Goal: Task Accomplishment & Management: Use online tool/utility

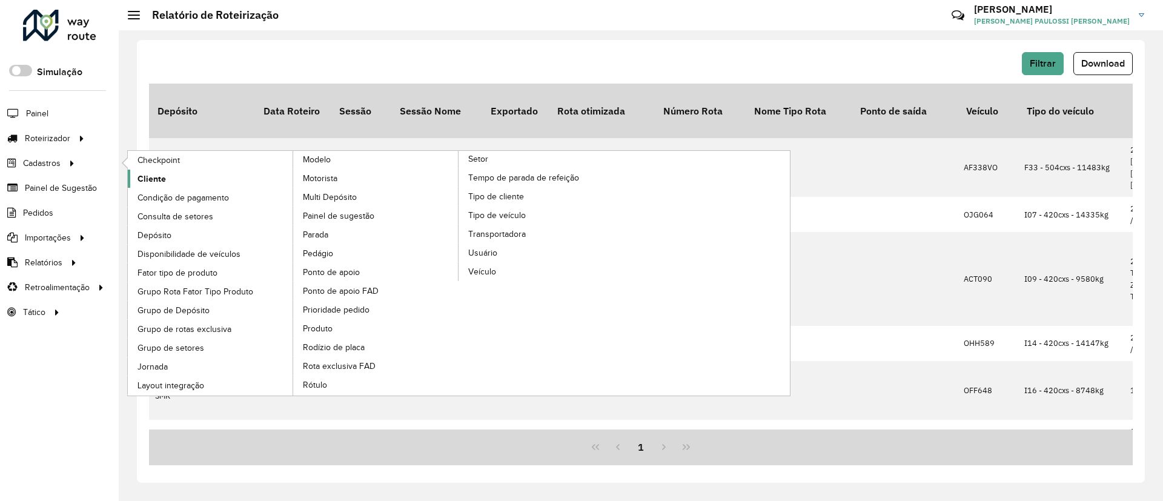
click at [174, 174] on link "Cliente" at bounding box center [211, 179] width 166 height 18
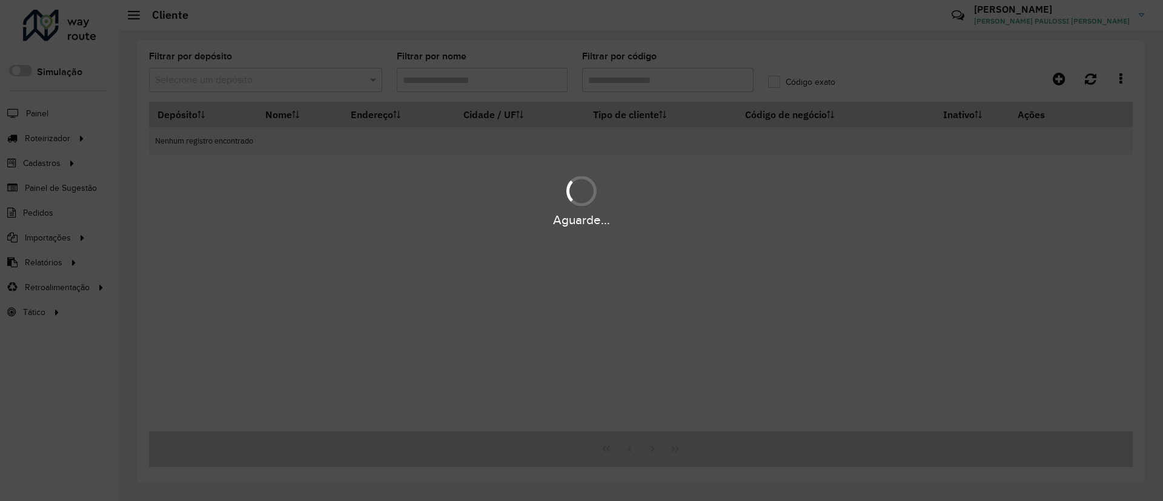
click at [322, 79] on div "Aguarde..." at bounding box center [581, 250] width 1163 height 501
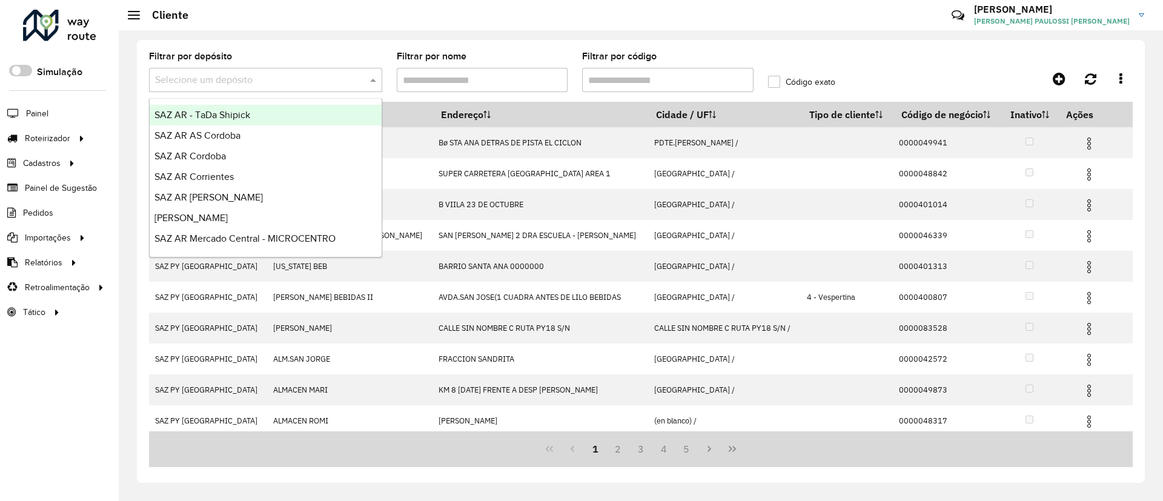
click at [322, 79] on input "text" at bounding box center [253, 80] width 197 height 15
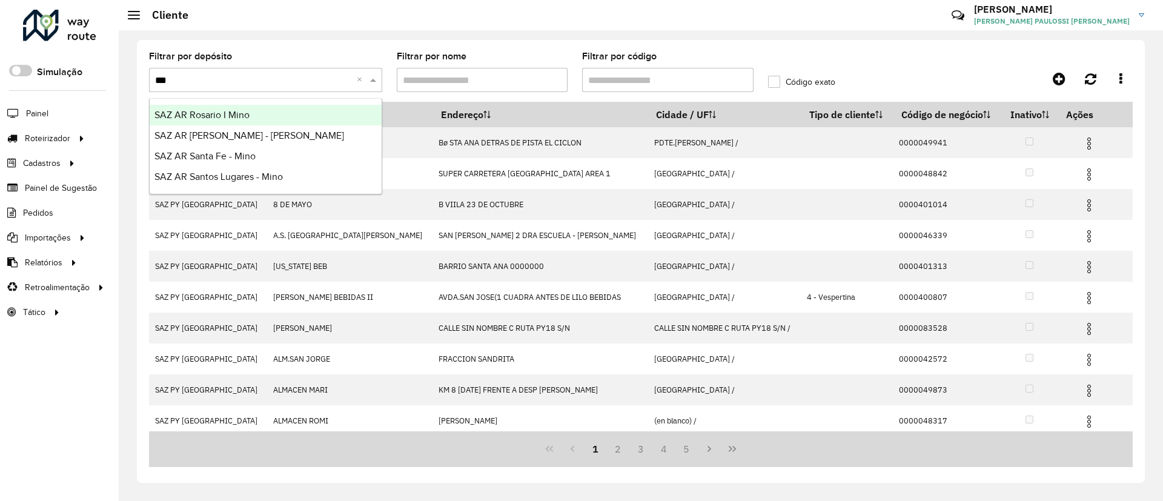
type input "****"
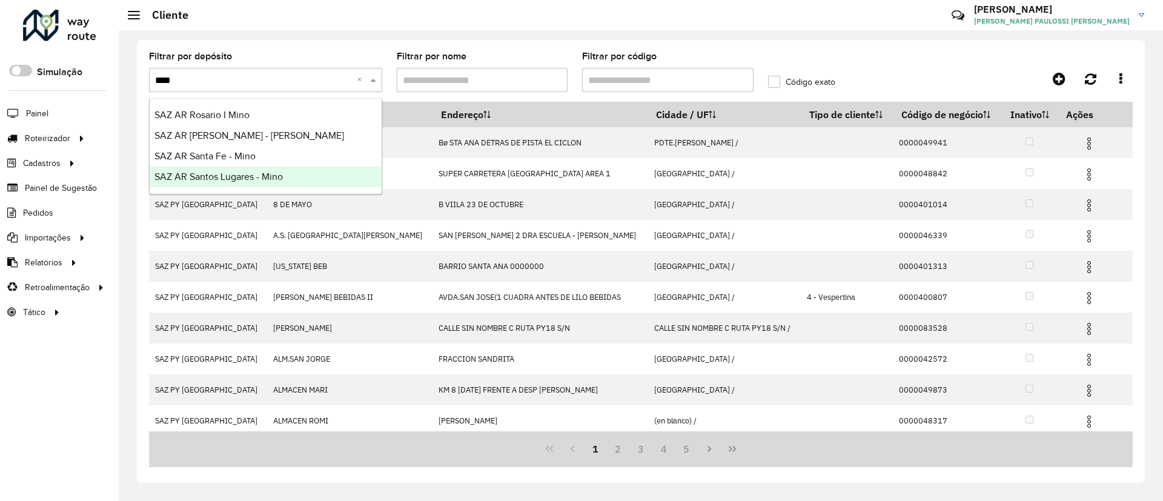
click at [269, 180] on span "SAZ AR Santos Lugares - Mino" at bounding box center [218, 176] width 128 height 10
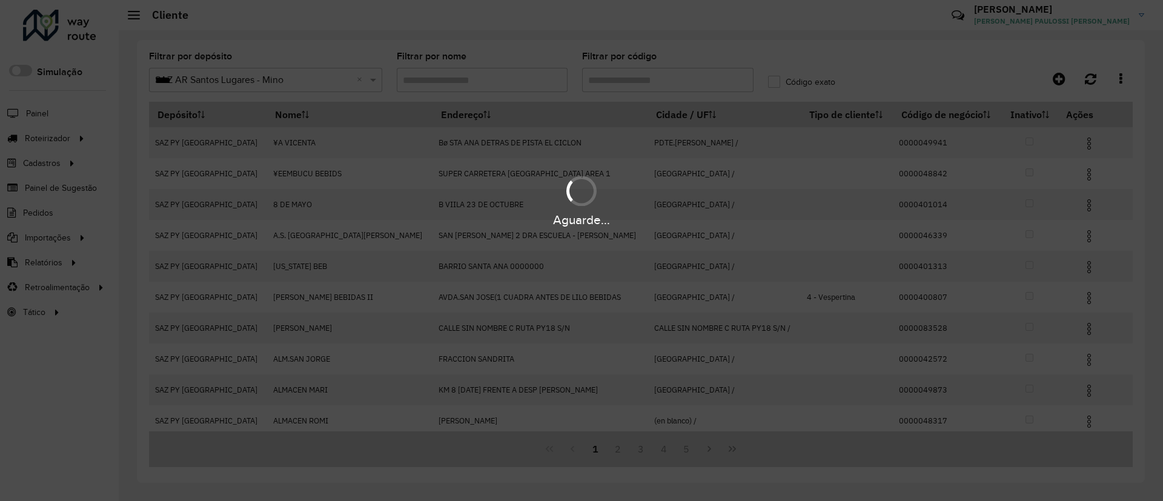
click at [611, 76] on div "Aguarde..." at bounding box center [581, 250] width 1163 height 501
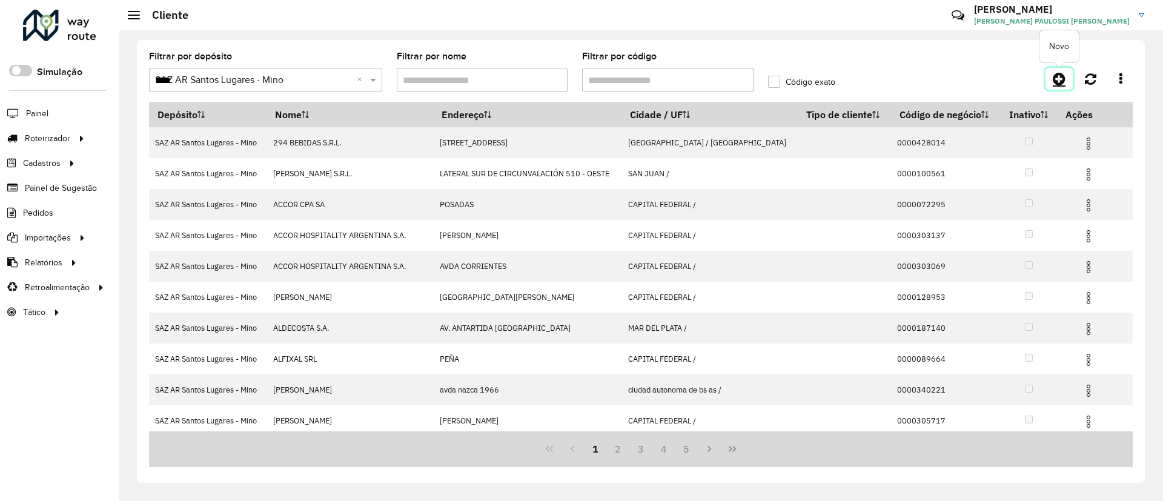
click at [1056, 77] on icon at bounding box center [1059, 78] width 13 height 15
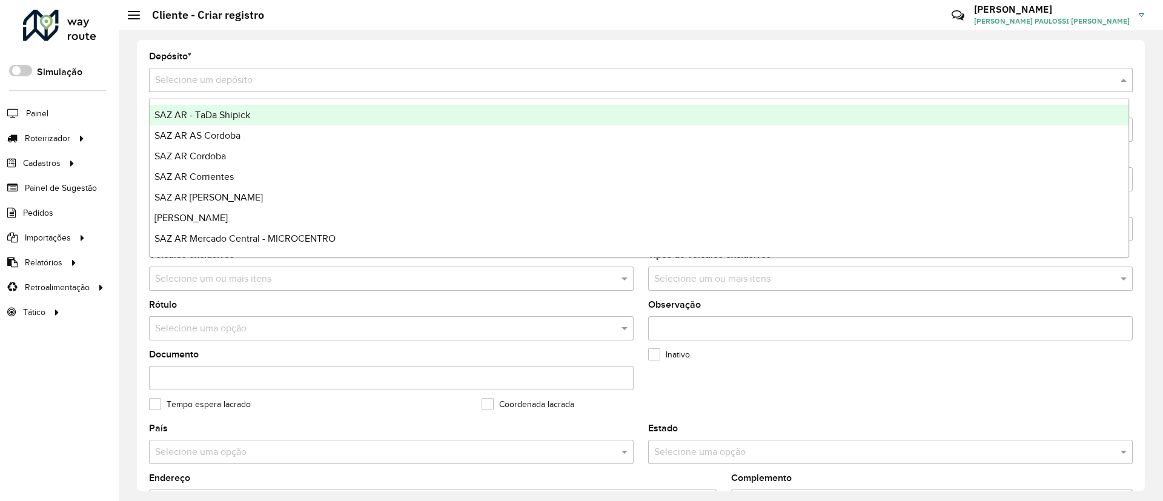
click at [257, 74] on input "text" at bounding box center [628, 80] width 947 height 15
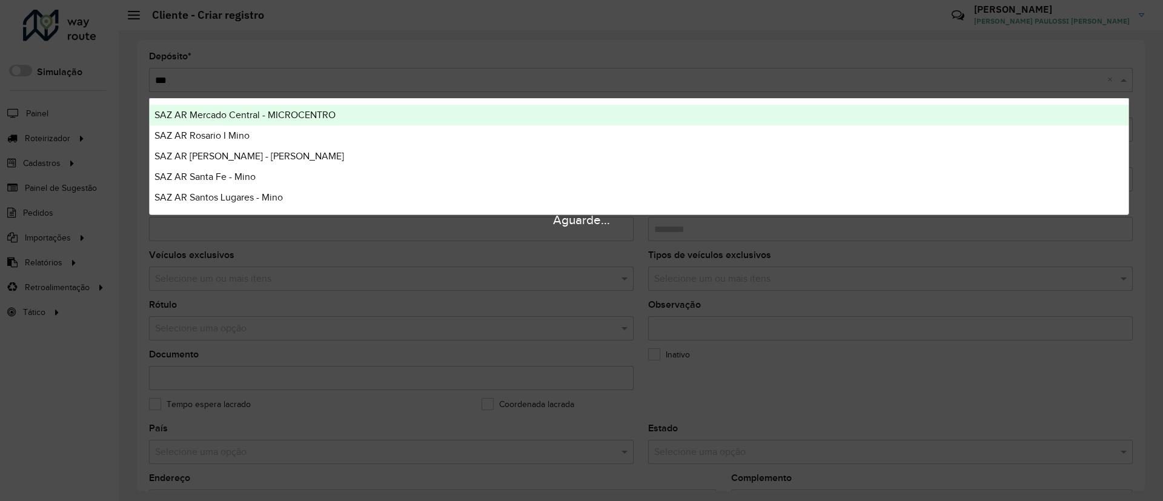
type input "****"
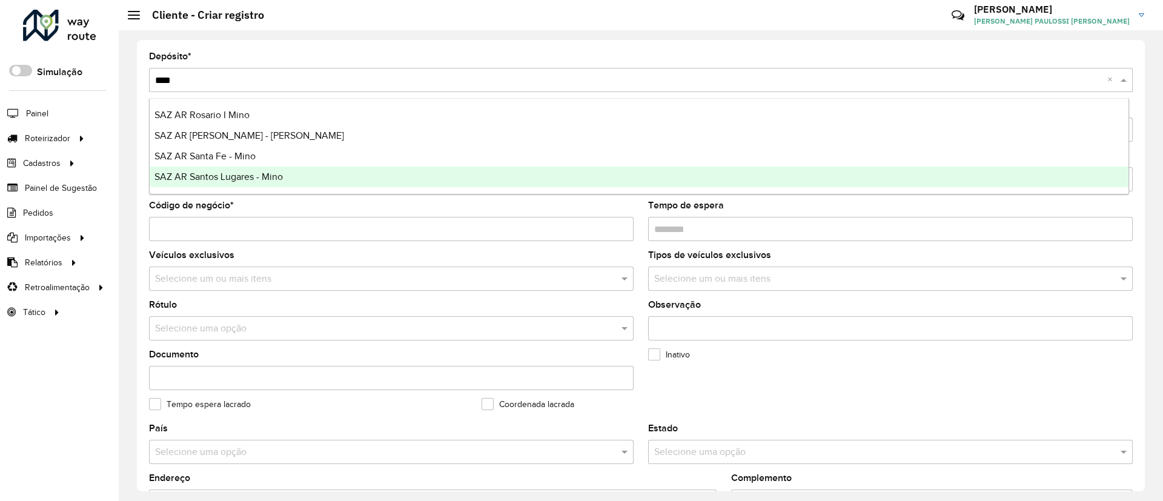
click at [263, 175] on span "SAZ AR Santos Lugares - Mino" at bounding box center [218, 176] width 128 height 10
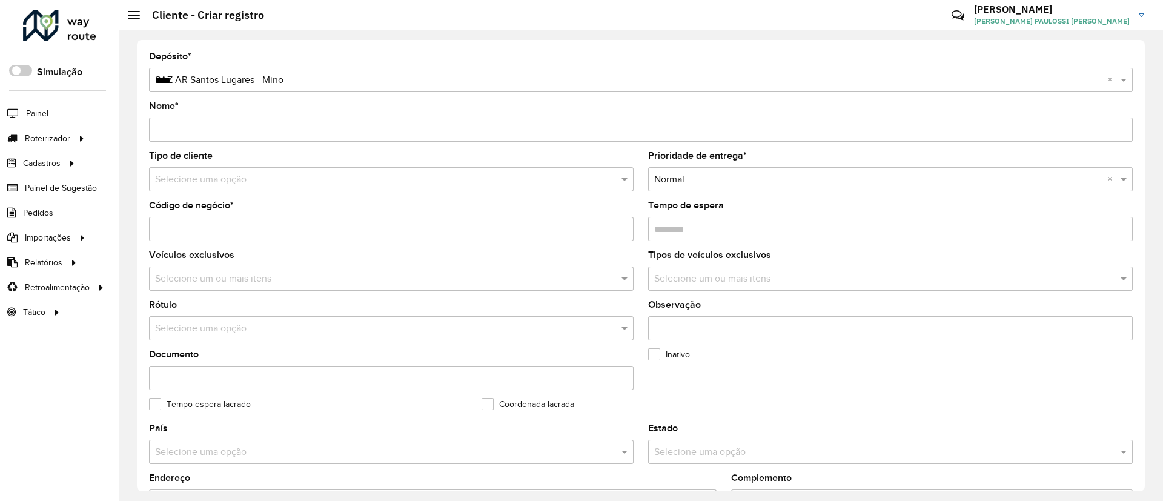
click at [168, 224] on input "Código de negócio *" at bounding box center [391, 229] width 485 height 24
paste input "**********"
type input "**********"
click at [193, 135] on input "Nome *" at bounding box center [641, 130] width 984 height 24
paste input "**********"
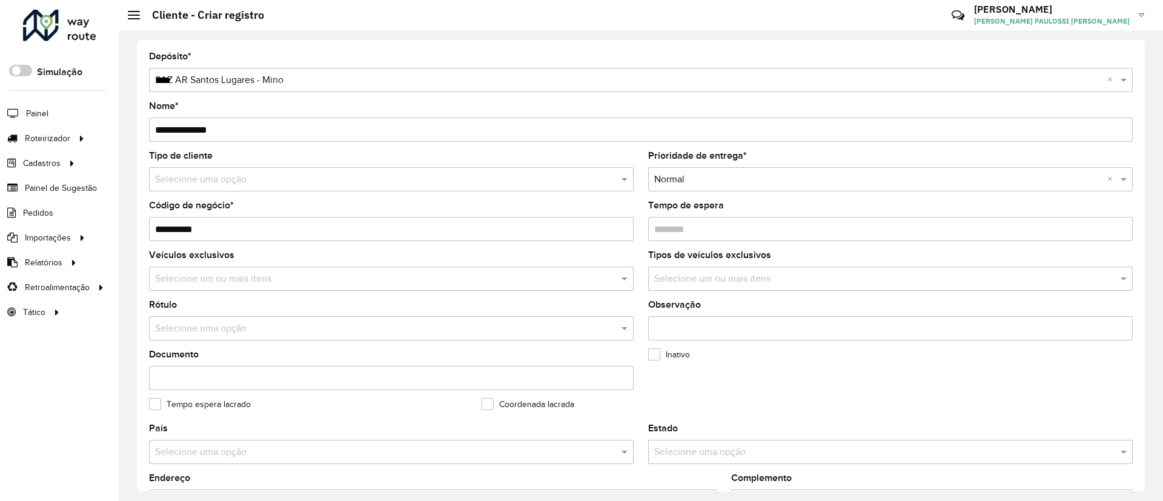
scroll to position [363, 0]
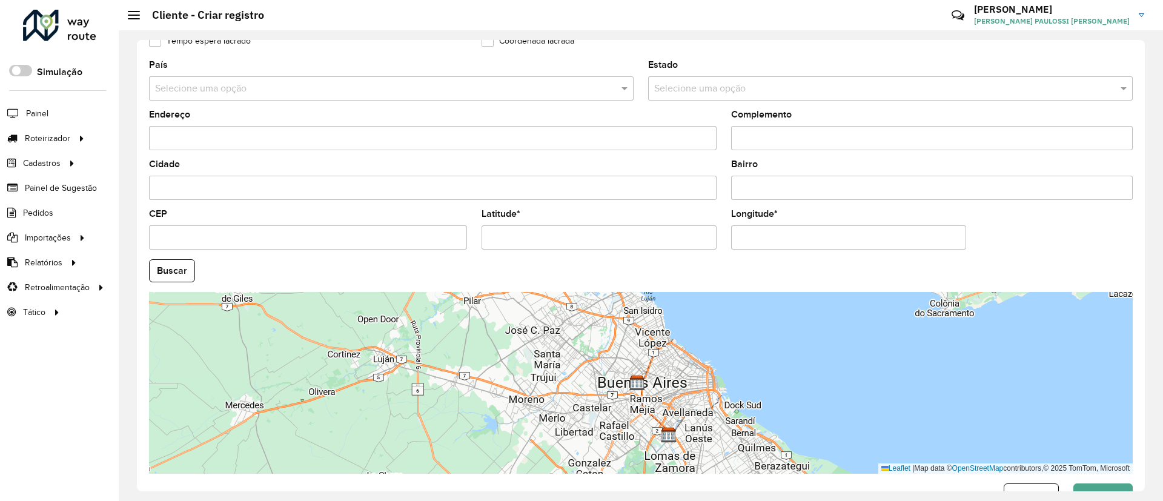
type input "**********"
click at [522, 236] on input "Latitude *" at bounding box center [599, 237] width 235 height 24
paste input "**********"
type input "**********"
click at [752, 233] on input "Longitude *" at bounding box center [848, 237] width 235 height 24
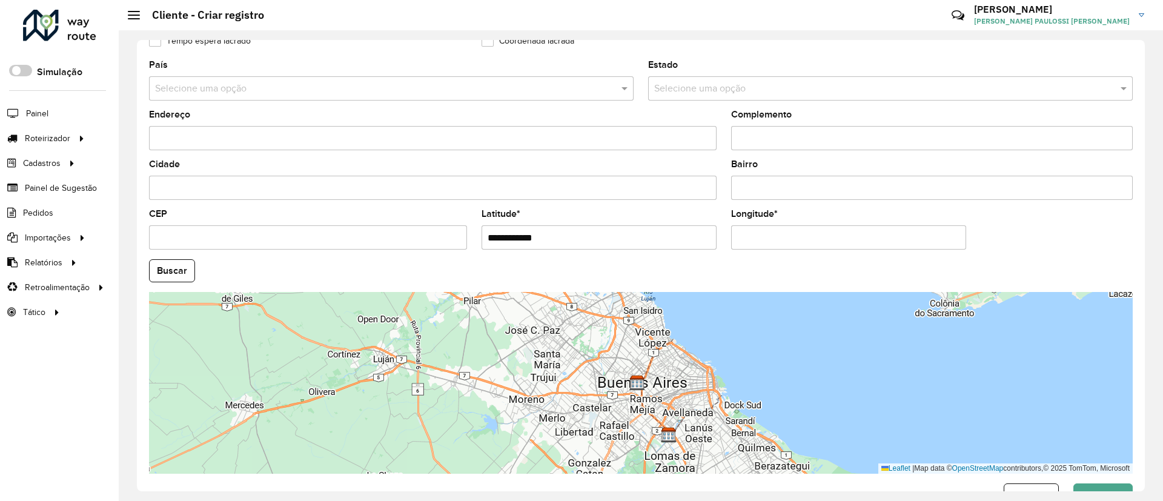
paste input "**********"
type input "**********"
click at [152, 278] on hb-app "Aguarde... Pop-up bloqueado! Seu navegador bloqueou automáticamente a abertura …" at bounding box center [581, 250] width 1163 height 501
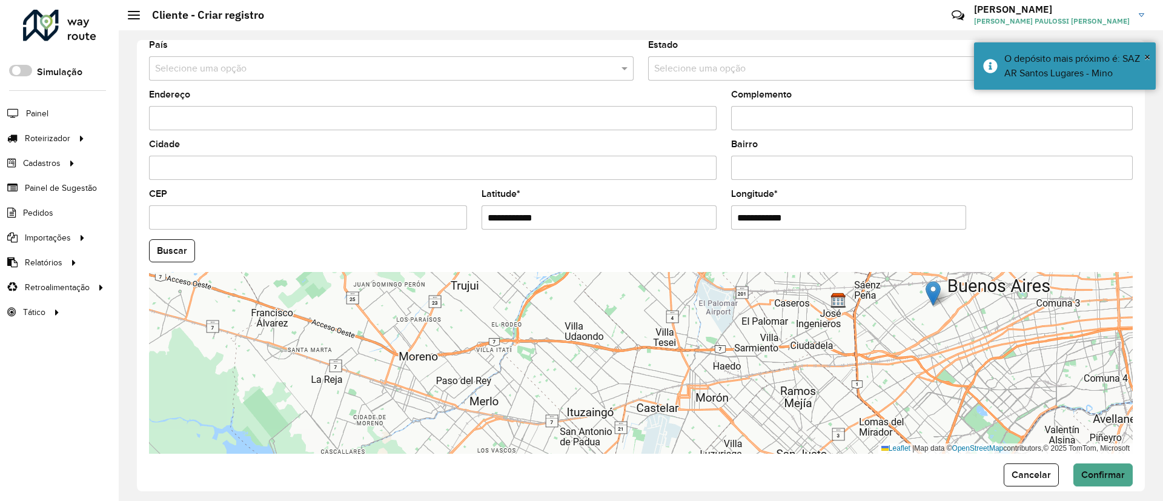
scroll to position [400, 0]
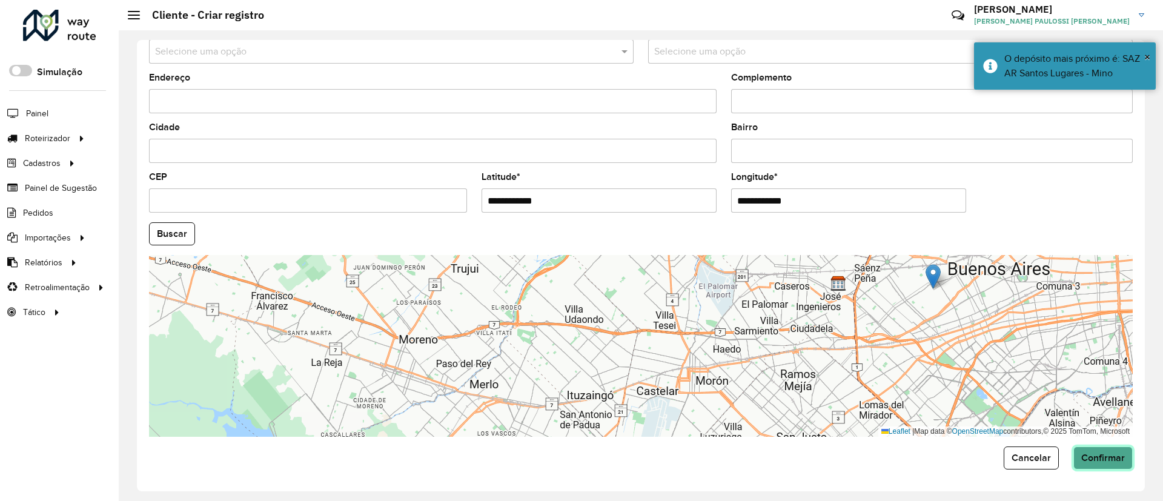
click at [1095, 451] on button "Confirmar" at bounding box center [1102, 457] width 59 height 23
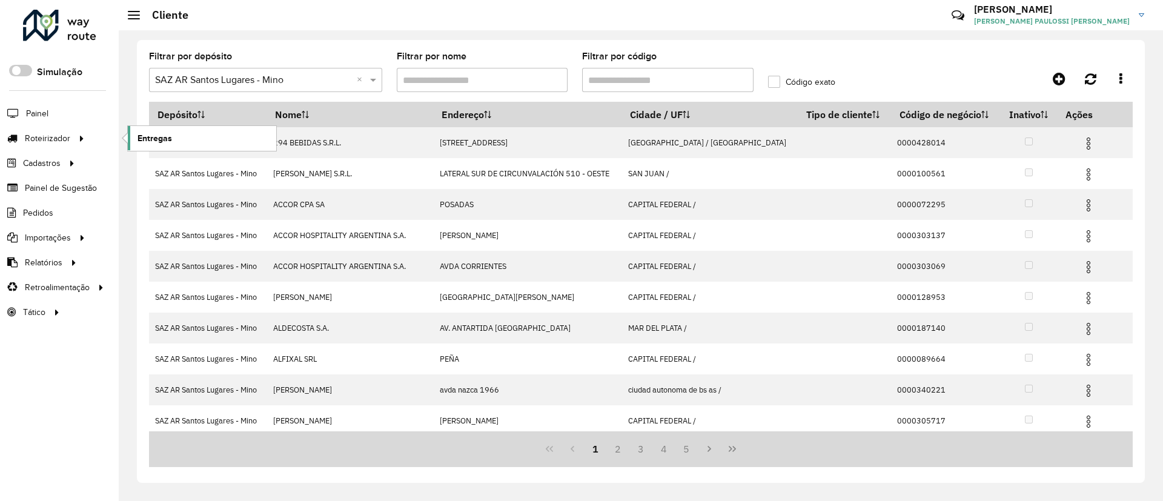
click at [141, 134] on span "Entregas" at bounding box center [154, 138] width 35 height 13
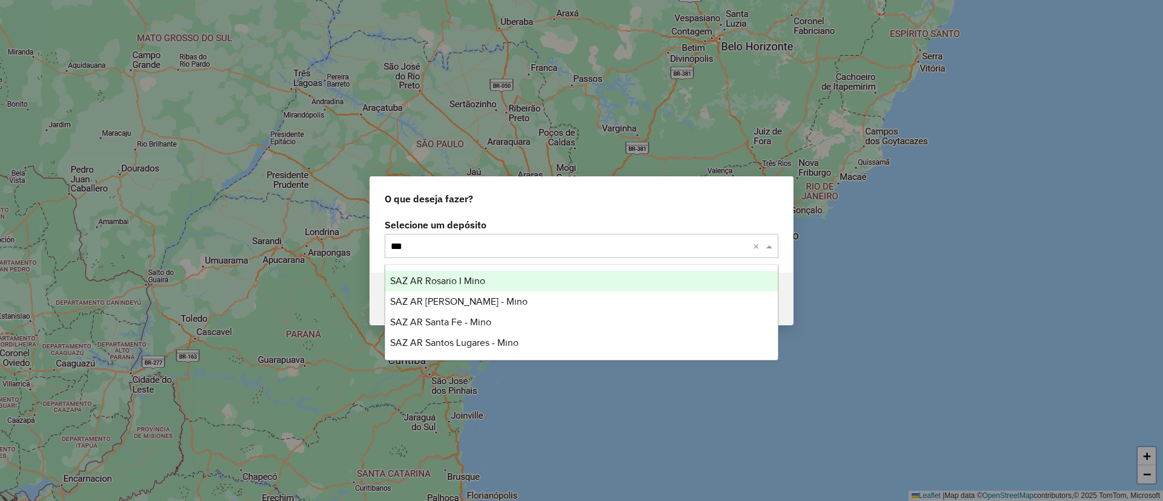
type input "****"
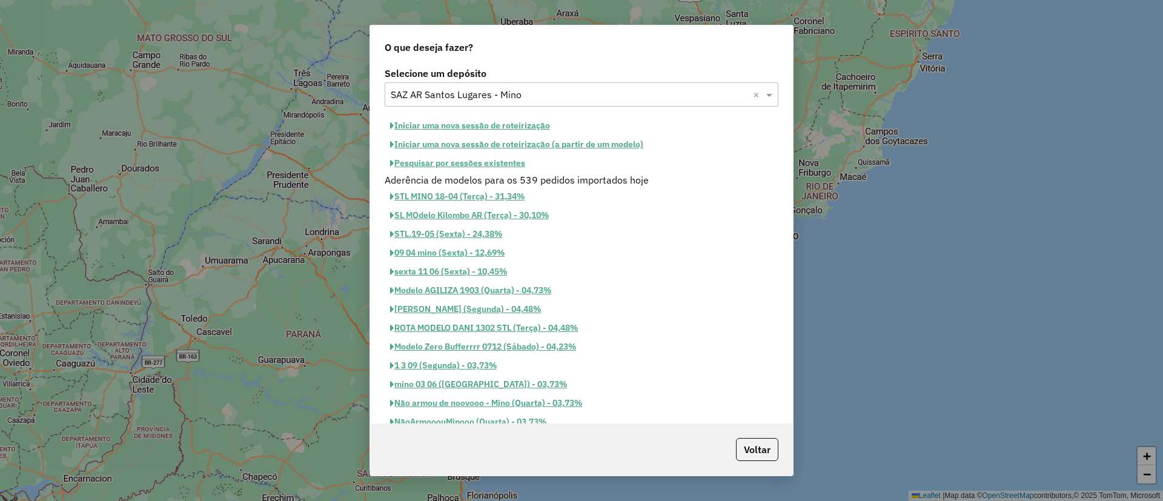
click at [466, 124] on button "Iniciar uma nova sessão de roteirização" at bounding box center [470, 125] width 171 height 19
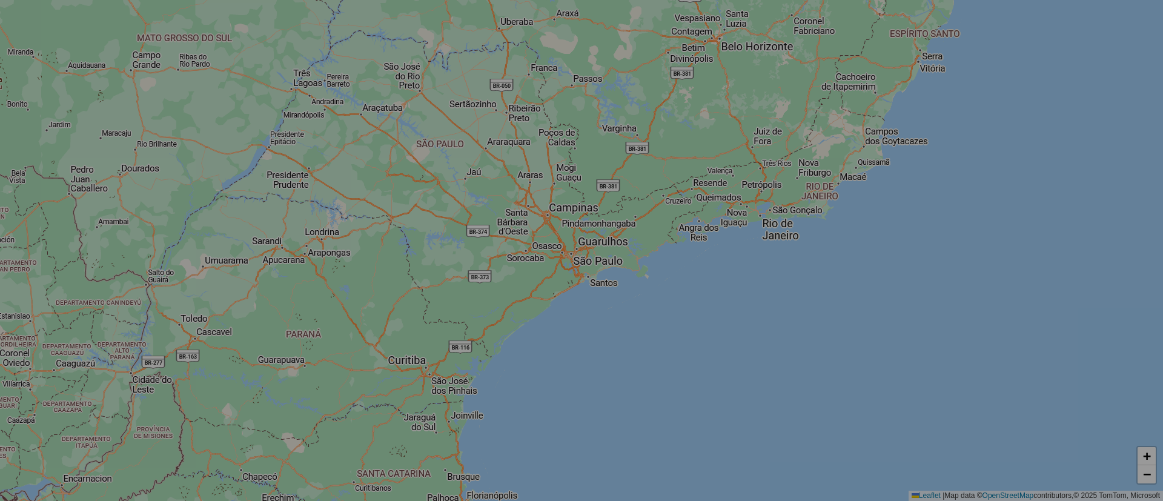
select select "*"
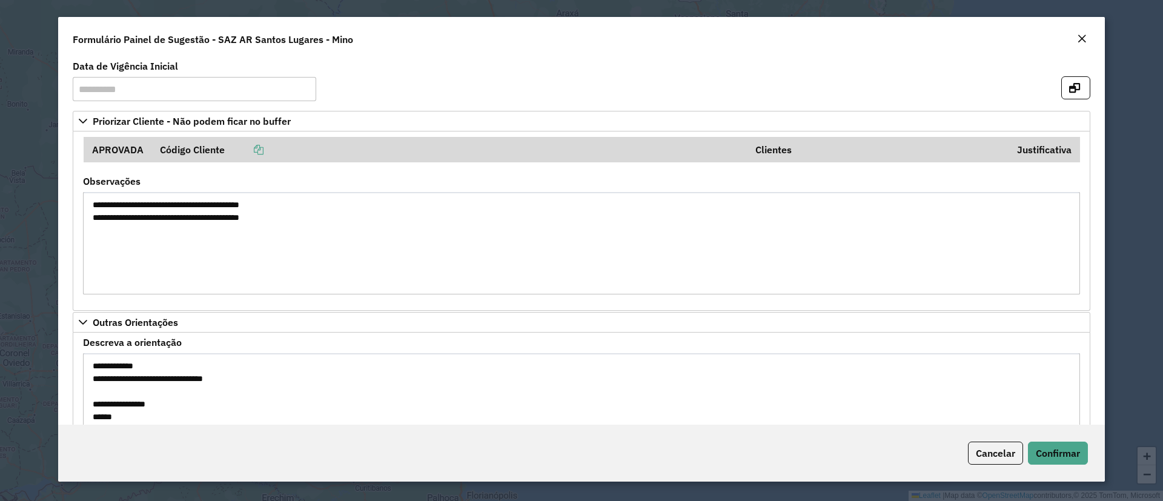
drag, startPoint x: 425, startPoint y: 241, endPoint x: 317, endPoint y: 294, distance: 120.3
click at [317, 294] on formly-field "**********" at bounding box center [581, 240] width 1011 height 127
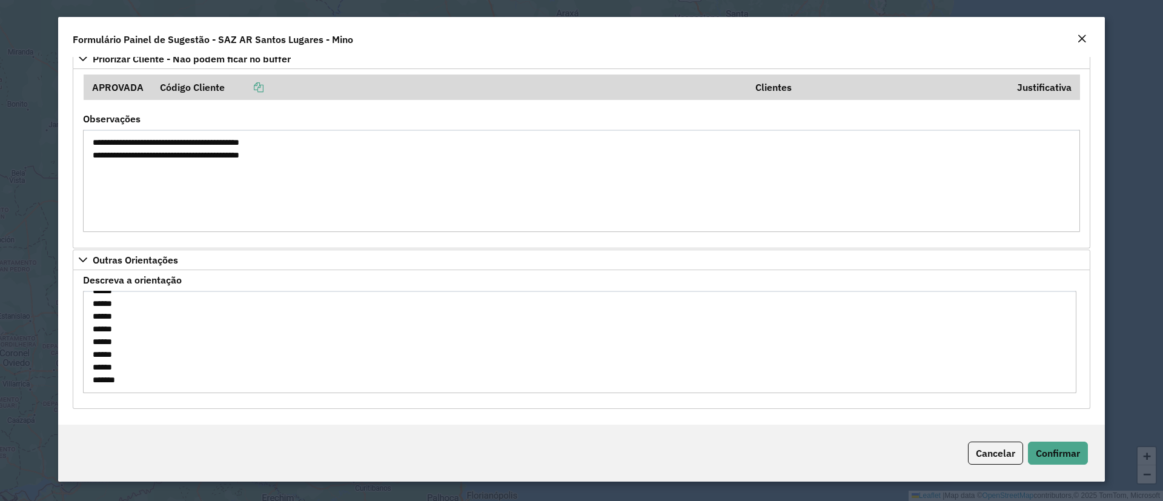
drag, startPoint x: 90, startPoint y: 360, endPoint x: 141, endPoint y: 403, distance: 67.0
click at [149, 406] on div "**********" at bounding box center [582, 339] width 1018 height 139
drag, startPoint x: 93, startPoint y: 328, endPoint x: 127, endPoint y: 359, distance: 45.9
click at [119, 336] on textarea "**********" at bounding box center [579, 342] width 993 height 102
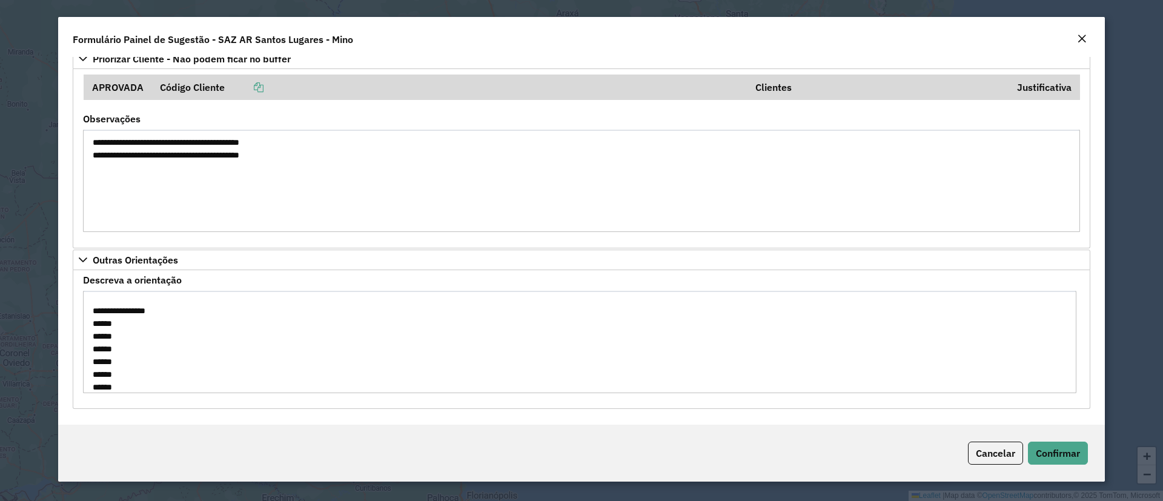
click at [127, 396] on formly-field "**********" at bounding box center [581, 339] width 1011 height 127
drag, startPoint x: 96, startPoint y: 326, endPoint x: 125, endPoint y: 339, distance: 31.2
click at [124, 338] on textarea "**********" at bounding box center [579, 342] width 993 height 102
drag, startPoint x: 93, startPoint y: 326, endPoint x: 127, endPoint y: 349, distance: 41.5
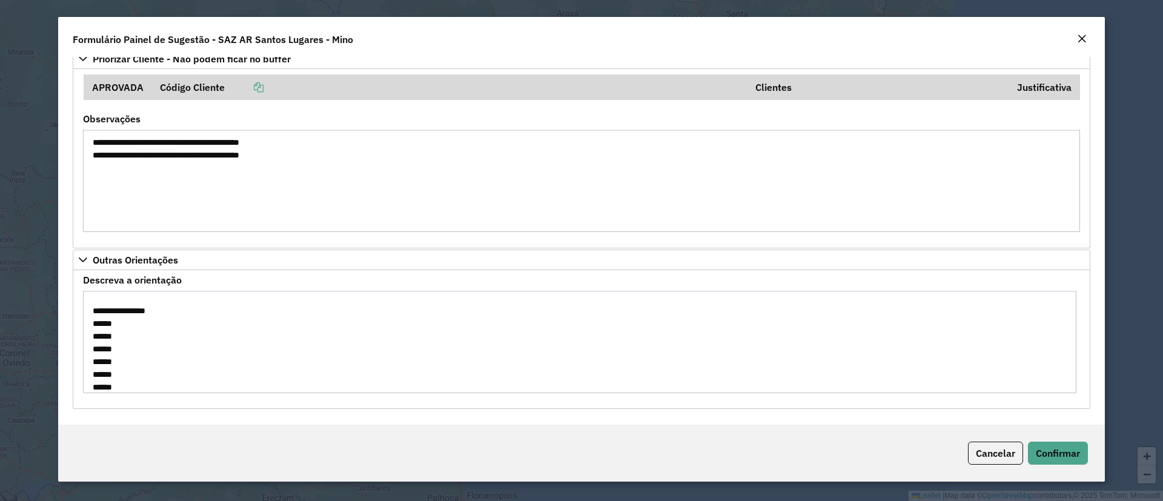
click at [126, 347] on textarea "**********" at bounding box center [579, 342] width 993 height 102
click at [129, 359] on textarea "**********" at bounding box center [579, 342] width 993 height 102
drag, startPoint x: 131, startPoint y: 373, endPoint x: 134, endPoint y: 397, distance: 23.7
click at [135, 397] on formly-field "**********" at bounding box center [581, 339] width 1011 height 127
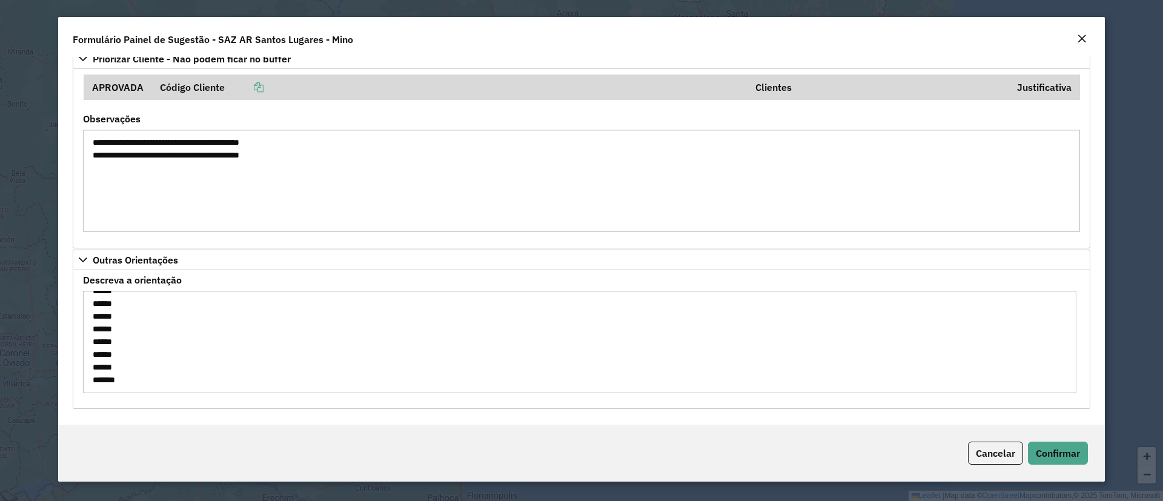
click at [142, 373] on textarea "**********" at bounding box center [579, 342] width 993 height 102
click at [133, 372] on textarea "**********" at bounding box center [579, 342] width 993 height 102
drag, startPoint x: 134, startPoint y: 372, endPoint x: 65, endPoint y: 356, distance: 70.4
click at [65, 356] on div "**********" at bounding box center [581, 241] width 1047 height 368
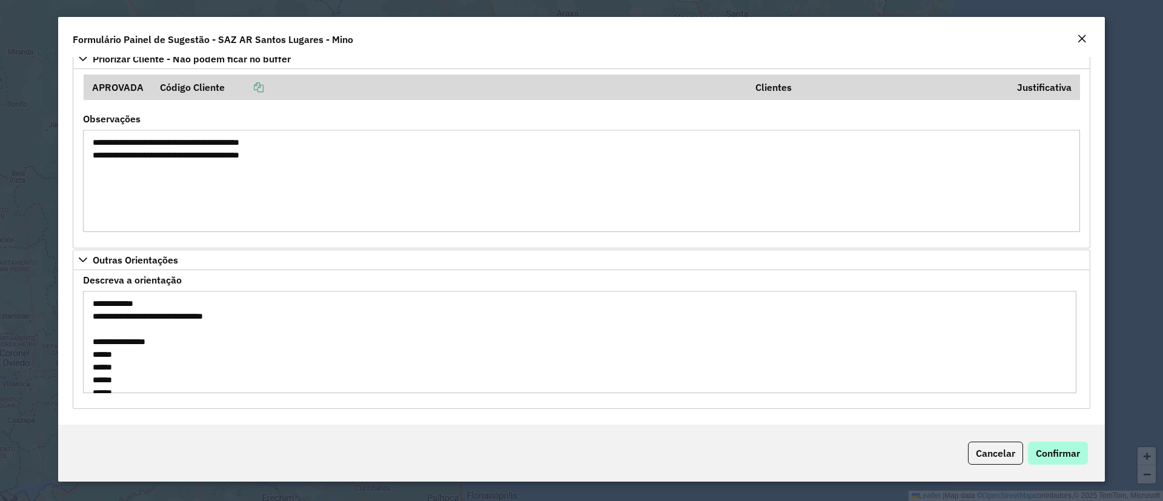
click at [1046, 443] on div "Cancelar Confirmar" at bounding box center [581, 453] width 1047 height 57
click at [1044, 448] on span "Confirmar" at bounding box center [1058, 453] width 44 height 12
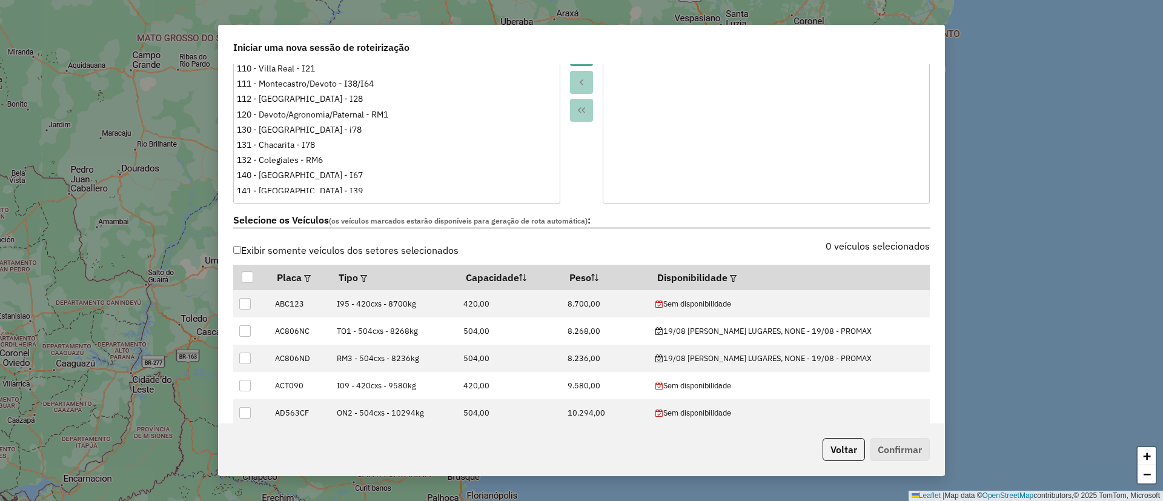
scroll to position [265, 0]
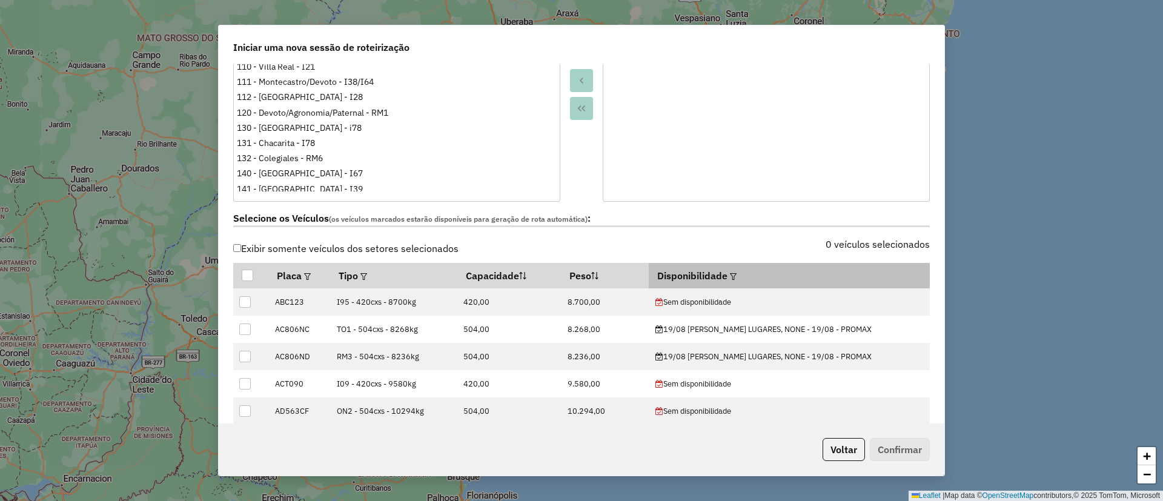
click at [729, 276] on div at bounding box center [731, 275] width 9 height 15
click at [737, 277] on em at bounding box center [733, 276] width 7 height 7
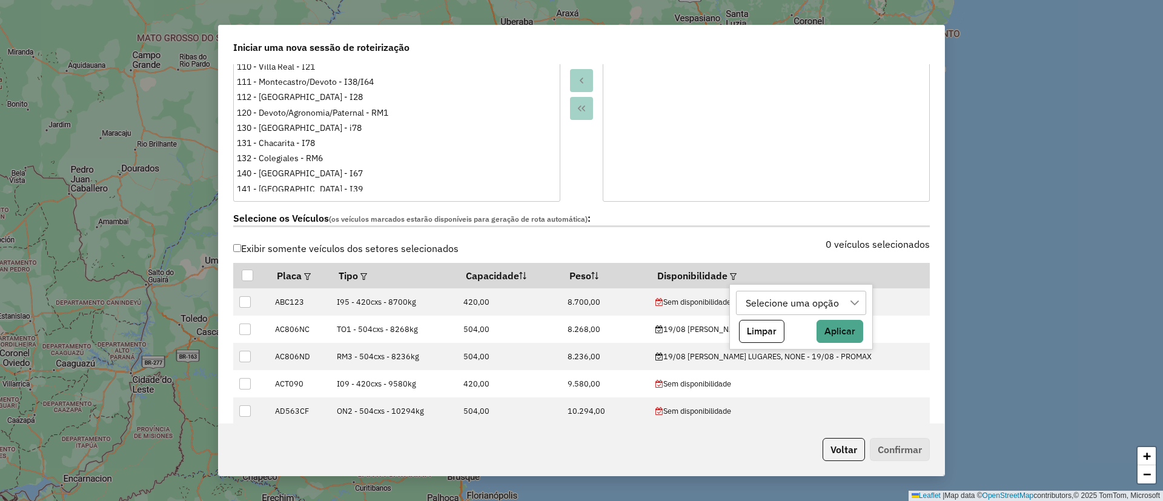
click at [746, 300] on div "Selecione uma opção" at bounding box center [792, 302] width 102 height 23
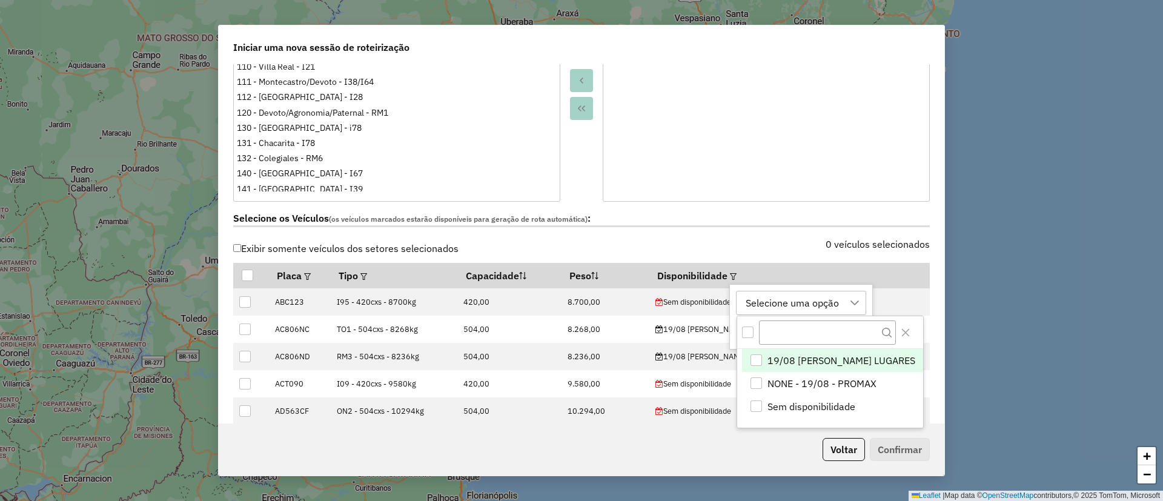
scroll to position [9, 55]
click at [795, 363] on span "19/08 MINO SANTOS LUGARES" at bounding box center [841, 361] width 148 height 15
click at [901, 328] on icon "Close" at bounding box center [906, 333] width 10 height 10
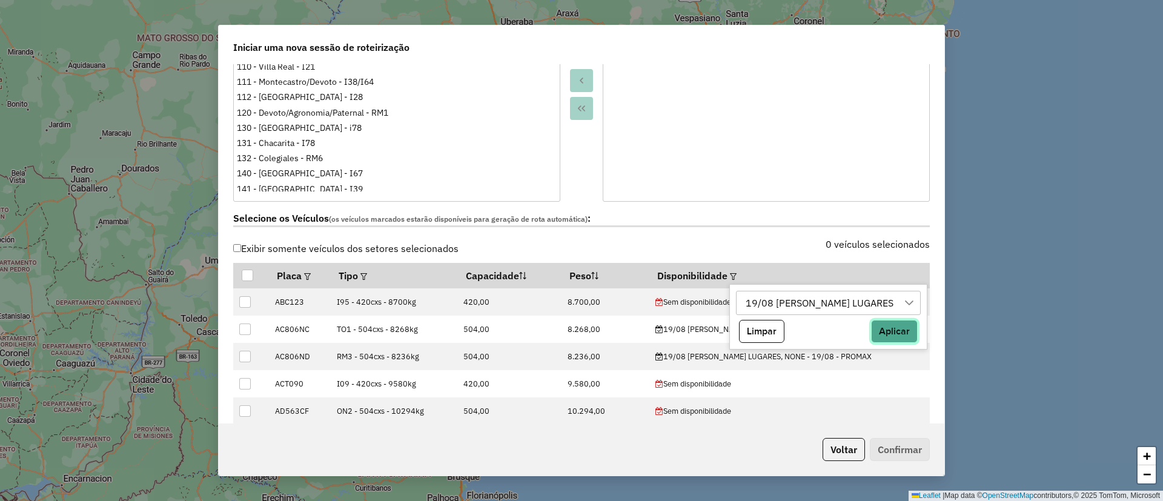
click at [881, 333] on button "Aplicar" at bounding box center [894, 331] width 47 height 23
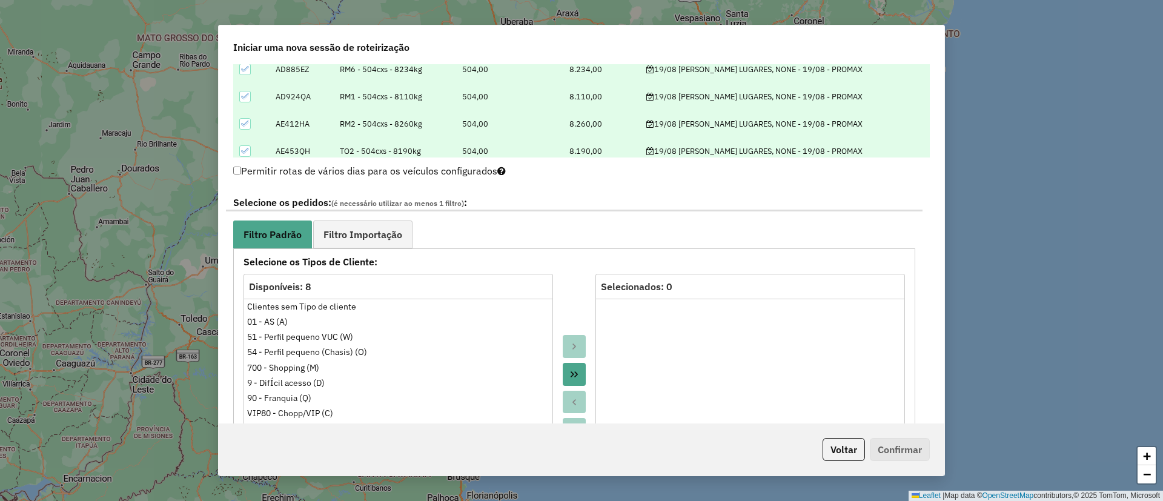
scroll to position [554, 0]
click at [383, 230] on span "Filtro Importação" at bounding box center [362, 233] width 79 height 10
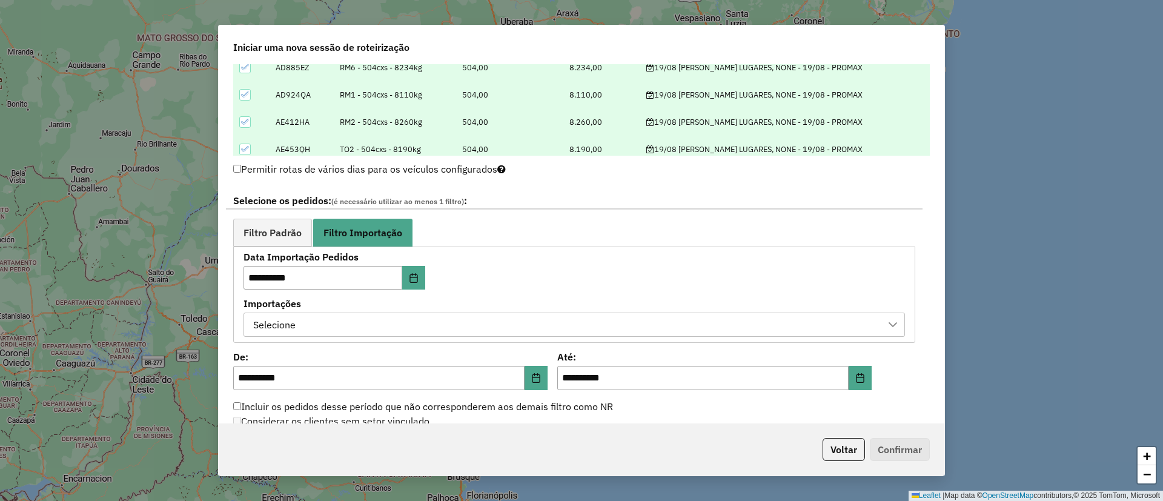
click at [336, 320] on div "Selecione" at bounding box center [565, 324] width 632 height 23
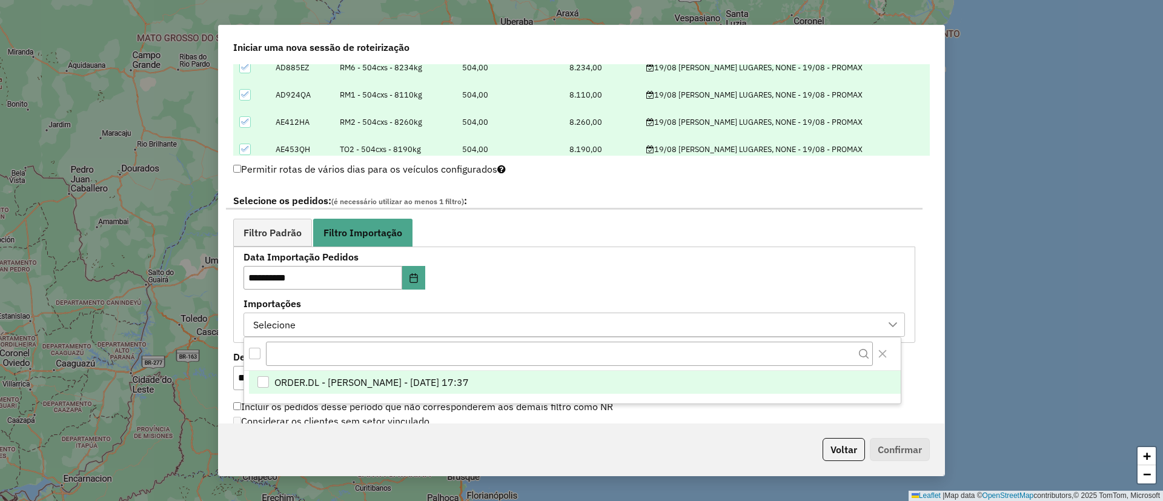
click at [377, 383] on span "ORDER.DL - BARBARA PAULOSSI BERTO - 18/08/2025 17:37" at bounding box center [371, 382] width 194 height 15
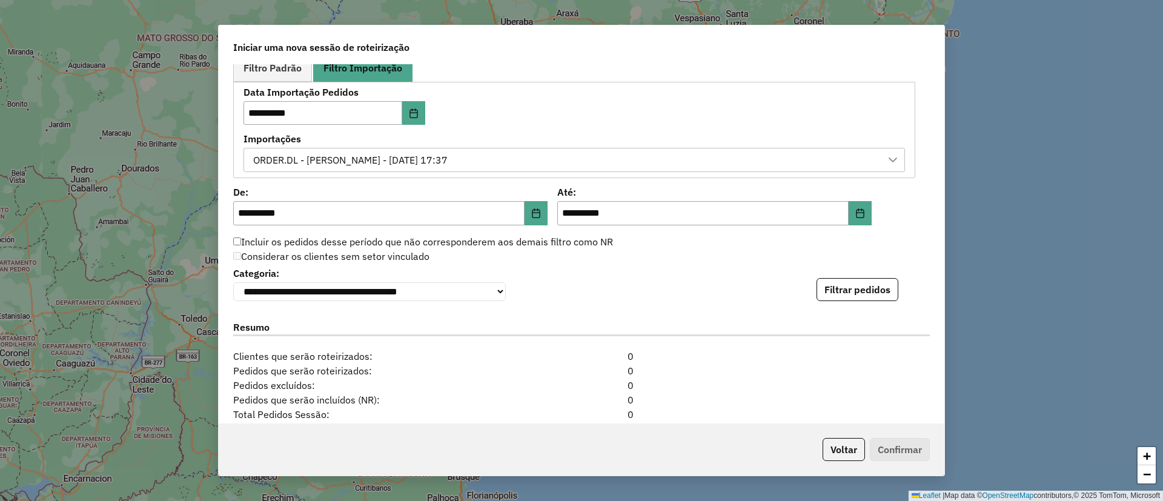
scroll to position [720, 0]
click at [855, 300] on button "Filtrar pedidos" at bounding box center [857, 288] width 82 height 23
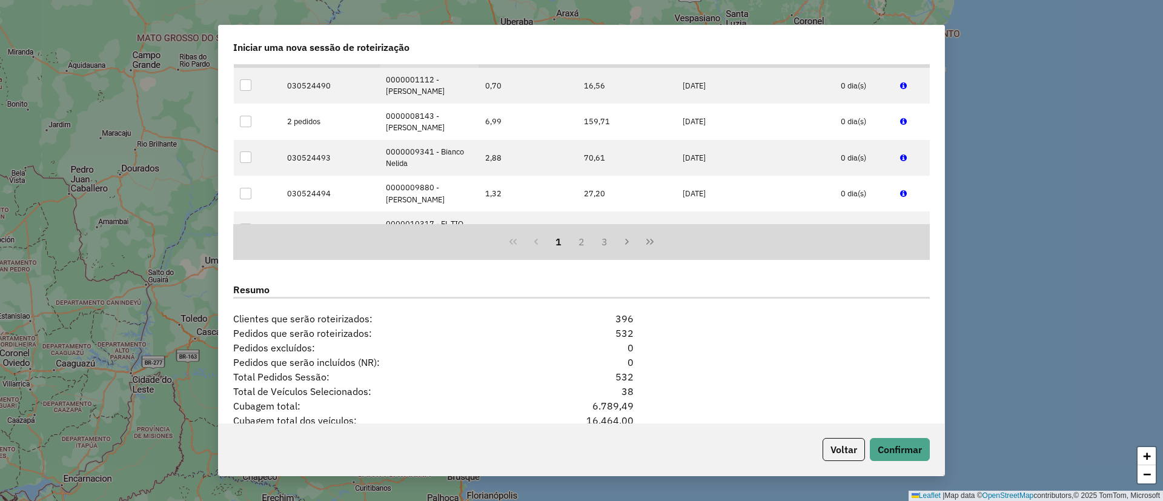
scroll to position [1124, 0]
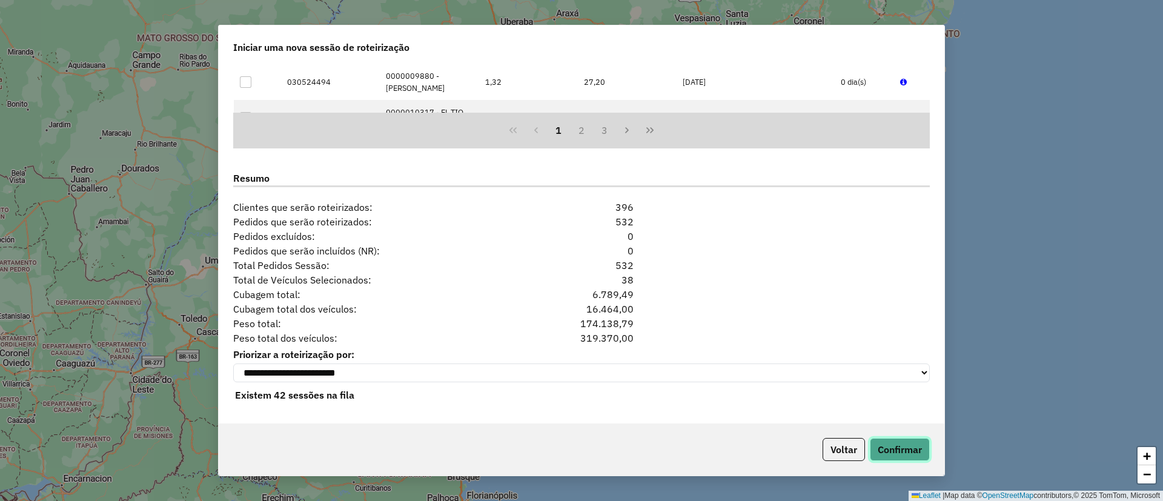
click at [918, 446] on button "Confirmar" at bounding box center [900, 449] width 60 height 23
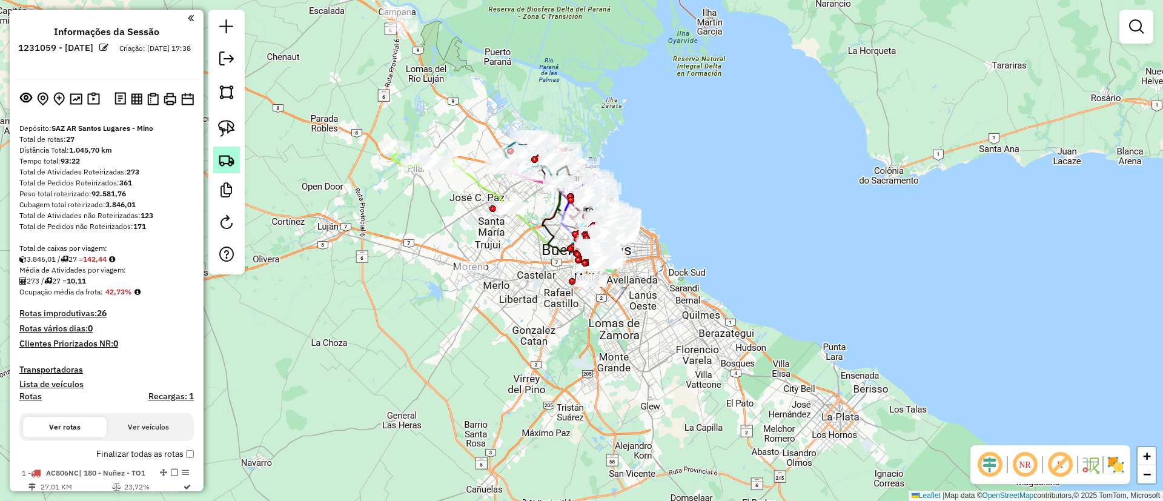
click at [217, 157] on link at bounding box center [226, 160] width 27 height 27
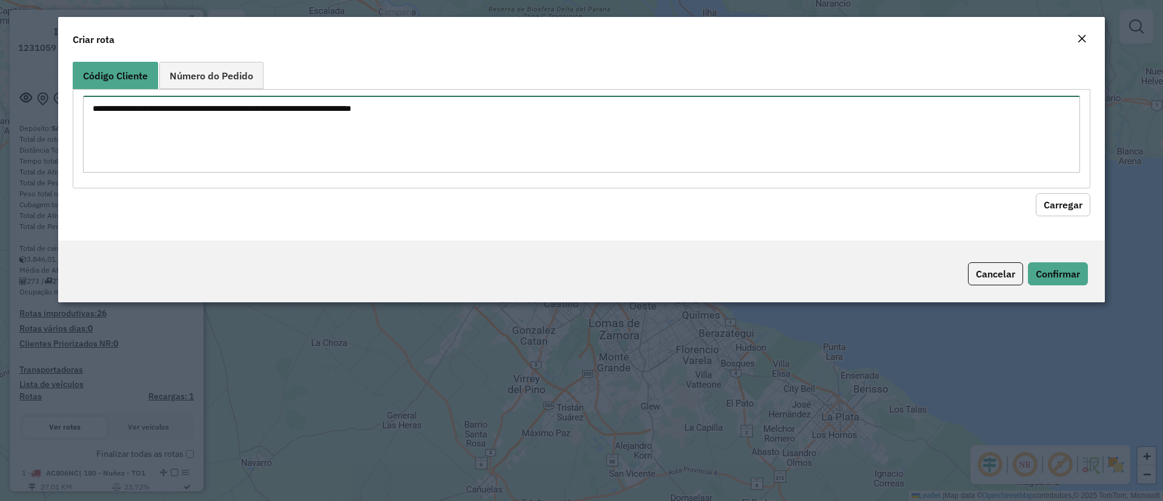
click at [217, 156] on textarea at bounding box center [581, 134] width 997 height 77
paste textarea "****** ****** ****** ****** ****** ****** ****** ******"
click at [87, 108] on textarea "****** ****** ****** ****** ****** ****** ****** ******" at bounding box center [581, 134] width 997 height 77
click at [96, 107] on textarea "**********" at bounding box center [581, 134] width 997 height 77
drag, startPoint x: 93, startPoint y: 105, endPoint x: 111, endPoint y: 107, distance: 18.3
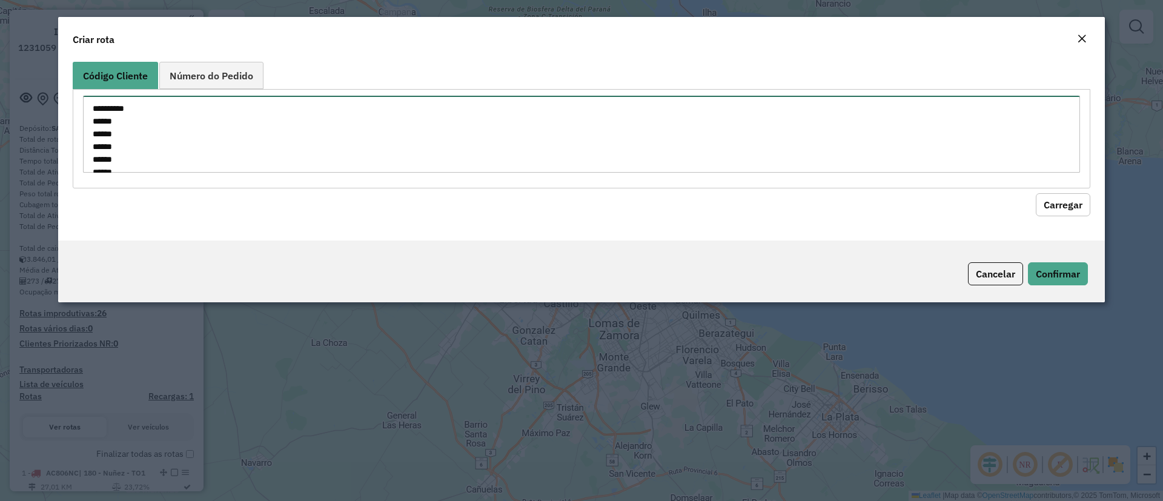
click at [111, 107] on textarea "**********" at bounding box center [581, 134] width 997 height 77
click at [94, 124] on textarea "**********" at bounding box center [581, 134] width 997 height 77
paste textarea "****"
click at [93, 134] on textarea "**********" at bounding box center [581, 134] width 997 height 77
paste textarea "****"
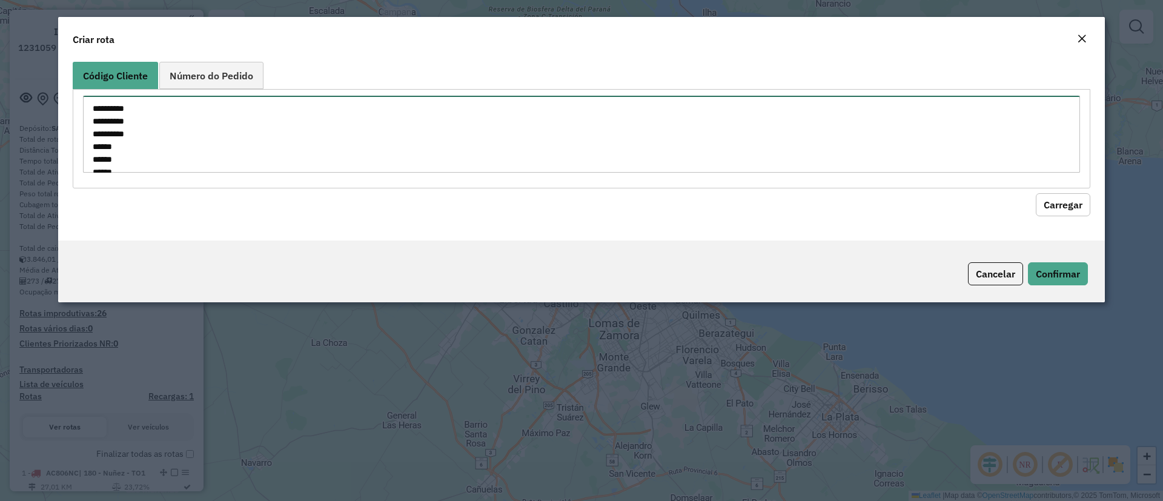
click at [93, 145] on textarea "**********" at bounding box center [581, 134] width 997 height 77
paste textarea "****"
click at [91, 119] on textarea "**********" at bounding box center [581, 134] width 997 height 77
paste textarea "****"
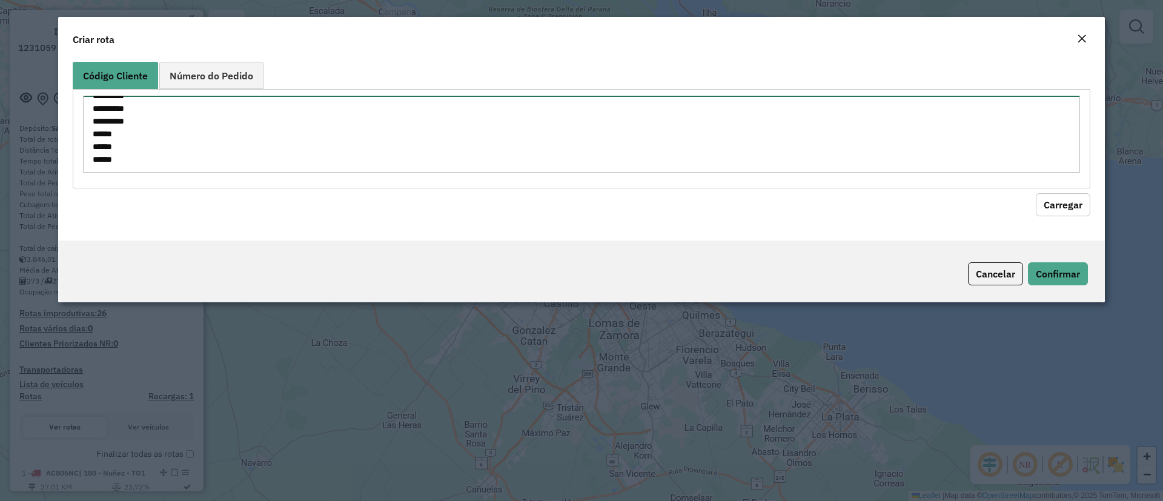
click at [97, 136] on textarea "**********" at bounding box center [581, 134] width 997 height 77
click at [94, 136] on textarea "**********" at bounding box center [581, 134] width 997 height 77
paste textarea "****"
click at [94, 145] on textarea "**********" at bounding box center [581, 134] width 997 height 77
paste textarea "****"
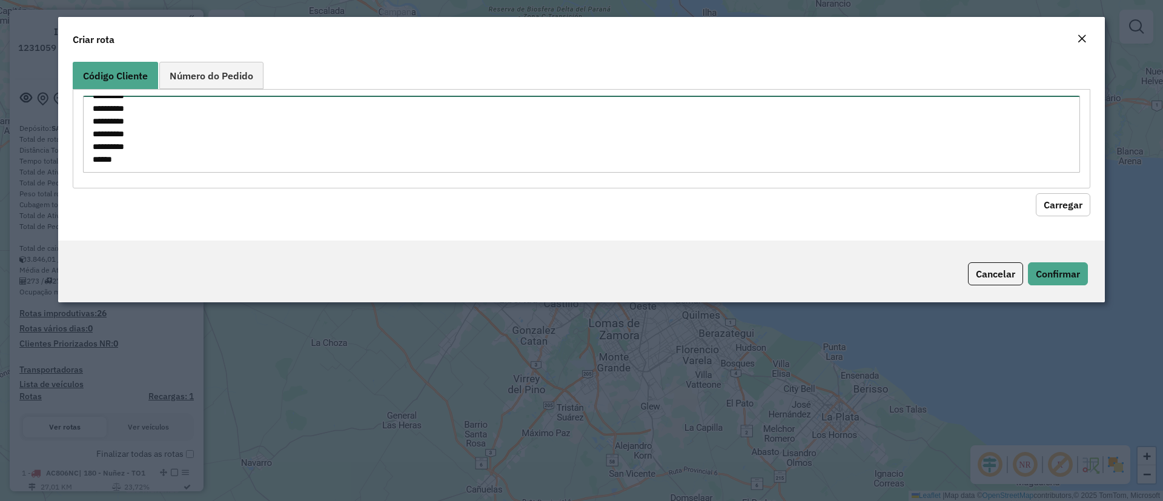
click at [93, 156] on textarea "**********" at bounding box center [581, 134] width 997 height 77
paste textarea "****"
type textarea "**********"
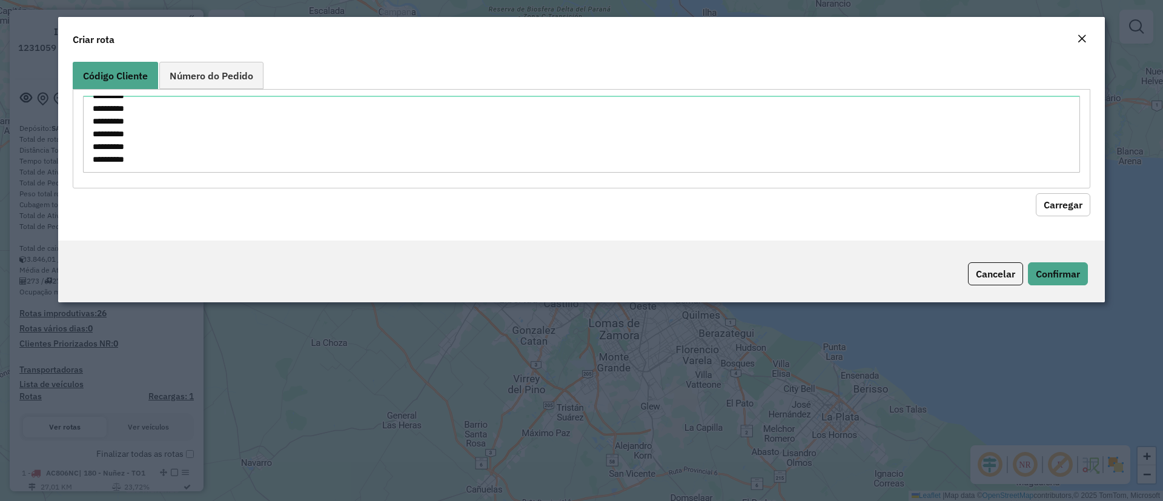
click at [1064, 208] on button "Carregar" at bounding box center [1063, 204] width 55 height 23
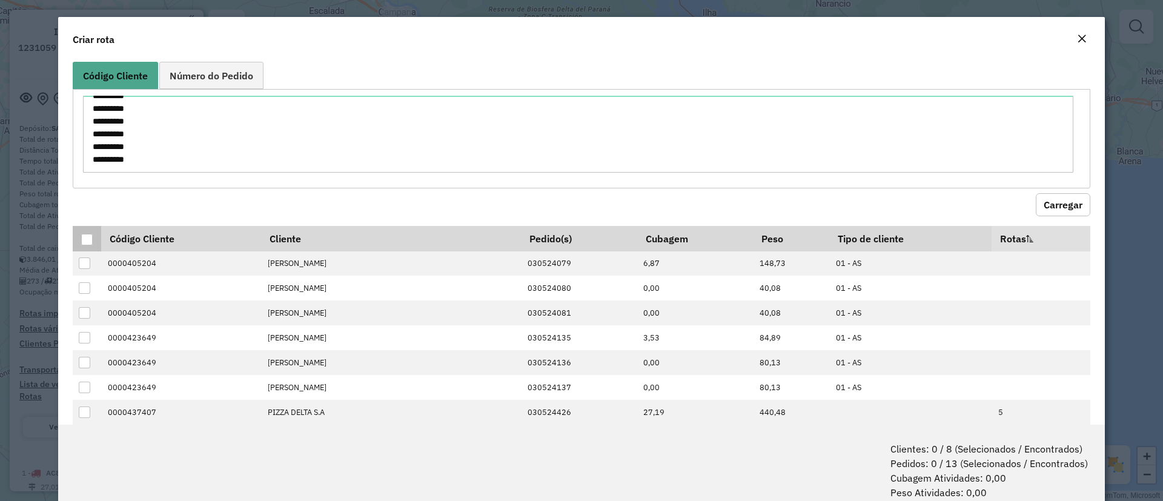
click at [96, 237] on th at bounding box center [87, 238] width 28 height 25
click at [89, 234] on div at bounding box center [87, 240] width 12 height 12
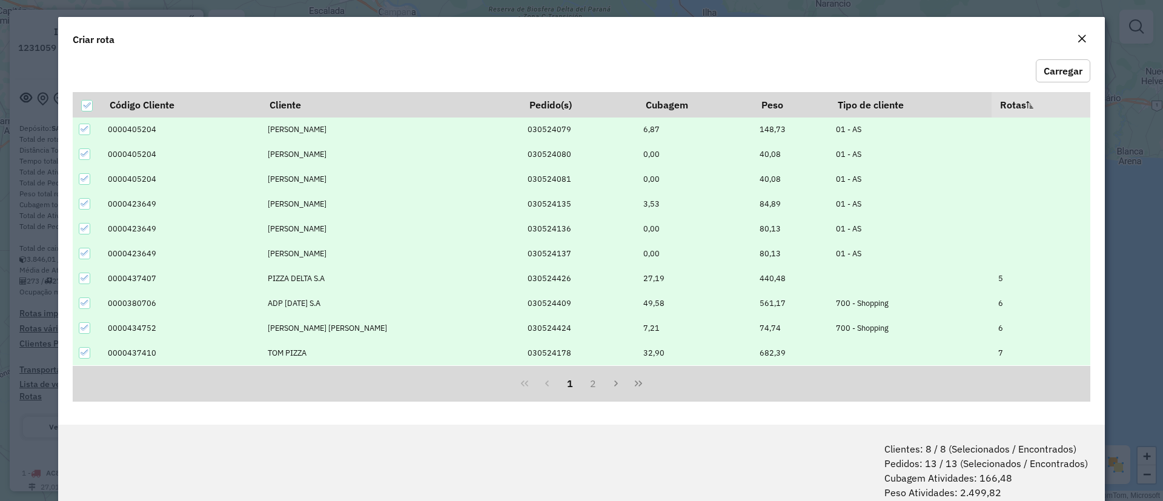
scroll to position [61, 0]
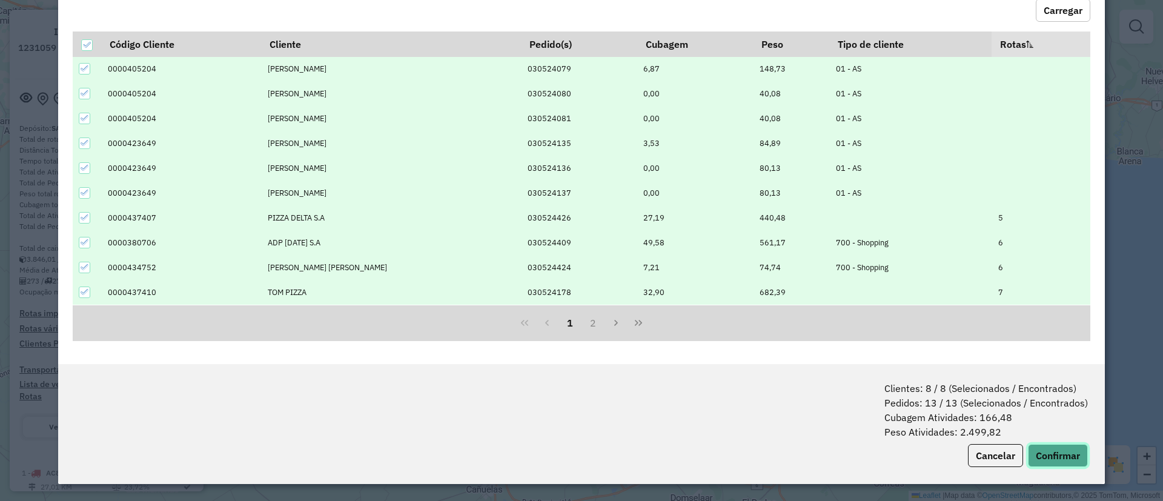
click at [1053, 447] on button "Confirmar" at bounding box center [1058, 455] width 60 height 23
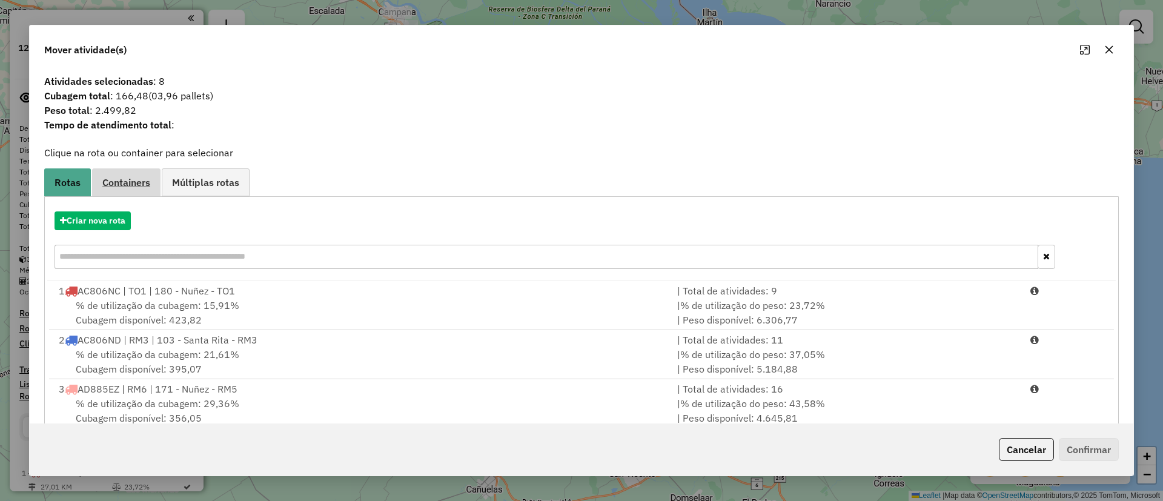
click at [133, 175] on link "Containers" at bounding box center [126, 181] width 68 height 27
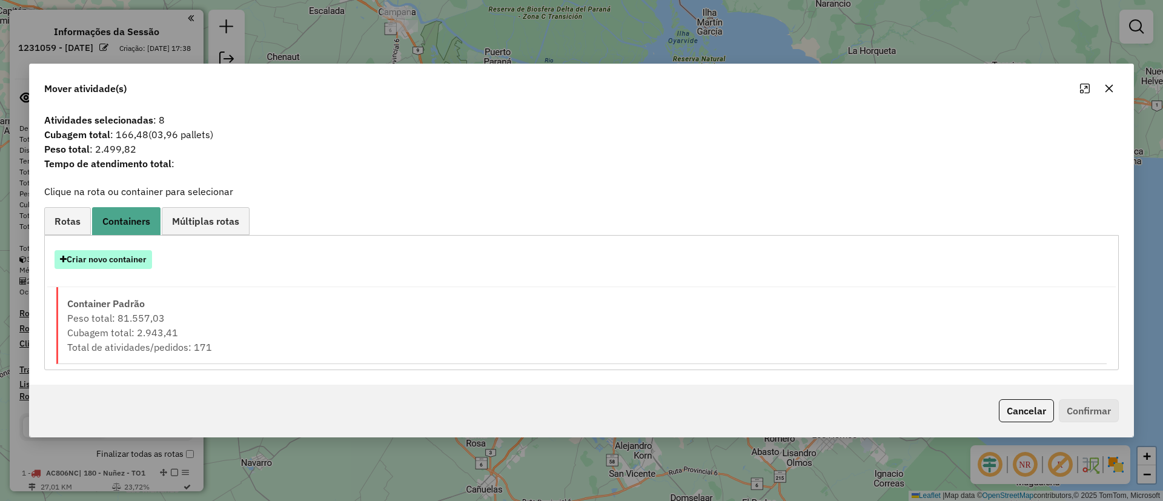
click at [132, 250] on button "Criar novo container" at bounding box center [104, 259] width 98 height 19
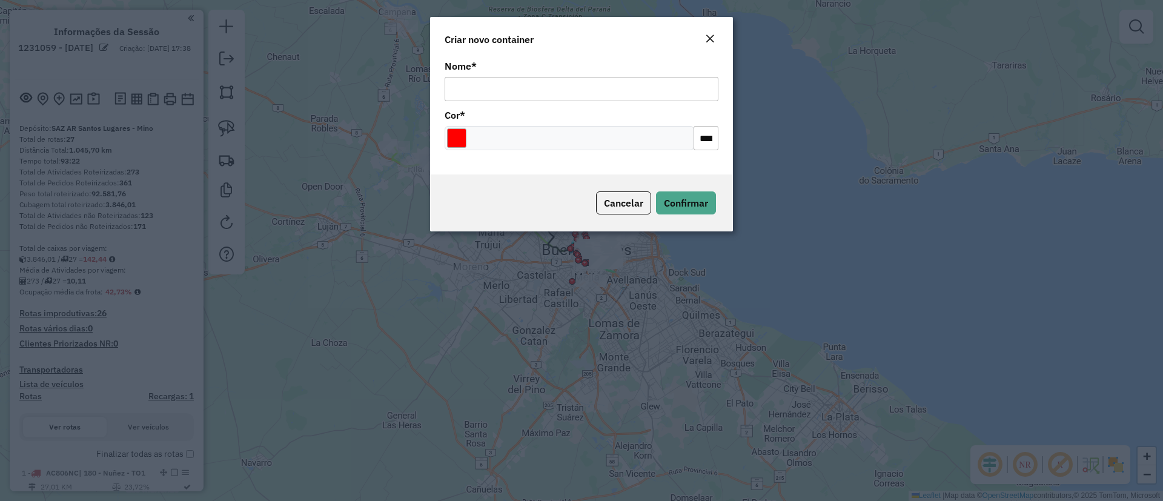
click at [457, 79] on input "Nome *" at bounding box center [582, 89] width 274 height 24
type input "******"
click at [662, 205] on button "Confirmar" at bounding box center [686, 202] width 60 height 23
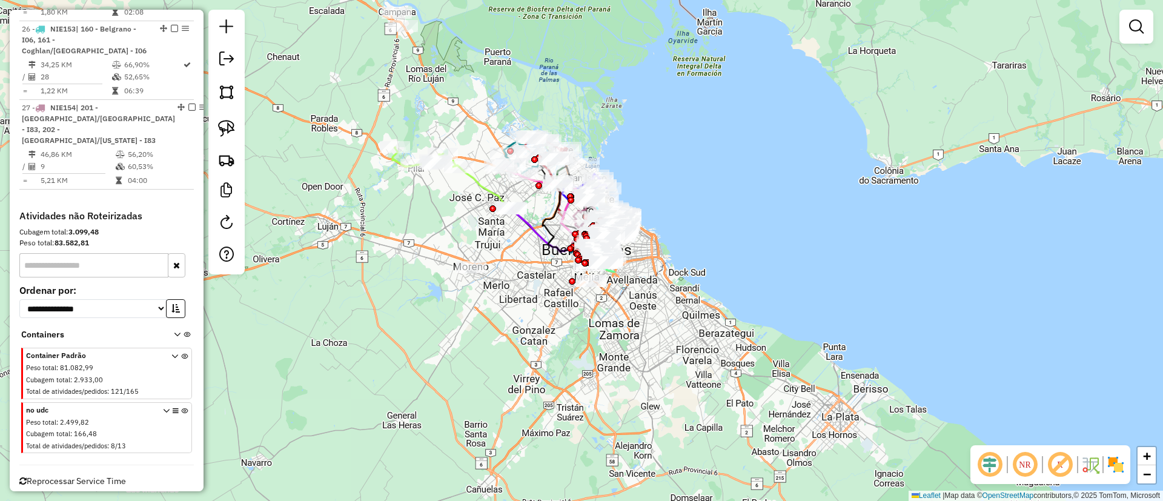
scroll to position [2142, 0]
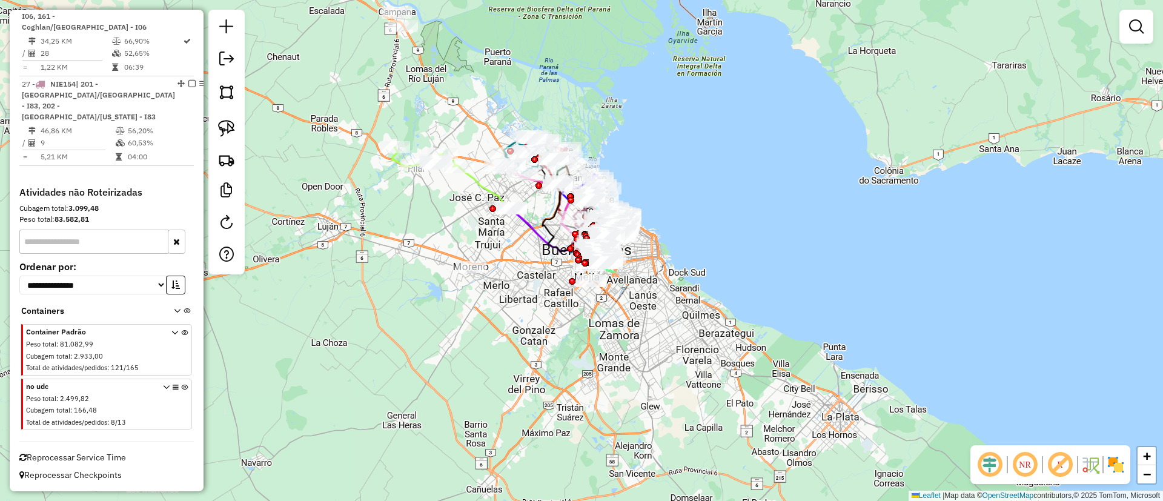
click at [181, 384] on icon at bounding box center [184, 406] width 7 height 45
click at [1125, 22] on div at bounding box center [1136, 27] width 34 height 34
click at [1131, 22] on em at bounding box center [1136, 26] width 15 height 15
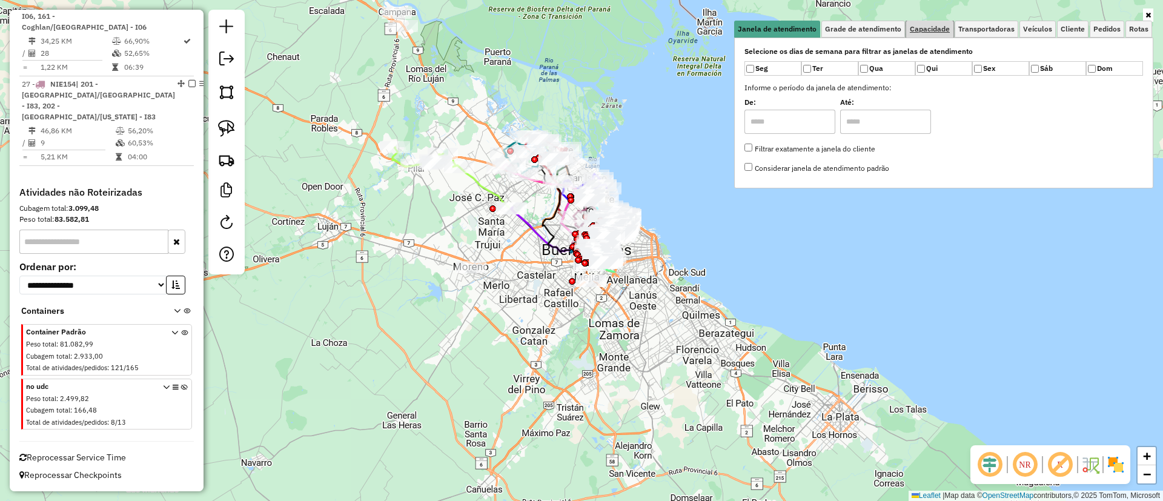
click at [918, 23] on link "Capacidade" at bounding box center [929, 29] width 47 height 17
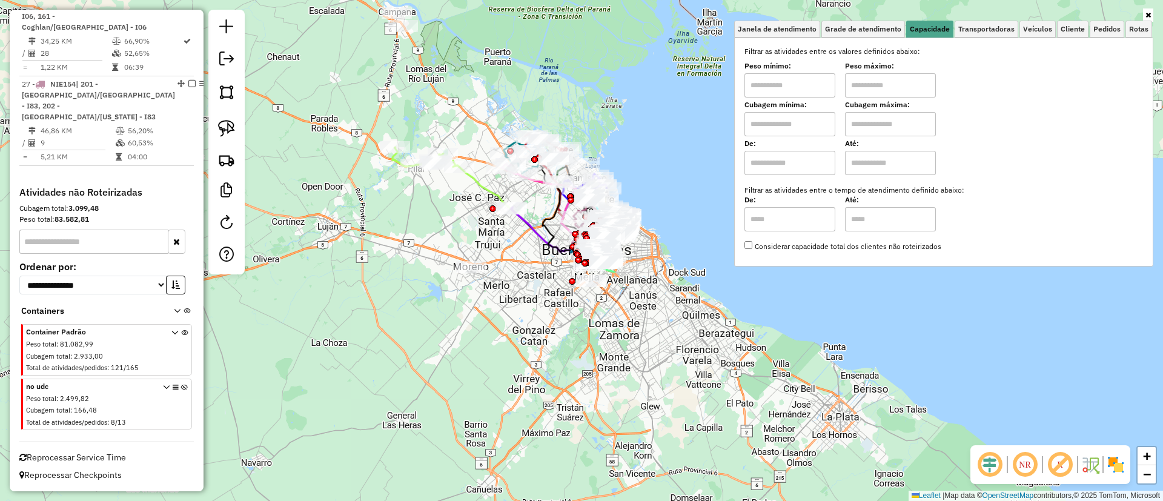
drag, startPoint x: 814, startPoint y: 154, endPoint x: 813, endPoint y: 171, distance: 16.4
click at [814, 154] on input "text" at bounding box center [789, 163] width 91 height 24
type input "****"
click at [882, 169] on input "text" at bounding box center [890, 163] width 91 height 24
type input "*****"
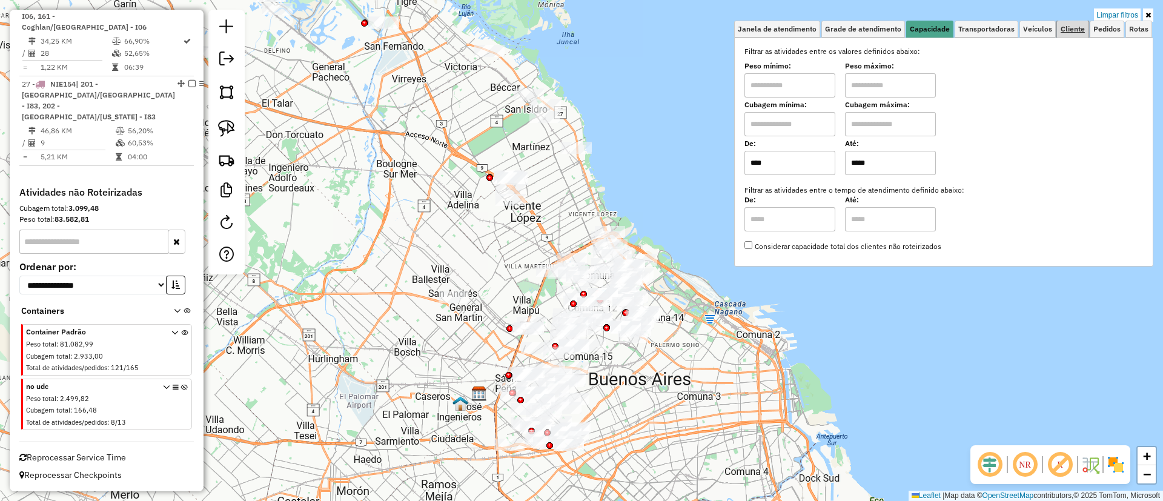
click at [1074, 23] on link "Cliente" at bounding box center [1072, 29] width 31 height 17
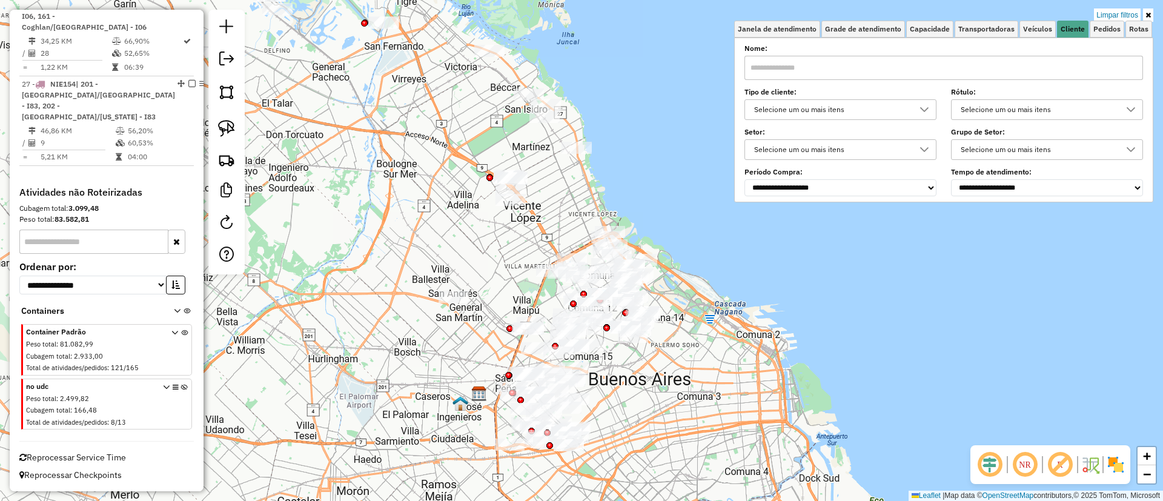
click at [856, 101] on div "Selecione um ou mais itens" at bounding box center [831, 109] width 163 height 19
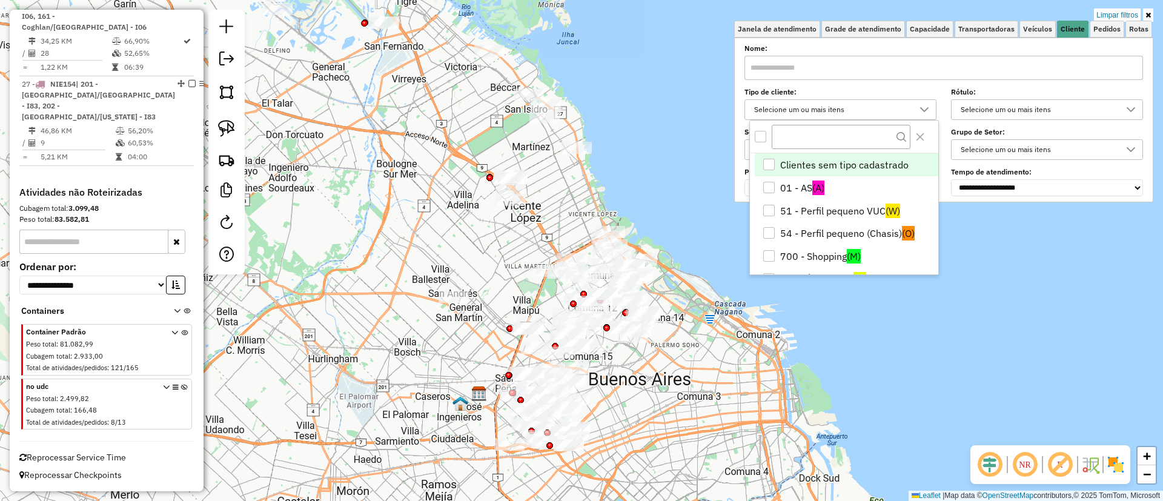
scroll to position [7, 42]
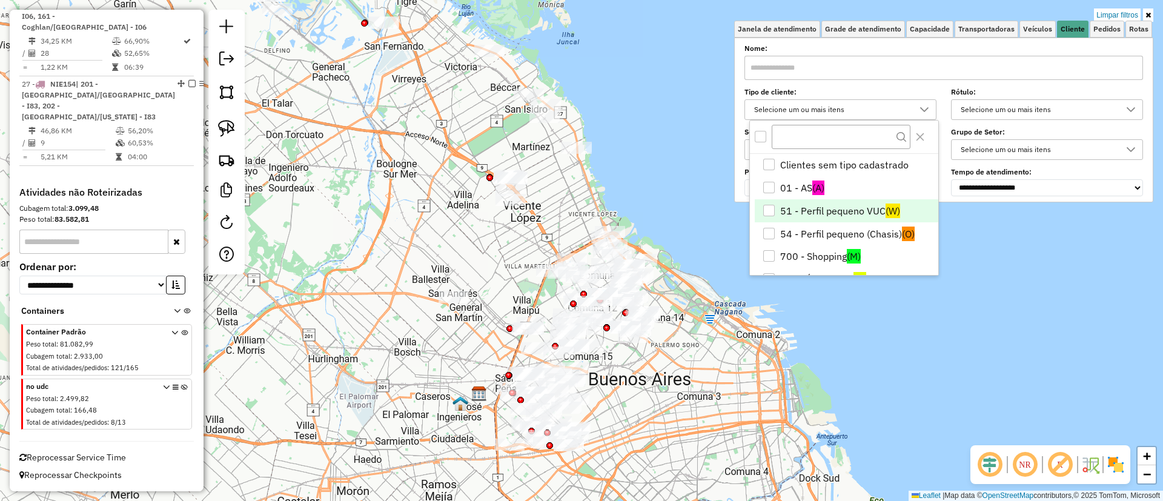
click at [847, 207] on li "51 - Perfil pequeno VUC (W)" at bounding box center [847, 210] width 184 height 23
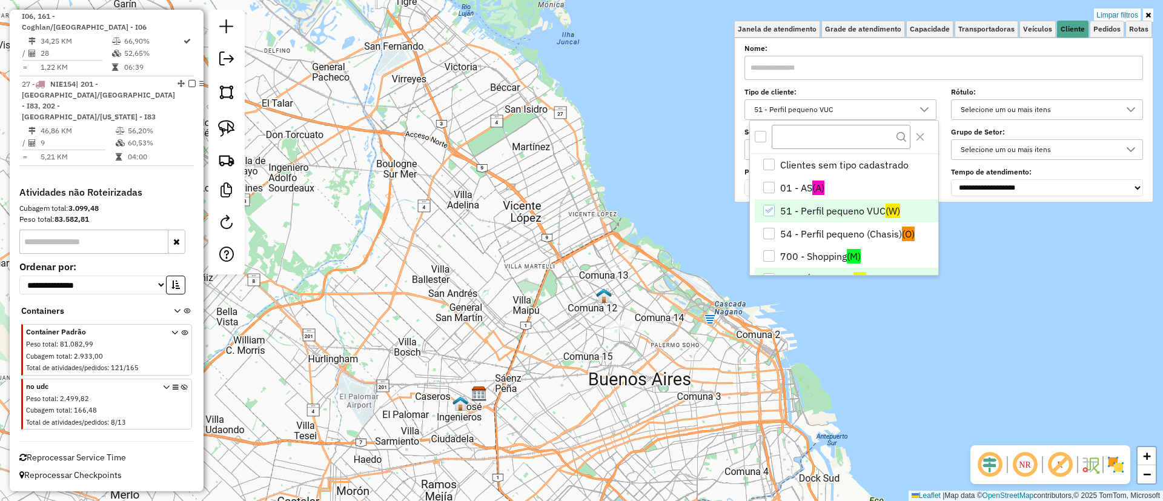
scroll to position [71, 0]
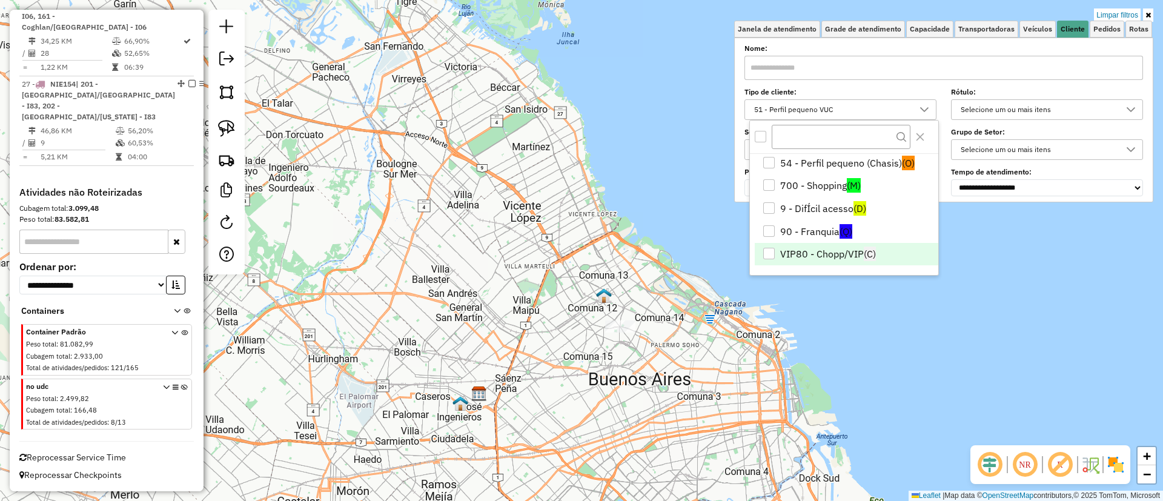
click at [844, 247] on li "VIP80 - Chopp/VIP (C)" at bounding box center [847, 254] width 184 height 23
click at [844, 253] on li "VIP80 - Chopp/VIP (C)" at bounding box center [847, 254] width 184 height 23
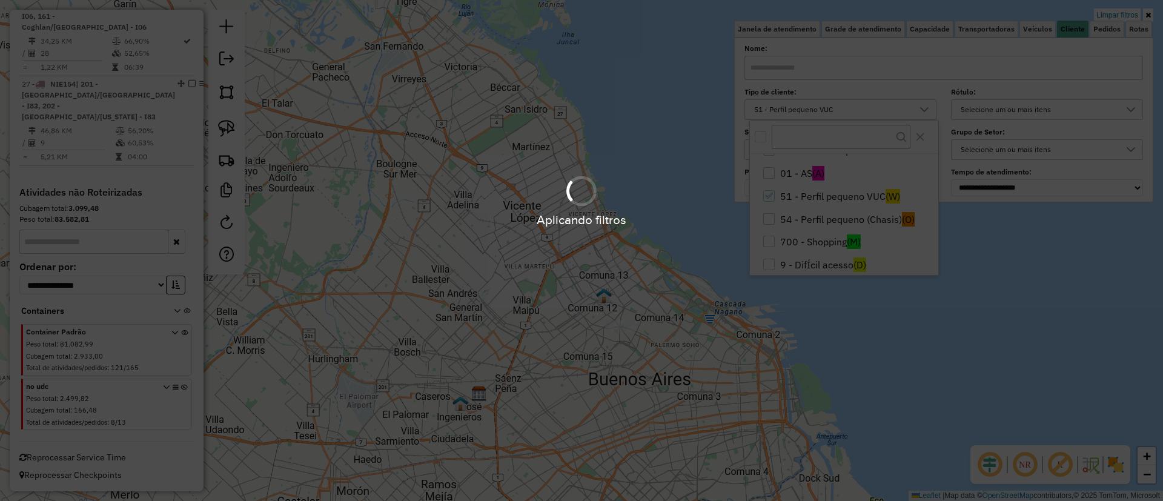
scroll to position [0, 0]
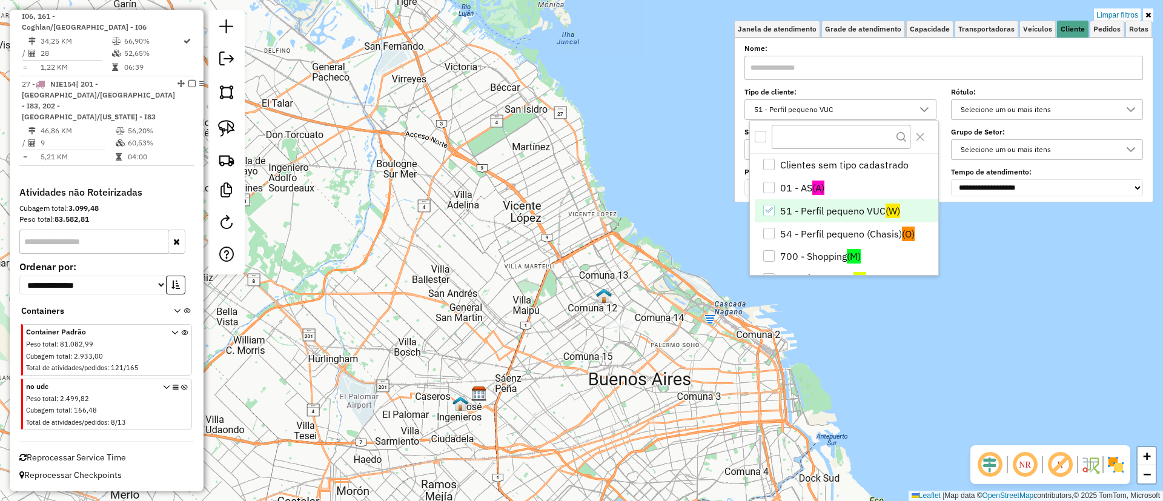
click at [826, 215] on li "51 - Perfil pequeno VUC (W)" at bounding box center [847, 210] width 184 height 23
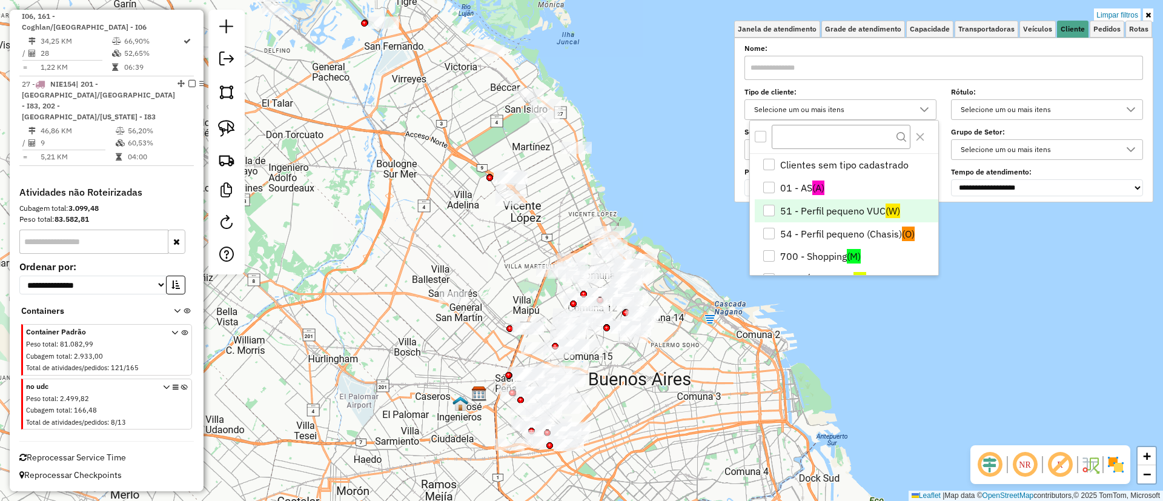
click at [1113, 465] on img at bounding box center [1115, 464] width 19 height 19
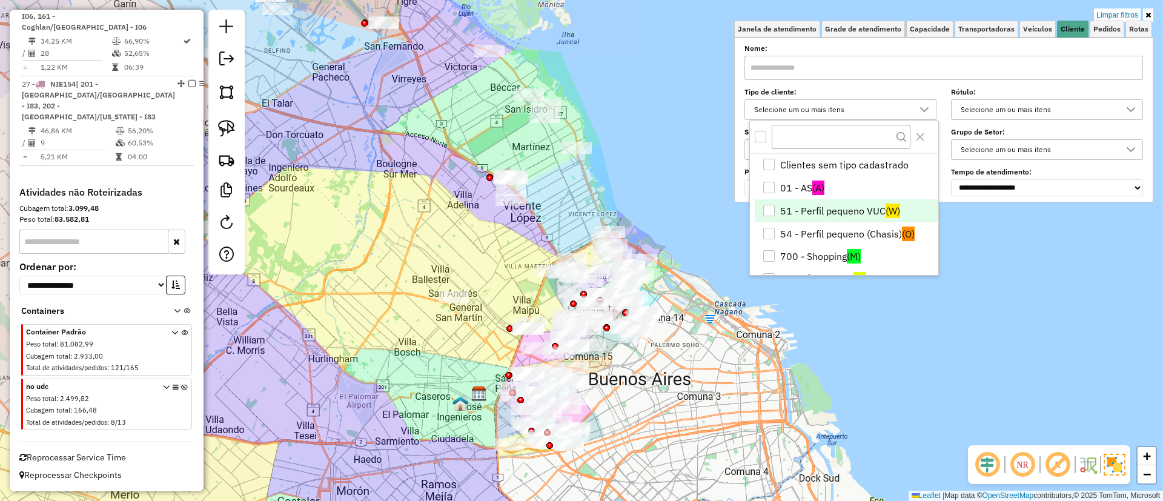
click at [1114, 465] on img at bounding box center [1115, 465] width 22 height 22
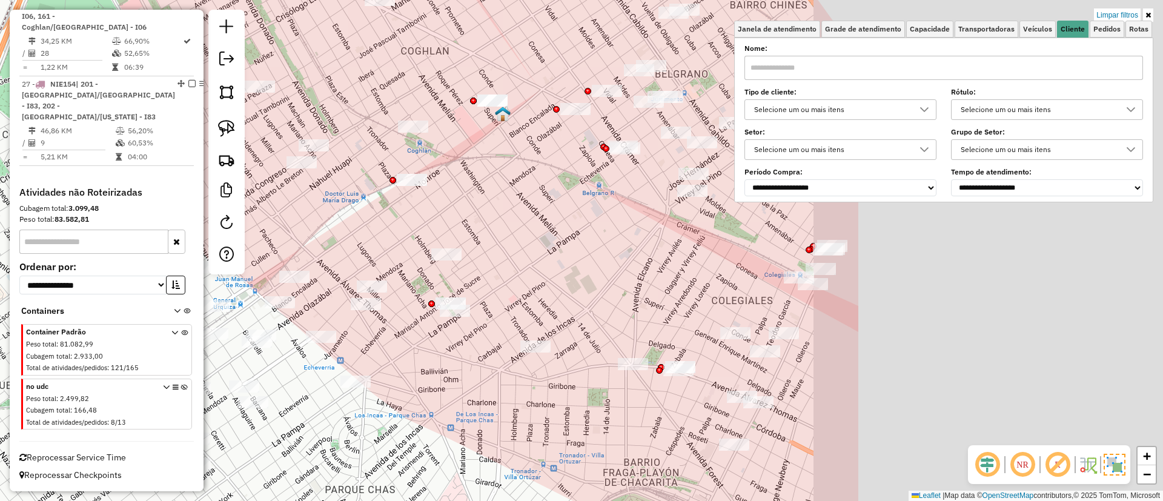
drag, startPoint x: 904, startPoint y: 313, endPoint x: 483, endPoint y: 328, distance: 421.2
click at [483, 328] on div "Limpar filtros Janela de atendimento Grade de atendimento Capacidade Transporta…" at bounding box center [581, 250] width 1163 height 501
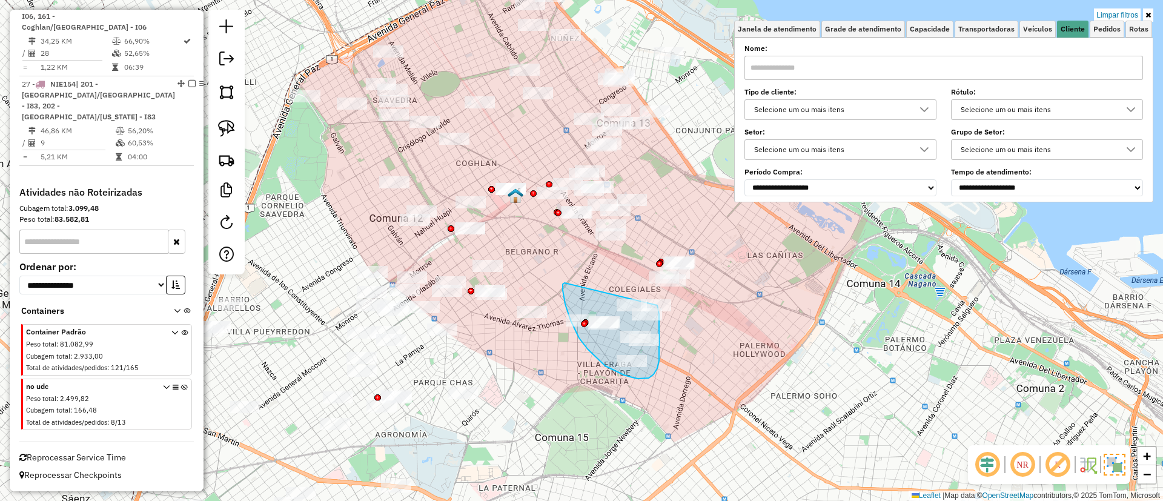
click at [657, 305] on div "Limpar filtros Janela de atendimento Grade de atendimento Capacidade Transporta…" at bounding box center [581, 250] width 1163 height 501
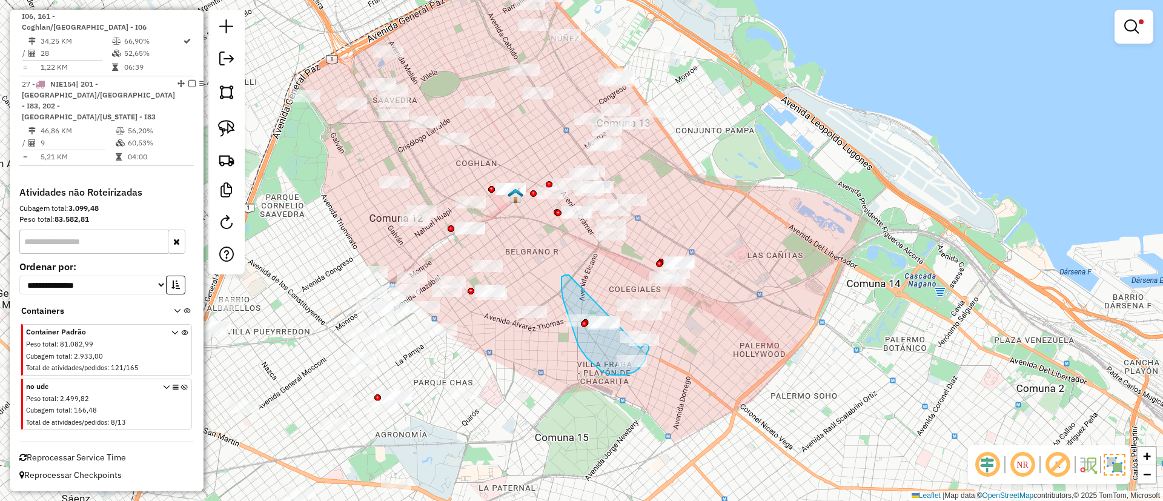
drag, startPoint x: 569, startPoint y: 275, endPoint x: 640, endPoint y: 348, distance: 102.4
click at [640, 348] on div "Limpar filtros Janela de atendimento Grade de atendimento Capacidade Transporta…" at bounding box center [581, 250] width 1163 height 501
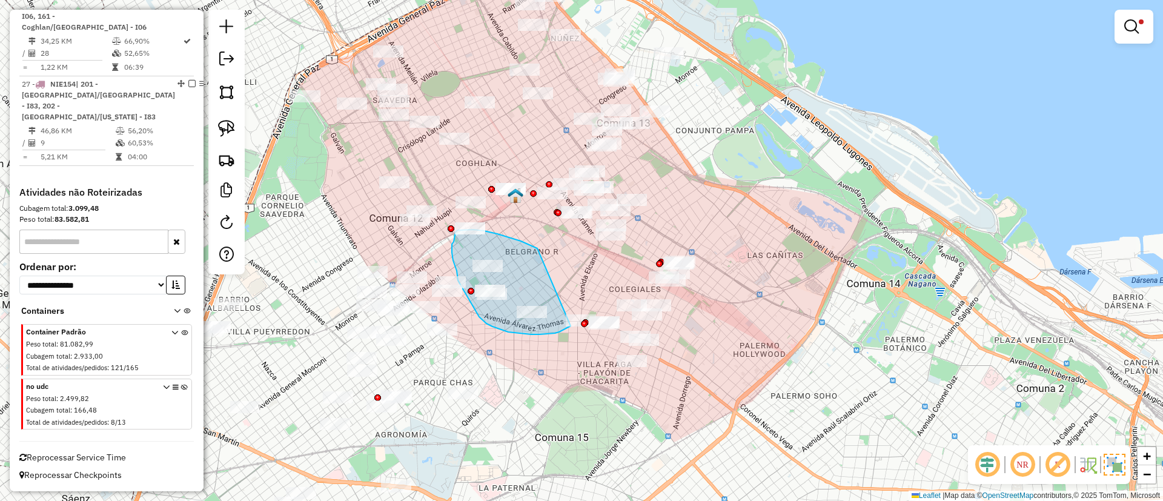
click at [574, 317] on div "Limpar filtros Janela de atendimento Grade de atendimento Capacidade Transporta…" at bounding box center [581, 250] width 1163 height 501
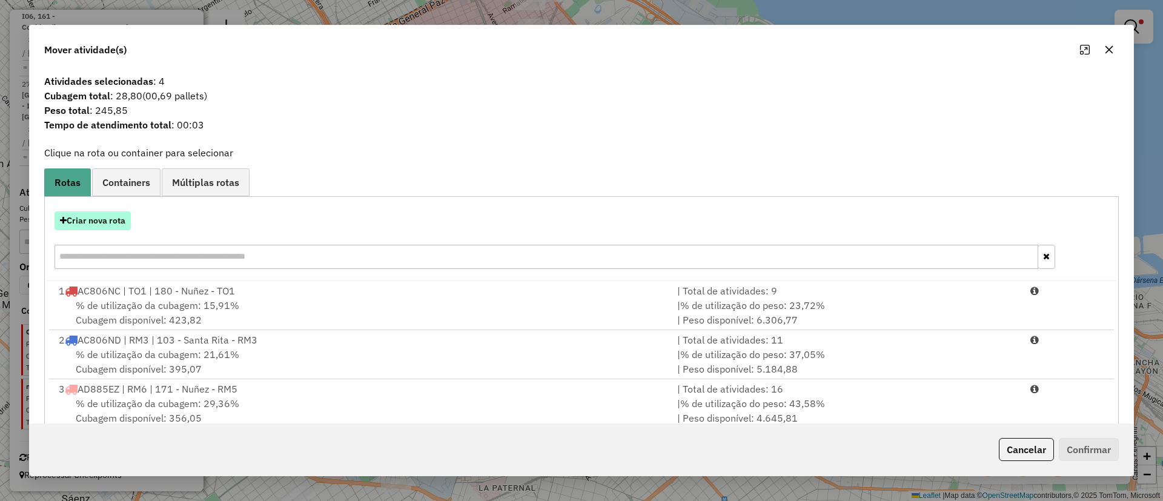
click at [81, 211] on button "Criar nova rota" at bounding box center [93, 220] width 76 height 19
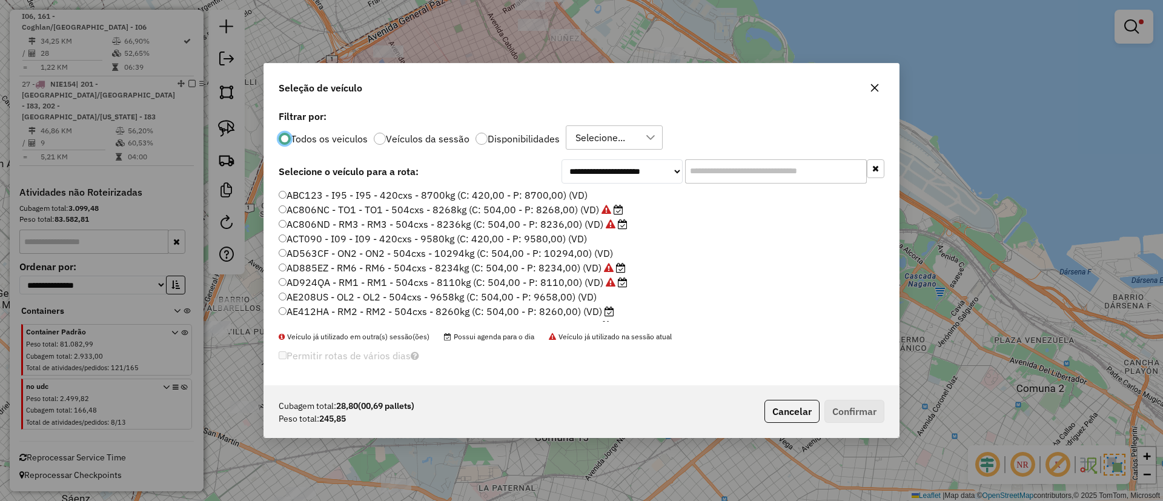
scroll to position [7, 4]
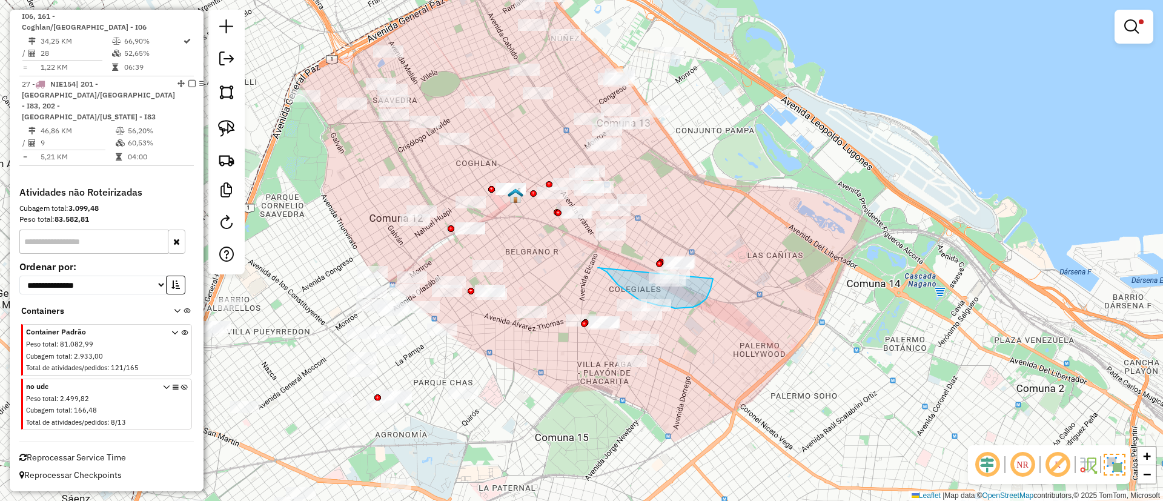
drag, startPoint x: 611, startPoint y: 277, endPoint x: 708, endPoint y: 222, distance: 111.5
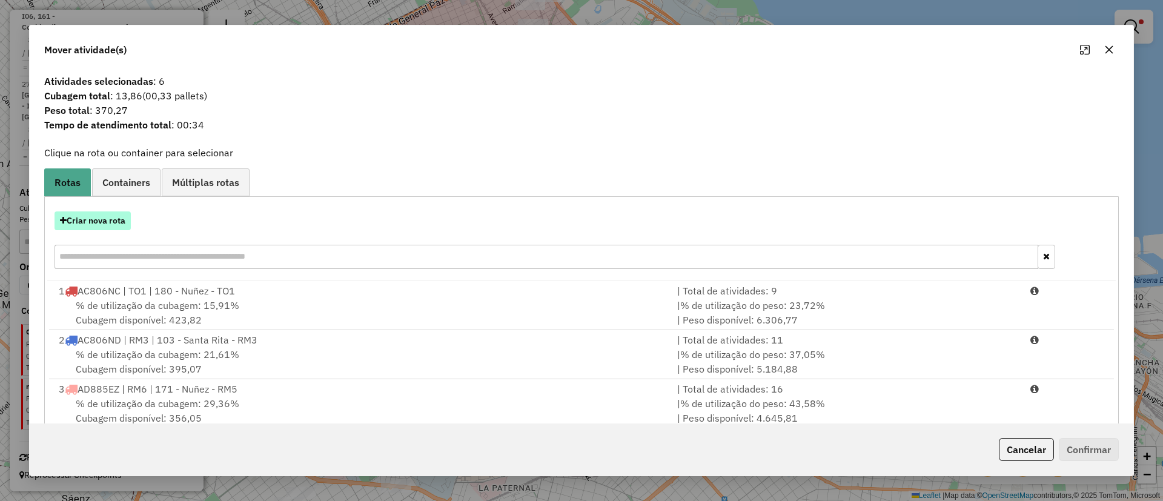
click at [93, 214] on button "Criar nova rota" at bounding box center [93, 220] width 76 height 19
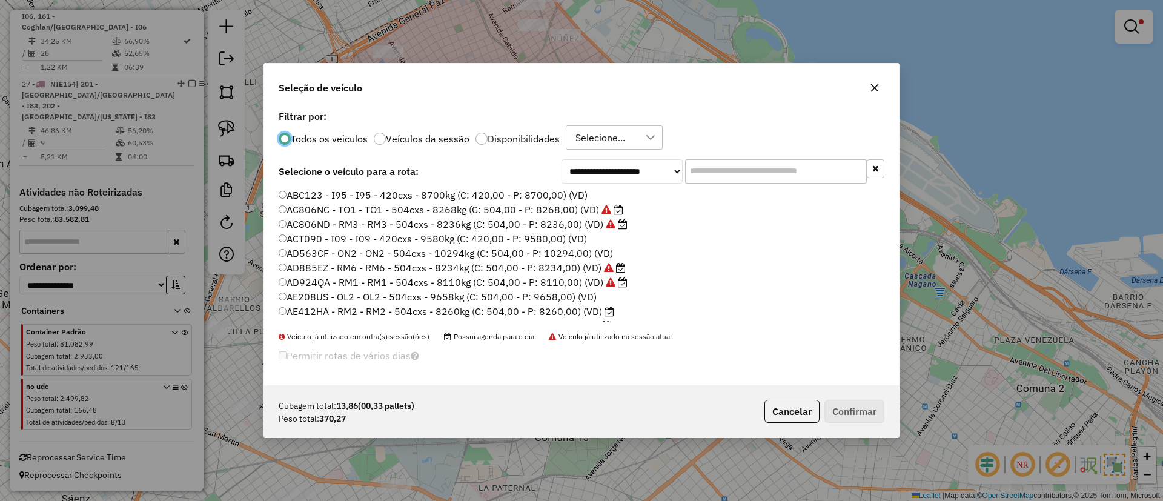
click at [779, 167] on input "text" at bounding box center [776, 171] width 182 height 24
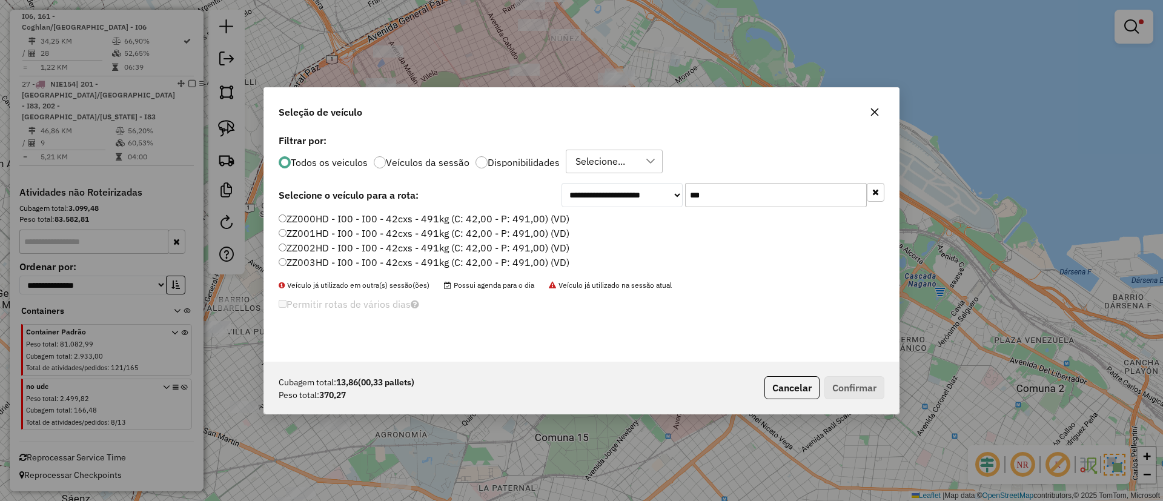
type input "***"
drag, startPoint x: 538, startPoint y: 197, endPoint x: 536, endPoint y: 223, distance: 25.5
click at [538, 197] on div "**********" at bounding box center [582, 195] width 606 height 24
click at [535, 212] on label "ZZ000HD - I00 - I00 - 42cxs - 491kg (C: 42,00 - P: 491,00) (VD)" at bounding box center [424, 218] width 291 height 15
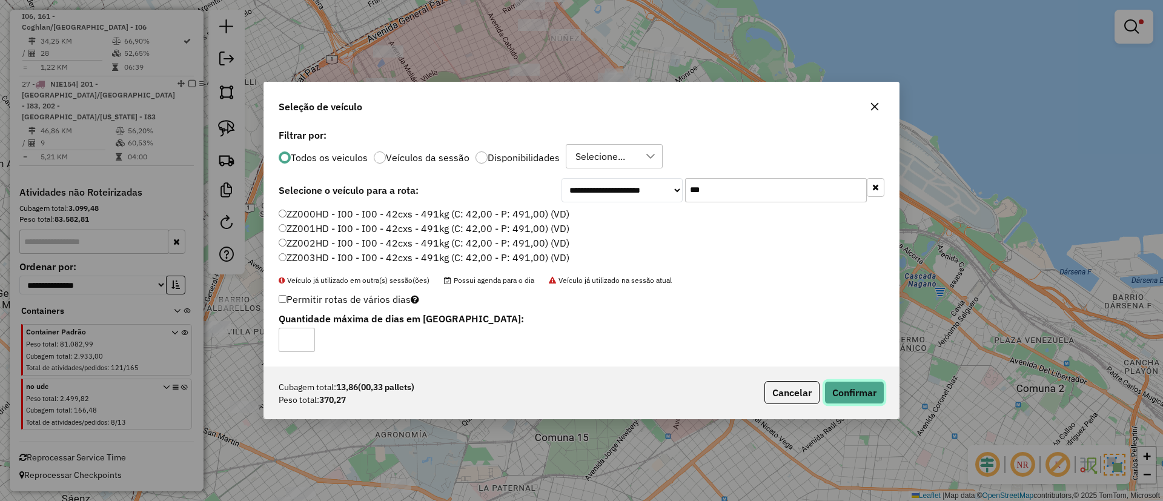
click at [859, 383] on button "Confirmar" at bounding box center [854, 392] width 60 height 23
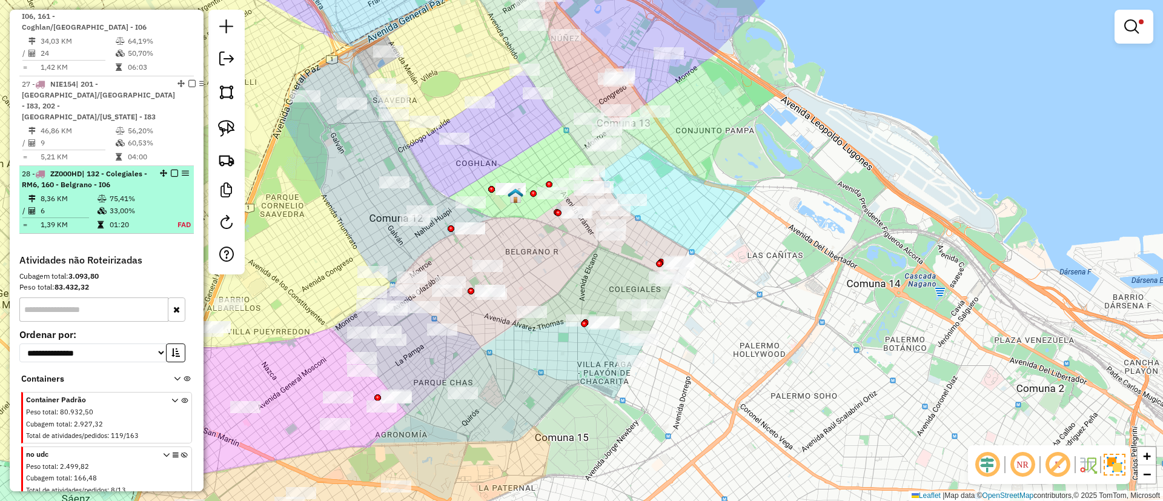
click at [147, 199] on td "75,41%" at bounding box center [135, 199] width 53 height 12
select select "**********"
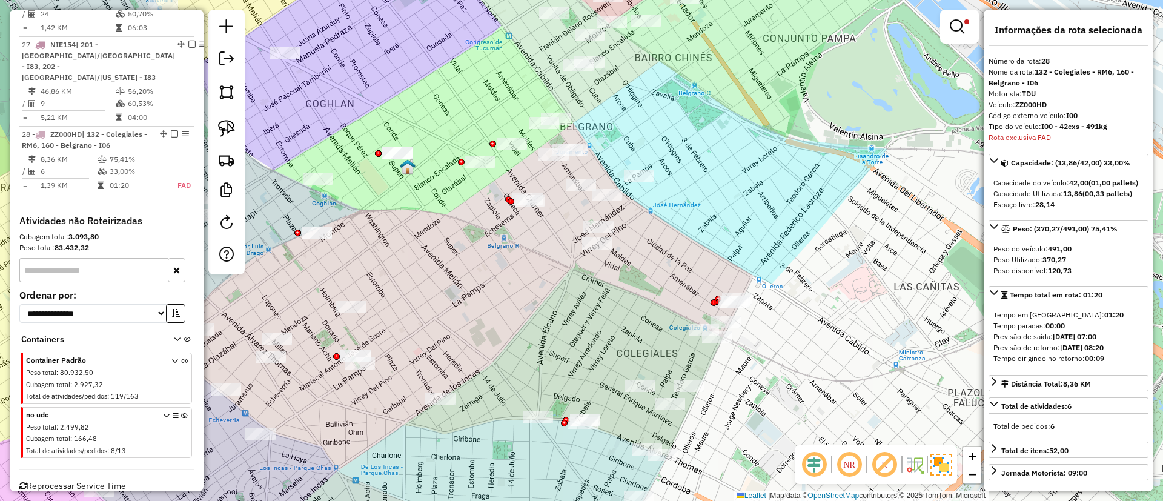
scroll to position [2210, 0]
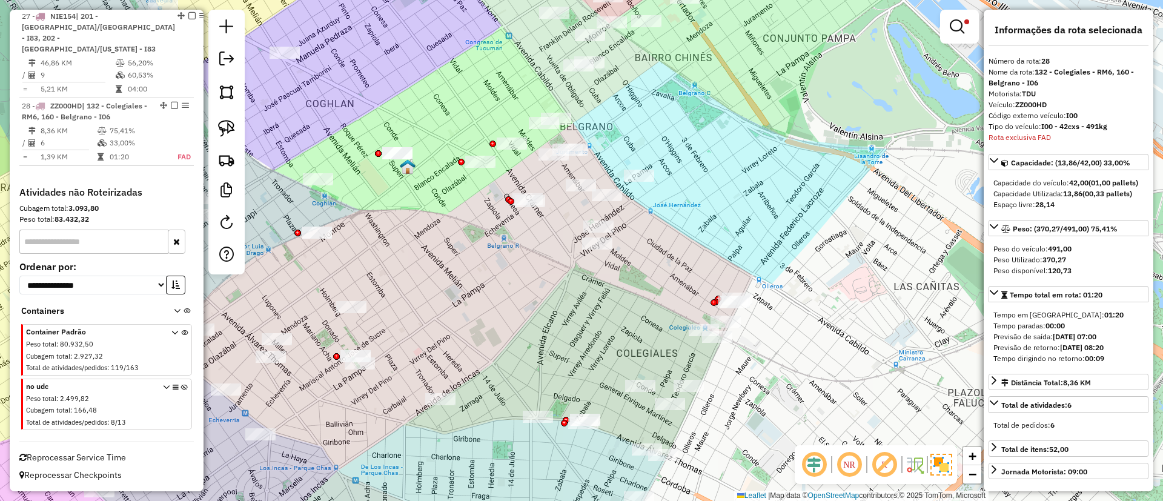
click at [936, 469] on img at bounding box center [941, 465] width 22 height 22
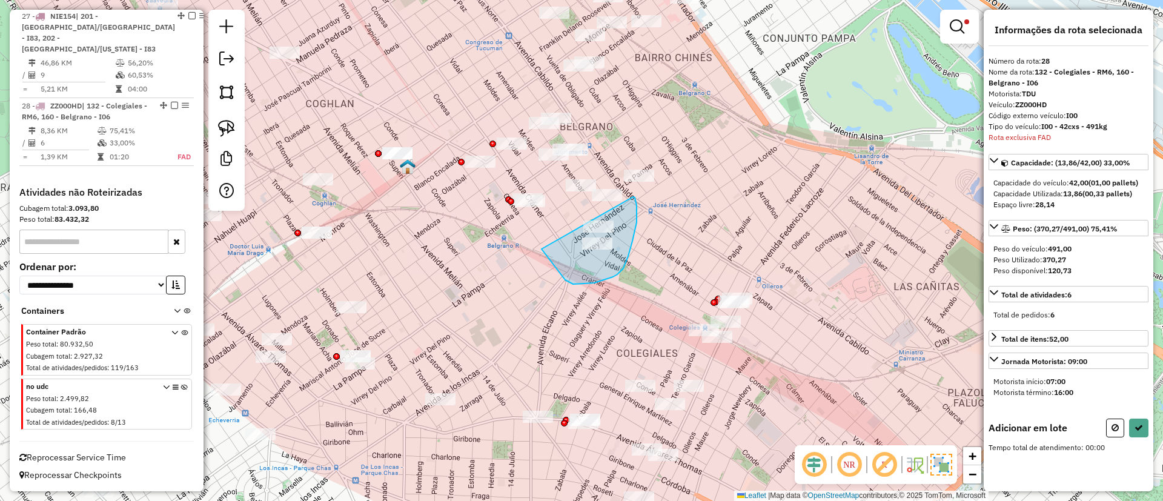
drag, startPoint x: 608, startPoint y: 279, endPoint x: 632, endPoint y: 197, distance: 85.3
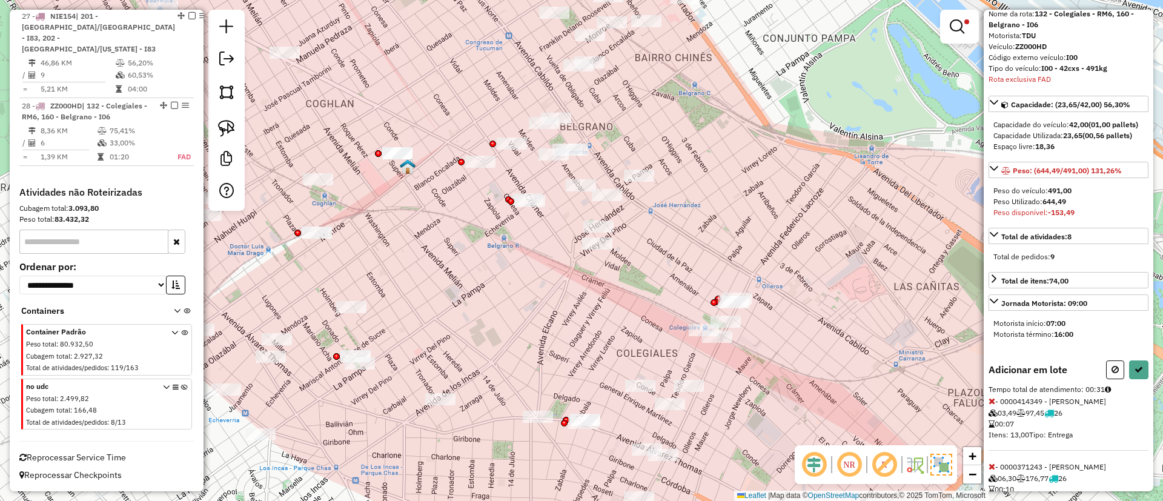
scroll to position [108, 0]
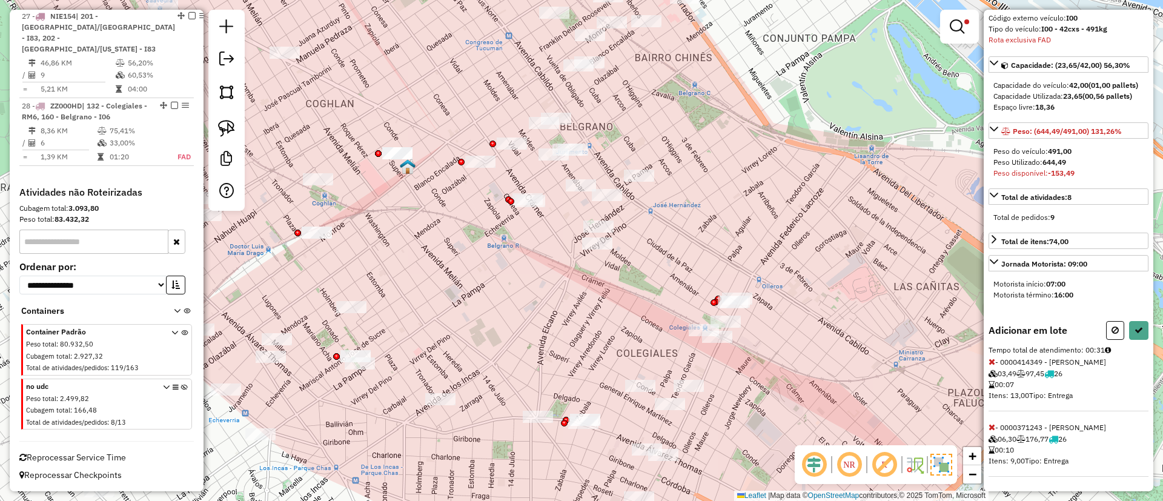
click at [992, 425] on icon at bounding box center [991, 427] width 7 height 8
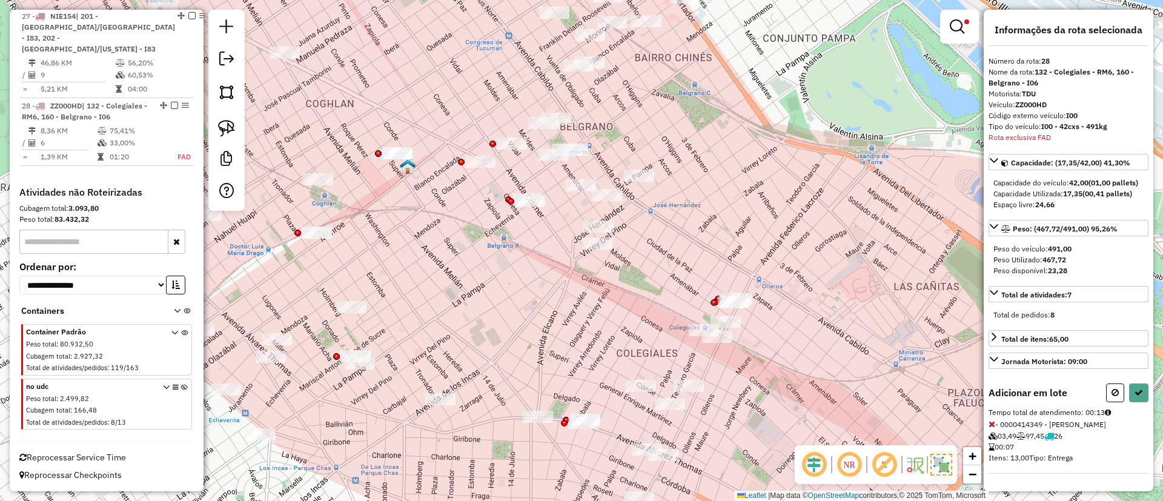
select select "**********"
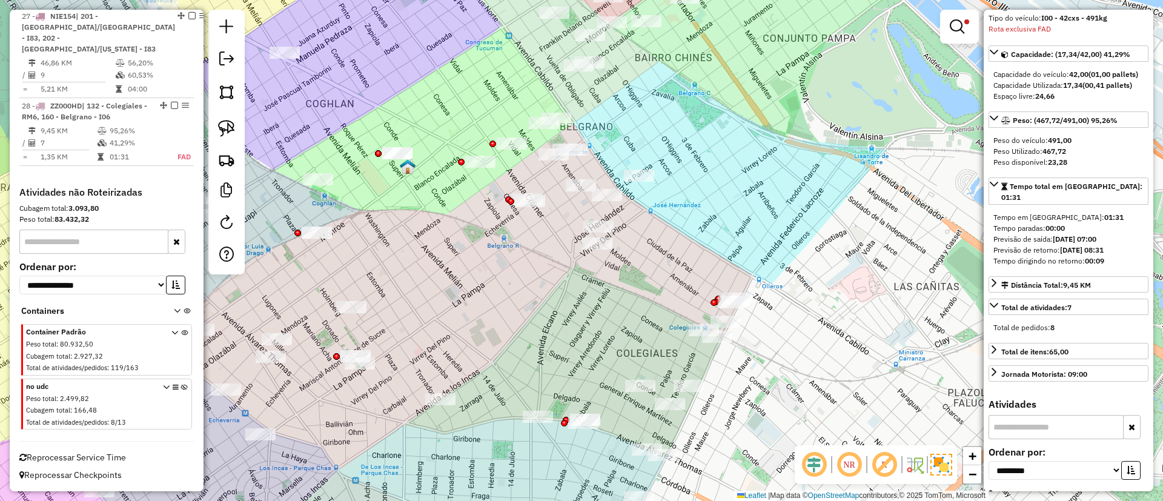
click at [171, 105] on em at bounding box center [174, 105] width 7 height 7
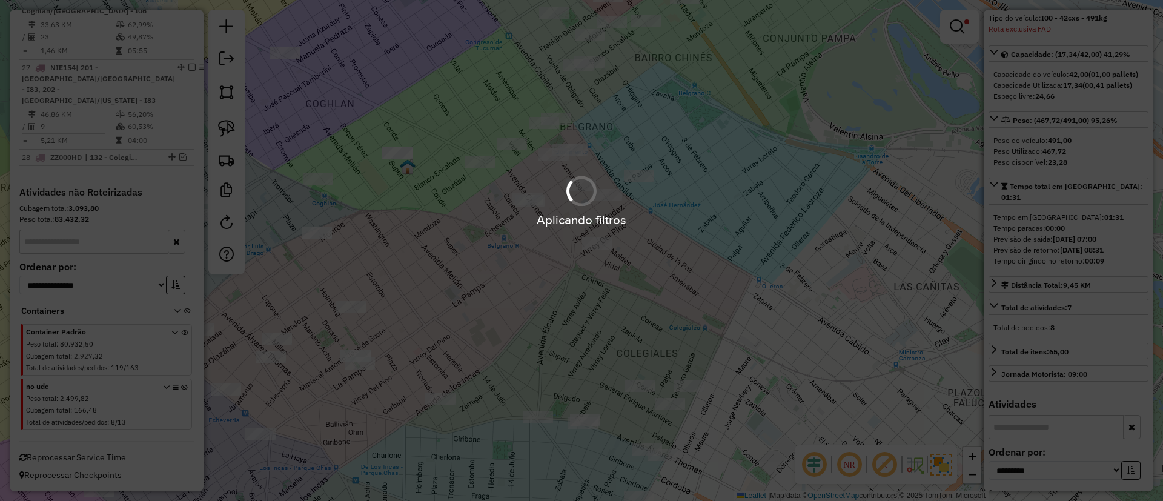
scroll to position [2158, 0]
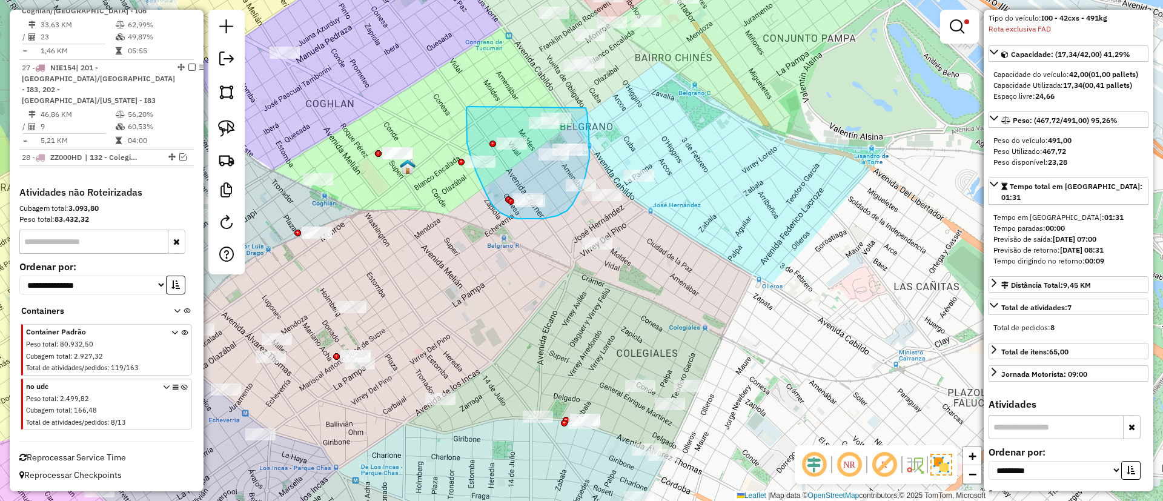
drag, startPoint x: 469, startPoint y: 107, endPoint x: 582, endPoint y: 94, distance: 113.4
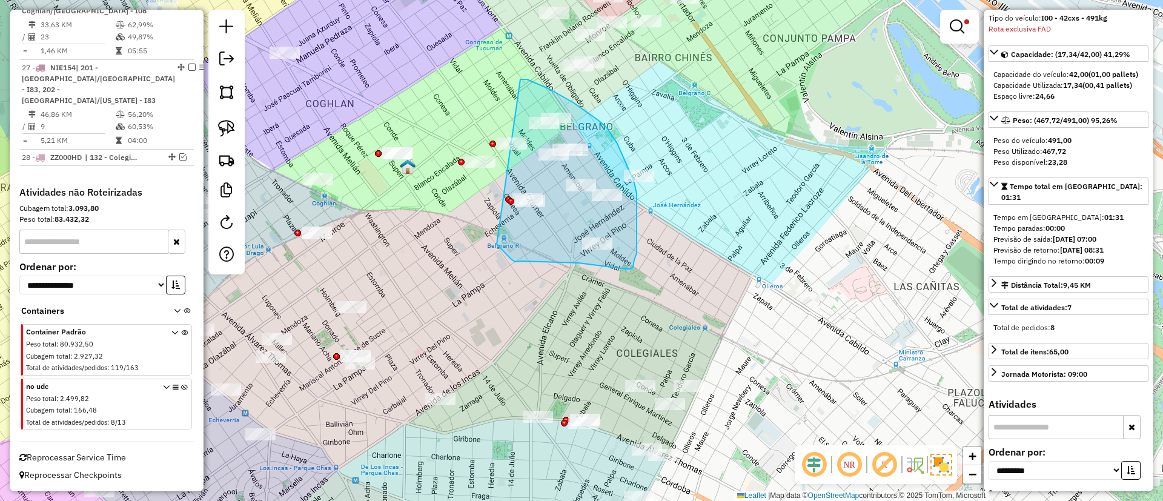
drag, startPoint x: 515, startPoint y: 262, endPoint x: 520, endPoint y: 79, distance: 182.4
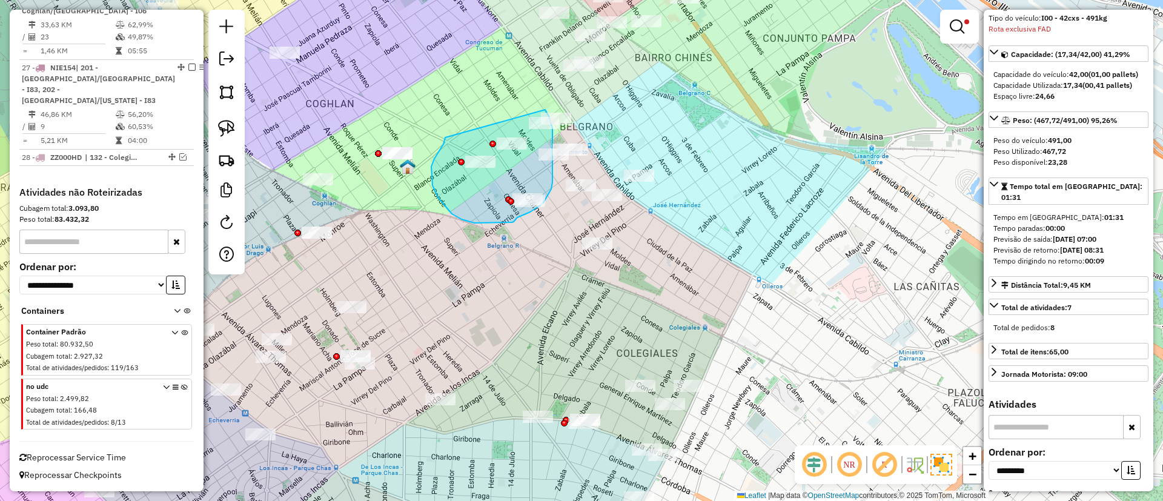
drag, startPoint x: 445, startPoint y: 139, endPoint x: 545, endPoint y: 110, distance: 104.1
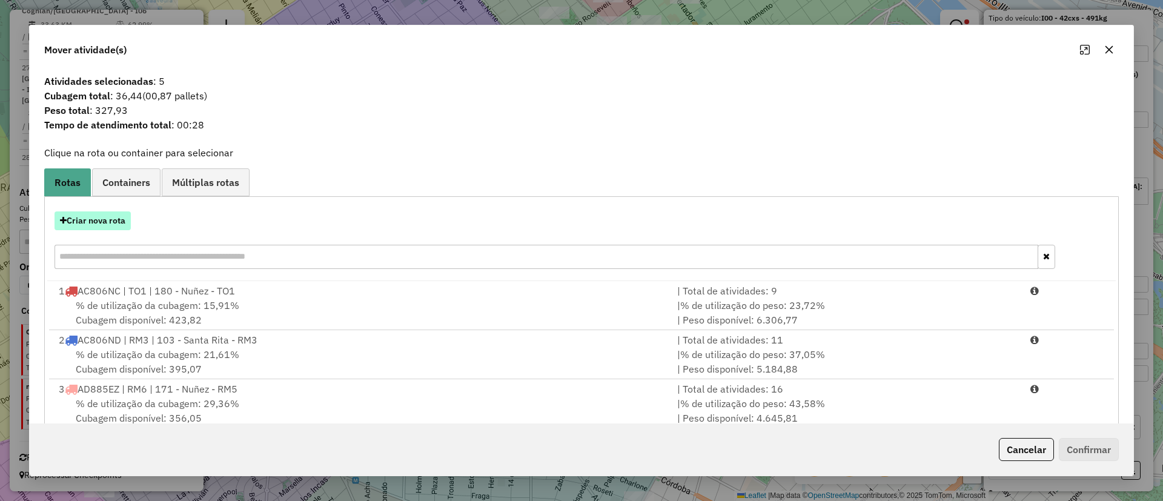
click at [104, 216] on button "Criar nova rota" at bounding box center [93, 220] width 76 height 19
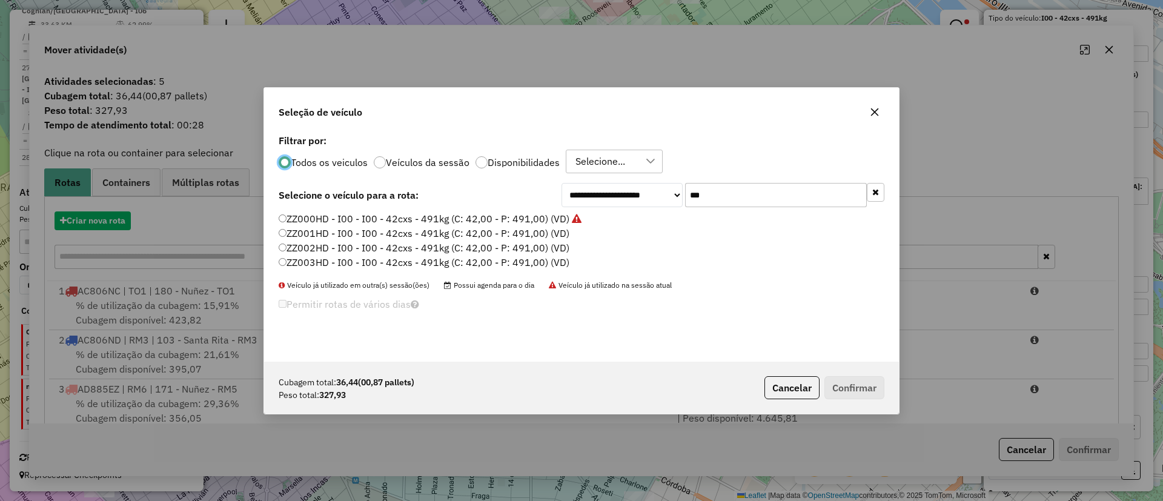
scroll to position [7, 4]
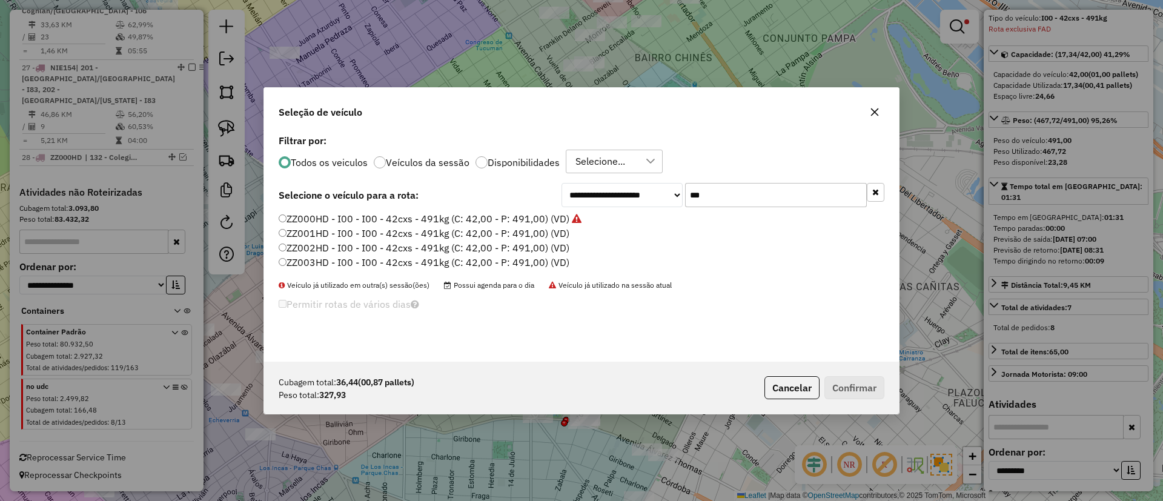
click at [528, 219] on label "ZZ000HD - I00 - I00 - 42cxs - 491kg (C: 42,00 - P: 491,00) (VD)" at bounding box center [430, 218] width 303 height 15
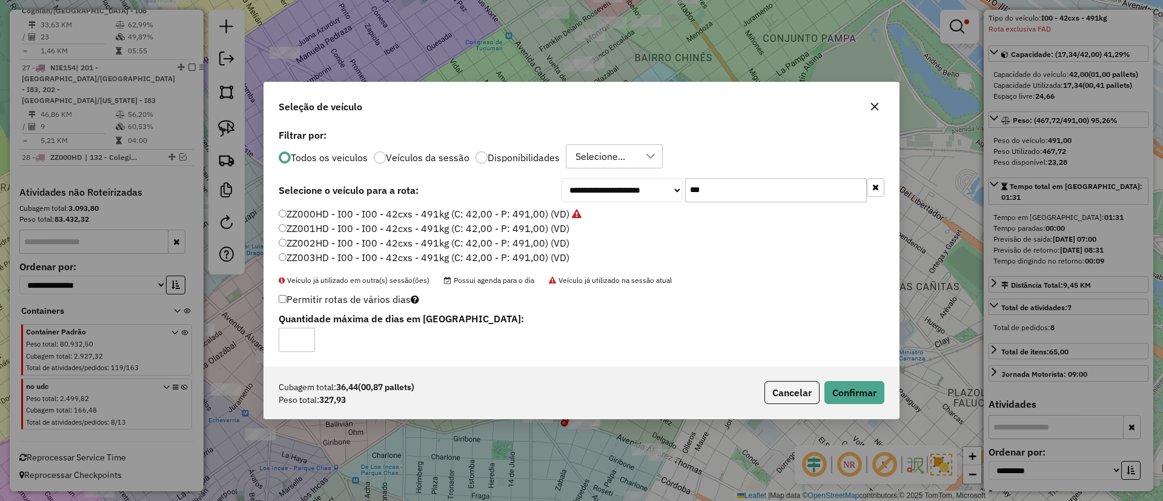
click at [526, 236] on label "ZZ002HD - I00 - I00 - 42cxs - 491kg (C: 42,00 - P: 491,00) (VD)" at bounding box center [424, 243] width 291 height 15
click at [471, 232] on label "ZZ001HD - I00 - I00 - 42cxs - 491kg (C: 42,00 - P: 491,00) (VD)" at bounding box center [424, 228] width 291 height 15
click at [850, 392] on button "Confirmar" at bounding box center [854, 392] width 60 height 23
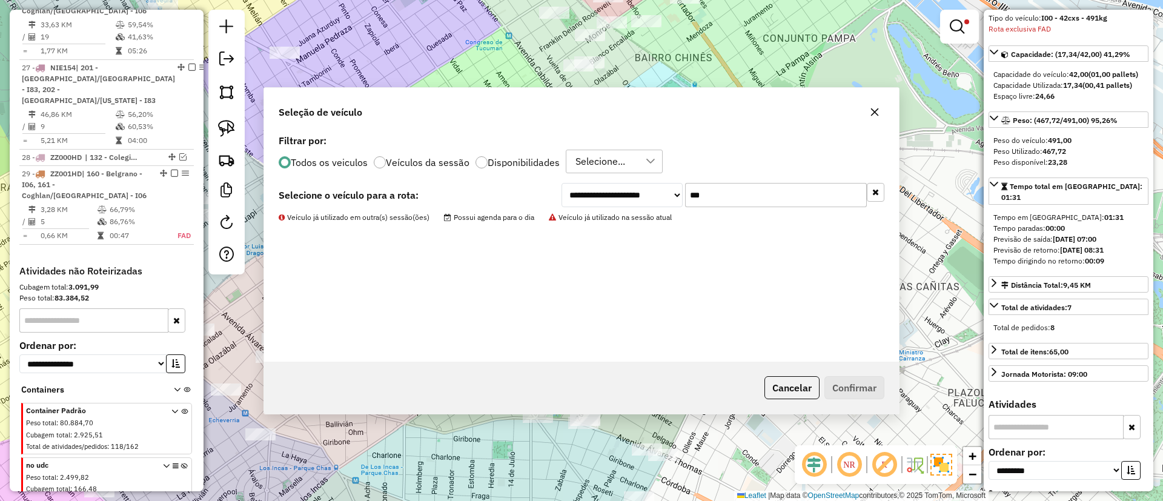
scroll to position [2226, 0]
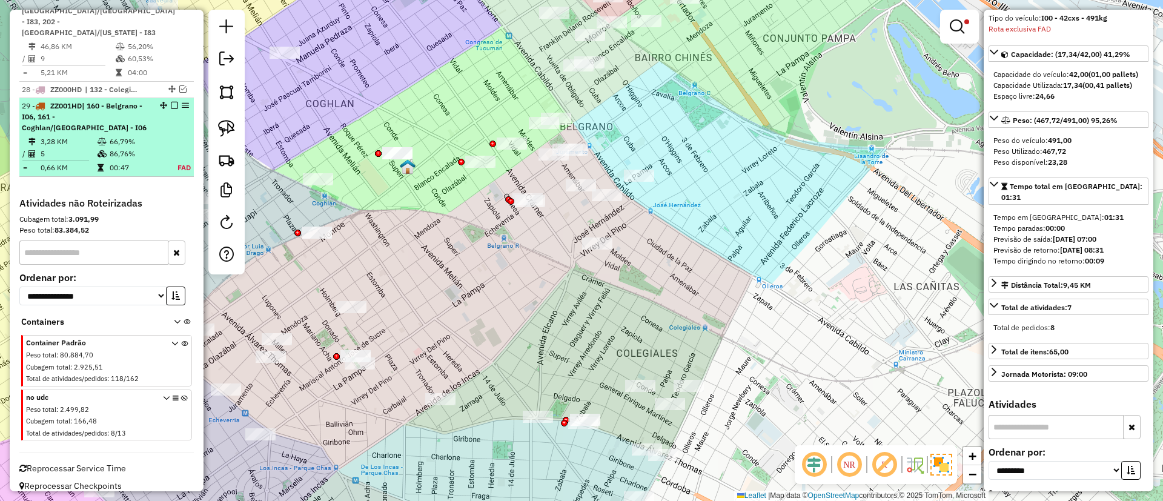
click at [144, 148] on td "86,76%" at bounding box center [135, 154] width 53 height 12
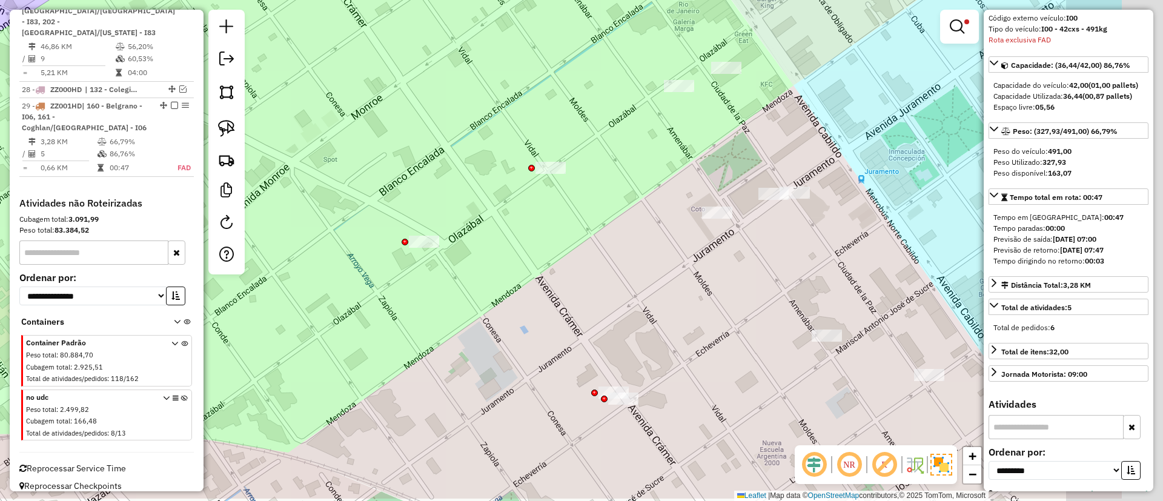
drag, startPoint x: 798, startPoint y: 350, endPoint x: 637, endPoint y: 307, distance: 166.2
click at [638, 307] on div "Limpar filtros Janela de atendimento Grade de atendimento Capacidade Transporta…" at bounding box center [581, 250] width 1163 height 501
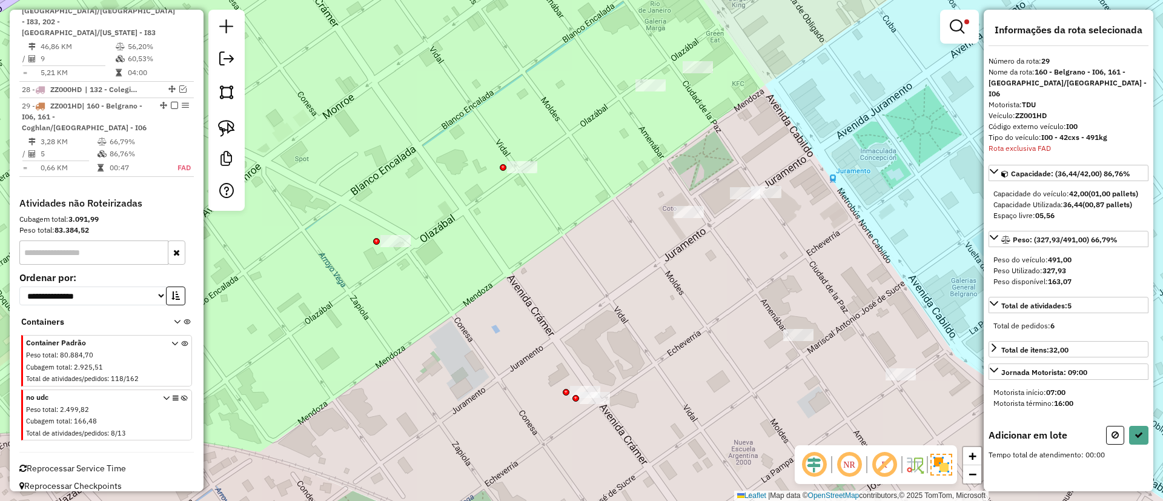
scroll to position [0, 0]
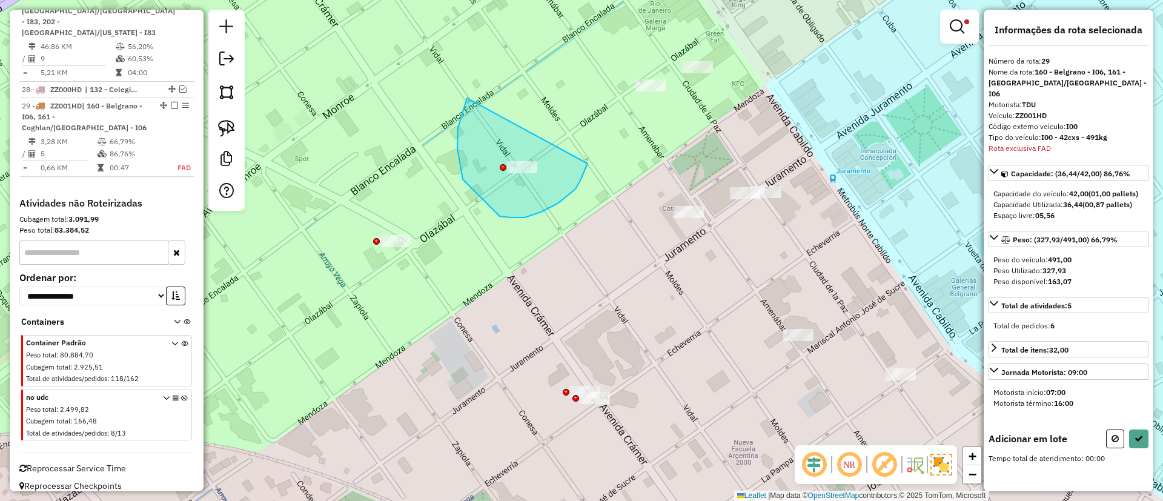
drag, startPoint x: 463, startPoint y: 179, endPoint x: 588, endPoint y: 161, distance: 126.1
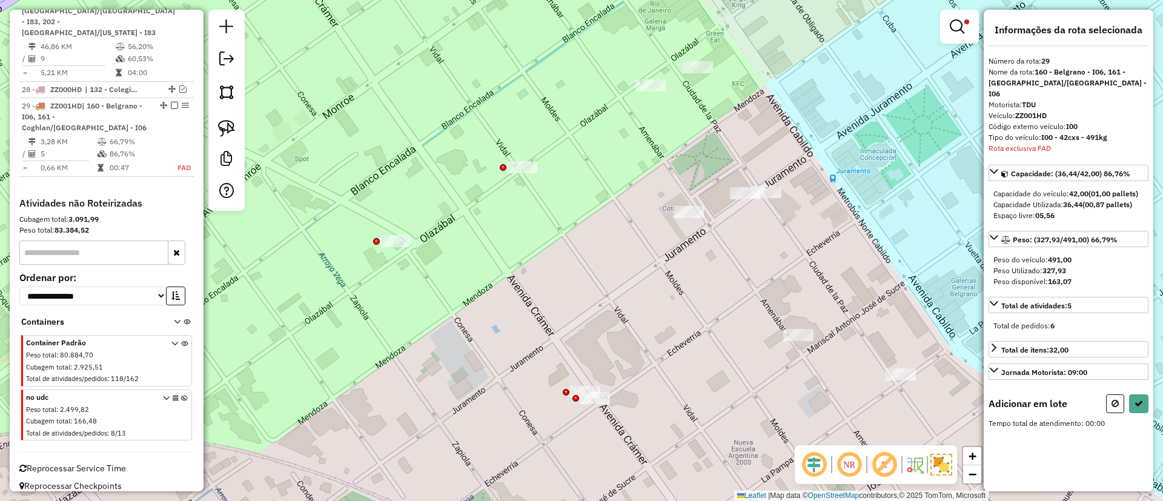
select select "**********"
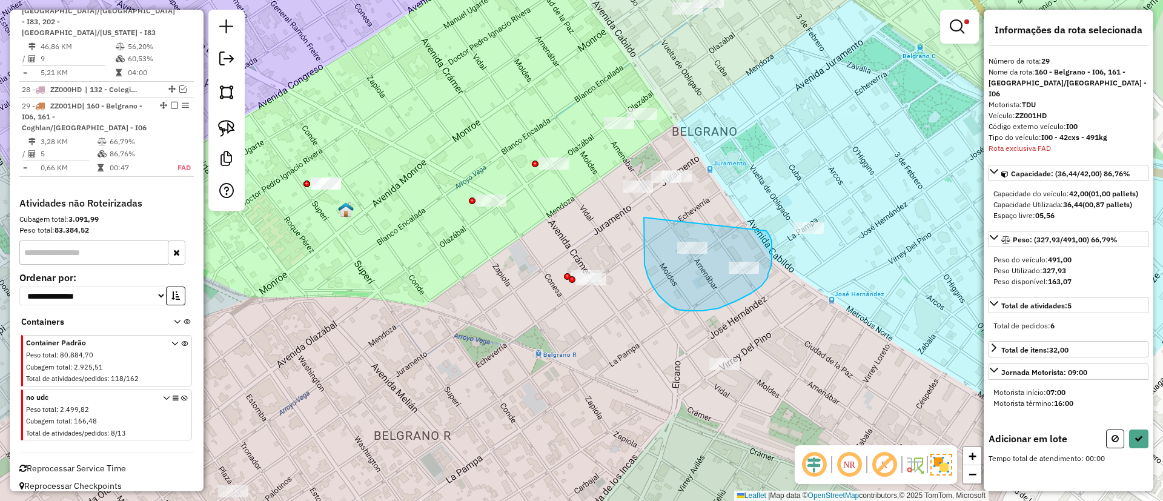
drag, startPoint x: 644, startPoint y: 217, endPoint x: 764, endPoint y: 230, distance: 120.6
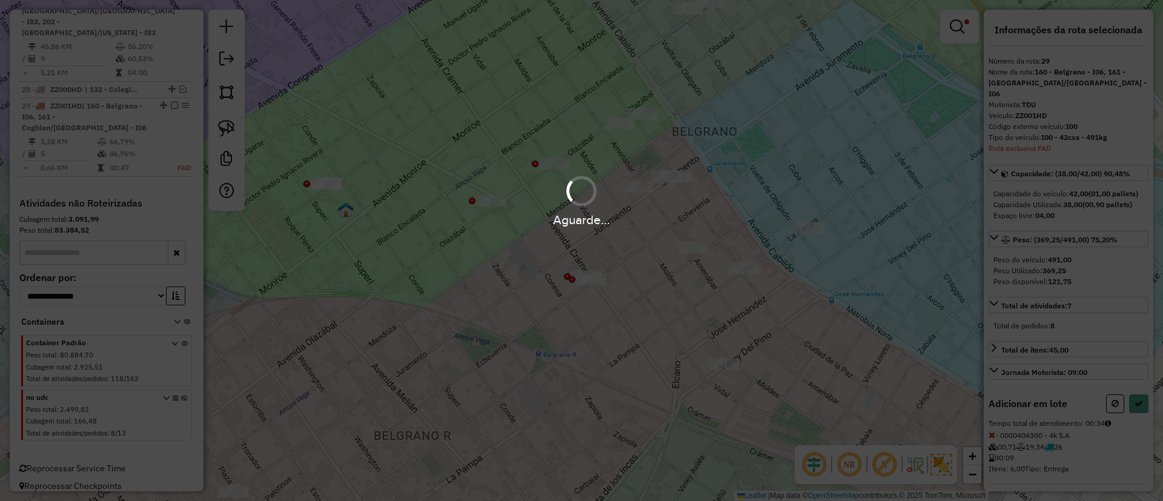
select select "**********"
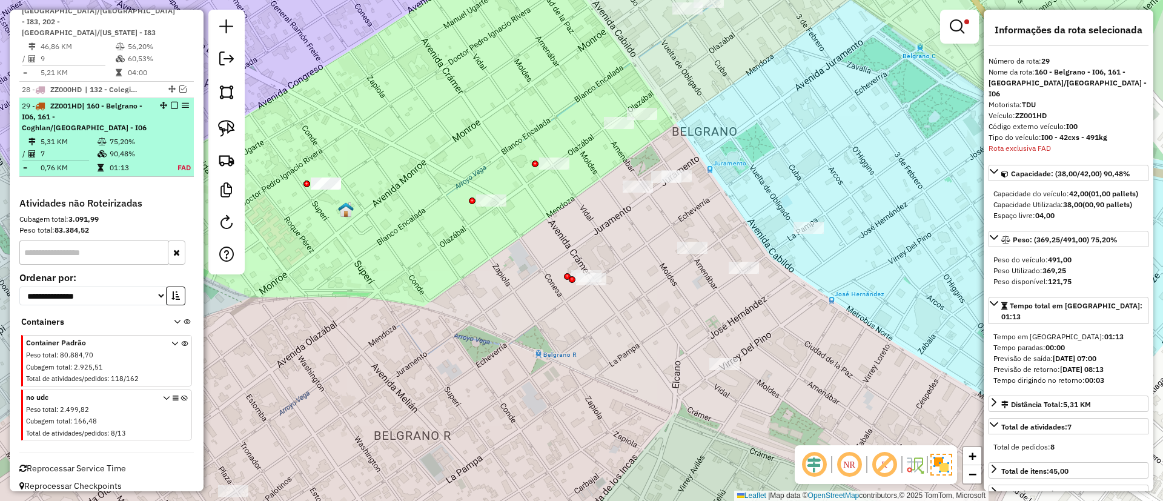
click at [171, 105] on em at bounding box center [174, 105] width 7 height 7
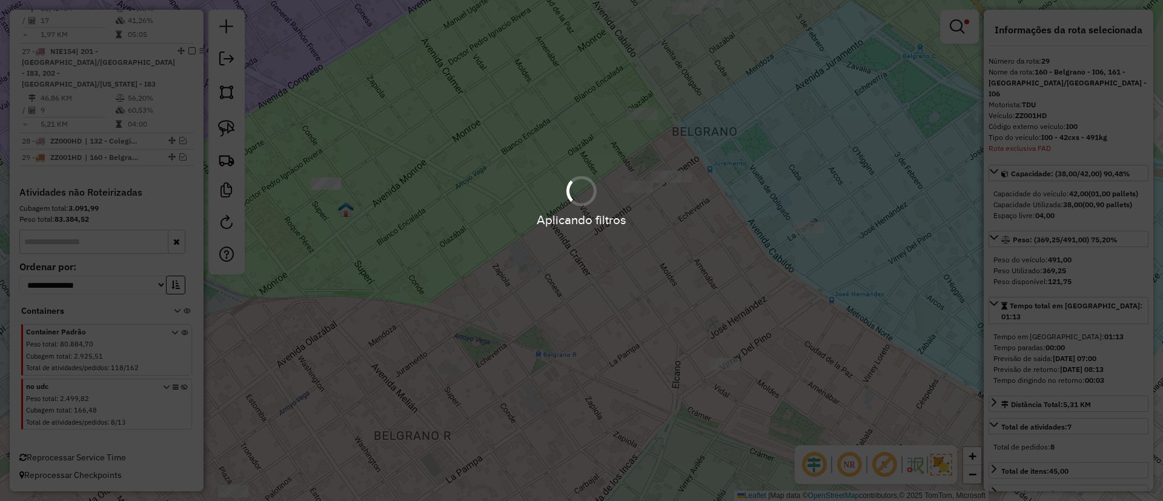
scroll to position [2174, 0]
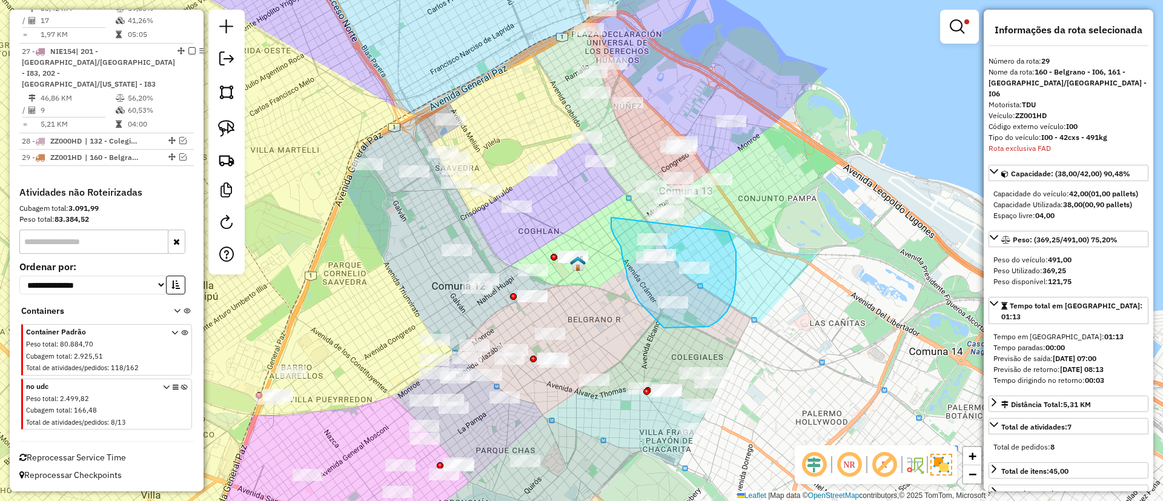
drag, startPoint x: 611, startPoint y: 221, endPoint x: 725, endPoint y: 231, distance: 114.3
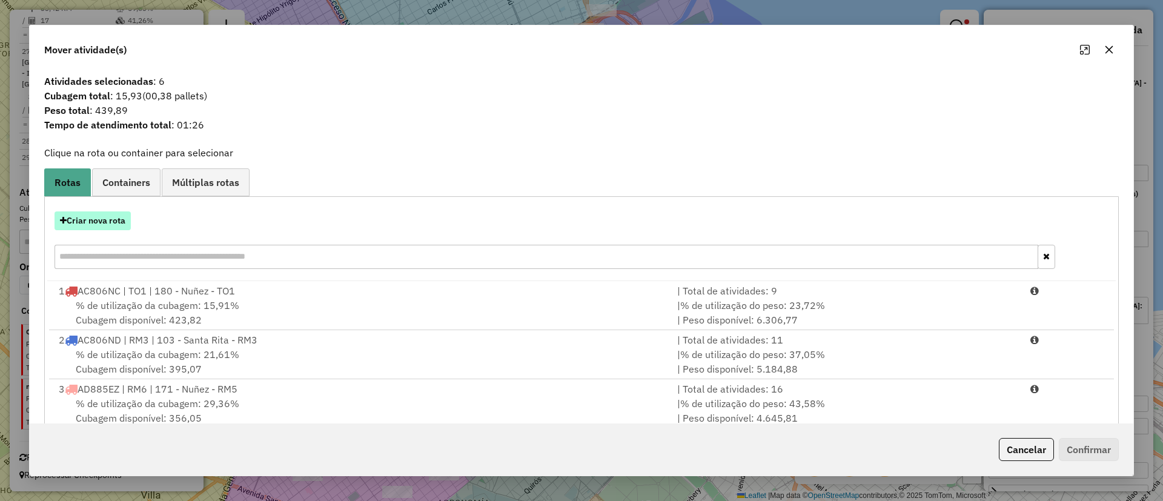
click at [88, 225] on button "Criar nova rota" at bounding box center [93, 220] width 76 height 19
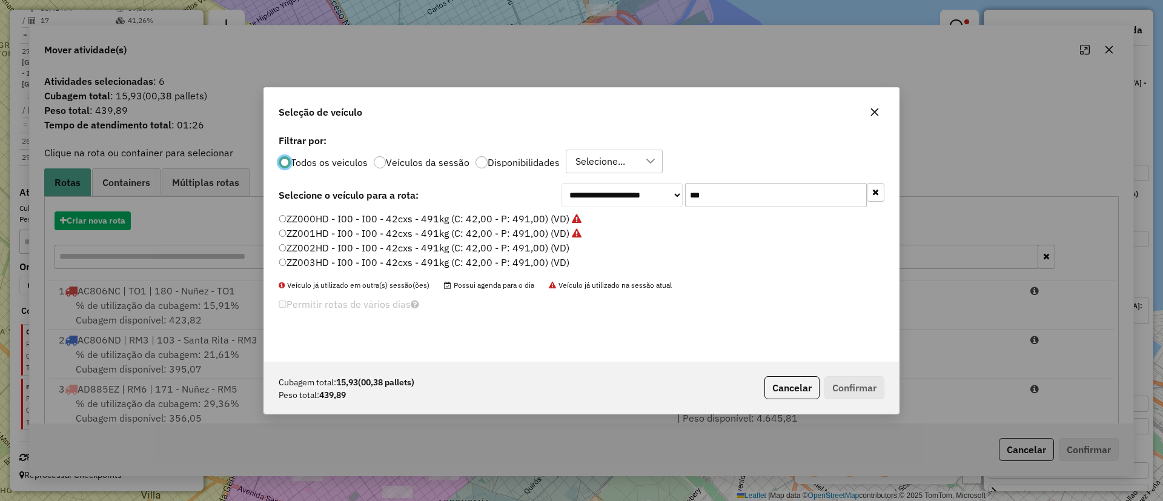
scroll to position [7, 4]
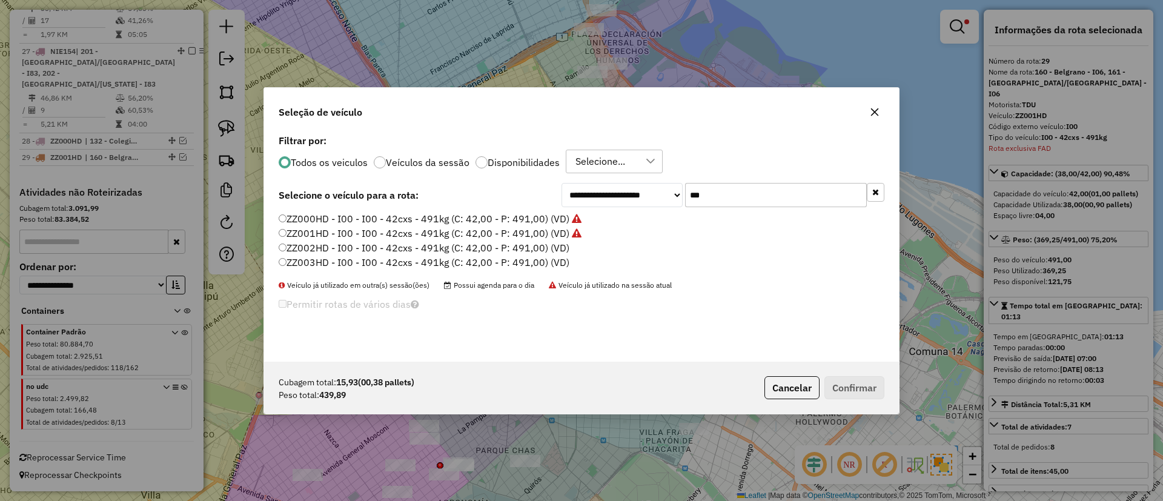
click at [520, 251] on label "ZZ002HD - I00 - I00 - 42cxs - 491kg (C: 42,00 - P: 491,00) (VD)" at bounding box center [424, 247] width 291 height 15
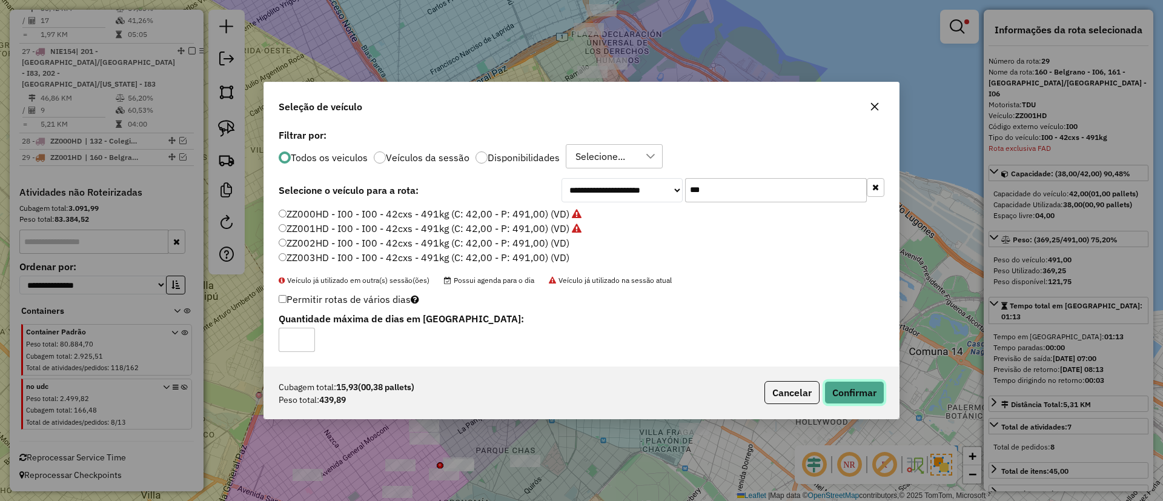
click at [849, 392] on button "Confirmar" at bounding box center [854, 392] width 60 height 23
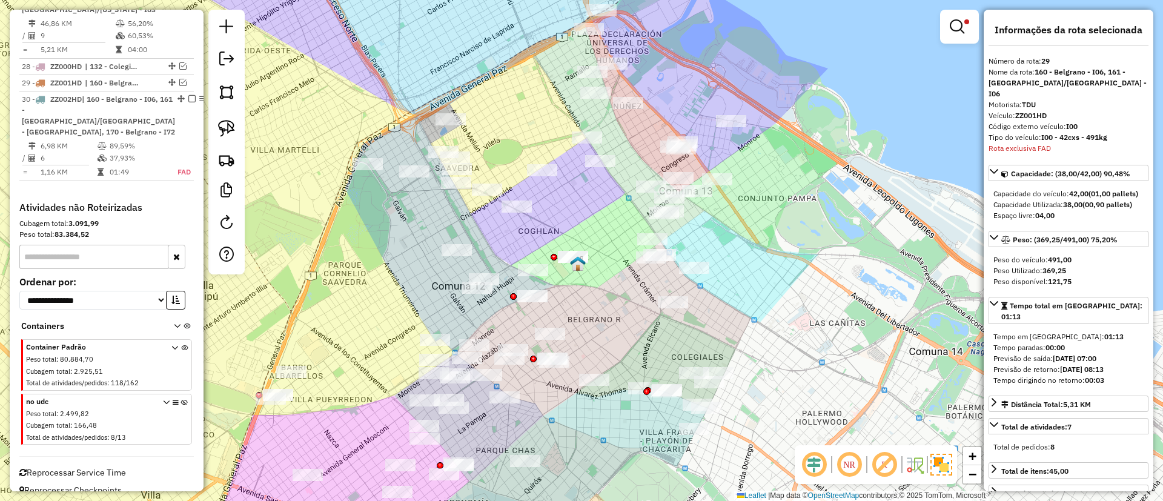
scroll to position [2253, 0]
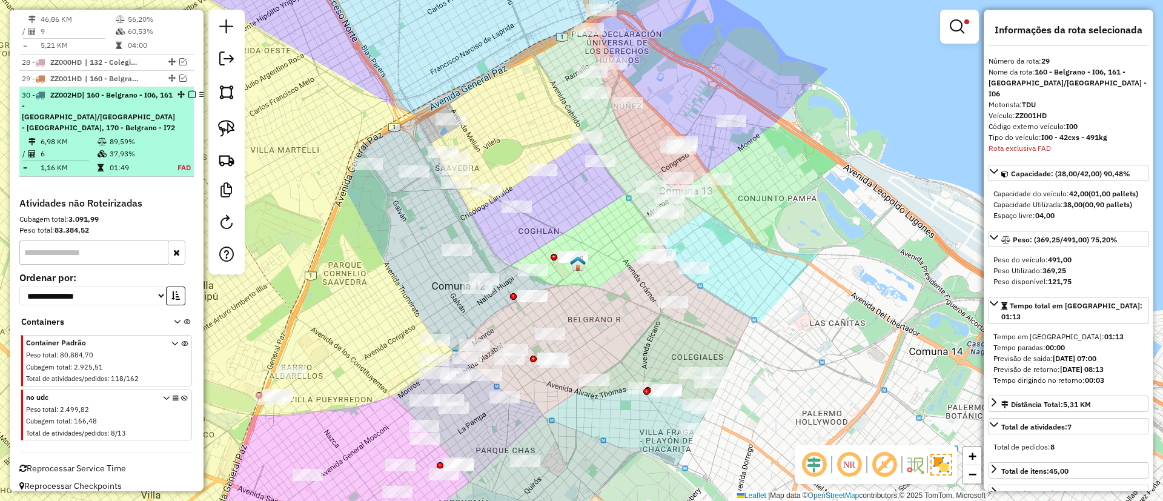
click at [157, 114] on div "30 - ZZ002HD | 160 - Belgrano - I06, 161 - Coghlan/Belgrano - I06, 170 - Belgra…" at bounding box center [107, 112] width 170 height 44
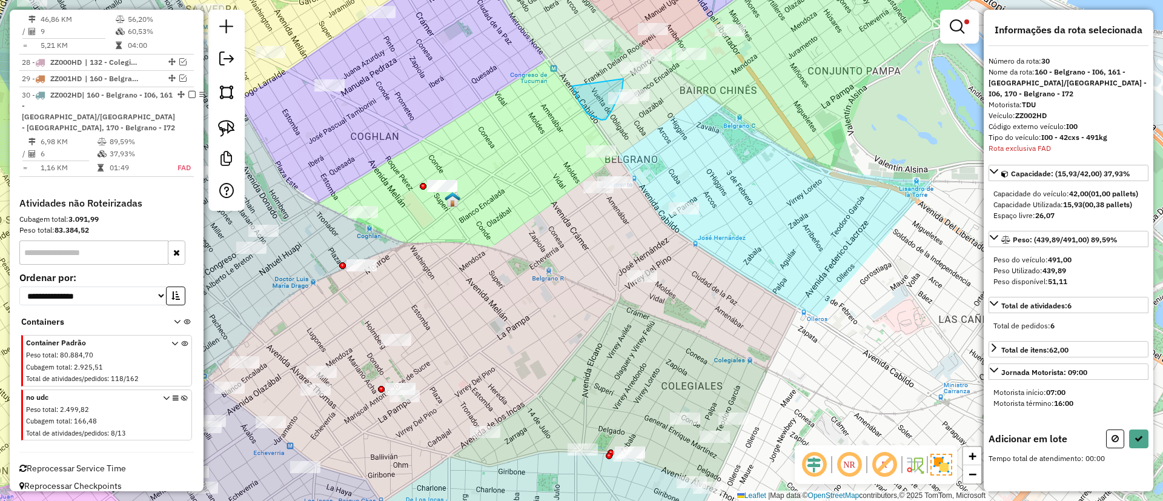
drag, startPoint x: 572, startPoint y: 86, endPoint x: 623, endPoint y: 79, distance: 51.4
drag, startPoint x: 601, startPoint y: 87, endPoint x: 640, endPoint y: 106, distance: 43.1
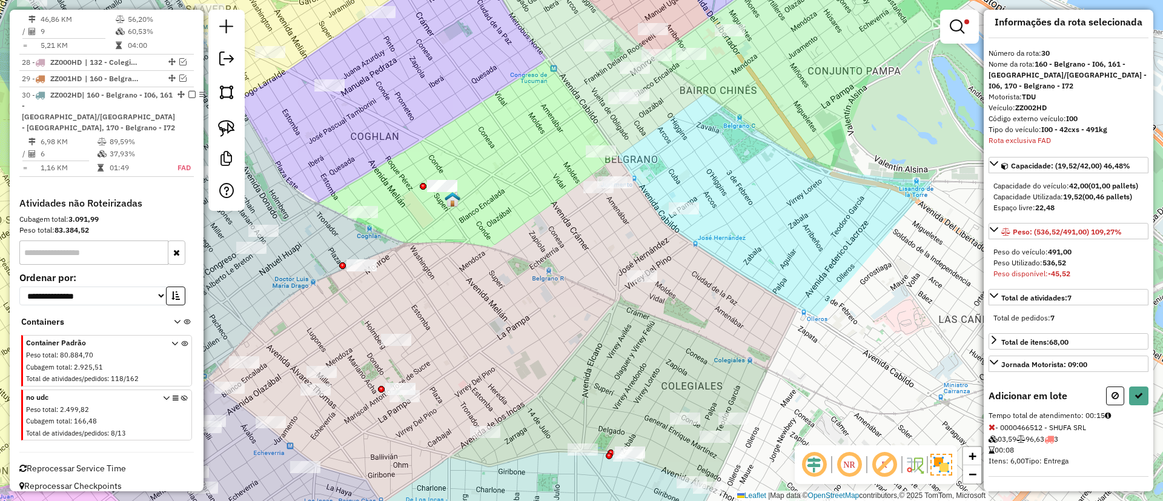
select select "**********"
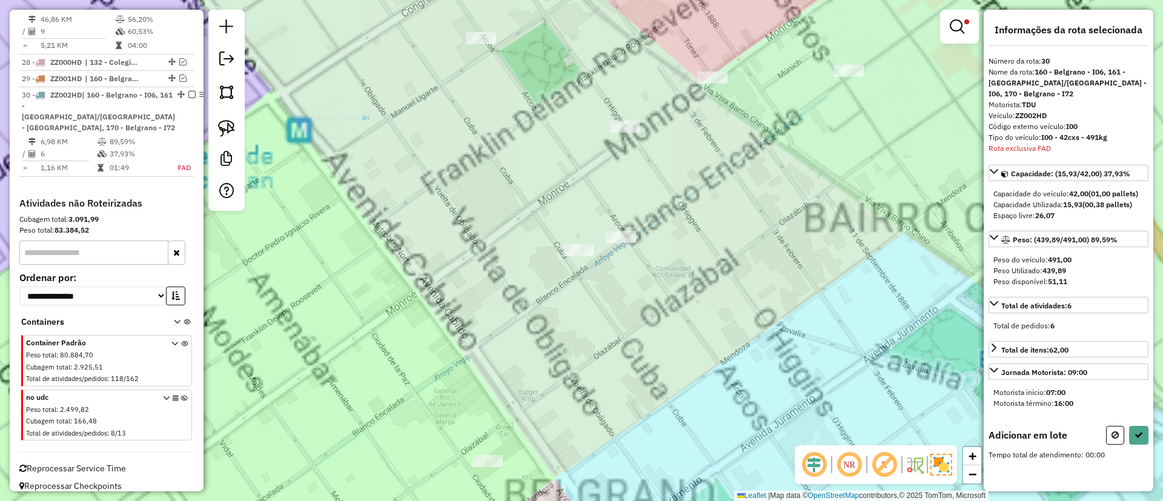
scroll to position [0, 0]
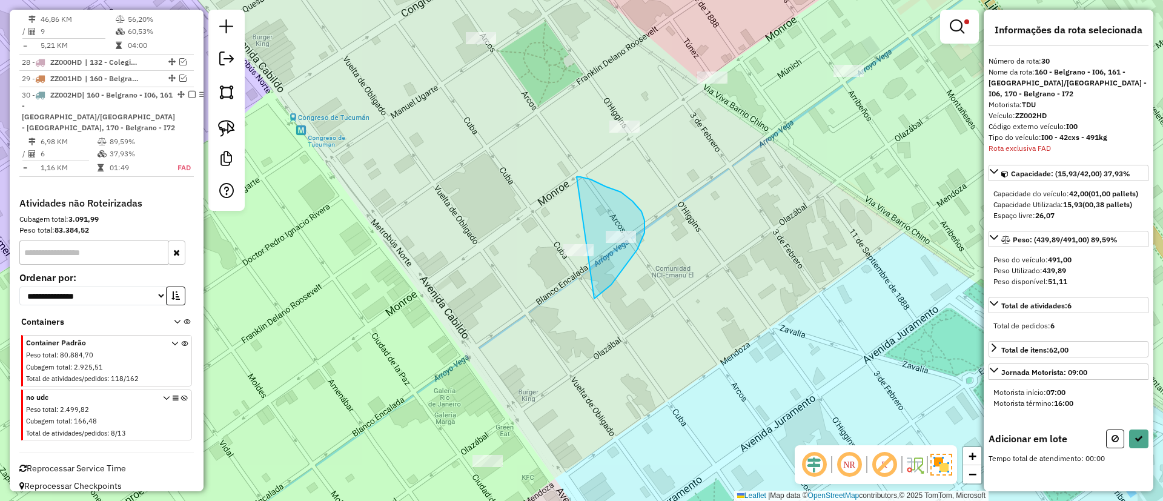
drag, startPoint x: 577, startPoint y: 177, endPoint x: 586, endPoint y: 303, distance: 127.0
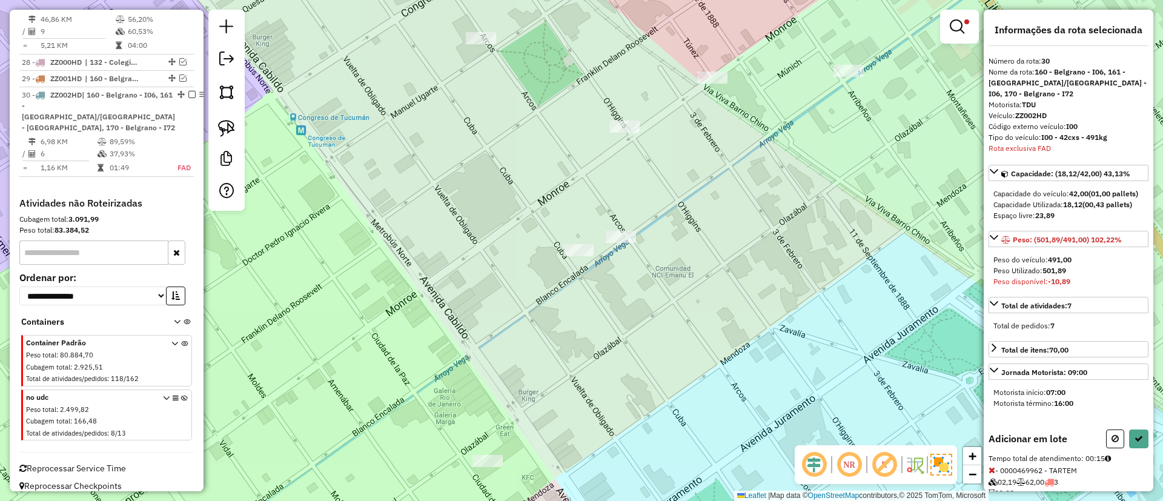
scroll to position [43, 0]
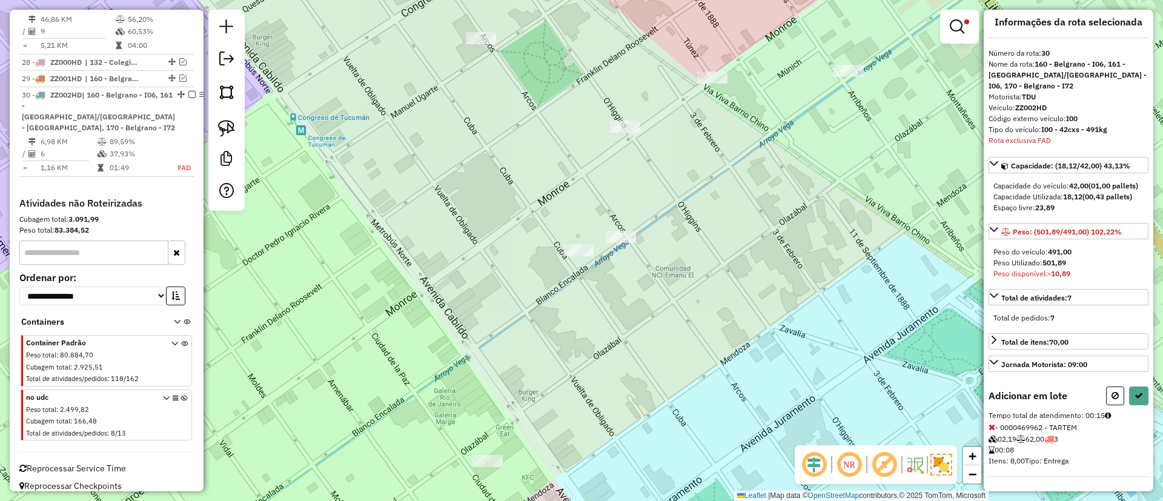
select select "**********"
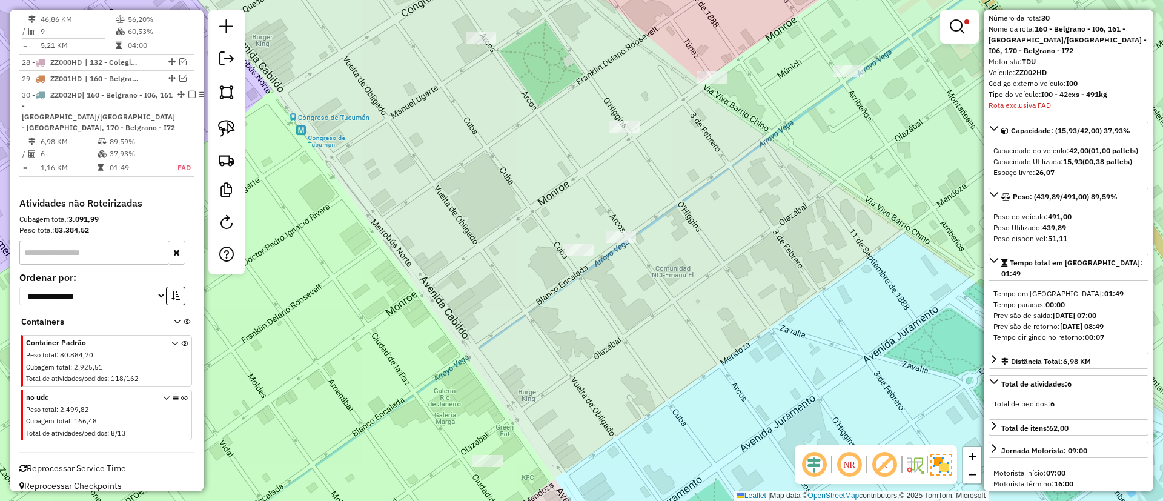
scroll to position [0, 0]
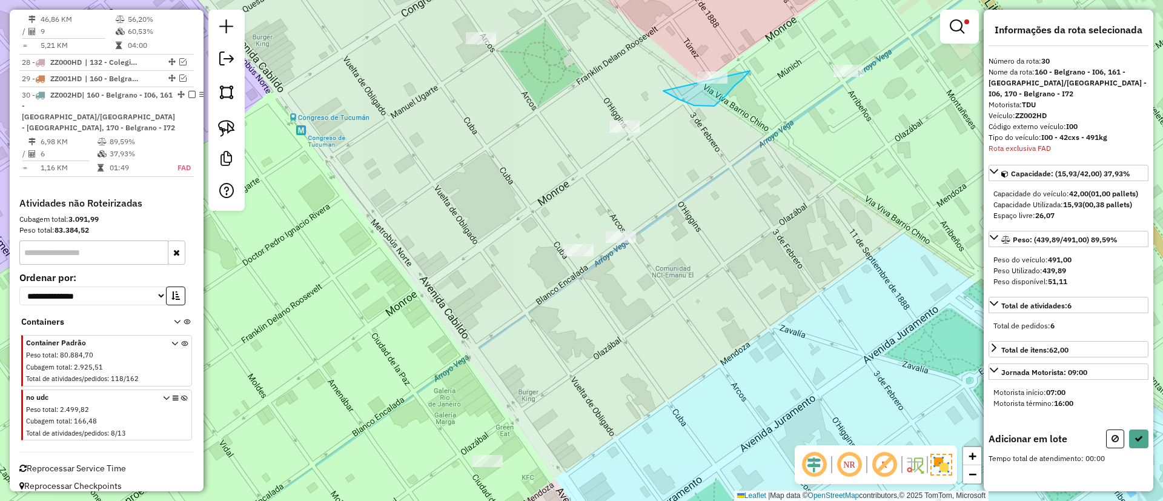
drag, startPoint x: 744, startPoint y: 76, endPoint x: 742, endPoint y: 46, distance: 30.4
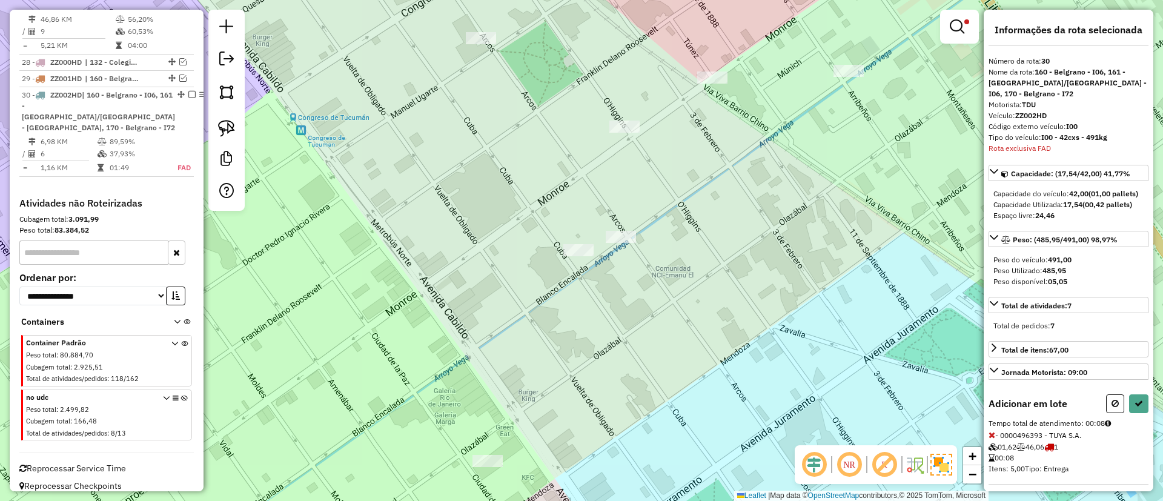
select select "**********"
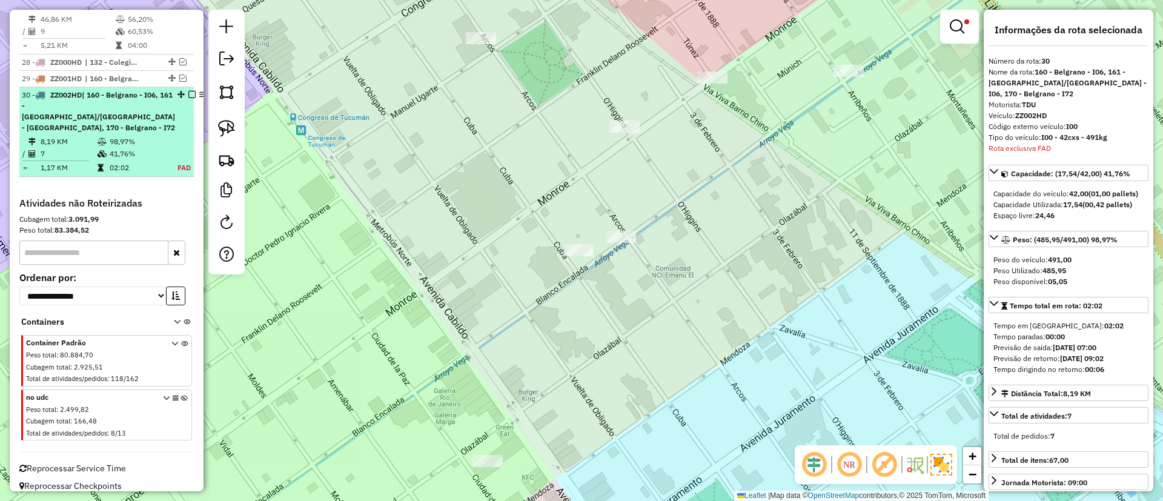
click at [188, 95] on em at bounding box center [191, 94] width 7 height 7
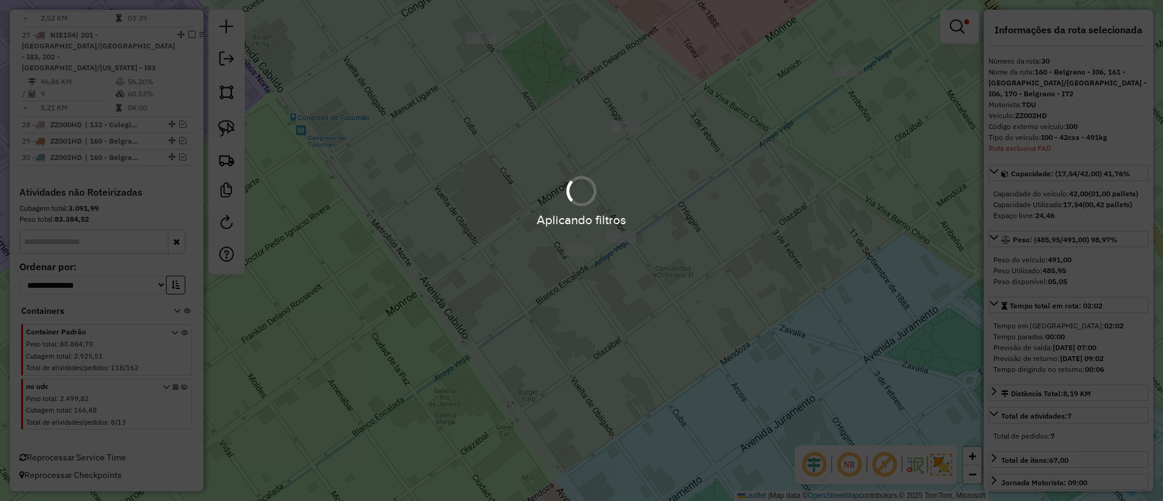
scroll to position [2191, 0]
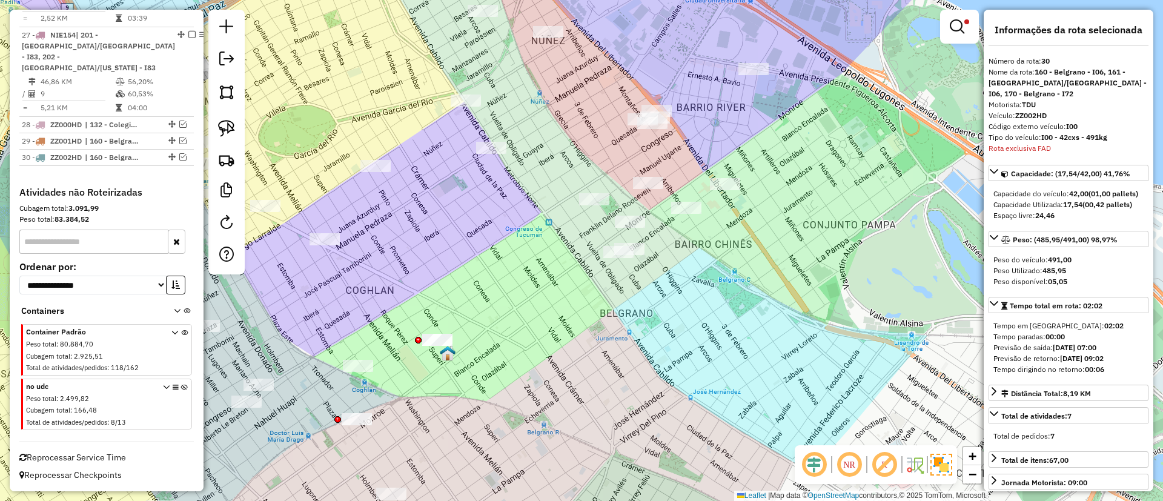
drag, startPoint x: 598, startPoint y: 265, endPoint x: 582, endPoint y: 245, distance: 26.3
click at [582, 247] on div "Rota 3 - Placa AD885EZ 0000466512 - SHUFA SRL Limpar filtros Janela de atendime…" at bounding box center [581, 250] width 1163 height 501
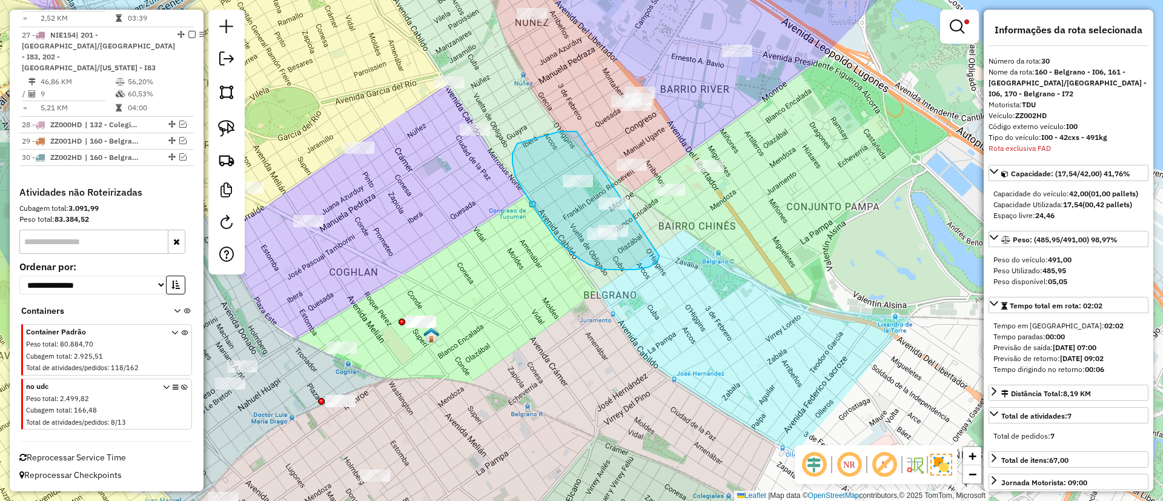
drag, startPoint x: 572, startPoint y: 131, endPoint x: 661, endPoint y: 227, distance: 130.3
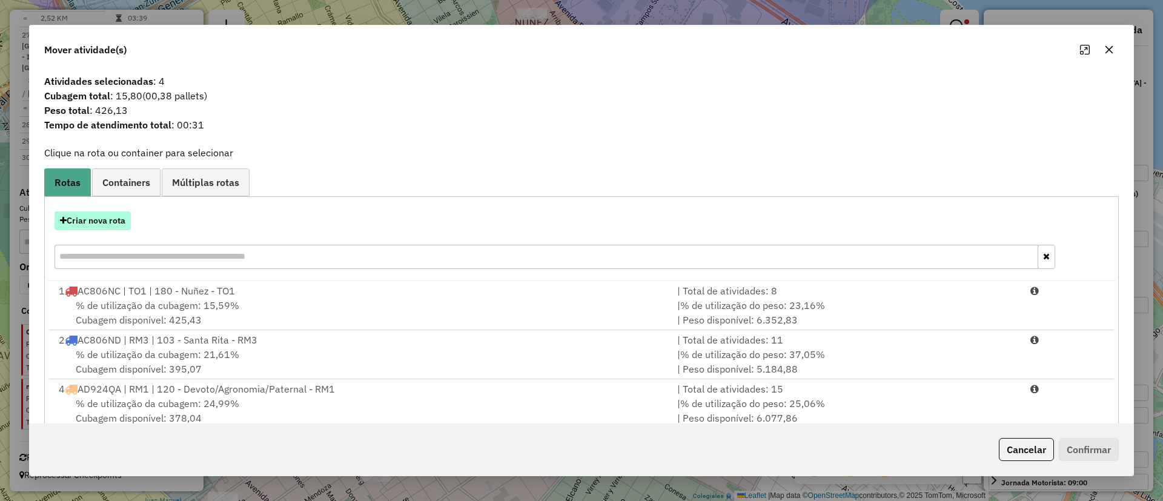
click at [111, 226] on button "Criar nova rota" at bounding box center [93, 220] width 76 height 19
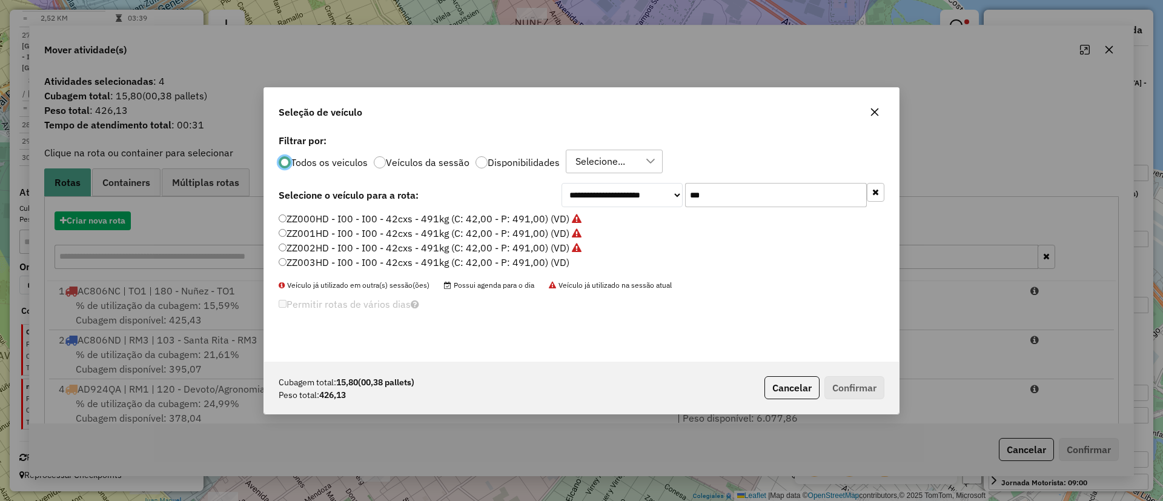
scroll to position [7, 4]
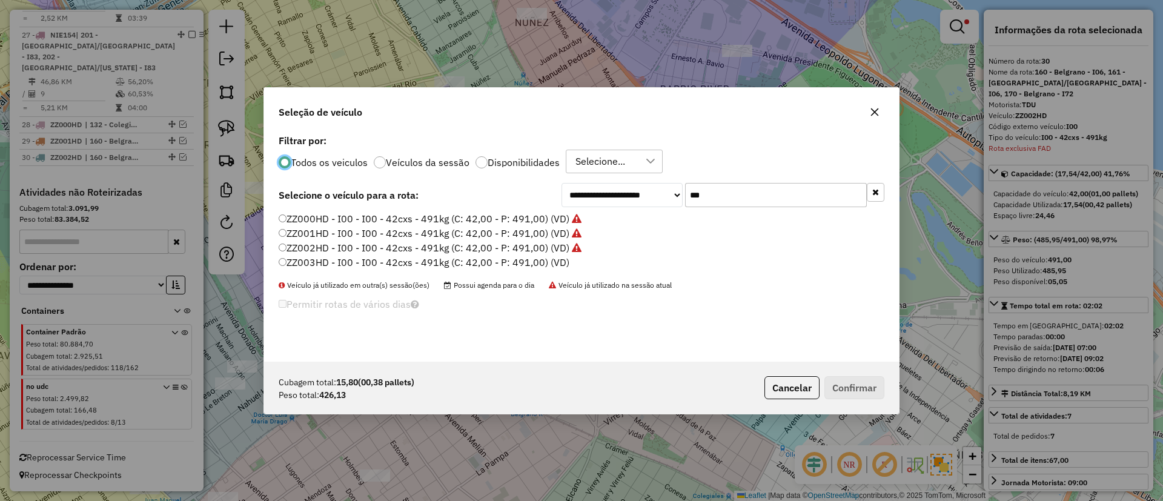
click at [512, 256] on label "ZZ003HD - I00 - I00 - 42cxs - 491kg (C: 42,00 - P: 491,00) (VD)" at bounding box center [424, 262] width 291 height 15
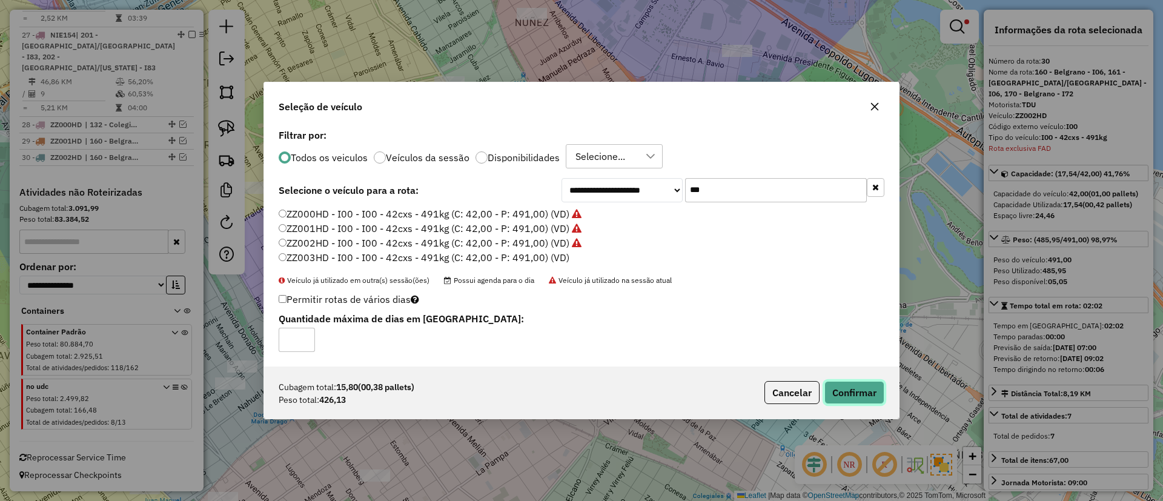
click at [866, 399] on button "Confirmar" at bounding box center [854, 392] width 60 height 23
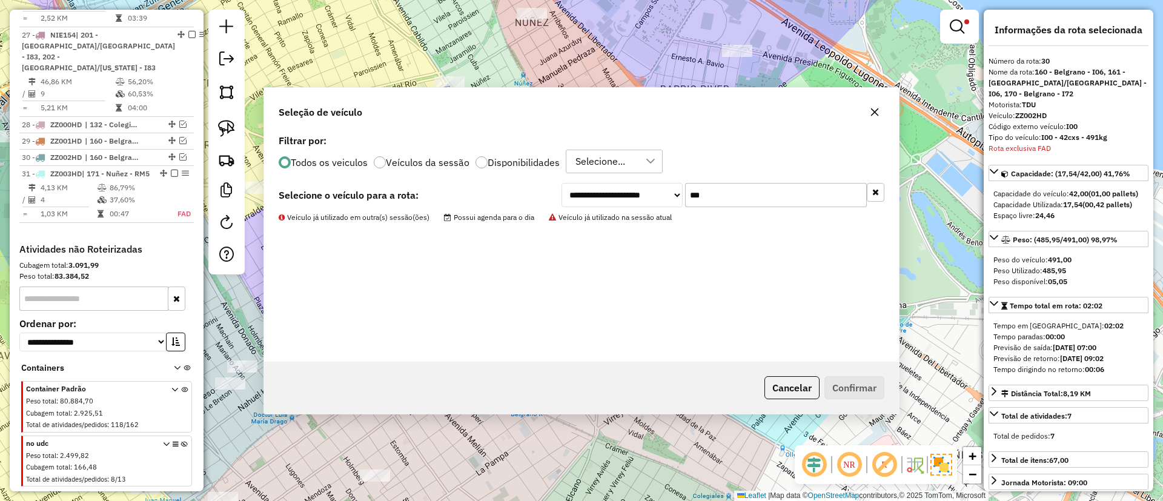
scroll to position [2259, 0]
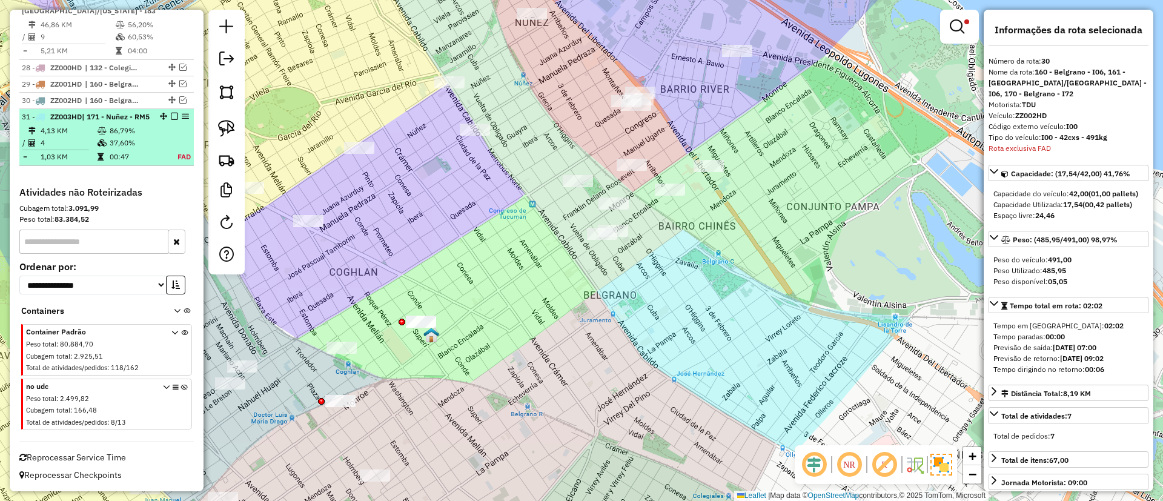
click at [172, 113] on em at bounding box center [174, 116] width 7 height 7
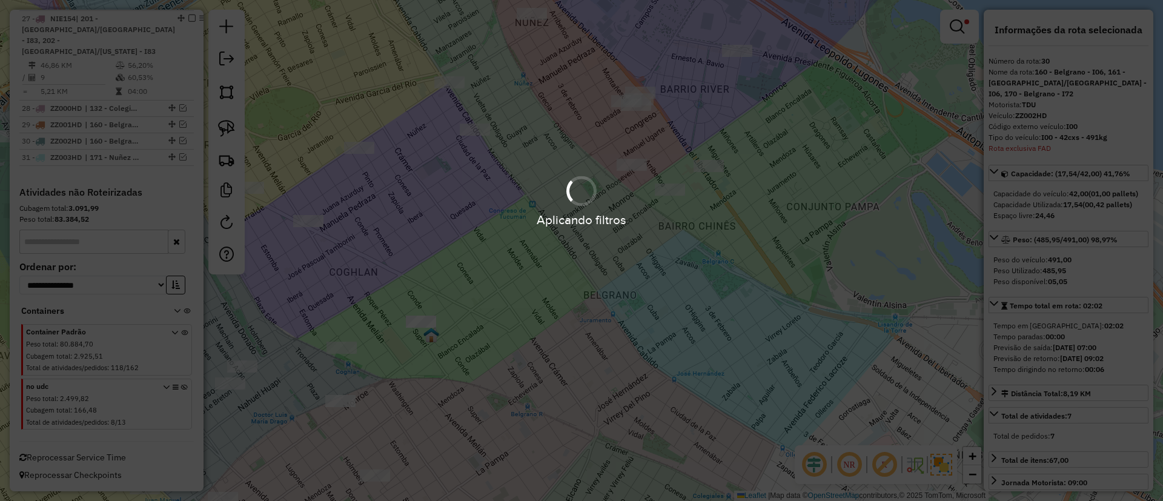
scroll to position [2207, 0]
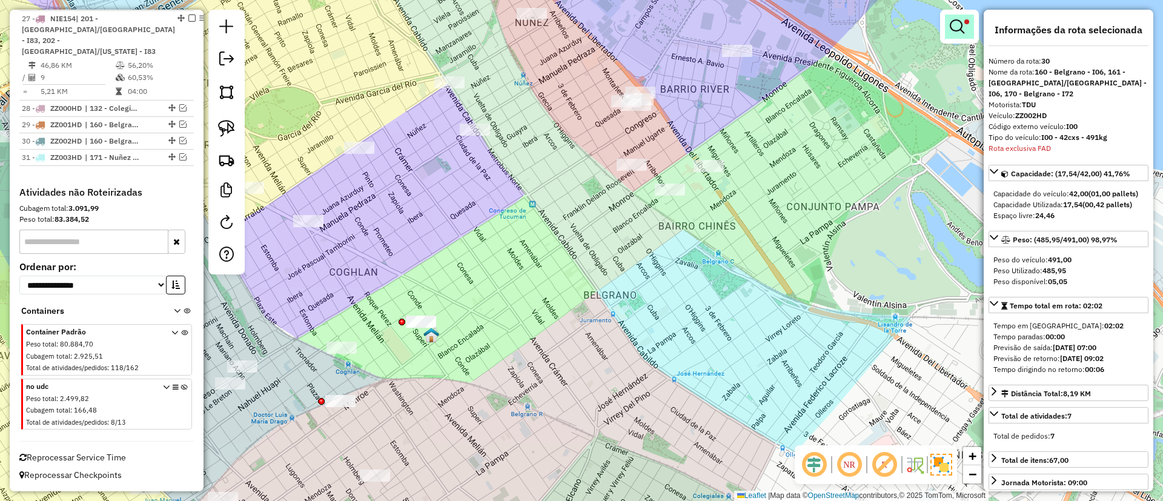
click at [959, 35] on link at bounding box center [959, 27] width 29 height 24
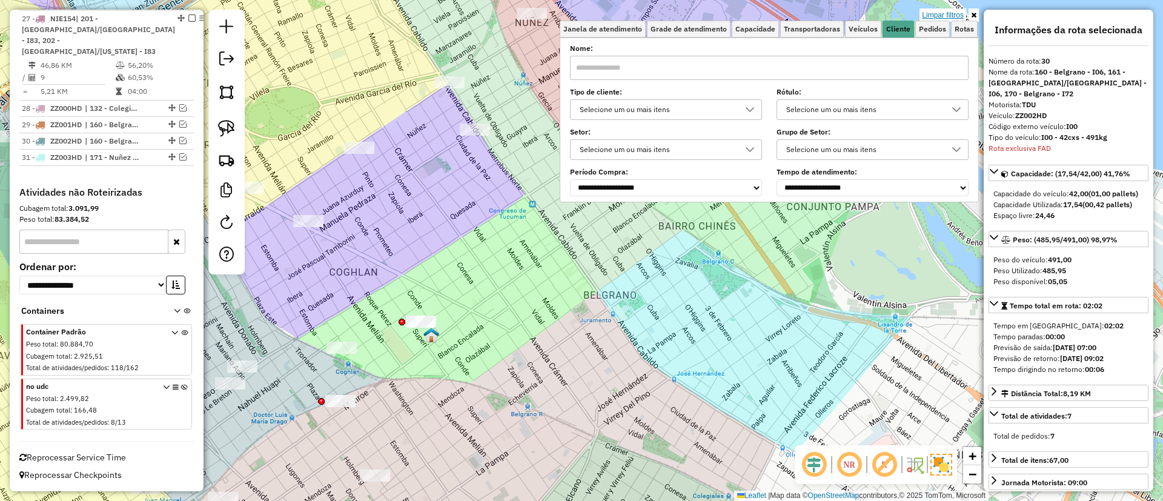
click at [953, 16] on link "Limpar filtros" at bounding box center [942, 14] width 47 height 13
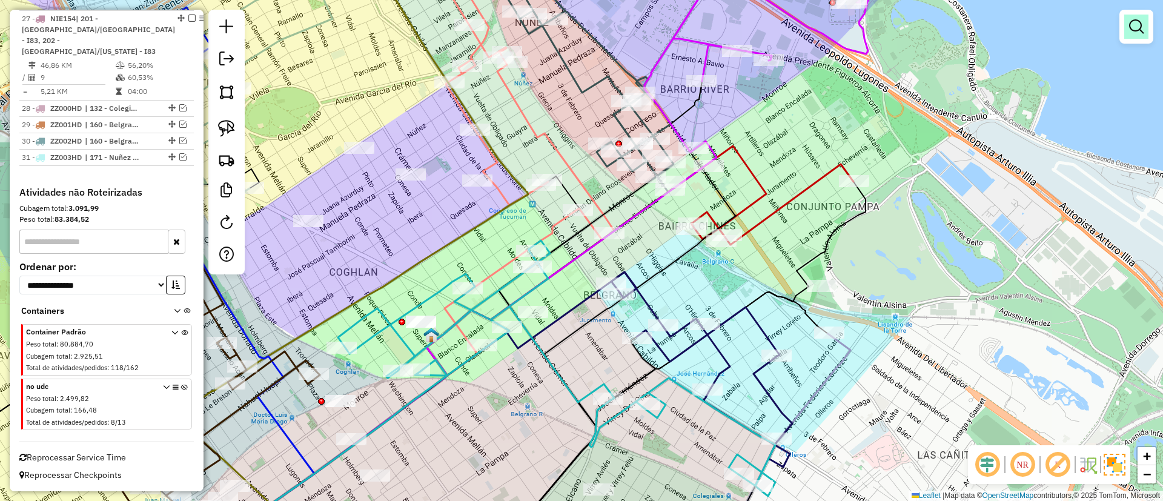
click at [1144, 16] on link at bounding box center [1136, 27] width 24 height 24
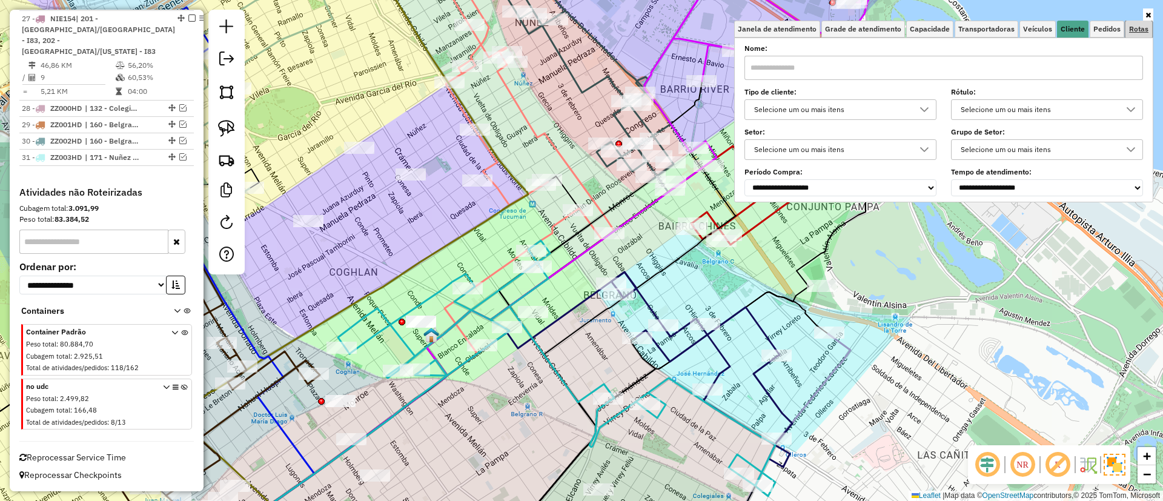
click at [1140, 27] on span "Rotas" at bounding box center [1138, 28] width 19 height 7
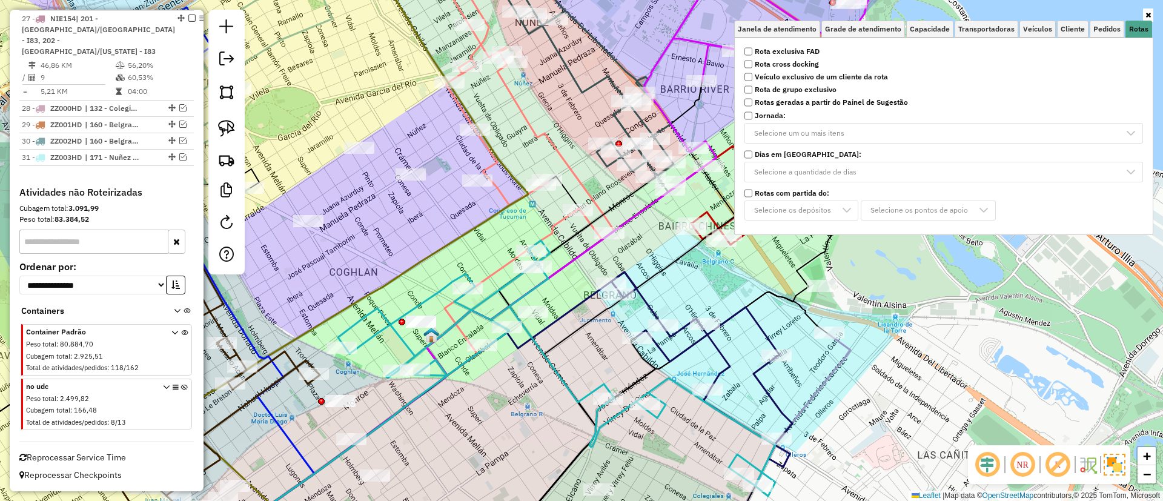
click at [800, 51] on strong "Rota exclusiva FAD" at bounding box center [787, 51] width 65 height 11
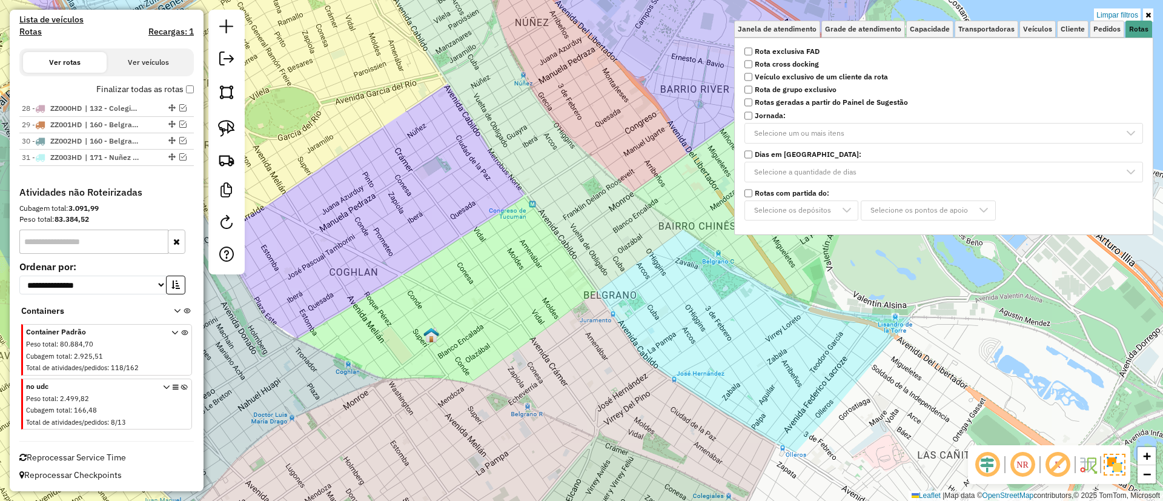
click at [131, 88] on label "Finalizar todas as rotas" at bounding box center [145, 89] width 98 height 13
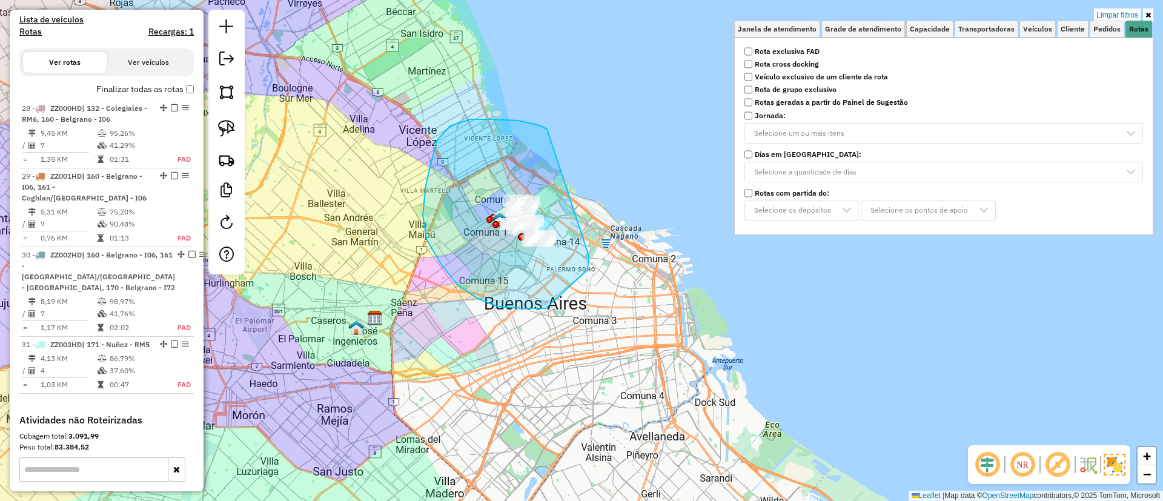
drag, startPoint x: 437, startPoint y: 140, endPoint x: 589, endPoint y: 247, distance: 185.5
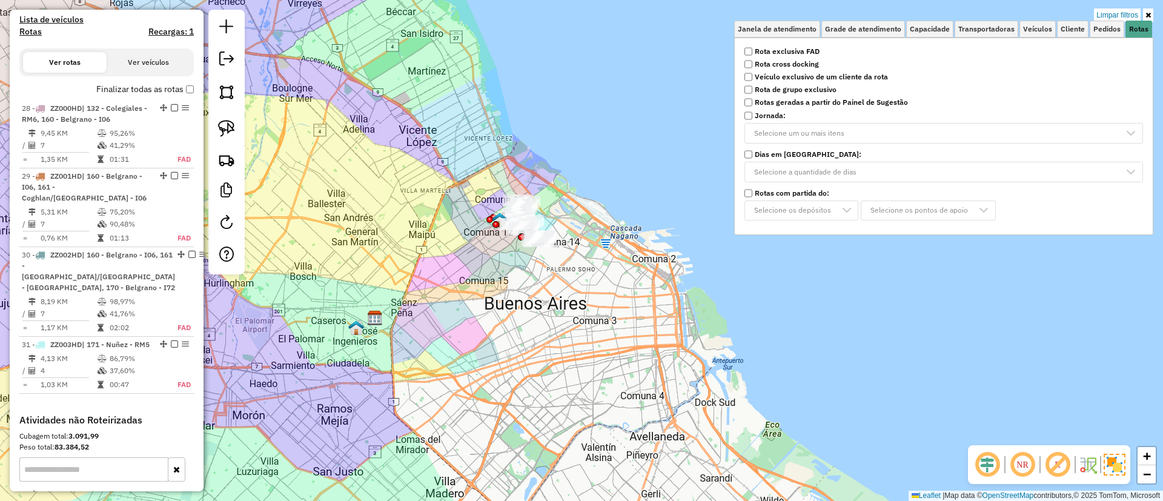
click at [148, 81] on div "Depósito: SAZ AR Santos Lugares - Mino Total de rotas: 31 Distância Total: 1.05…" at bounding box center [107, 86] width 184 height 656
click at [150, 81] on div "Depósito: SAZ AR Santos Lugares - Mino Total de rotas: 31 Distância Total: 1.05…" at bounding box center [107, 86] width 184 height 656
click at [151, 94] on label "Finalizar todas as rotas" at bounding box center [145, 89] width 98 height 13
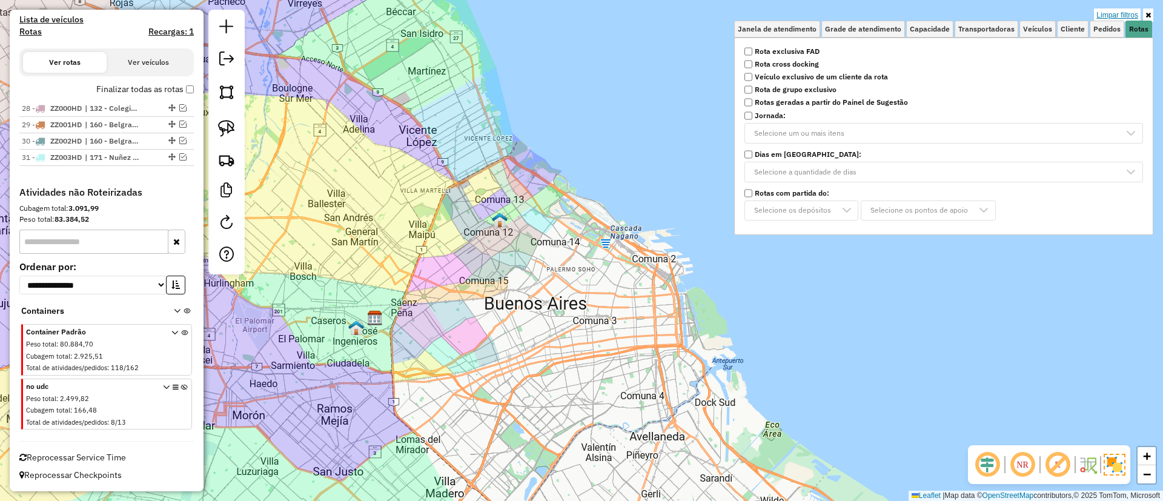
click at [1101, 15] on link "Limpar filtros" at bounding box center [1117, 14] width 47 height 13
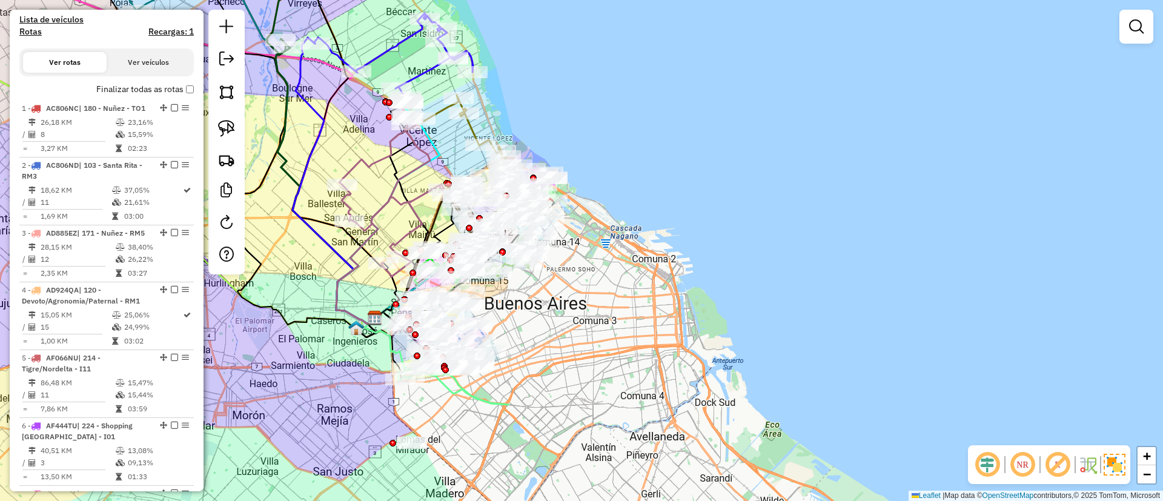
click at [1062, 462] on em at bounding box center [1057, 464] width 29 height 29
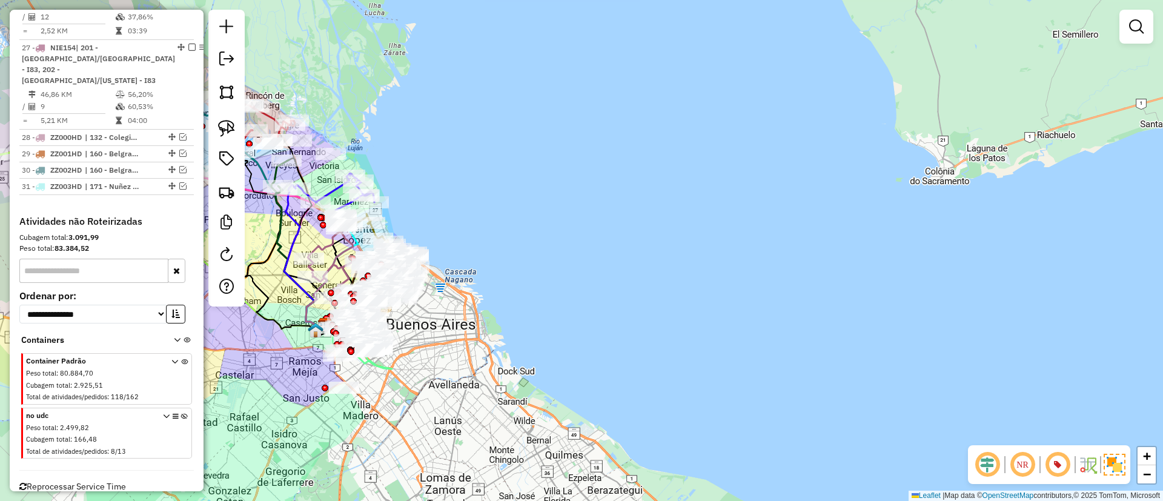
scroll to position [2207, 0]
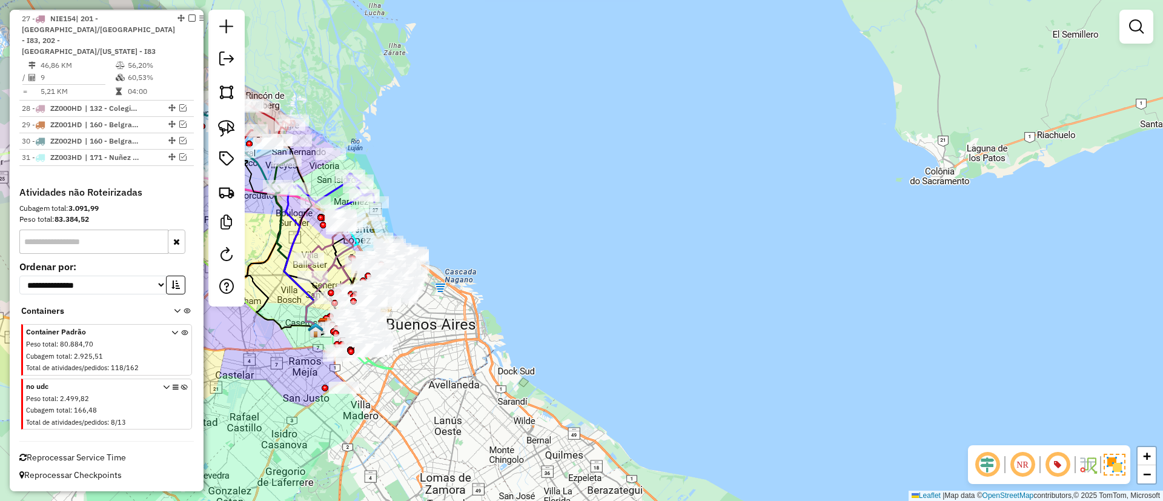
click at [181, 388] on icon at bounding box center [184, 406] width 7 height 45
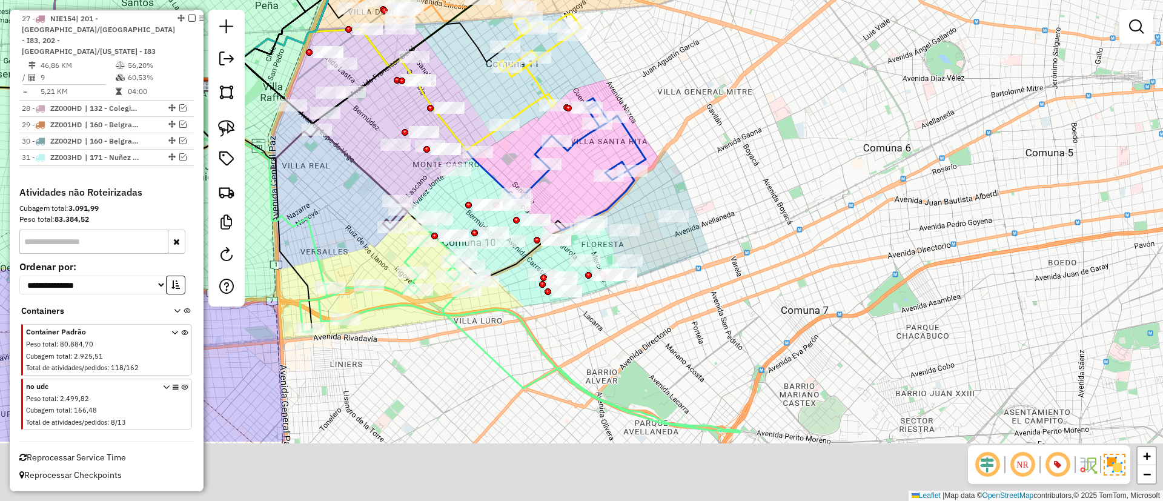
drag, startPoint x: 532, startPoint y: 446, endPoint x: 576, endPoint y: 294, distance: 158.3
click at [612, 330] on div "Janela de atendimento Grade de atendimento Capacidade Transportadoras Veículos …" at bounding box center [581, 250] width 1163 height 501
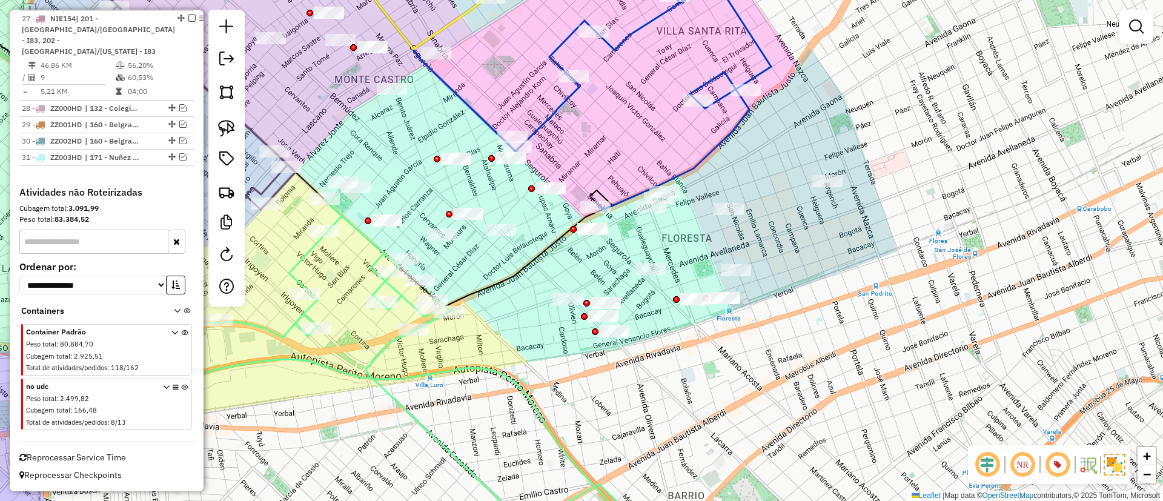
drag, startPoint x: 571, startPoint y: 259, endPoint x: 480, endPoint y: 259, distance: 90.9
click at [480, 259] on div "Janela de atendimento Grade de atendimento Capacidade Transportadoras Veículos …" at bounding box center [581, 250] width 1163 height 501
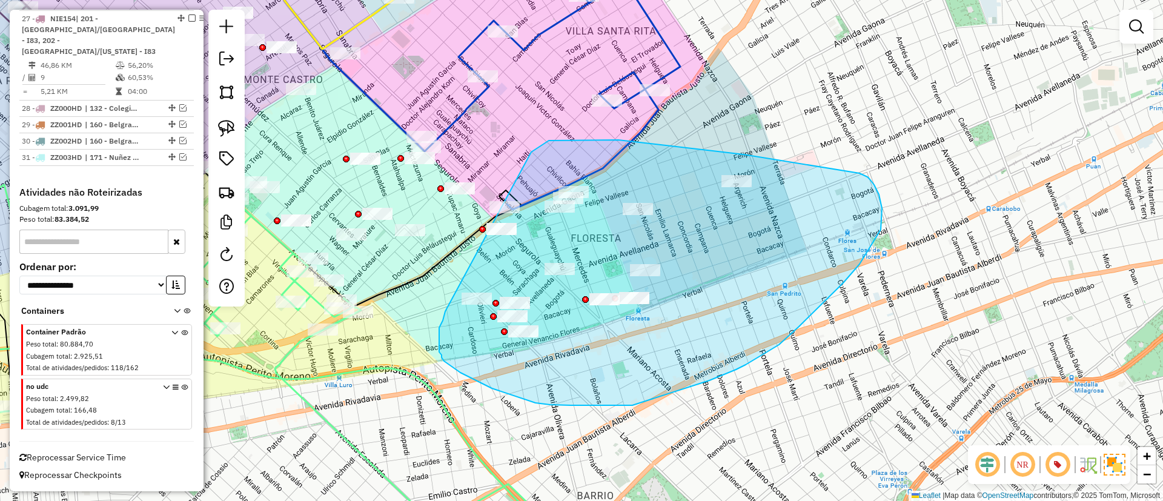
drag, startPoint x: 673, startPoint y: 147, endPoint x: 446, endPoint y: 309, distance: 279.2
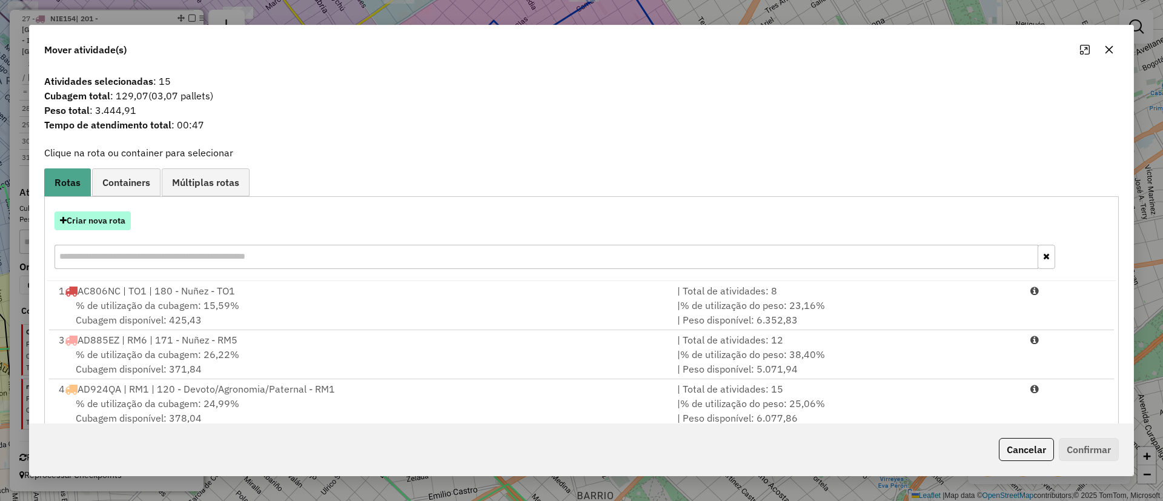
click at [106, 227] on button "Criar nova rota" at bounding box center [93, 220] width 76 height 19
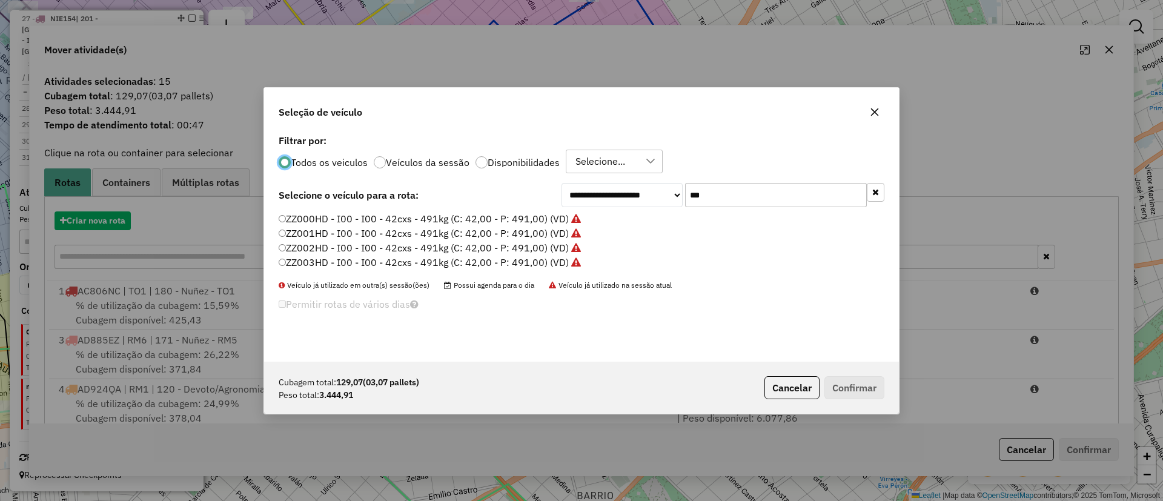
scroll to position [7, 4]
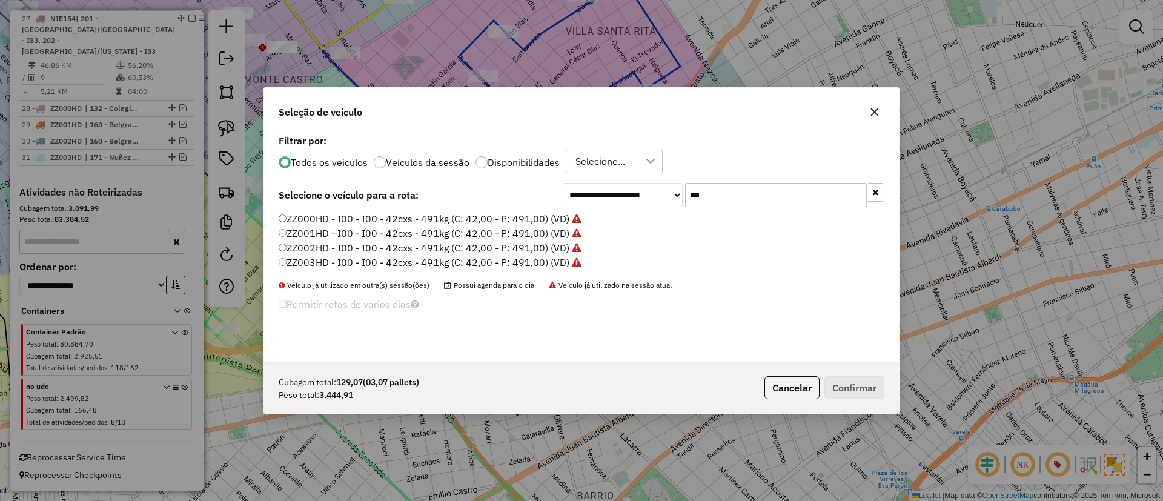
drag, startPoint x: 783, startPoint y: 191, endPoint x: 434, endPoint y: 195, distance: 348.9
click at [434, 195] on div "**********" at bounding box center [582, 195] width 606 height 24
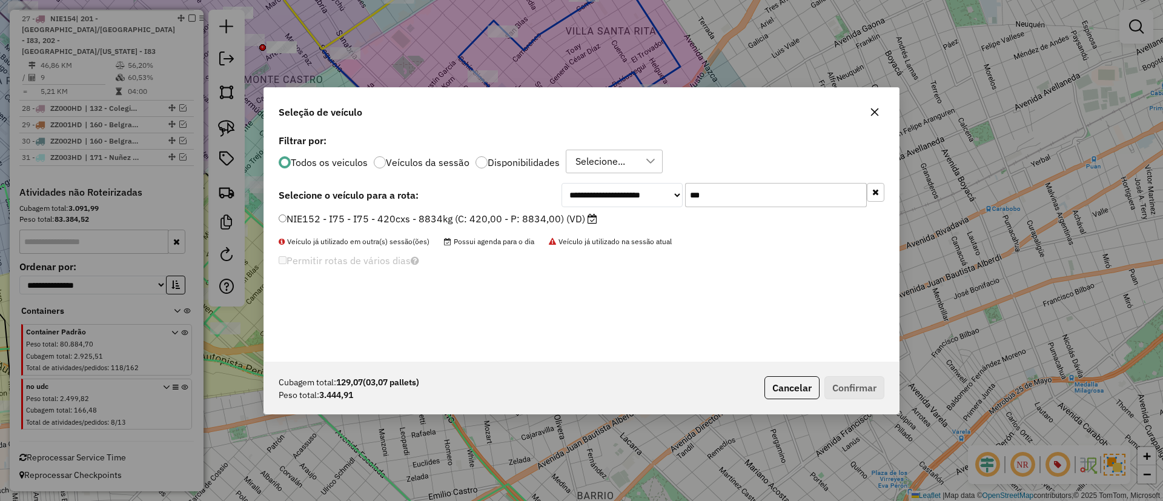
type input "***"
click at [498, 214] on label "NIE152 - I75 - I75 - 420cxs - 8834kg (C: 420,00 - P: 8834,00) (VD)" at bounding box center [438, 218] width 319 height 15
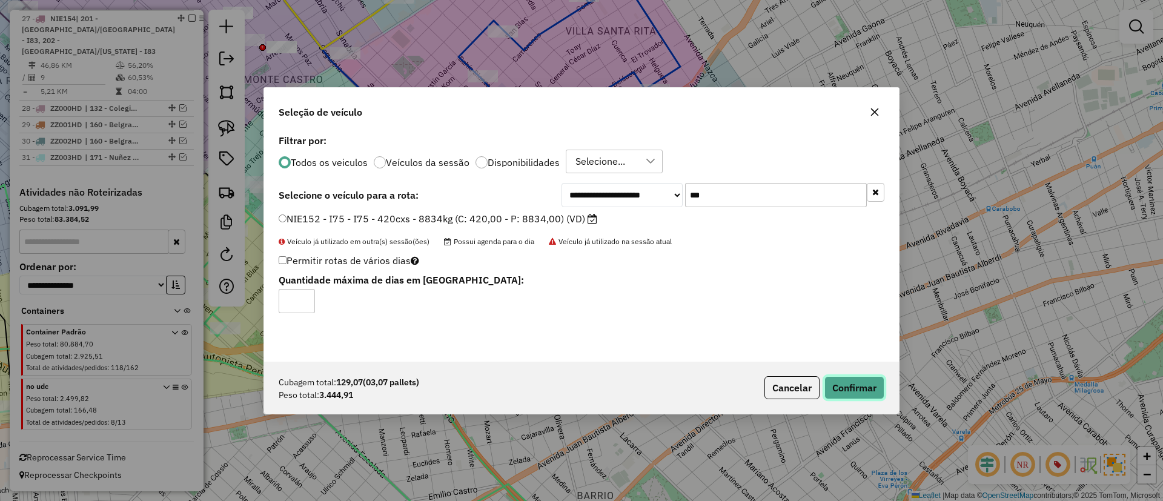
click at [839, 380] on button "Confirmar" at bounding box center [854, 387] width 60 height 23
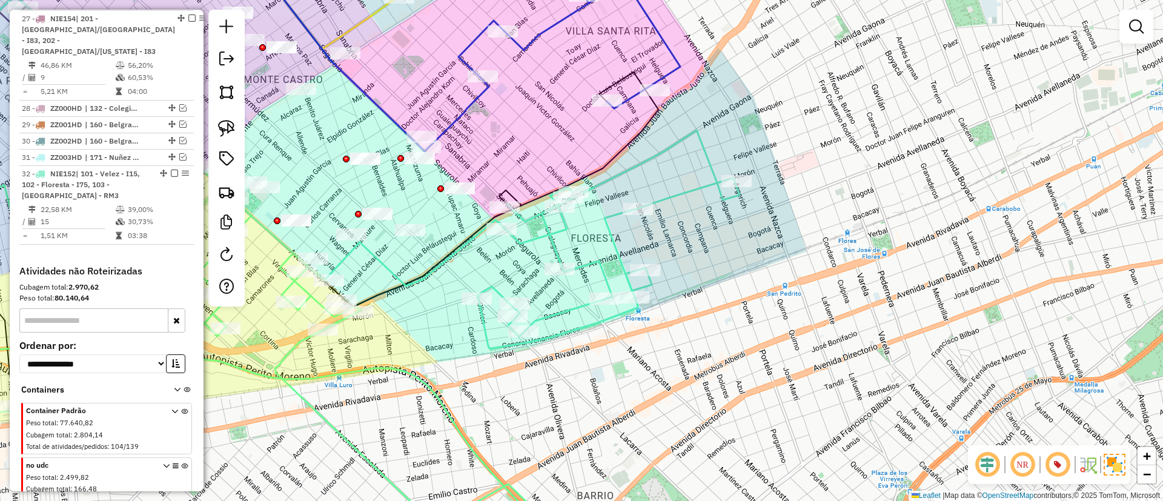
click at [589, 263] on icon at bounding box center [608, 239] width 263 height 218
select select "**********"
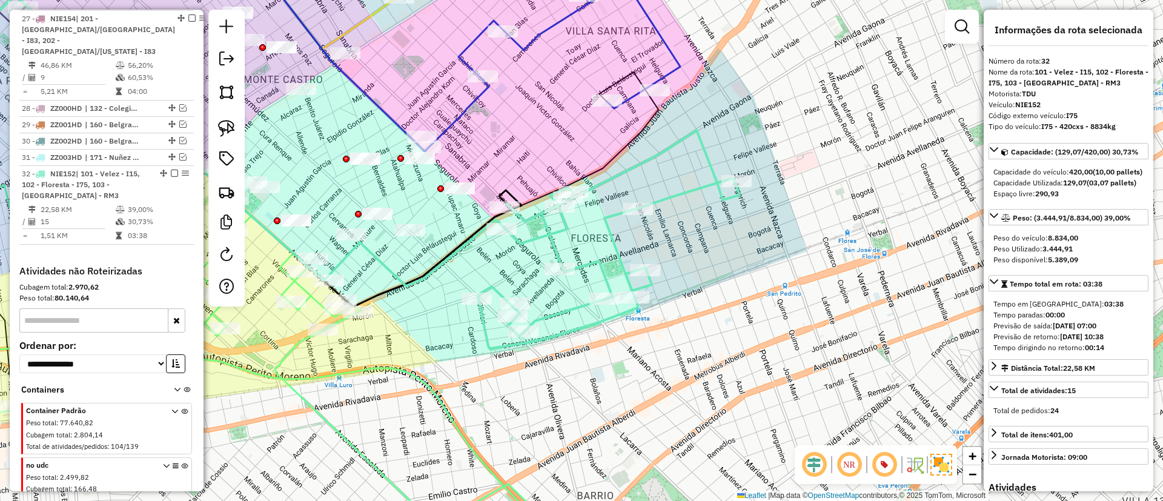
scroll to position [2286, 0]
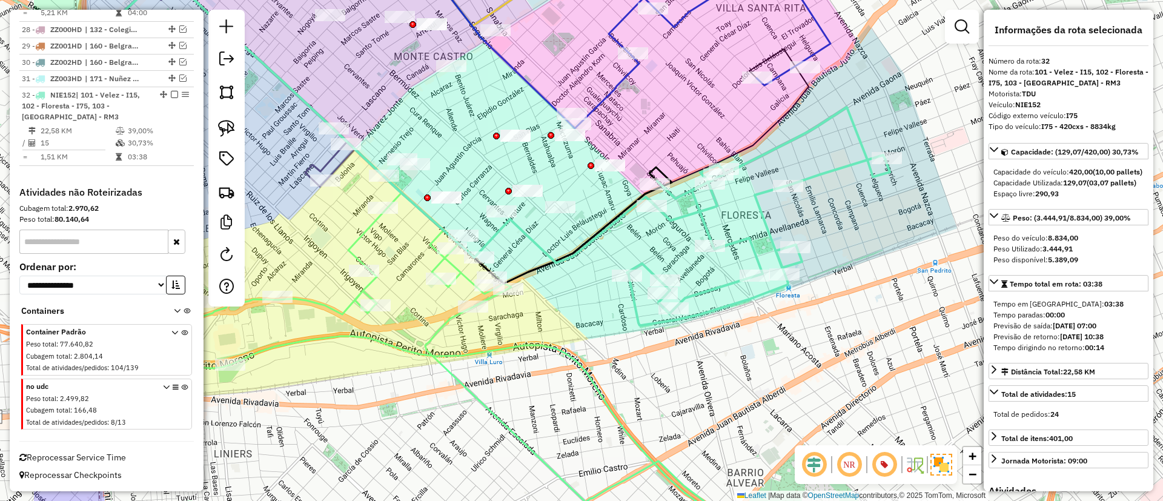
drag, startPoint x: 589, startPoint y: 263, endPoint x: 739, endPoint y: 240, distance: 152.0
click at [739, 240] on icon at bounding box center [758, 216] width 263 height 218
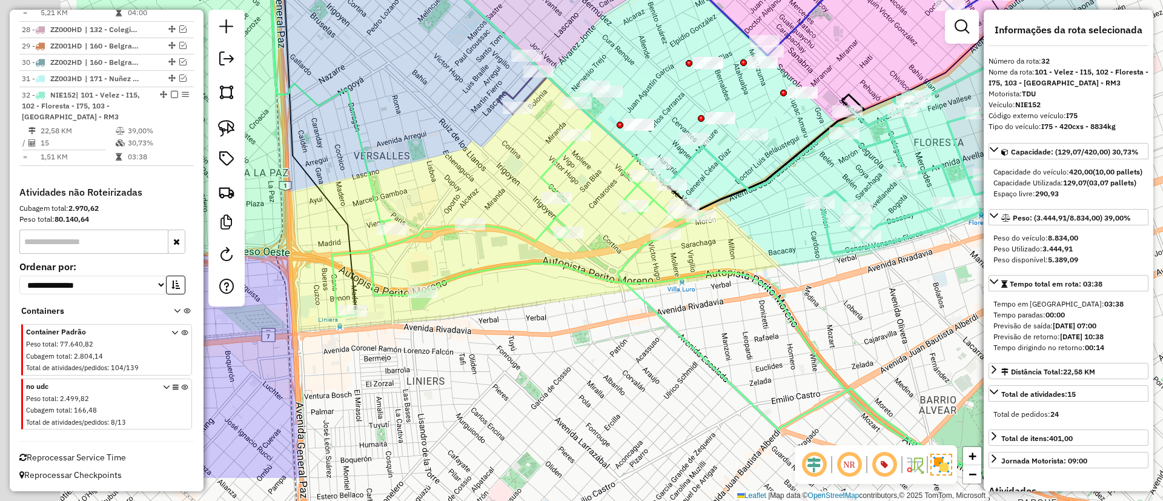
drag, startPoint x: 569, startPoint y: 234, endPoint x: 762, endPoint y: 162, distance: 205.9
click at [762, 162] on div "Janela de atendimento Grade de atendimento Capacidade Transportadoras Veículos …" at bounding box center [581, 250] width 1163 height 501
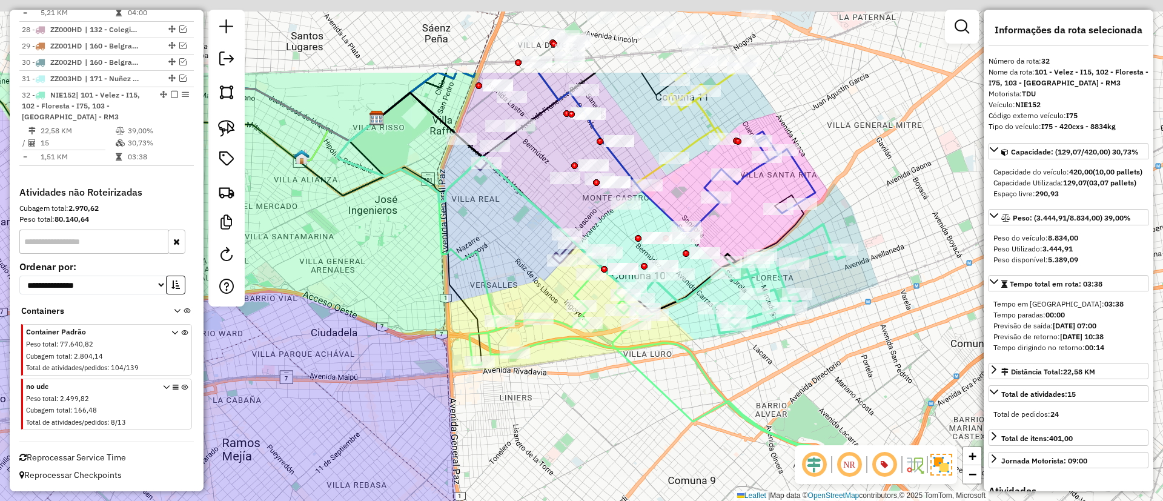
drag, startPoint x: 566, startPoint y: 117, endPoint x: 490, endPoint y: 246, distance: 149.6
click at [490, 246] on div "Janela de atendimento Grade de atendimento Capacidade Transportadoras Veículos …" at bounding box center [581, 250] width 1163 height 501
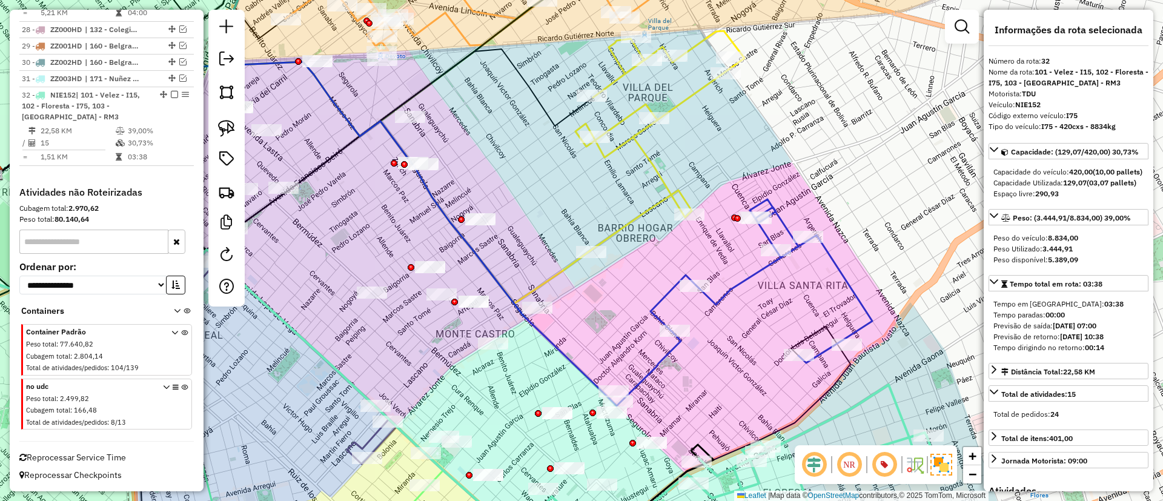
click at [690, 87] on div "Janela de atendimento Grade de atendimento Capacidade Transportadoras Veículos …" at bounding box center [581, 250] width 1163 height 501
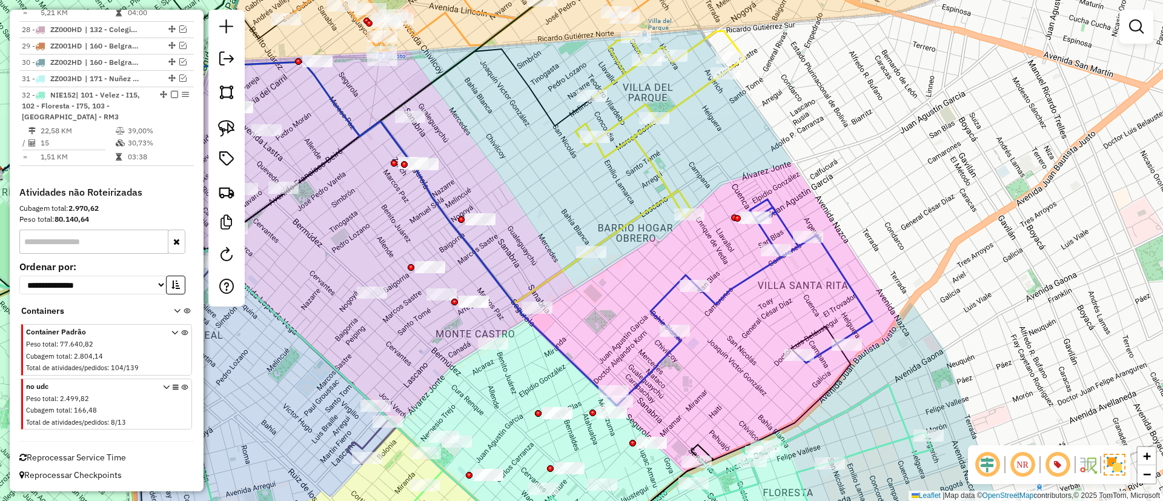
click at [692, 100] on icon at bounding box center [659, 141] width 169 height 220
select select "**********"
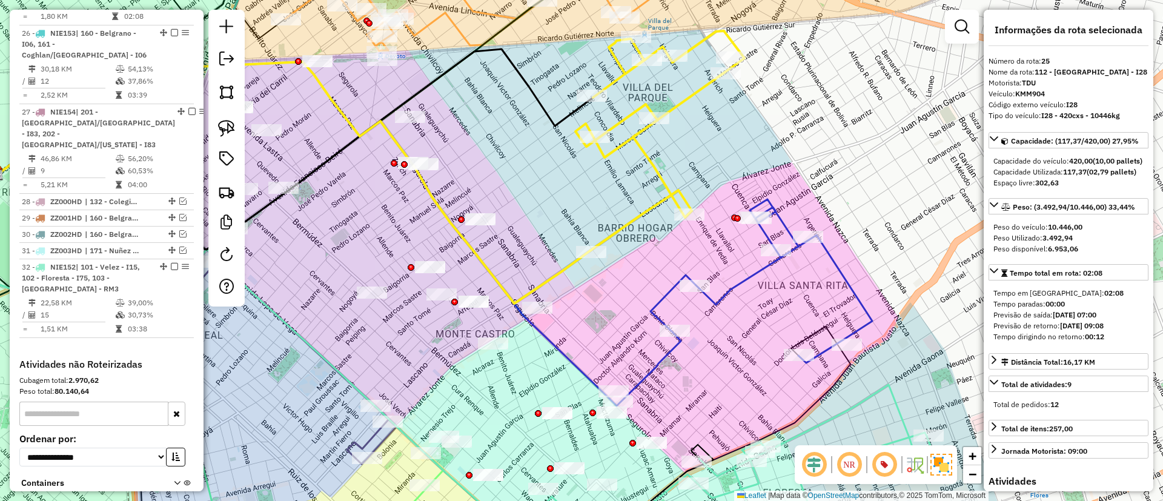
scroll to position [2084, 0]
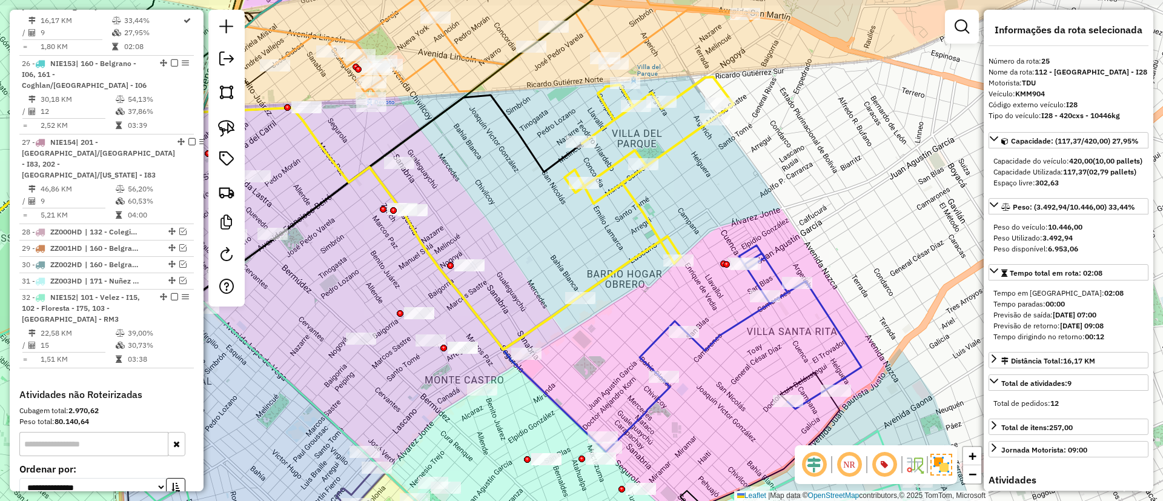
drag, startPoint x: 715, startPoint y: 113, endPoint x: 701, endPoint y: 151, distance: 41.2
click at [701, 151] on div "Janela de atendimento Grade de atendimento Capacidade Transportadoras Veículos …" at bounding box center [581, 250] width 1163 height 501
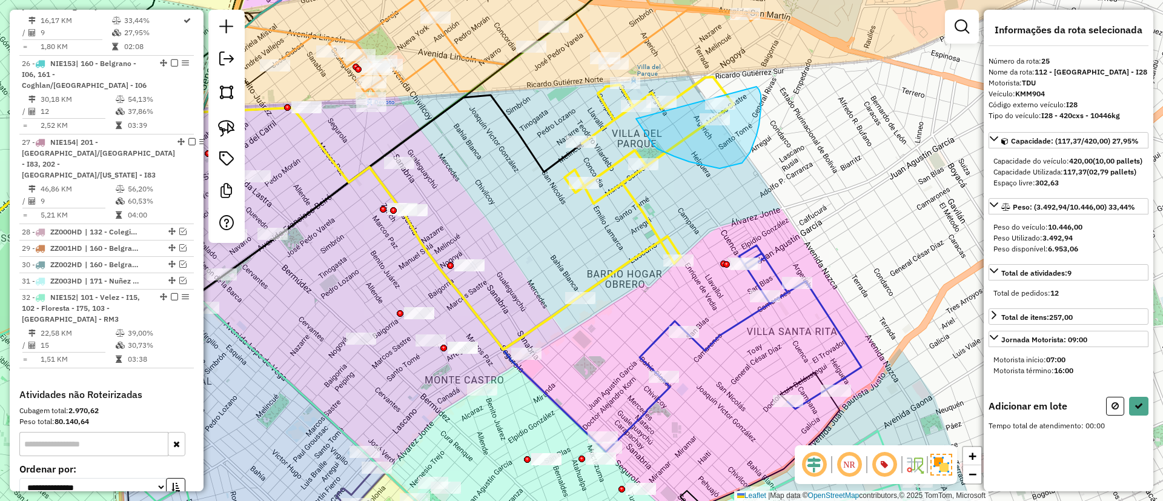
drag, startPoint x: 689, startPoint y: 162, endPoint x: 739, endPoint y: 72, distance: 102.5
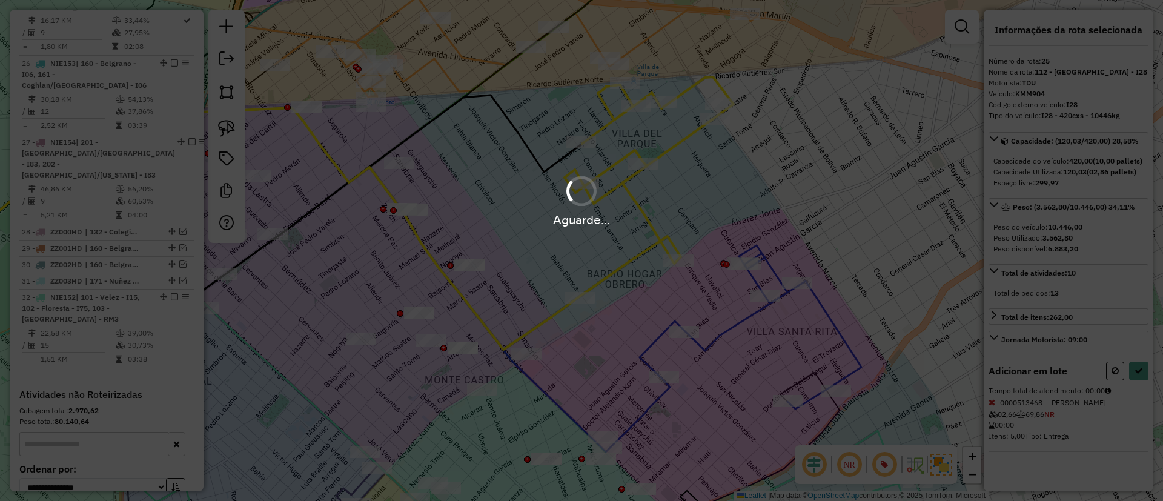
select select "**********"
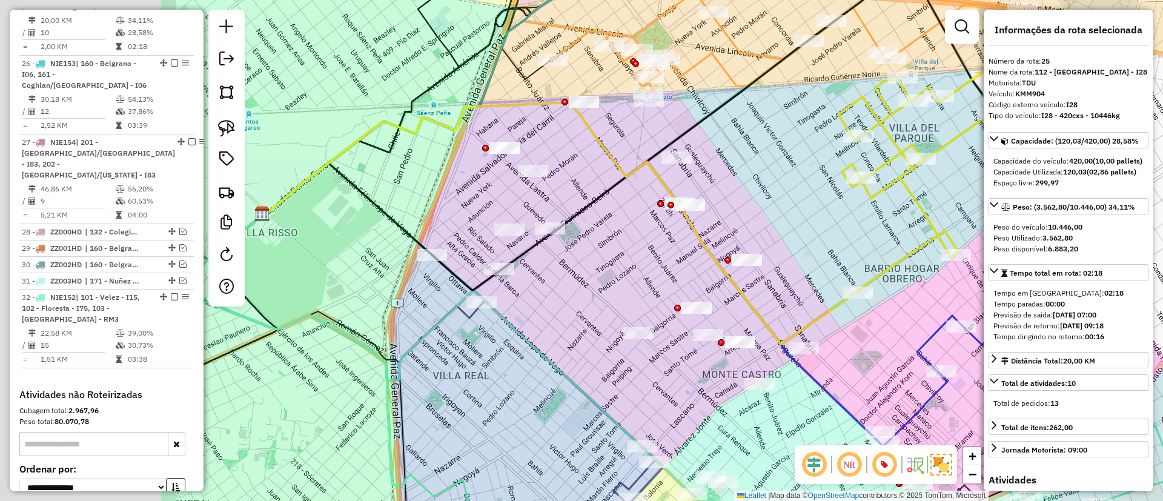
drag, startPoint x: 548, startPoint y: 231, endPoint x: 794, endPoint y: 230, distance: 245.9
click at [794, 230] on div "Janela de atendimento Grade de atendimento Capacidade Transportadoras Veículos …" at bounding box center [581, 250] width 1163 height 501
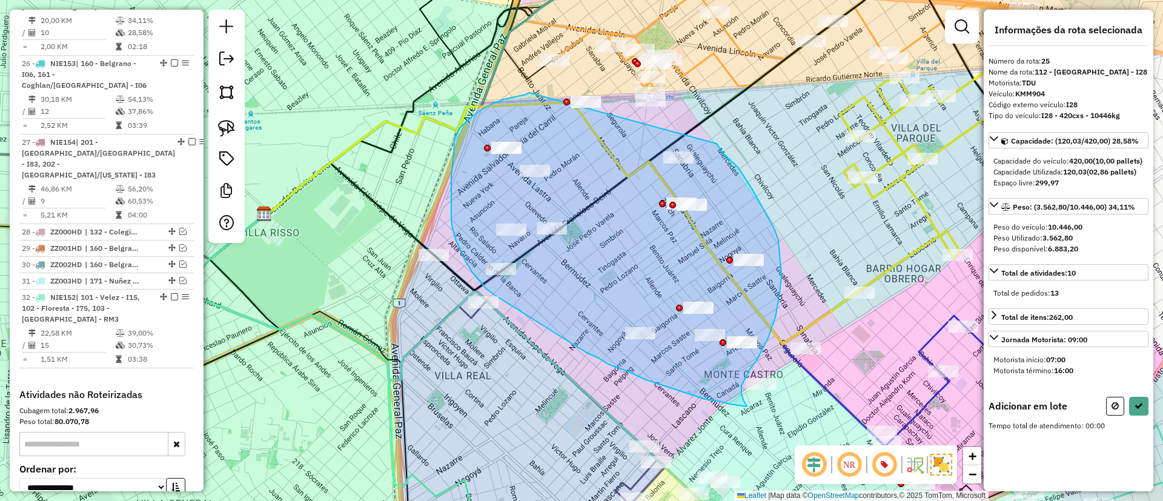
drag, startPoint x: 517, startPoint y: 96, endPoint x: 717, endPoint y: 144, distance: 205.4
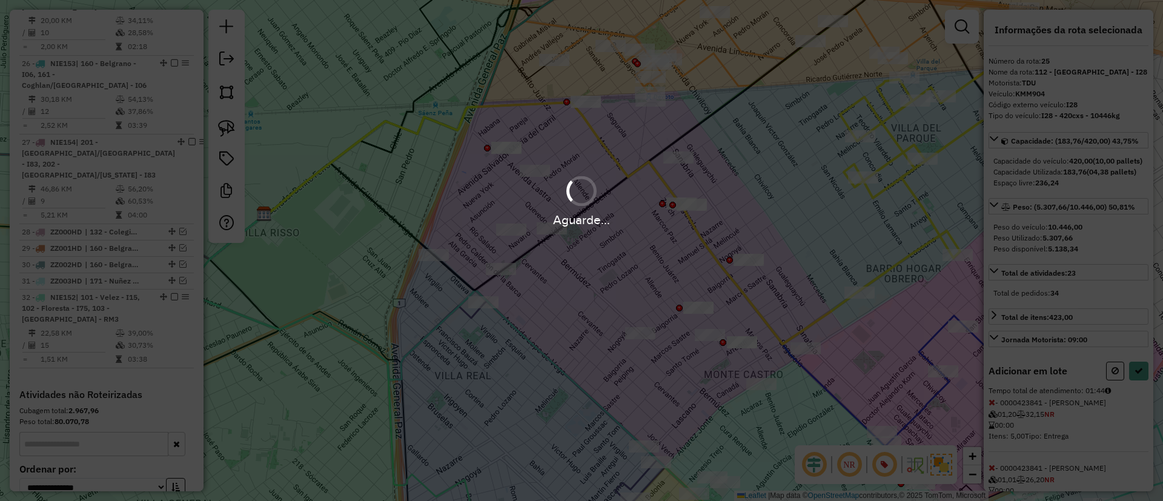
select select "**********"
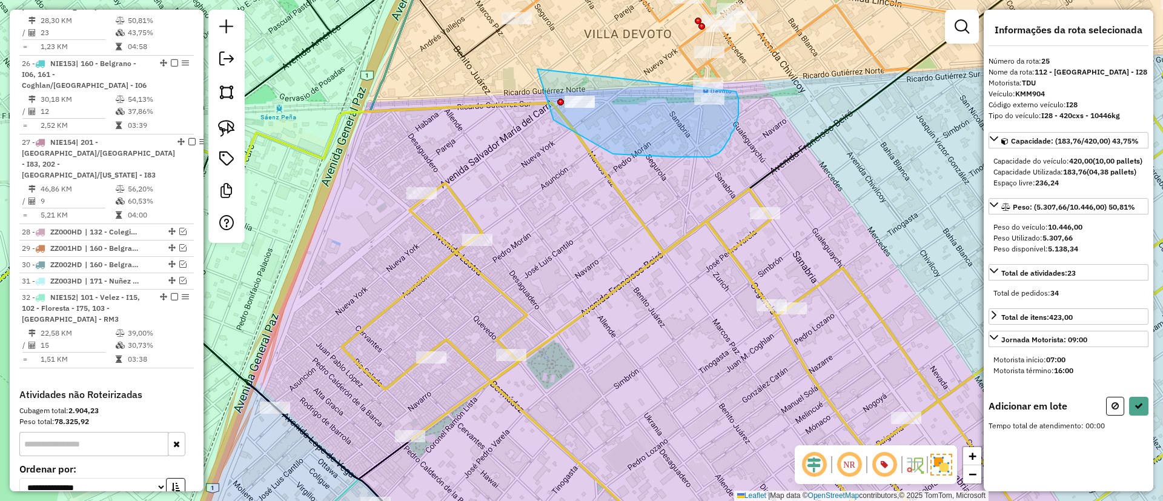
drag, startPoint x: 613, startPoint y: 154, endPoint x: 735, endPoint y: 87, distance: 139.1
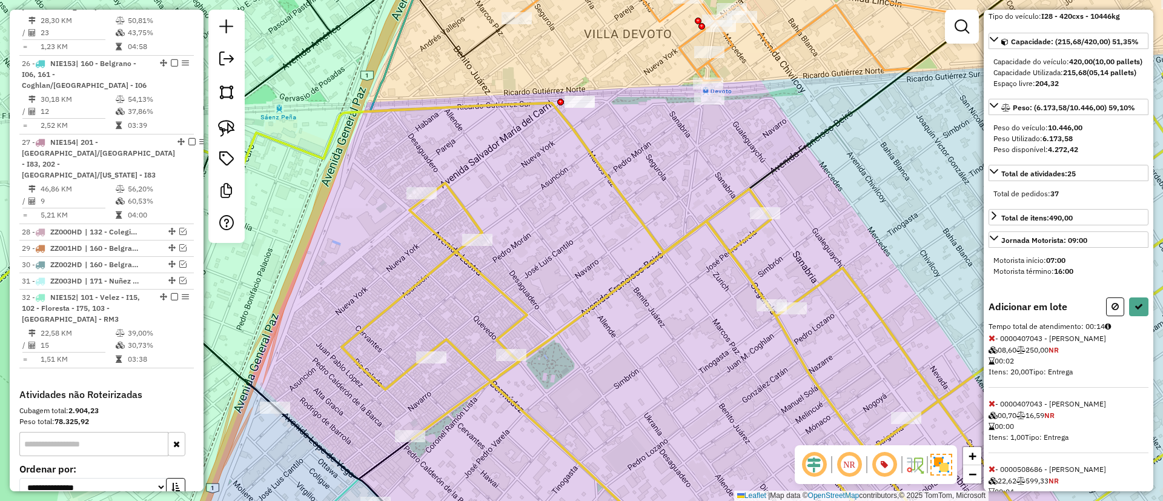
scroll to position [163, 0]
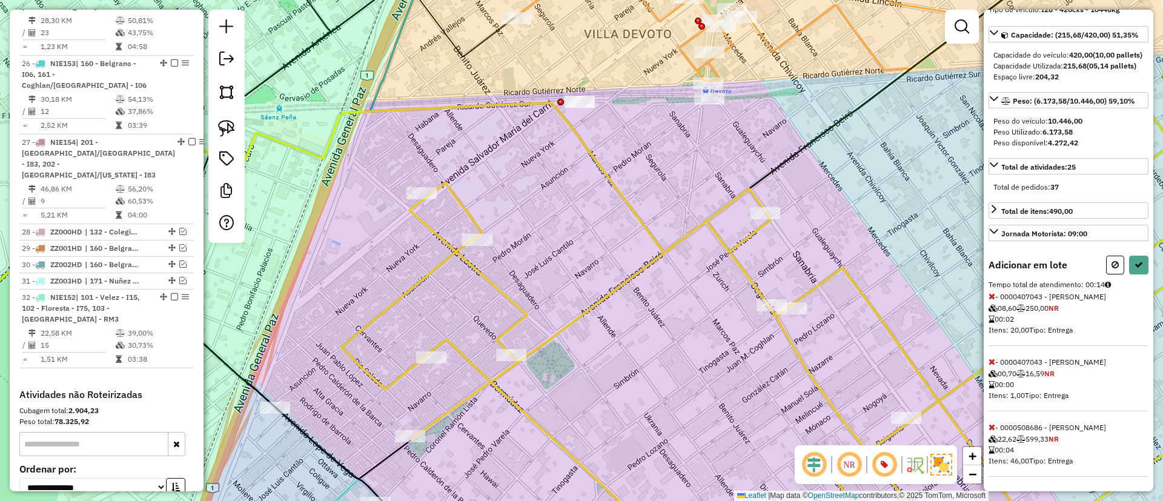
select select "**********"
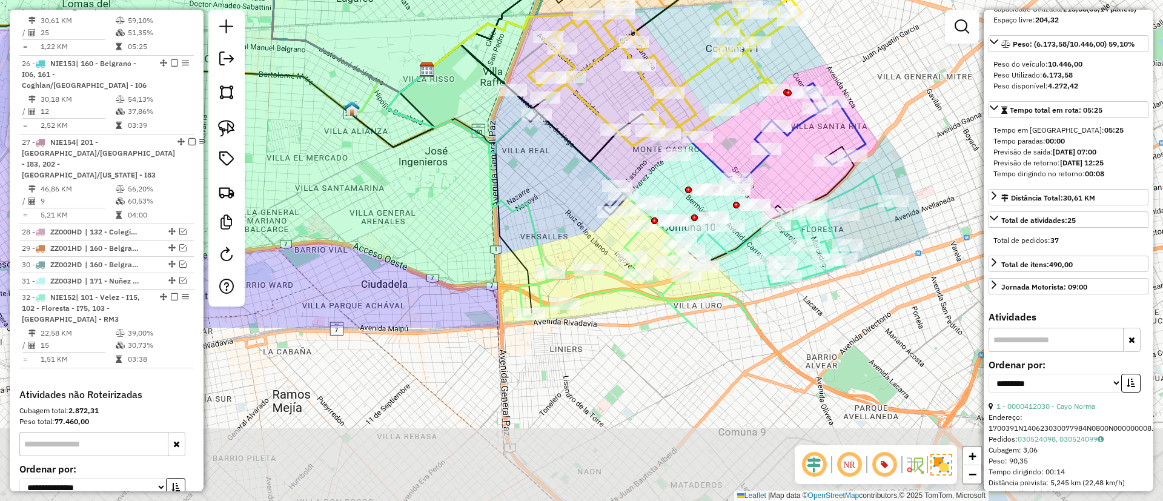
drag, startPoint x: 631, startPoint y: 288, endPoint x: 598, endPoint y: 164, distance: 128.4
click at [609, 102] on div "Janela de atendimento Grade de atendimento Capacidade Transportadoras Veículos …" at bounding box center [581, 250] width 1163 height 501
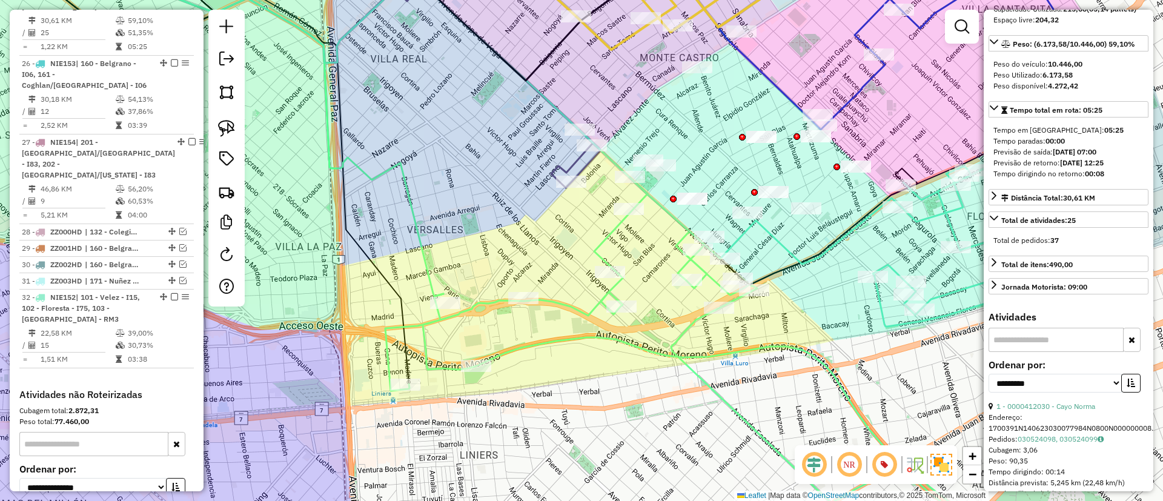
click at [607, 239] on icon at bounding box center [725, 363] width 681 height 373
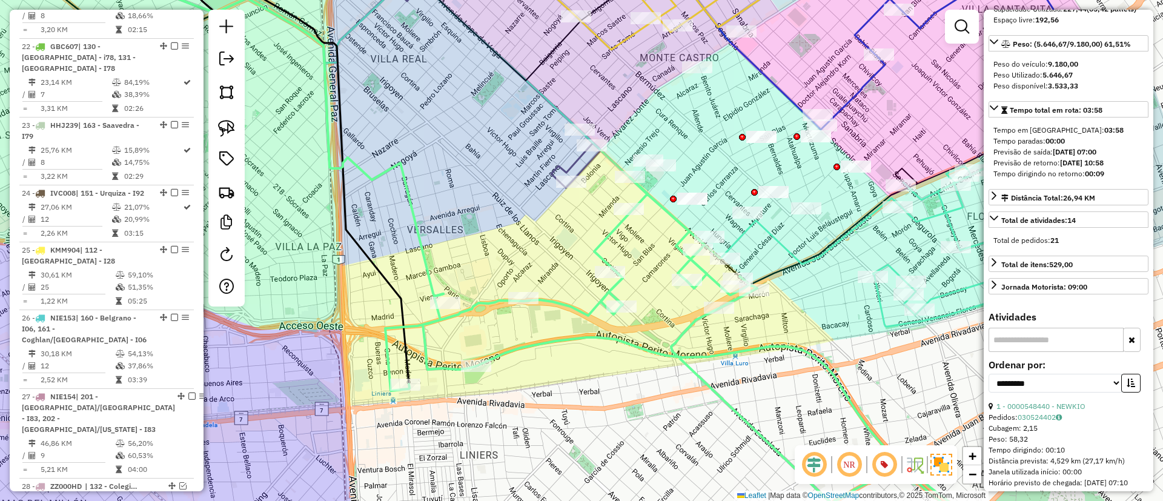
scroll to position [1744, 0]
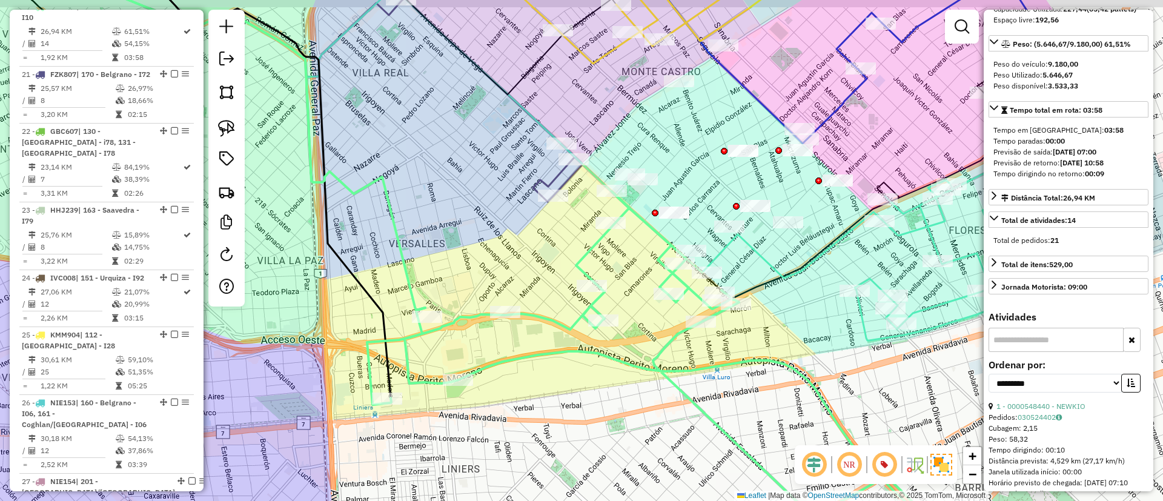
drag, startPoint x: 607, startPoint y: 239, endPoint x: 548, endPoint y: 300, distance: 85.2
click at [548, 299] on icon at bounding box center [707, 377] width 681 height 373
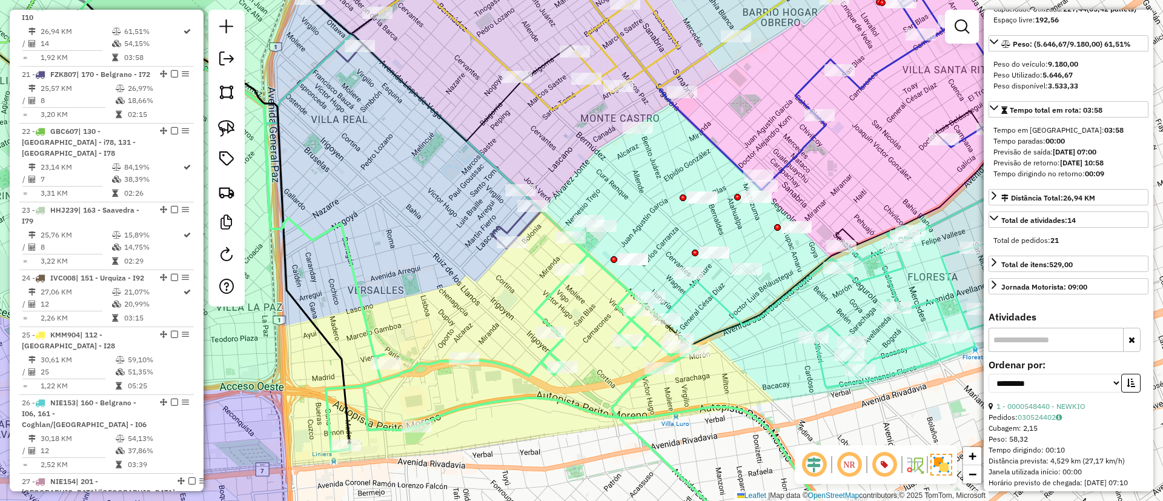
scroll to position [0, 0]
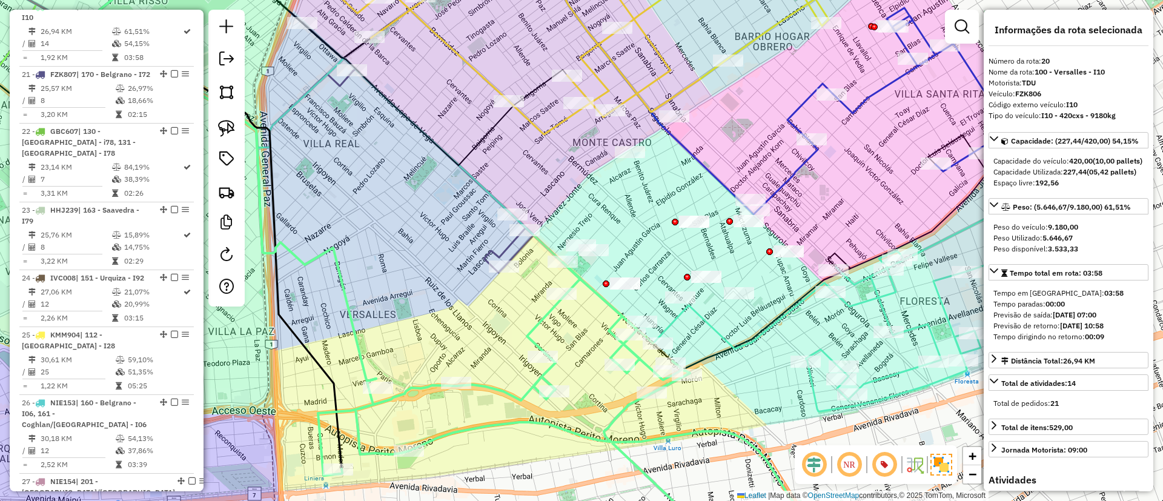
drag, startPoint x: 632, startPoint y: 225, endPoint x: 660, endPoint y: 259, distance: 44.4
click at [593, 297] on div "Janela de atendimento Grade de atendimento Capacidade Transportadoras Veículos …" at bounding box center [581, 250] width 1163 height 501
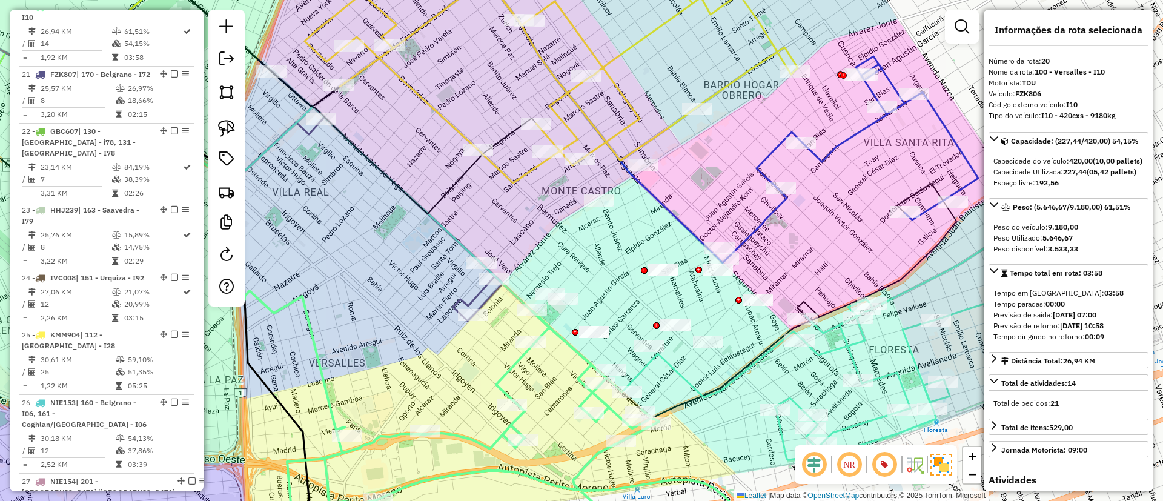
click at [770, 216] on icon at bounding box center [845, 159] width 265 height 207
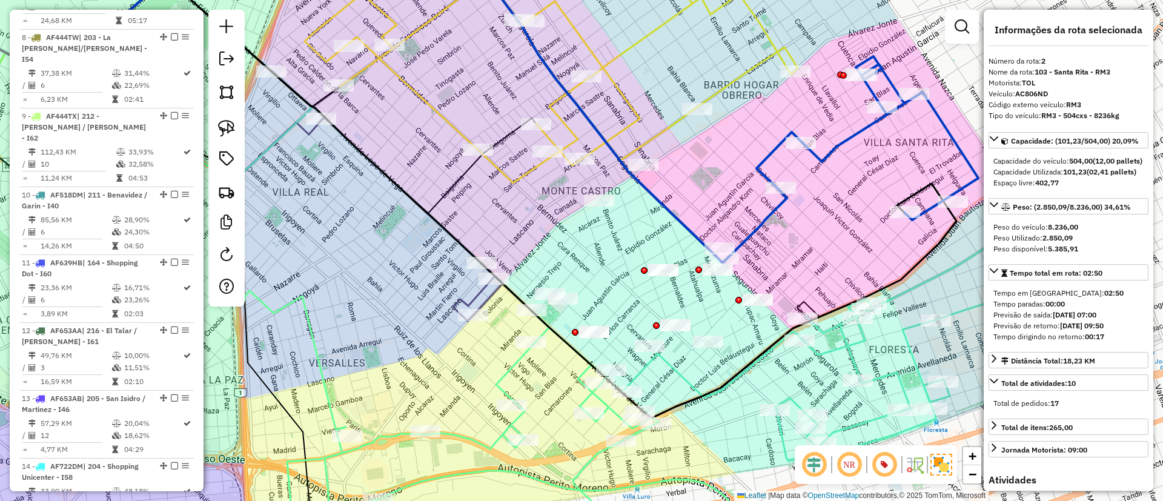
scroll to position [523, 0]
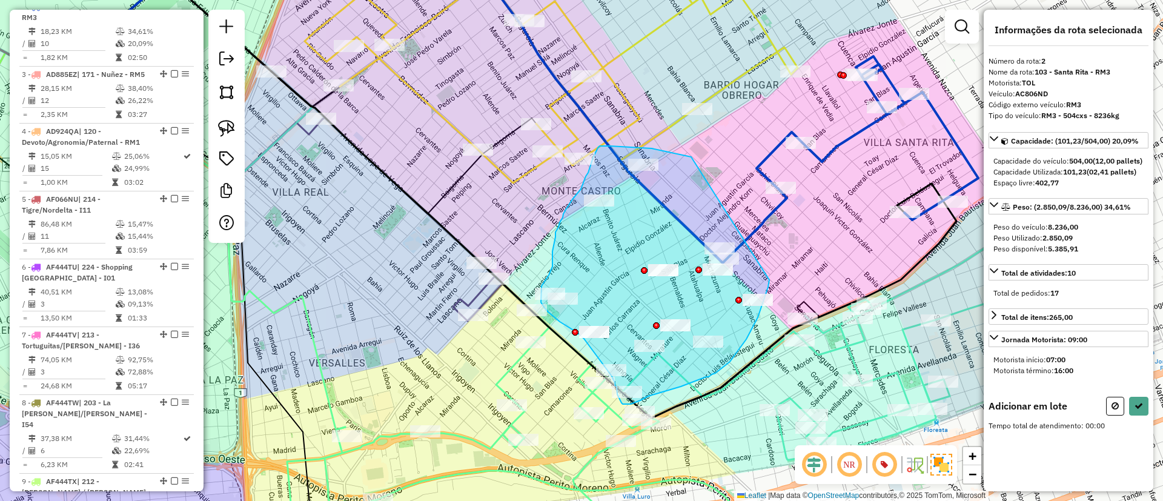
drag, startPoint x: 690, startPoint y: 157, endPoint x: 769, endPoint y: 280, distance: 146.0
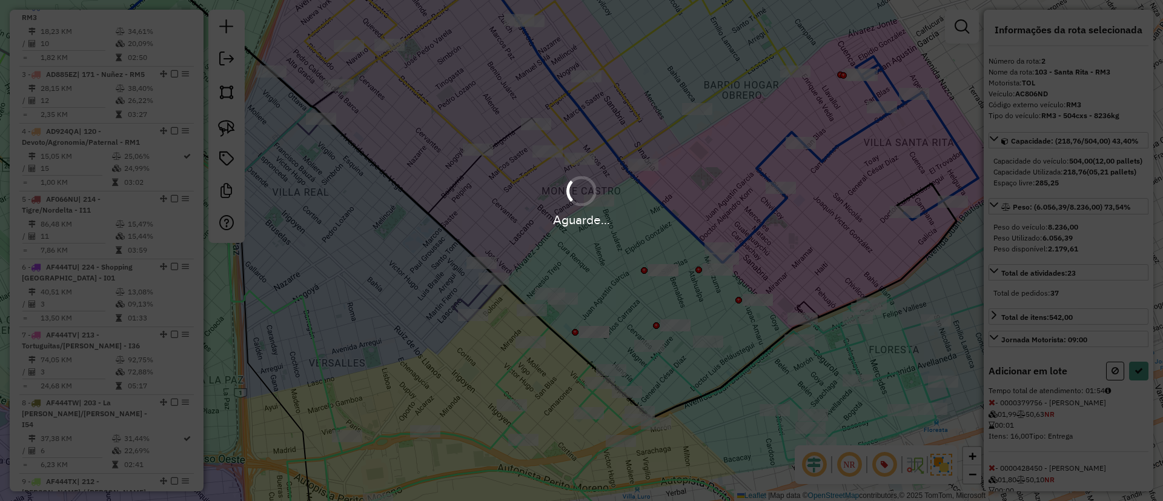
select select "**********"
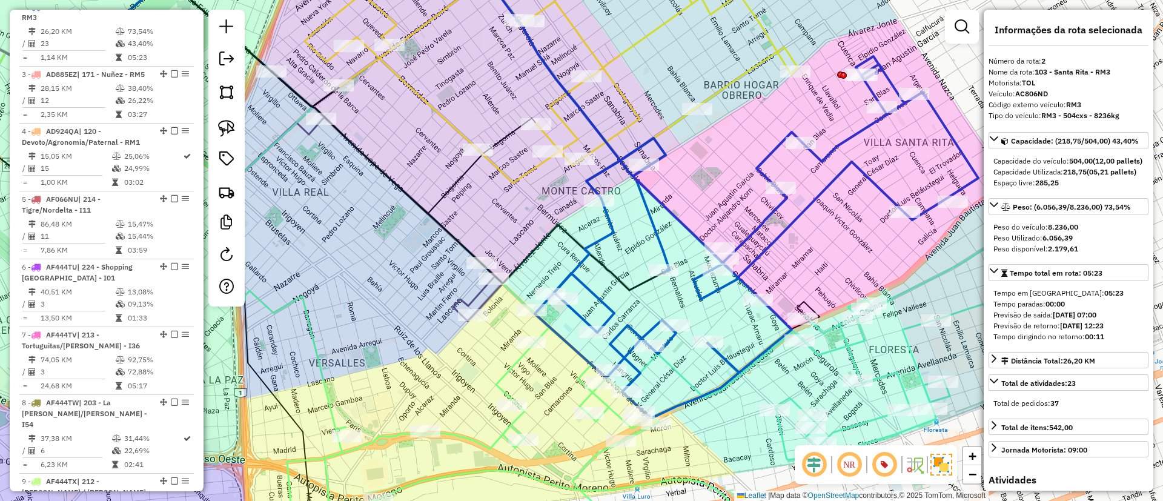
click at [459, 243] on icon at bounding box center [383, 134] width 561 height 311
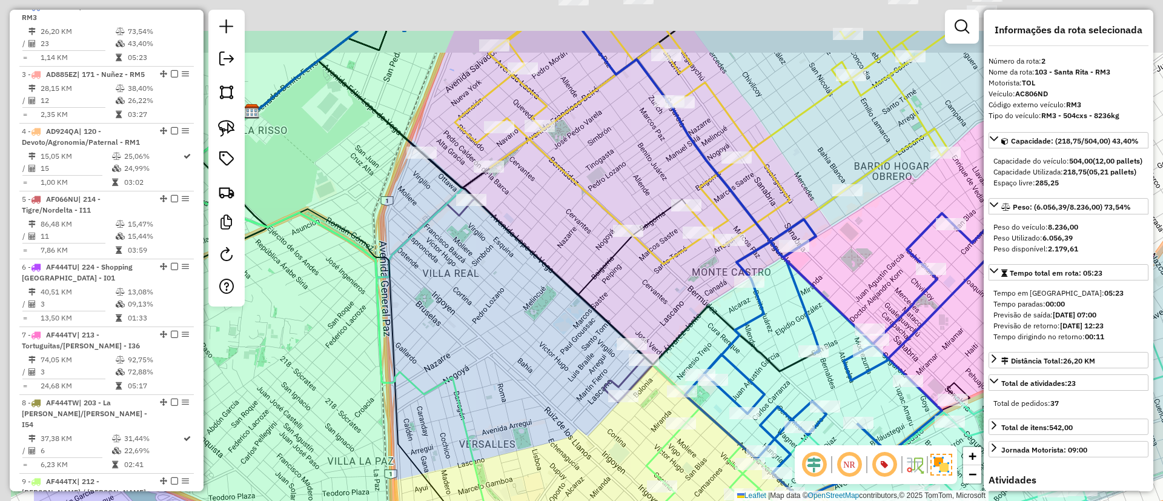
drag, startPoint x: 452, startPoint y: 260, endPoint x: 590, endPoint y: 328, distance: 153.6
click at [590, 328] on div "Janela de atendimento Grade de atendimento Capacidade Transportadoras Veículos …" at bounding box center [581, 250] width 1163 height 501
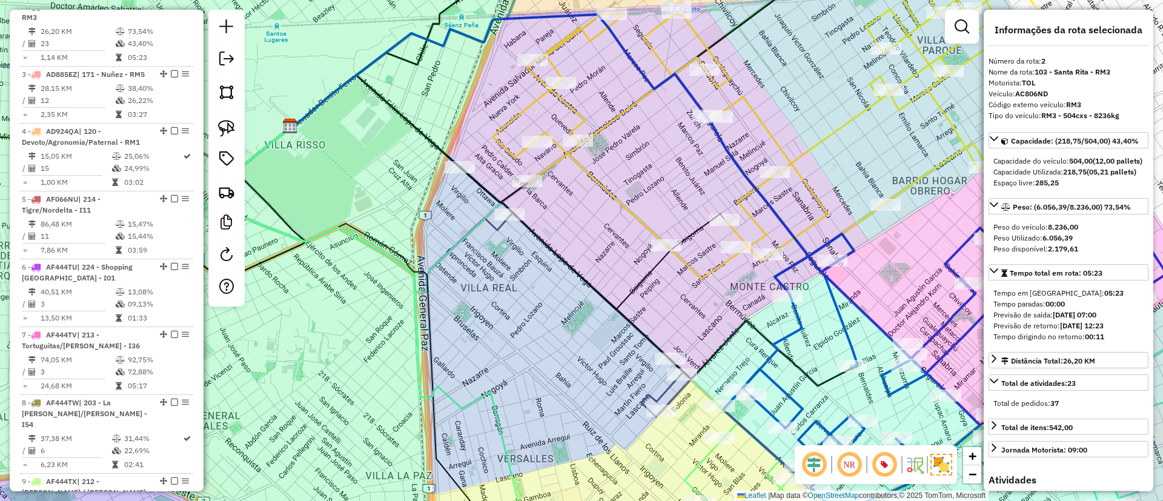
click at [491, 224] on icon at bounding box center [360, 209] width 299 height 165
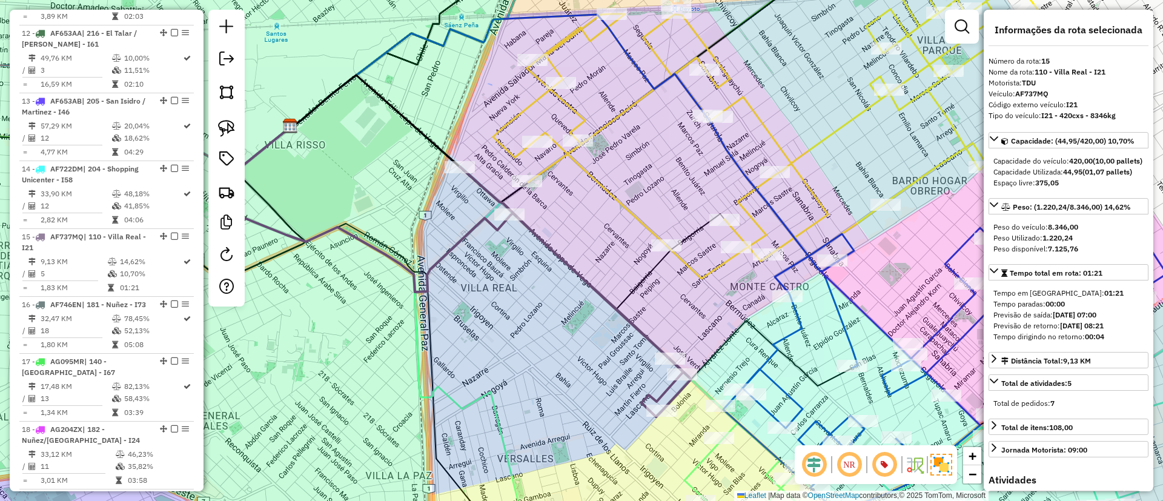
scroll to position [1405, 0]
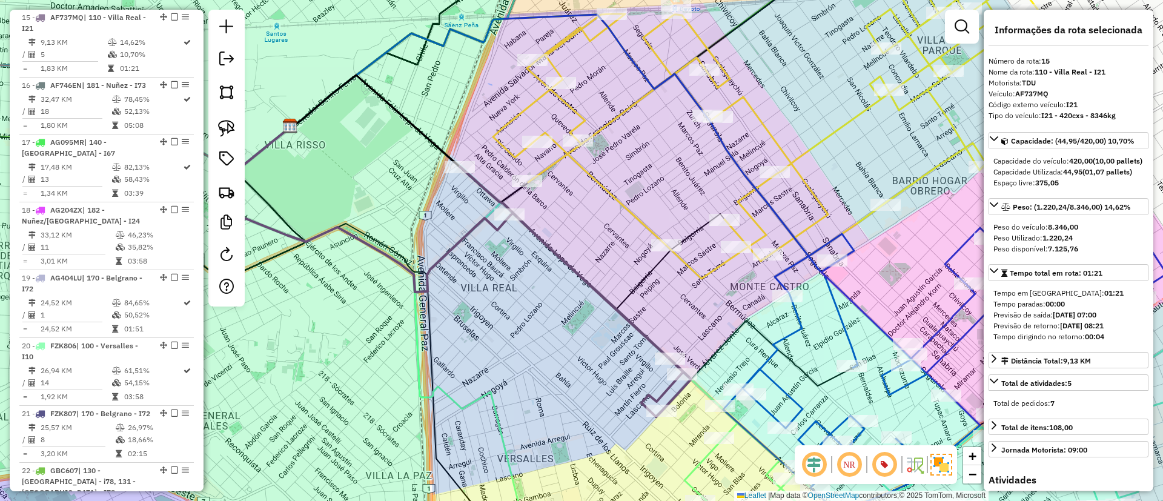
click at [638, 217] on icon at bounding box center [766, 131] width 546 height 295
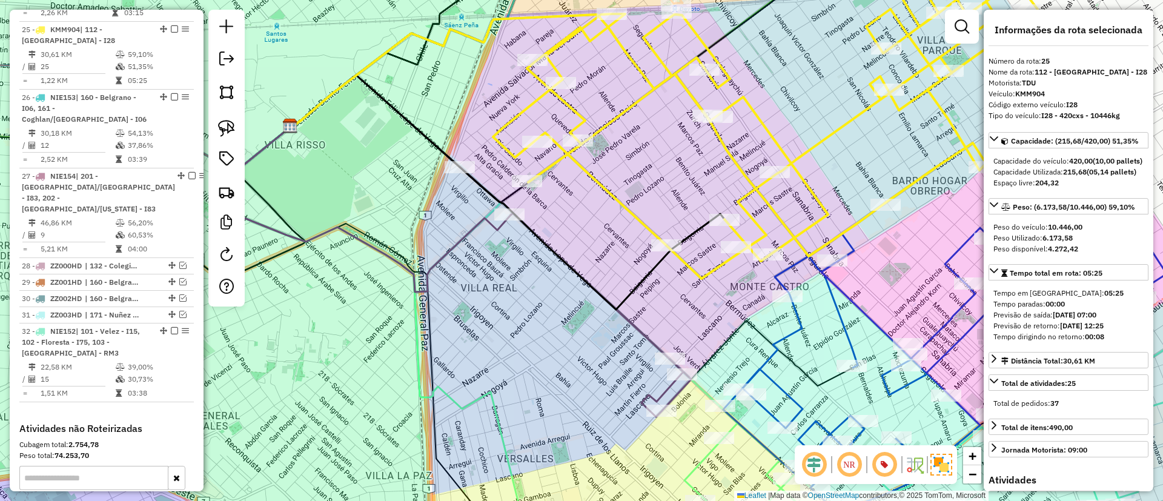
scroll to position [2084, 0]
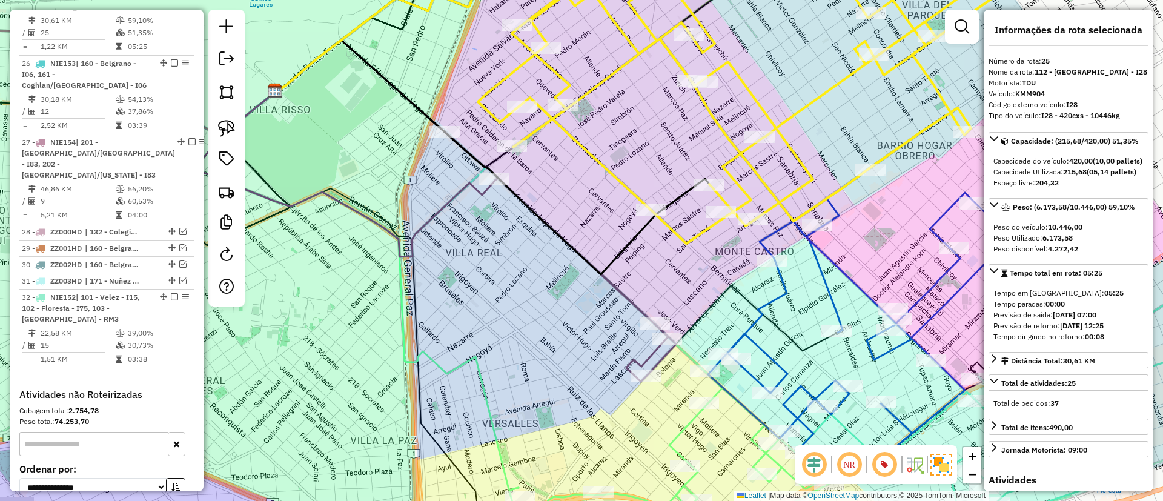
drag, startPoint x: 620, startPoint y: 248, endPoint x: 604, endPoint y: 213, distance: 37.7
click at [604, 213] on div "Janela de atendimento Grade de atendimento Capacidade Transportadoras Veículos …" at bounding box center [581, 250] width 1163 height 501
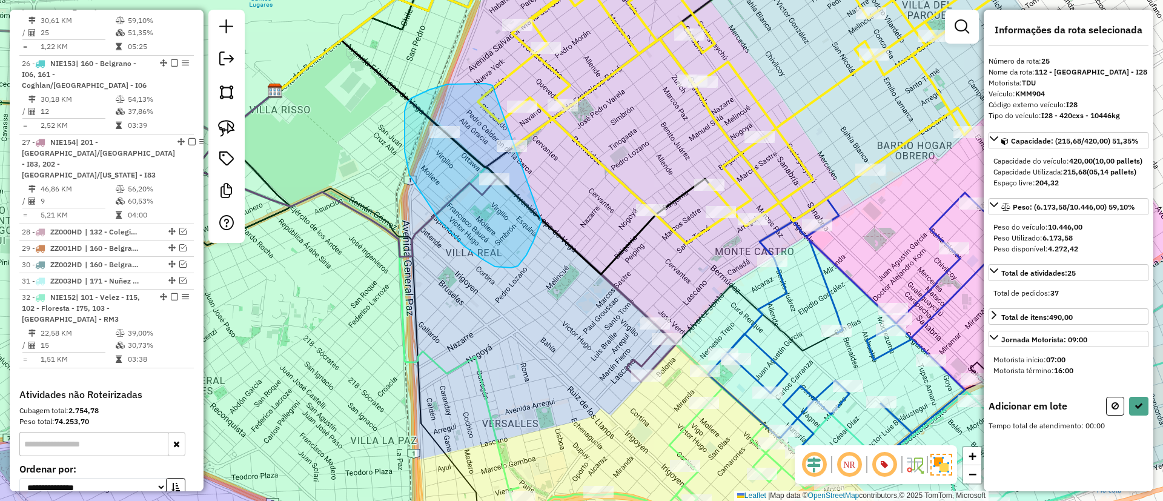
drag, startPoint x: 411, startPoint y: 98, endPoint x: 542, endPoint y: 213, distance: 173.8
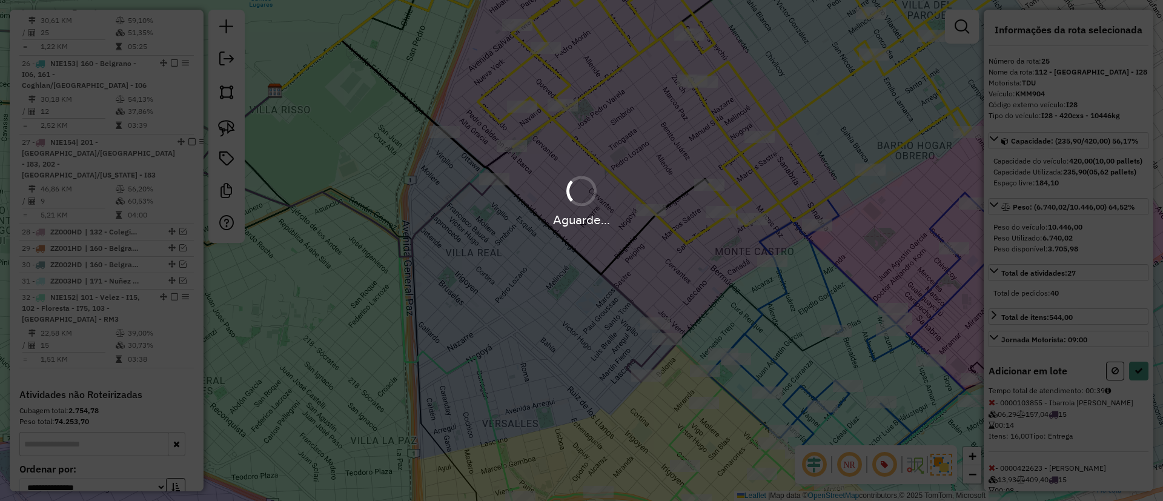
select select "**********"
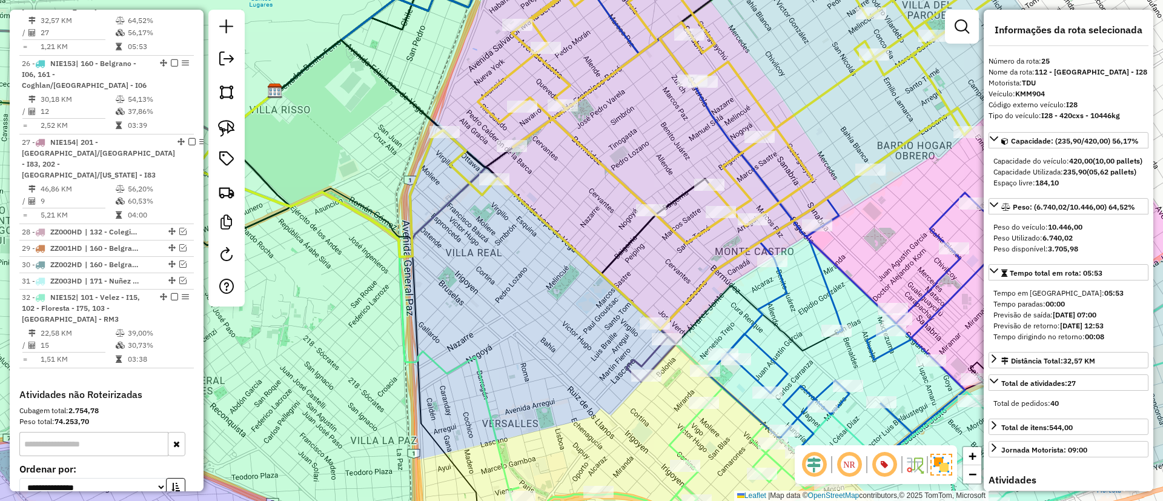
click at [686, 422] on icon at bounding box center [674, 460] width 429 height 179
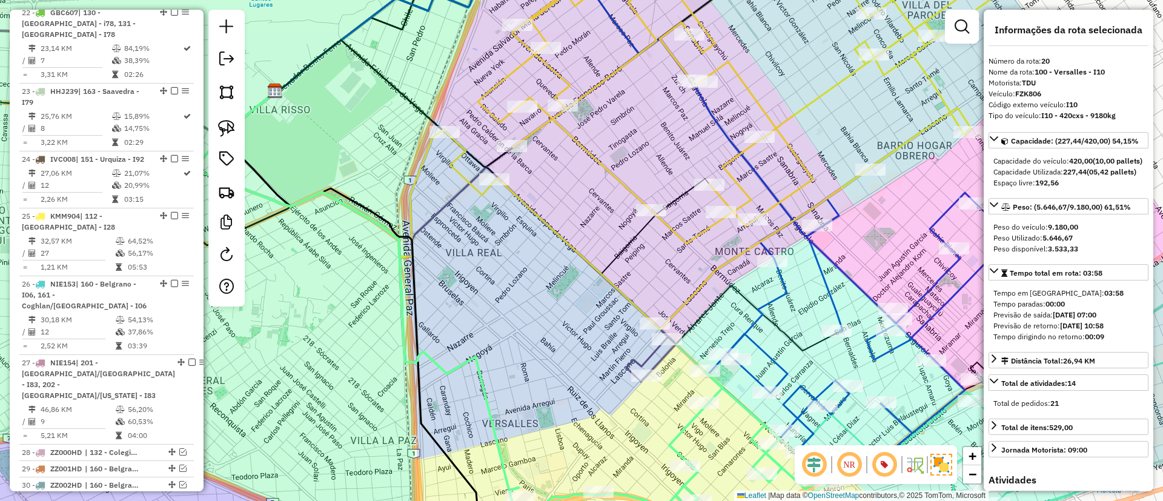
scroll to position [1744, 0]
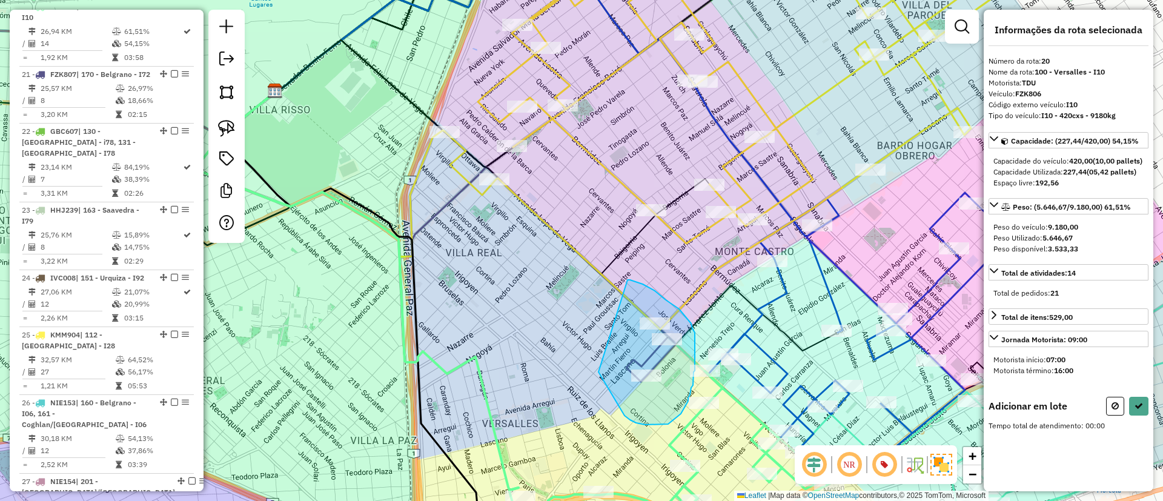
drag, startPoint x: 611, startPoint y: 393, endPoint x: 627, endPoint y: 280, distance: 114.5
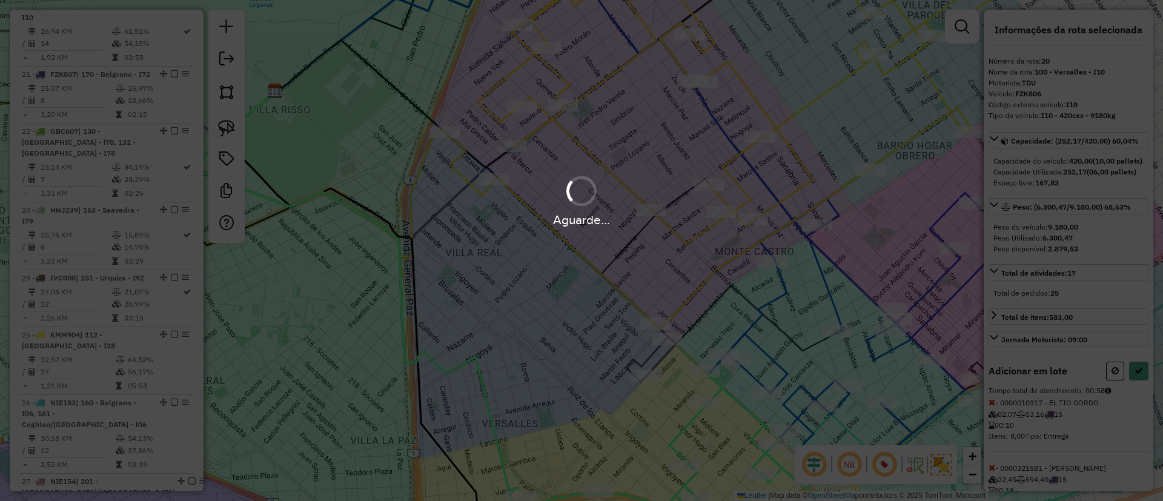
select select "**********"
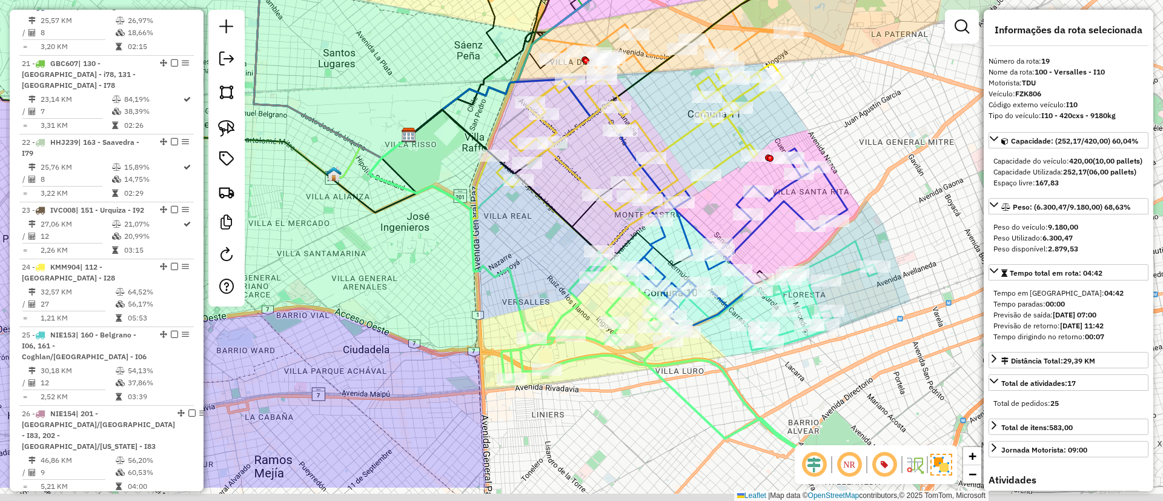
drag, startPoint x: 580, startPoint y: 319, endPoint x: 537, endPoint y: 256, distance: 76.3
click at [537, 256] on div "Janela de atendimento Grade de atendimento Capacidade Transportadoras Veículos …" at bounding box center [581, 250] width 1163 height 501
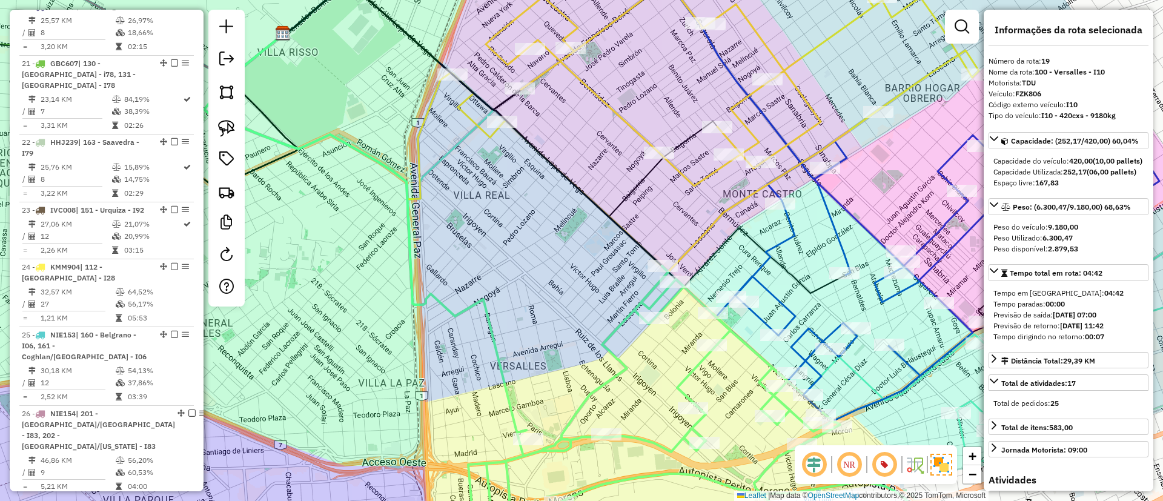
drag, startPoint x: 537, startPoint y: 219, endPoint x: 548, endPoint y: 254, distance: 36.6
click at [548, 254] on div "Janela de atendimento Grade de atendimento Capacidade Transportadoras Veículos …" at bounding box center [581, 250] width 1163 height 501
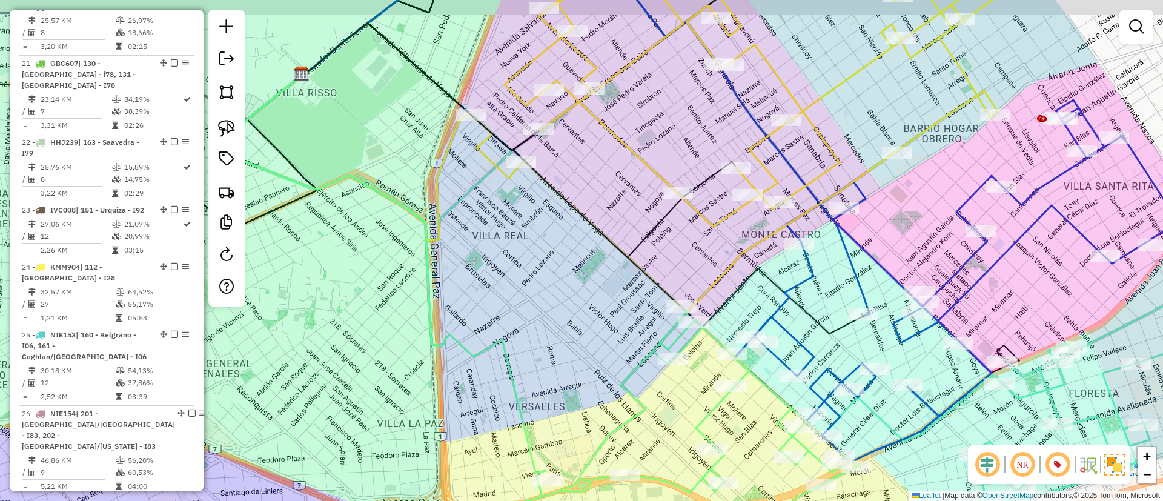
drag, startPoint x: 530, startPoint y: 214, endPoint x: 549, endPoint y: 255, distance: 44.7
click at [549, 255] on div "Janela de atendimento Grade de atendimento Capacidade Transportadoras Veículos …" at bounding box center [581, 250] width 1163 height 501
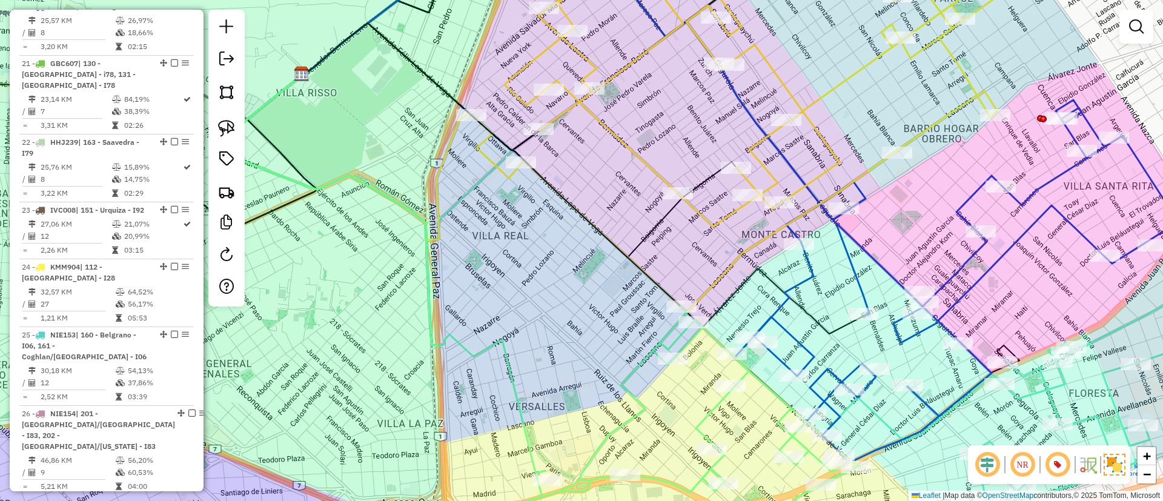
click at [640, 369] on icon at bounding box center [710, 428] width 447 height 244
select select "**********"
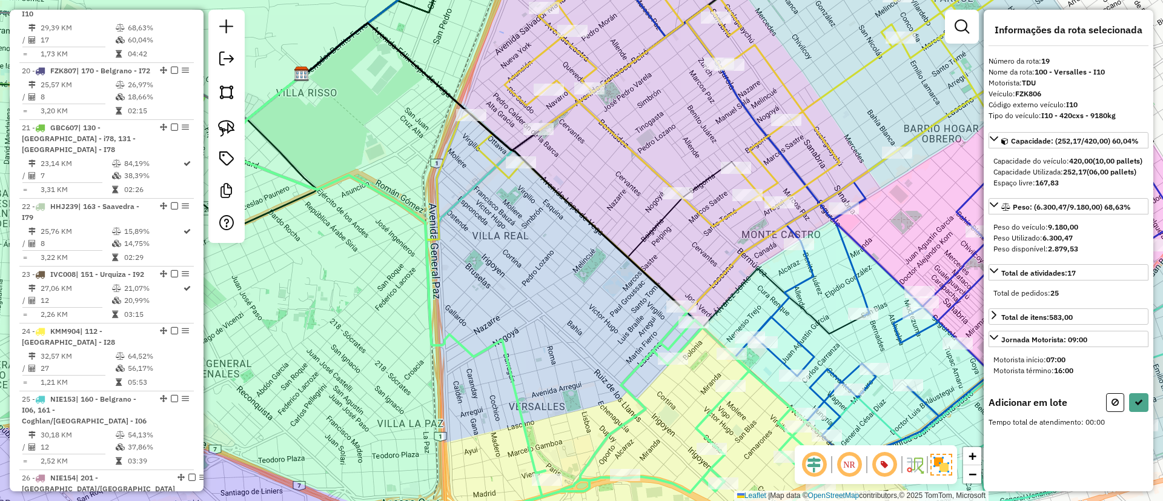
scroll to position [1677, 0]
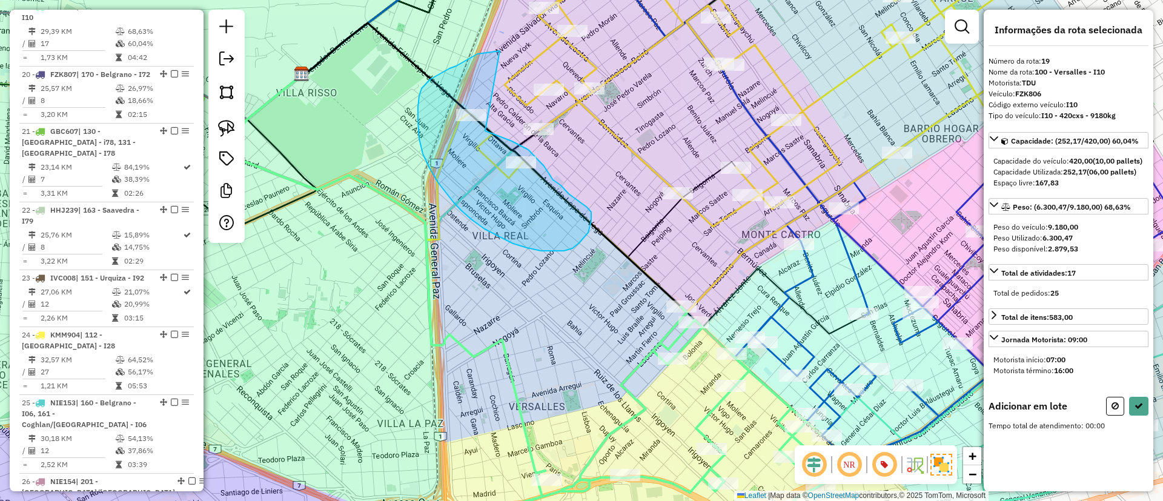
drag, startPoint x: 500, startPoint y: 51, endPoint x: 485, endPoint y: 131, distance: 81.3
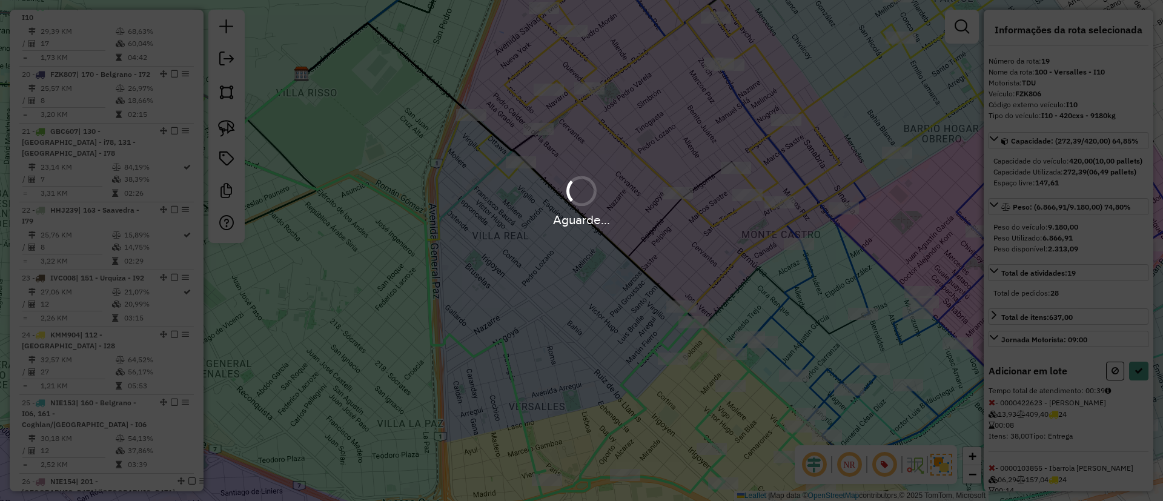
select select "**********"
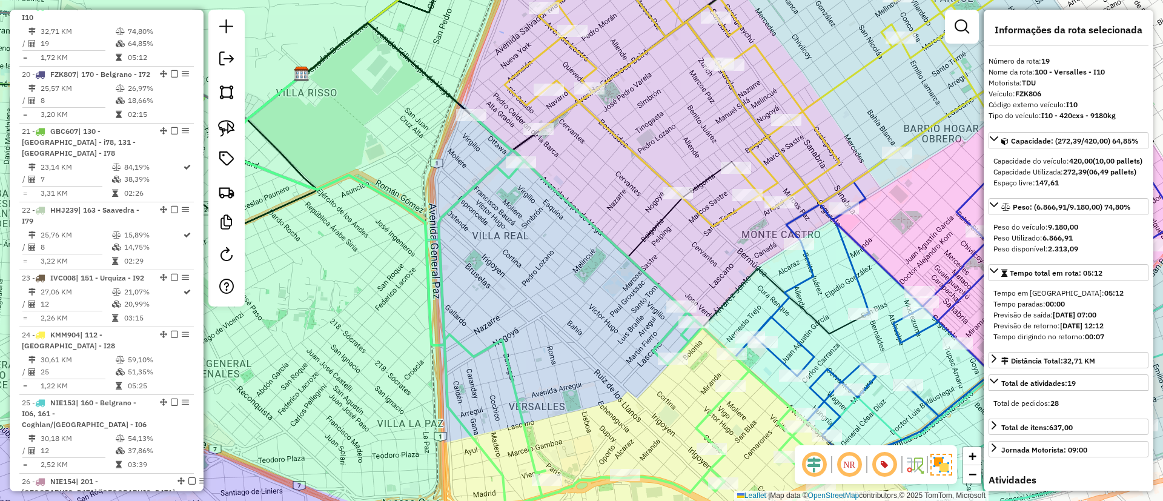
click at [642, 155] on icon at bounding box center [778, 88] width 546 height 277
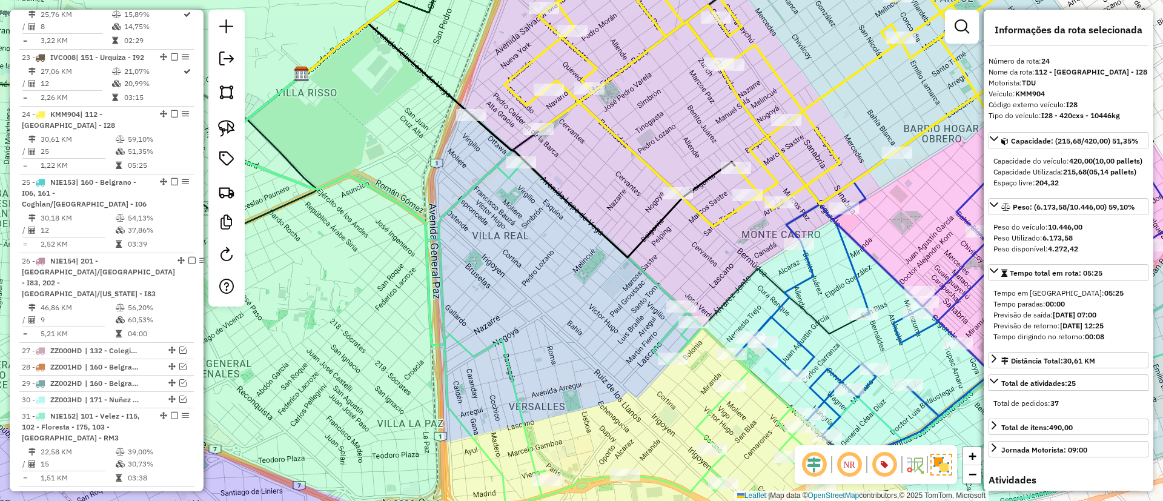
scroll to position [2016, 0]
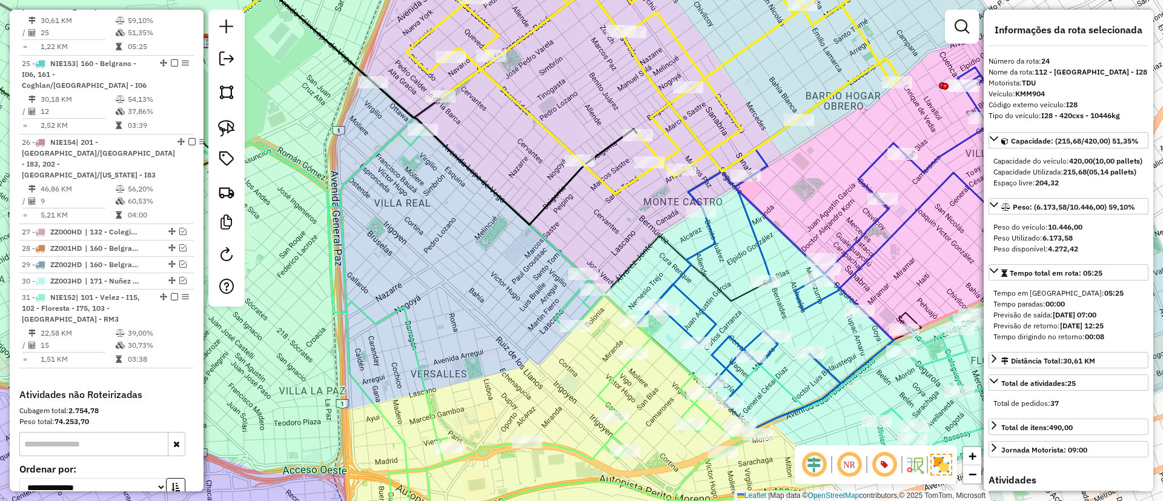
drag, startPoint x: 611, startPoint y: 168, endPoint x: 512, endPoint y: 135, distance: 104.6
click at [512, 135] on div "Janela de atendimento Grade de atendimento Capacidade Transportadoras Veículos …" at bounding box center [581, 250] width 1163 height 501
click at [758, 251] on icon at bounding box center [856, 248] width 443 height 362
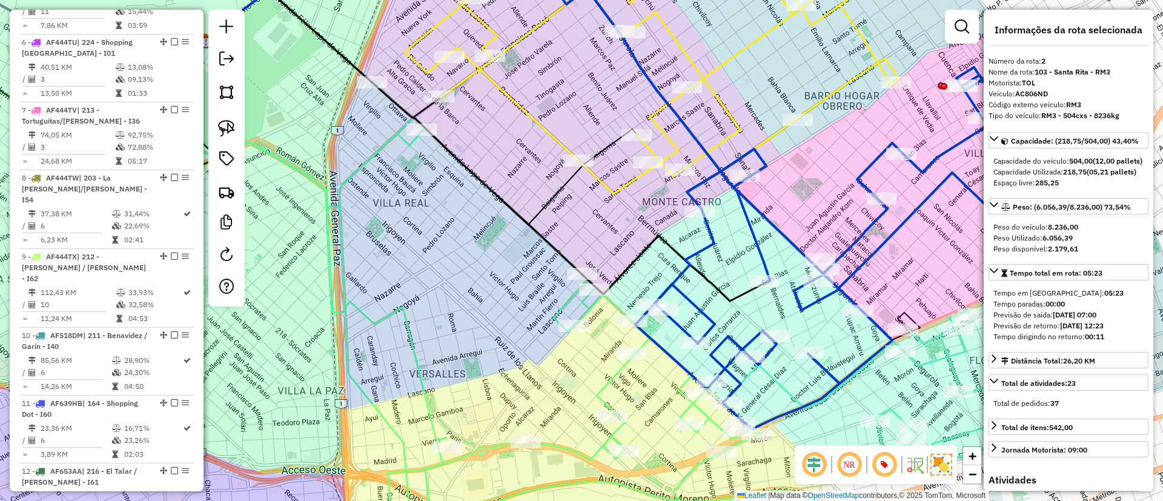
scroll to position [523, 0]
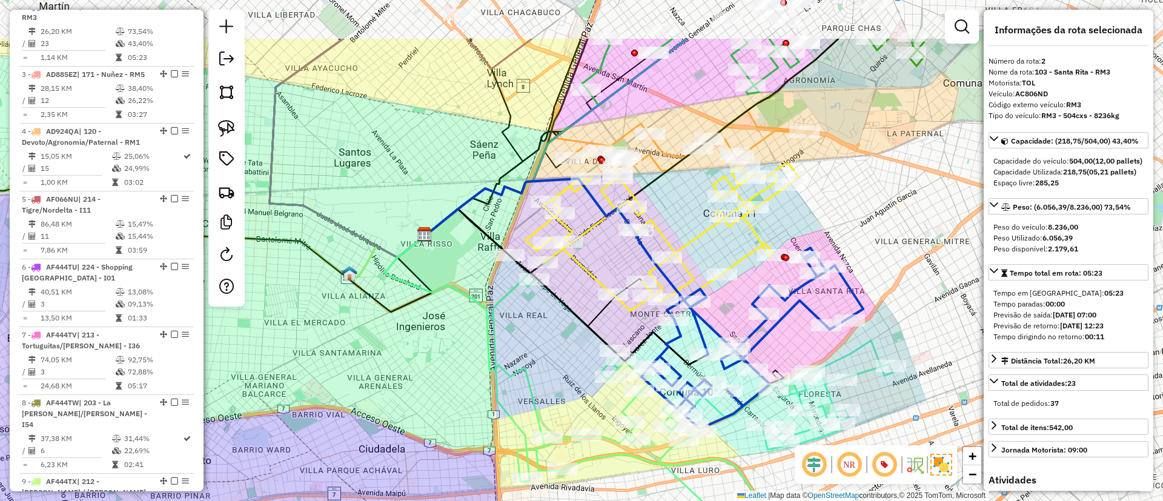
drag, startPoint x: 712, startPoint y: 185, endPoint x: 660, endPoint y: 268, distance: 97.7
click at [660, 268] on icon at bounding box center [565, 241] width 281 height 125
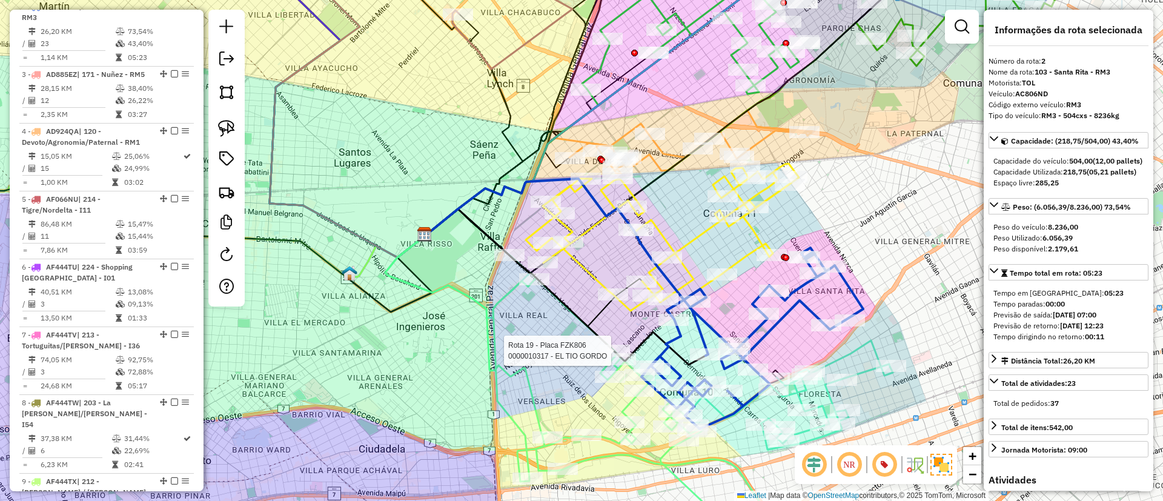
click at [763, 144] on icon at bounding box center [690, 141] width 242 height 63
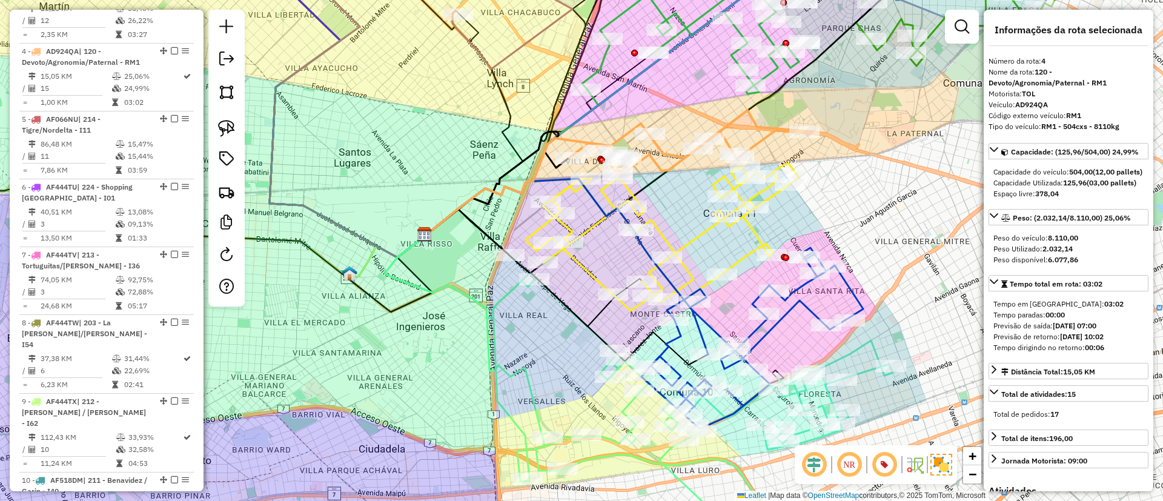
scroll to position [659, 0]
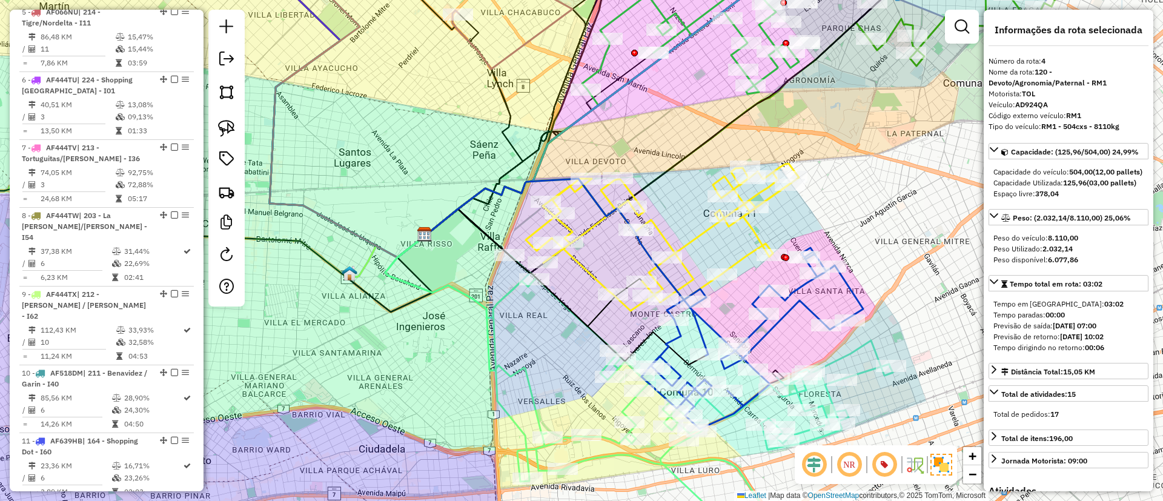
click at [597, 222] on icon at bounding box center [662, 237] width 273 height 147
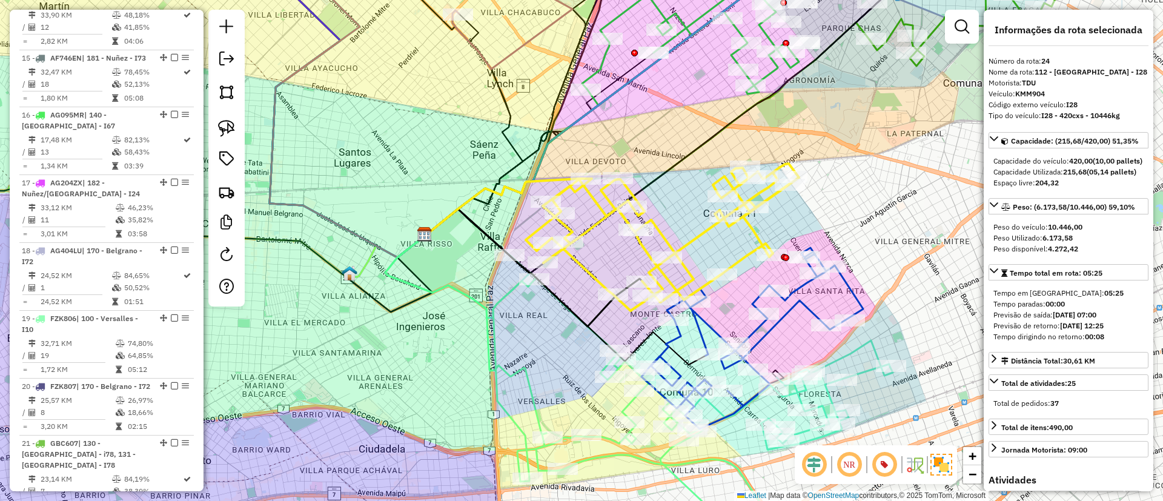
scroll to position [1964, 0]
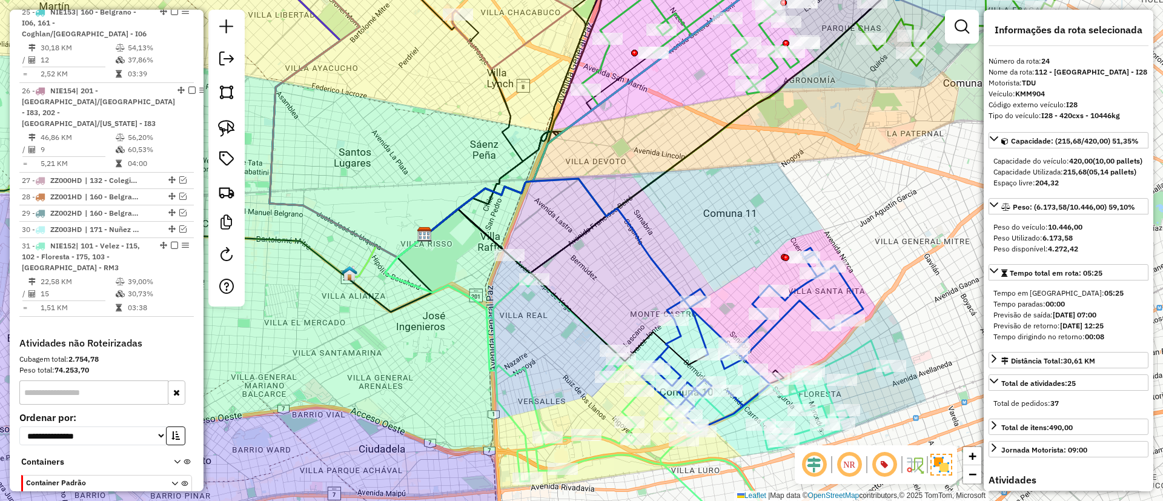
click at [510, 297] on icon at bounding box center [657, 403] width 329 height 296
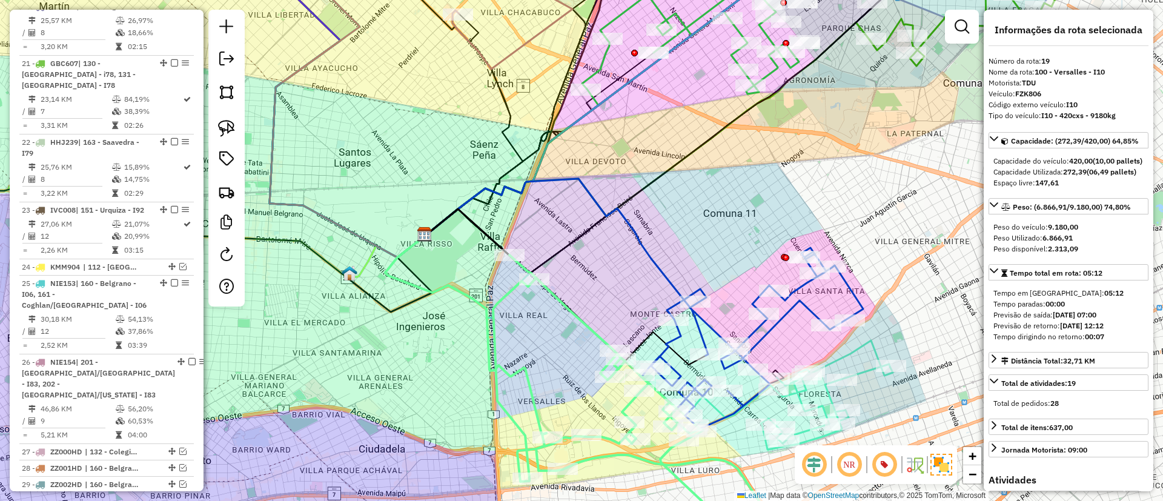
scroll to position [1625, 0]
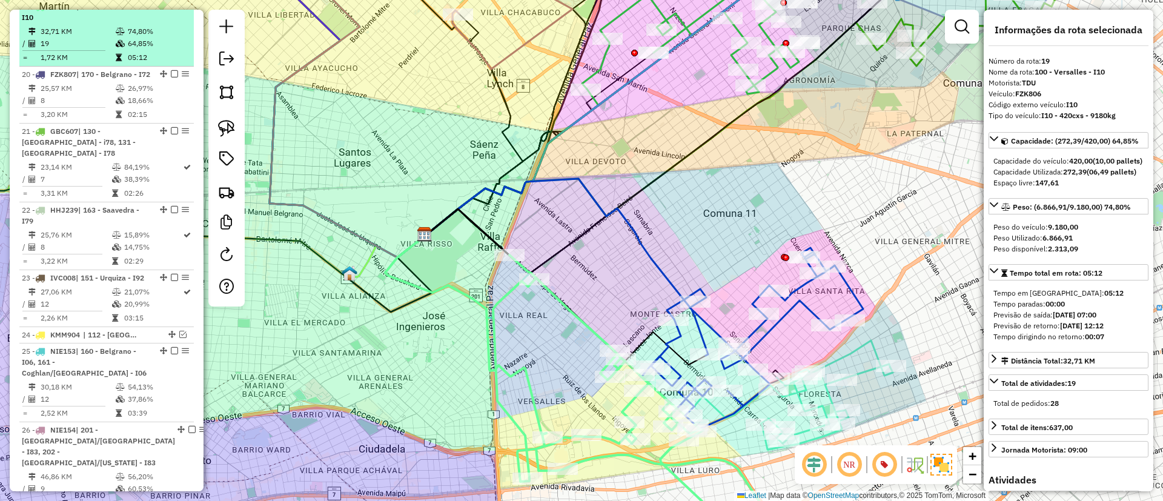
click at [173, 10] on em at bounding box center [174, 5] width 7 height 7
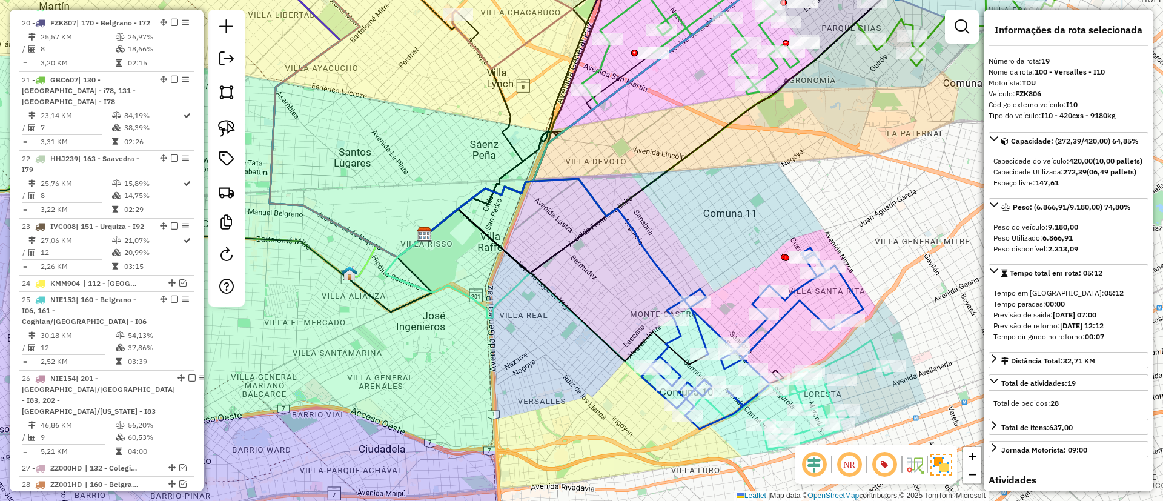
click at [795, 307] on icon at bounding box center [752, 338] width 222 height 181
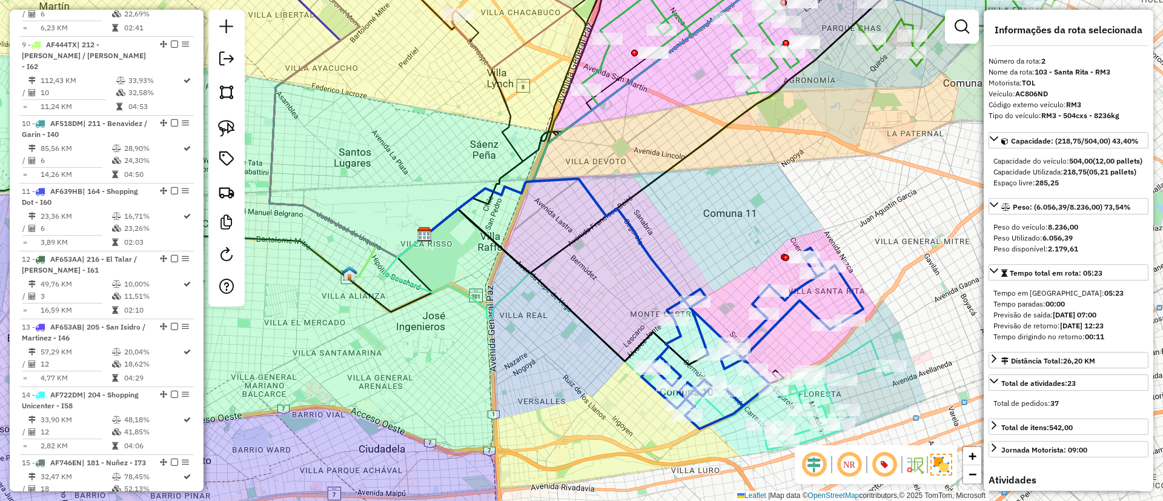
scroll to position [523, 0]
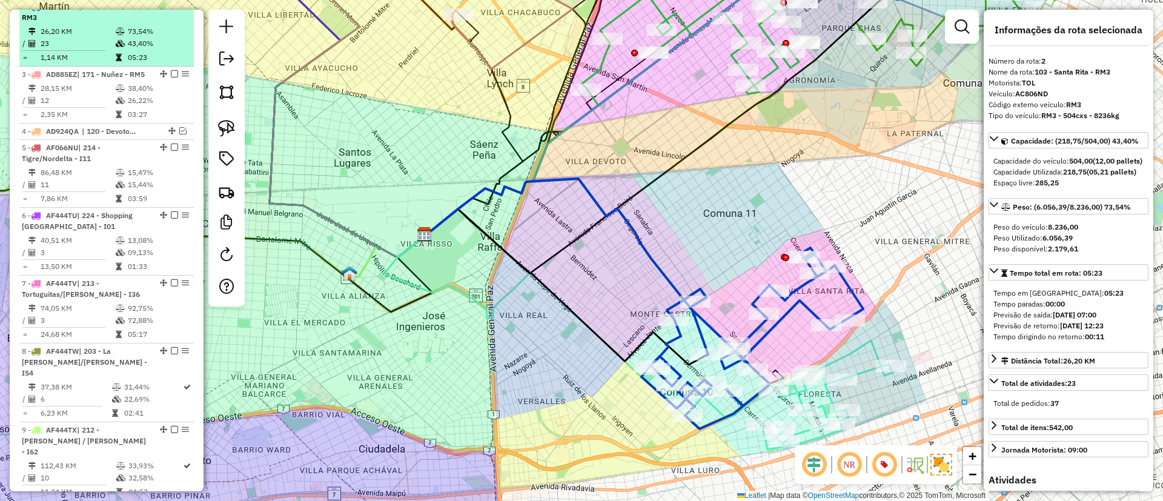
click at [171, 10] on em at bounding box center [174, 5] width 7 height 7
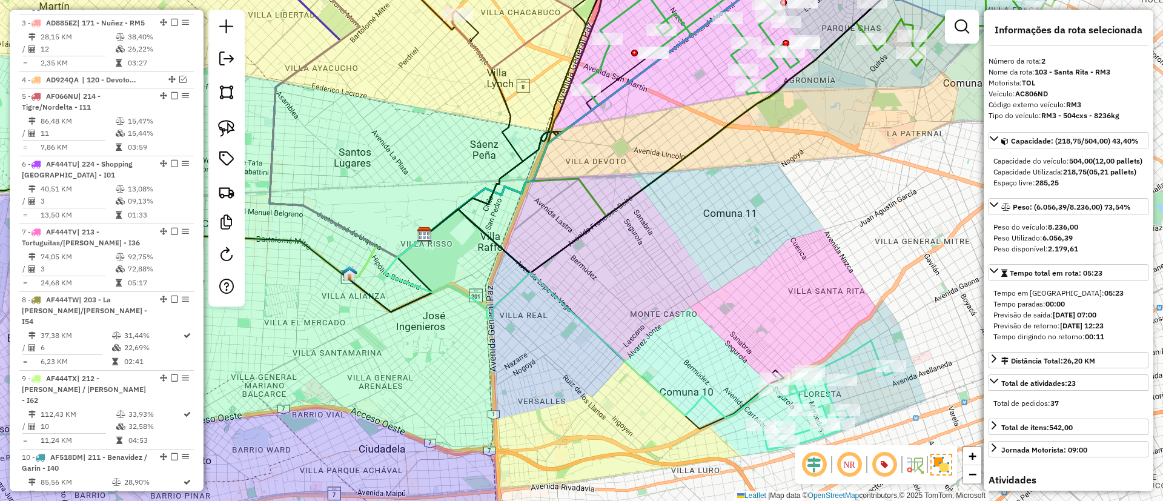
click at [873, 374] on icon at bounding box center [827, 394] width 132 height 109
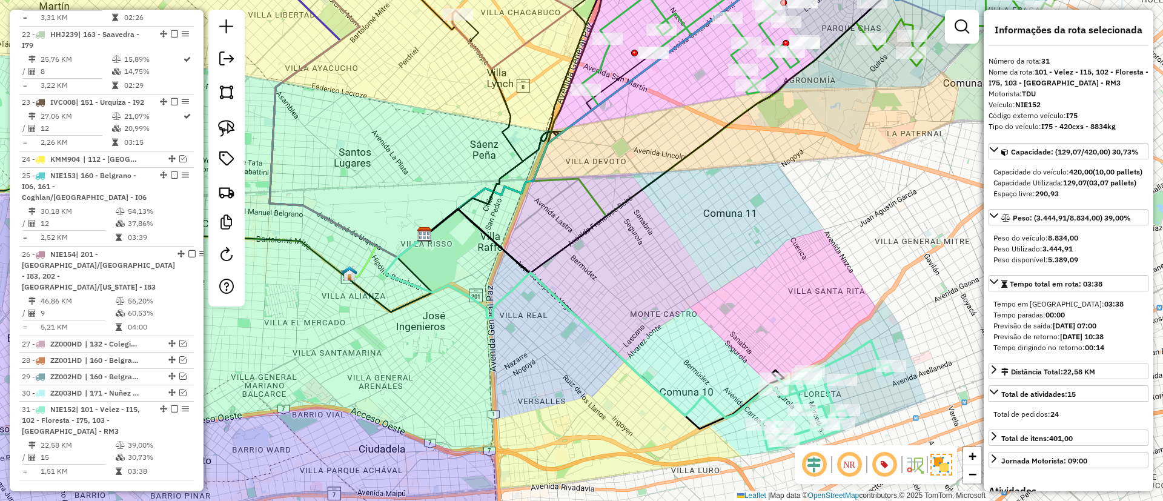
scroll to position [2012, 0]
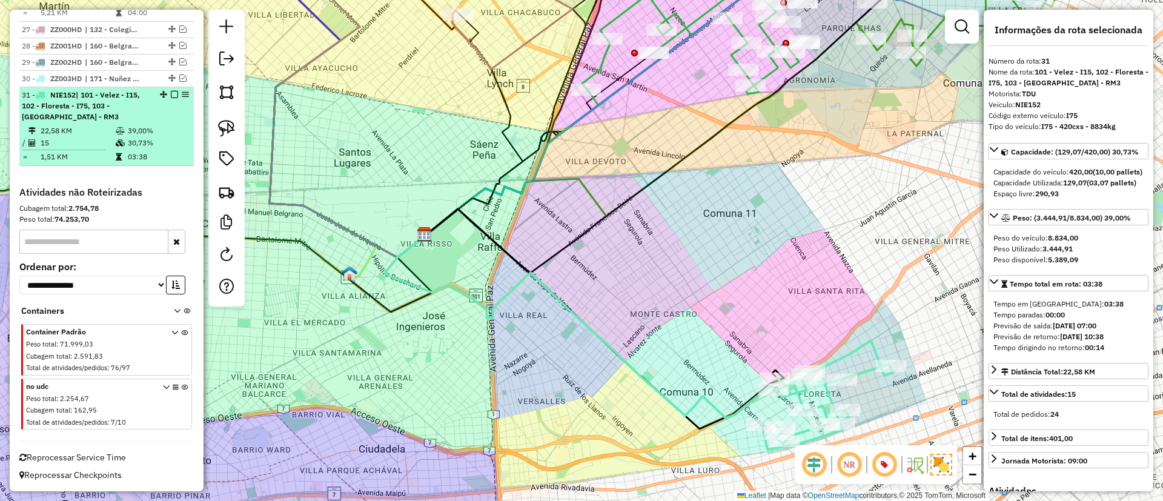
click at [173, 94] on em at bounding box center [174, 94] width 7 height 7
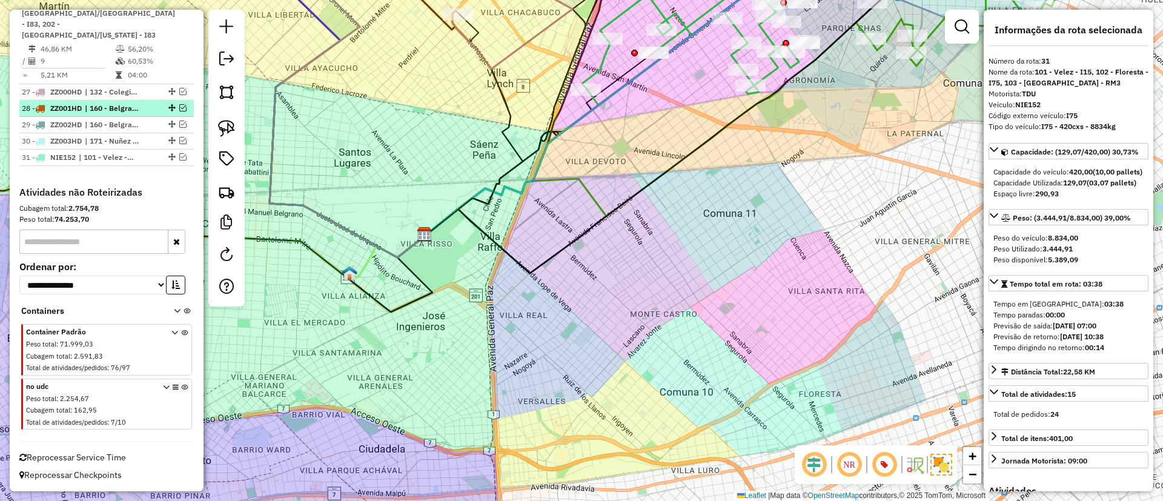
scroll to position [1950, 0]
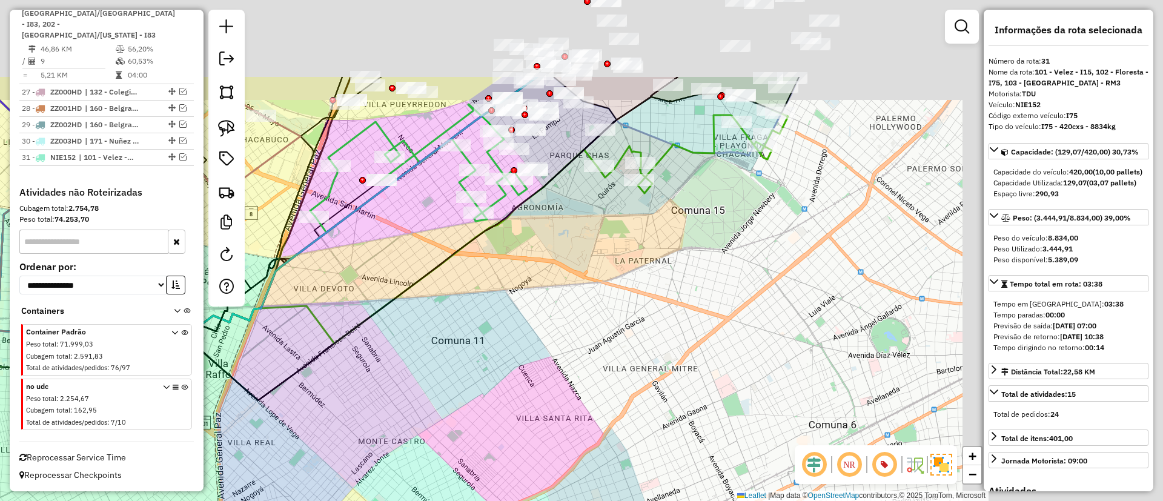
drag, startPoint x: 394, startPoint y: 325, endPoint x: 225, endPoint y: 395, distance: 182.8
click at [225, 395] on div "Janela de atendimento Grade de atendimento Capacidade Transportadoras Veículos …" at bounding box center [581, 250] width 1163 height 501
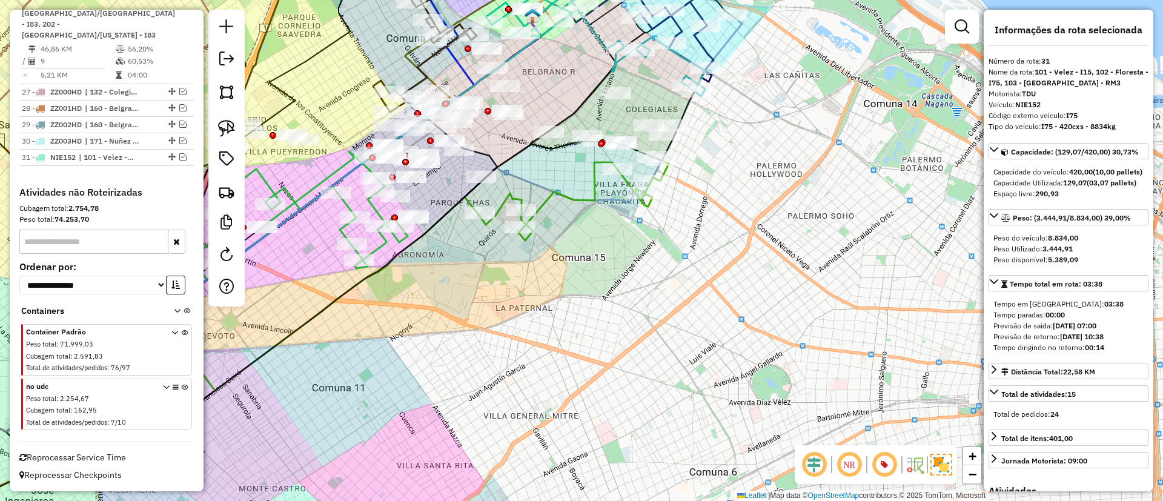
click at [588, 192] on icon at bounding box center [573, 199] width 191 height 84
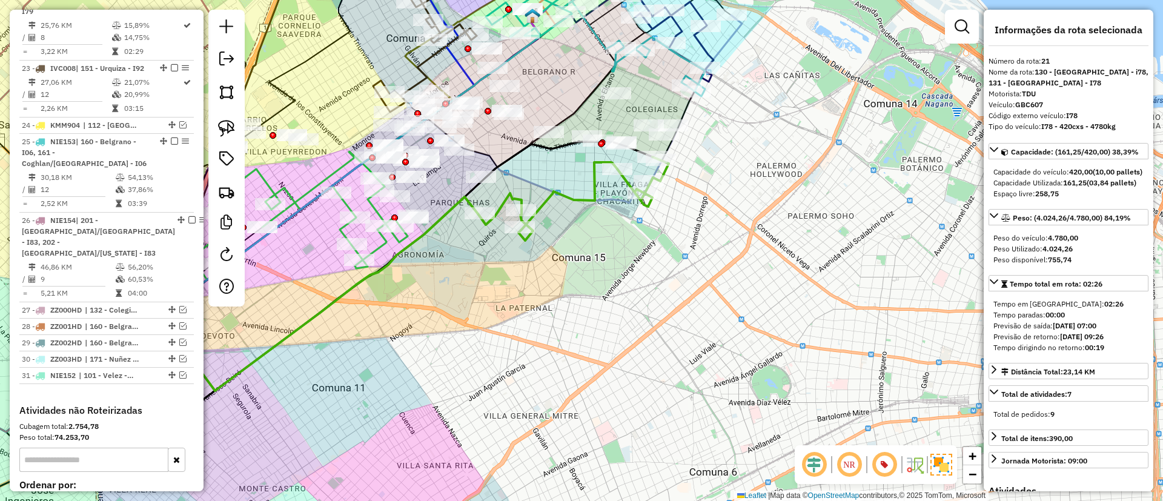
scroll to position [1658, 0]
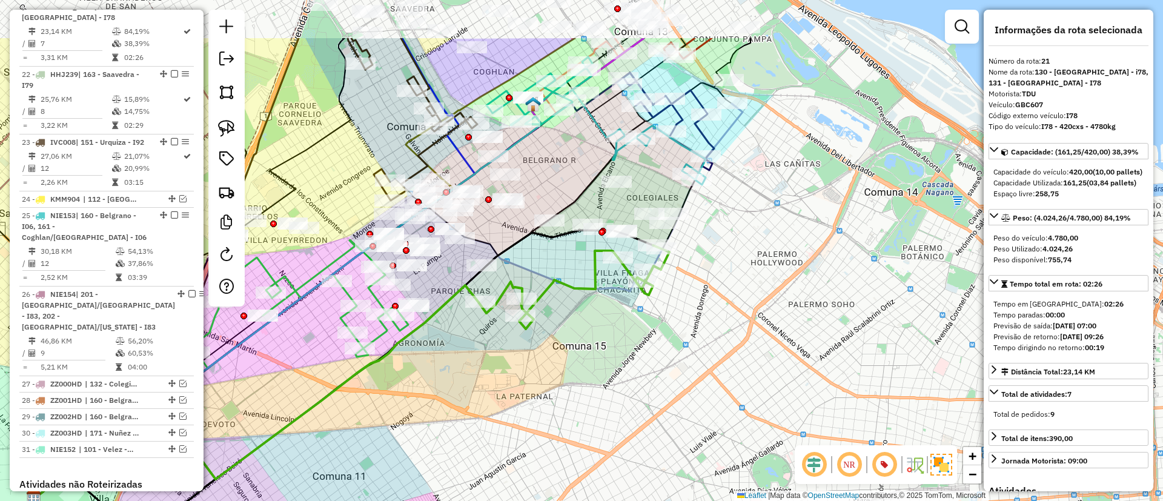
drag, startPoint x: 615, startPoint y: 371, endPoint x: 610, endPoint y: 406, distance: 35.6
click at [610, 406] on div "Janela de atendimento Grade de atendimento Capacidade Transportadoras Veículos …" at bounding box center [581, 250] width 1163 height 501
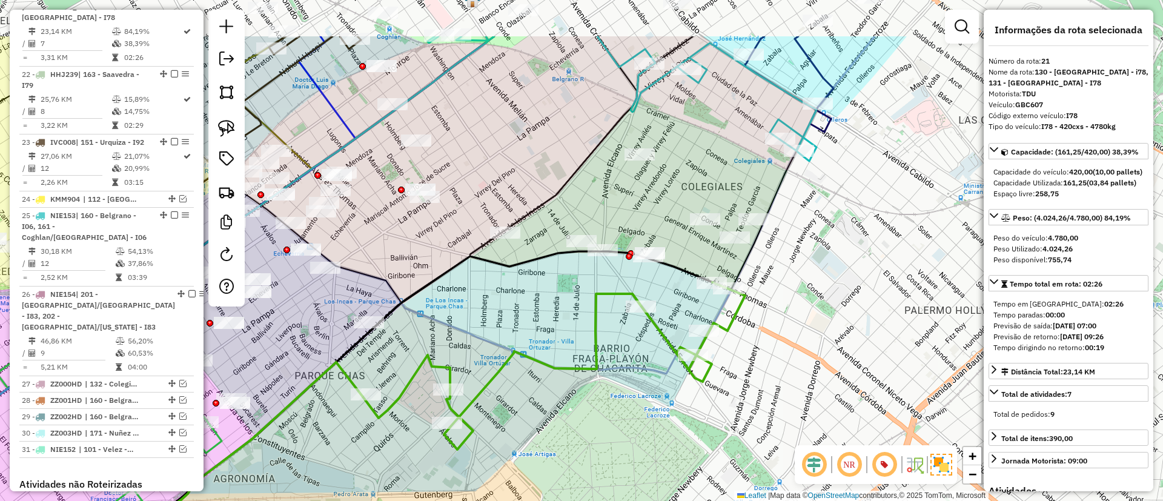
drag, startPoint x: 569, startPoint y: 265, endPoint x: 509, endPoint y: 351, distance: 105.0
click at [509, 351] on icon at bounding box center [554, 365] width 382 height 167
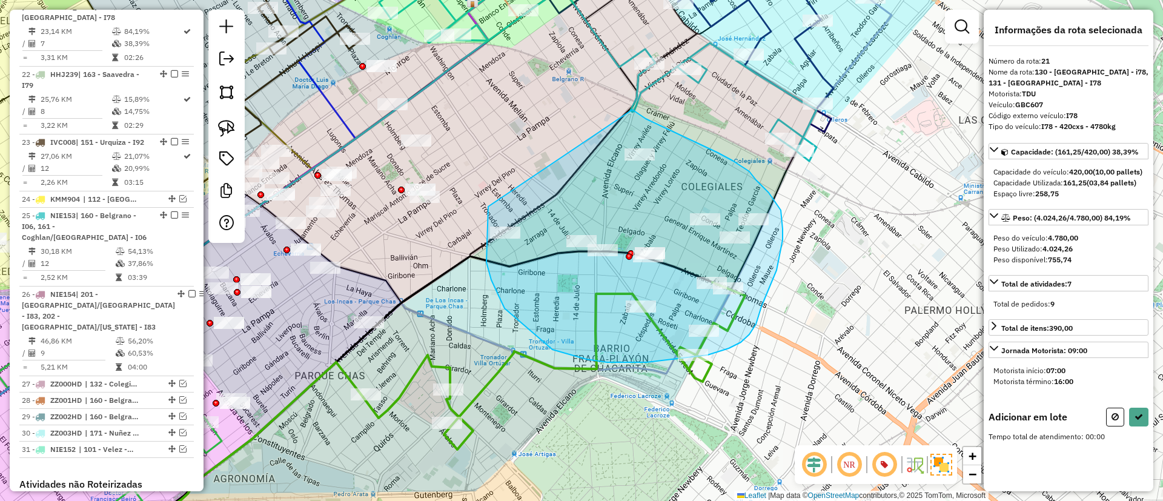
drag, startPoint x: 505, startPoint y: 308, endPoint x: 632, endPoint y: 110, distance: 236.2
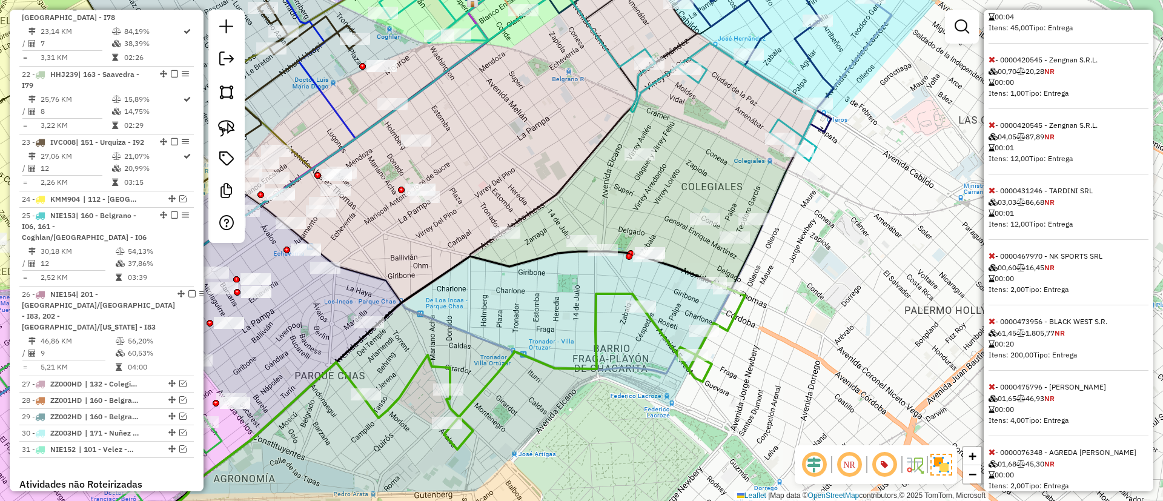
scroll to position [545, 0]
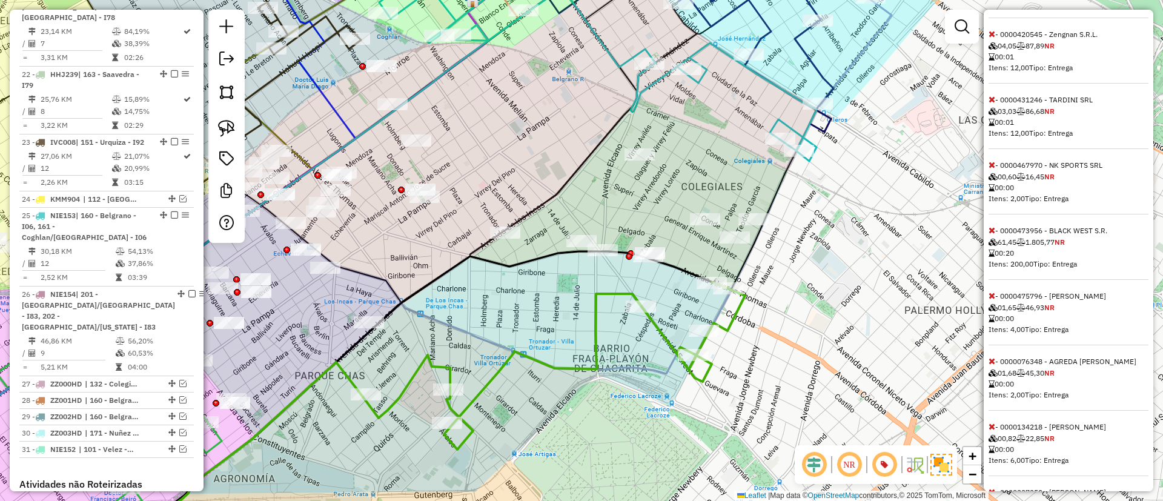
click at [990, 234] on icon at bounding box center [991, 230] width 7 height 8
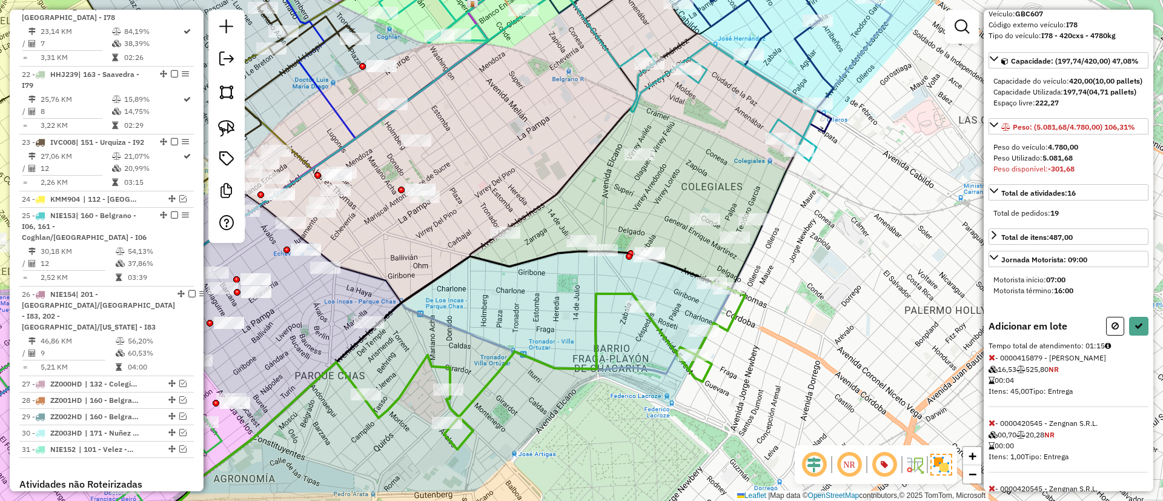
scroll to position [182, 0]
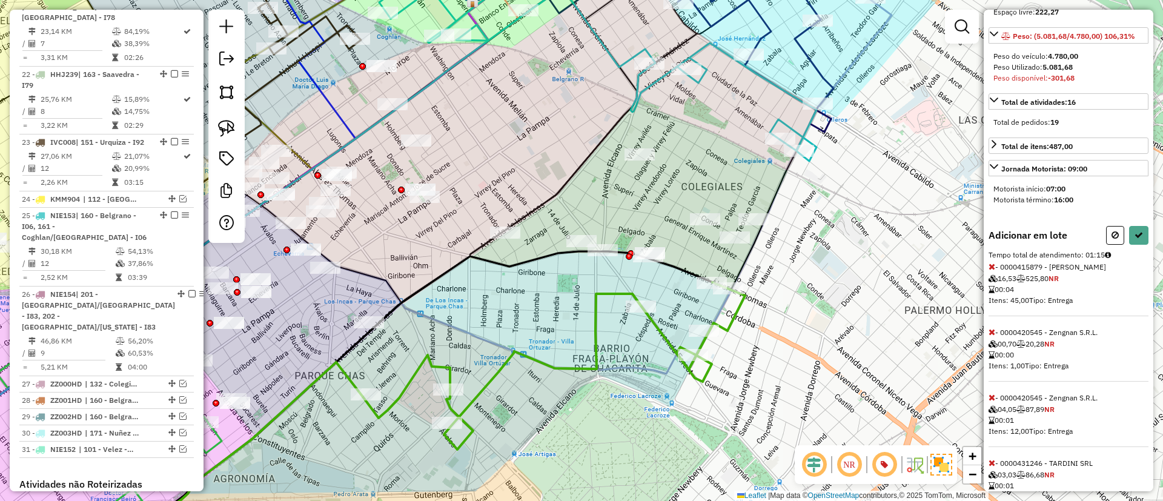
click at [994, 271] on icon at bounding box center [991, 266] width 7 height 8
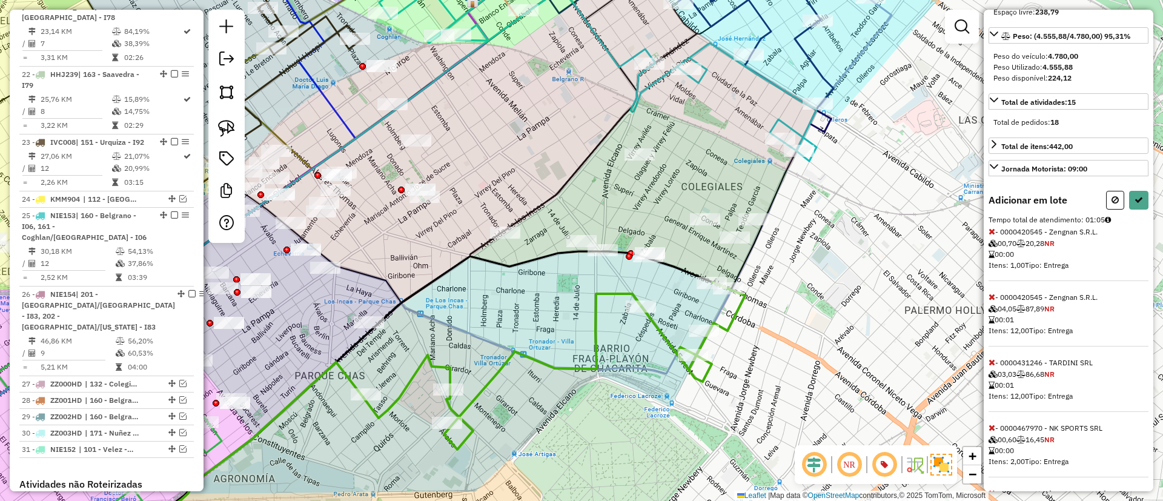
select select "**********"
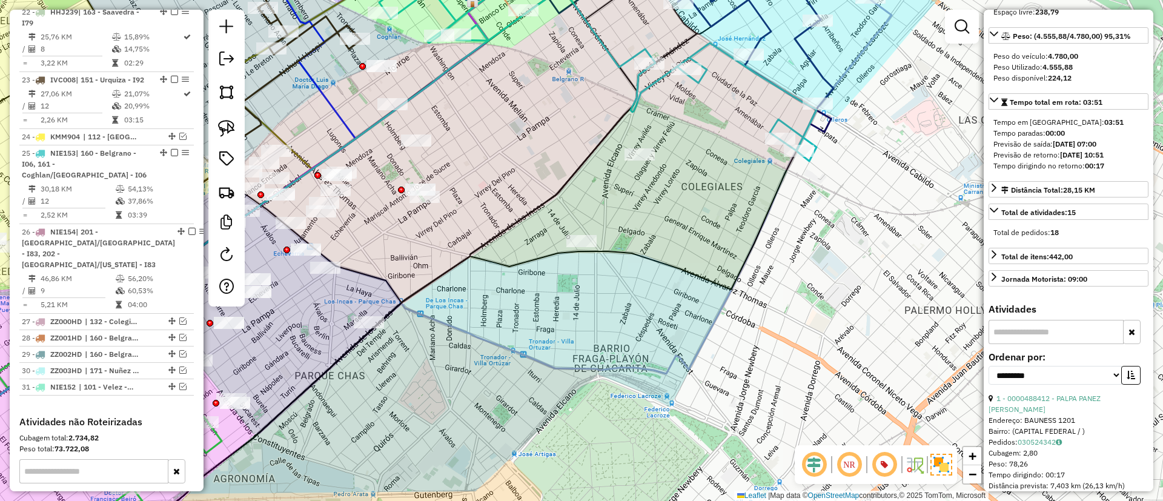
scroll to position [1606, 0]
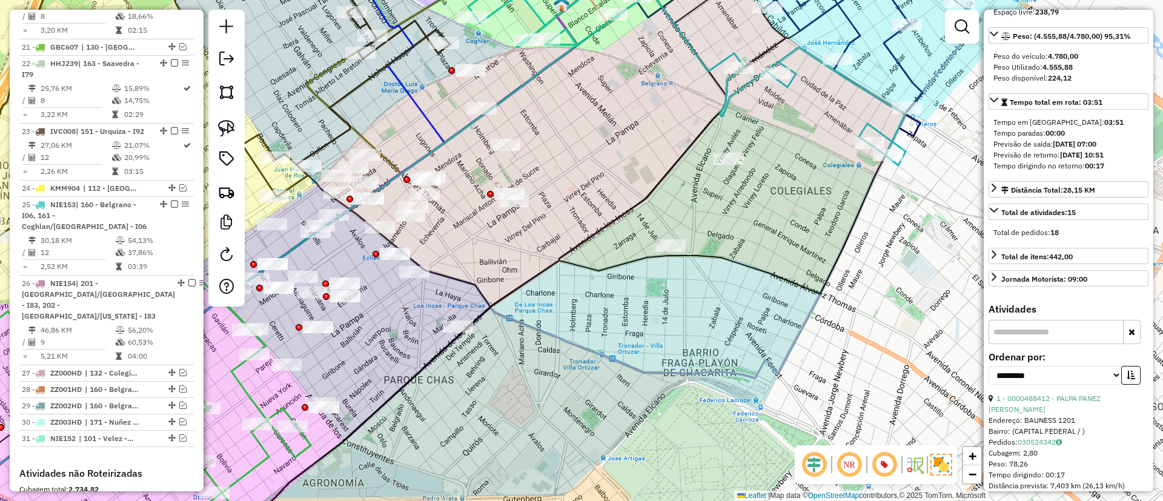
drag, startPoint x: 529, startPoint y: 286, endPoint x: 598, endPoint y: 267, distance: 72.3
click at [597, 268] on icon at bounding box center [540, 355] width 694 height 400
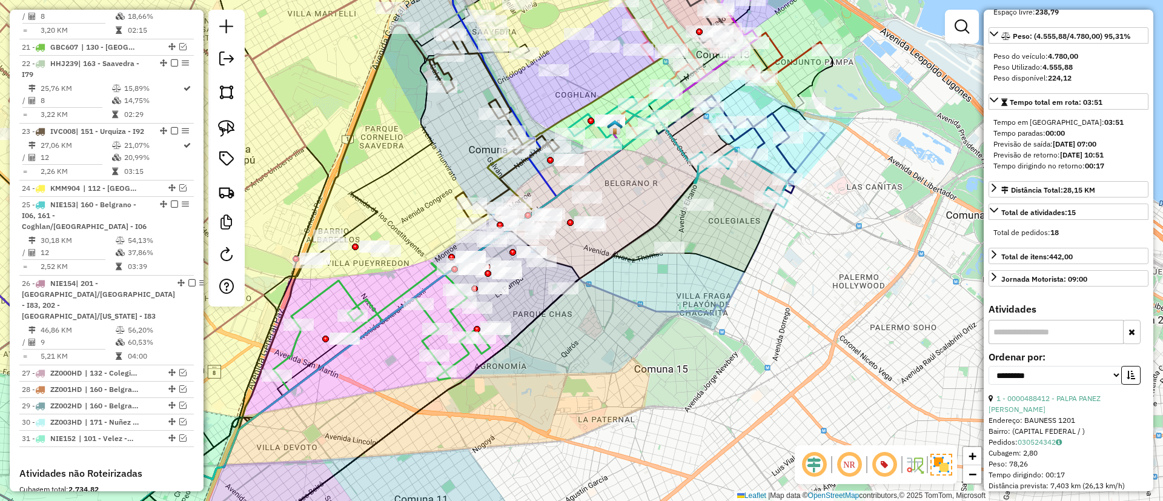
click at [375, 305] on icon at bounding box center [381, 321] width 217 height 117
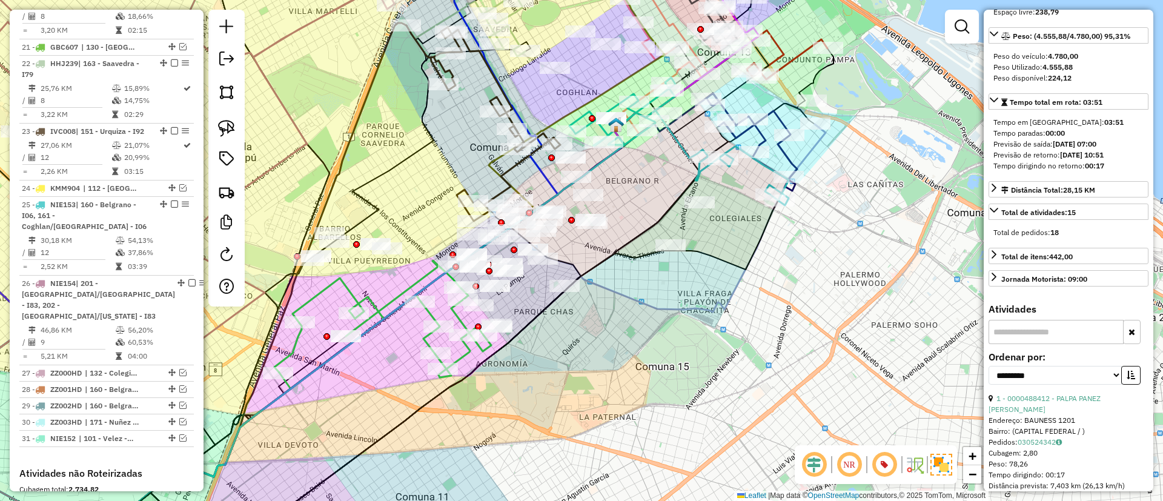
click at [379, 303] on icon at bounding box center [382, 318] width 217 height 117
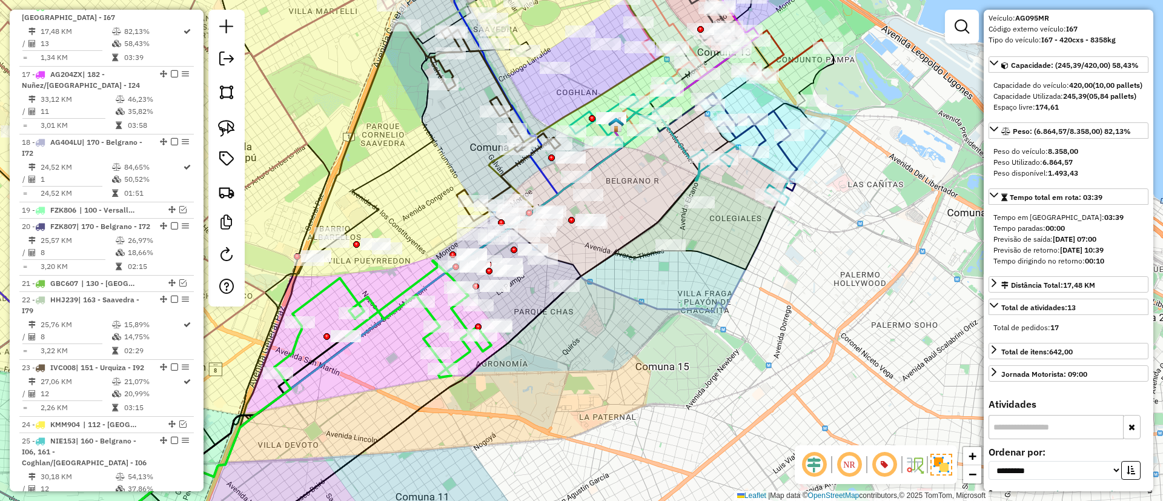
scroll to position [0, 0]
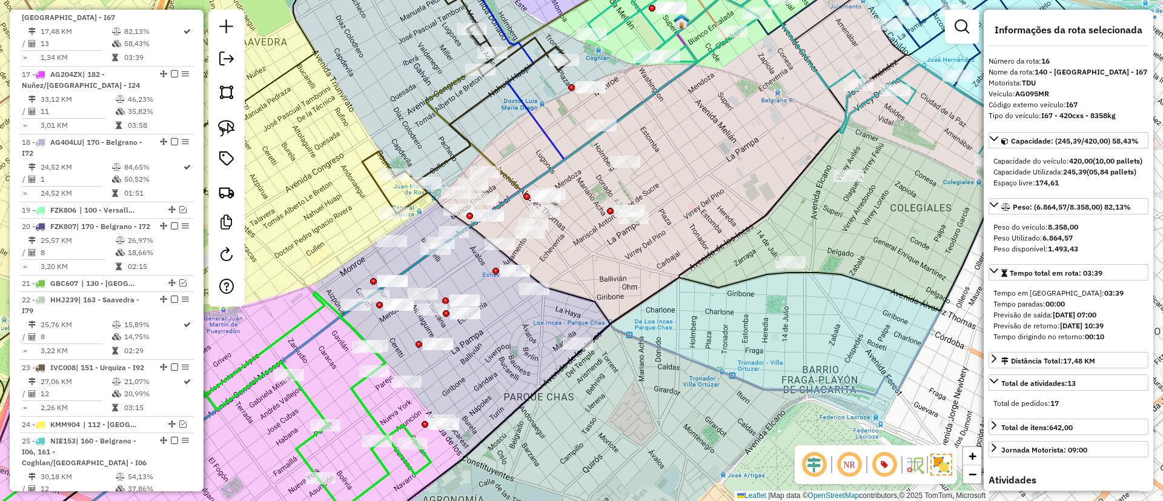
drag, startPoint x: 515, startPoint y: 347, endPoint x: 506, endPoint y: 369, distance: 24.4
click at [506, 369] on div "Janela de atendimento Grade de atendimento Capacidade Transportadoras Veículos …" at bounding box center [581, 250] width 1163 height 501
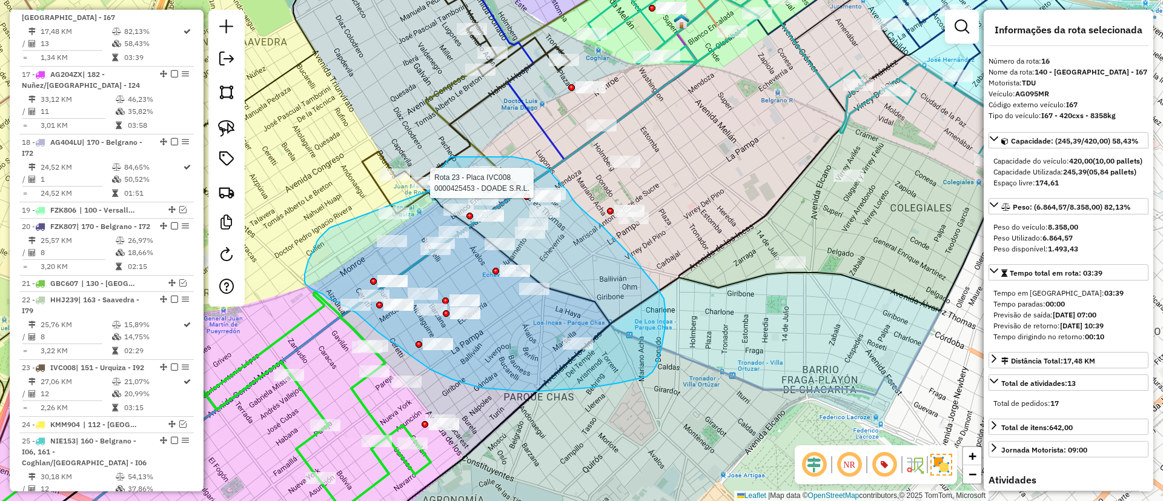
click at [439, 187] on div "Rota 23 - Placa IVC008 0000425453 - DOADE S.R.L. Janela de atendimento Grade de…" at bounding box center [581, 250] width 1163 height 501
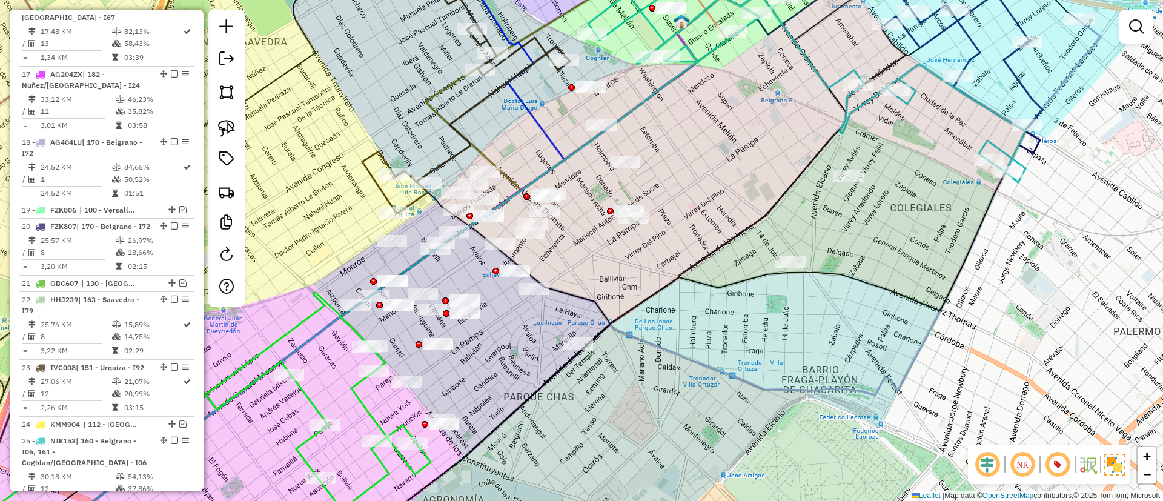
click at [356, 399] on icon at bounding box center [214, 410] width 432 height 234
select select "**********"
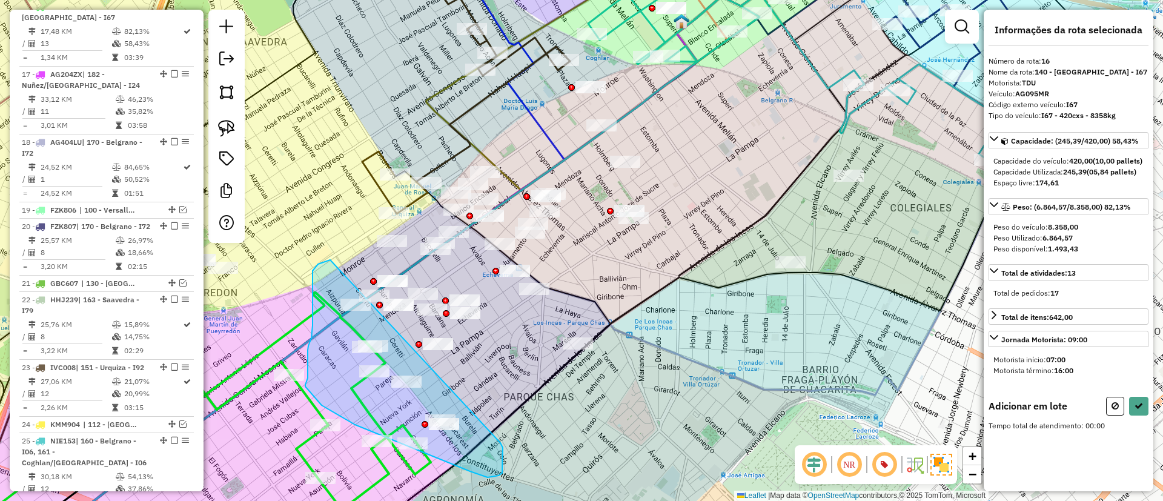
drag, startPoint x: 318, startPoint y: 264, endPoint x: 500, endPoint y: 443, distance: 255.3
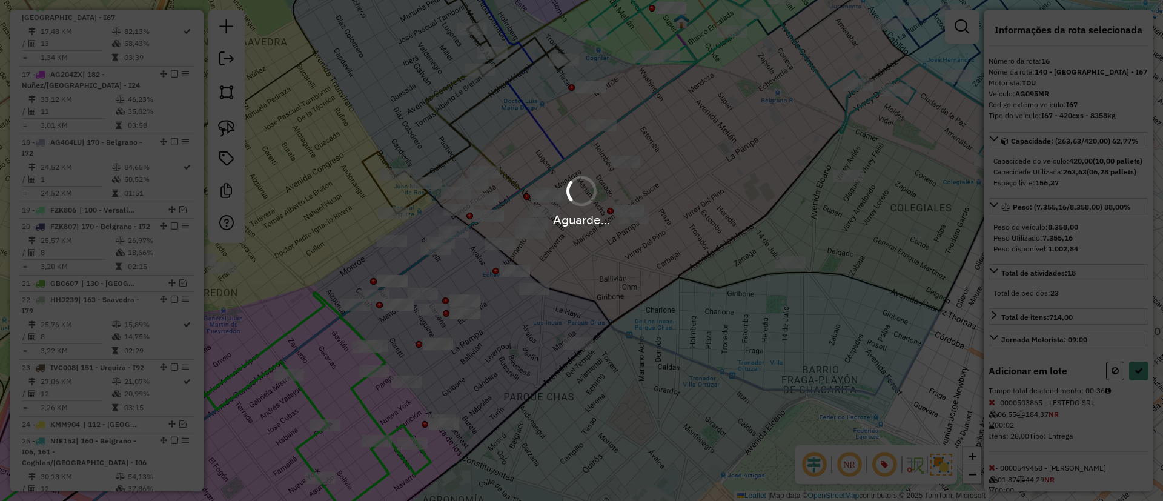
select select "**********"
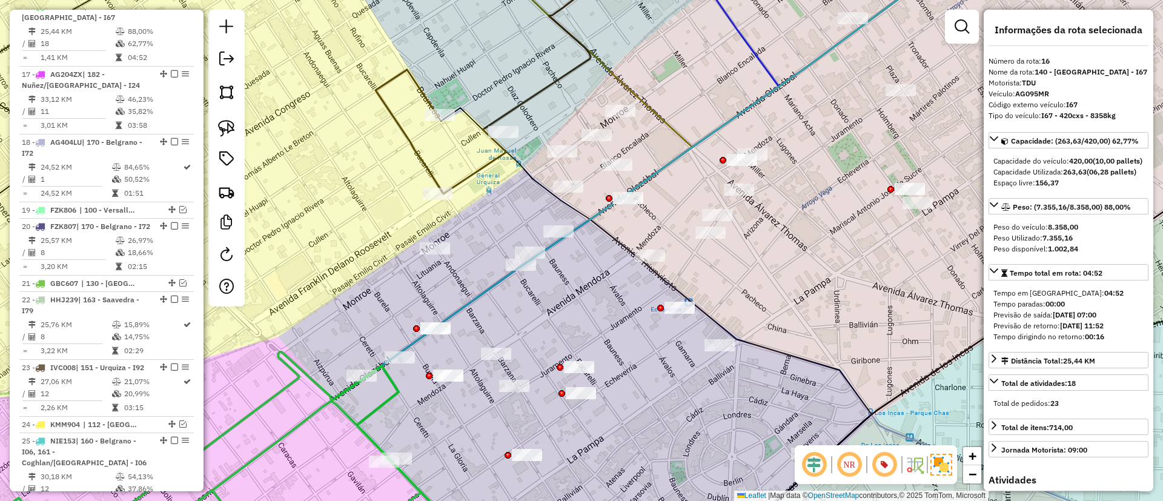
drag, startPoint x: 322, startPoint y: 284, endPoint x: 305, endPoint y: 300, distance: 22.7
click at [303, 300] on div "Janela de atendimento Grade de atendimento Capacidade Transportadoras Veículos …" at bounding box center [581, 250] width 1163 height 501
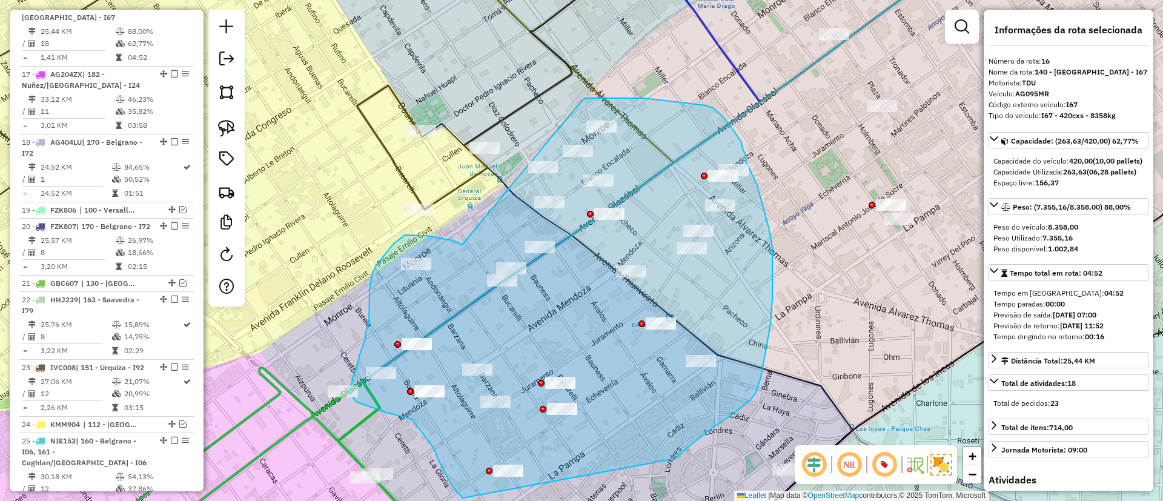
drag, startPoint x: 462, startPoint y: 245, endPoint x: 581, endPoint y: 101, distance: 187.1
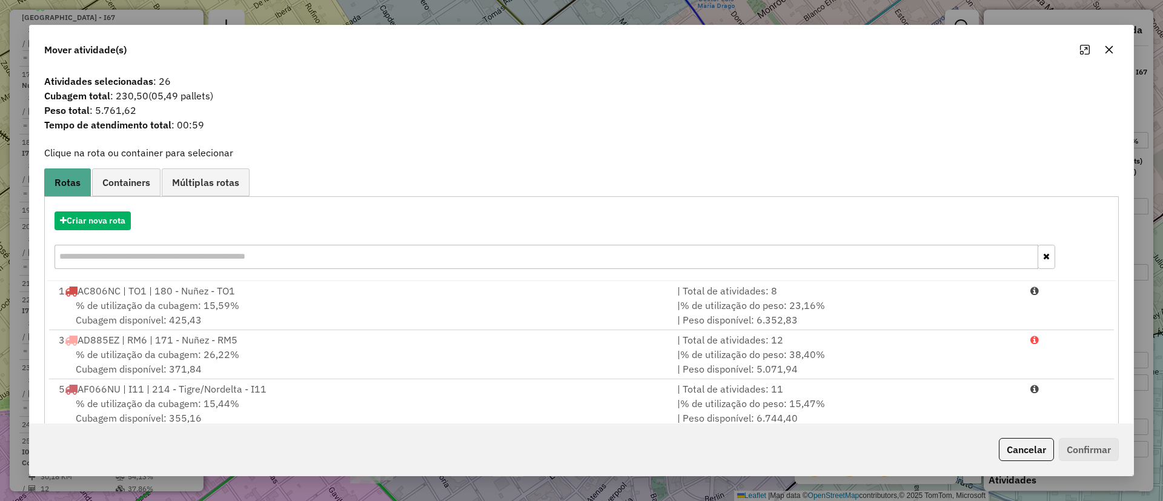
click at [92, 230] on div "Criar nova rota" at bounding box center [581, 241] width 1068 height 79
click at [105, 210] on div "Criar nova rota" at bounding box center [581, 241] width 1068 height 79
click at [103, 223] on button "Criar nova rota" at bounding box center [93, 220] width 76 height 19
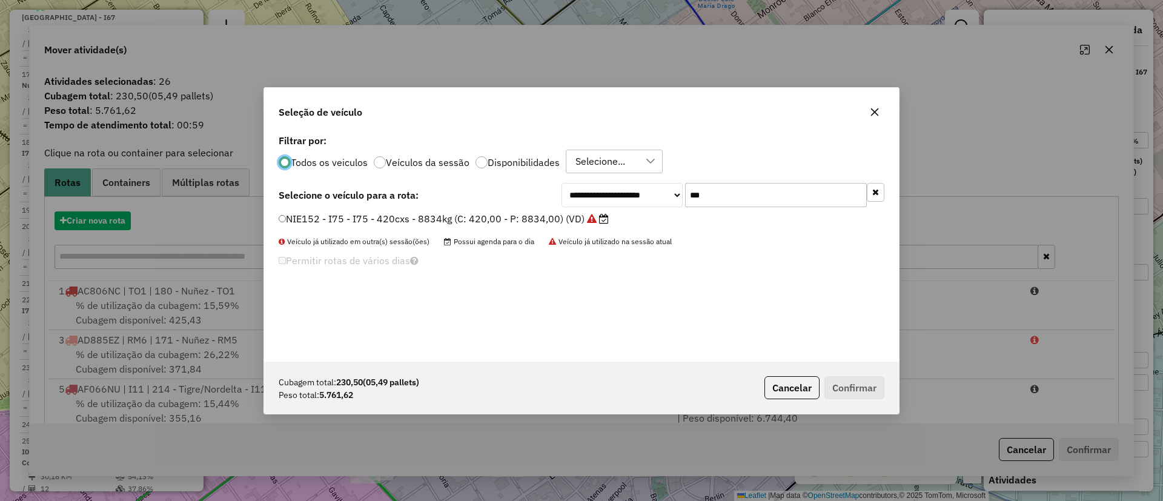
scroll to position [7, 4]
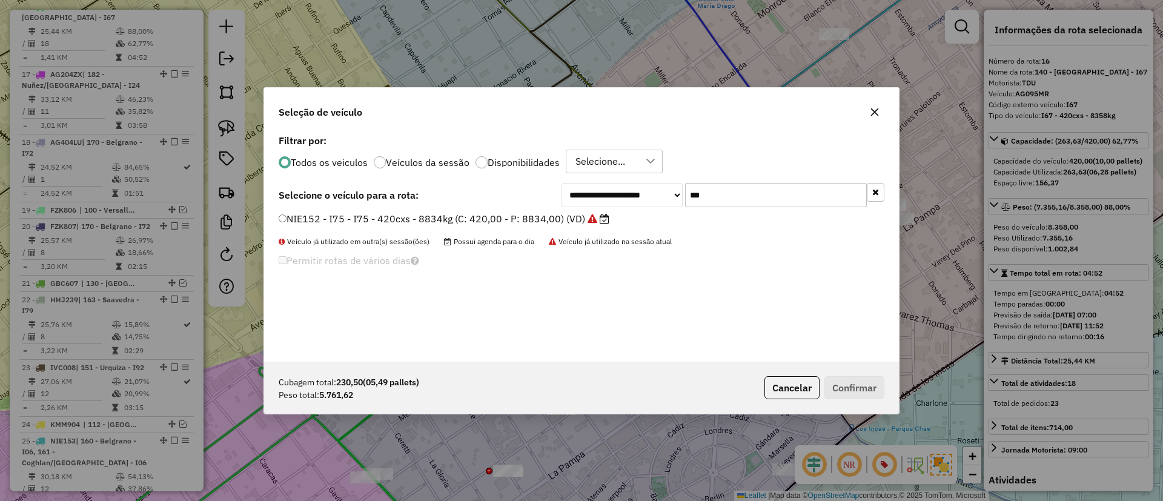
drag, startPoint x: 727, startPoint y: 196, endPoint x: 600, endPoint y: 196, distance: 127.2
click at [600, 196] on div "**********" at bounding box center [722, 195] width 323 height 24
type input "***"
click at [579, 217] on label "AF722DN - I22 - I22 - 420cxs -9200kg (C: 420,00 - P: 9200,00) (VD)" at bounding box center [441, 218] width 325 height 15
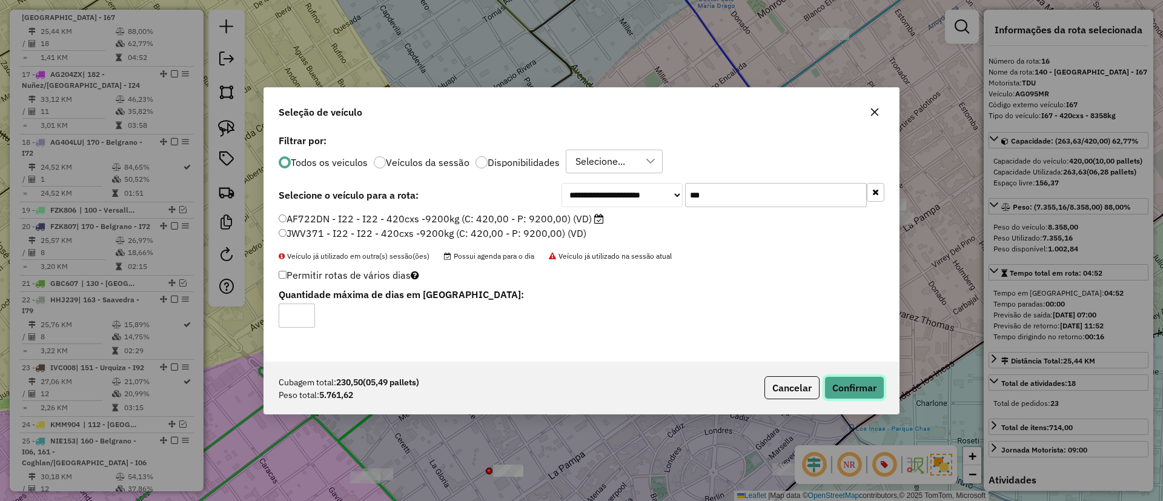
click at [872, 388] on button "Confirmar" at bounding box center [854, 387] width 60 height 23
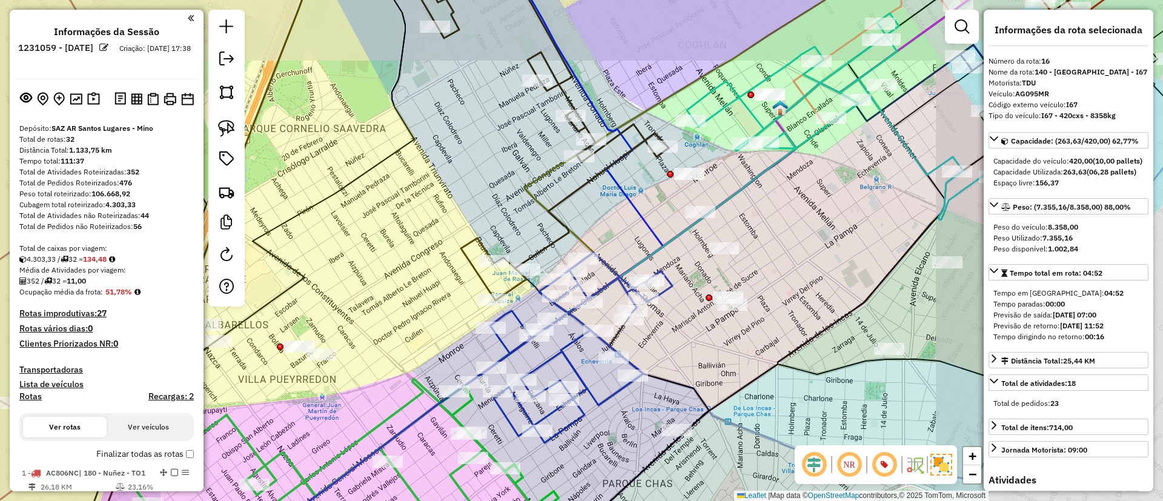
select select "**********"
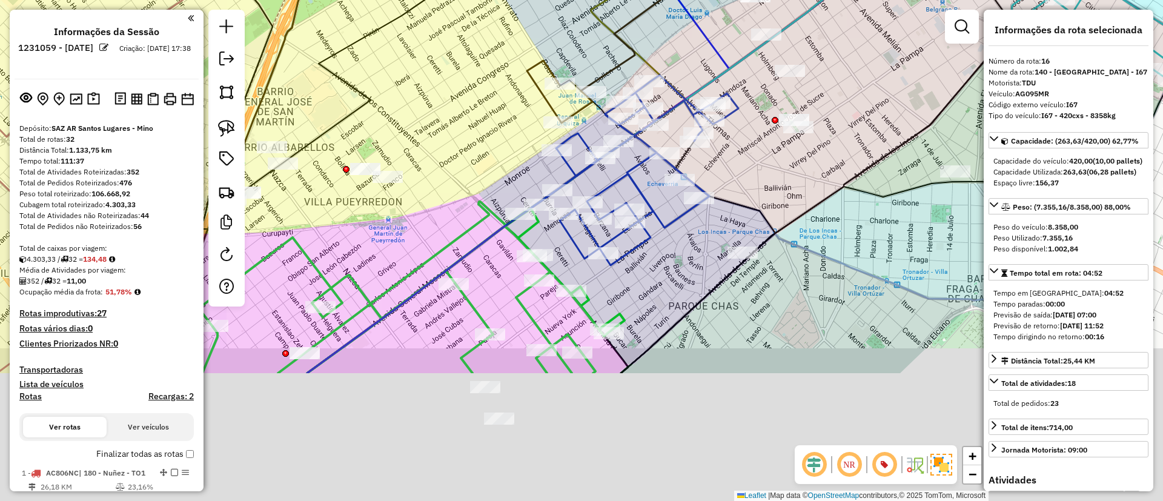
drag, startPoint x: 650, startPoint y: 294, endPoint x: 648, endPoint y: 245, distance: 49.7
click at [677, 233] on div "Janela de atendimento Grade de atendimento Capacidade Transportadoras Veículos …" at bounding box center [581, 250] width 1163 height 501
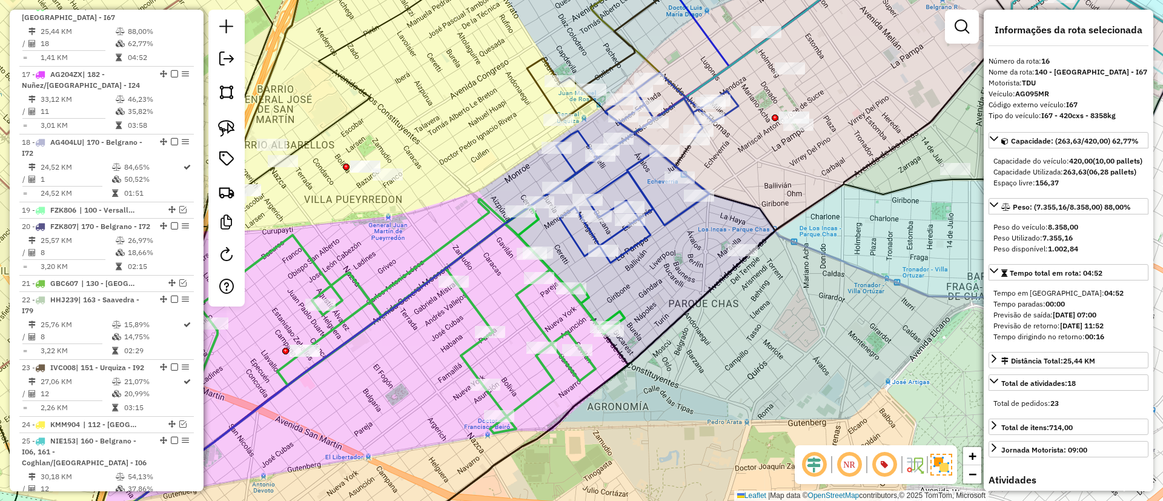
click at [519, 305] on icon at bounding box center [394, 316] width 462 height 234
click at [528, 301] on icon at bounding box center [394, 316] width 462 height 234
click at [651, 226] on icon at bounding box center [638, 168] width 200 height 190
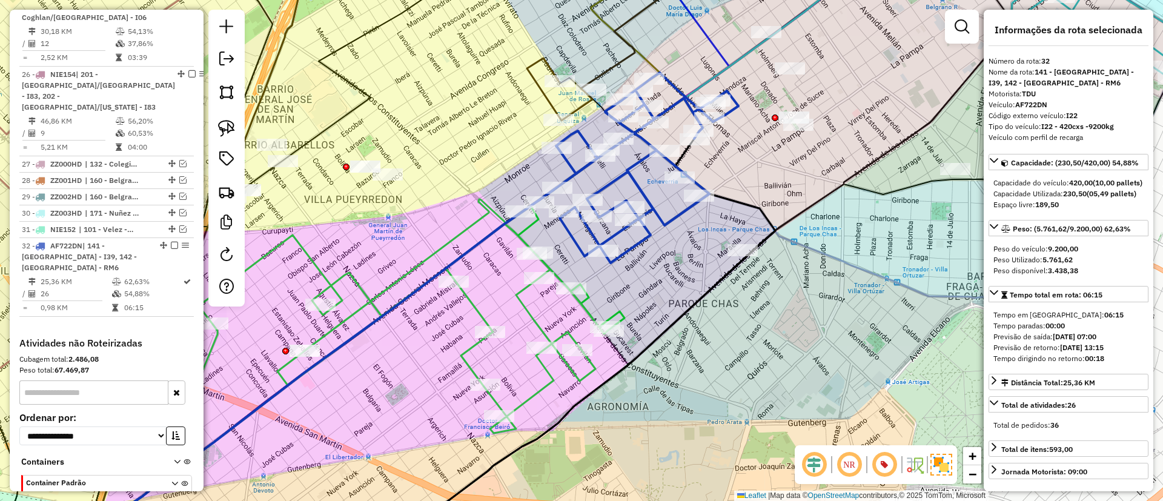
scroll to position [1966, 0]
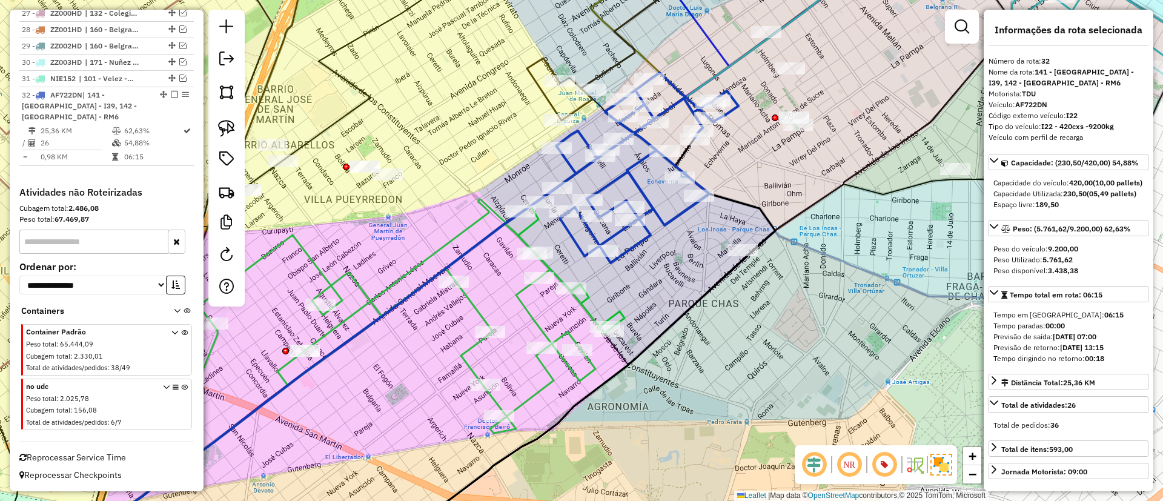
drag, startPoint x: 663, startPoint y: 243, endPoint x: 632, endPoint y: 270, distance: 40.7
click at [632, 270] on div "Janela de atendimento Grade de atendimento Capacidade Transportadoras Veículos …" at bounding box center [581, 250] width 1163 height 501
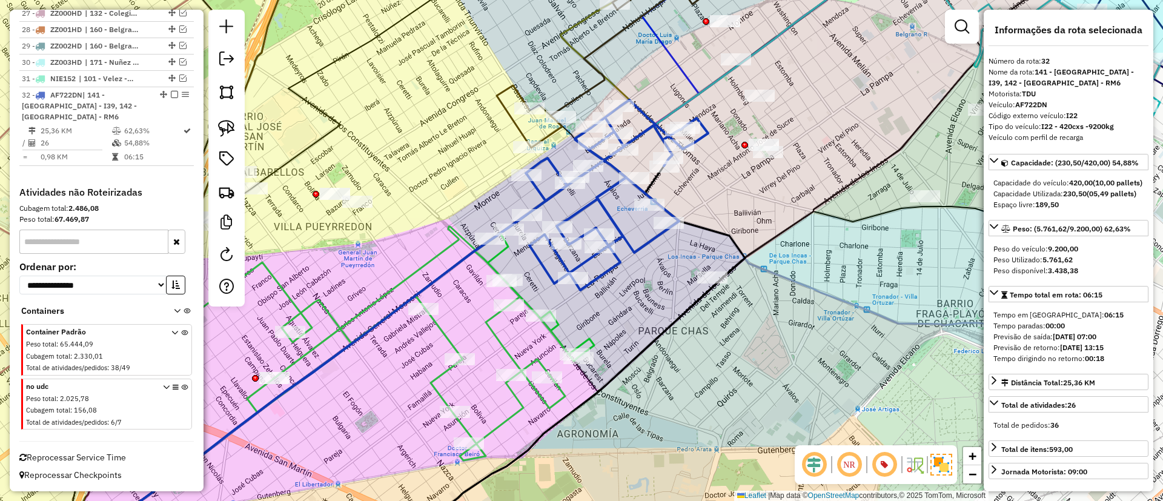
click at [554, 339] on icon at bounding box center [364, 344] width 462 height 234
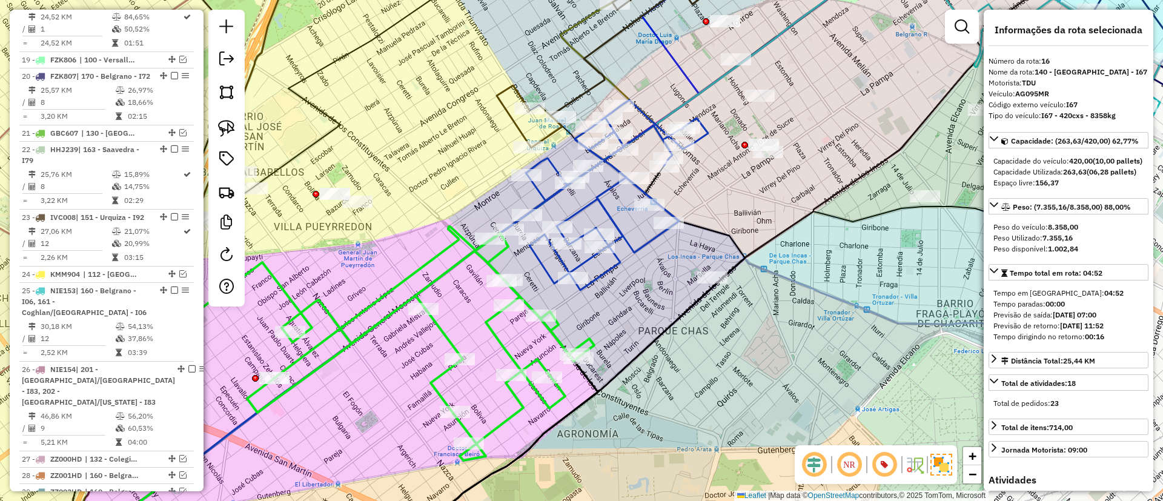
scroll to position [1370, 0]
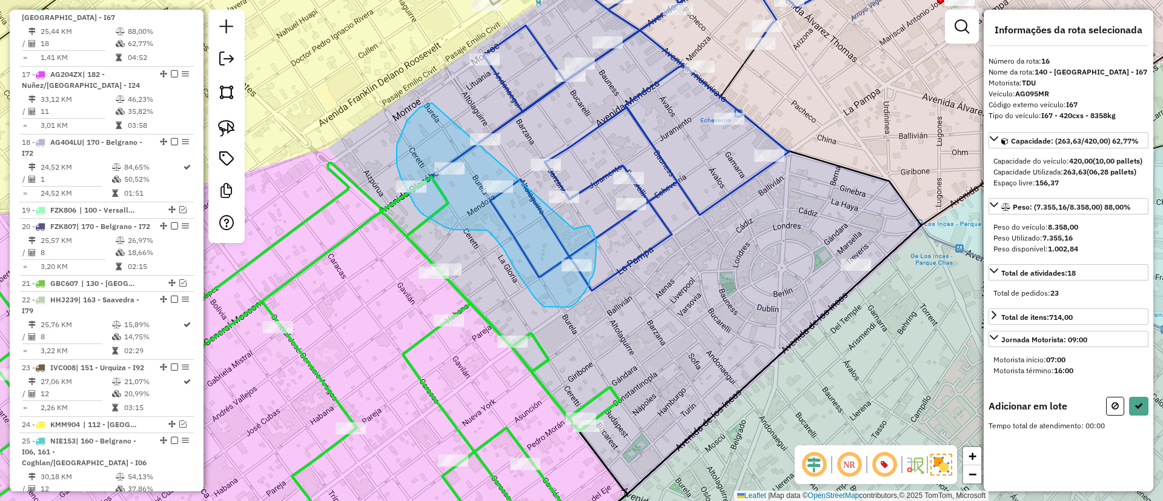
drag, startPoint x: 397, startPoint y: 147, endPoint x: 574, endPoint y: 229, distance: 194.8
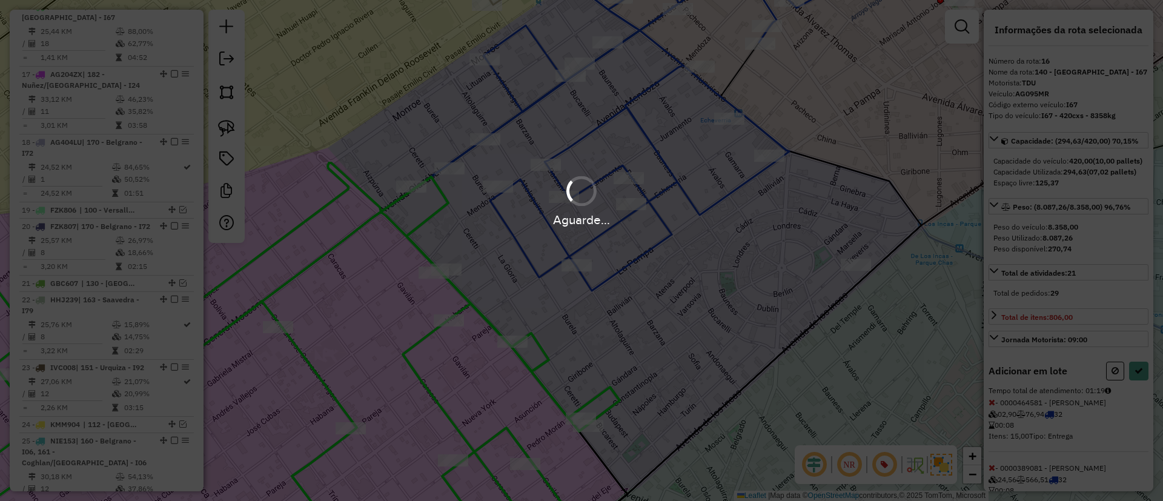
select select "**********"
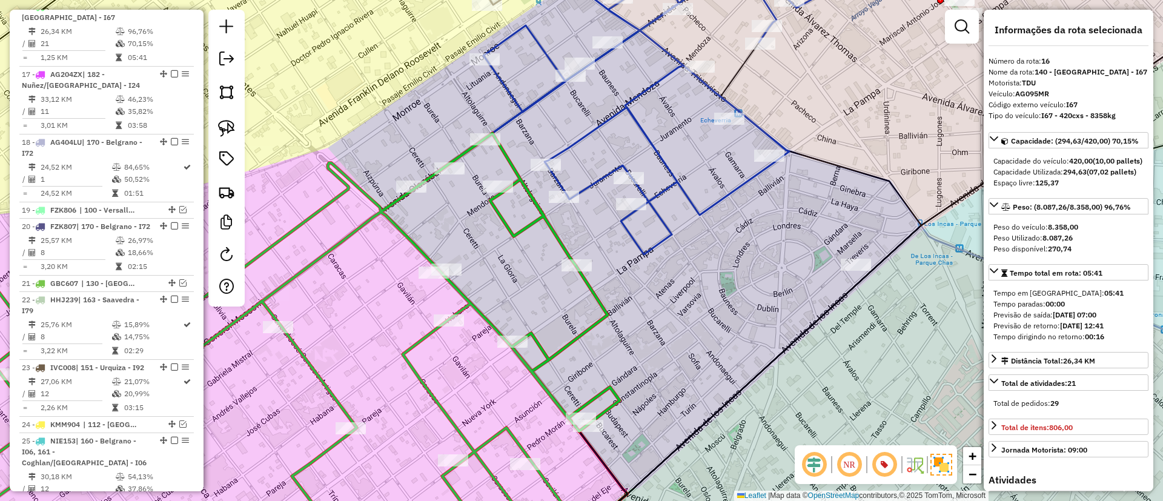
click at [696, 204] on icon at bounding box center [664, 102] width 363 height 305
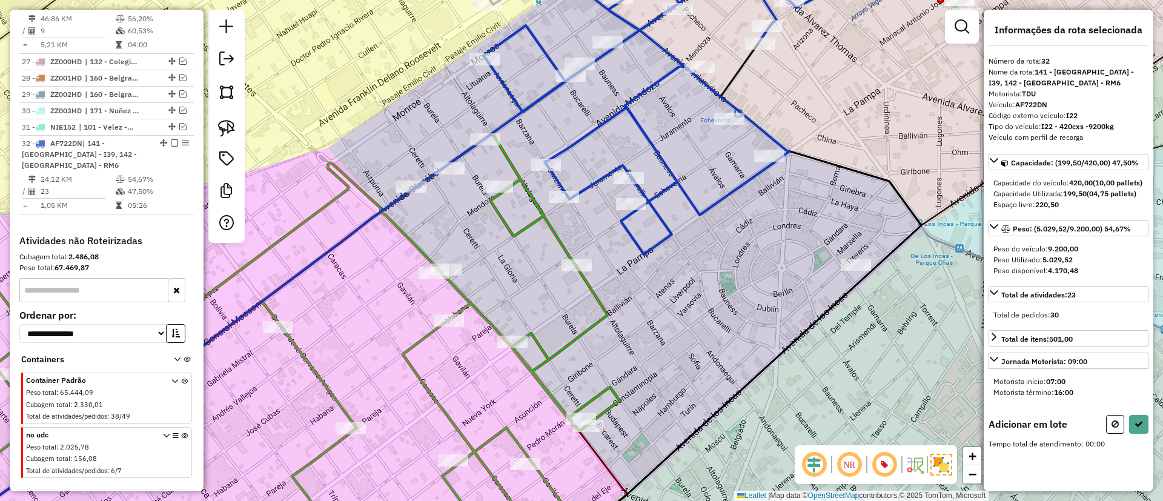
scroll to position [1966, 0]
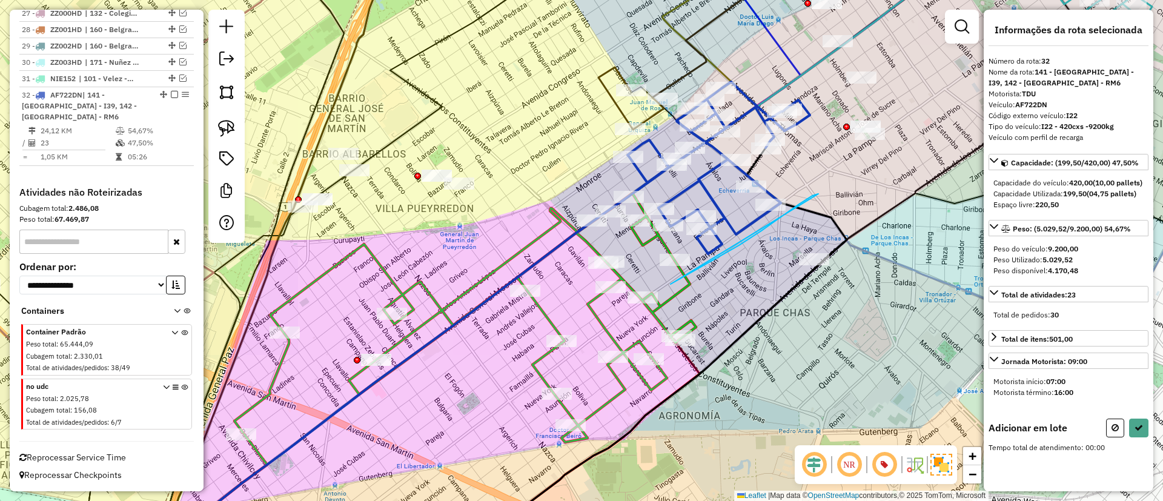
drag, startPoint x: 795, startPoint y: 208, endPoint x: 670, endPoint y: 284, distance: 145.7
click at [749, 222] on icon at bounding box center [718, 168] width 182 height 172
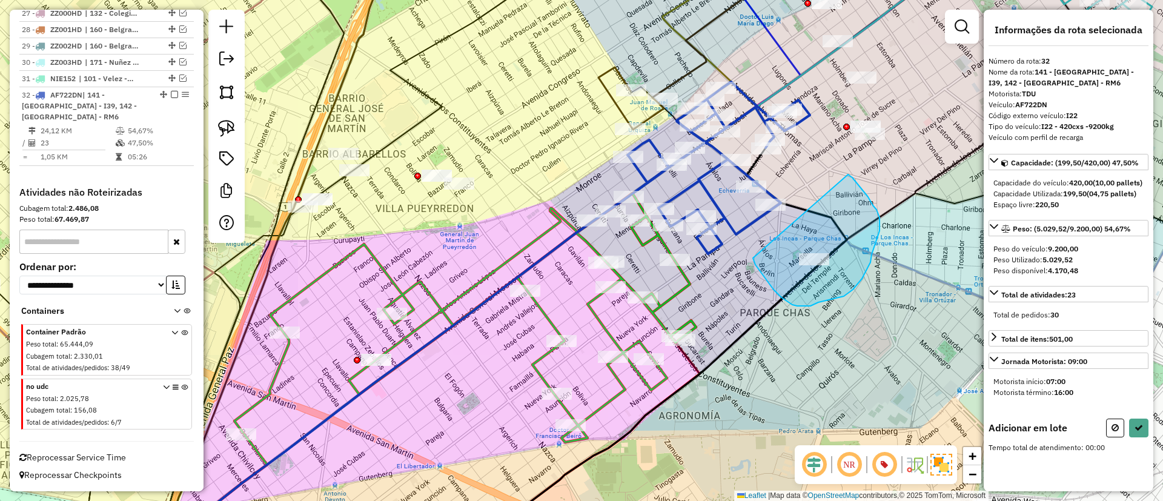
drag, startPoint x: 792, startPoint y: 305, endPoint x: 848, endPoint y: 174, distance: 141.6
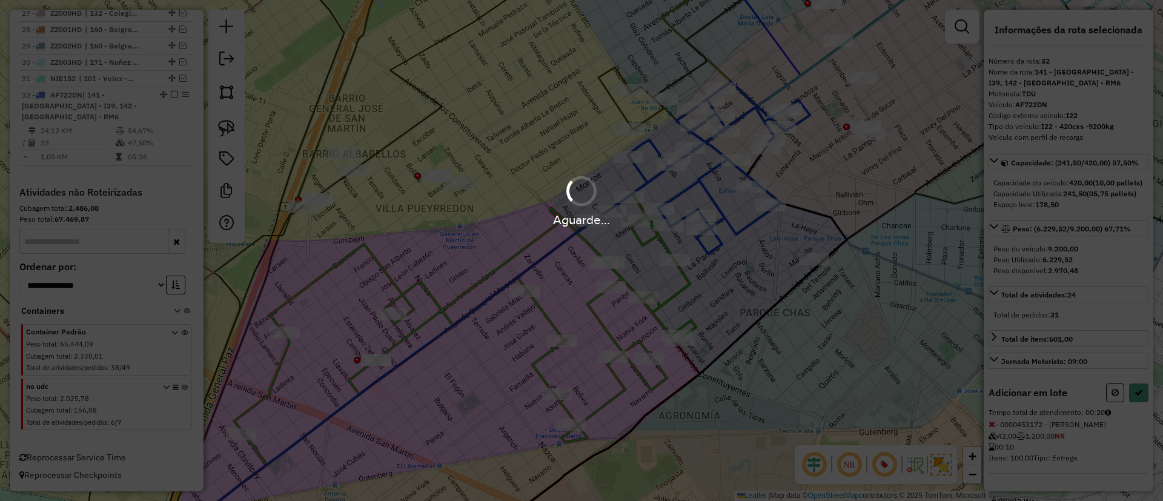
select select "**********"
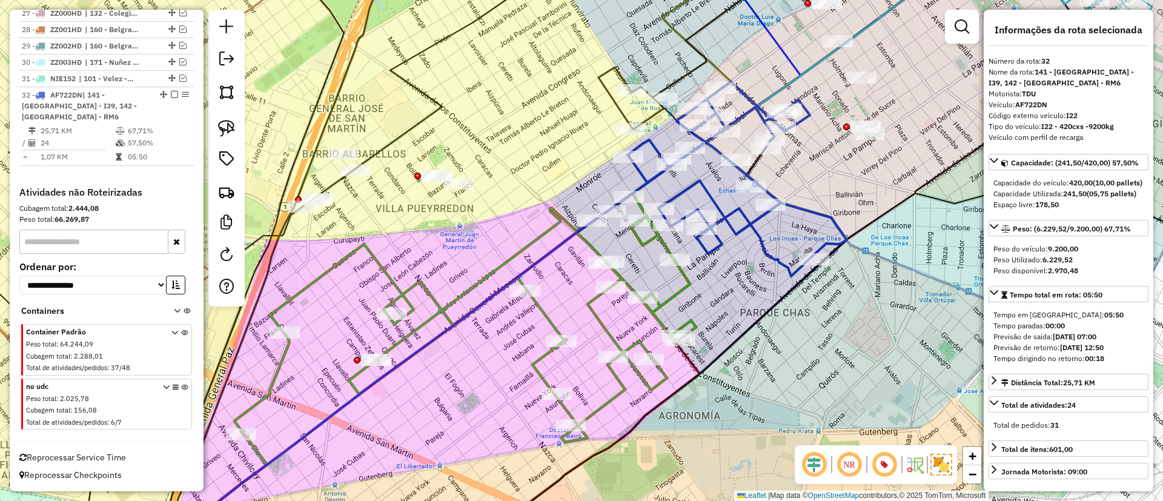
drag, startPoint x: 854, startPoint y: 180, endPoint x: 382, endPoint y: 195, distance: 472.1
click at [382, 195] on div "Janela de atendimento Grade de atendimento Capacidade Transportadoras Veículos …" at bounding box center [581, 250] width 1163 height 501
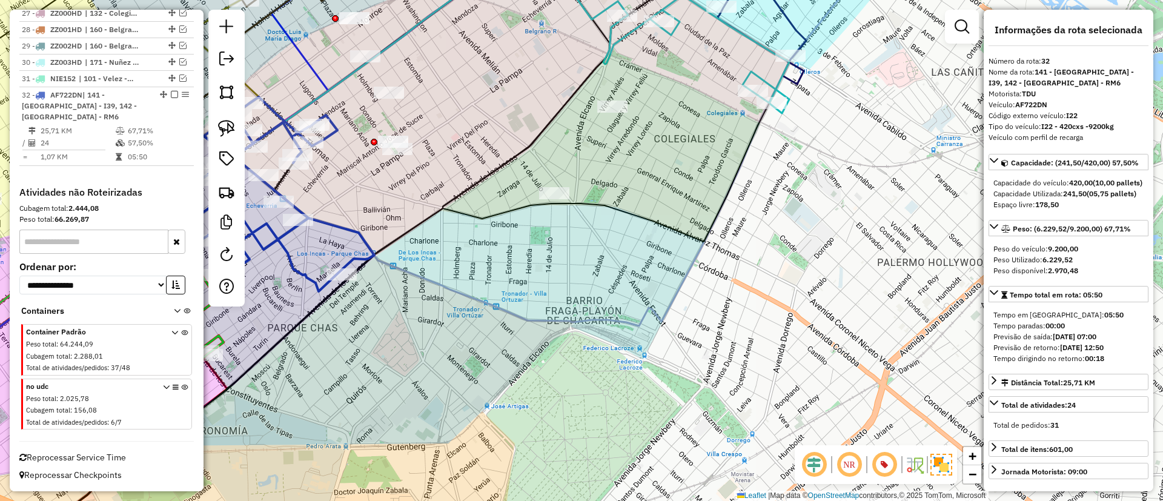
drag, startPoint x: 470, startPoint y: 191, endPoint x: 580, endPoint y: 397, distance: 233.0
click at [576, 398] on icon at bounding box center [341, 252] width 657 height 597
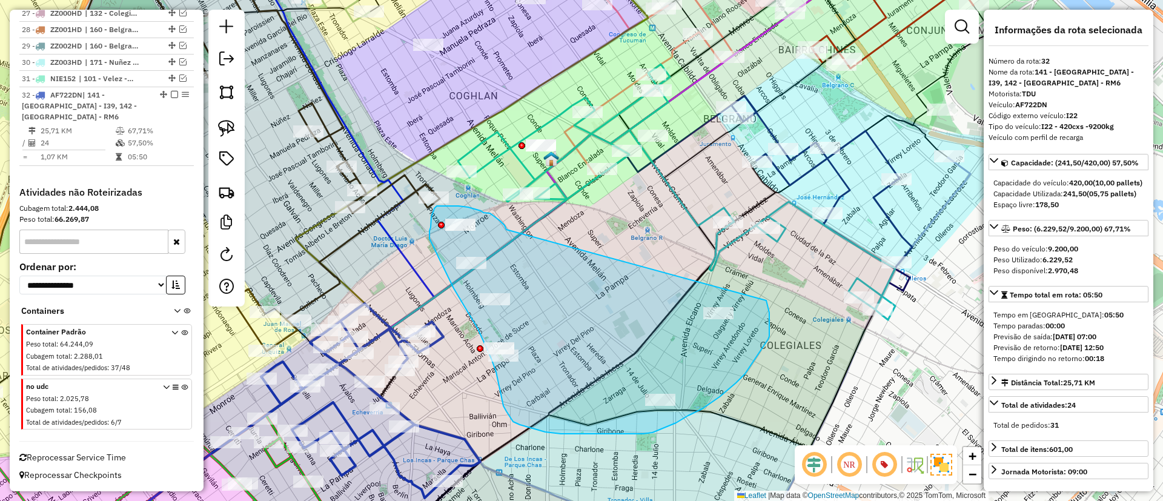
drag, startPoint x: 506, startPoint y: 230, endPoint x: 763, endPoint y: 294, distance: 264.9
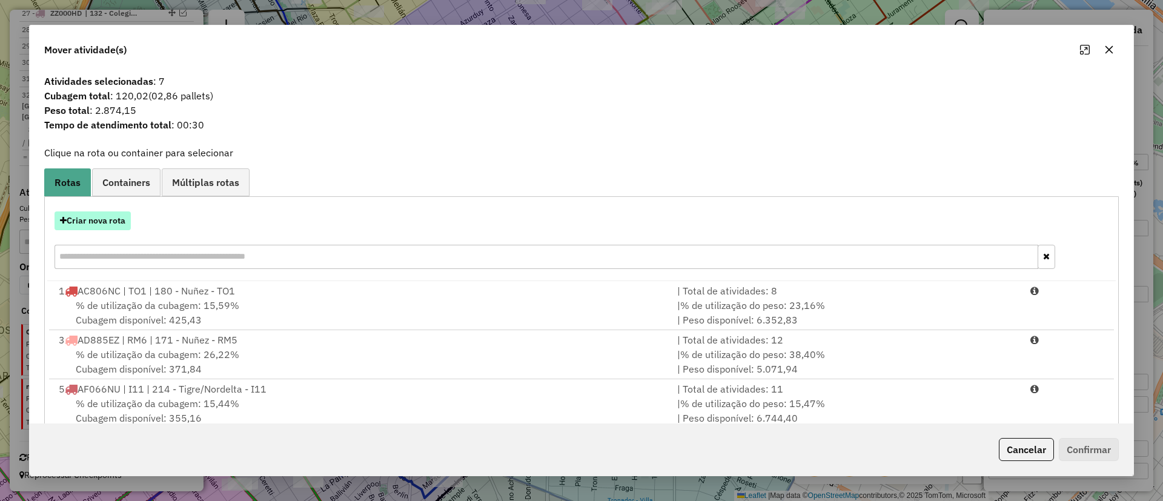
click at [83, 222] on button "Criar nova rota" at bounding box center [93, 220] width 76 height 19
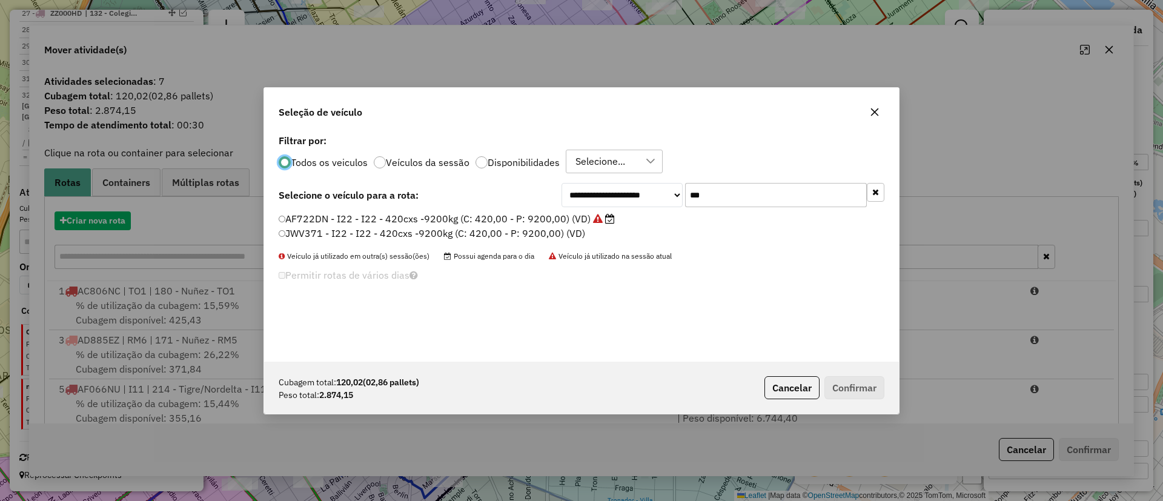
scroll to position [7, 4]
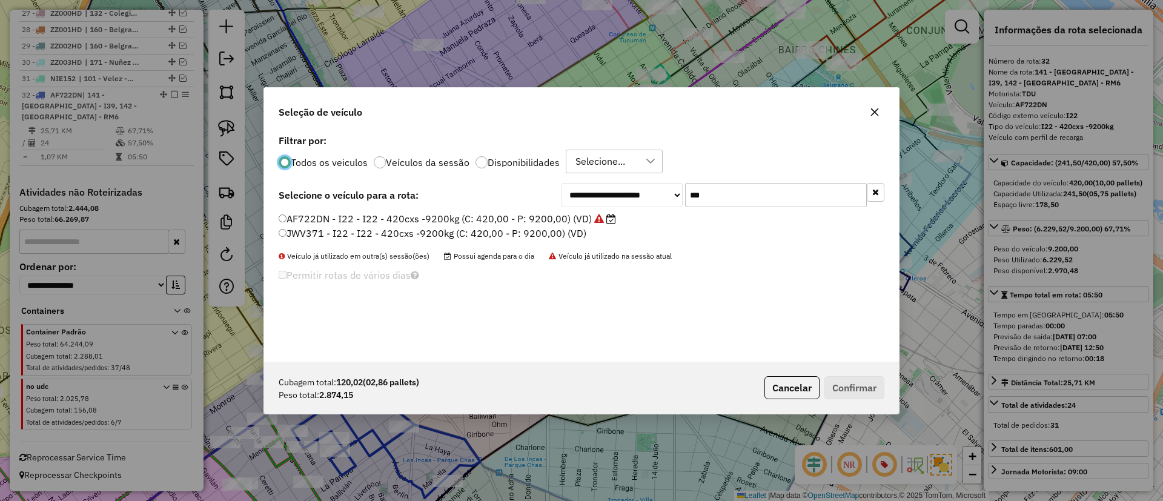
click at [702, 199] on input "***" at bounding box center [776, 195] width 182 height 24
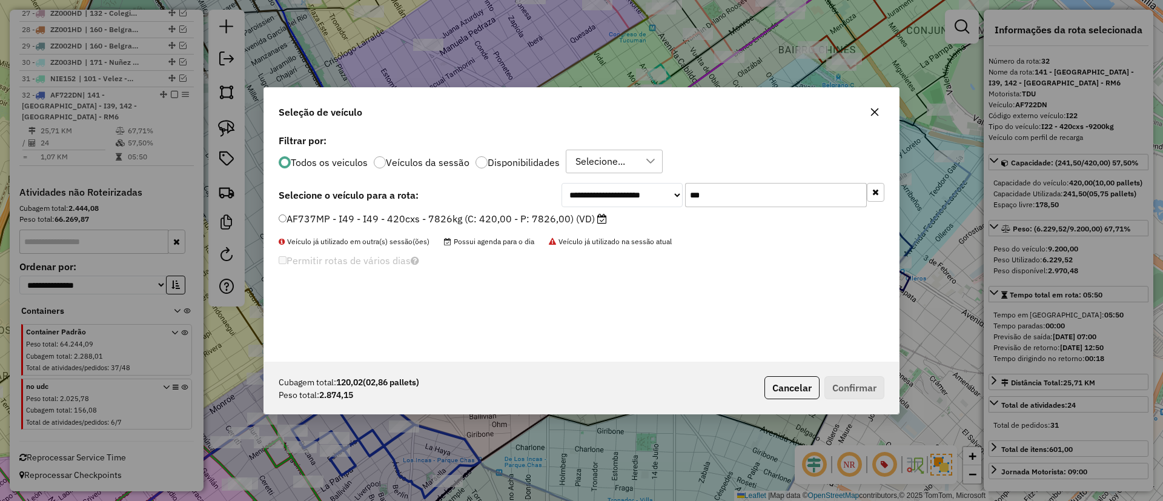
type input "***"
drag, startPoint x: 568, startPoint y: 229, endPoint x: 569, endPoint y: 220, distance: 8.6
click at [568, 228] on div "AF737MP - I49 - I49 - 420cxs - 7826kg (C: 420,00 - P: 7826,00) (VD)" at bounding box center [581, 224] width 620 height 24
click at [569, 220] on label "AF737MP - I49 - I49 - 420cxs - 7826kg (C: 420,00 - P: 7826,00) (VD)" at bounding box center [443, 218] width 328 height 15
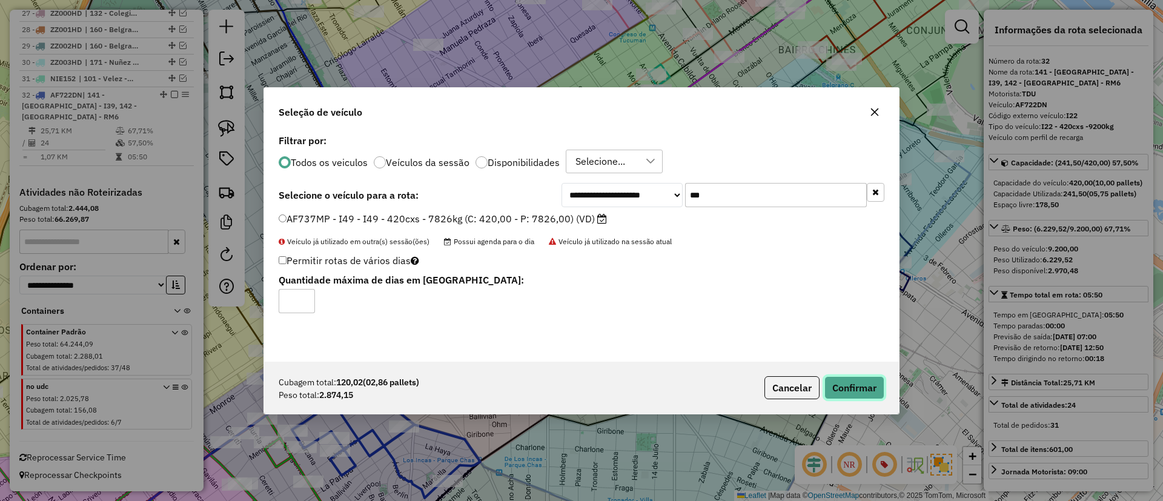
click at [866, 394] on button "Confirmar" at bounding box center [854, 387] width 60 height 23
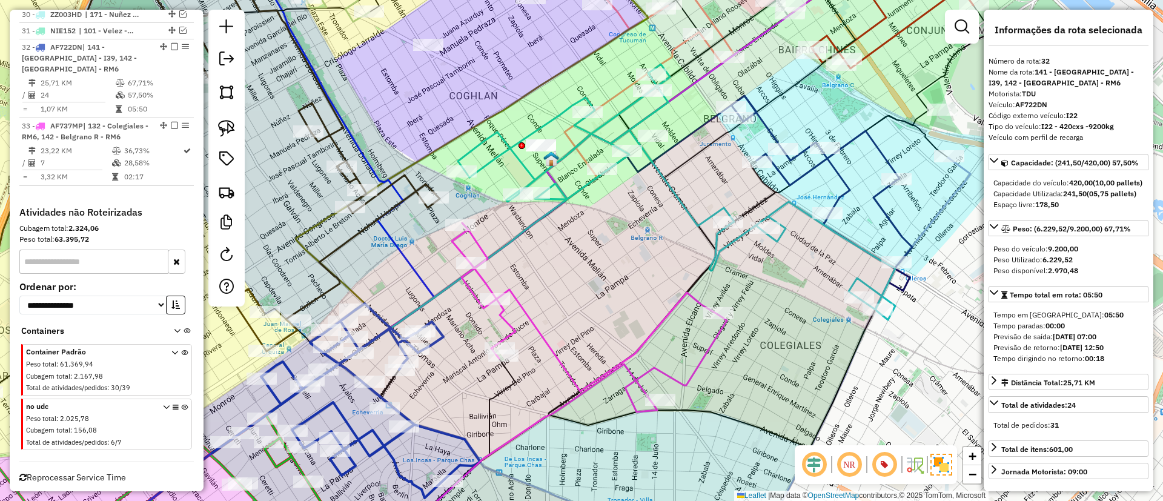
scroll to position [2034, 0]
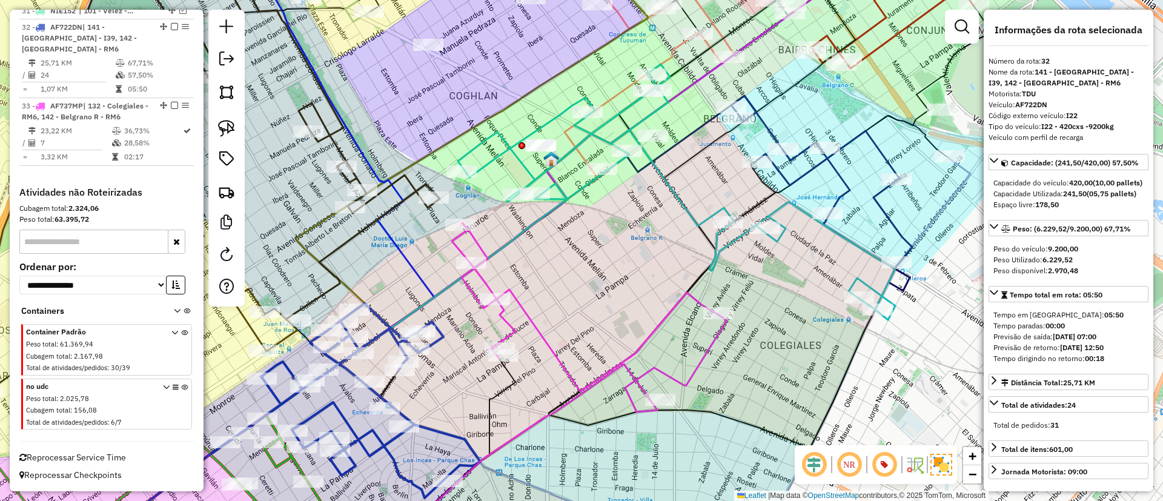
click at [546, 336] on icon at bounding box center [589, 317] width 275 height 189
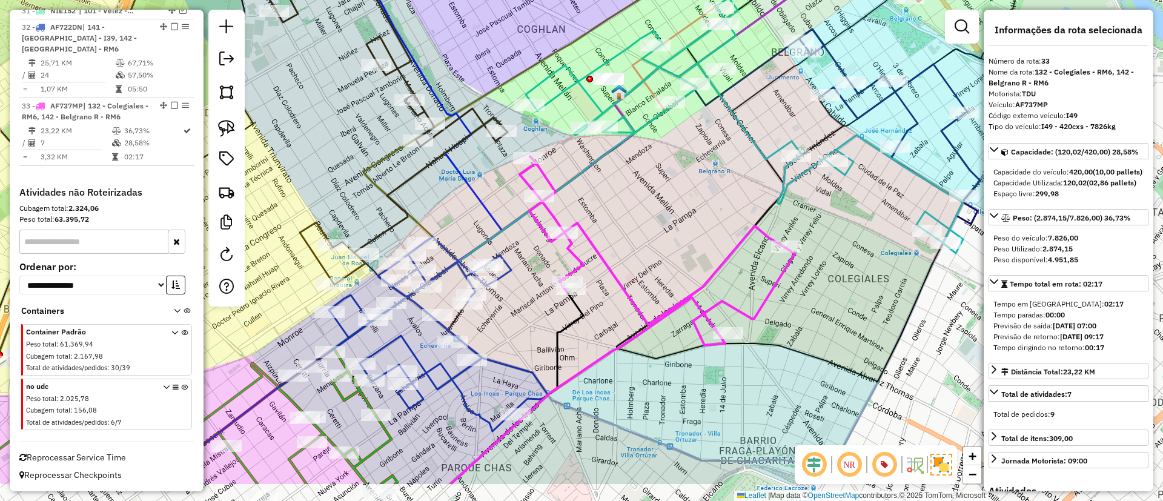
drag, startPoint x: 525, startPoint y: 339, endPoint x: 593, endPoint y: 272, distance: 95.1
click at [593, 272] on div "Janela de atendimento Grade de atendimento Capacidade Transportadoras Veículos …" at bounding box center [581, 250] width 1163 height 501
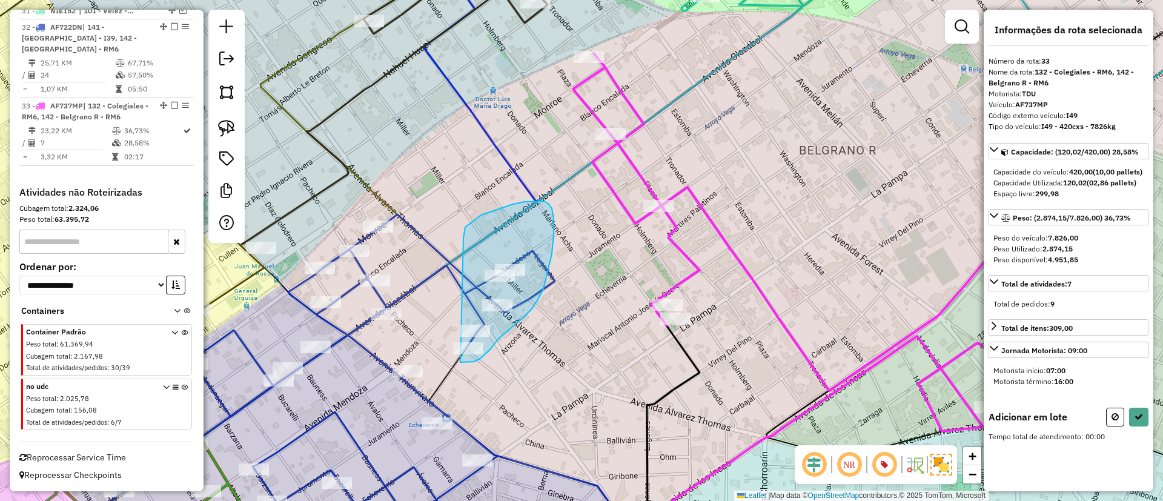
drag, startPoint x: 463, startPoint y: 238, endPoint x: 453, endPoint y: 361, distance: 123.4
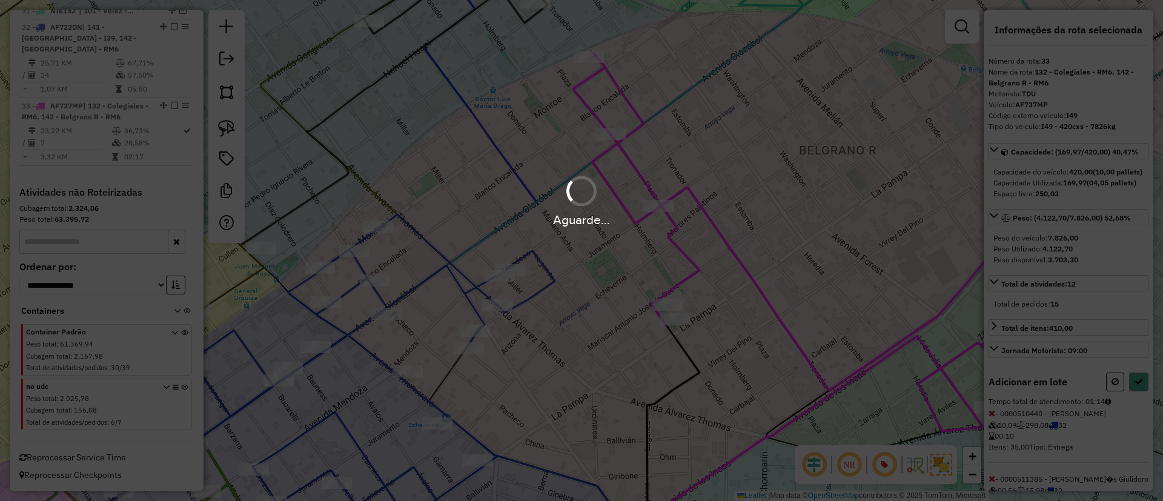
select select "**********"
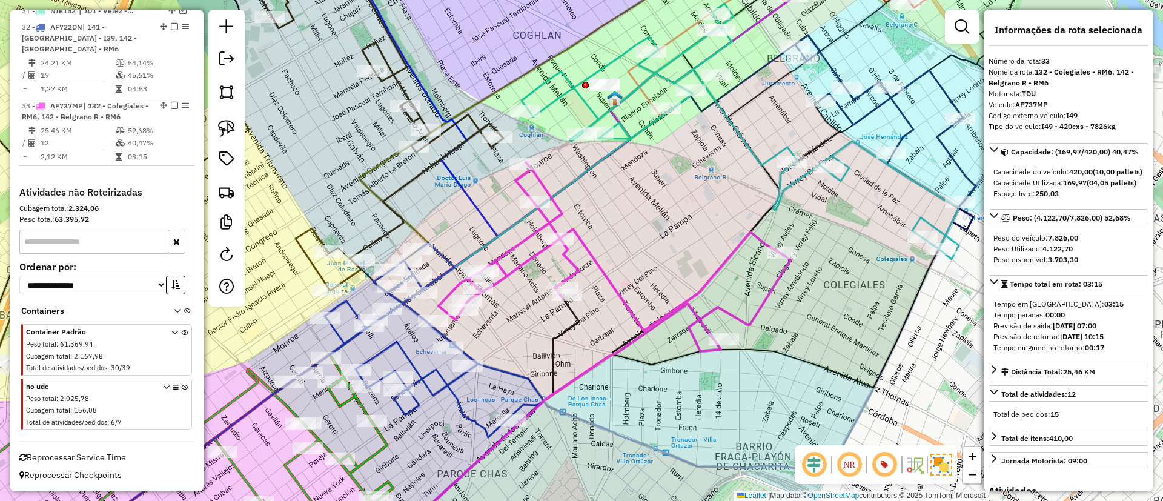
click at [461, 392] on icon at bounding box center [434, 340] width 219 height 194
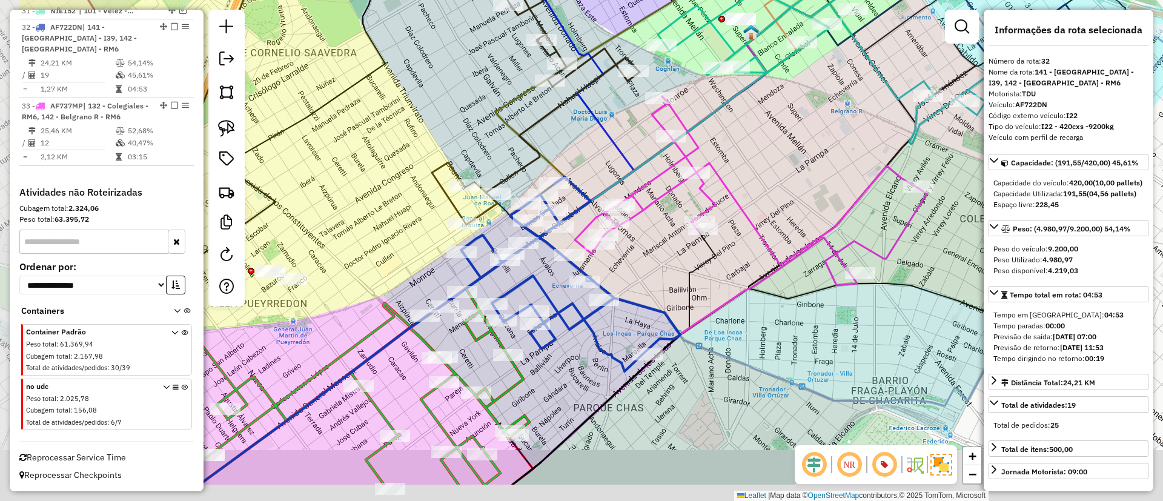
drag, startPoint x: 448, startPoint y: 400, endPoint x: 574, endPoint y: 332, distance: 143.4
click at [585, 333] on div "Janela de atendimento Grade de atendimento Capacidade Transportadoras Veículos …" at bounding box center [581, 250] width 1163 height 501
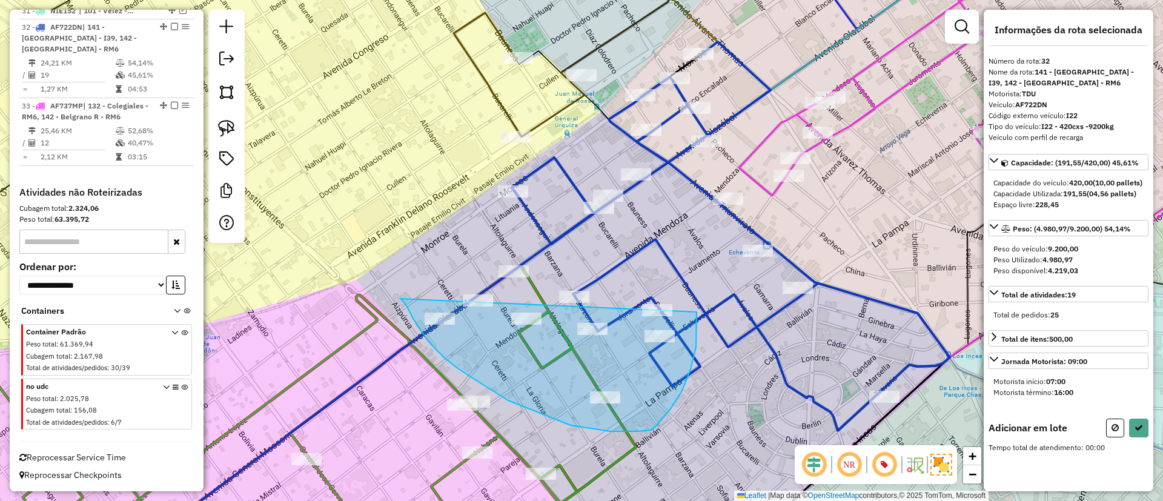
drag, startPoint x: 400, startPoint y: 299, endPoint x: 669, endPoint y: 265, distance: 271.6
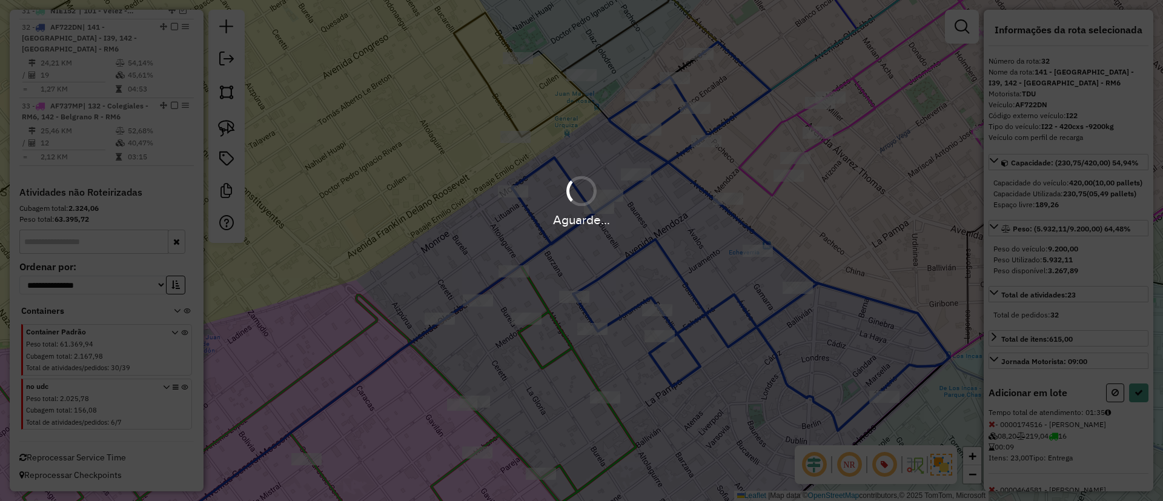
select select "**********"
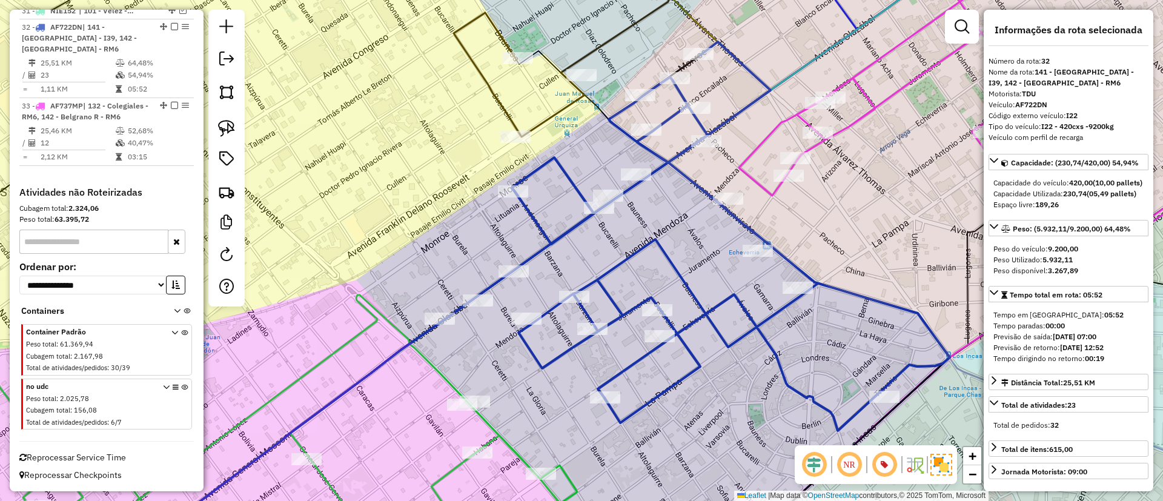
drag, startPoint x: 375, startPoint y: 402, endPoint x: 405, endPoint y: 79, distance: 324.2
click at [405, 79] on div "Janela de atendimento Grade de atendimento Capacidade Transportadoras Veículos …" at bounding box center [581, 250] width 1163 height 501
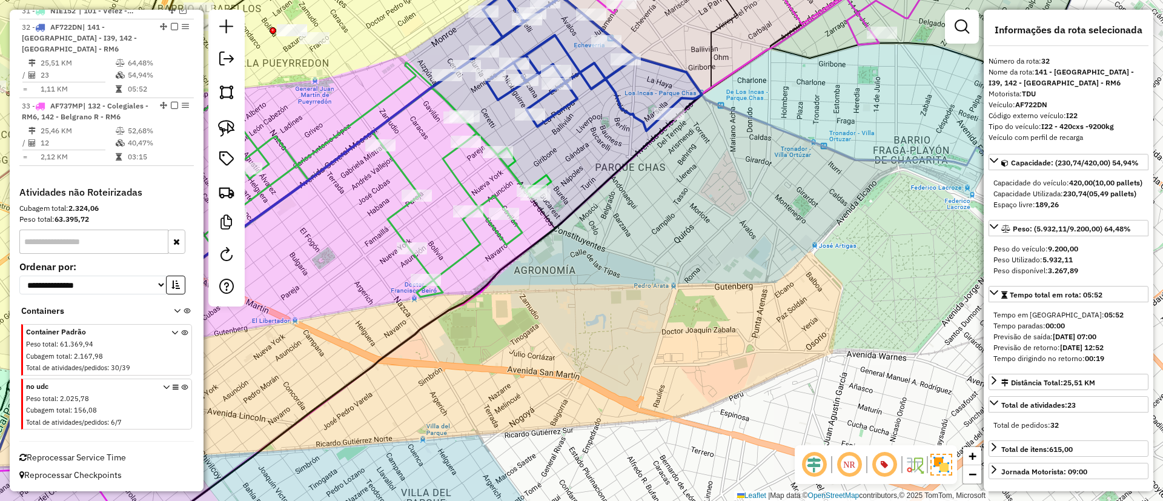
click at [409, 173] on icon at bounding box center [321, 180] width 462 height 234
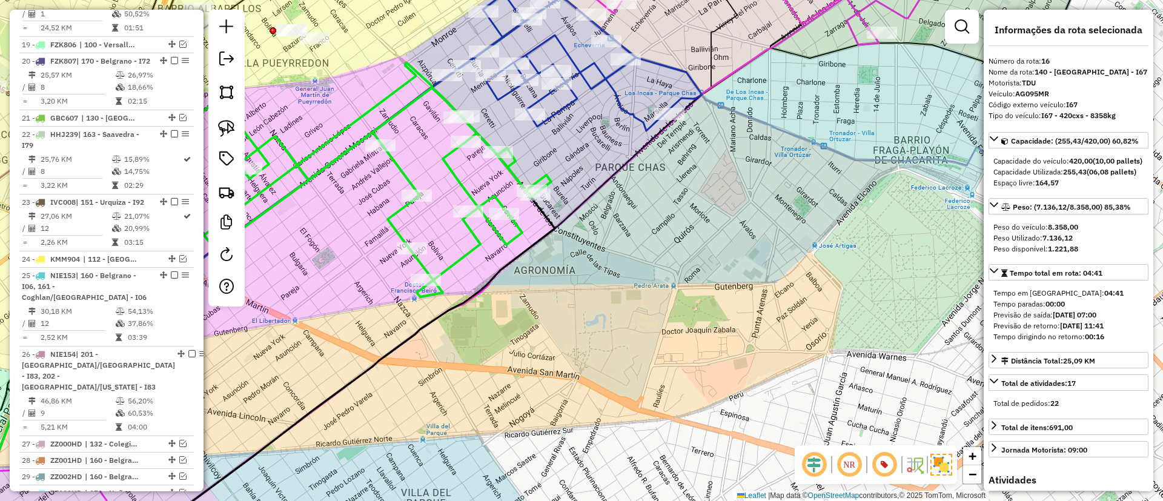
scroll to position [1370, 0]
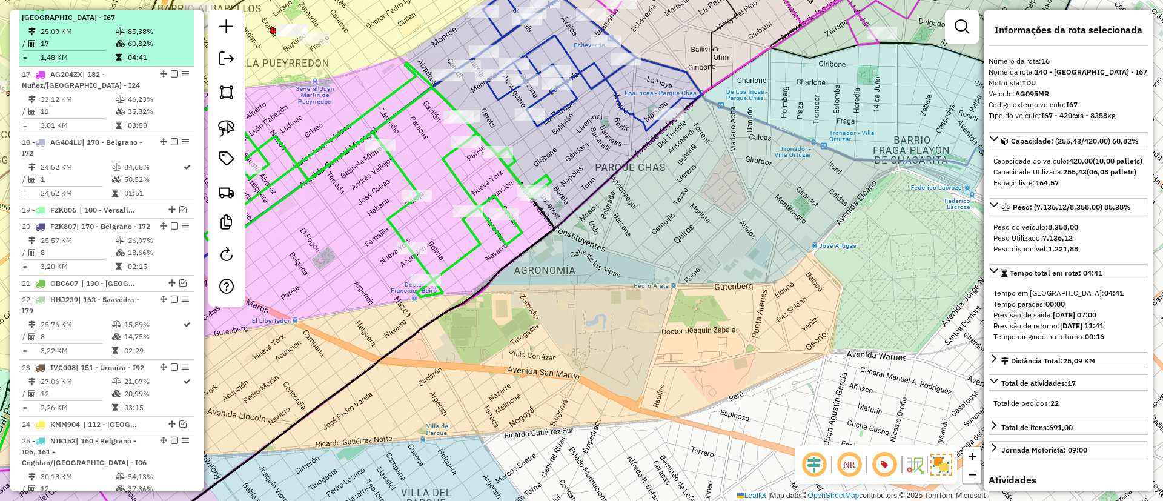
click at [171, 10] on em at bounding box center [174, 5] width 7 height 7
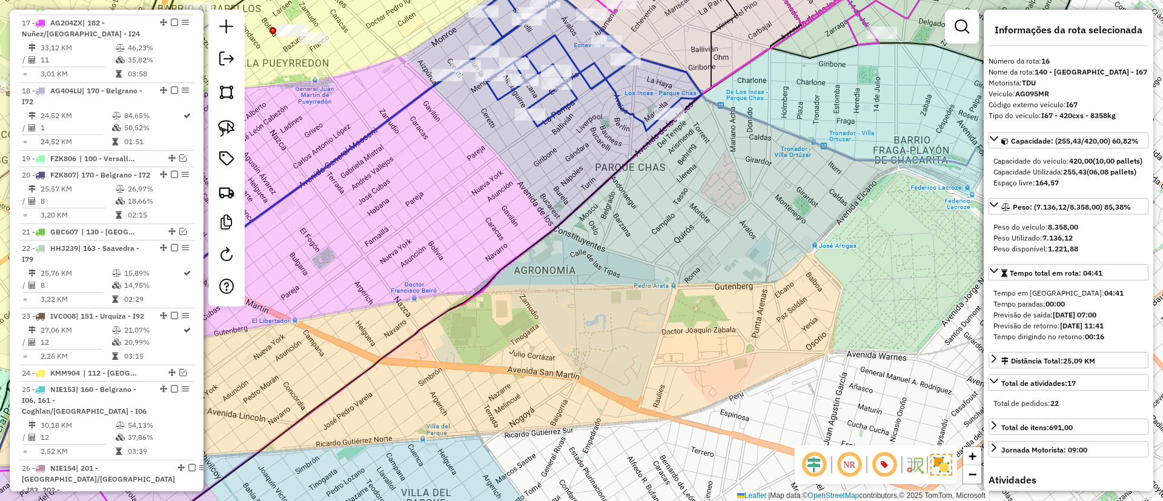
click at [554, 106] on icon at bounding box center [575, 40] width 254 height 181
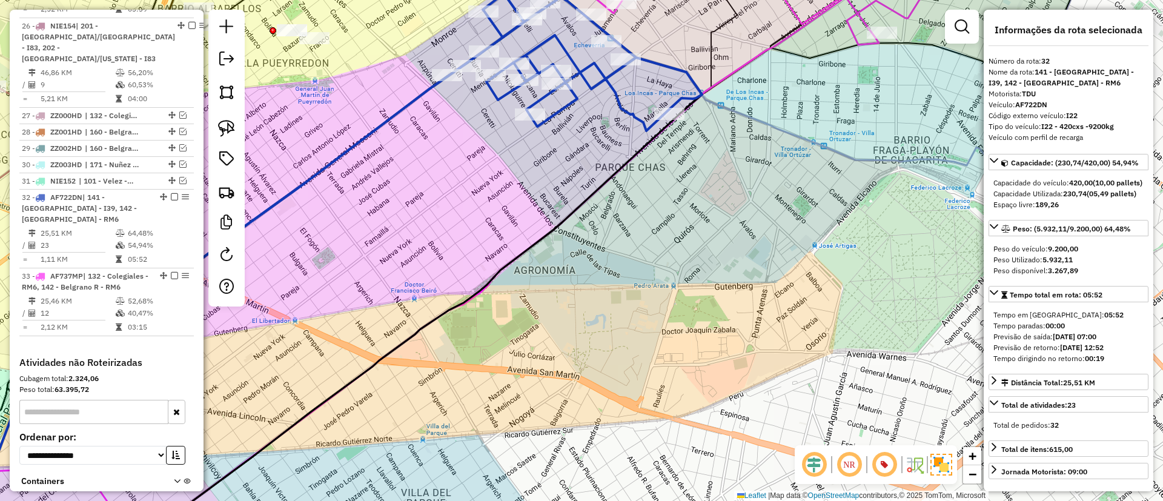
scroll to position [1982, 0]
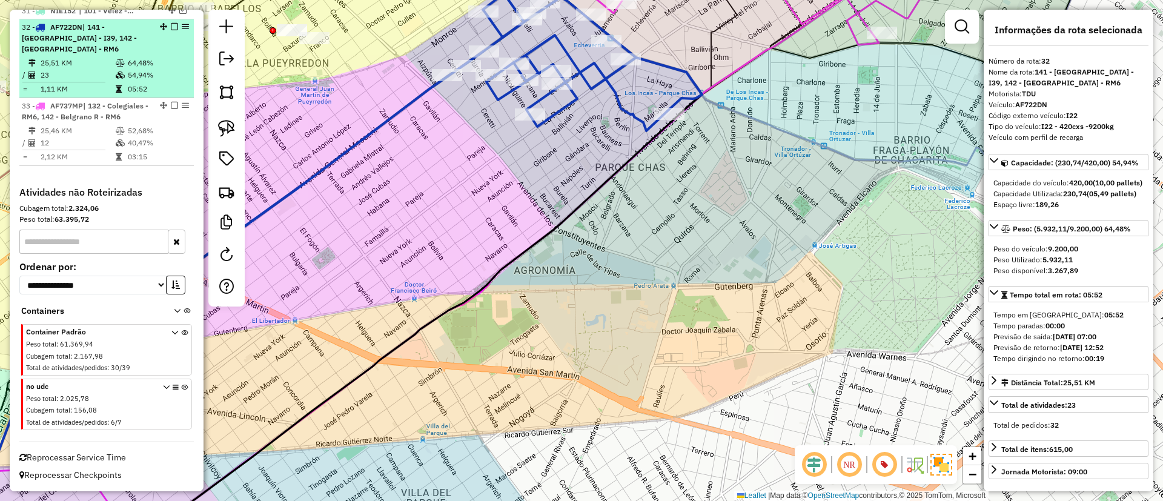
click at [171, 30] on em at bounding box center [174, 26] width 7 height 7
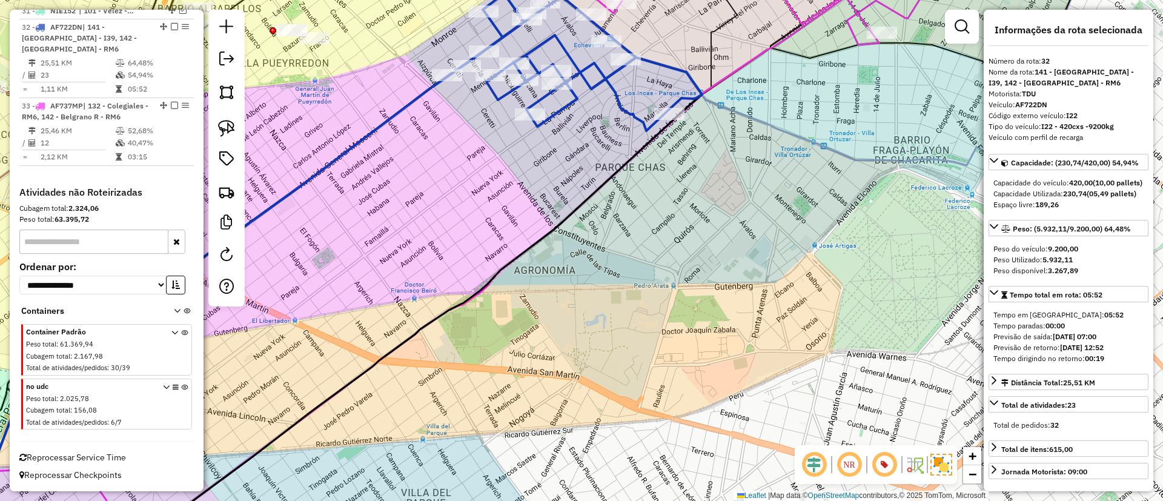
scroll to position [1931, 0]
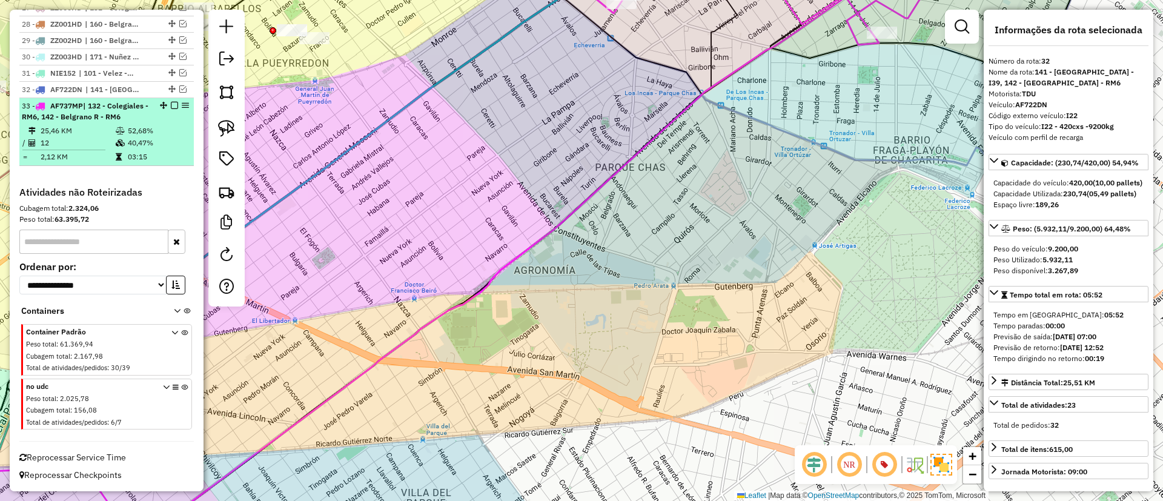
click at [171, 106] on em at bounding box center [174, 105] width 7 height 7
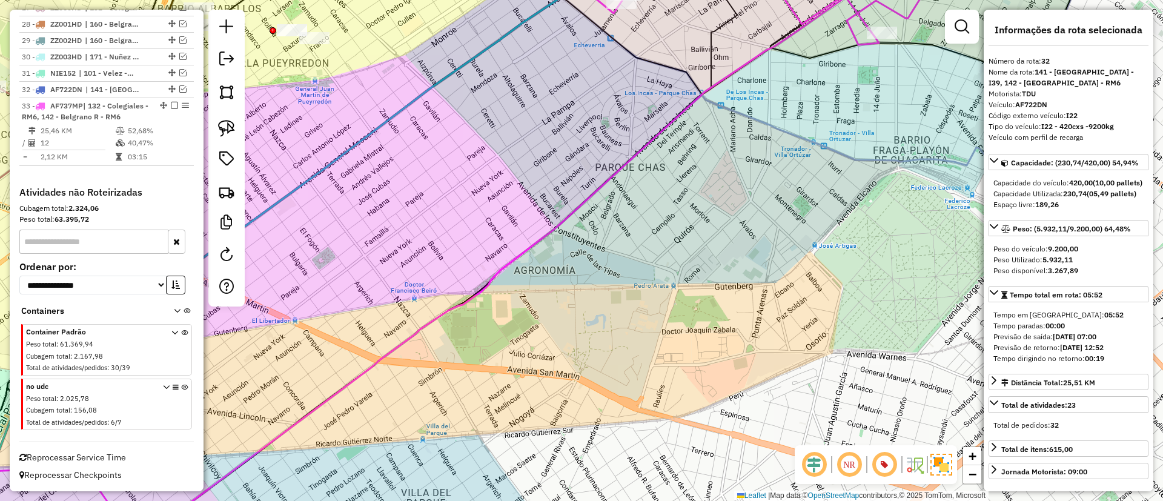
scroll to position [1879, 0]
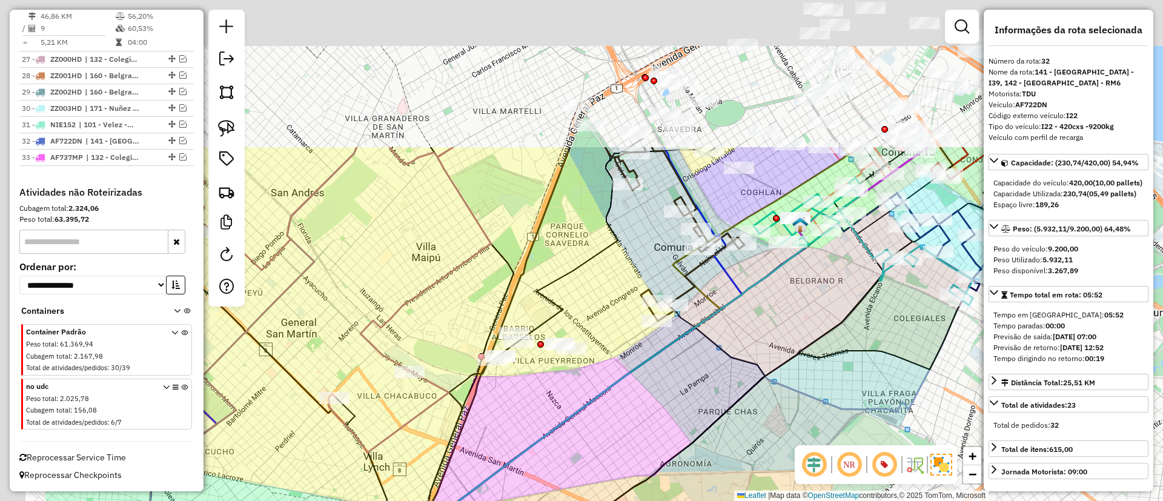
drag, startPoint x: 533, startPoint y: 225, endPoint x: 695, endPoint y: 423, distance: 255.2
click at [695, 423] on div "Janela de atendimento Grade de atendimento Capacidade Transportadoras Veículos …" at bounding box center [581, 250] width 1163 height 501
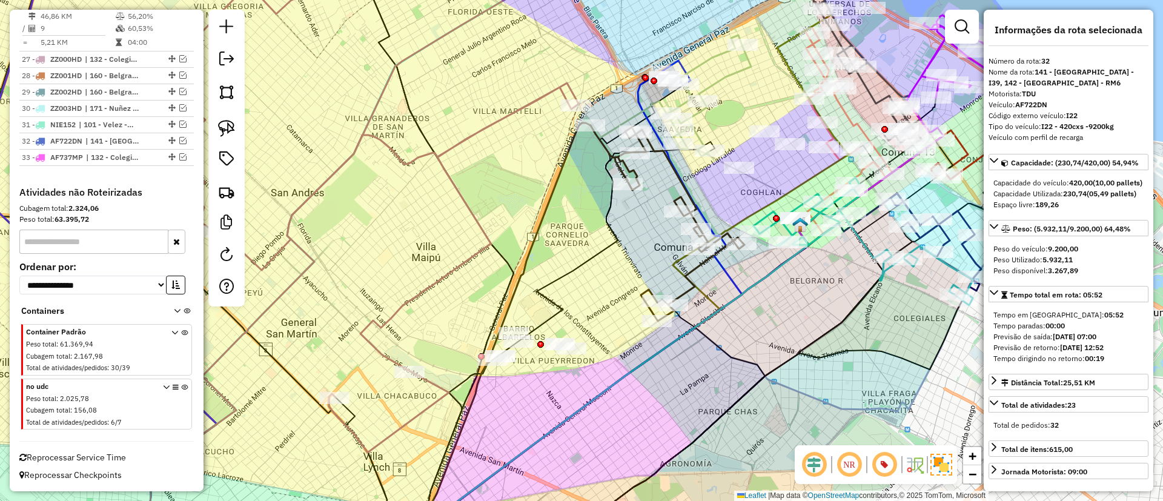
click at [606, 208] on icon at bounding box center [552, 346] width 323 height 409
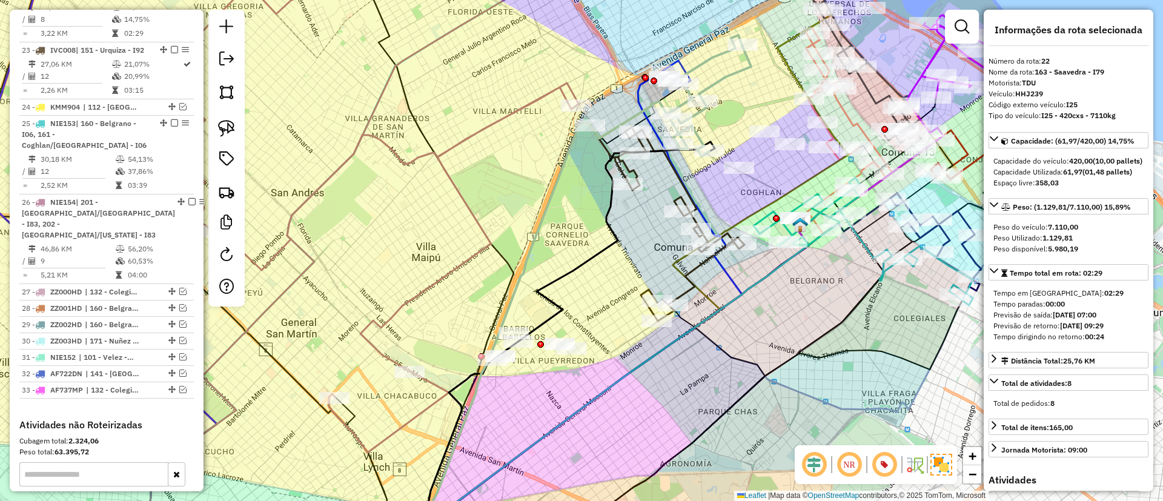
scroll to position [1623, 0]
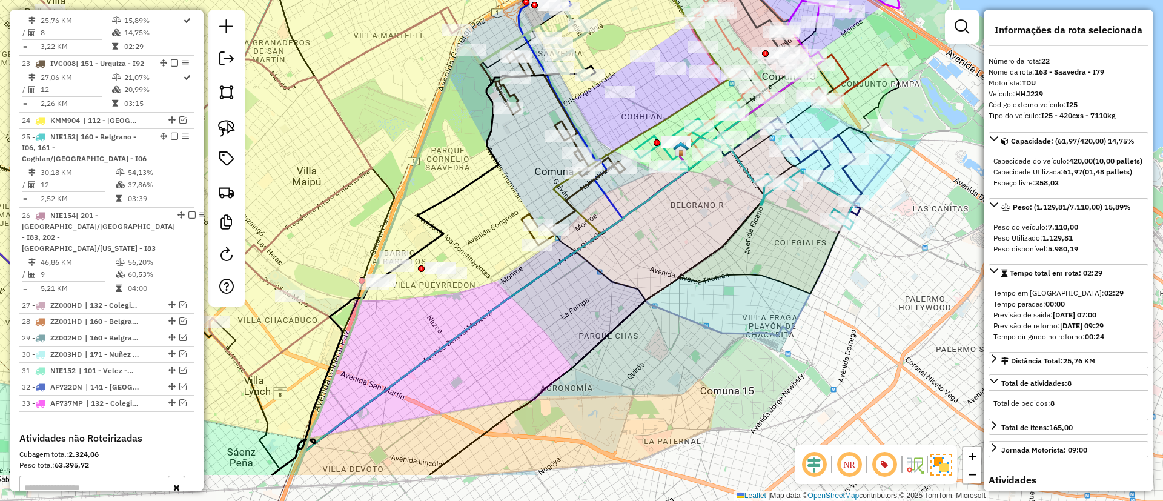
drag, startPoint x: 612, startPoint y: 239, endPoint x: 492, endPoint y: 163, distance: 141.3
click at [492, 163] on icon at bounding box center [433, 270] width 323 height 409
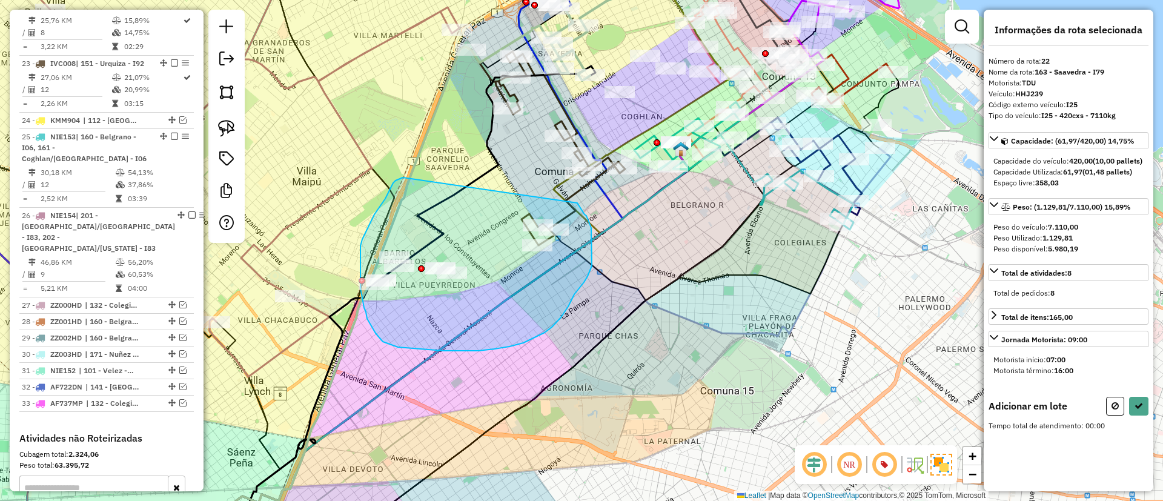
drag, startPoint x: 396, startPoint y: 180, endPoint x: 577, endPoint y: 203, distance: 183.1
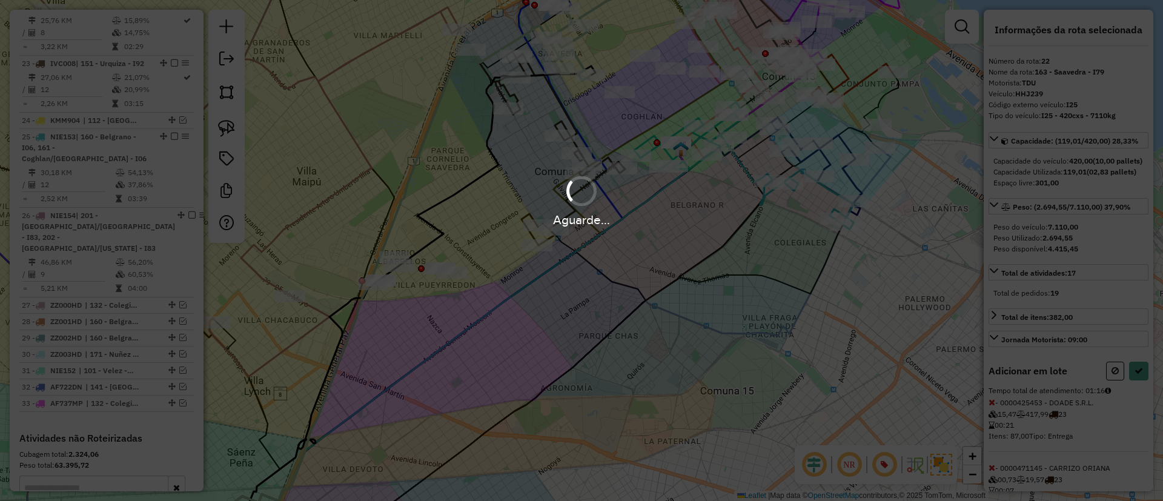
select select "**********"
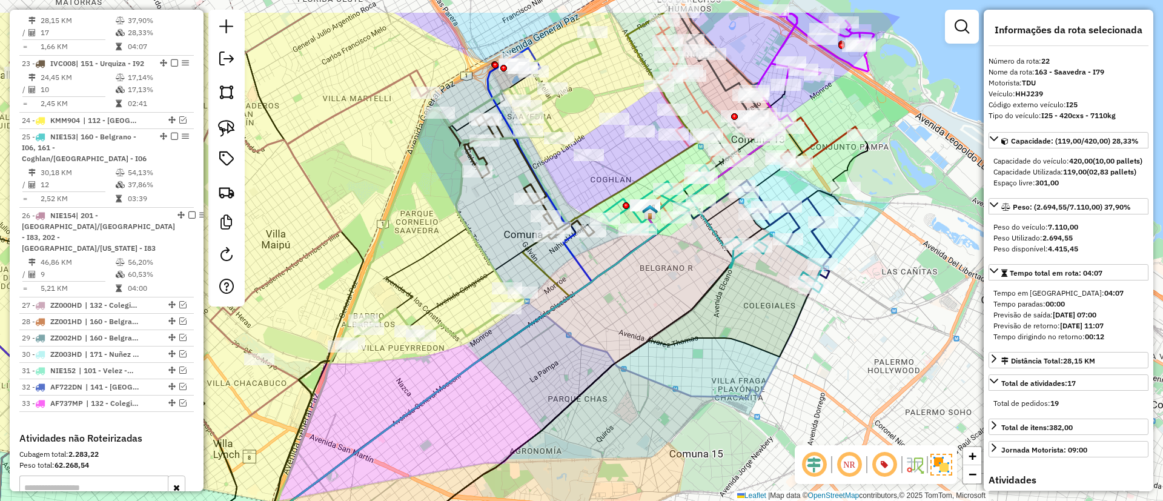
drag, startPoint x: 531, startPoint y: 150, endPoint x: 500, endPoint y: 213, distance: 70.2
click at [500, 213] on div "Janela de atendimento Grade de atendimento Capacidade Transportadoras Veículos …" at bounding box center [581, 250] width 1163 height 501
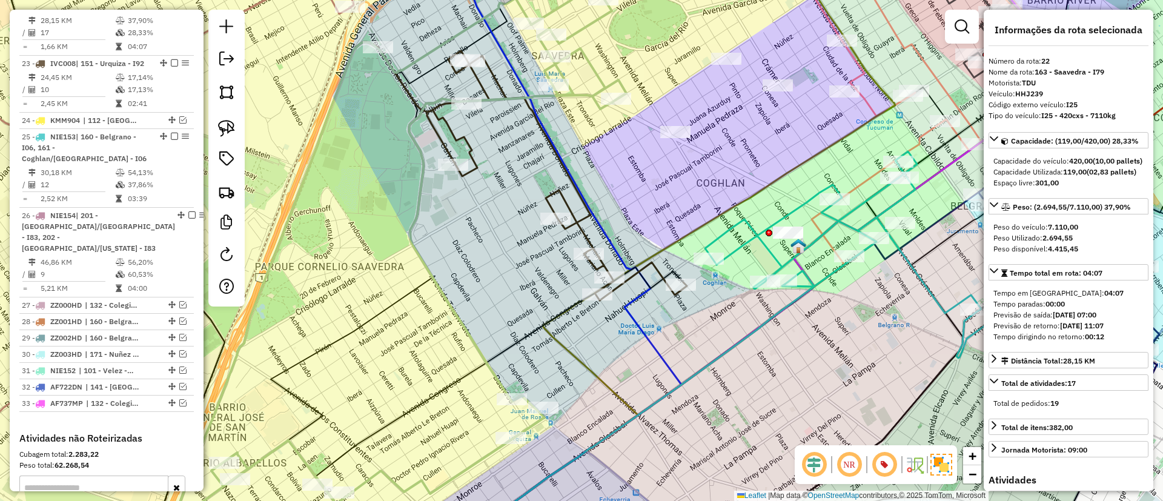
click at [559, 188] on icon at bounding box center [532, 173] width 309 height 253
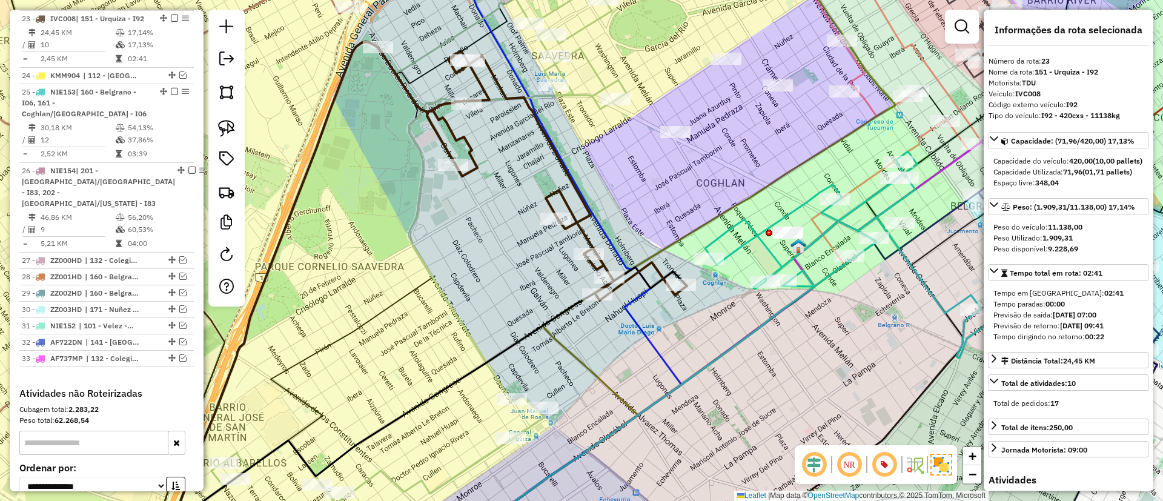
scroll to position [1690, 0]
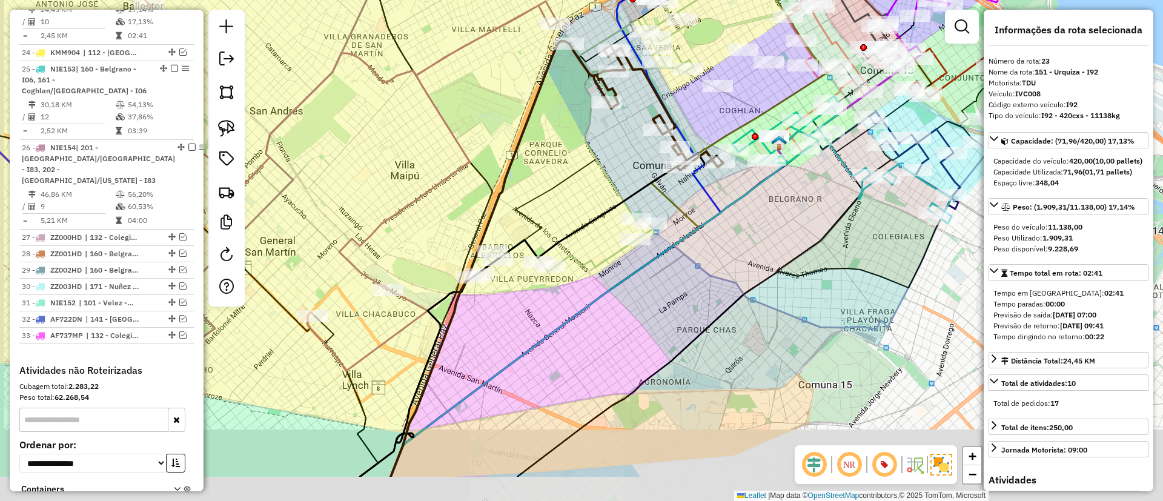
drag, startPoint x: 464, startPoint y: 231, endPoint x: 564, endPoint y: 157, distance: 124.8
click at [564, 157] on div "Janela de atendimento Grade de atendimento Capacidade Transportadoras Veículos …" at bounding box center [581, 250] width 1163 height 501
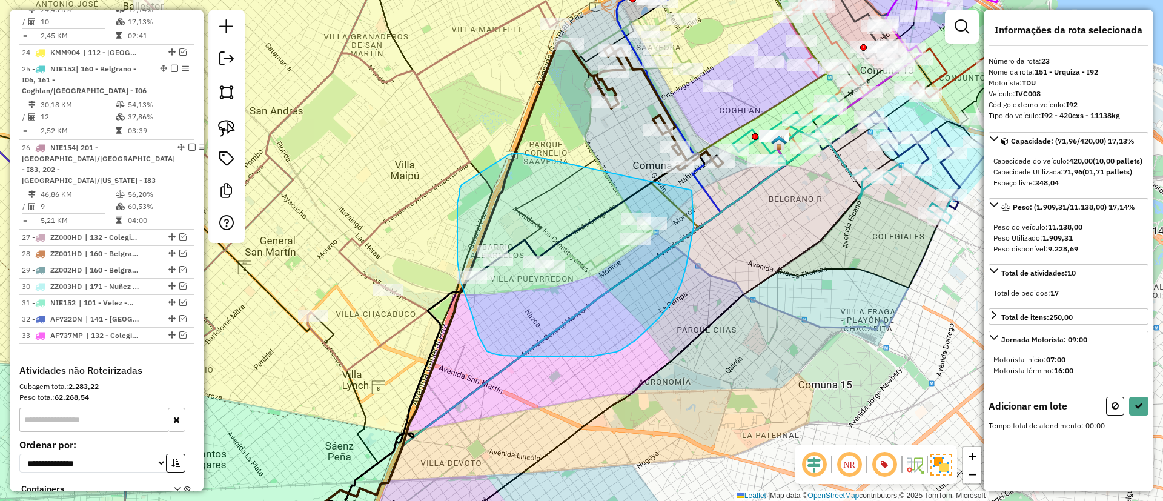
drag, startPoint x: 520, startPoint y: 154, endPoint x: 690, endPoint y: 184, distance: 172.9
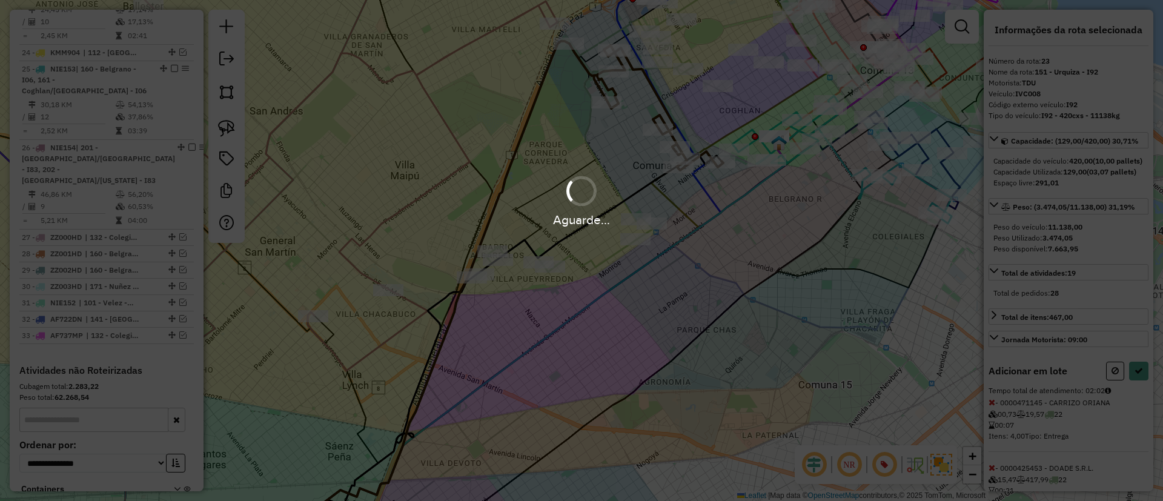
select select "**********"
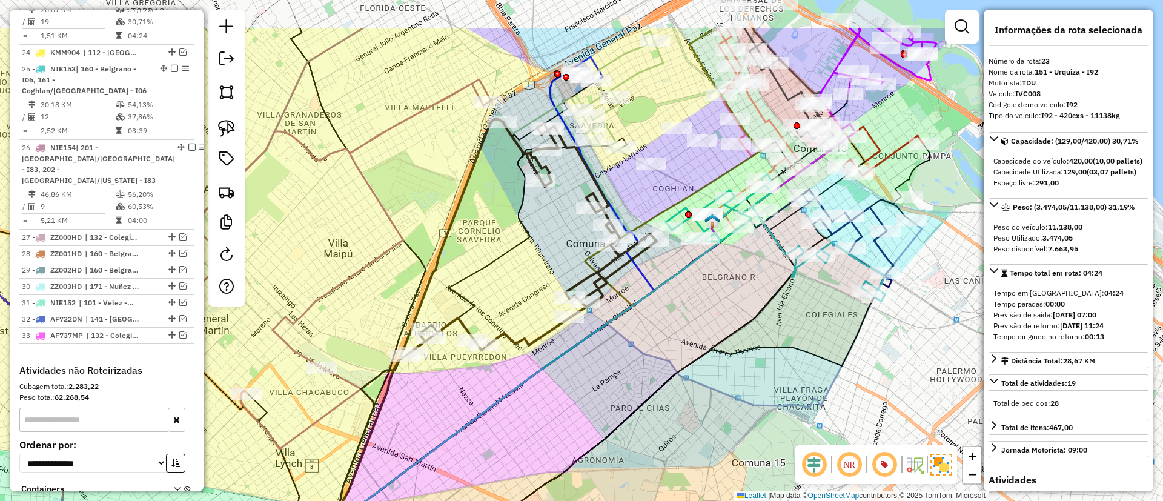
drag, startPoint x: 549, startPoint y: 142, endPoint x: 473, endPoint y: 219, distance: 108.4
click at [478, 220] on div "Janela de atendimento Grade de atendimento Capacidade Transportadoras Veículos …" at bounding box center [581, 250] width 1163 height 501
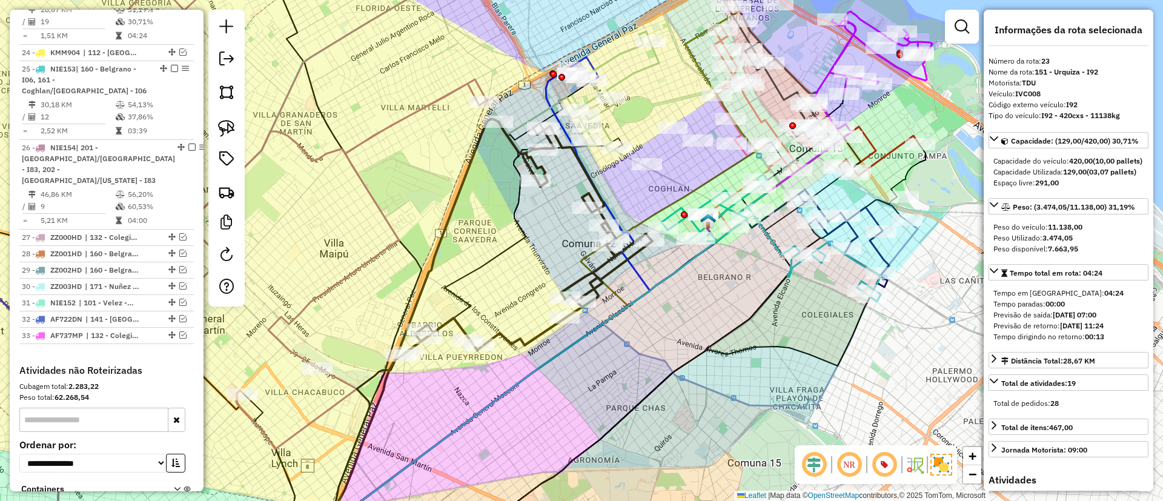
click at [515, 226] on icon at bounding box center [458, 344] width 328 height 412
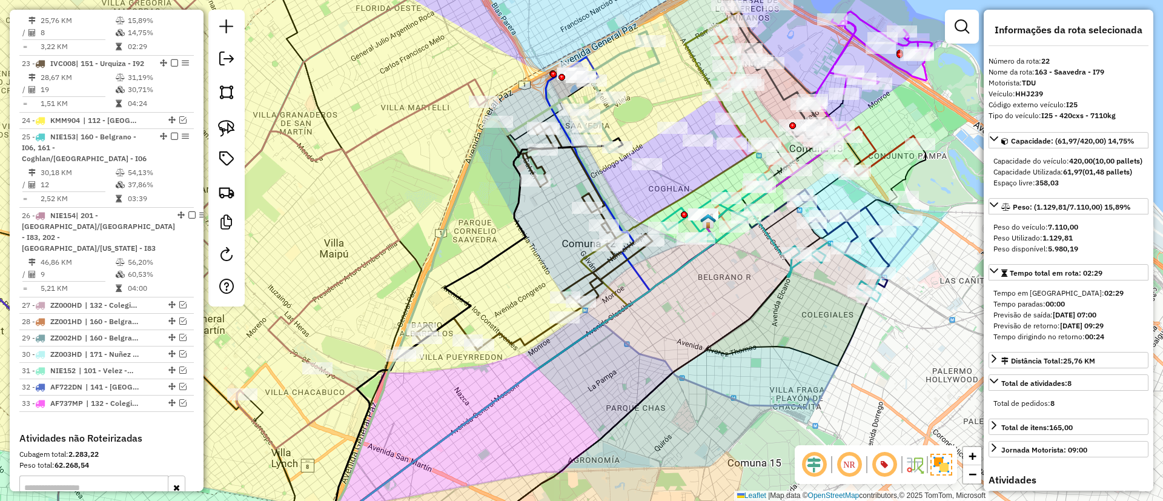
scroll to position [1623, 0]
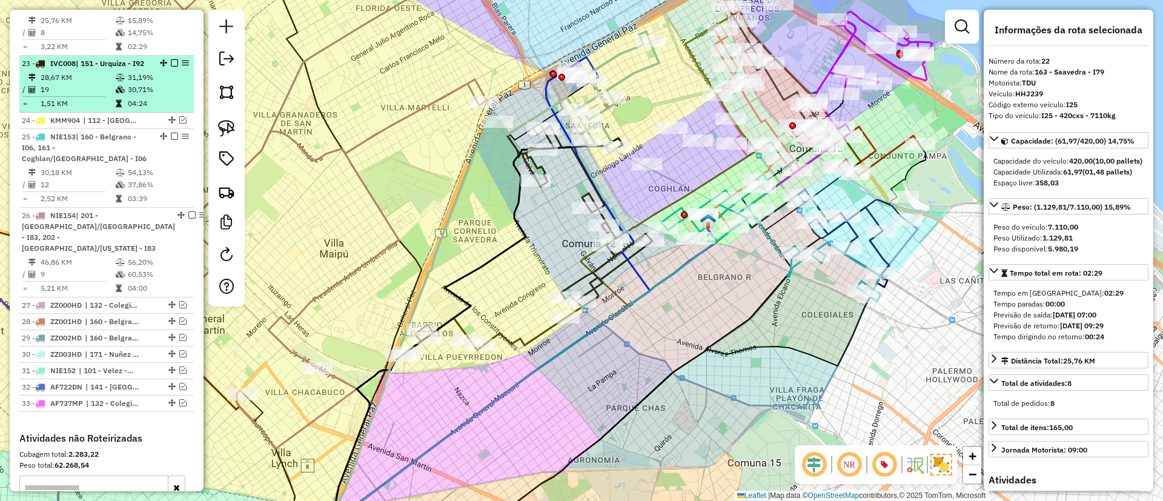
click at [174, 67] on em at bounding box center [174, 62] width 7 height 7
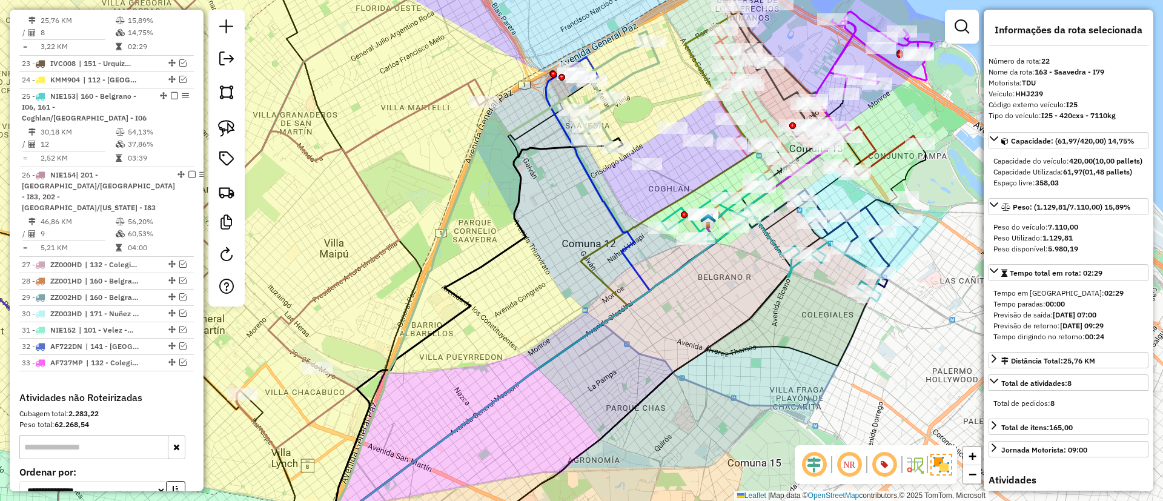
drag, startPoint x: 427, startPoint y: 207, endPoint x: 368, endPoint y: 251, distance: 73.7
click at [368, 251] on div "Janela de atendimento Grade de atendimento Capacidade Transportadoras Veículos …" at bounding box center [581, 250] width 1163 height 501
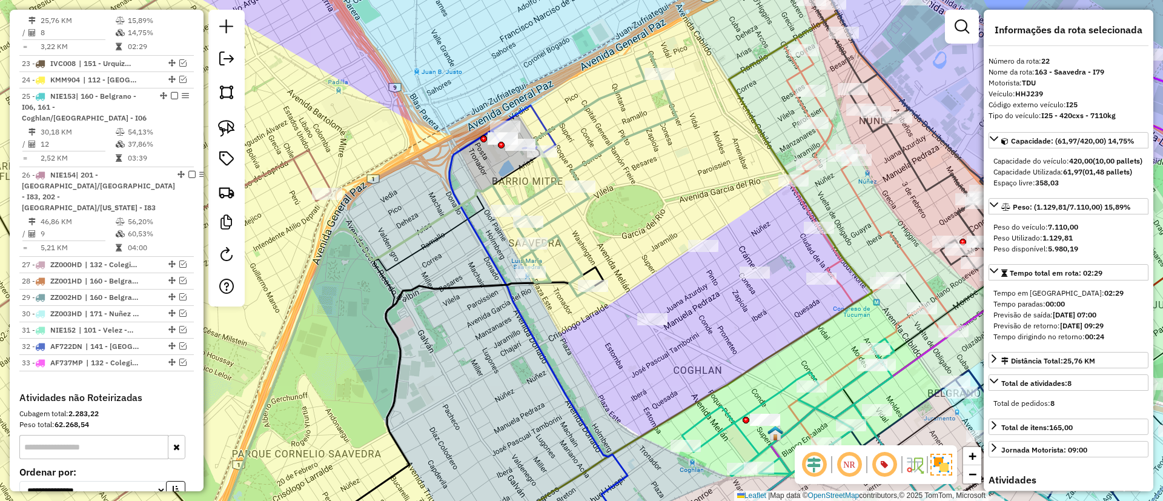
click at [454, 157] on icon at bounding box center [545, 340] width 193 height 420
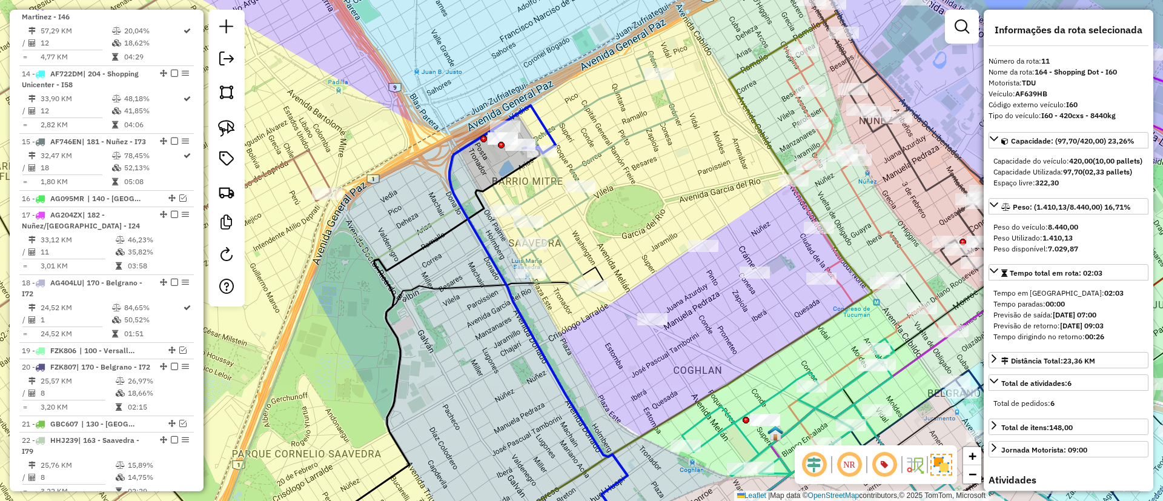
scroll to position [1031, 0]
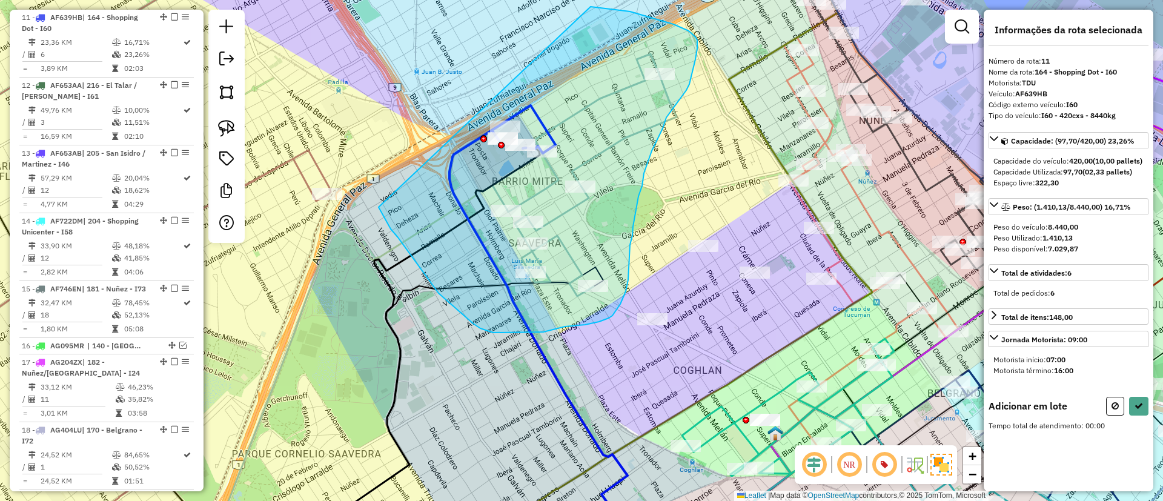
drag, startPoint x: 439, startPoint y: 293, endPoint x: 591, endPoint y: 7, distance: 324.3
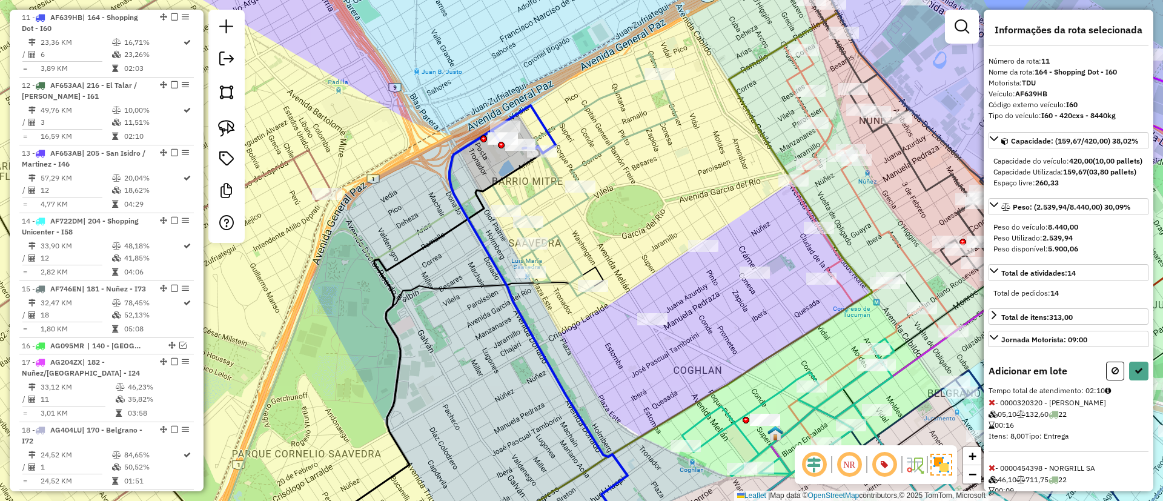
select select "**********"
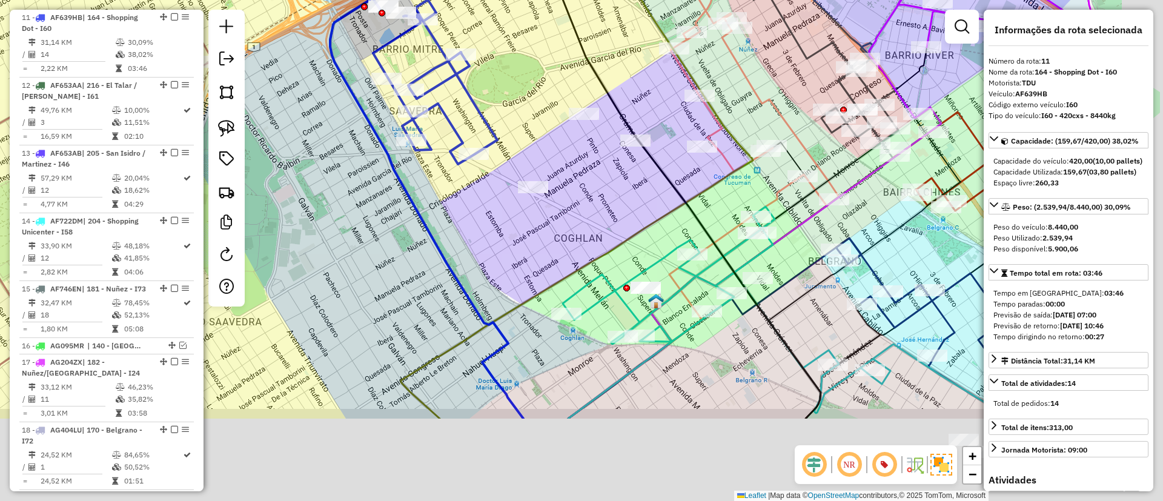
drag, startPoint x: 709, startPoint y: 361, endPoint x: 533, endPoint y: 163, distance: 264.7
click at [533, 163] on div "Janela de atendimento Grade de atendimento Capacidade Transportadoras Veículos …" at bounding box center [581, 250] width 1163 height 501
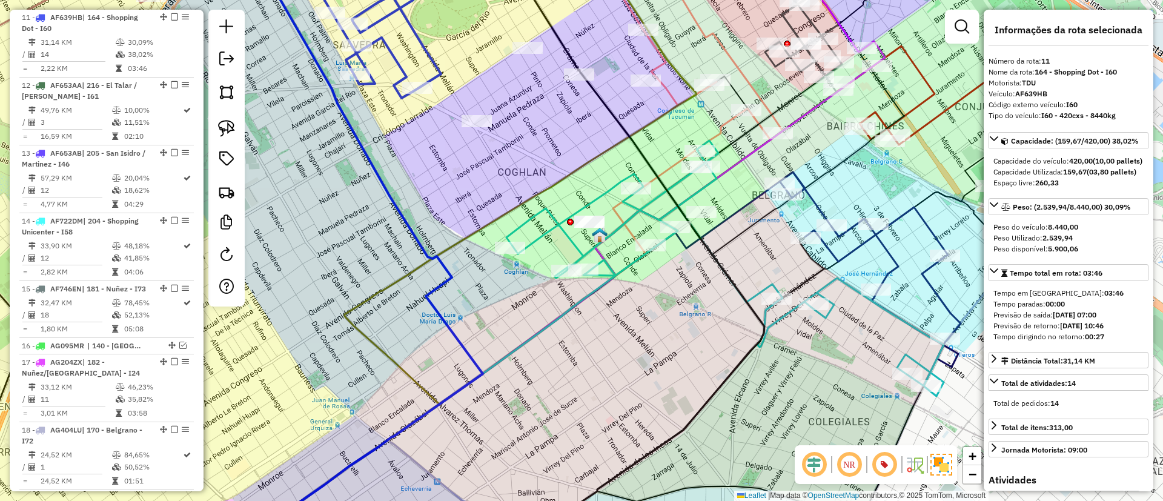
click at [901, 360] on icon at bounding box center [724, 269] width 437 height 256
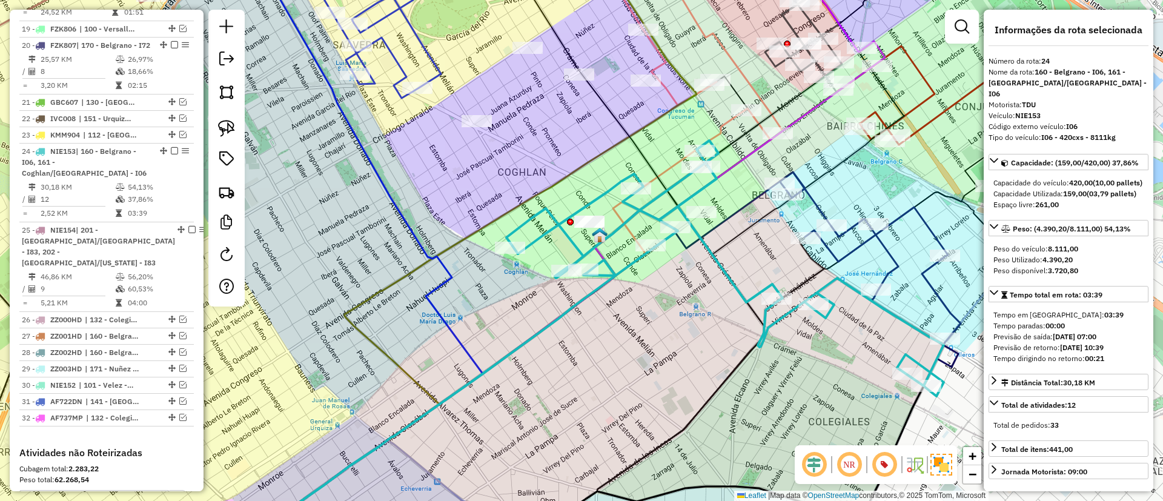
scroll to position [1655, 0]
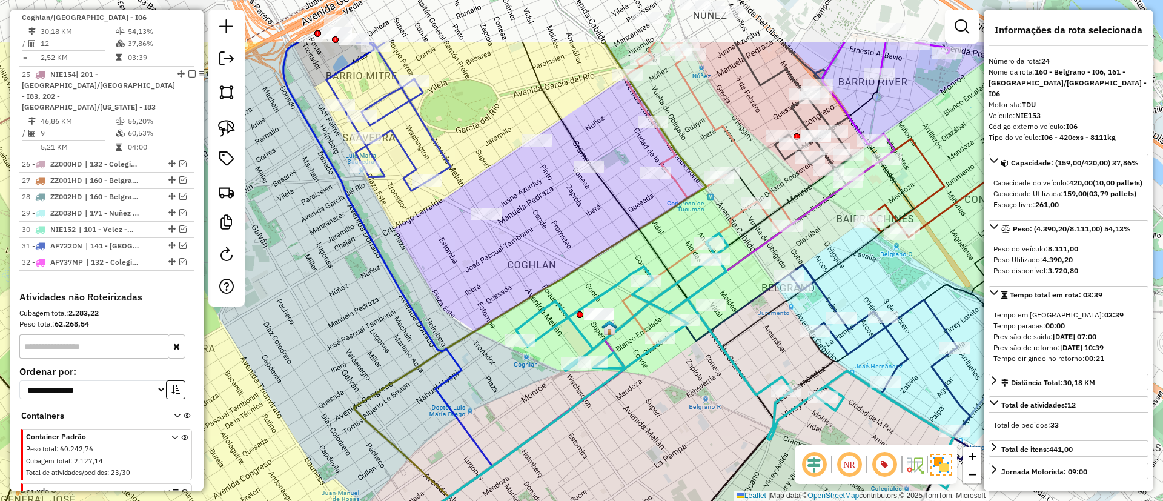
drag, startPoint x: 498, startPoint y: 122, endPoint x: 508, endPoint y: 214, distance: 93.2
click at [508, 214] on div "Janela de atendimento Grade de atendimento Capacidade Transportadoras Veículos …" at bounding box center [581, 250] width 1163 height 501
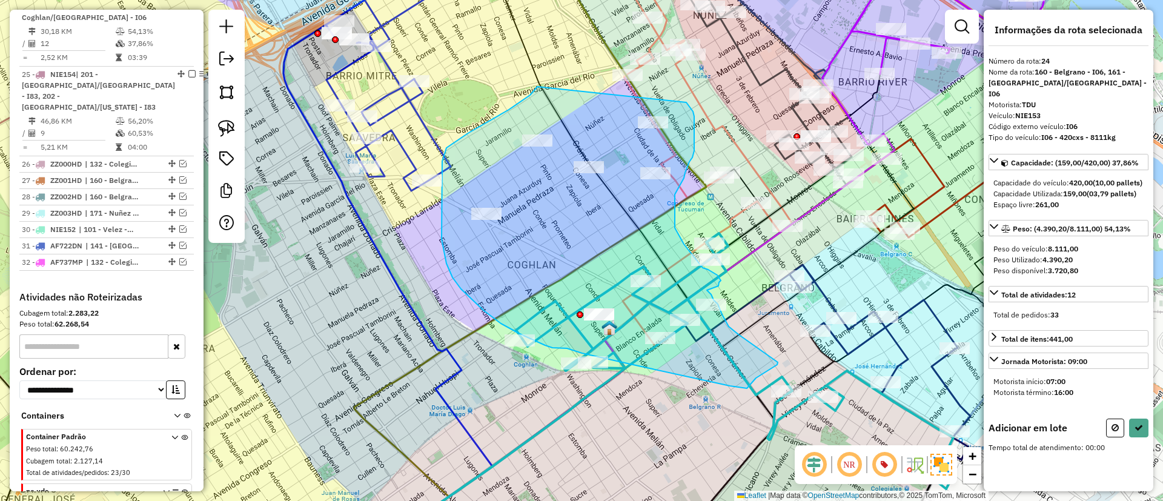
drag, startPoint x: 537, startPoint y: 87, endPoint x: 667, endPoint y: 91, distance: 129.7
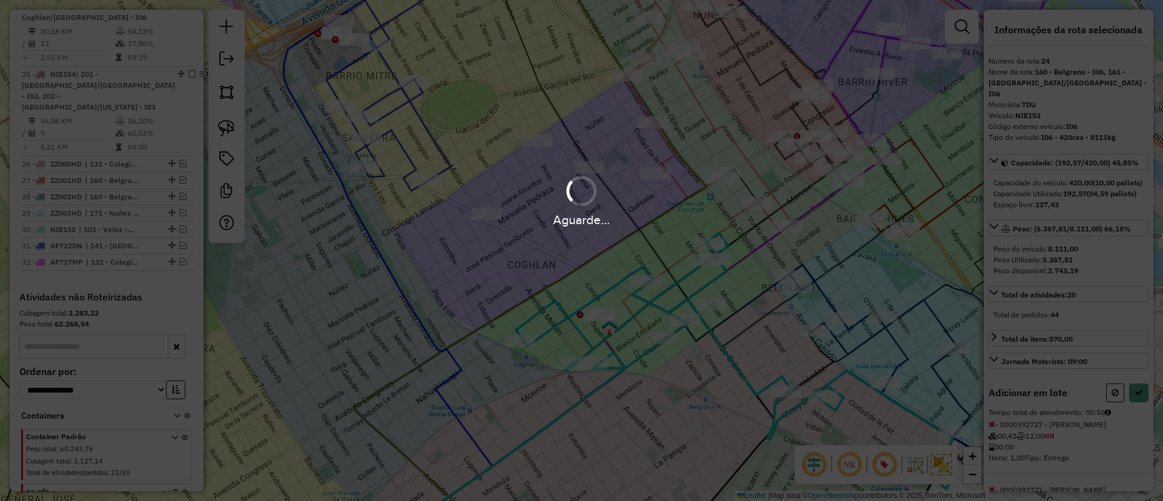
select select "**********"
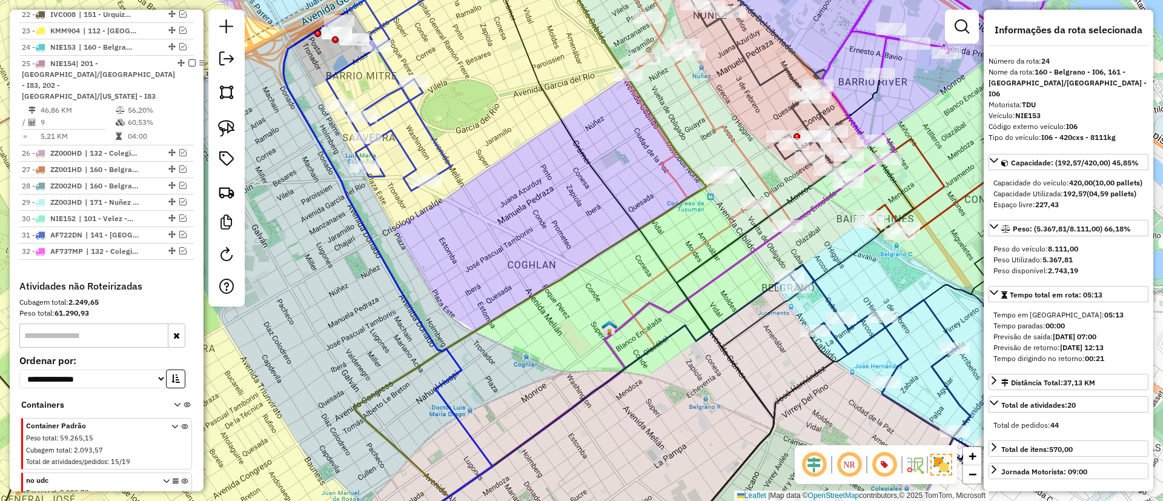
click at [385, 109] on icon at bounding box center [409, 70] width 167 height 241
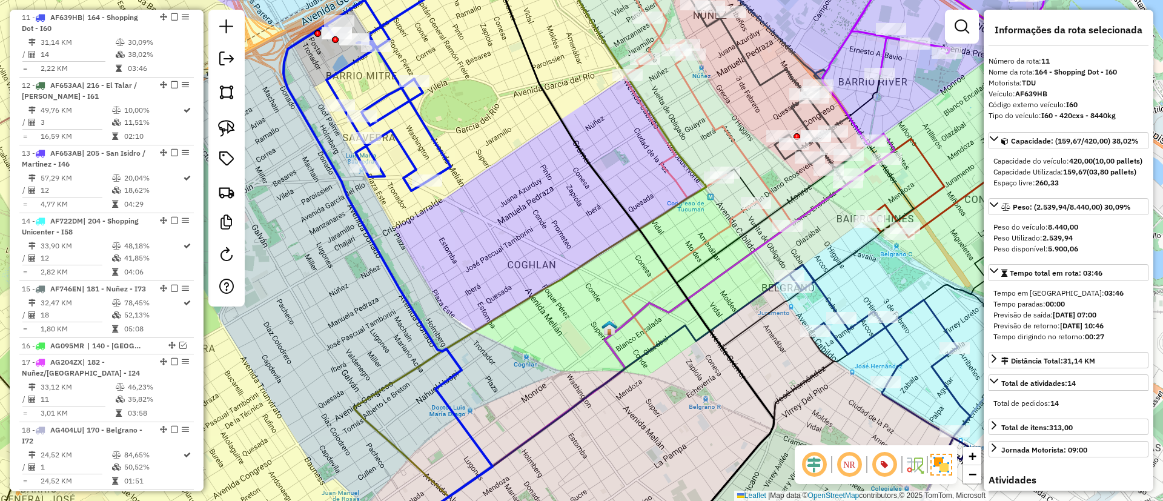
click at [168, 12] on ul "1 - AC806NC | 180 - Nuñez - TO1 26,18 KM 23,16% / 8 15,59% = 3,27 KM 02:23 2 - …" at bounding box center [106, 133] width 174 height 1399
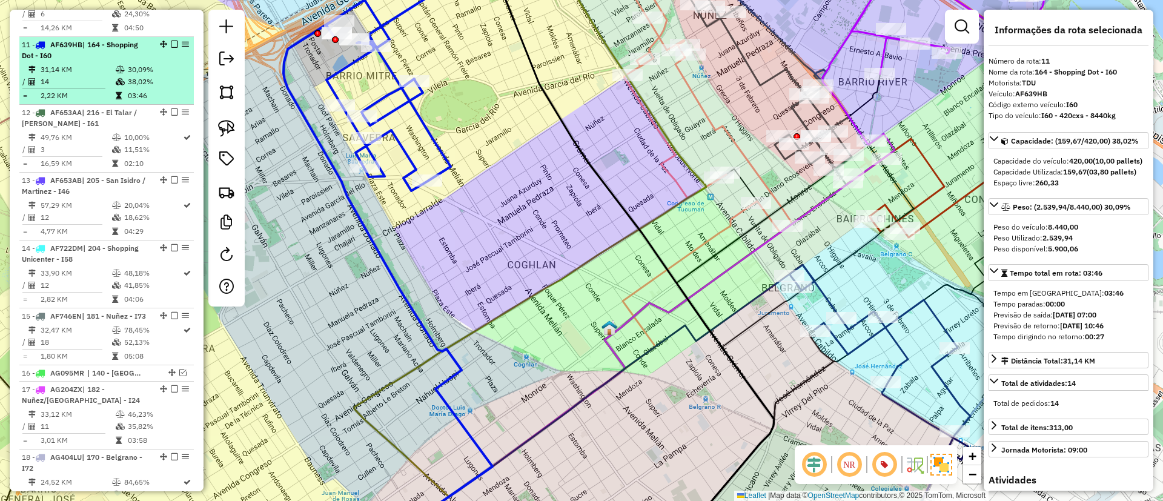
click at [173, 48] on div "11 - AF639HB | 164 - Shopping Dot - I60" at bounding box center [107, 50] width 170 height 22
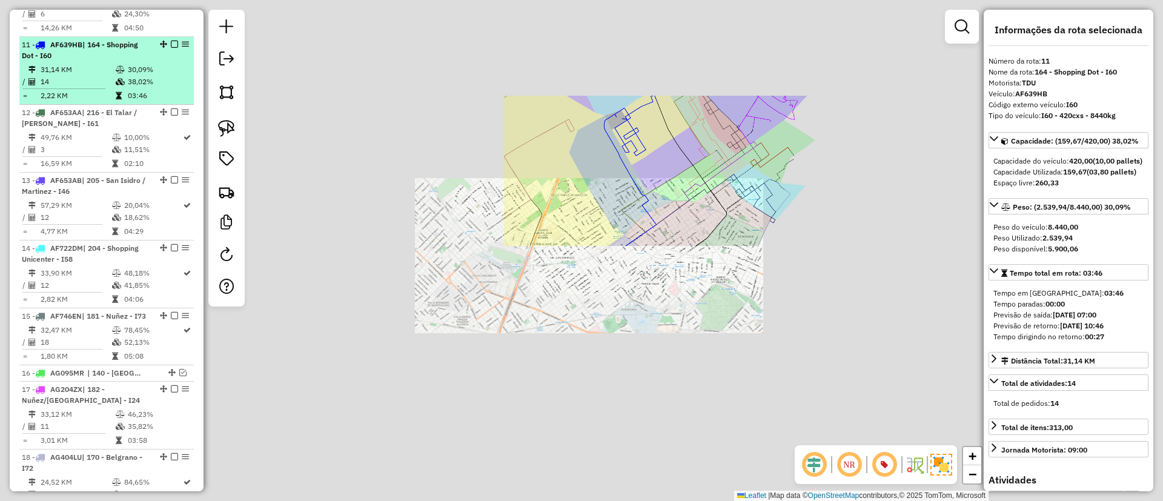
click at [171, 42] on em at bounding box center [174, 44] width 7 height 7
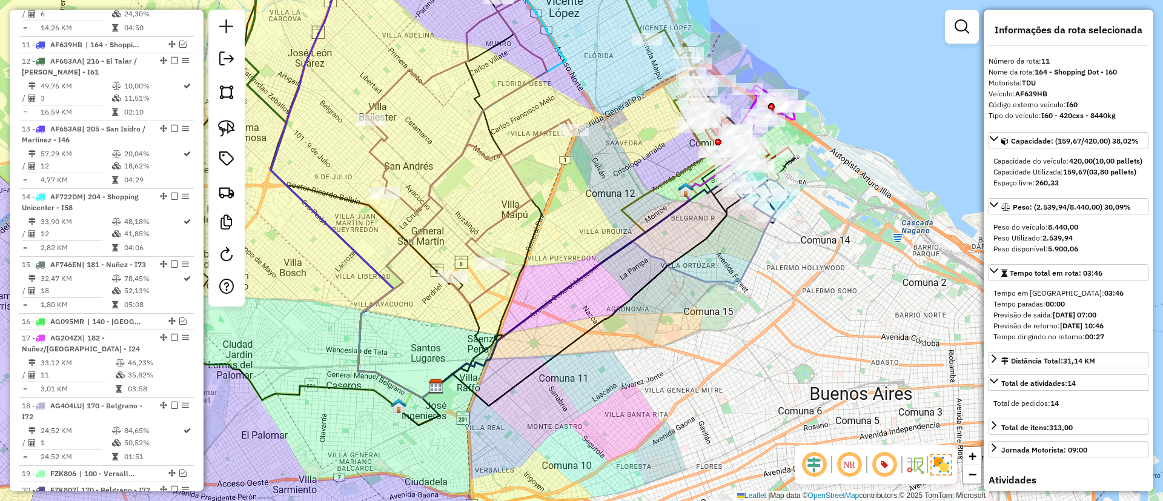
drag, startPoint x: 601, startPoint y: 193, endPoint x: 405, endPoint y: 201, distance: 197.0
click at [399, 204] on div "Janela de atendimento Grade de atendimento Capacidade Transportadoras Veículos …" at bounding box center [581, 250] width 1163 height 501
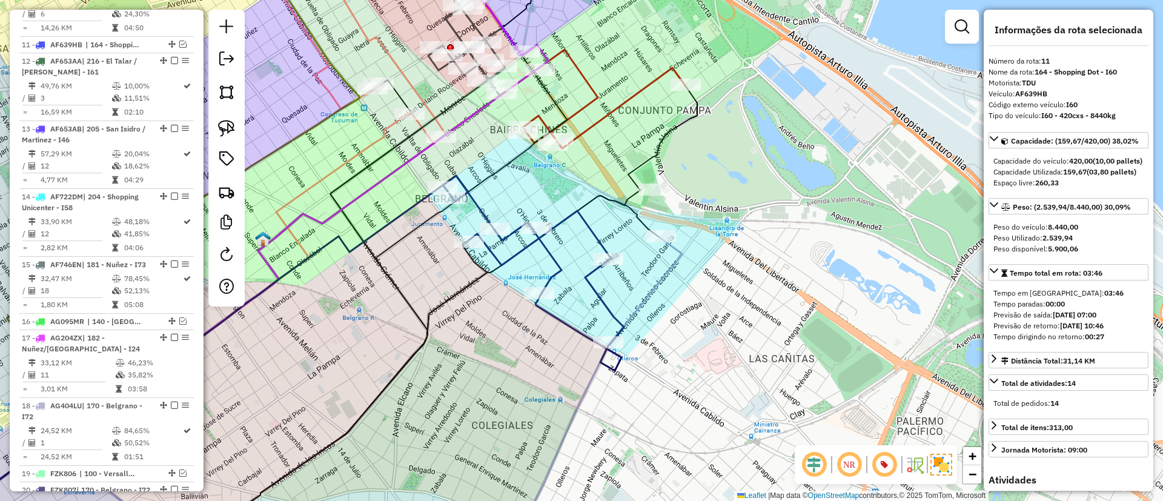
click at [669, 274] on icon at bounding box center [291, 393] width 781 height 313
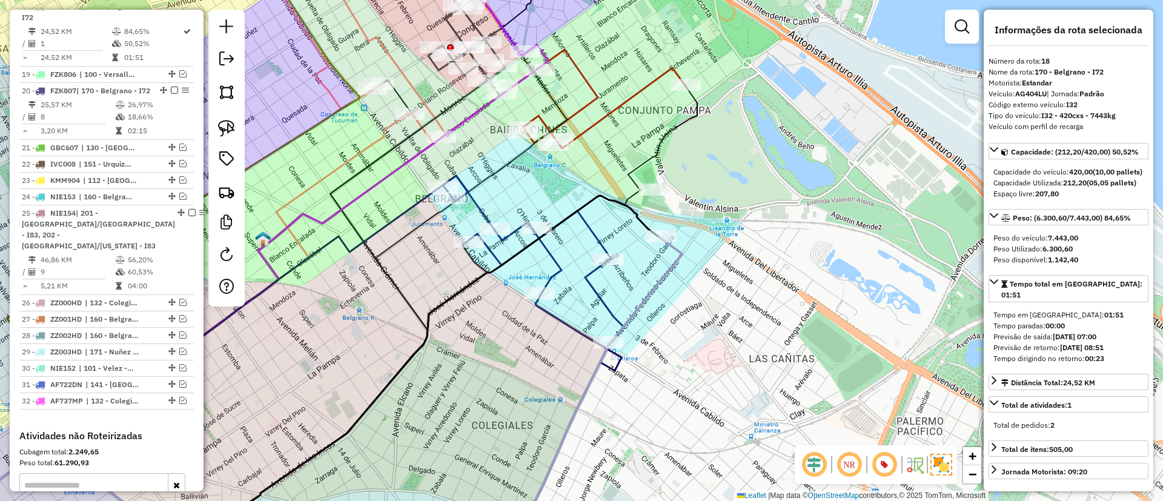
click at [592, 280] on icon at bounding box center [533, 273] width 180 height 195
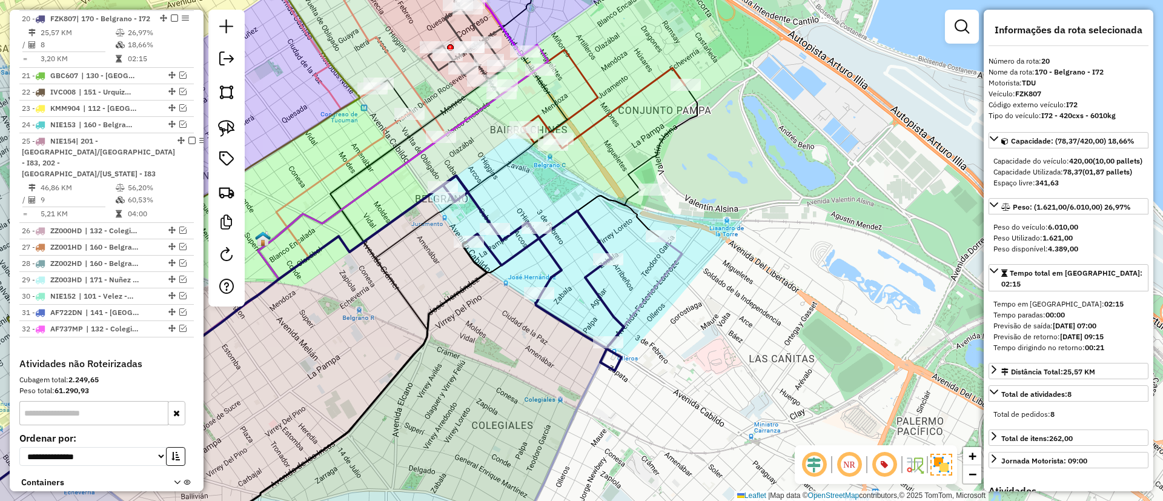
scroll to position [1487, 0]
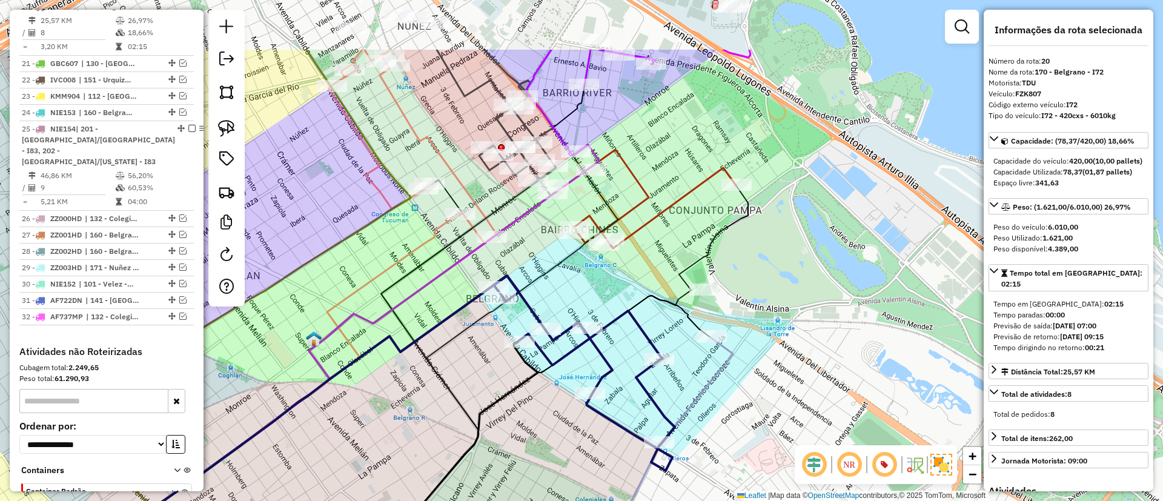
drag, startPoint x: 574, startPoint y: 199, endPoint x: 624, endPoint y: 299, distance: 112.1
click at [624, 299] on div "Janela de atendimento Grade de atendimento Capacidade Transportadoras Veículos …" at bounding box center [581, 250] width 1163 height 501
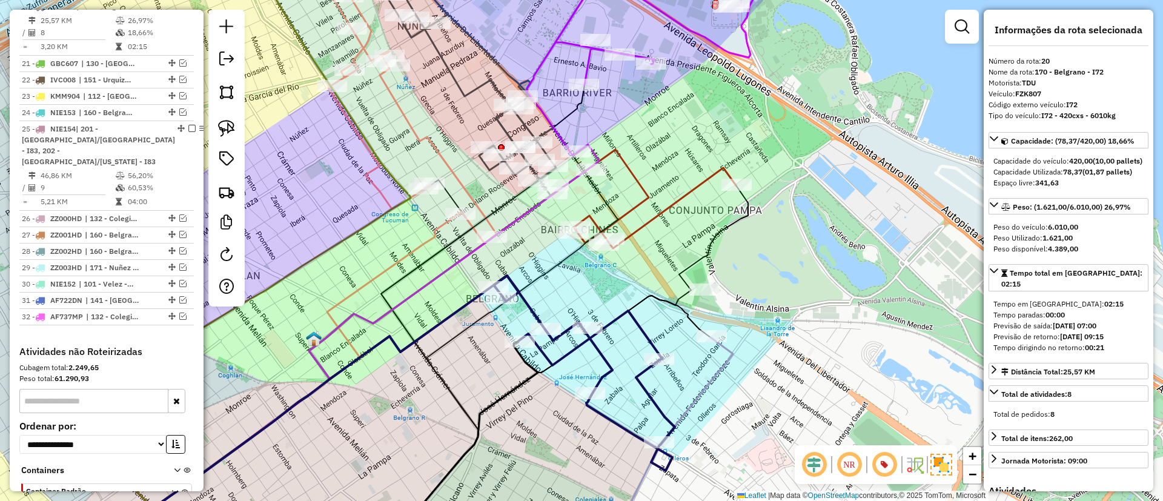
click at [432, 151] on icon at bounding box center [409, 97] width 174 height 294
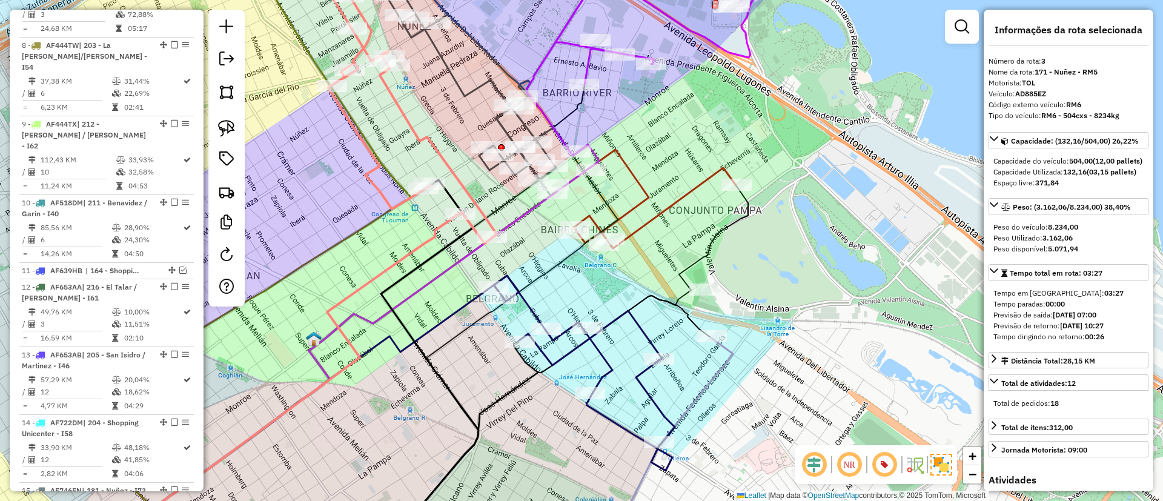
scroll to position [540, 0]
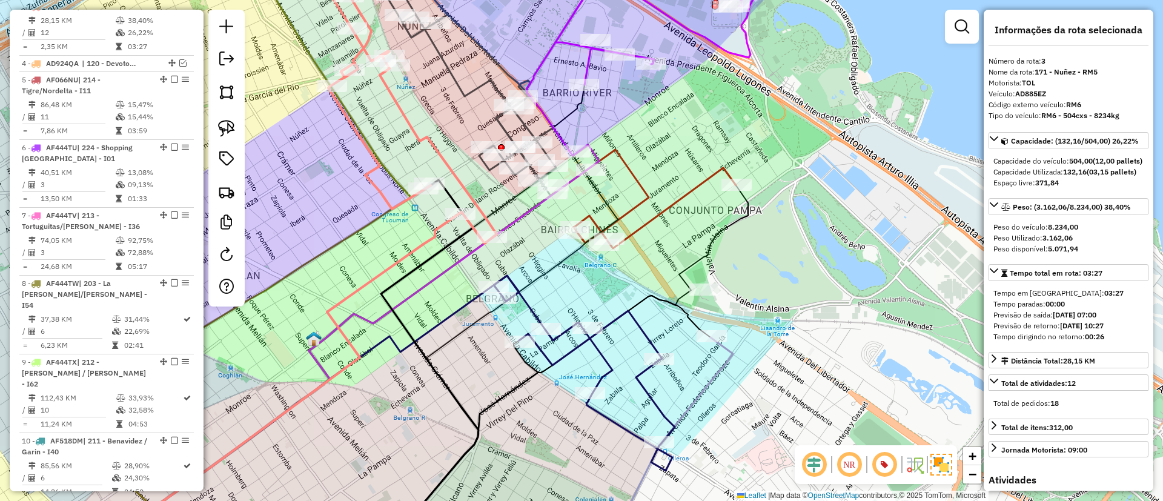
click at [721, 366] on icon at bounding box center [412, 443] width 641 height 213
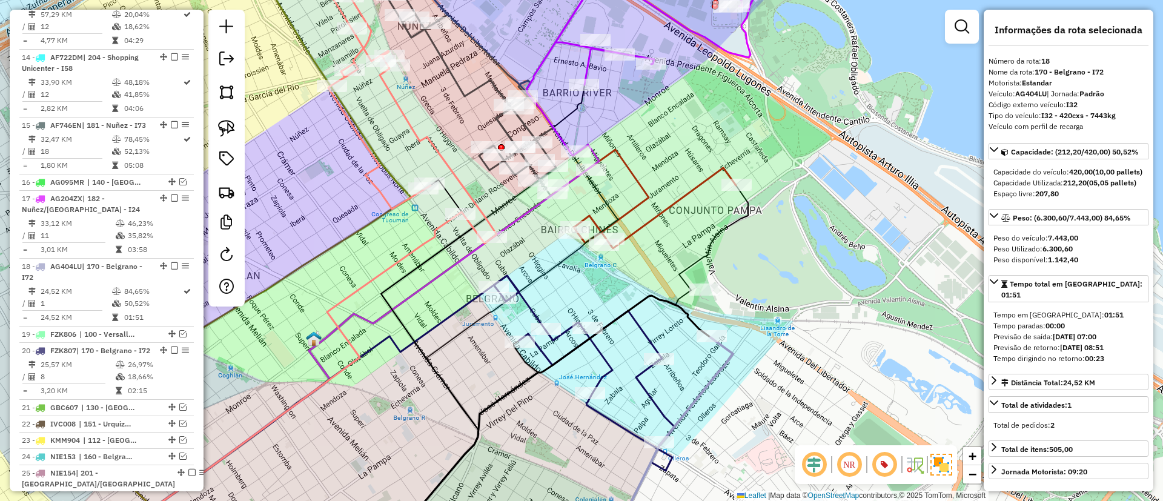
scroll to position [1403, 0]
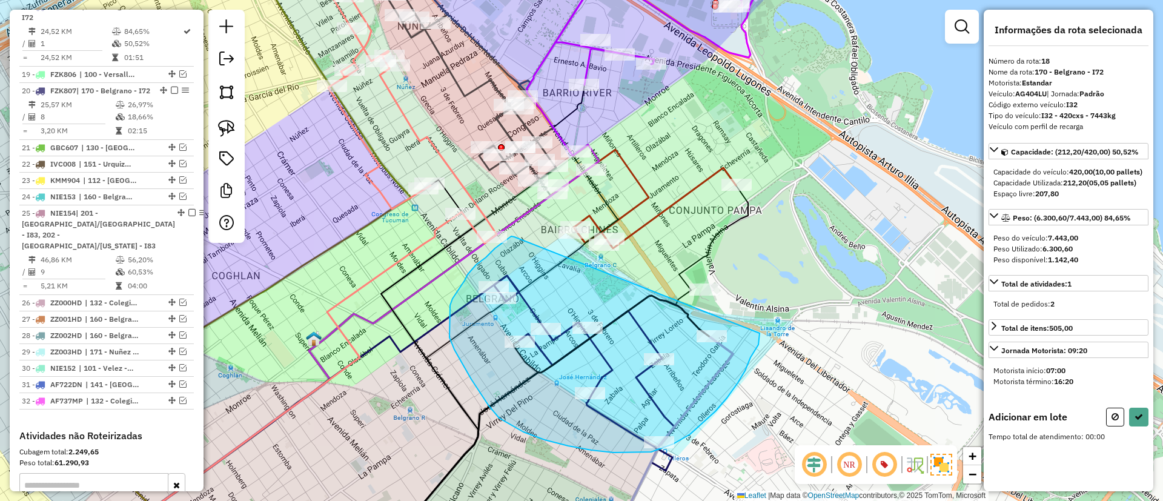
drag, startPoint x: 514, startPoint y: 237, endPoint x: 760, endPoint y: 333, distance: 263.3
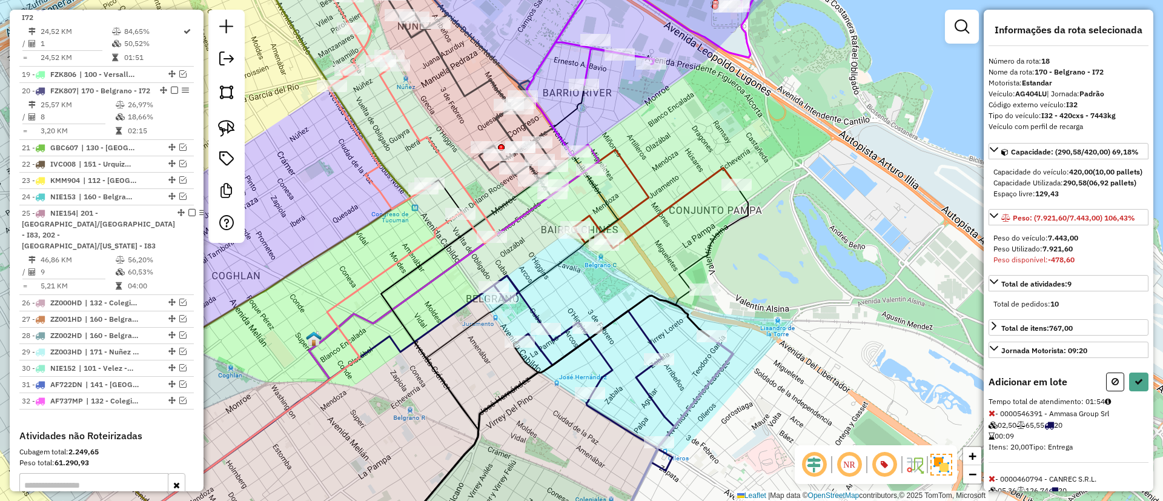
select select "**********"
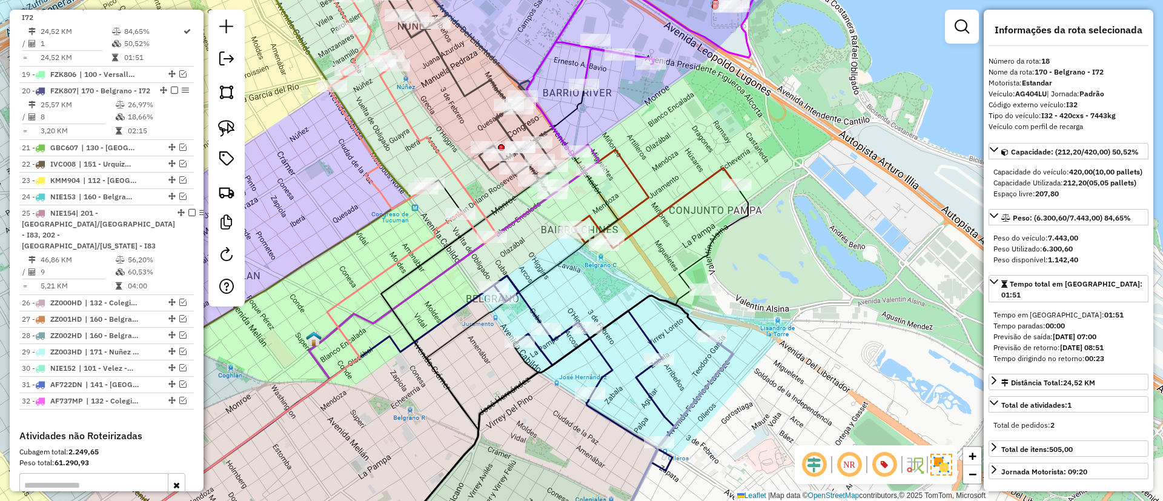
click at [459, 187] on icon at bounding box center [409, 97] width 174 height 294
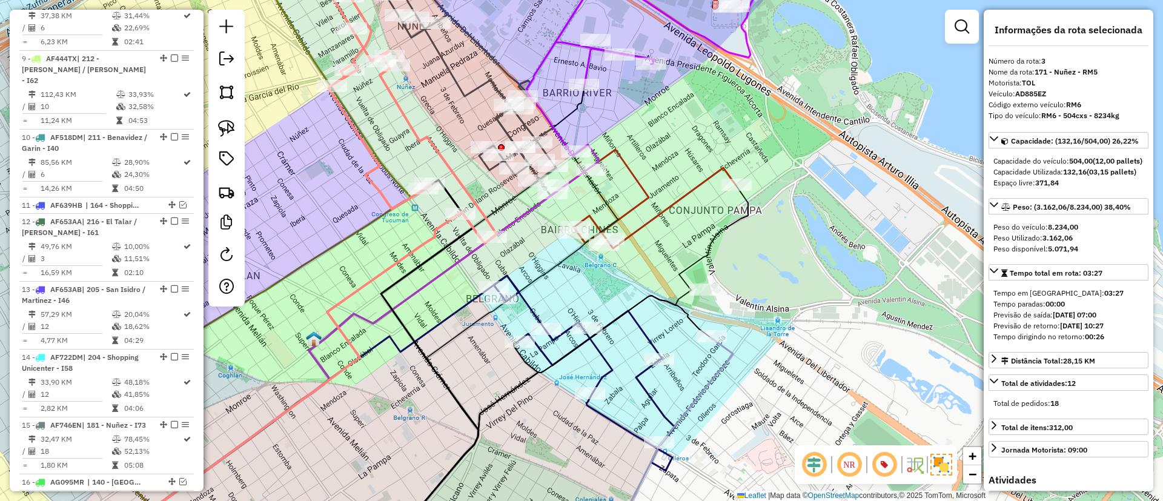
scroll to position [540, 0]
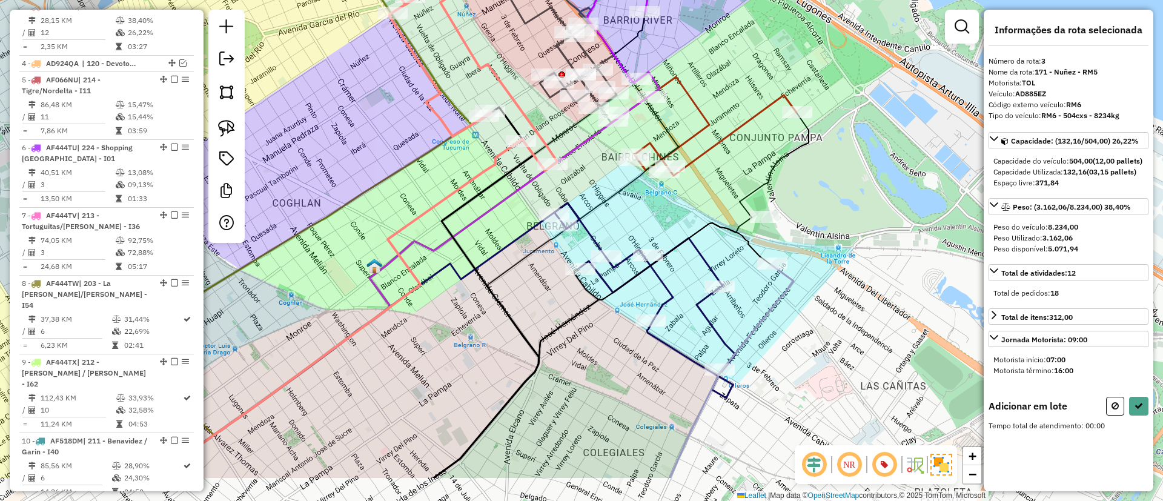
drag, startPoint x: 476, startPoint y: 313, endPoint x: 492, endPoint y: 300, distance: 20.7
click at [492, 300] on div "Janela de atendimento Grade de atendimento Capacidade Transportadoras Veículos …" at bounding box center [581, 250] width 1163 height 501
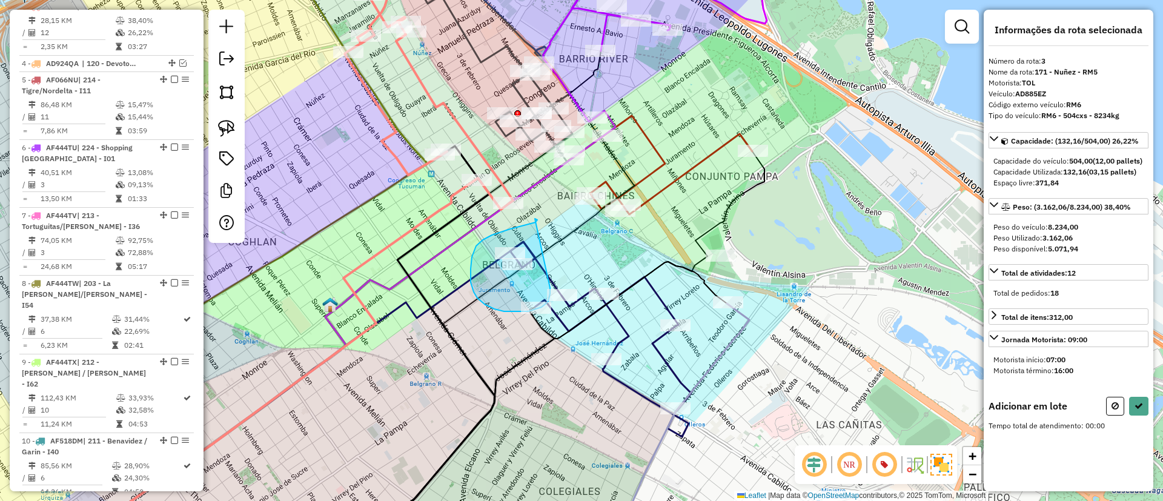
drag, startPoint x: 537, startPoint y: 220, endPoint x: 550, endPoint y: 288, distance: 69.0
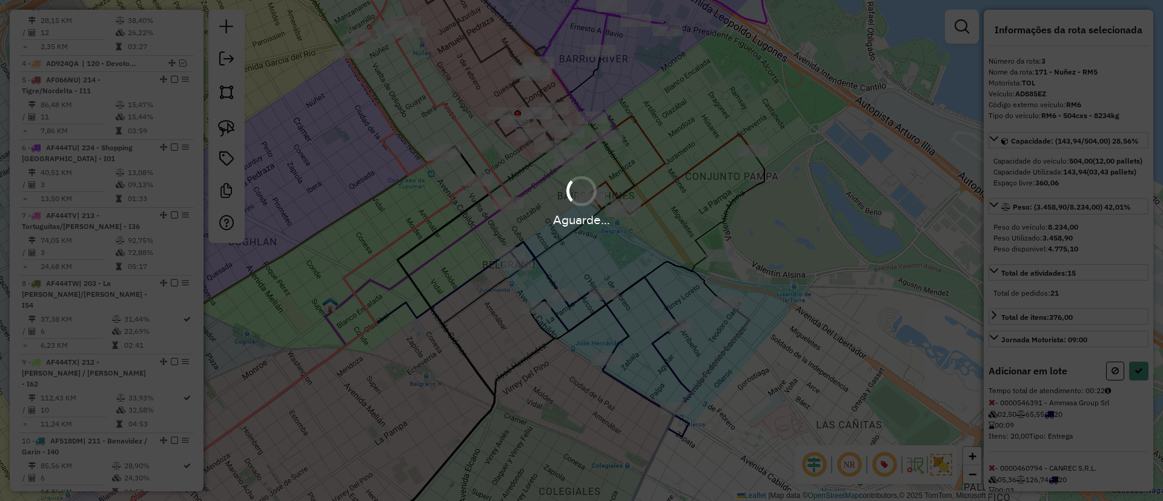
select select "**********"
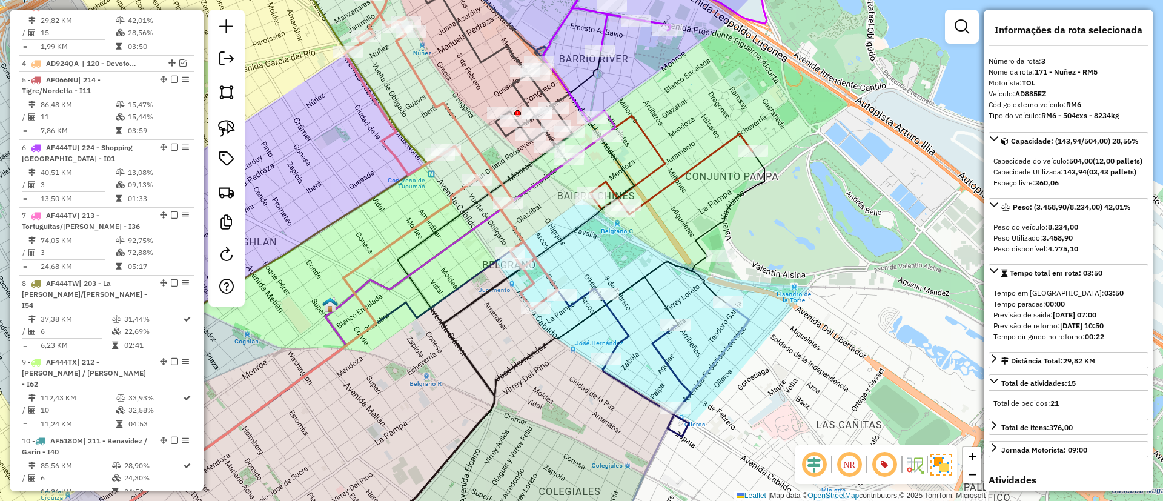
click at [729, 349] on icon at bounding box center [404, 426] width 689 height 247
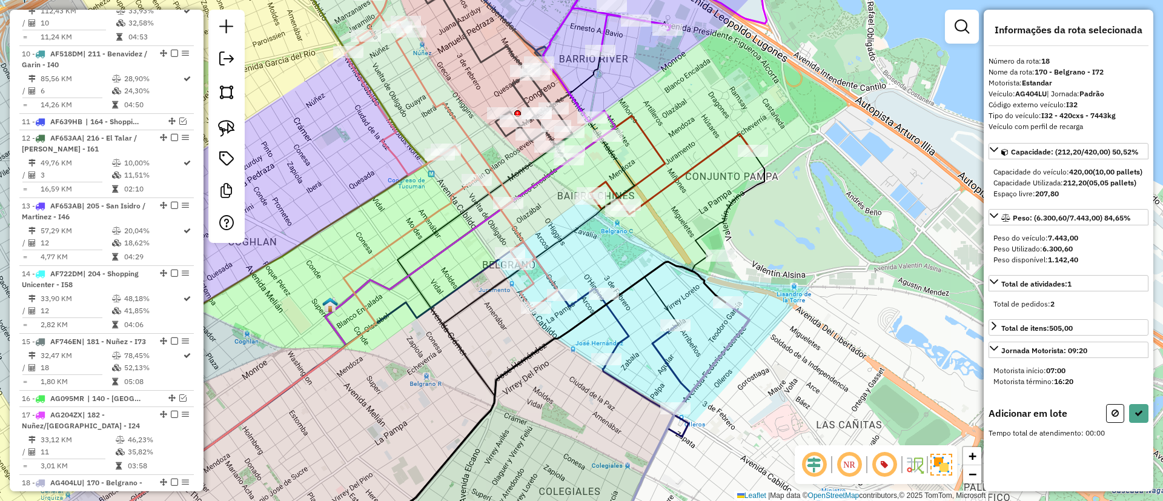
scroll to position [1403, 0]
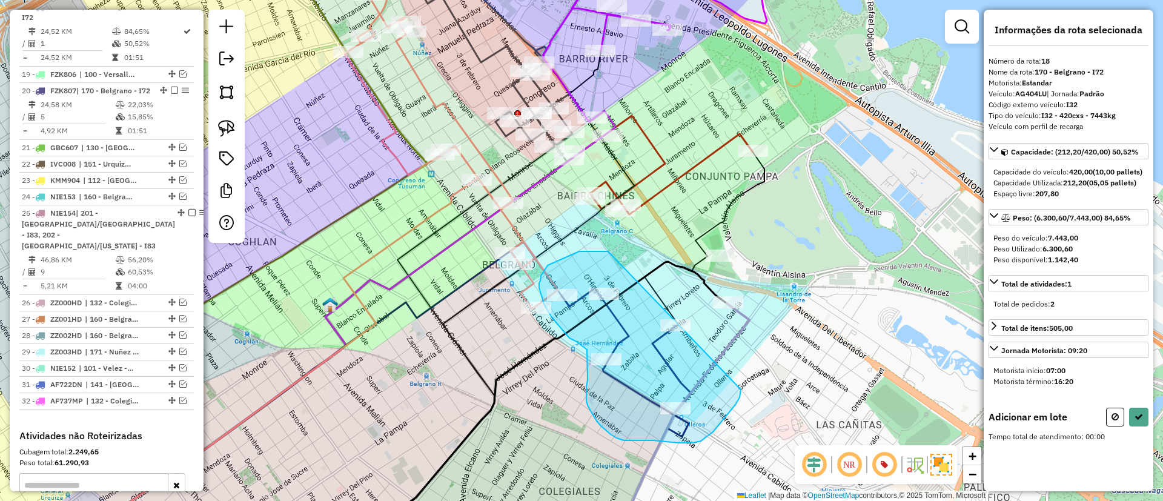
drag, startPoint x: 608, startPoint y: 251, endPoint x: 741, endPoint y: 369, distance: 177.2
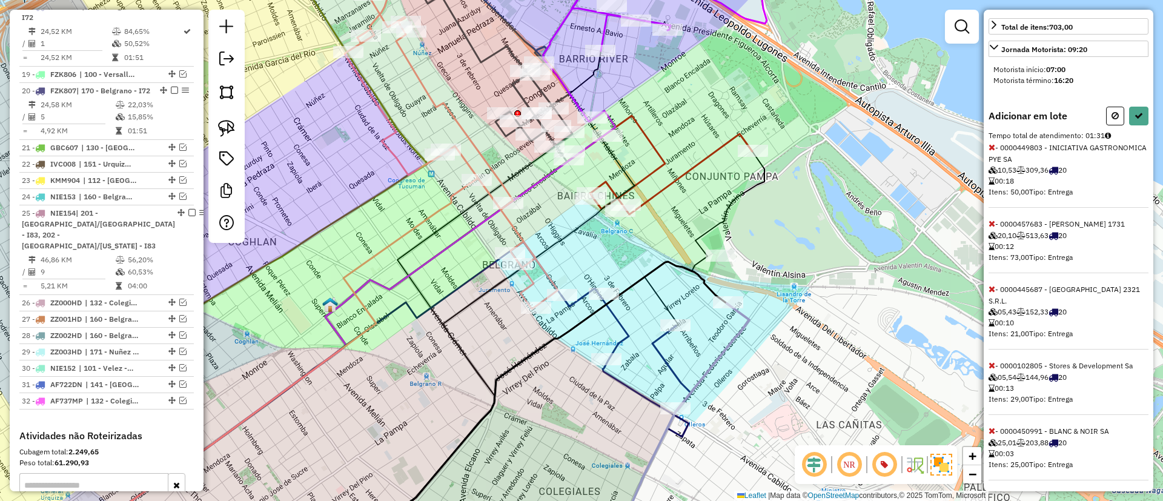
scroll to position [316, 0]
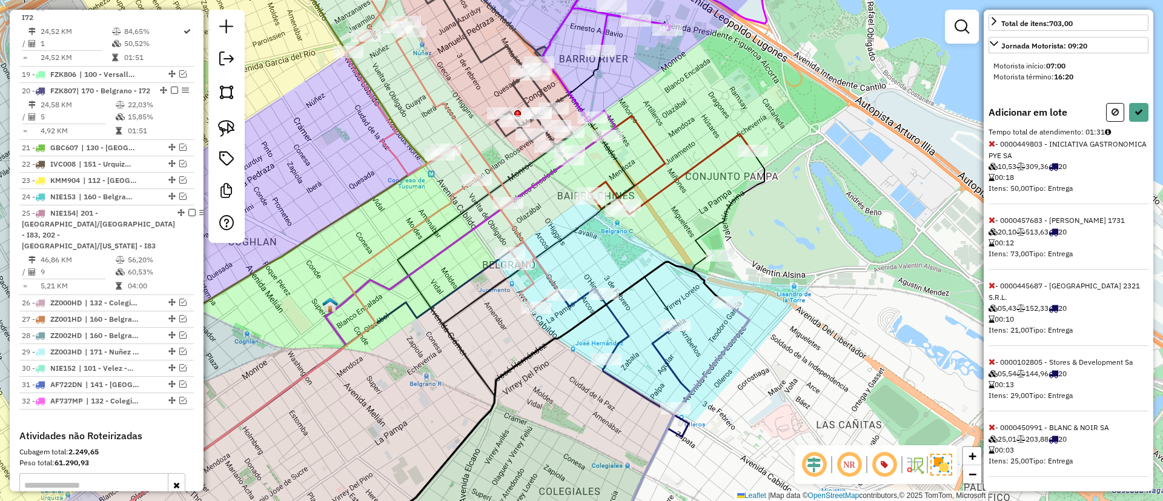
click at [987, 430] on div "Informações da rota selecionada Número da rota: 18 Nome da rota: 170 - Belgrano…" at bounding box center [1069, 251] width 170 height 482
click at [990, 424] on icon at bounding box center [991, 427] width 7 height 8
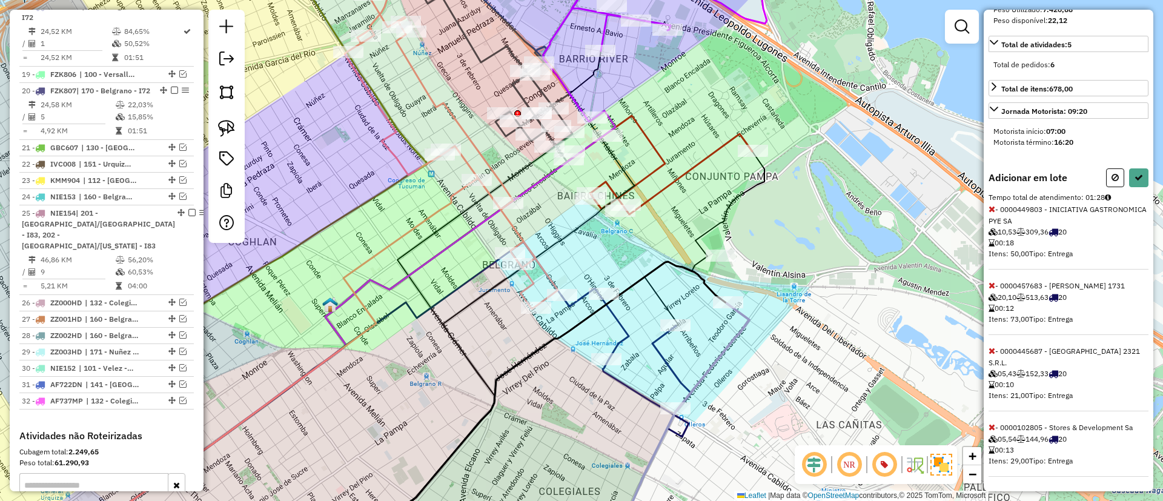
scroll to position [0, 0]
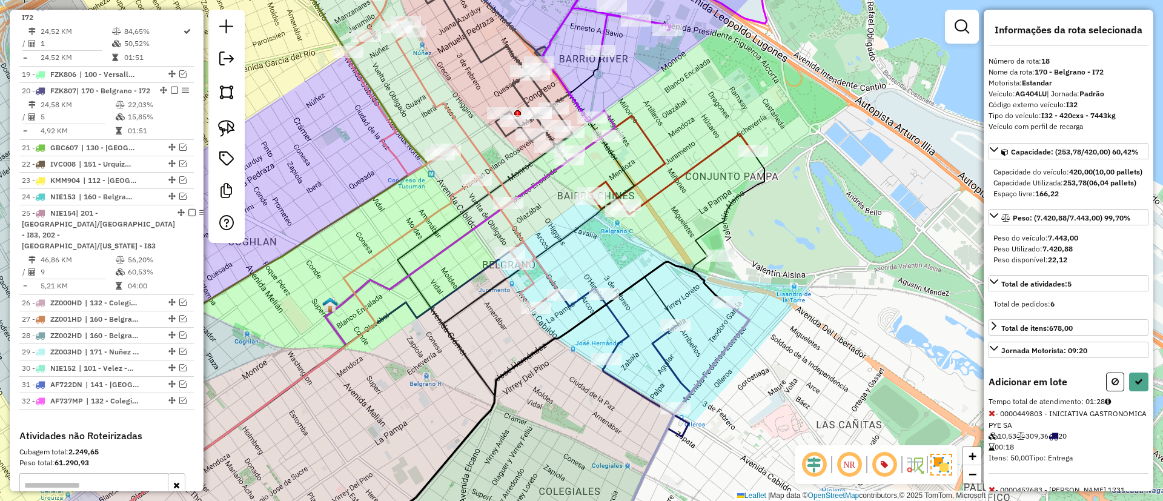
select select "**********"
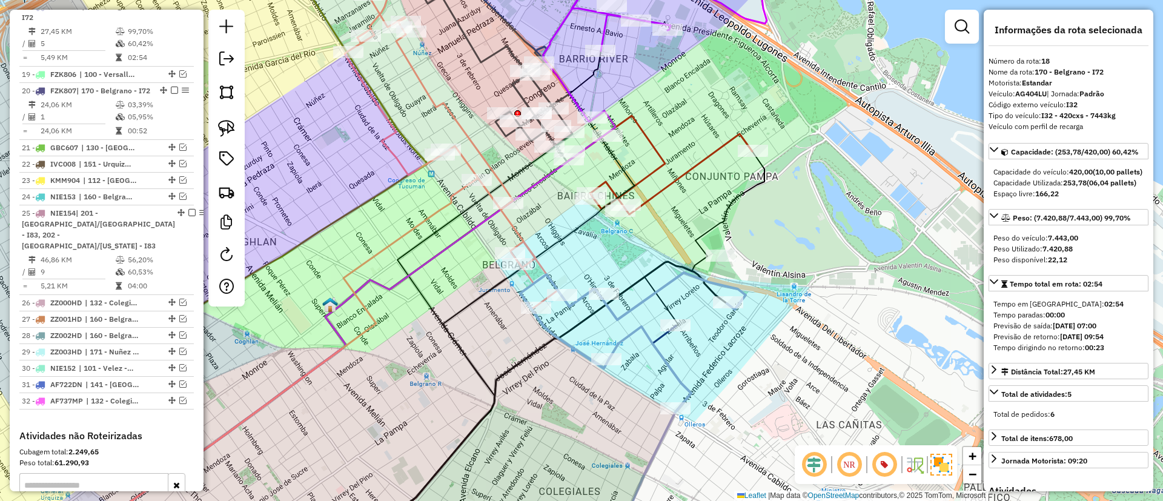
click at [537, 260] on icon at bounding box center [450, 129] width 216 height 359
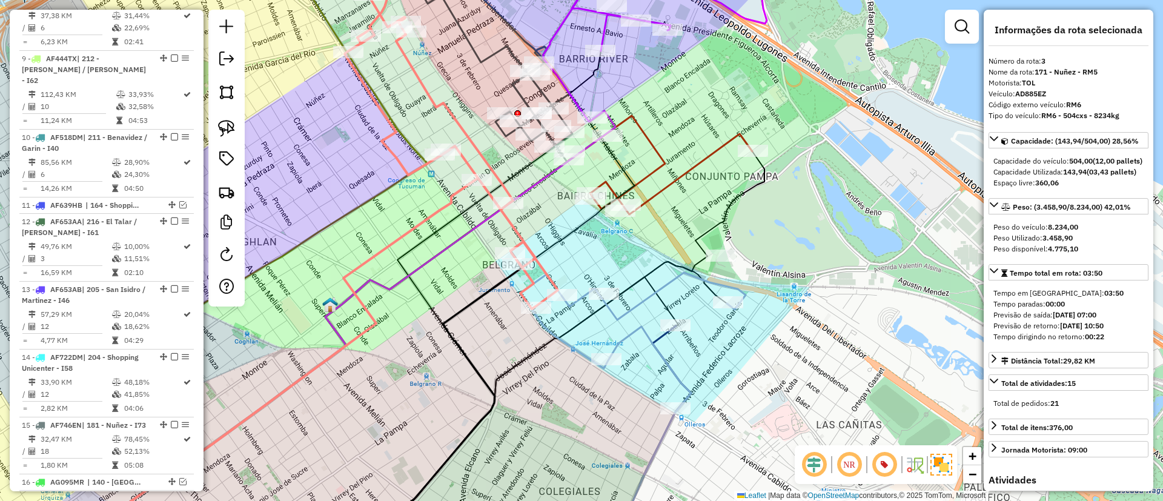
scroll to position [540, 0]
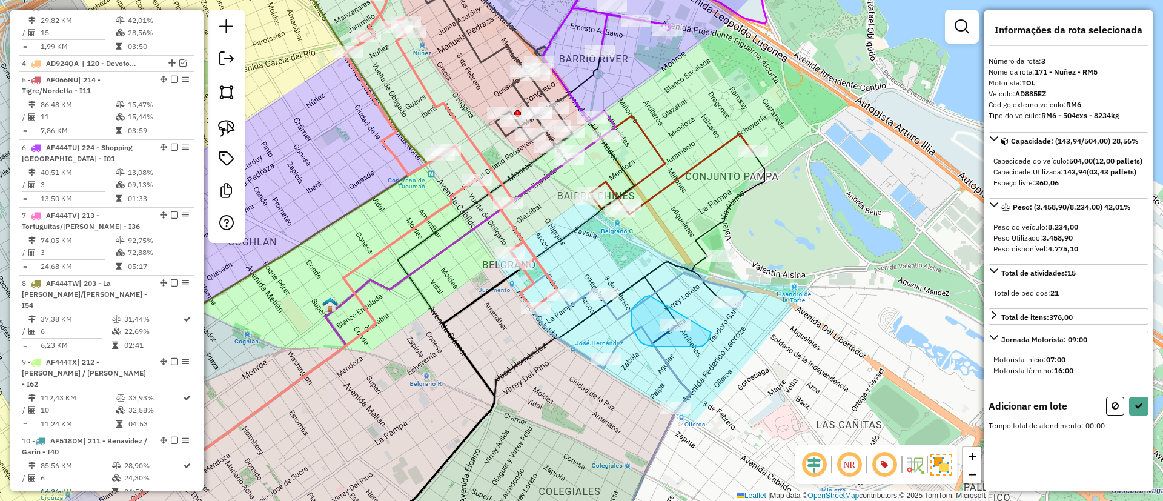
drag, startPoint x: 632, startPoint y: 326, endPoint x: 715, endPoint y: 326, distance: 83.0
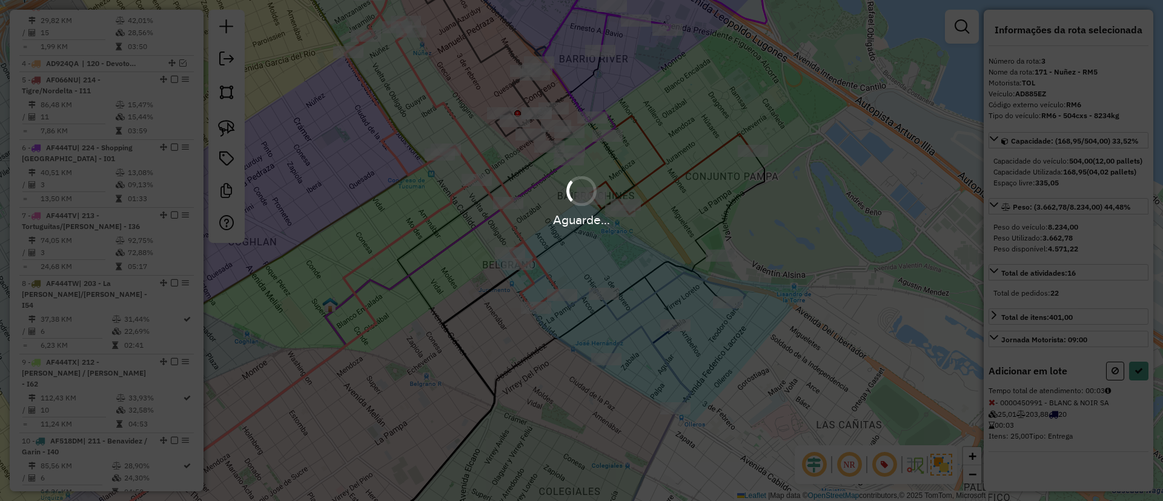
select select "**********"
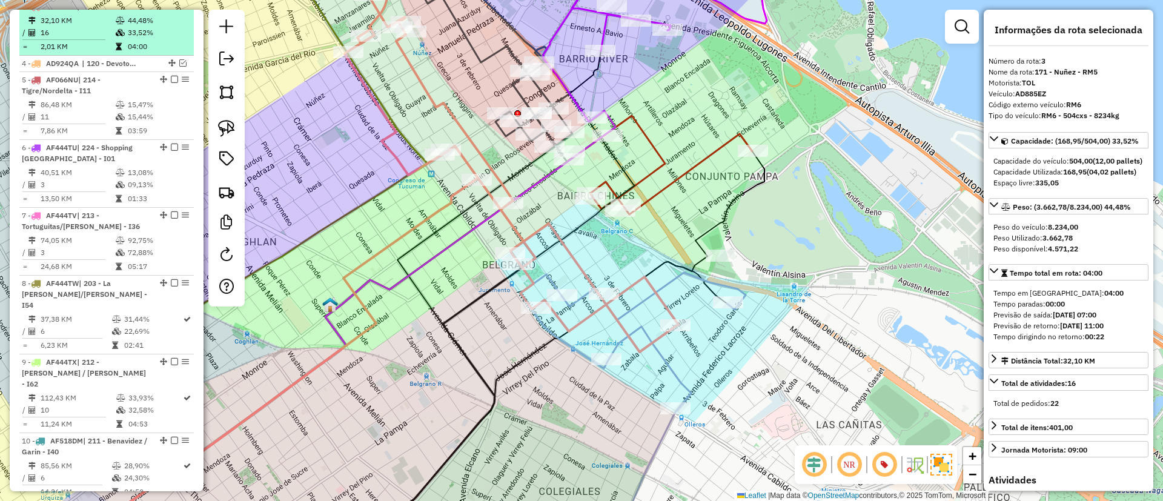
click at [171, 10] on em at bounding box center [174, 5] width 7 height 7
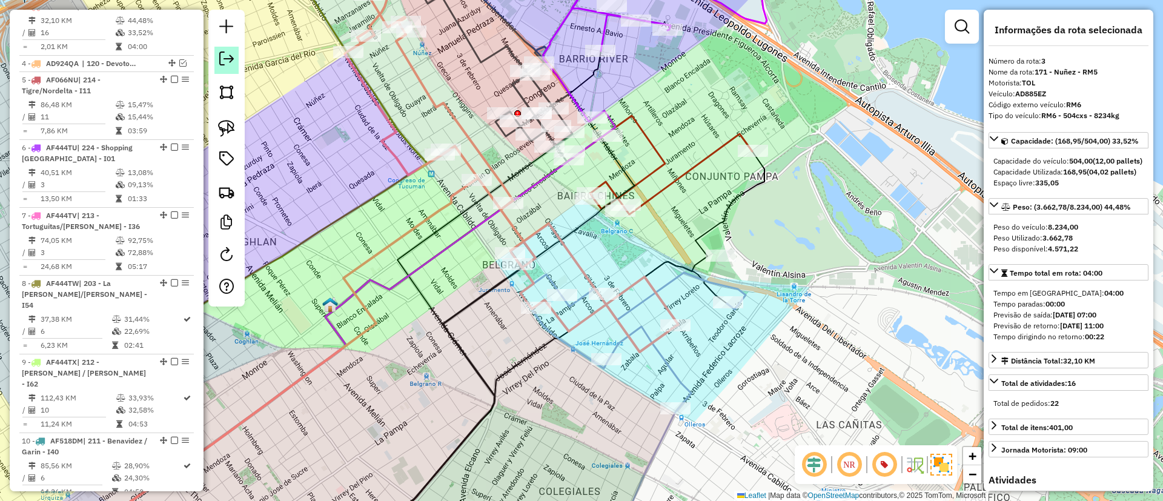
scroll to position [488, 0]
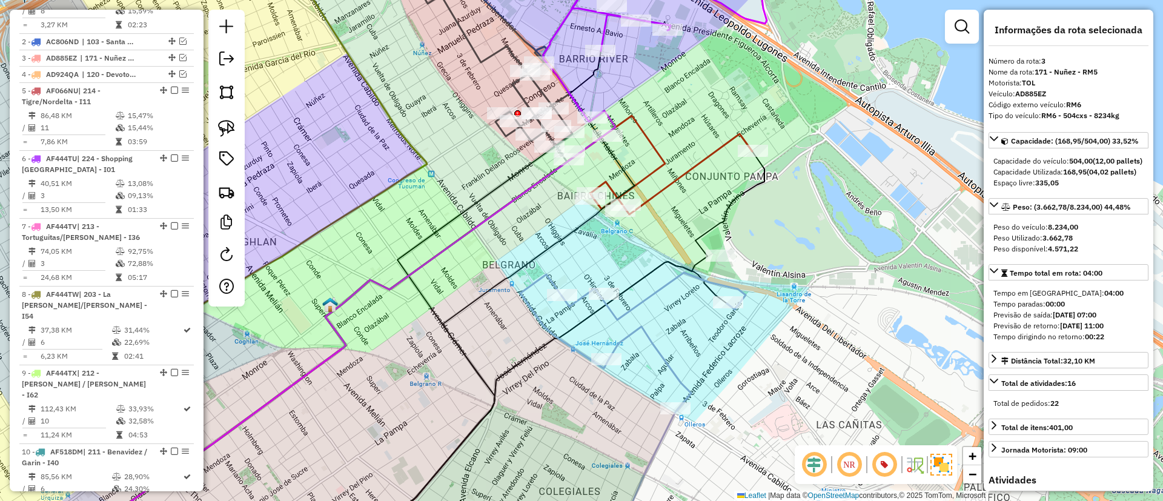
click at [646, 331] on icon at bounding box center [632, 341] width 225 height 137
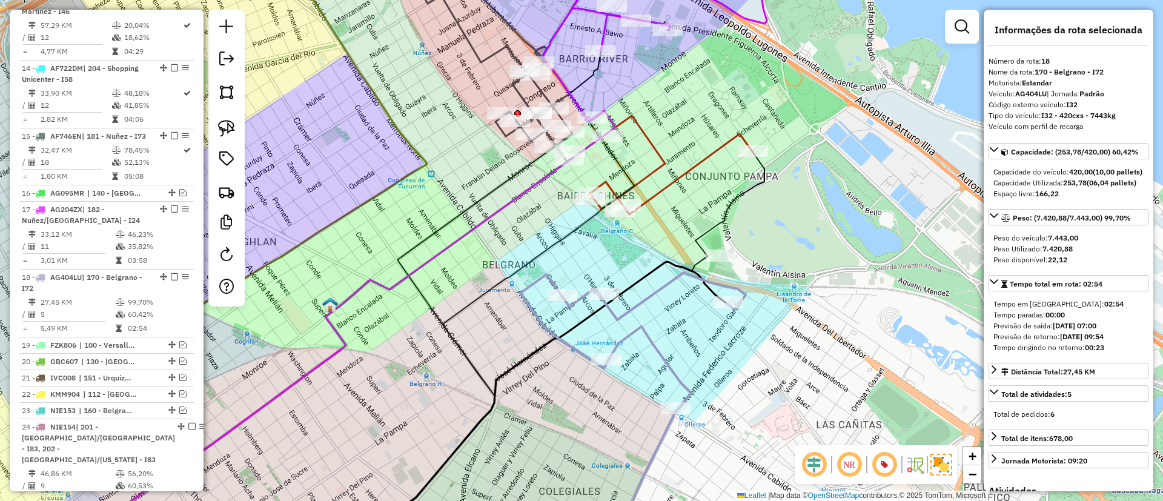
scroll to position [1351, 0]
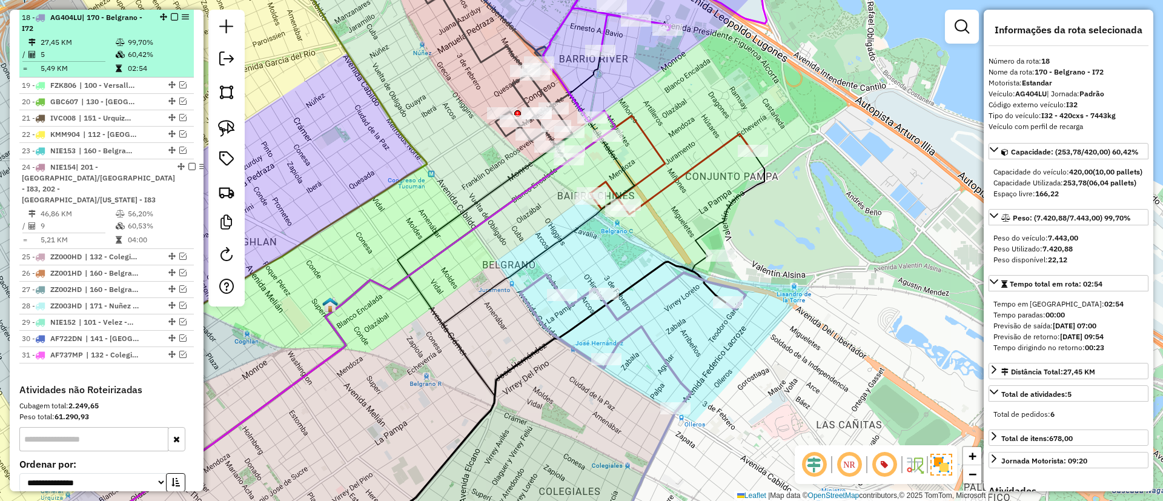
click at [172, 16] on em at bounding box center [174, 16] width 7 height 7
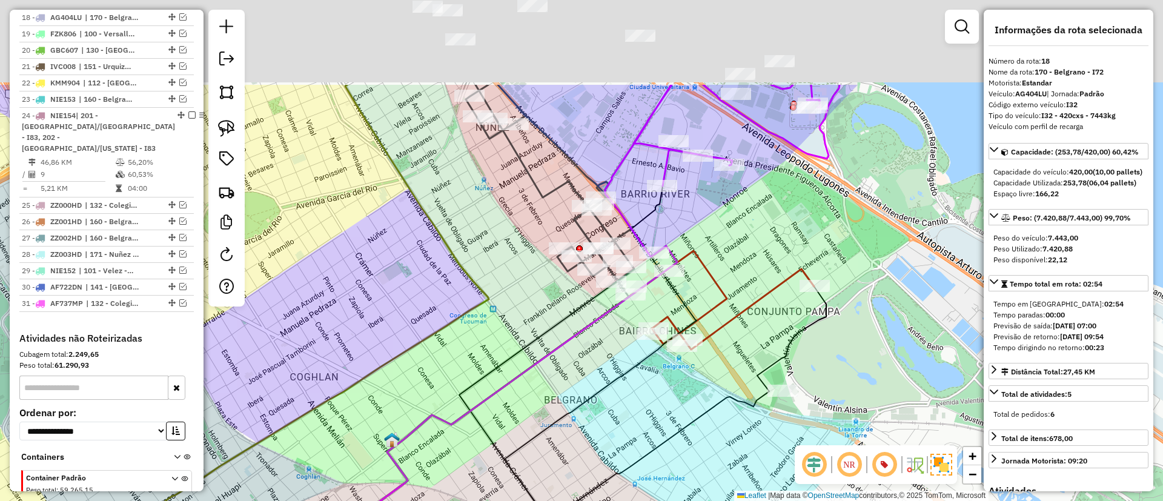
drag, startPoint x: 435, startPoint y: 243, endPoint x: 478, endPoint y: 348, distance: 113.5
click at [478, 348] on div "Janela de atendimento Grade de atendimento Capacidade Transportadoras Veículos …" at bounding box center [581, 250] width 1163 height 501
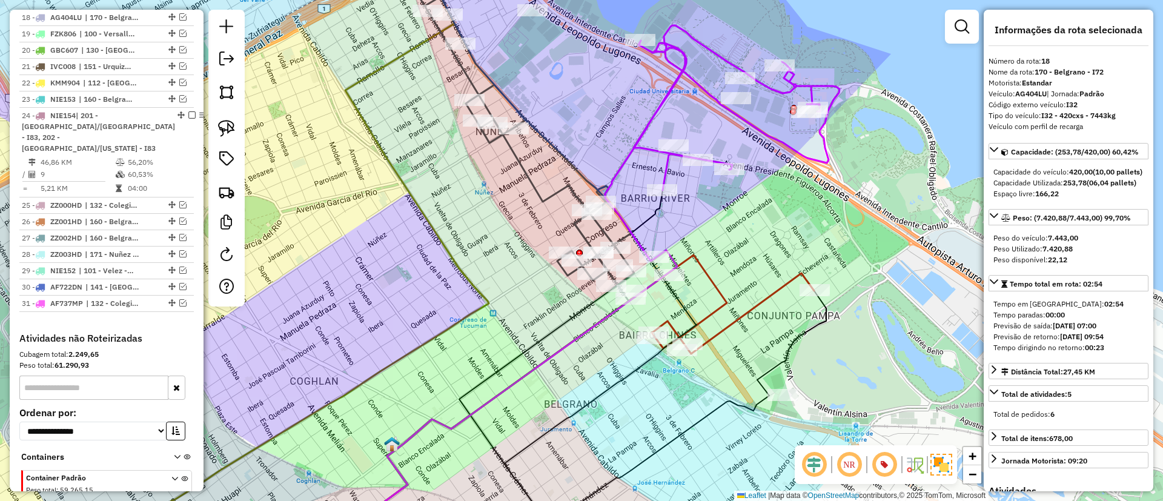
click at [729, 313] on div "Janela de atendimento Grade de atendimento Capacidade Transportadoras Veículos …" at bounding box center [581, 250] width 1163 height 501
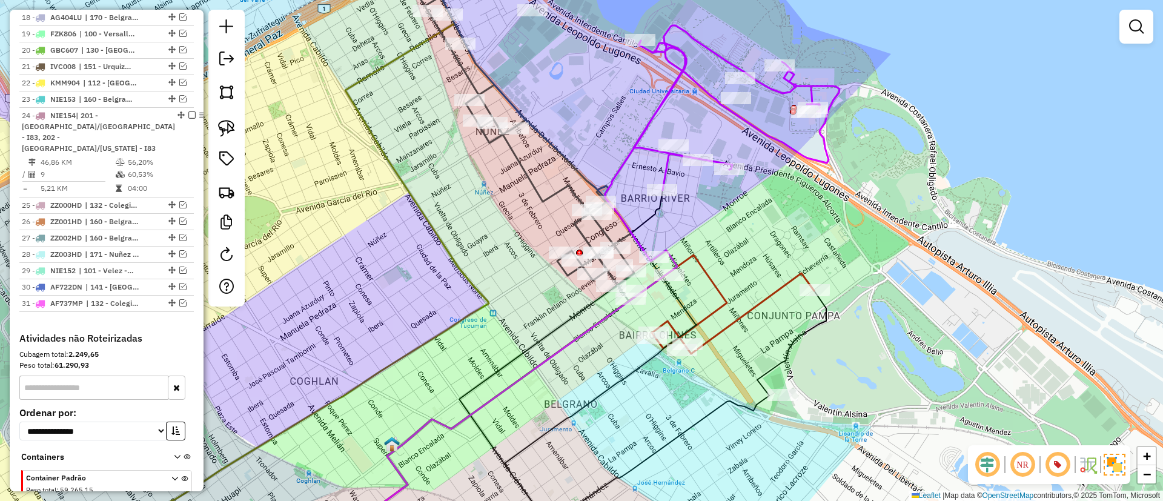
click at [736, 315] on icon at bounding box center [722, 304] width 183 height 99
select select "**********"
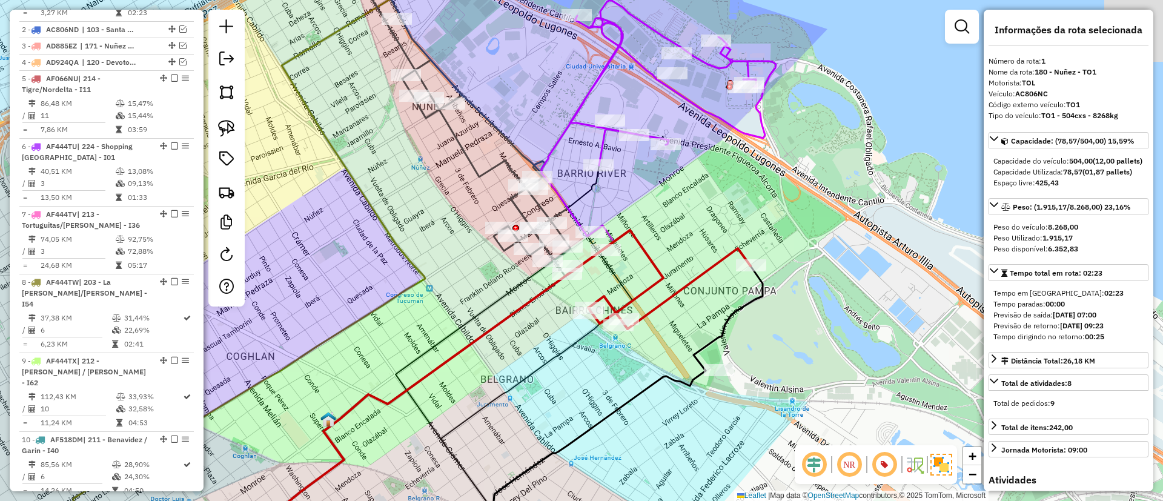
scroll to position [455, 0]
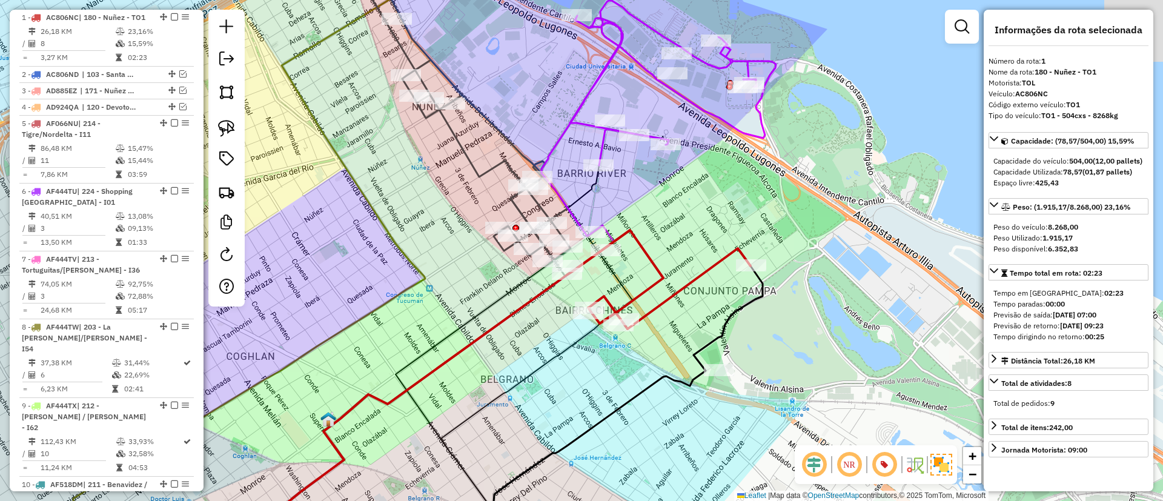
drag, startPoint x: 752, startPoint y: 338, endPoint x: 689, endPoint y: 313, distance: 68.3
click at [689, 313] on div "Janela de atendimento Grade de atendimento Capacidade Transportadoras Veículos …" at bounding box center [581, 250] width 1163 height 501
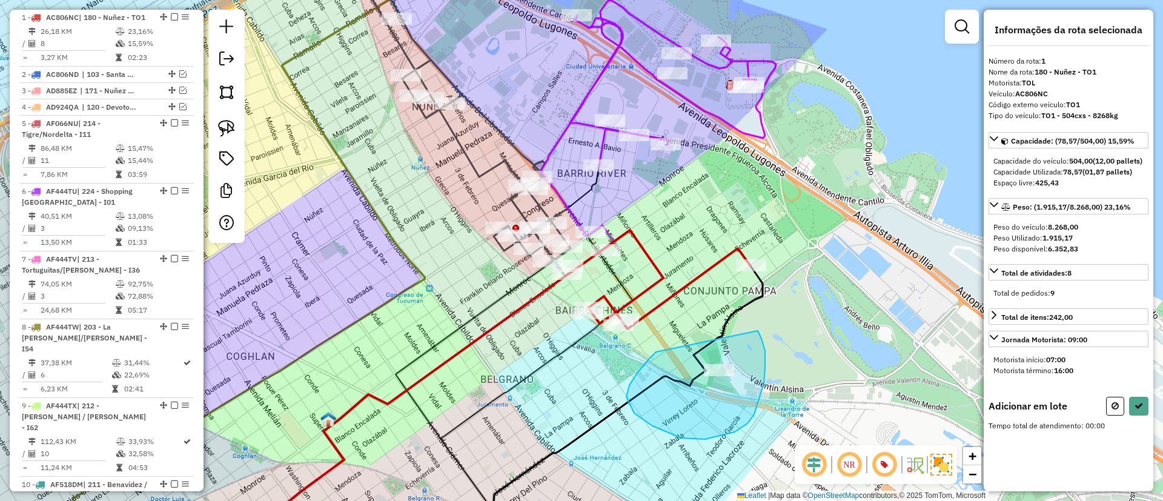
drag, startPoint x: 652, startPoint y: 426, endPoint x: 753, endPoint y: 325, distance: 142.6
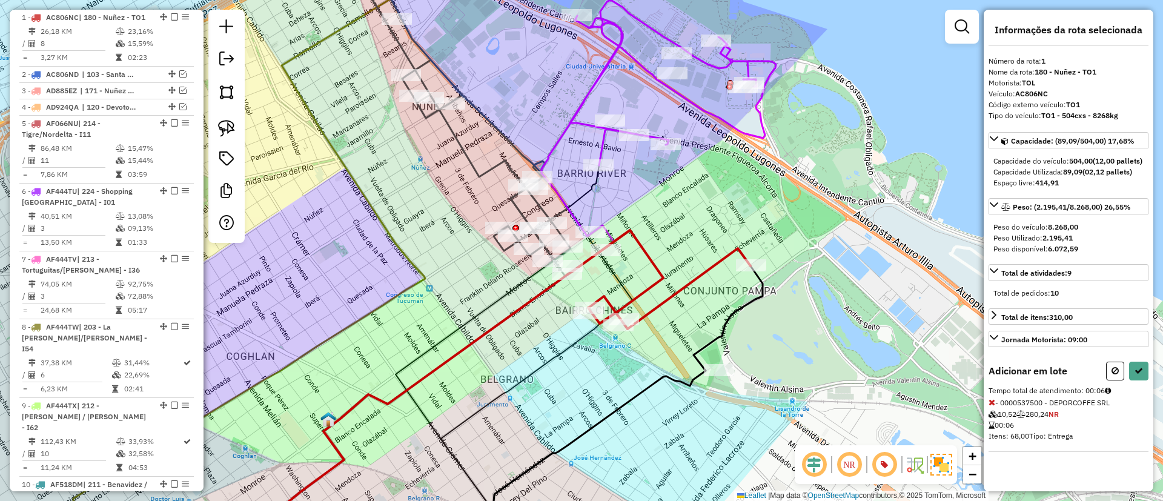
select select "**********"
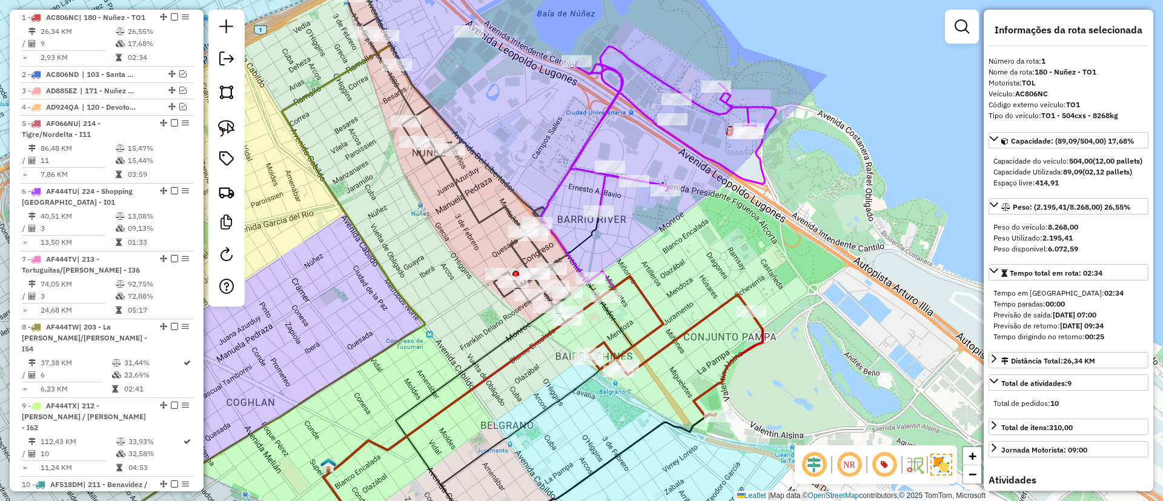
drag, startPoint x: 498, startPoint y: 131, endPoint x: 528, endPoint y: 258, distance: 130.7
click at [524, 269] on icon at bounding box center [458, 153] width 224 height 314
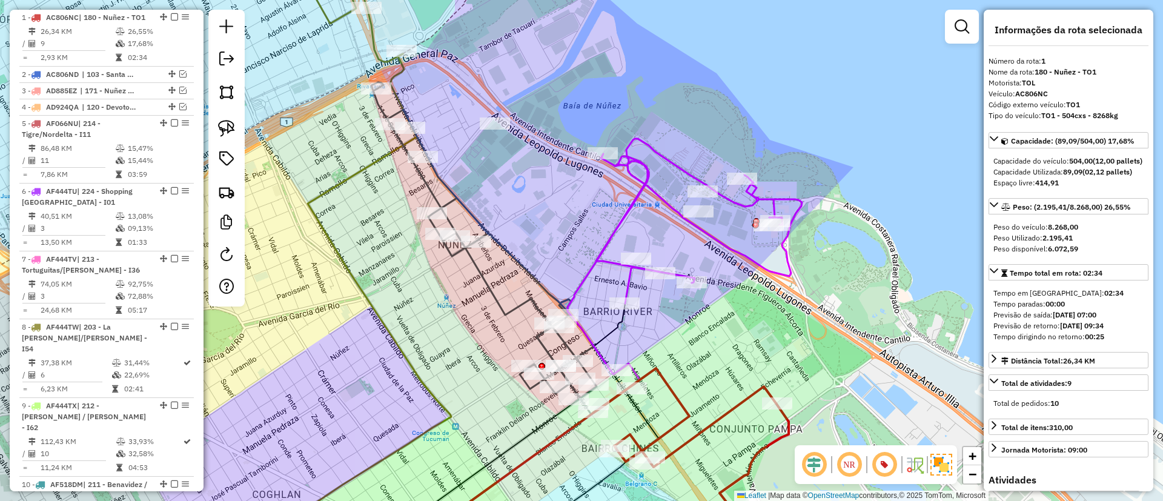
click at [781, 268] on icon at bounding box center [685, 257] width 234 height 236
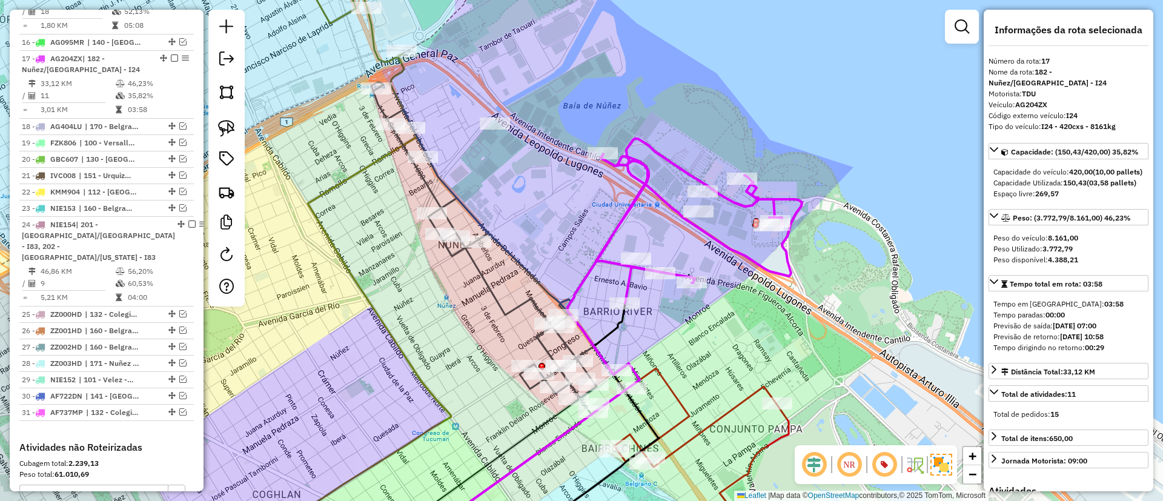
scroll to position [1283, 0]
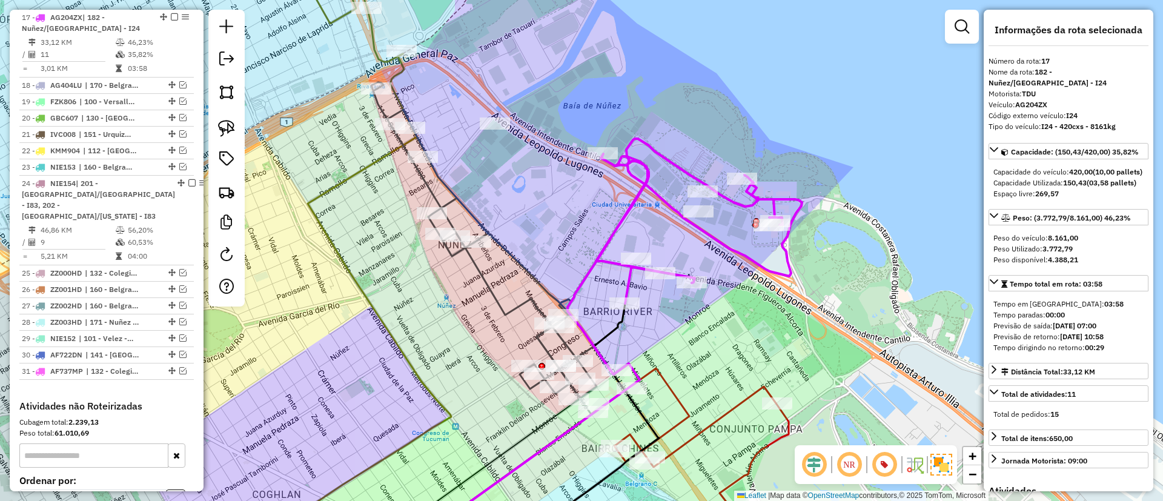
drag, startPoint x: 569, startPoint y: 179, endPoint x: 592, endPoint y: 200, distance: 30.4
click at [592, 200] on div "Janela de atendimento Grade de atendimento Capacidade Transportadoras Veículos …" at bounding box center [581, 250] width 1163 height 501
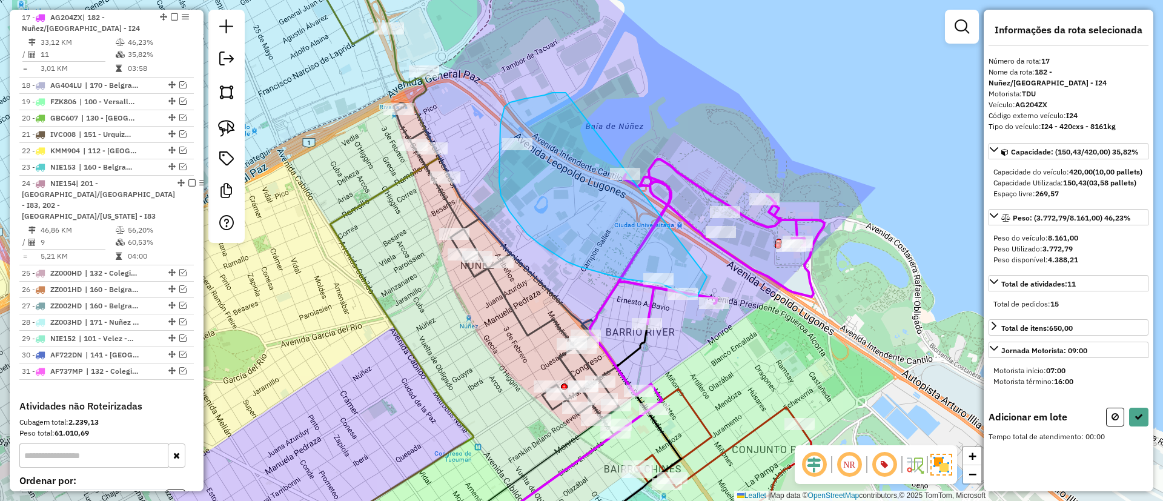
drag, startPoint x: 503, startPoint y: 113, endPoint x: 707, endPoint y: 277, distance: 261.9
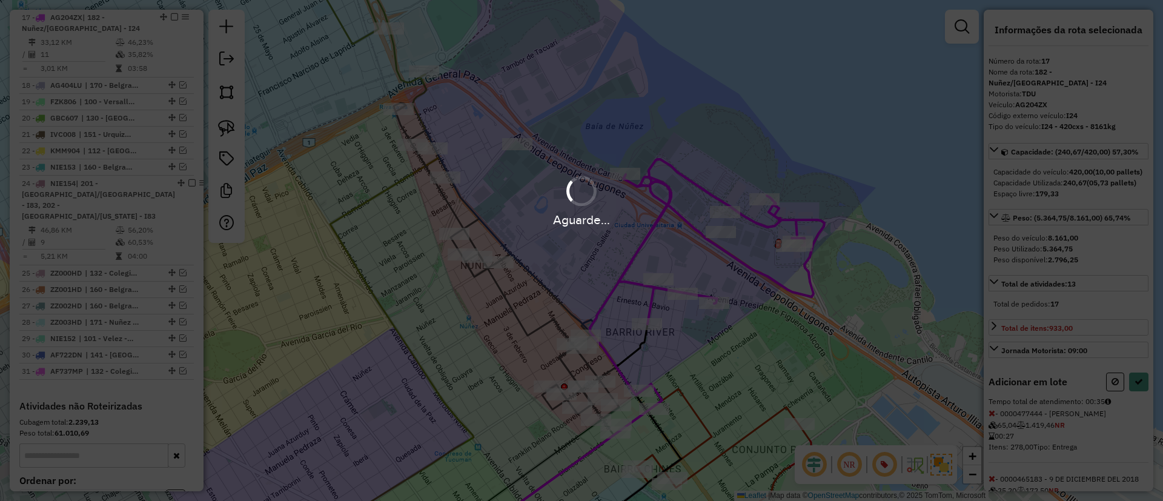
select select "**********"
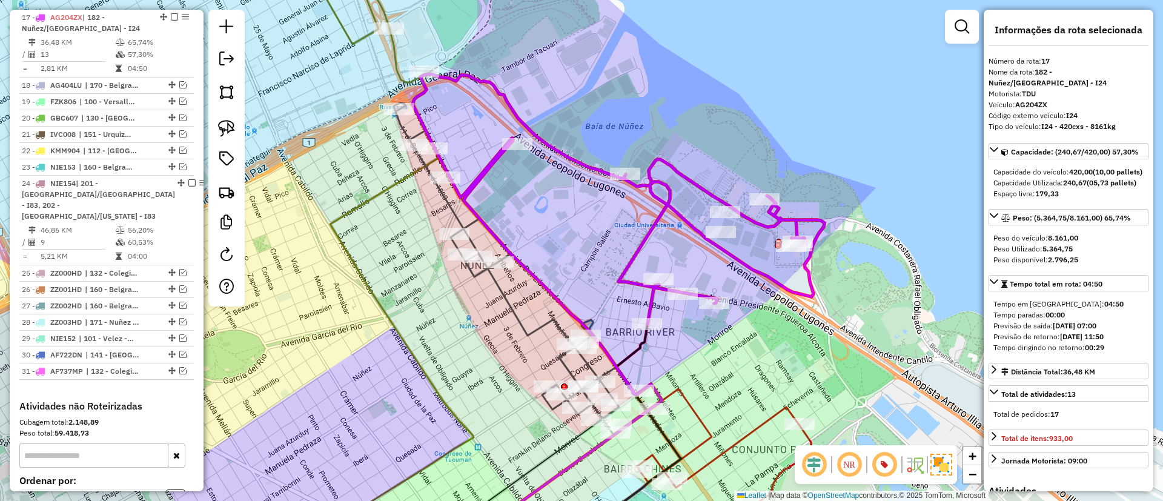
click at [525, 326] on icon at bounding box center [506, 262] width 225 height 319
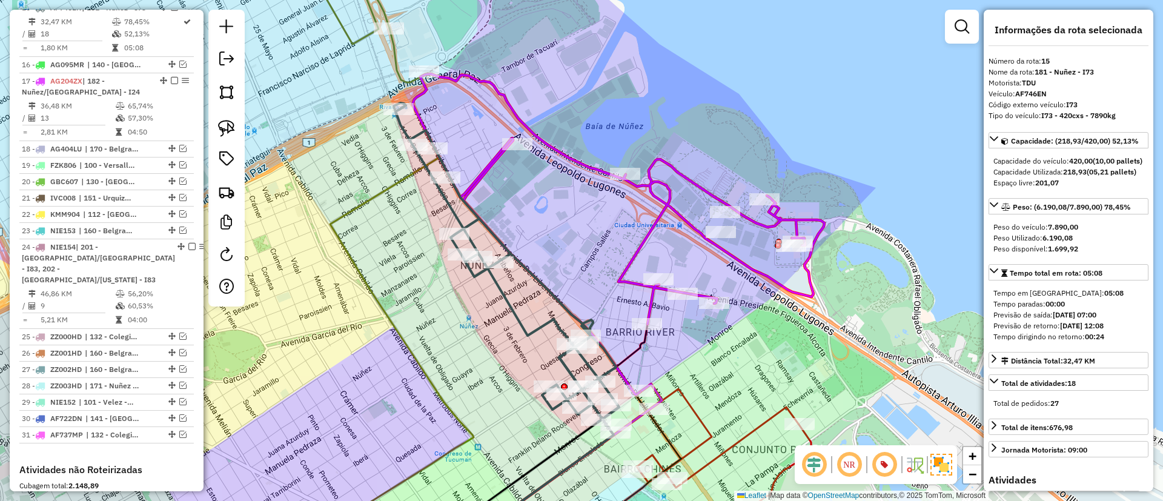
scroll to position [1199, 0]
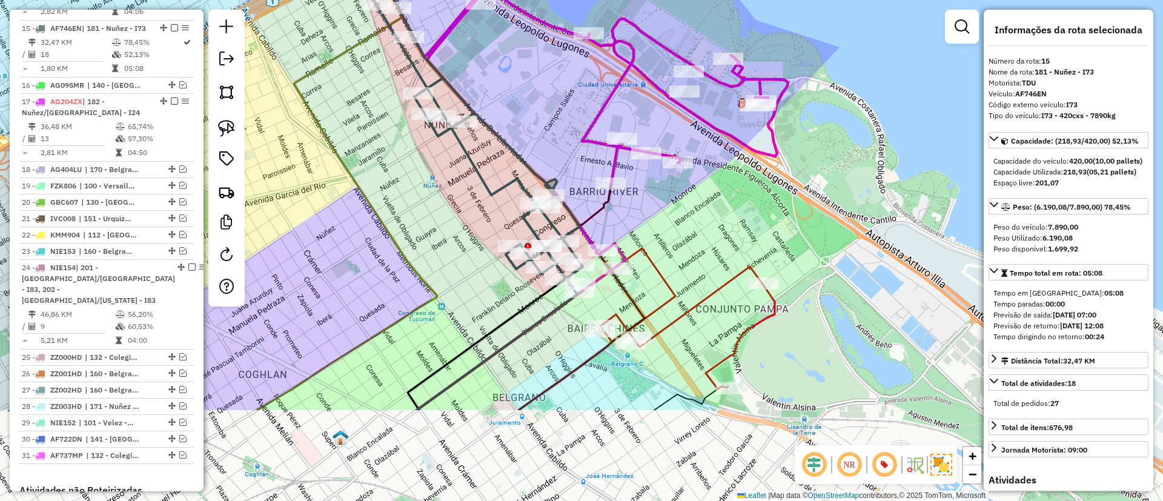
drag, startPoint x: 530, startPoint y: 342, endPoint x: 493, endPoint y: 200, distance: 147.1
click at [493, 200] on div "Janela de atendimento Grade de atendimento Capacidade Transportadoras Veículos …" at bounding box center [581, 250] width 1163 height 501
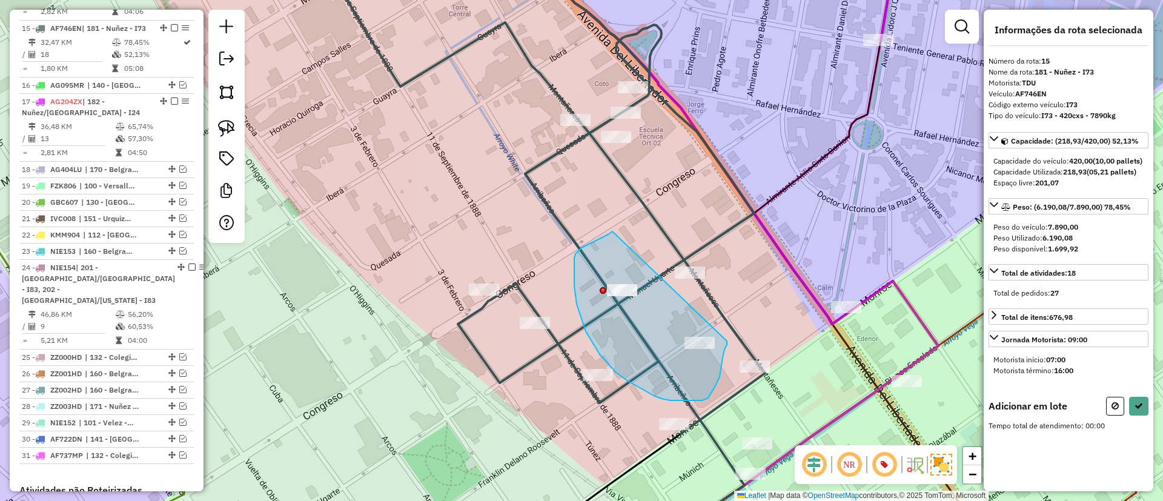
drag, startPoint x: 575, startPoint y: 254, endPoint x: 727, endPoint y: 341, distance: 174.7
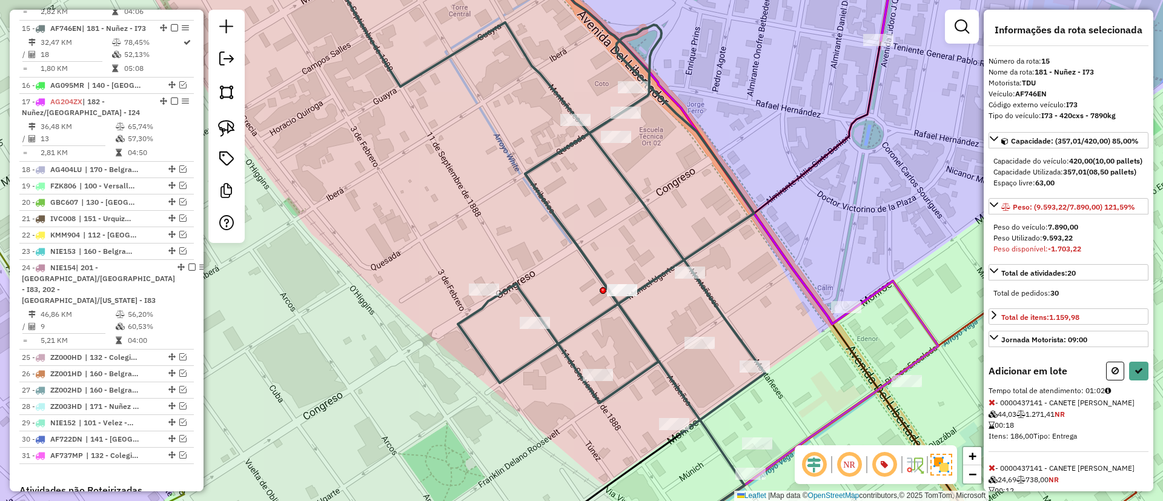
select select "**********"
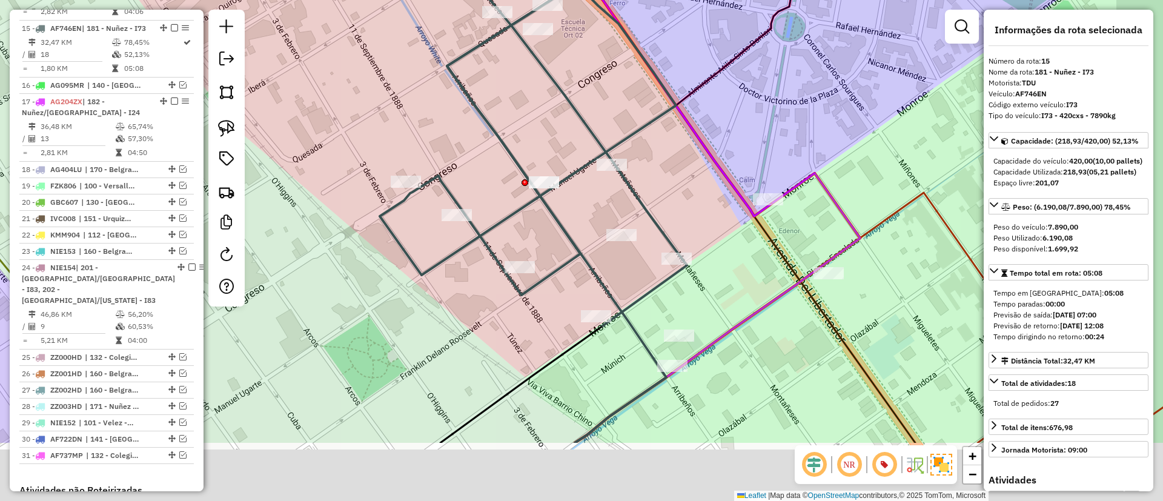
drag, startPoint x: 803, startPoint y: 366, endPoint x: 728, endPoint y: 242, distance: 144.8
click at [654, 169] on div "Rota 1 - Placa AC806NC 0000444648 - ALIANZA BELGRANO Janela de atendimento Grad…" at bounding box center [581, 250] width 1163 height 501
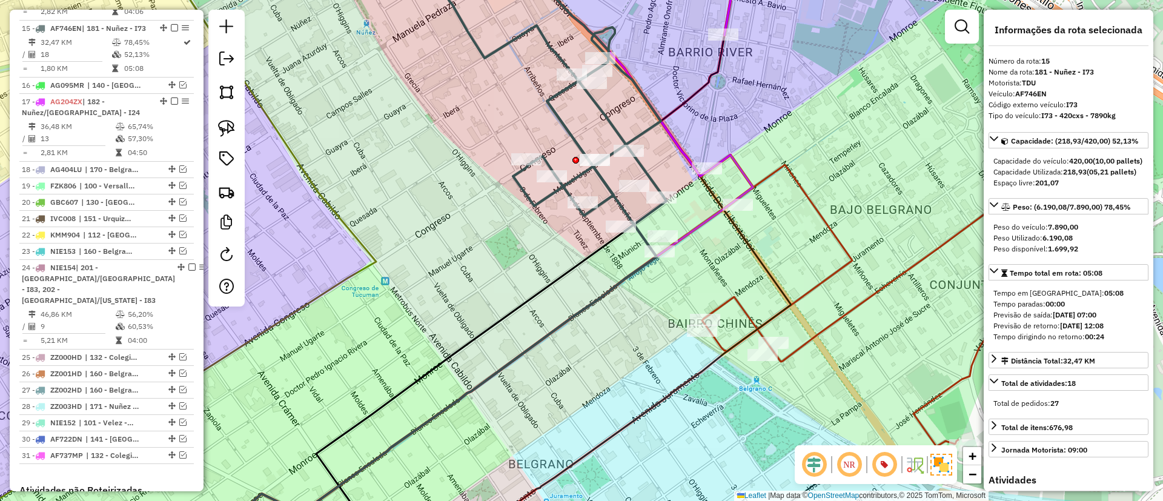
click at [844, 316] on icon at bounding box center [856, 306] width 391 height 282
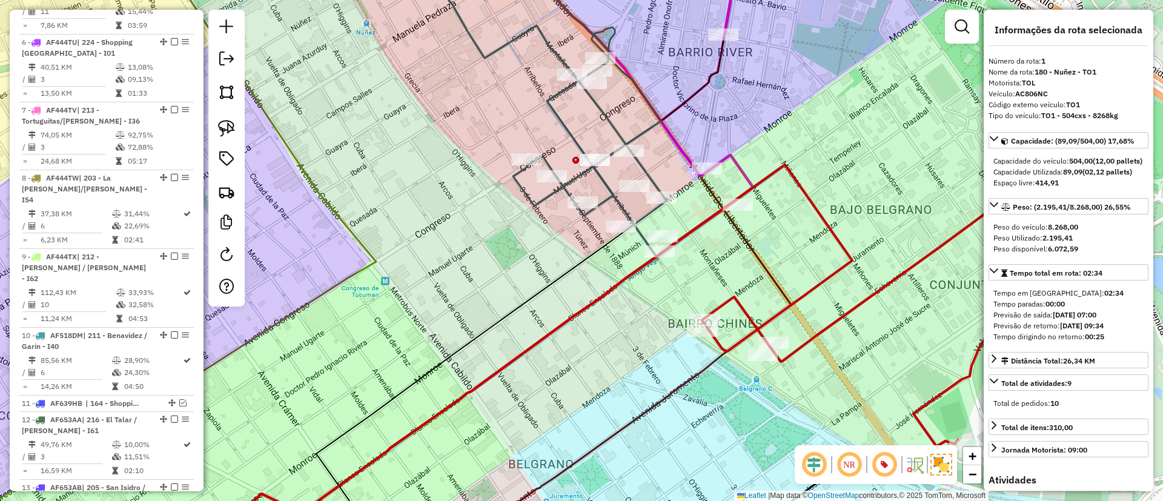
scroll to position [455, 0]
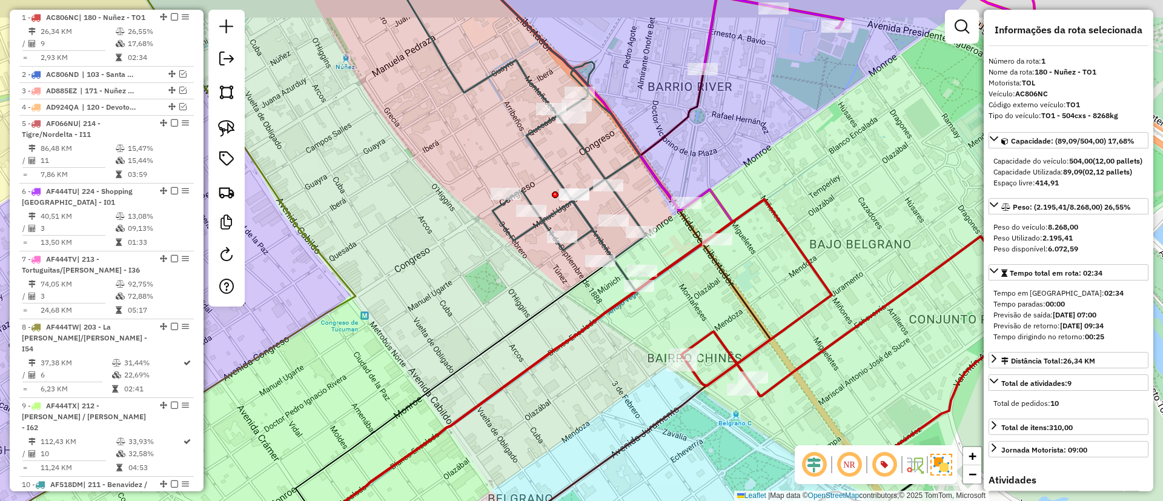
drag, startPoint x: 846, startPoint y: 287, endPoint x: 826, endPoint y: 322, distance: 40.2
click at [826, 322] on div "Janela de atendimento Grade de atendimento Capacidade Transportadoras Veículos …" at bounding box center [581, 250] width 1163 height 501
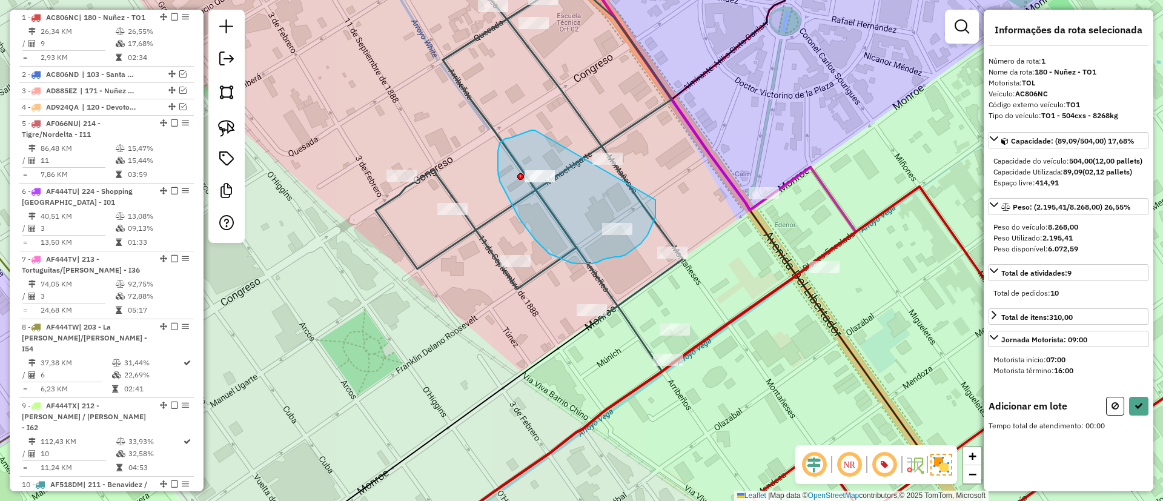
drag, startPoint x: 500, startPoint y: 143, endPoint x: 655, endPoint y: 200, distance: 165.7
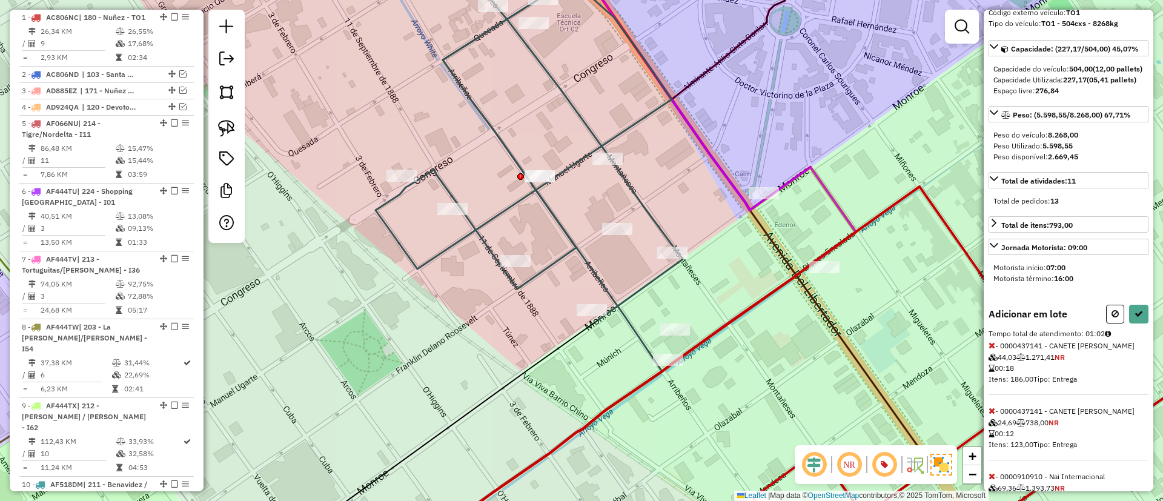
scroll to position [163, 0]
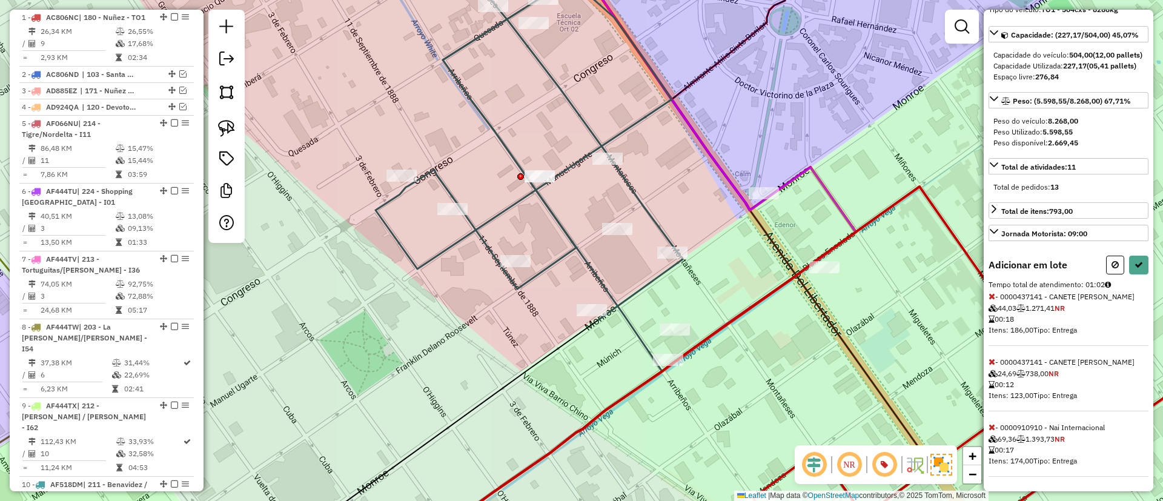
select select "**********"
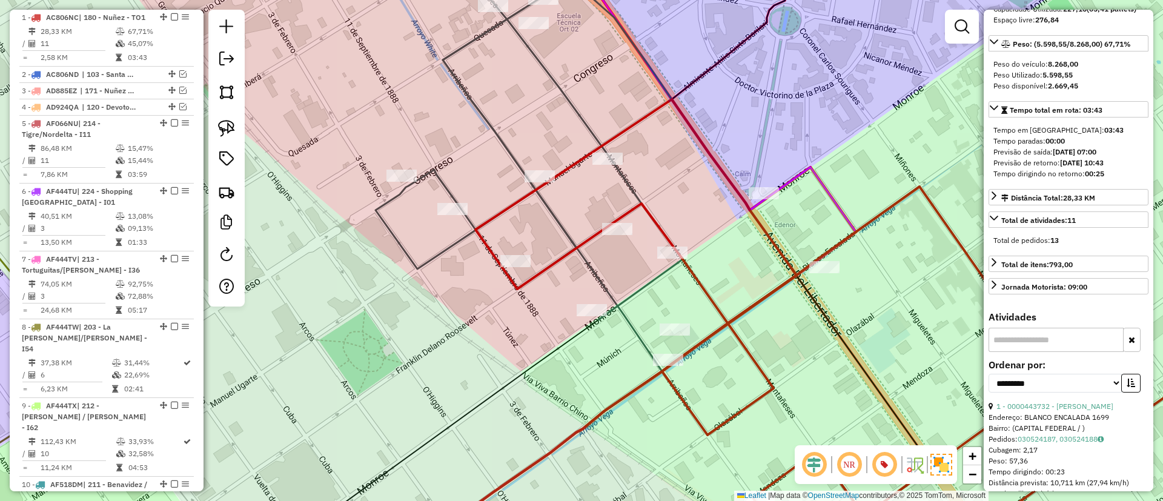
click at [497, 115] on div "Janela de atendimento Grade de atendimento Capacidade Transportadoras Veículos …" at bounding box center [581, 250] width 1163 height 501
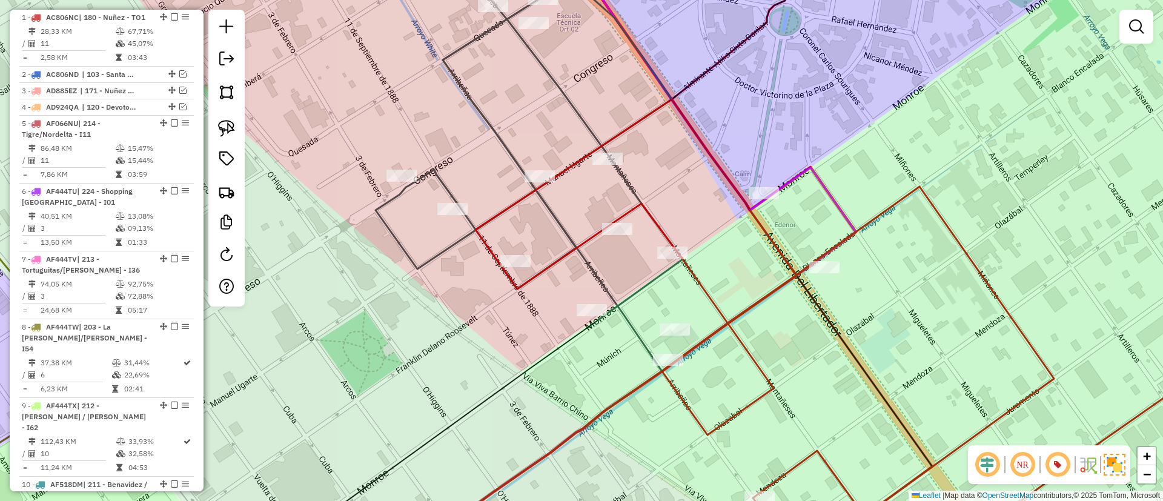
click at [485, 124] on icon at bounding box center [492, 135] width 379 height 370
select select "**********"
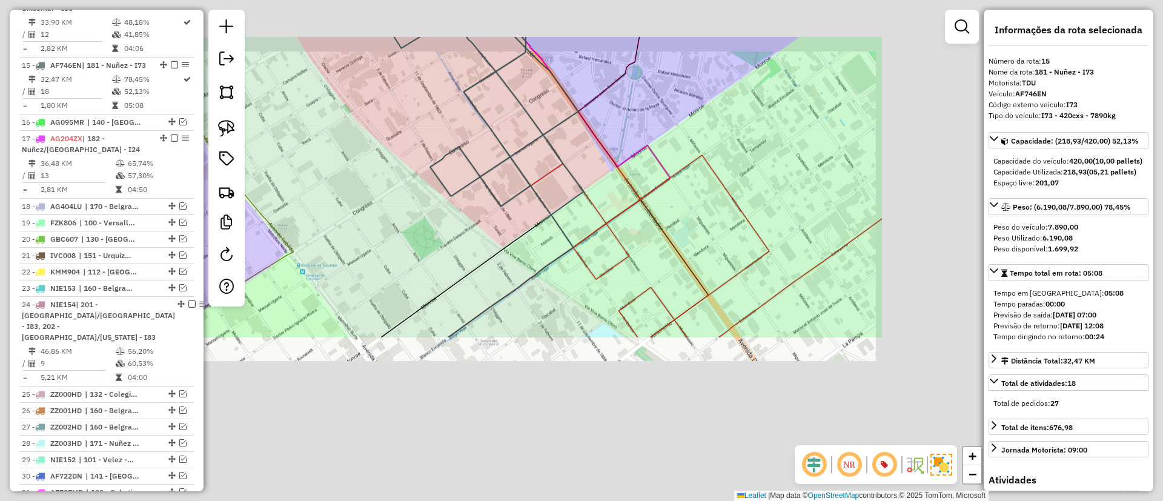
scroll to position [1199, 0]
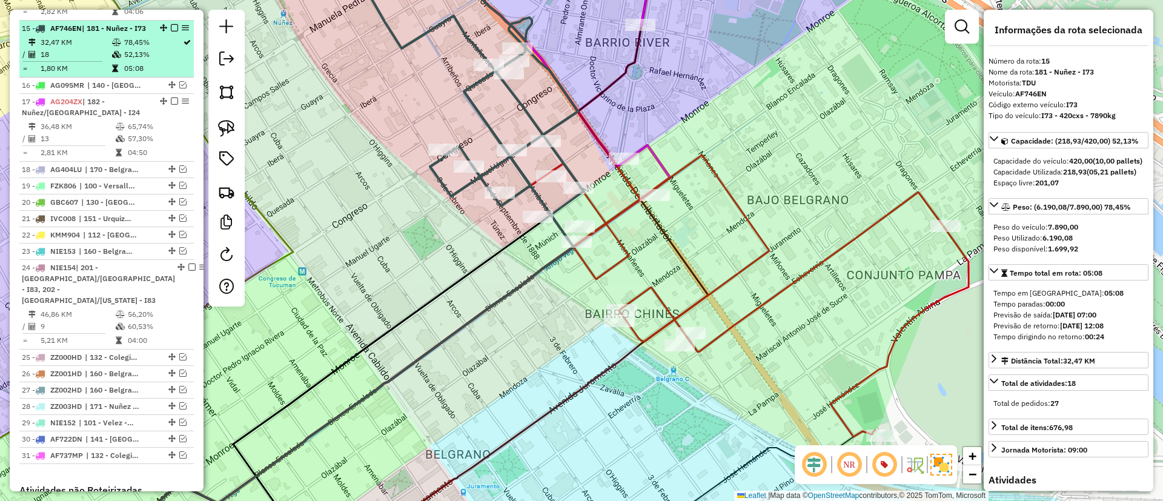
click at [173, 24] on em at bounding box center [174, 27] width 7 height 7
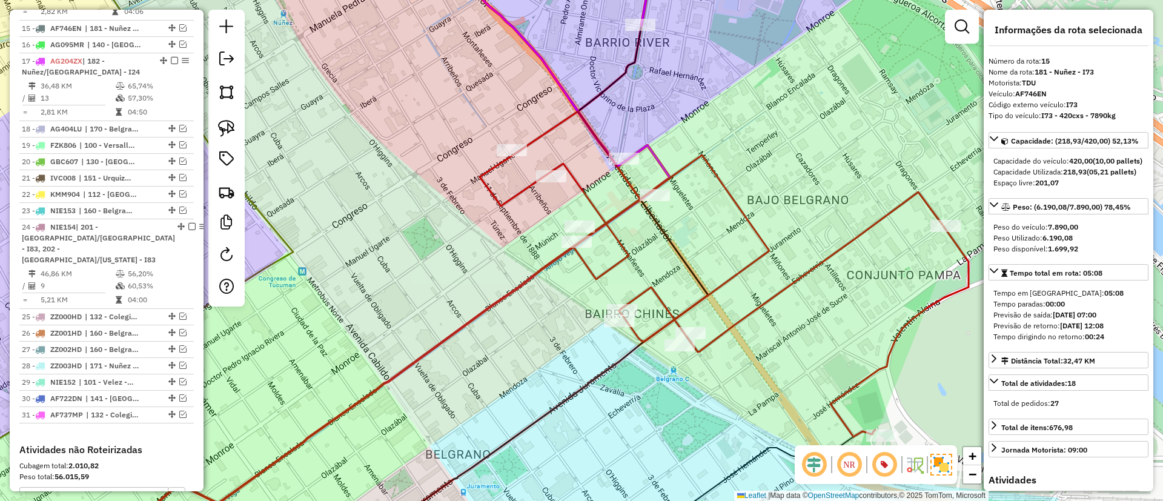
click at [564, 162] on icon at bounding box center [724, 295] width 489 height 283
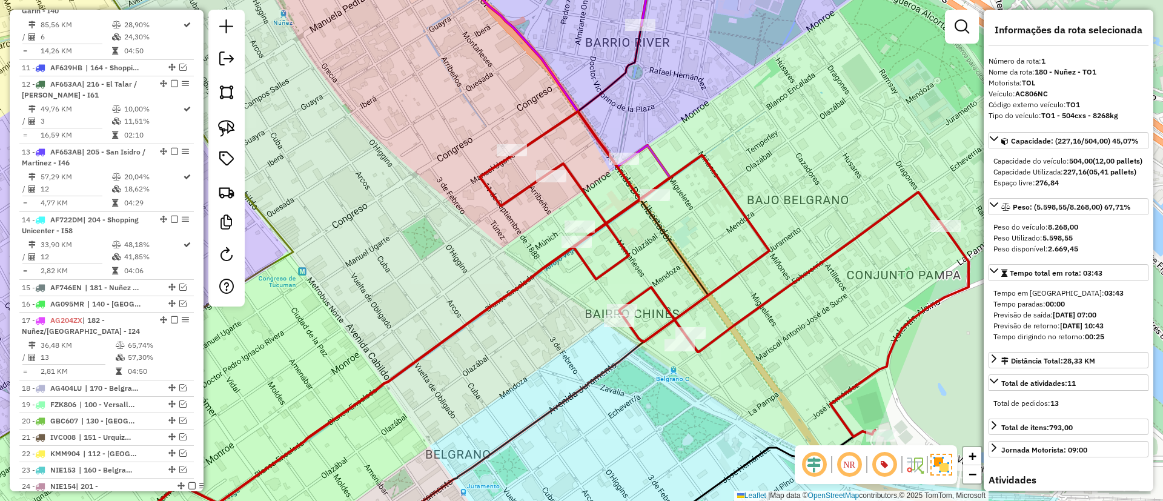
scroll to position [455, 0]
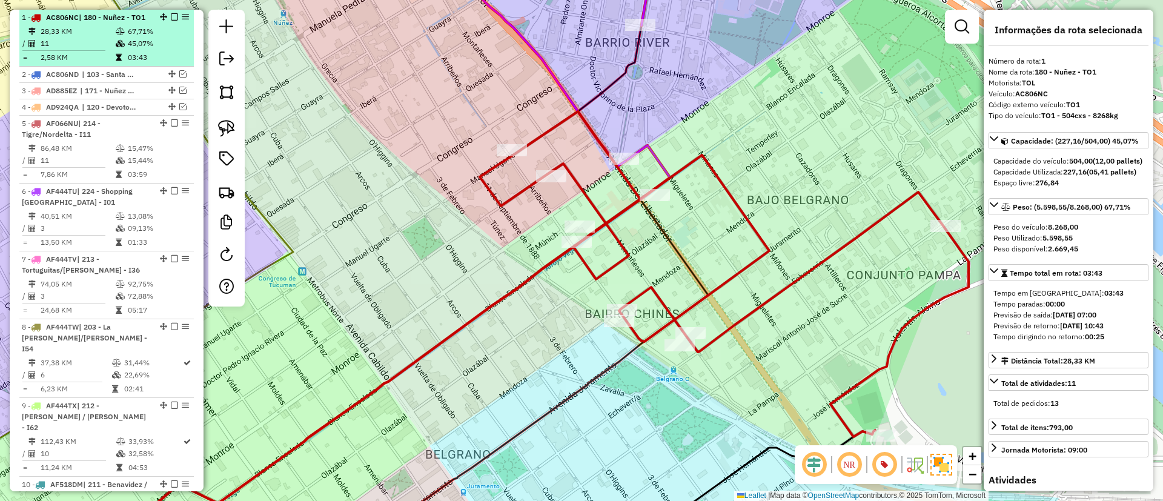
click at [171, 18] on em at bounding box center [174, 16] width 7 height 7
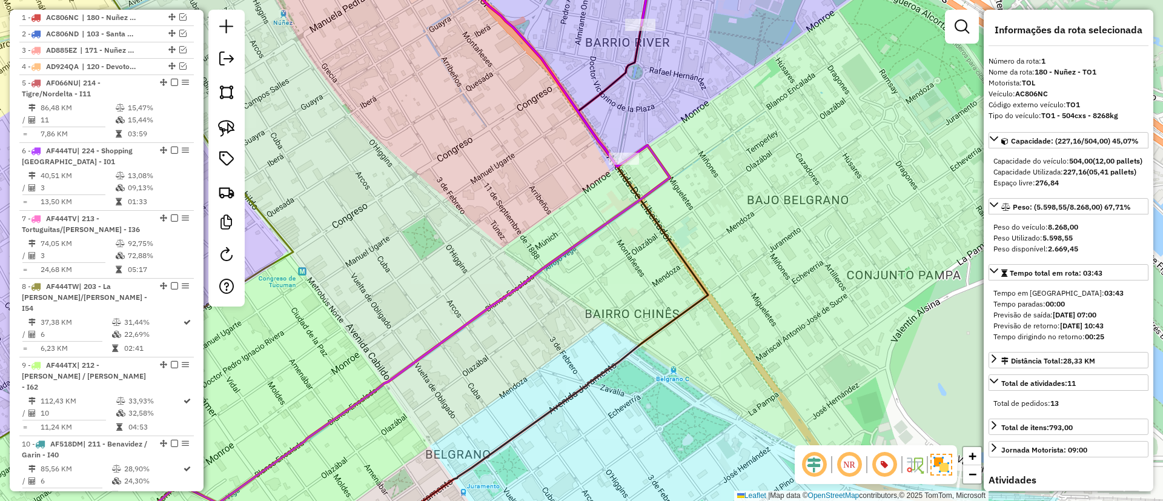
click at [649, 154] on icon at bounding box center [384, 347] width 571 height 405
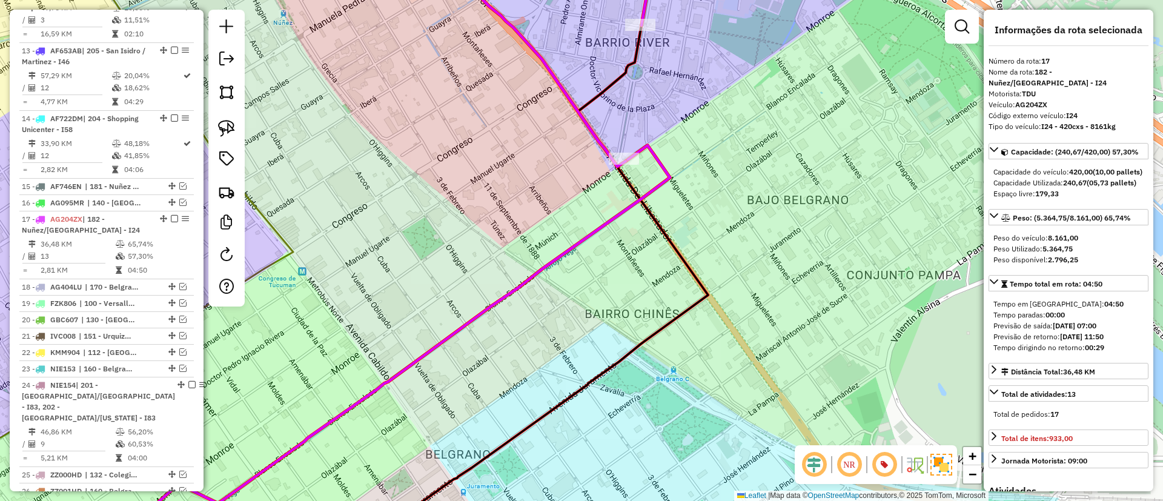
scroll to position [1180, 0]
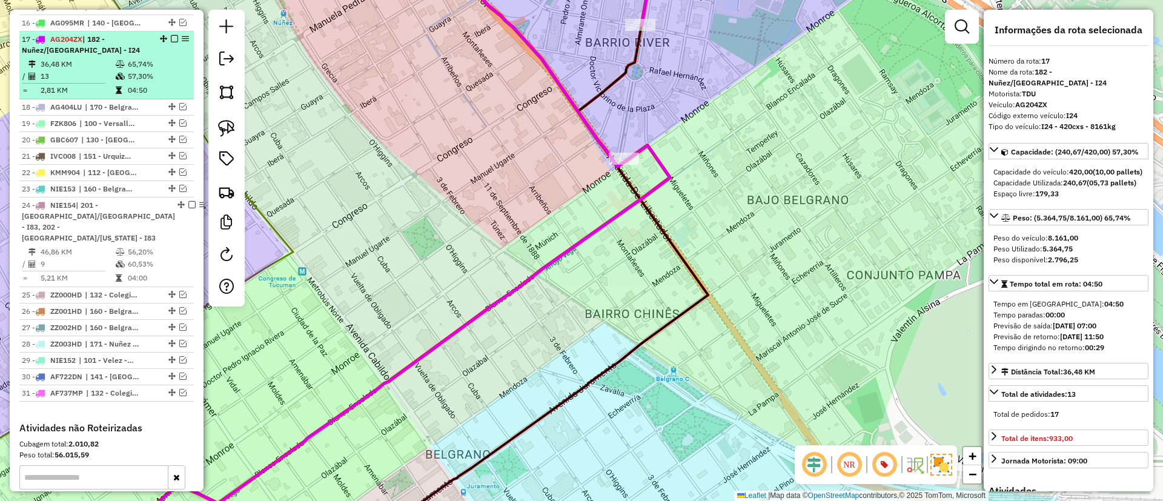
click at [171, 35] on em at bounding box center [174, 38] width 7 height 7
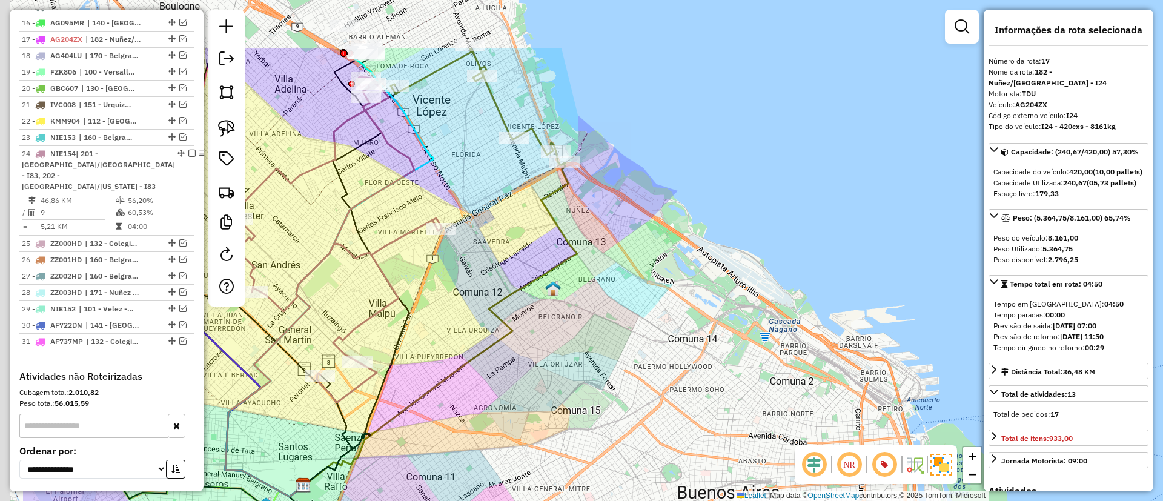
drag, startPoint x: 477, startPoint y: 160, endPoint x: 614, endPoint y: 254, distance: 166.3
click at [613, 256] on div "Janela de atendimento Grade de atendimento Capacidade Transportadoras Veículos …" at bounding box center [581, 250] width 1163 height 501
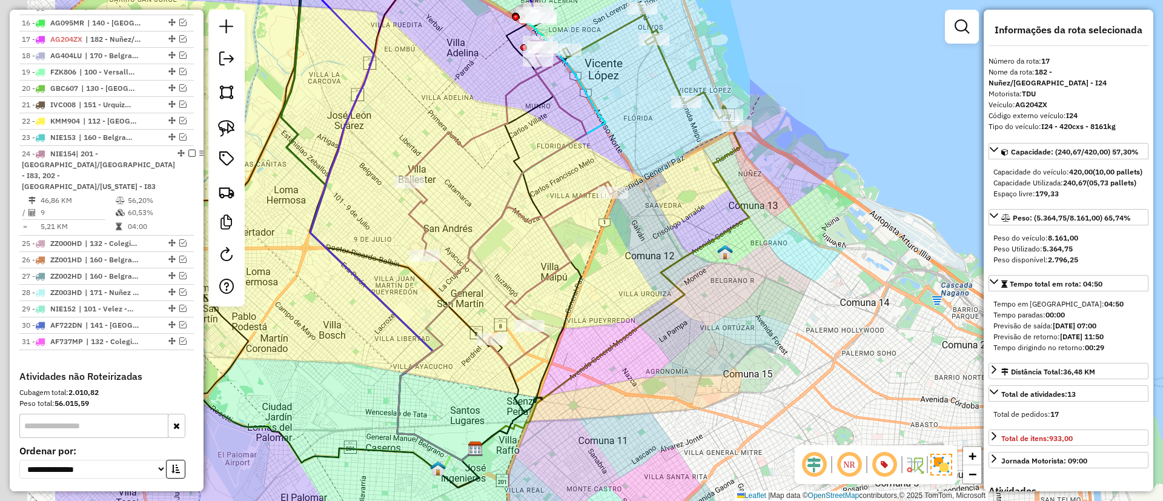
drag, startPoint x: 529, startPoint y: 205, endPoint x: 713, endPoint y: 144, distance: 194.2
click at [723, 146] on div "Janela de atendimento Grade de atendimento Capacidade Transportadoras Veículos …" at bounding box center [581, 250] width 1163 height 501
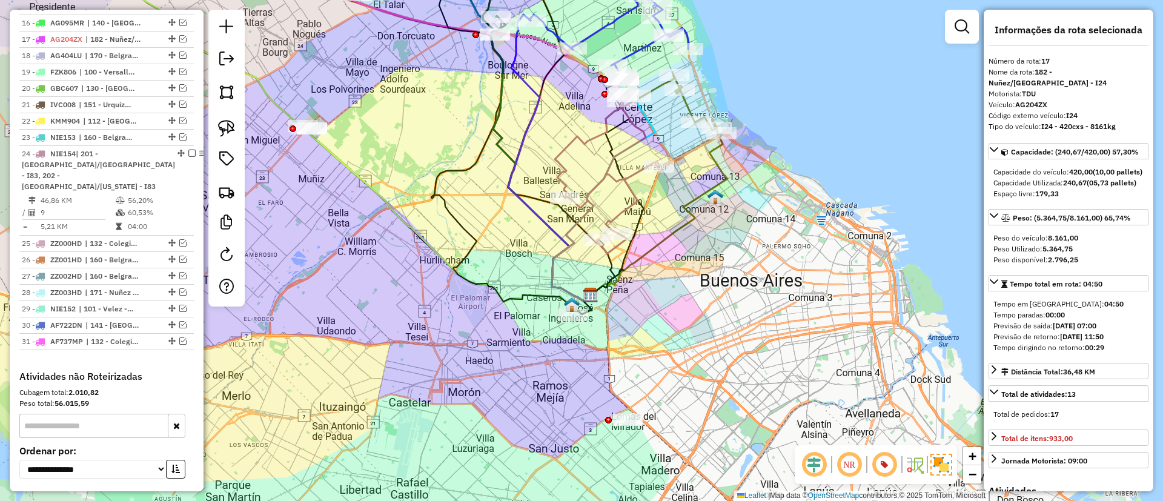
drag, startPoint x: 546, startPoint y: 170, endPoint x: 561, endPoint y: 323, distance: 154.0
click at [561, 321] on div at bounding box center [573, 315] width 30 height 12
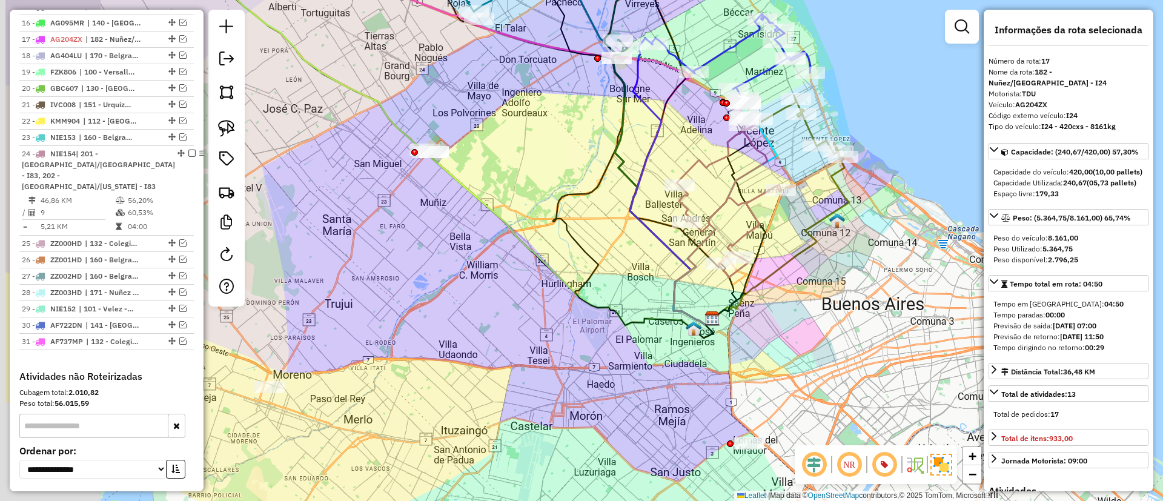
drag, startPoint x: 576, startPoint y: 239, endPoint x: 592, endPoint y: 237, distance: 15.9
click at [592, 237] on icon at bounding box center [626, 155] width 173 height 365
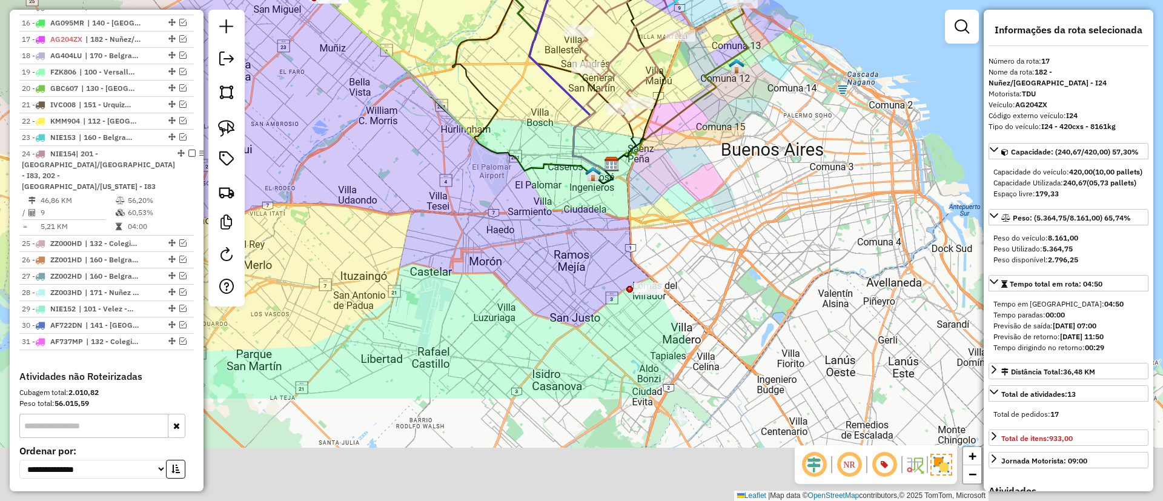
drag, startPoint x: 726, startPoint y: 350, endPoint x: 602, endPoint y: 220, distance: 179.9
click at [610, 196] on div "Janela de atendimento Grade de atendimento Capacidade Transportadoras Veículos …" at bounding box center [581, 250] width 1163 height 501
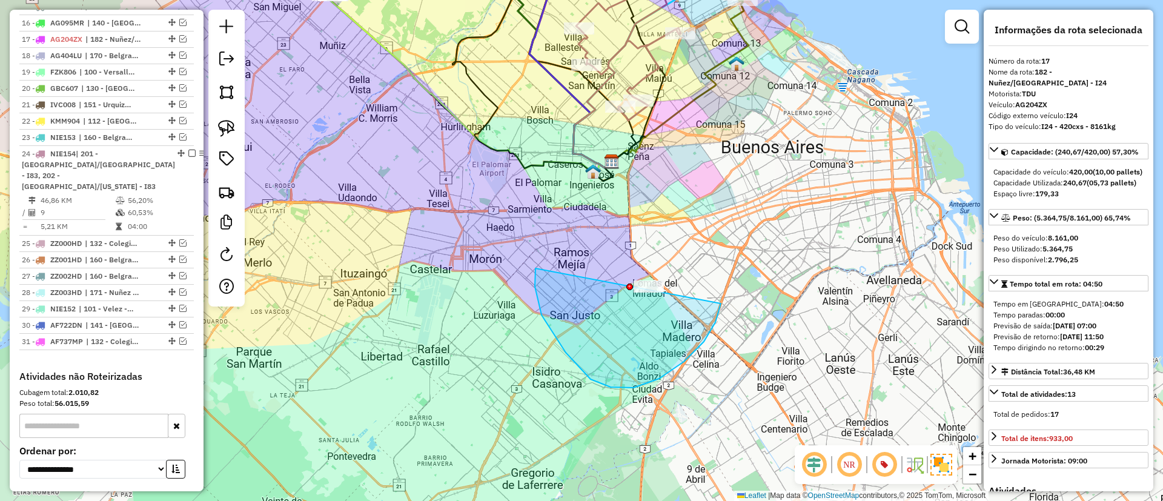
drag, startPoint x: 535, startPoint y: 286, endPoint x: 707, endPoint y: 222, distance: 183.6
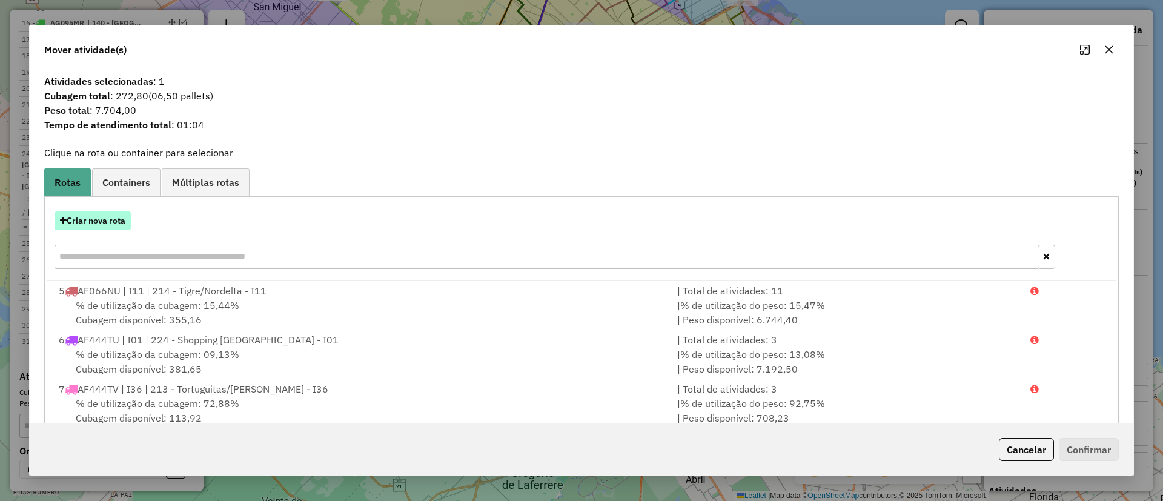
click at [89, 213] on button "Criar nova rota" at bounding box center [93, 220] width 76 height 19
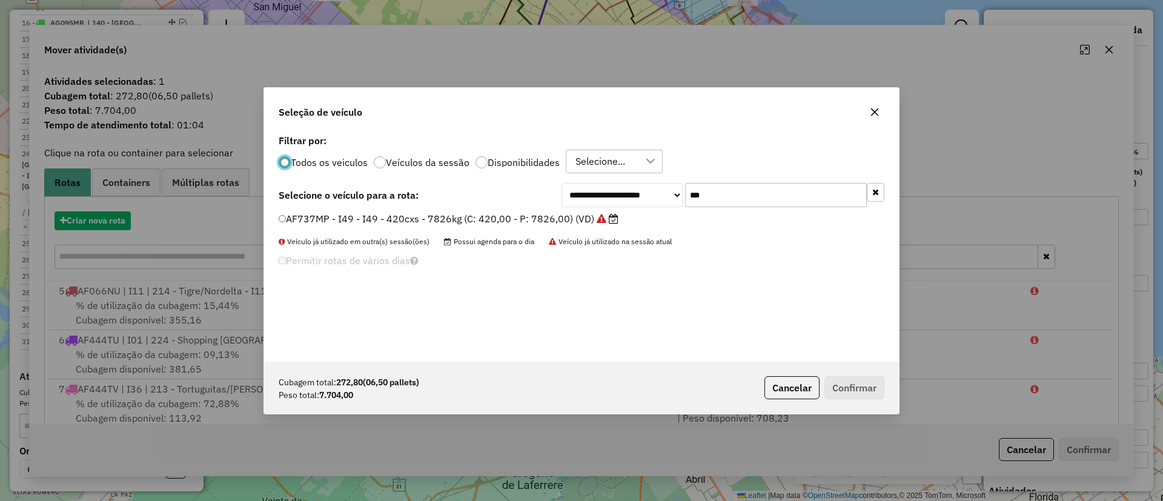
scroll to position [7, 4]
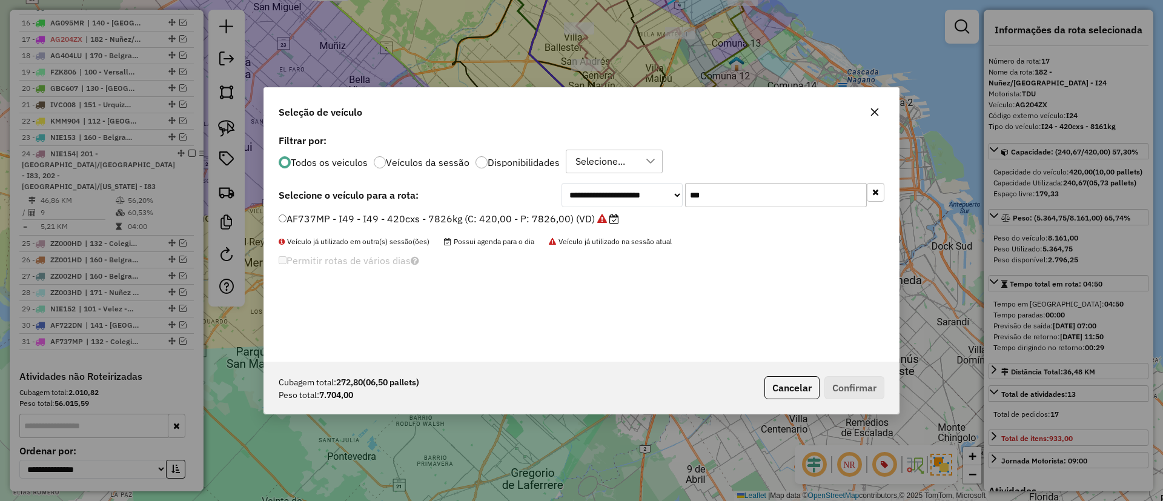
drag, startPoint x: 709, startPoint y: 195, endPoint x: 650, endPoint y: 194, distance: 58.8
click at [650, 194] on div "**********" at bounding box center [722, 195] width 323 height 24
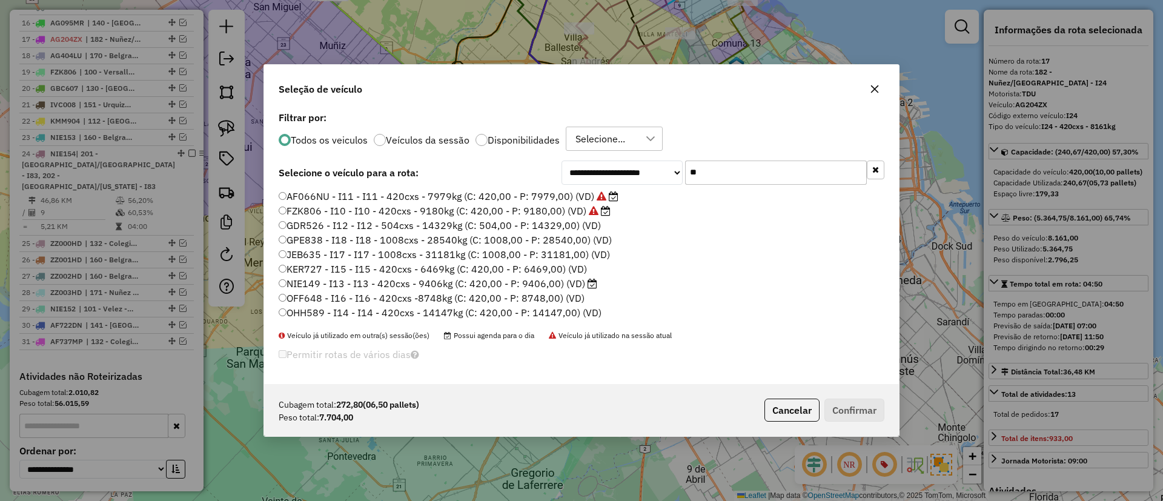
type input "*"
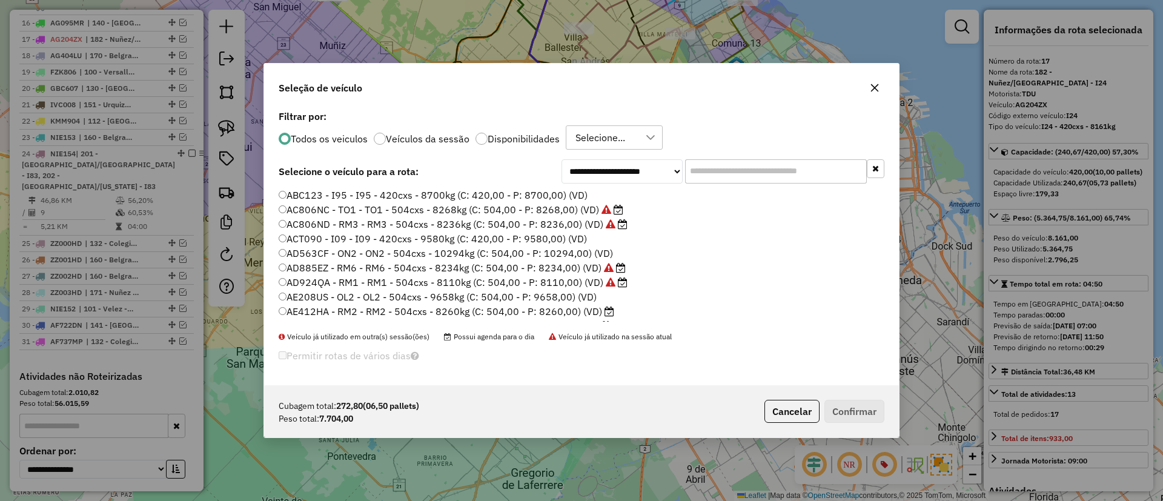
drag, startPoint x: 692, startPoint y: 167, endPoint x: 708, endPoint y: 162, distance: 16.7
click at [692, 167] on input "text" at bounding box center [776, 171] width 182 height 24
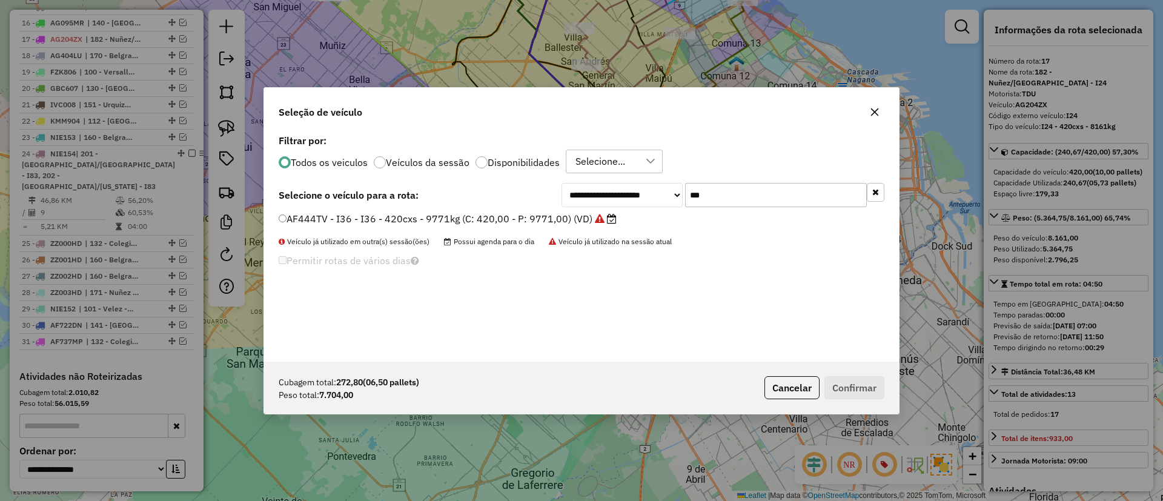
click at [738, 206] on input "***" at bounding box center [776, 195] width 182 height 24
type input "***"
click at [591, 200] on select "**********" at bounding box center [621, 195] width 121 height 24
click at [561, 183] on select "**********" at bounding box center [621, 195] width 121 height 24
click at [502, 217] on label "AG095MQ - I76 - I76 - 420cxs - 8090kg (C: 420,00 - P: 8090,00) (VD)" at bounding box center [444, 218] width 330 height 15
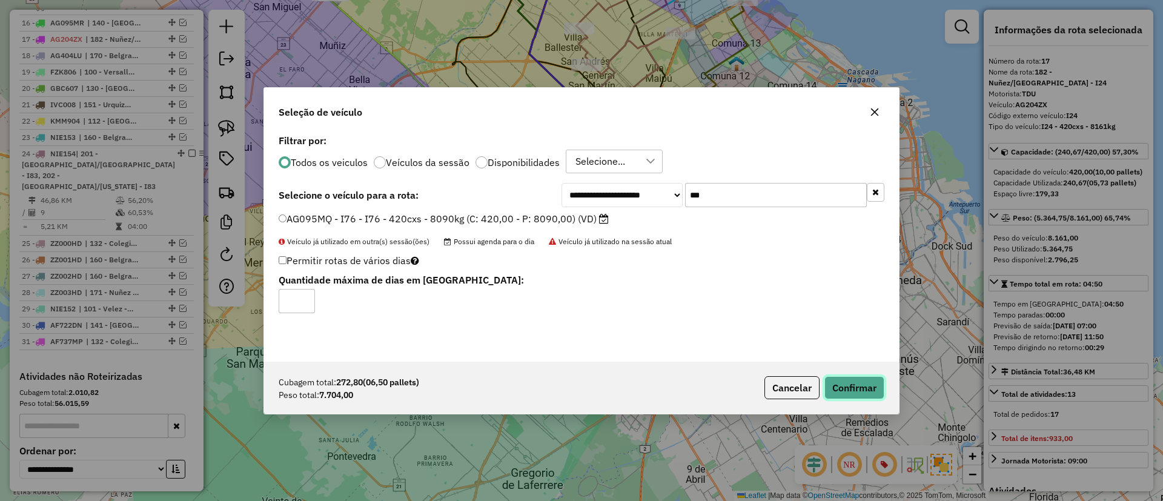
click at [867, 377] on button "Confirmar" at bounding box center [854, 387] width 60 height 23
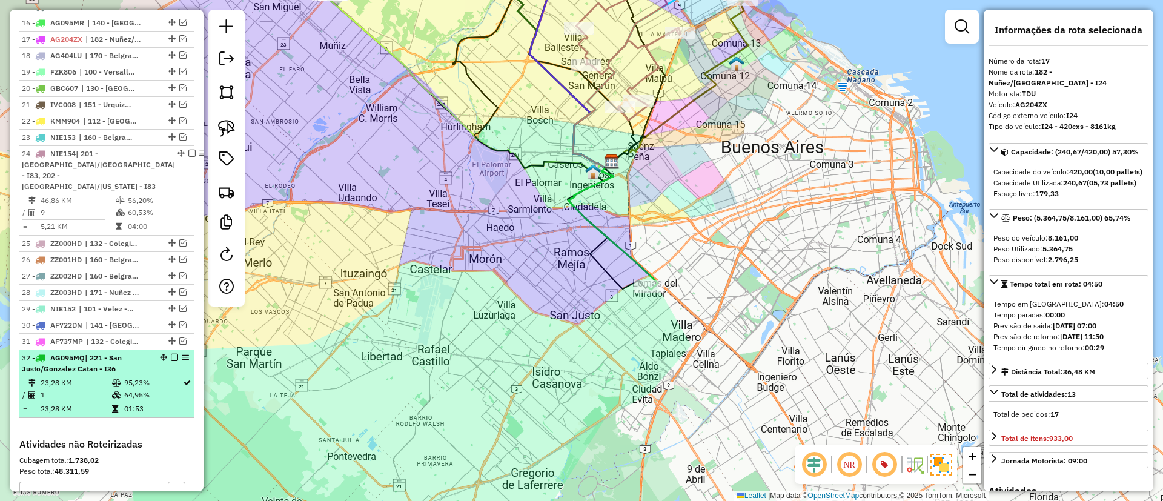
click at [171, 354] on em at bounding box center [174, 357] width 7 height 7
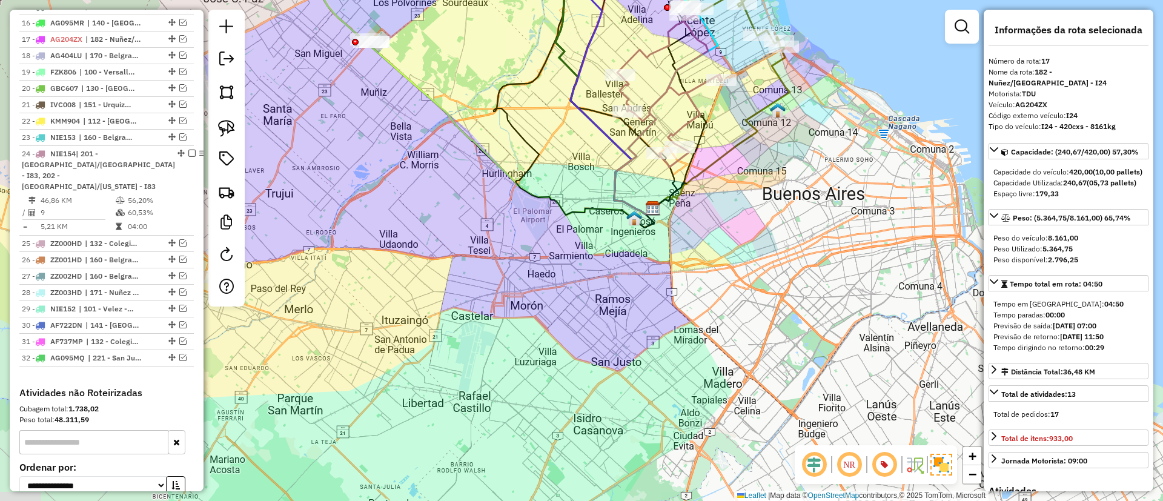
drag, startPoint x: 528, startPoint y: 308, endPoint x: 664, endPoint y: 420, distance: 176.9
click at [675, 494] on div "Janela de atendimento Grade de atendimento Capacidade Transportadoras Veículos …" at bounding box center [581, 250] width 1163 height 501
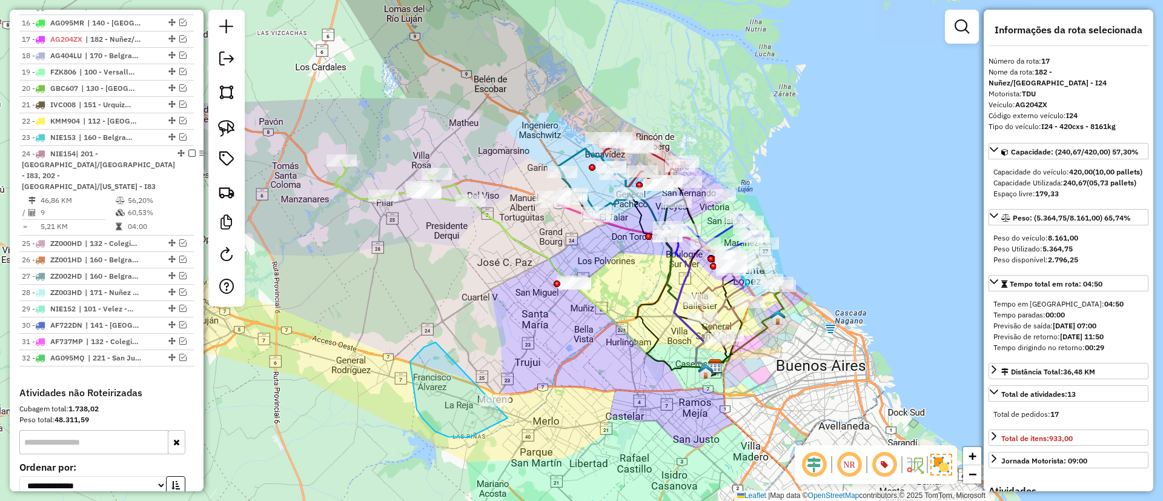
drag, startPoint x: 424, startPoint y: 347, endPoint x: 533, endPoint y: 391, distance: 117.4
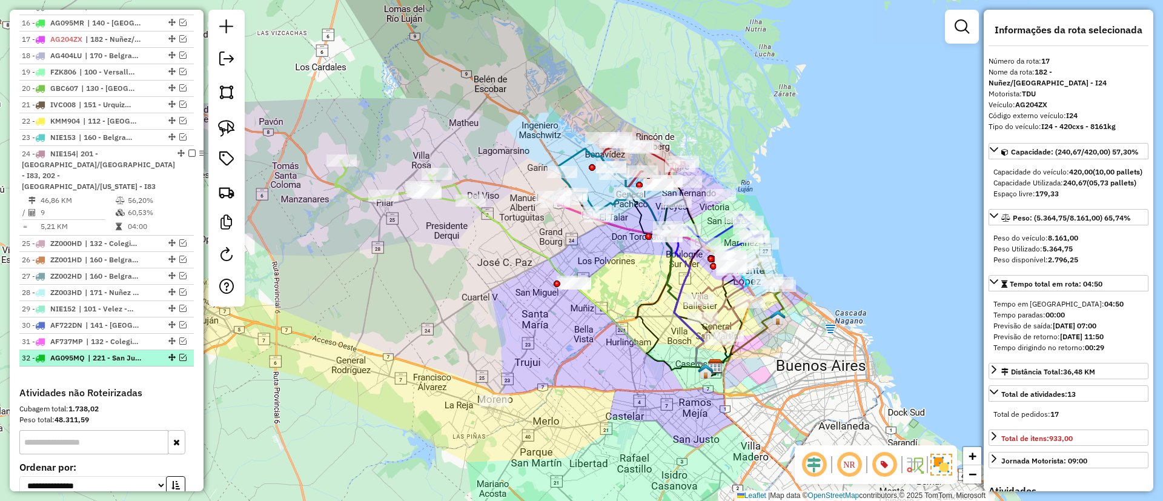
click at [174, 354] on div at bounding box center [171, 357] width 36 height 7
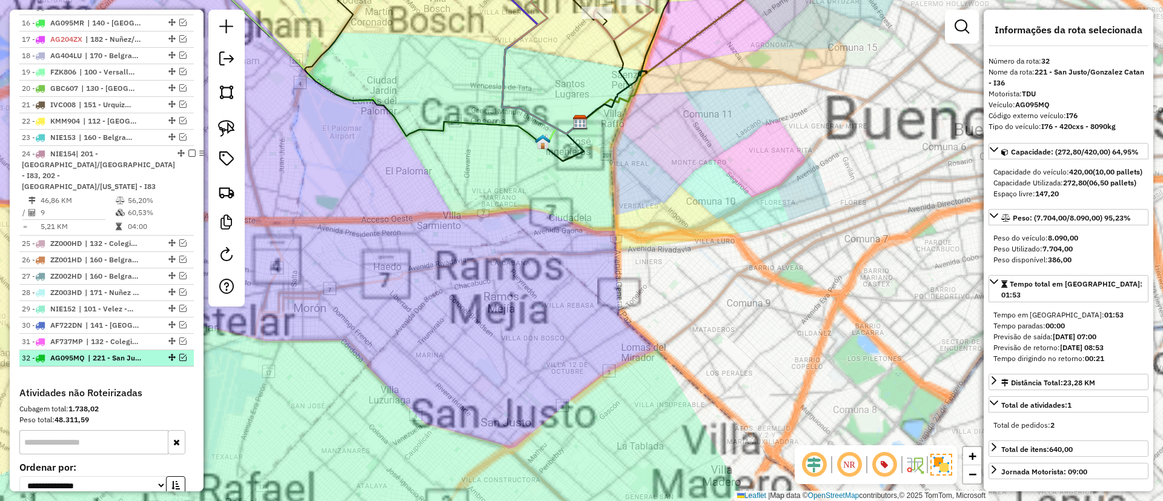
click at [182, 354] on em at bounding box center [182, 357] width 7 height 7
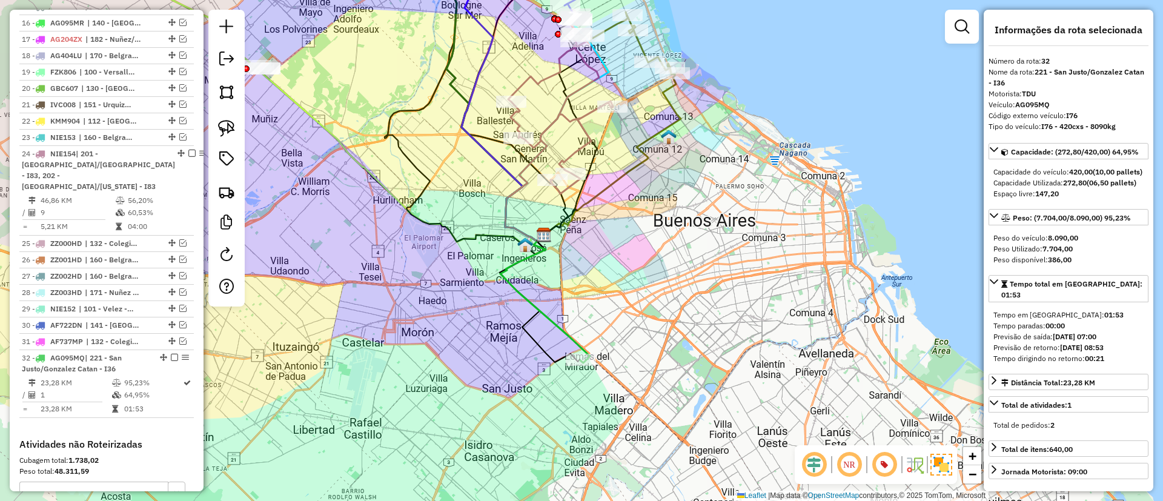
click at [552, 316] on icon at bounding box center [545, 299] width 90 height 128
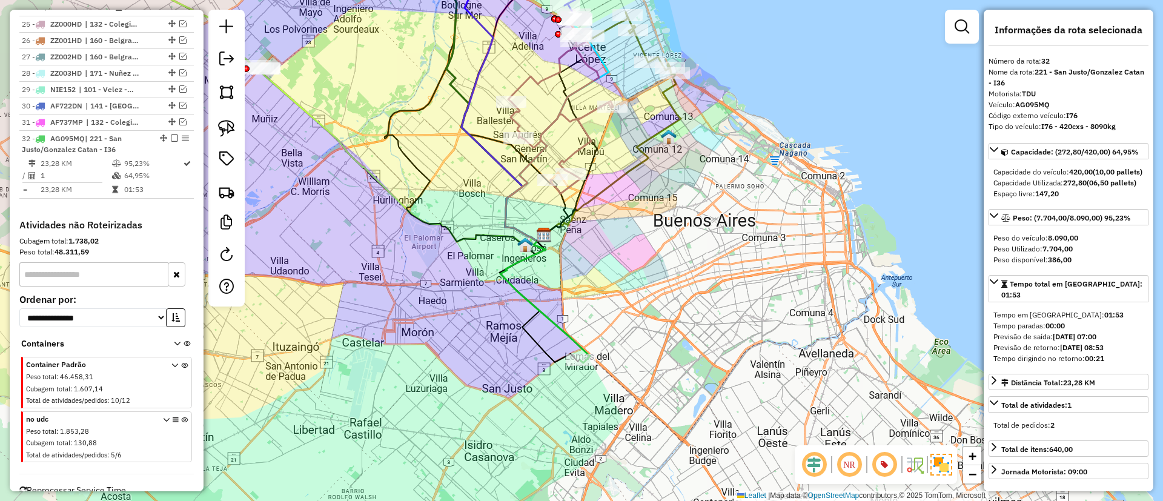
scroll to position [1400, 0]
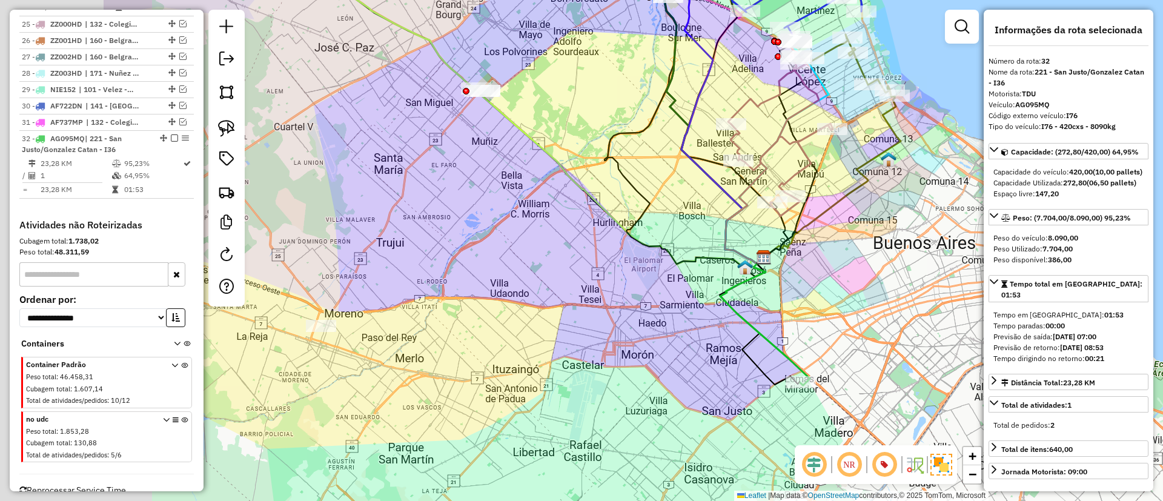
drag, startPoint x: 464, startPoint y: 313, endPoint x: 674, endPoint y: 333, distance: 210.5
click at [673, 335] on div "Janela de atendimento Grade de atendimento Capacidade Transportadoras Veículos …" at bounding box center [581, 250] width 1163 height 501
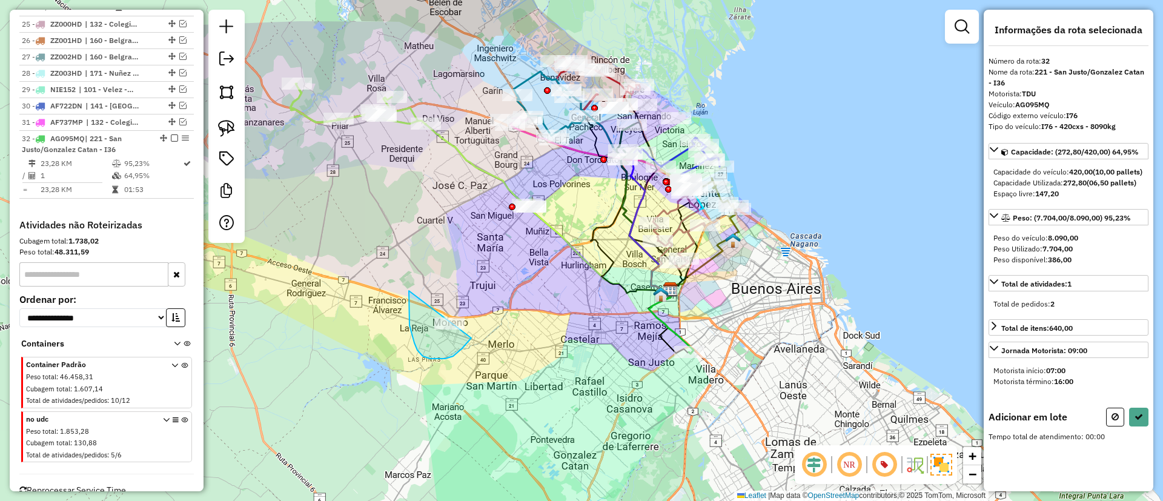
drag, startPoint x: 409, startPoint y: 291, endPoint x: 488, endPoint y: 293, distance: 78.8
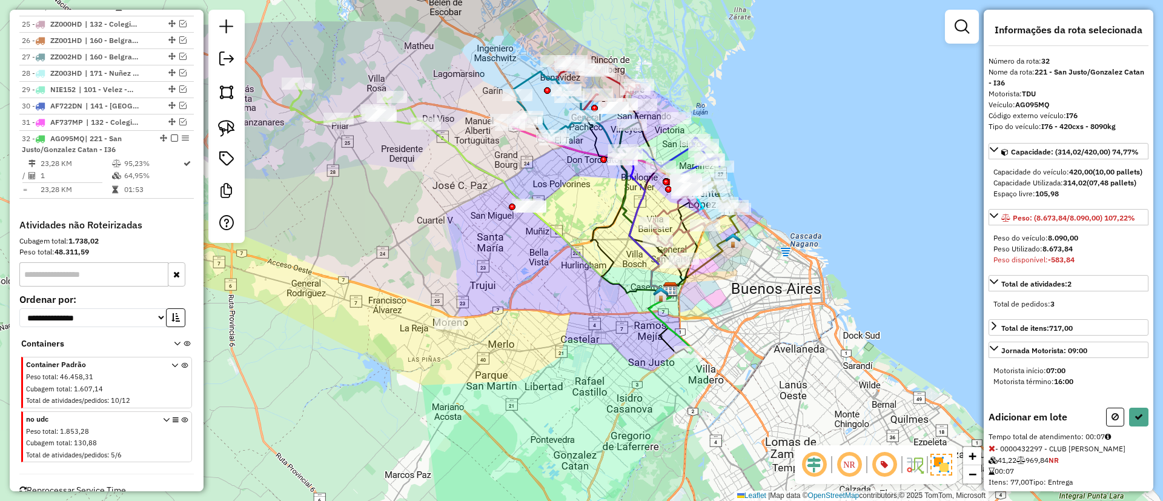
select select "**********"
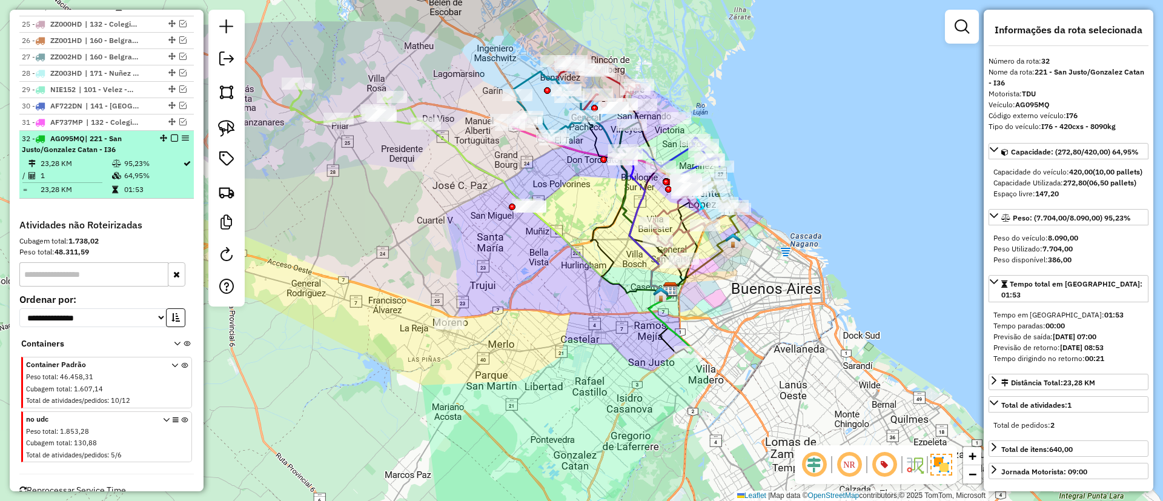
click at [173, 134] on em at bounding box center [174, 137] width 7 height 7
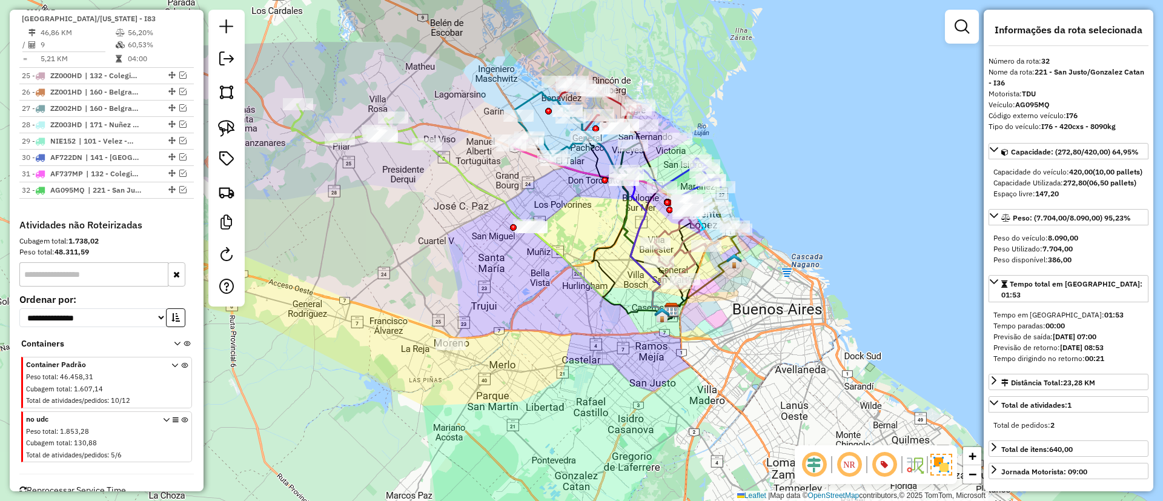
drag, startPoint x: 456, startPoint y: 255, endPoint x: 470, endPoint y: 315, distance: 61.6
click at [470, 315] on div "Janela de atendimento Grade de atendimento Capacidade Transportadoras Veículos …" at bounding box center [581, 250] width 1163 height 501
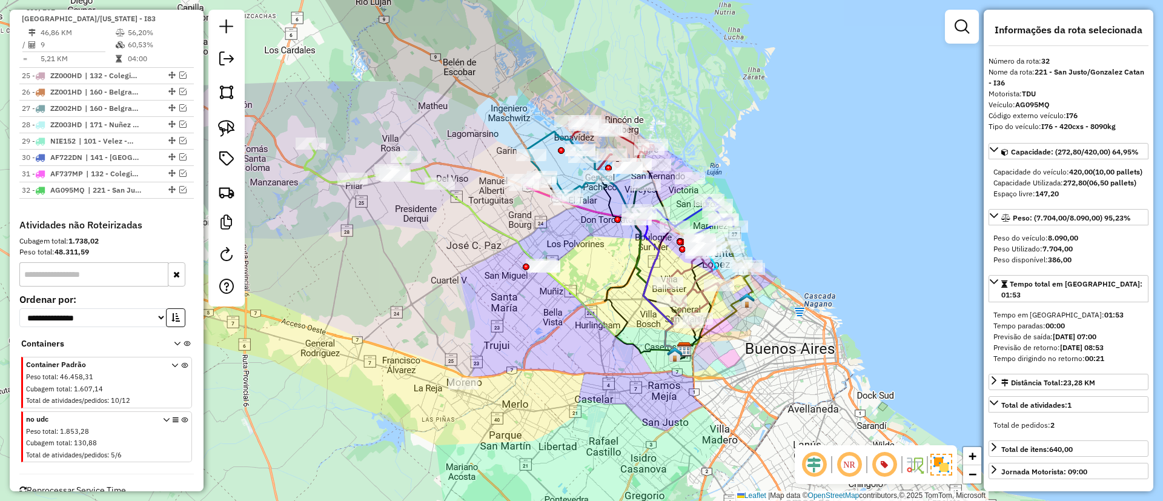
click at [465, 204] on icon at bounding box center [540, 265] width 288 height 179
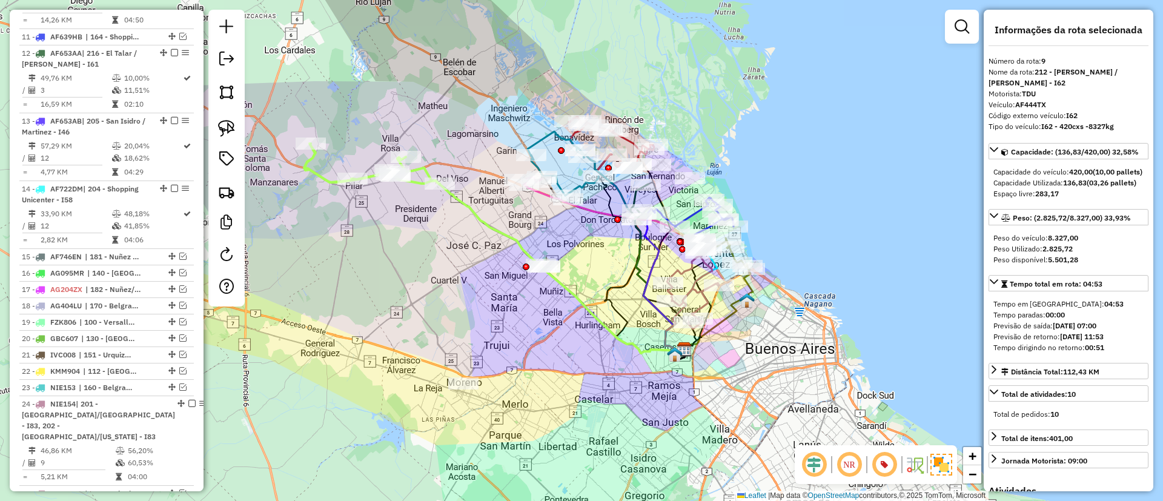
scroll to position [792, 0]
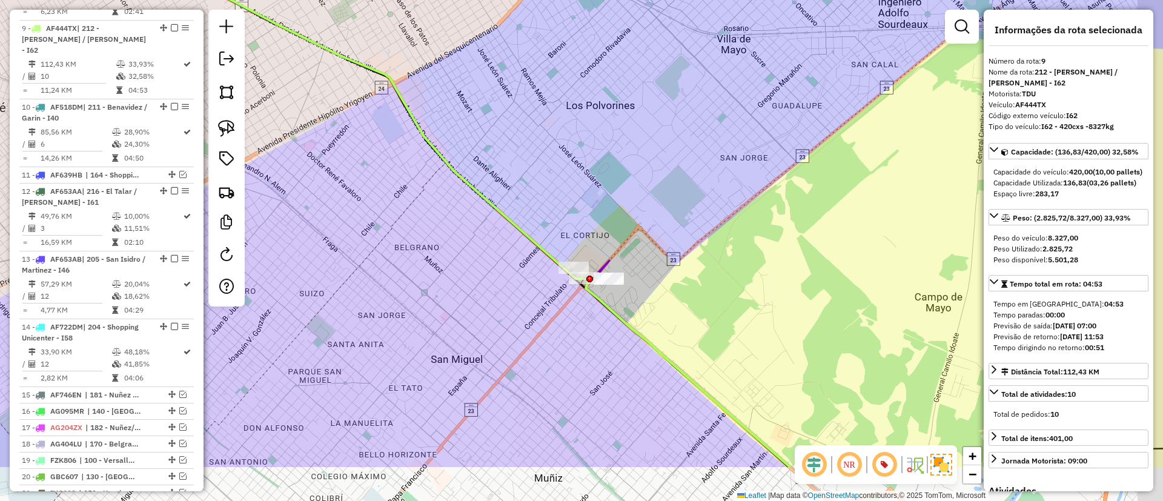
click at [554, 236] on div "Janela de atendimento Grade de atendimento Capacidade Transportadoras Veículos …" at bounding box center [581, 250] width 1163 height 501
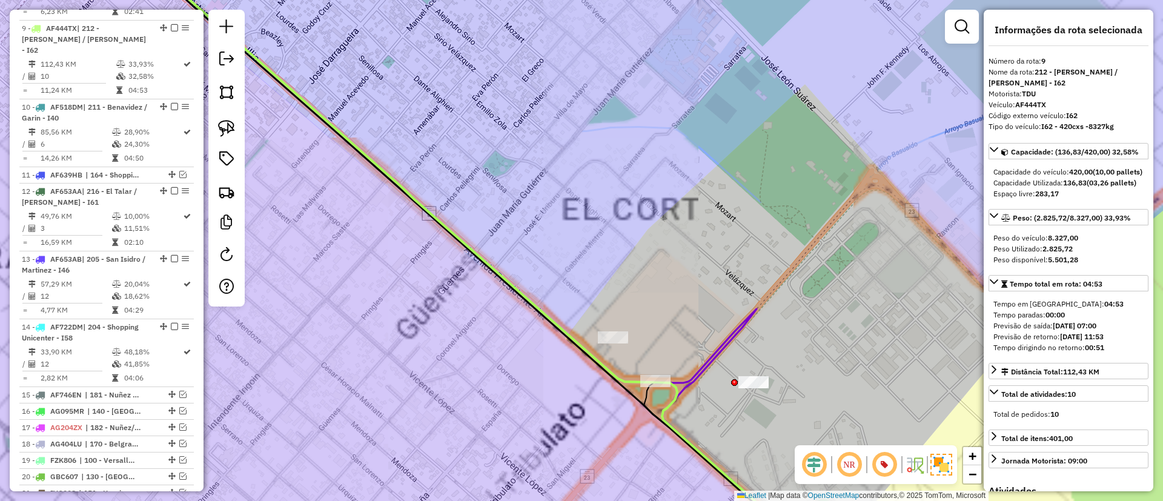
click at [704, 368] on icon at bounding box center [705, 346] width 101 height 74
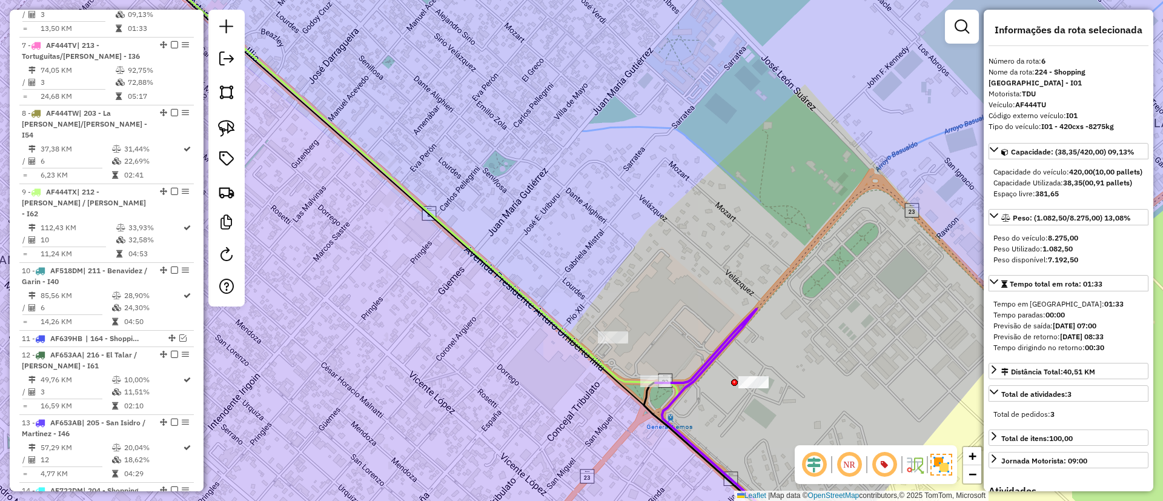
scroll to position [589, 0]
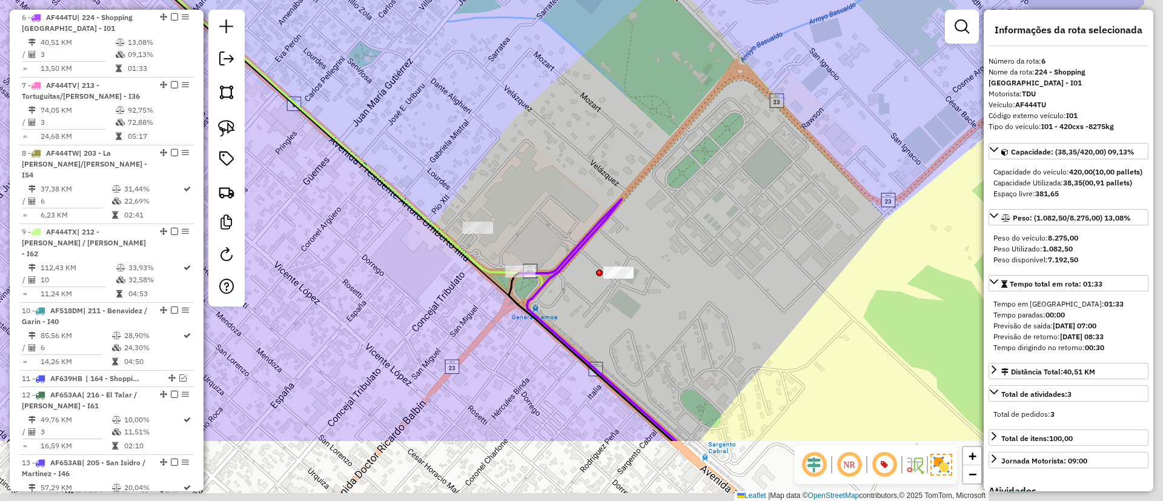
drag, startPoint x: 578, startPoint y: 283, endPoint x: 569, endPoint y: 276, distance: 11.2
click at [569, 276] on div "Janela de atendimento Grade de atendimento Capacidade Transportadoras Veículos …" at bounding box center [581, 250] width 1163 height 501
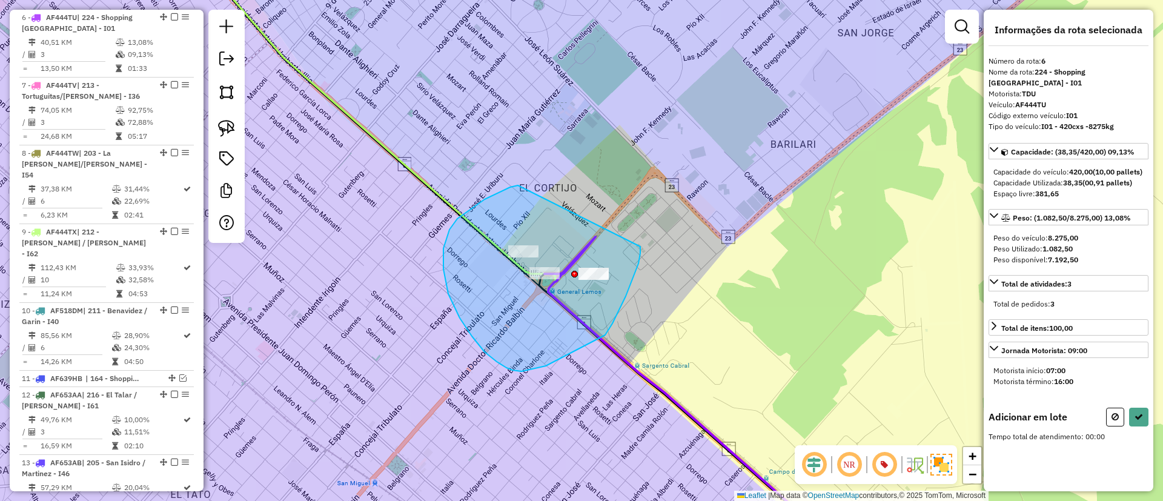
drag, startPoint x: 472, startPoint y: 207, endPoint x: 640, endPoint y: 247, distance: 172.3
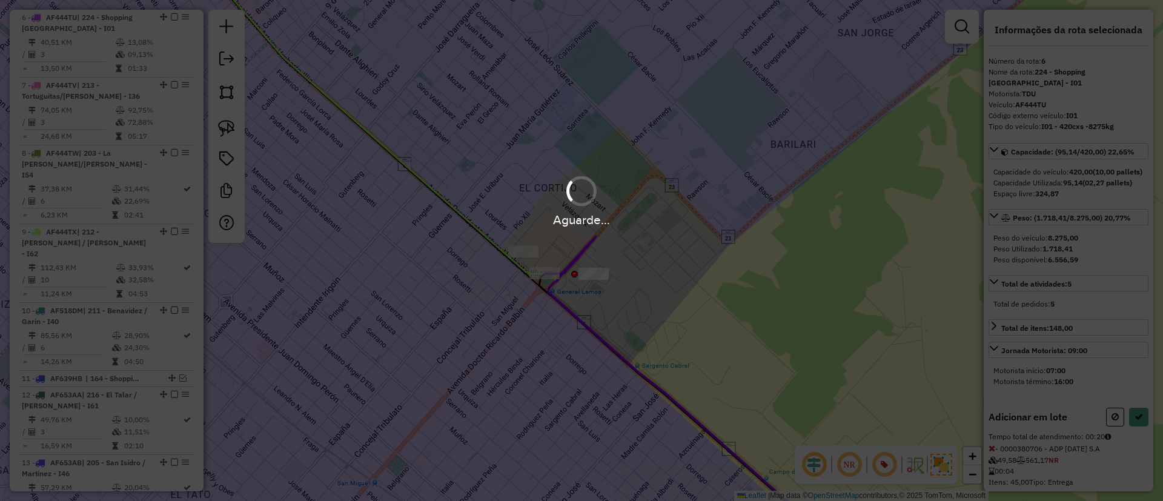
select select "**********"
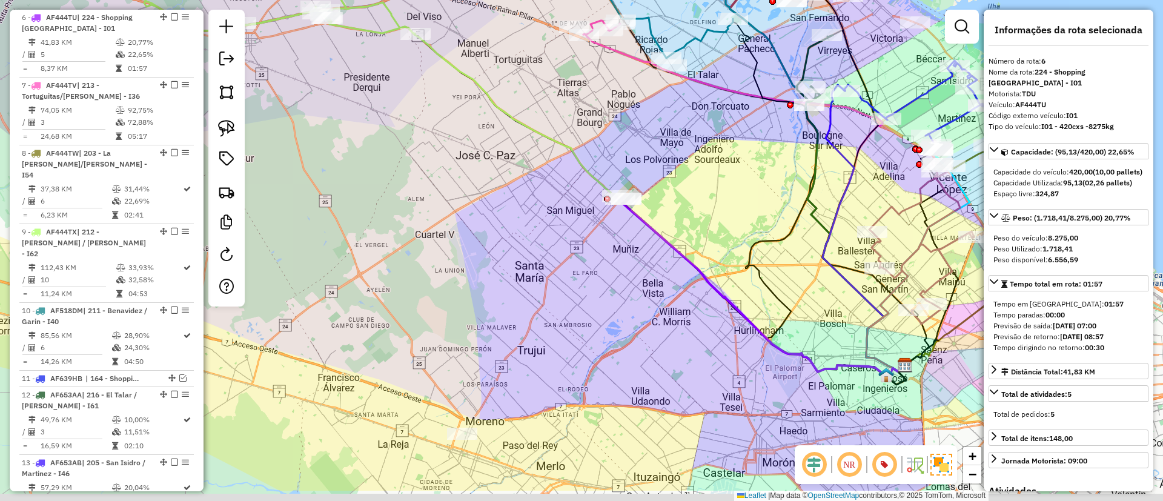
drag, startPoint x: 575, startPoint y: 309, endPoint x: 573, endPoint y: 235, distance: 73.9
click at [573, 235] on div "Janela de atendimento Grade de atendimento Capacidade Transportadoras Veículos …" at bounding box center [581, 250] width 1163 height 501
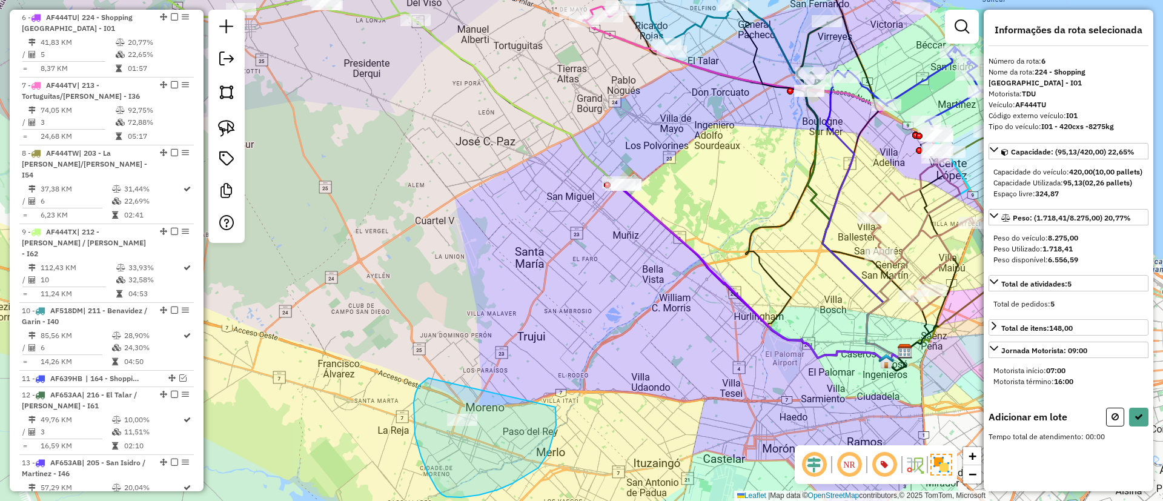
drag, startPoint x: 415, startPoint y: 435, endPoint x: 554, endPoint y: 402, distance: 142.5
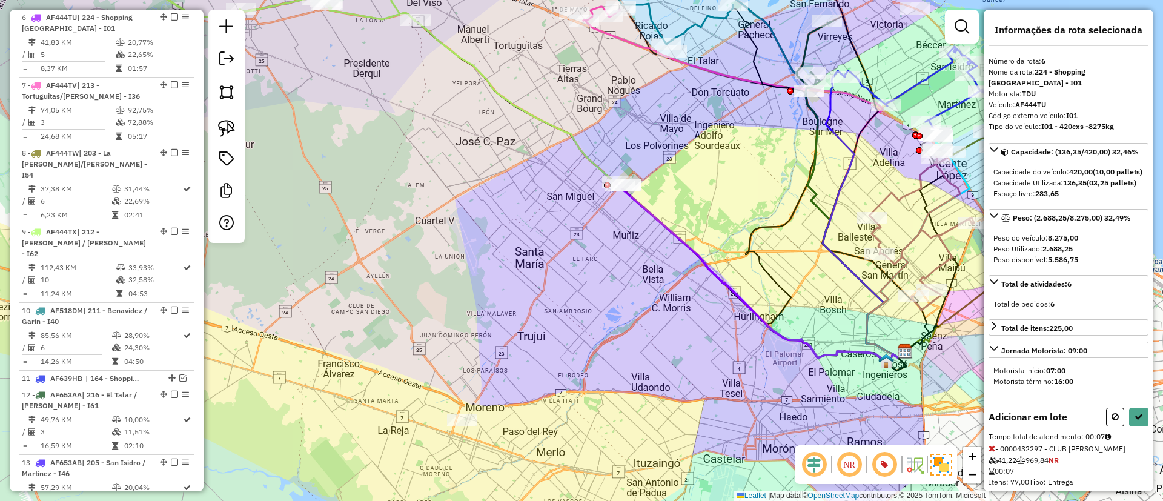
select select "**********"
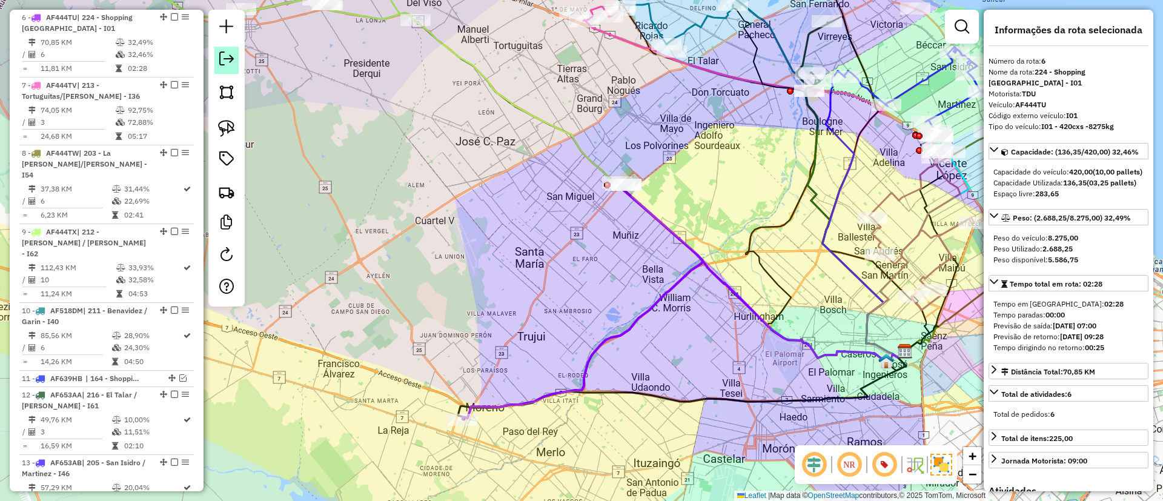
drag, startPoint x: 171, startPoint y: 14, endPoint x: 221, endPoint y: 46, distance: 59.1
click at [171, 14] on em at bounding box center [174, 16] width 7 height 7
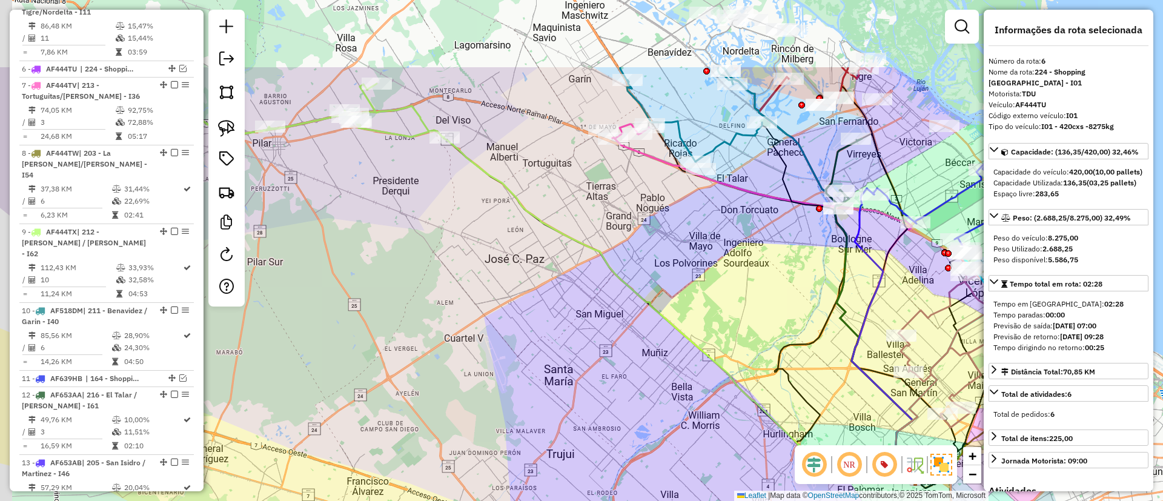
click at [477, 305] on div "Janela de atendimento Grade de atendimento Capacidade Transportadoras Veículos …" at bounding box center [581, 250] width 1163 height 501
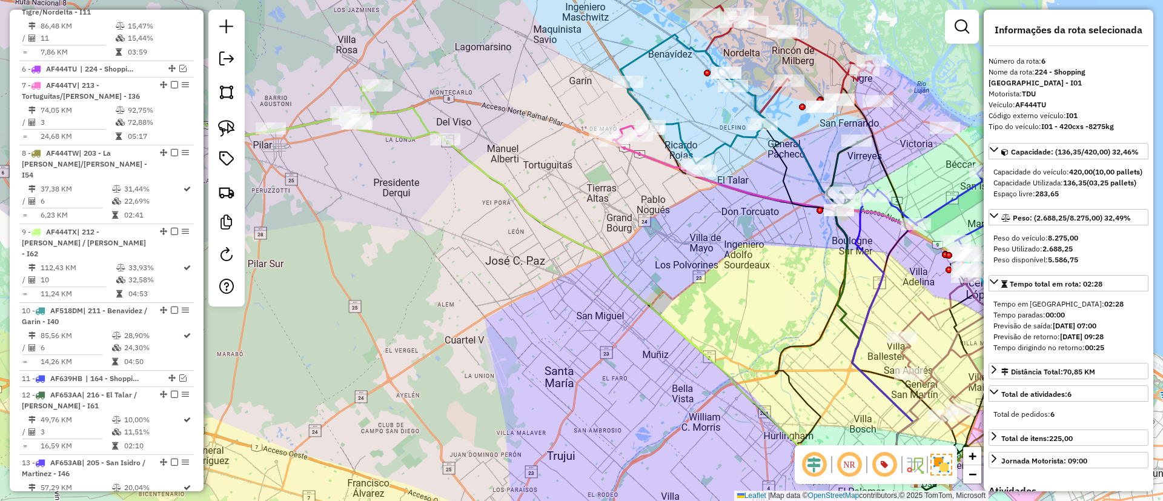
click at [485, 177] on icon at bounding box center [647, 302] width 576 height 359
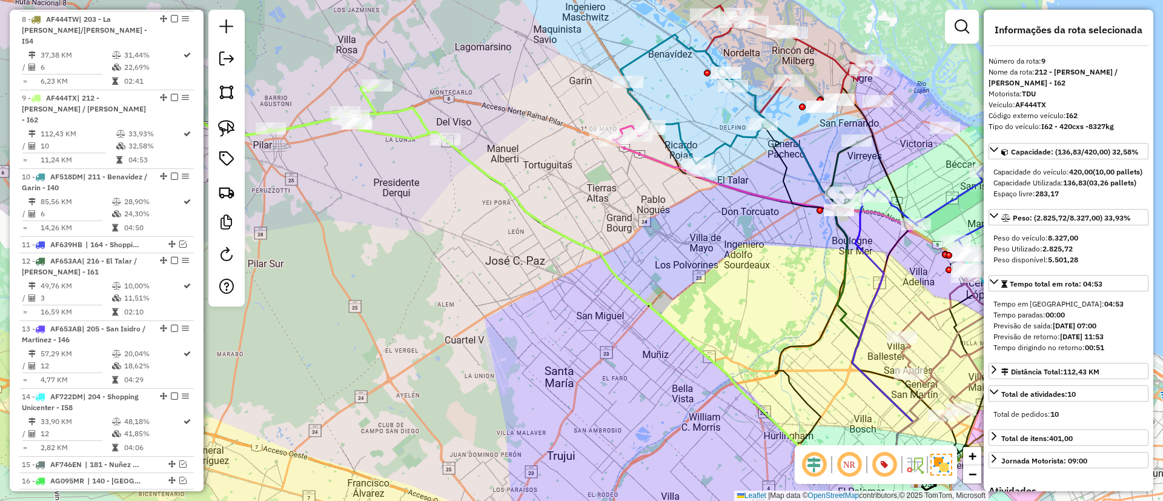
scroll to position [741, 0]
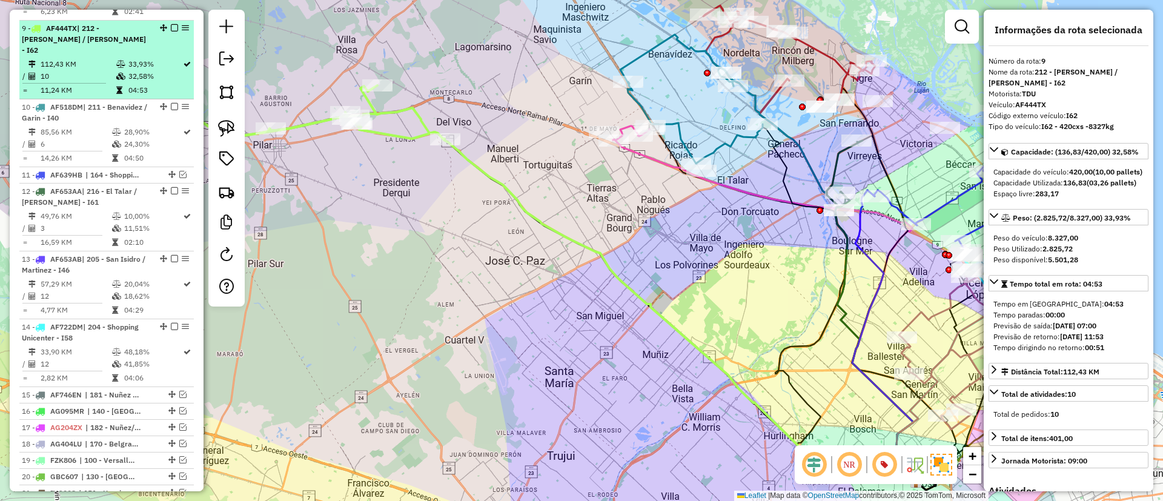
click at [171, 24] on em at bounding box center [174, 27] width 7 height 7
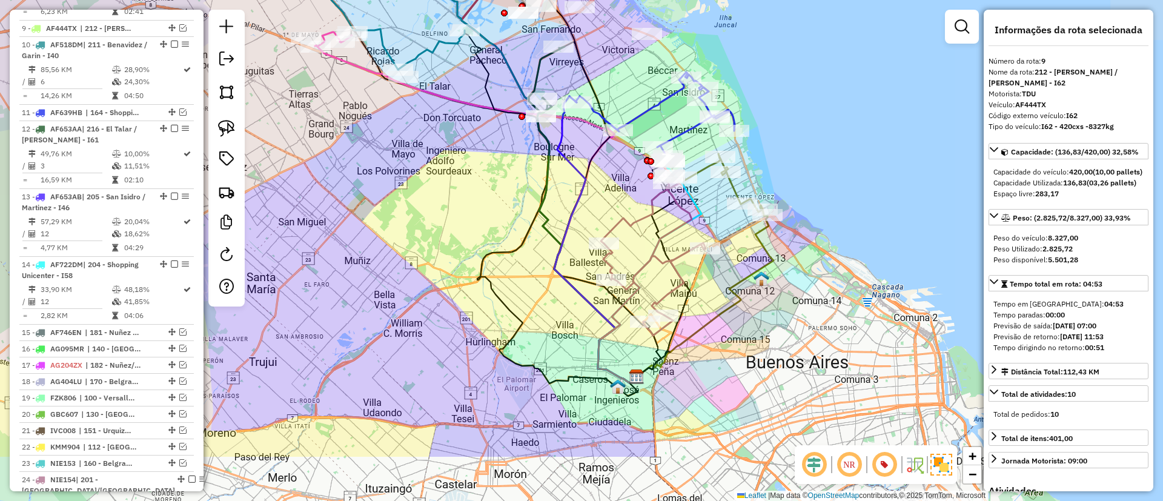
drag, startPoint x: 523, startPoint y: 211, endPoint x: 642, endPoint y: 260, distance: 128.7
click at [225, 114] on hb-router-mapa "Informações da Sessão 1231059 - 19/08/2025 Criação: 18/08/2025 17:38 Depósito: …" at bounding box center [581, 250] width 1163 height 501
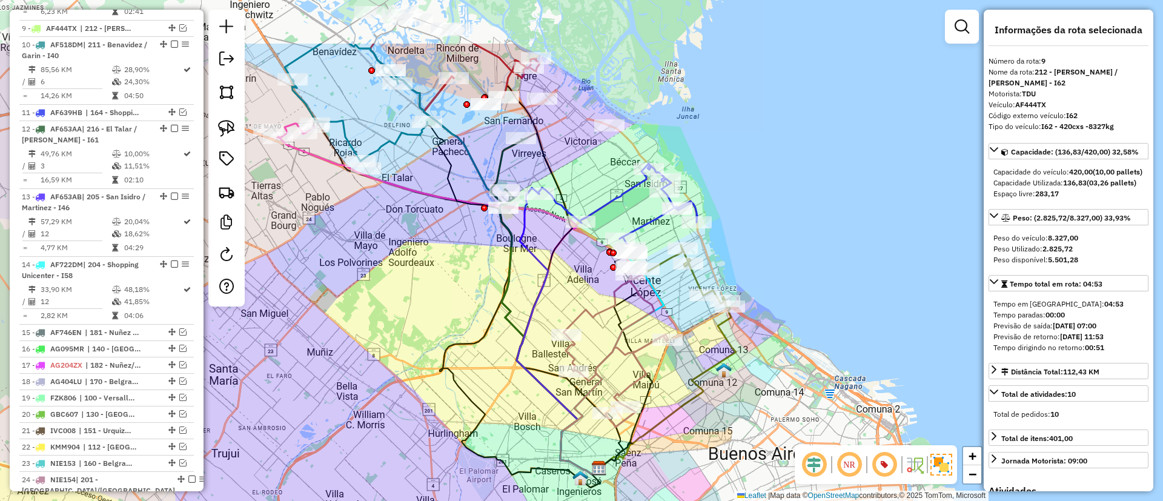
drag, startPoint x: 647, startPoint y: 239, endPoint x: 609, endPoint y: 333, distance: 101.1
click at [609, 333] on div "Janela de atendimento Grade de atendimento Capacidade Transportadoras Veículos …" at bounding box center [581, 250] width 1163 height 501
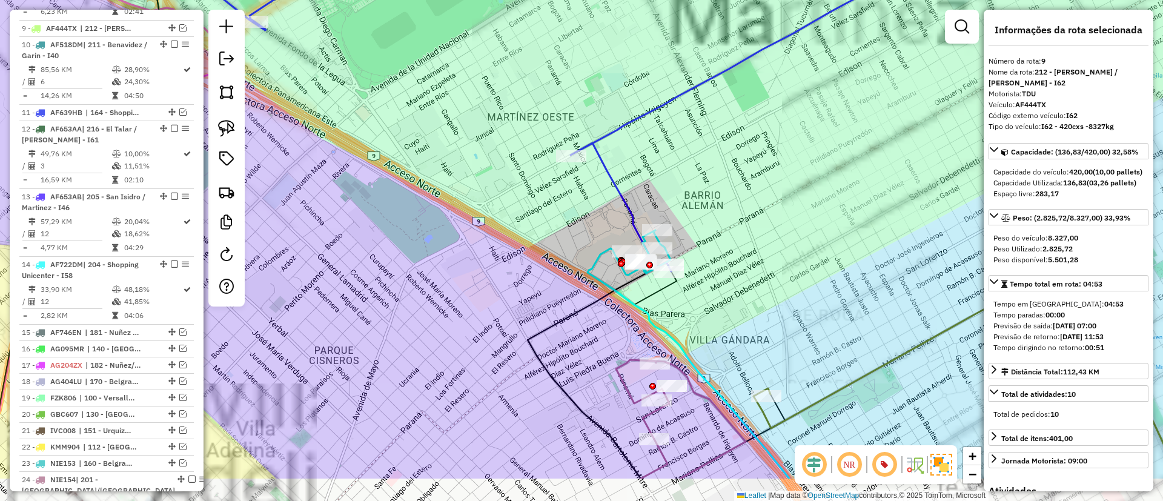
drag, startPoint x: 632, startPoint y: 215, endPoint x: 631, endPoint y: 204, distance: 11.0
click at [631, 204] on icon at bounding box center [630, 75] width 1113 height 394
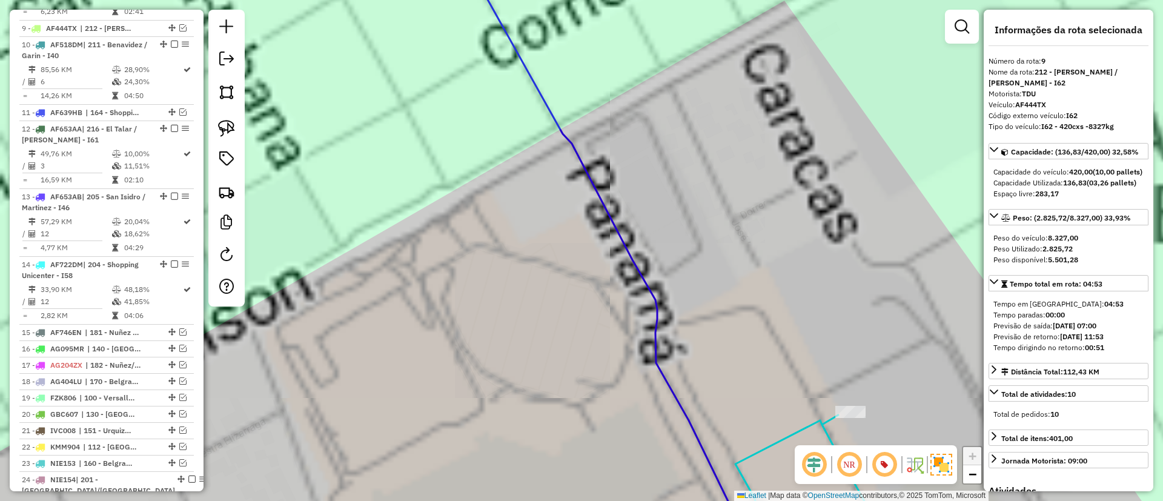
drag, startPoint x: 665, startPoint y: 280, endPoint x: 552, endPoint y: -27, distance: 326.7
click at [552, 0] on html "Aguarde... Pop-up bloqueado! Seu navegador bloqueou automáticamente a abertura …" at bounding box center [581, 250] width 1163 height 501
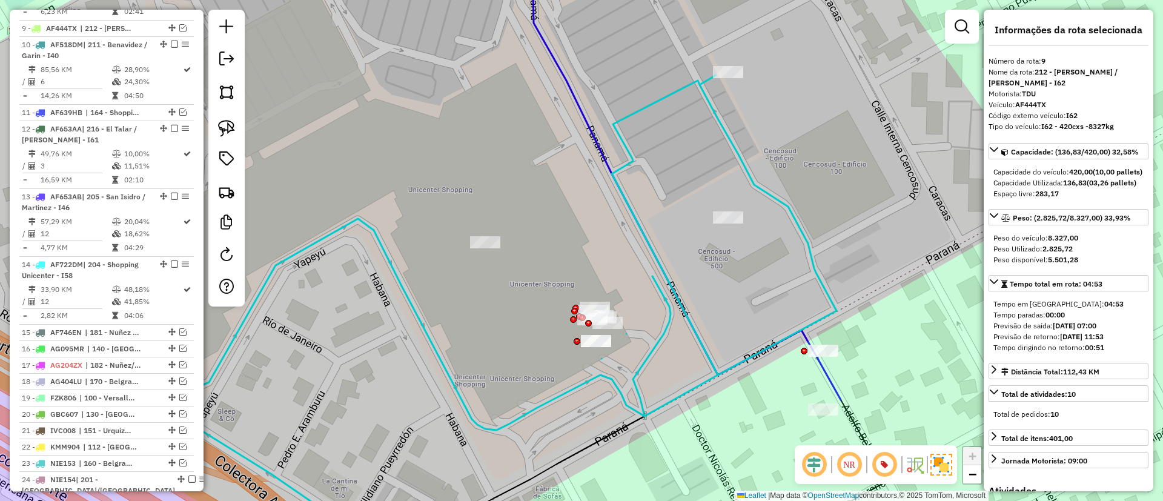
click at [774, 190] on icon at bounding box center [619, 252] width 435 height 355
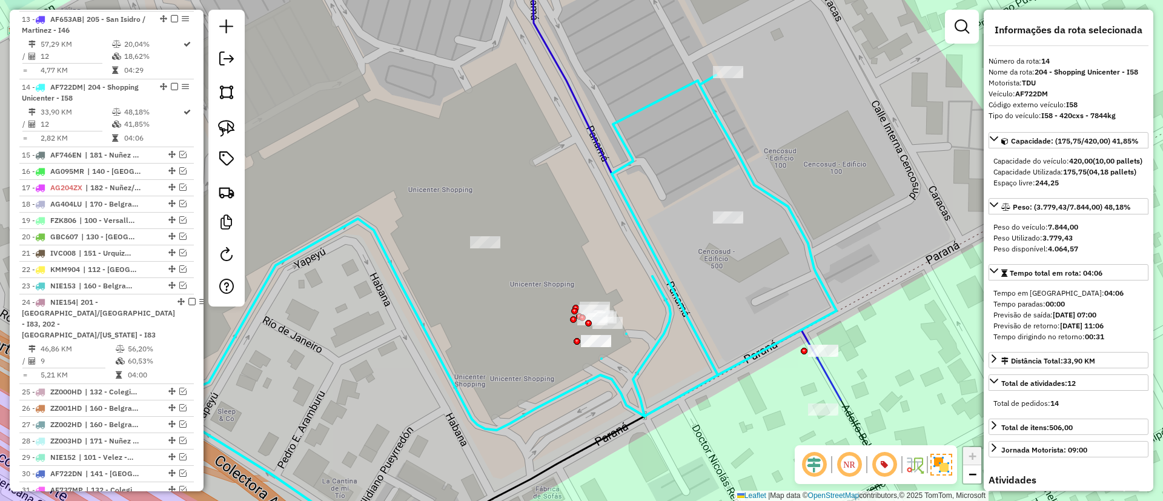
scroll to position [977, 0]
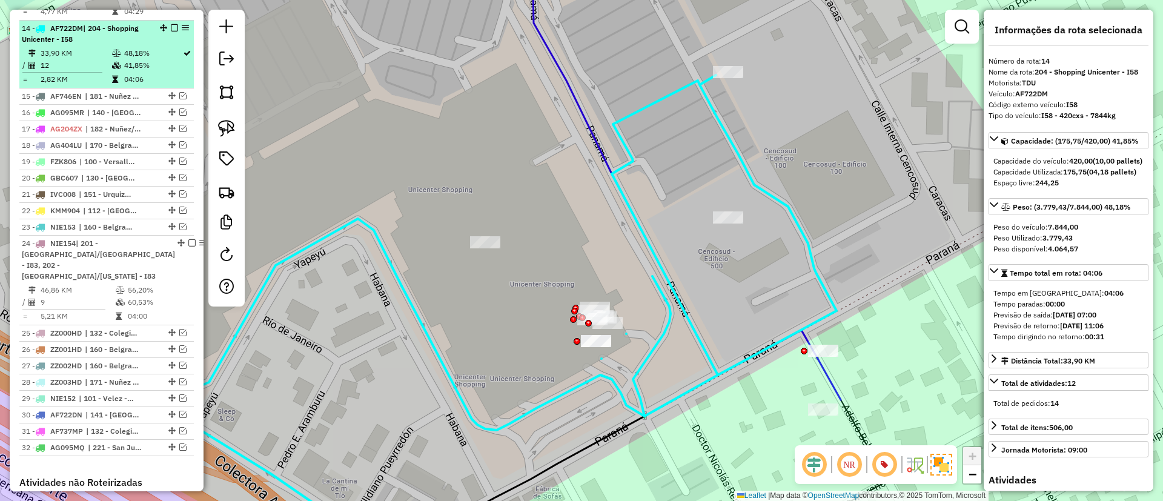
click at [171, 24] on em at bounding box center [174, 27] width 7 height 7
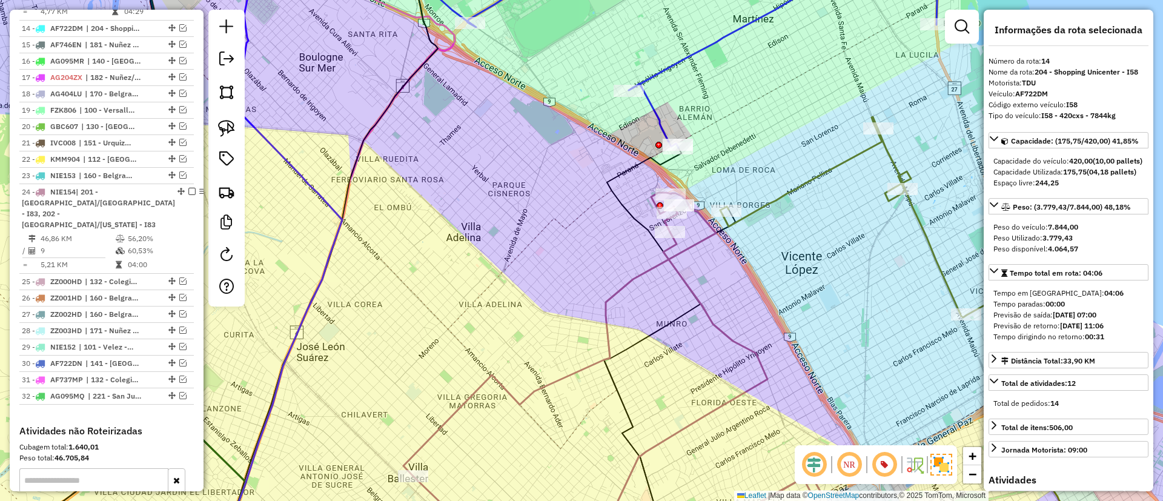
click at [683, 277] on icon at bounding box center [679, 391] width 176 height 319
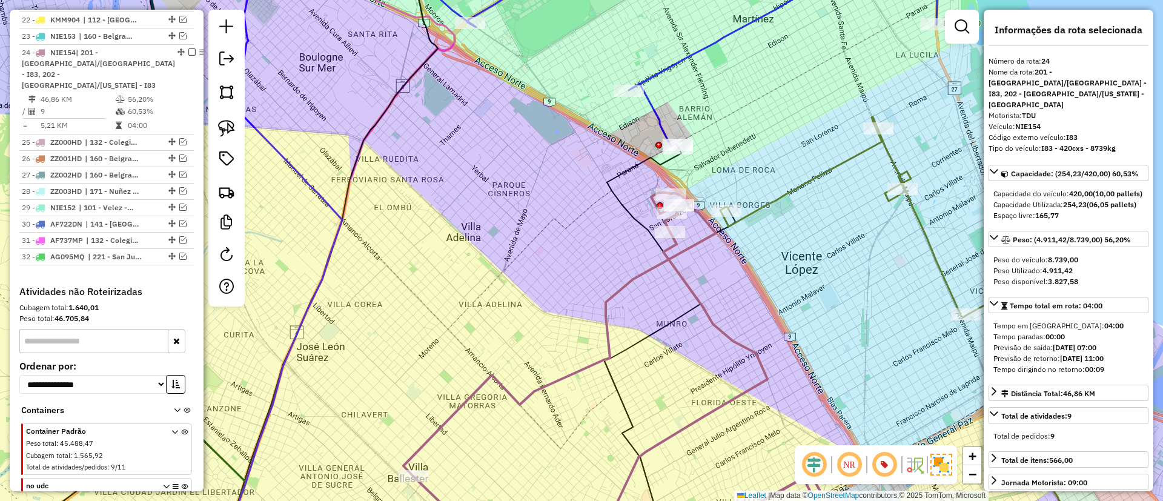
scroll to position [1141, 0]
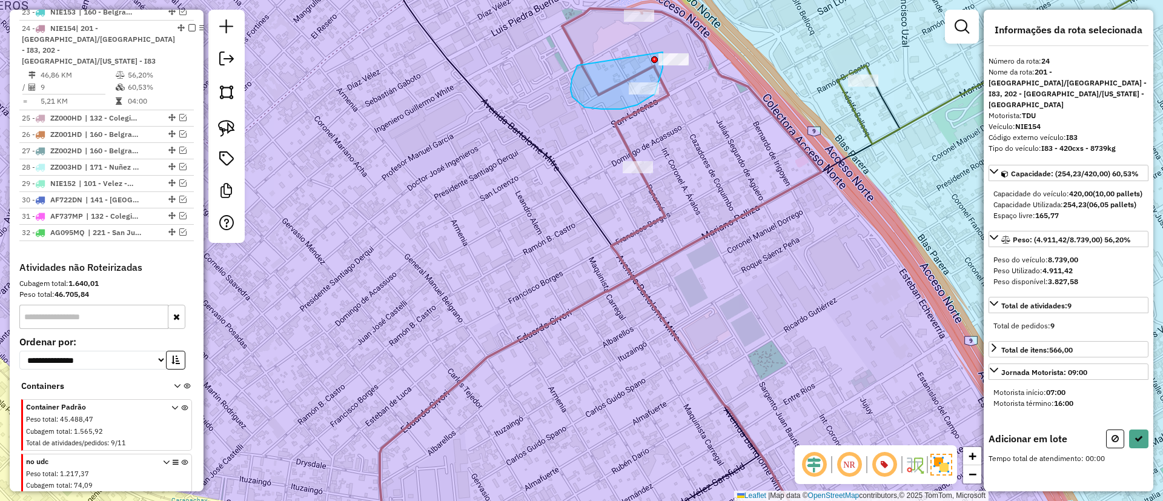
drag, startPoint x: 601, startPoint y: 109, endPoint x: 662, endPoint y: 51, distance: 83.5
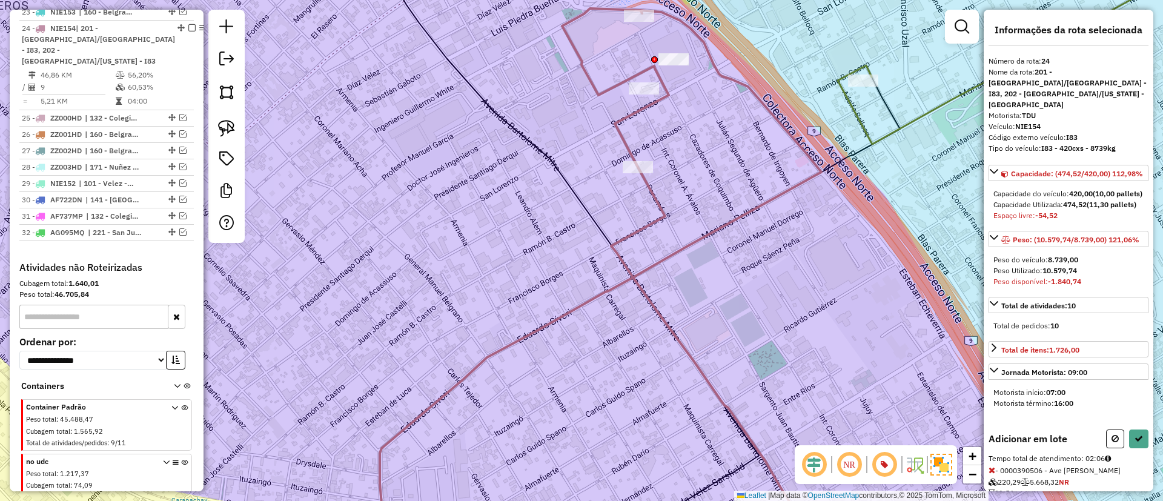
select select "**********"
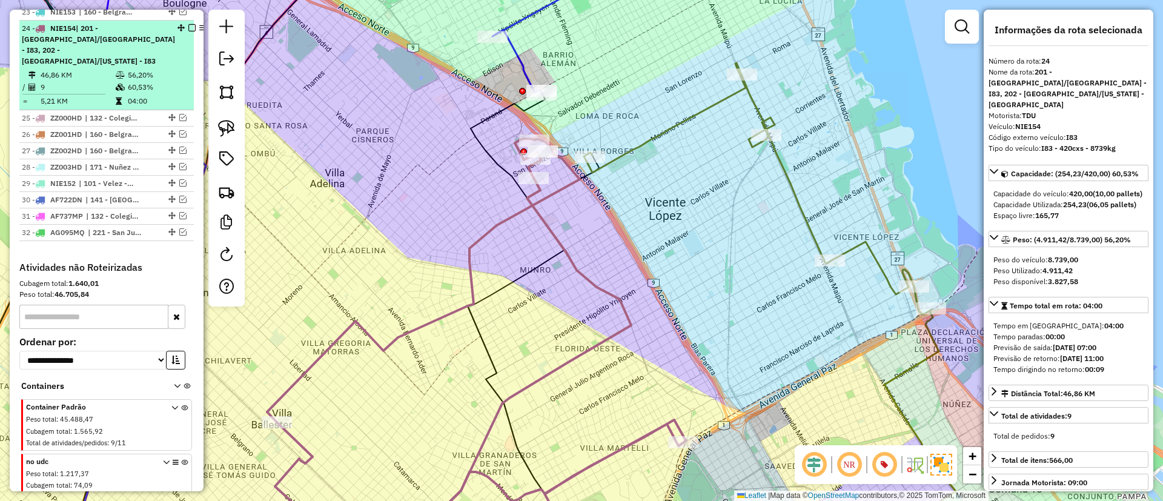
click at [177, 24] on div at bounding box center [191, 27] width 29 height 7
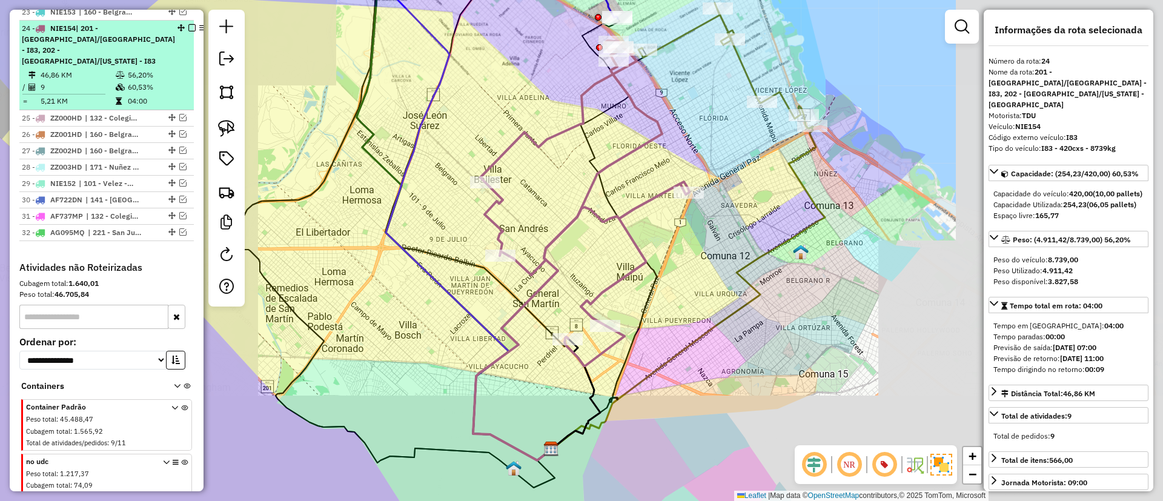
click at [177, 24] on div at bounding box center [191, 27] width 29 height 7
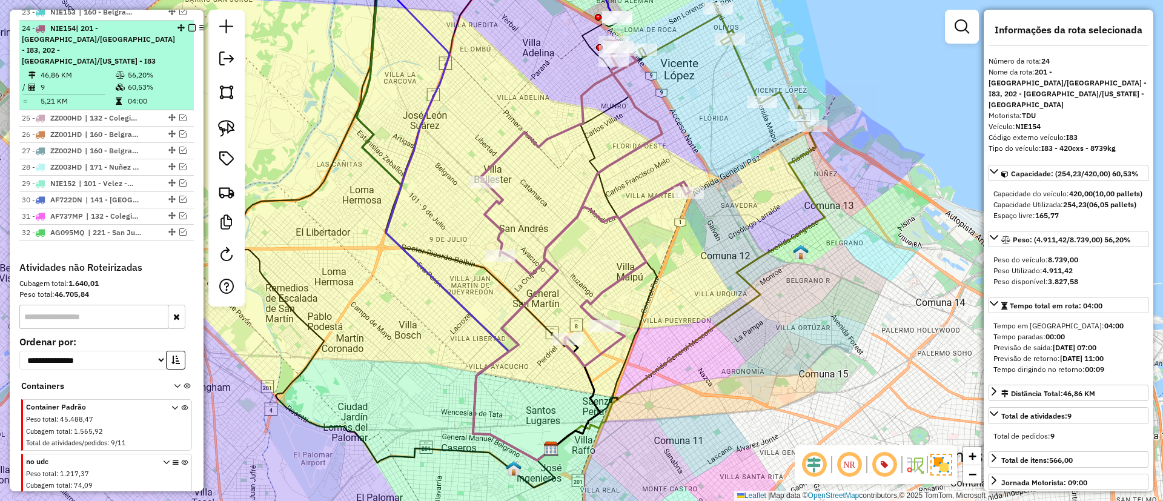
click at [188, 24] on em at bounding box center [191, 27] width 7 height 7
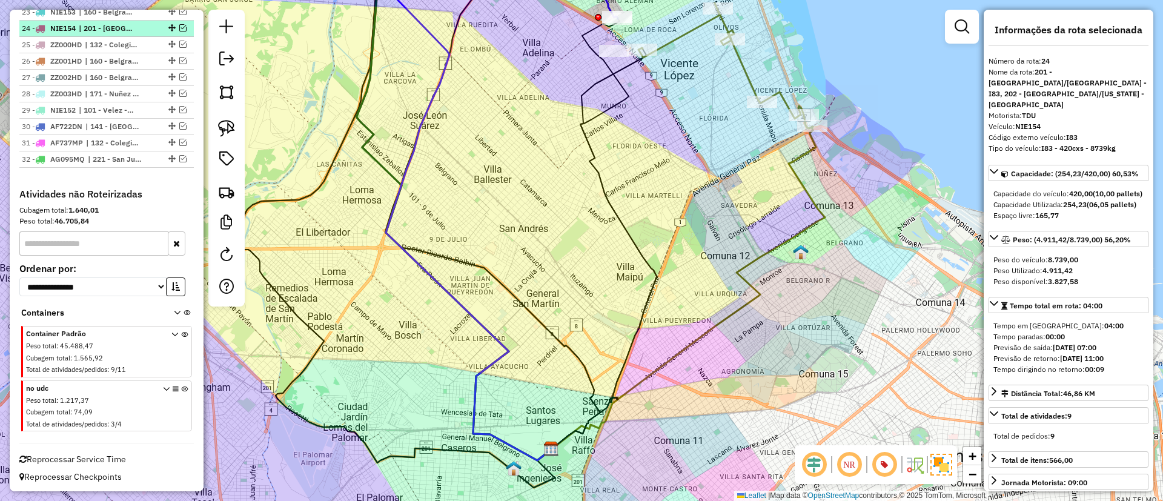
scroll to position [1131, 0]
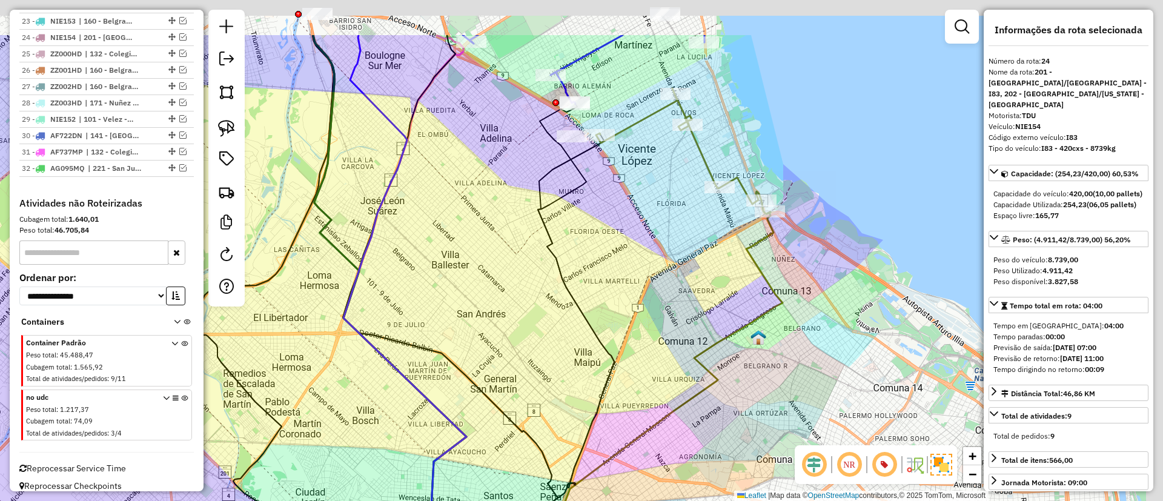
drag, startPoint x: 542, startPoint y: 239, endPoint x: 480, endPoint y: 350, distance: 127.4
click at [479, 350] on div "Janela de atendimento Grade de atendimento Capacidade Transportadoras Veículos …" at bounding box center [581, 250] width 1163 height 501
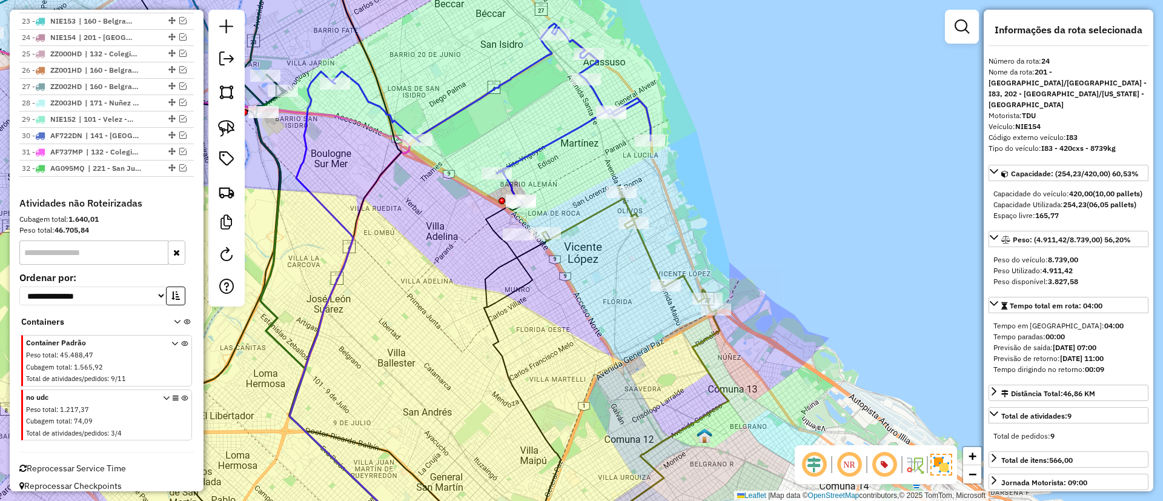
click at [641, 253] on icon at bounding box center [629, 249] width 174 height 125
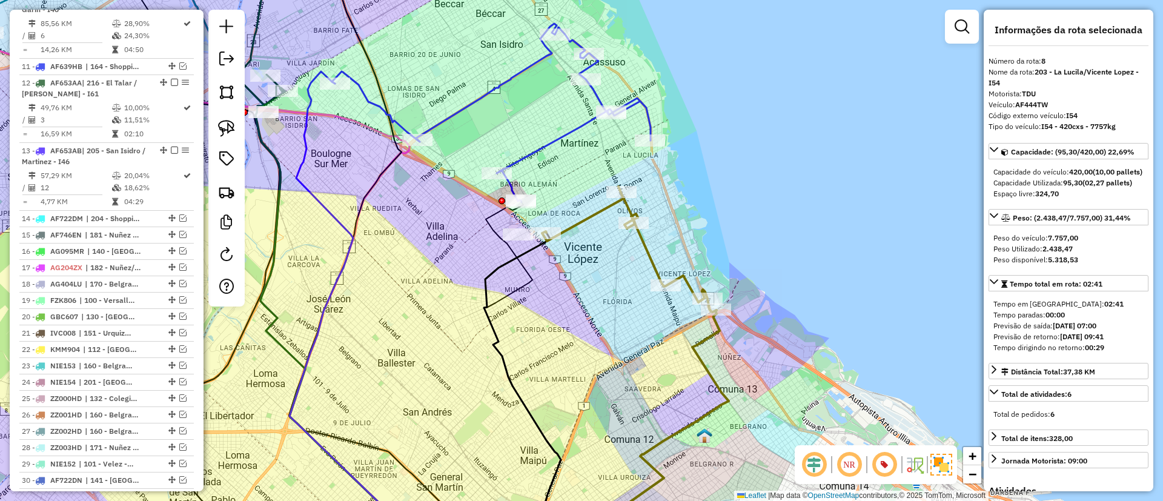
scroll to position [673, 0]
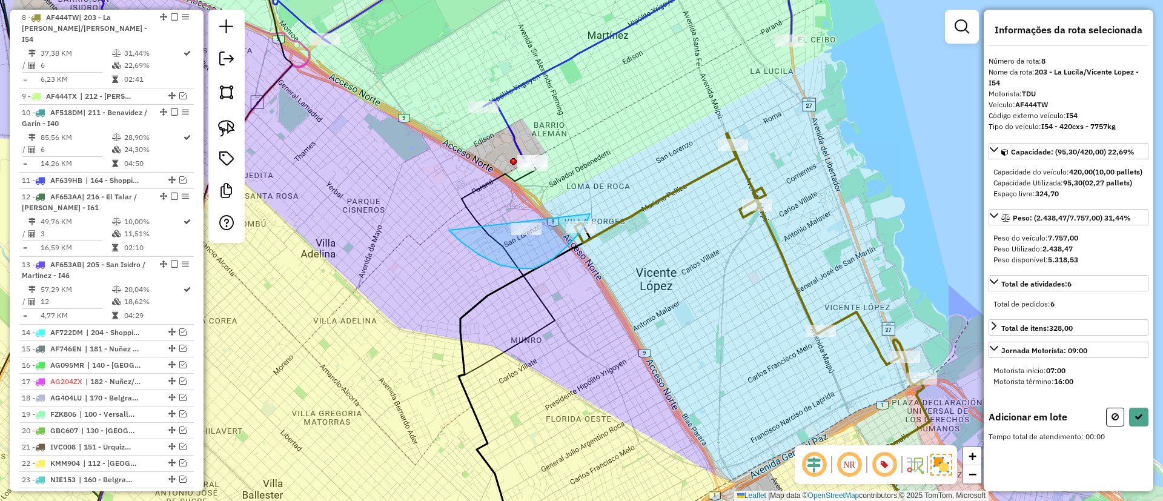
drag, startPoint x: 568, startPoint y: 245, endPoint x: 590, endPoint y: 184, distance: 65.5
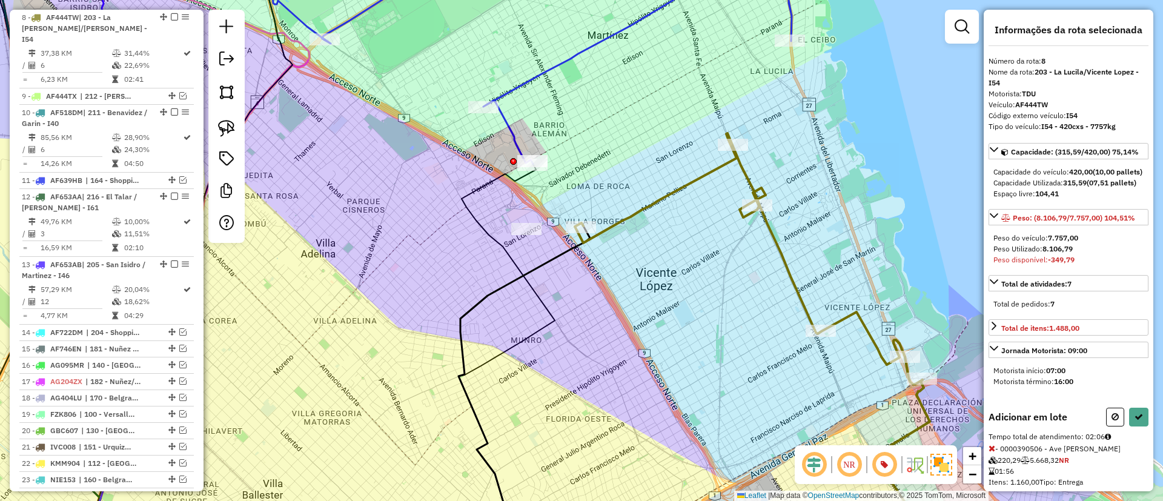
select select "**********"
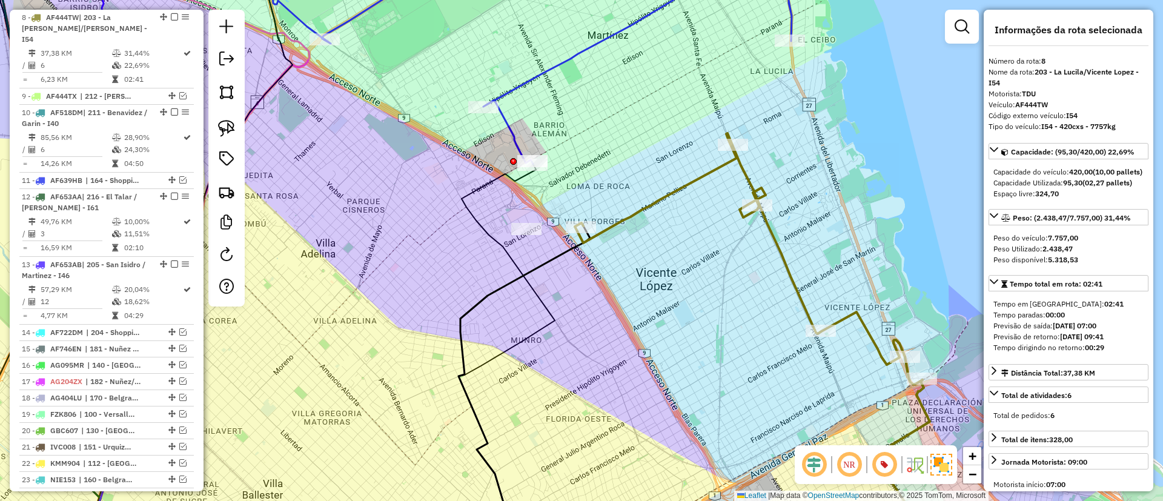
click at [540, 78] on icon at bounding box center [505, 57] width 573 height 214
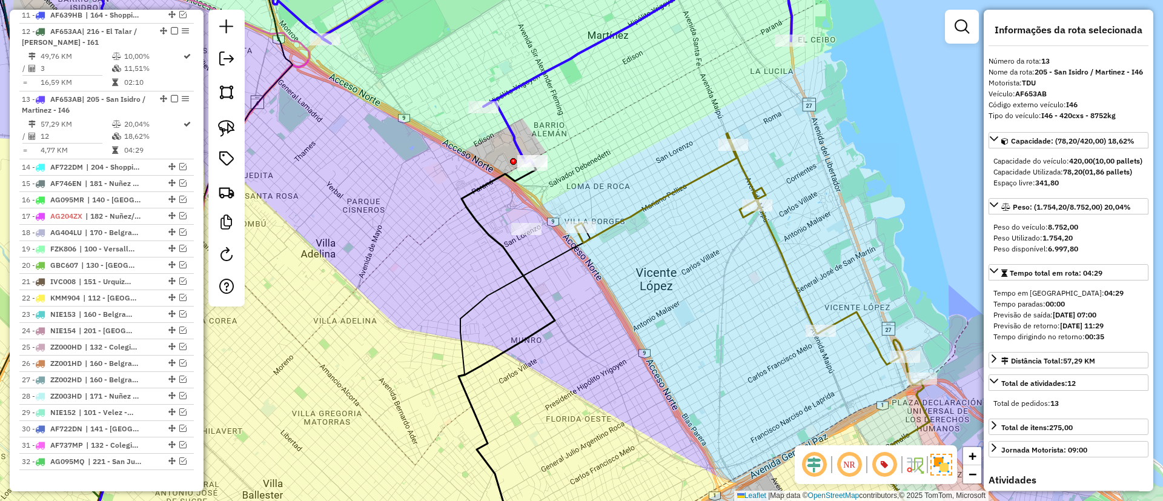
scroll to position [909, 0]
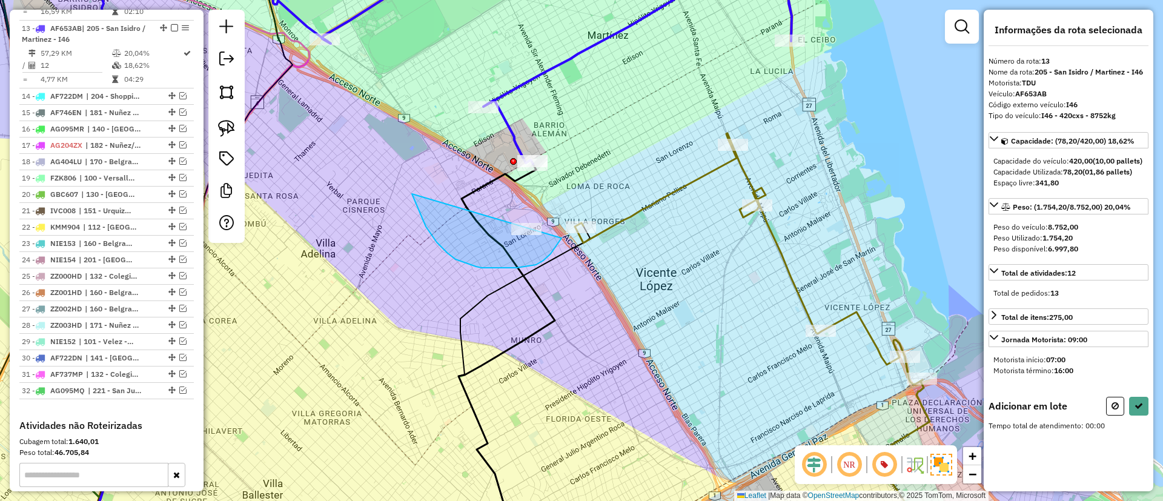
drag, startPoint x: 420, startPoint y: 213, endPoint x: 568, endPoint y: 212, distance: 147.8
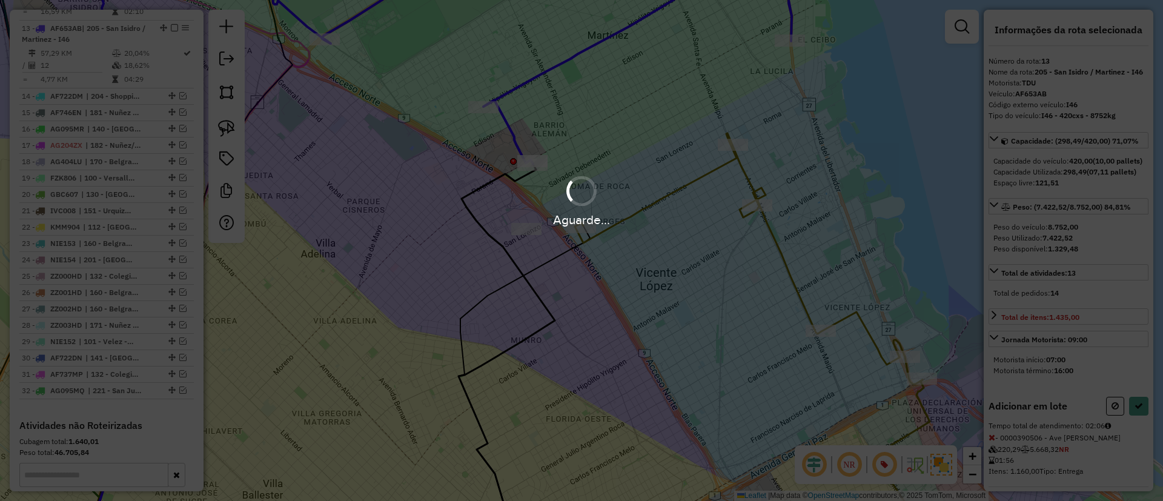
select select "**********"
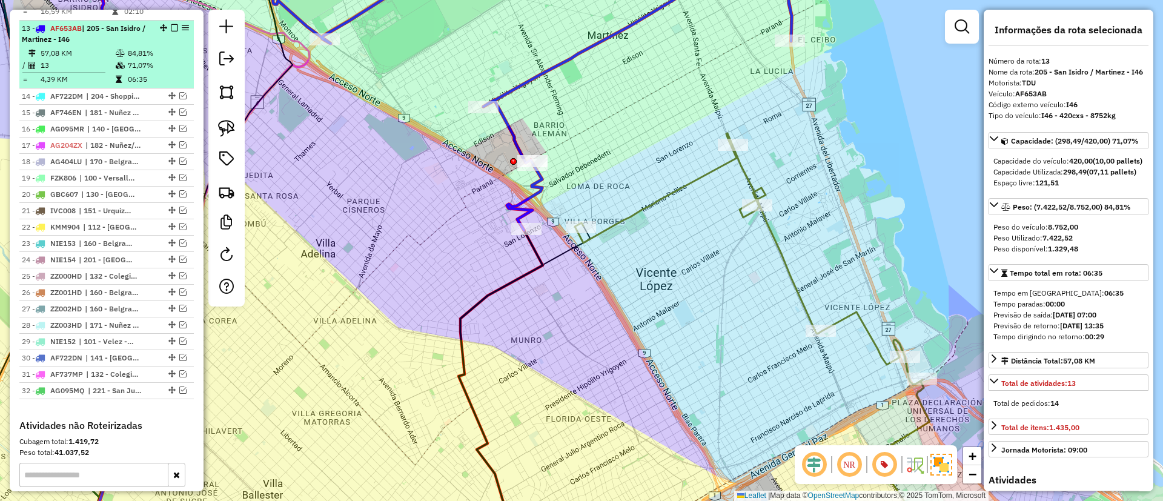
click at [165, 24] on div at bounding box center [171, 27] width 36 height 7
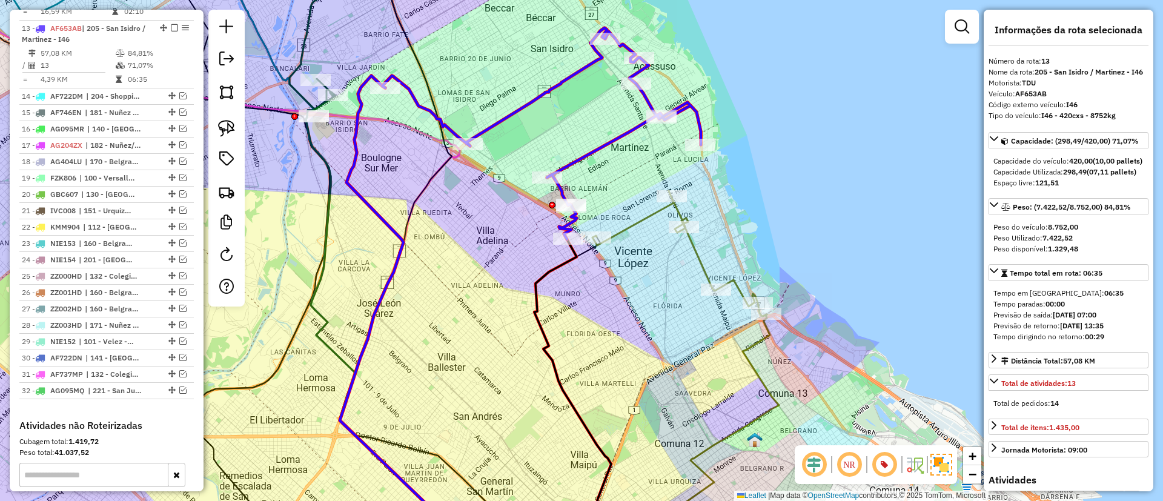
click at [649, 211] on icon at bounding box center [679, 253] width 174 height 125
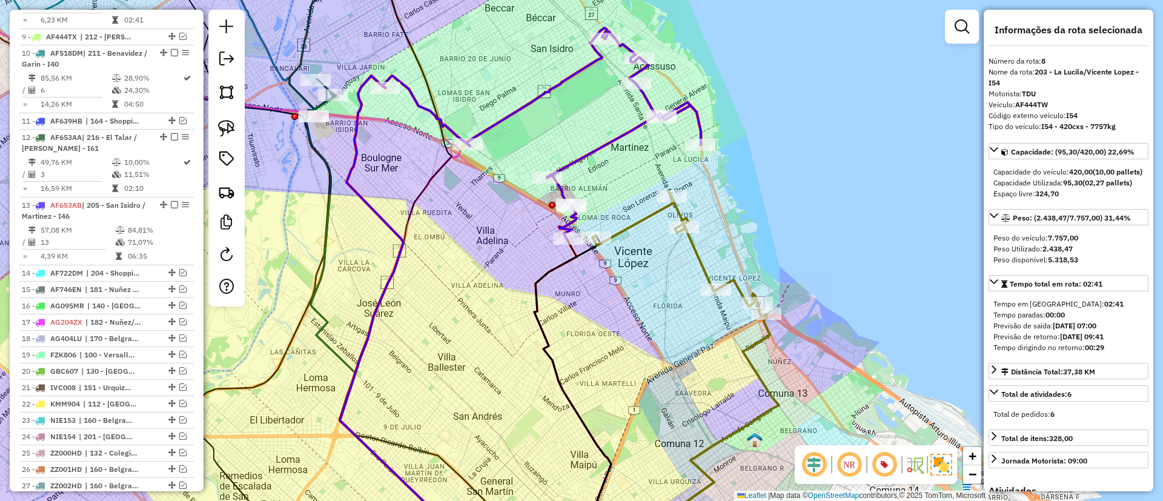
scroll to position [673, 0]
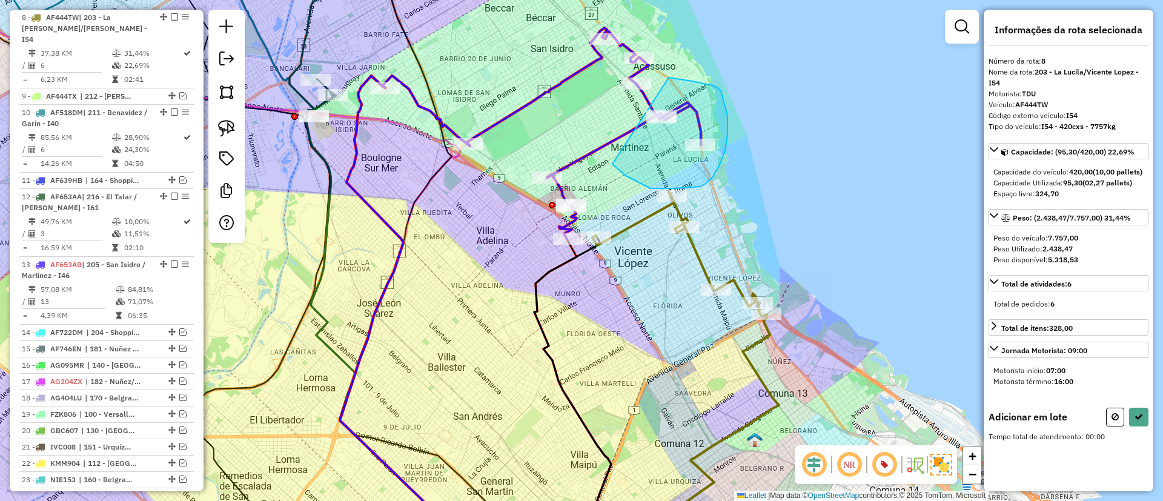
drag, startPoint x: 660, startPoint y: 188, endPoint x: 669, endPoint y: 78, distance: 111.2
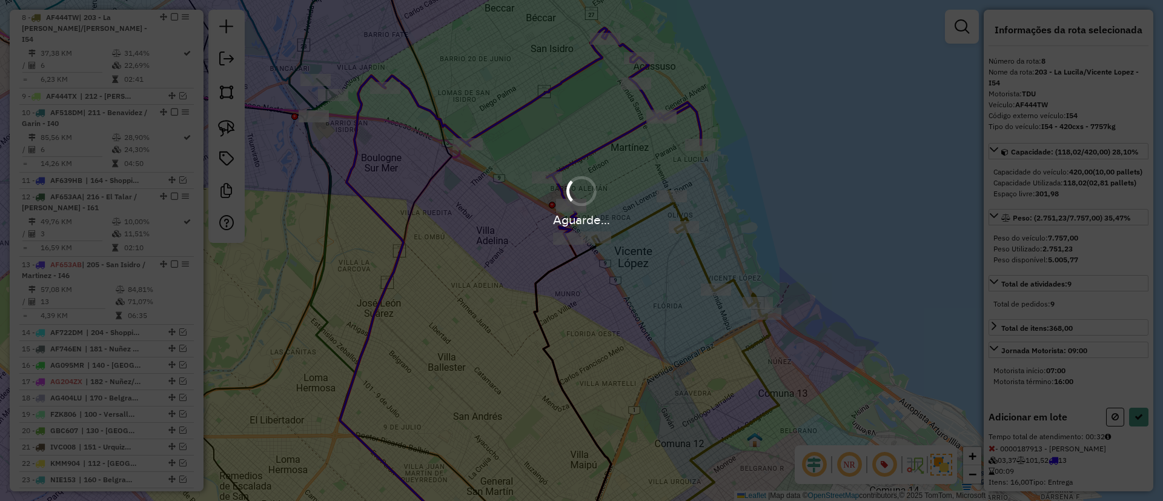
select select "**********"
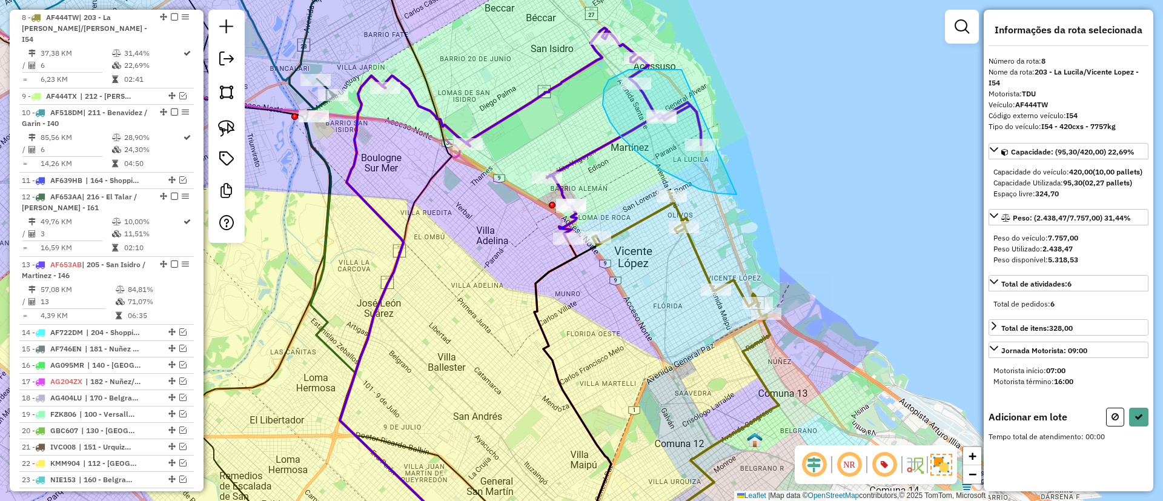
drag, startPoint x: 680, startPoint y: 70, endPoint x: 776, endPoint y: 143, distance: 121.5
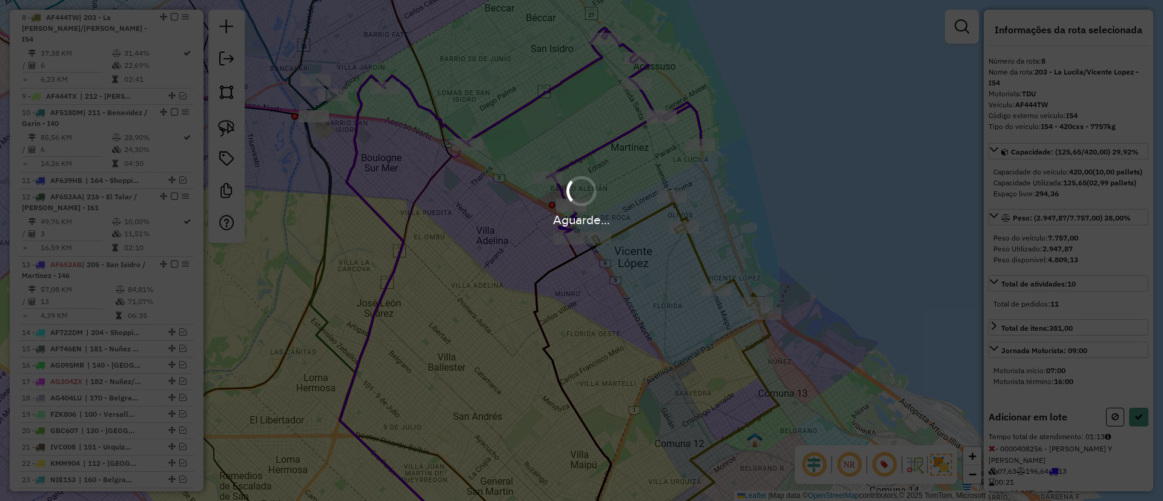
select select "**********"
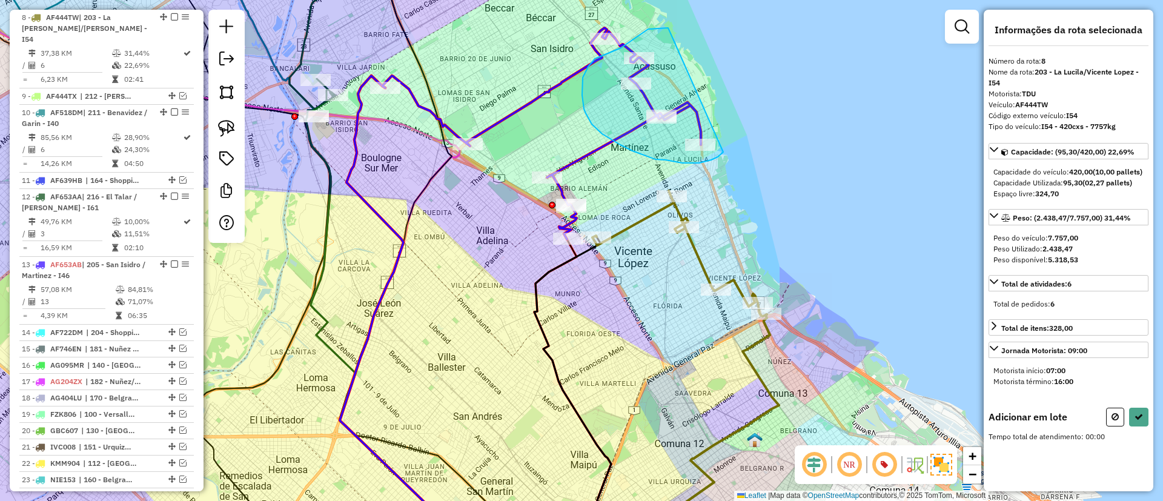
drag, startPoint x: 636, startPoint y: 38, endPoint x: 737, endPoint y: 137, distance: 141.8
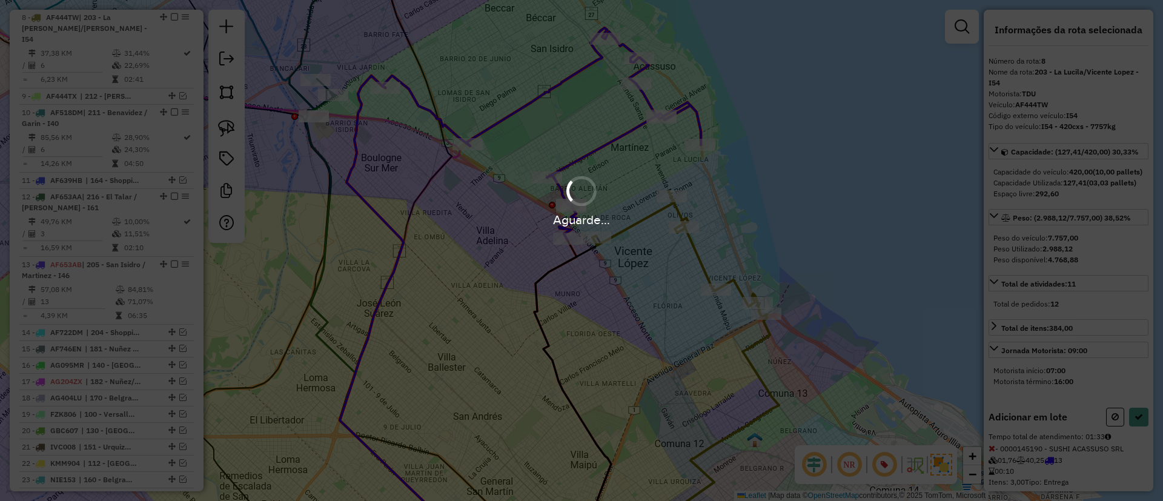
select select "**********"
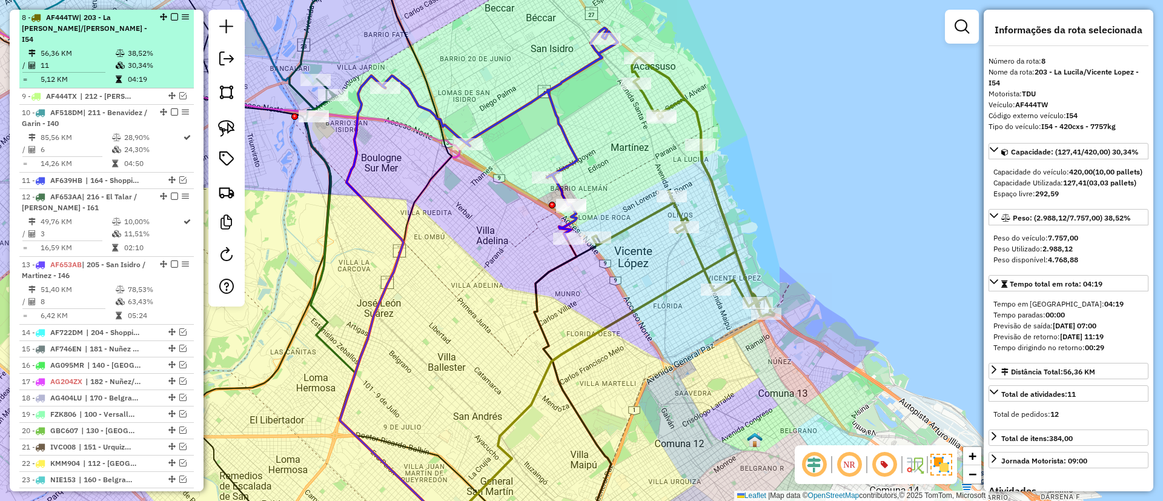
click at [171, 14] on em at bounding box center [174, 16] width 7 height 7
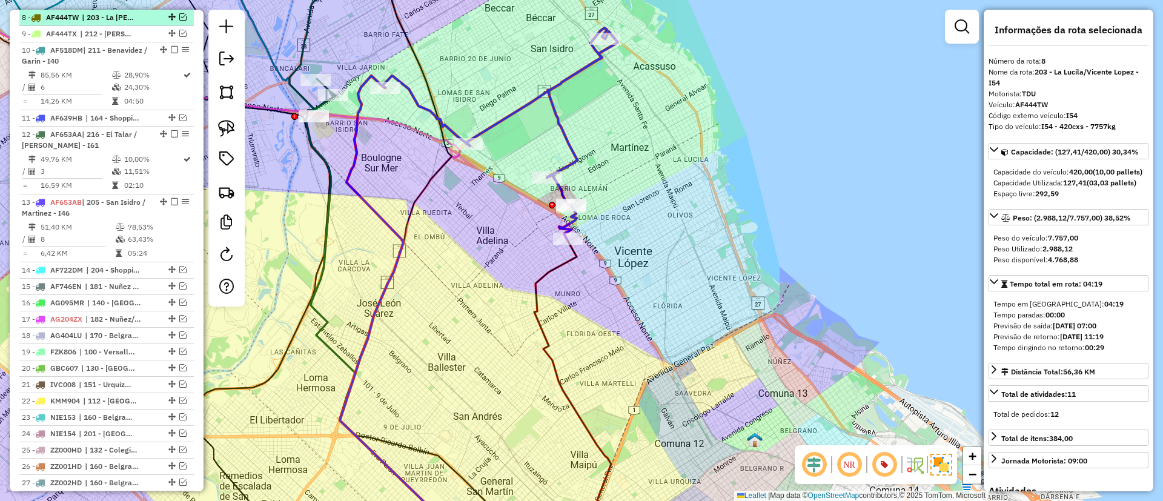
scroll to position [621, 0]
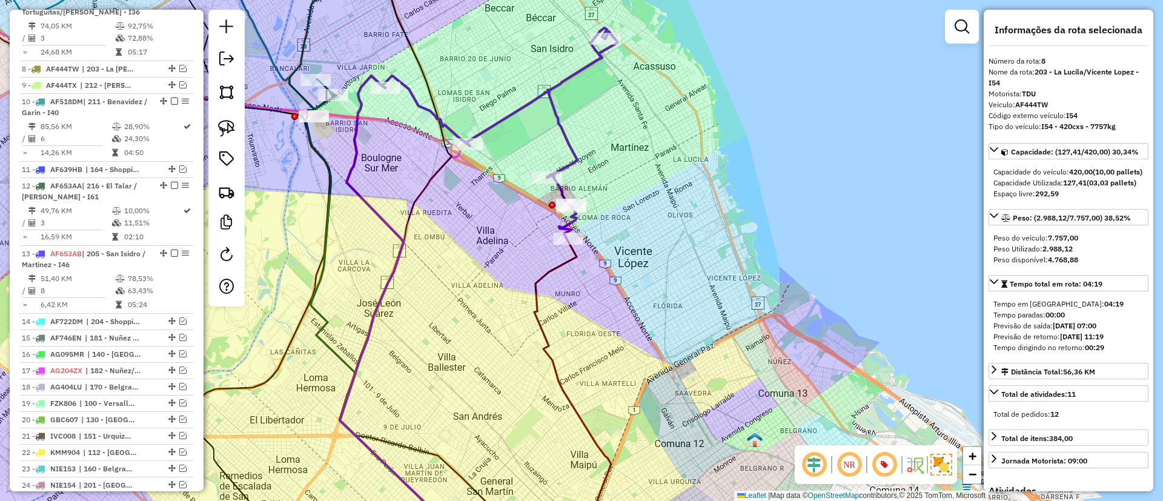
click at [498, 114] on icon at bounding box center [500, 133] width 236 height 211
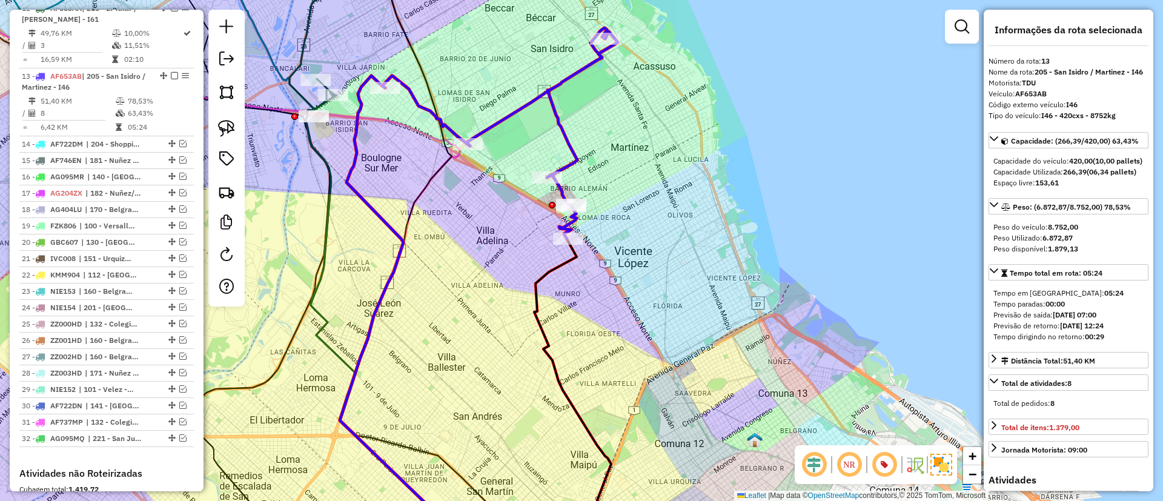
scroll to position [858, 0]
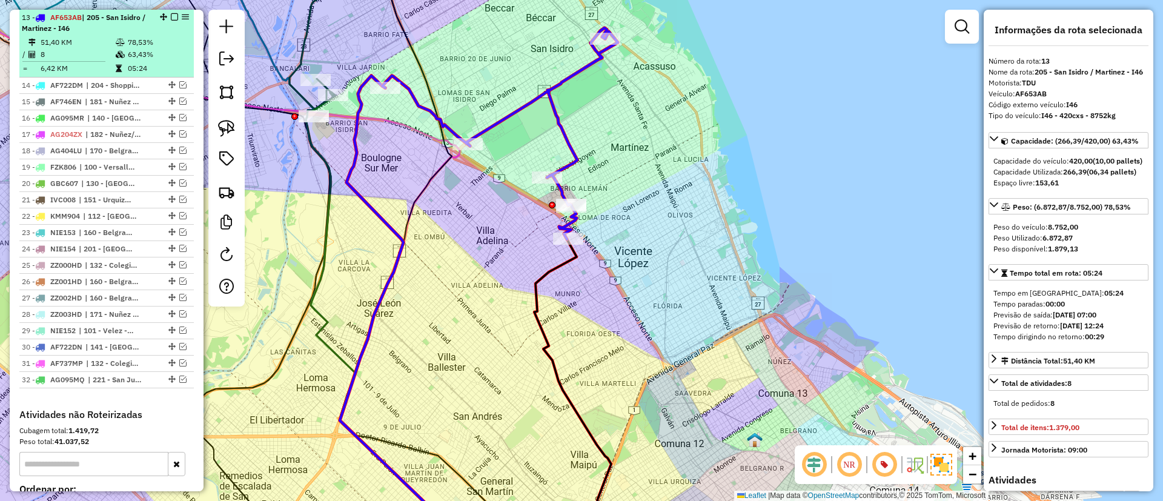
click at [173, 18] on em at bounding box center [174, 16] width 7 height 7
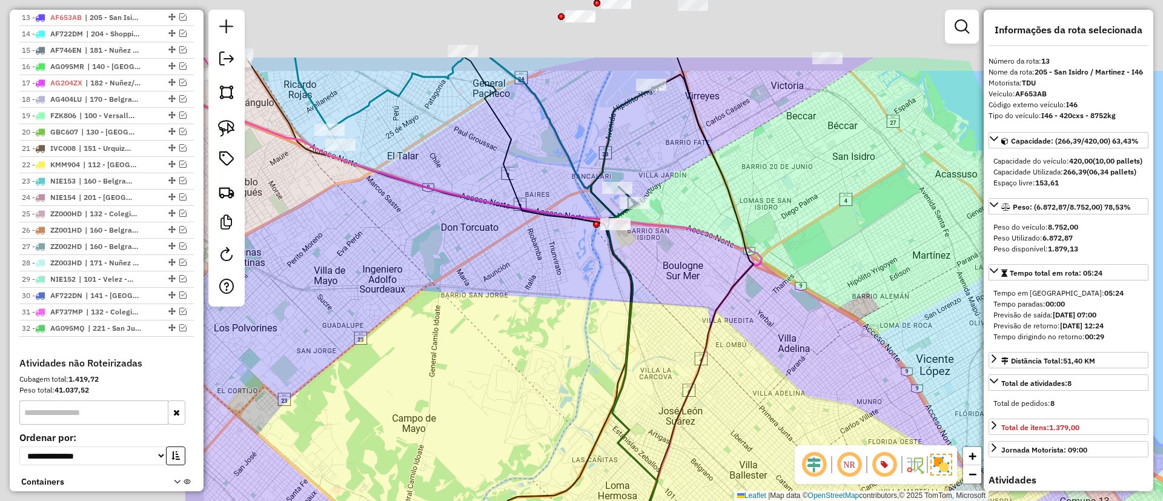
drag, startPoint x: 531, startPoint y: 231, endPoint x: 646, endPoint y: 276, distance: 123.5
click at [647, 280] on div "Janela de atendimento Grade de atendimento Capacidade Transportadoras Veículos …" at bounding box center [581, 250] width 1163 height 501
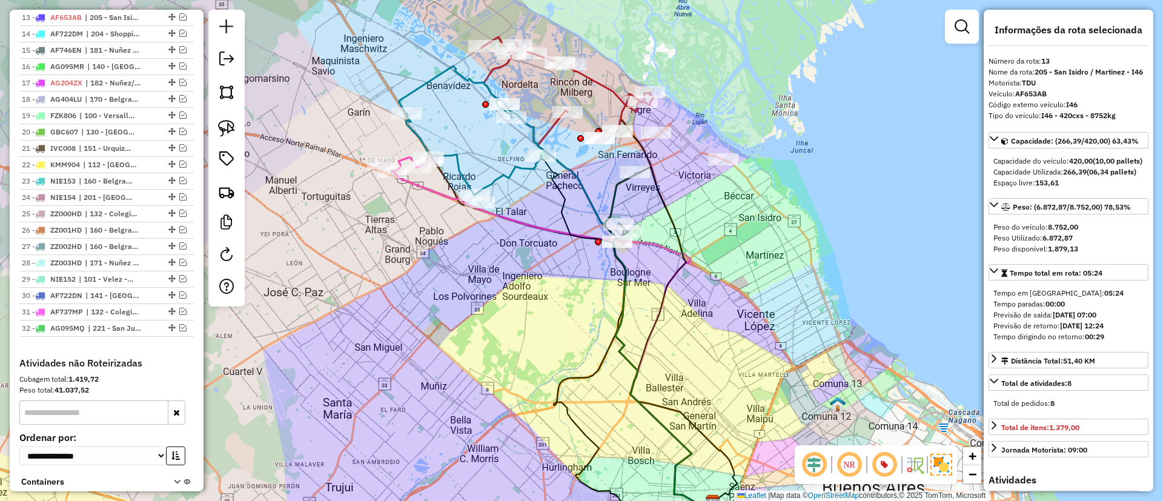
click at [449, 165] on div "Janela de atendimento Grade de atendimento Capacidade Transportadoras Veículos …" at bounding box center [581, 250] width 1163 height 501
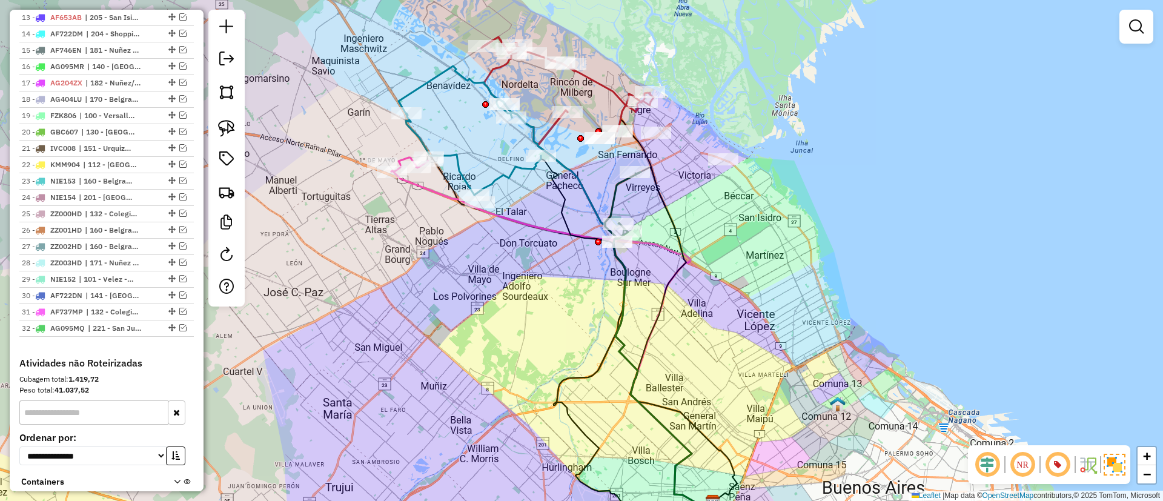
click at [460, 163] on icon at bounding box center [470, 130] width 142 height 129
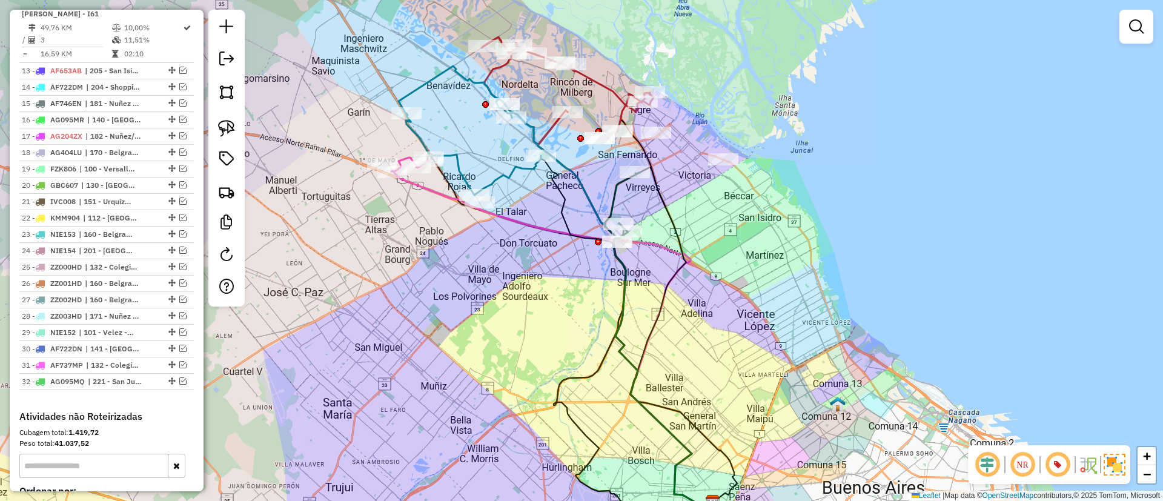
select select "**********"
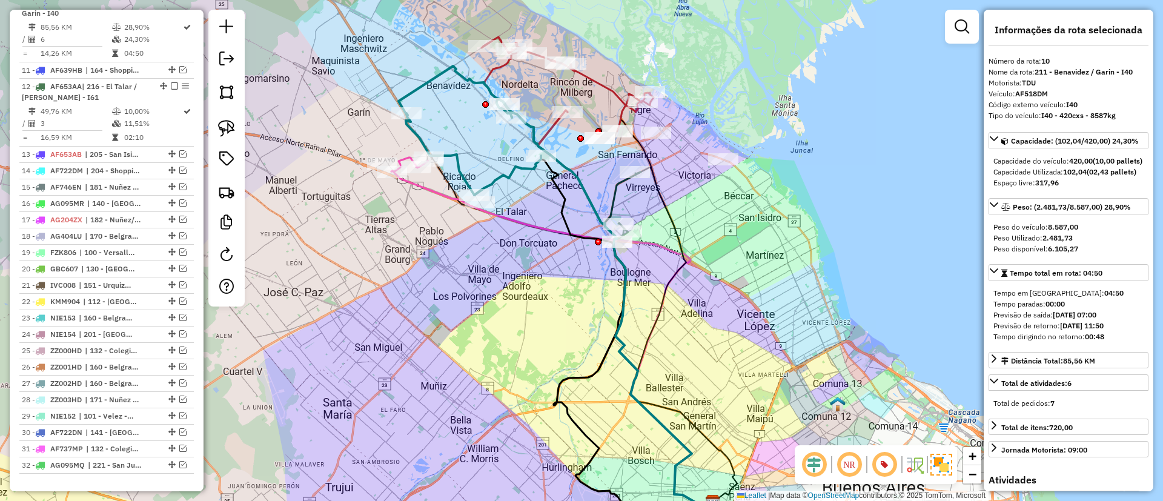
scroll to position [706, 0]
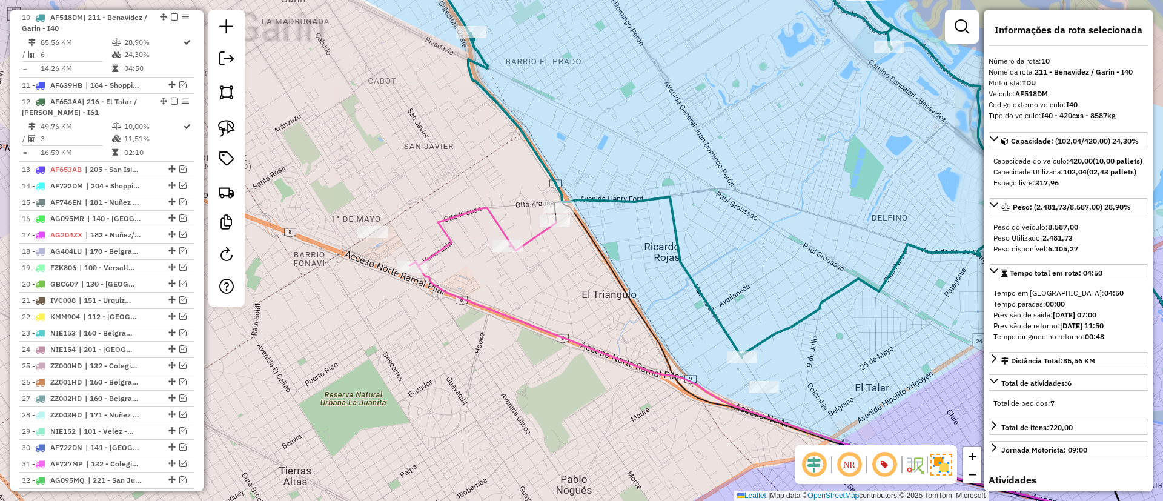
click at [446, 233] on icon at bounding box center [483, 237] width 146 height 58
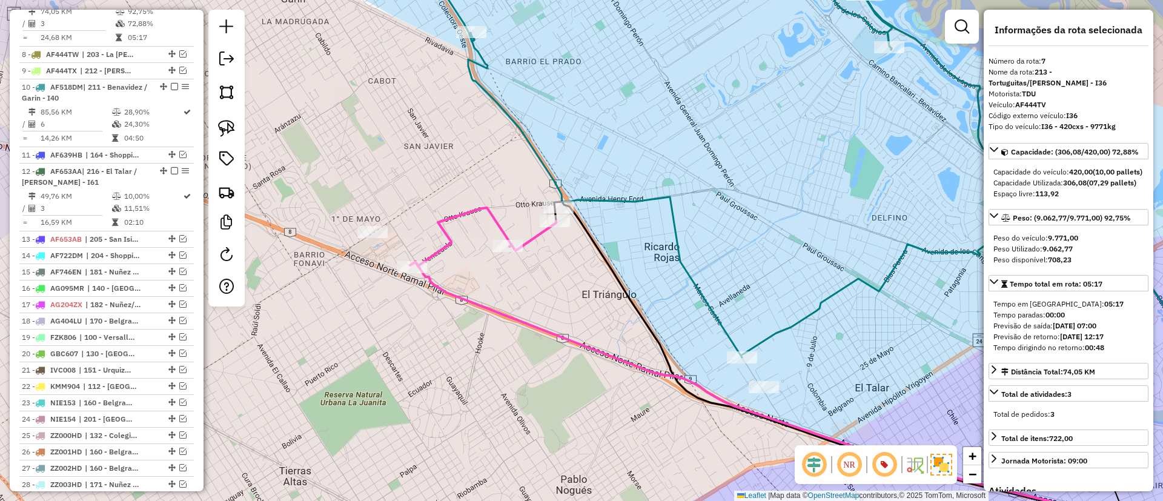
scroll to position [605, 0]
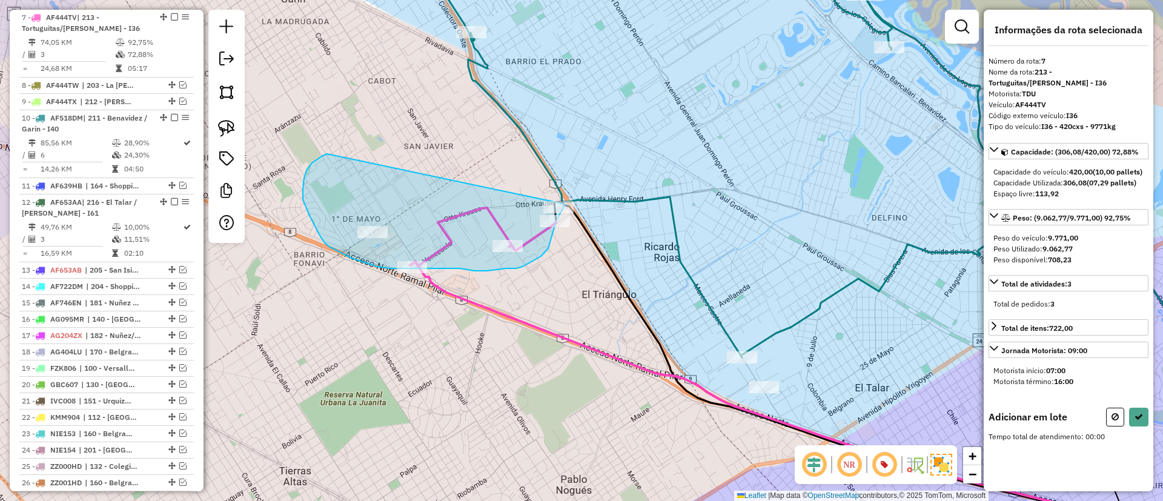
drag, startPoint x: 319, startPoint y: 234, endPoint x: 575, endPoint y: 175, distance: 263.0
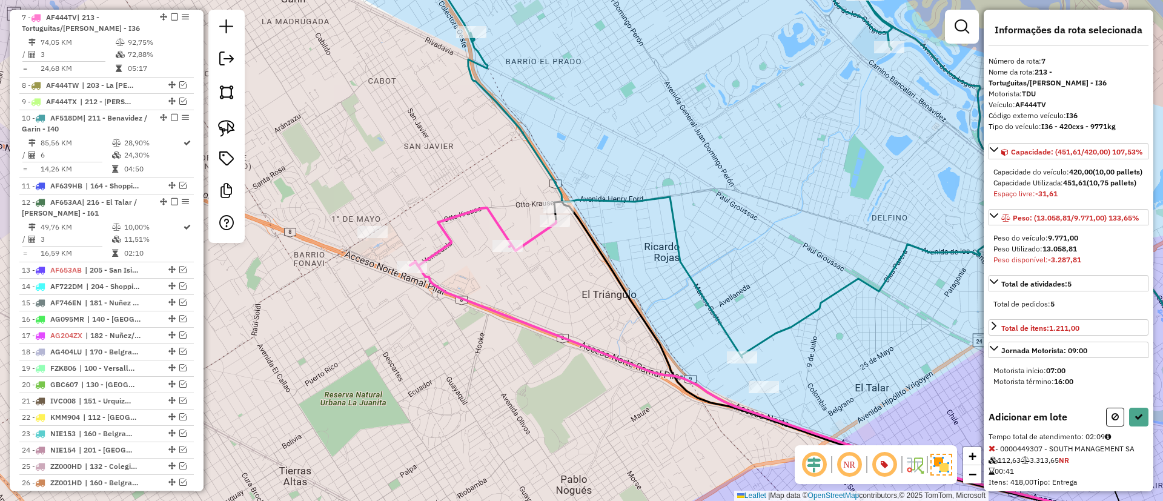
select select "**********"
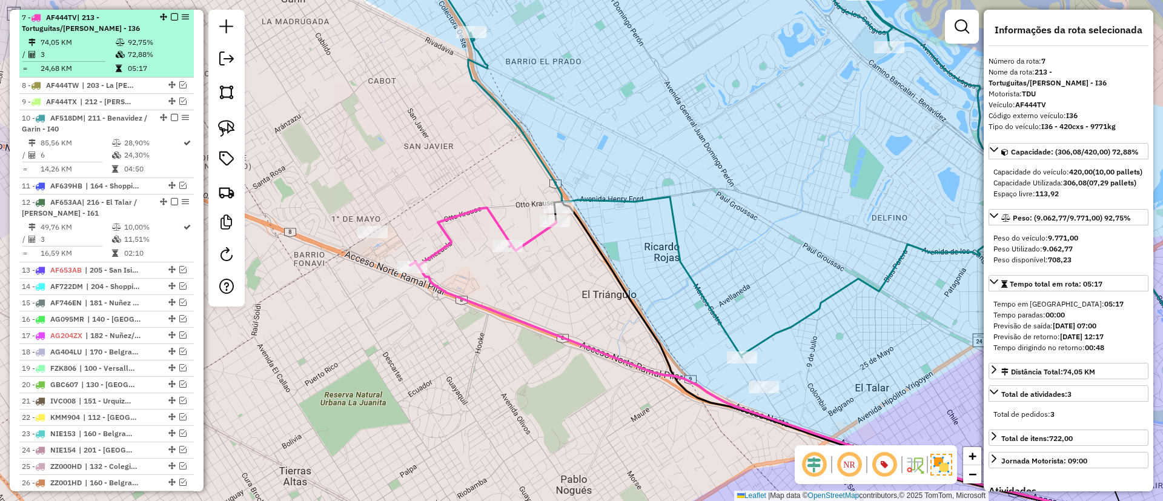
click at [171, 16] on em at bounding box center [174, 16] width 7 height 7
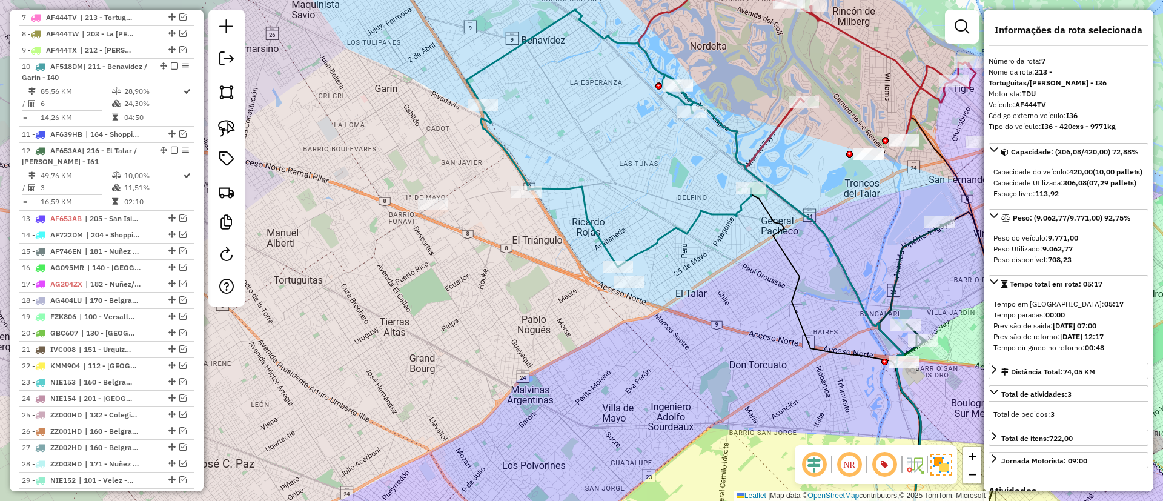
click at [590, 225] on icon at bounding box center [608, 138] width 285 height 257
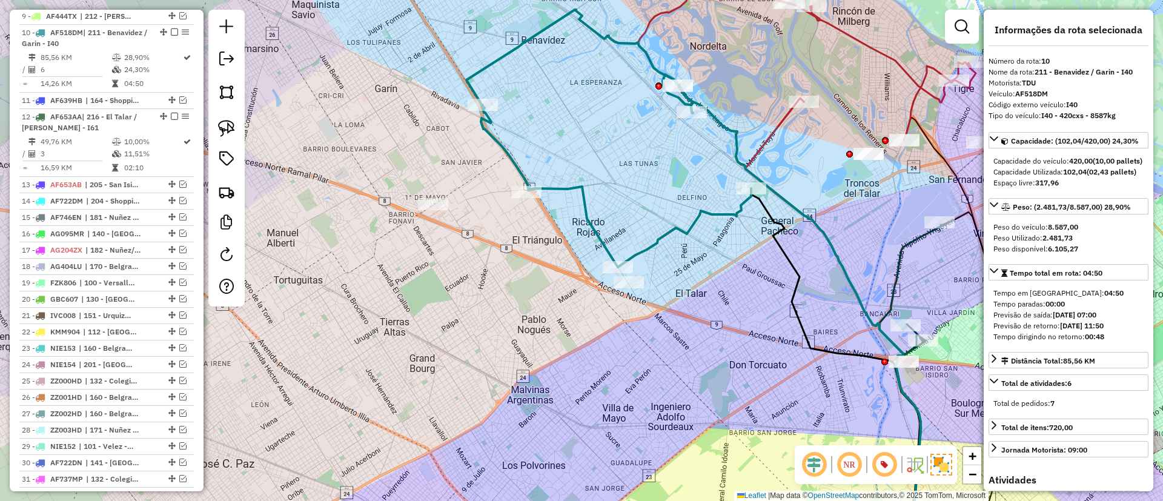
scroll to position [654, 0]
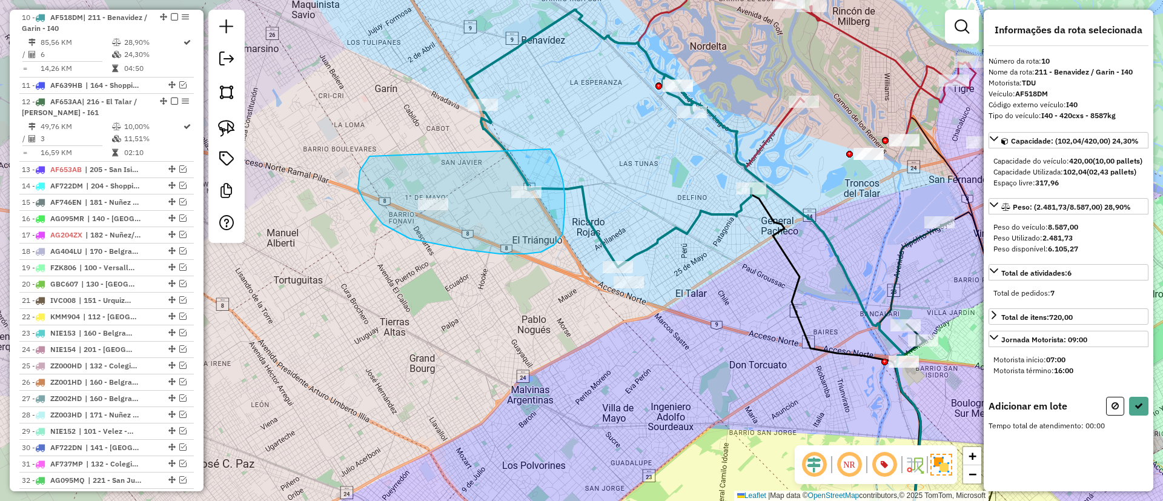
drag, startPoint x: 360, startPoint y: 171, endPoint x: 550, endPoint y: 149, distance: 191.4
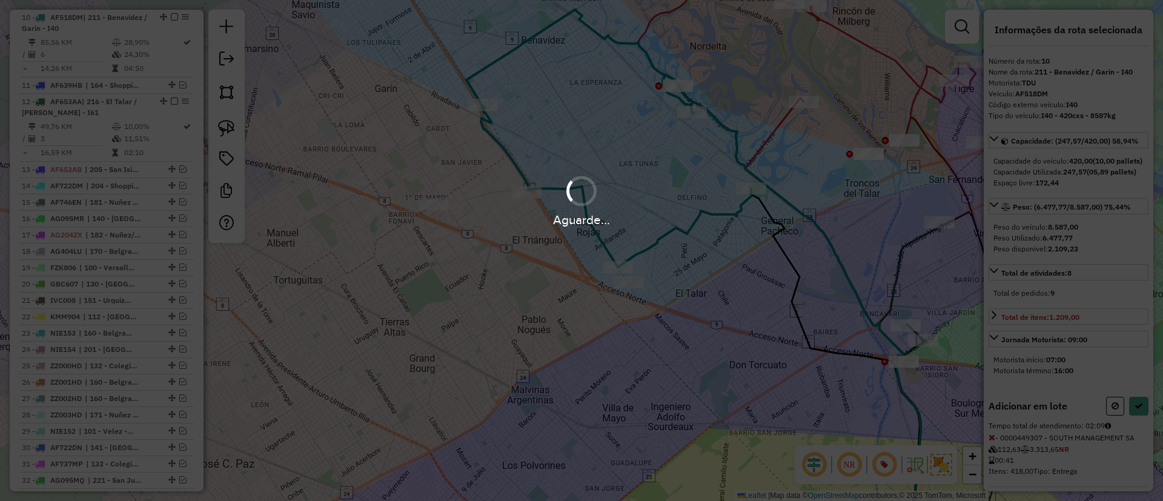
select select "**********"
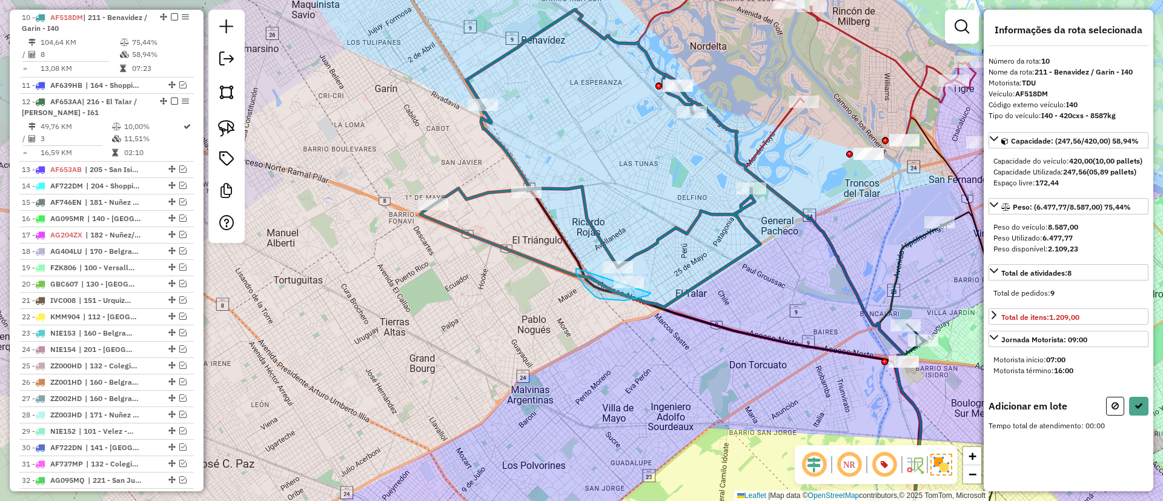
drag, startPoint x: 576, startPoint y: 268, endPoint x: 660, endPoint y: 233, distance: 90.9
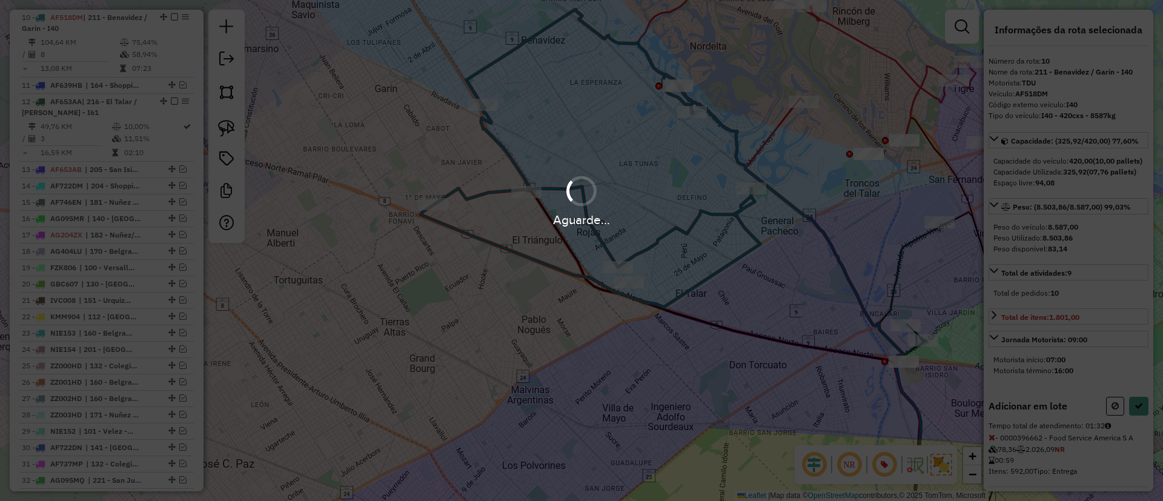
select select "**********"
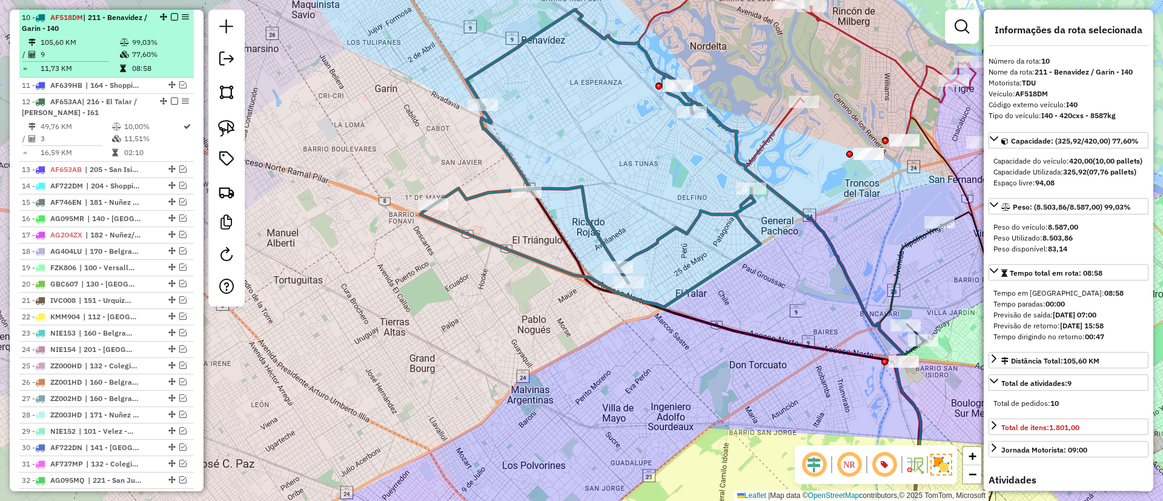
click at [171, 15] on em at bounding box center [174, 16] width 7 height 7
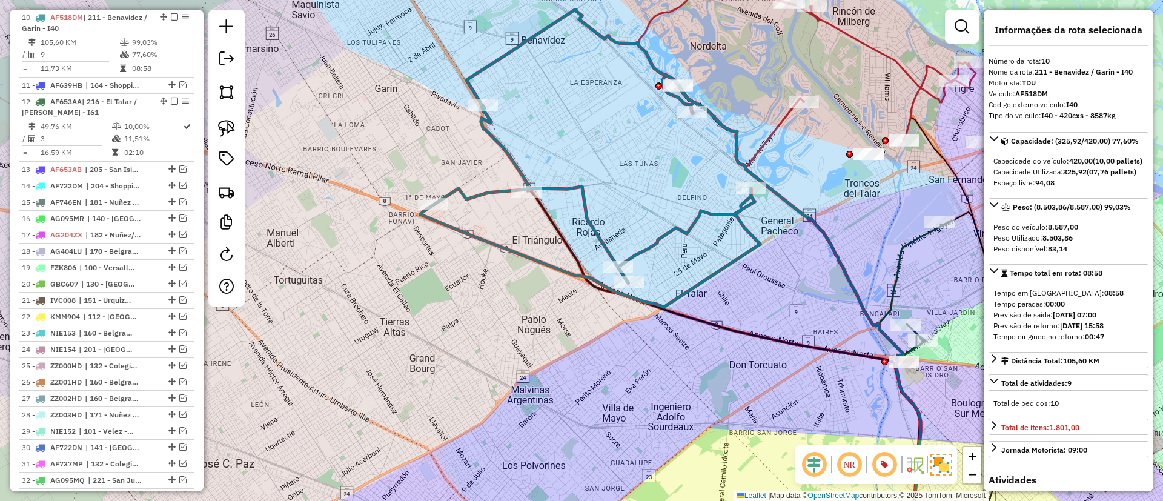
scroll to position [603, 0]
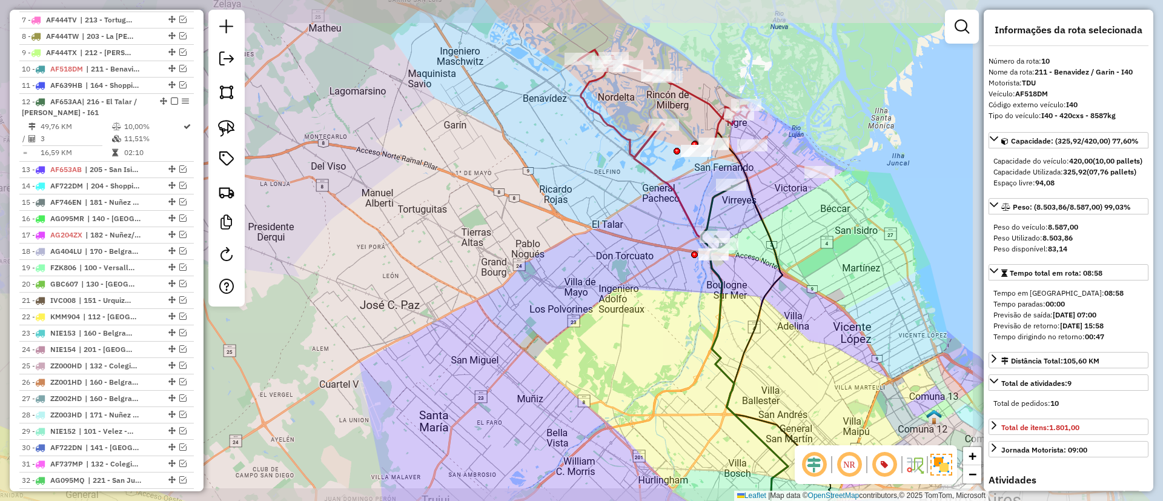
drag, startPoint x: 566, startPoint y: 157, endPoint x: 475, endPoint y: 239, distance: 123.1
click at [475, 239] on div "Janela de atendimento Grade de atendimento Capacidade Transportadoras Veículos …" at bounding box center [581, 250] width 1163 height 501
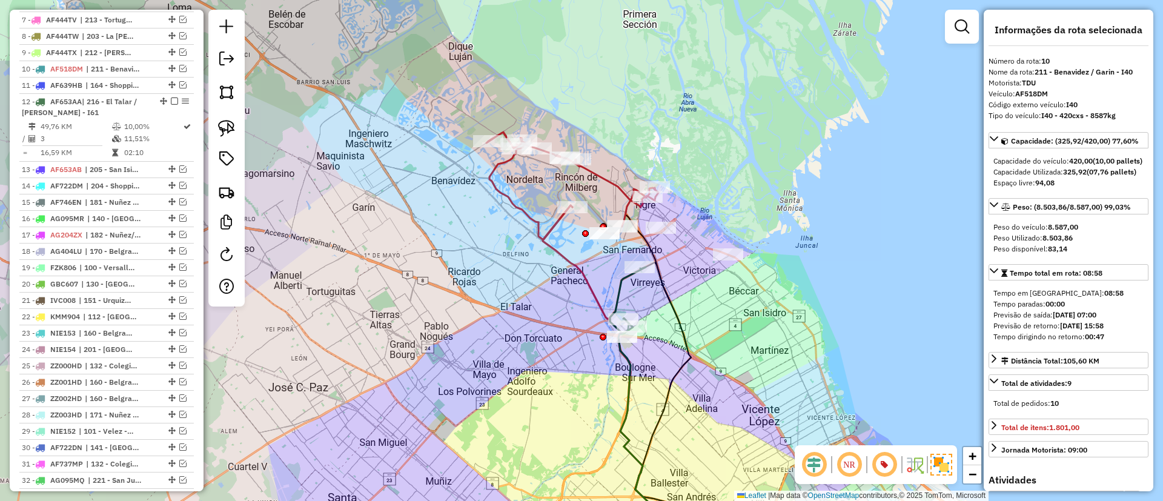
click at [597, 174] on icon at bounding box center [572, 186] width 172 height 108
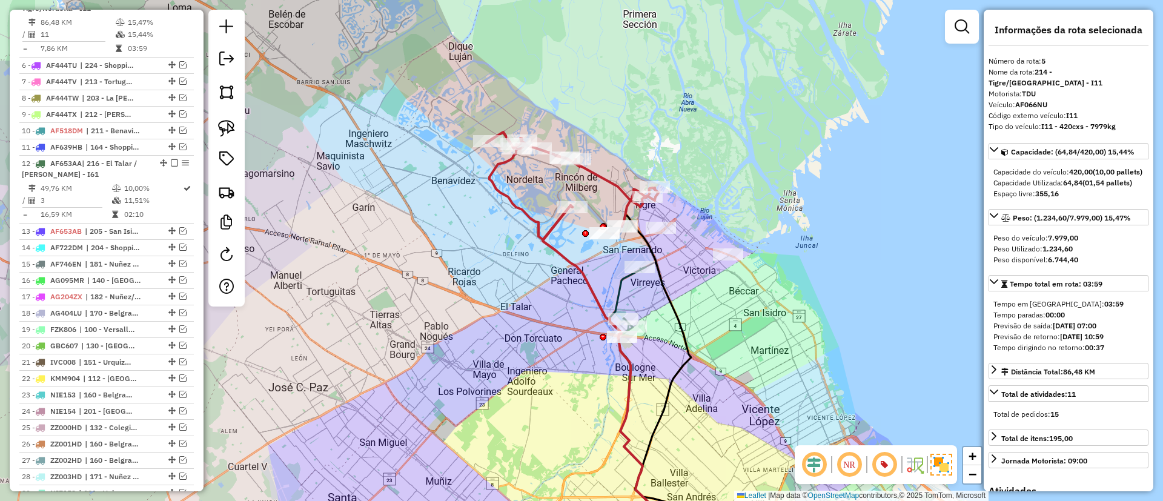
scroll to position [521, 0]
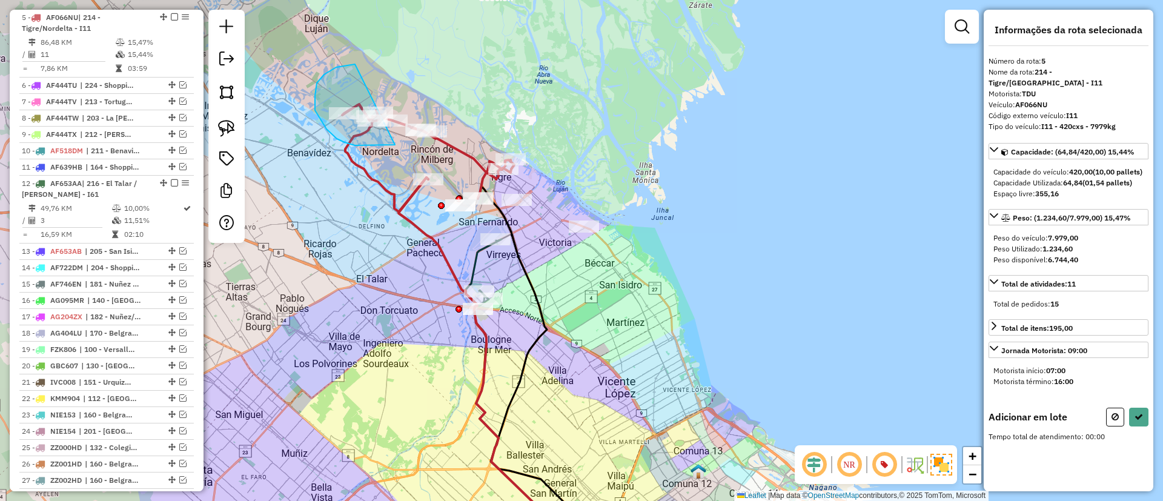
drag, startPoint x: 317, startPoint y: 83, endPoint x: 417, endPoint y: 113, distance: 104.8
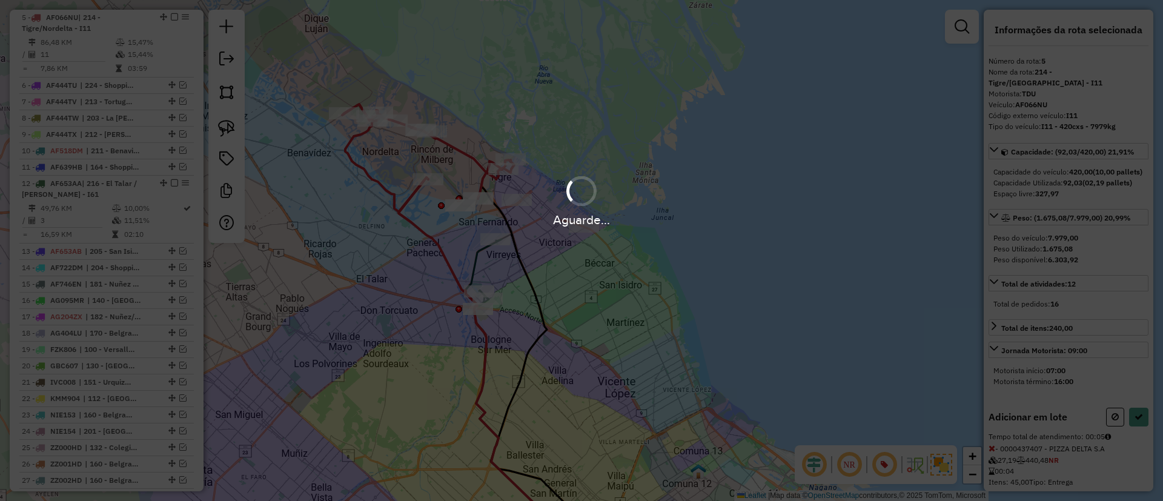
select select "**********"
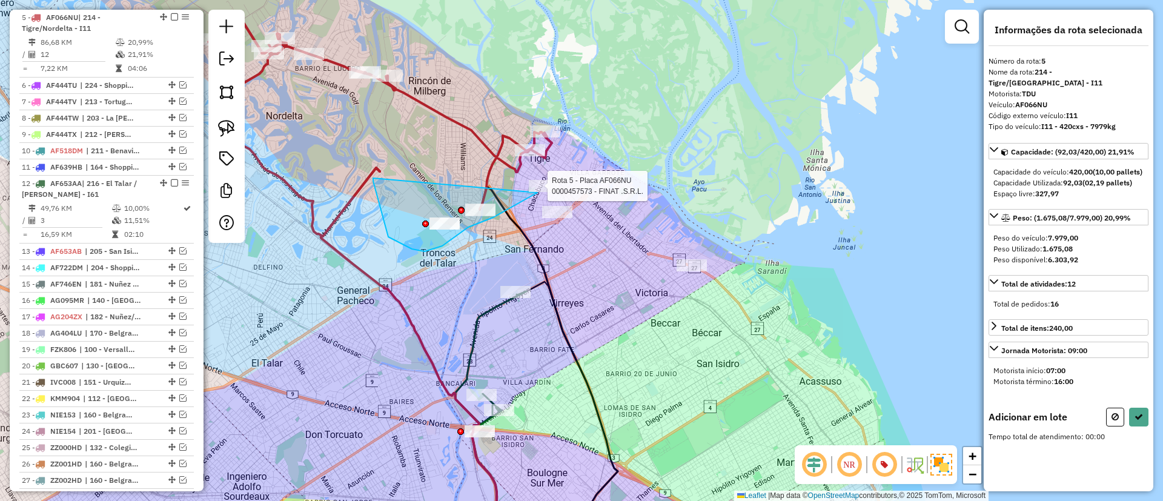
drag, startPoint x: 425, startPoint y: 251, endPoint x: 578, endPoint y: 94, distance: 219.7
click at [559, 180] on div at bounding box center [544, 186] width 30 height 12
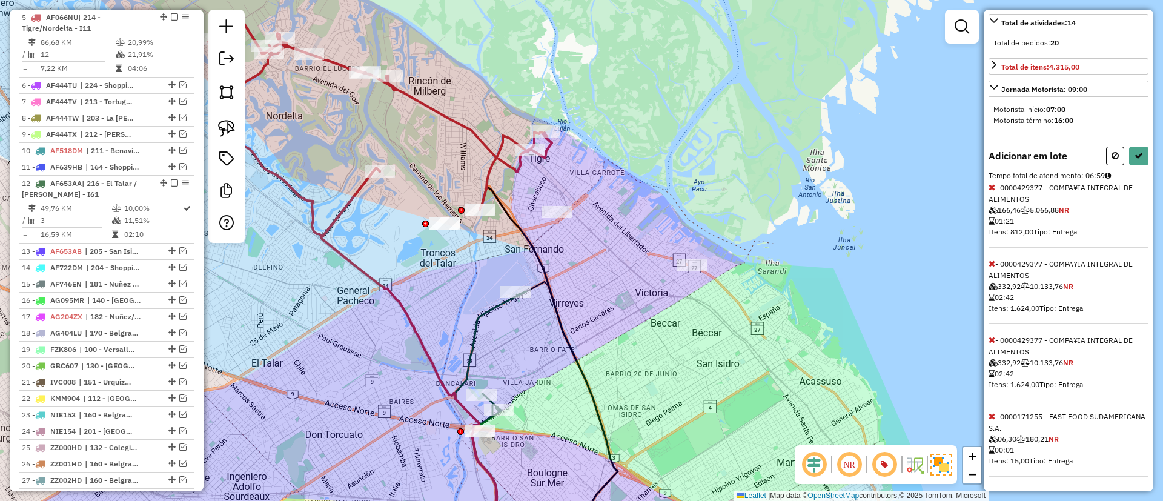
select select "**********"
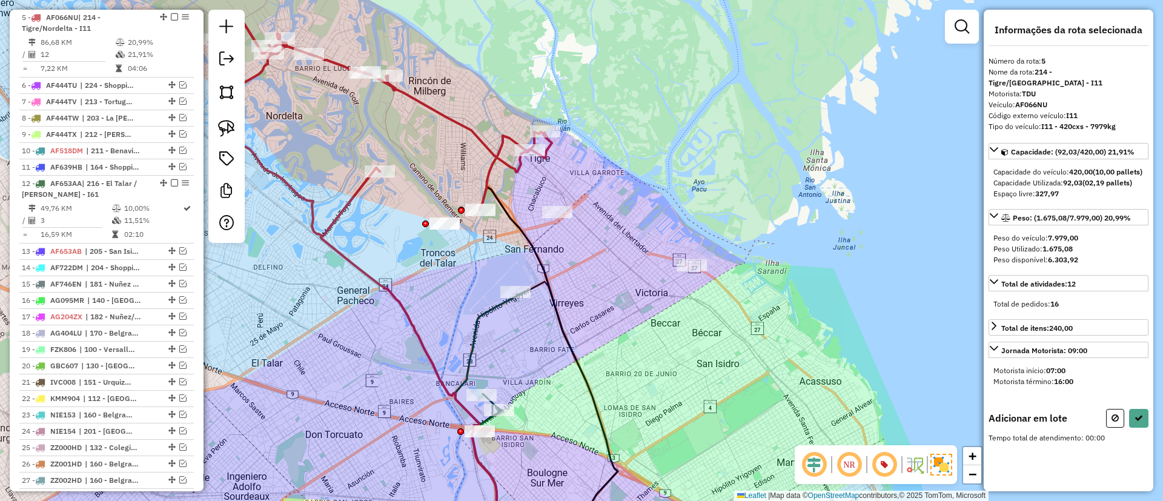
scroll to position [0, 0]
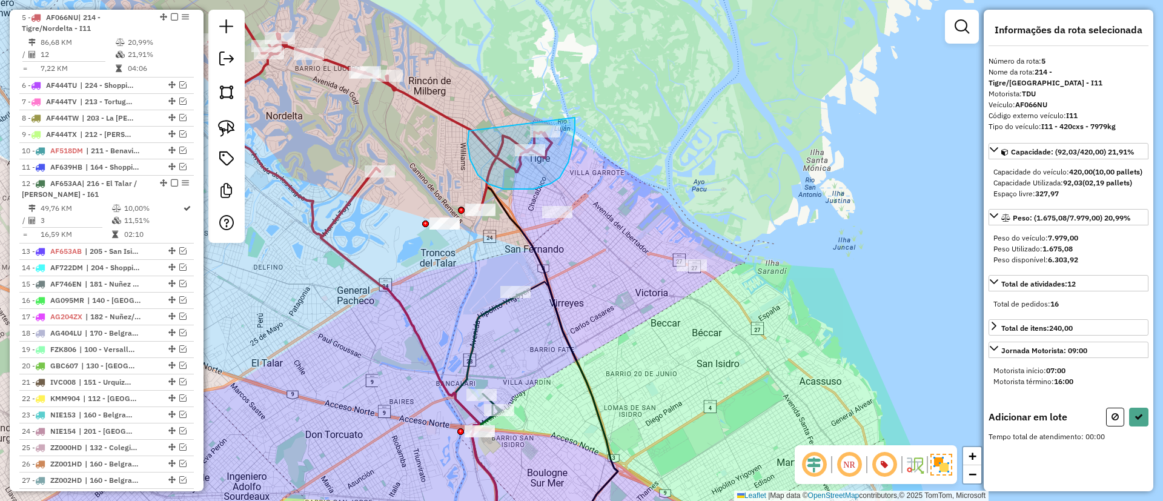
drag, startPoint x: 503, startPoint y: 189, endPoint x: 575, endPoint y: 117, distance: 101.5
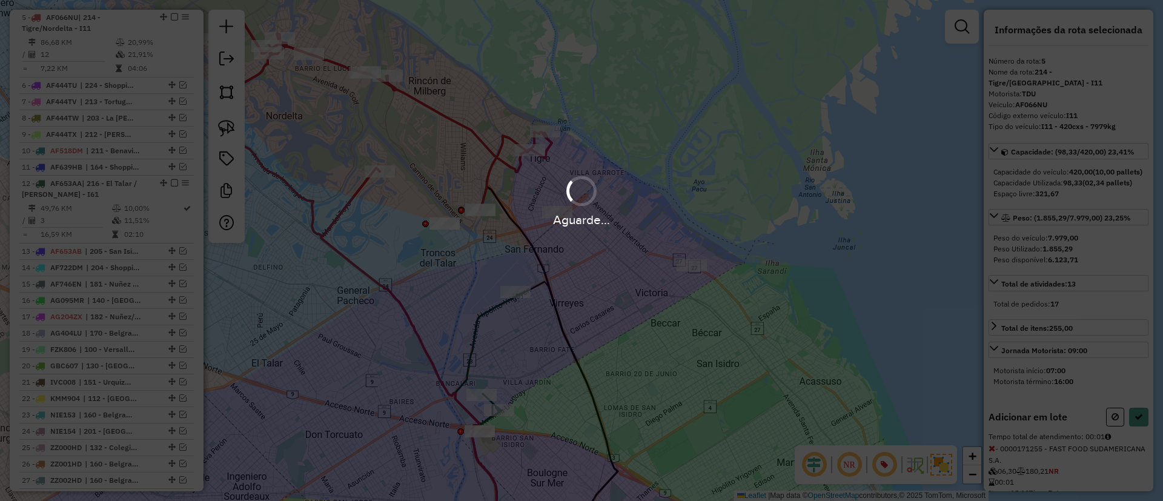
select select "**********"
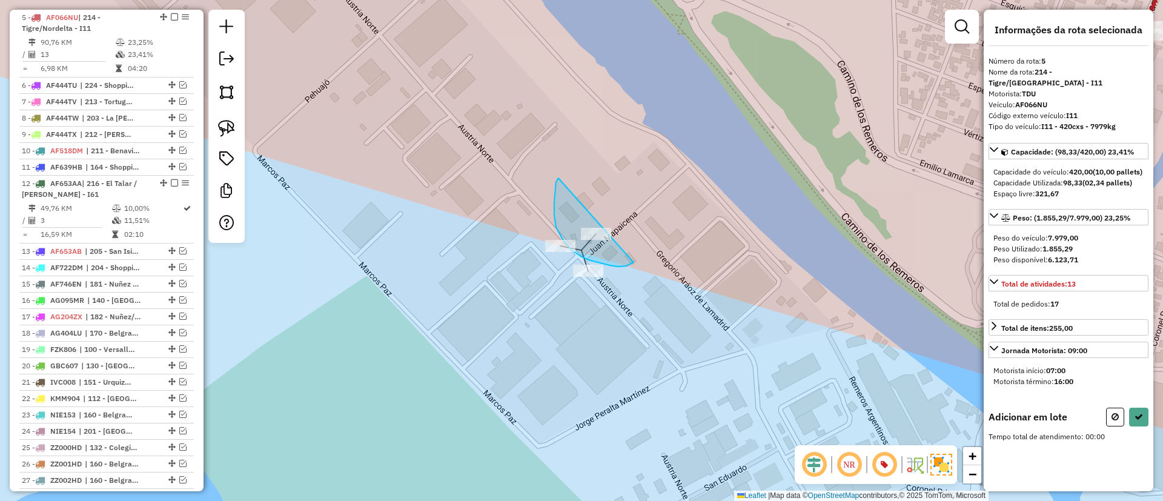
drag, startPoint x: 558, startPoint y: 178, endPoint x: 649, endPoint y: 242, distance: 111.2
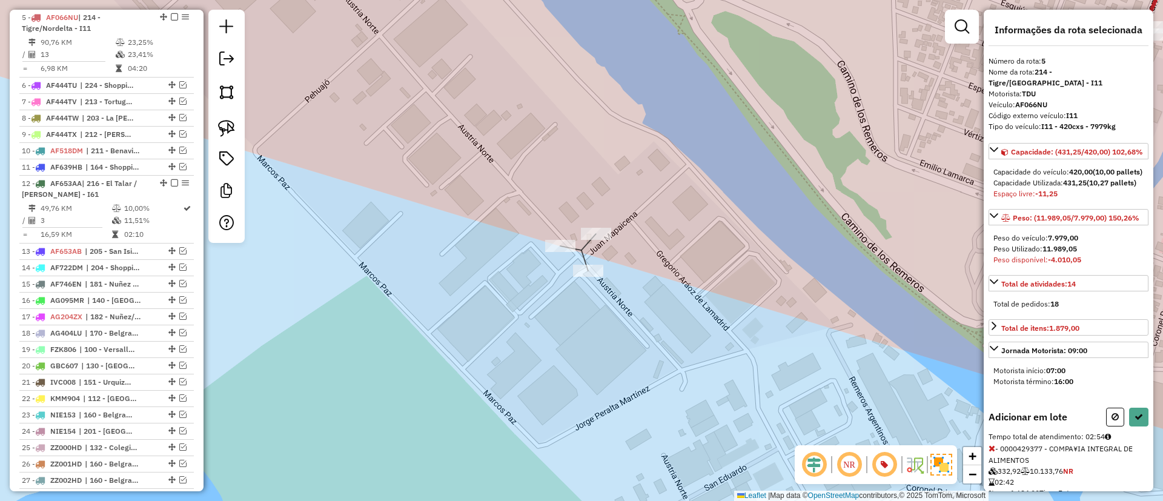
select select "**********"
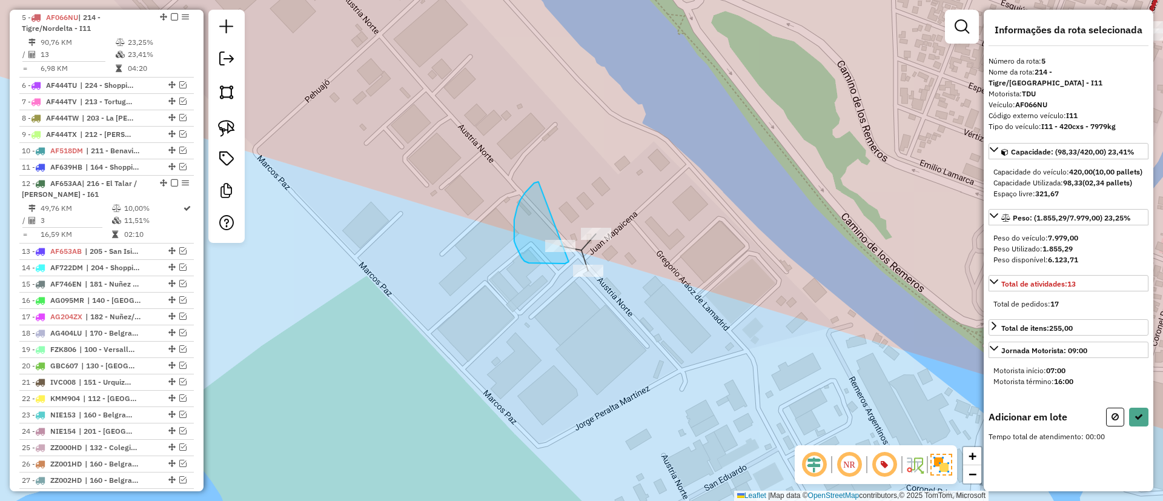
drag, startPoint x: 538, startPoint y: 182, endPoint x: 580, endPoint y: 254, distance: 83.3
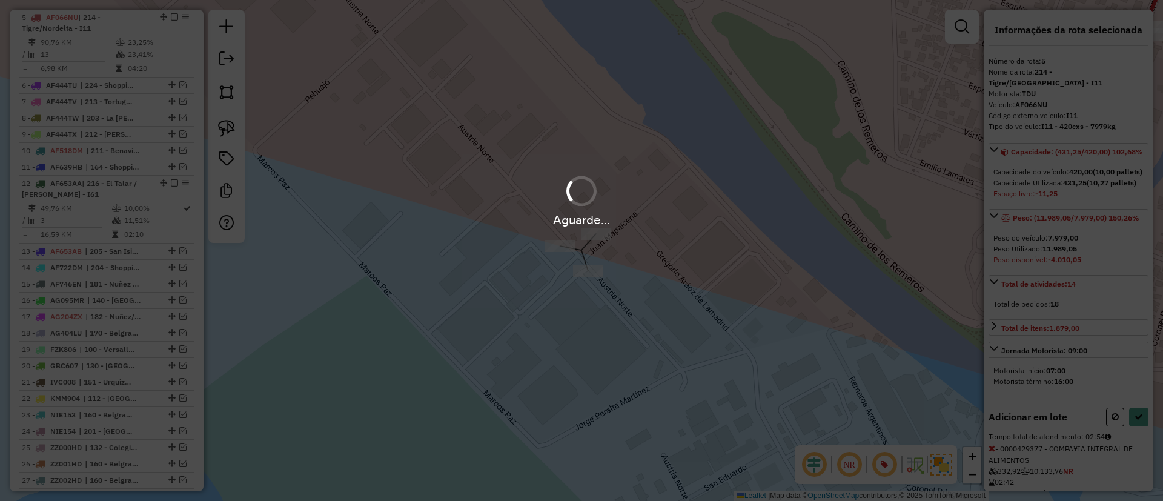
select select "**********"
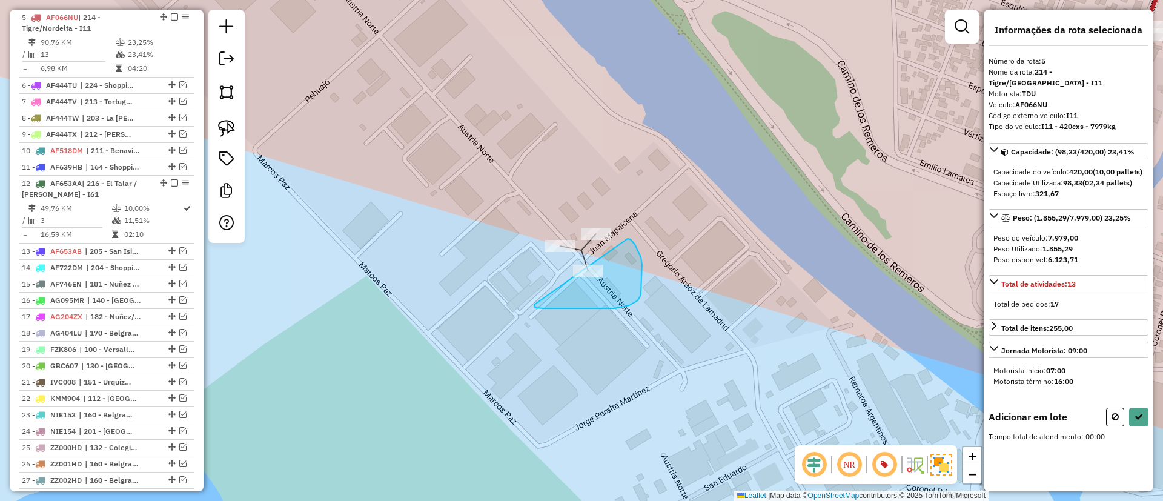
drag, startPoint x: 534, startPoint y: 304, endPoint x: 627, endPoint y: 239, distance: 113.9
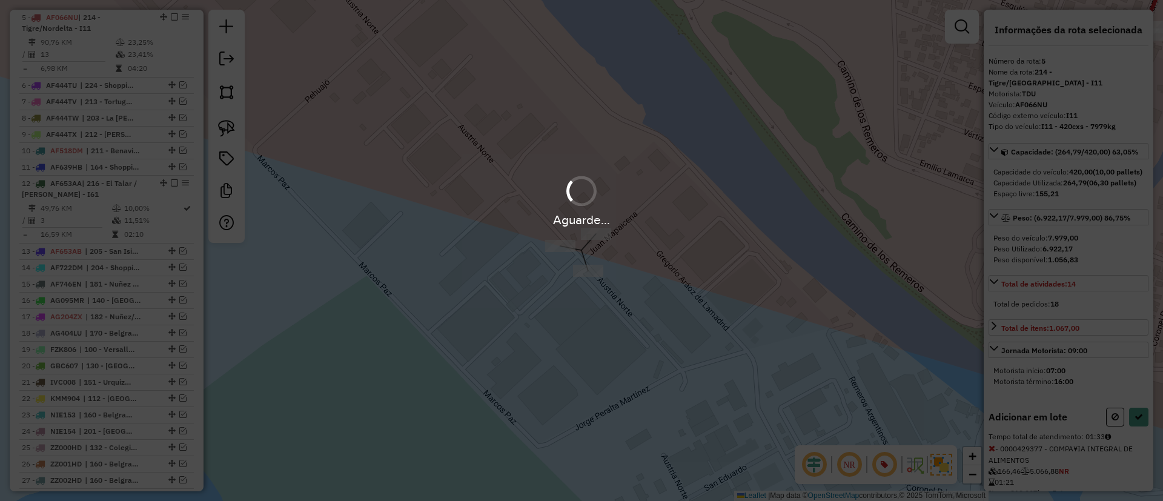
select select "**********"
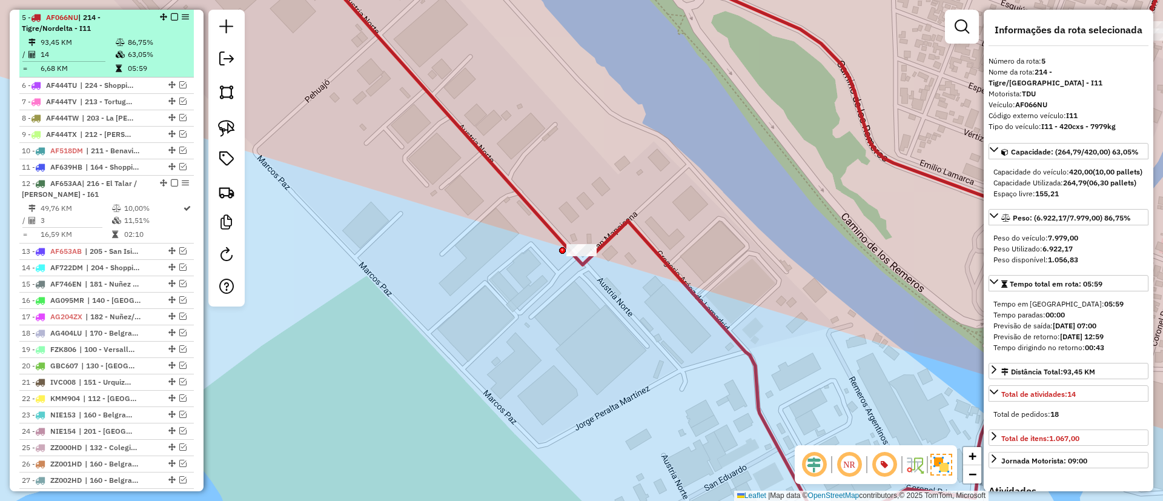
click at [171, 14] on em at bounding box center [174, 16] width 7 height 7
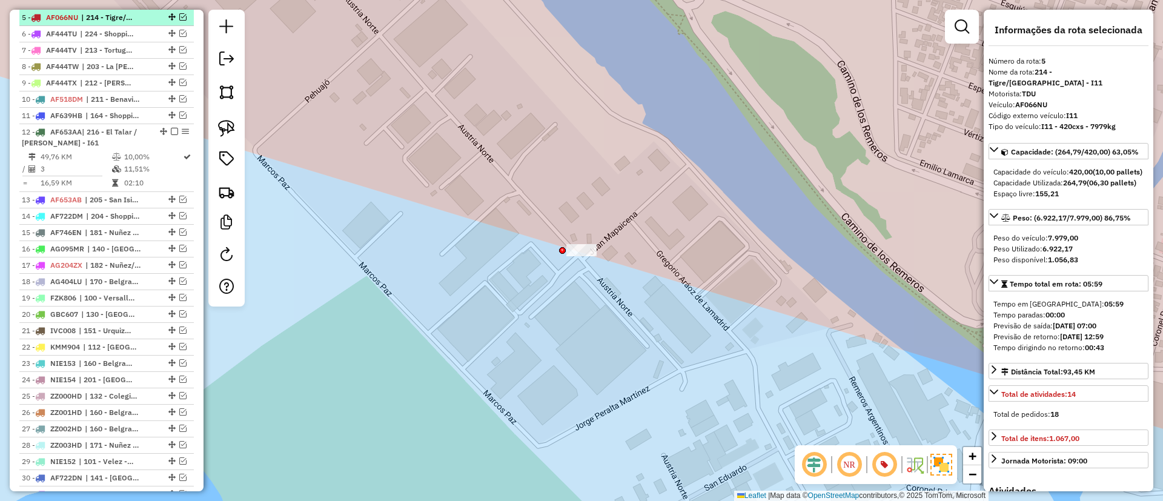
scroll to position [469, 0]
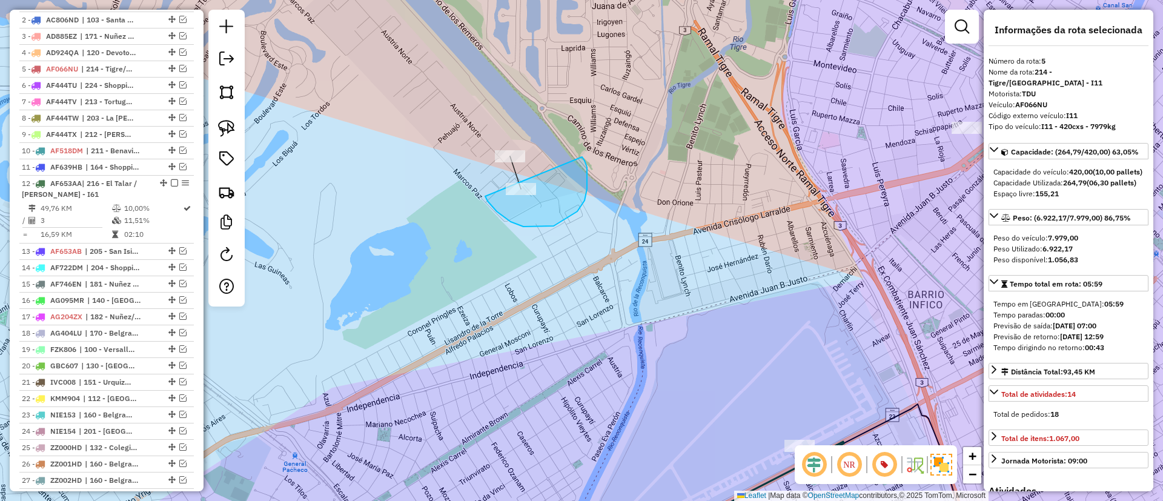
drag, startPoint x: 587, startPoint y: 189, endPoint x: 571, endPoint y: 149, distance: 43.2
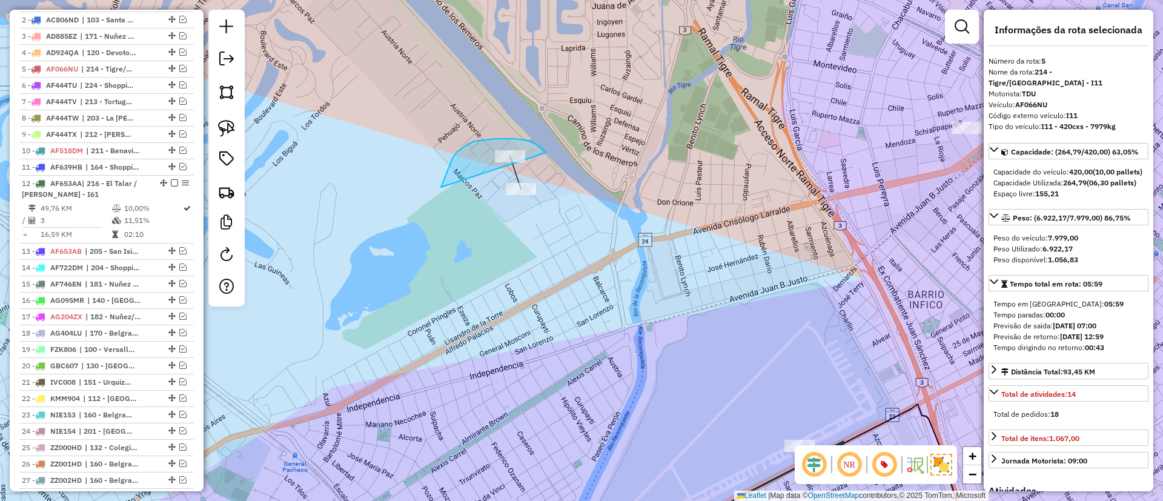
drag, startPoint x: 441, startPoint y: 187, endPoint x: 548, endPoint y: 157, distance: 110.8
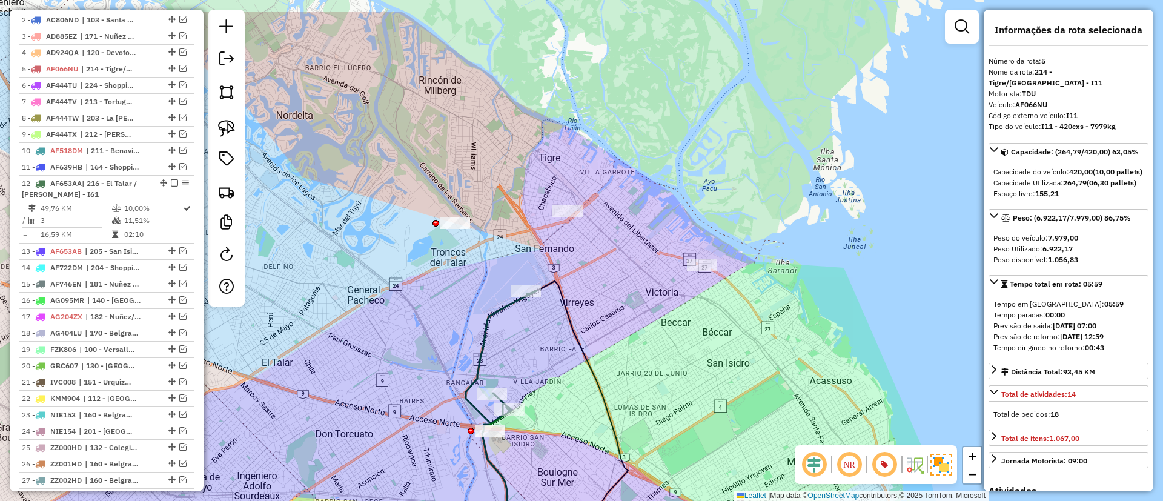
drag, startPoint x: 556, startPoint y: 205, endPoint x: 532, endPoint y: 213, distance: 25.5
click at [532, 213] on div "Janela de atendimento Grade de atendimento Capacidade Transportadoras Veículos …" at bounding box center [581, 250] width 1163 height 501
click at [497, 317] on icon at bounding box center [501, 357] width 71 height 132
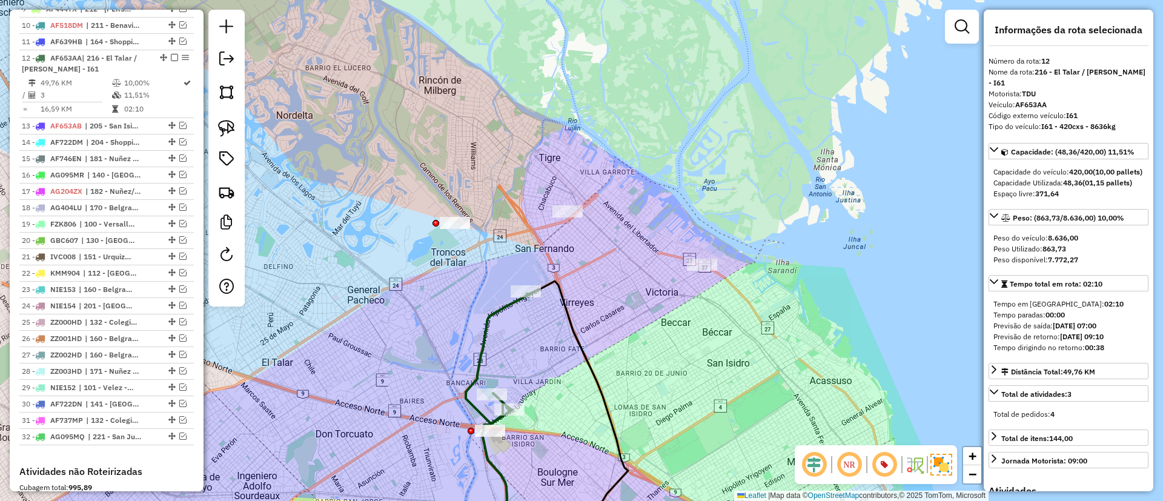
scroll to position [635, 0]
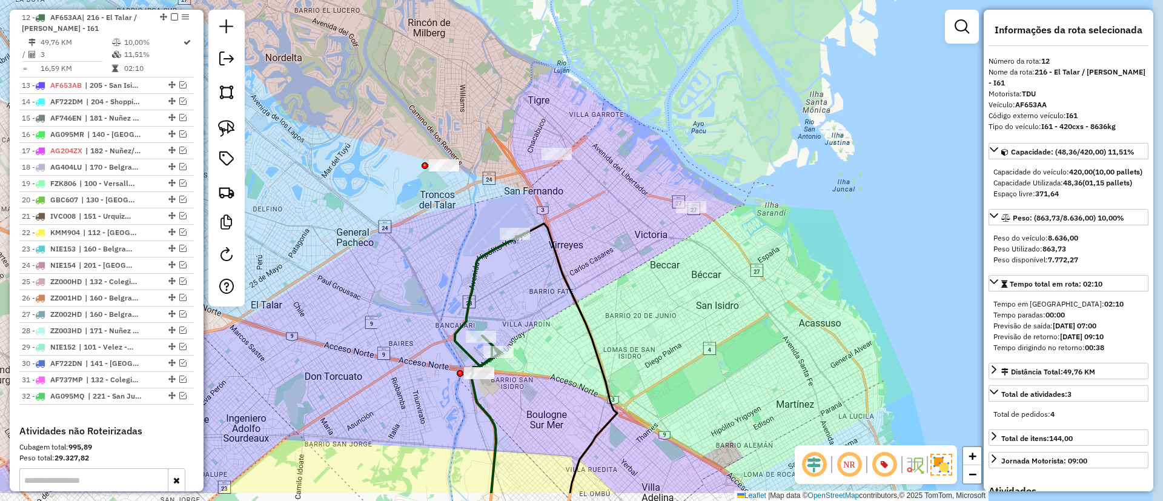
drag, startPoint x: 505, startPoint y: 323, endPoint x: 495, endPoint y: 266, distance: 58.5
click at [495, 266] on div "Janela de atendimento Grade de atendimento Capacidade Transportadoras Veículos …" at bounding box center [581, 250] width 1163 height 501
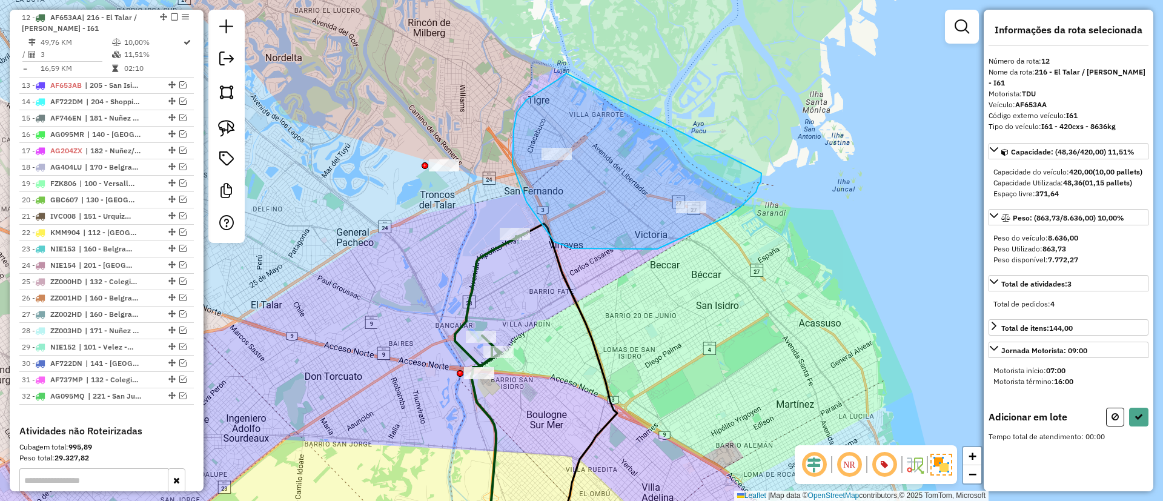
drag, startPoint x: 526, startPoint y: 100, endPoint x: 761, endPoint y: 173, distance: 246.2
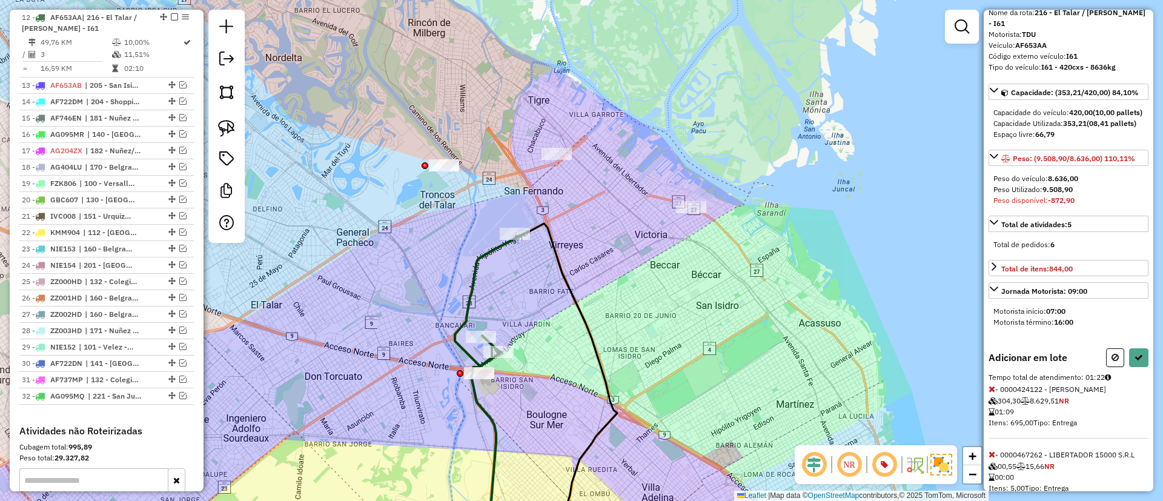
scroll to position [108, 0]
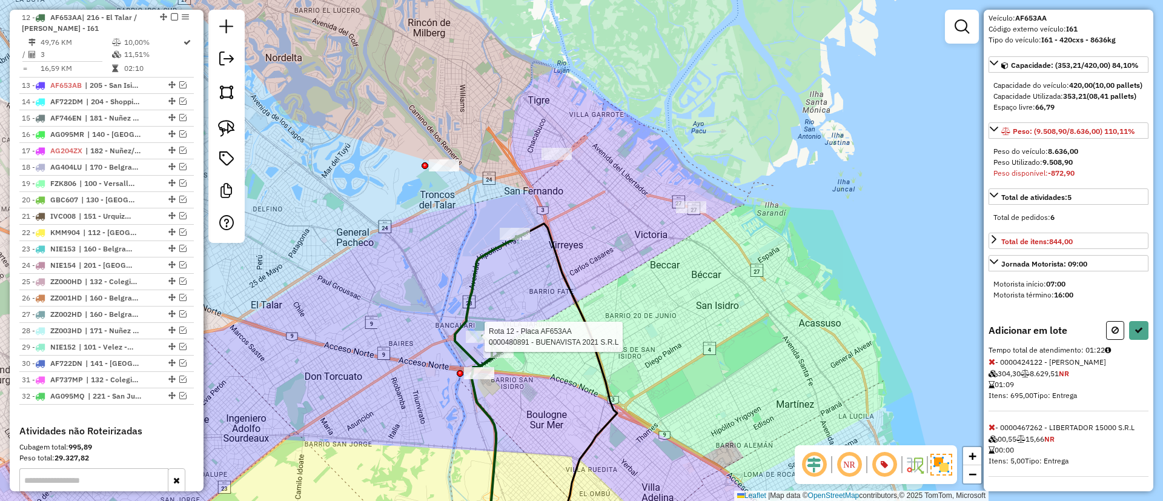
select select "**********"
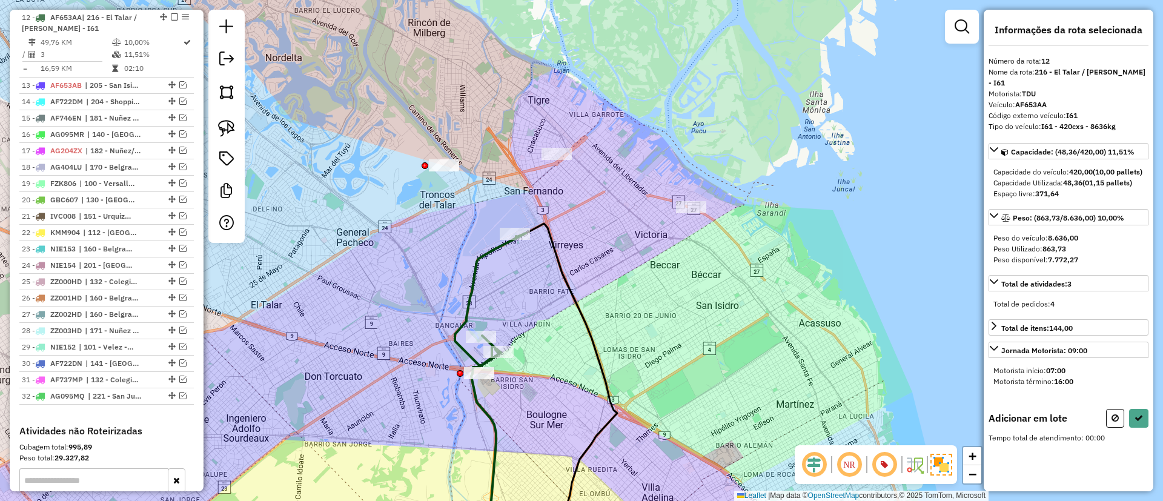
scroll to position [0, 0]
drag, startPoint x: 405, startPoint y: 339, endPoint x: 543, endPoint y: 368, distance: 141.7
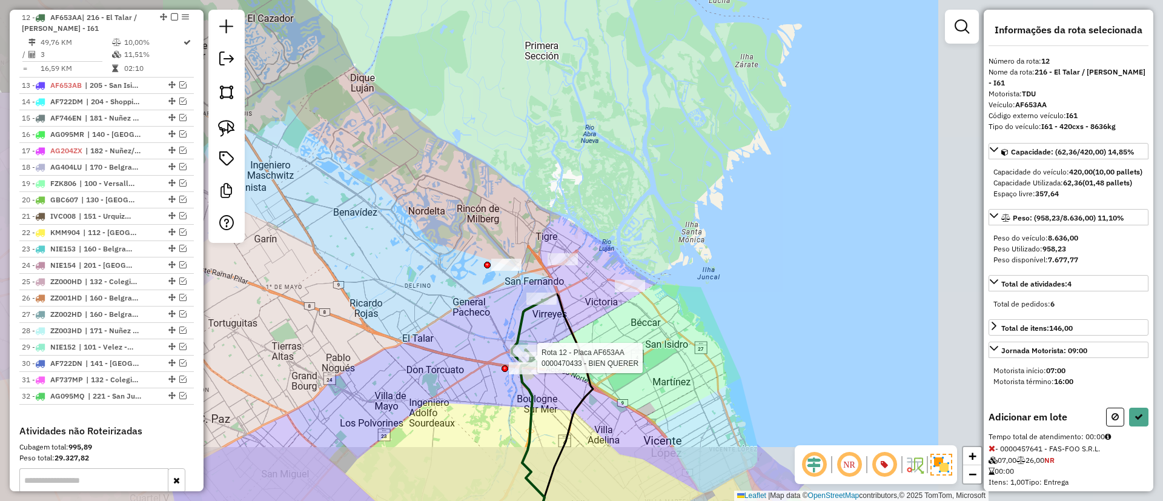
select select "**********"
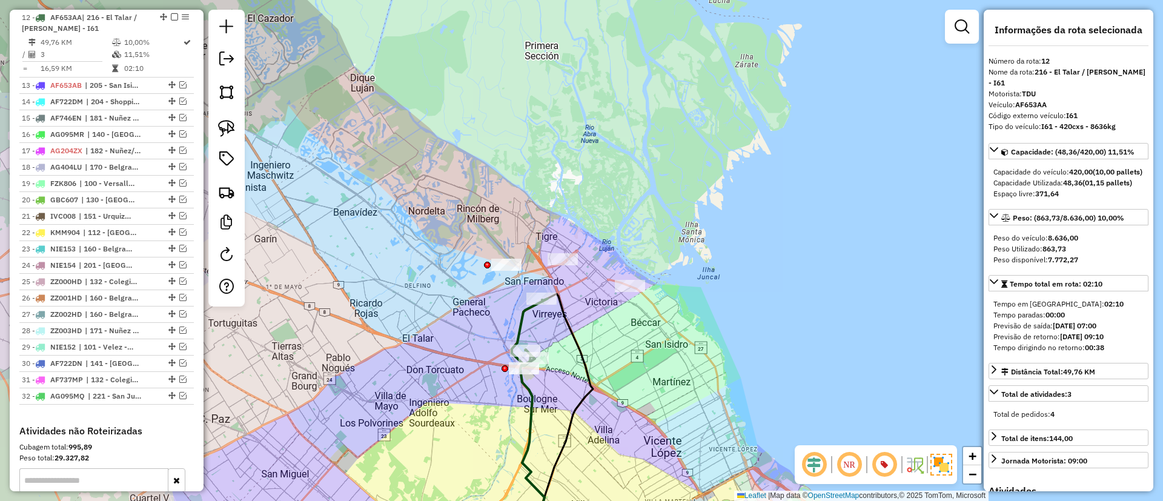
click at [521, 322] on icon at bounding box center [530, 332] width 36 height 66
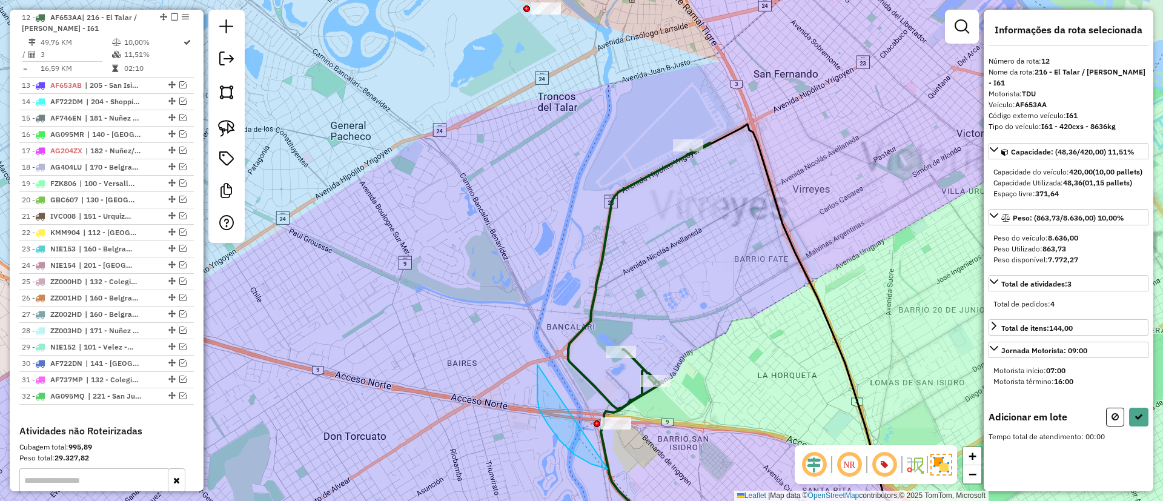
drag, startPoint x: 537, startPoint y: 399, endPoint x: 713, endPoint y: 401, distance: 175.7
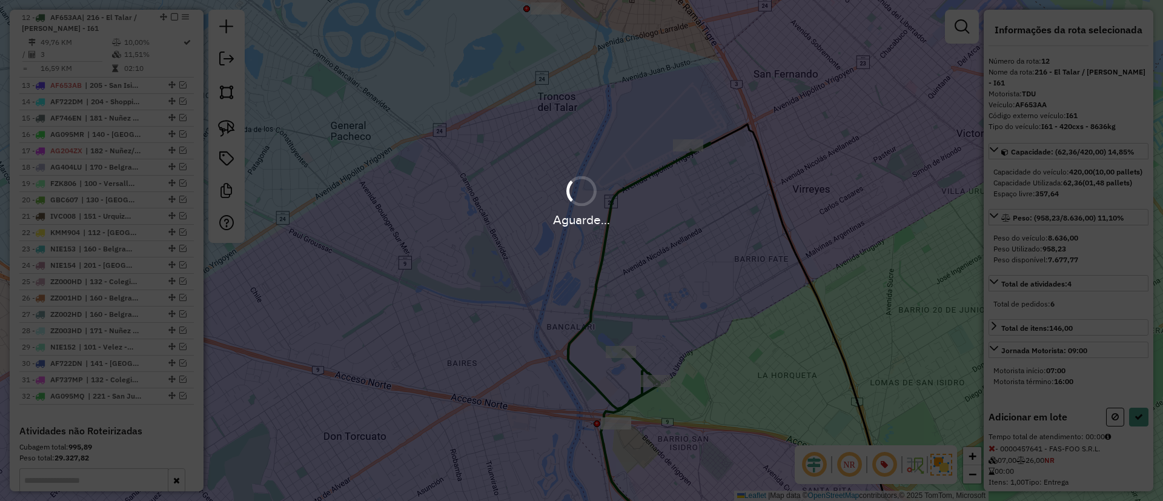
select select "**********"
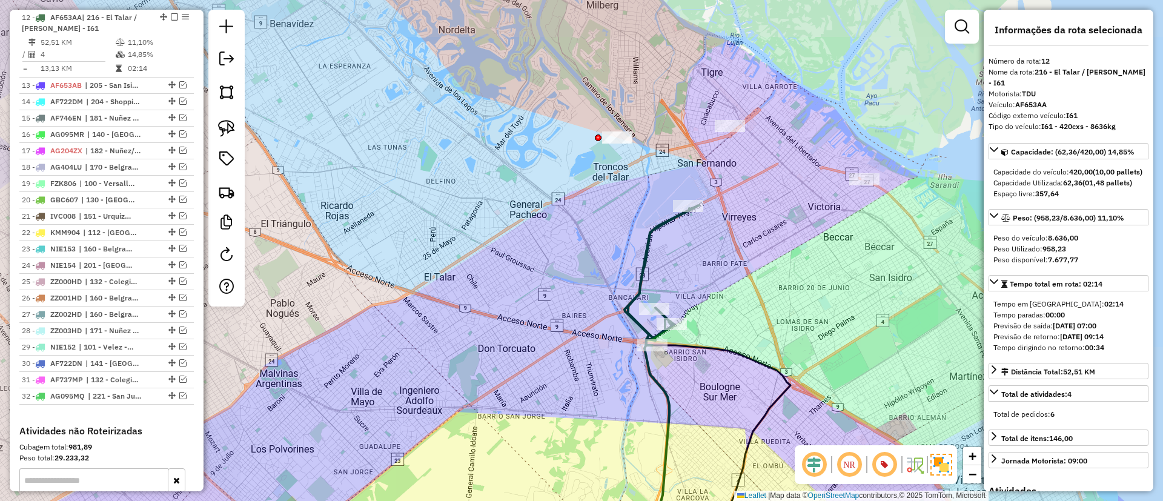
drag, startPoint x: 758, startPoint y: 188, endPoint x: 629, endPoint y: 317, distance: 182.4
click at [629, 317] on div "Janela de atendimento Grade de atendimento Capacidade Transportadoras Veículos …" at bounding box center [581, 250] width 1163 height 501
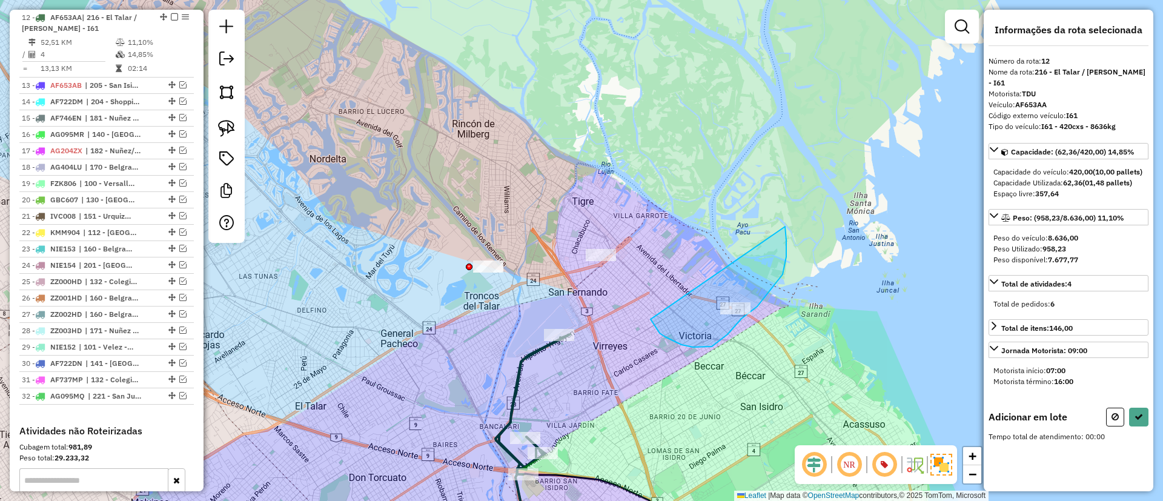
drag, startPoint x: 693, startPoint y: 347, endPoint x: 775, endPoint y: 207, distance: 162.9
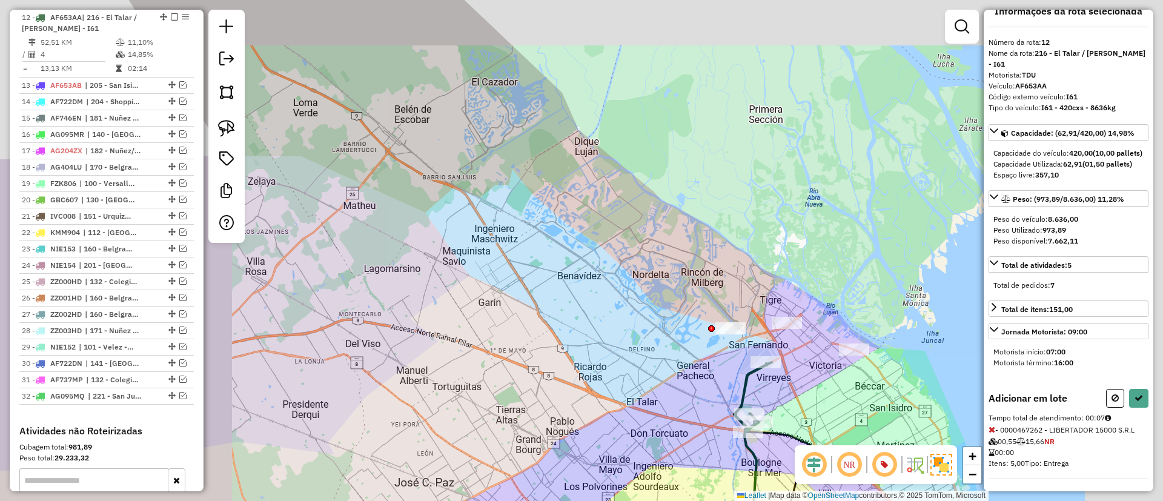
scroll to position [32, 0]
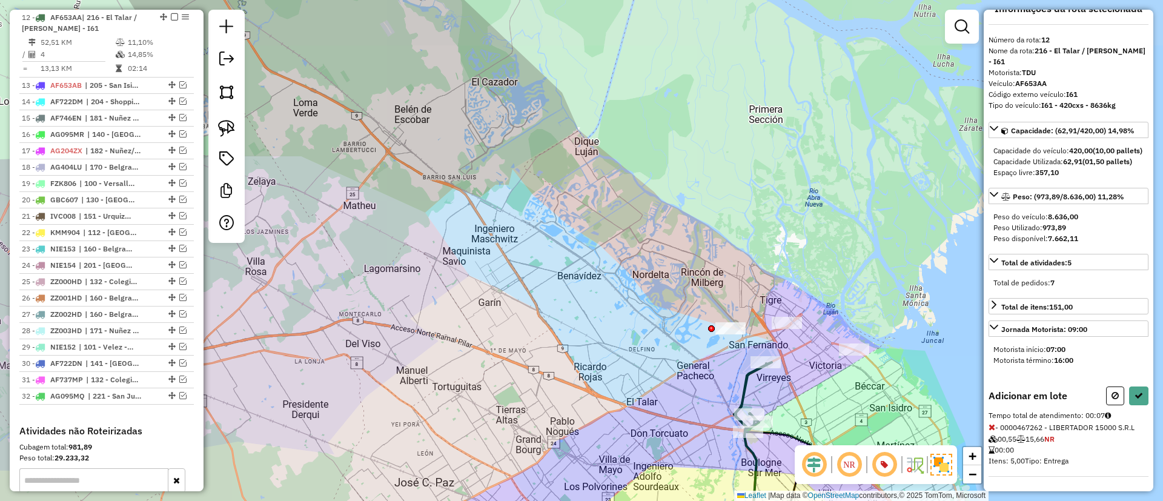
select select "**********"
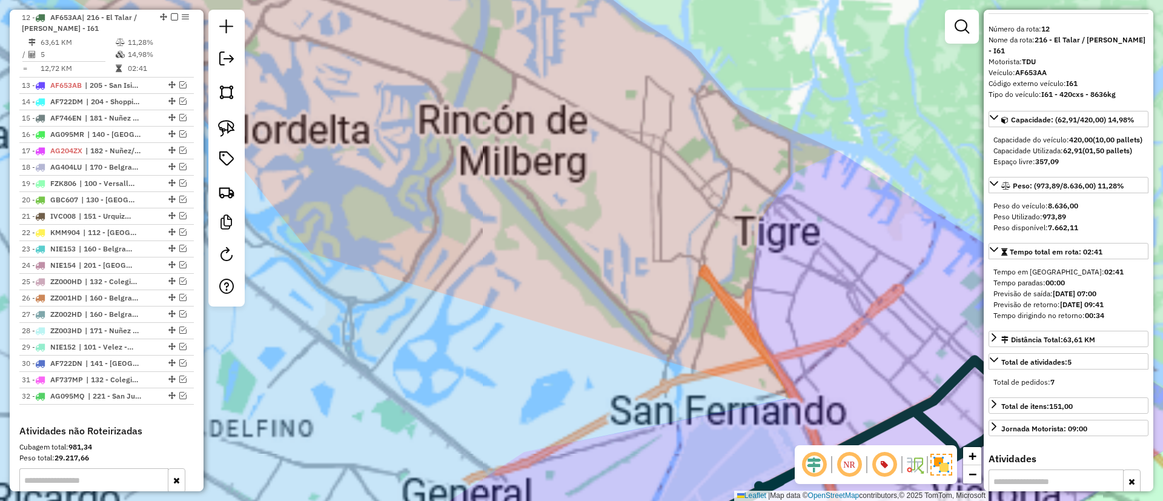
scroll to position [0, 0]
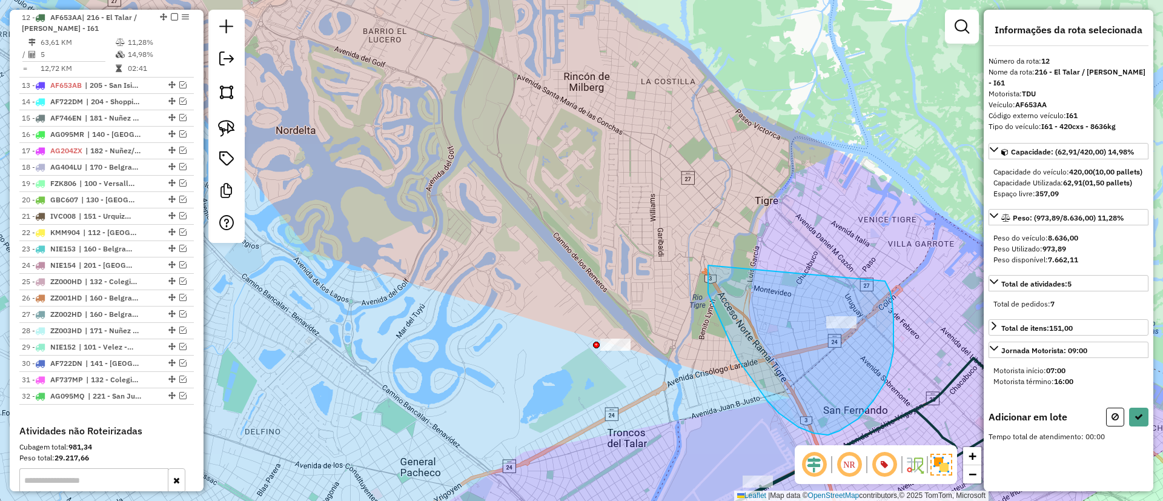
drag, startPoint x: 839, startPoint y: 431, endPoint x: 884, endPoint y: 280, distance: 157.3
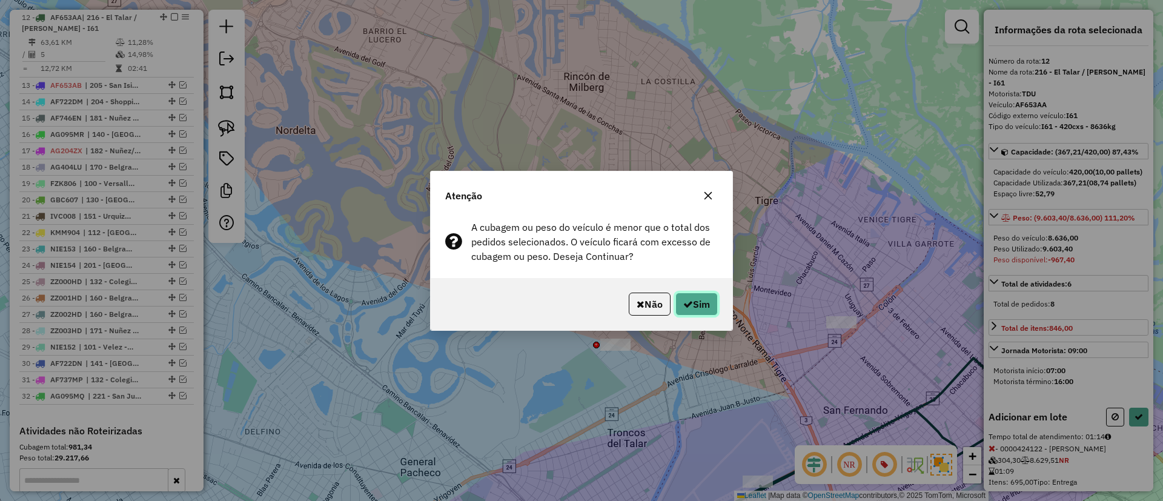
click at [701, 297] on button "Sim" at bounding box center [696, 304] width 42 height 23
select select "**********"
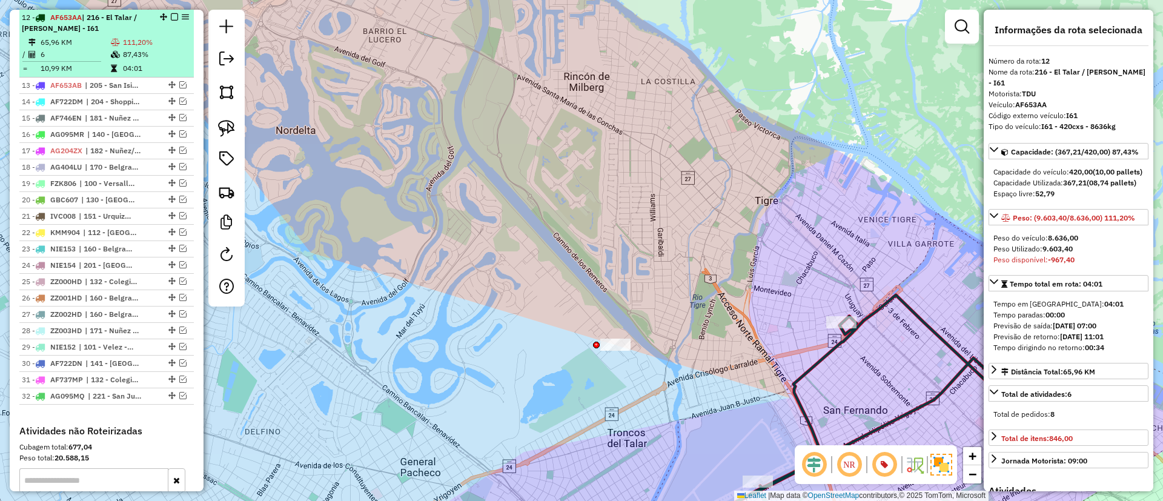
click at [173, 18] on em at bounding box center [174, 16] width 7 height 7
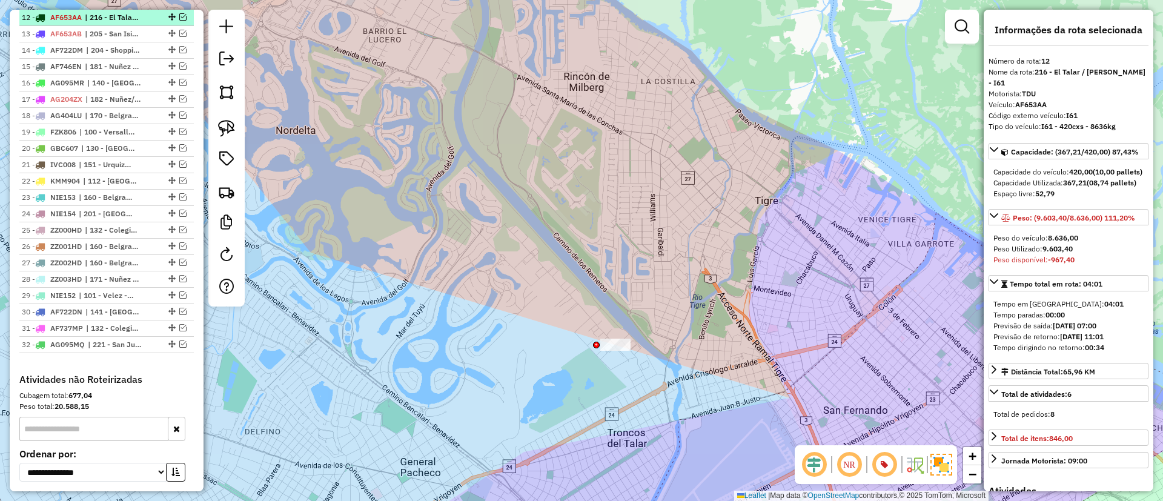
scroll to position [584, 0]
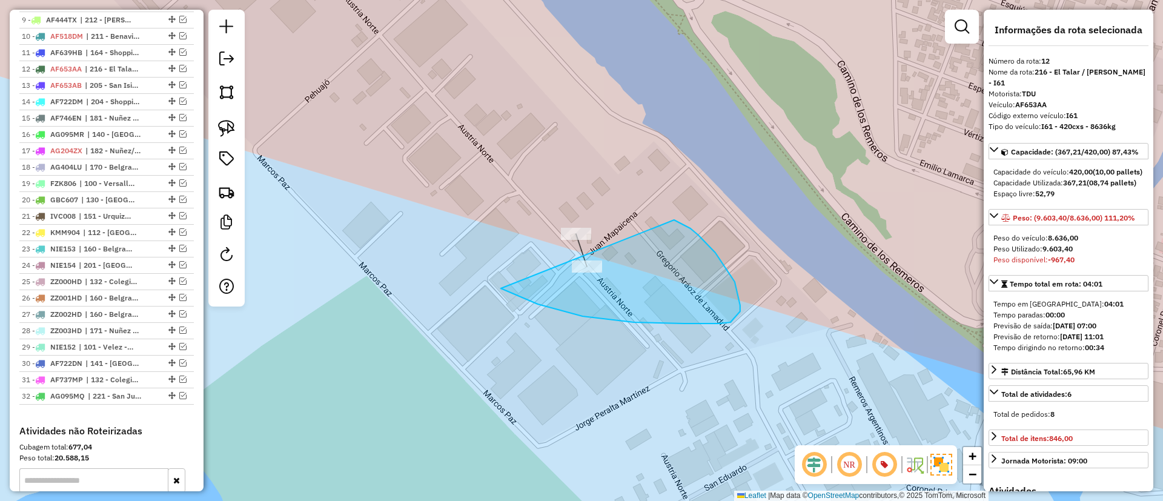
drag, startPoint x: 634, startPoint y: 322, endPoint x: 672, endPoint y: 218, distance: 110.7
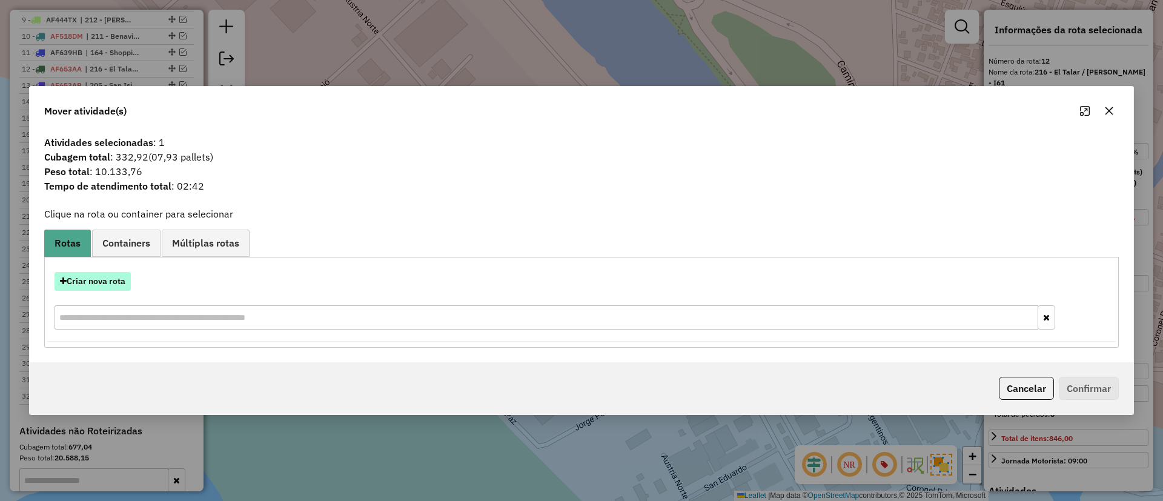
click at [101, 275] on button "Criar nova rota" at bounding box center [93, 281] width 76 height 19
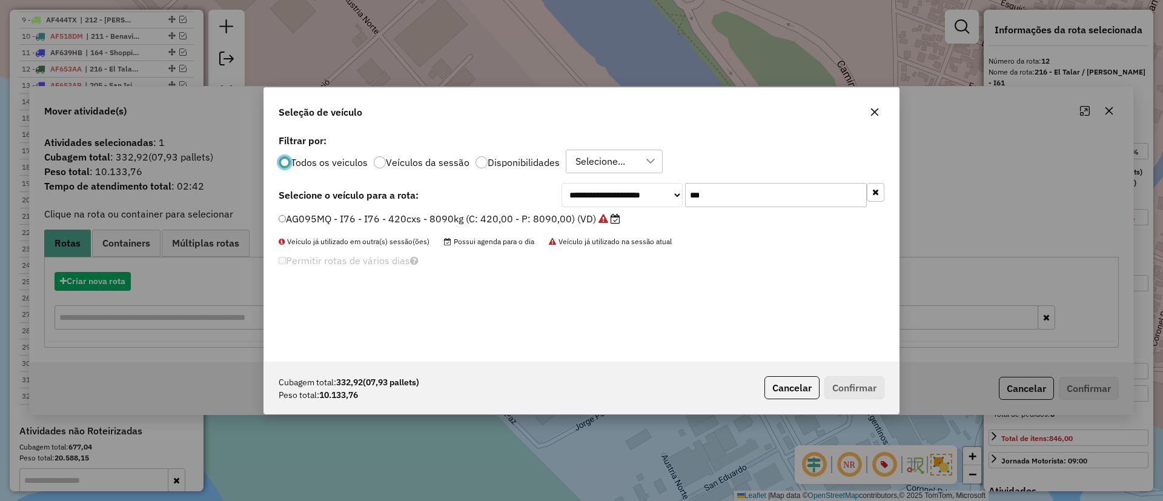
scroll to position [7, 4]
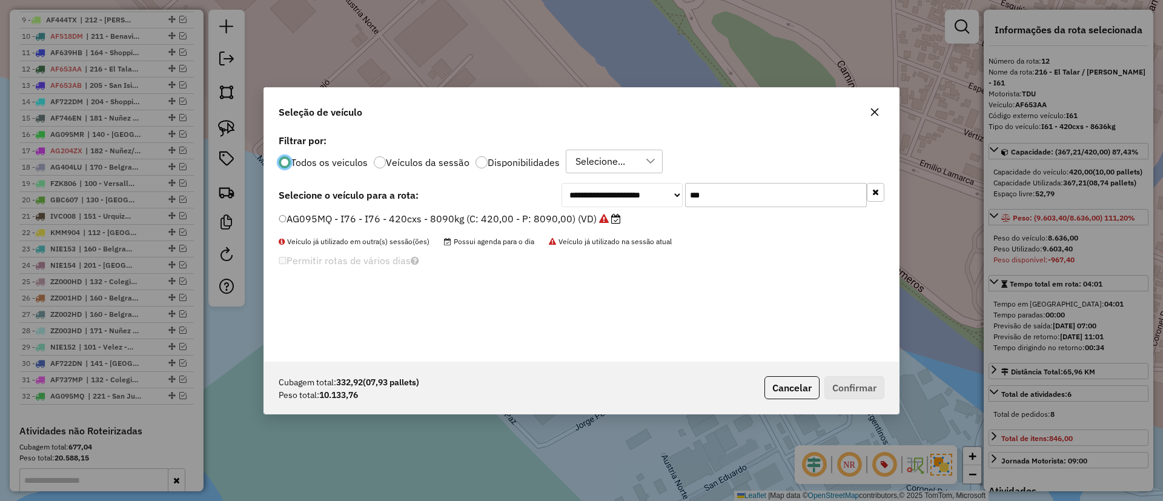
click at [716, 200] on input "***" at bounding box center [776, 195] width 182 height 24
type input "***"
click at [593, 216] on label "AF639HA - I77 - I77 - 420cxs - 8628kg (C: 420,00 - P: 8628,00) (VD)" at bounding box center [442, 218] width 327 height 15
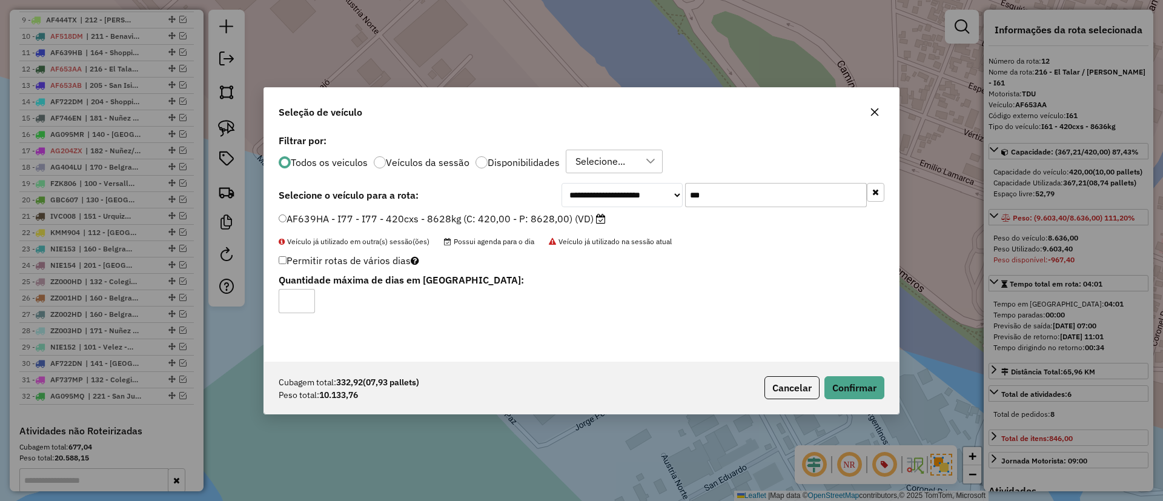
click at [855, 399] on div "Cubagem total: 332,92 (07,93 pallets) Peso total: 10.133,76 Cancelar Confirmar" at bounding box center [581, 388] width 635 height 52
click at [849, 379] on button "Confirmar" at bounding box center [854, 387] width 60 height 23
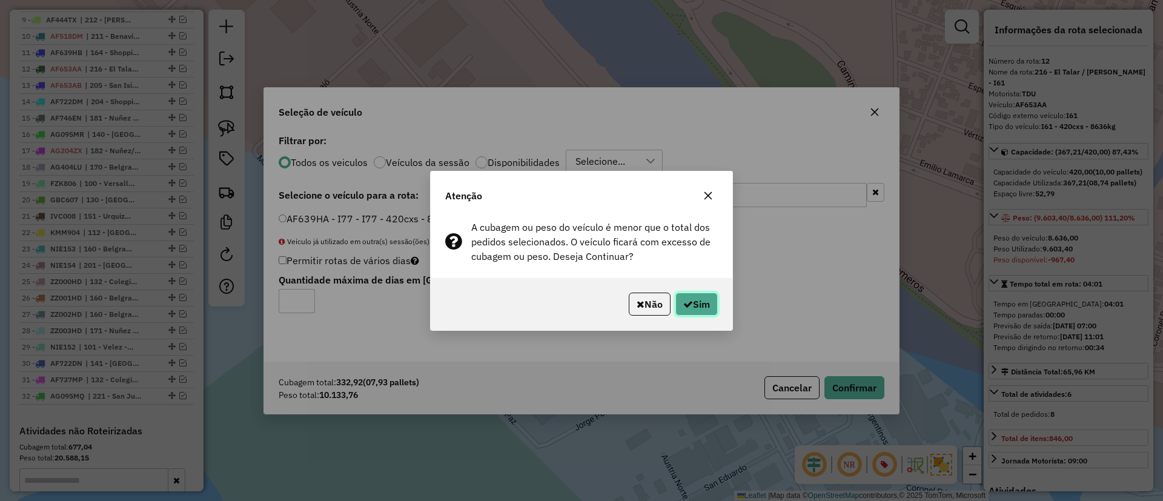
drag, startPoint x: 698, startPoint y: 311, endPoint x: 578, endPoint y: 193, distance: 167.9
click at [699, 305] on button "Sim" at bounding box center [696, 304] width 42 height 23
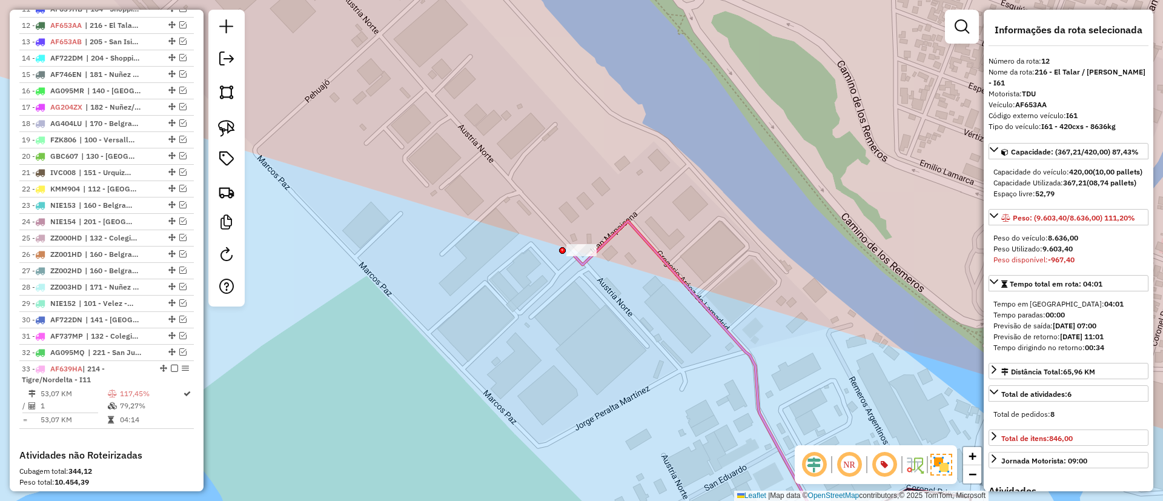
scroll to position [635, 0]
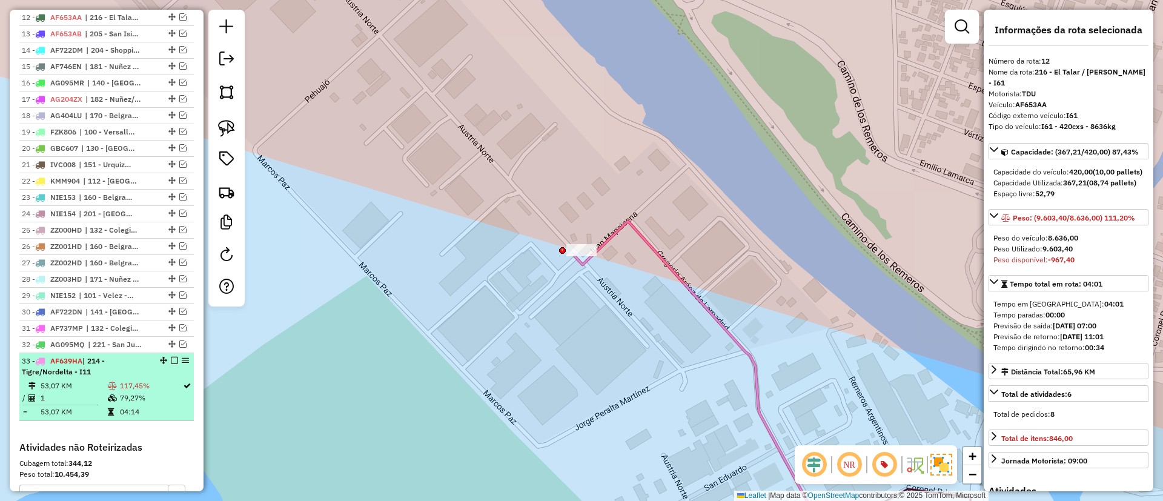
click at [171, 362] on em at bounding box center [174, 360] width 7 height 7
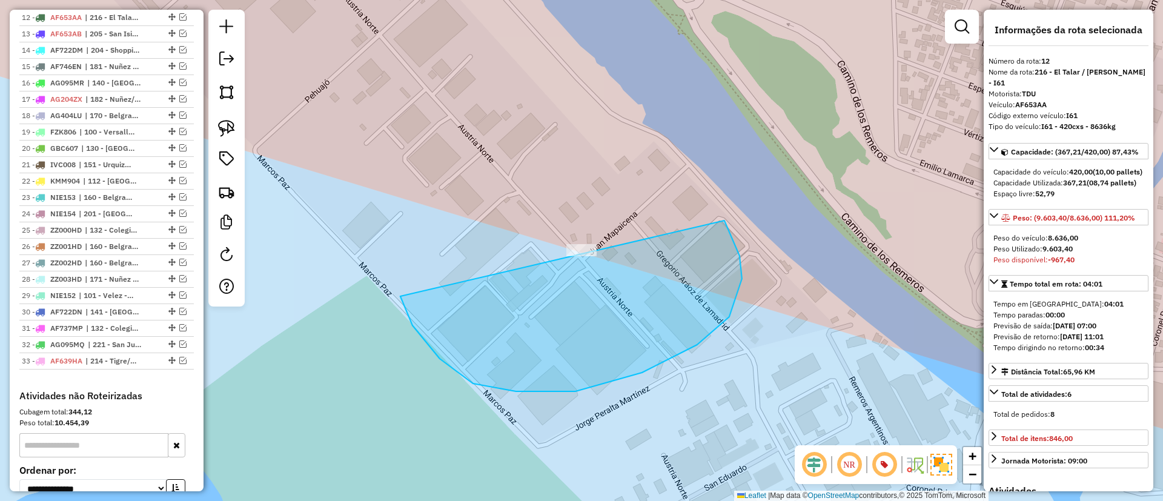
drag, startPoint x: 729, startPoint y: 317, endPoint x: 631, endPoint y: 152, distance: 192.1
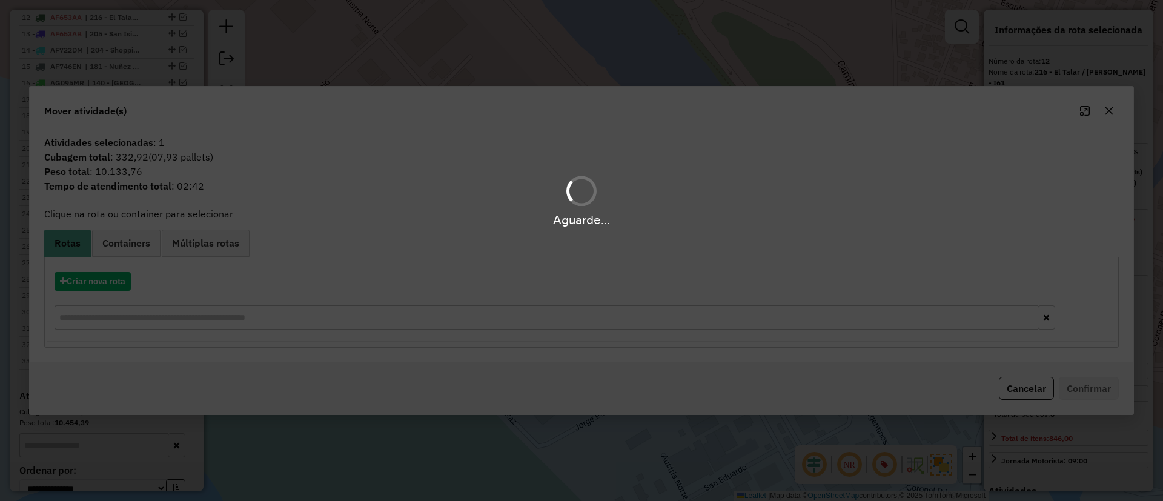
click at [102, 288] on hb-app "Aguarde... Pop-up bloqueado! Seu navegador bloqueou automáticamente a abertura …" at bounding box center [581, 250] width 1163 height 501
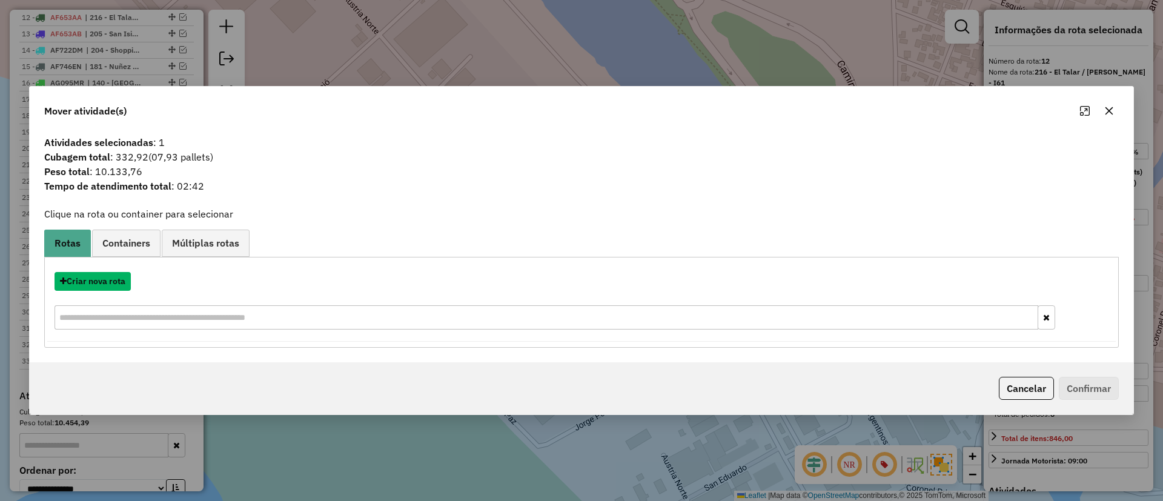
click at [102, 288] on button "Criar nova rota" at bounding box center [93, 281] width 76 height 19
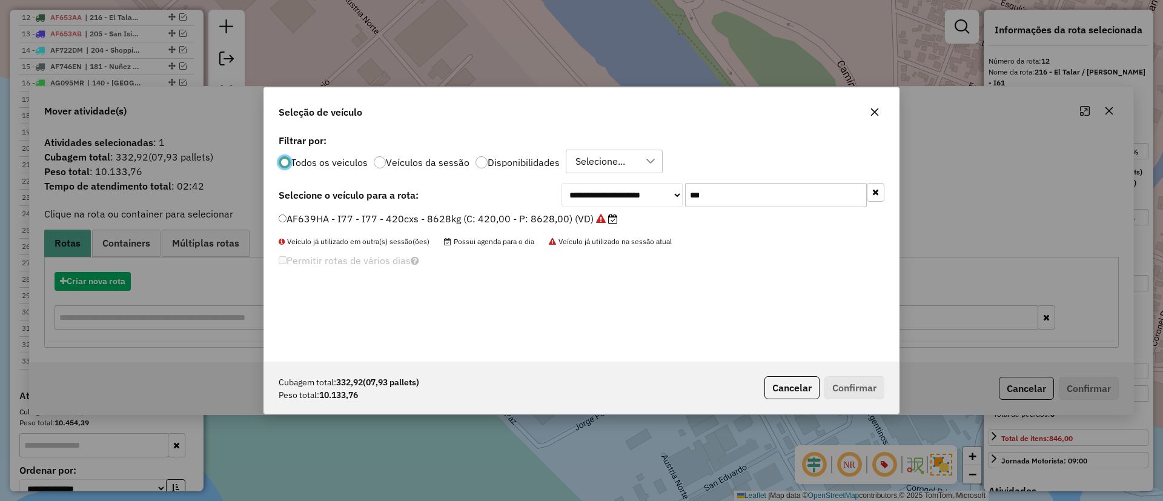
scroll to position [7, 4]
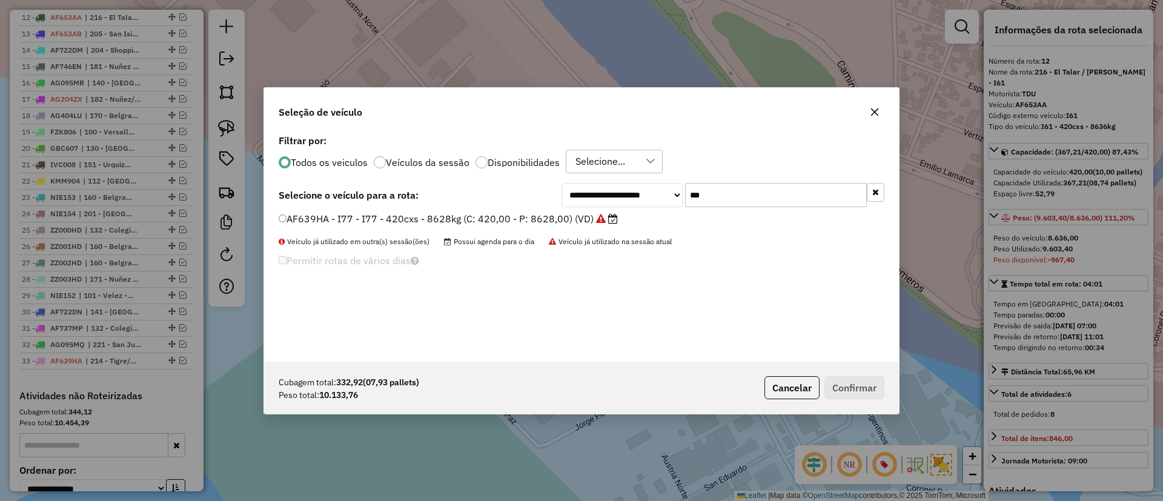
click at [760, 202] on input "***" at bounding box center [776, 195] width 182 height 24
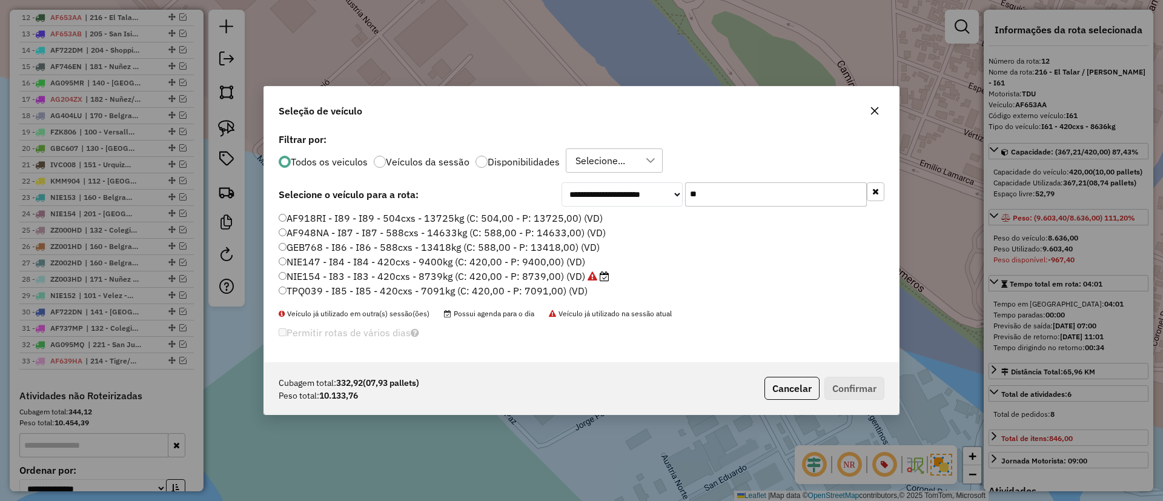
type input "*"
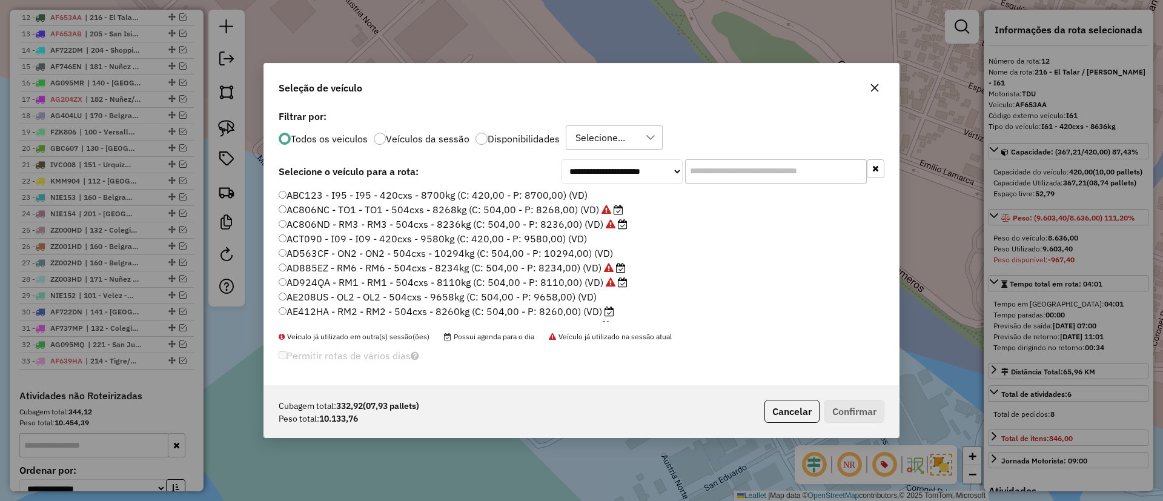
click at [423, 137] on label "Veículos da sessão" at bounding box center [428, 139] width 84 height 10
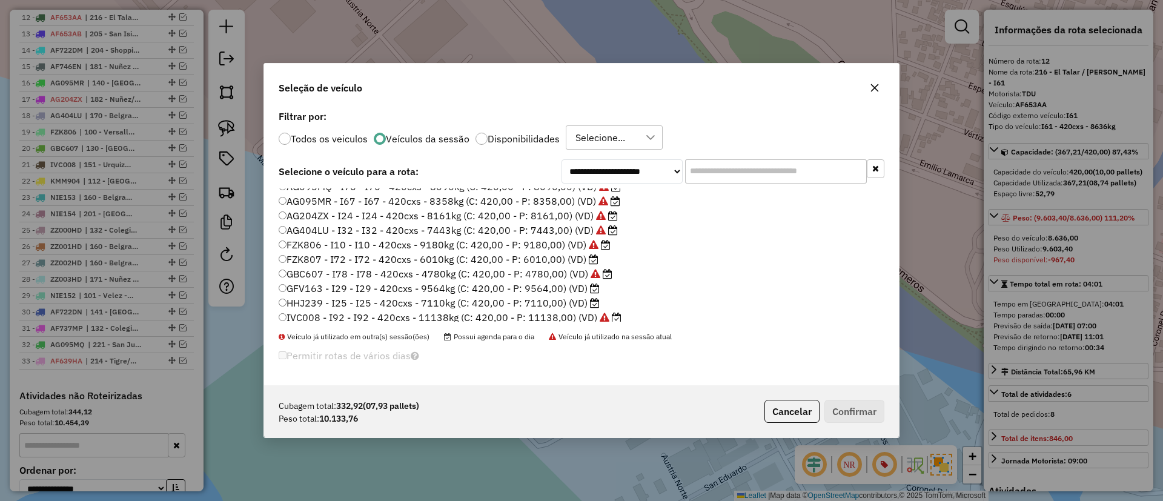
scroll to position [237, 0]
click at [543, 248] on label "AF737MQ - I21 - I21 - 420cxs - 8346kg (C: 420,00 - P: 8346,00) (VD)" at bounding box center [443, 248] width 329 height 15
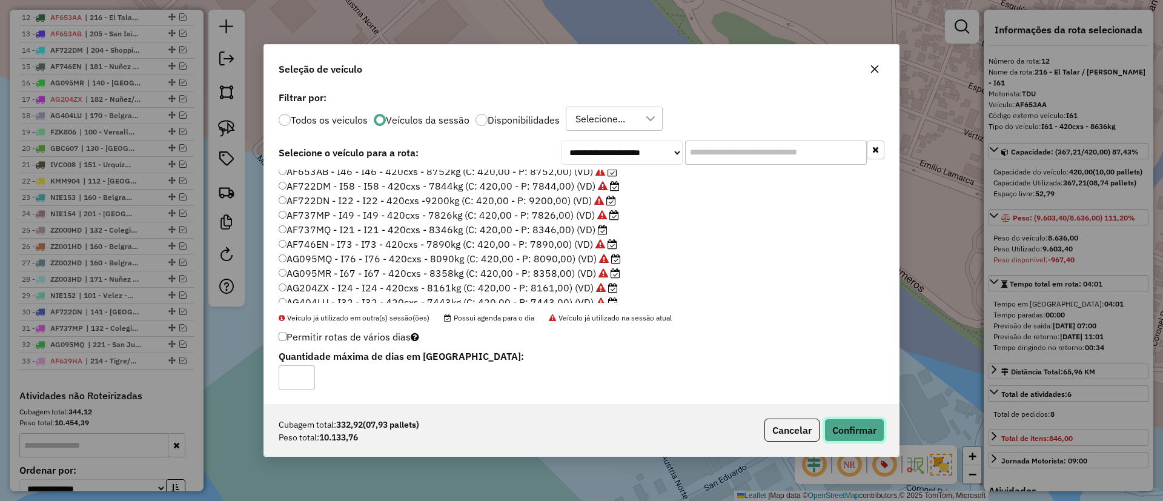
click at [862, 428] on button "Confirmar" at bounding box center [854, 430] width 60 height 23
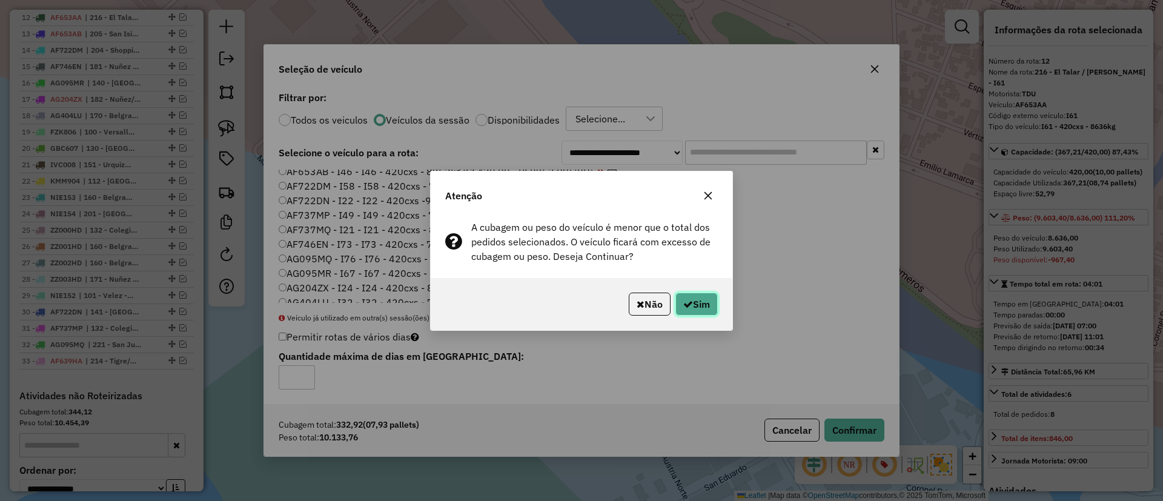
click at [711, 310] on button "Sim" at bounding box center [696, 304] width 42 height 23
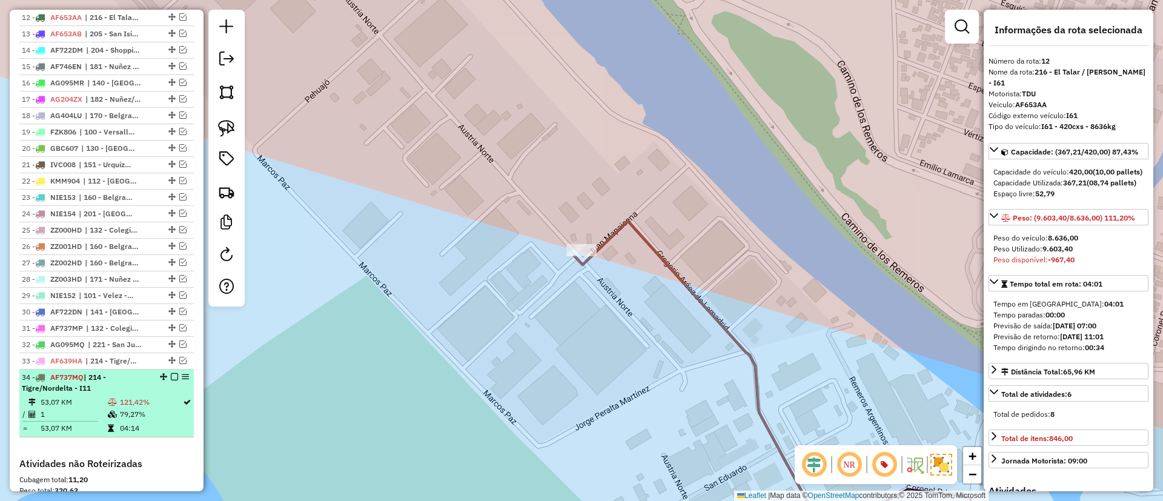
click at [171, 378] on em at bounding box center [174, 376] width 7 height 7
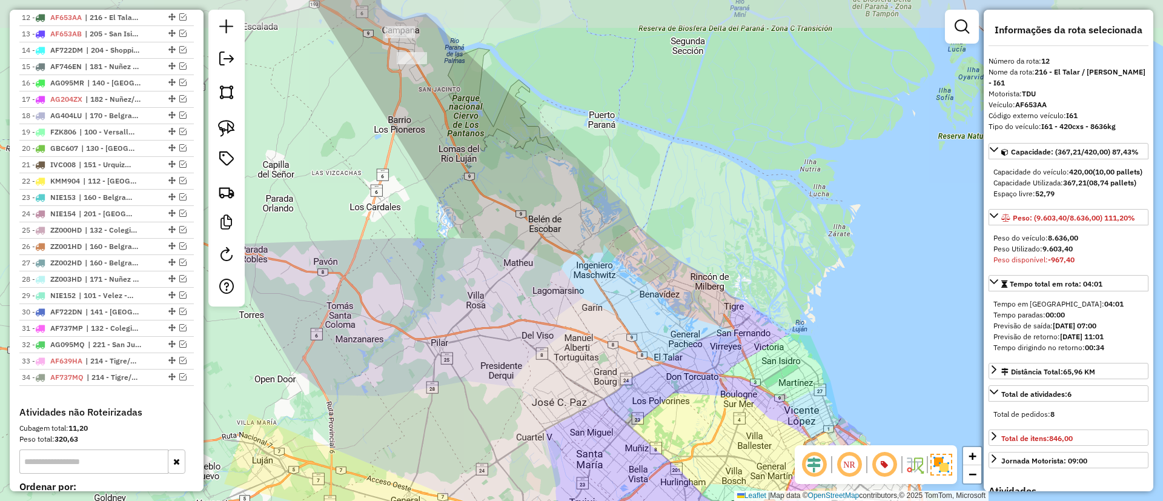
drag, startPoint x: 566, startPoint y: 267, endPoint x: 716, endPoint y: 313, distance: 157.3
click at [716, 313] on div "Janela de atendimento Grade de atendimento Capacidade Transportadoras Veículos …" at bounding box center [581, 250] width 1163 height 501
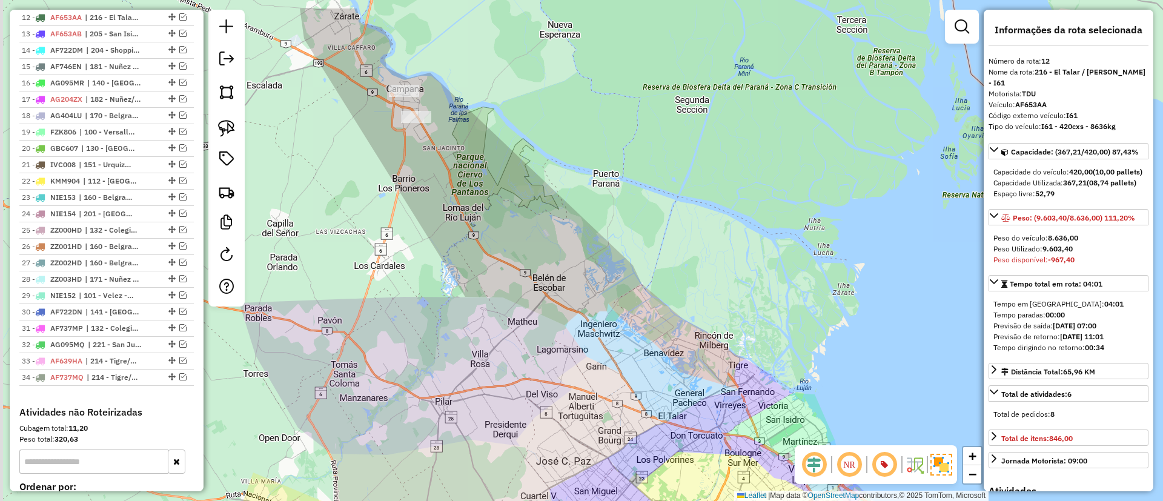
drag, startPoint x: 505, startPoint y: 199, endPoint x: 512, endPoint y: 275, distance: 76.0
click at [512, 275] on div "Janela de atendimento Grade de atendimento Capacidade Transportadoras Veículos …" at bounding box center [581, 250] width 1163 height 501
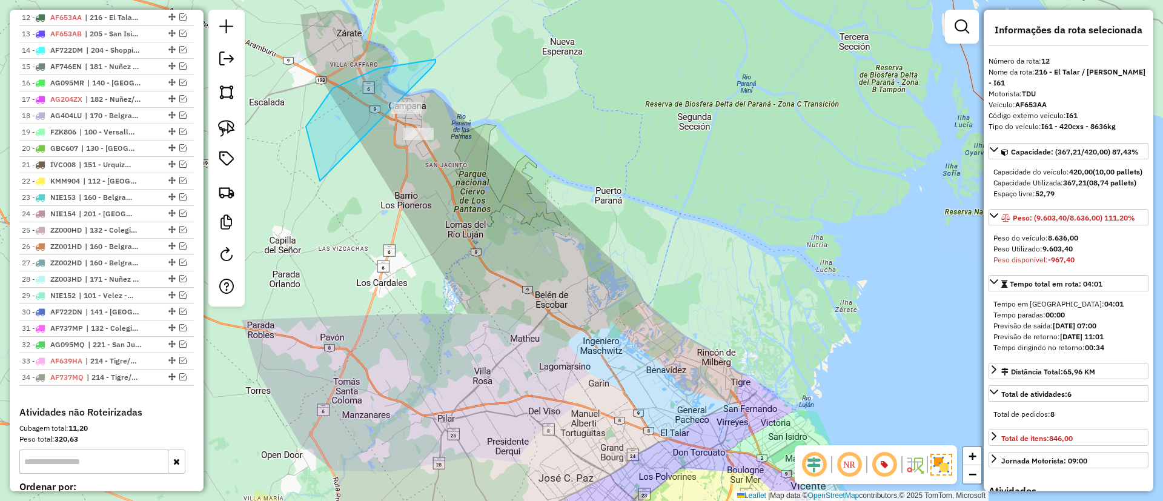
drag, startPoint x: 378, startPoint y: 68, endPoint x: 475, endPoint y: 134, distance: 117.4
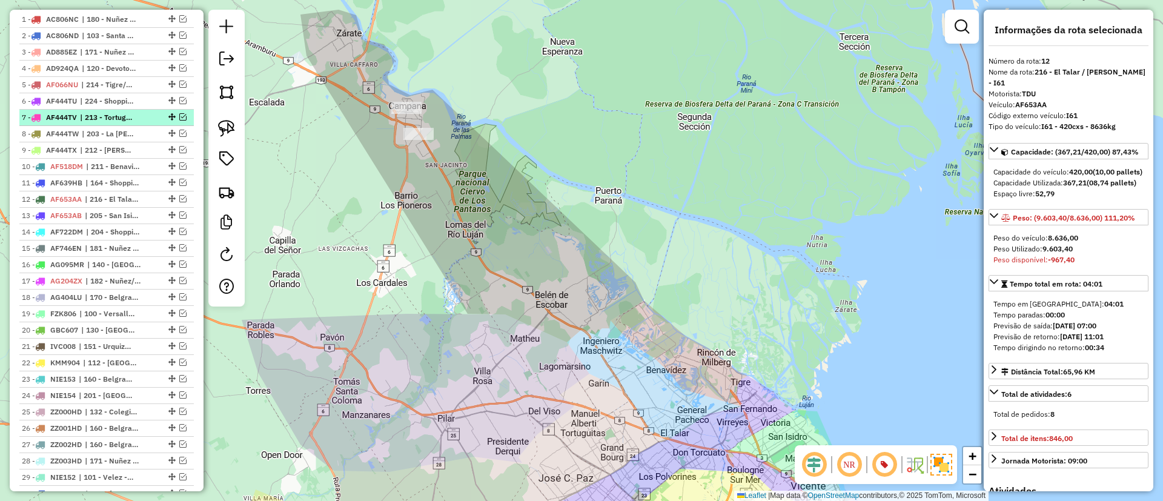
scroll to position [272, 0]
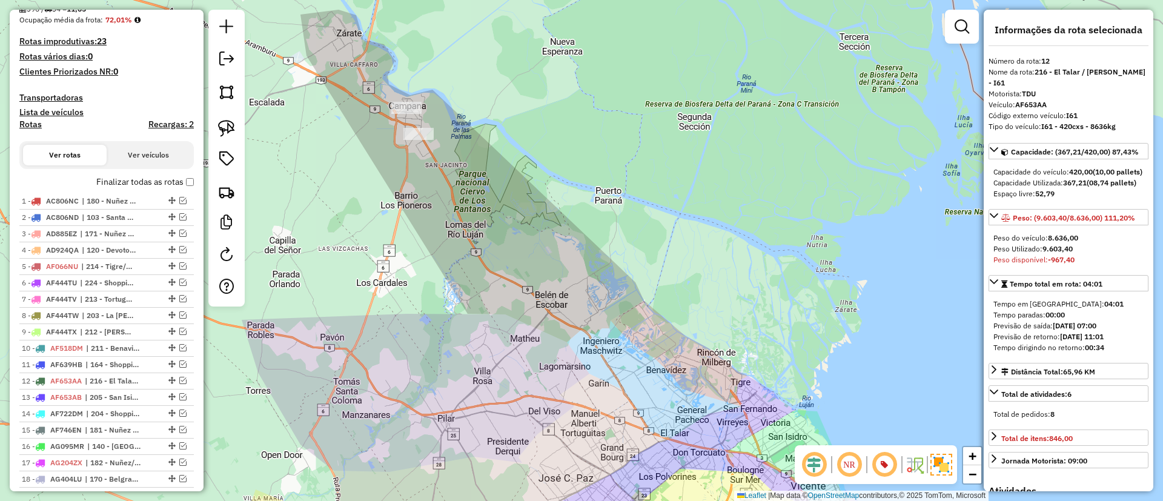
click at [147, 184] on label "Finalizar todas as rotas" at bounding box center [145, 182] width 98 height 13
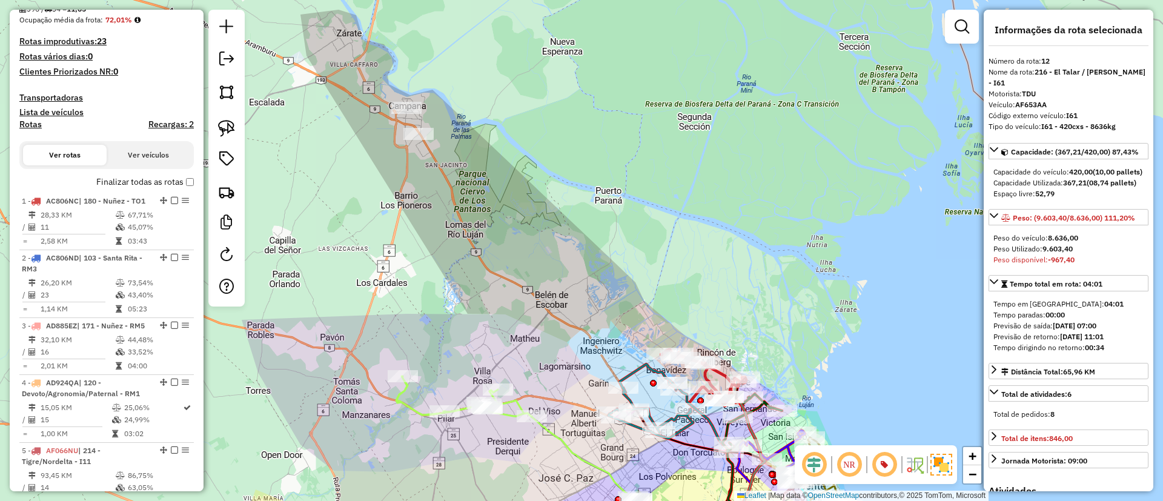
click at [157, 182] on label "Finalizar todas as rotas" at bounding box center [145, 182] width 98 height 13
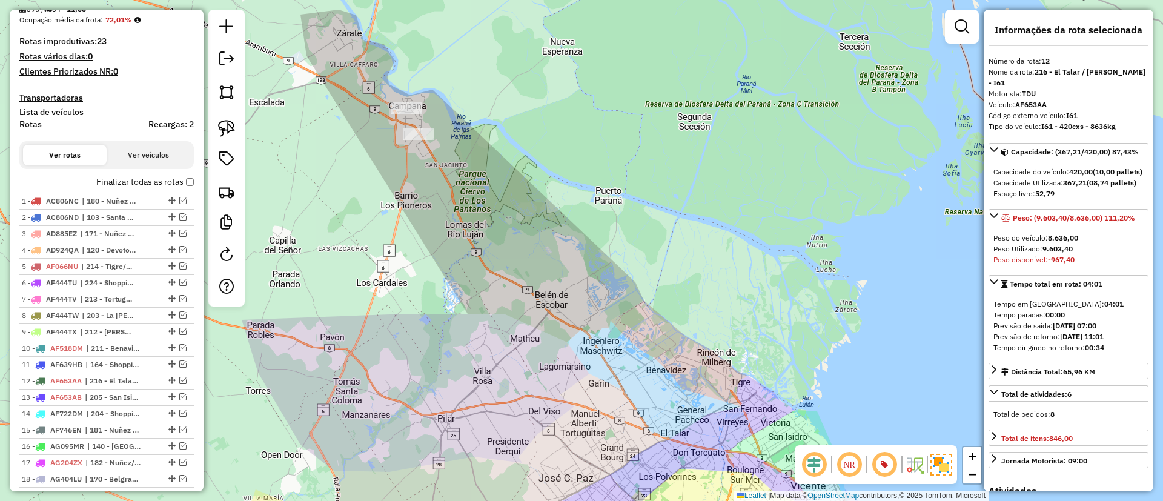
scroll to position [0, 0]
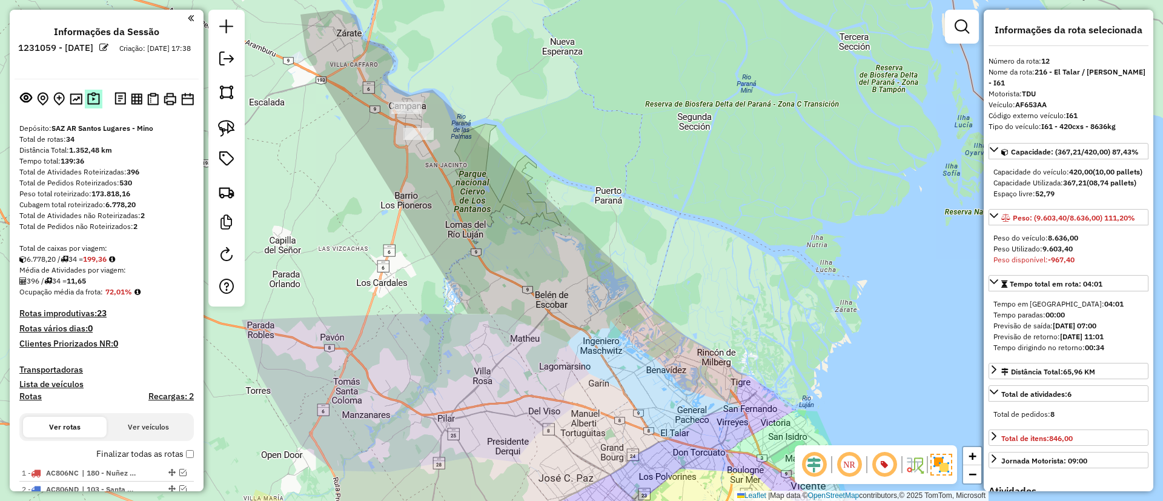
click at [94, 93] on img at bounding box center [93, 99] width 13 height 14
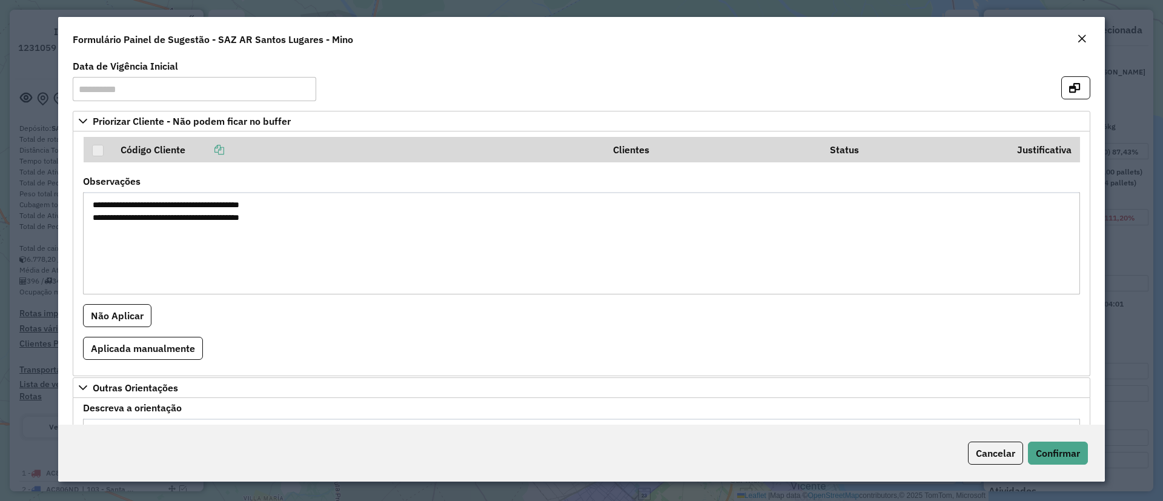
drag, startPoint x: 93, startPoint y: 202, endPoint x: 126, endPoint y: 211, distance: 34.1
click at [126, 211] on textarea "**********" at bounding box center [581, 243] width 997 height 102
click at [1044, 455] on span "Confirmar" at bounding box center [1058, 453] width 44 height 12
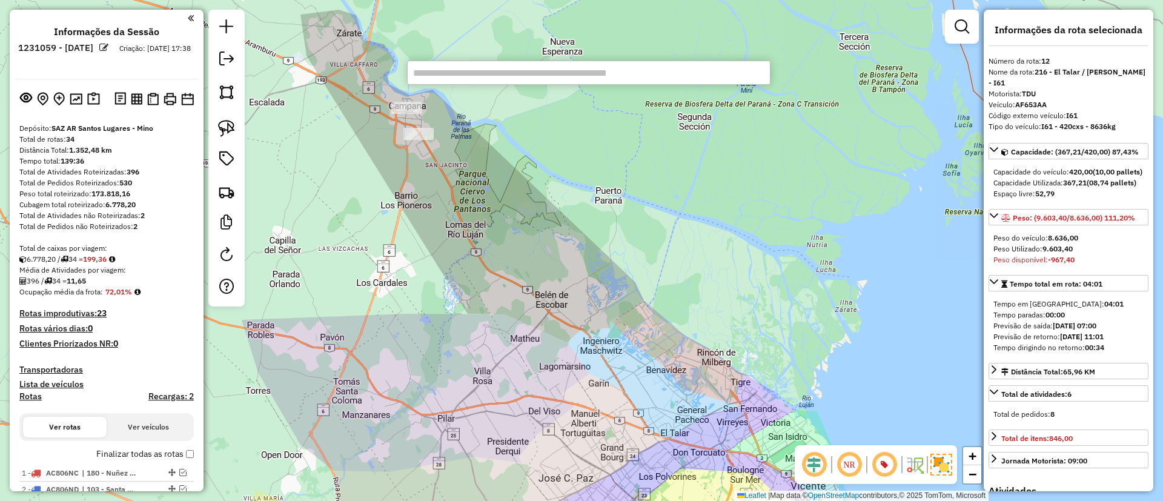
paste input "******"
type input "******"
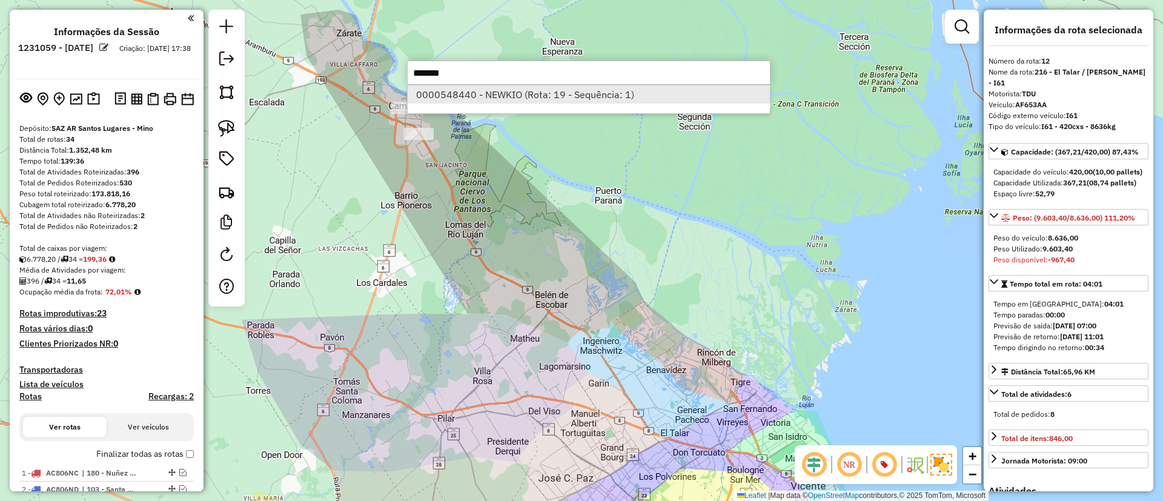
click at [480, 88] on li "0000548440 - NEWKIO (Rota: 19 - Sequência: 1)" at bounding box center [589, 94] width 362 height 18
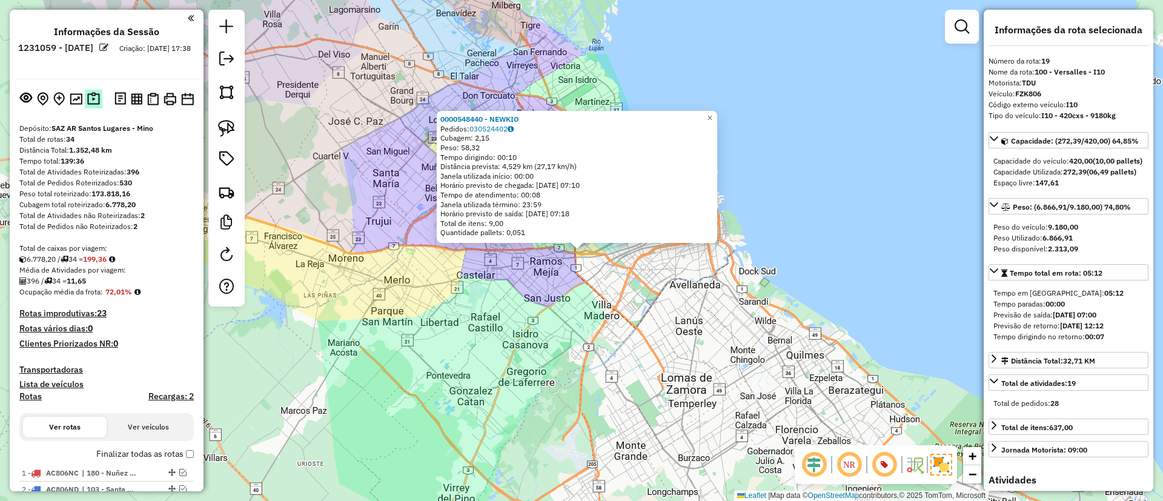
click at [94, 105] on img at bounding box center [93, 99] width 13 height 14
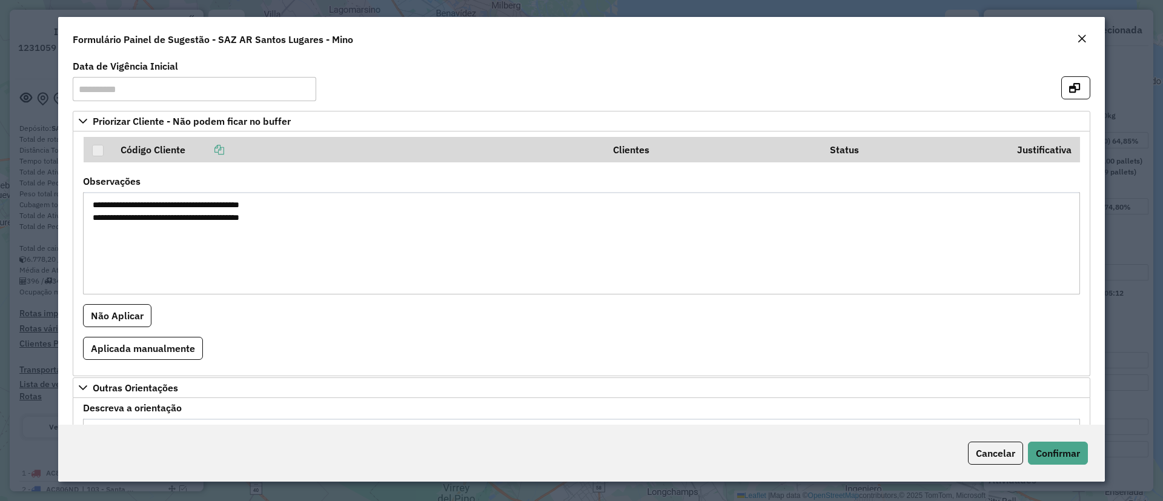
drag, startPoint x: 90, startPoint y: 224, endPoint x: 122, endPoint y: 223, distance: 32.7
click at [122, 223] on textarea "**********" at bounding box center [581, 243] width 997 height 102
click at [1062, 458] on span "Confirmar" at bounding box center [1058, 453] width 44 height 12
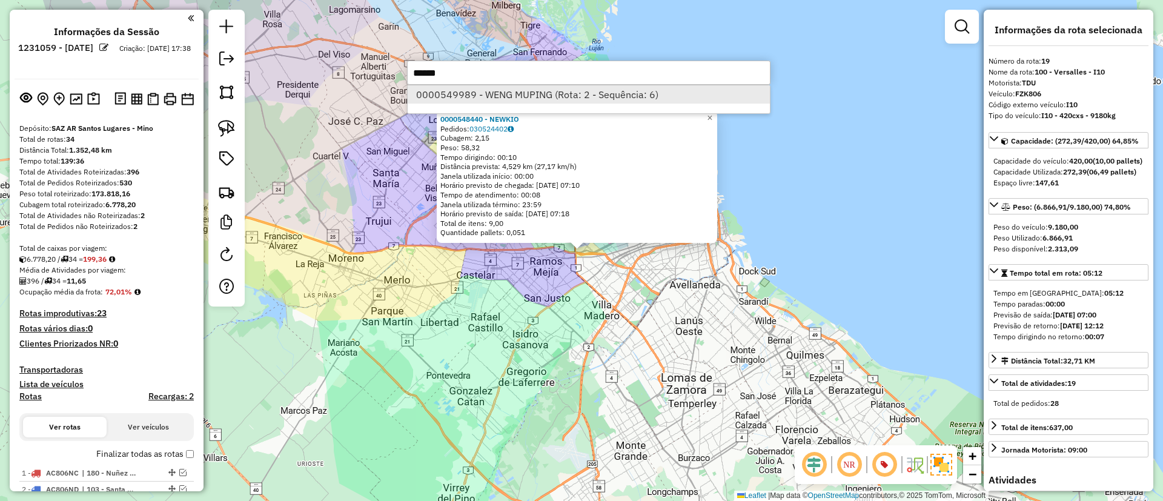
type input "******"
click at [493, 93] on li "0000549989 - WENG MUPING (Rota: 2 - Sequência: 6)" at bounding box center [589, 94] width 362 height 18
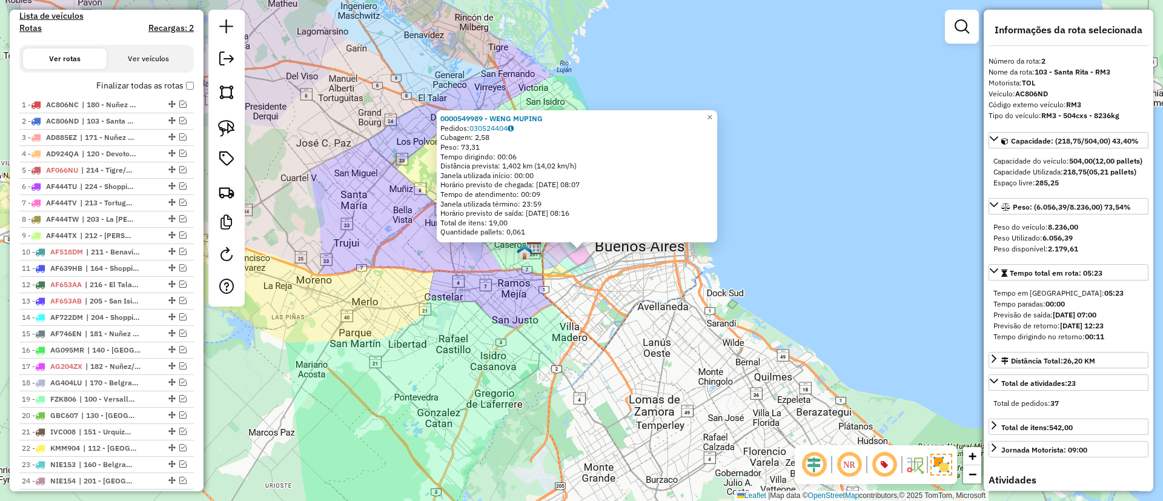
scroll to position [199, 0]
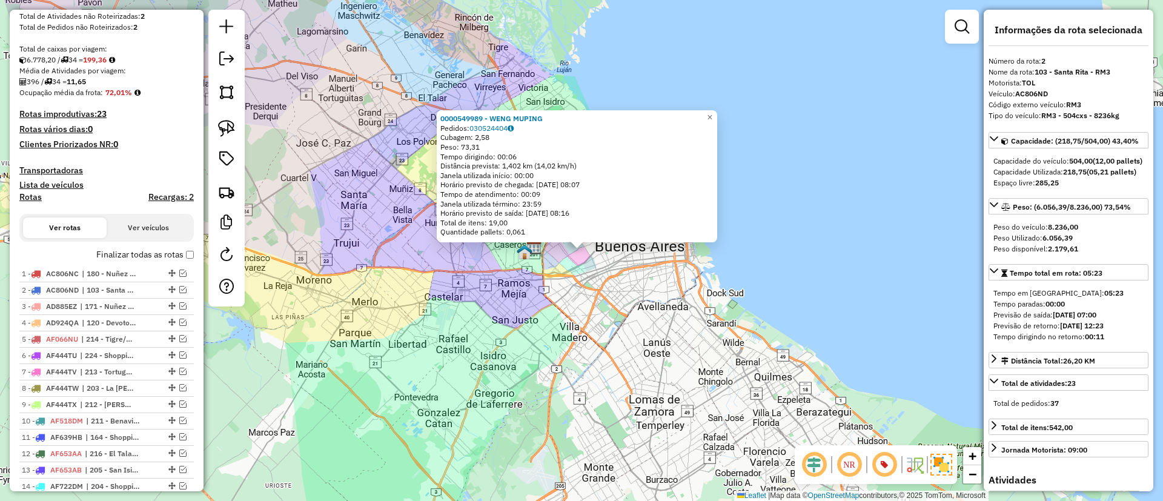
click at [117, 250] on label "Finalizar todas as rotas" at bounding box center [145, 254] width 98 height 13
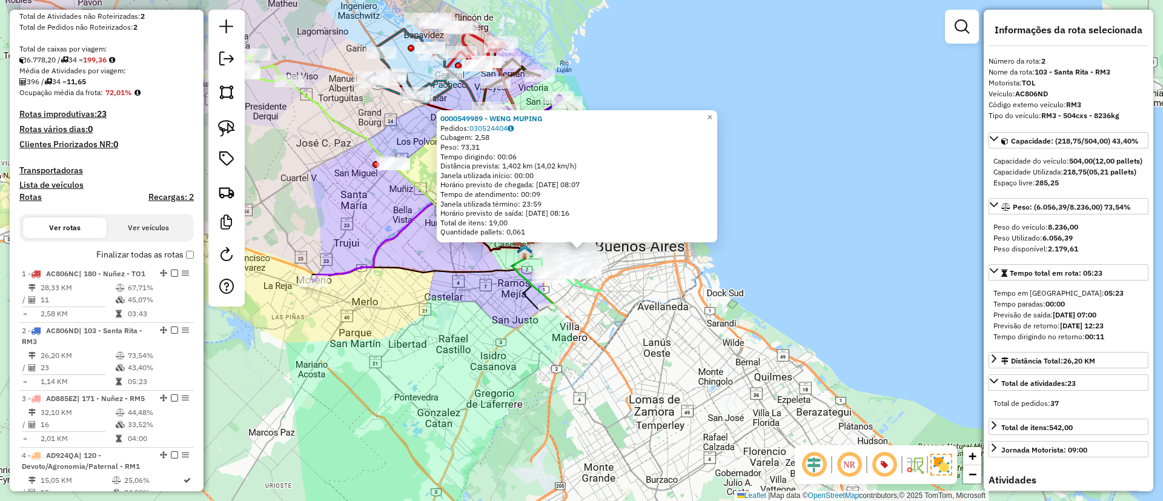
click at [32, 194] on h4 "Rotas" at bounding box center [30, 197] width 22 height 10
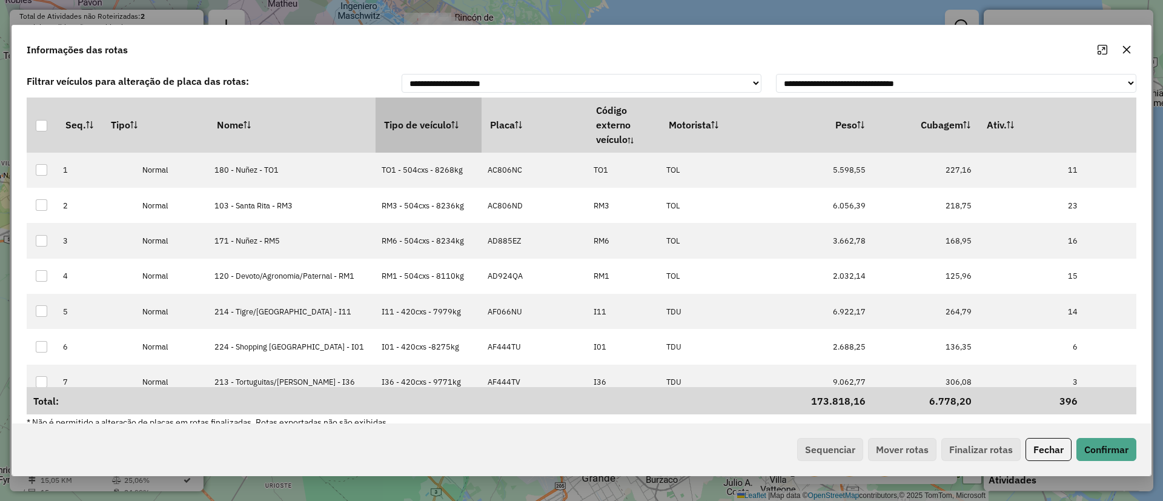
click at [389, 121] on th "Tipo de veículo" at bounding box center [429, 125] width 106 height 55
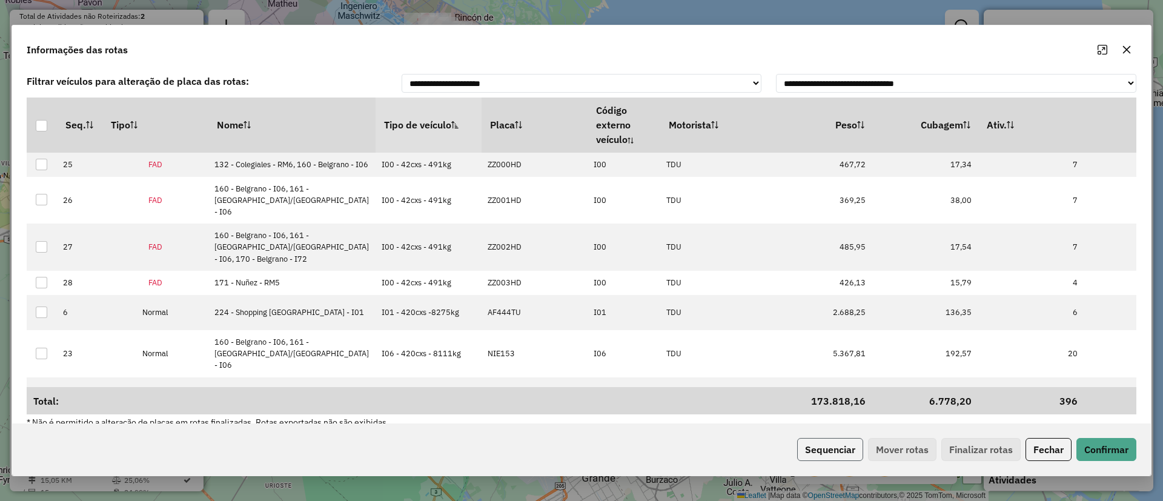
click at [821, 445] on button "Sequenciar" at bounding box center [830, 449] width 66 height 23
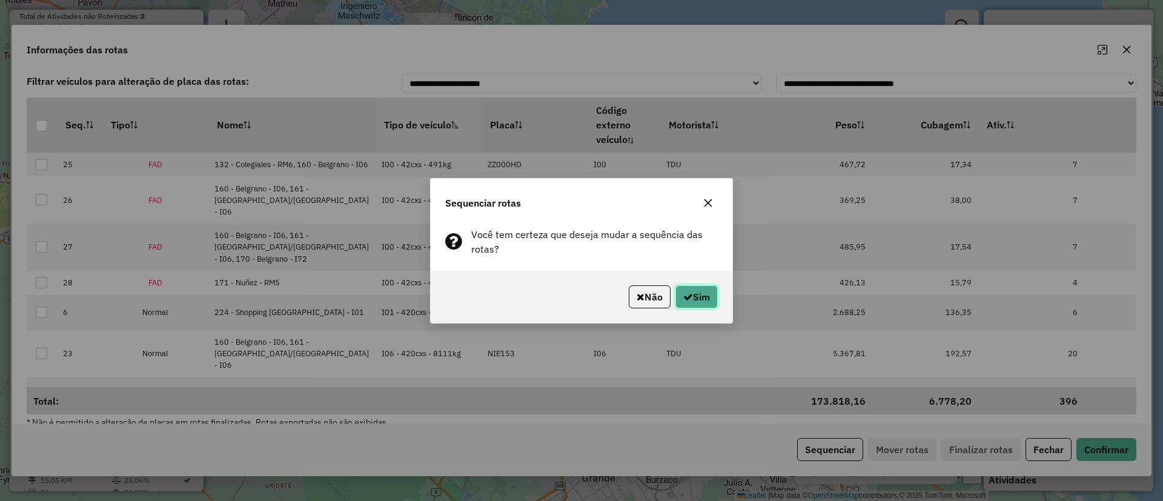
click at [694, 290] on button "Sim" at bounding box center [696, 296] width 42 height 23
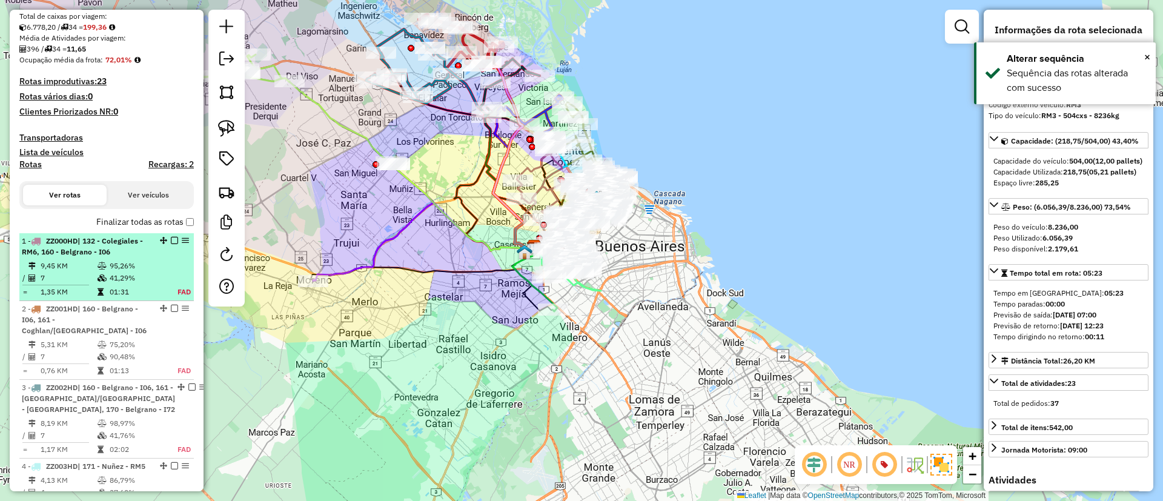
click at [139, 303] on div "2 - ZZ001HD | 160 - Belgrano - I06, 161 - Coghlan/Belgrano - I06" at bounding box center [86, 319] width 128 height 33
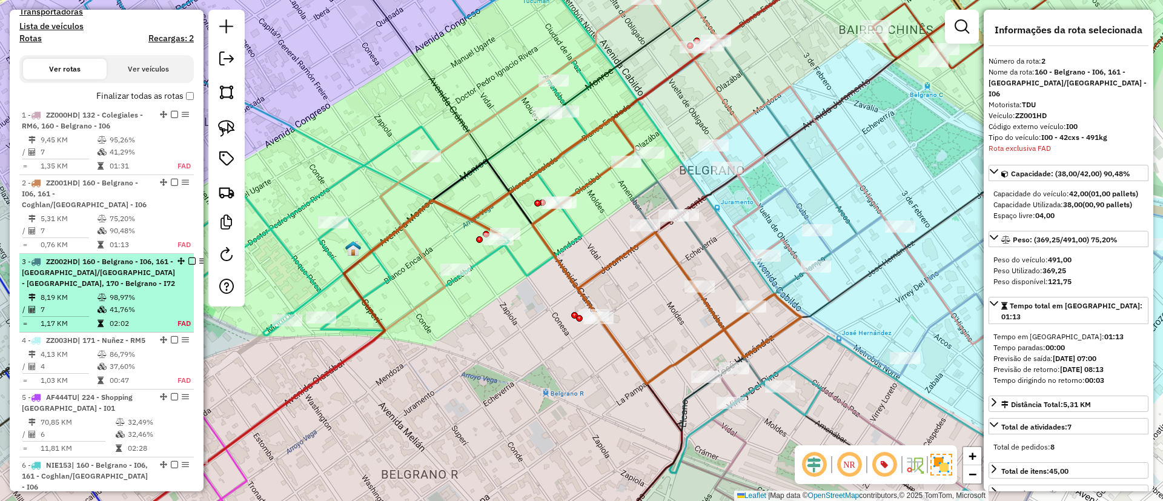
scroll to position [342, 0]
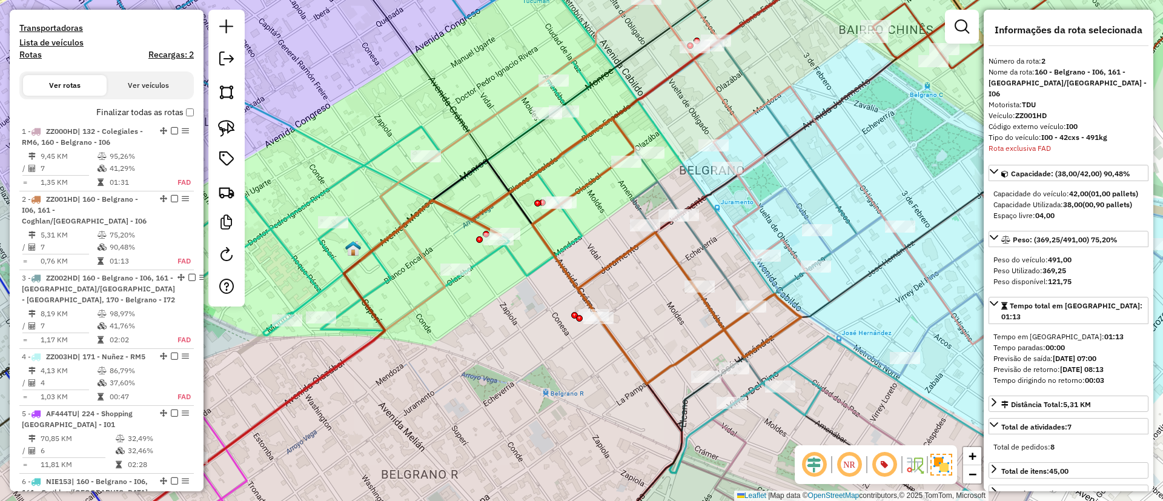
click at [153, 115] on label "Finalizar todas as rotas" at bounding box center [145, 112] width 98 height 13
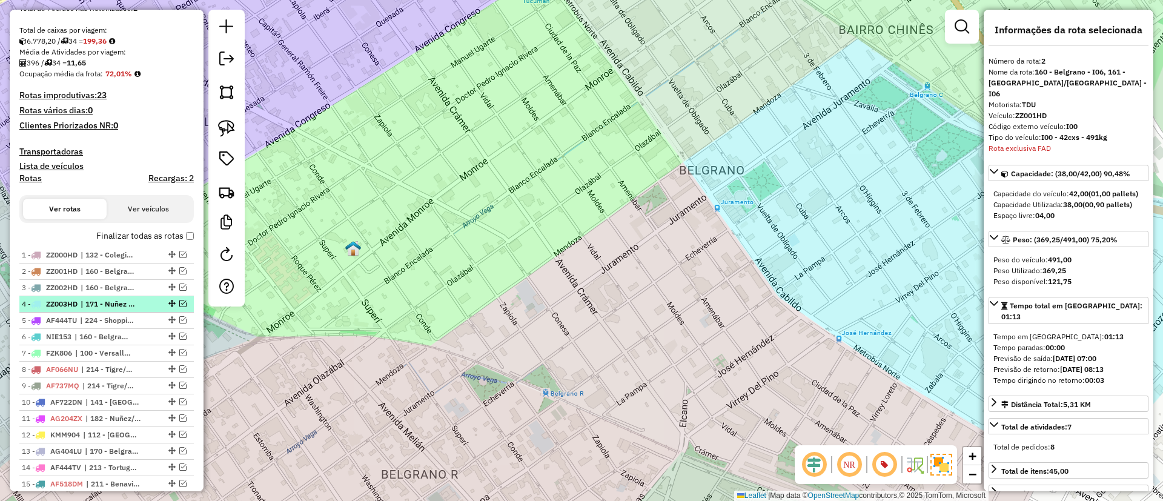
scroll to position [69, 0]
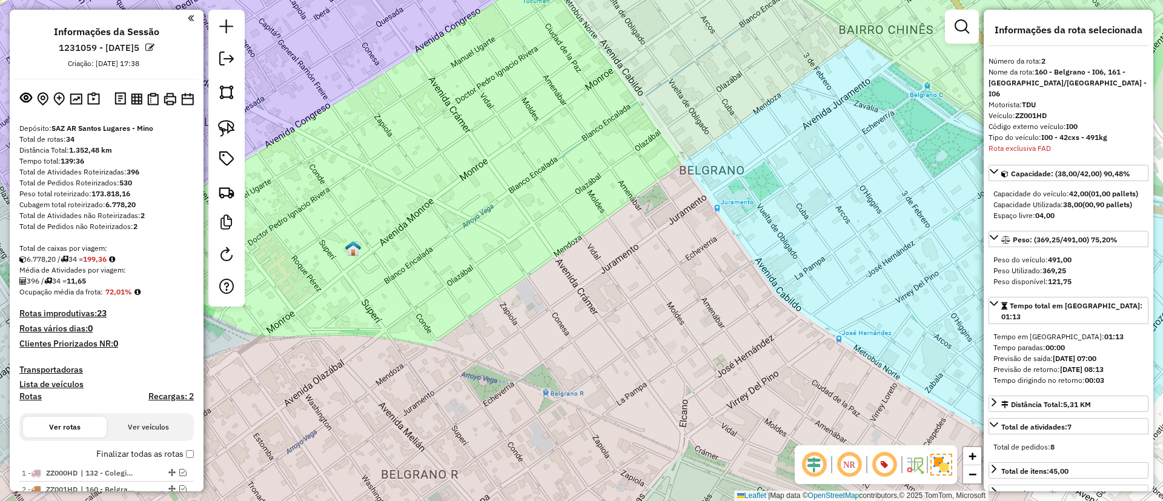
select select "**********"
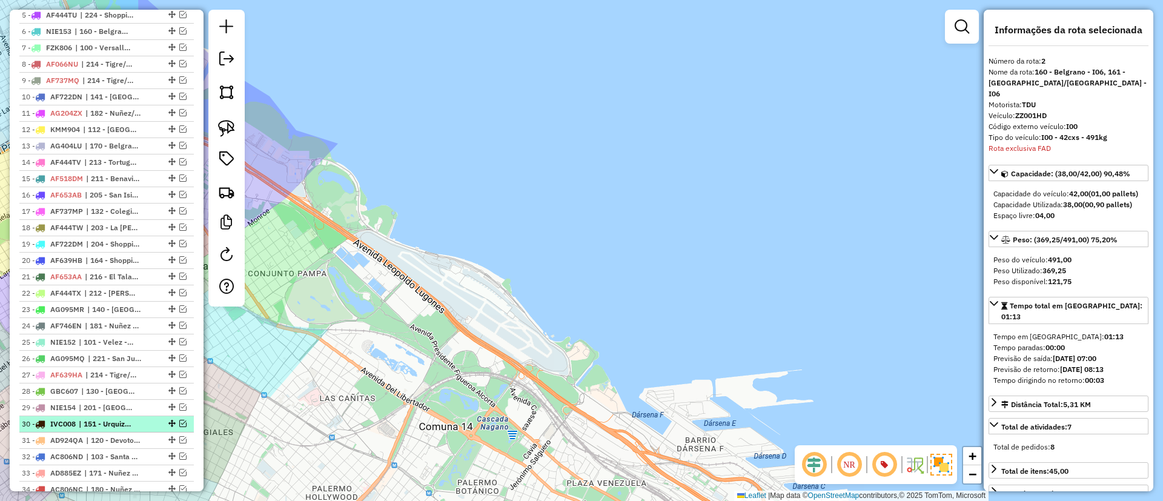
scroll to position [796, 0]
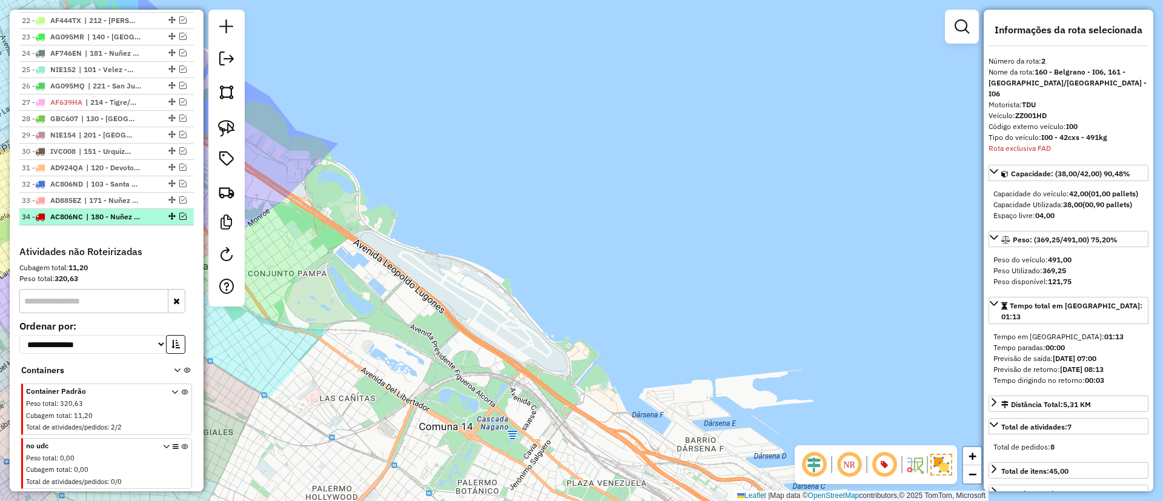
click at [106, 216] on span "| 180 - Nuñez - TO1" at bounding box center [114, 216] width 56 height 11
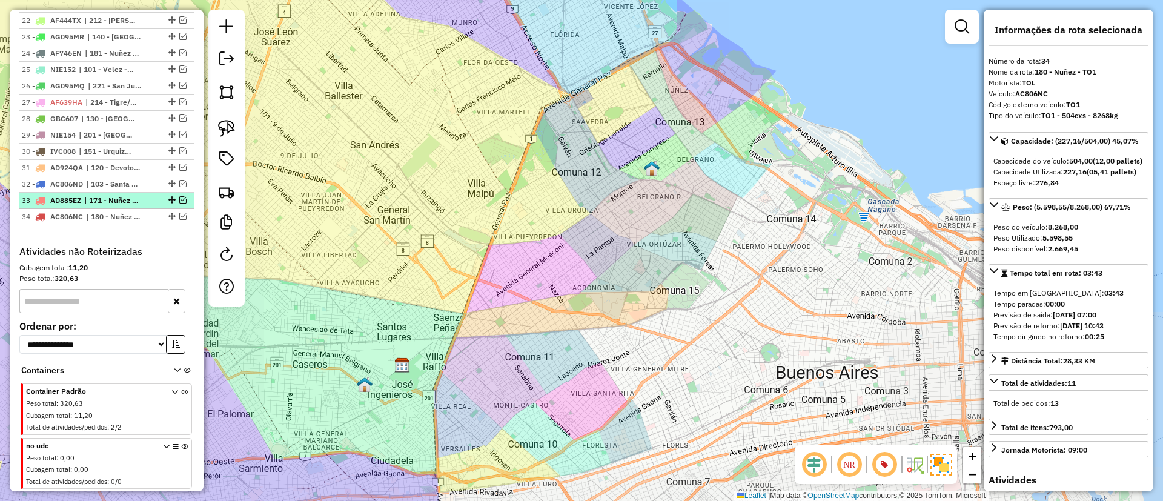
click at [105, 207] on li "33 - AD885EZ | 171 - Nuñez - RM5" at bounding box center [106, 201] width 174 height 16
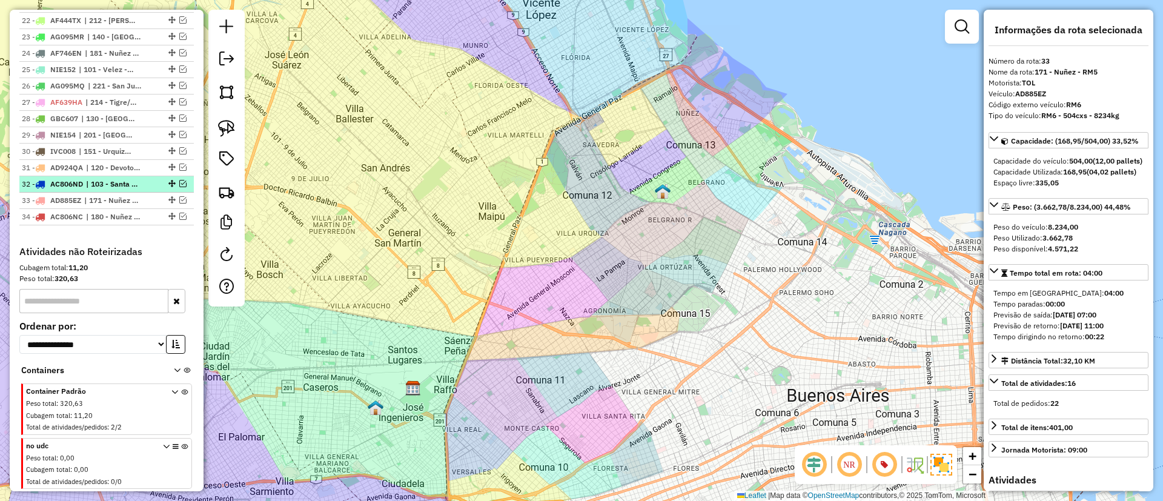
click at [104, 180] on span "| 103 - Santa Rita - RM3" at bounding box center [114, 184] width 56 height 11
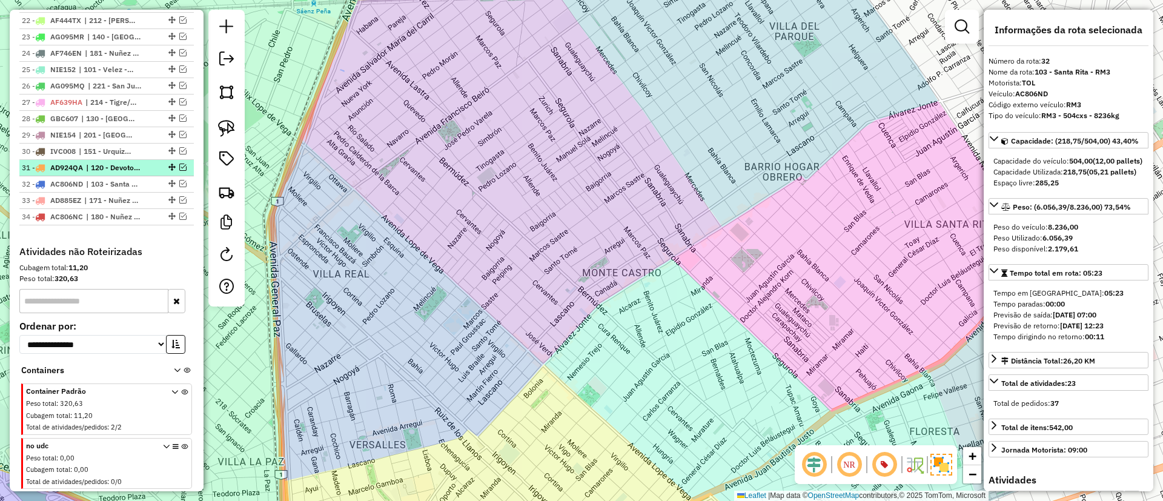
click at [110, 165] on span "| 120 - Devoto/Agronomia/Paternal - RM1" at bounding box center [114, 167] width 56 height 11
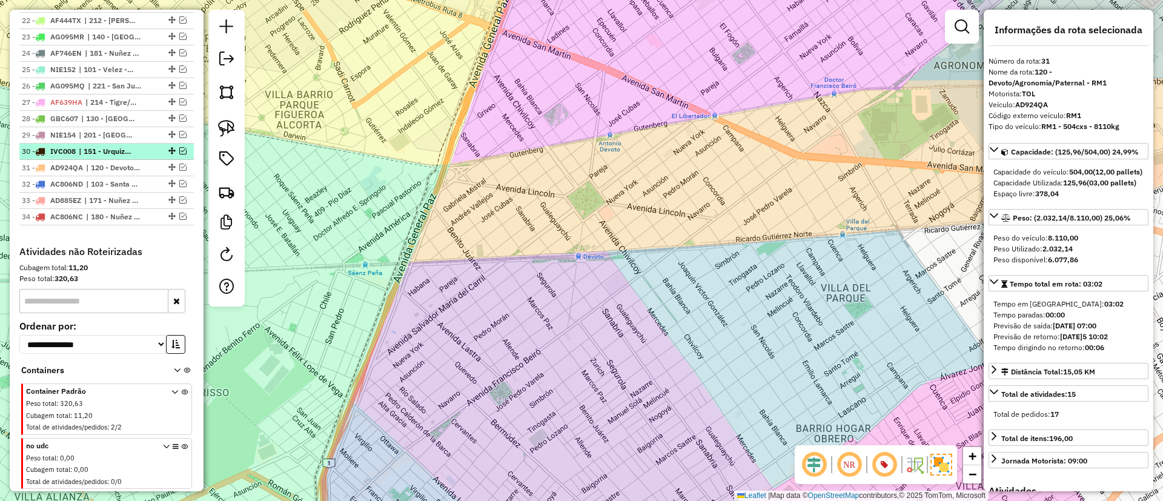
click at [112, 150] on span "| 151 - Urquiza - I92" at bounding box center [107, 151] width 56 height 11
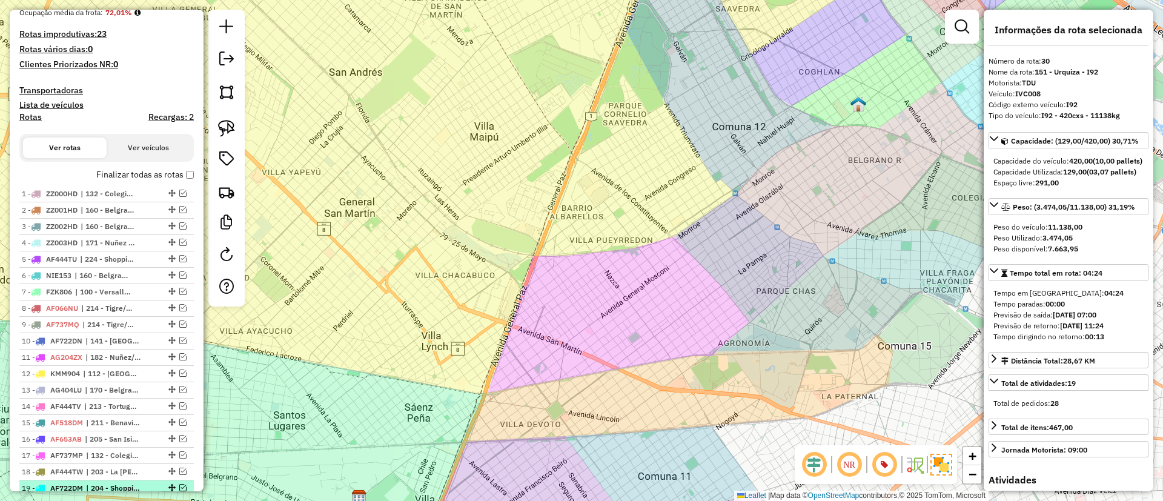
scroll to position [251, 0]
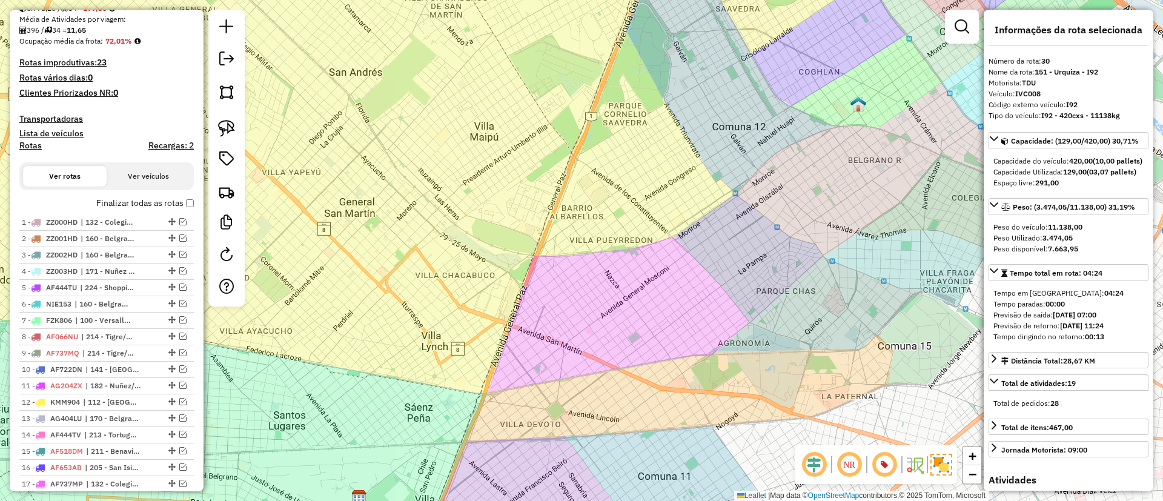
click at [119, 209] on label "Finalizar todas as rotas" at bounding box center [145, 203] width 98 height 13
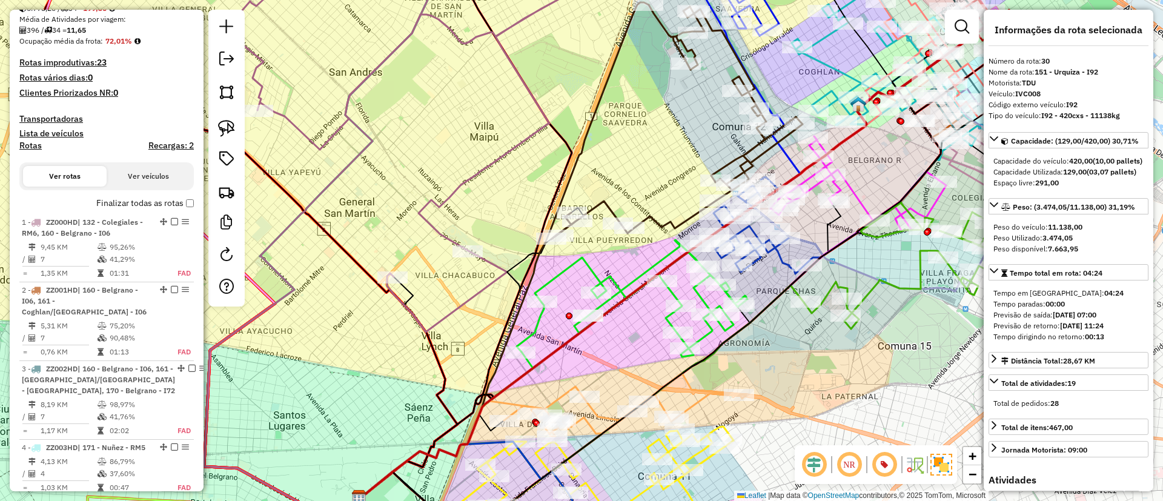
click at [131, 210] on div "Finalizar todas as rotas" at bounding box center [106, 207] width 174 height 15
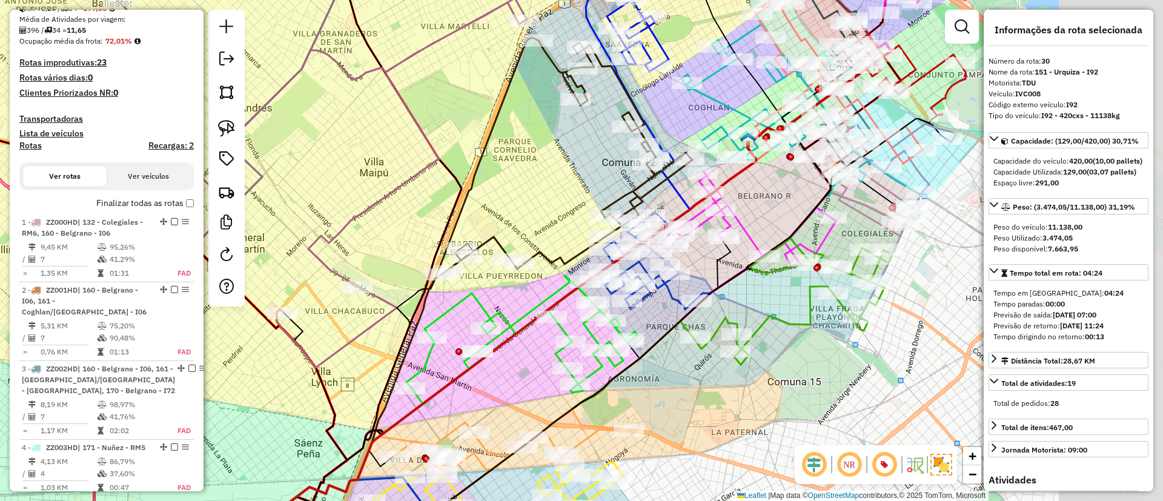
drag, startPoint x: 667, startPoint y: 199, endPoint x: 499, endPoint y: 271, distance: 183.2
click at [499, 271] on div "Janela de atendimento Grade de atendimento Capacidade Transportadoras Veículos …" at bounding box center [581, 250] width 1163 height 501
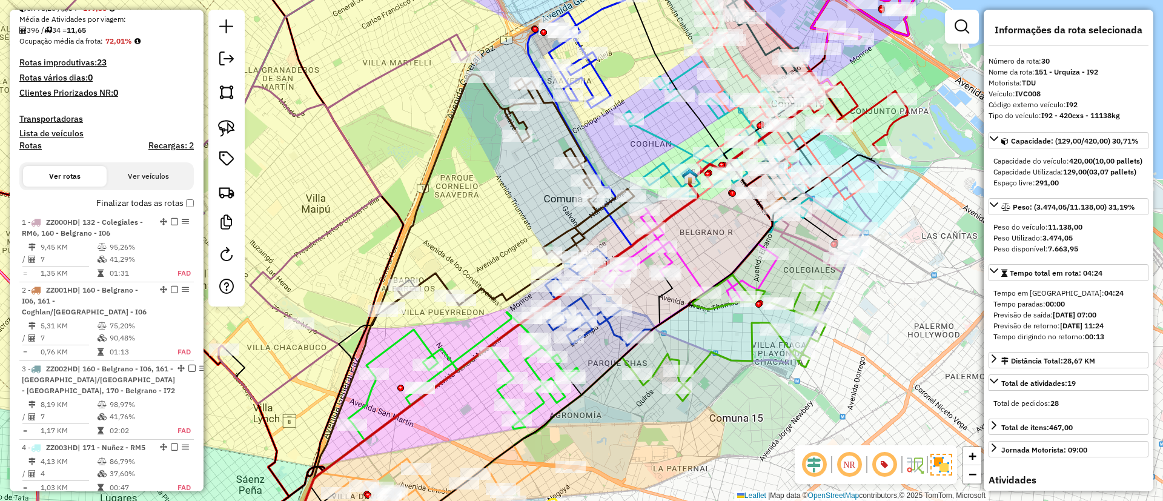
click at [488, 290] on icon at bounding box center [508, 194] width 251 height 234
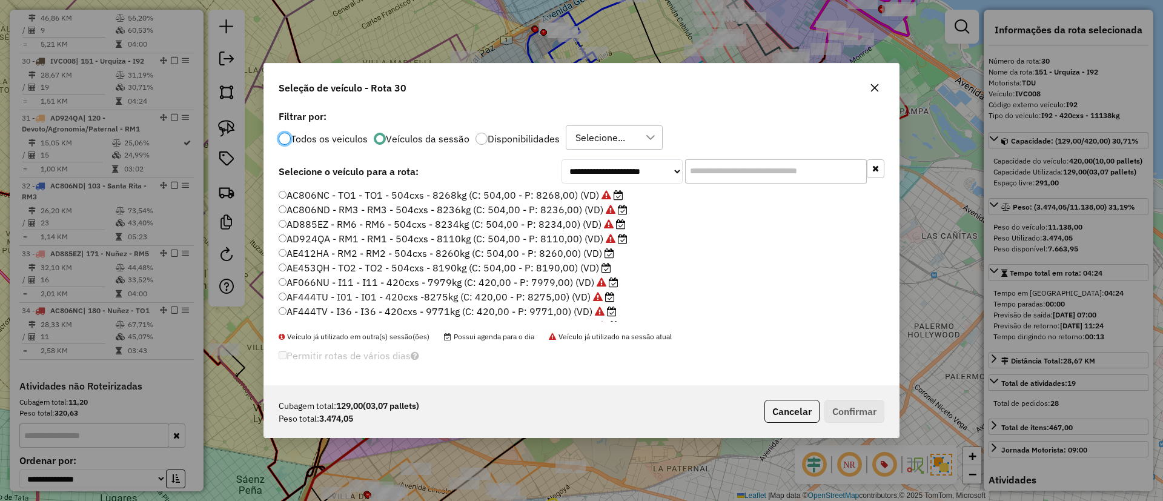
scroll to position [7, 4]
click at [758, 169] on input "text" at bounding box center [776, 171] width 182 height 24
click at [471, 255] on label "AE412HA - RM2 - RM2 - 504cxs - 8260kg (C: 504,00 - P: 8260,00) (VD)" at bounding box center [447, 253] width 336 height 15
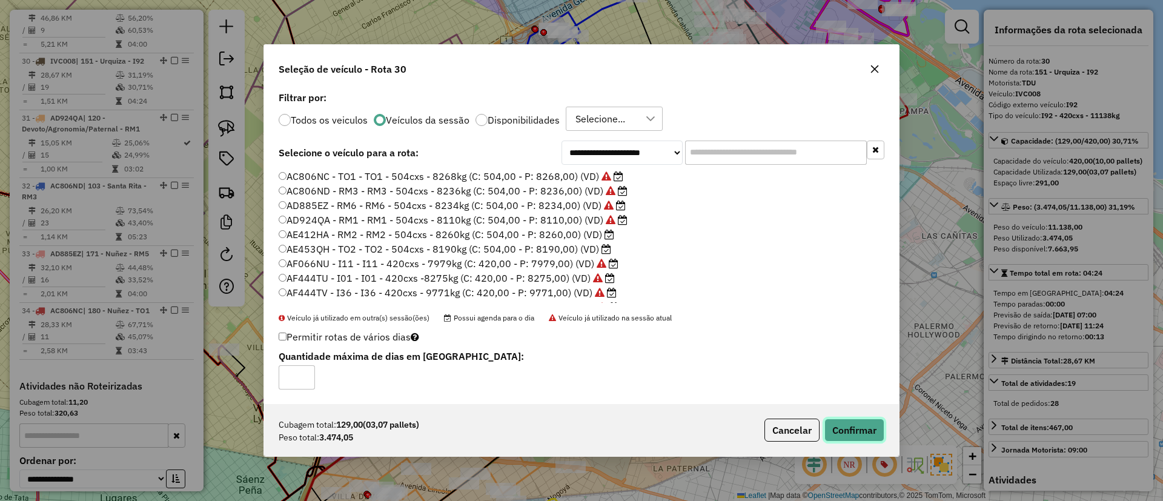
click at [840, 429] on button "Confirmar" at bounding box center [854, 430] width 60 height 23
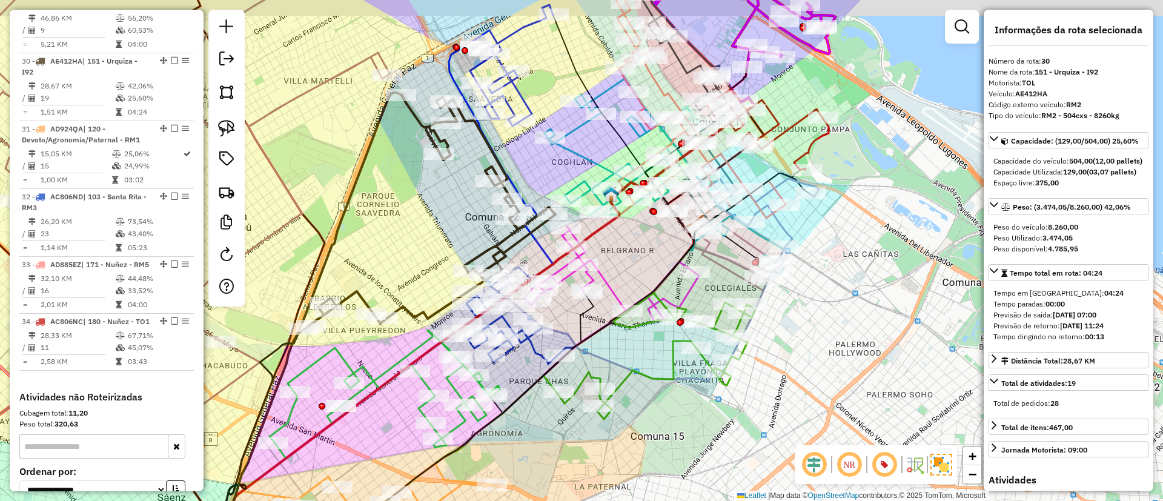
drag, startPoint x: 711, startPoint y: 393, endPoint x: 482, endPoint y: 469, distance: 241.3
click at [482, 469] on div "Janela de atendimento Grade de atendimento Capacidade Transportadoras Veículos …" at bounding box center [581, 250] width 1163 height 501
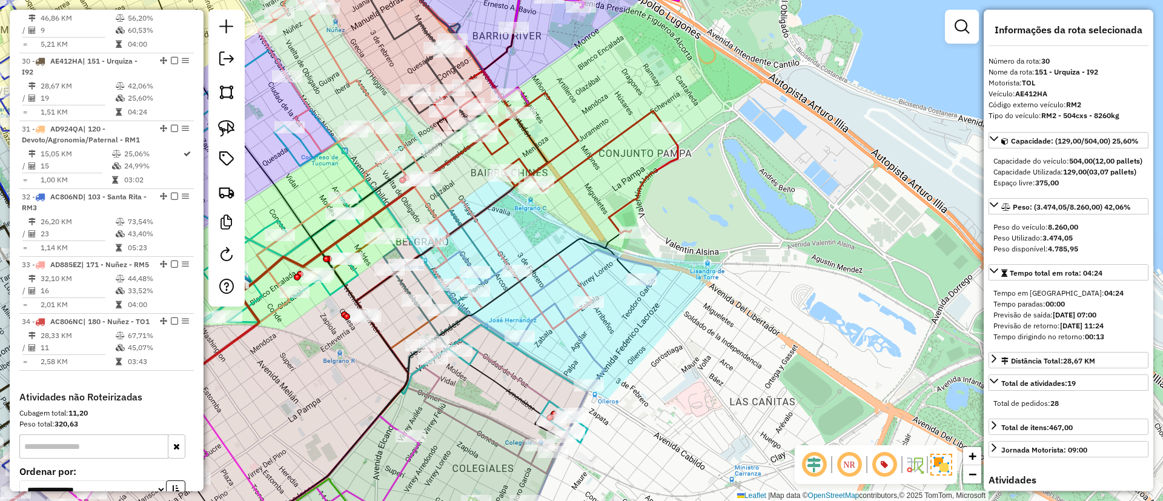
click at [591, 353] on icon at bounding box center [546, 318] width 225 height 137
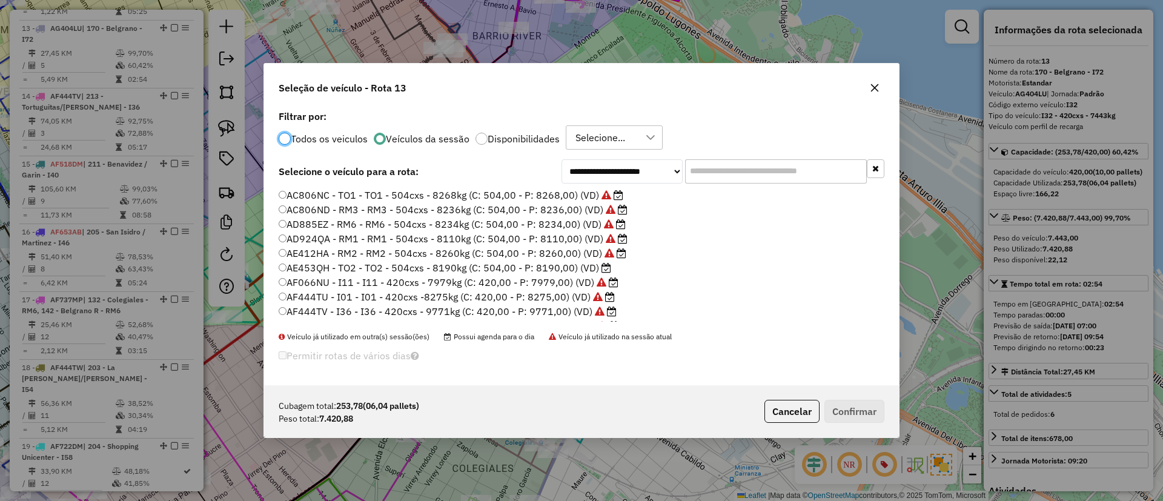
click at [720, 173] on input "text" at bounding box center [776, 171] width 182 height 24
click at [580, 267] on label "AE453QH - TO2 - TO2 - 504cxs - 8190kg (C: 504,00 - P: 8190,00) (VD)" at bounding box center [445, 267] width 333 height 15
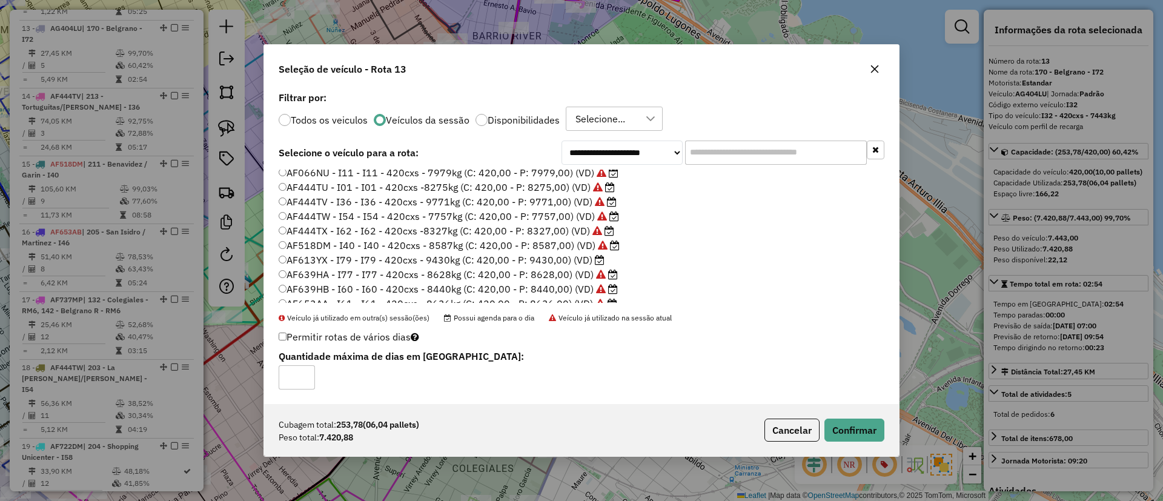
scroll to position [0, 0]
click at [876, 68] on icon "button" at bounding box center [875, 69] width 10 height 10
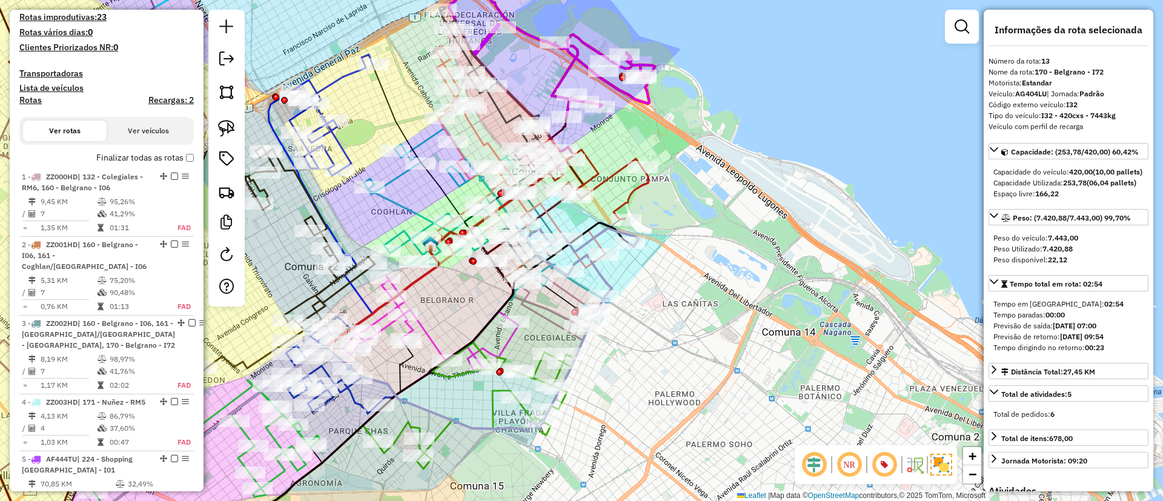
scroll to position [190, 0]
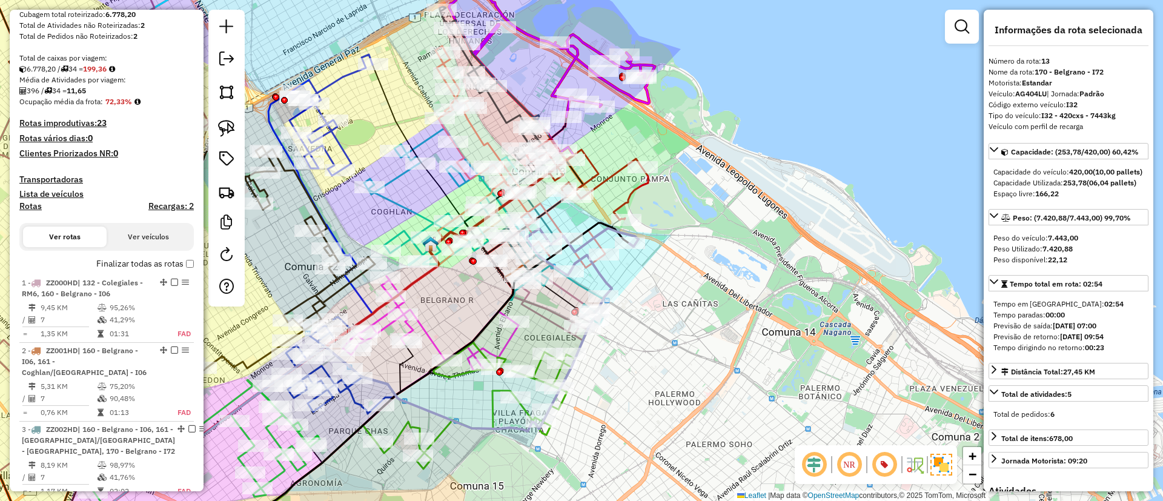
click at [90, 261] on div "Finalizar todas as rotas" at bounding box center [106, 267] width 174 height 15
click at [96, 261] on label "Finalizar todas as rotas" at bounding box center [145, 263] width 98 height 13
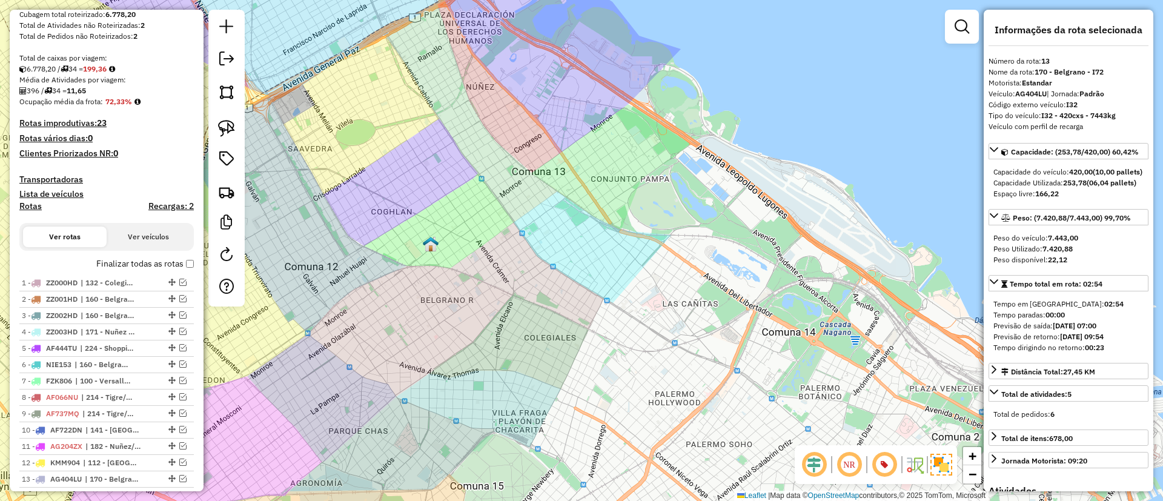
click at [139, 263] on label "Finalizar todas as rotas" at bounding box center [145, 263] width 98 height 13
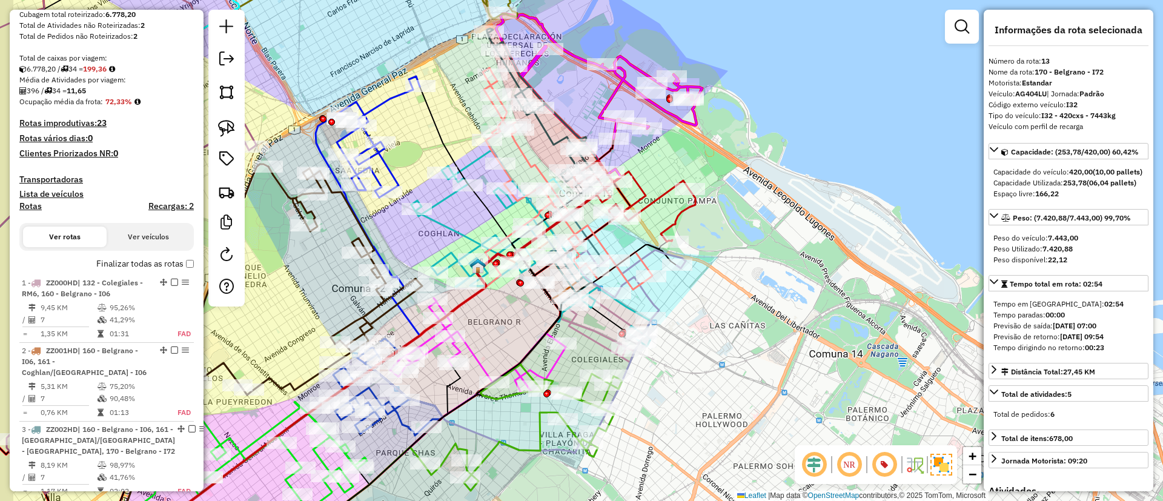
drag, startPoint x: 435, startPoint y: 136, endPoint x: 552, endPoint y: 249, distance: 162.8
click at [555, 255] on icon at bounding box center [406, 330] width 308 height 486
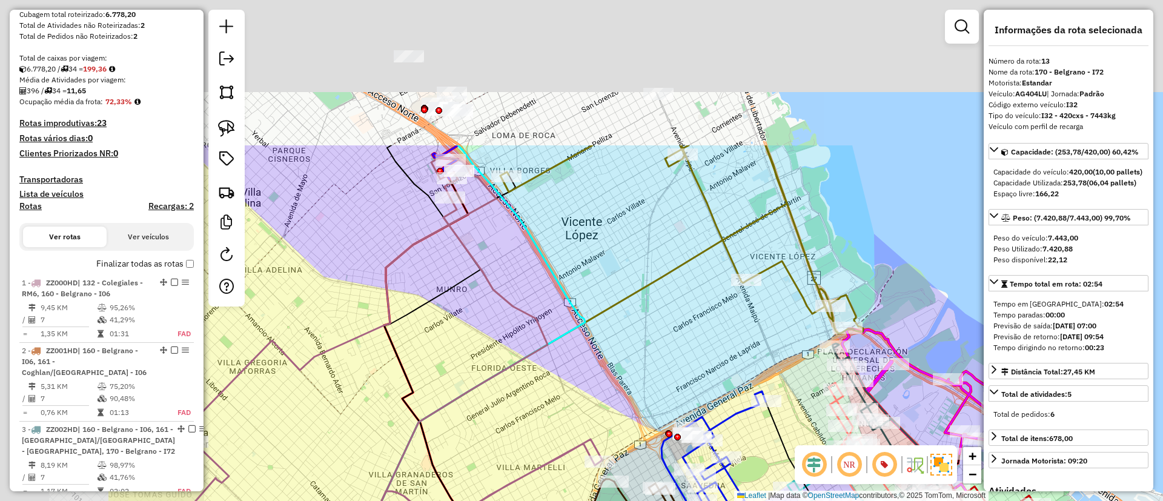
drag, startPoint x: 520, startPoint y: 196, endPoint x: 560, endPoint y: 231, distance: 52.8
click at [560, 231] on div "Janela de atendimento Grade de atendimento Capacidade Transportadoras Veículos …" at bounding box center [581, 250] width 1163 height 501
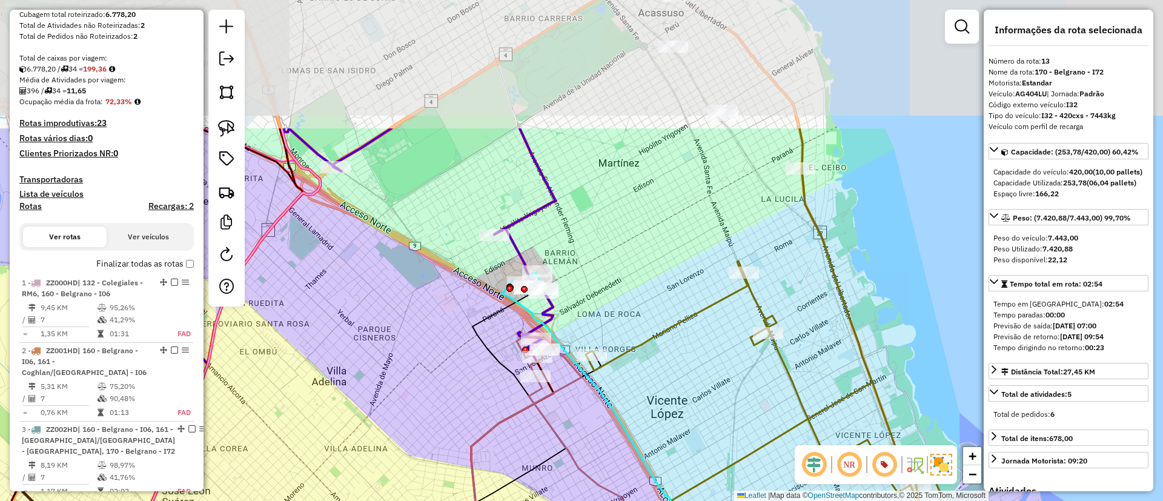
drag, startPoint x: 523, startPoint y: 188, endPoint x: 570, endPoint y: 331, distance: 150.4
click at [570, 331] on div "Janela de atendimento Grade de atendimento Capacidade Transportadoras Veículos …" at bounding box center [581, 250] width 1163 height 501
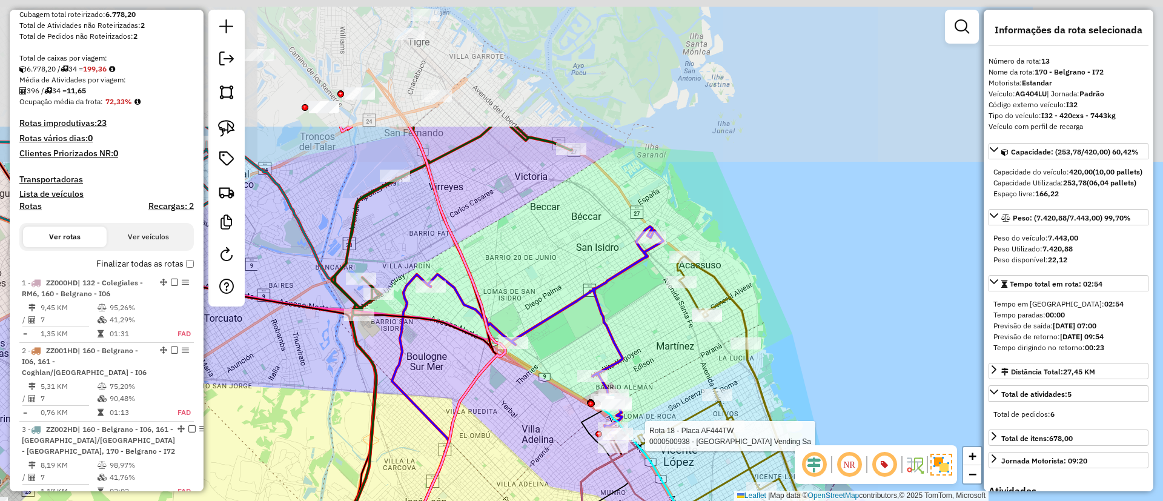
drag, startPoint x: 503, startPoint y: 180, endPoint x: 540, endPoint y: 280, distance: 106.5
click at [540, 280] on div "Rota 18 - Placa AF444TW 0000500938 - Buenos Aires Vending Sa Janela de atendime…" at bounding box center [581, 250] width 1163 height 501
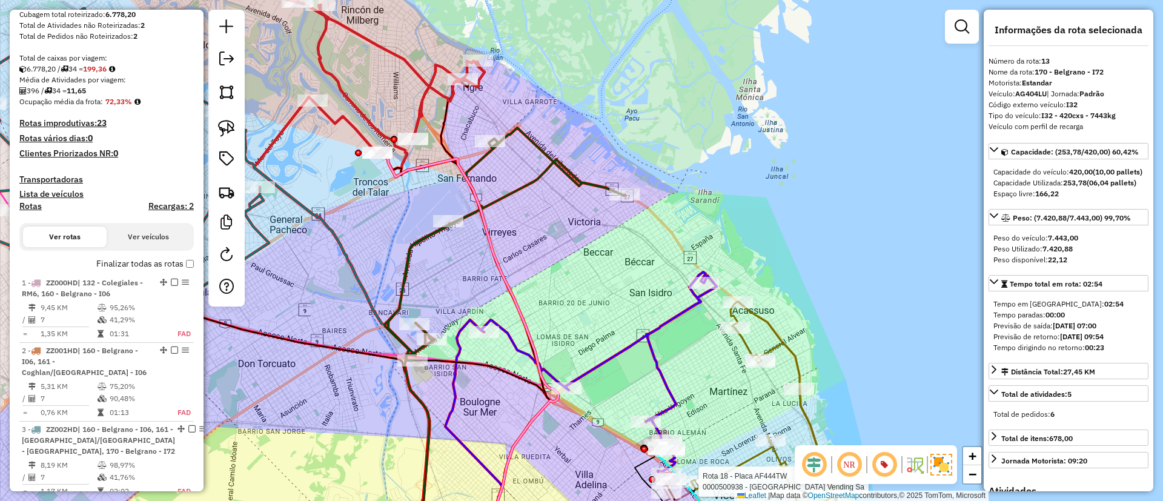
drag, startPoint x: 428, startPoint y: 198, endPoint x: 410, endPoint y: 193, distance: 18.2
click at [432, 201] on div "Rota 18 - Placa AF444TW 0000500938 - Buenos Aires Vending Sa Janela de atendime…" at bounding box center [581, 250] width 1163 height 501
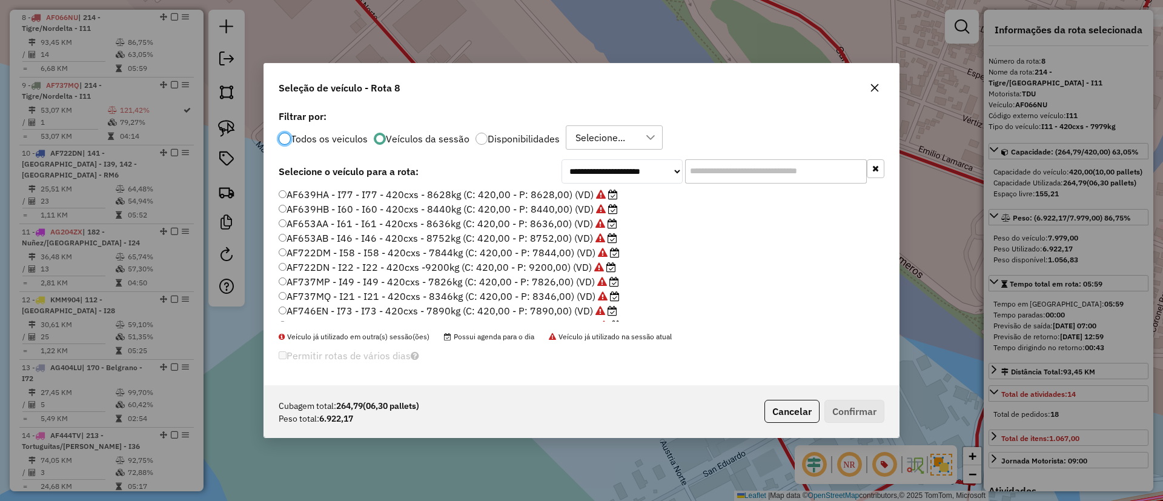
scroll to position [419, 0]
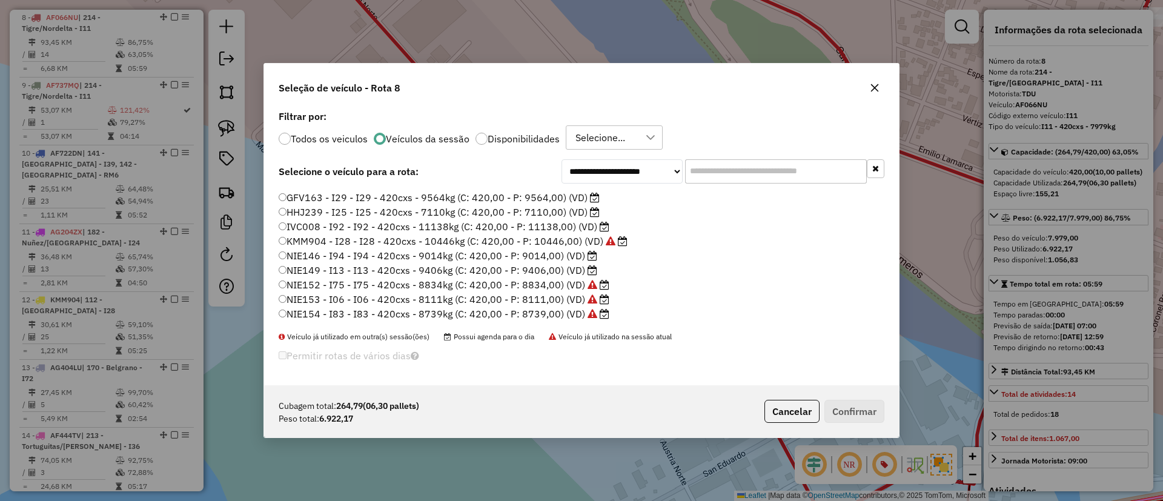
drag, startPoint x: 270, startPoint y: 91, endPoint x: 279, endPoint y: 85, distance: 11.4
click at [270, 91] on div "Seleção de veículo - Rota 8" at bounding box center [581, 86] width 635 height 44
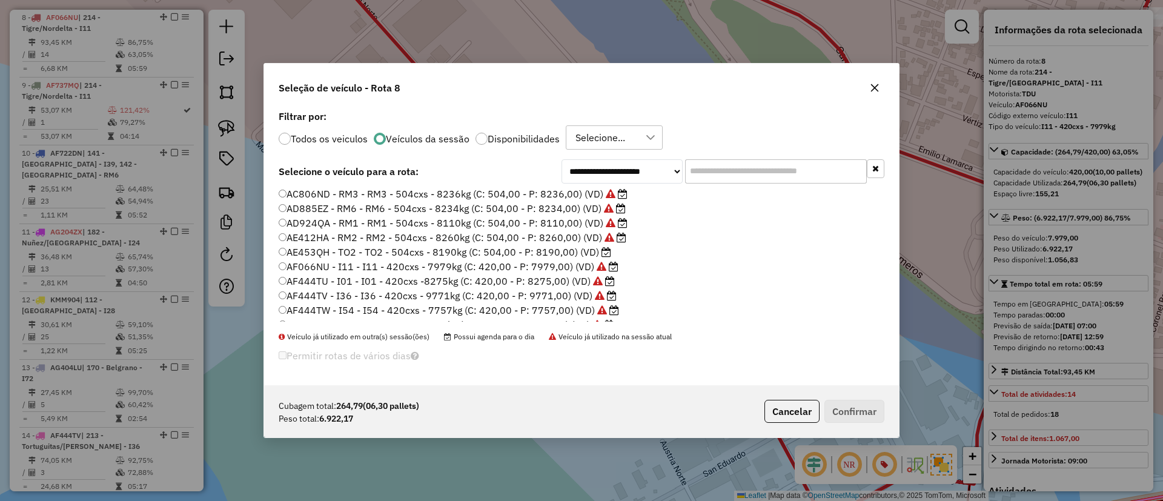
scroll to position [0, 0]
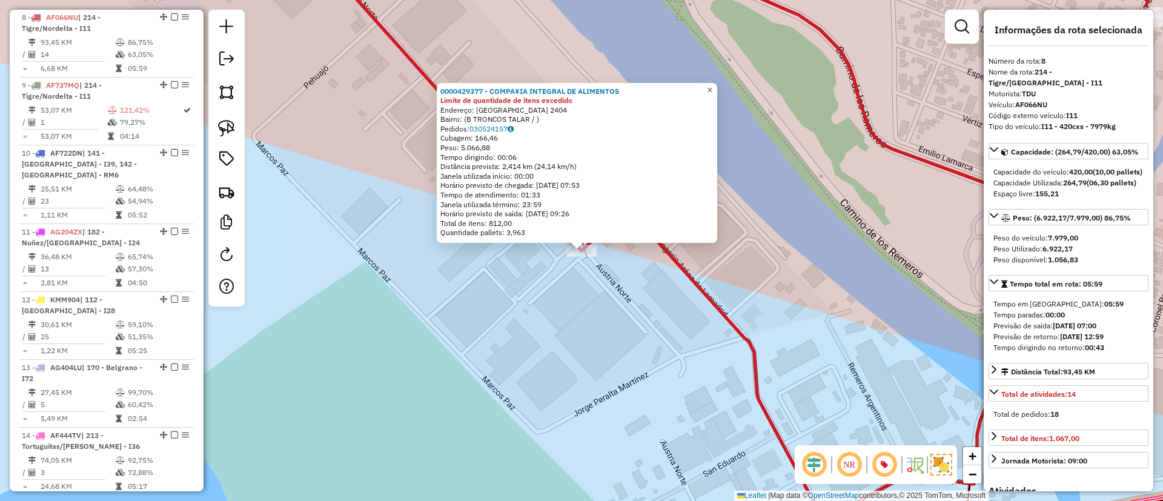
click at [717, 83] on link "×" at bounding box center [710, 90] width 15 height 15
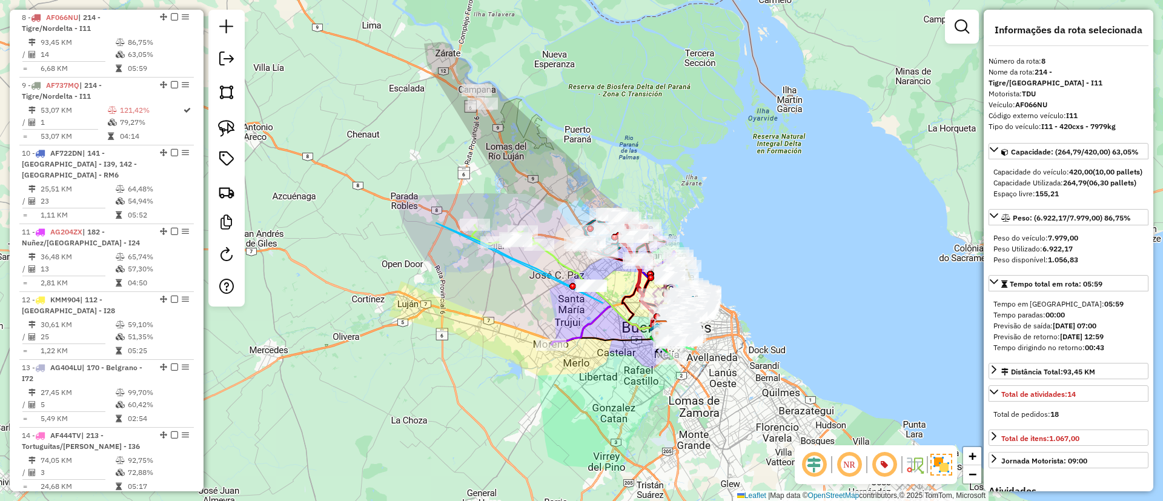
drag, startPoint x: 597, startPoint y: 300, endPoint x: 445, endPoint y: 212, distance: 175.6
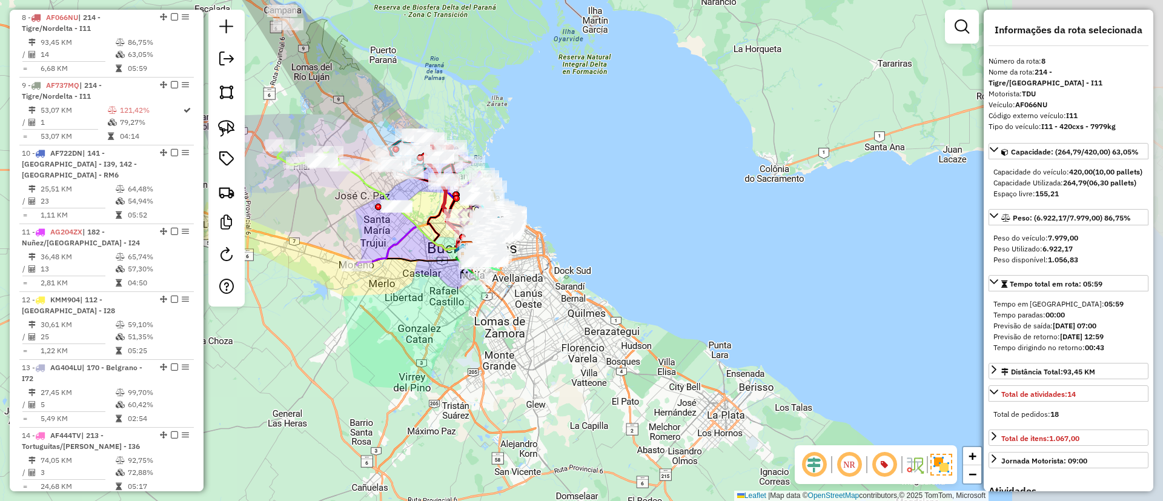
drag, startPoint x: 451, startPoint y: 263, endPoint x: 412, endPoint y: 233, distance: 48.8
click at [383, 229] on icon at bounding box center [387, 235] width 60 height 60
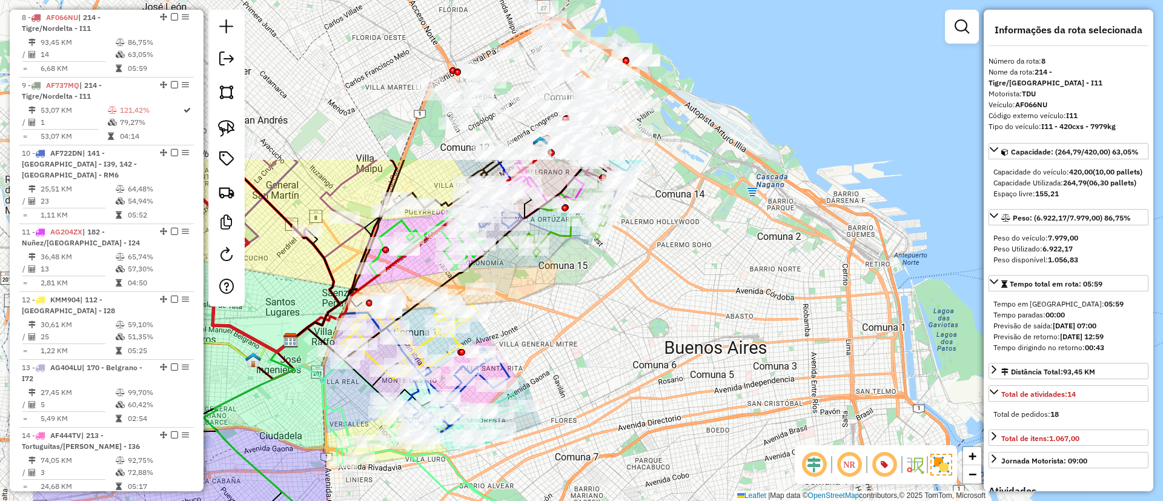
drag, startPoint x: 557, startPoint y: 262, endPoint x: 618, endPoint y: 304, distance: 73.6
click at [658, 405] on div "Janela de atendimento Grade de atendimento Capacidade Transportadoras Veículos …" at bounding box center [581, 250] width 1163 height 501
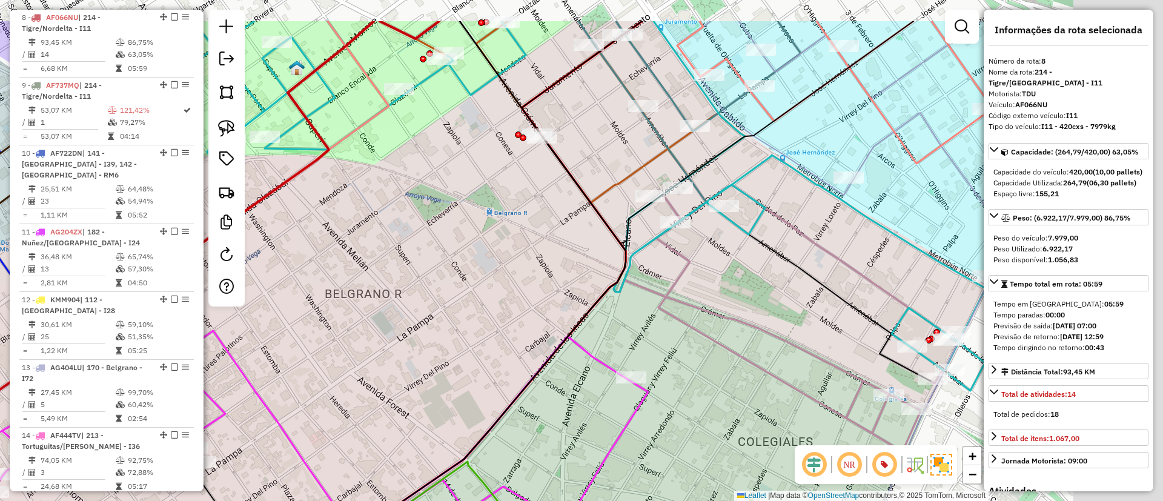
drag, startPoint x: 612, startPoint y: 212, endPoint x: 414, endPoint y: 285, distance: 211.5
click at [396, 296] on div "Janela de atendimento Grade de atendimento Capacidade Transportadoras Veículos …" at bounding box center [581, 250] width 1163 height 501
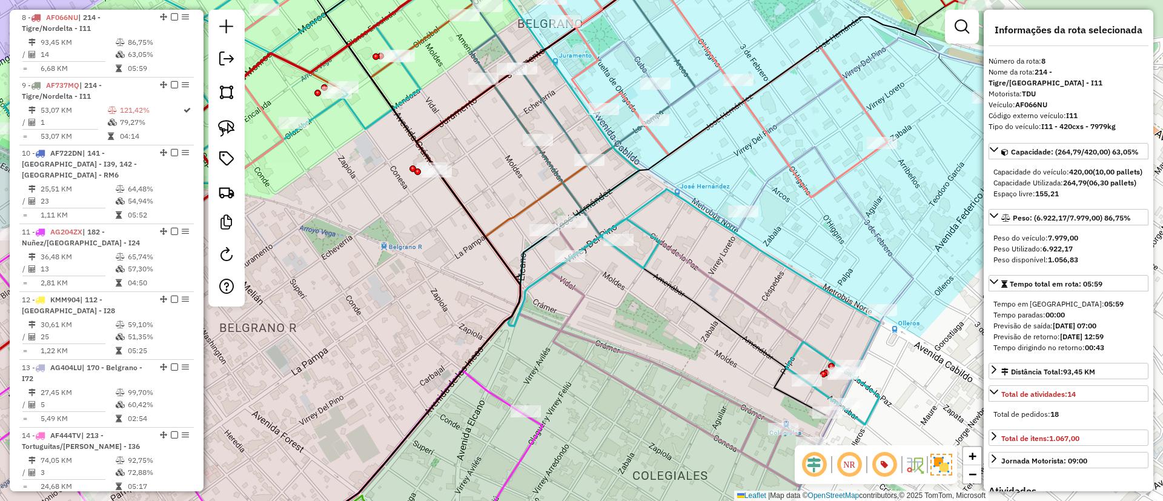
click at [806, 156] on icon at bounding box center [797, 176] width 451 height 276
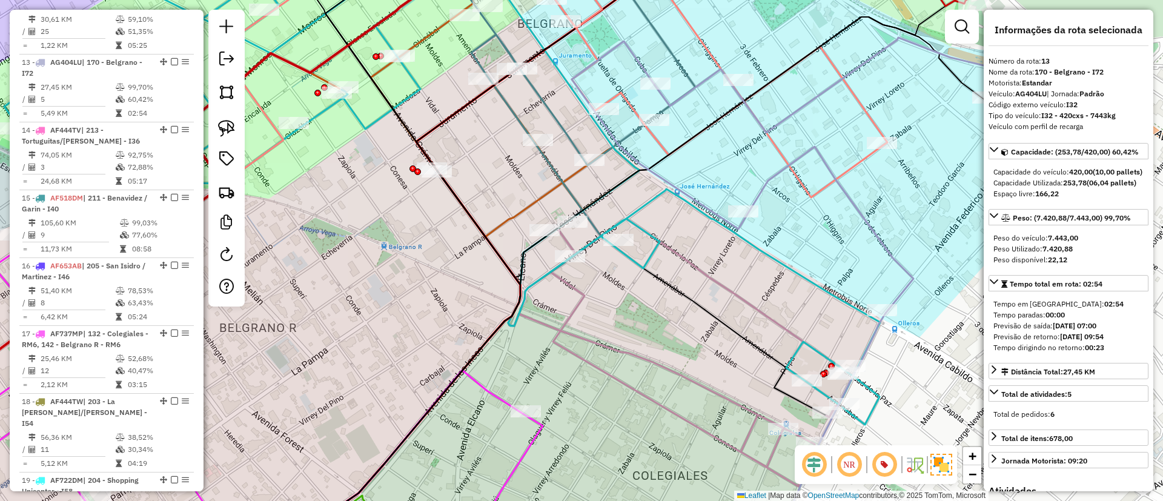
scroll to position [1280, 0]
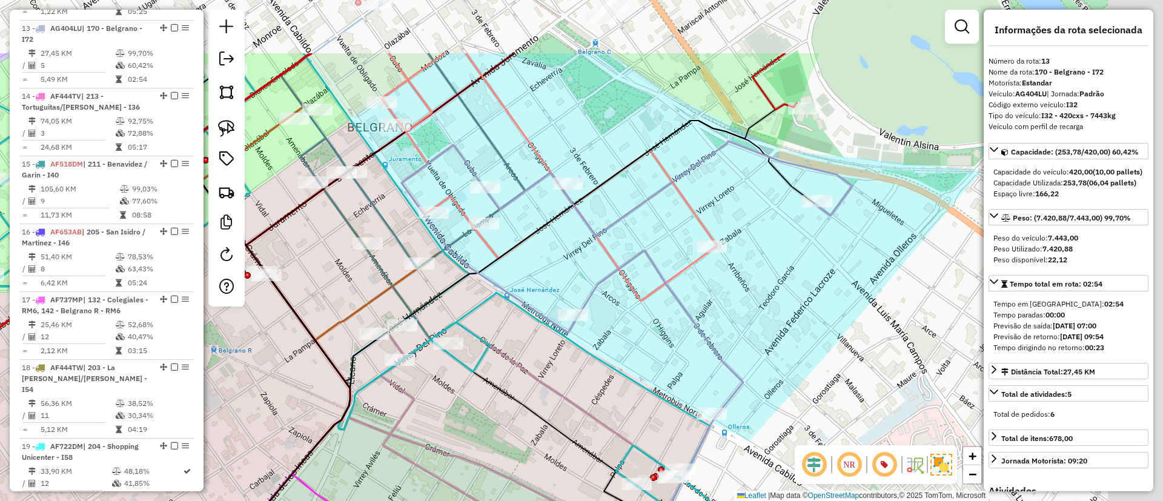
drag, startPoint x: 898, startPoint y: 252, endPoint x: 651, endPoint y: 359, distance: 268.8
click at [651, 368] on div "Janela de atendimento Grade de atendimento Capacidade Transportadoras Veículos …" at bounding box center [581, 250] width 1163 height 501
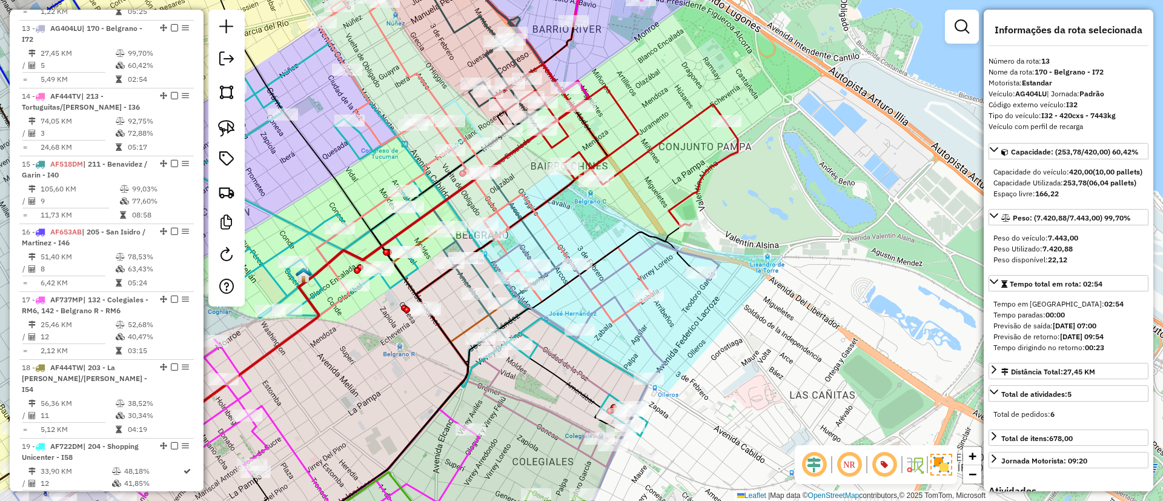
click at [700, 182] on icon at bounding box center [616, 155] width 244 height 141
click at [627, 311] on icon at bounding box center [607, 311] width 225 height 137
click at [635, 332] on icon at bounding box center [607, 311] width 225 height 137
drag, startPoint x: 591, startPoint y: 369, endPoint x: 624, endPoint y: 342, distance: 42.6
click at [624, 342] on div "Janela de atendimento Grade de atendimento Capacidade Transportadoras Veículos …" at bounding box center [581, 250] width 1163 height 501
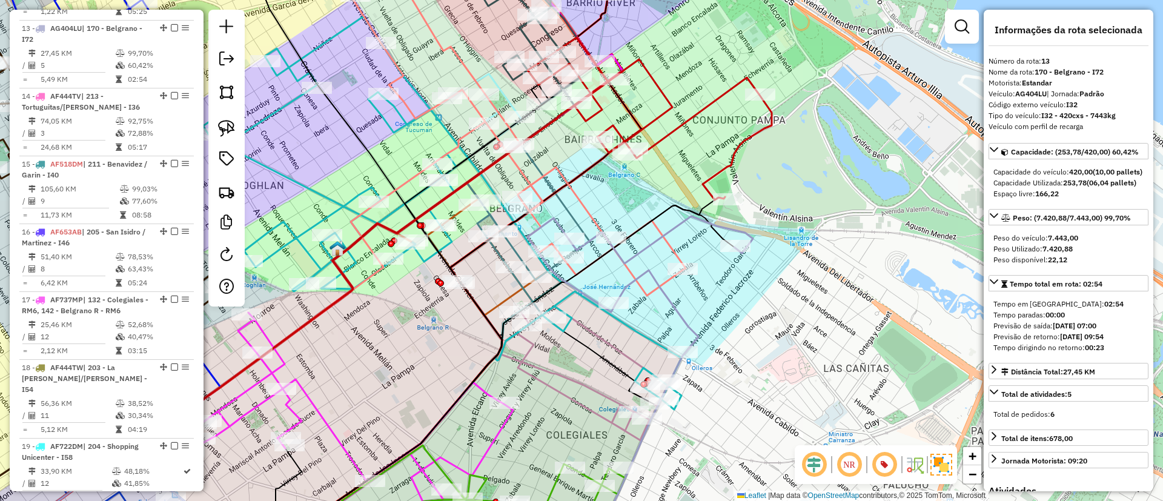
click at [614, 348] on icon at bounding box center [592, 371] width 151 height 139
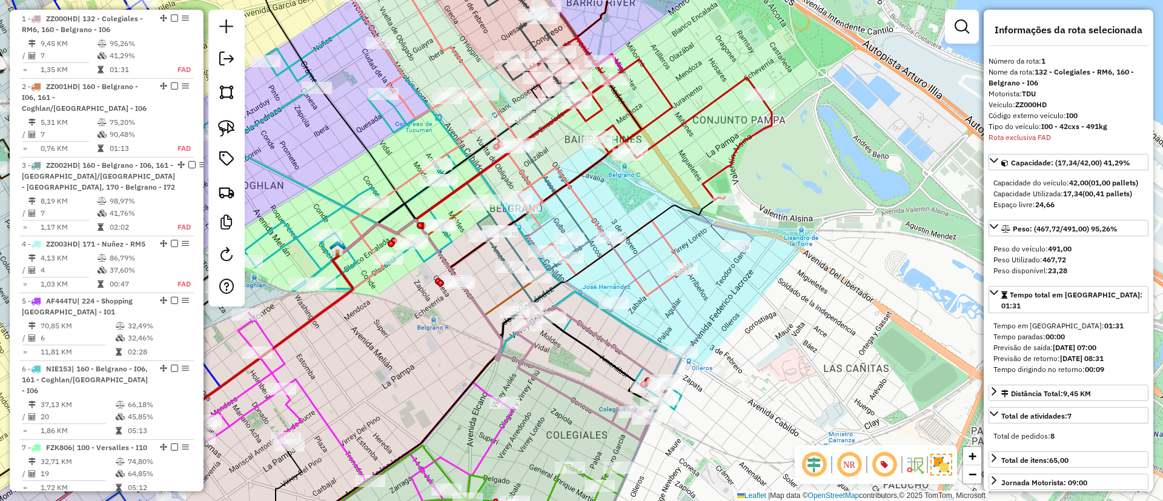
scroll to position [455, 0]
click at [647, 248] on icon at bounding box center [640, 284] width 225 height 137
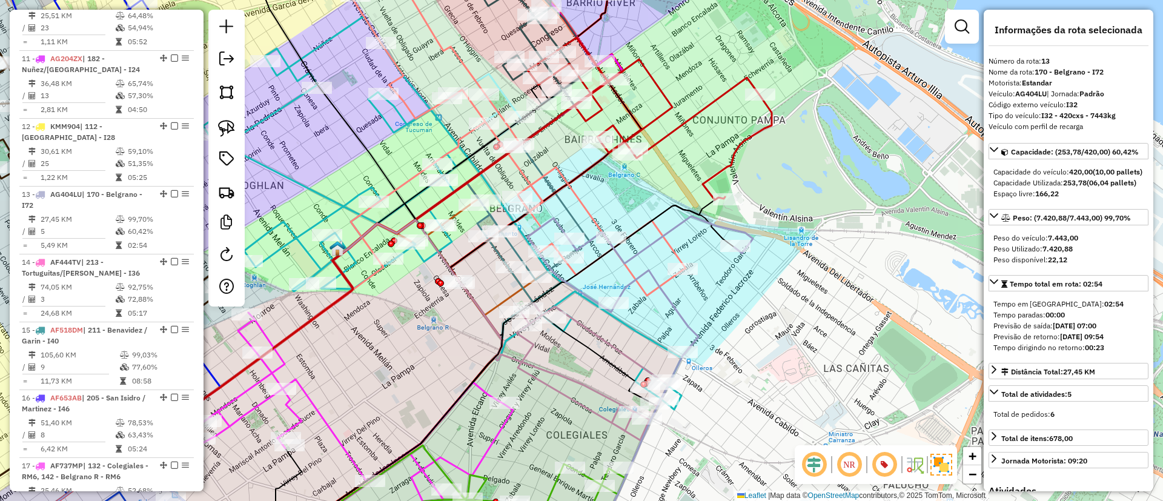
scroll to position [1280, 0]
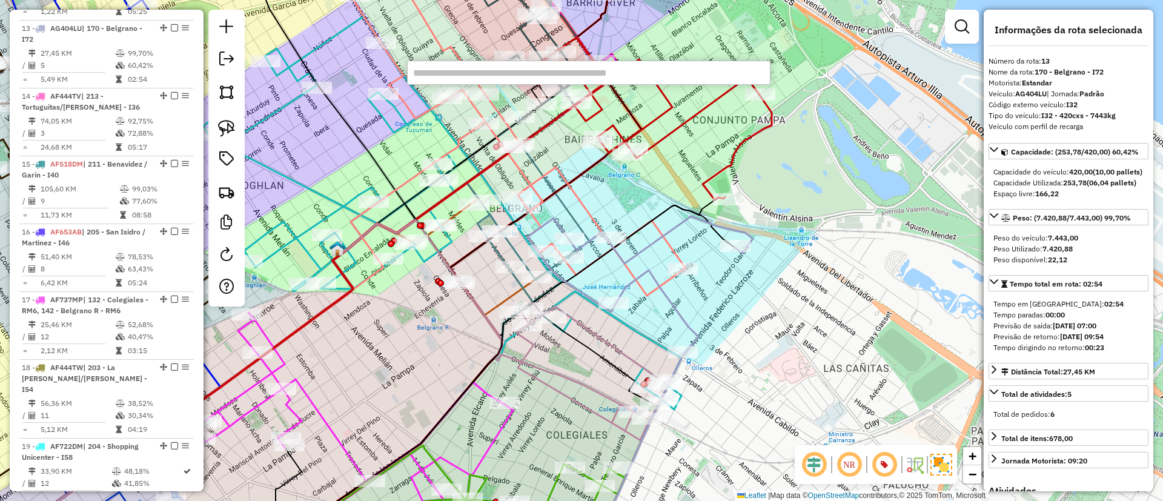
paste input "******"
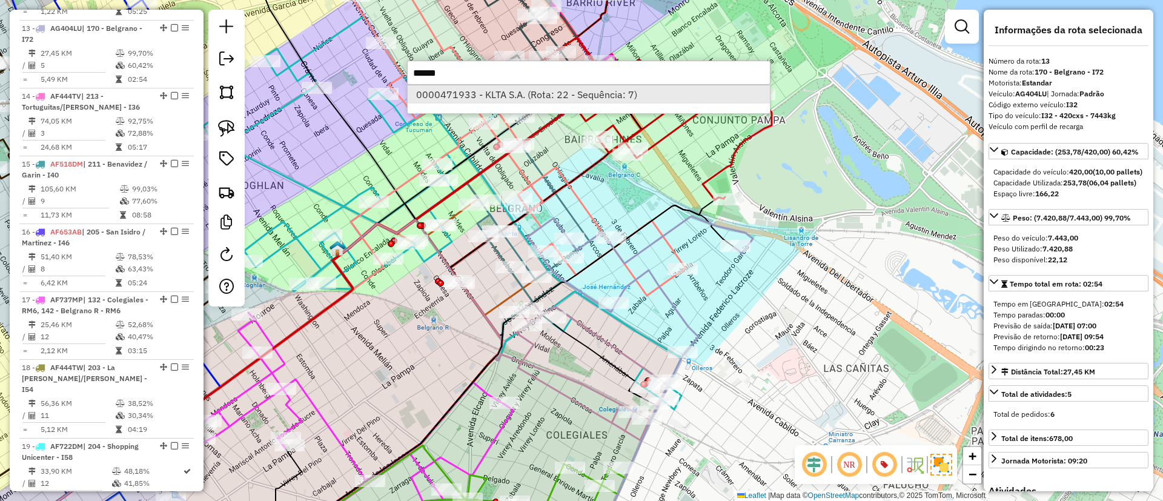
type input "******"
click at [471, 94] on li "0000471933 - KLTA S.A. (Rota: 22 - Sequência: 7)" at bounding box center [589, 94] width 362 height 18
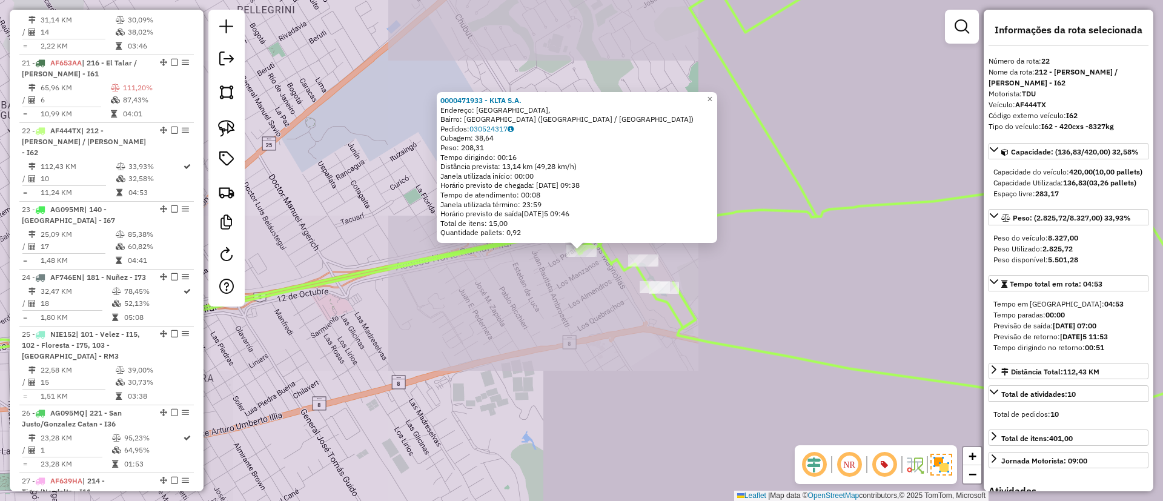
scroll to position [1891, 0]
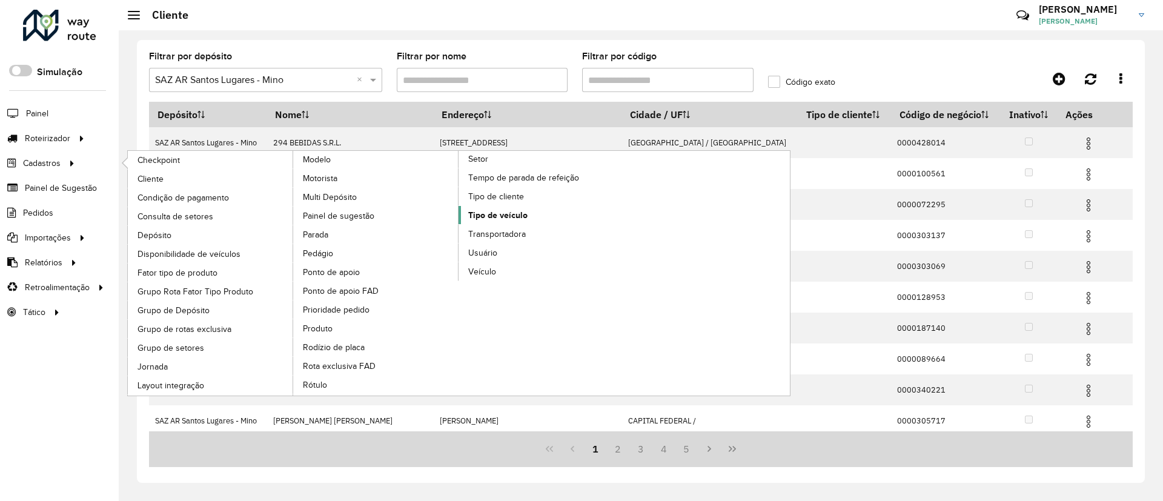
click at [515, 211] on span "Tipo de veículo" at bounding box center [497, 215] width 59 height 13
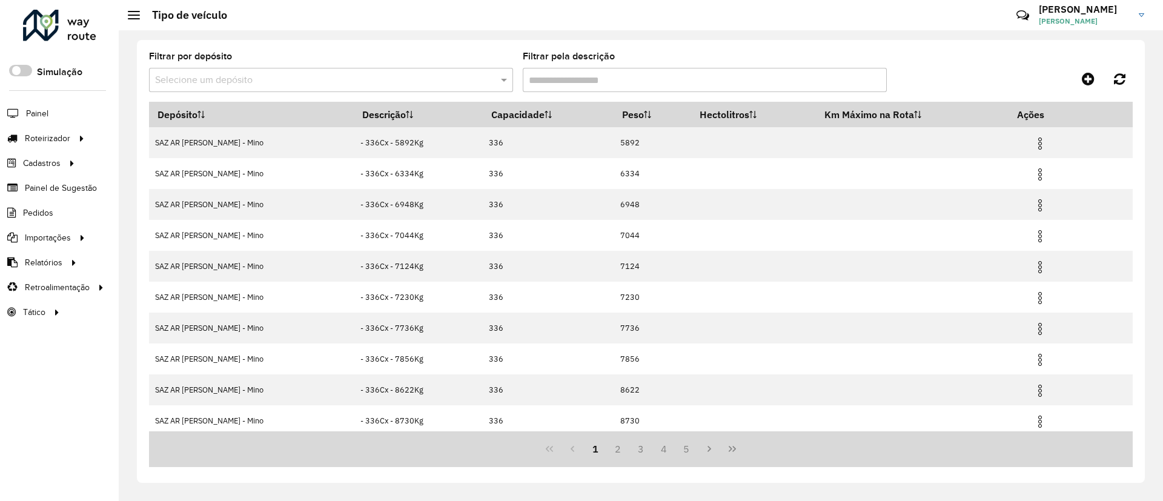
click at [560, 72] on input "Filtrar pela descrição" at bounding box center [705, 80] width 364 height 24
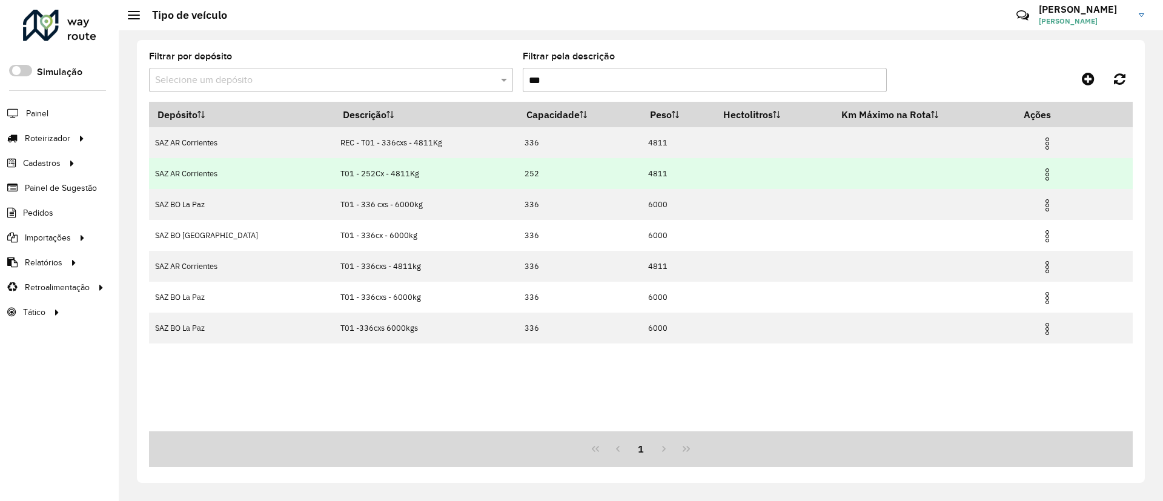
type input "***"
click at [1046, 171] on img at bounding box center [1047, 174] width 15 height 15
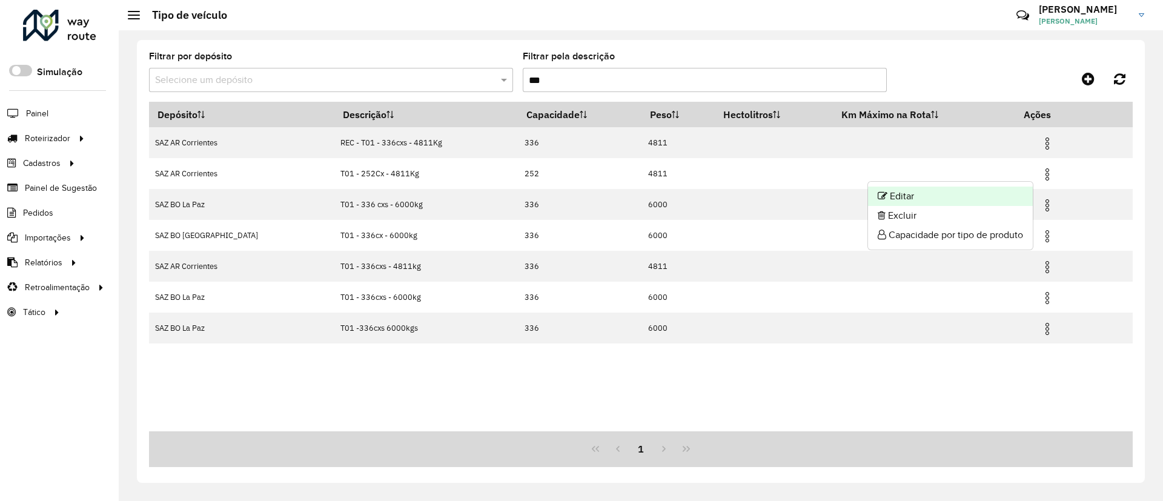
click at [990, 189] on li "Editar" at bounding box center [950, 196] width 165 height 19
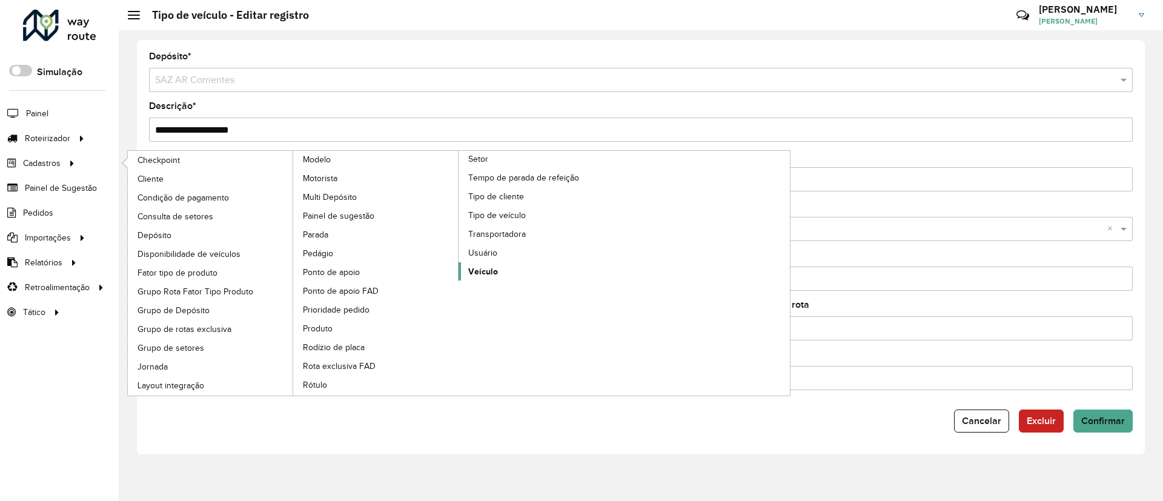
click at [503, 276] on link "Veículo" at bounding box center [542, 271] width 166 height 18
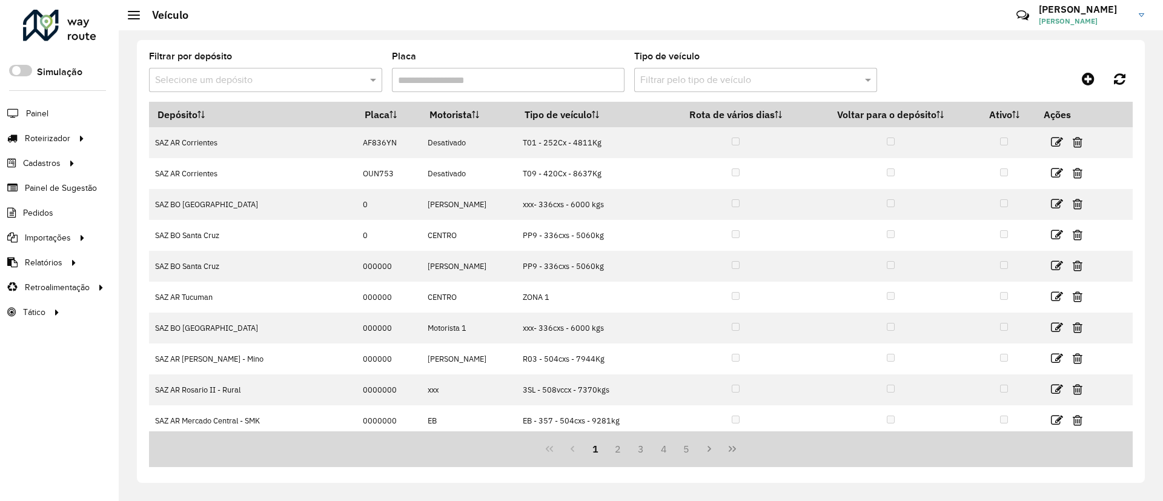
click at [325, 68] on div "Selecione um depósito" at bounding box center [265, 80] width 233 height 24
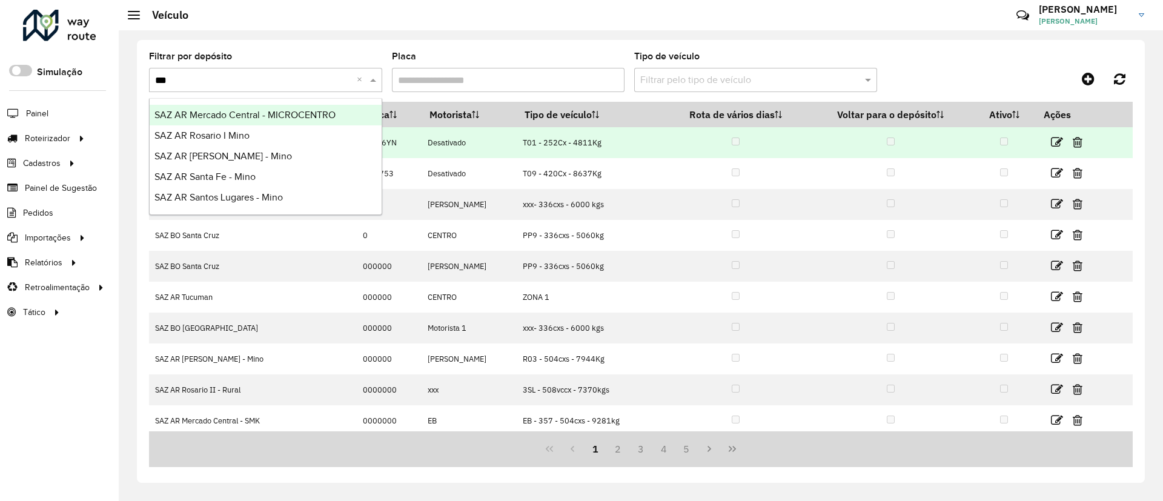
type input "****"
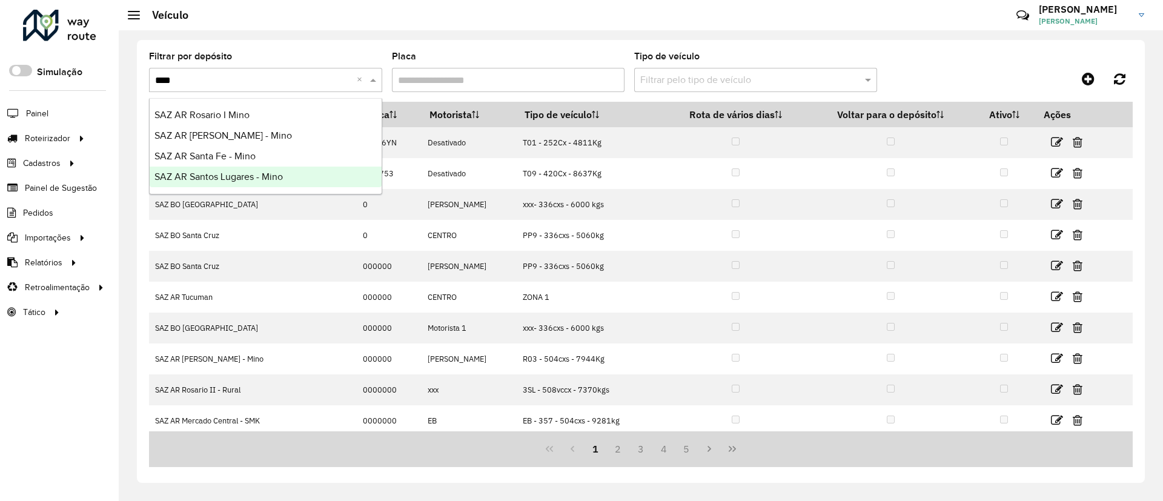
click at [254, 181] on span "SAZ AR Santos Lugares - Mino" at bounding box center [218, 176] width 128 height 10
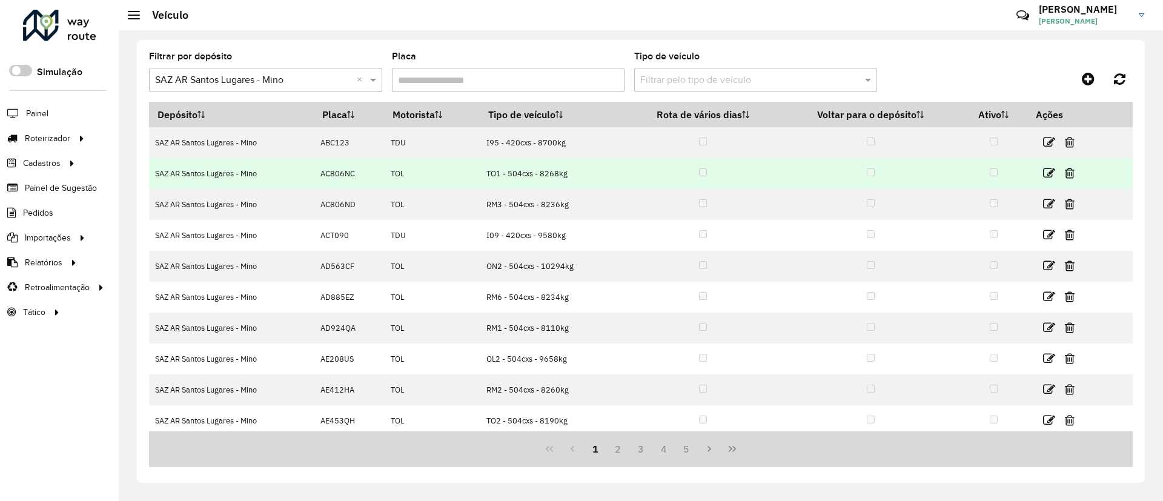
drag, startPoint x: 440, startPoint y: 175, endPoint x: 520, endPoint y: 179, distance: 79.4
click at [520, 179] on tr "SAZ AR Santos Lugares - Mino AC806NC TOL TO1 - 504cxs - 8268kg" at bounding box center [641, 173] width 984 height 31
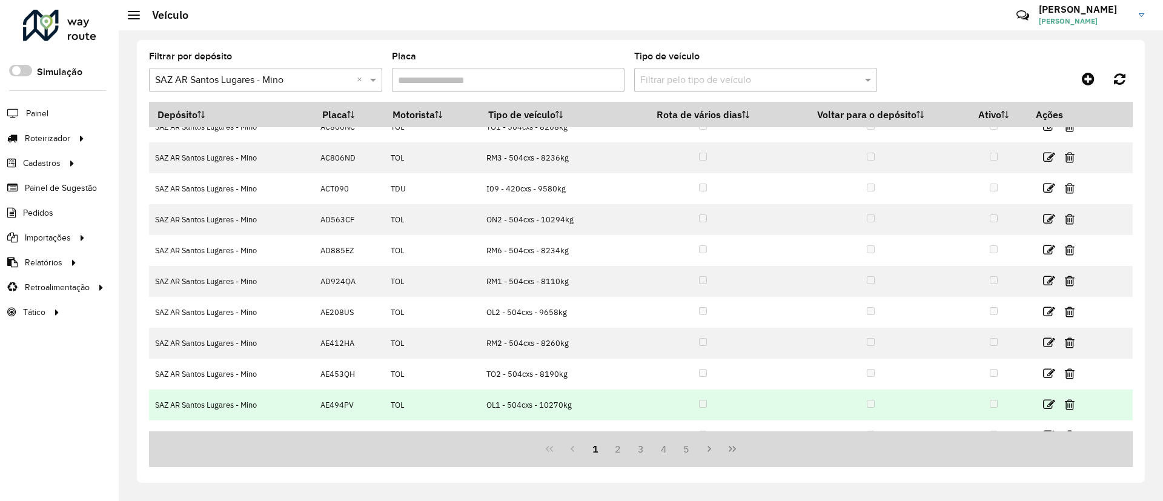
scroll to position [67, 0]
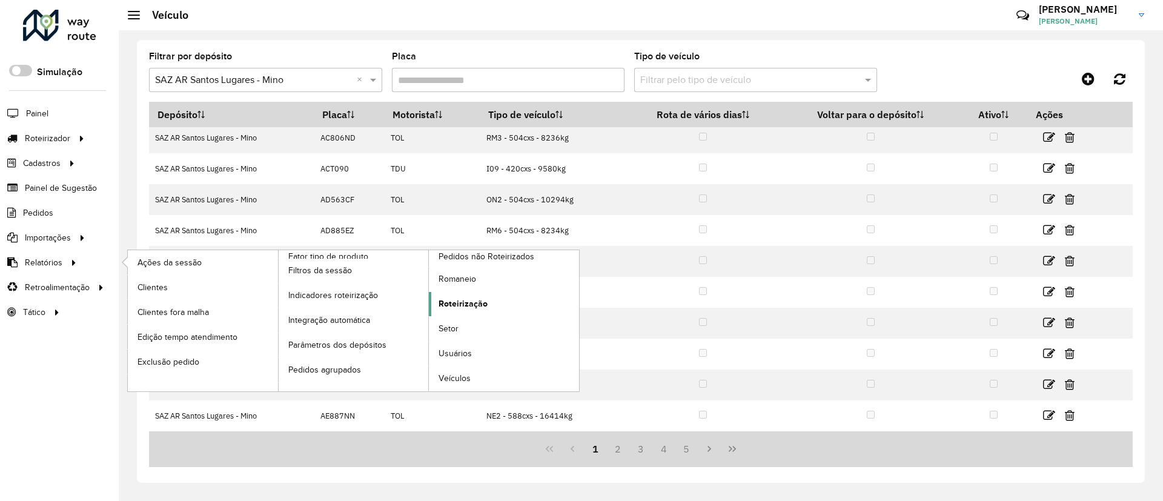
click at [475, 300] on span "Roteirização" at bounding box center [463, 303] width 49 height 13
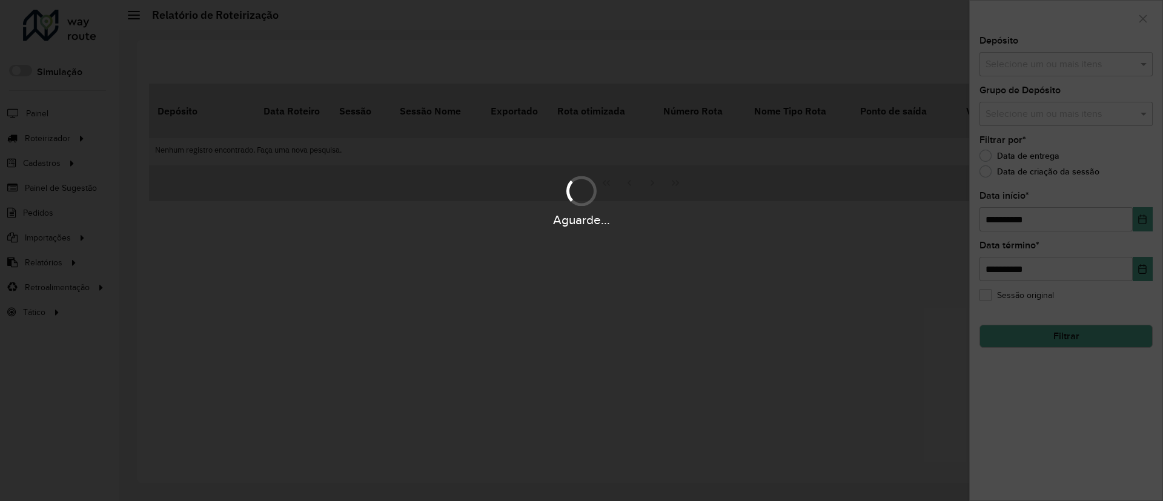
click at [1018, 48] on div "Aguarde..." at bounding box center [581, 250] width 1163 height 501
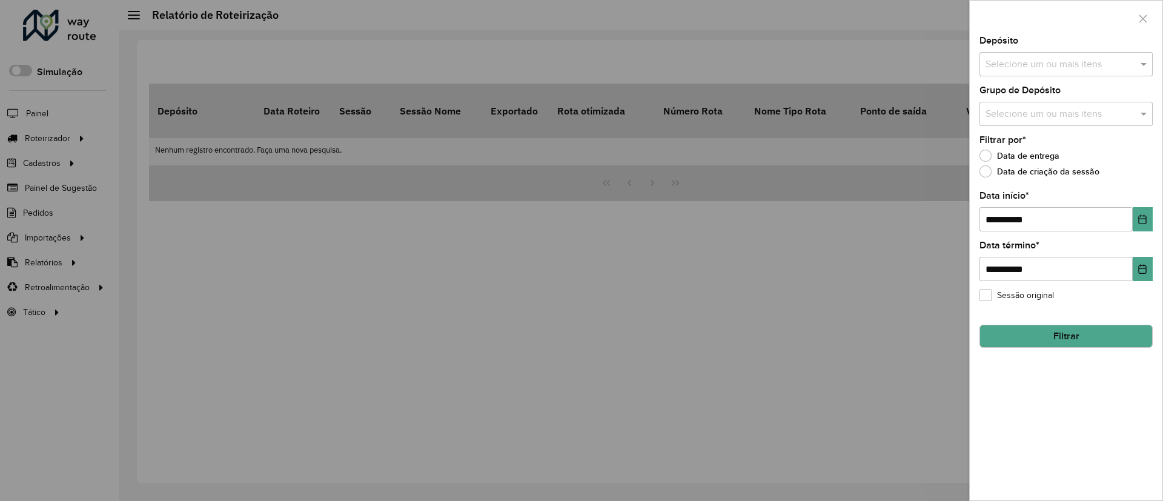
click at [1021, 58] on input "text" at bounding box center [1059, 65] width 155 height 15
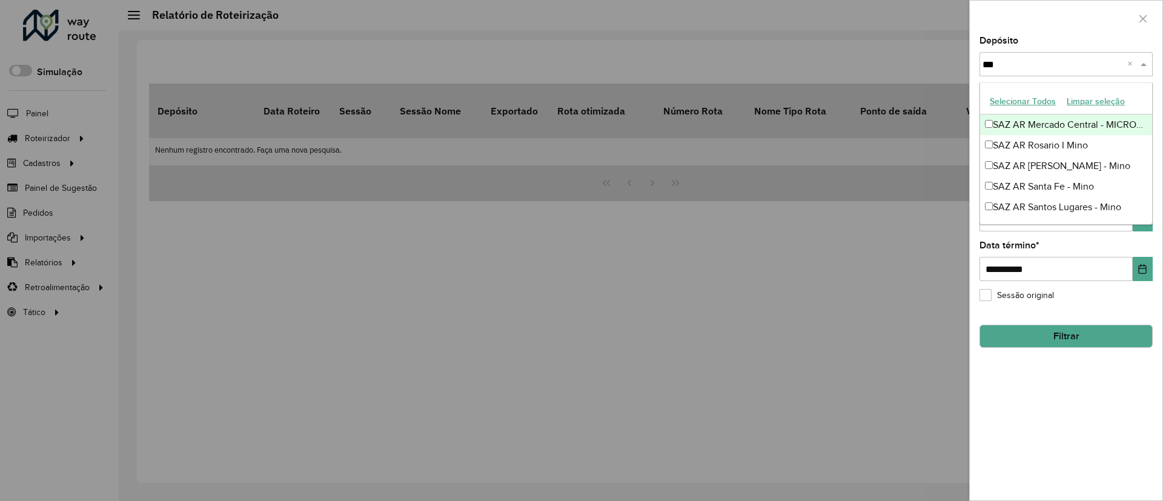
type input "****"
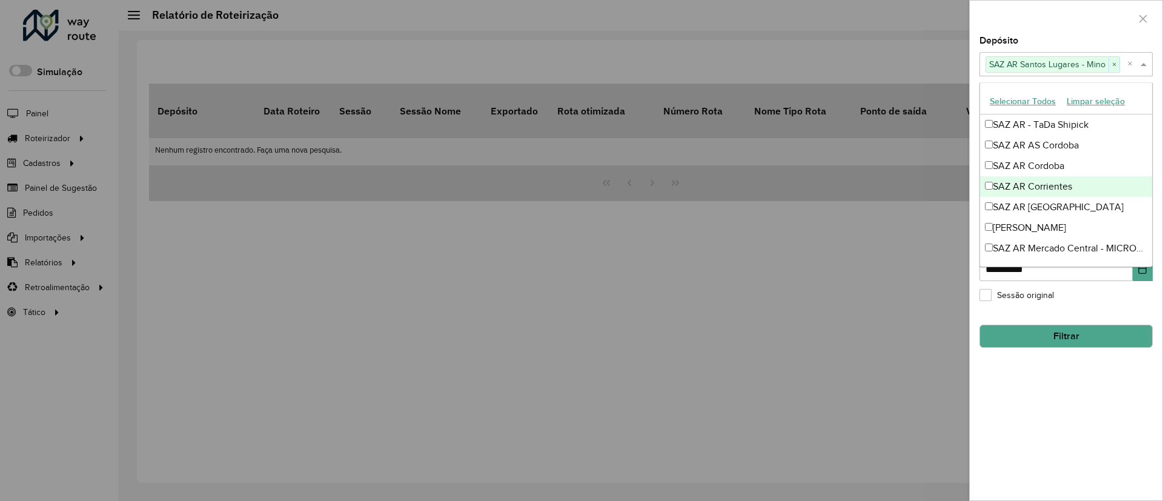
click at [1055, 347] on button "Filtrar" at bounding box center [1065, 336] width 173 height 23
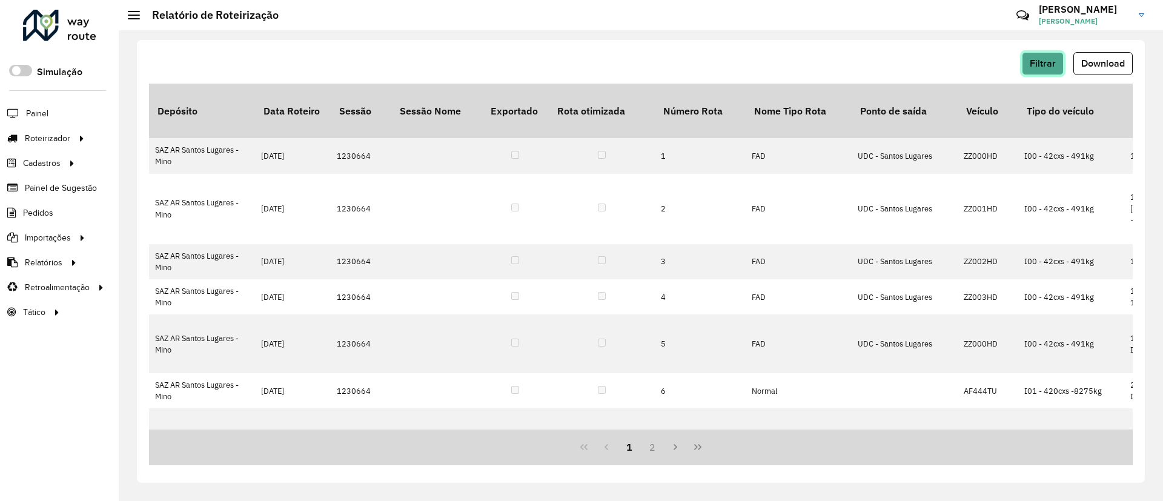
click at [1055, 71] on button "Filtrar" at bounding box center [1043, 63] width 42 height 23
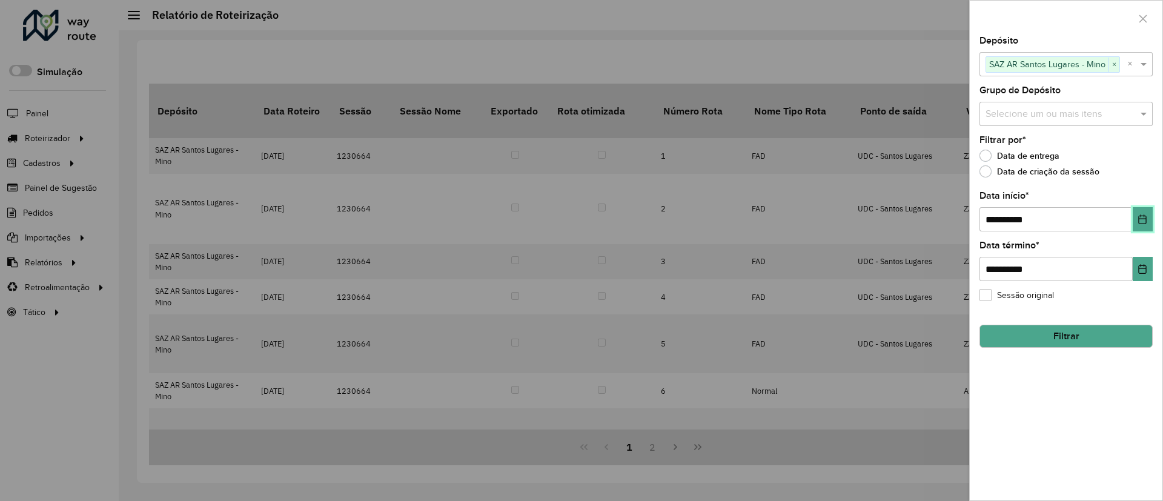
click at [1147, 215] on icon "Choose Date" at bounding box center [1142, 219] width 10 height 10
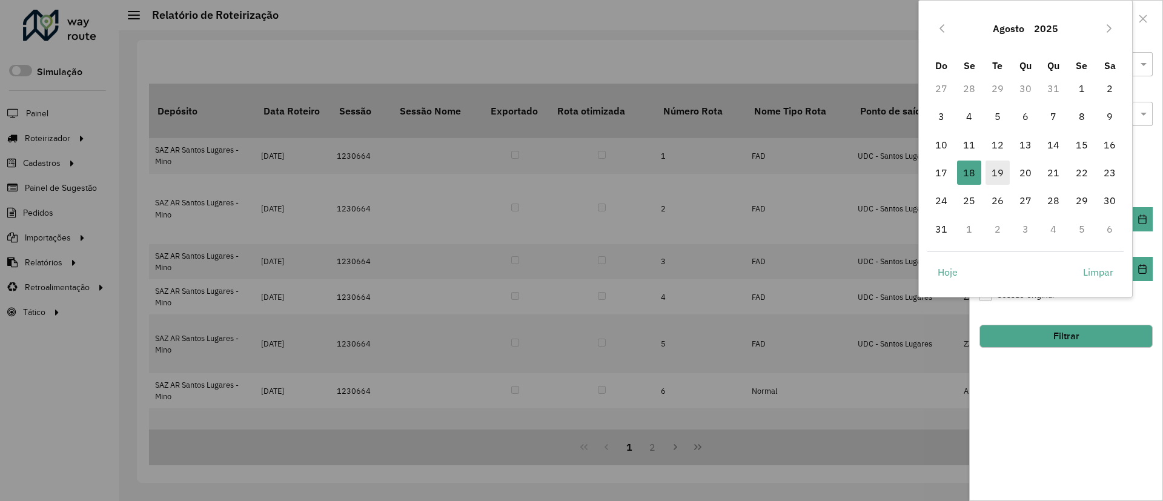
click at [993, 176] on span "19" at bounding box center [997, 173] width 24 height 24
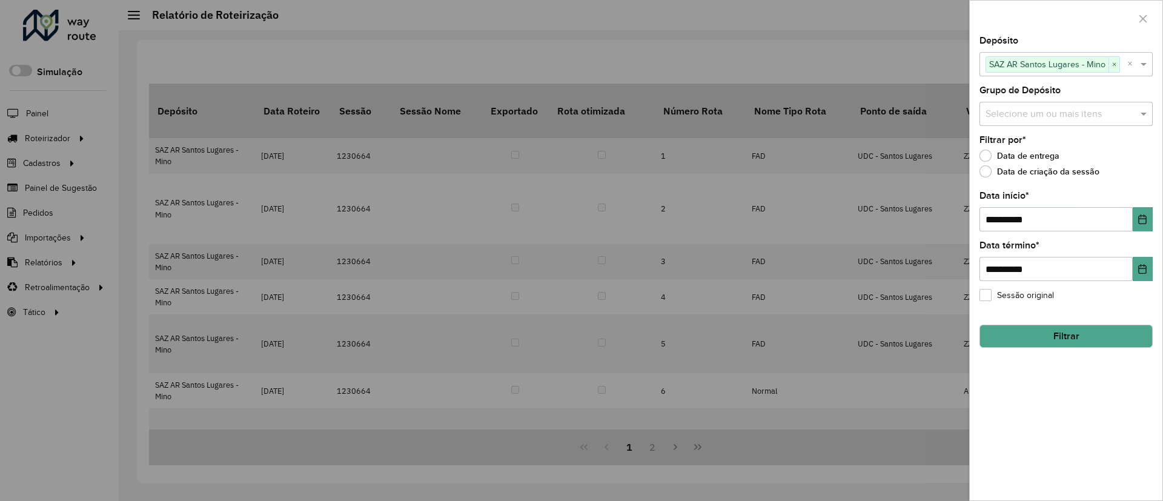
click at [1094, 333] on button "Filtrar" at bounding box center [1065, 336] width 173 height 23
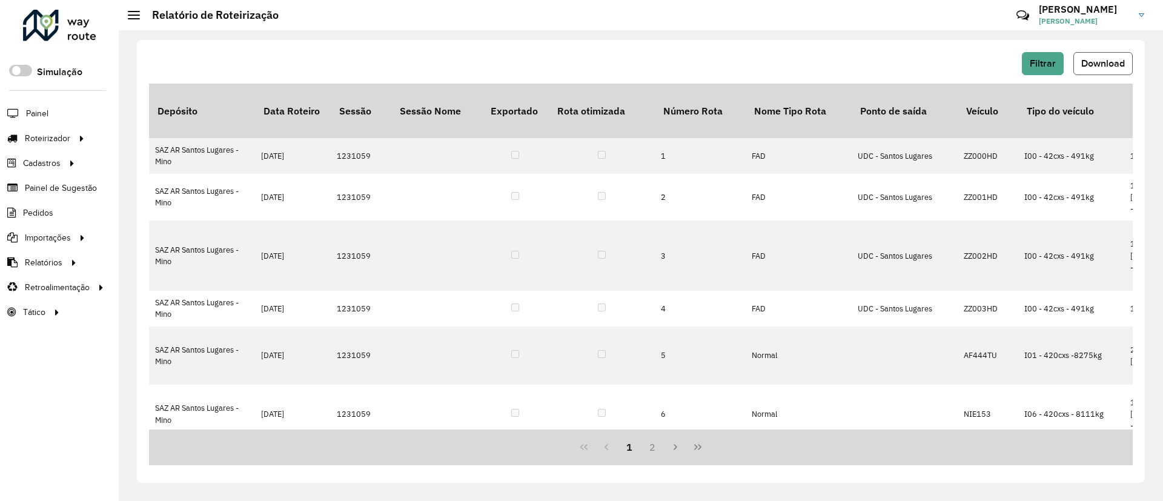
click at [1116, 66] on span "Download" at bounding box center [1103, 63] width 44 height 10
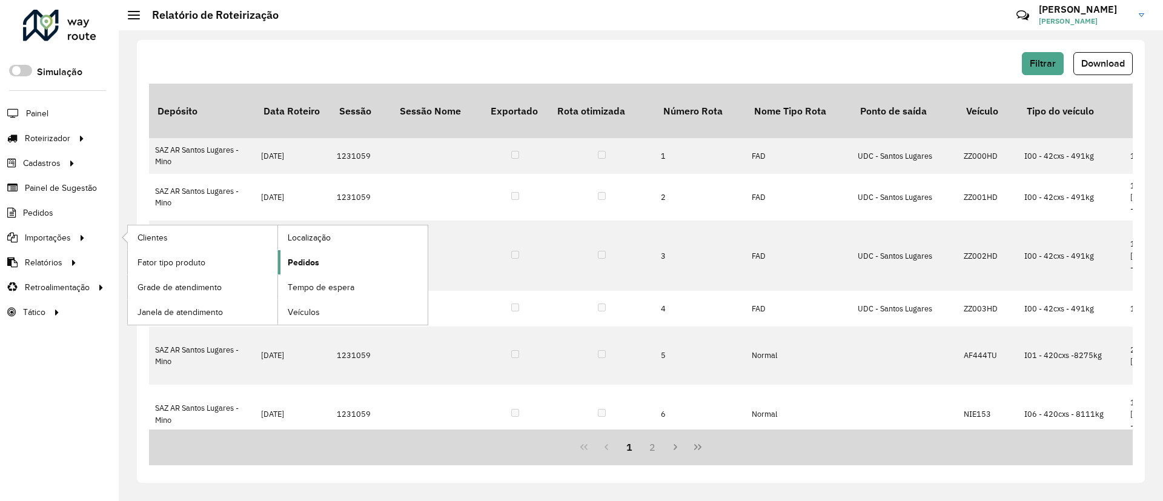
click at [316, 263] on span "Pedidos" at bounding box center [303, 262] width 31 height 13
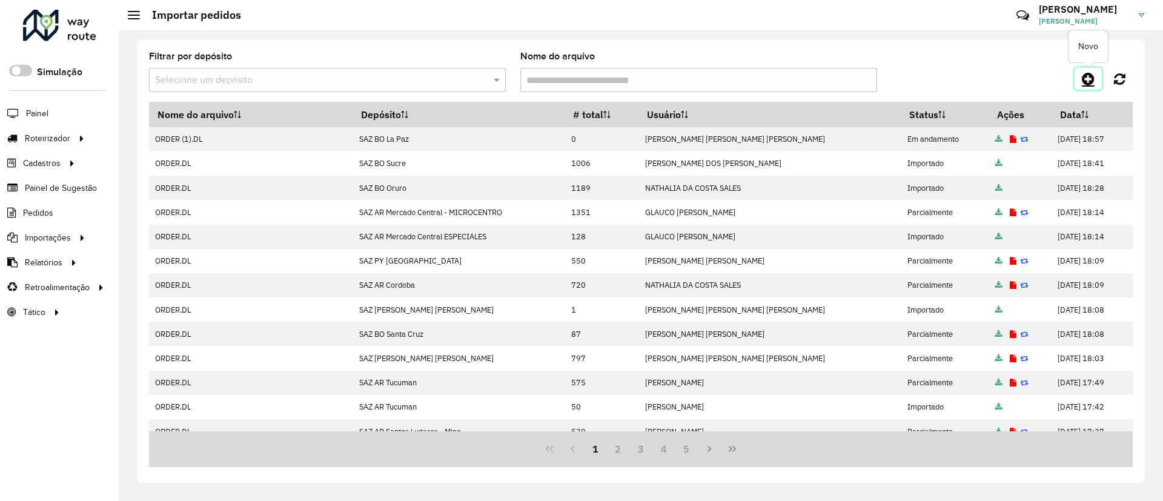
click at [1095, 75] on link at bounding box center [1087, 79] width 27 height 22
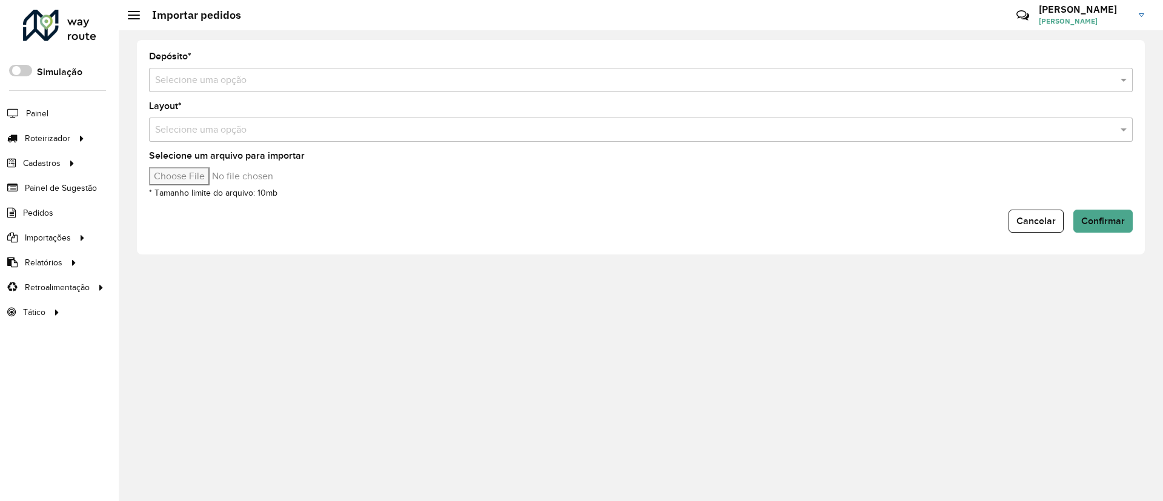
click at [403, 85] on input "text" at bounding box center [628, 80] width 947 height 15
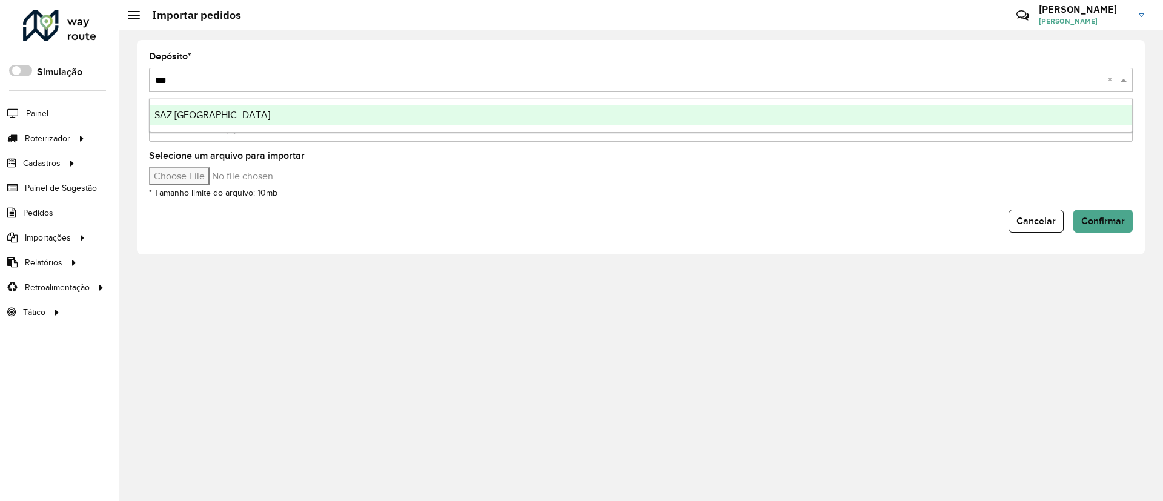
type input "****"
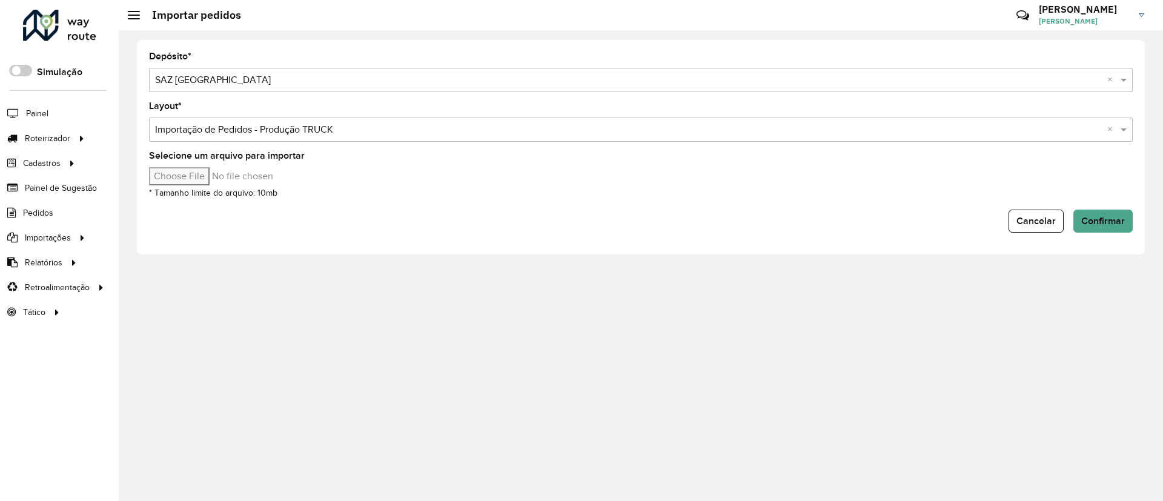
click at [219, 179] on input "Selecione um arquivo para importar" at bounding box center [252, 176] width 206 height 18
type input "**********"
click at [1111, 239] on div "Depósito * Selecione uma opção × SAZ BO Potosí × Layout * Selecione uma opção ×…" at bounding box center [641, 147] width 1008 height 214
click at [1112, 231] on button "Confirmar" at bounding box center [1102, 221] width 59 height 23
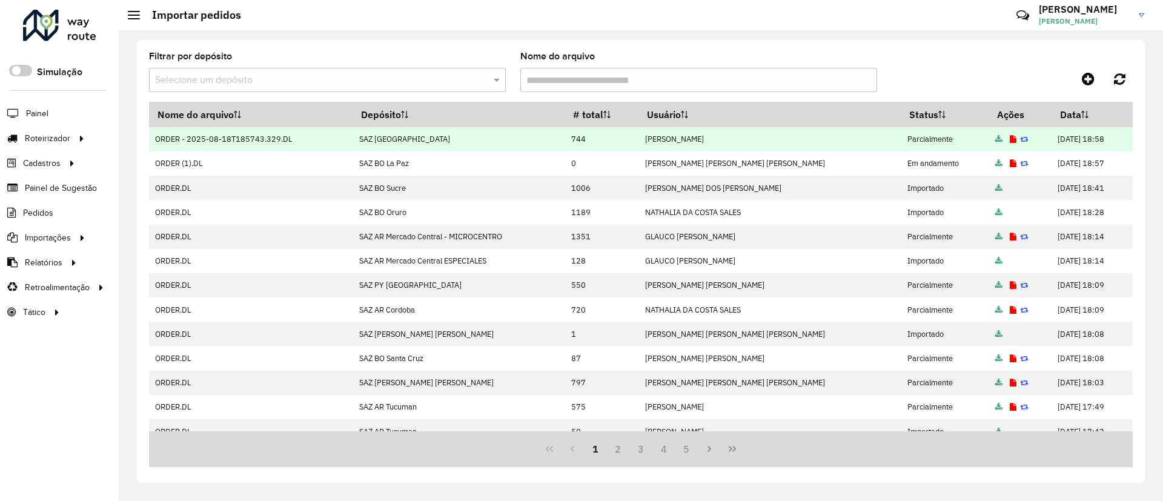
click at [1010, 137] on icon at bounding box center [1013, 140] width 7 height 8
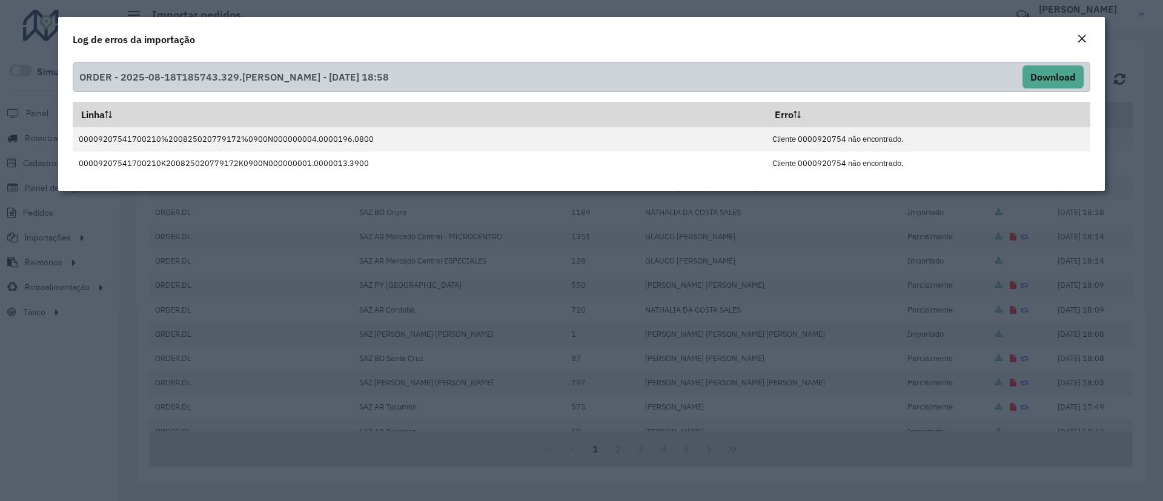
click at [1081, 35] on em "Close" at bounding box center [1082, 39] width 10 height 10
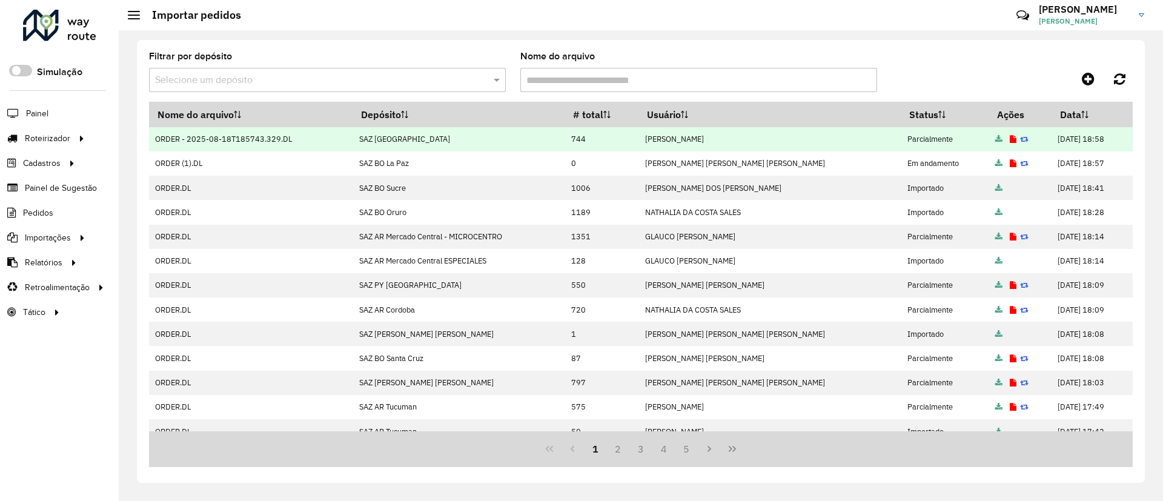
click at [995, 136] on icon at bounding box center [998, 140] width 7 height 8
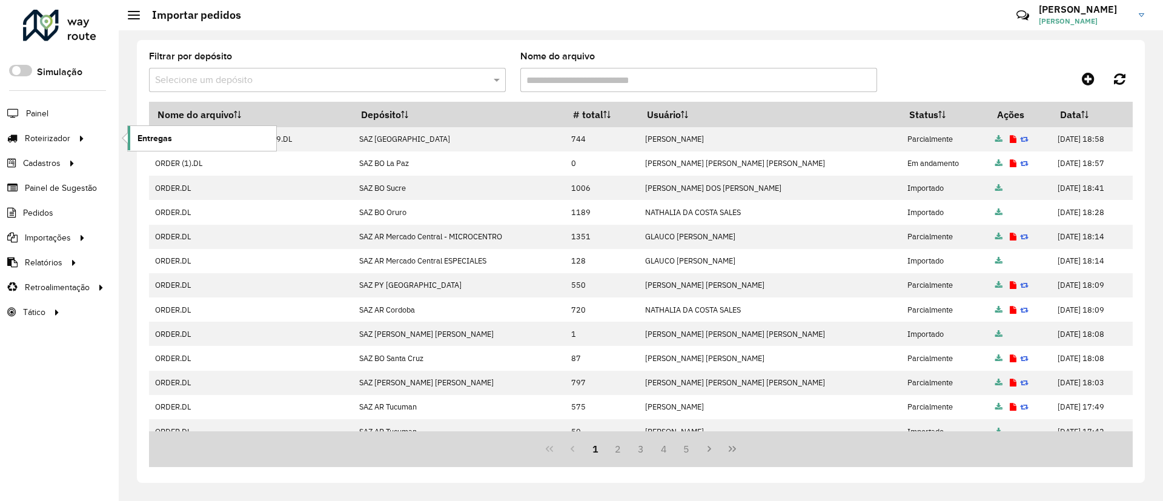
click at [137, 139] on span "Entregas" at bounding box center [154, 138] width 35 height 13
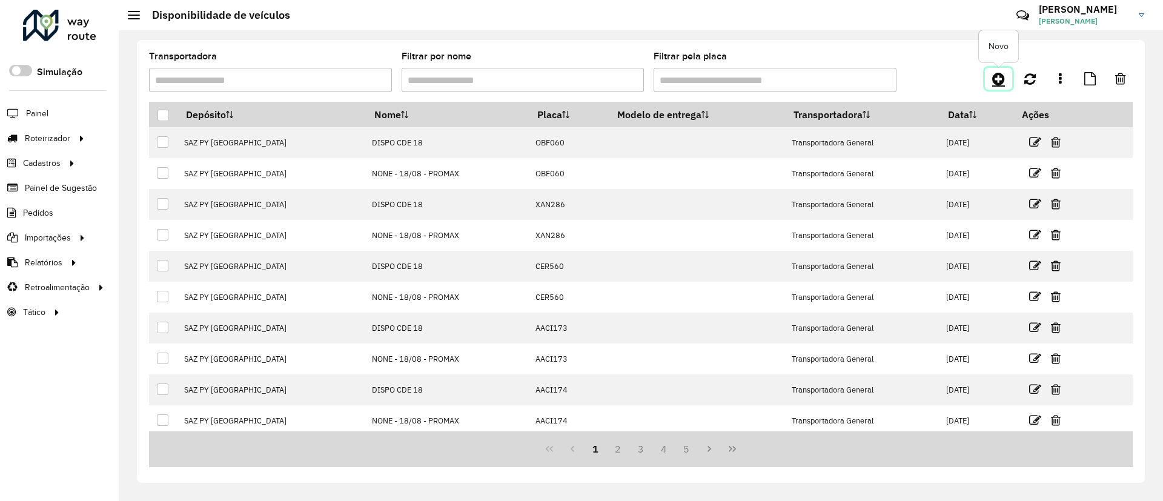
click at [994, 77] on icon at bounding box center [998, 78] width 13 height 15
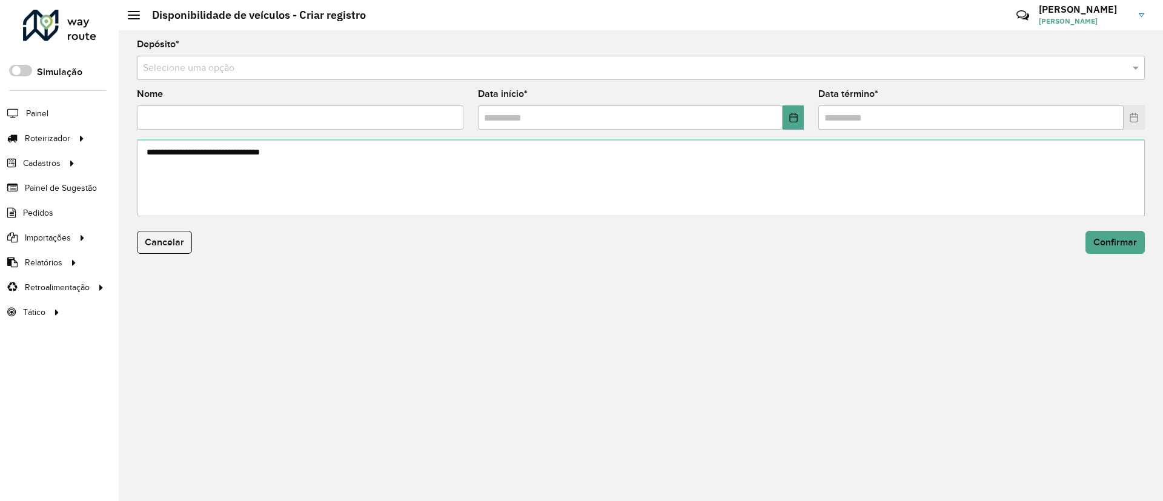
click at [477, 61] on input "text" at bounding box center [629, 68] width 972 height 15
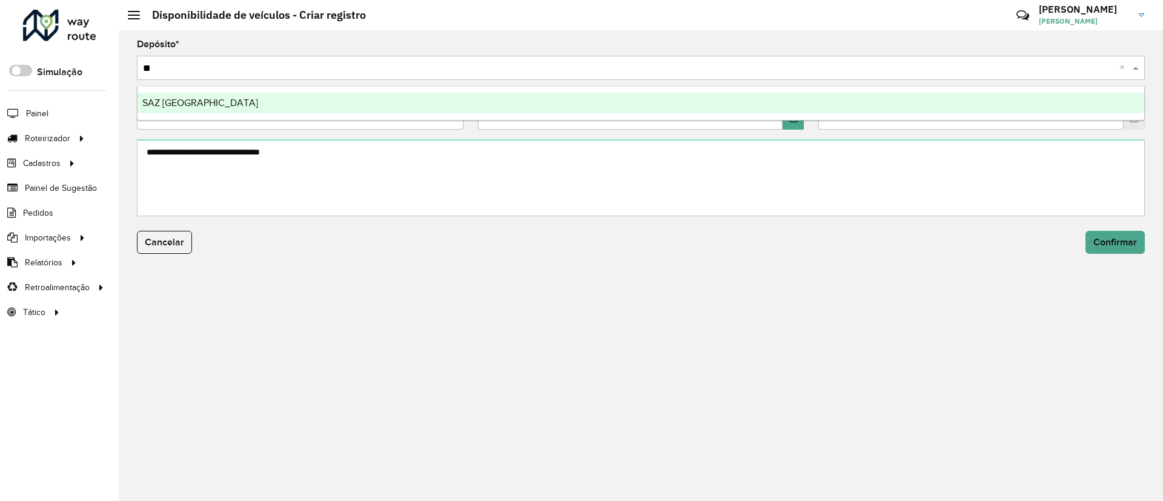
type input "***"
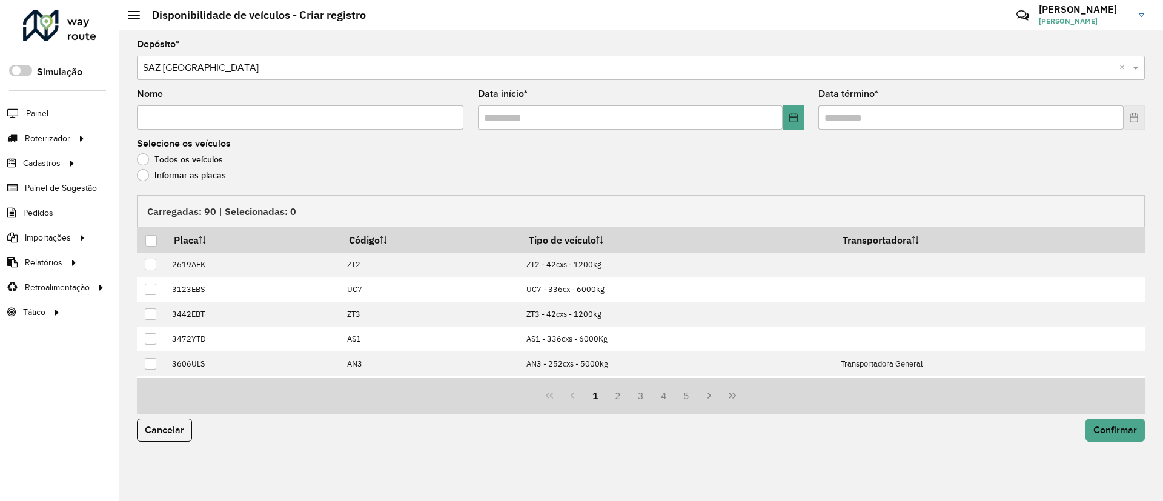
click at [404, 114] on input "Nome" at bounding box center [300, 117] width 326 height 24
type input "**********"
click at [793, 118] on icon "Choose Date" at bounding box center [794, 118] width 10 height 10
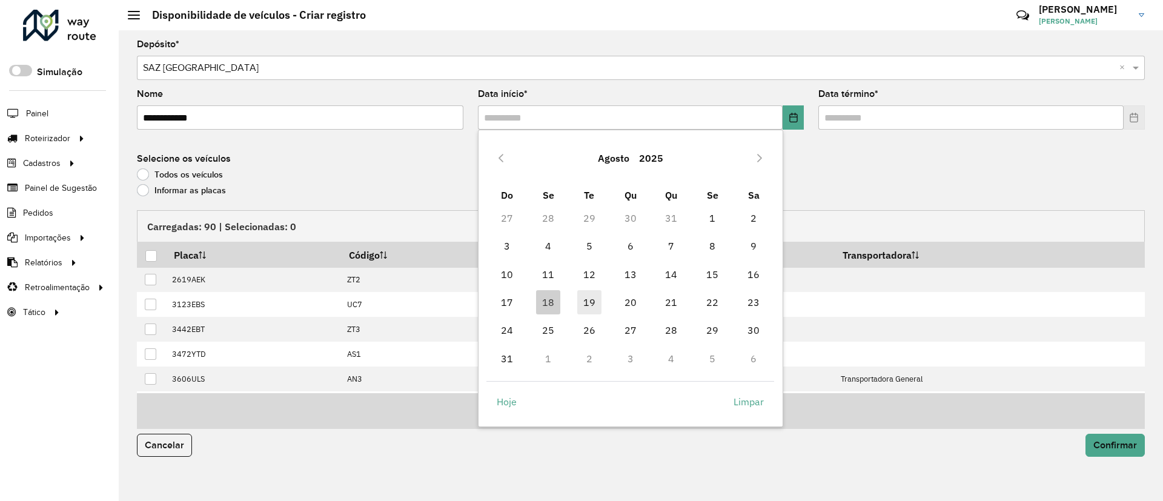
click at [584, 306] on span "19" at bounding box center [589, 302] width 24 height 24
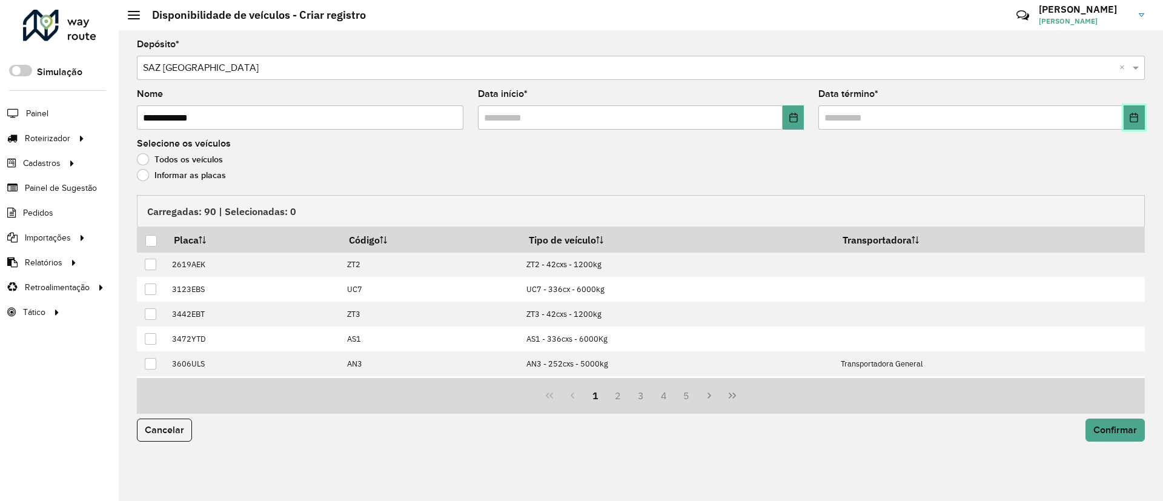
click at [1136, 122] on button "Choose Date" at bounding box center [1134, 117] width 21 height 24
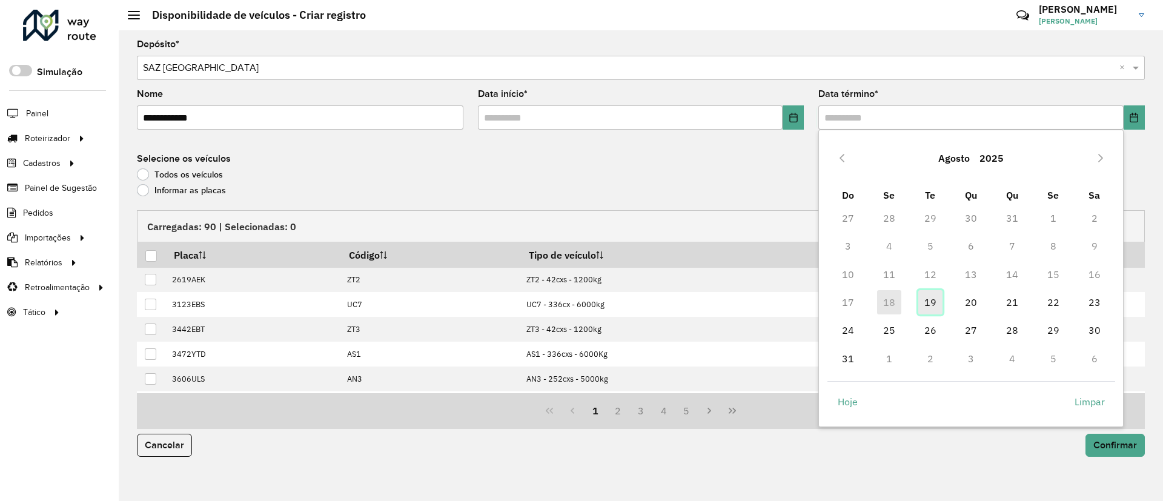
click at [930, 304] on span "19" at bounding box center [930, 302] width 24 height 24
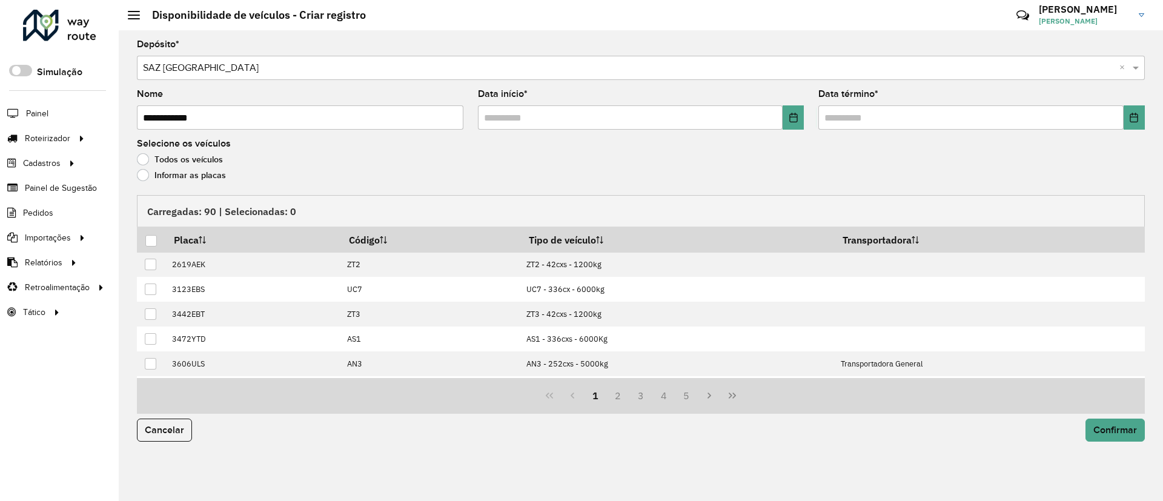
click at [180, 179] on label "Informar as placas" at bounding box center [181, 175] width 89 height 12
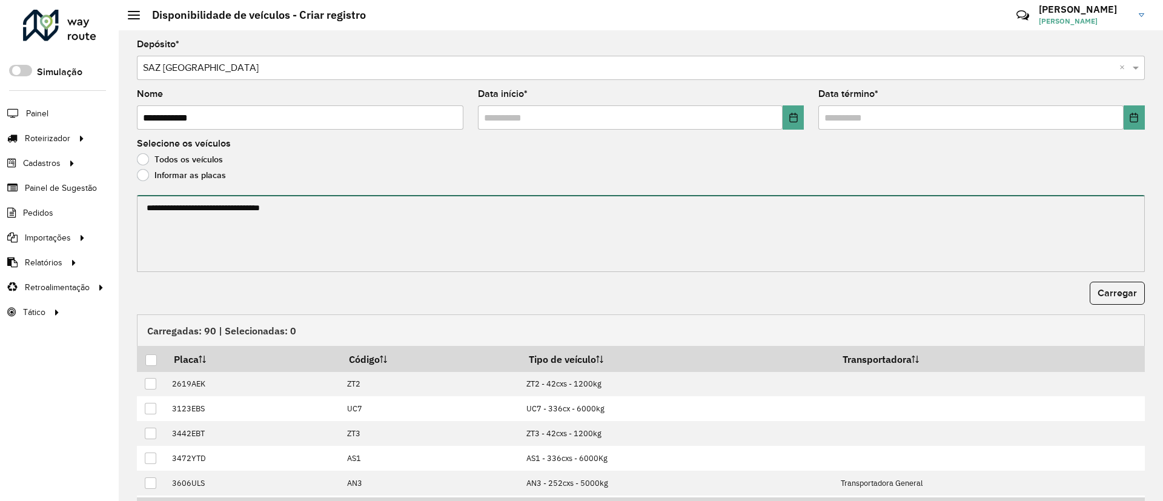
click at [190, 215] on textarea at bounding box center [641, 233] width 1008 height 77
paste textarea "******* ******* ******* ******* ******* ******* ******* ******* ******* *******…"
type textarea "******* ******* ******* ******* ******* ******* ******* ******* ******* *******…"
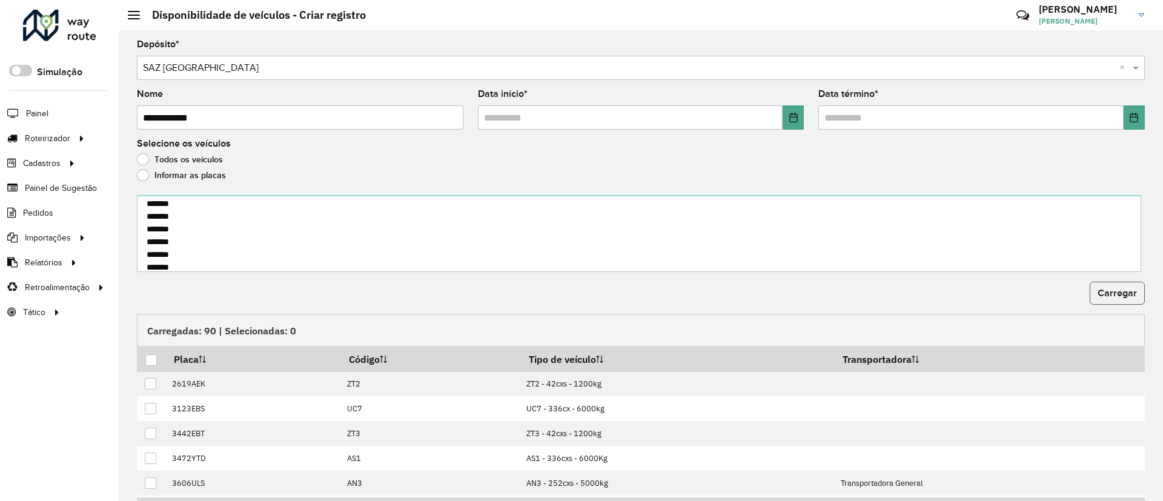
click at [1114, 293] on span "Carregar" at bounding box center [1117, 293] width 39 height 10
drag, startPoint x: 153, startPoint y: 361, endPoint x: 343, endPoint y: 311, distance: 196.7
click at [153, 360] on div at bounding box center [151, 360] width 12 height 12
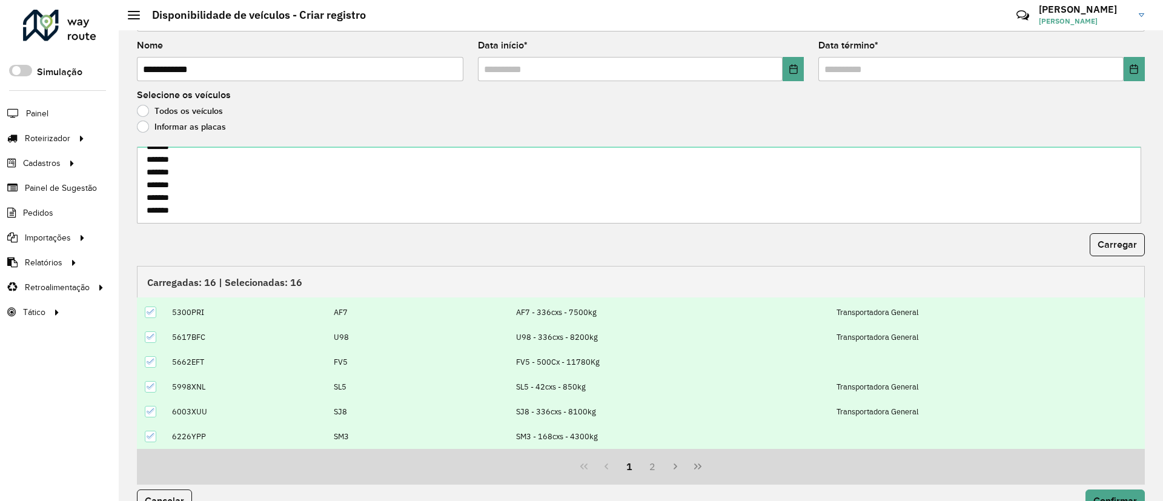
scroll to position [74, 0]
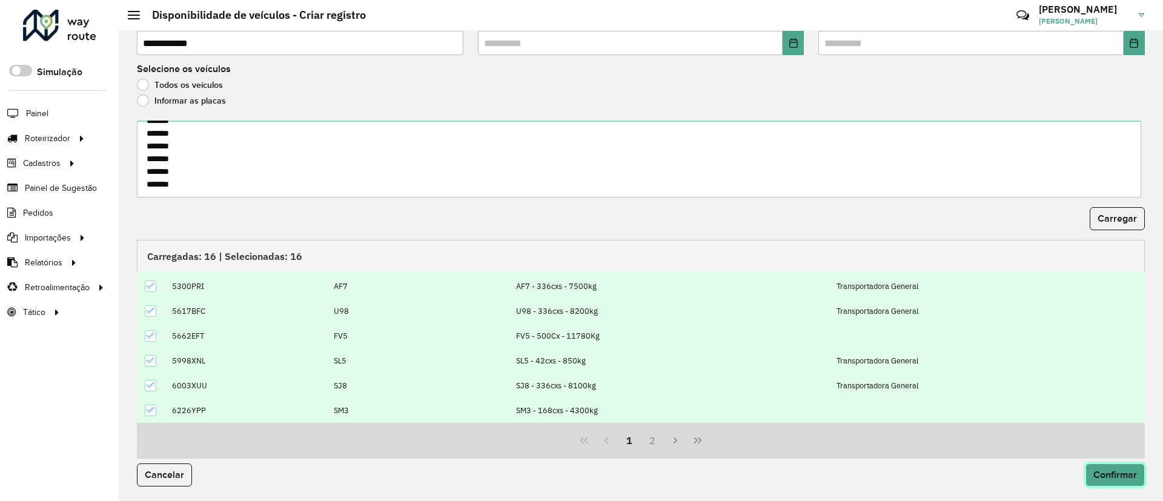
click at [1115, 477] on span "Confirmar" at bounding box center [1115, 474] width 44 height 10
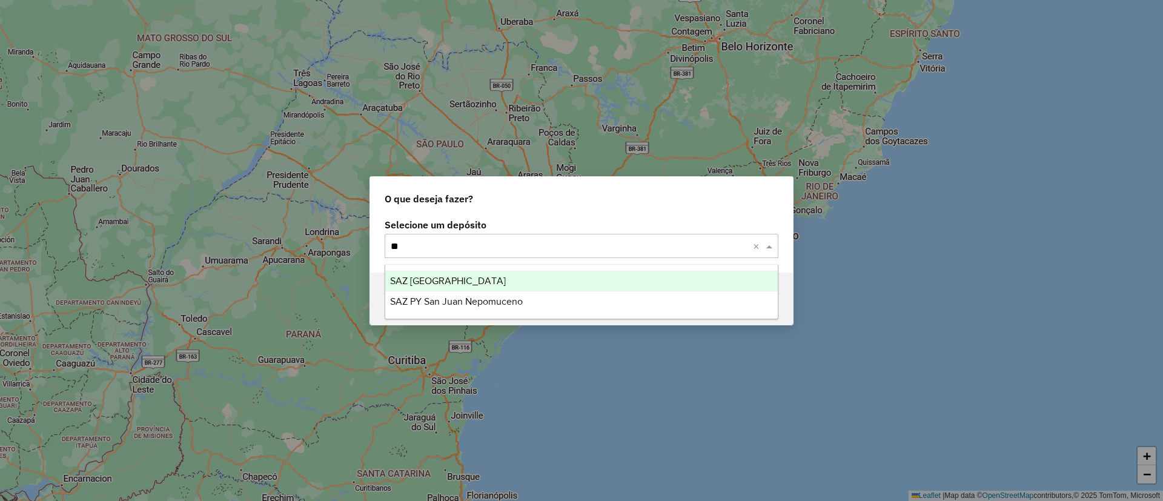
type input "***"
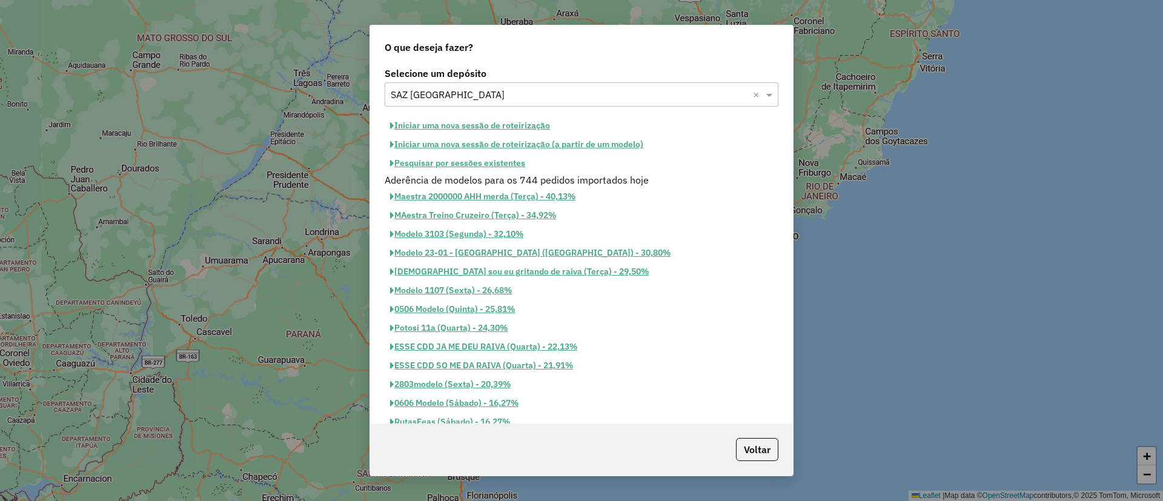
click at [487, 128] on button "Iniciar uma nova sessão de roteirização" at bounding box center [470, 125] width 171 height 19
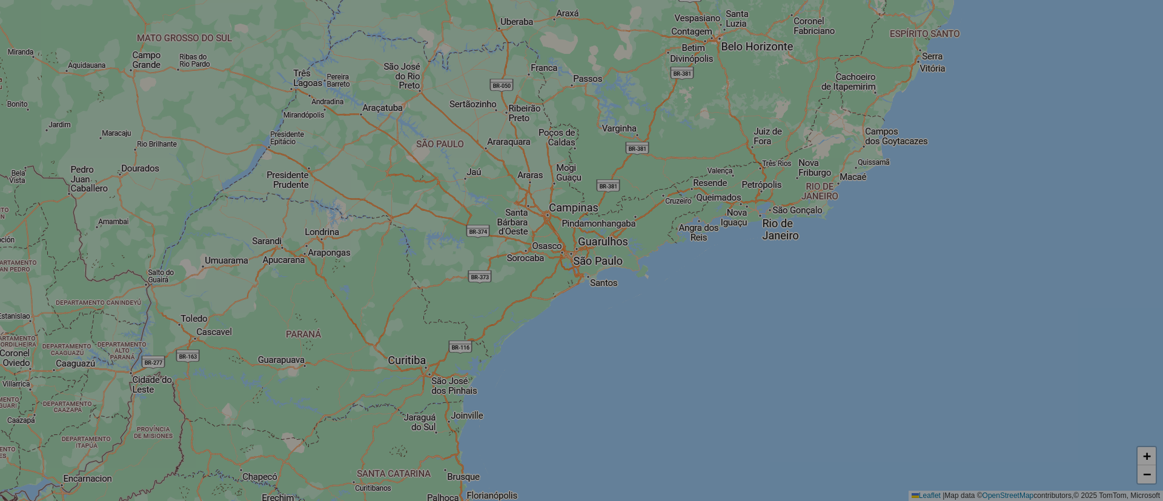
select select "*"
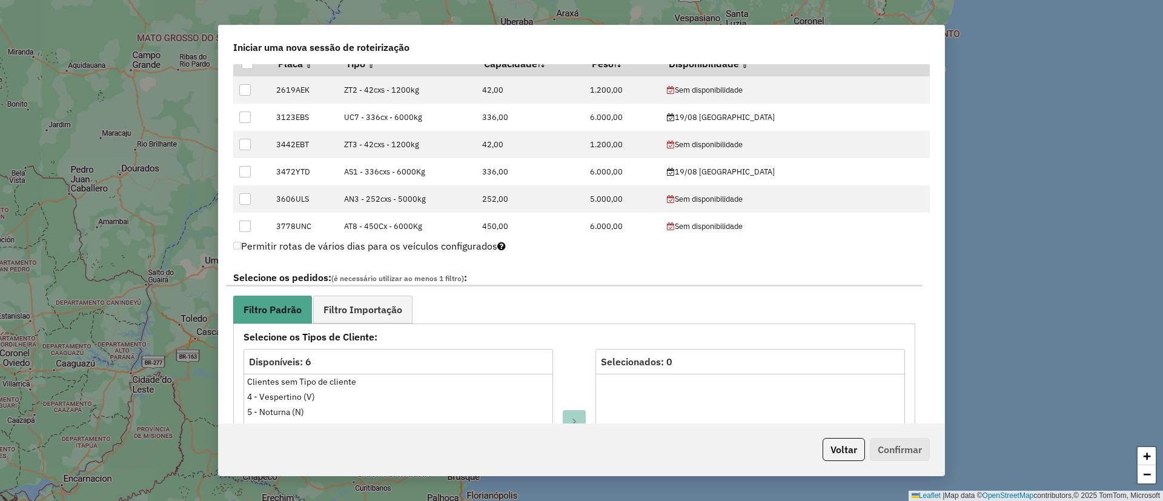
scroll to position [363, 0]
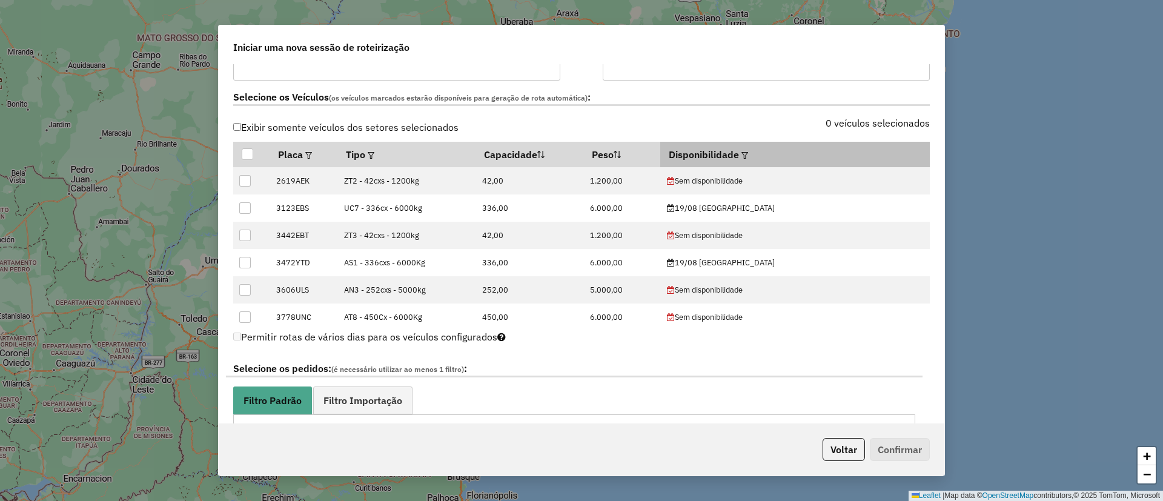
click at [748, 150] on div at bounding box center [743, 154] width 9 height 15
click at [748, 156] on em at bounding box center [744, 155] width 7 height 7
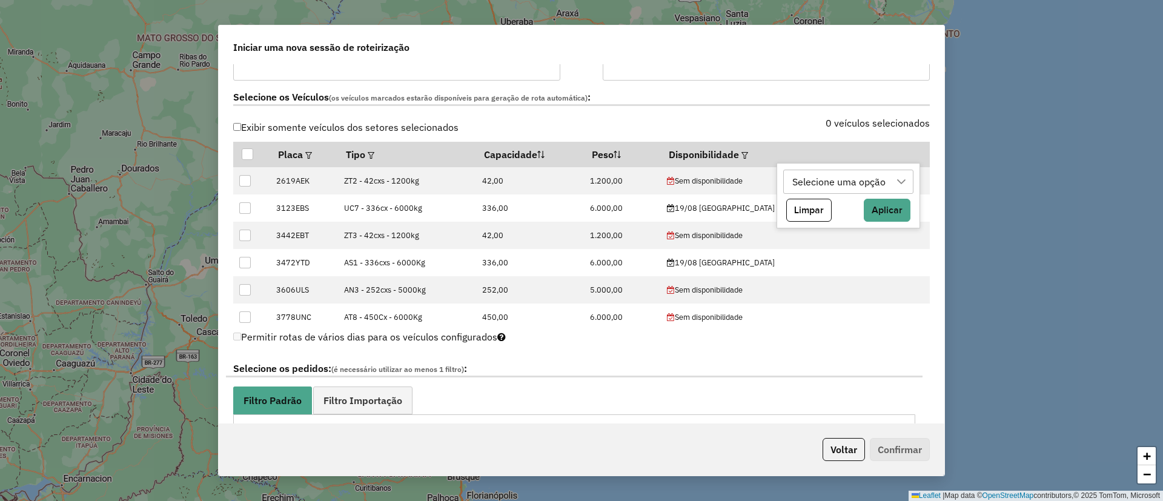
click at [808, 185] on div "Selecione uma opção" at bounding box center [840, 181] width 102 height 23
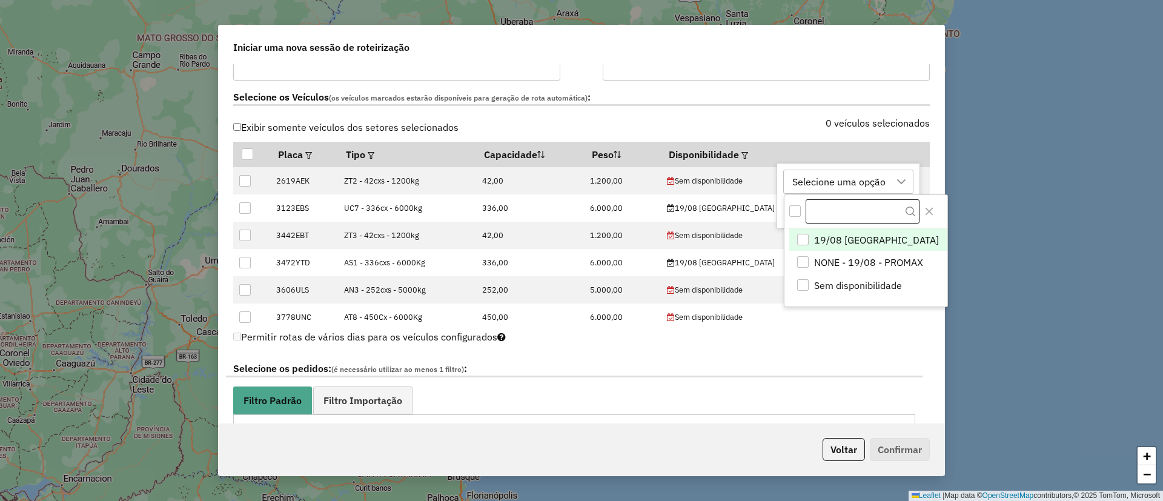
scroll to position [9, 55]
click at [827, 233] on span "19/08 [GEOGRAPHIC_DATA]" at bounding box center [876, 240] width 125 height 15
click at [924, 208] on icon "Close" at bounding box center [929, 212] width 10 height 10
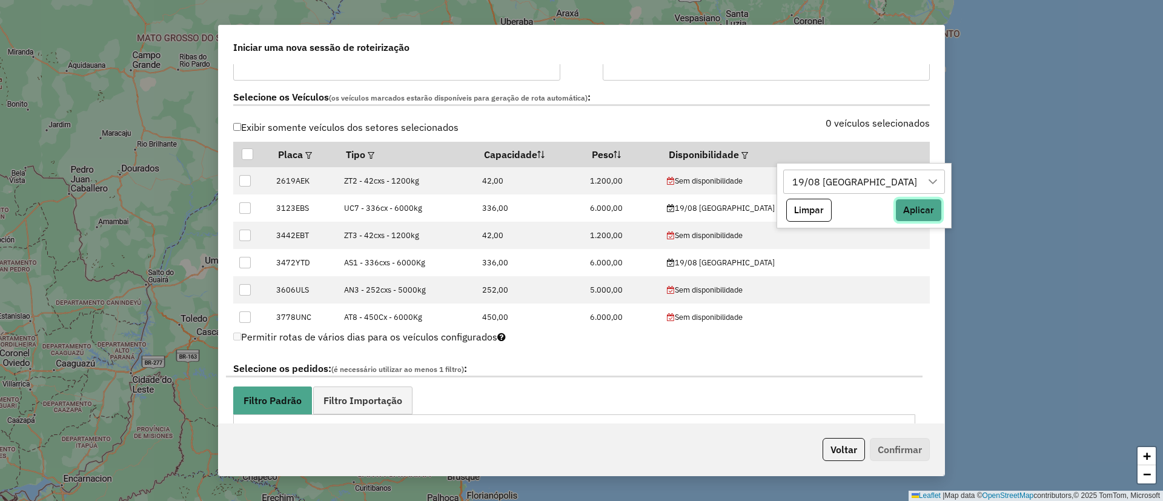
click at [895, 208] on button "Aplicar" at bounding box center [918, 210] width 47 height 23
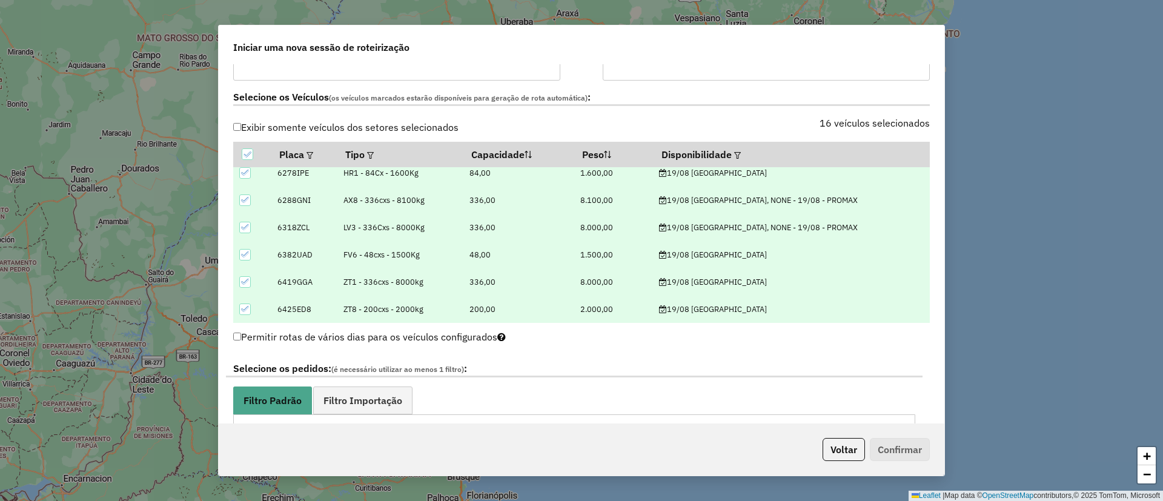
scroll to position [636, 0]
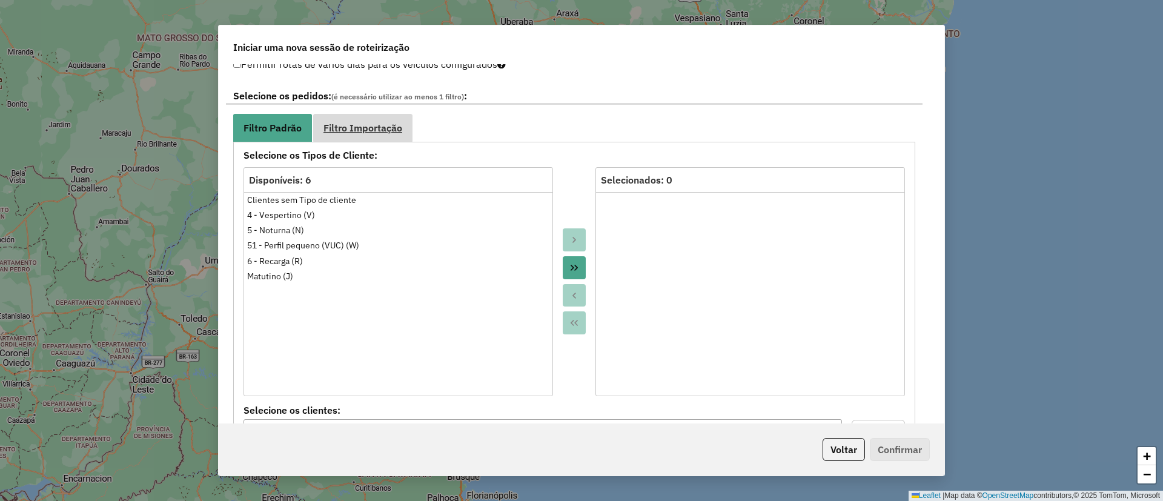
click at [368, 130] on span "Filtro Importação" at bounding box center [362, 128] width 79 height 10
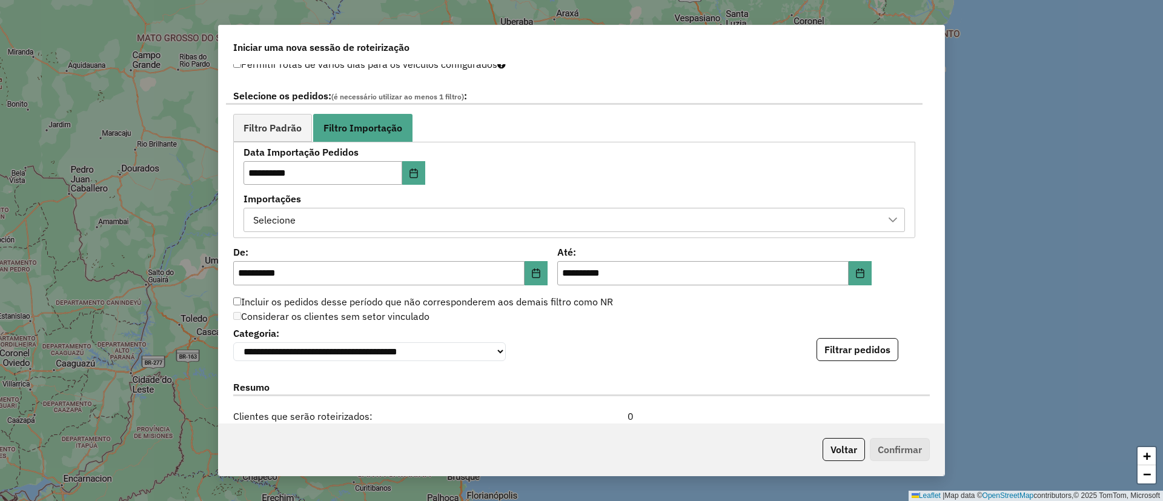
click at [348, 234] on div "**********" at bounding box center [574, 190] width 682 height 97
drag, startPoint x: 371, startPoint y: 231, endPoint x: 375, endPoint y: 240, distance: 10.6
click at [371, 234] on div "**********" at bounding box center [574, 190] width 682 height 97
click at [412, 221] on div "Selecione" at bounding box center [565, 219] width 632 height 23
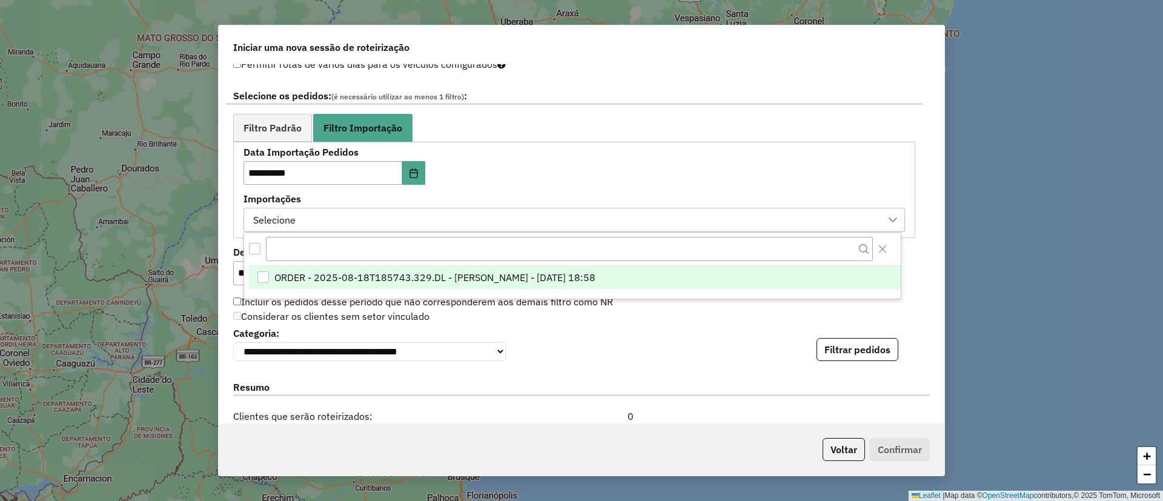
scroll to position [9, 55]
click at [447, 278] on span "ORDER - 2025-08-18T185743.329.DL - [PERSON_NAME] - [DATE] 18:58" at bounding box center [434, 277] width 321 height 15
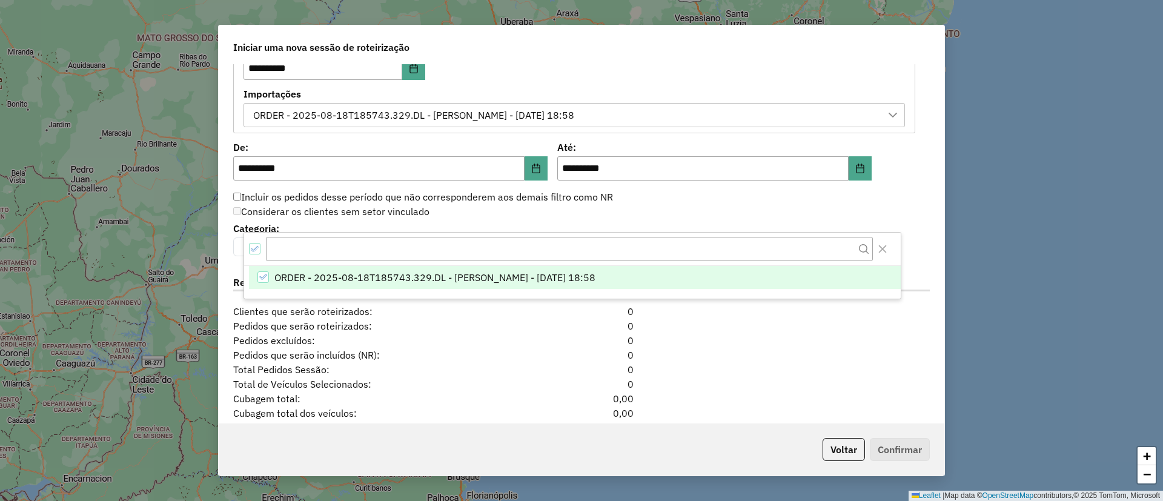
scroll to position [818, 0]
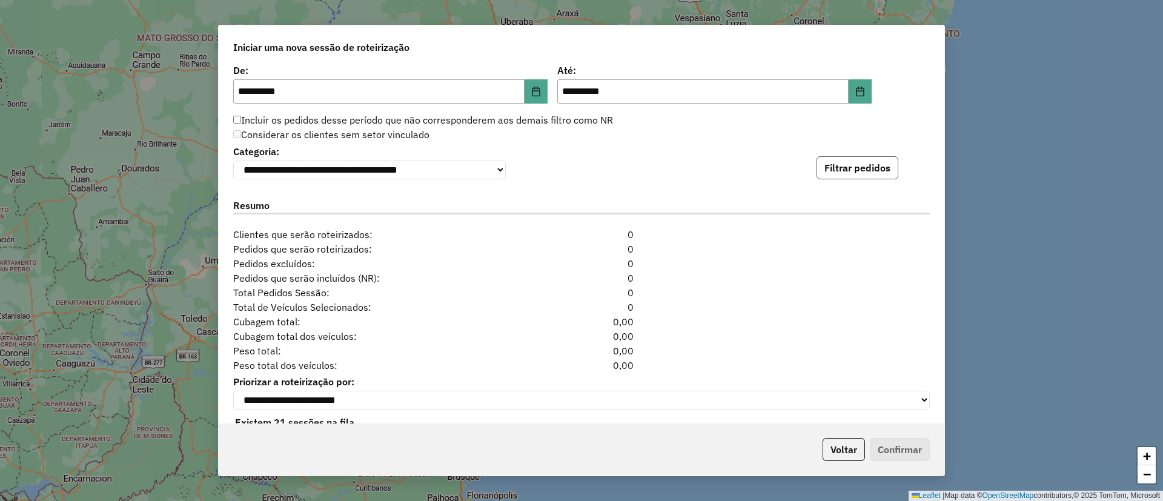
click at [841, 171] on button "Filtrar pedidos" at bounding box center [857, 167] width 82 height 23
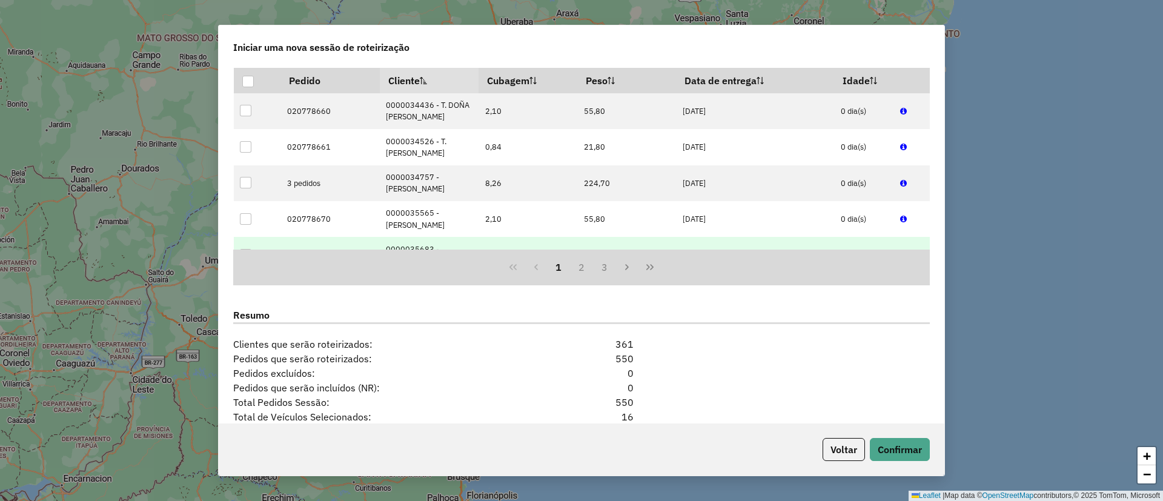
scroll to position [1101, 0]
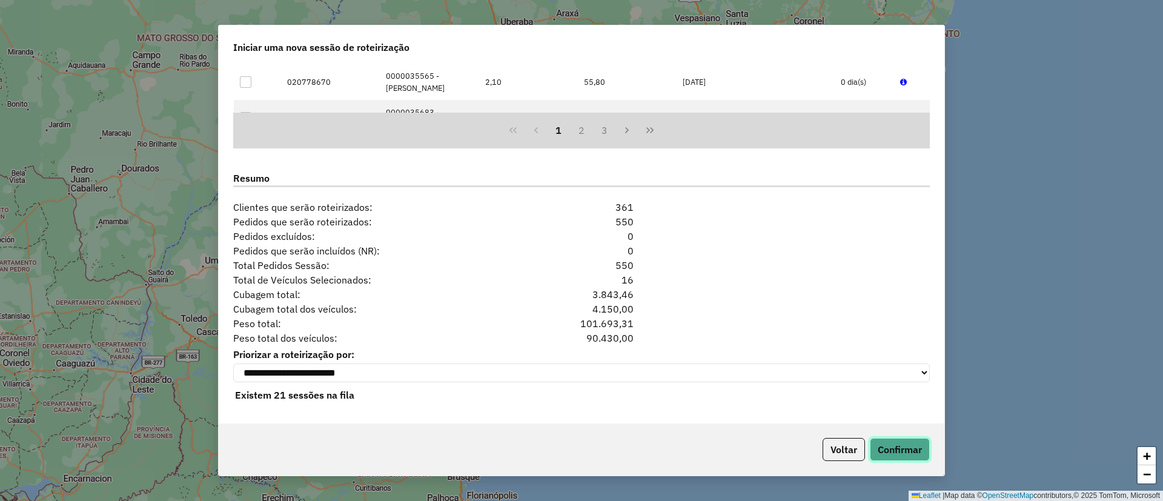
click at [917, 454] on button "Confirmar" at bounding box center [900, 449] width 60 height 23
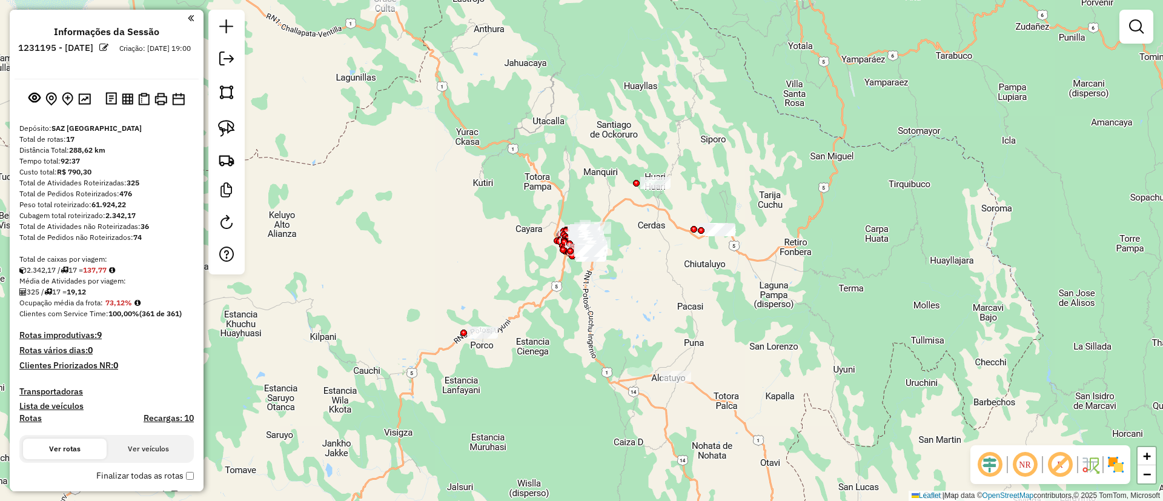
drag, startPoint x: 563, startPoint y: 375, endPoint x: 532, endPoint y: 369, distance: 30.9
click at [532, 369] on div "Janela de atendimento Grade de atendimento Capacidade Transportadoras Veículos …" at bounding box center [581, 250] width 1163 height 501
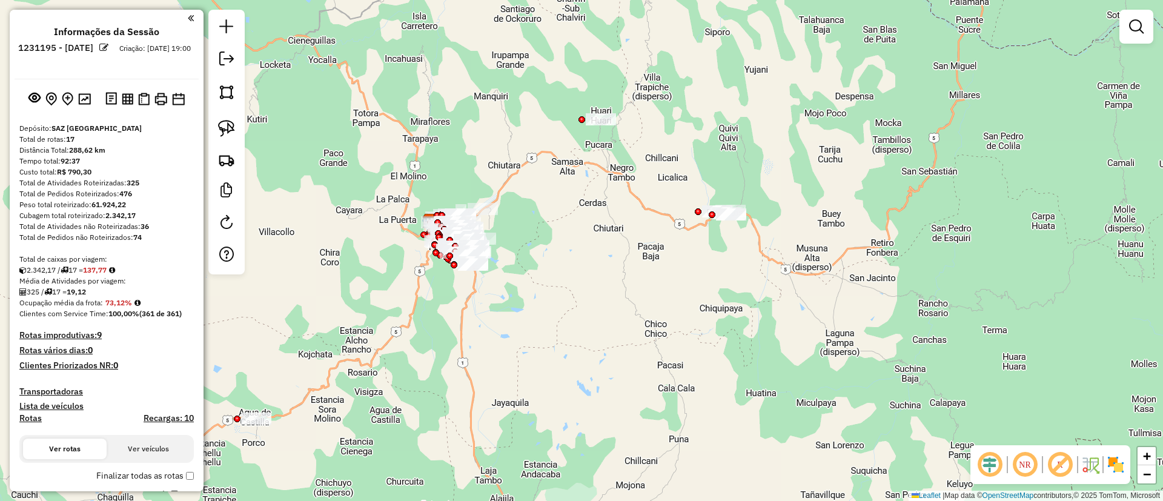
drag, startPoint x: 630, startPoint y: 260, endPoint x: 612, endPoint y: 270, distance: 20.3
click at [612, 270] on div "Janela de atendimento Grade de atendimento Capacidade Transportadoras Veículos …" at bounding box center [581, 250] width 1163 height 501
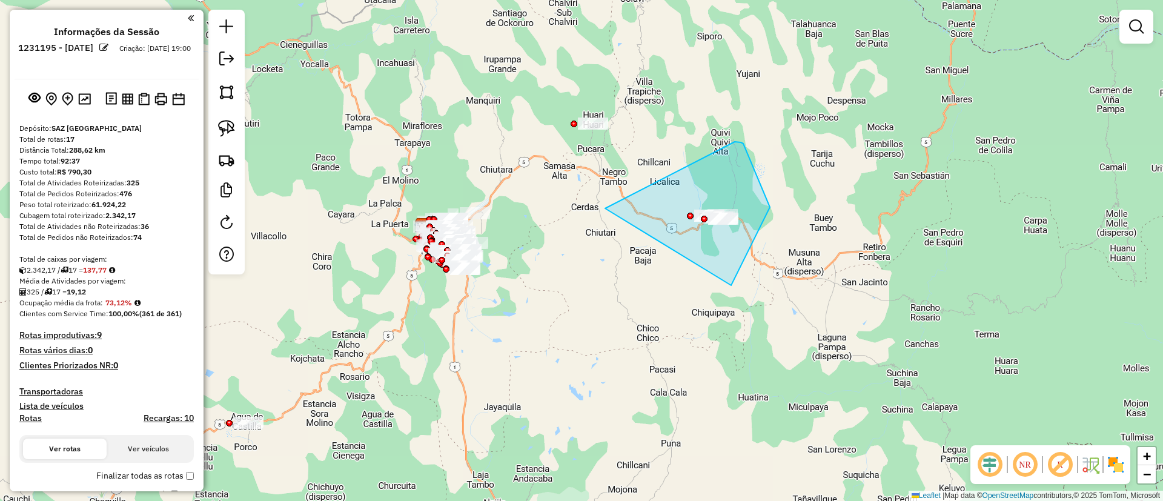
drag, startPoint x: 605, startPoint y: 208, endPoint x: 730, endPoint y: 149, distance: 138.2
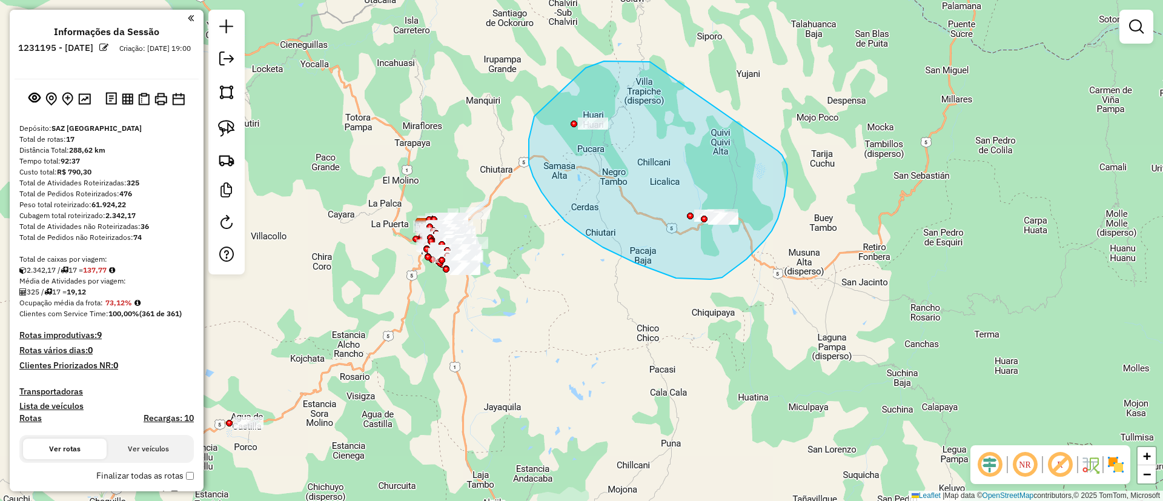
drag, startPoint x: 586, startPoint y: 68, endPoint x: 775, endPoint y: 149, distance: 205.7
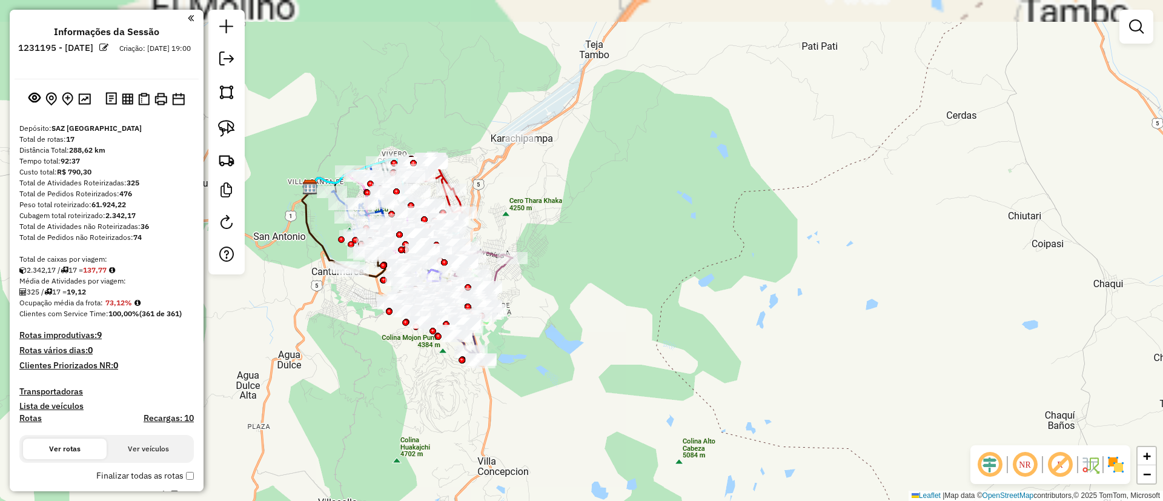
click at [551, 228] on div "Janela de atendimento Grade de atendimento Capacidade Transportadoras Veículos …" at bounding box center [581, 250] width 1163 height 501
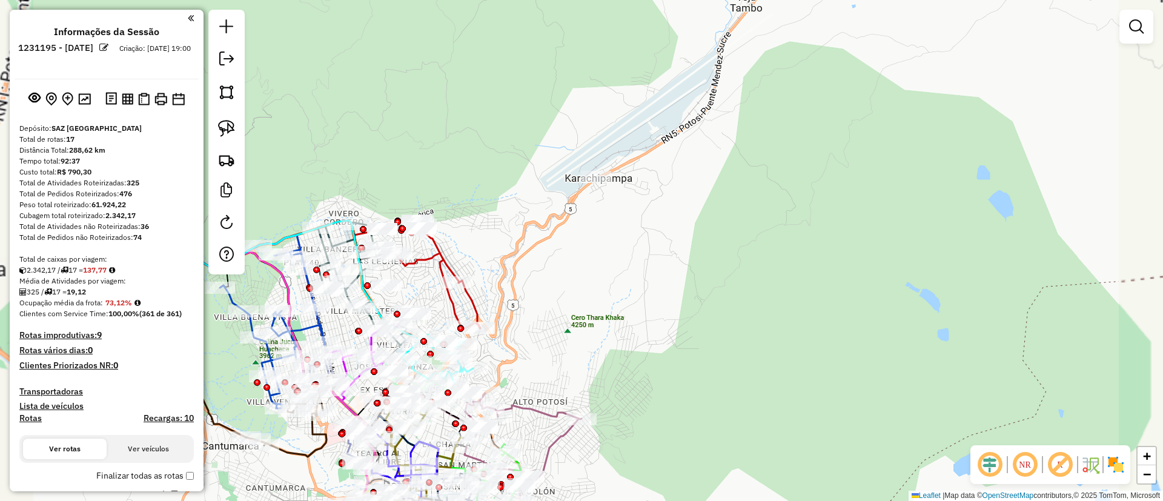
drag, startPoint x: 540, startPoint y: 128, endPoint x: 666, endPoint y: 200, distance: 145.4
click at [666, 200] on div "Janela de atendimento Grade de atendimento Capacidade Transportadoras Veículos …" at bounding box center [581, 250] width 1163 height 501
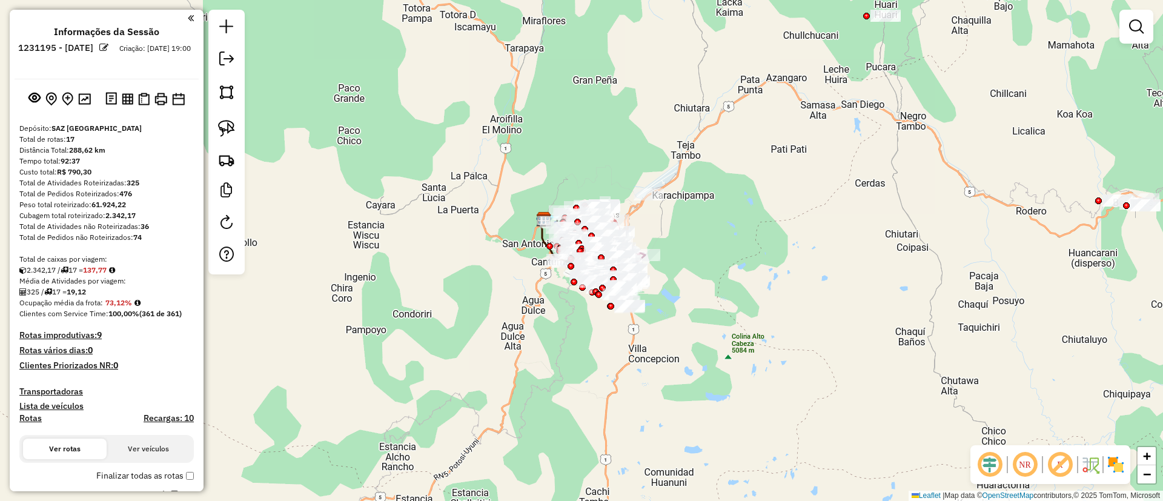
click at [1117, 469] on img at bounding box center [1115, 464] width 19 height 19
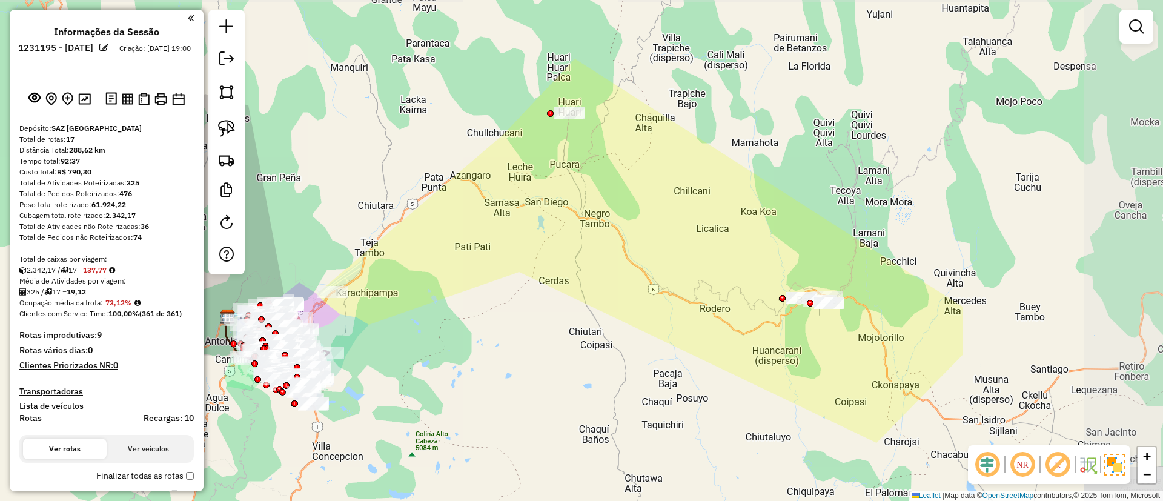
drag, startPoint x: 843, startPoint y: 337, endPoint x: 547, endPoint y: 325, distance: 296.4
click at [604, 403] on div "Janela de atendimento Grade de atendimento Capacidade Transportadoras Veículos …" at bounding box center [581, 250] width 1163 height 501
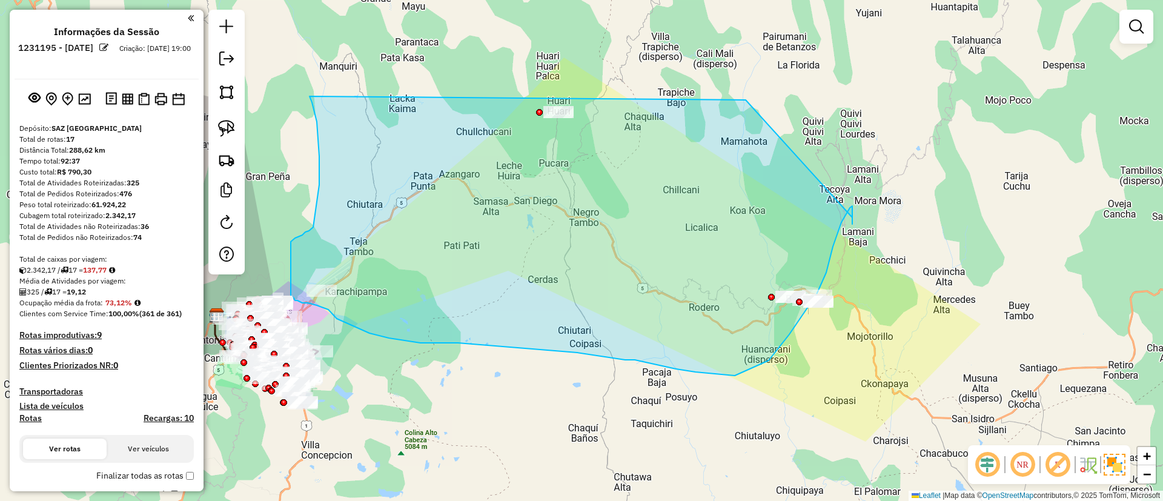
drag, startPoint x: 319, startPoint y: 185, endPoint x: 612, endPoint y: 56, distance: 320.0
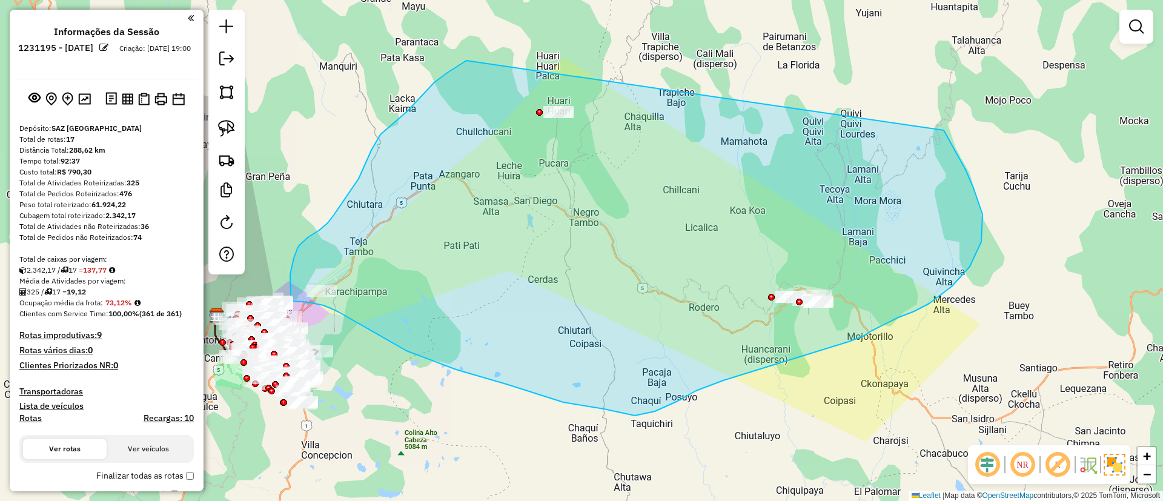
drag, startPoint x: 448, startPoint y: 72, endPoint x: 944, endPoint y: 130, distance: 498.9
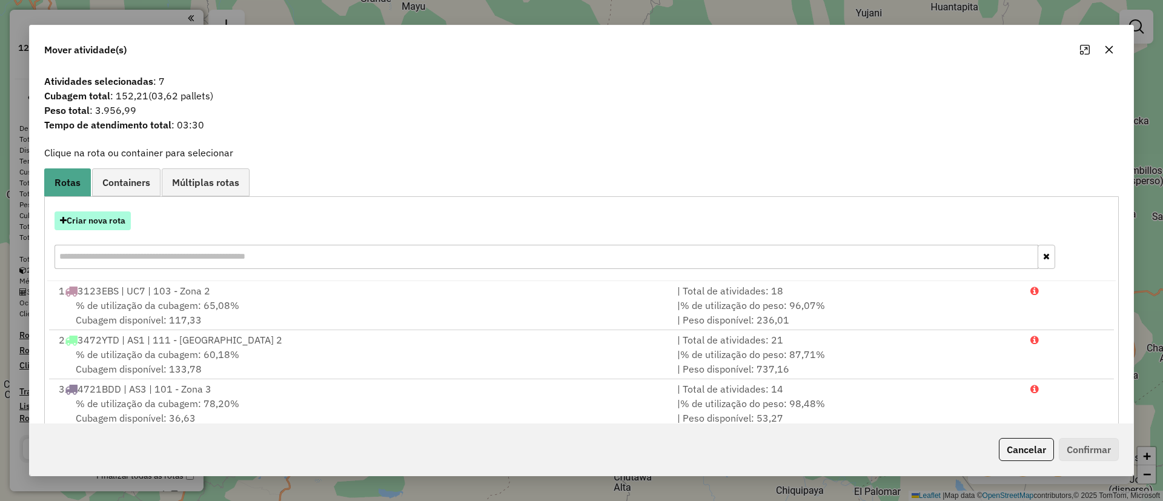
click at [81, 226] on button "Criar nova rota" at bounding box center [93, 220] width 76 height 19
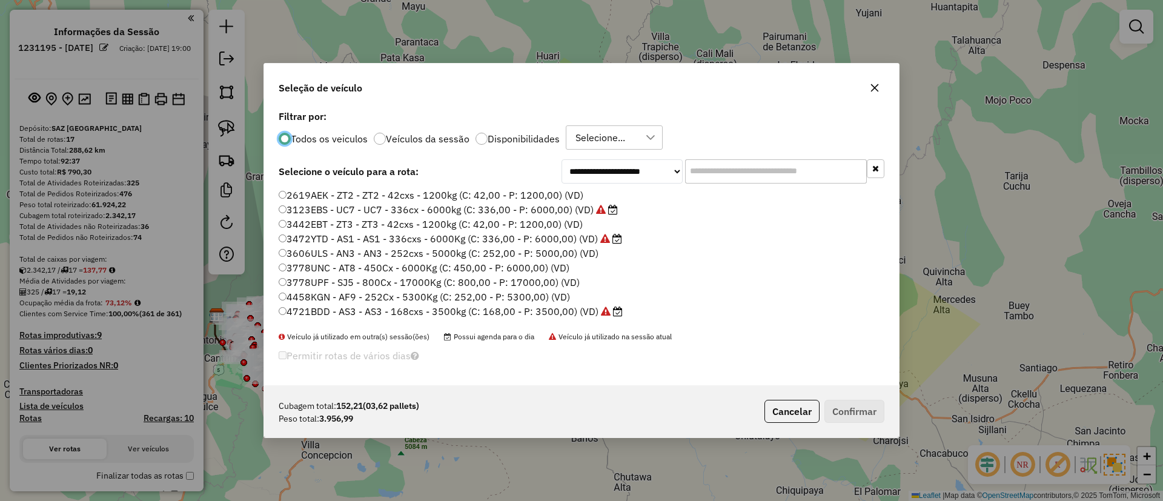
scroll to position [7, 4]
click at [419, 135] on label "Veículos da sessão" at bounding box center [428, 139] width 84 height 10
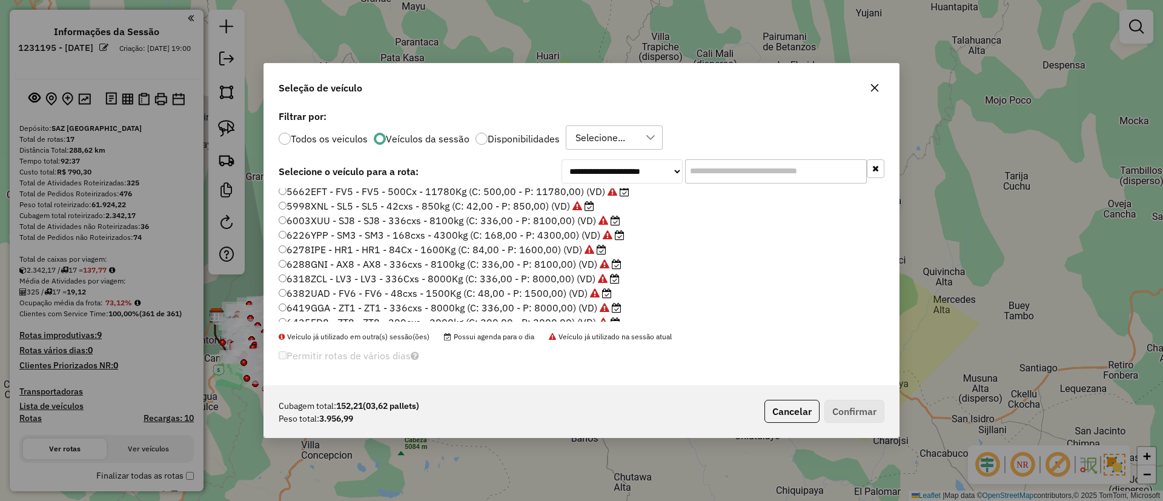
scroll to position [0, 0]
click at [529, 240] on label "4748KPL - ZT6 - ZT6 - 252cxs - 5000kg (C: 252,00 - P: 5000,00) (VD)" at bounding box center [449, 238] width 340 height 15
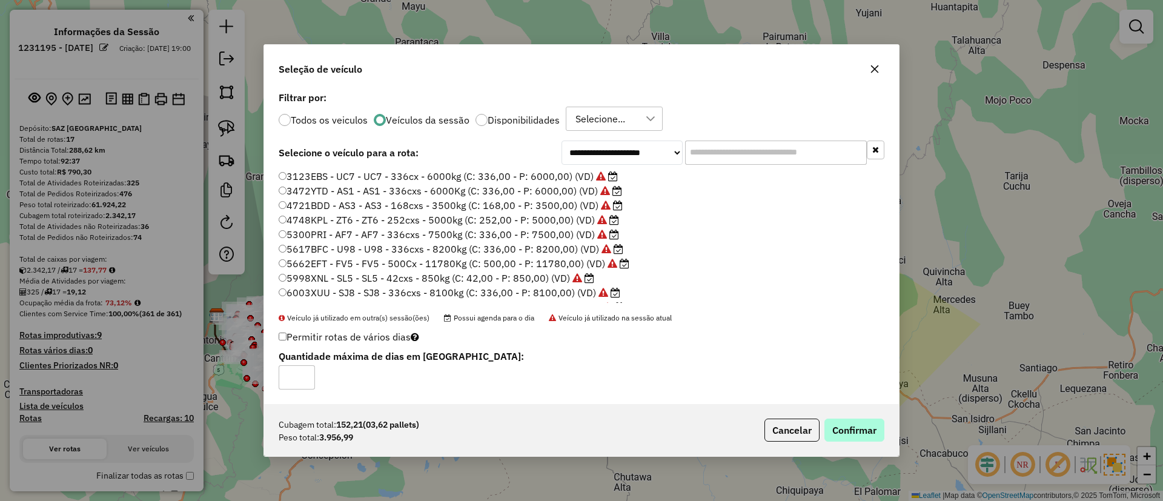
drag, startPoint x: 868, startPoint y: 445, endPoint x: 863, endPoint y: 436, distance: 9.8
click at [866, 441] on div "Cubagem total: 152,21 (03,62 pallets) Peso total: 3.956,99 Cancelar Confirmar" at bounding box center [581, 430] width 635 height 52
click at [860, 431] on button "Confirmar" at bounding box center [854, 430] width 60 height 23
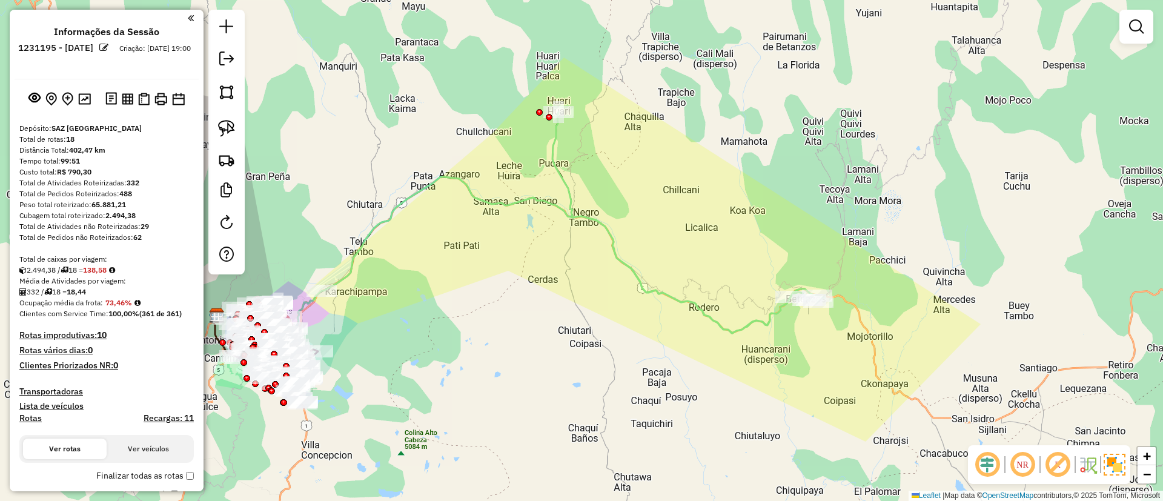
select select "**********"
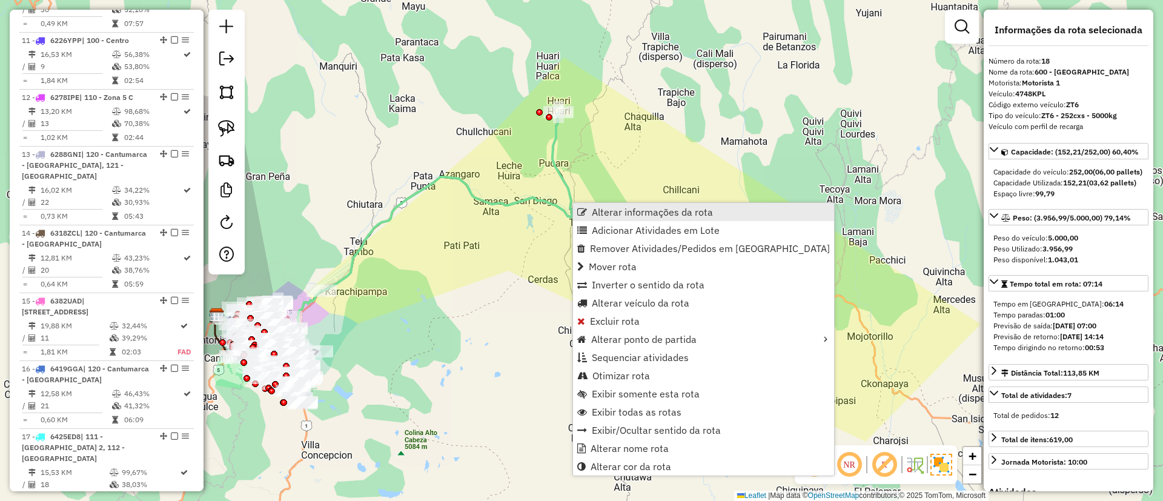
scroll to position [1445, 0]
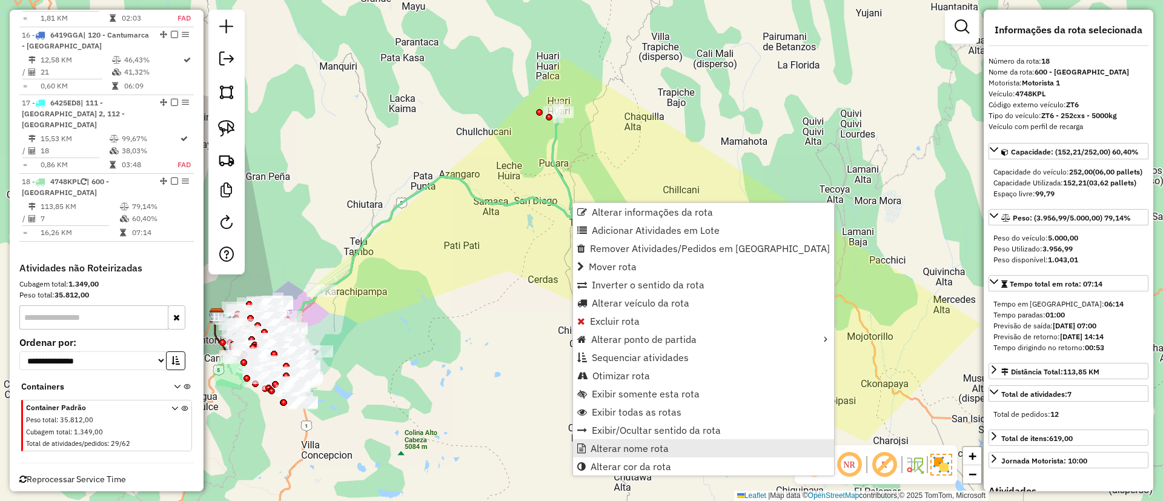
click at [666, 448] on span "Alterar nome rota" at bounding box center [630, 448] width 78 height 10
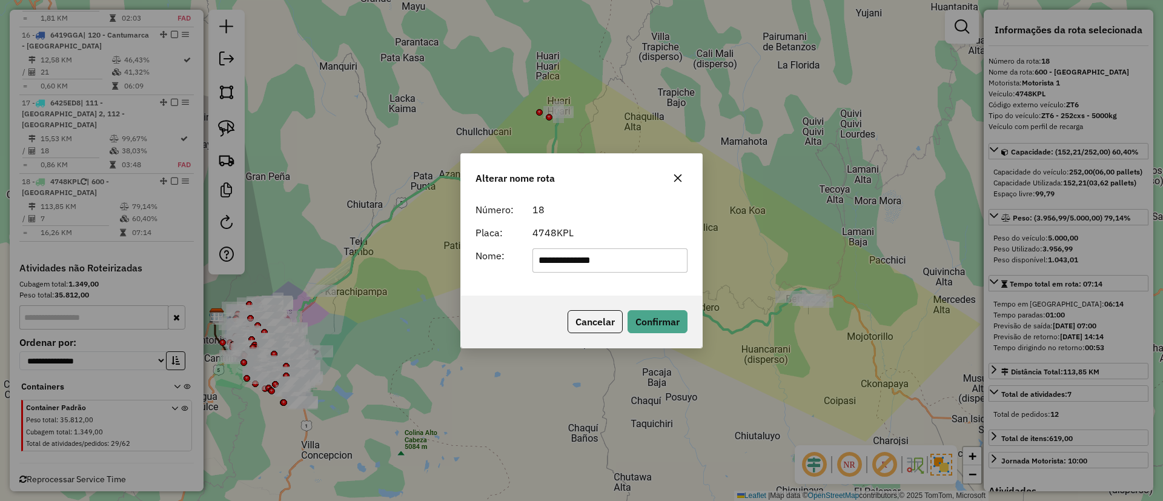
drag, startPoint x: 620, startPoint y: 259, endPoint x: 467, endPoint y: 249, distance: 152.9
click at [477, 252] on div "**********" at bounding box center [581, 260] width 227 height 24
type input "********"
click at [660, 315] on button "Confirmar" at bounding box center [657, 321] width 60 height 23
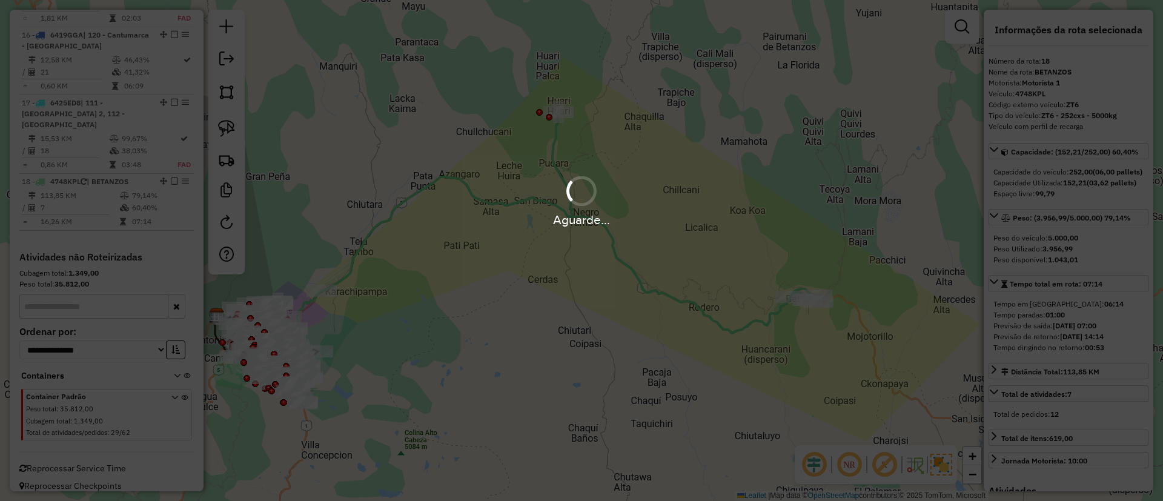
scroll to position [1434, 0]
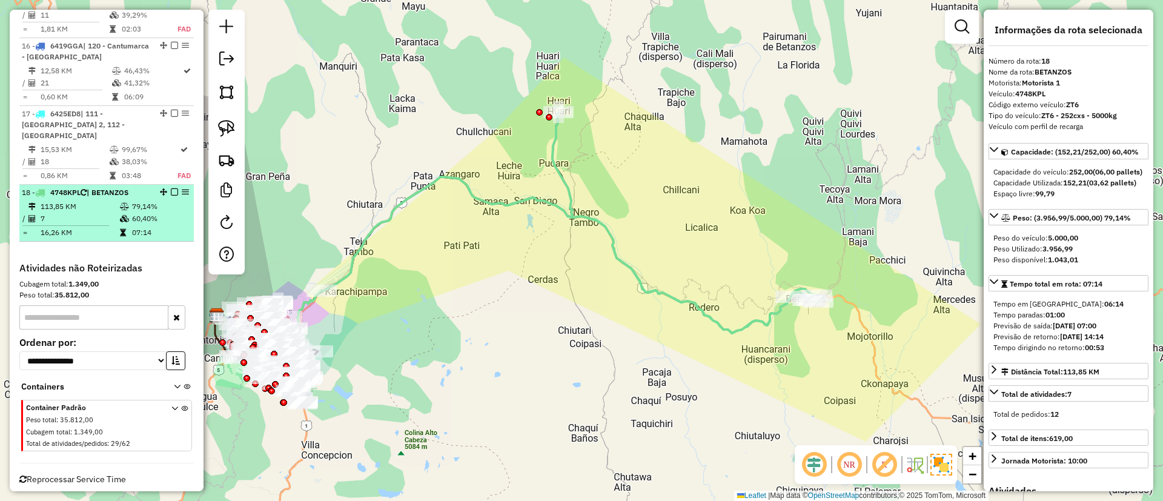
click at [171, 188] on em at bounding box center [174, 191] width 7 height 7
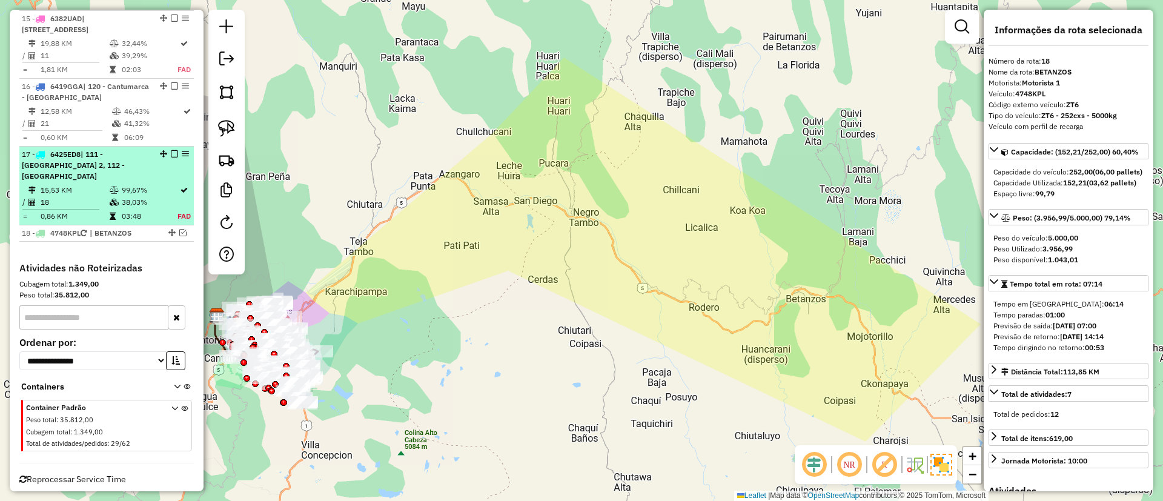
click at [169, 196] on td "38,03%" at bounding box center [149, 202] width 56 height 12
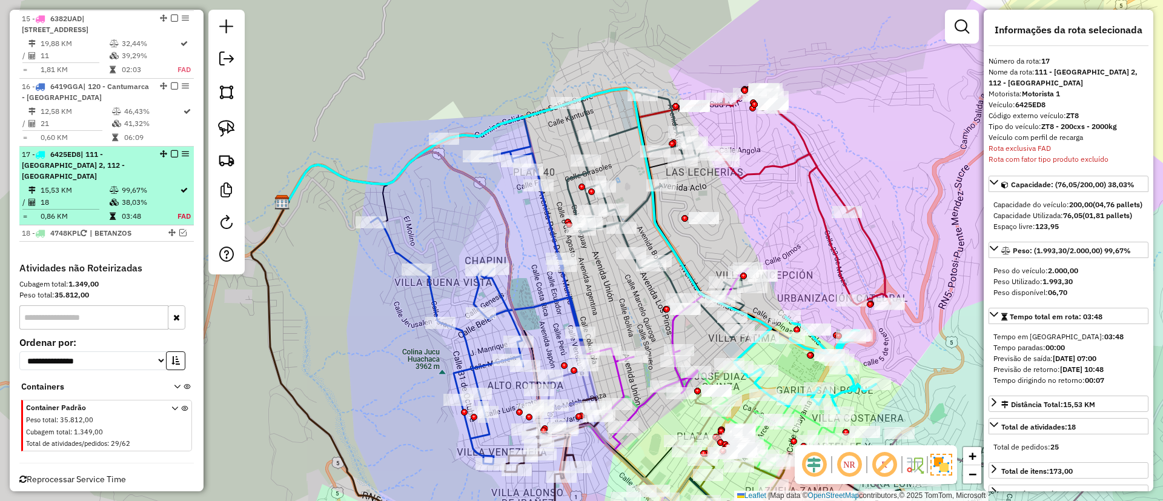
click at [171, 150] on em at bounding box center [174, 153] width 7 height 7
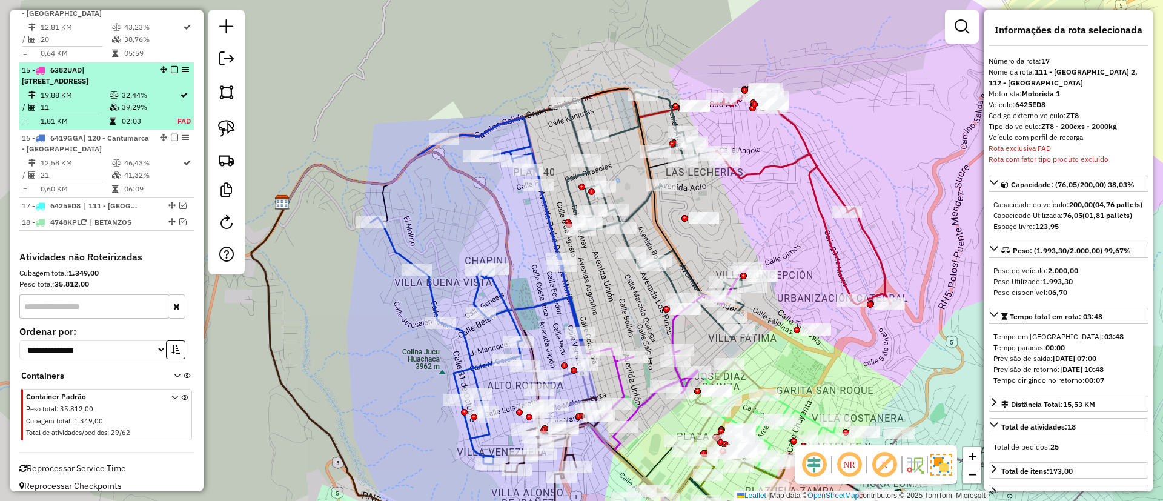
click at [156, 101] on td "39,29%" at bounding box center [149, 107] width 56 height 12
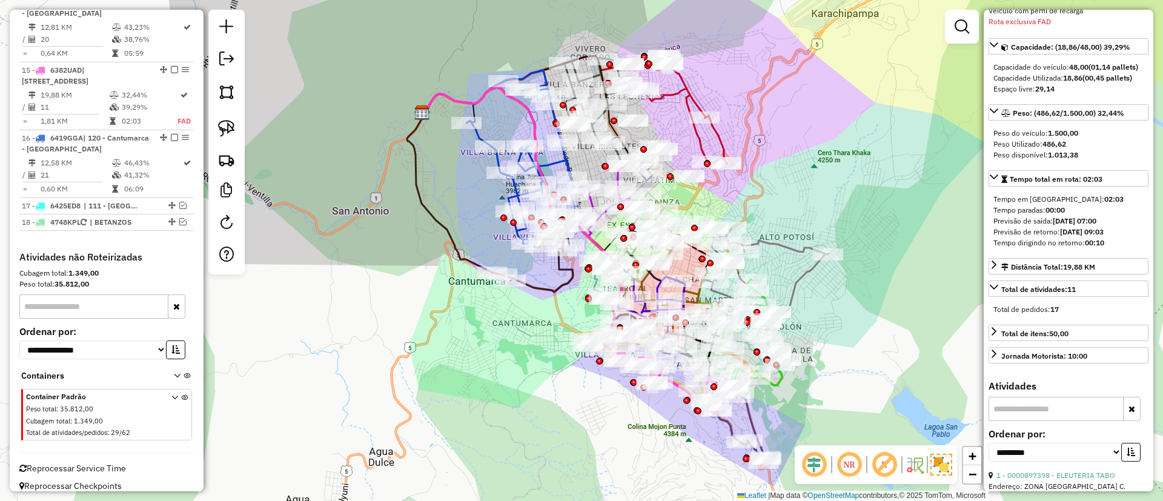
scroll to position [182, 0]
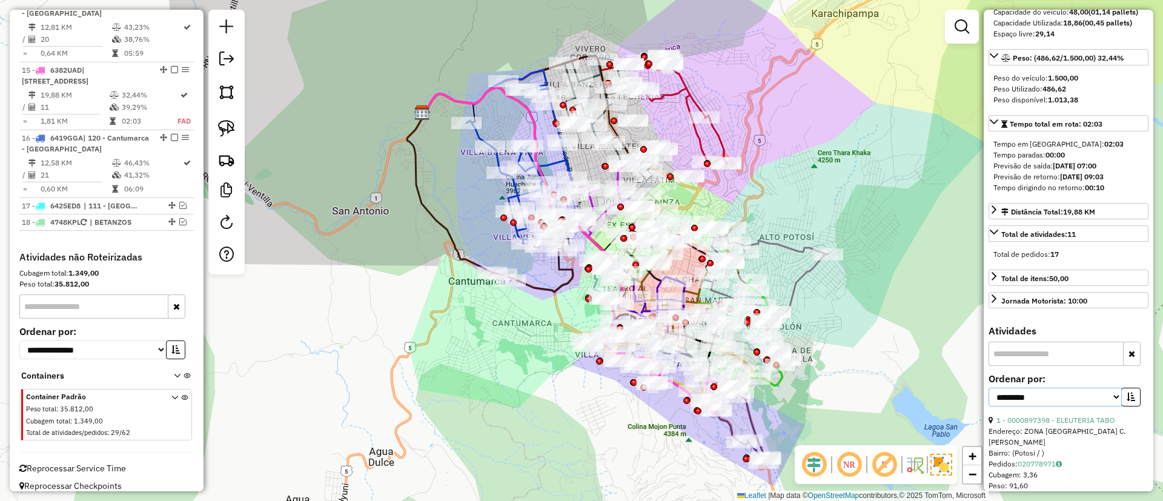
click at [1075, 406] on select "**********" at bounding box center [1054, 397] width 133 height 19
select select "*********"
click at [988, 399] on select "**********" at bounding box center [1054, 397] width 133 height 19
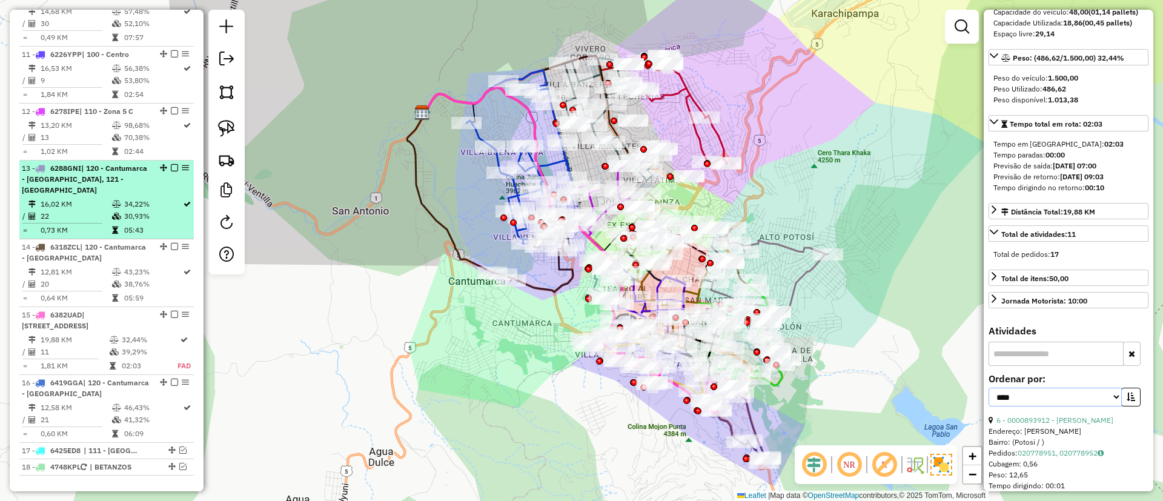
scroll to position [1069, 0]
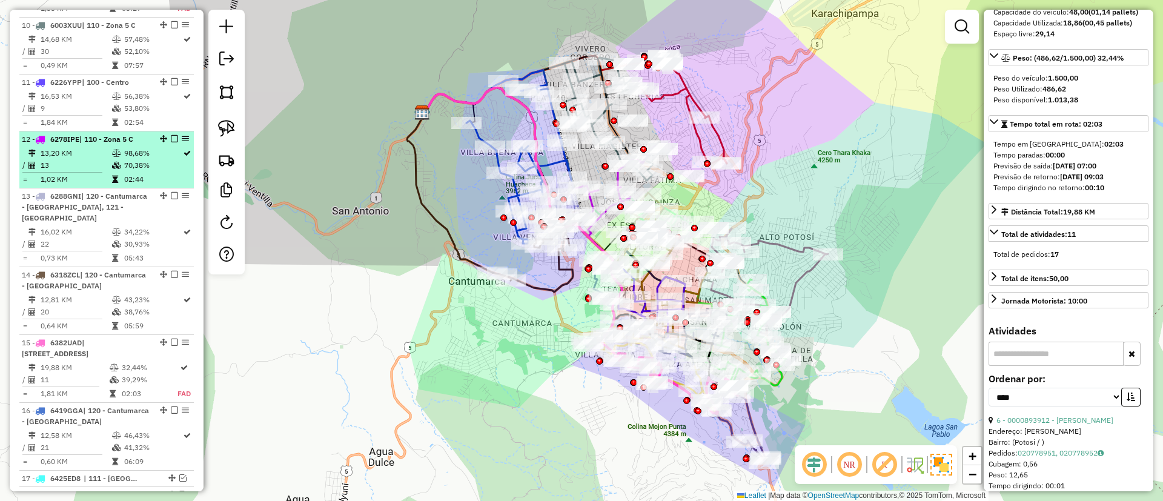
click at [110, 134] on span "| 110 - Zona 5 C" at bounding box center [106, 138] width 54 height 9
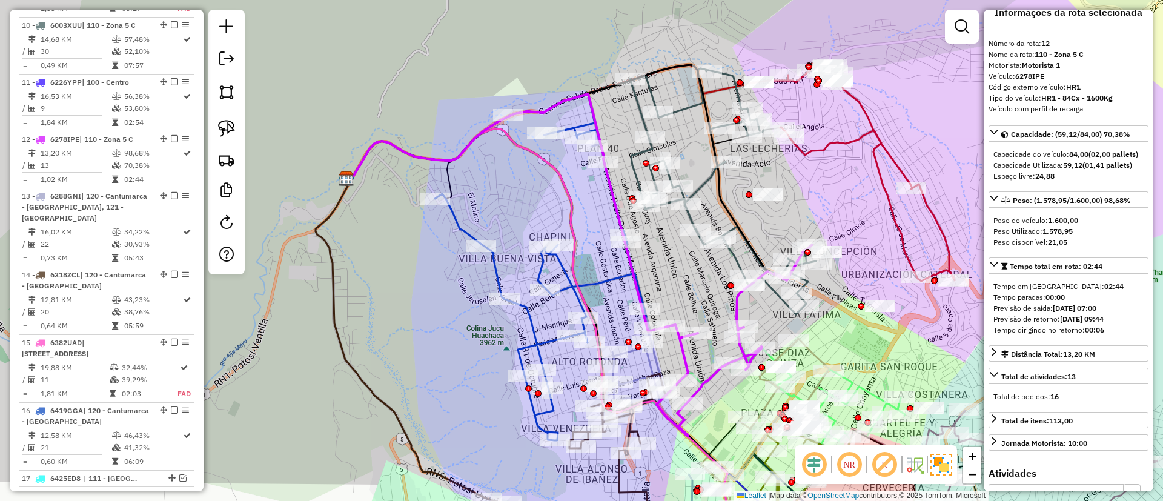
scroll to position [0, 0]
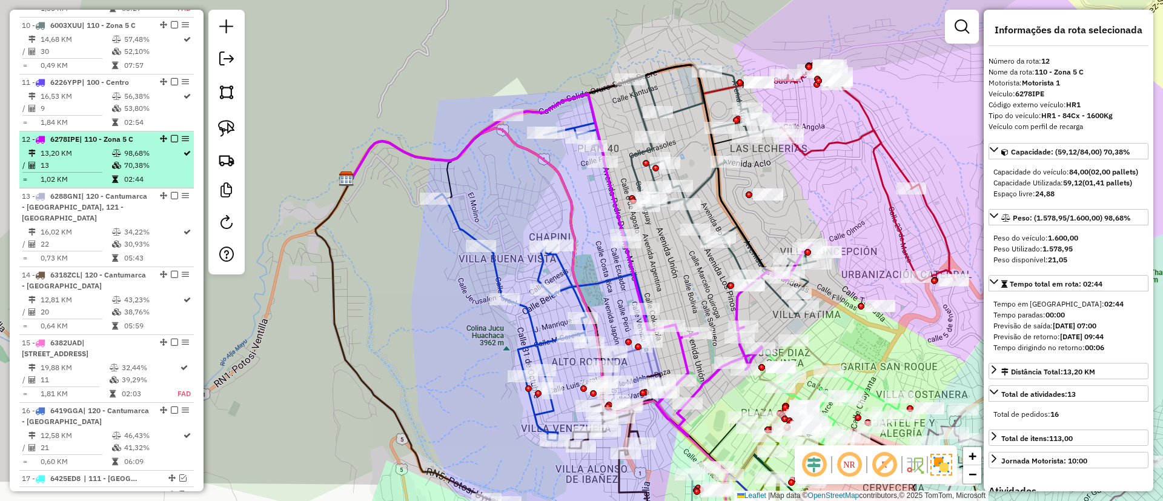
click at [173, 135] on em at bounding box center [174, 138] width 7 height 7
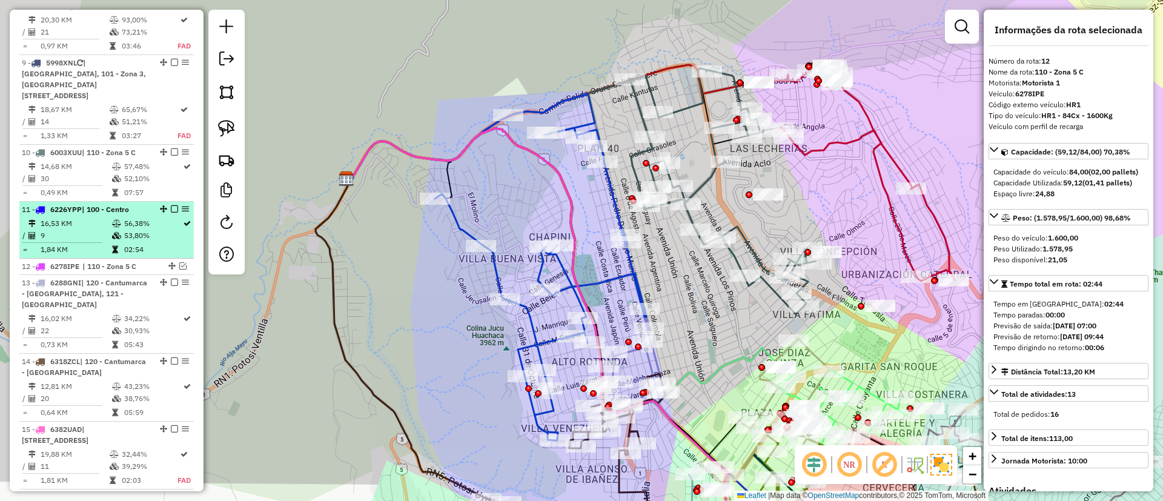
scroll to position [796, 0]
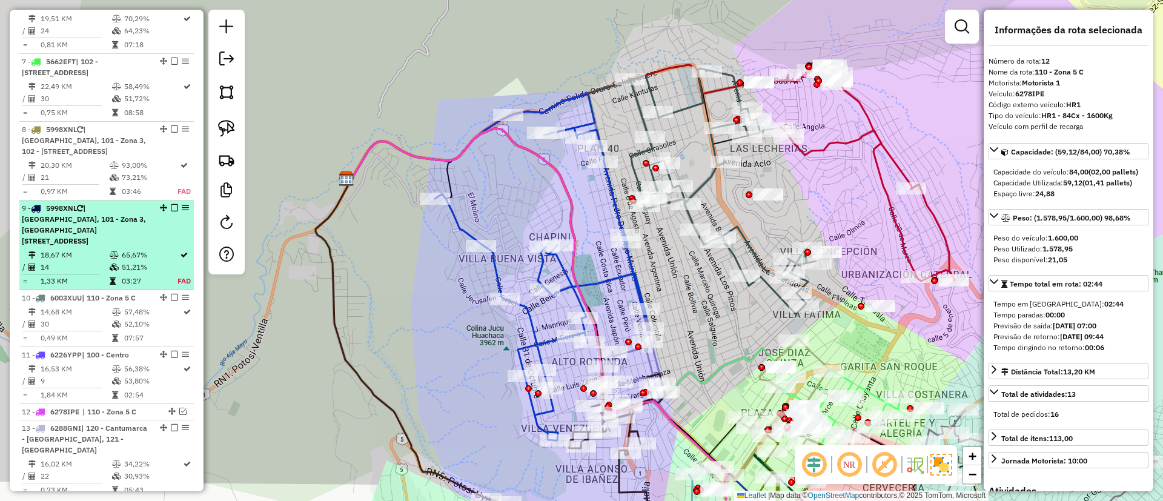
click at [147, 234] on div "9 - 5998XNL | 100 - Centro, 101 - Zona 3, 102 - Calle Angosta" at bounding box center [107, 225] width 170 height 44
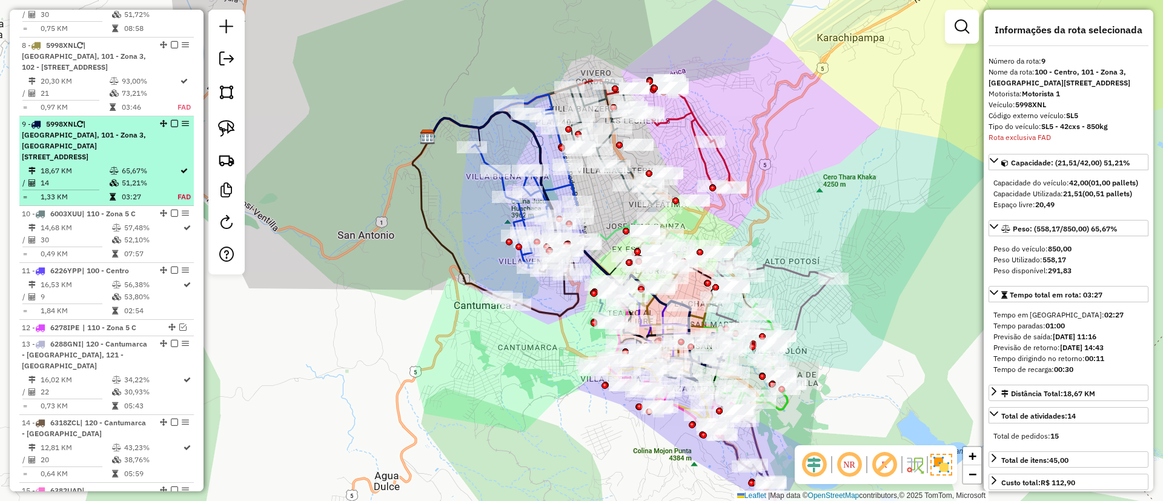
scroll to position [816, 0]
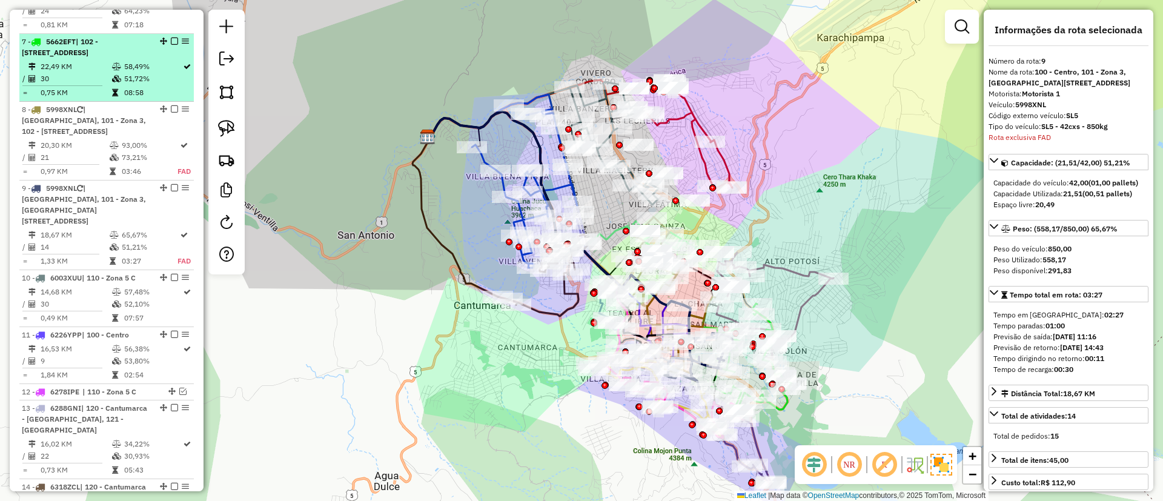
click at [139, 58] on div "7 - 5662EFT | 102 - Calle Angosta, 103 - Zona 2" at bounding box center [86, 47] width 128 height 22
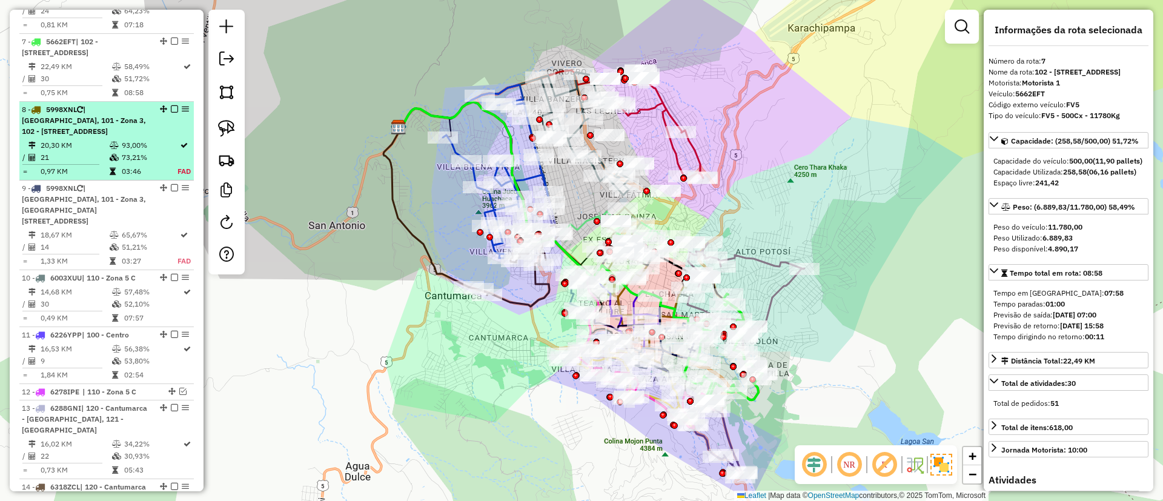
click at [143, 130] on div "8 - 5998XNL | 100 - Centro, 101 - Zona 3, 102 - Calle Angosta, 103 - Zona 2, 11…" at bounding box center [86, 120] width 128 height 33
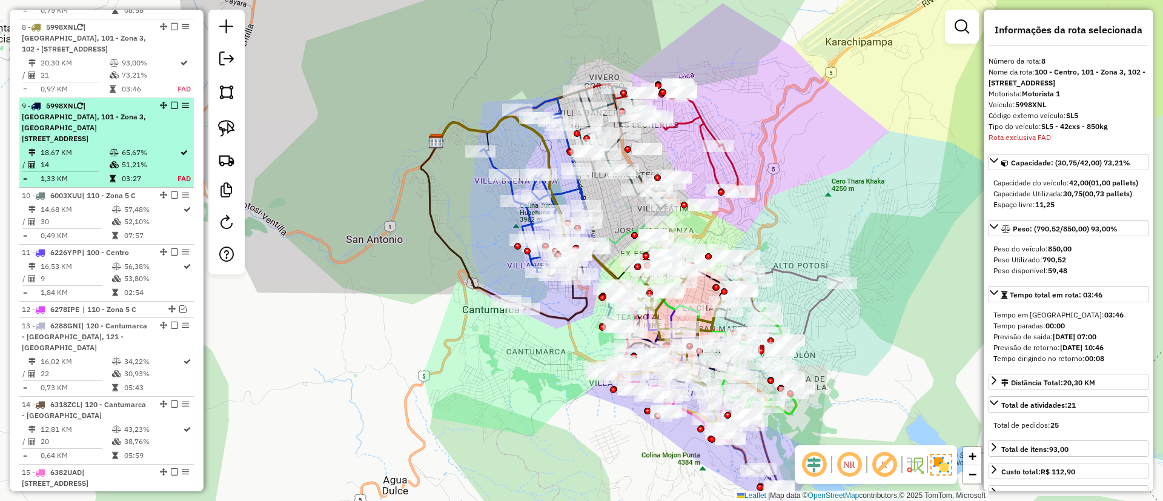
scroll to position [919, 0]
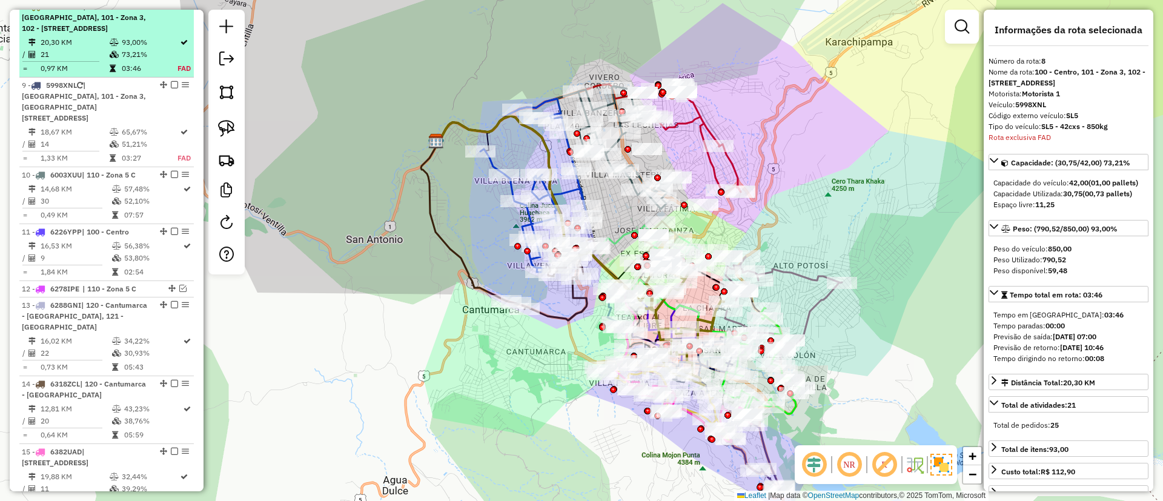
click at [174, 12] on div "8 - 5998XNL | 100 - Centro, 101 - Zona 3, 102 - Calle Angosta, 103 - Zona 2, 11…" at bounding box center [107, 17] width 170 height 33
click at [174, 10] on div at bounding box center [171, 5] width 36 height 7
click at [173, 10] on em at bounding box center [174, 5] width 7 height 7
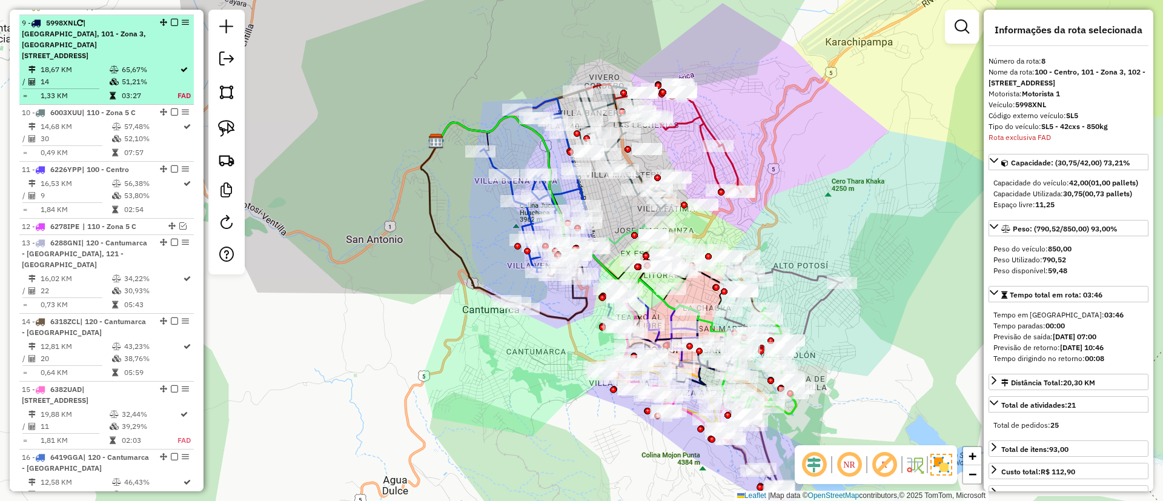
click at [167, 77] on table "18,67 KM 65,67% / 14 51,21% = 1,33 KM 03:27 FAD" at bounding box center [107, 83] width 170 height 38
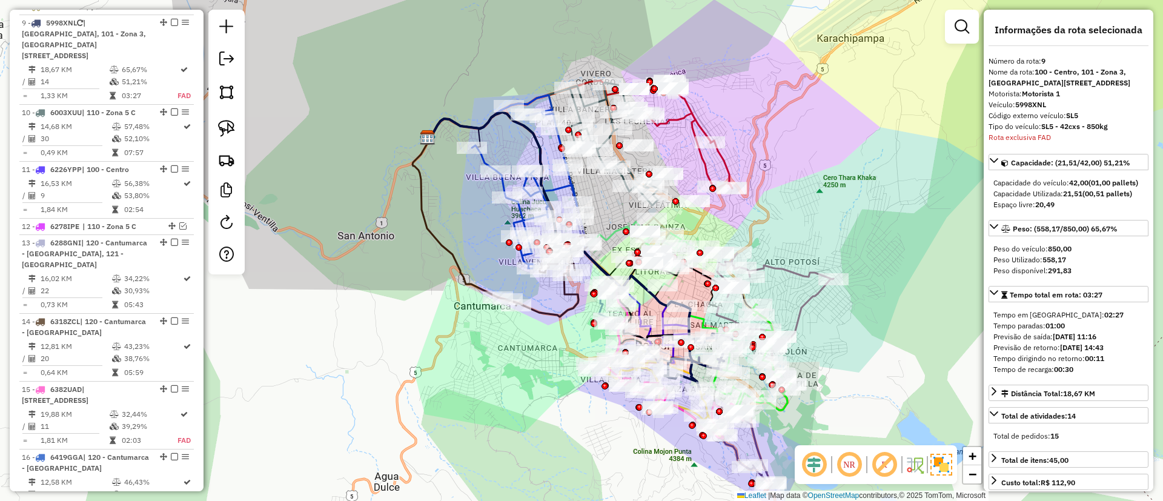
scroll to position [936, 0]
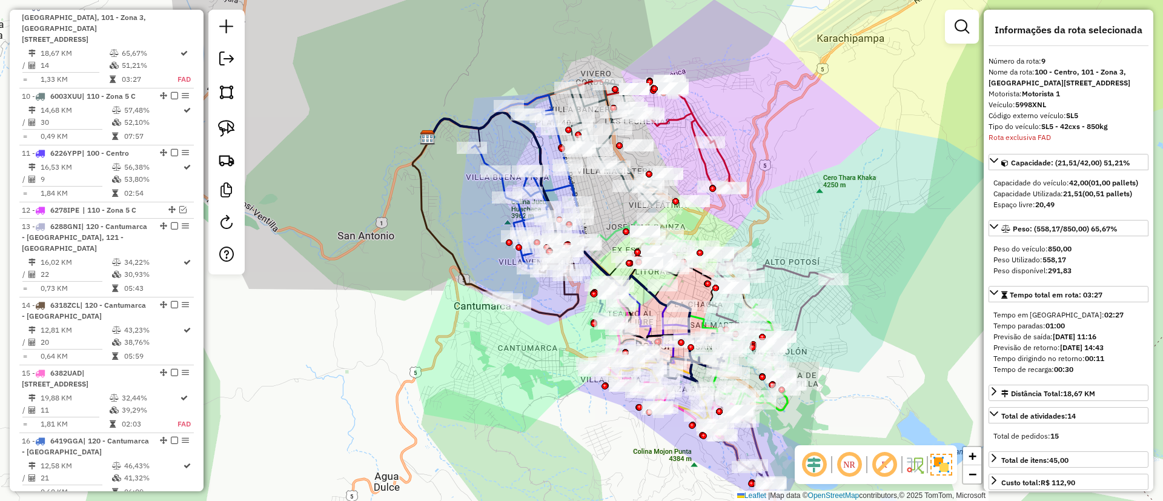
click at [956, 39] on div at bounding box center [962, 27] width 34 height 34
click at [960, 33] on em at bounding box center [962, 26] width 15 height 15
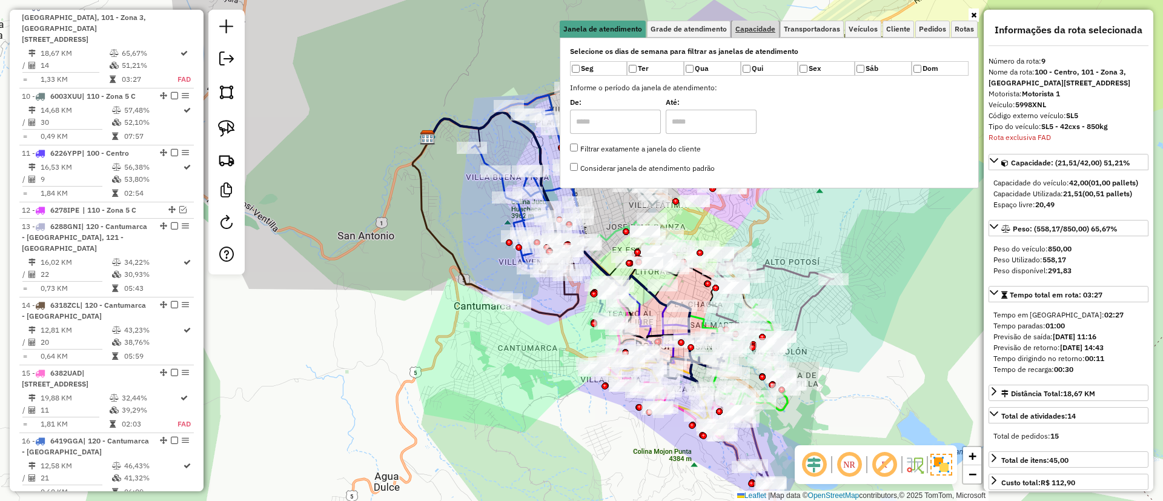
click at [762, 31] on span "Capacidade" at bounding box center [755, 28] width 40 height 7
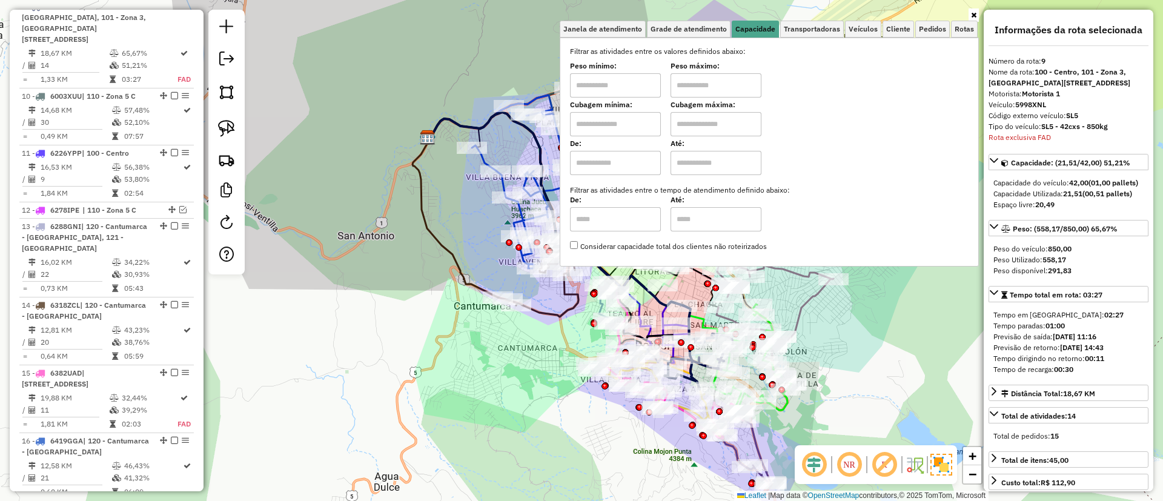
click at [597, 167] on input "text" at bounding box center [615, 163] width 91 height 24
type input "****"
click at [707, 171] on input "text" at bounding box center [715, 163] width 91 height 24
type input "*****"
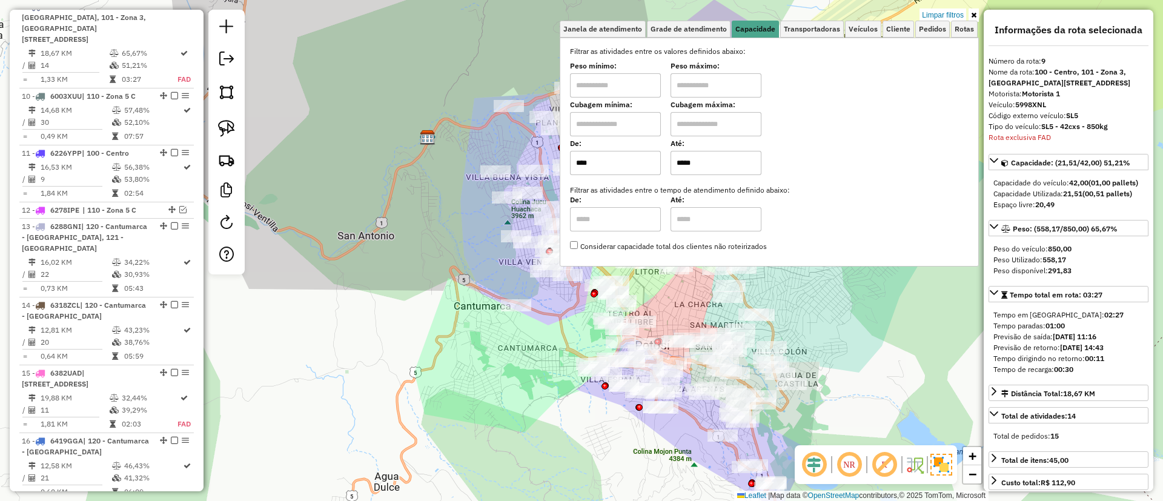
click at [976, 16] on icon at bounding box center [973, 15] width 5 height 7
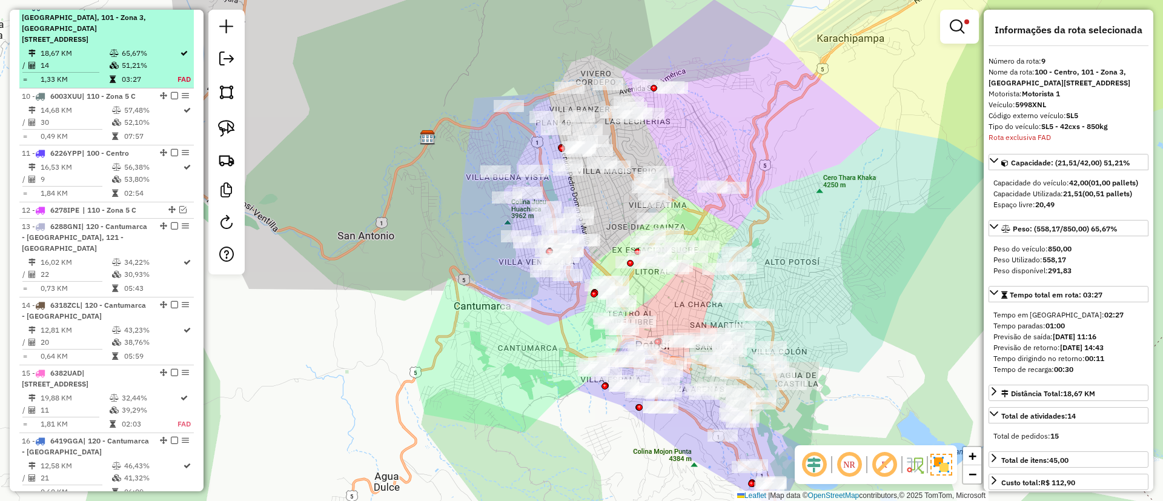
click at [102, 59] on td "14" at bounding box center [74, 65] width 69 height 12
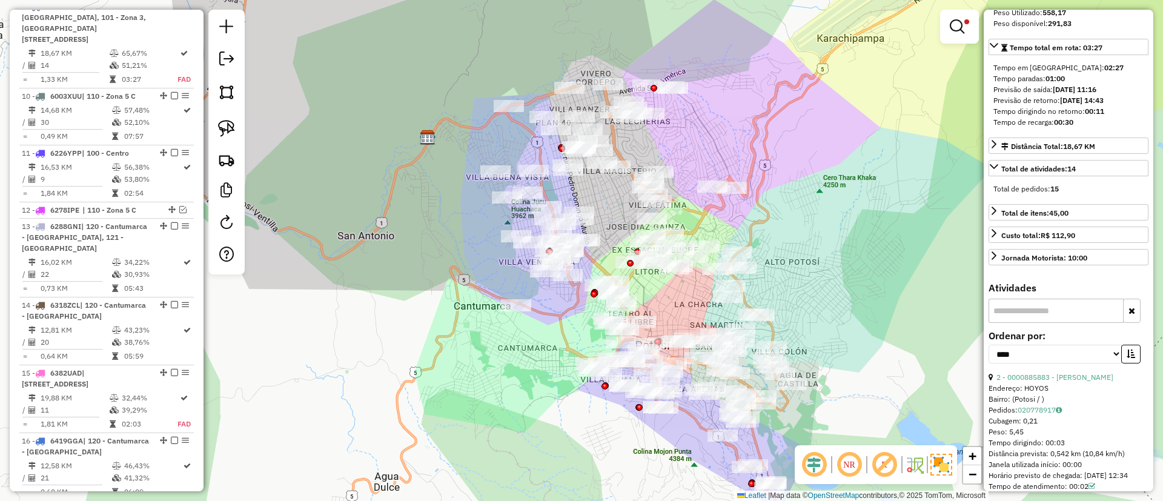
scroll to position [273, 0]
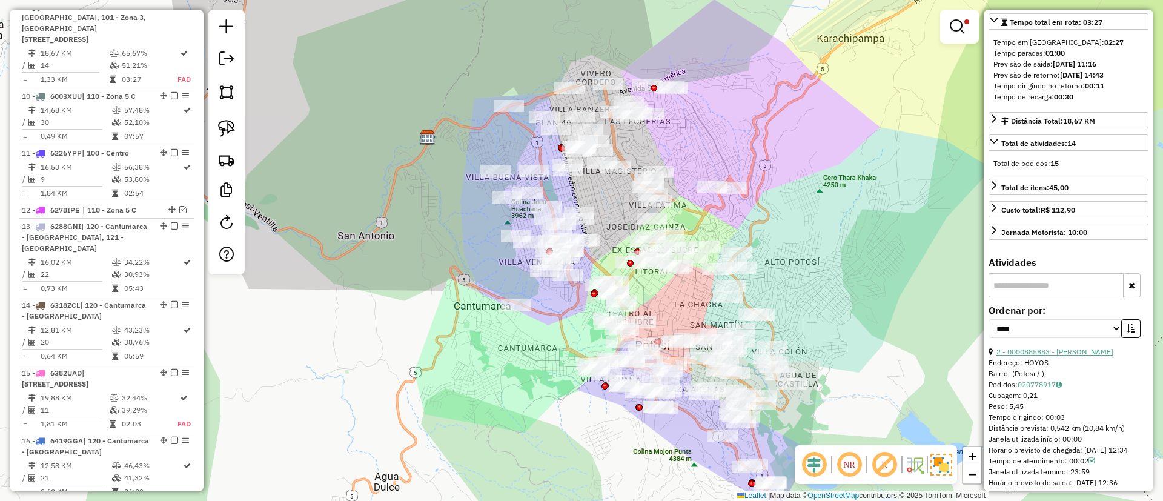
click at [1027, 356] on link "2 - 0000885883 - CLAUDIA VARGAS" at bounding box center [1054, 351] width 117 height 9
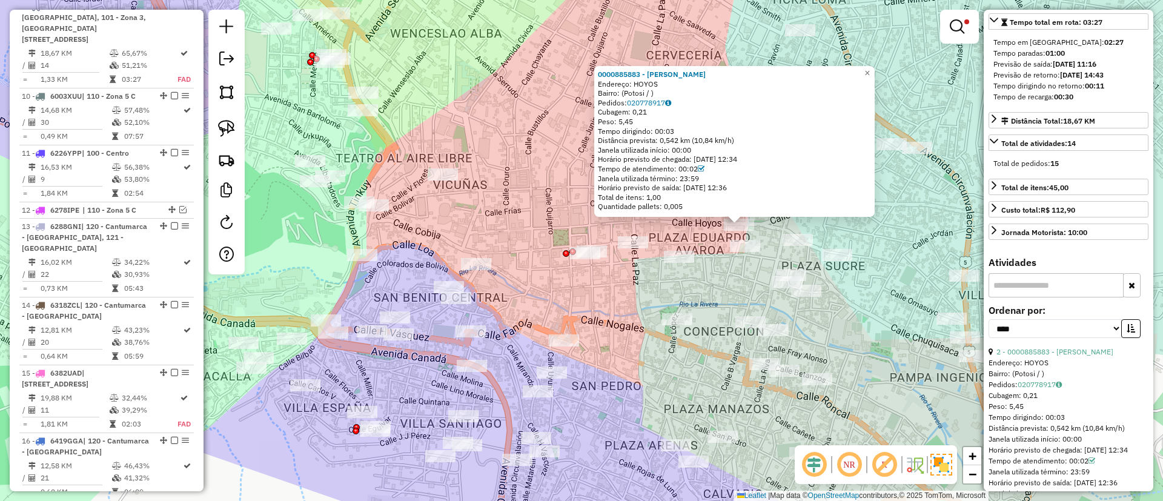
drag, startPoint x: 488, startPoint y: 273, endPoint x: 598, endPoint y: 285, distance: 110.3
click at [598, 285] on div "0000885883 - CLAUDIA VARGAS Endereço: HOYOS Bairro: (Potosi / ) Pedidos: 020778…" at bounding box center [581, 250] width 1163 height 501
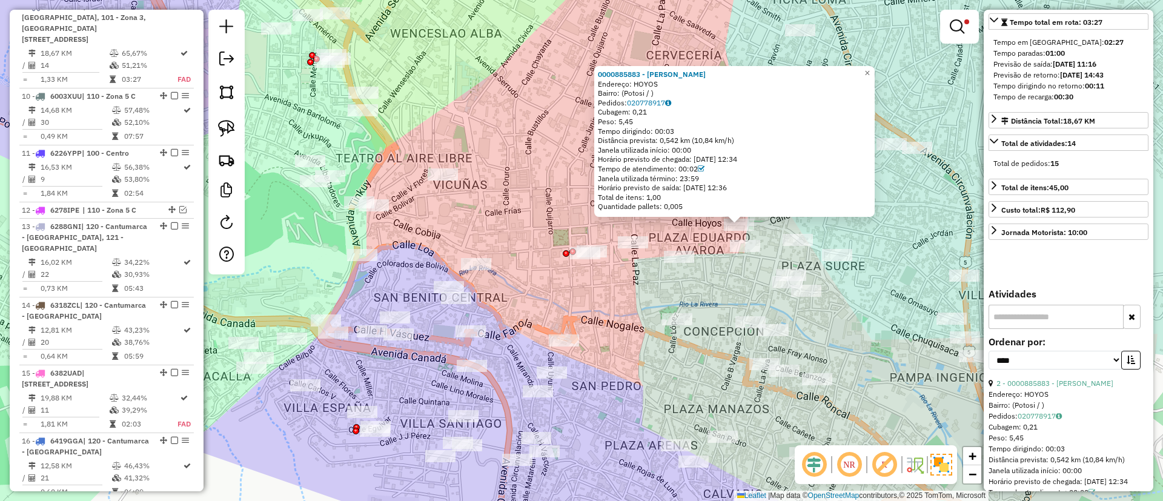
scroll to position [0, 0]
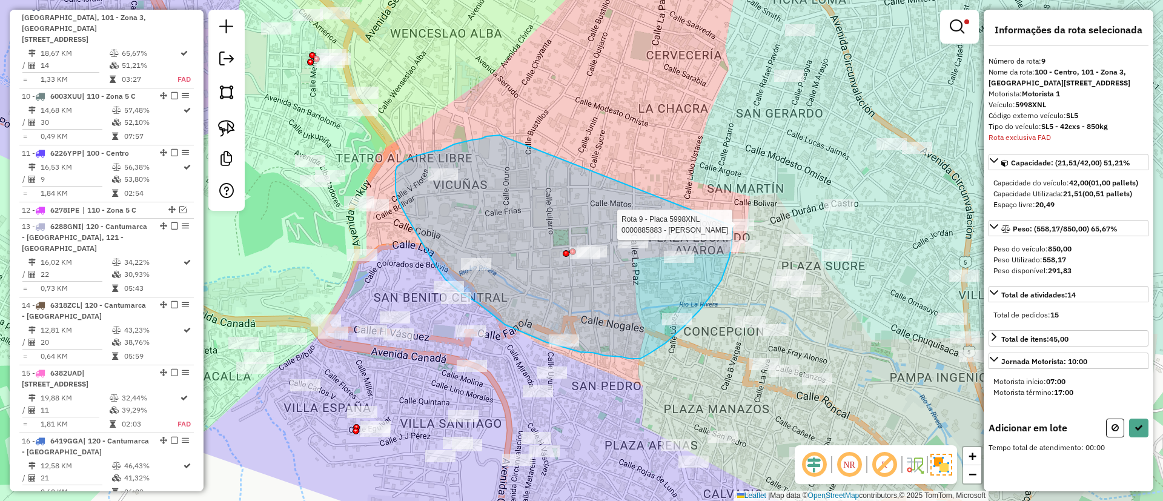
click at [732, 226] on div "Rota 9 - Placa 5998XNL 0000915191 - T. GUISELA Rota 9 - Placa 5998XNL 000088588…" at bounding box center [581, 250] width 1163 height 501
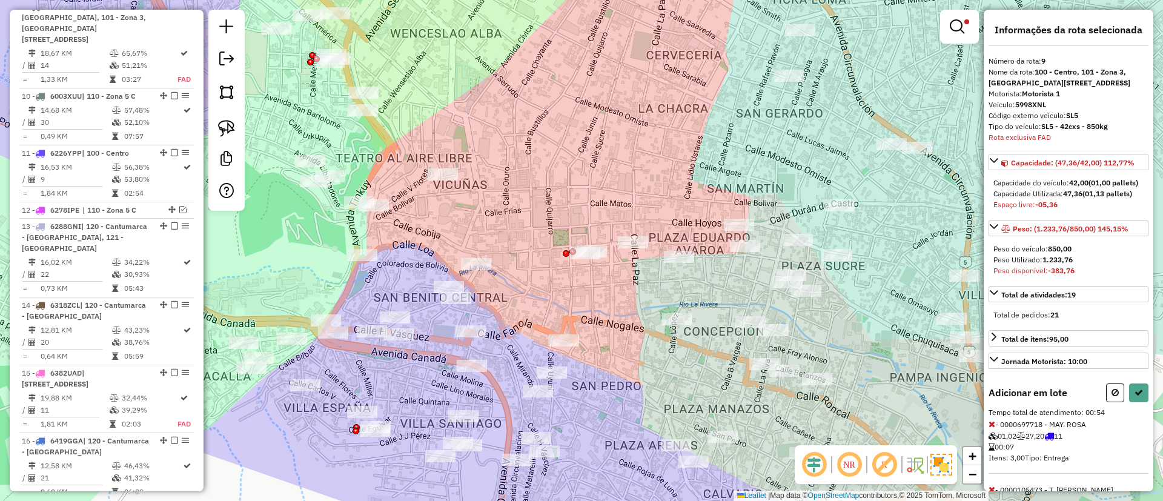
select select "*********"
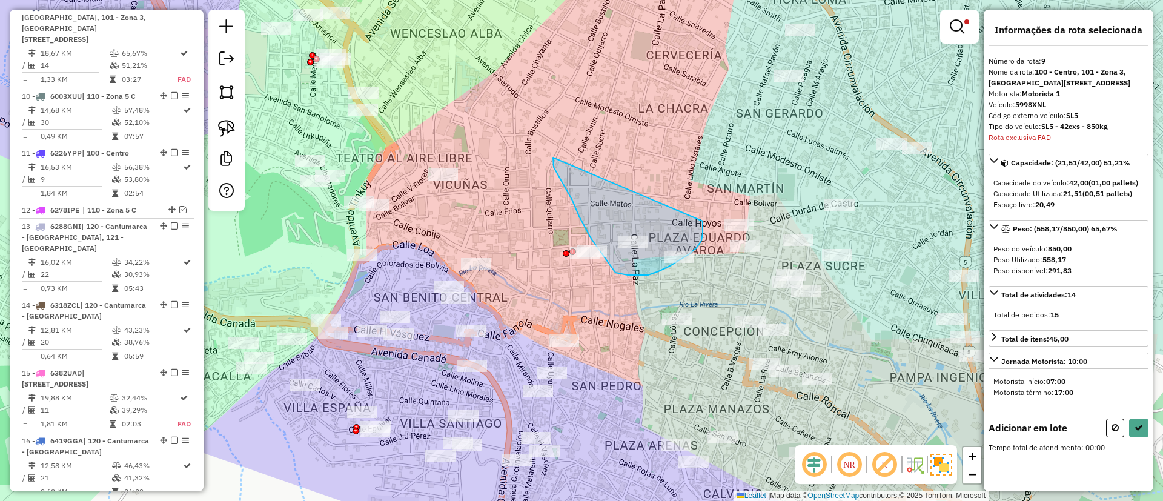
drag, startPoint x: 553, startPoint y: 159, endPoint x: 703, endPoint y: 216, distance: 159.9
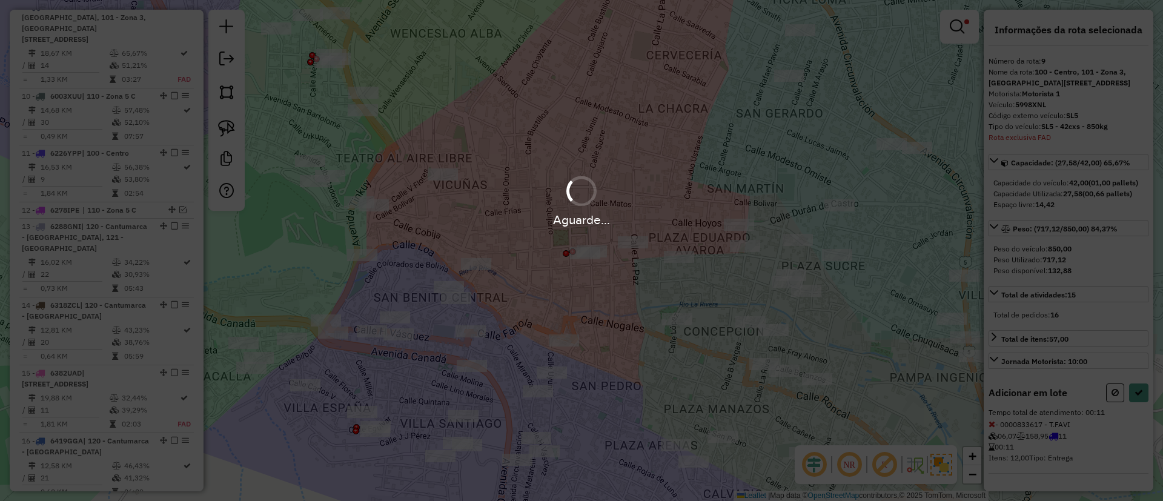
select select "*********"
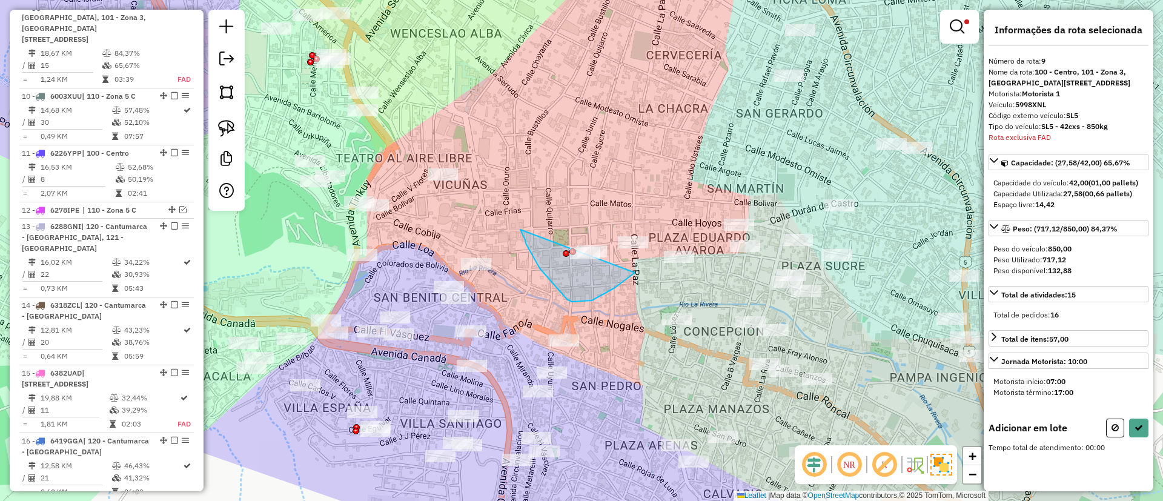
drag, startPoint x: 525, startPoint y: 240, endPoint x: 643, endPoint y: 232, distance: 117.8
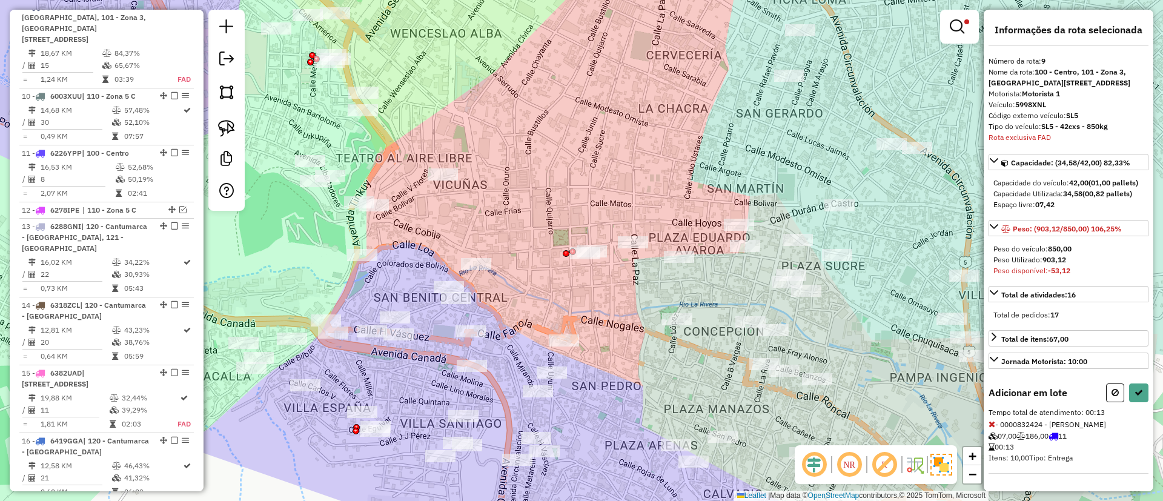
select select "*********"
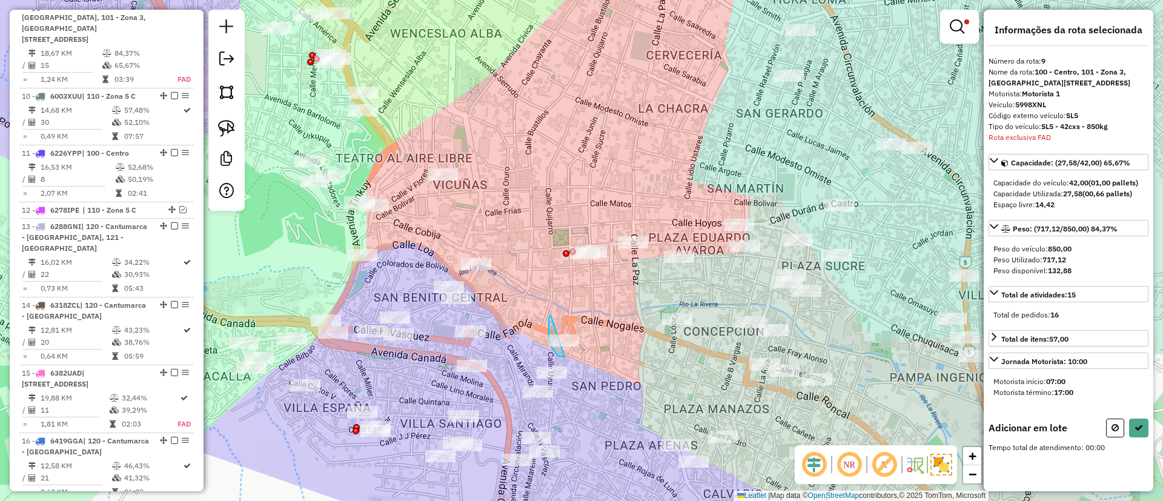
drag, startPoint x: 549, startPoint y: 330, endPoint x: 598, endPoint y: 334, distance: 49.2
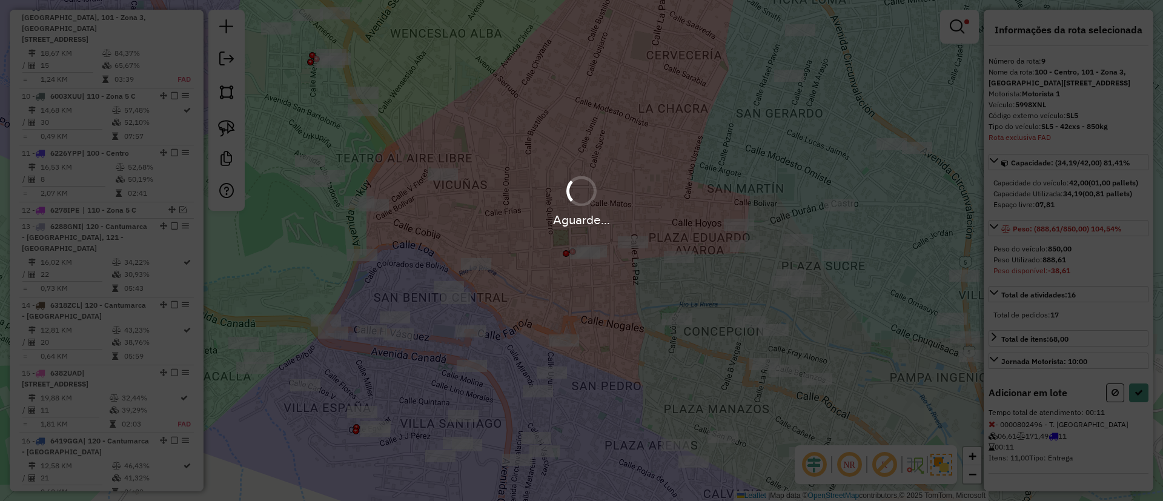
select select "*********"
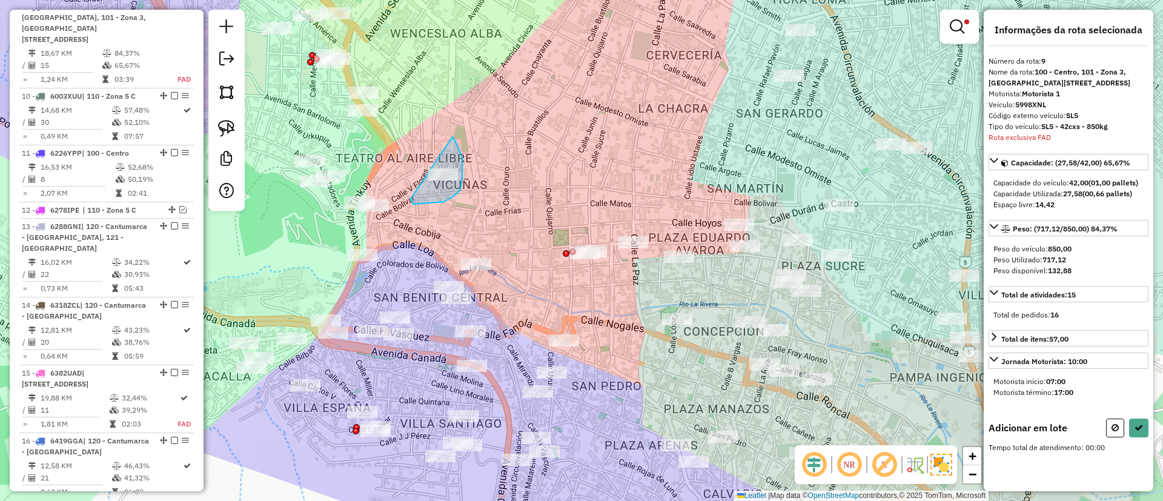
drag, startPoint x: 411, startPoint y: 200, endPoint x: 448, endPoint y: 133, distance: 76.5
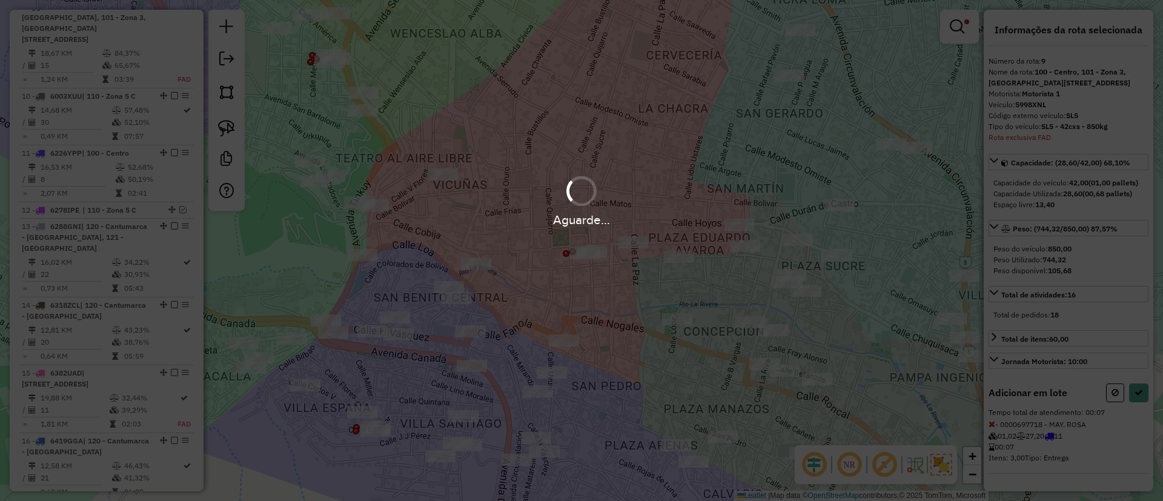
select select "*********"
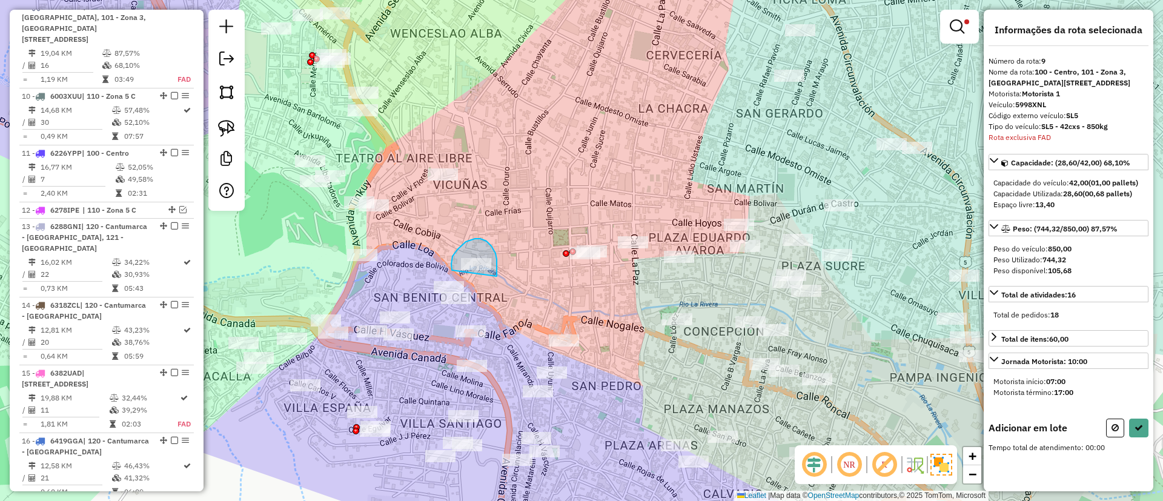
drag, startPoint x: 452, startPoint y: 270, endPoint x: 497, endPoint y: 276, distance: 45.3
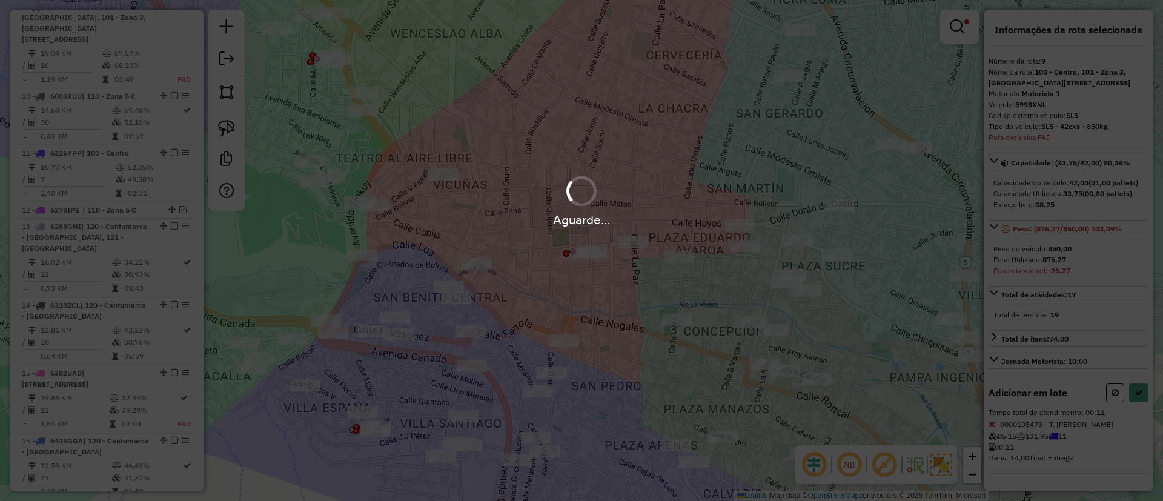
select select "*********"
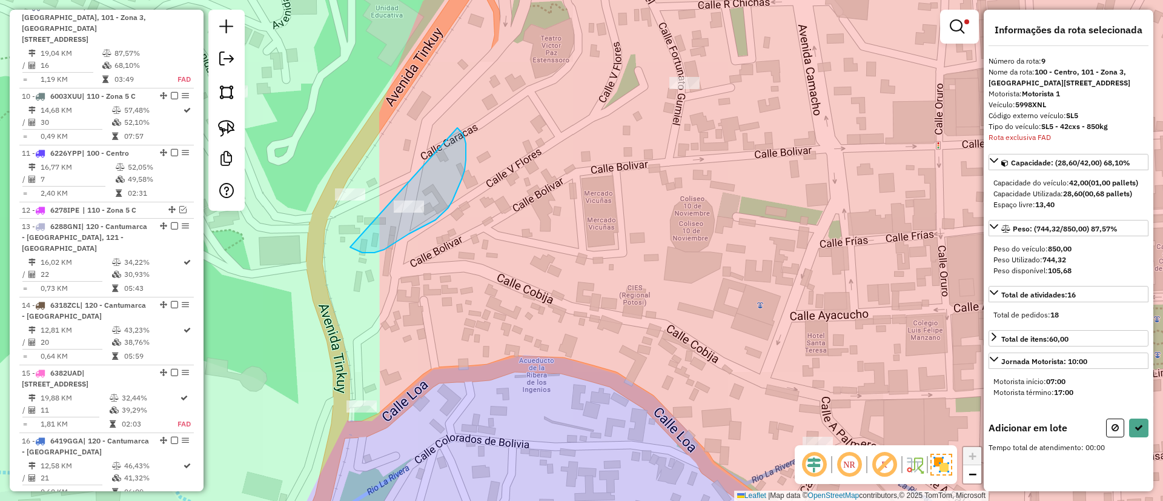
drag, startPoint x: 357, startPoint y: 250, endPoint x: 455, endPoint y: 127, distance: 157.8
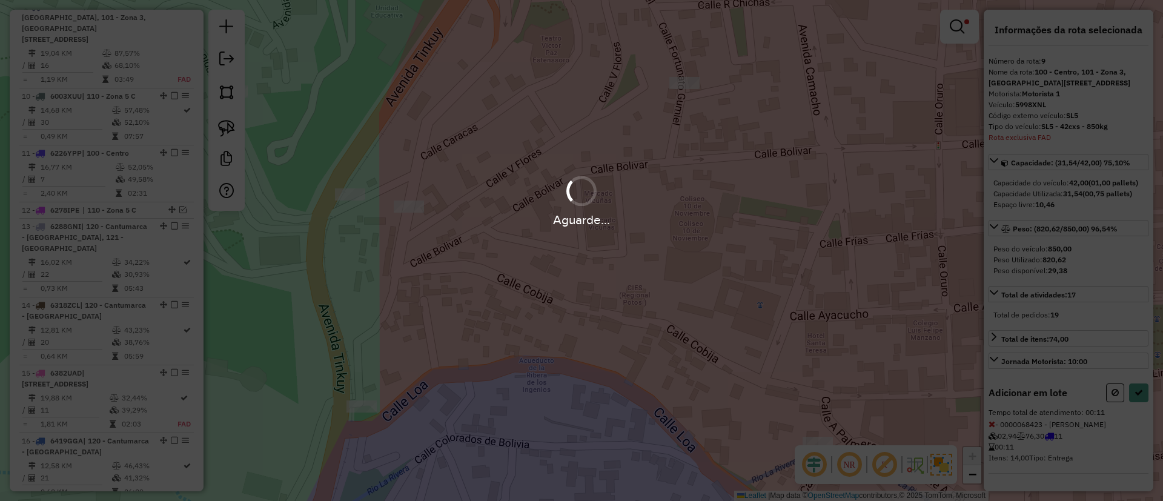
select select "*********"
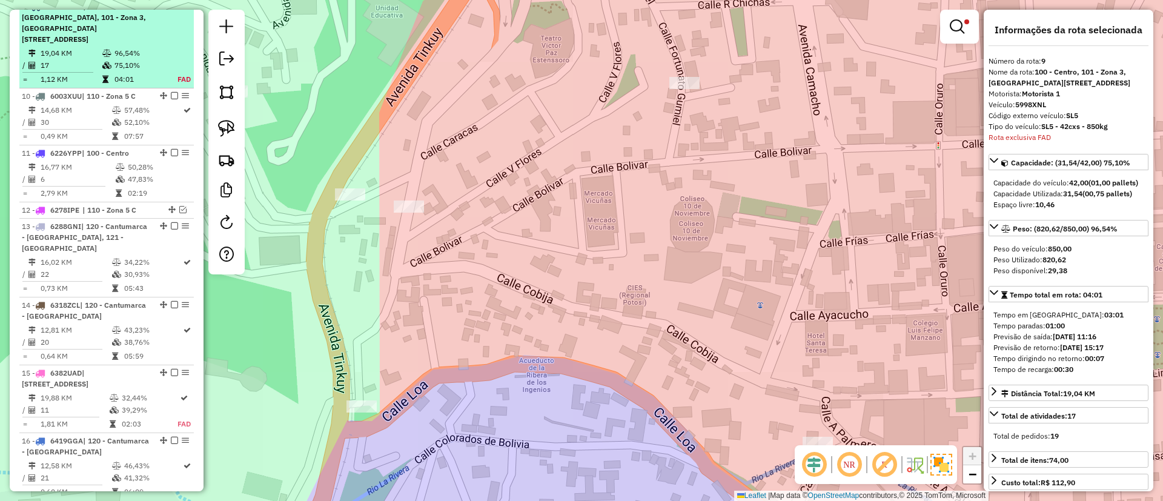
click at [171, 10] on em at bounding box center [174, 5] width 7 height 7
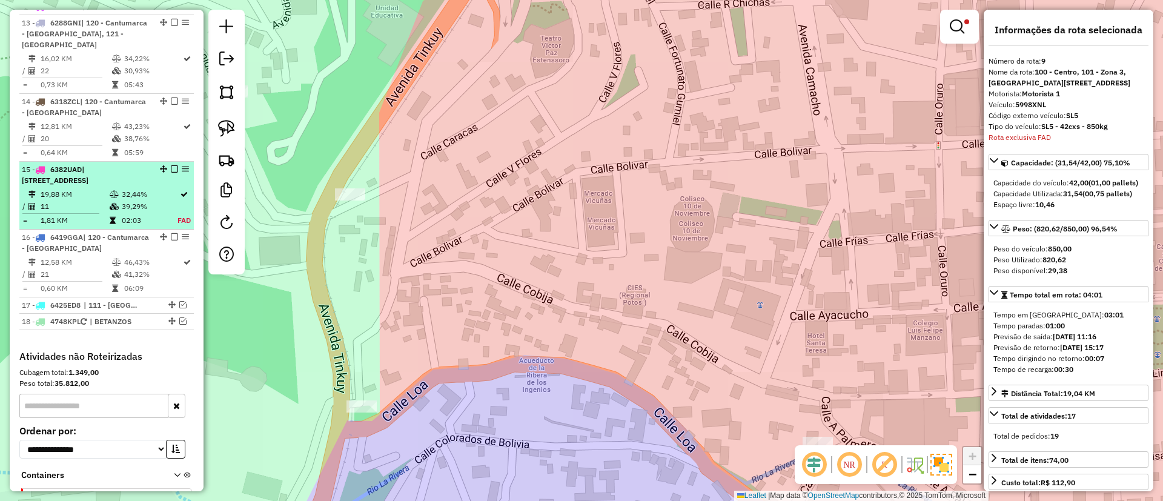
click at [153, 186] on div "15 - 6382UAD | 101 - Zona 3, 102 - Calle Angosta" at bounding box center [107, 175] width 170 height 22
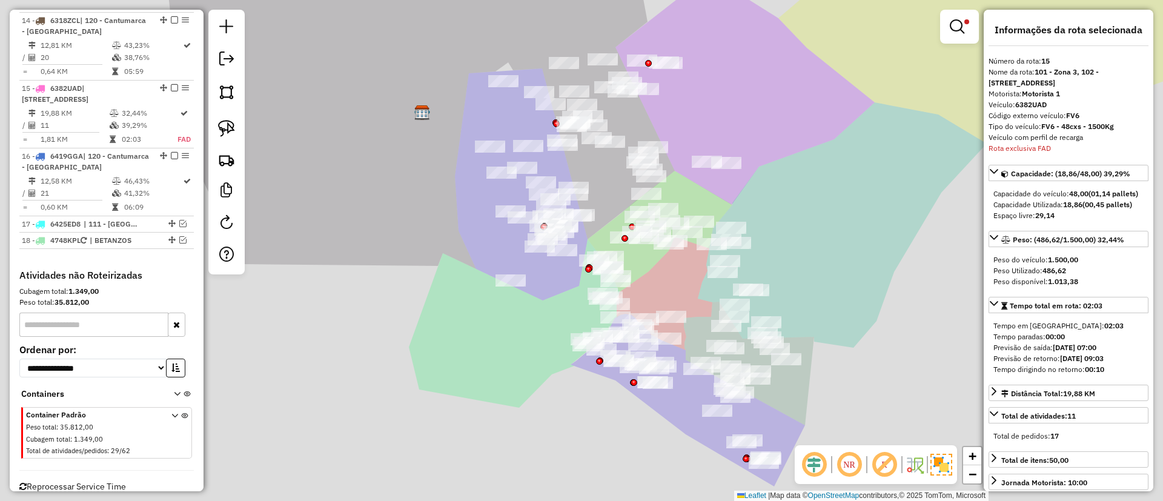
scroll to position [1187, 0]
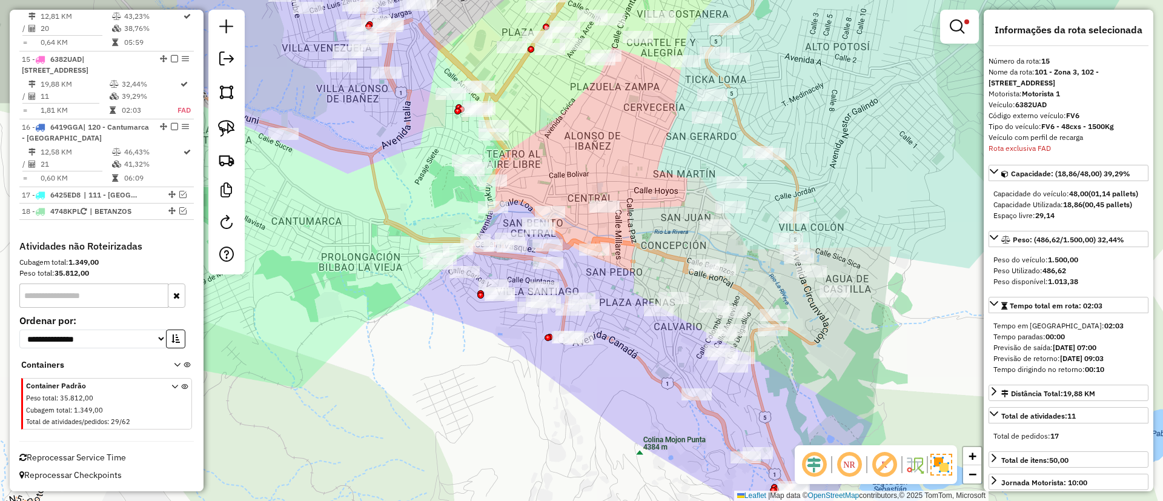
drag, startPoint x: 718, startPoint y: 430, endPoint x: 610, endPoint y: 383, distance: 117.7
click at [643, 397] on div "Limpar filtros Janela de atendimento Grade de atendimento Capacidade Transporta…" at bounding box center [581, 250] width 1163 height 501
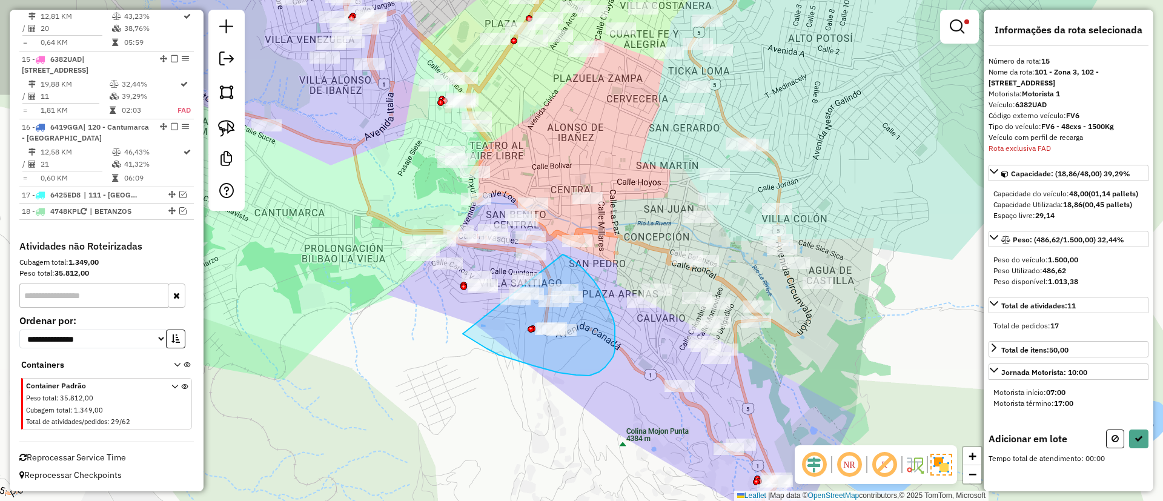
drag, startPoint x: 534, startPoint y: 366, endPoint x: 557, endPoint y: 254, distance: 114.3
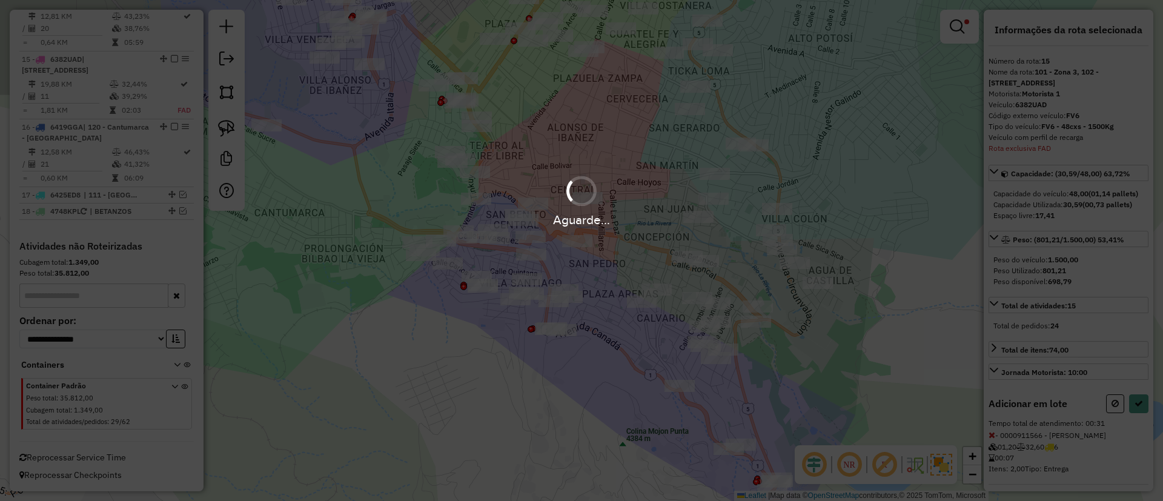
select select "*********"
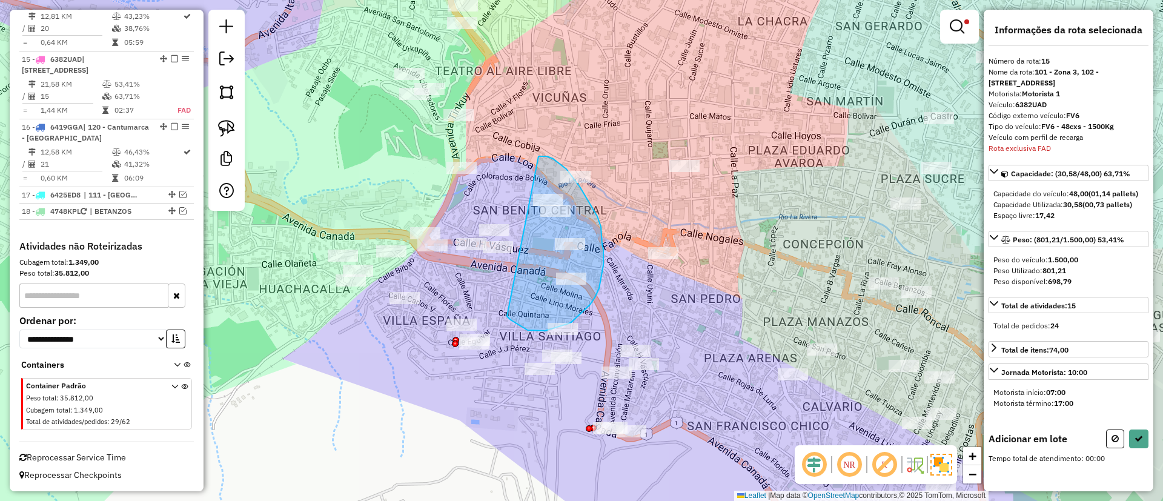
drag, startPoint x: 538, startPoint y: 156, endPoint x: 504, endPoint y: 311, distance: 158.9
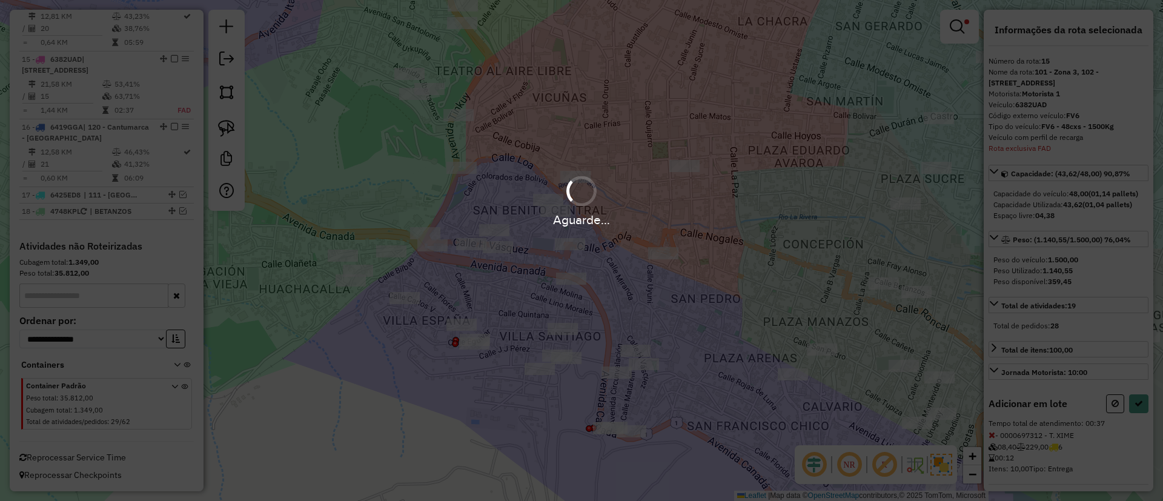
select select "*********"
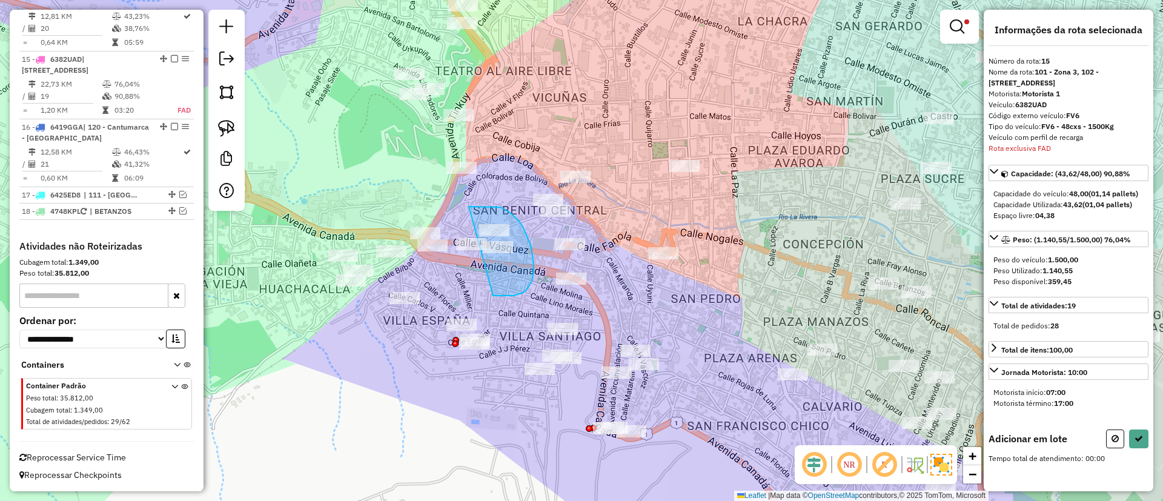
drag, startPoint x: 469, startPoint y: 207, endPoint x: 484, endPoint y: 290, distance: 84.3
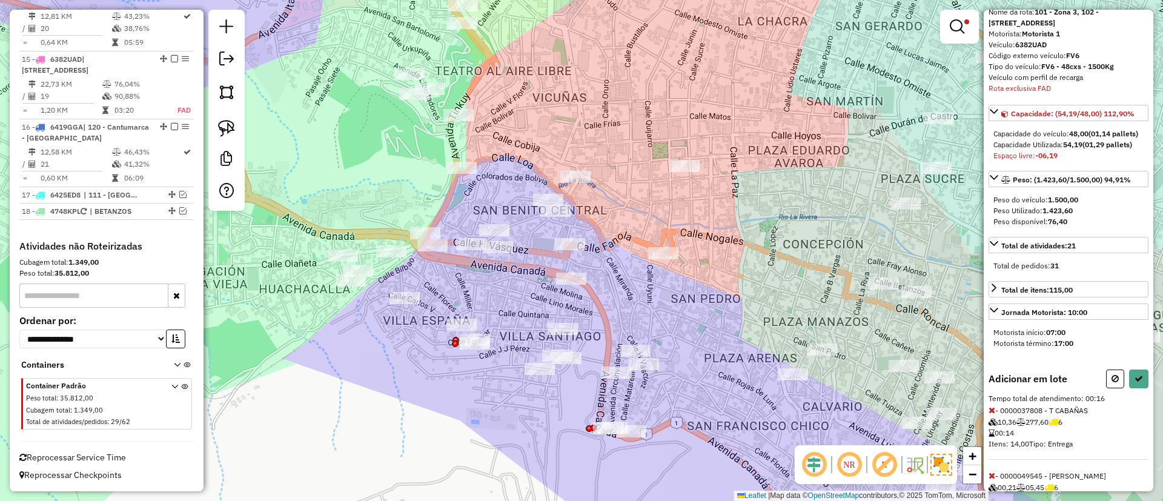
scroll to position [119, 0]
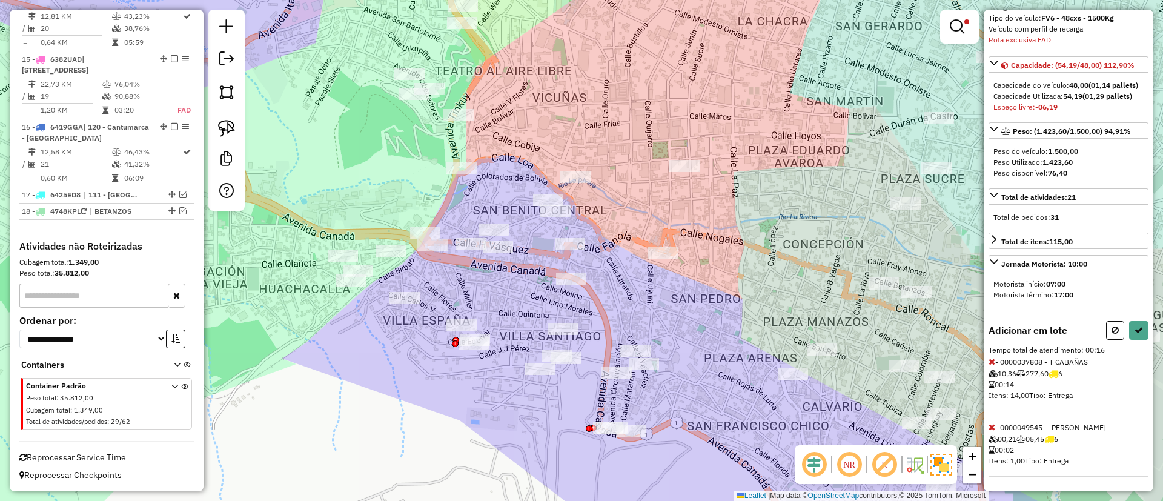
click at [993, 360] on icon at bounding box center [991, 361] width 7 height 8
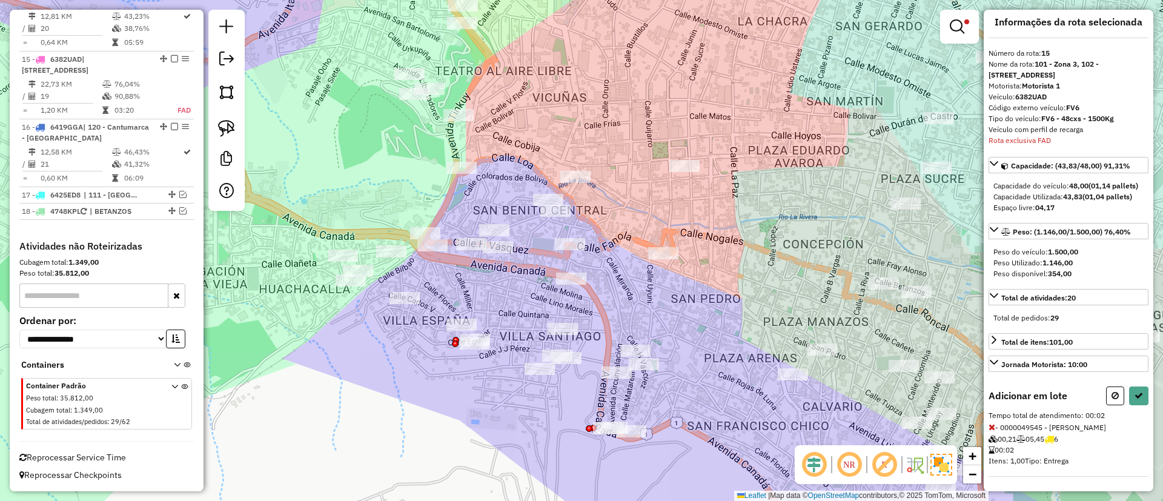
select select "*********"
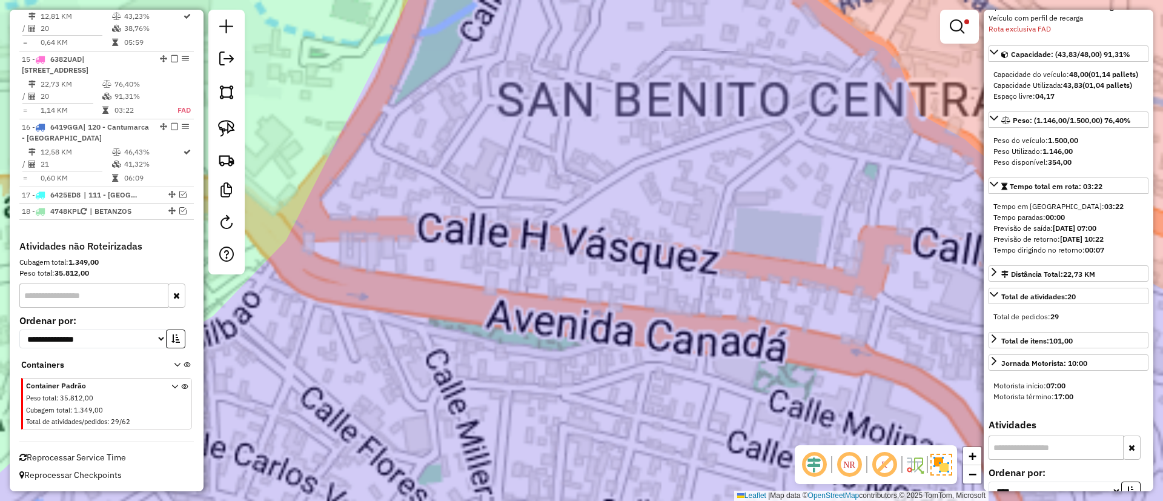
scroll to position [0, 0]
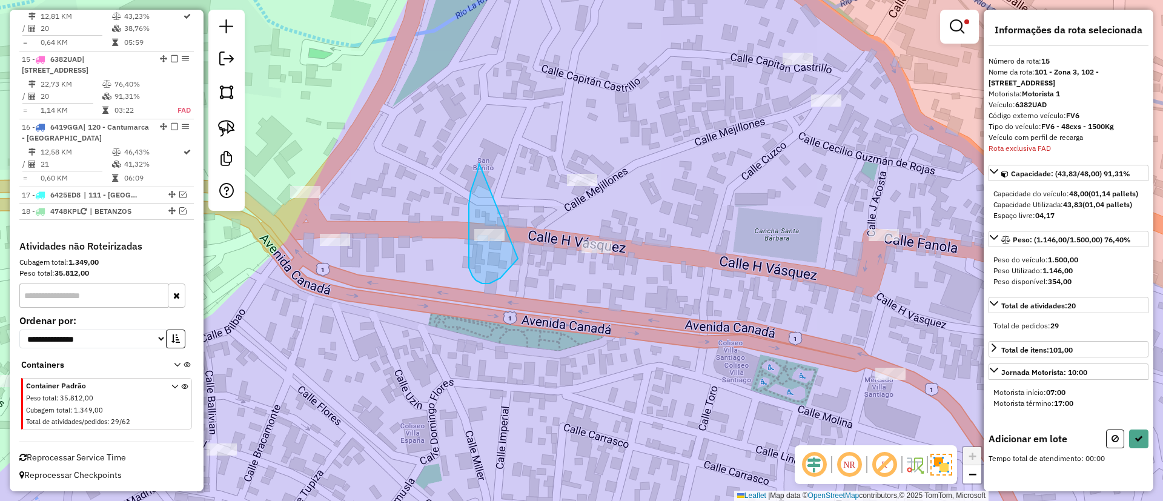
drag, startPoint x: 469, startPoint y: 260, endPoint x: 525, endPoint y: 245, distance: 57.9
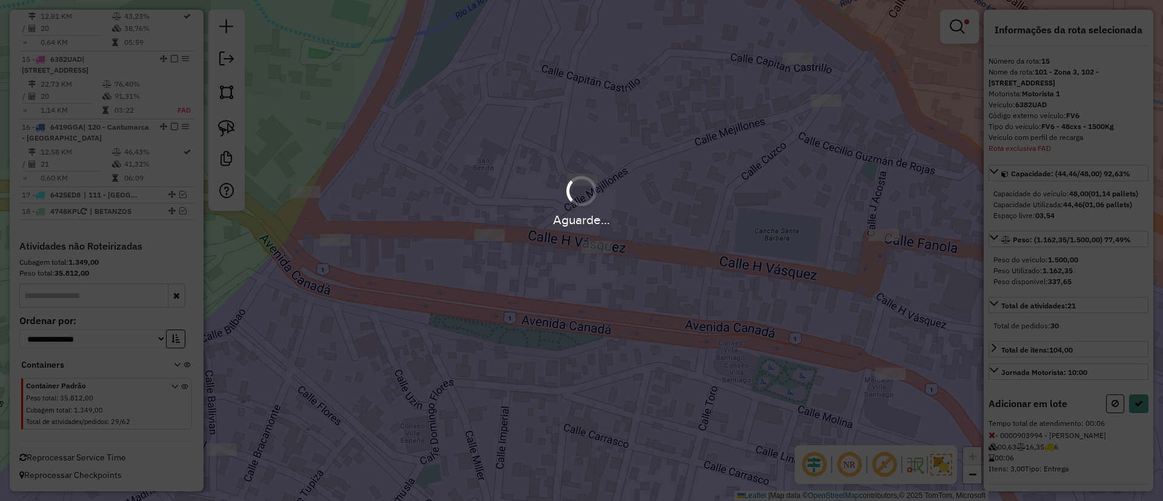
select select "*********"
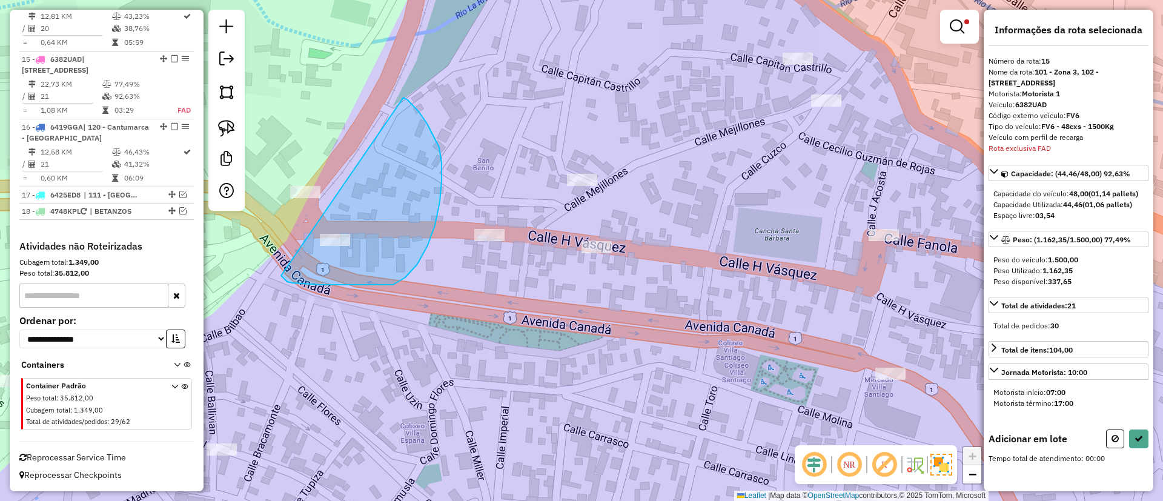
drag, startPoint x: 287, startPoint y: 282, endPoint x: 400, endPoint y: 102, distance: 212.6
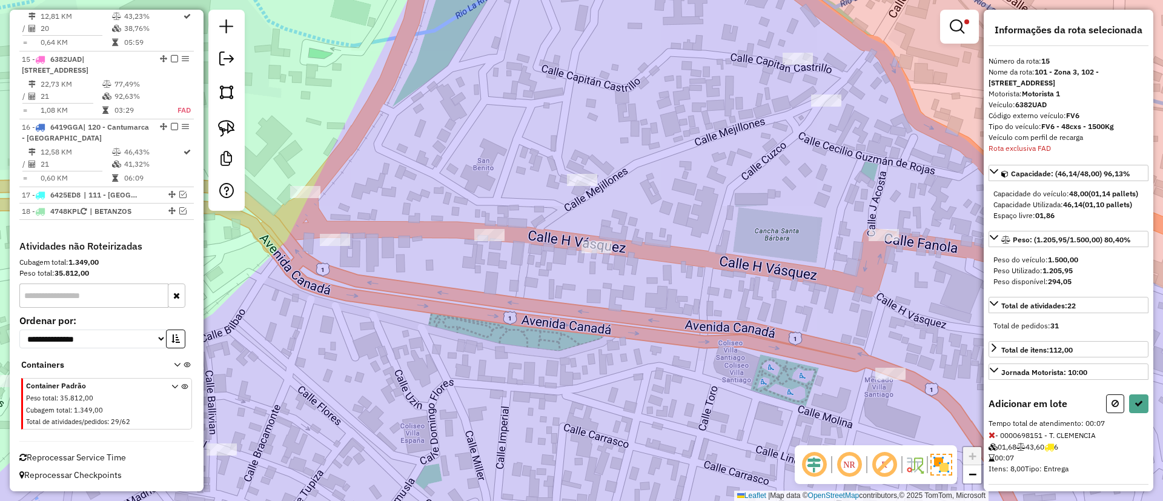
select select "*********"
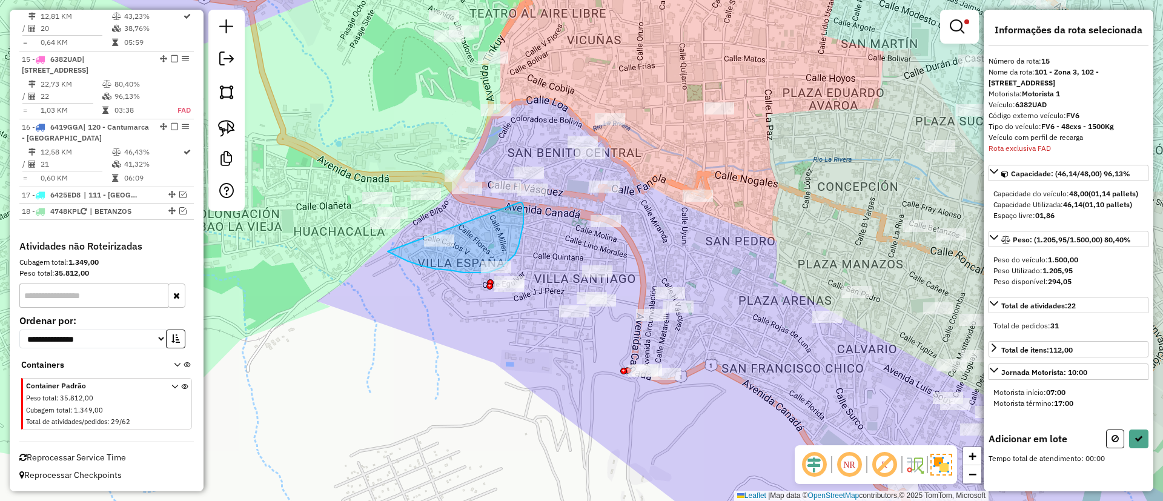
drag, startPoint x: 393, startPoint y: 254, endPoint x: 518, endPoint y: 202, distance: 135.8
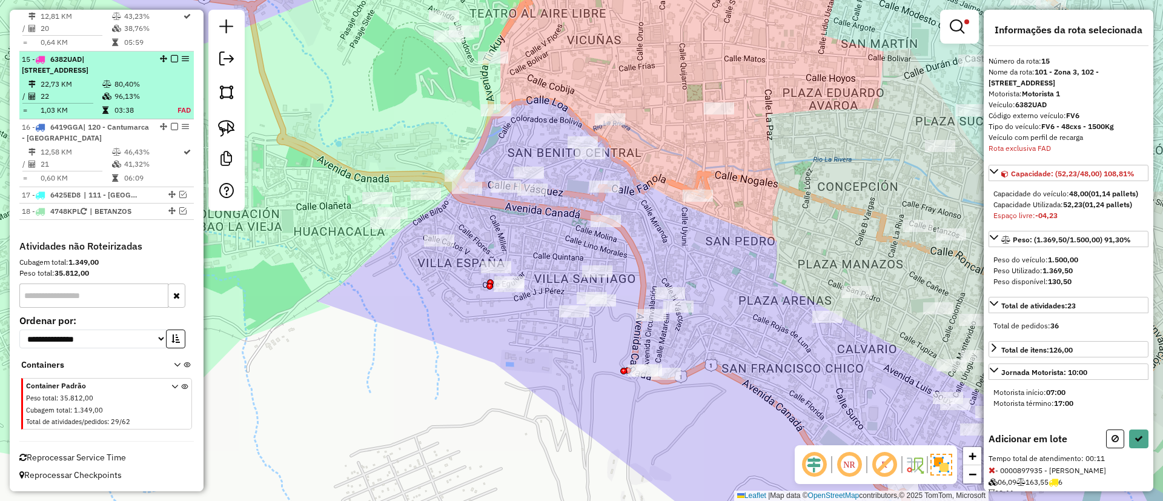
click at [171, 58] on em at bounding box center [174, 58] width 7 height 7
select select "*********"
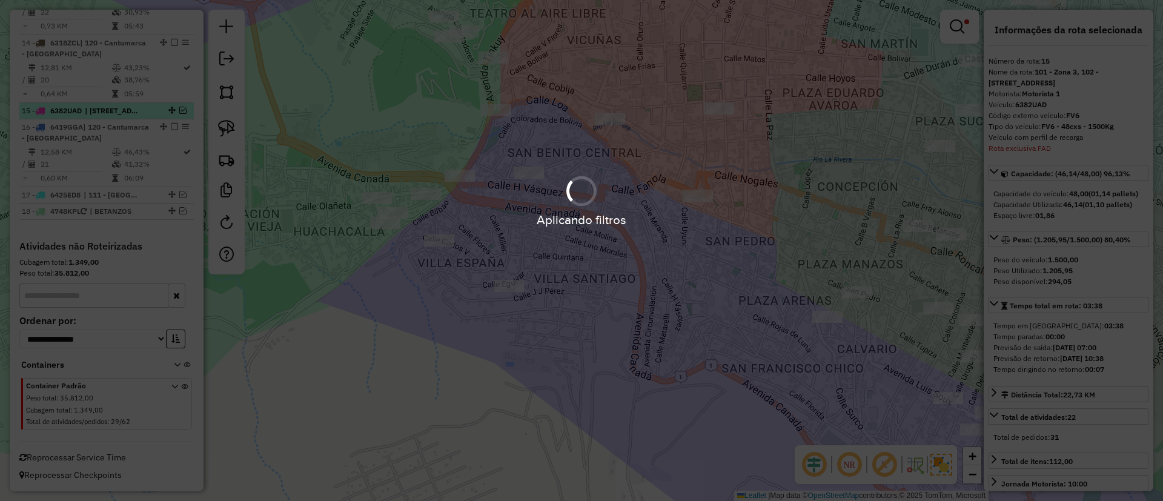
scroll to position [1136, 0]
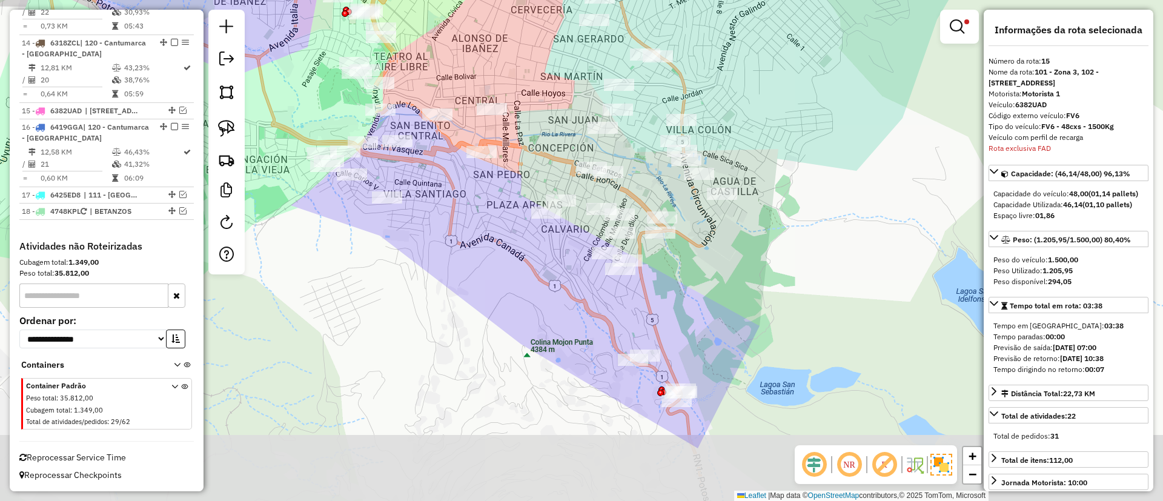
drag, startPoint x: 512, startPoint y: 300, endPoint x: 485, endPoint y: 270, distance: 41.2
click at [479, 254] on div "Limpar filtros Janela de atendimento Grade de atendimento Capacidade Transporta…" at bounding box center [581, 250] width 1163 height 501
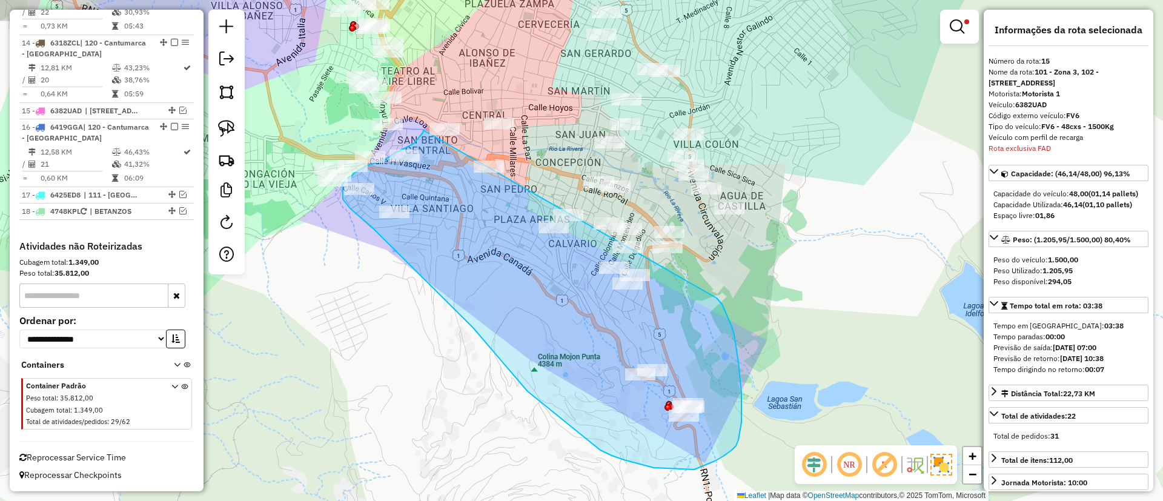
drag, startPoint x: 423, startPoint y: 133, endPoint x: 717, endPoint y: 298, distance: 337.1
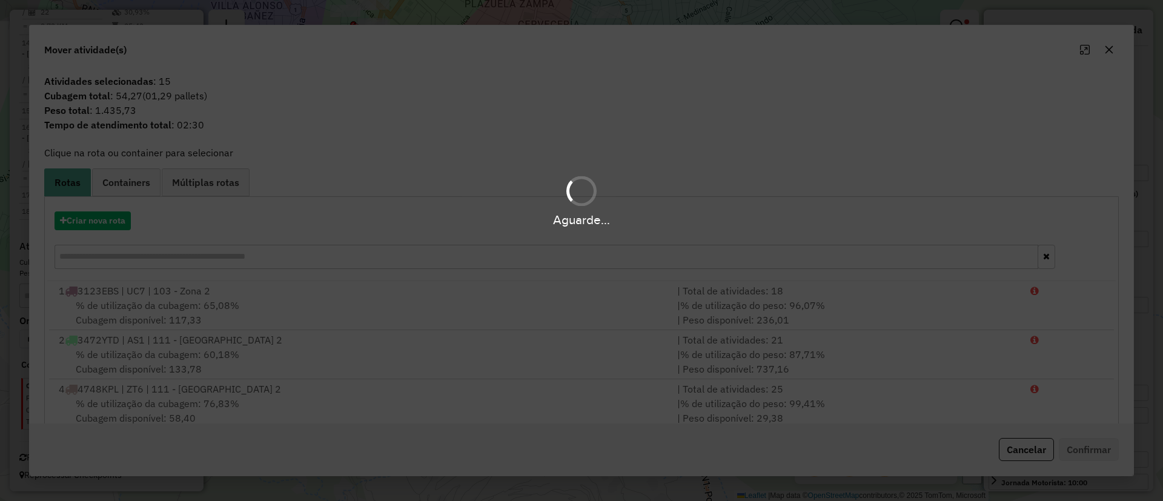
click at [93, 223] on div "Aguarde..." at bounding box center [581, 219] width 1163 height 19
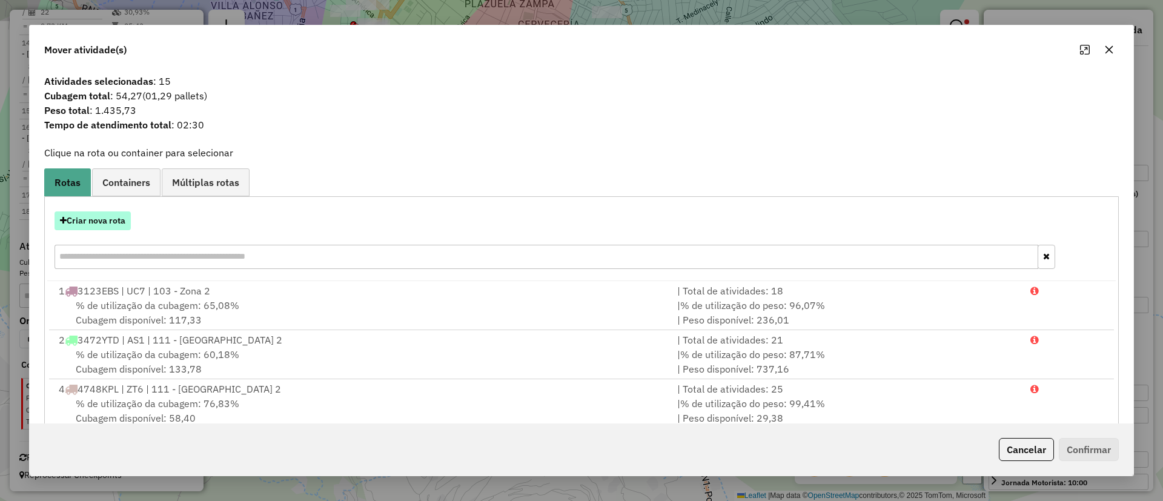
click at [99, 220] on button "Criar nova rota" at bounding box center [93, 220] width 76 height 19
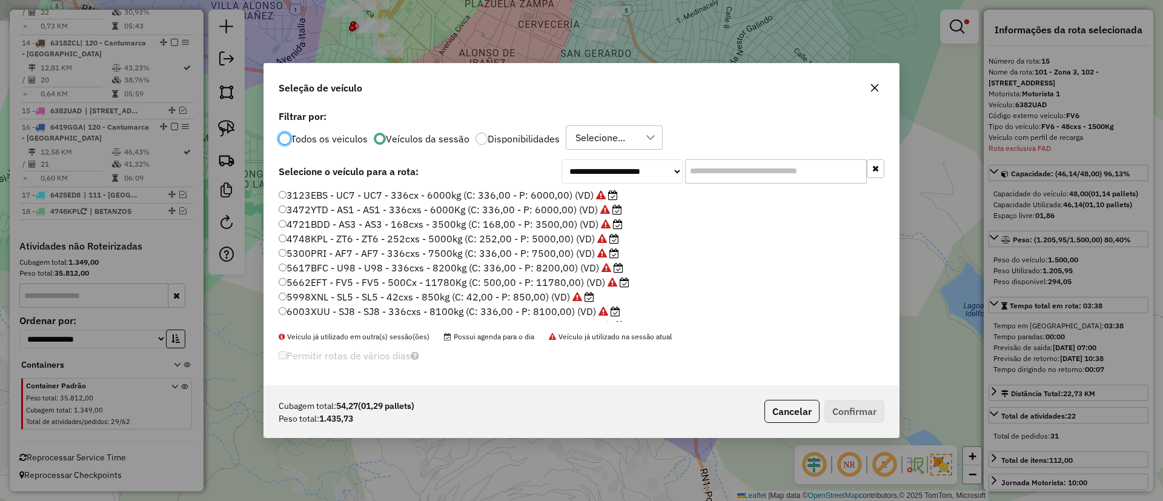
scroll to position [7, 4]
click at [752, 180] on input "text" at bounding box center [776, 171] width 182 height 24
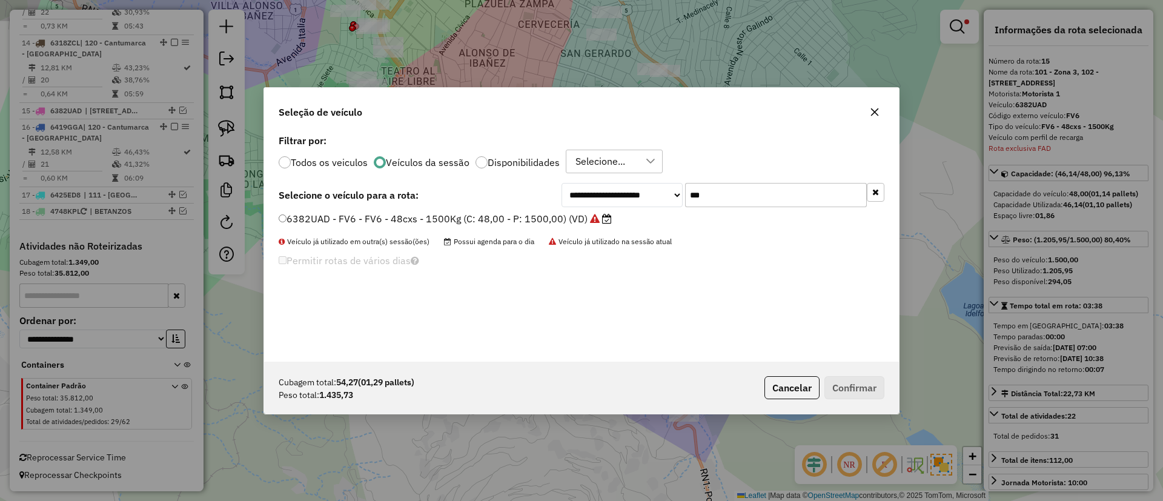
type input "***"
click at [563, 221] on label "6382UAD - FV6 - FV6 - 48cxs - 1500Kg (C: 48,00 - P: 1500,00) (VD)" at bounding box center [445, 218] width 333 height 15
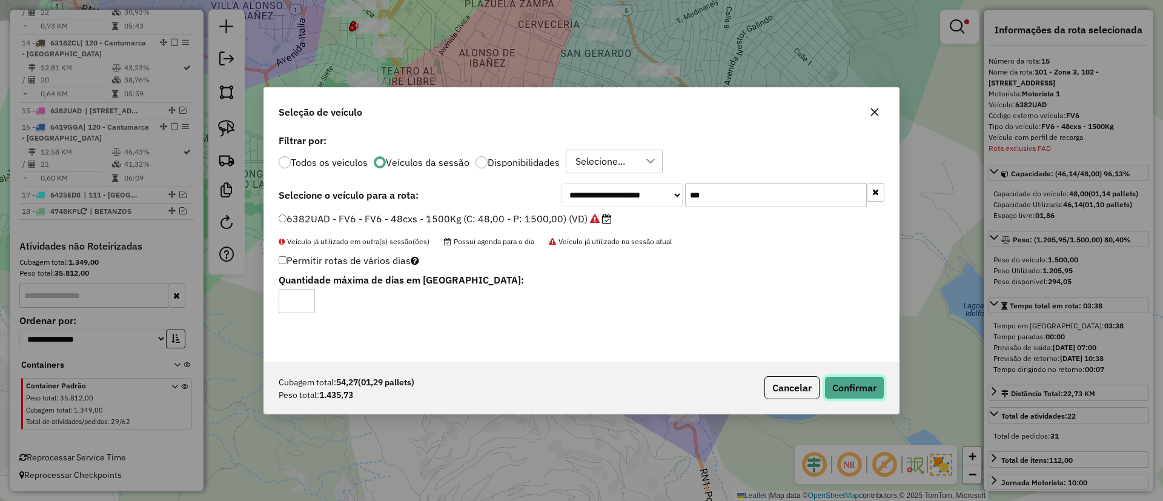
click at [847, 382] on button "Confirmar" at bounding box center [854, 387] width 60 height 23
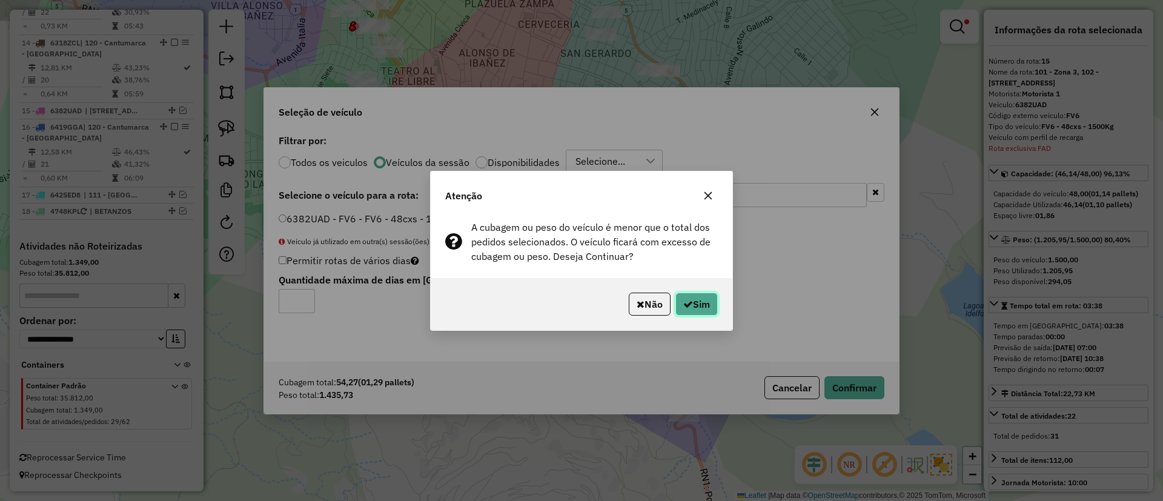
click at [689, 296] on button "Sim" at bounding box center [696, 304] width 42 height 23
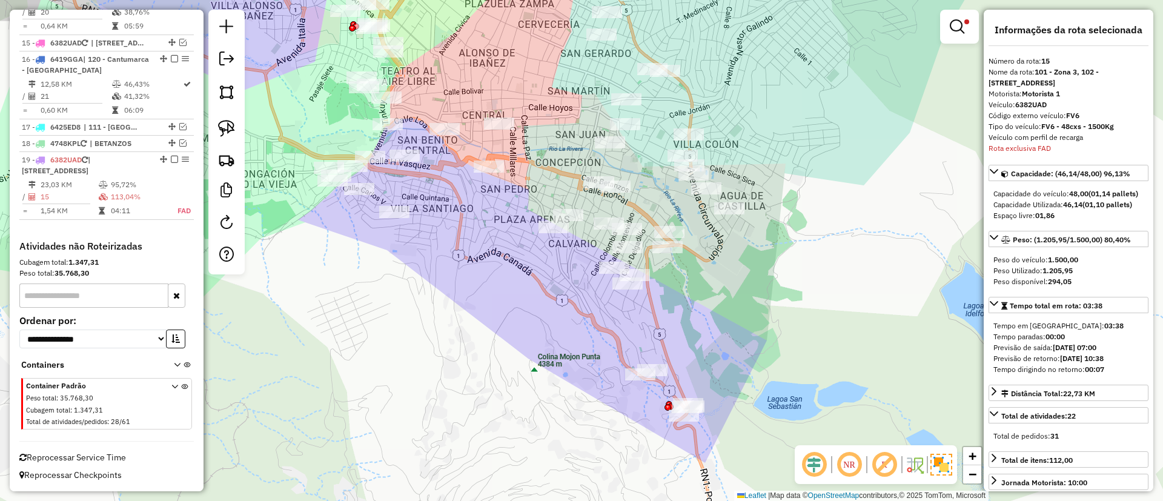
scroll to position [1203, 0]
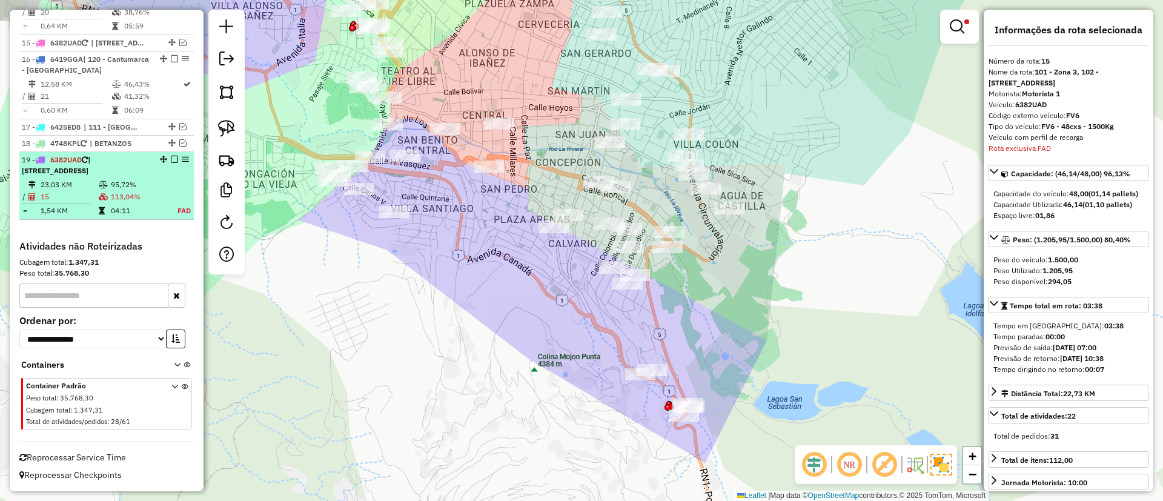
click at [83, 187] on td "23,03 KM" at bounding box center [69, 185] width 58 height 12
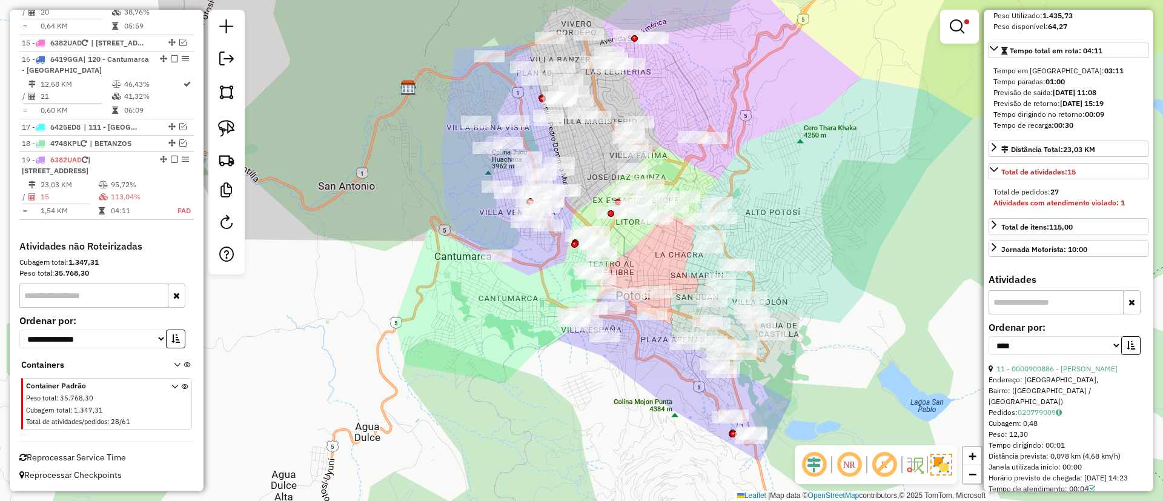
scroll to position [273, 0]
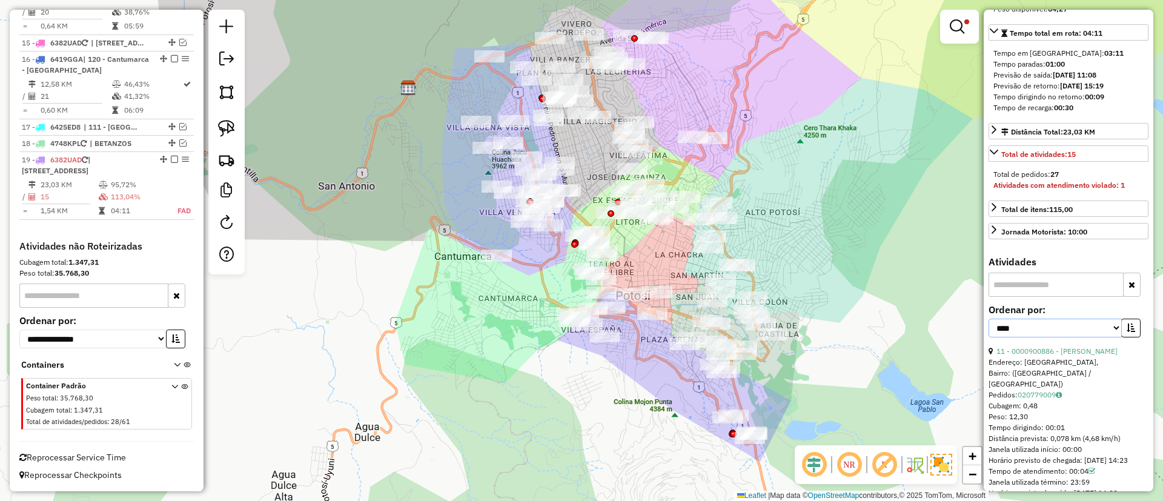
click at [1062, 336] on select "**********" at bounding box center [1054, 328] width 133 height 19
select select "**********"
click at [988, 329] on select "**********" at bounding box center [1054, 328] width 133 height 19
click at [1127, 332] on icon "button" at bounding box center [1131, 327] width 8 height 8
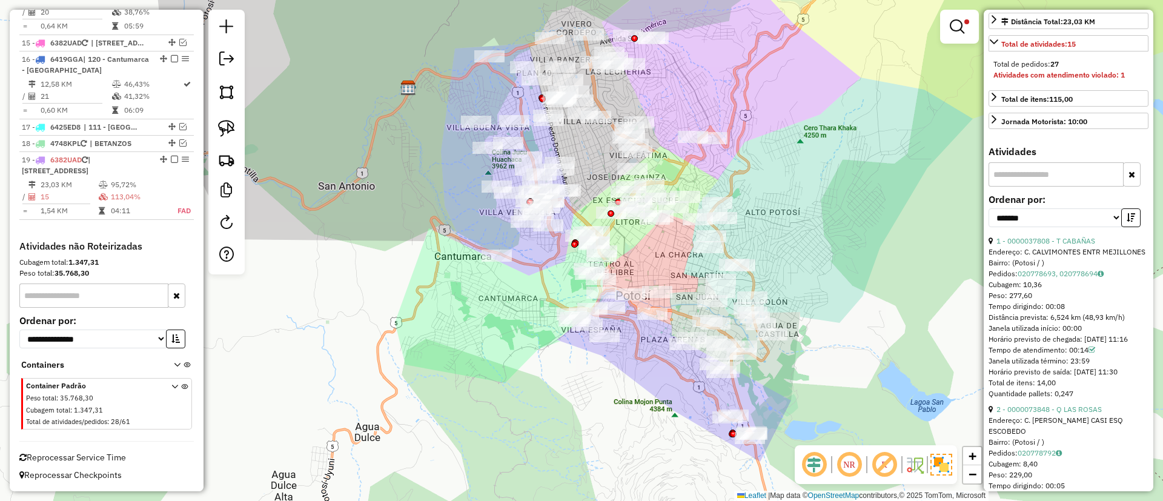
scroll to position [454, 0]
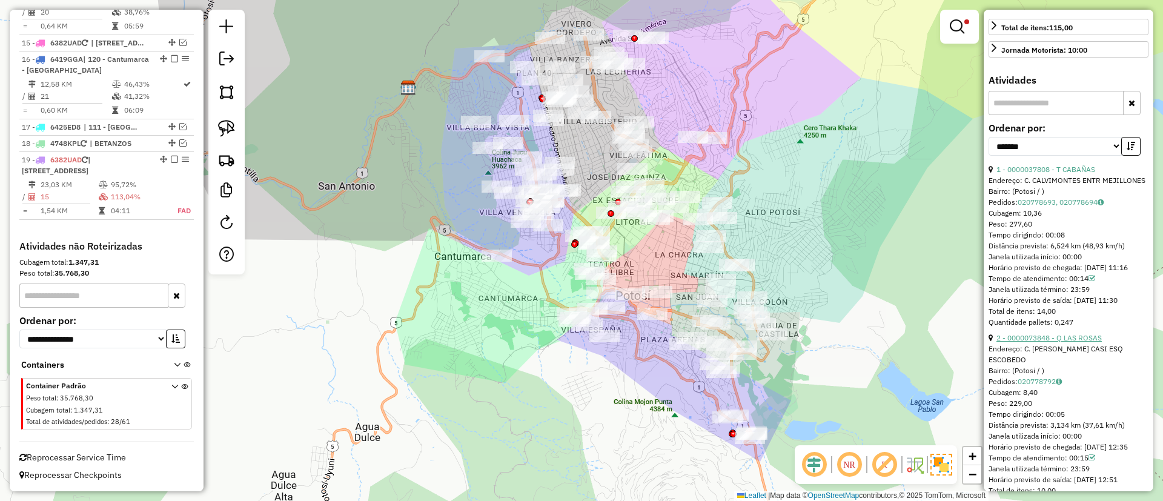
click at [1035, 342] on link "2 - 0000073848 - Q LAS ROSAS" at bounding box center [1048, 337] width 105 height 9
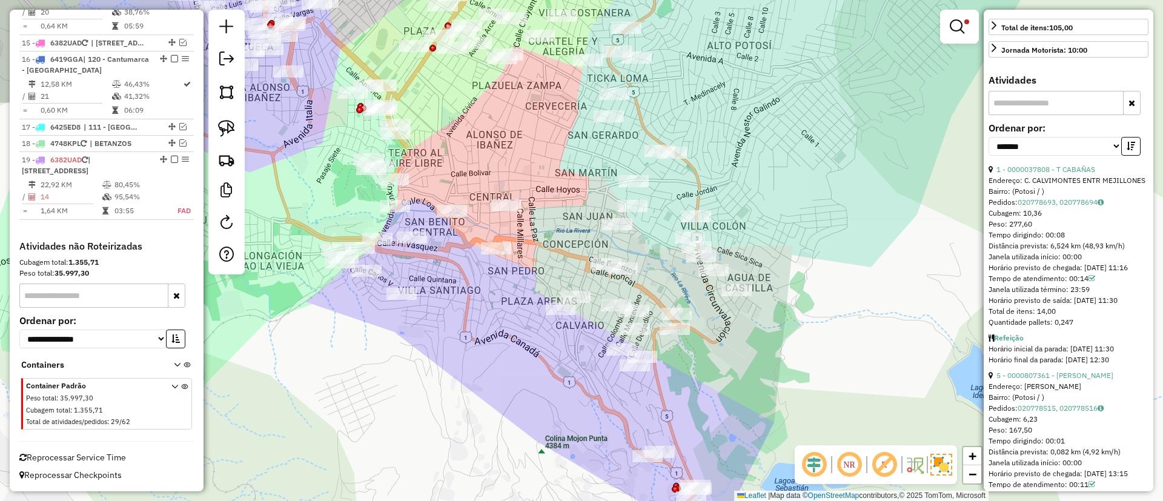
scroll to position [0, 0]
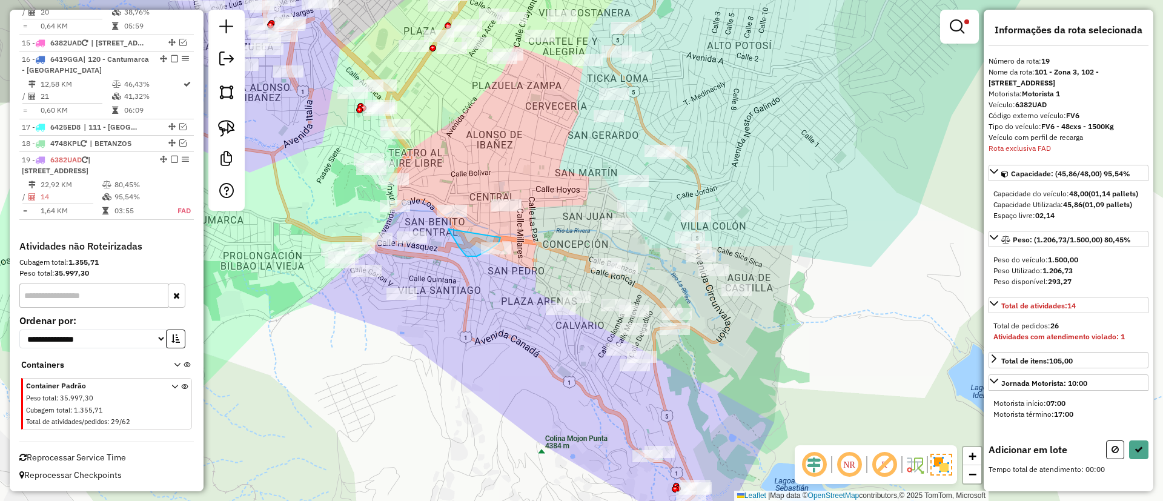
drag, startPoint x: 466, startPoint y: 256, endPoint x: 501, endPoint y: 231, distance: 42.7
drag, startPoint x: 444, startPoint y: 264, endPoint x: 505, endPoint y: 227, distance: 71.3
drag, startPoint x: 486, startPoint y: 171, endPoint x: 412, endPoint y: 200, distance: 79.6
drag, startPoint x: 429, startPoint y: 219, endPoint x: 466, endPoint y: 222, distance: 36.5
drag, startPoint x: 512, startPoint y: 176, endPoint x: 516, endPoint y: 213, distance: 37.1
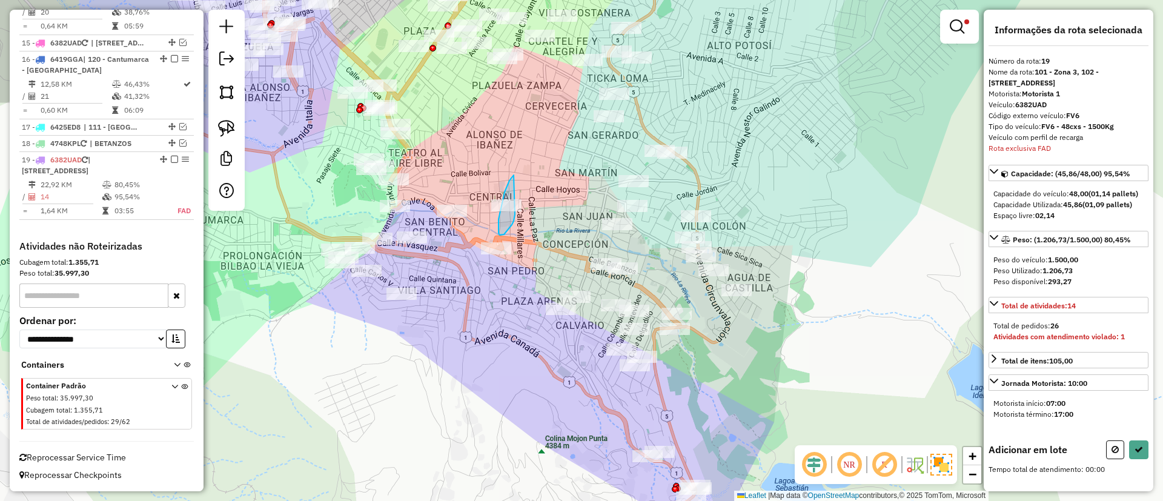
click at [516, 213] on div "Limpar filtros Janela de atendimento Grade de atendimento Capacidade Transporta…" at bounding box center [581, 250] width 1163 height 501
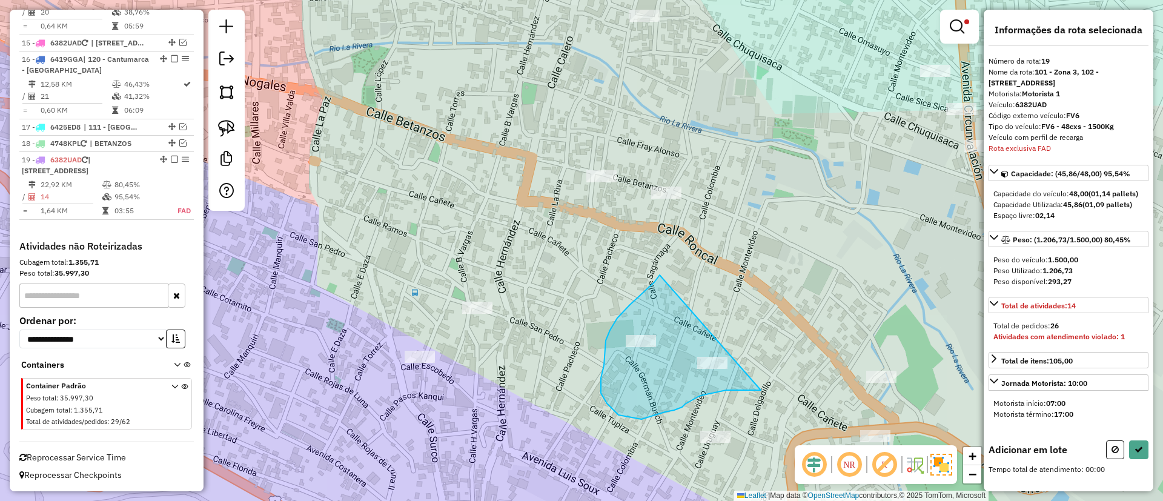
drag, startPoint x: 654, startPoint y: 282, endPoint x: 781, endPoint y: 359, distance: 147.8
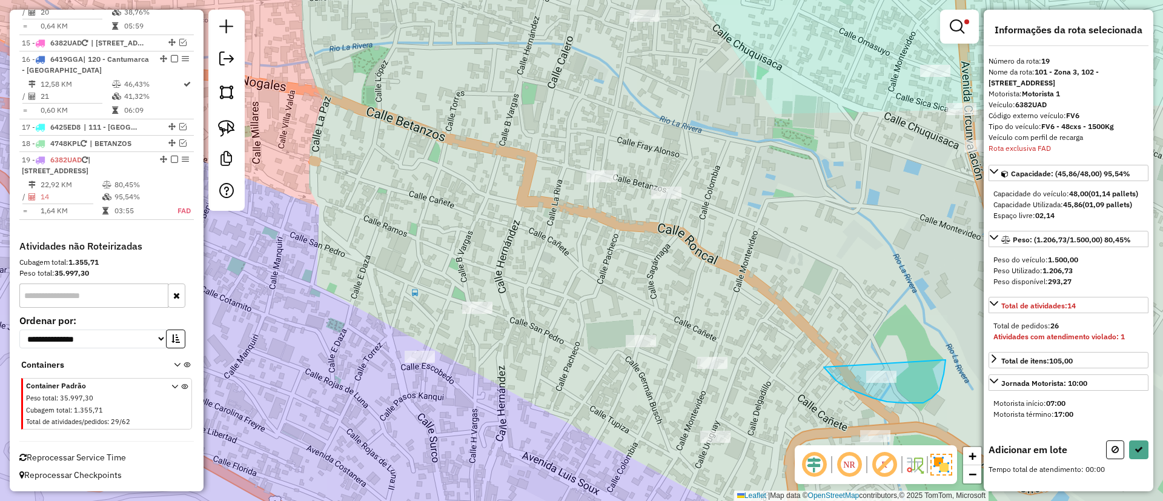
drag, startPoint x: 826, startPoint y: 369, endPoint x: 942, endPoint y: 328, distance: 123.9
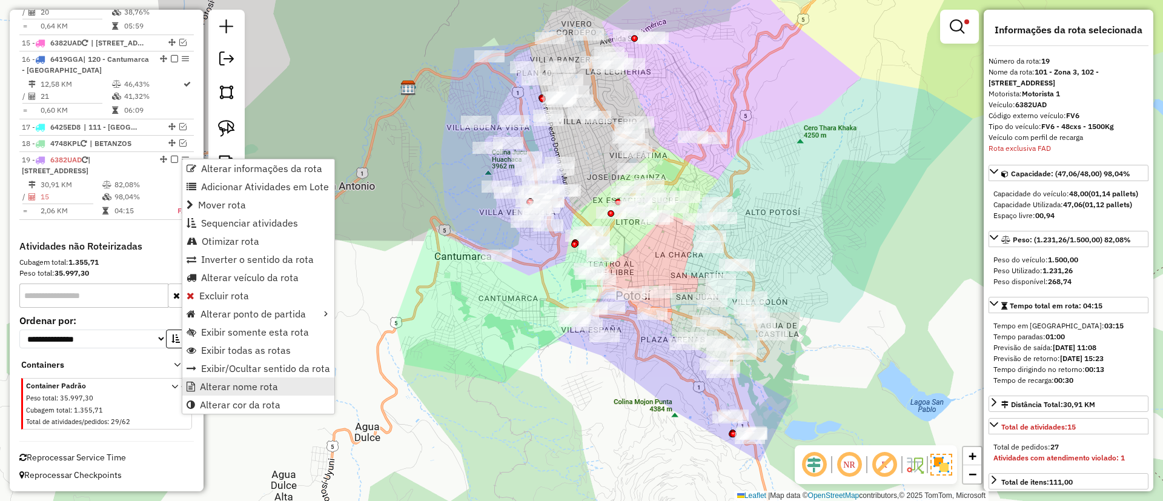
click at [253, 394] on link "Alterar nome rota" at bounding box center [258, 386] width 152 height 18
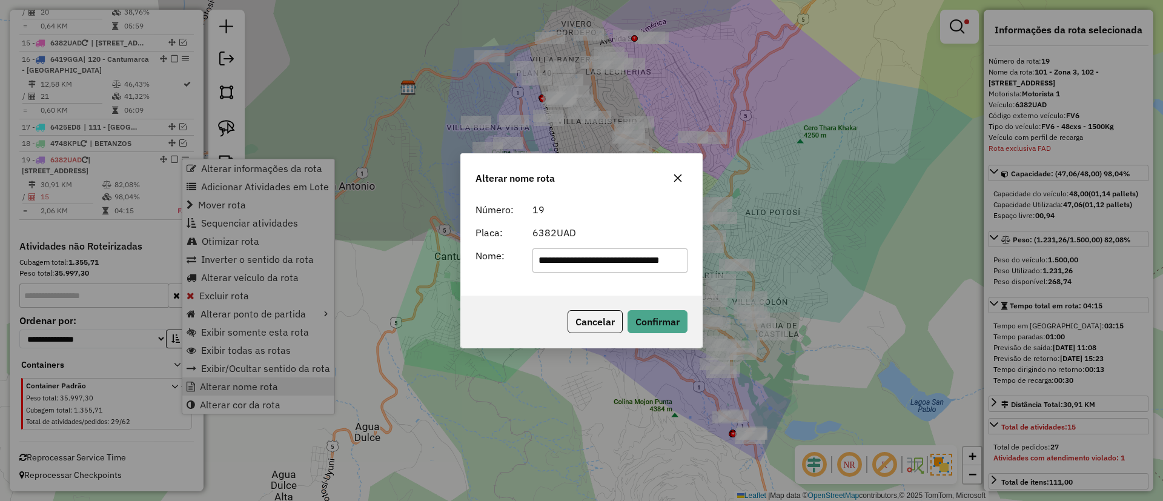
scroll to position [0, 2]
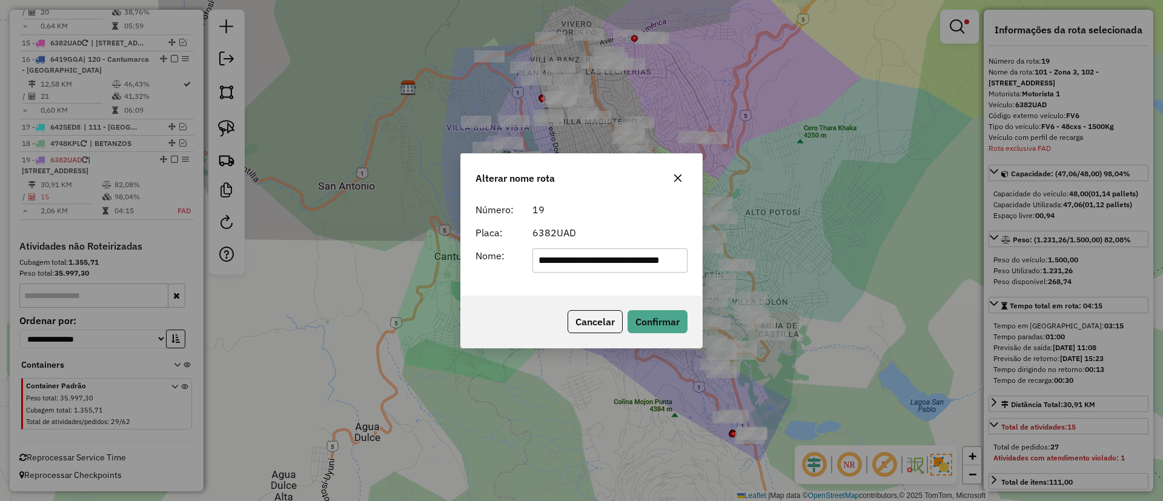
click at [576, 251] on input "**********" at bounding box center [610, 260] width 156 height 24
type input "*******"
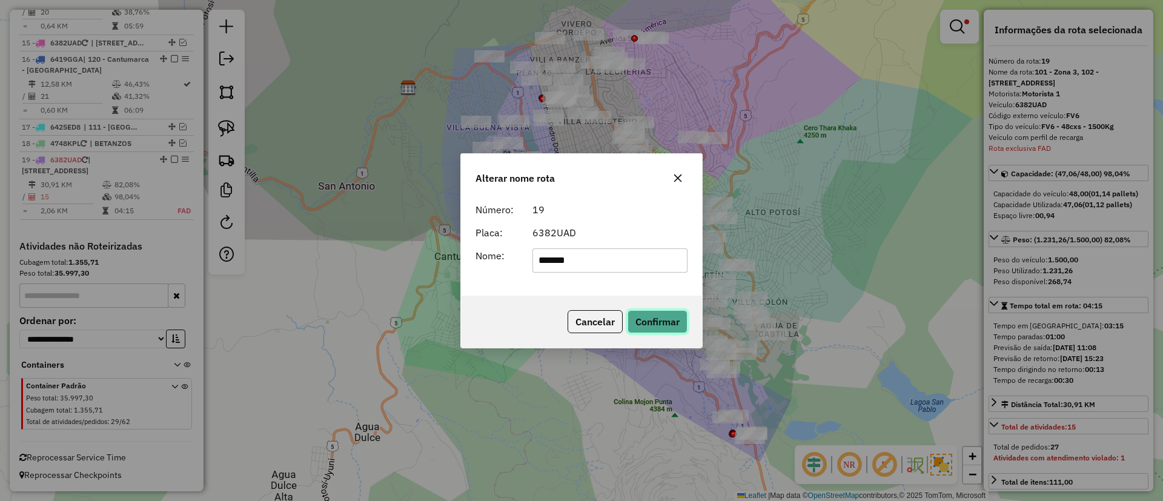
click at [652, 321] on button "Confirmar" at bounding box center [657, 321] width 60 height 23
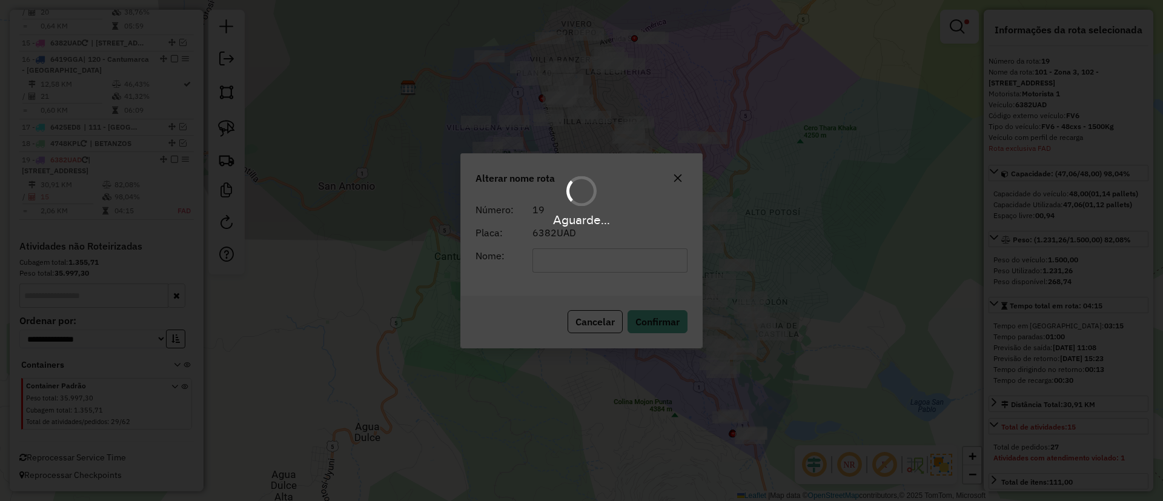
scroll to position [1193, 0]
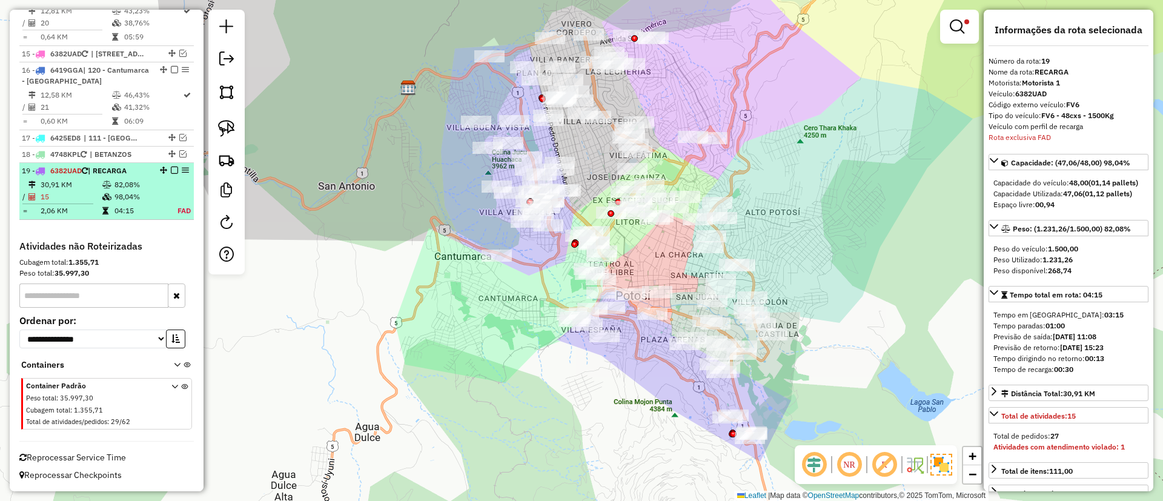
click at [173, 169] on em at bounding box center [174, 170] width 7 height 7
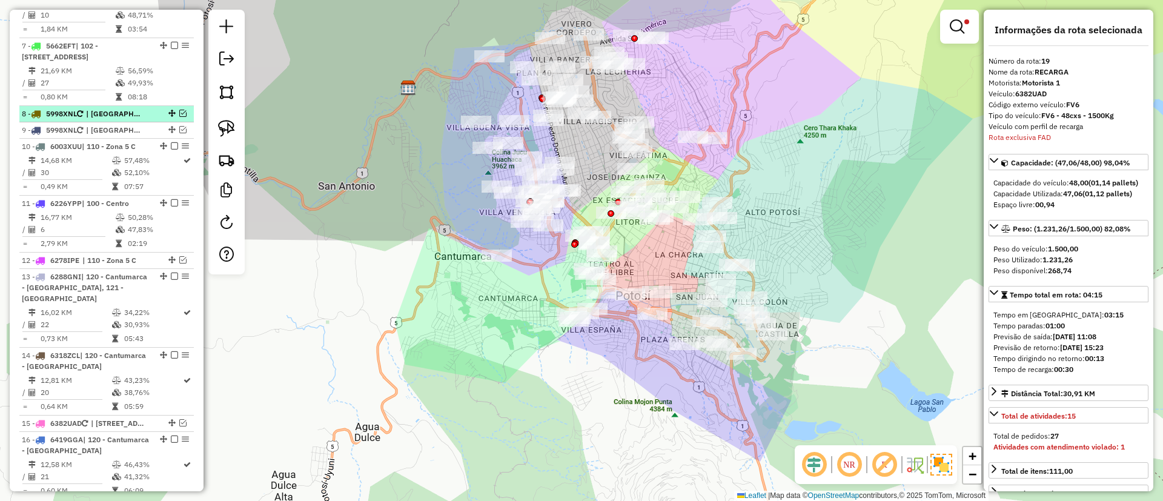
scroll to position [789, 0]
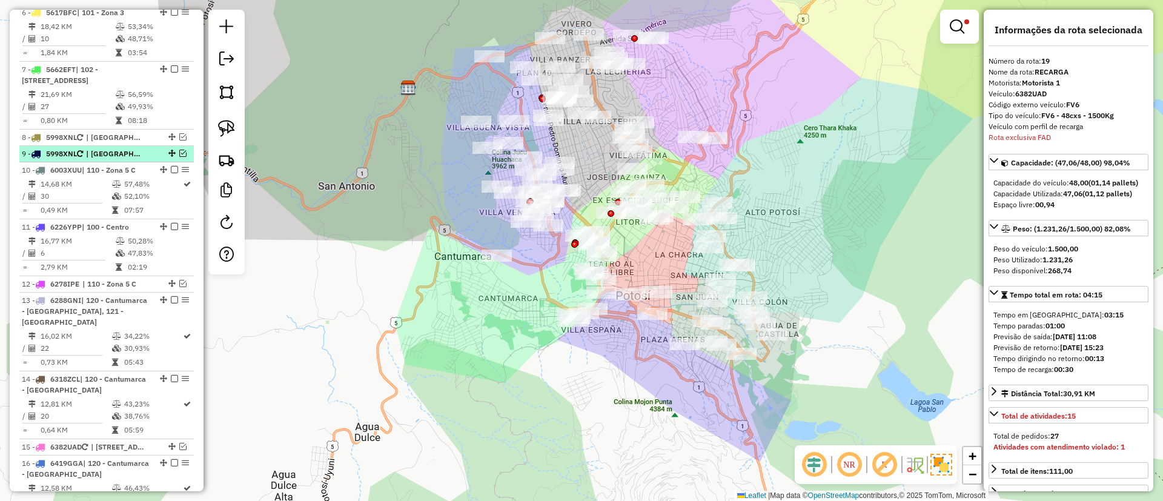
click at [179, 157] on em at bounding box center [182, 153] width 7 height 7
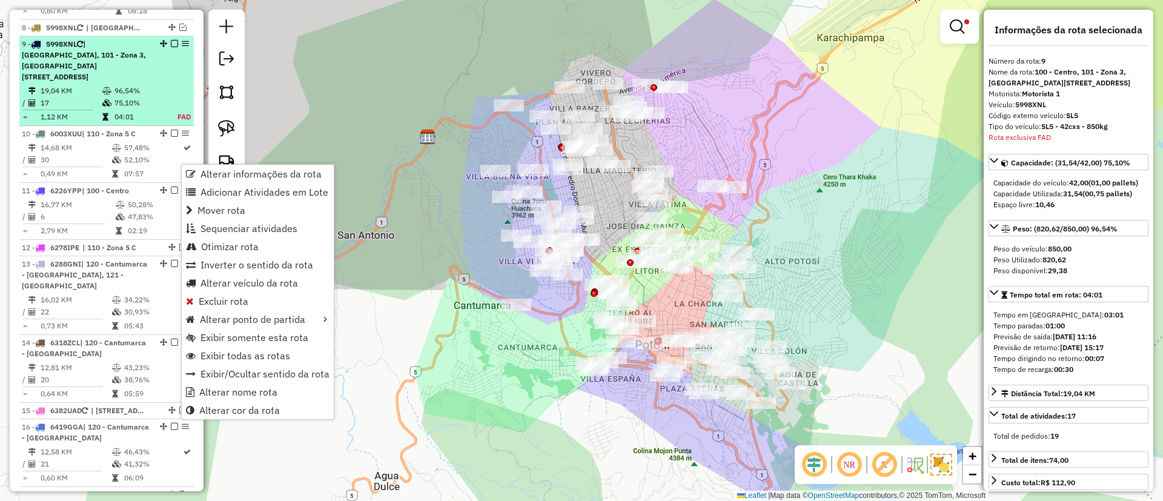
scroll to position [936, 0]
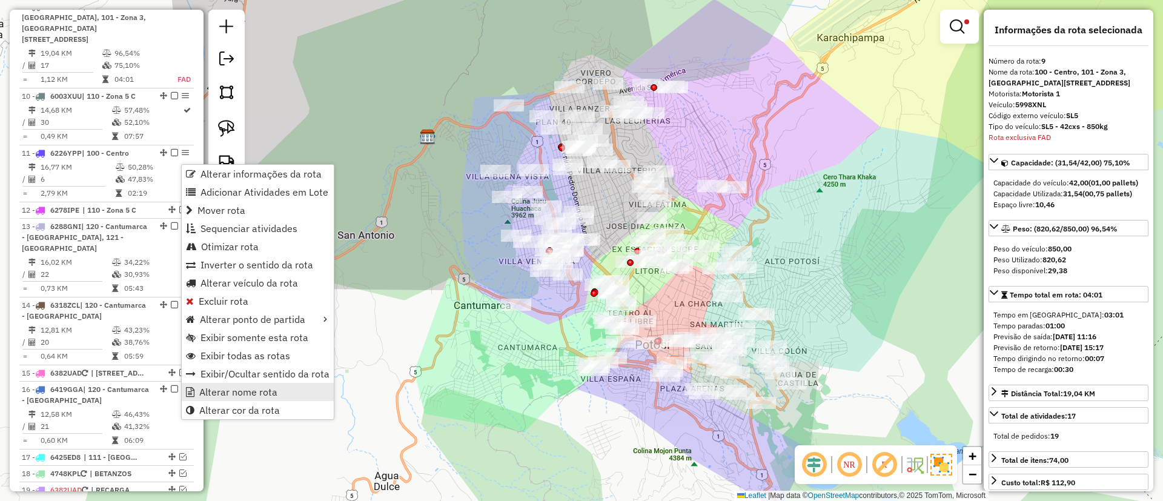
click at [255, 394] on span "Alterar nome rota" at bounding box center [238, 392] width 78 height 10
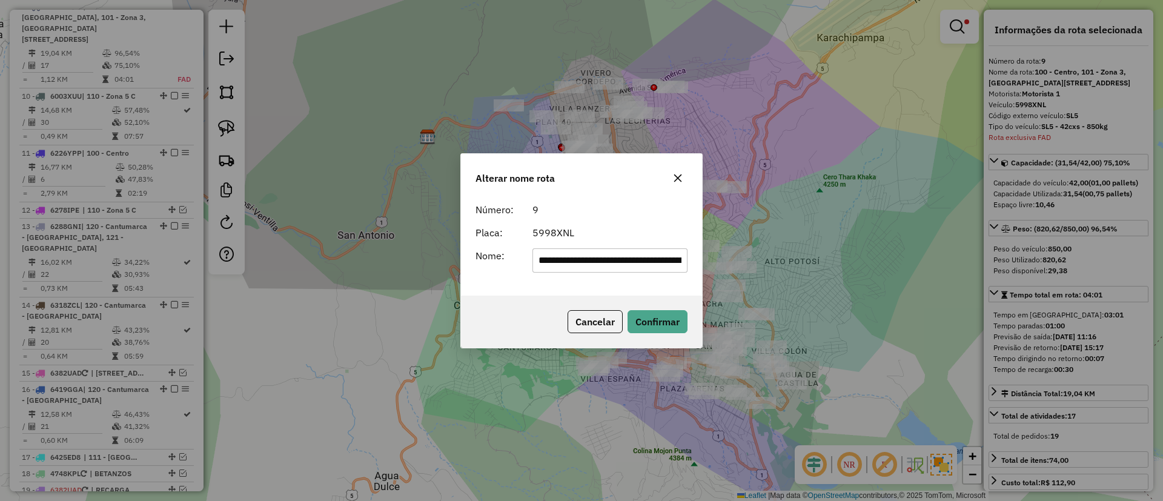
scroll to position [0, 62]
click at [580, 259] on input "**********" at bounding box center [610, 260] width 156 height 24
click at [584, 257] on input "**********" at bounding box center [610, 260] width 156 height 24
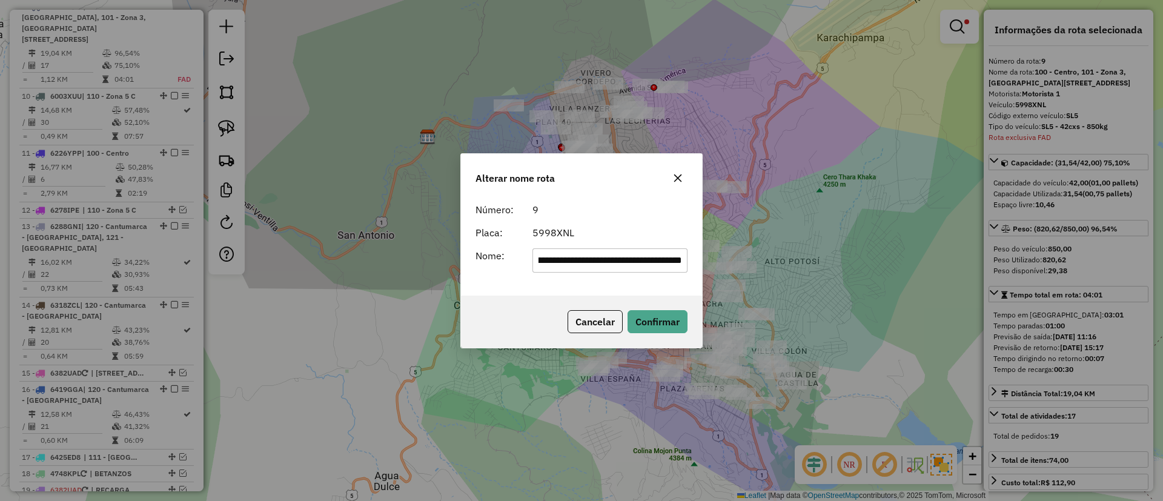
click at [584, 257] on input "**********" at bounding box center [610, 260] width 156 height 24
type input "*******"
click at [658, 324] on button "Confirmar" at bounding box center [657, 321] width 60 height 23
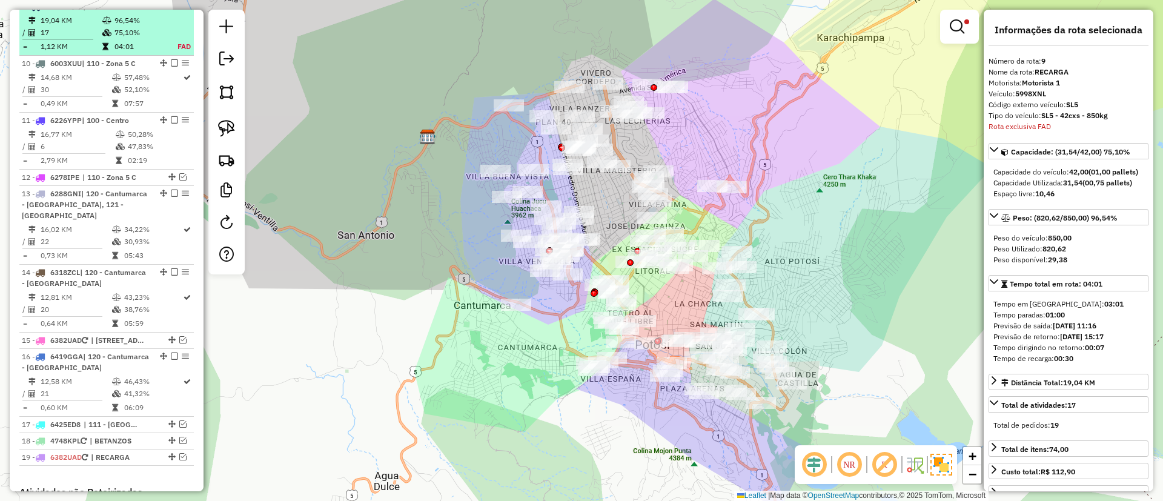
click at [171, 10] on em at bounding box center [174, 5] width 7 height 7
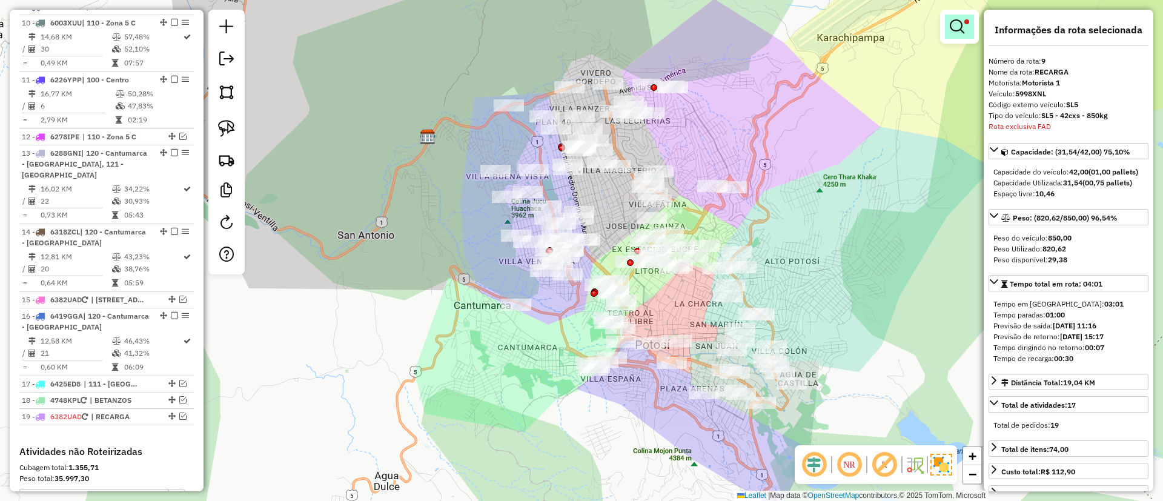
click at [958, 30] on em at bounding box center [957, 26] width 15 height 15
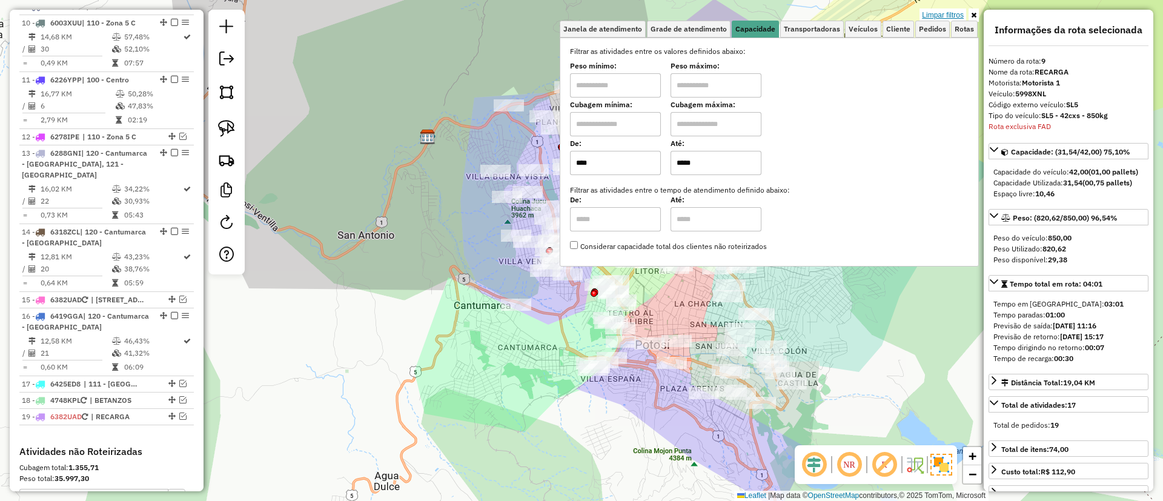
click at [945, 15] on link "Limpar filtros" at bounding box center [942, 14] width 47 height 13
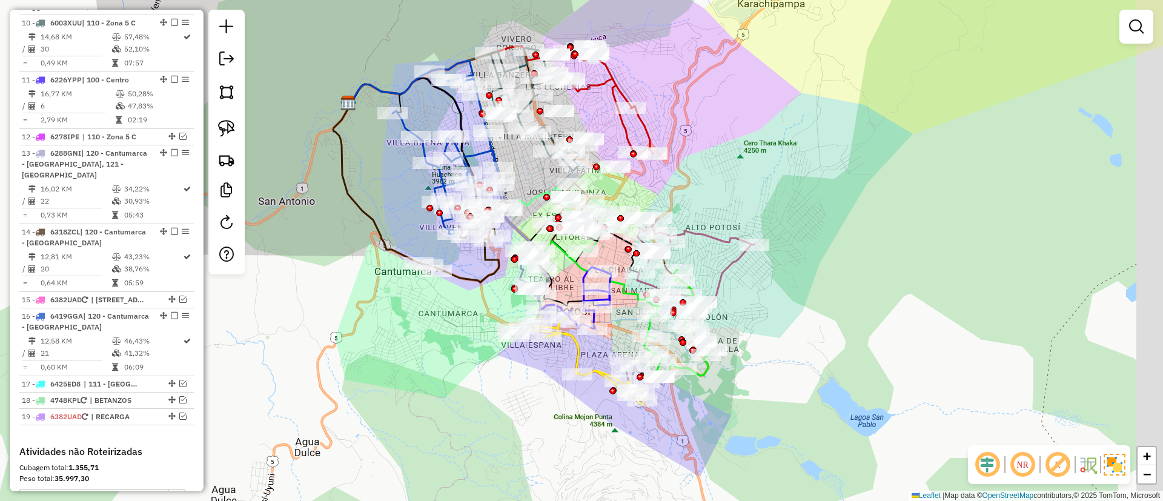
drag, startPoint x: 582, startPoint y: 391, endPoint x: 520, endPoint y: 347, distance: 75.6
click at [516, 358] on div "Janela de atendimento Grade de atendimento Capacidade Transportadoras Veículos …" at bounding box center [581, 250] width 1163 height 501
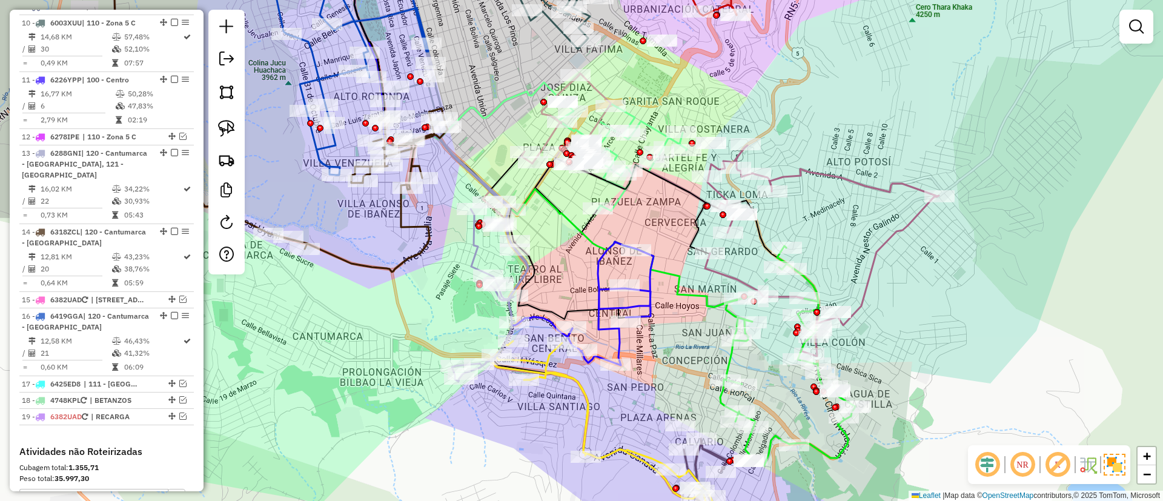
click at [595, 293] on icon at bounding box center [611, 304] width 86 height 124
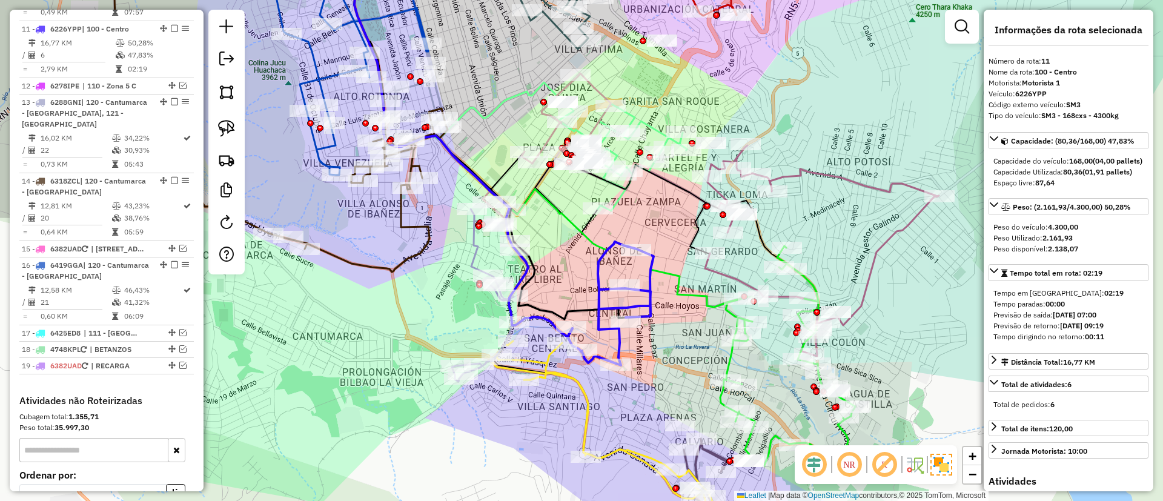
scroll to position [1009, 0]
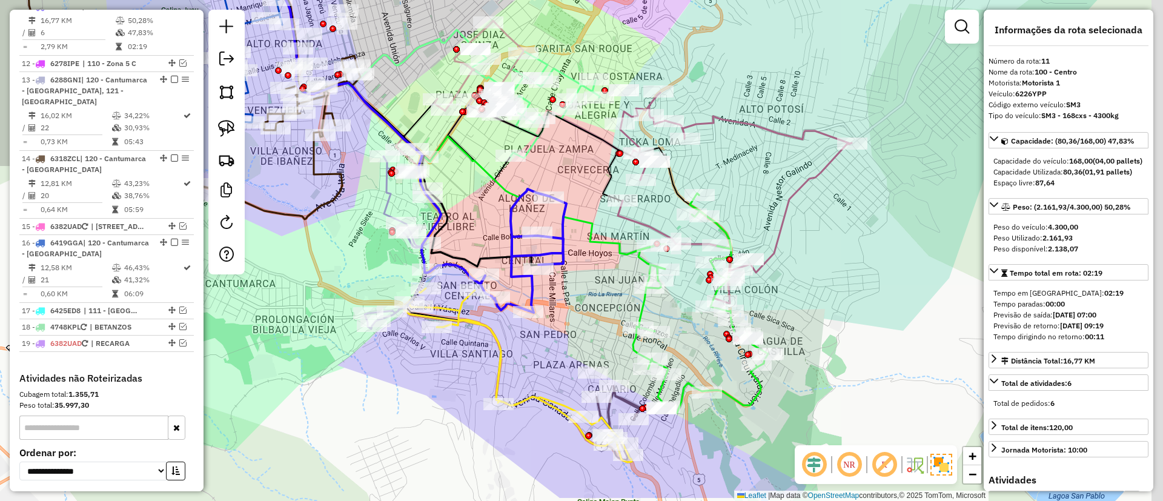
drag, startPoint x: 569, startPoint y: 281, endPoint x: 492, endPoint y: 232, distance: 90.7
click at [492, 232] on div "Janela de atendimento Grade de atendimento Capacidade Transportadoras Veículos …" at bounding box center [581, 250] width 1163 height 501
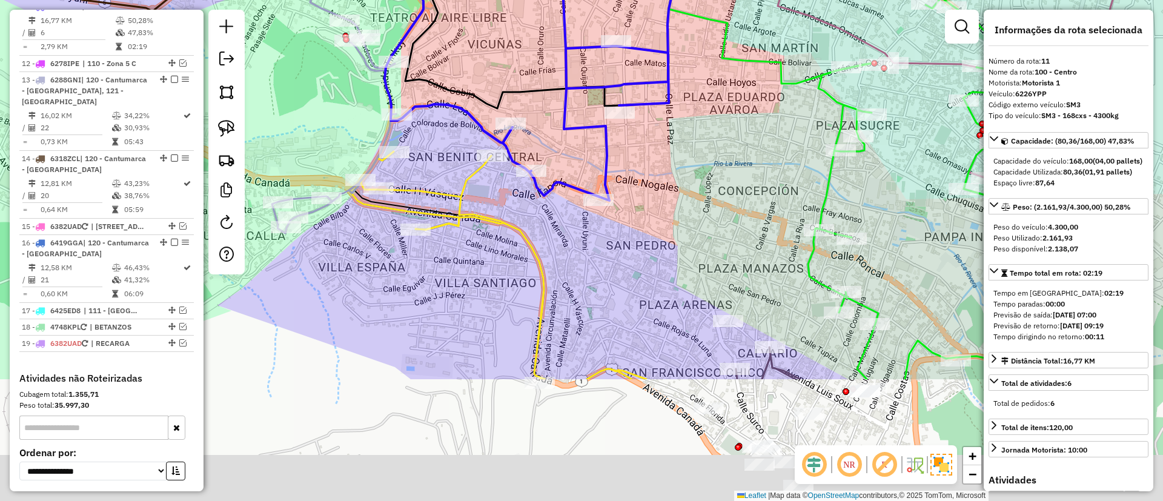
drag, startPoint x: 636, startPoint y: 209, endPoint x: 597, endPoint y: 151, distance: 69.9
click at [661, 117] on div "Janela de atendimento Grade de atendimento Capacidade Transportadoras Veículos …" at bounding box center [581, 250] width 1163 height 501
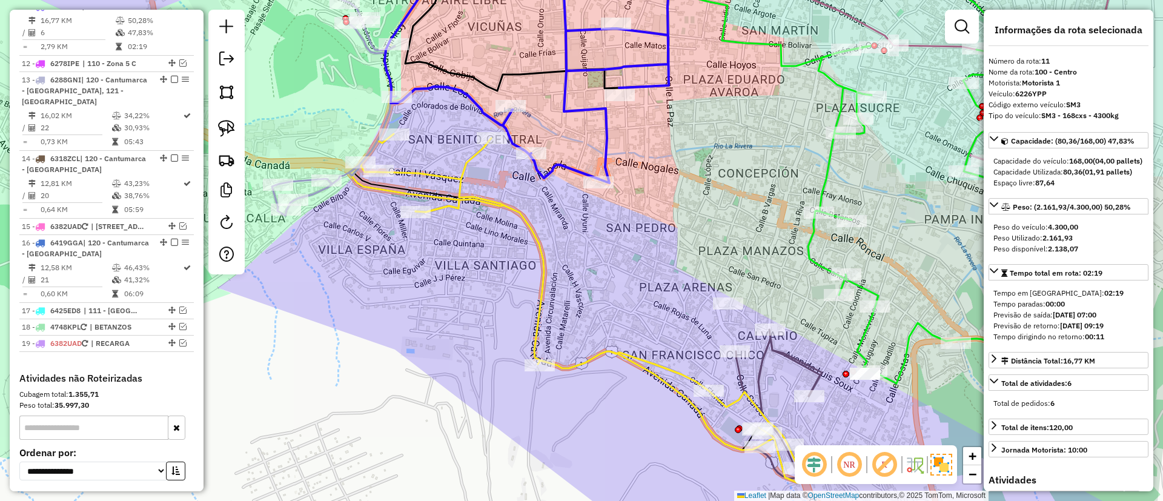
click at [465, 173] on icon at bounding box center [583, 308] width 445 height 349
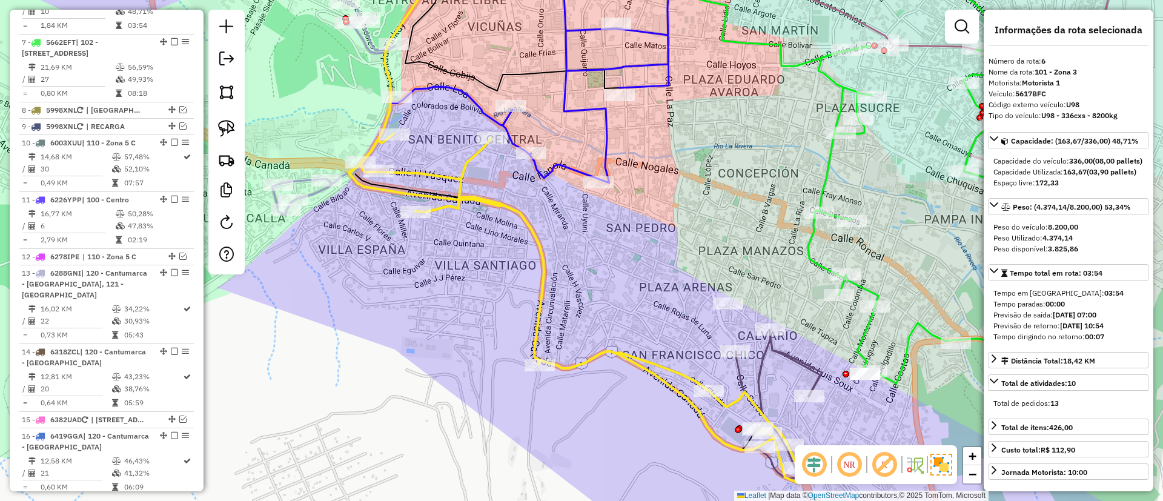
scroll to position [795, 0]
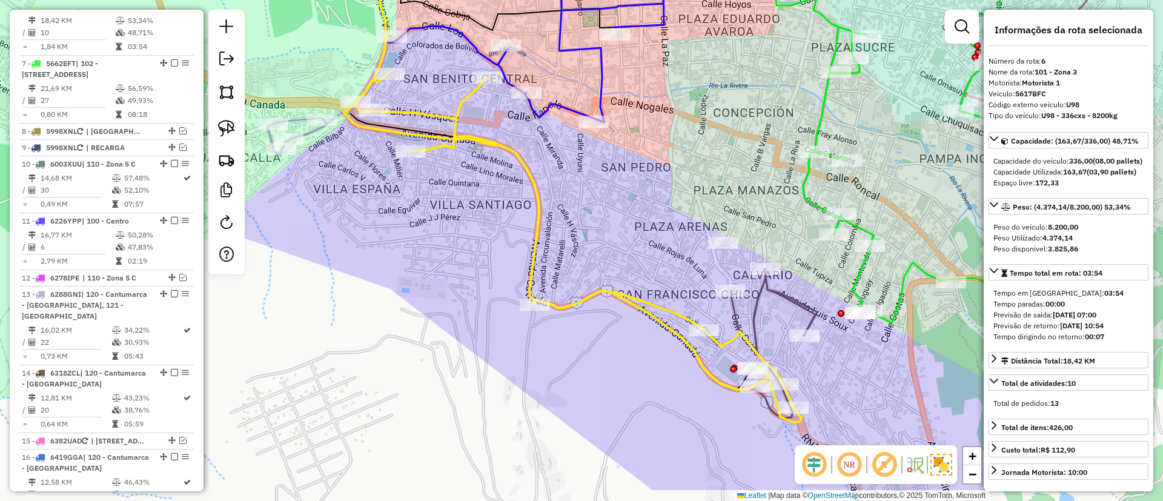
drag, startPoint x: 488, startPoint y: 231, endPoint x: 575, endPoint y: 210, distance: 89.9
click at [478, 185] on div "Janela de atendimento Grade de atendimento Capacidade Transportadoras Veículos …" at bounding box center [581, 250] width 1163 height 501
click at [767, 290] on icon at bounding box center [773, 342] width 86 height 149
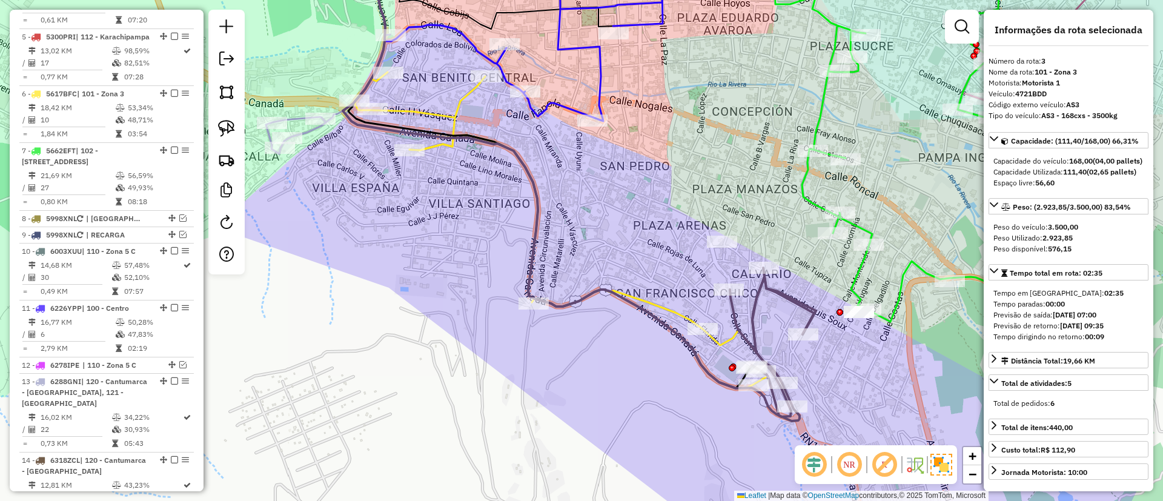
scroll to position [602, 0]
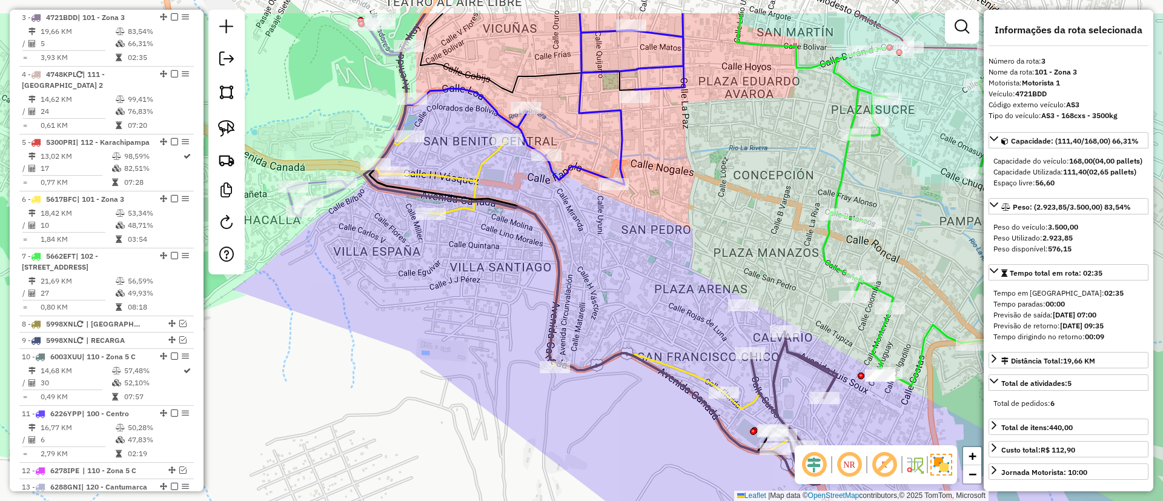
drag, startPoint x: 597, startPoint y: 250, endPoint x: 600, endPoint y: 282, distance: 32.8
click at [625, 307] on div "Janela de atendimento Grade de atendimento Capacidade Transportadoras Veículos …" at bounding box center [581, 250] width 1163 height 501
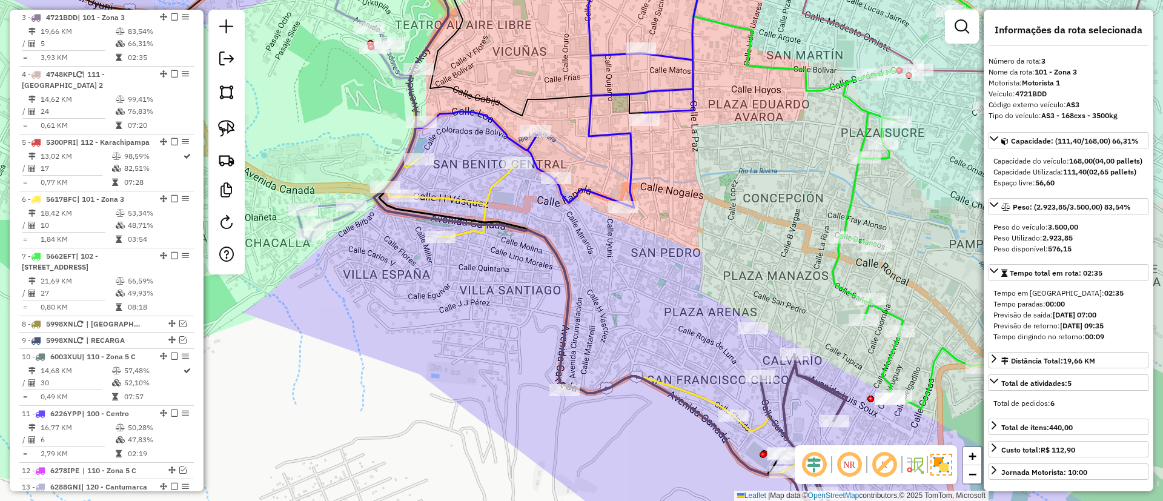
click at [478, 205] on icon at bounding box center [608, 333] width 445 height 349
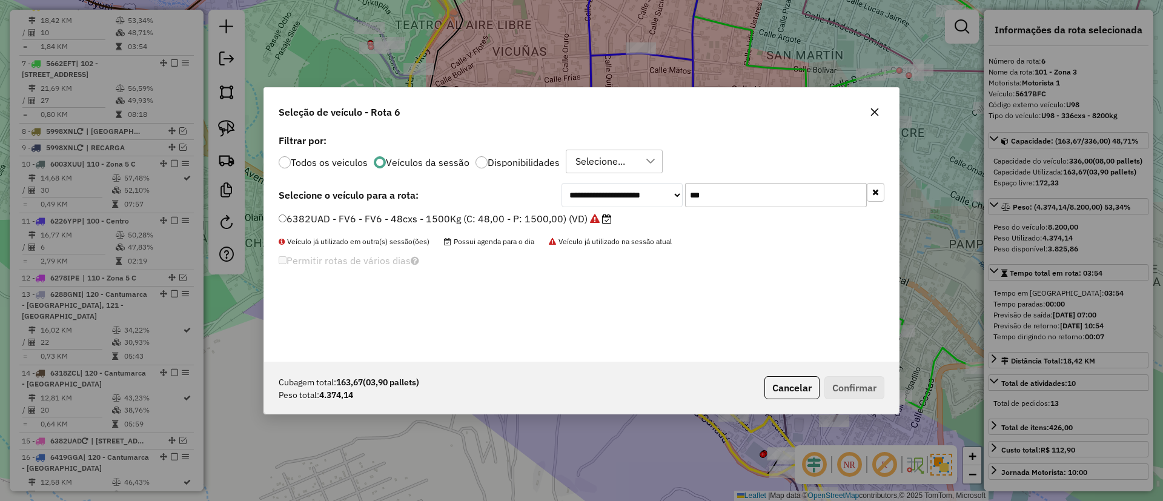
scroll to position [7, 4]
drag, startPoint x: 719, startPoint y: 204, endPoint x: 629, endPoint y: 205, distance: 90.3
click at [629, 205] on div "**********" at bounding box center [722, 195] width 323 height 24
type input "***"
click at [559, 220] on label "4721BDD - AS3 - AS3 - 168cxs - 3500kg (C: 168,00 - P: 3500,00) (VD)" at bounding box center [451, 218] width 344 height 15
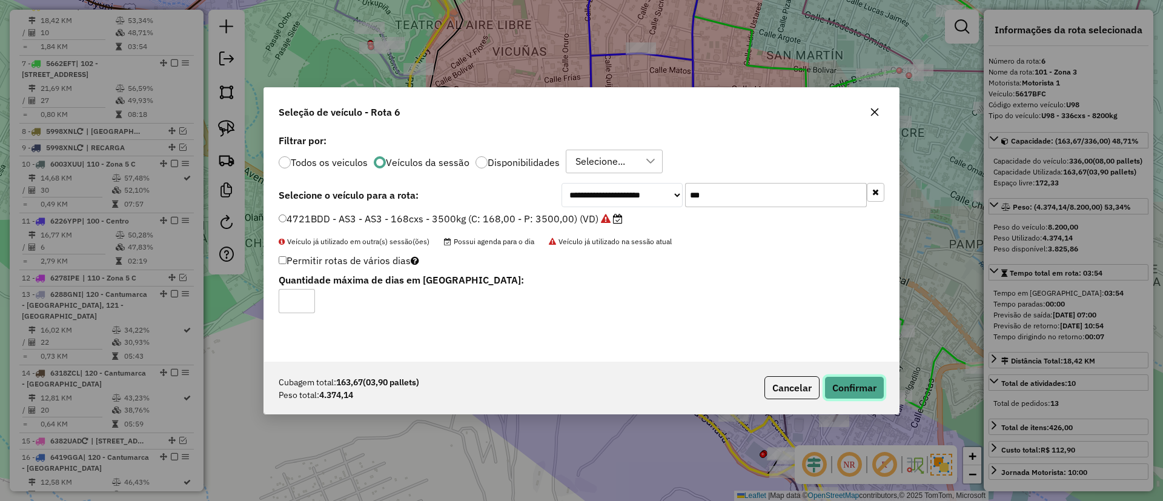
click at [847, 384] on button "Confirmar" at bounding box center [854, 387] width 60 height 23
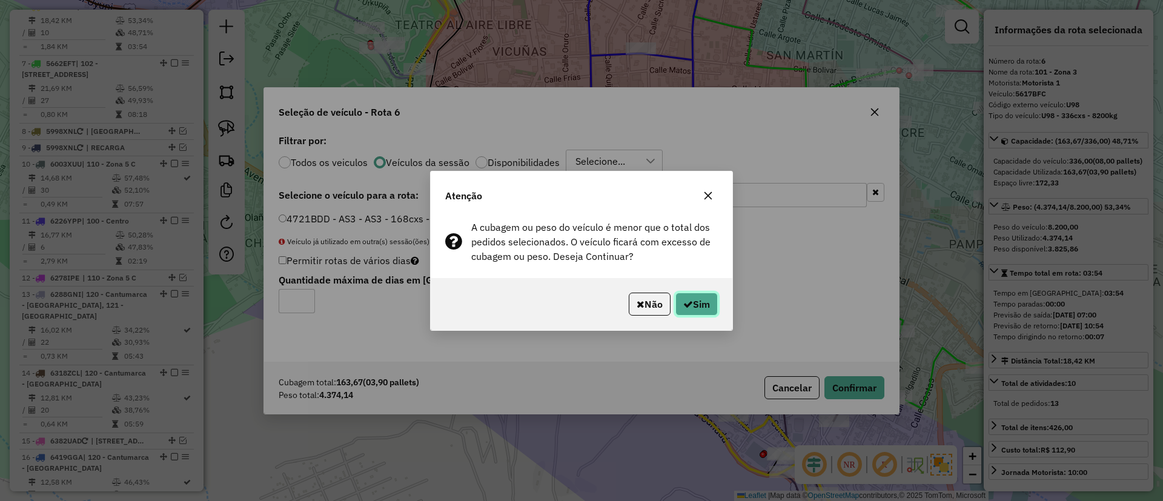
click at [682, 309] on button "Sim" at bounding box center [696, 304] width 42 height 23
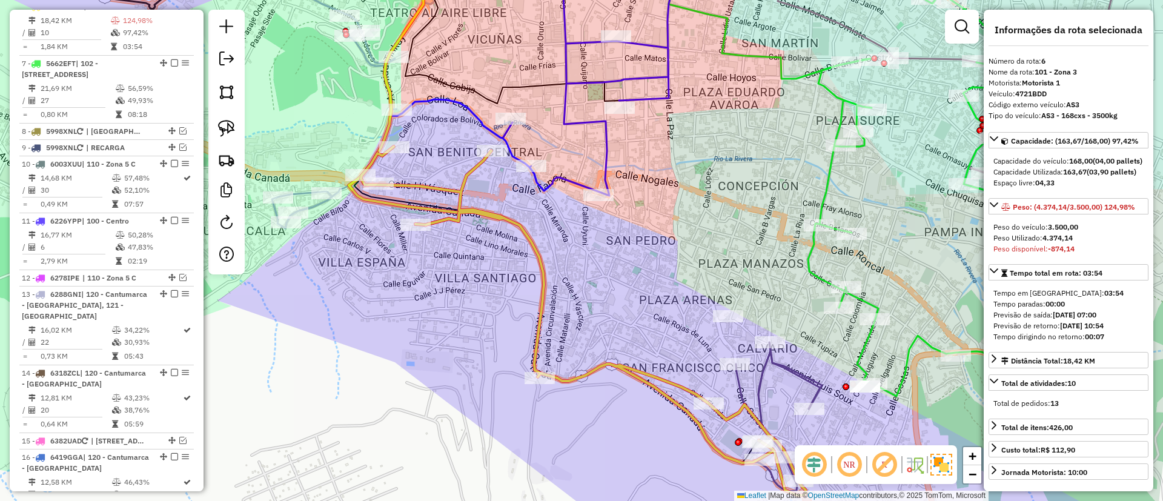
drag, startPoint x: 657, startPoint y: 268, endPoint x: 550, endPoint y: 169, distance: 145.7
click at [550, 169] on div "Janela de atendimento Grade de atendimento Capacidade Transportadoras Veículos …" at bounding box center [581, 250] width 1163 height 501
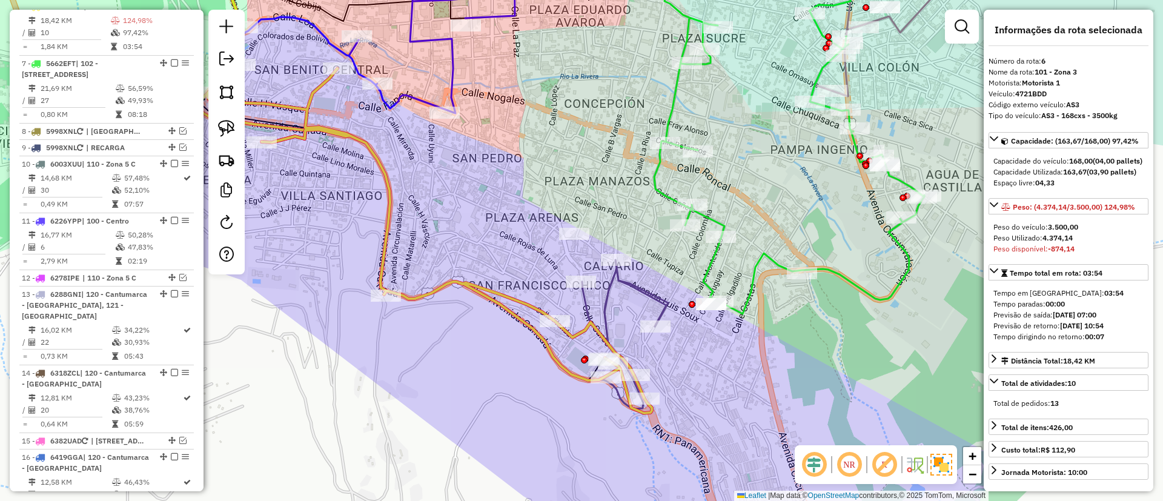
drag, startPoint x: 480, startPoint y: 207, endPoint x: 453, endPoint y: 211, distance: 27.6
click at [453, 211] on div "Janela de atendimento Grade de atendimento Capacidade Transportadoras Veículos …" at bounding box center [581, 250] width 1163 height 501
drag, startPoint x: 512, startPoint y: 232, endPoint x: 496, endPoint y: 223, distance: 17.9
click at [509, 238] on div "Janela de atendimento Grade de atendimento Capacidade Transportadoras Veículos …" at bounding box center [581, 250] width 1163 height 501
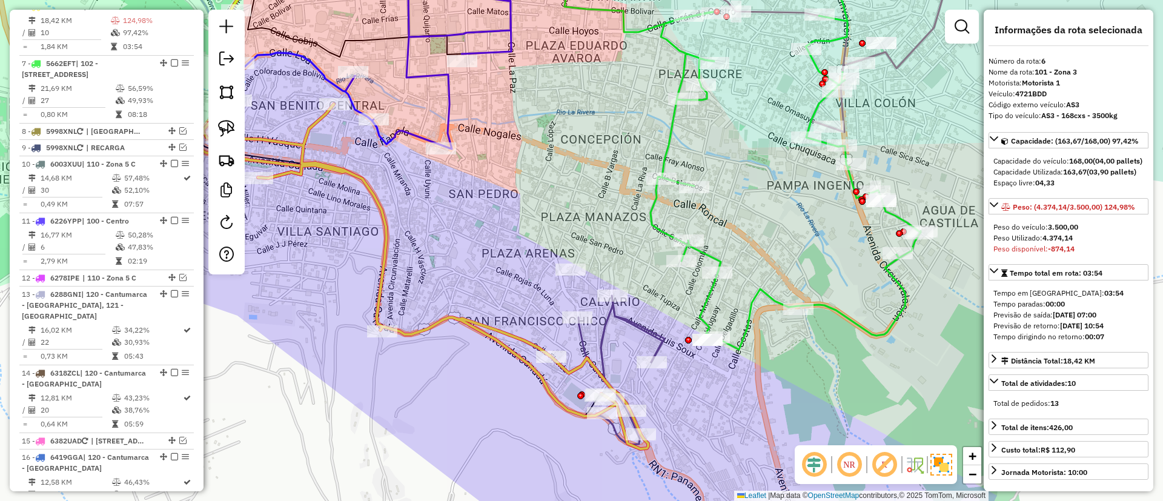
click at [447, 121] on icon at bounding box center [429, 49] width 168 height 199
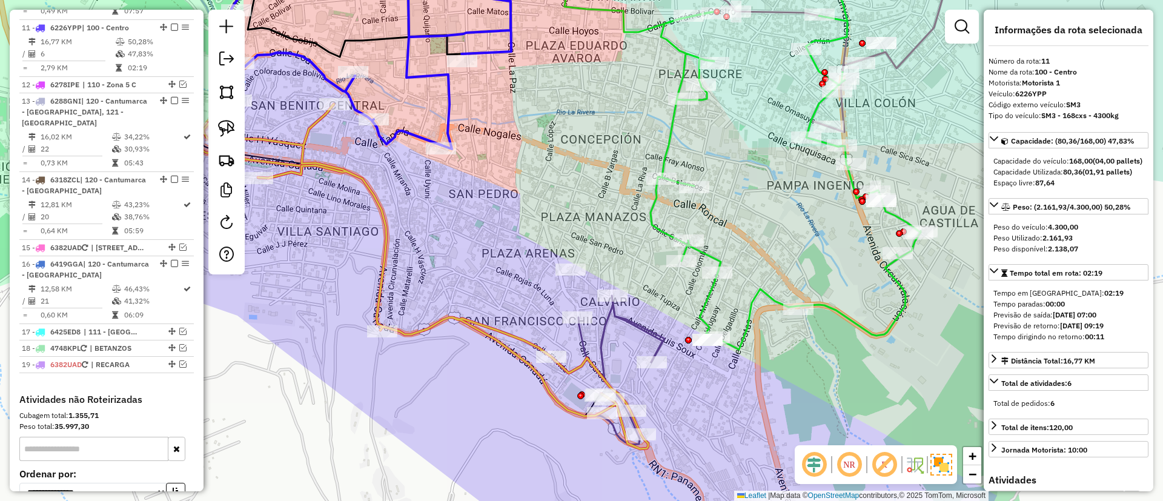
scroll to position [1009, 0]
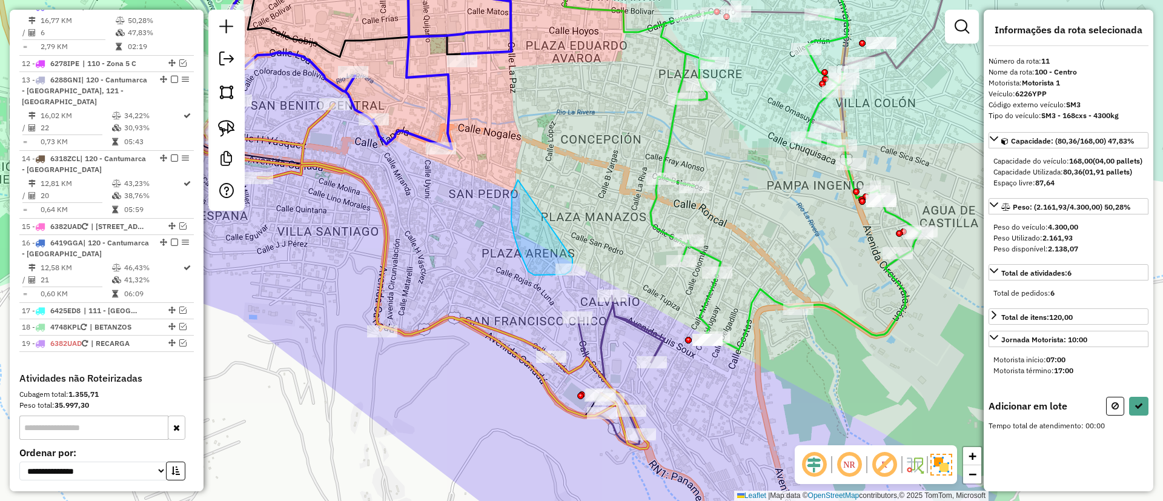
drag, startPoint x: 514, startPoint y: 190, endPoint x: 562, endPoint y: 228, distance: 61.2
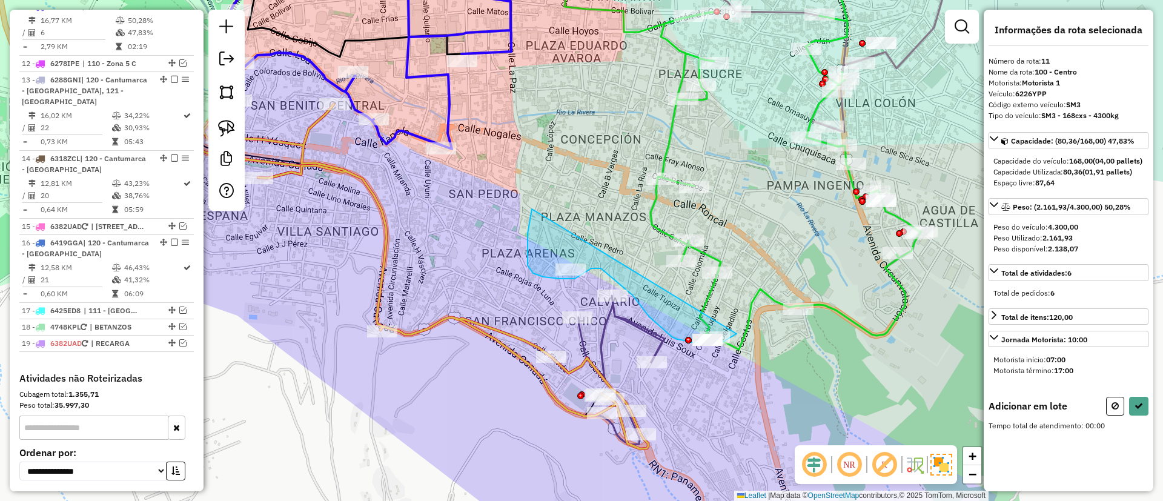
drag, startPoint x: 528, startPoint y: 265, endPoint x: 746, endPoint y: 320, distance: 225.3
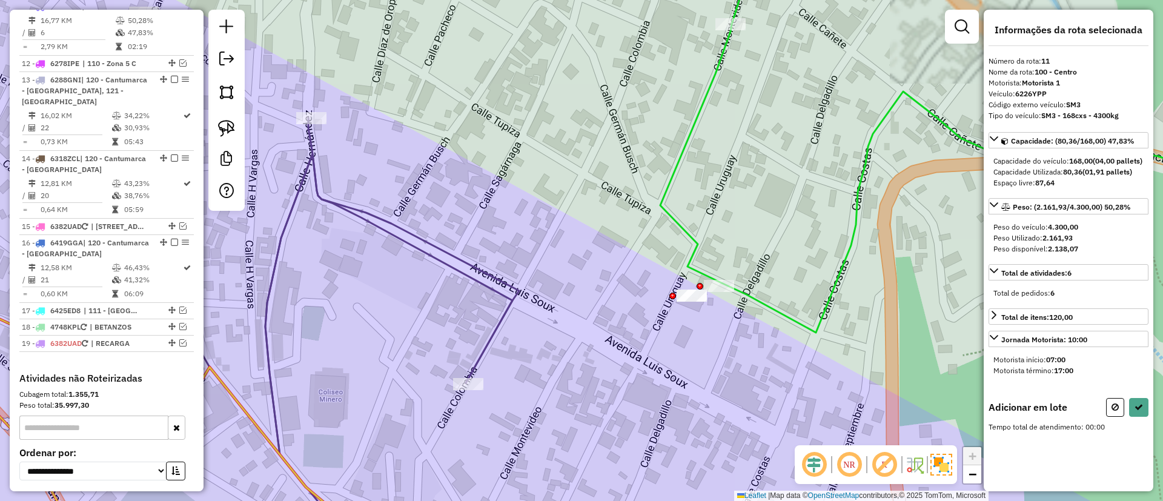
scroll to position [0, 0]
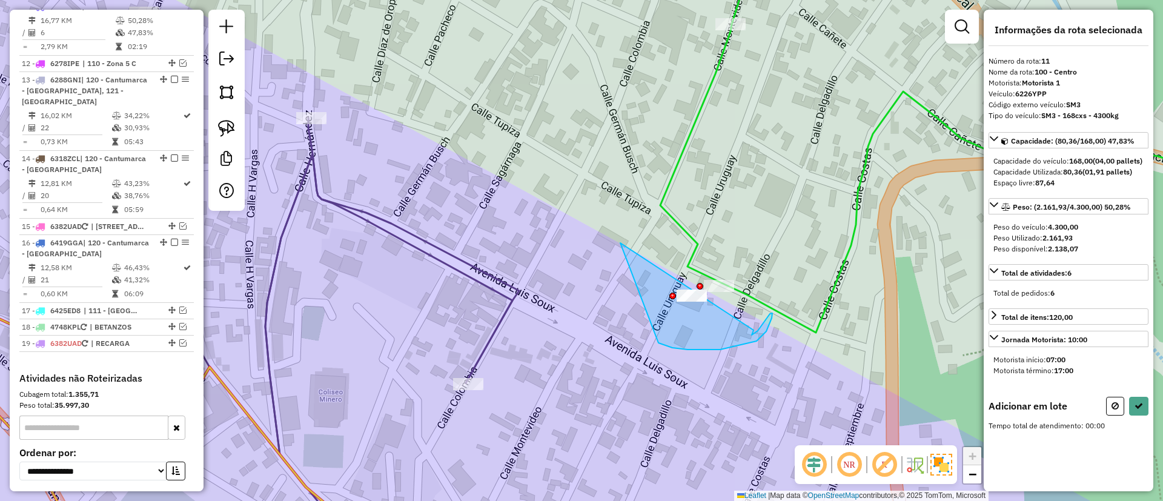
drag, startPoint x: 762, startPoint y: 336, endPoint x: 753, endPoint y: 330, distance: 10.4
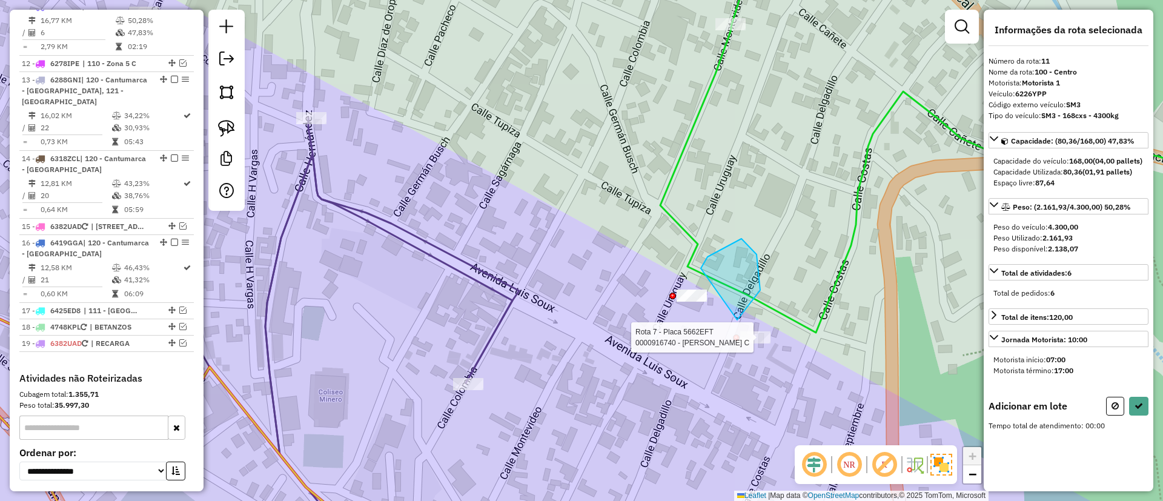
drag, startPoint x: 701, startPoint y: 268, endPoint x: 717, endPoint y: 322, distance: 55.8
click at [733, 334] on div at bounding box center [736, 337] width 7 height 7
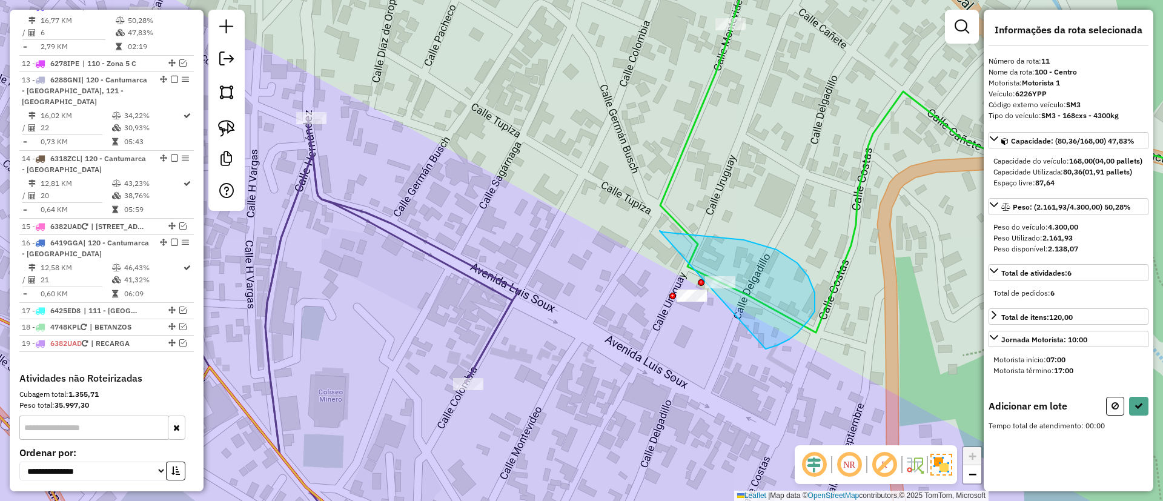
drag, startPoint x: 797, startPoint y: 263, endPoint x: 755, endPoint y: 346, distance: 93.5
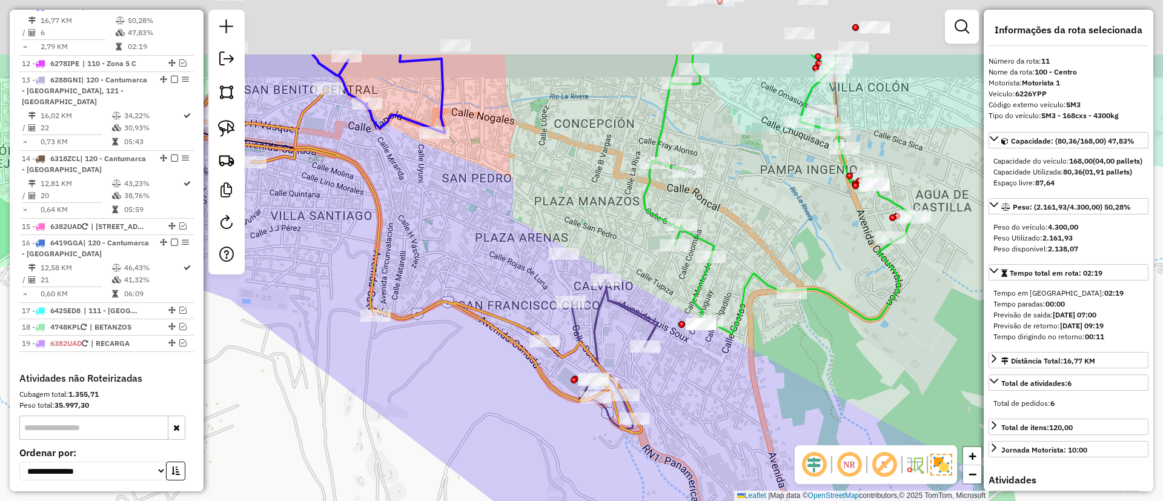
drag, startPoint x: 615, startPoint y: 121, endPoint x: 687, endPoint y: 399, distance: 287.2
click at [705, 417] on div "Janela de atendimento Grade de atendimento Capacidade Transportadoras Veículos …" at bounding box center [581, 250] width 1163 height 501
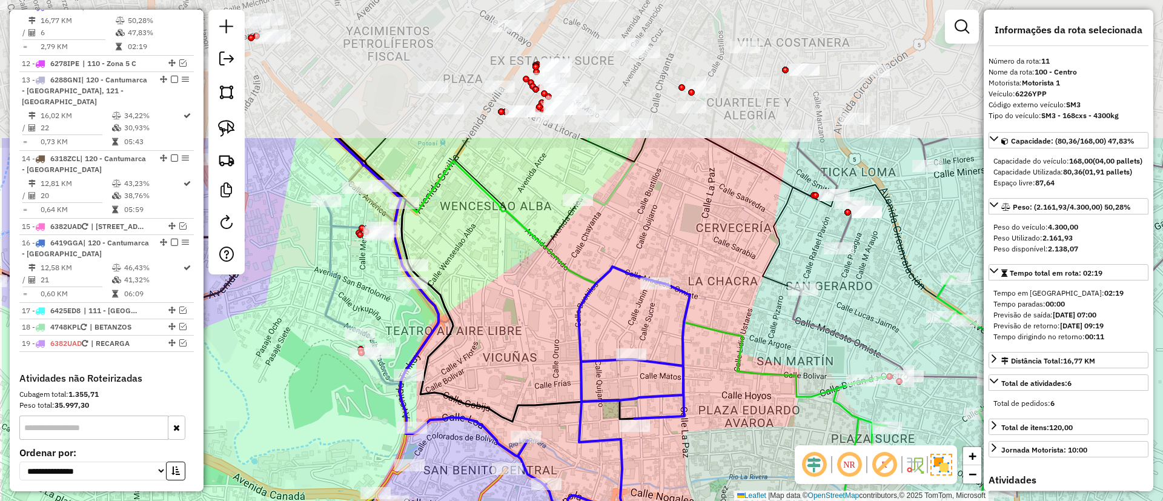
drag, startPoint x: 674, startPoint y: 333, endPoint x: 716, endPoint y: 417, distance: 94.5
click at [716, 417] on div "Janela de atendimento Grade de atendimento Capacidade Transportadoras Veículos …" at bounding box center [581, 250] width 1163 height 501
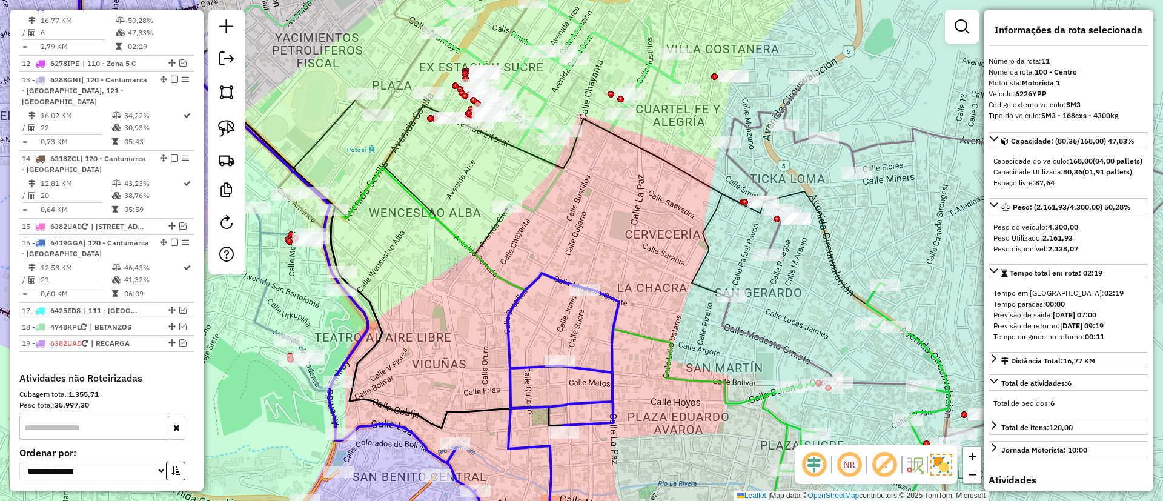
drag, startPoint x: 654, startPoint y: 253, endPoint x: 587, endPoint y: 253, distance: 67.2
click at [587, 253] on div "Janela de atendimento Grade de atendimento Capacidade Transportadoras Veículos …" at bounding box center [581, 250] width 1163 height 501
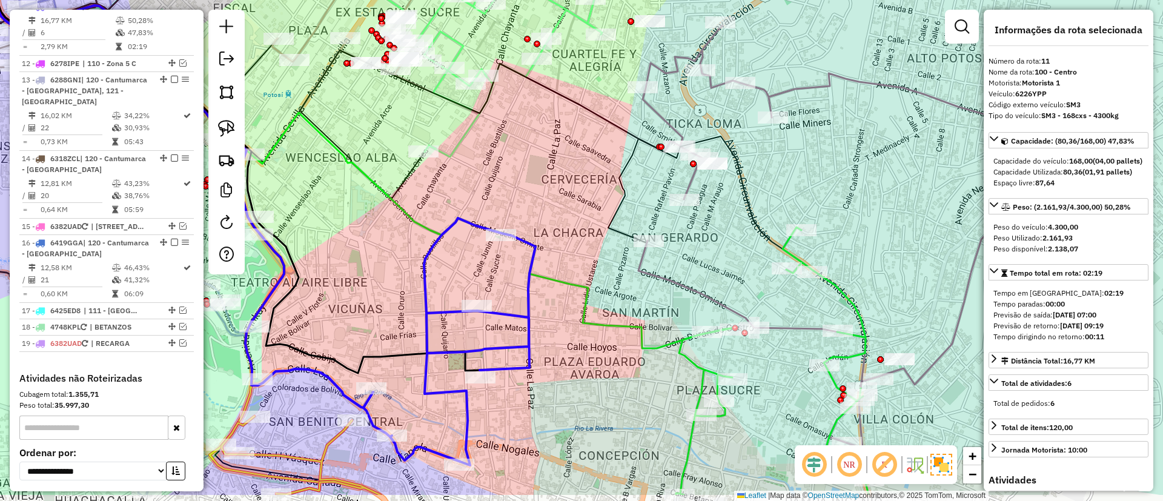
drag, startPoint x: 637, startPoint y: 271, endPoint x: 557, endPoint y: 215, distance: 98.0
click at [557, 215] on div "Janela de atendimento Grade de atendimento Capacidade Transportadoras Veículos …" at bounding box center [581, 250] width 1163 height 501
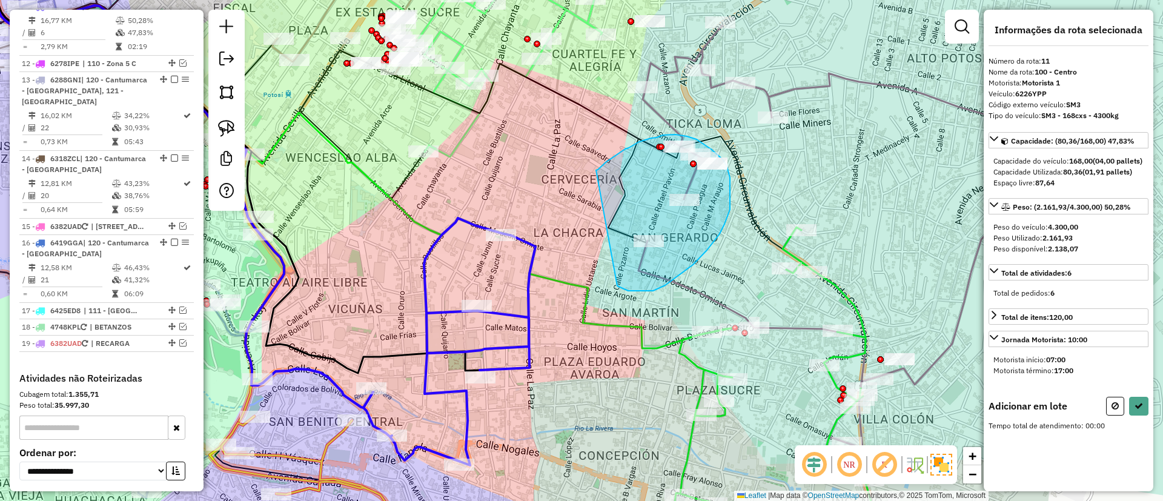
drag, startPoint x: 598, startPoint y: 170, endPoint x: 612, endPoint y: 280, distance: 111.7
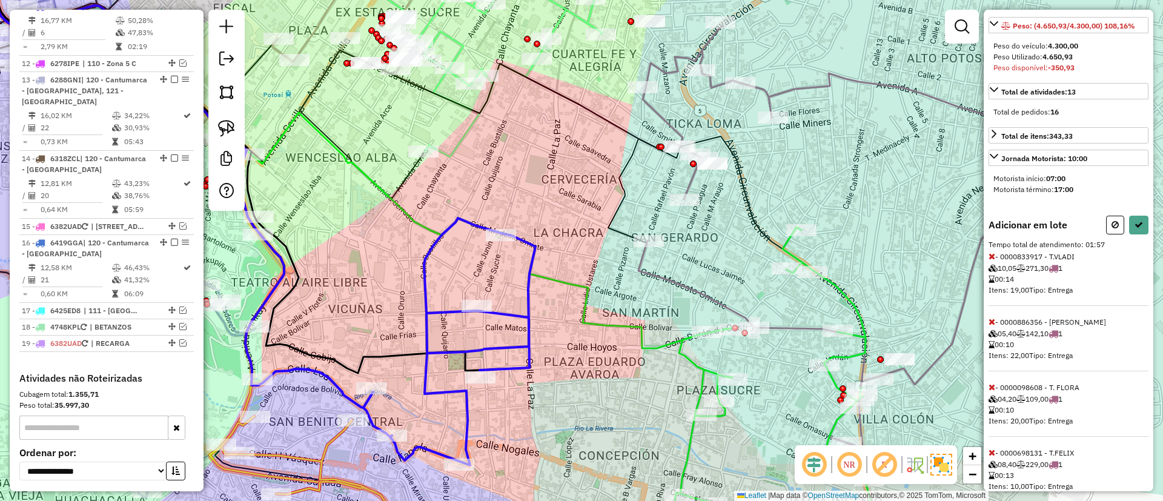
scroll to position [182, 0]
click at [994, 260] on icon at bounding box center [991, 255] width 7 height 8
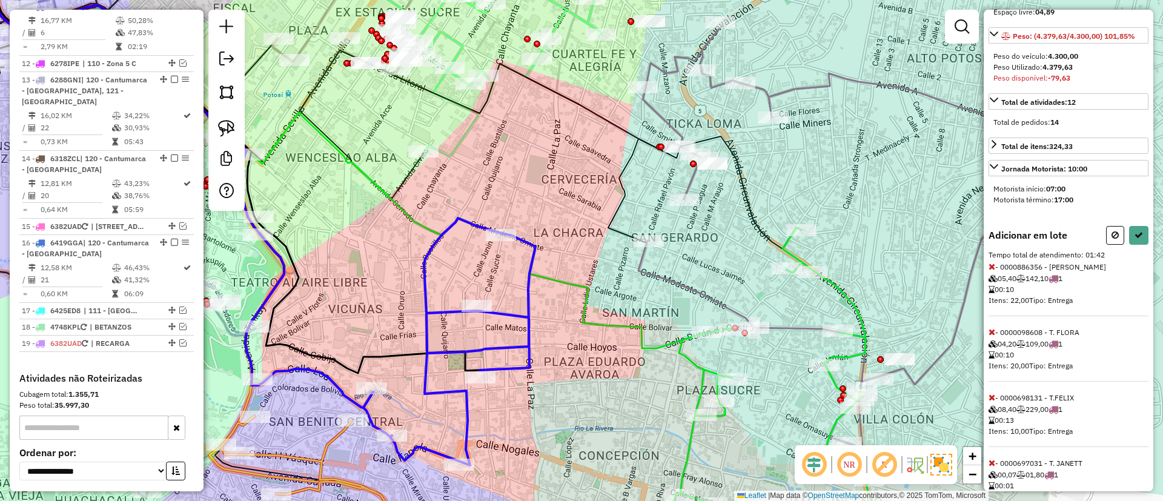
click at [992, 271] on icon at bounding box center [991, 266] width 7 height 8
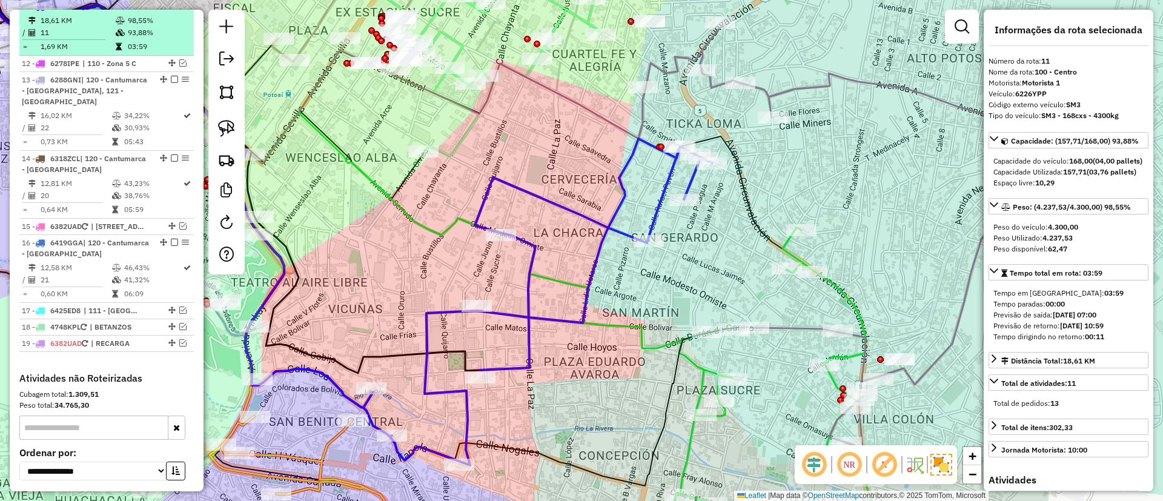
click at [163, 10] on div at bounding box center [171, 5] width 36 height 7
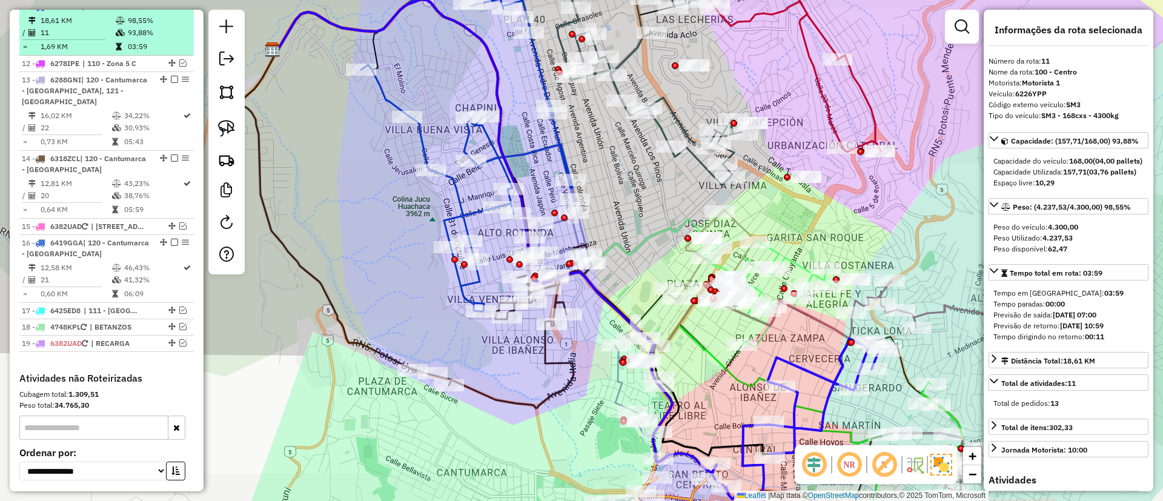
click at [173, 10] on em at bounding box center [174, 5] width 7 height 7
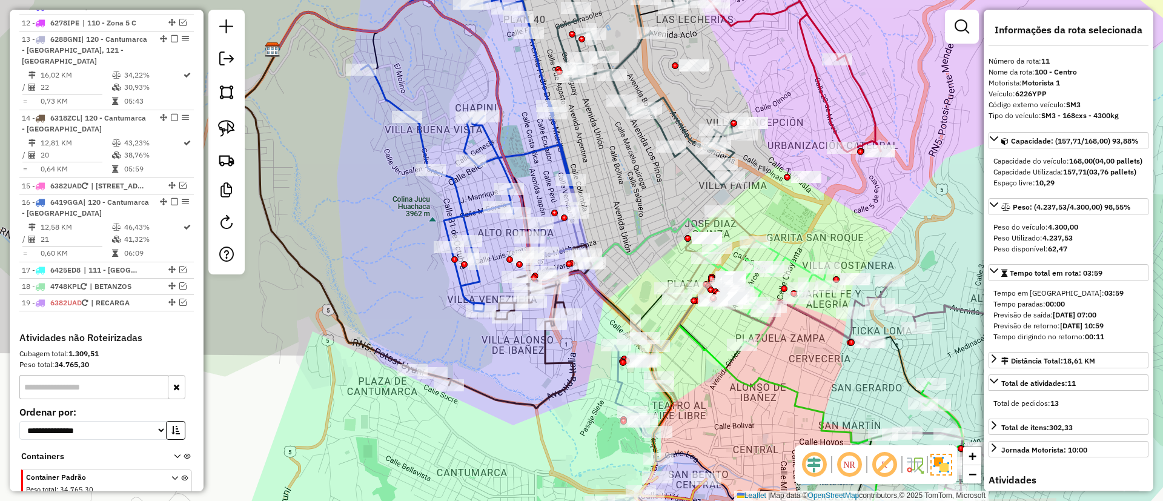
scroll to position [968, 0]
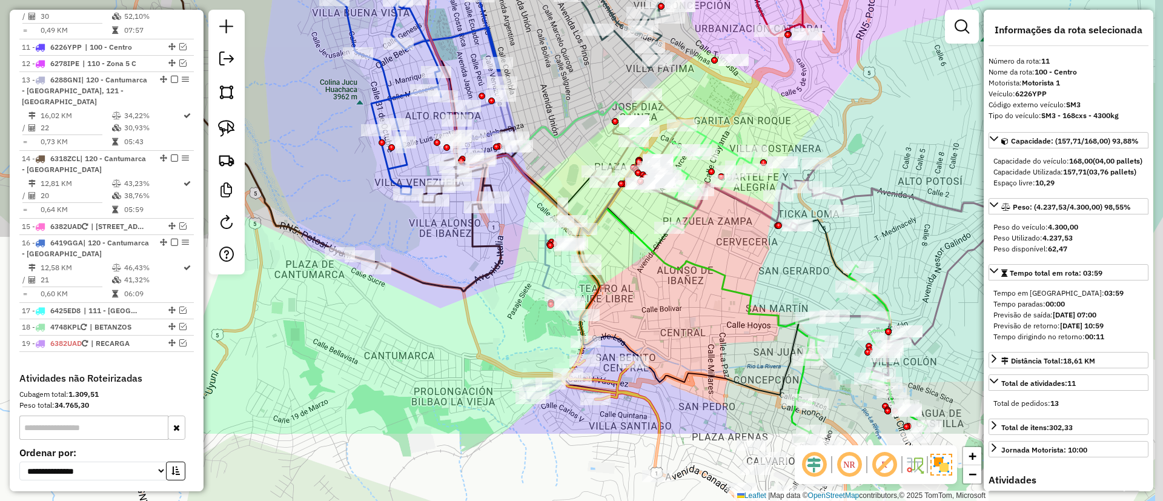
drag, startPoint x: 618, startPoint y: 314, endPoint x: 425, endPoint y: 150, distance: 253.1
click at [435, 156] on div "Janela de atendimento Grade de atendimento Capacidade Transportadoras Veículos …" at bounding box center [581, 250] width 1163 height 501
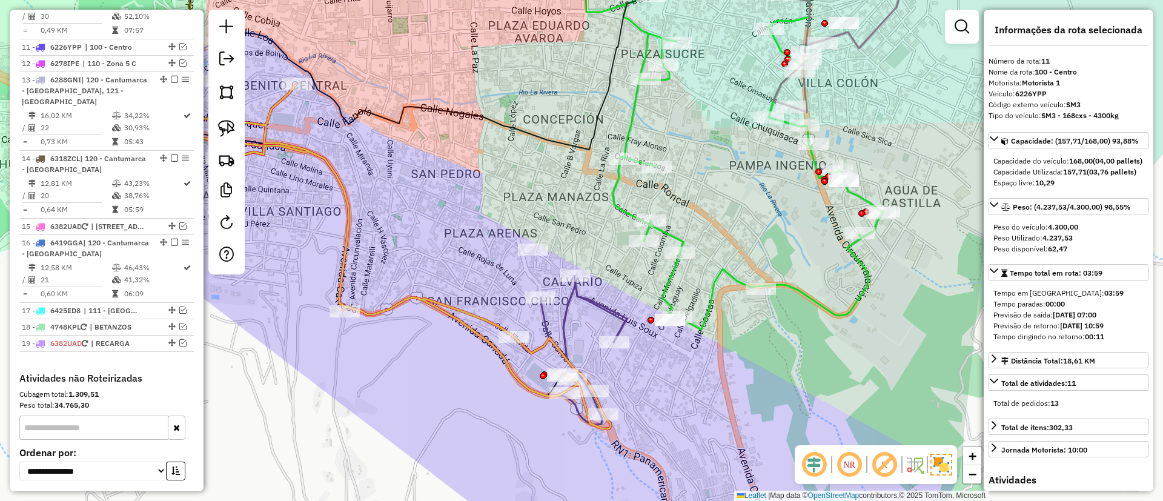
click at [585, 301] on icon at bounding box center [584, 350] width 86 height 149
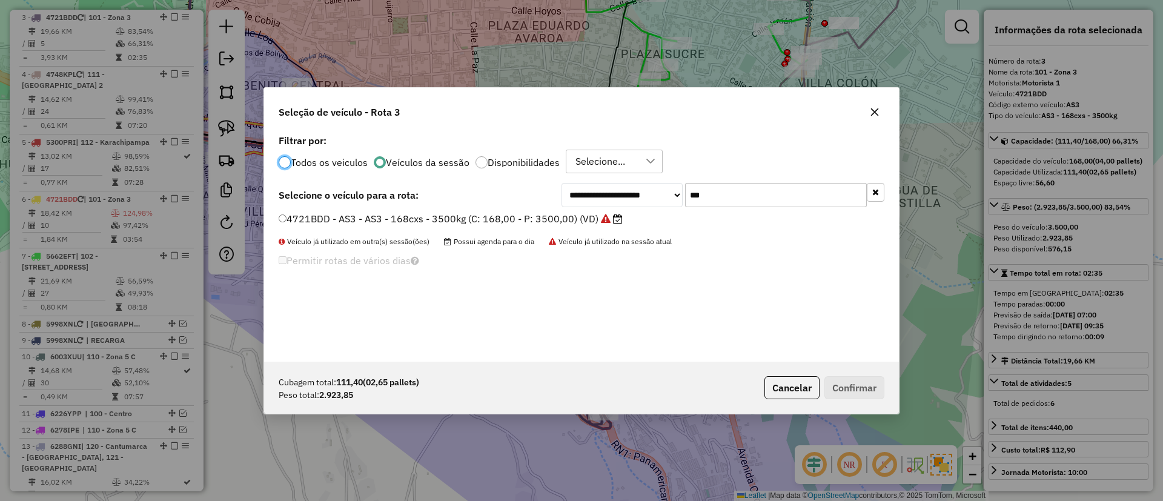
scroll to position [7, 4]
click at [868, 193] on div "***" at bounding box center [784, 195] width 199 height 24
click at [873, 194] on icon "button" at bounding box center [875, 192] width 7 height 8
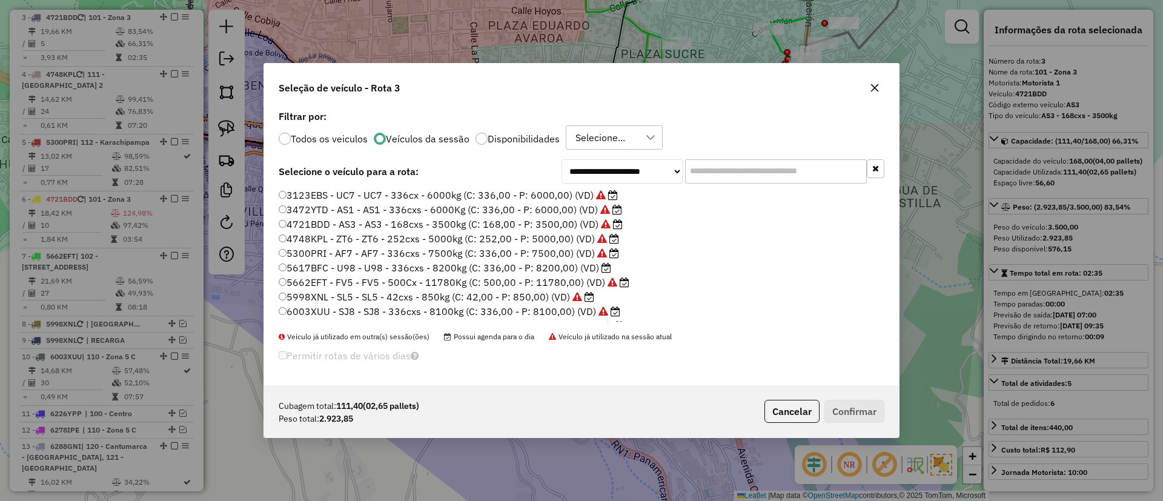
click at [578, 269] on label "5617BFC - U98 - U98 - 336cxs - 8200kg (C: 336,00 - P: 8200,00) (VD)" at bounding box center [445, 267] width 333 height 15
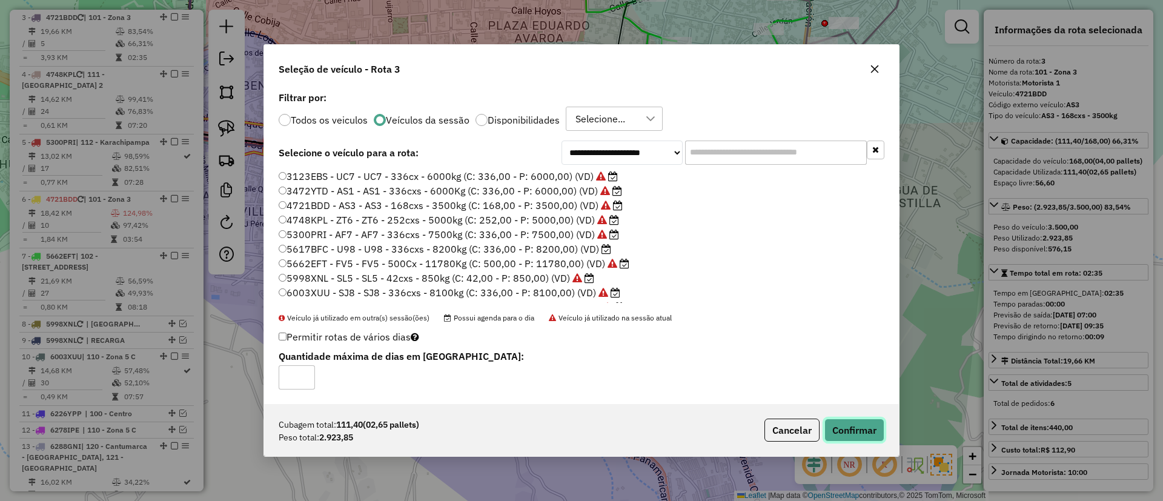
click at [849, 424] on button "Confirmar" at bounding box center [854, 430] width 60 height 23
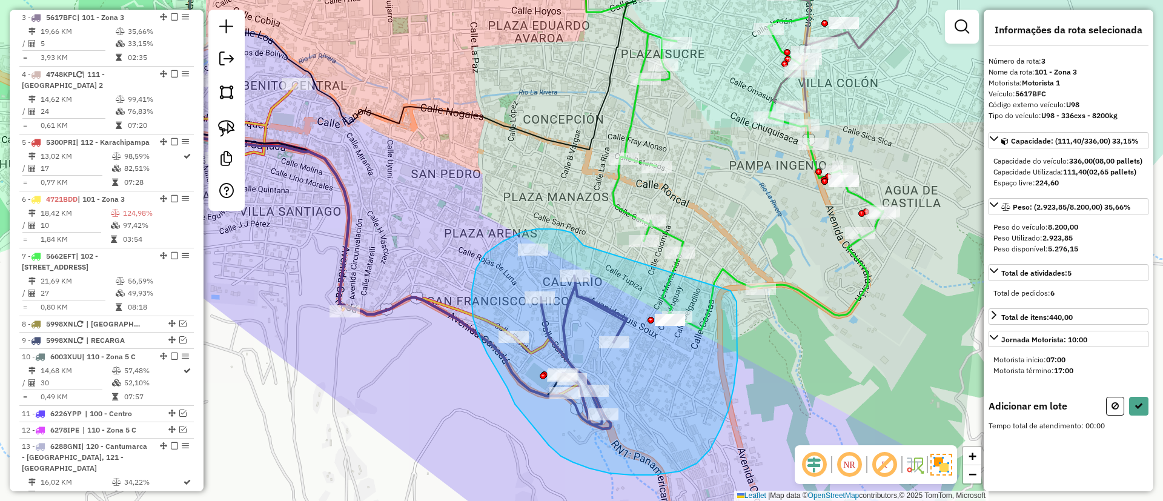
drag, startPoint x: 575, startPoint y: 236, endPoint x: 730, endPoint y: 290, distance: 164.2
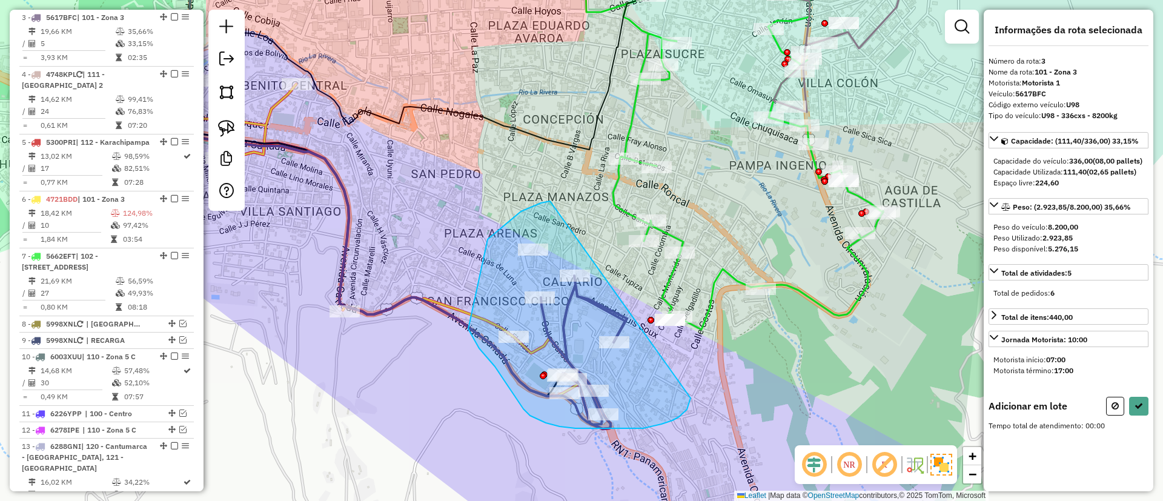
drag, startPoint x: 521, startPoint y: 211, endPoint x: 691, endPoint y: 392, distance: 248.5
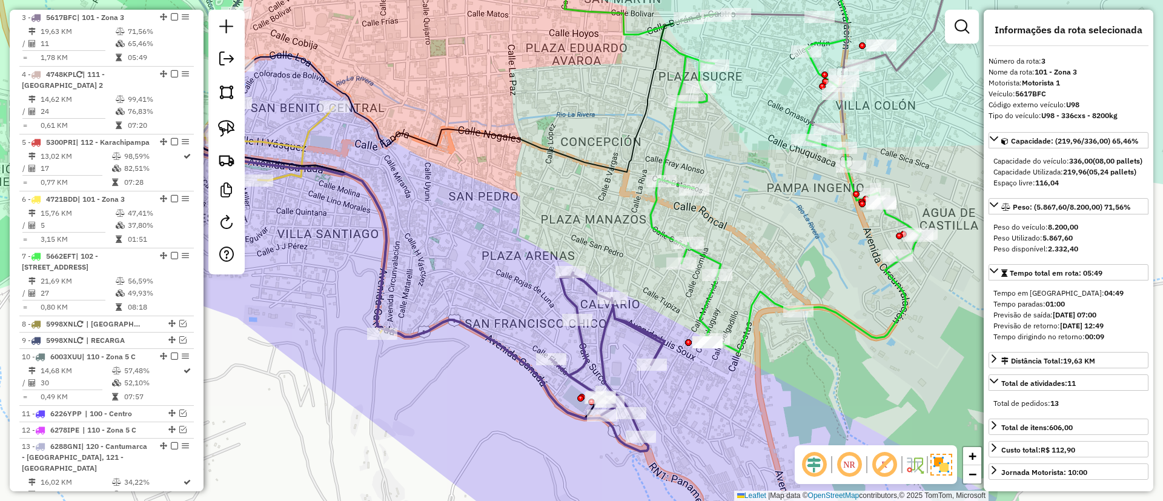
drag, startPoint x: 359, startPoint y: 268, endPoint x: 443, endPoint y: 246, distance: 87.0
click at [458, 286] on div "Janela de atendimento Grade de atendimento Capacidade Transportadoras Veículos …" at bounding box center [581, 250] width 1163 height 501
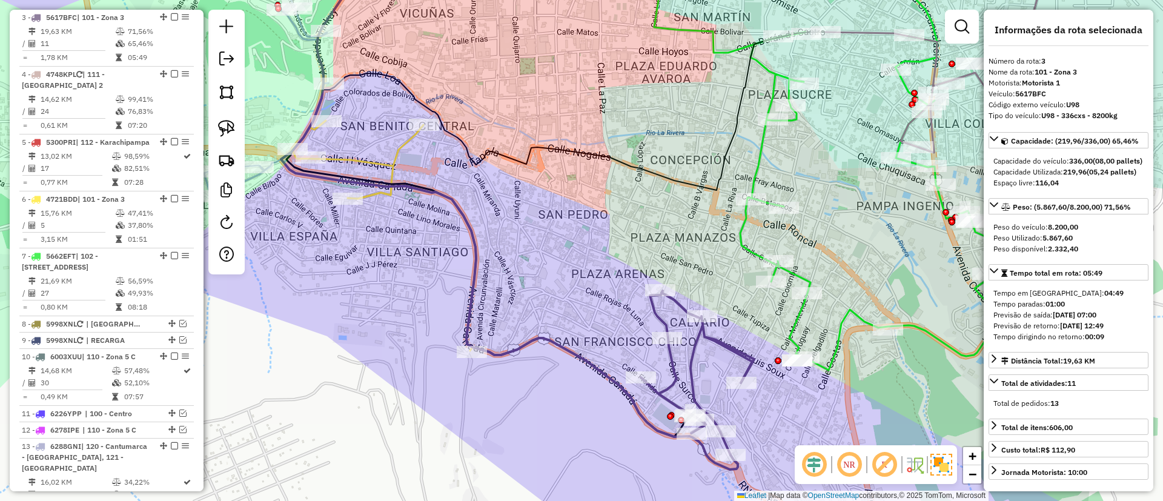
click at [393, 165] on icon at bounding box center [384, 236] width 183 height 230
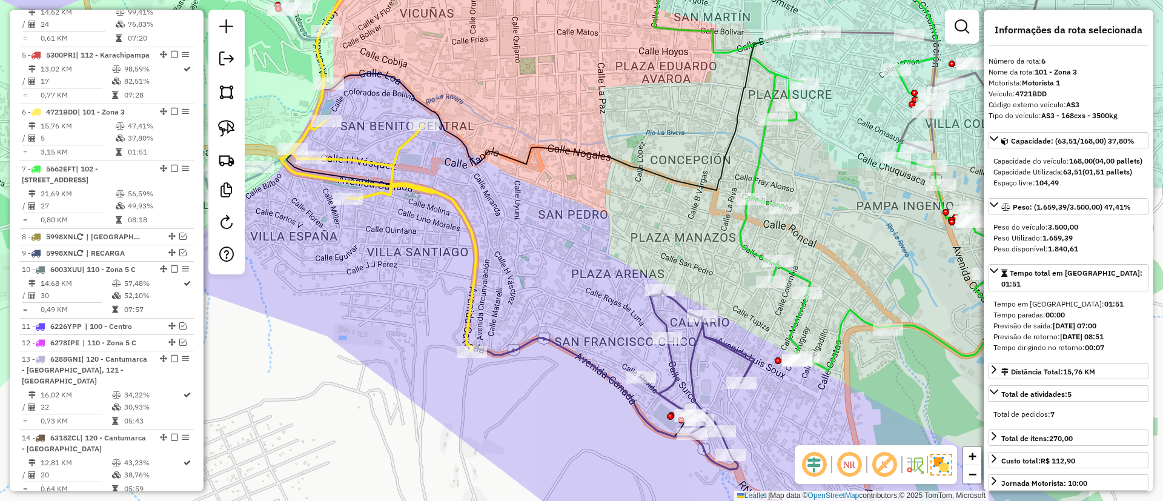
scroll to position [795, 0]
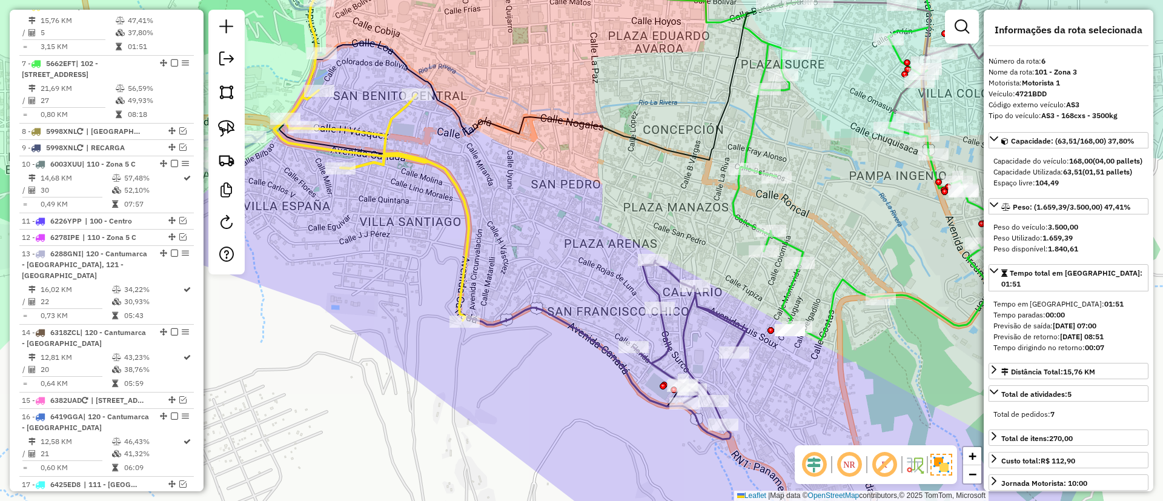
drag, startPoint x: 519, startPoint y: 208, endPoint x: 484, endPoint y: 140, distance: 76.4
click at [484, 140] on div "Janela de atendimento Grade de atendimento Capacidade Transportadoras Veículos …" at bounding box center [581, 250] width 1163 height 501
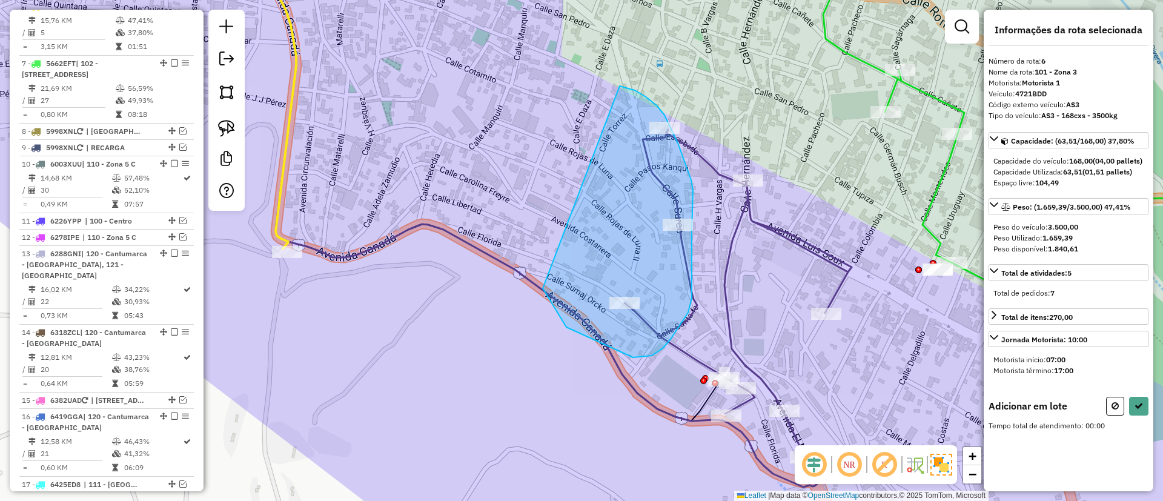
drag, startPoint x: 547, startPoint y: 296, endPoint x: 608, endPoint y: 82, distance: 222.2
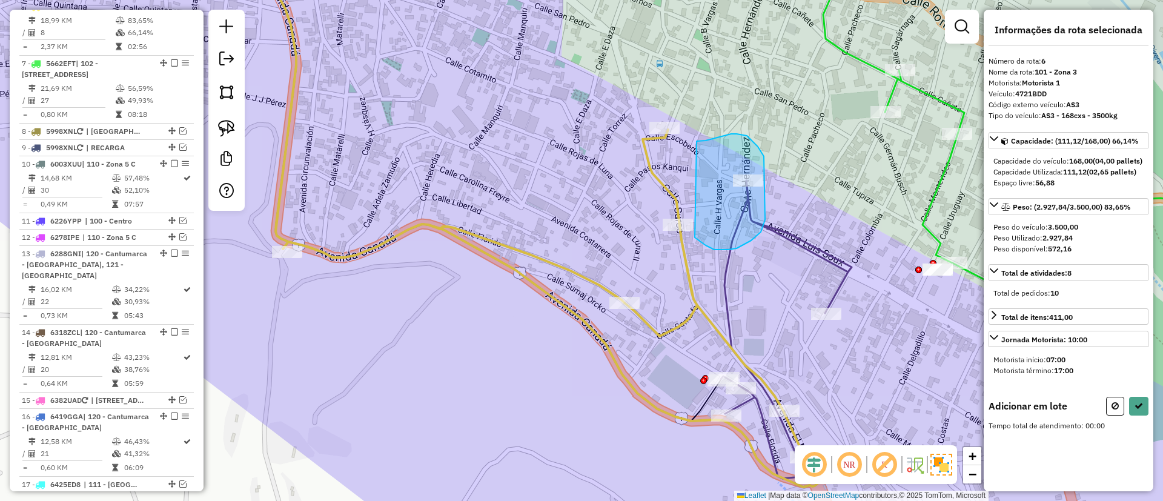
drag, startPoint x: 758, startPoint y: 147, endPoint x: 690, endPoint y: 233, distance: 109.2
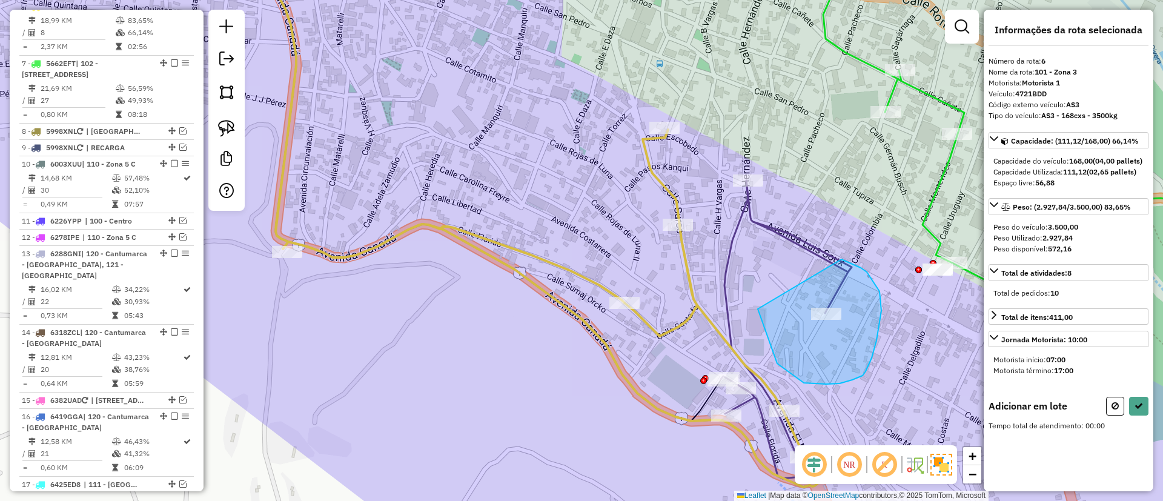
drag, startPoint x: 777, startPoint y: 363, endPoint x: 841, endPoint y: 259, distance: 122.4
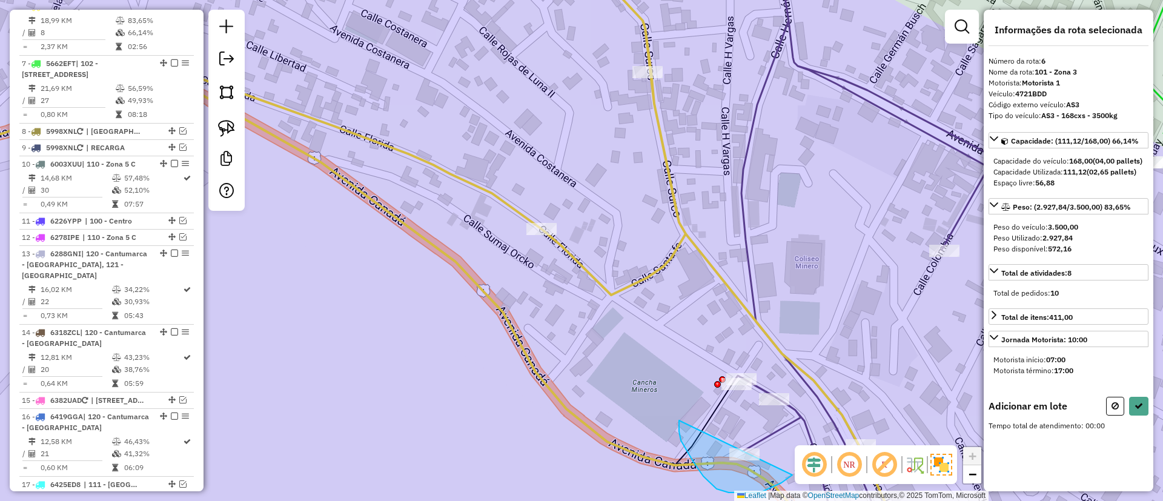
drag, startPoint x: 687, startPoint y: 452, endPoint x: 802, endPoint y: 434, distance: 115.9
drag, startPoint x: 749, startPoint y: 419, endPoint x: 788, endPoint y: 329, distance: 97.4
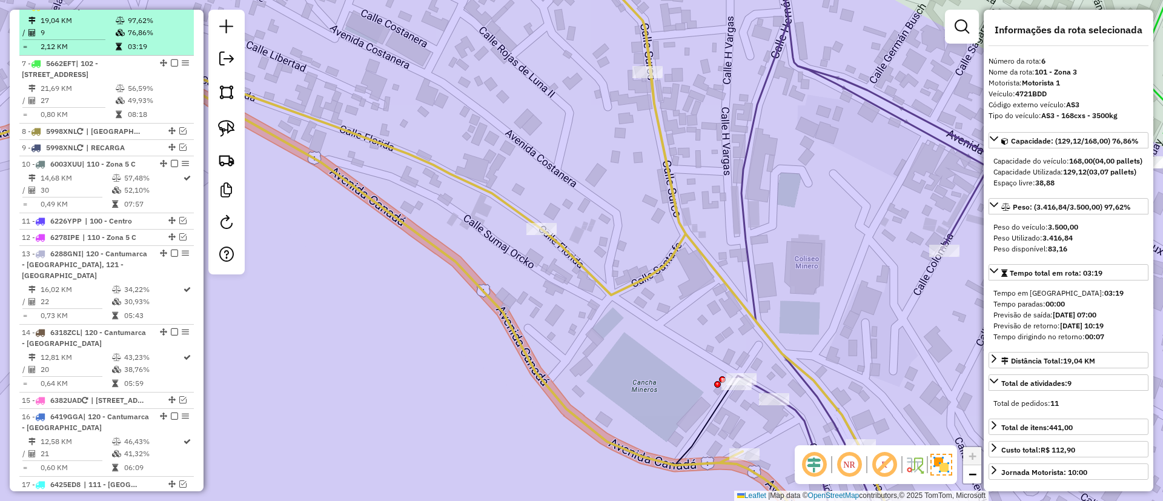
click at [171, 10] on em at bounding box center [174, 5] width 7 height 7
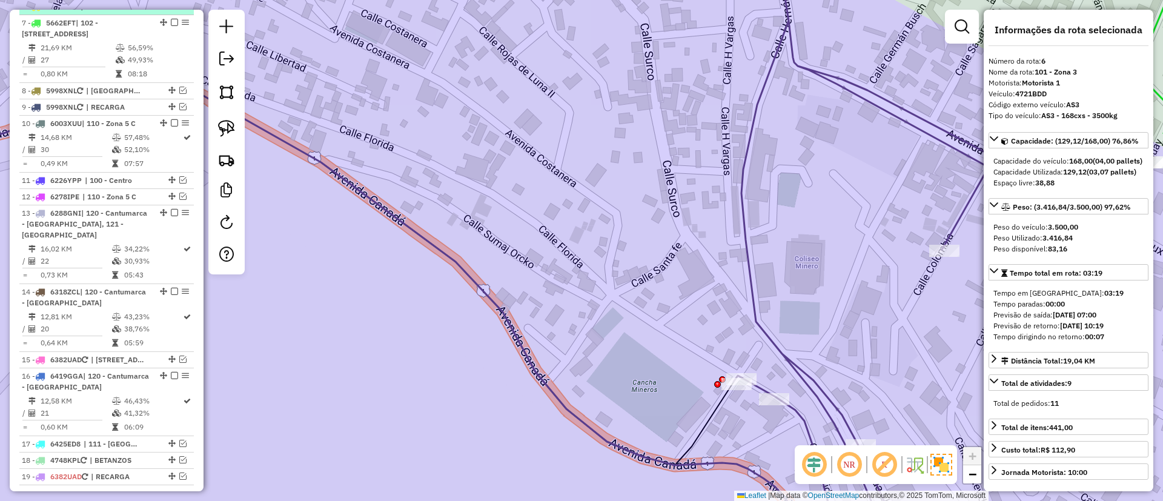
scroll to position [754, 0]
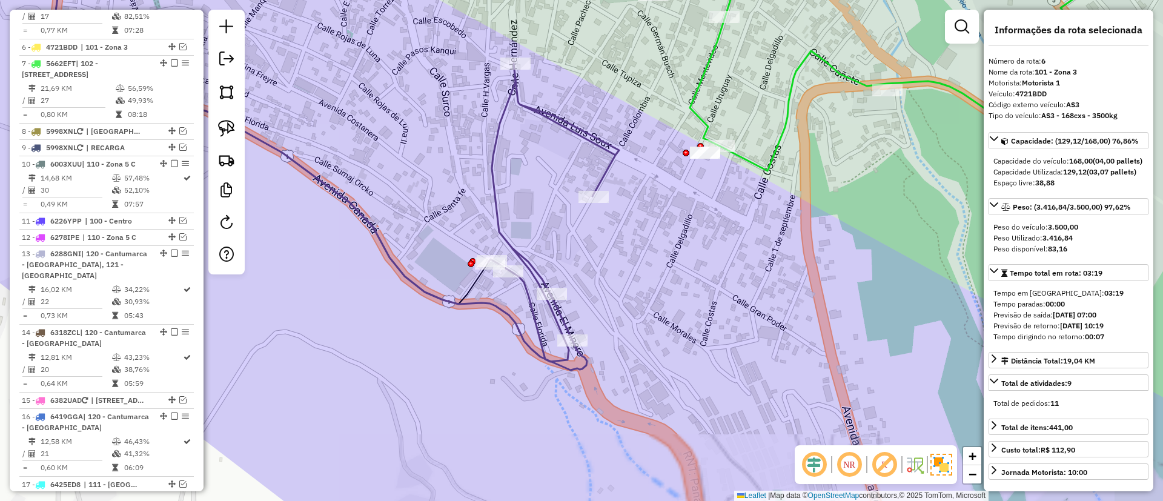
click at [576, 124] on icon at bounding box center [553, 213] width 131 height 298
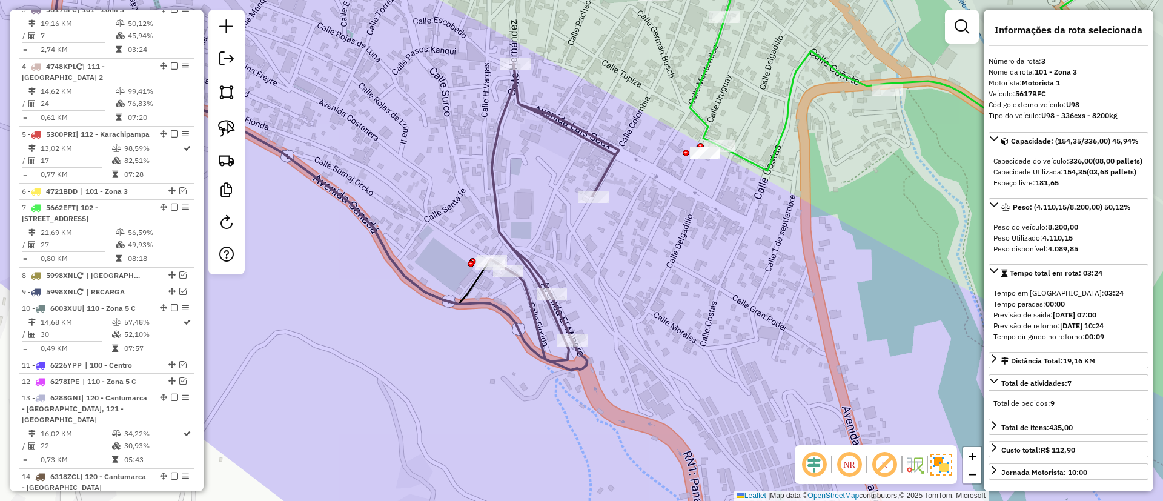
scroll to position [602, 0]
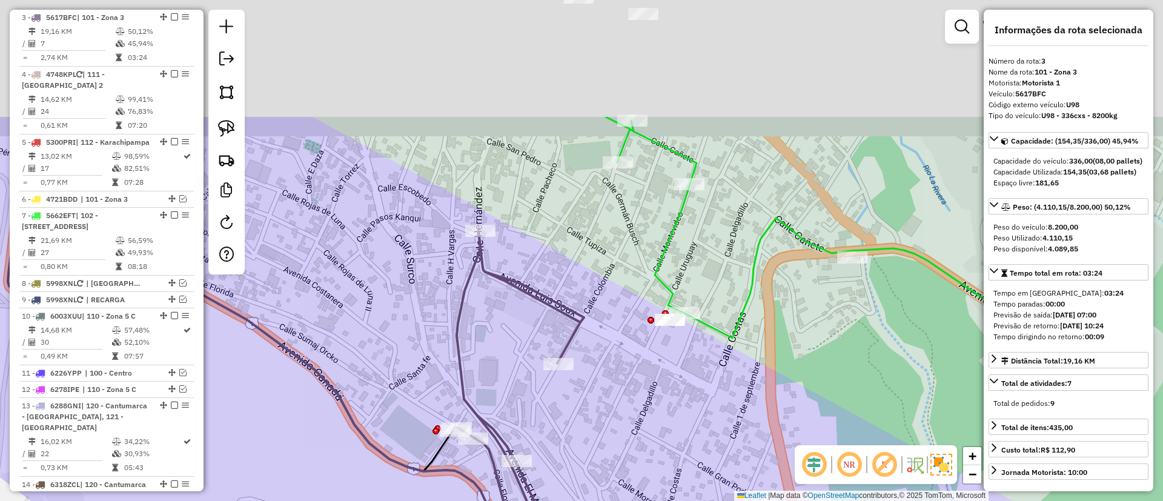
drag, startPoint x: 584, startPoint y: 154, endPoint x: 561, endPoint y: 297, distance: 144.1
click at [545, 310] on icon at bounding box center [518, 380] width 131 height 298
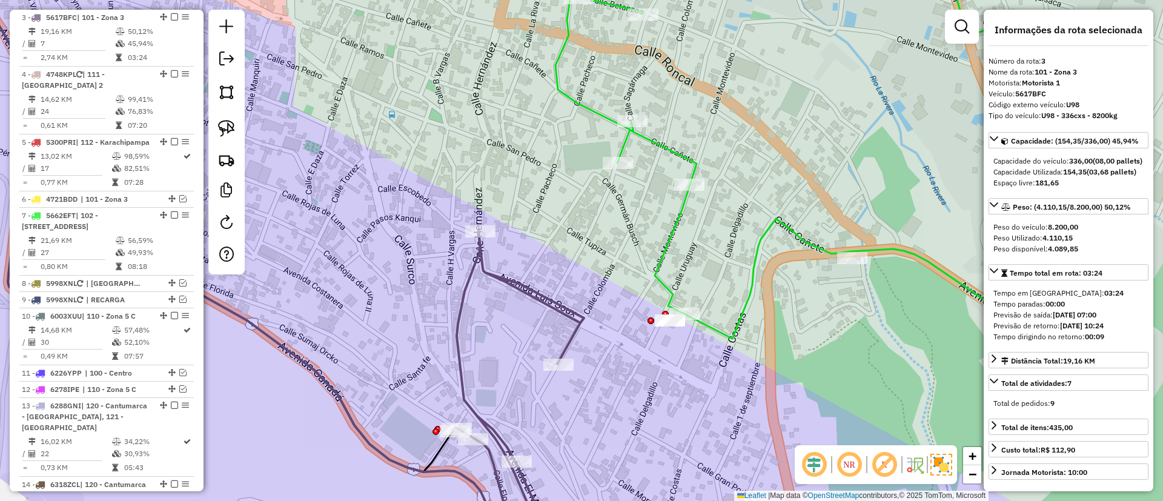
click at [749, 268] on icon at bounding box center [825, 144] width 541 height 389
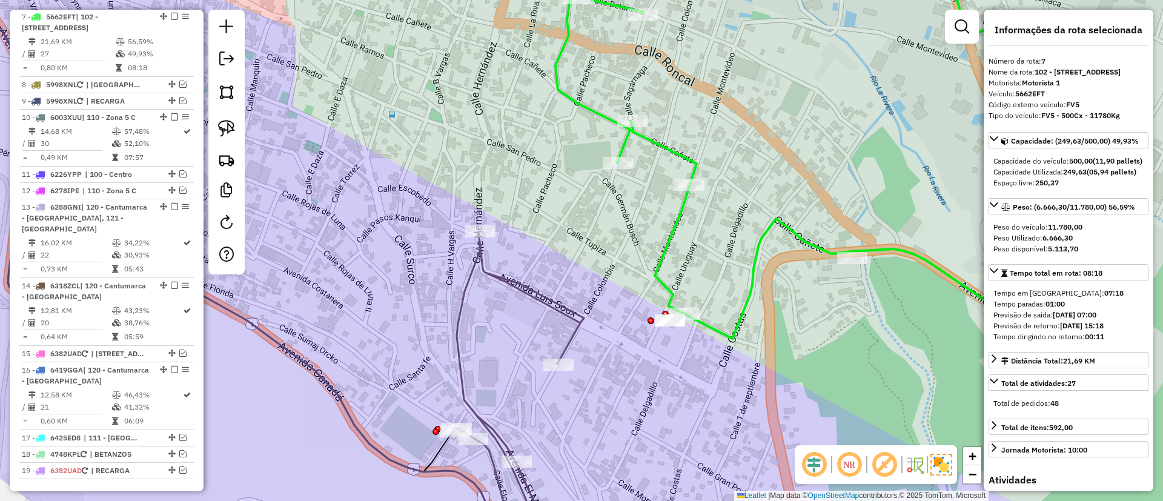
scroll to position [811, 0]
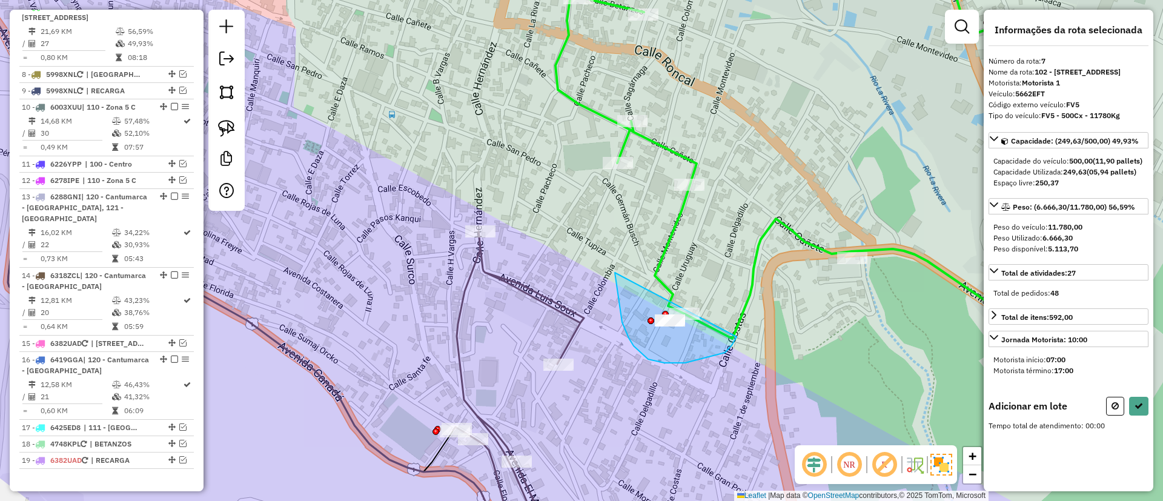
drag, startPoint x: 615, startPoint y: 276, endPoint x: 743, endPoint y: 295, distance: 129.8
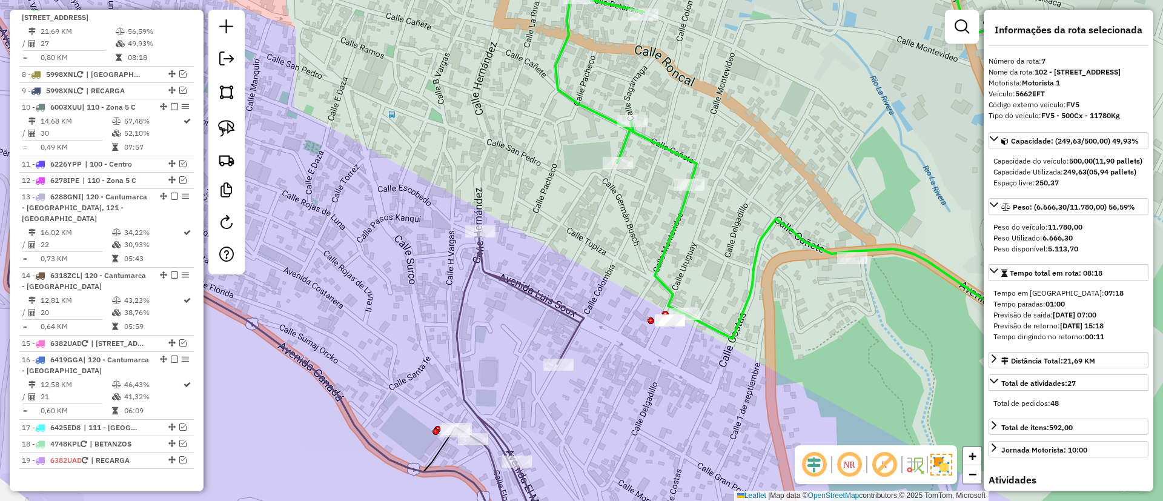
click at [542, 295] on icon at bounding box center [518, 380] width 131 height 298
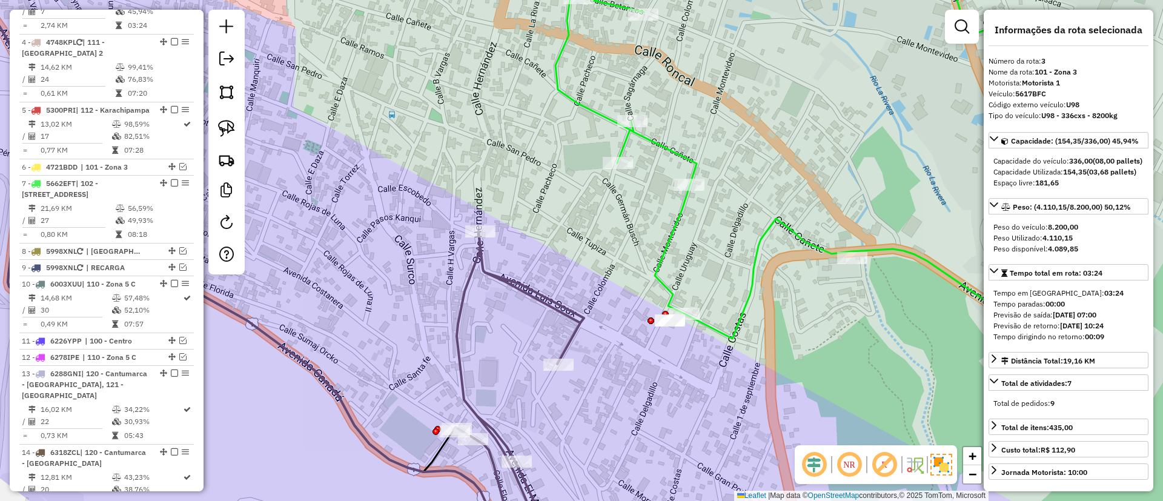
scroll to position [602, 0]
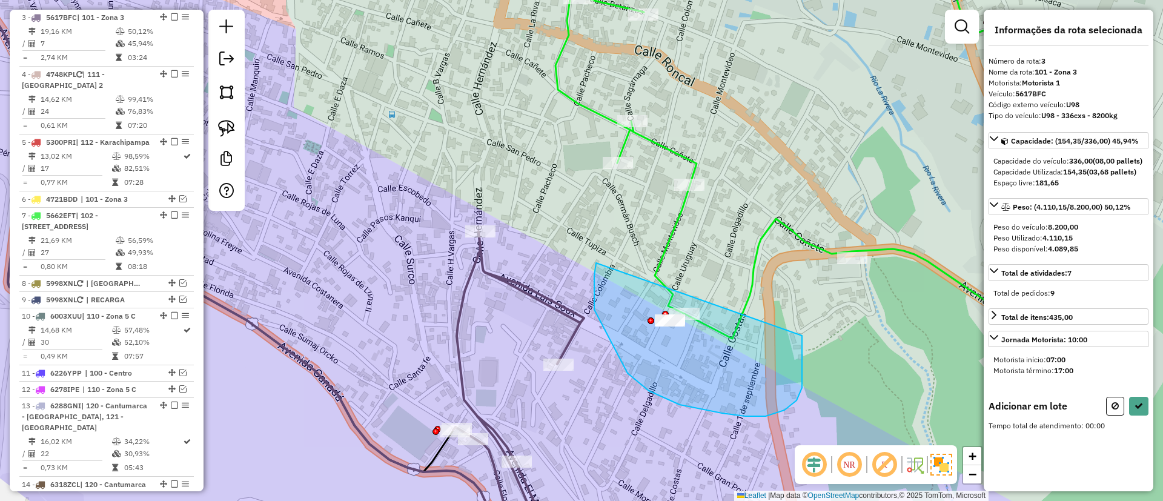
drag, startPoint x: 594, startPoint y: 310, endPoint x: 802, endPoint y: 335, distance: 209.3
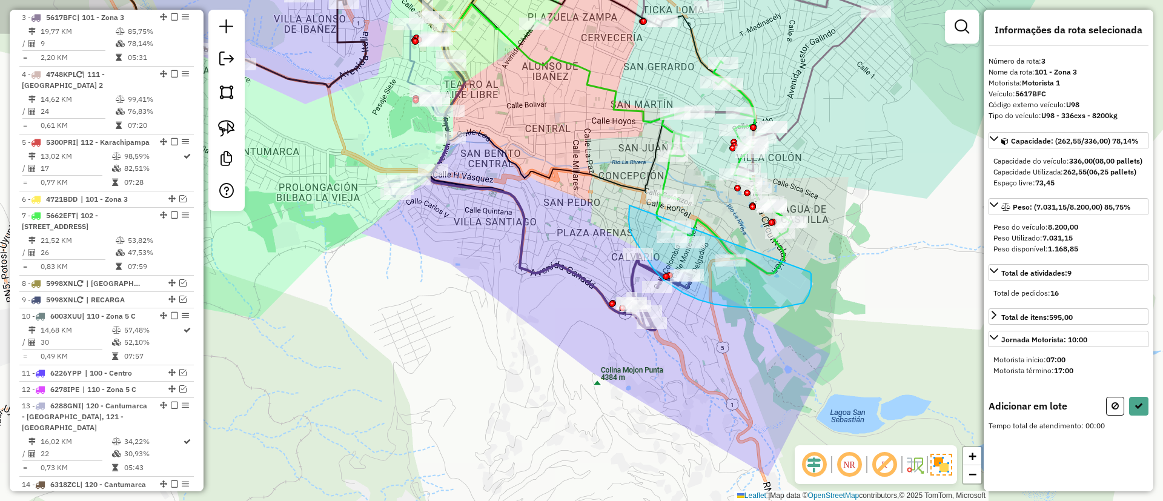
drag, startPoint x: 629, startPoint y: 213, endPoint x: 807, endPoint y: 271, distance: 187.9
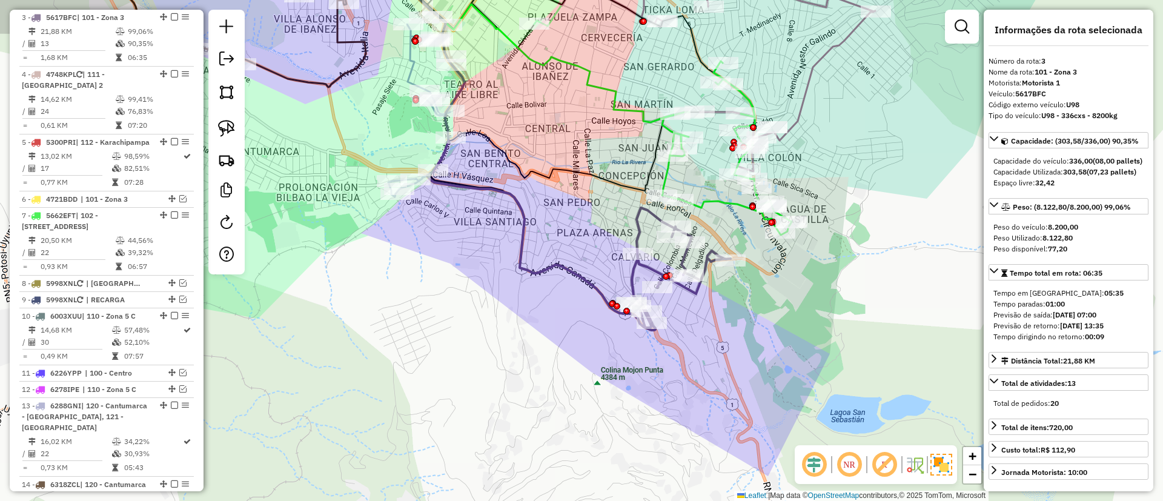
click at [704, 228] on div "Janela de atendimento Grade de atendimento Capacidade Transportadoras Veículos …" at bounding box center [581, 250] width 1163 height 501
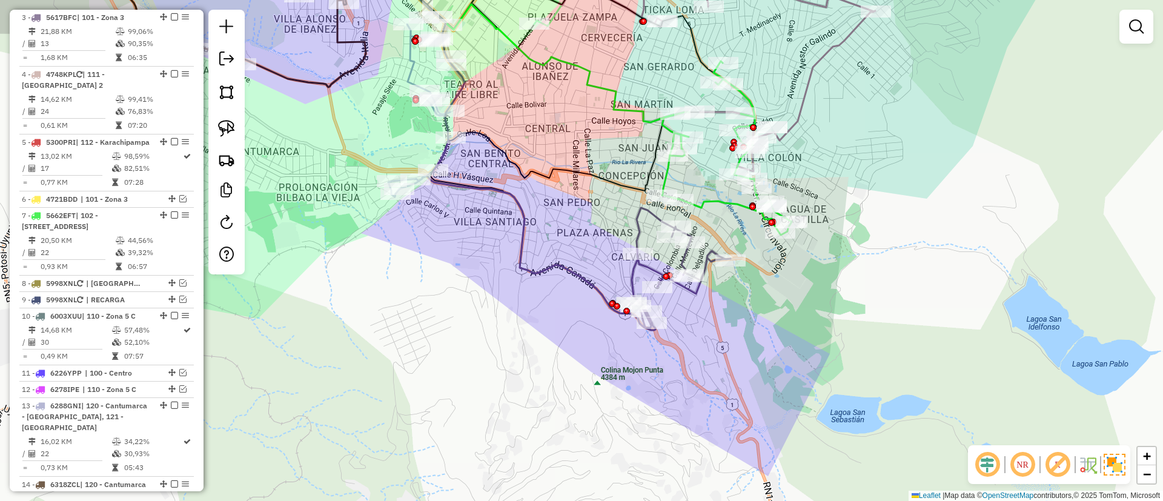
click at [723, 203] on icon at bounding box center [727, 148] width 130 height 174
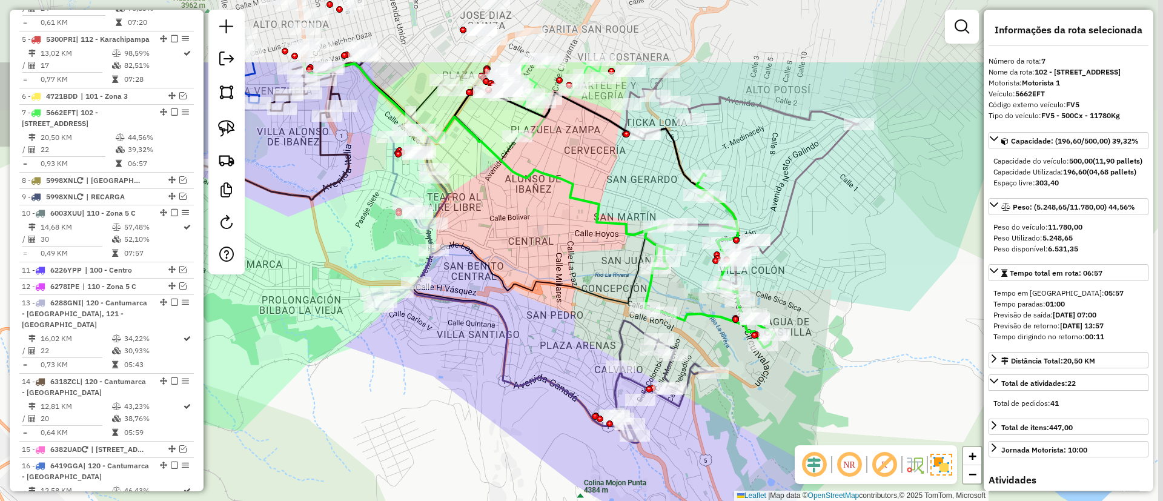
scroll to position [811, 0]
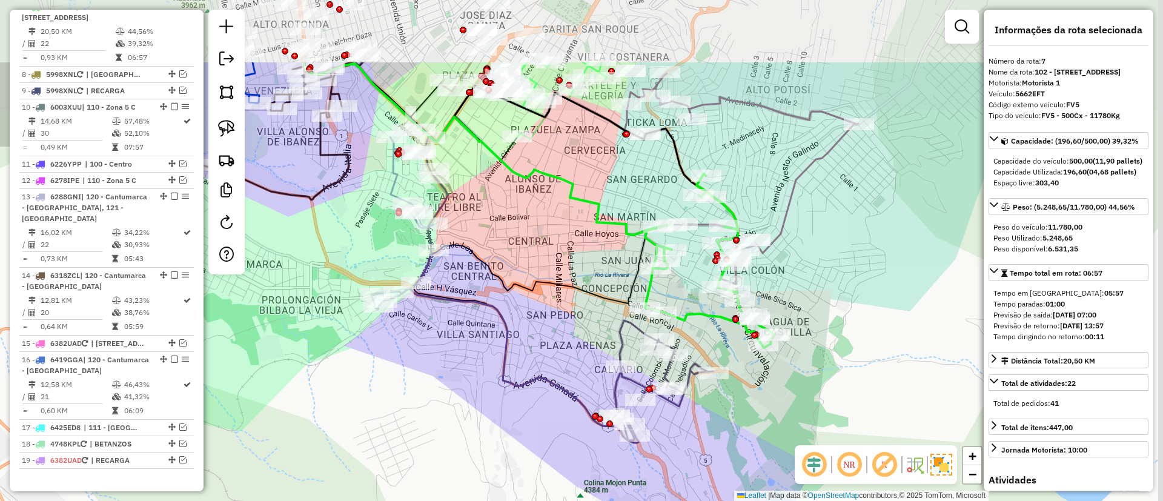
drag, startPoint x: 738, startPoint y: 249, endPoint x: 711, endPoint y: 346, distance: 101.3
click at [711, 346] on div "Janela de atendimento Grade de atendimento Capacidade Transportadoras Veículos …" at bounding box center [581, 250] width 1163 height 501
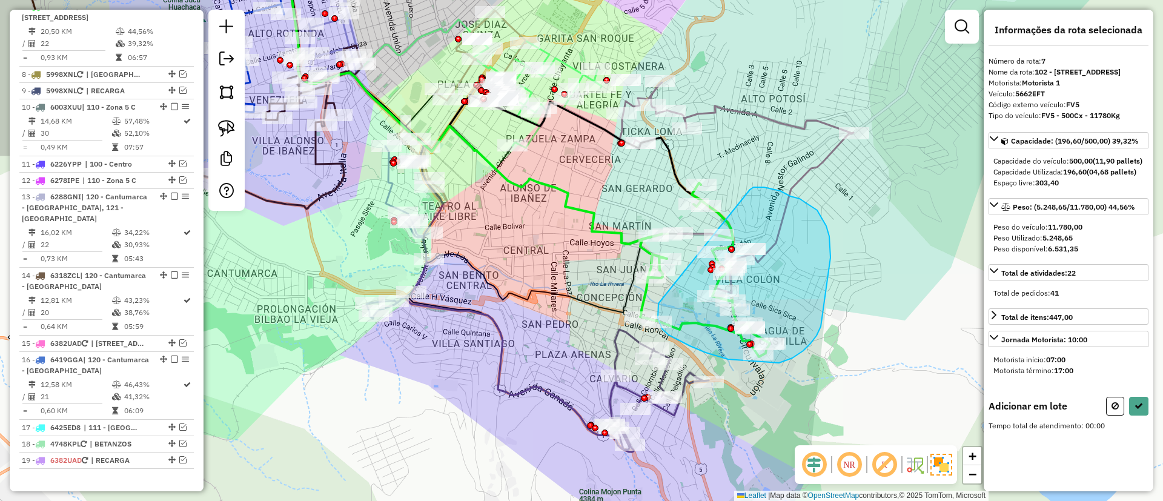
drag, startPoint x: 658, startPoint y: 312, endPoint x: 750, endPoint y: 190, distance: 153.1
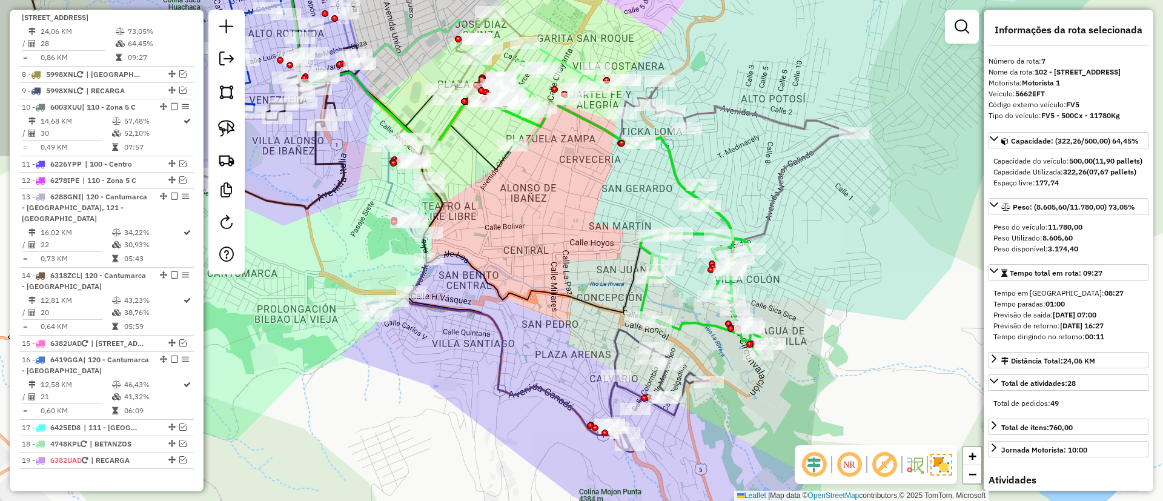
click at [737, 110] on icon at bounding box center [737, 160] width 234 height 157
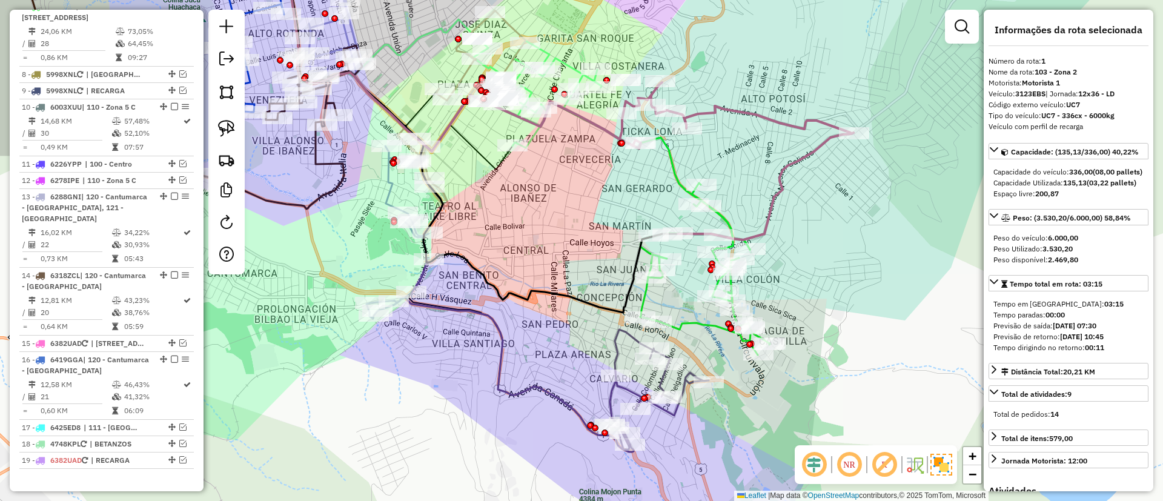
scroll to position [477, 0]
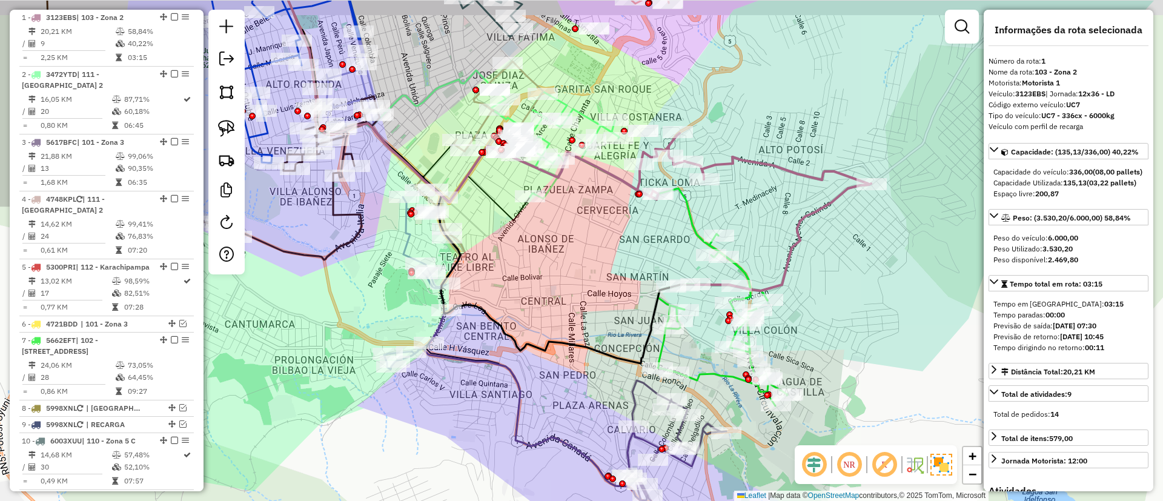
drag, startPoint x: 757, startPoint y: 176, endPoint x: 778, endPoint y: 257, distance: 84.0
click at [778, 257] on div "Janela de atendimento Grade de atendimento Capacidade Transportadoras Veículos …" at bounding box center [581, 250] width 1163 height 501
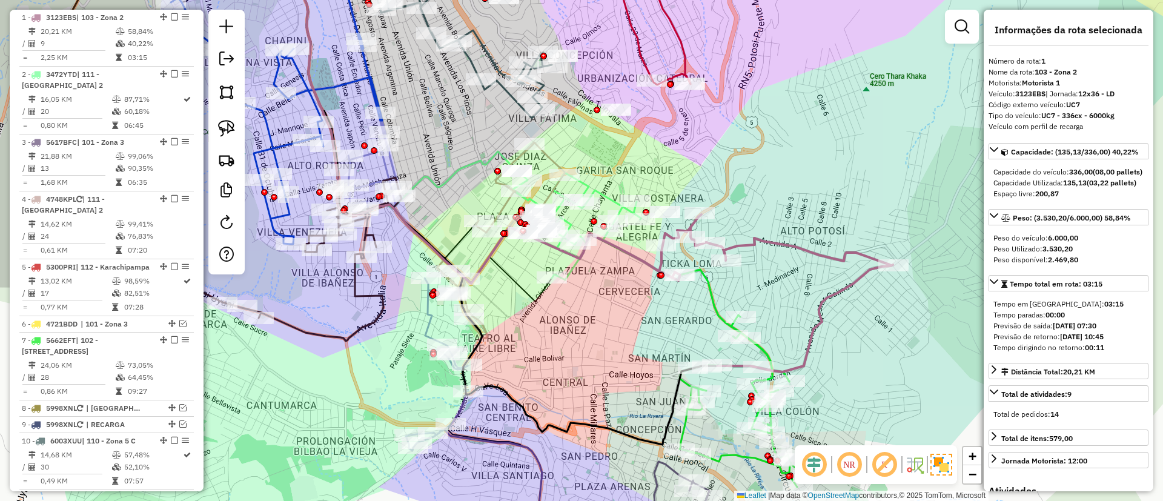
click at [762, 349] on icon at bounding box center [745, 401] width 130 height 172
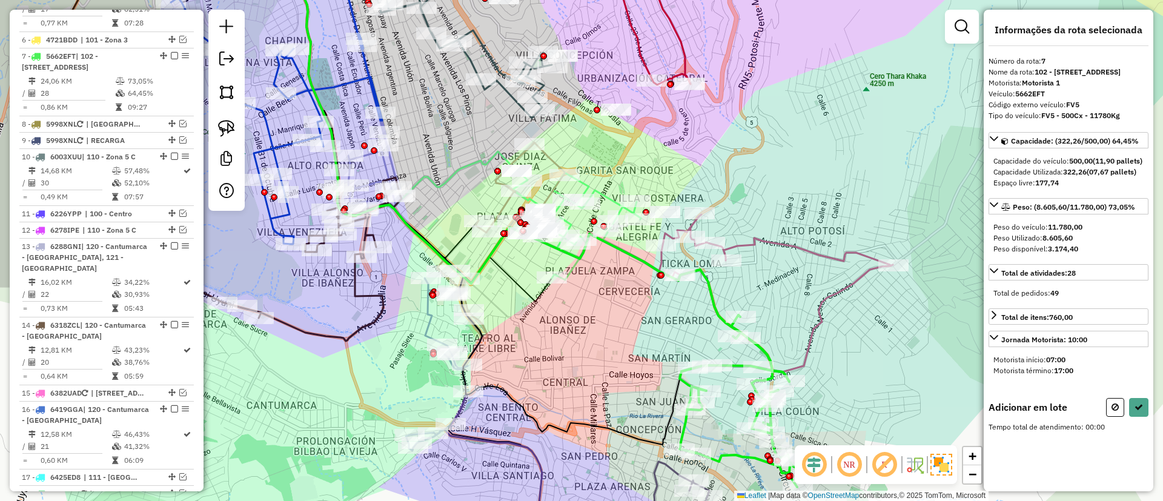
scroll to position [811, 0]
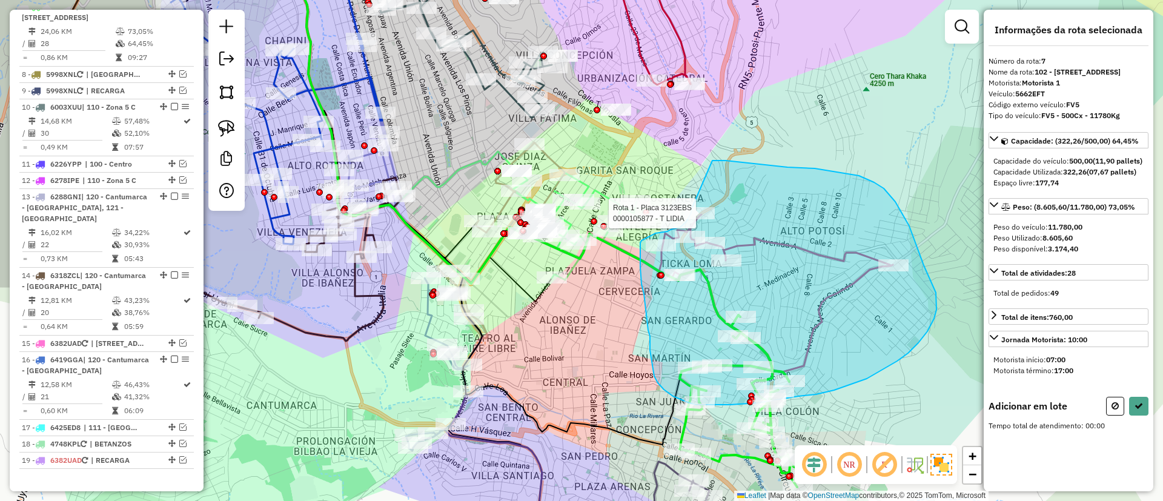
click at [692, 208] on div "Rota 1 - Placa 3123EBS 0000105877 - T LIDIA Janela de atendimento Grade de aten…" at bounding box center [581, 250] width 1163 height 501
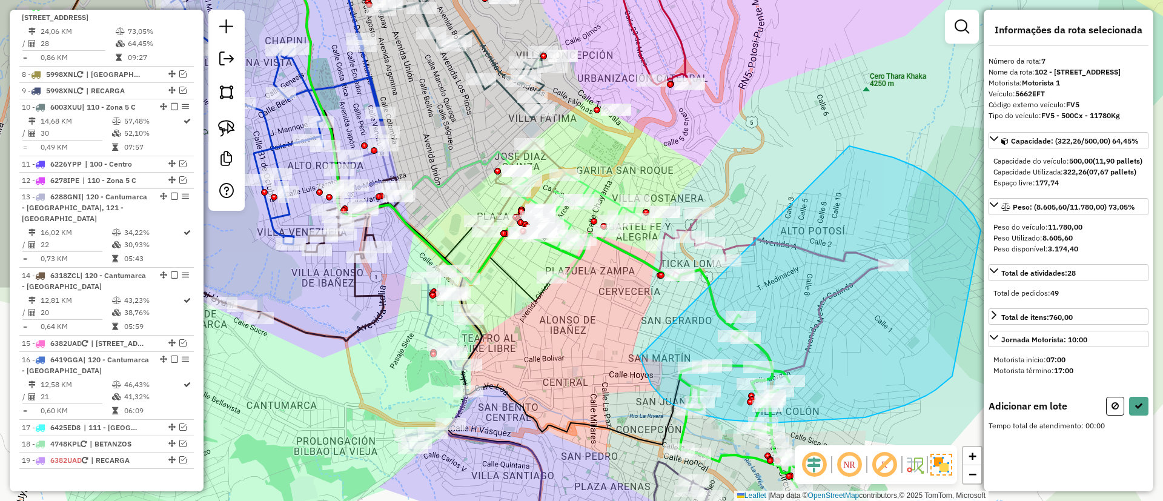
drag, startPoint x: 640, startPoint y: 356, endPoint x: 849, endPoint y: 146, distance: 296.8
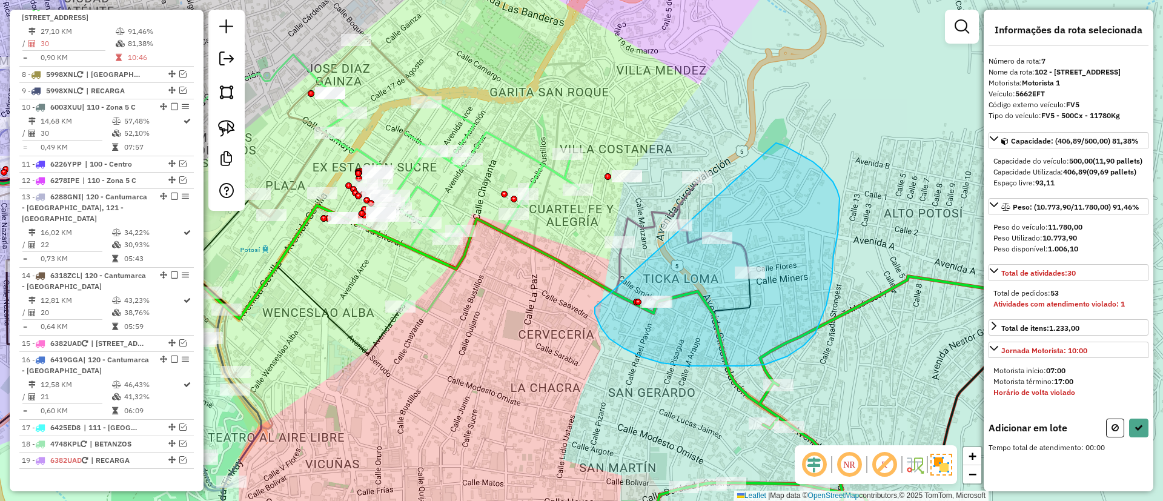
drag, startPoint x: 661, startPoint y: 363, endPoint x: 776, endPoint y: 143, distance: 247.9
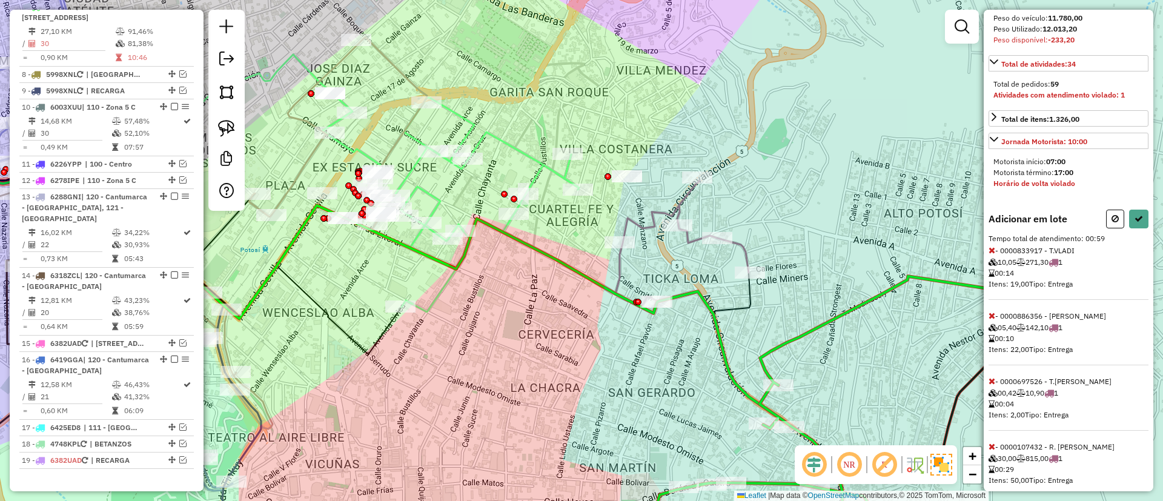
scroll to position [272, 0]
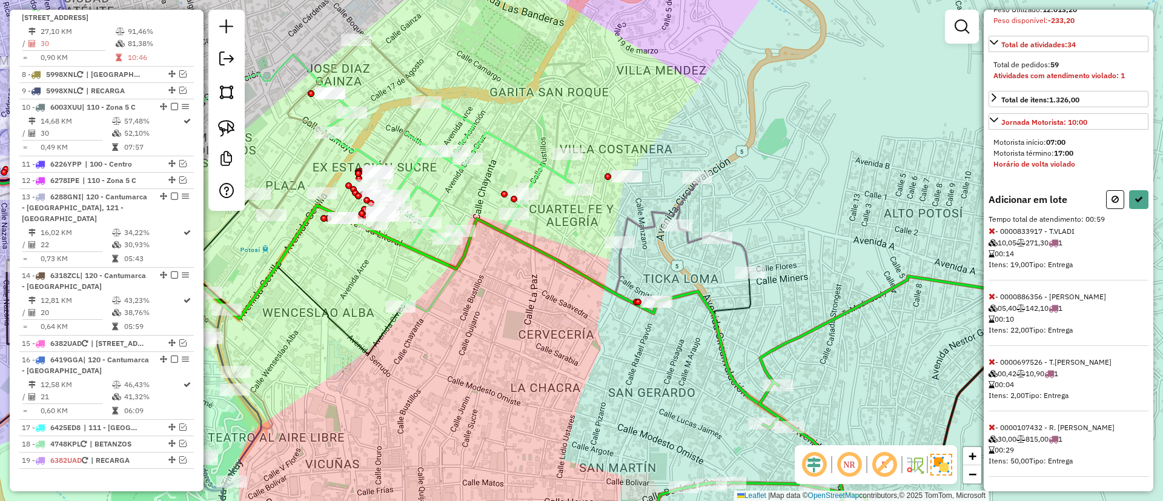
click at [992, 234] on icon at bounding box center [991, 231] width 7 height 8
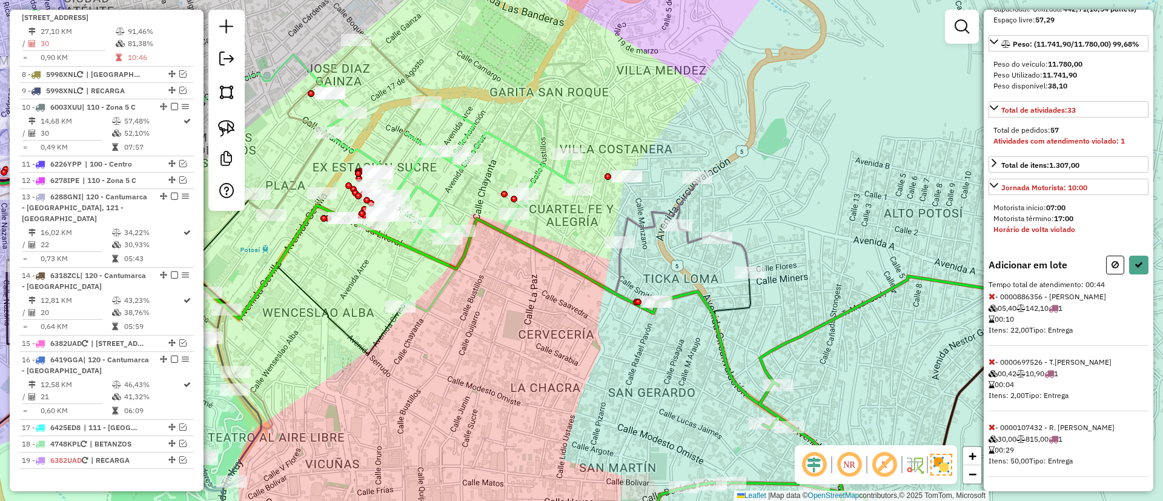
scroll to position [105, 0]
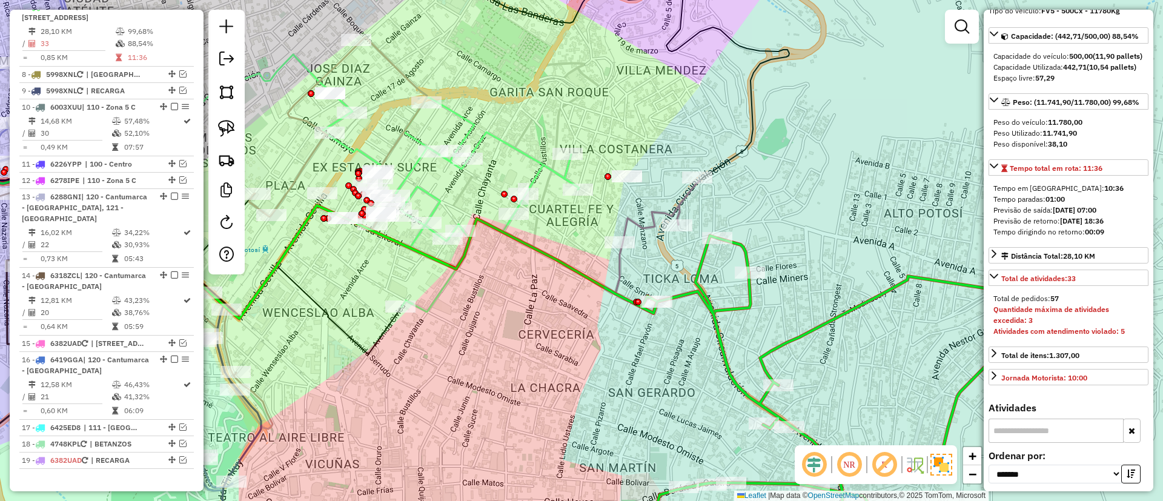
click at [552, 168] on icon at bounding box center [450, 205] width 257 height 214
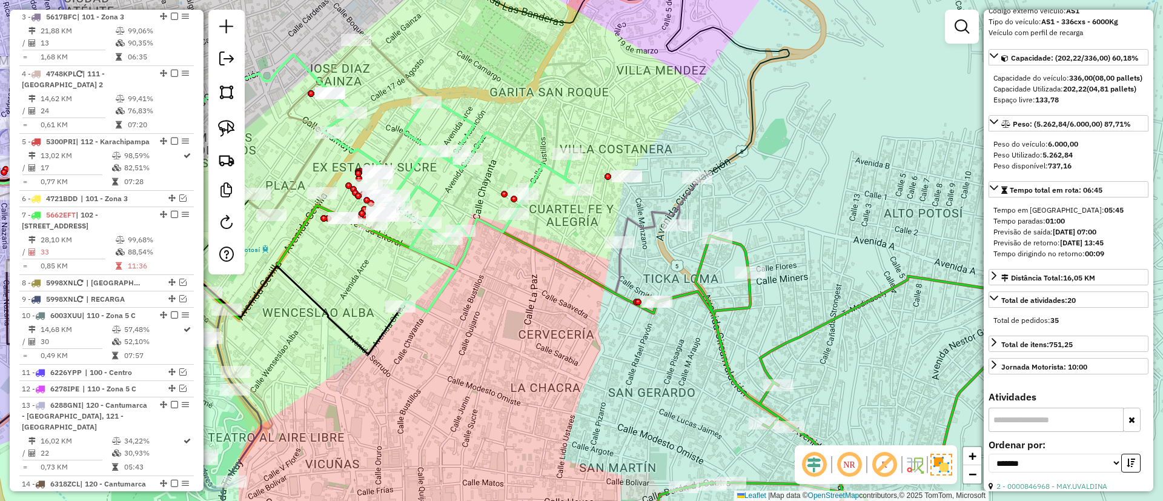
scroll to position [534, 0]
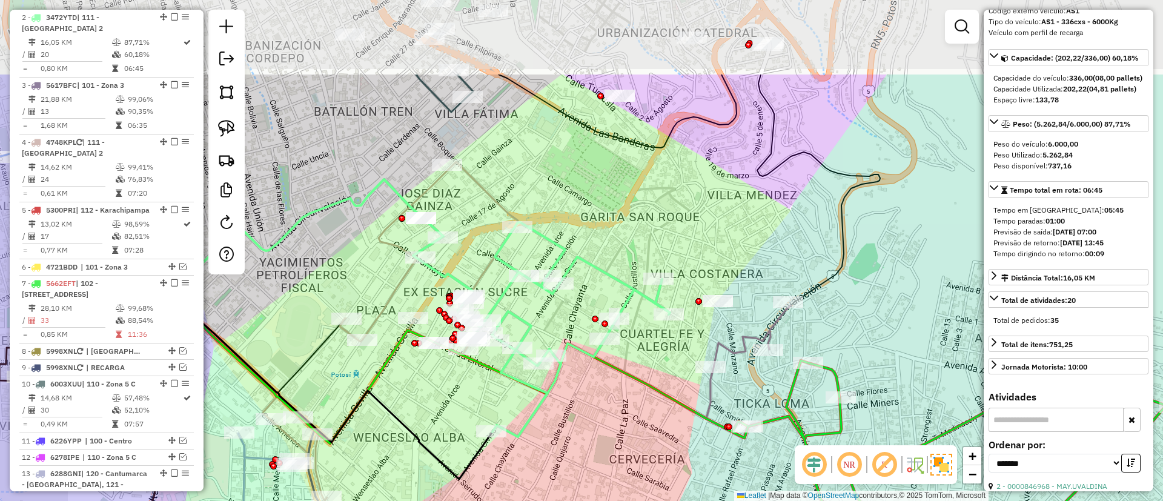
drag, startPoint x: 650, startPoint y: 173, endPoint x: 738, endPoint y: 212, distance: 96.0
click at [709, 224] on div "Janela de atendimento Grade de atendimento Capacidade Transportadoras Veículos …" at bounding box center [581, 250] width 1163 height 501
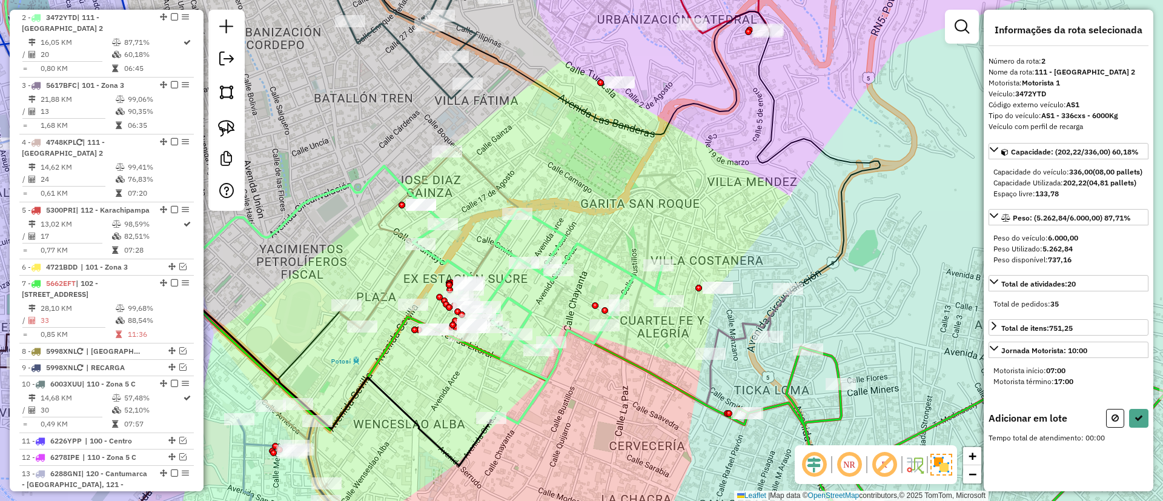
scroll to position [0, 0]
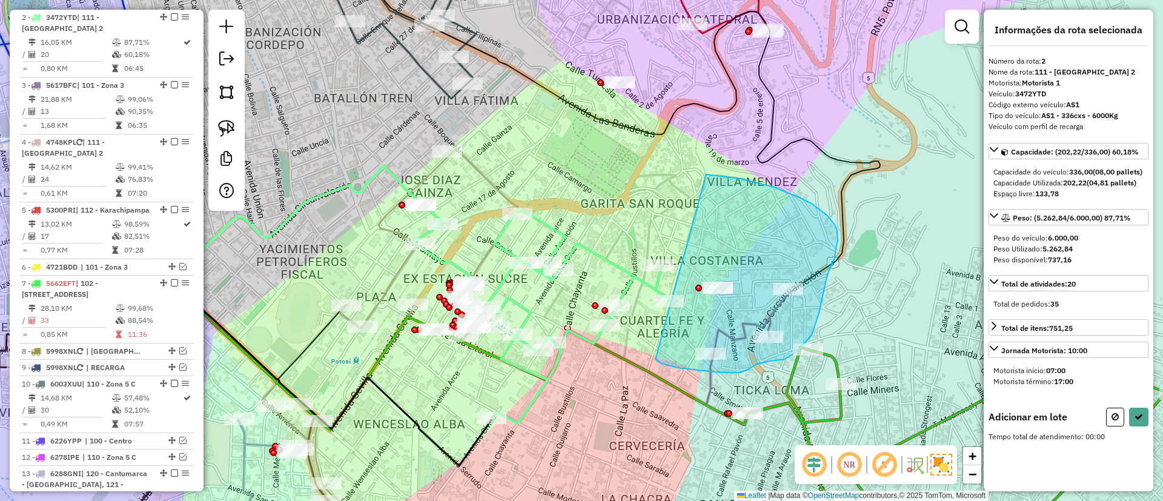
drag, startPoint x: 655, startPoint y: 359, endPoint x: 703, endPoint y: 173, distance: 192.0
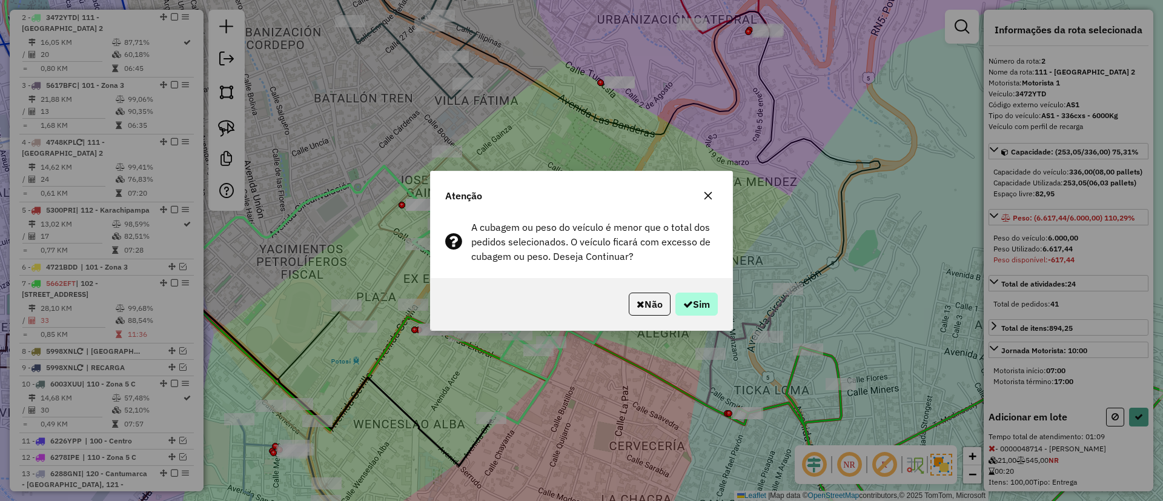
drag, startPoint x: 723, startPoint y: 301, endPoint x: 712, endPoint y: 302, distance: 11.6
click at [723, 302] on div "Não Sim" at bounding box center [582, 304] width 302 height 52
click at [701, 303] on button "Sim" at bounding box center [696, 304] width 42 height 23
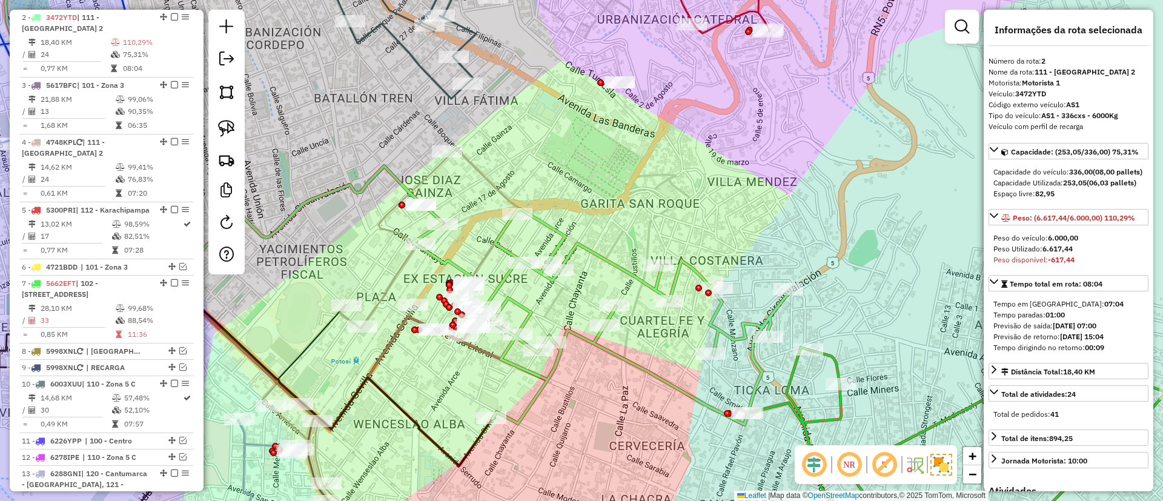
click at [382, 298] on icon at bounding box center [390, 344] width 256 height 392
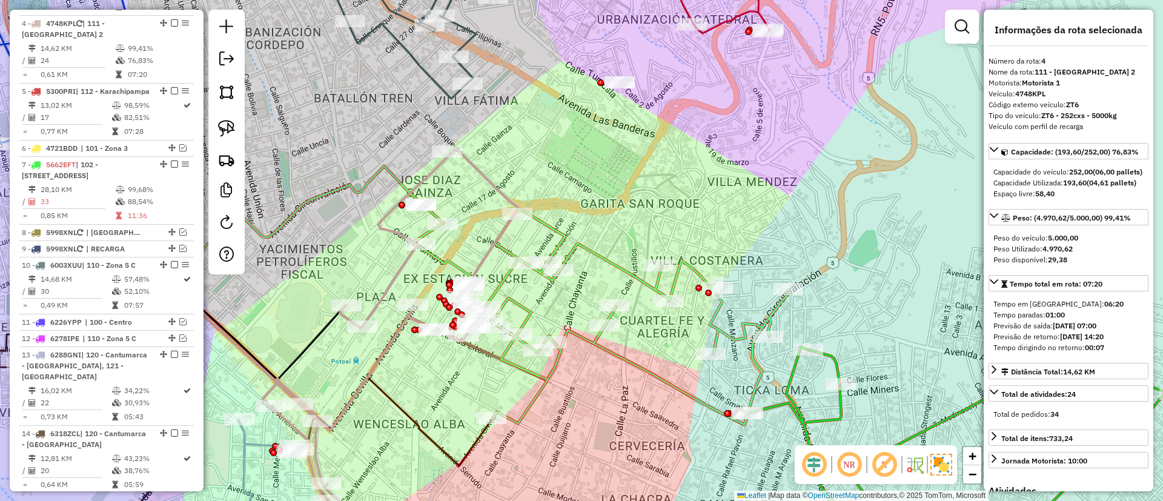
scroll to position [659, 0]
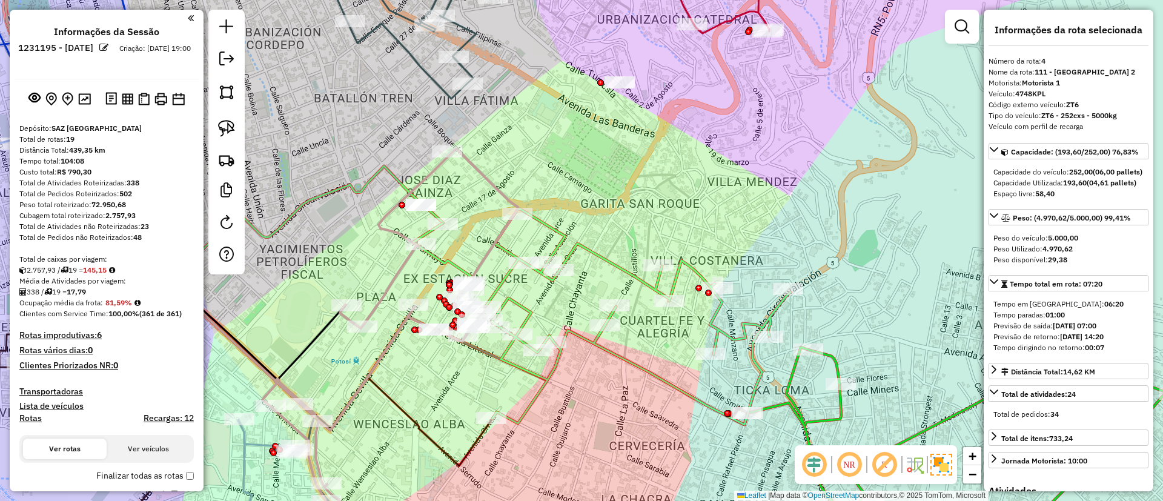
scroll to position [659, 0]
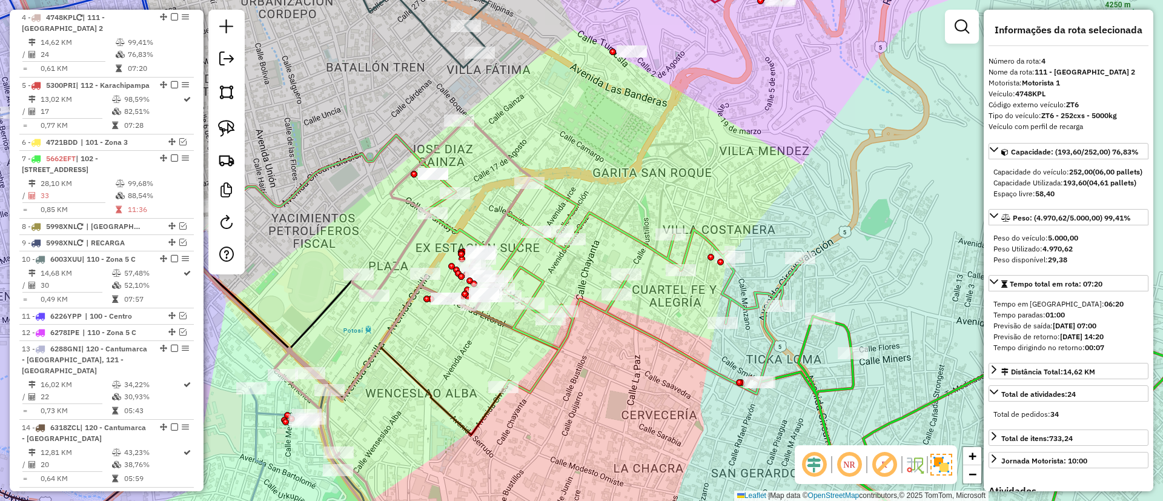
click at [402, 263] on icon at bounding box center [402, 314] width 256 height 392
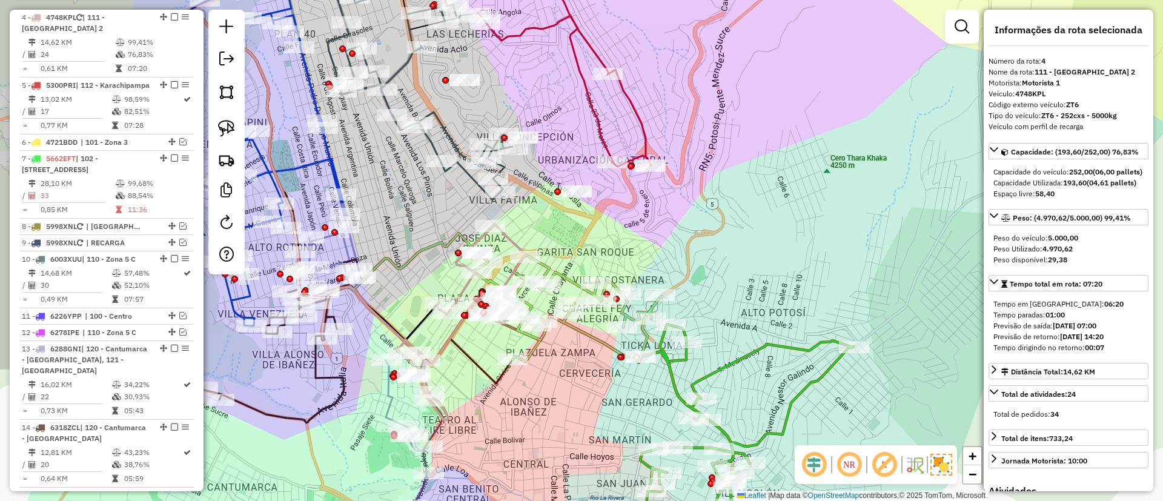
drag, startPoint x: 408, startPoint y: 336, endPoint x: 484, endPoint y: 391, distance: 93.3
click at [477, 435] on div "Janela de atendimento Grade de atendimento Capacidade Transportadoras Veículos …" at bounding box center [581, 250] width 1163 height 501
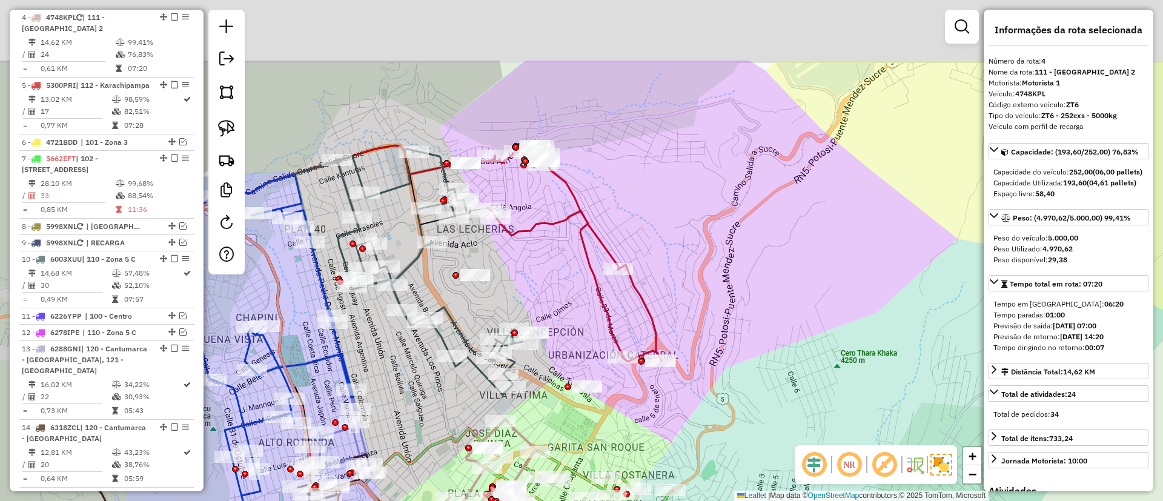
drag, startPoint x: 548, startPoint y: 177, endPoint x: 568, endPoint y: 225, distance: 52.1
click at [555, 246] on div "Rota 2 - Placa 3472YTD 0000812652 - T. [PERSON_NAME] de atendimento Grade de at…" at bounding box center [581, 250] width 1163 height 501
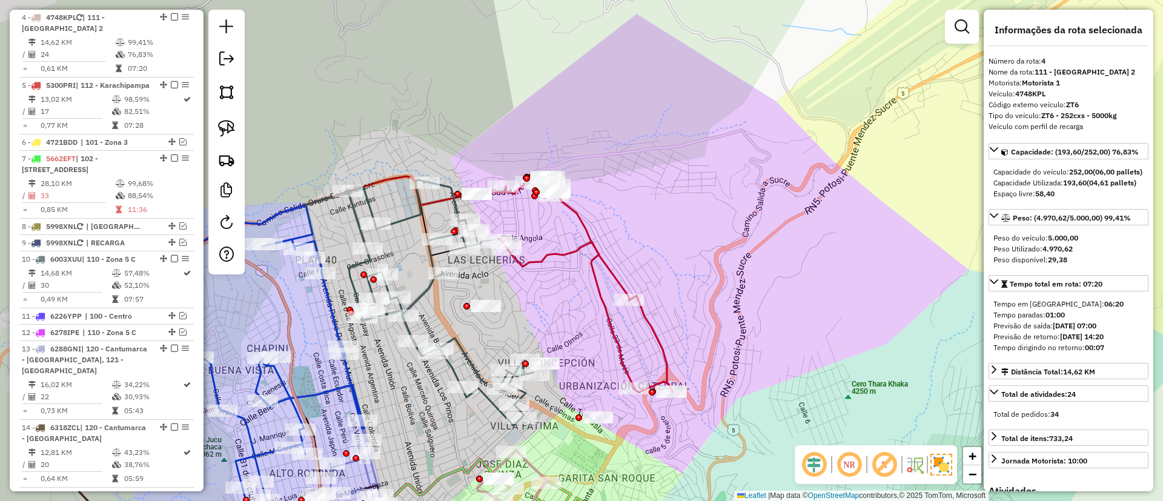
drag, startPoint x: 550, startPoint y: 240, endPoint x: 590, endPoint y: 287, distance: 61.4
click at [590, 287] on icon at bounding box center [584, 284] width 175 height 217
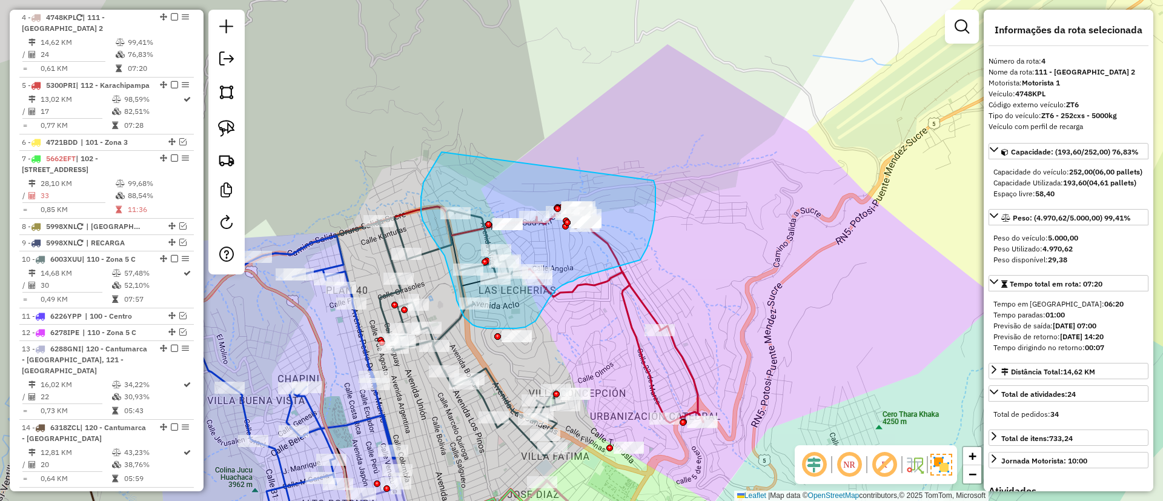
drag, startPoint x: 423, startPoint y: 182, endPoint x: 643, endPoint y: 164, distance: 220.7
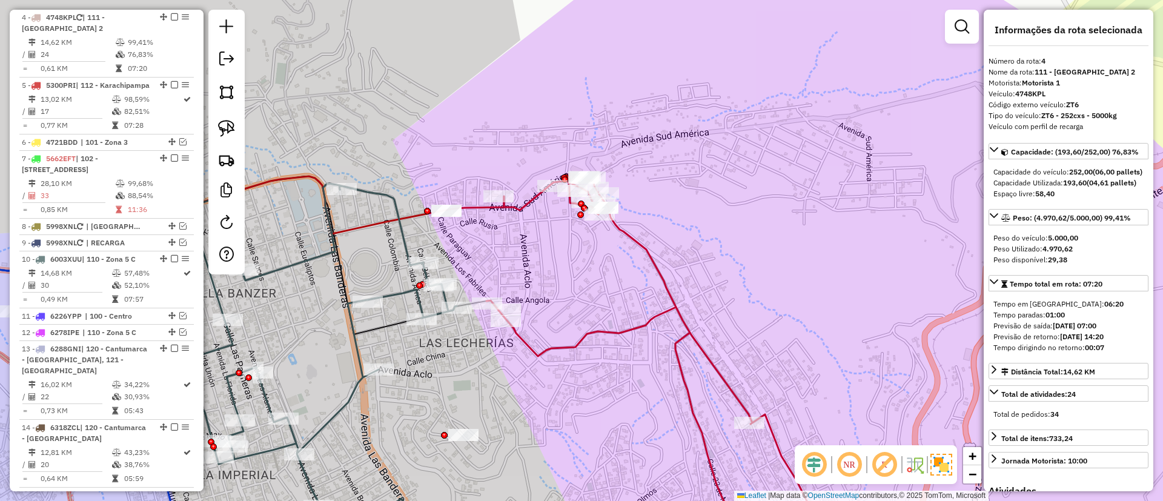
drag, startPoint x: 535, startPoint y: 267, endPoint x: 527, endPoint y: 257, distance: 12.9
click at [564, 263] on div "Rota 2 - Placa 3472YTD 0000812652 - T. [PERSON_NAME] de atendimento Grade de at…" at bounding box center [581, 250] width 1163 height 501
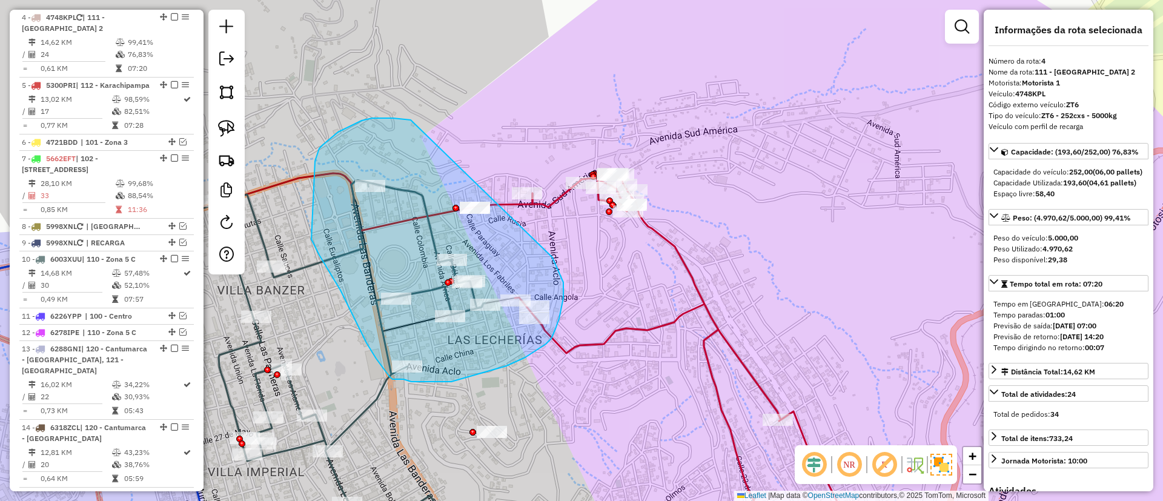
drag, startPoint x: 338, startPoint y: 132, endPoint x: 552, endPoint y: 257, distance: 248.4
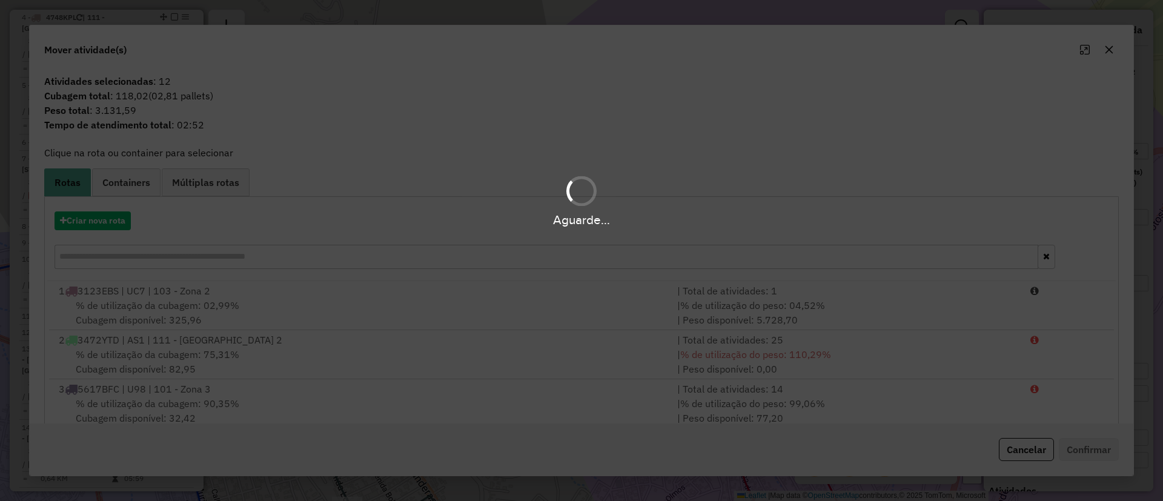
click at [99, 223] on div "Aguarde..." at bounding box center [581, 219] width 1163 height 19
click at [107, 221] on hb-app "Aguarde... Pop-up bloqueado! Seu navegador bloqueou automáticamente a abertura …" at bounding box center [581, 250] width 1163 height 501
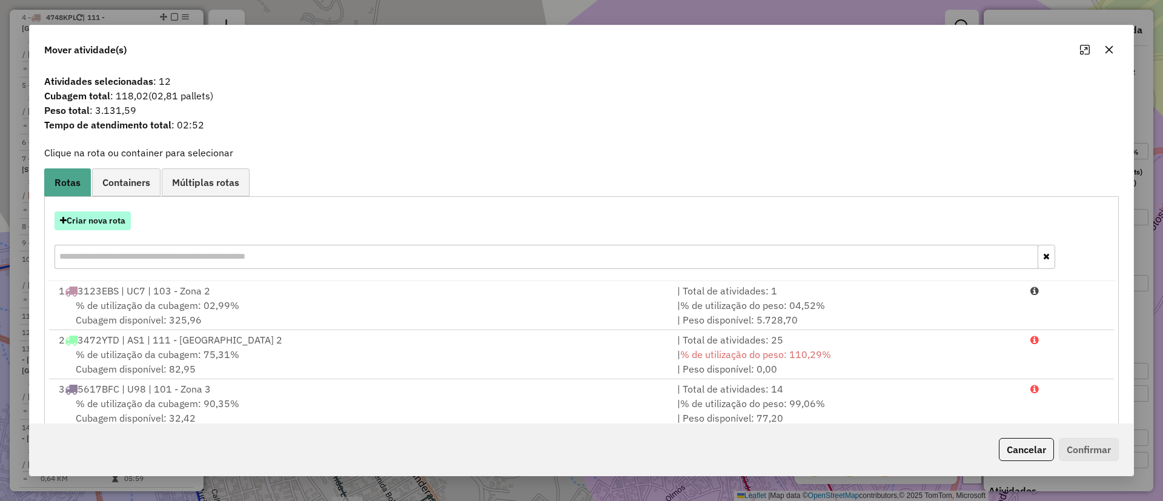
click at [107, 220] on button "Criar nova rota" at bounding box center [93, 220] width 76 height 19
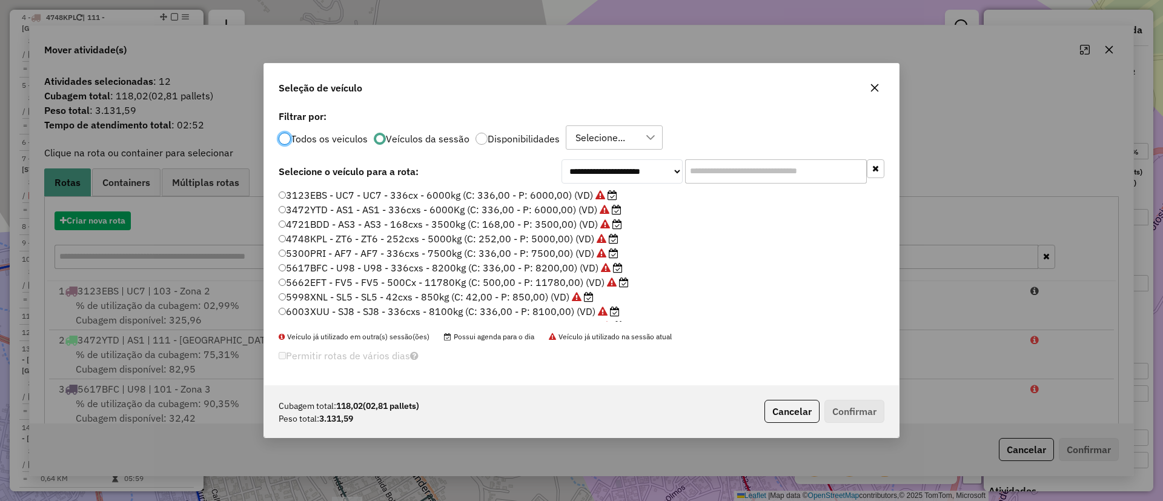
scroll to position [7, 4]
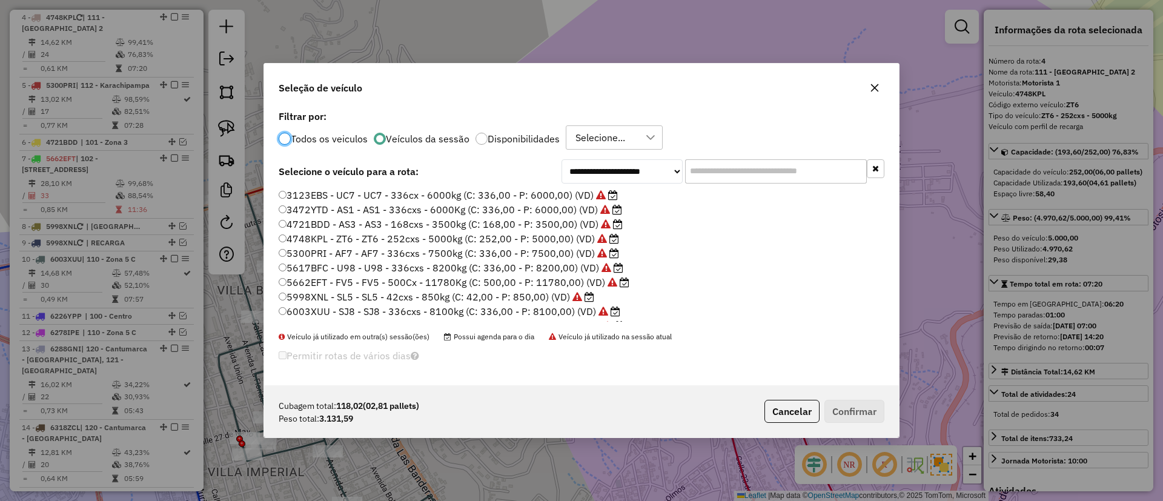
click at [704, 171] on input "text" at bounding box center [776, 171] width 182 height 24
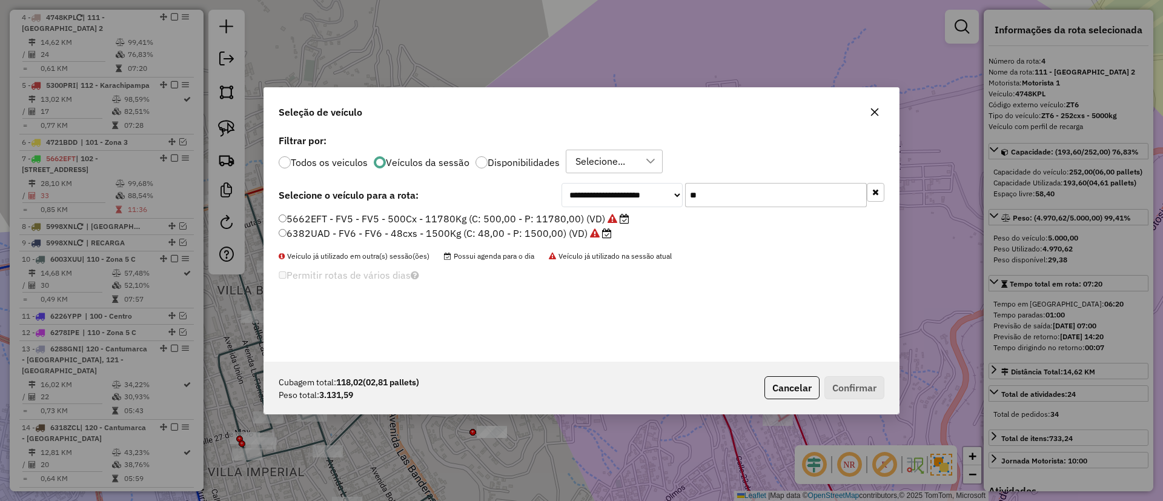
type input "*"
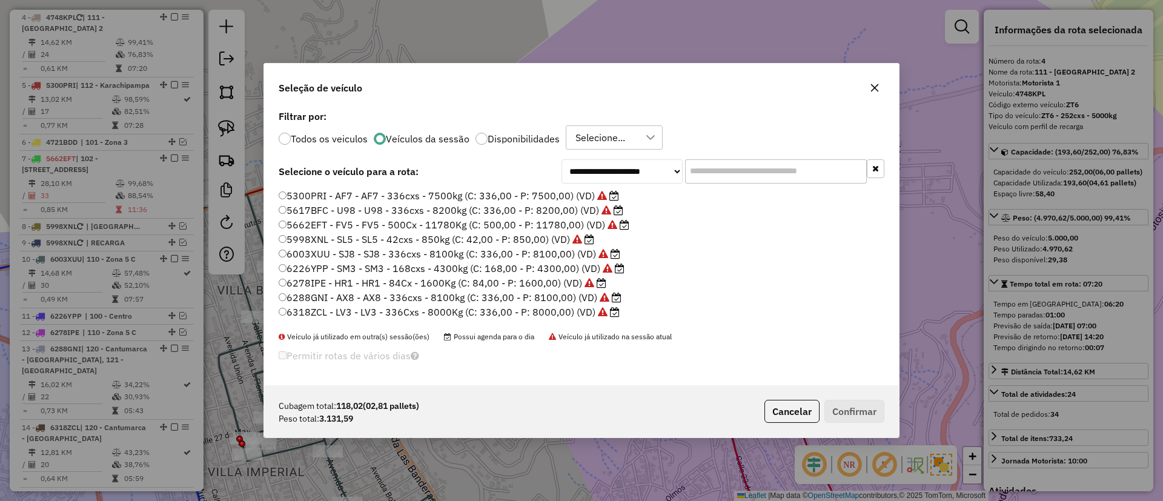
scroll to position [99, 0]
click at [502, 268] on label "6318ZCL - LV3 - LV3 - 336Cxs - 8000Kg (C: 336,00 - P: 8000,00) (VD)" at bounding box center [449, 270] width 341 height 15
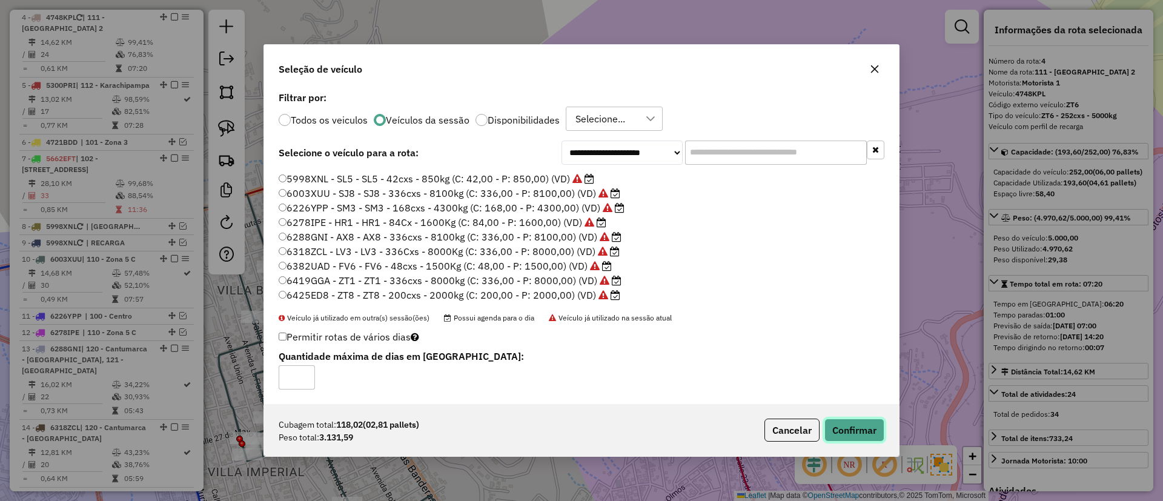
drag, startPoint x: 877, startPoint y: 431, endPoint x: 871, endPoint y: 424, distance: 9.5
click at [875, 429] on button "Confirmar" at bounding box center [854, 430] width 60 height 23
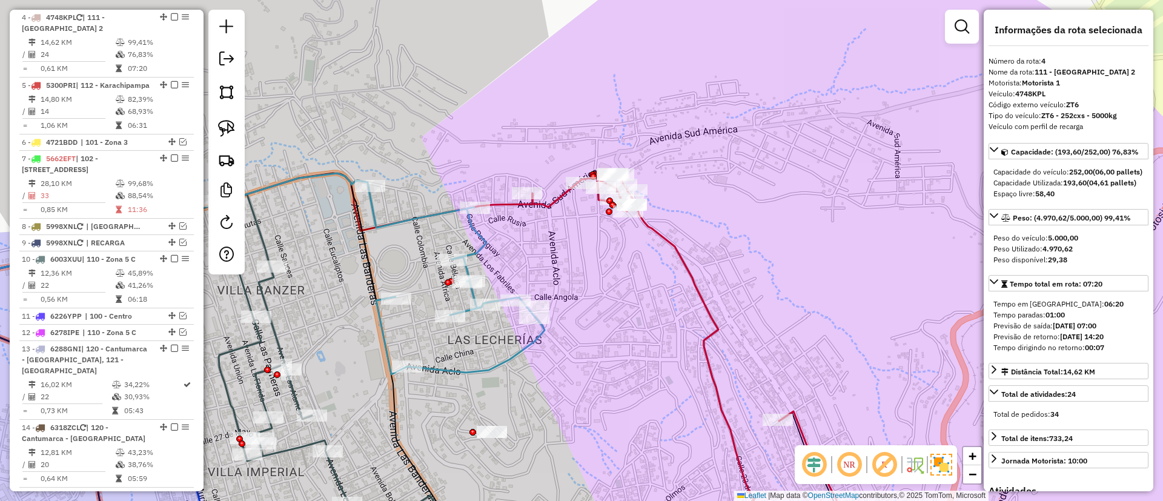
click at [477, 242] on icon at bounding box center [456, 281] width 176 height 188
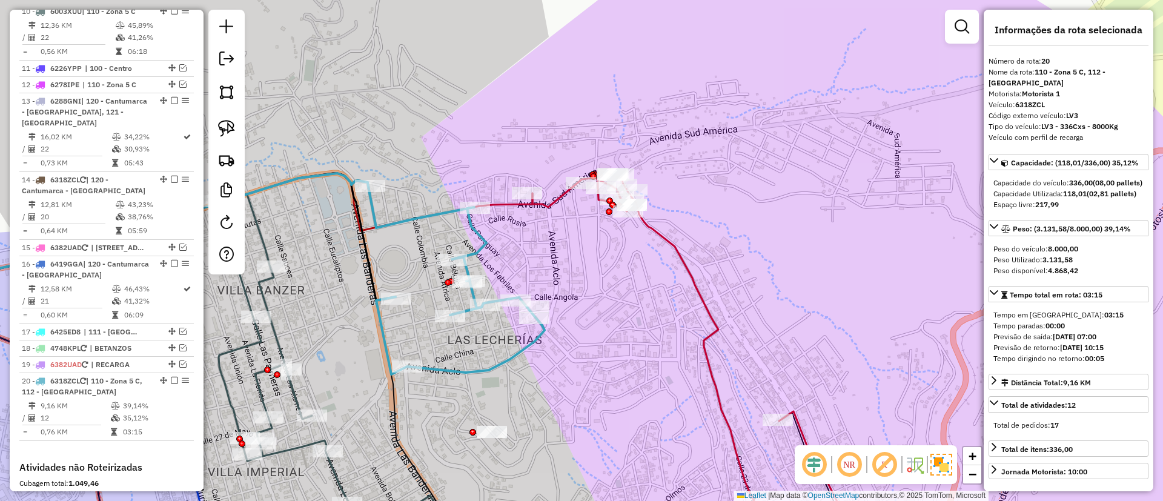
scroll to position [1139, 0]
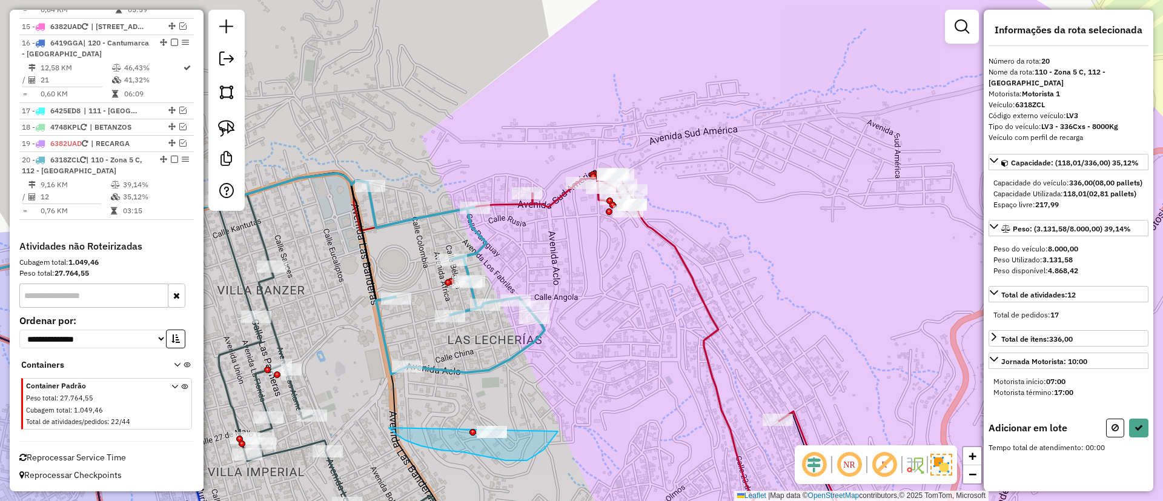
drag, startPoint x: 406, startPoint y: 440, endPoint x: 584, endPoint y: 333, distance: 208.4
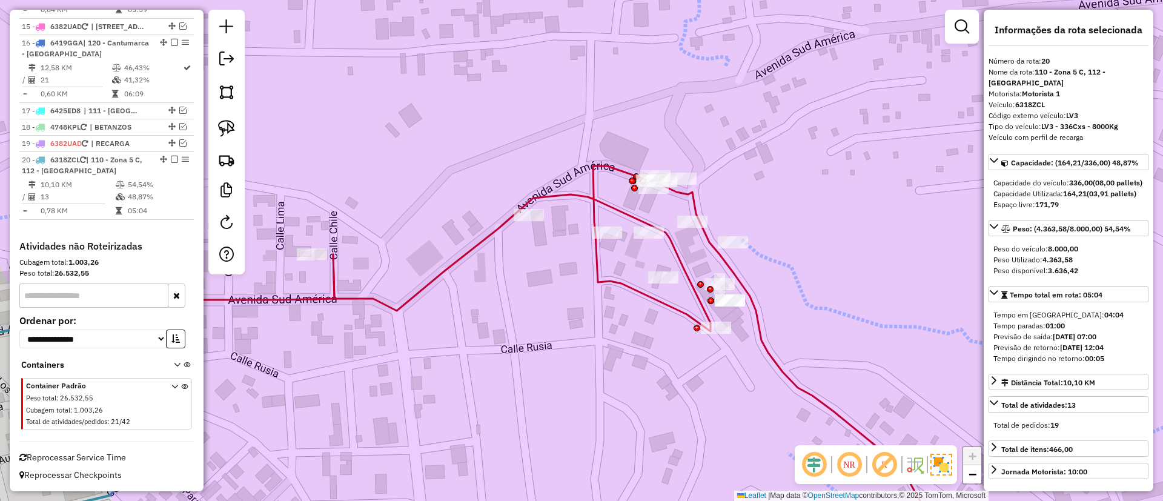
drag, startPoint x: 657, startPoint y: 201, endPoint x: 639, endPoint y: 238, distance: 40.9
click at [640, 238] on div "Janela de atendimento Grade de atendimento Capacidade Transportadoras Veículos …" at bounding box center [581, 250] width 1163 height 501
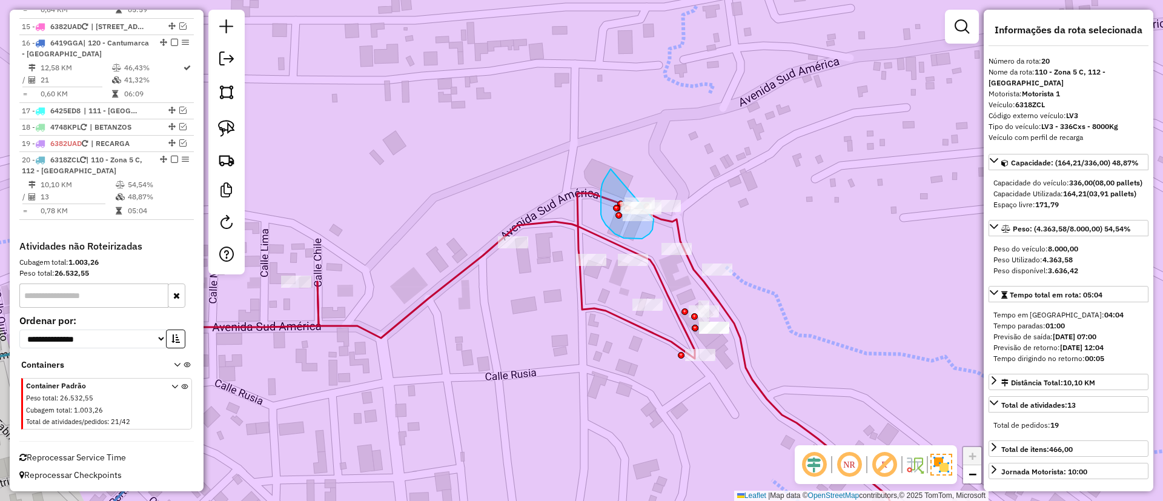
drag, startPoint x: 606, startPoint y: 176, endPoint x: 654, endPoint y: 211, distance: 59.7
click at [654, 211] on div "Janela de atendimento Grade de atendimento Capacidade Transportadoras Veículos …" at bounding box center [581, 250] width 1163 height 501
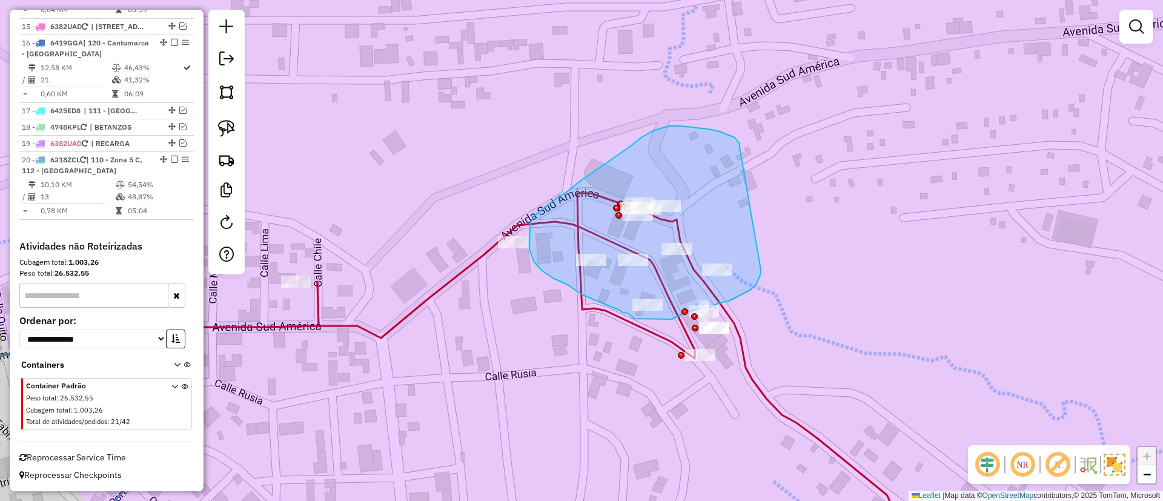
drag, startPoint x: 740, startPoint y: 147, endPoint x: 761, endPoint y: 268, distance: 122.4
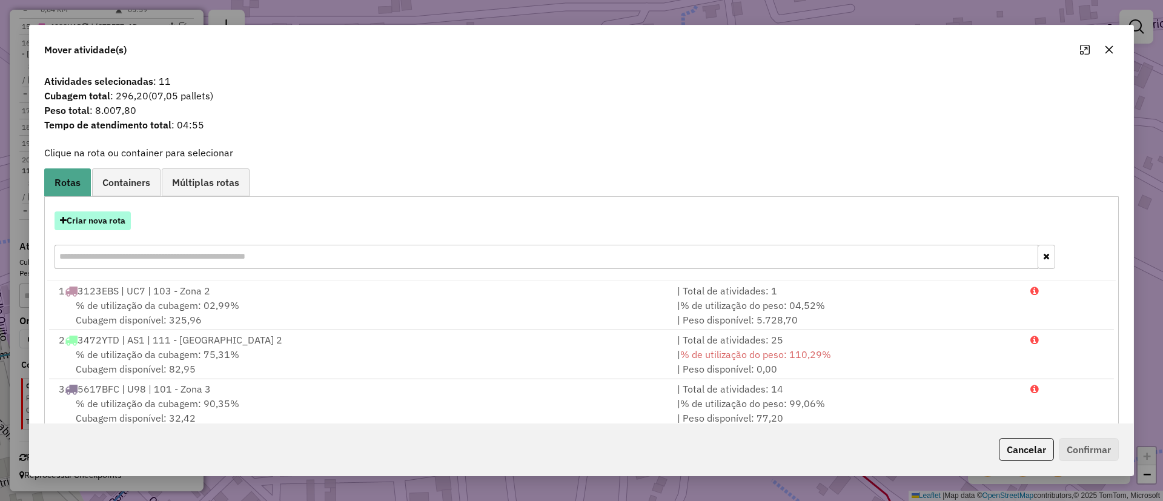
click at [95, 224] on button "Criar nova rota" at bounding box center [93, 220] width 76 height 19
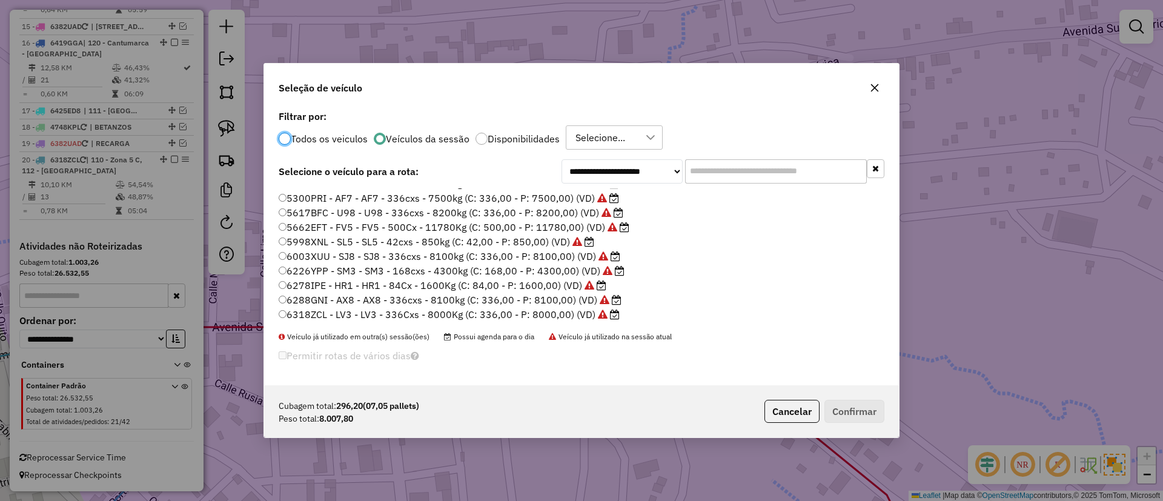
scroll to position [99, 0]
click at [477, 271] on label "6318ZCL - LV3 - LV3 - 336Cxs - 8000Kg (C: 336,00 - P: 8000,00) (VD)" at bounding box center [449, 270] width 341 height 15
click at [569, 272] on label "6318ZCL - LV3 - LV3 - 336Cxs - 8000Kg (C: 336,00 - P: 8000,00) (VD)" at bounding box center [449, 270] width 341 height 15
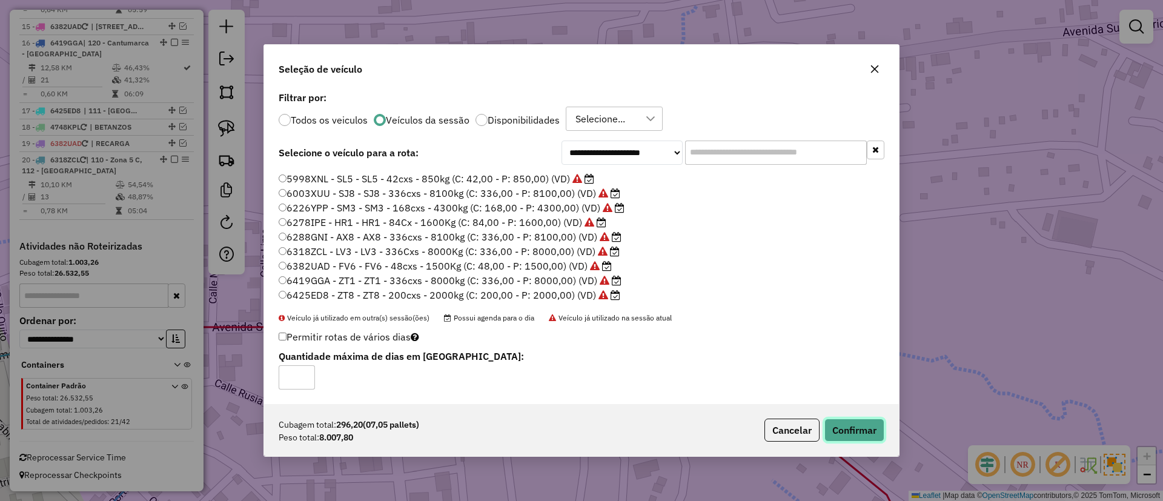
click at [881, 425] on button "Confirmar" at bounding box center [854, 430] width 60 height 23
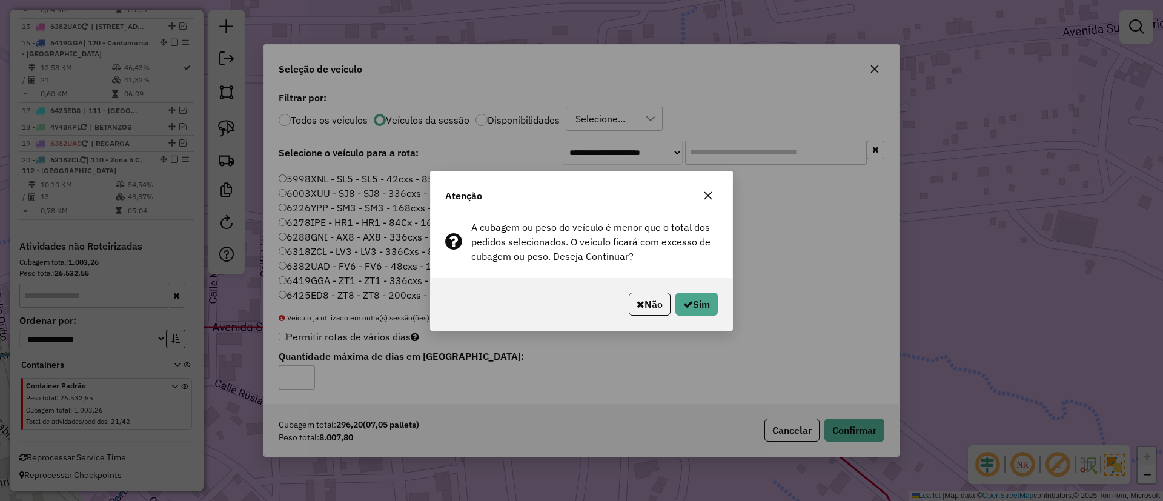
click at [706, 315] on div "Não Sim" at bounding box center [582, 304] width 302 height 52
click at [706, 313] on button "Sim" at bounding box center [696, 304] width 42 height 23
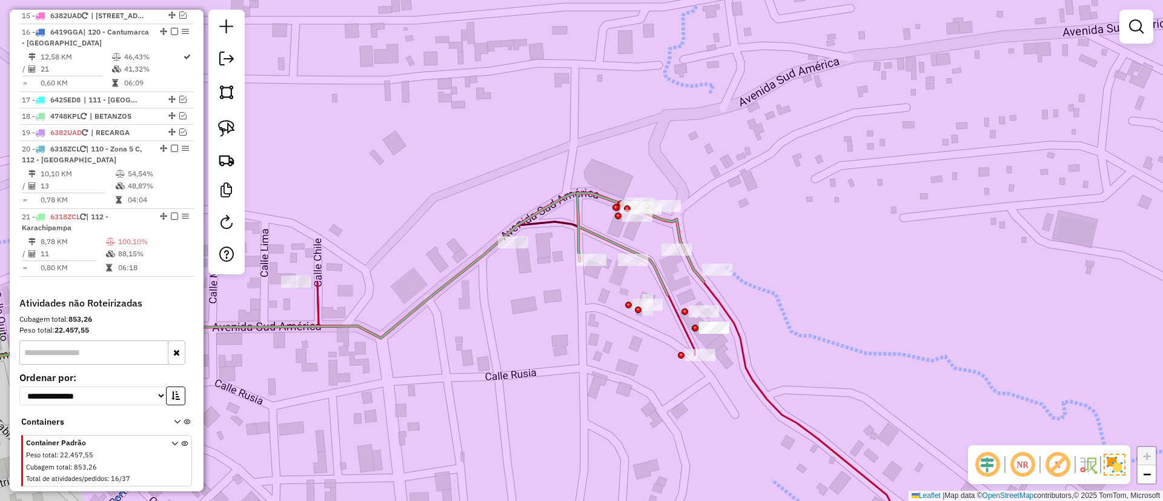
click at [581, 223] on icon at bounding box center [640, 244] width 127 height 102
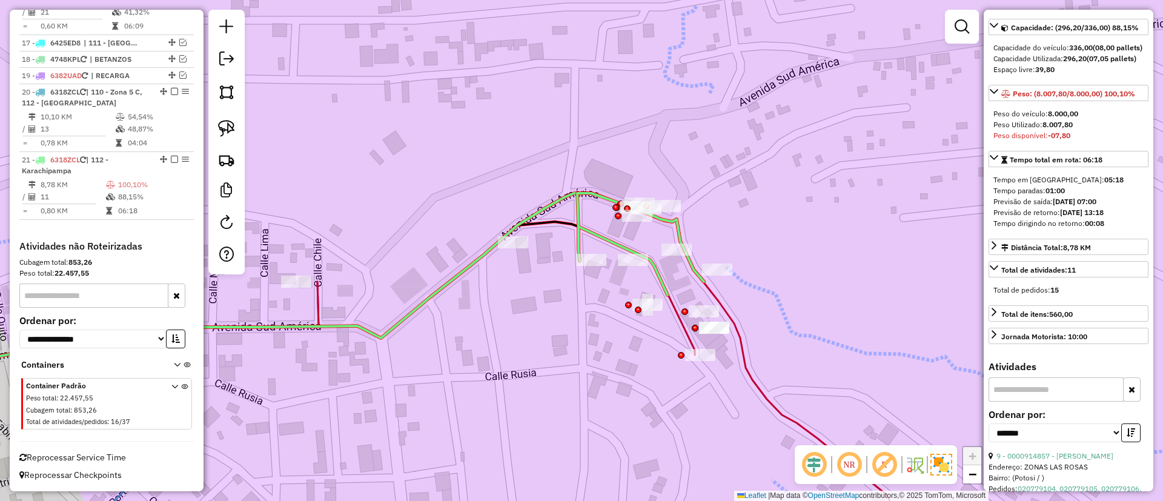
scroll to position [182, 0]
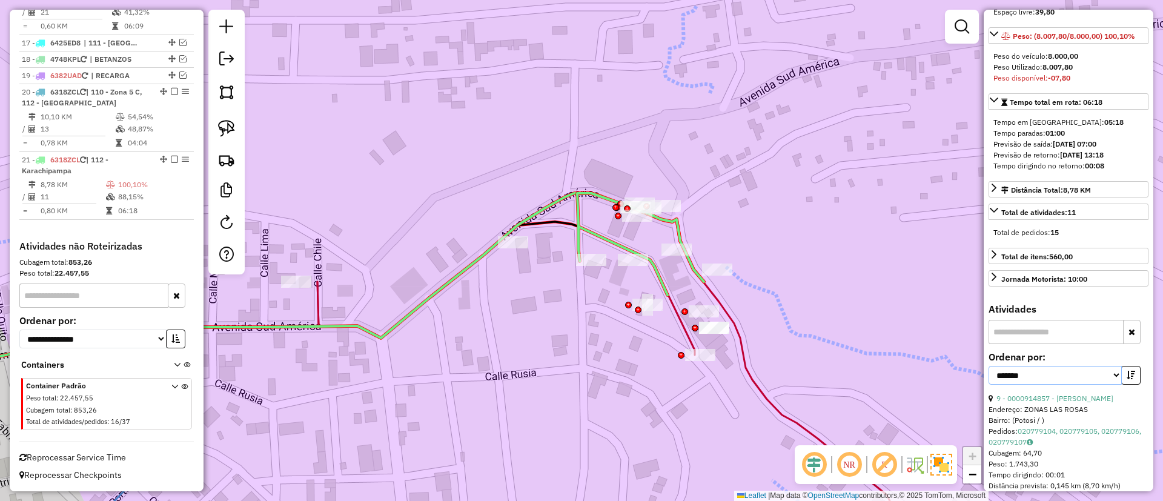
click at [1050, 385] on select "**********" at bounding box center [1054, 375] width 133 height 19
select select "*********"
click at [988, 385] on select "**********" at bounding box center [1054, 375] width 133 height 19
click at [1134, 385] on button "button" at bounding box center [1130, 375] width 19 height 19
click at [1048, 403] on link "10 - 0000916023 - [PERSON_NAME]" at bounding box center [1056, 398] width 121 height 9
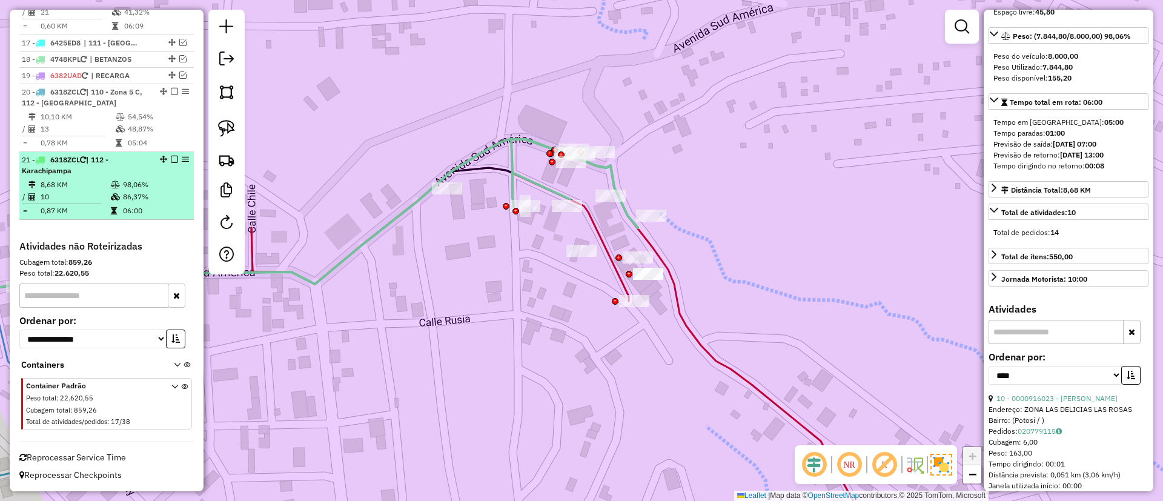
click at [172, 156] on em at bounding box center [174, 159] width 7 height 7
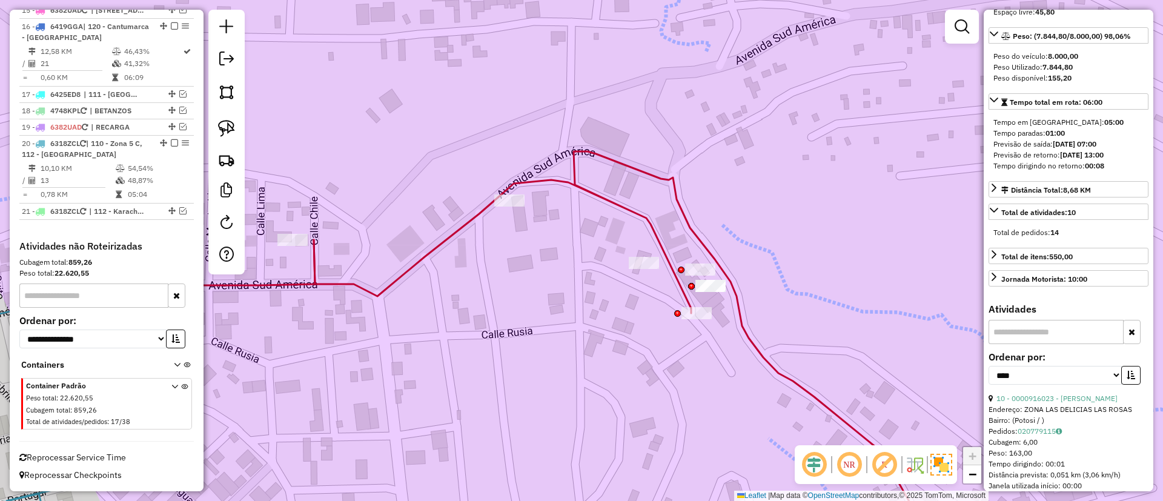
drag, startPoint x: 475, startPoint y: 237, endPoint x: 624, endPoint y: 229, distance: 149.8
click at [620, 234] on div "Janela de atendimento Grade de atendimento Capacidade Transportadoras Veículos …" at bounding box center [581, 250] width 1163 height 501
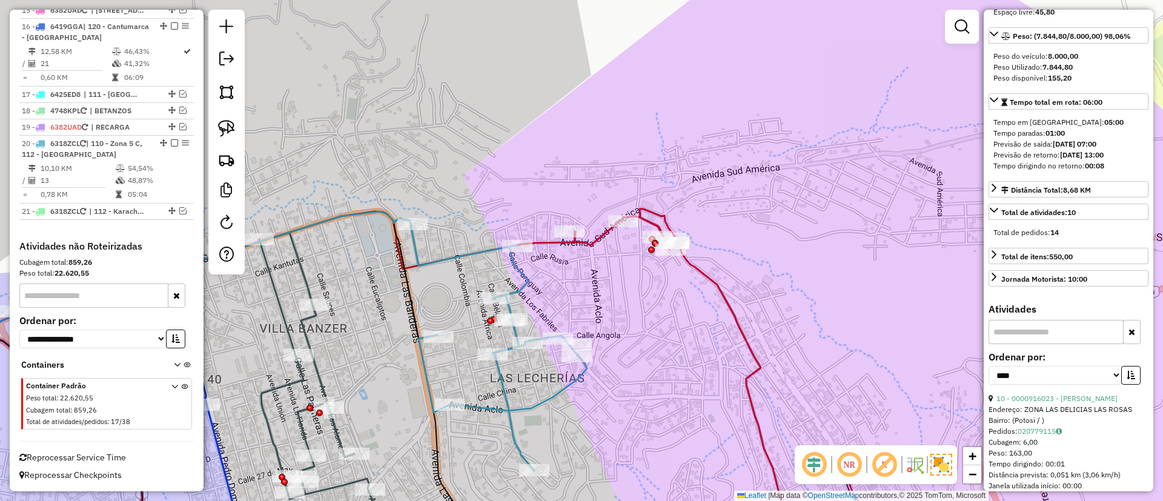
click at [450, 254] on icon at bounding box center [499, 348] width 176 height 246
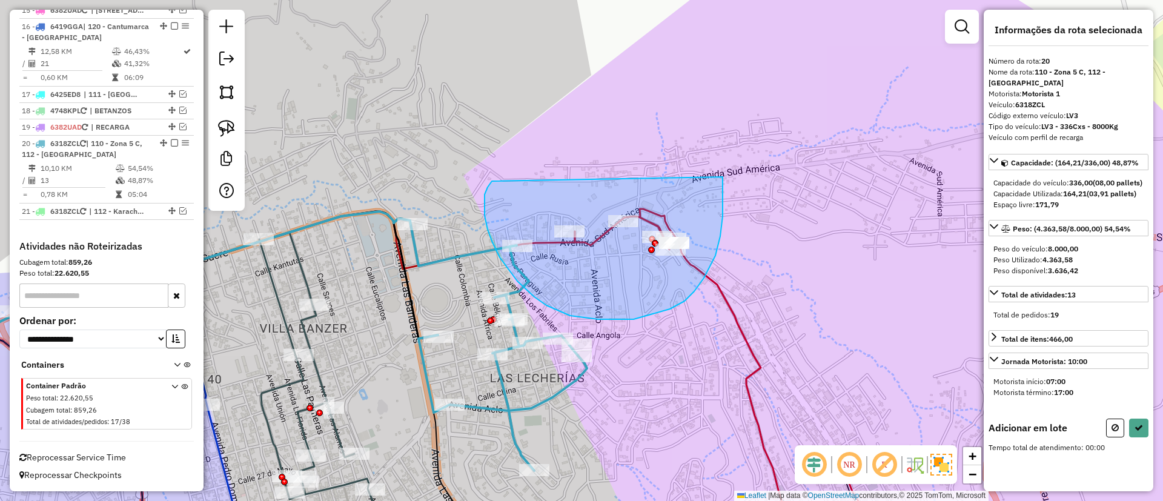
drag, startPoint x: 488, startPoint y: 187, endPoint x: 720, endPoint y: 169, distance: 233.3
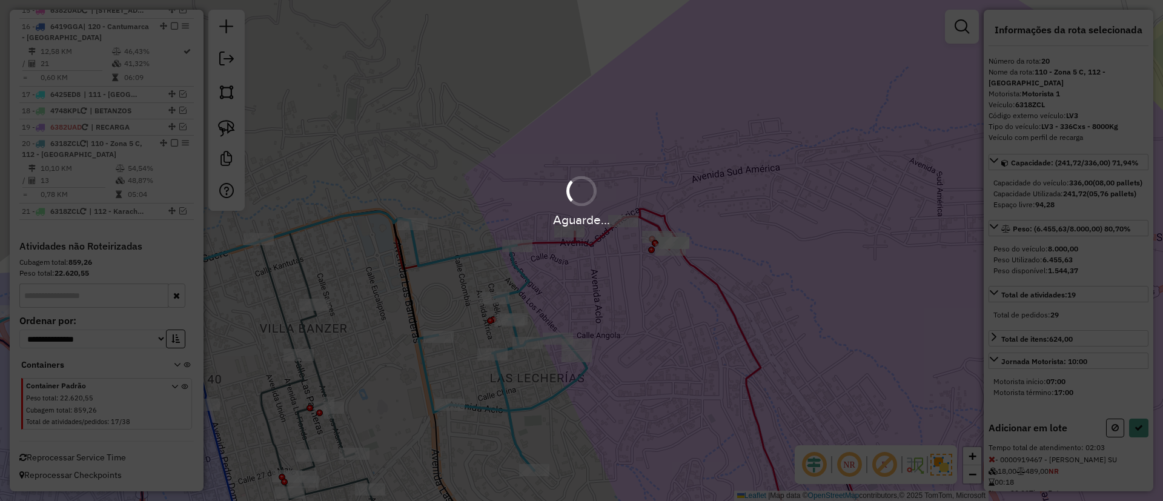
select select "*********"
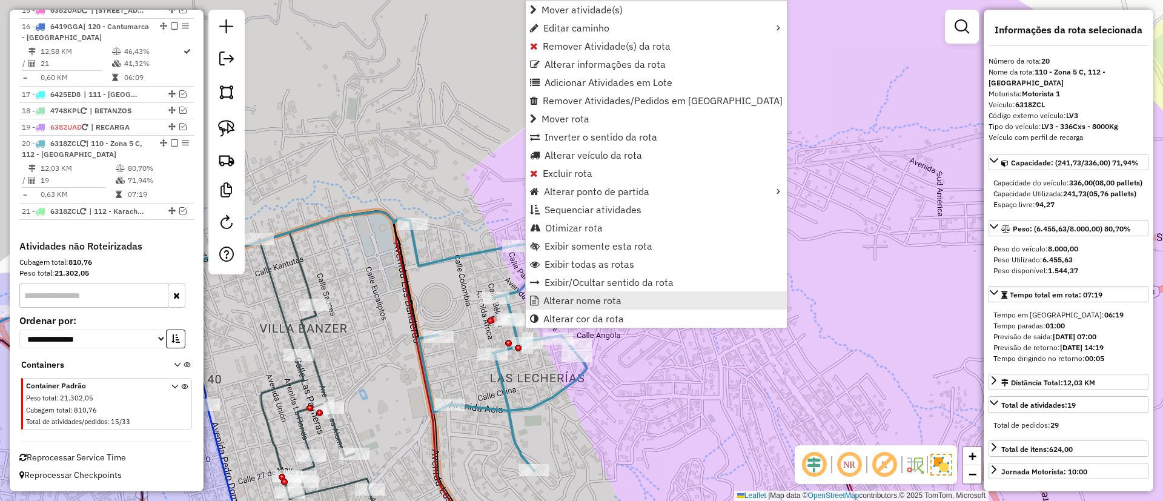
click at [581, 300] on span "Alterar nome rota" at bounding box center [582, 301] width 78 height 10
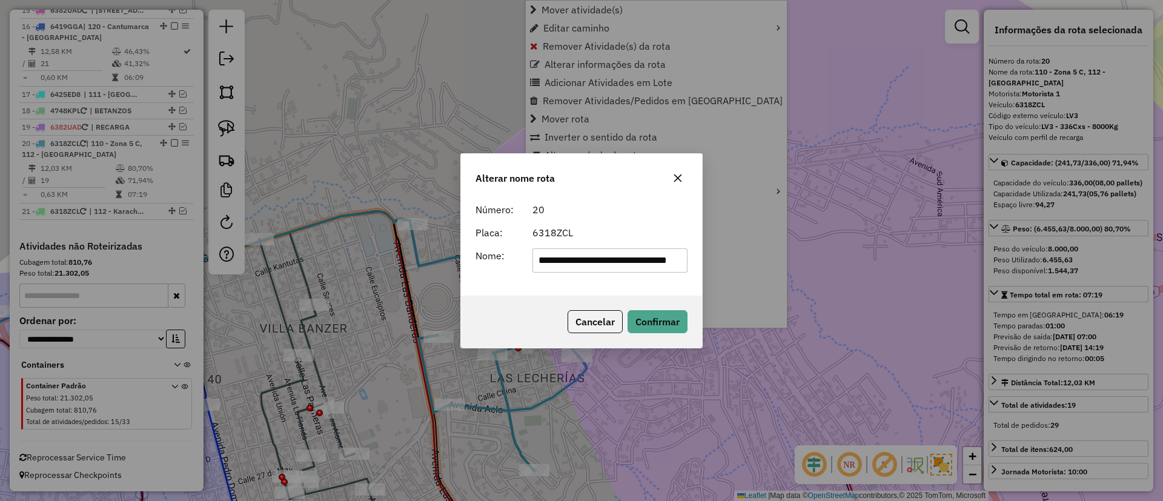
scroll to position [0, 16]
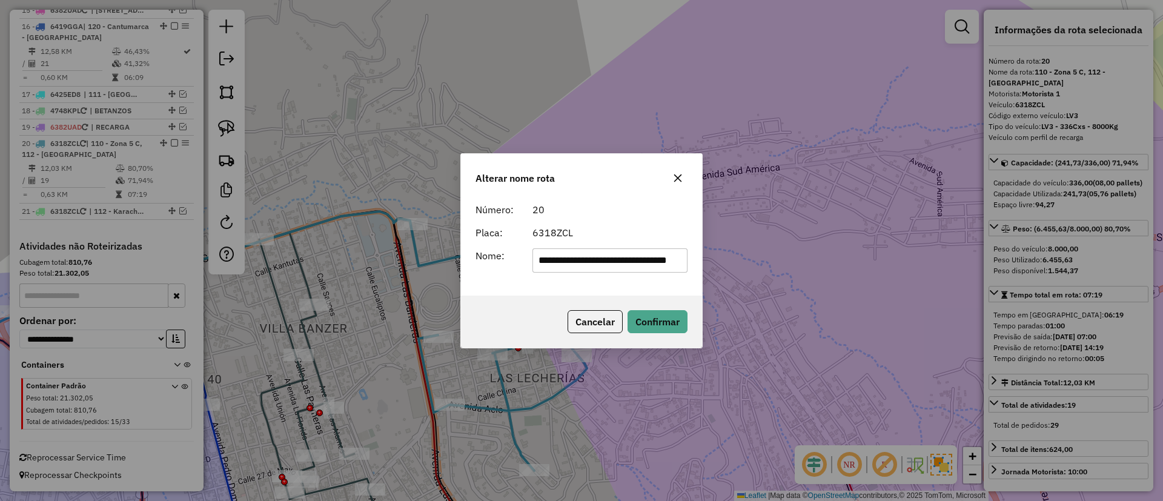
click at [596, 252] on input "**********" at bounding box center [610, 260] width 156 height 24
type input "*******"
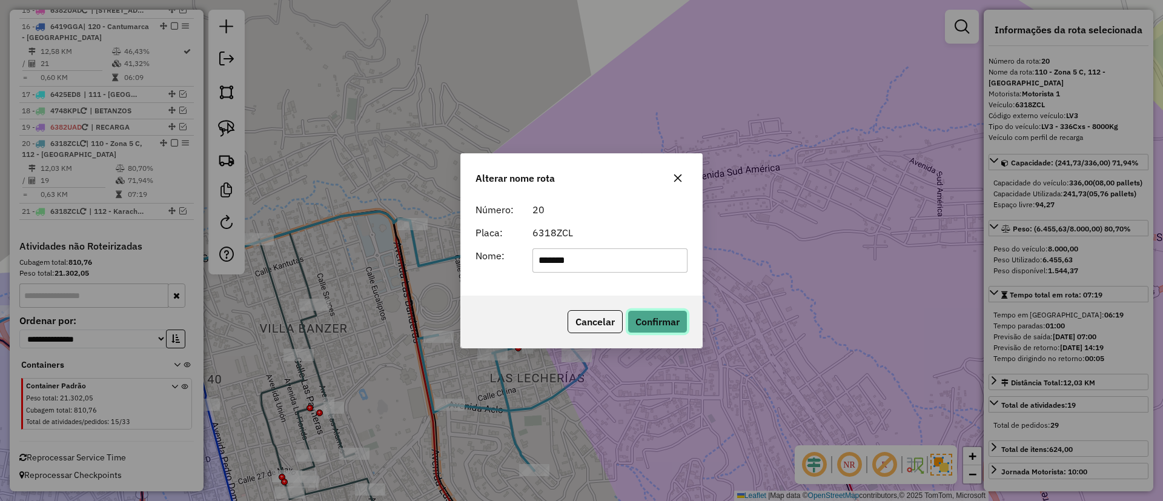
click at [661, 323] on button "Confirmar" at bounding box center [657, 321] width 60 height 23
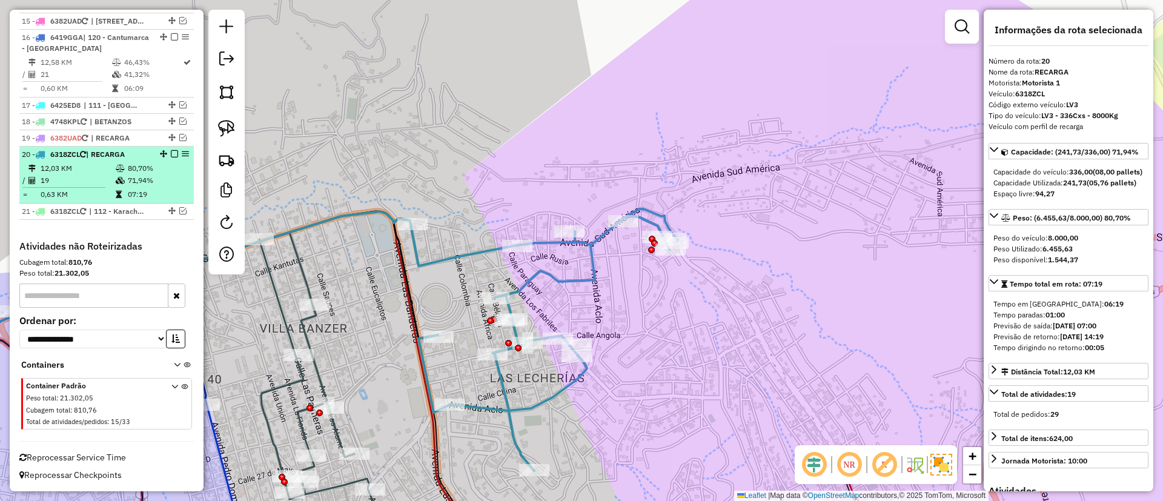
click at [171, 154] on em at bounding box center [174, 153] width 7 height 7
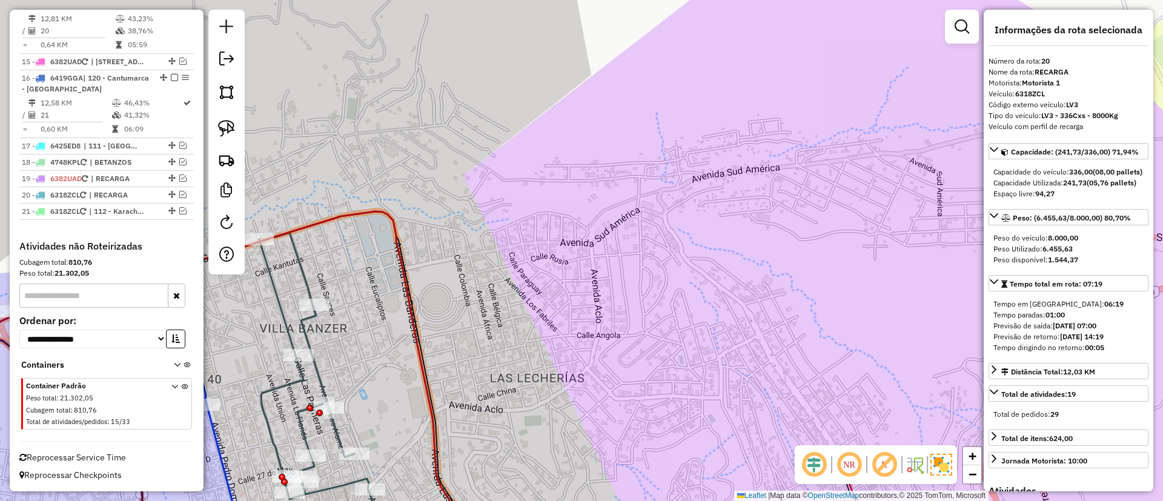
scroll to position [1104, 0]
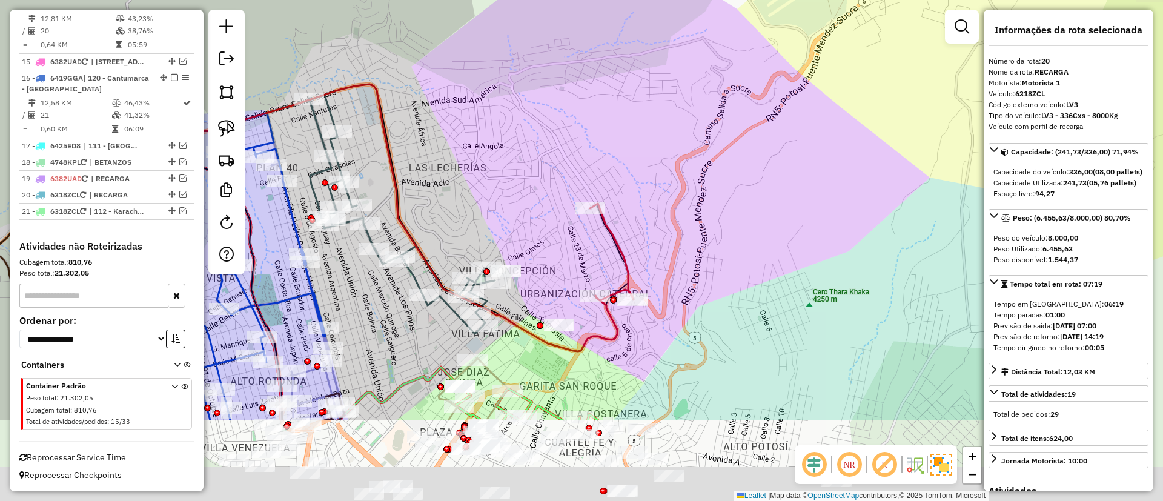
drag, startPoint x: 406, startPoint y: 188, endPoint x: 483, endPoint y: 161, distance: 82.4
click at [392, 105] on div "Janela de atendimento Grade de atendimento Capacidade Transportadoras Veículos …" at bounding box center [581, 250] width 1163 height 501
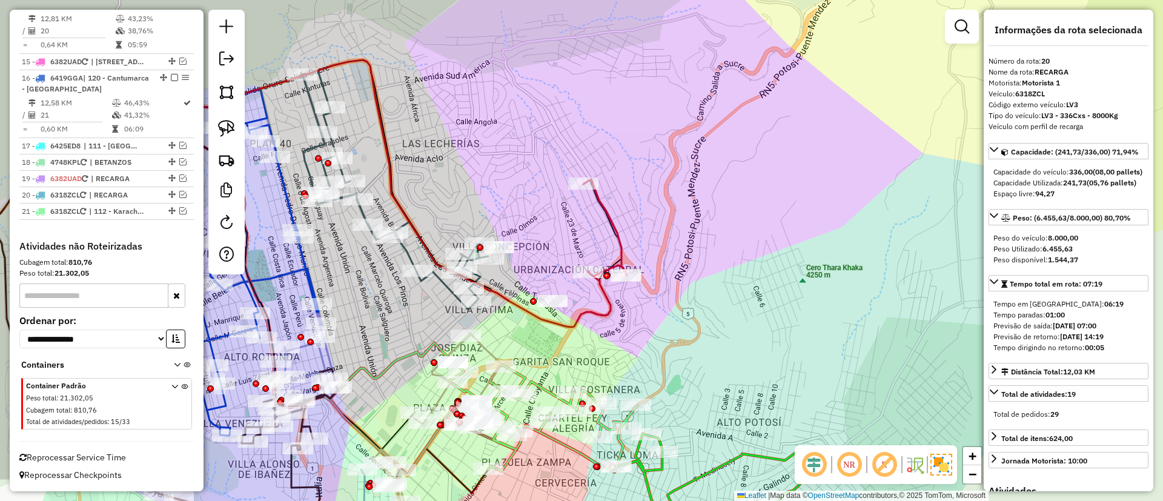
click at [617, 228] on icon at bounding box center [605, 227] width 44 height 97
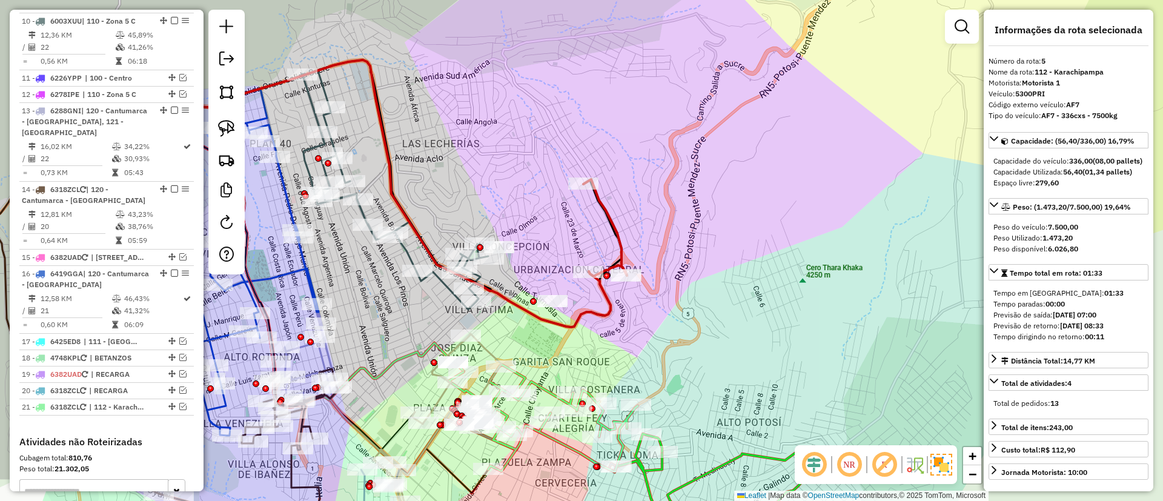
scroll to position [727, 0]
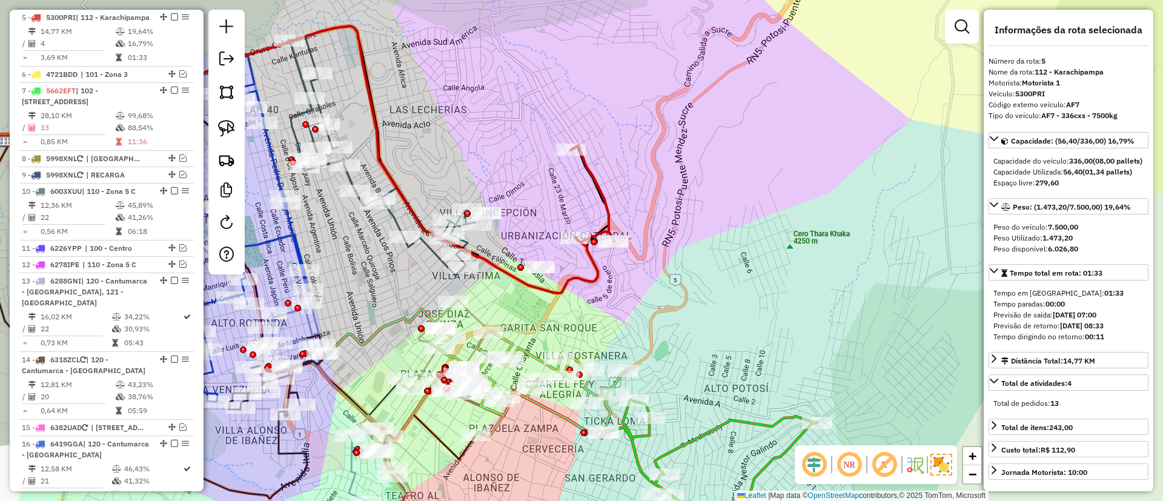
drag, startPoint x: 654, startPoint y: 205, endPoint x: 641, endPoint y: 171, distance: 36.2
click at [641, 171] on div "Janela de atendimento Grade de atendimento Capacidade Transportadoras Veículos …" at bounding box center [581, 250] width 1163 height 501
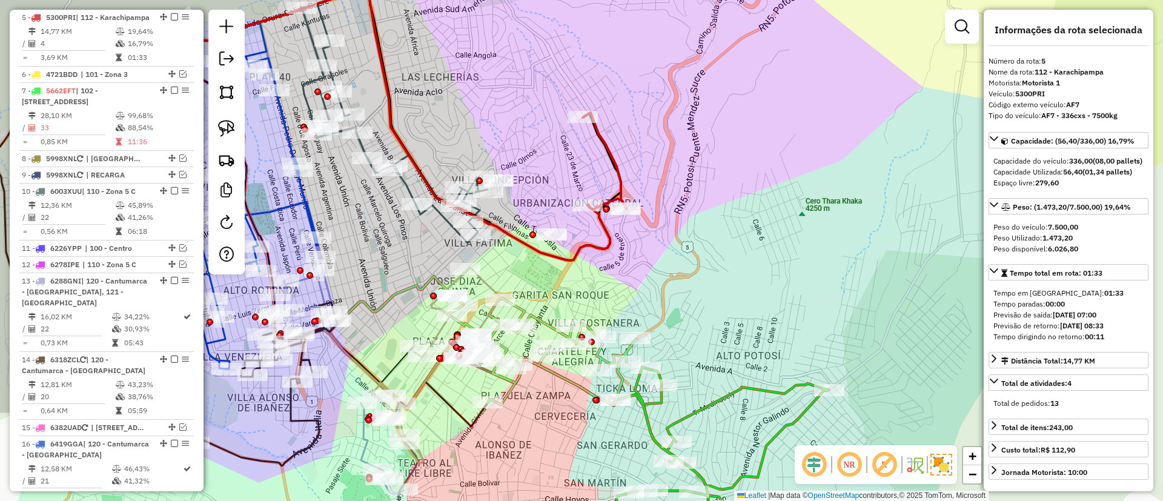
drag, startPoint x: 525, startPoint y: 255, endPoint x: 558, endPoint y: 246, distance: 34.5
click at [558, 246] on div "Janela de atendimento Grade de atendimento Capacidade Transportadoras Veículos …" at bounding box center [581, 250] width 1163 height 501
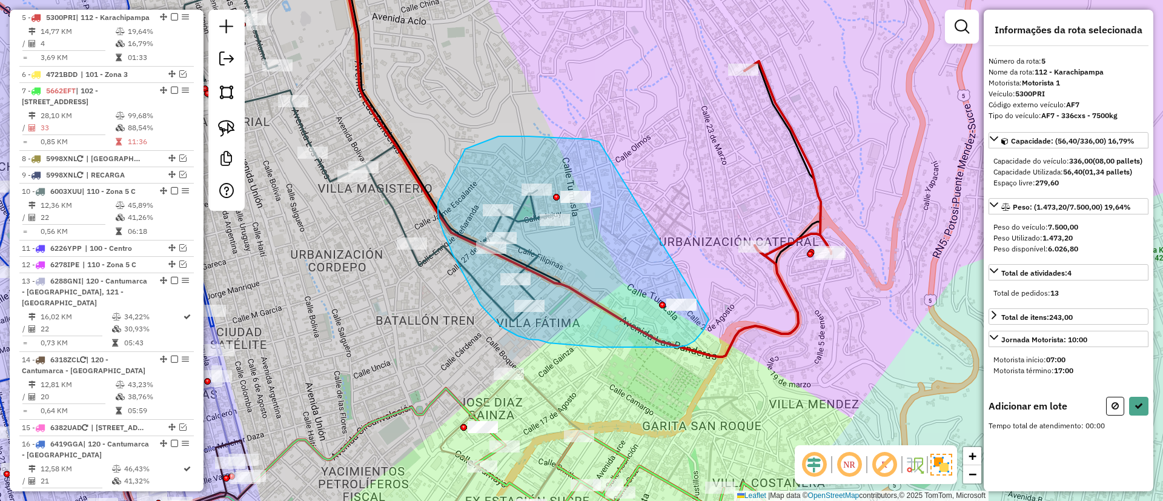
drag, startPoint x: 590, startPoint y: 139, endPoint x: 718, endPoint y: 290, distance: 198.1
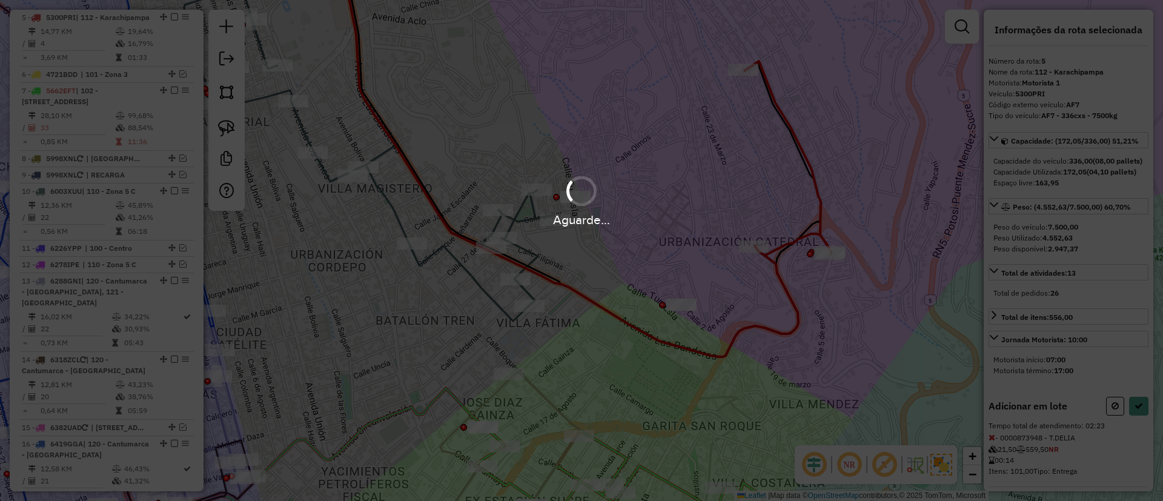
select select "*********"
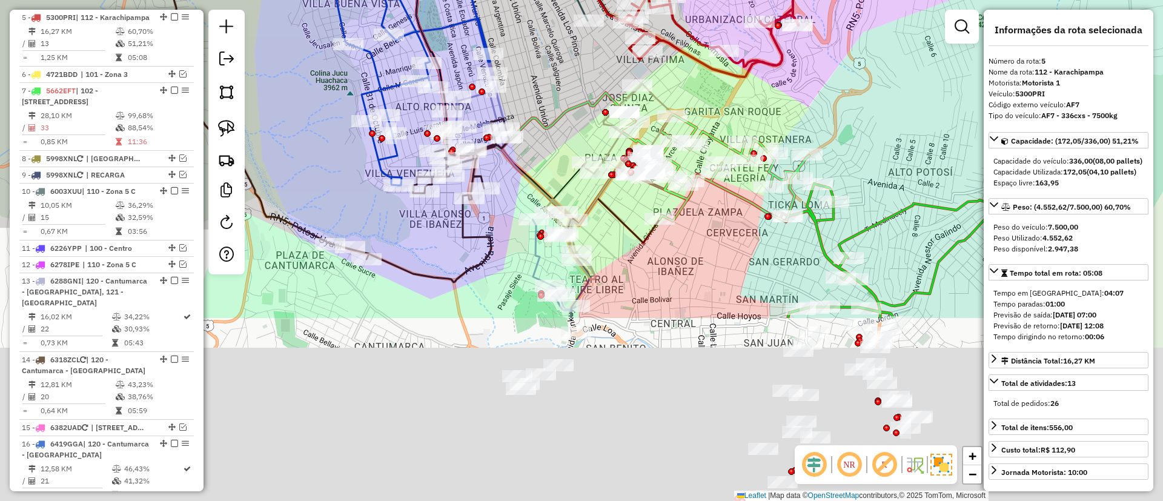
drag, startPoint x: 508, startPoint y: 194, endPoint x: 537, endPoint y: 87, distance: 111.5
click at [534, 96] on icon at bounding box center [414, 14] width 441 height 283
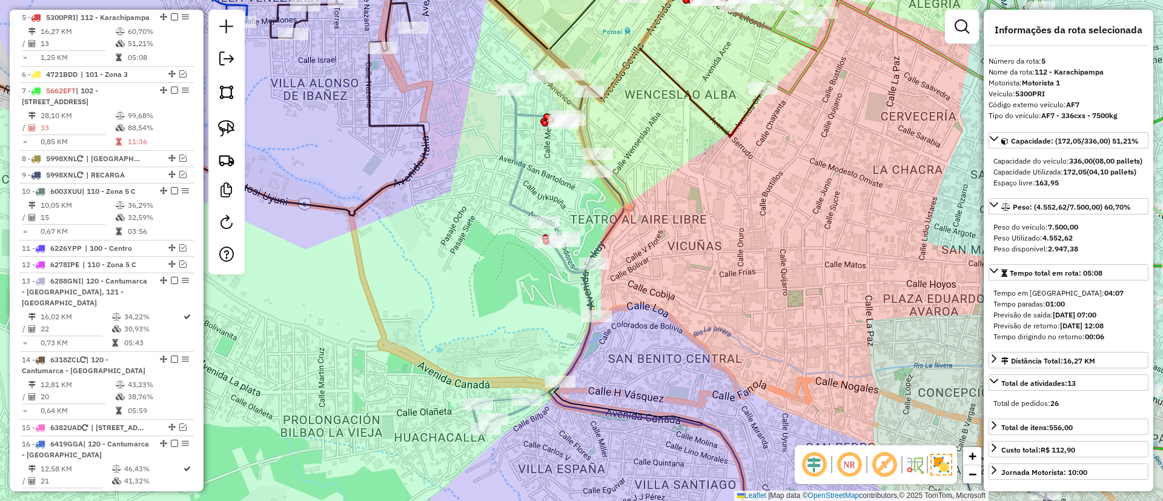
click at [584, 342] on icon at bounding box center [541, 250] width 405 height 601
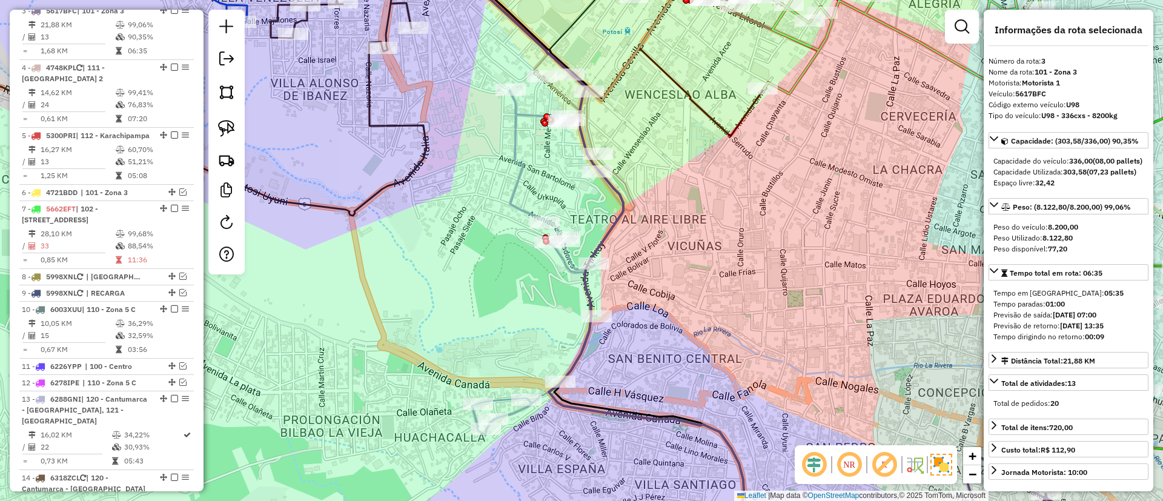
scroll to position [602, 0]
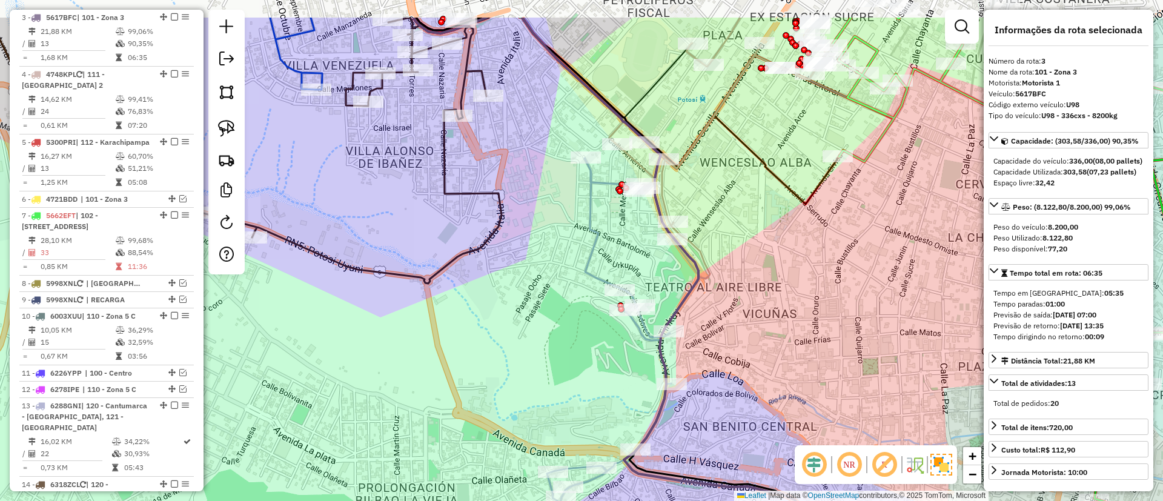
drag, startPoint x: 452, startPoint y: 284, endPoint x: 516, endPoint y: 323, distance: 75.3
click at [518, 326] on div "Janela de atendimento Grade de atendimento Capacidade Transportadoras Veículos …" at bounding box center [581, 250] width 1163 height 501
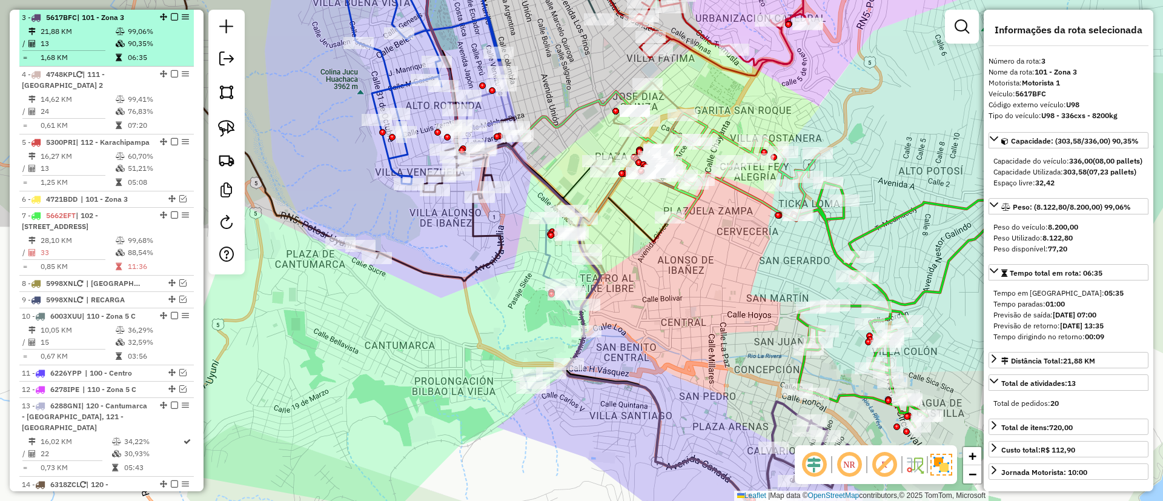
click at [171, 20] on em at bounding box center [174, 16] width 7 height 7
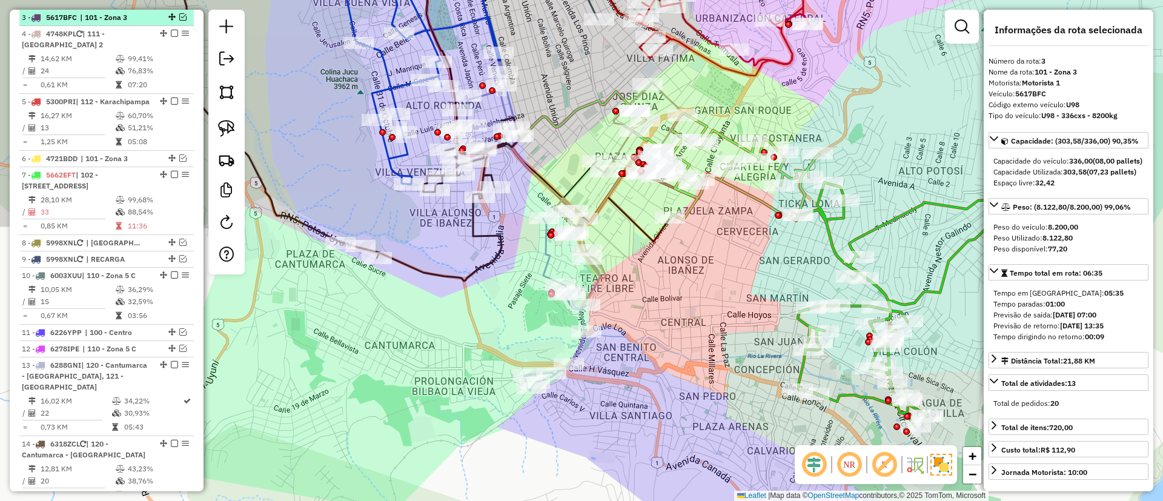
click at [180, 18] on em at bounding box center [182, 16] width 7 height 7
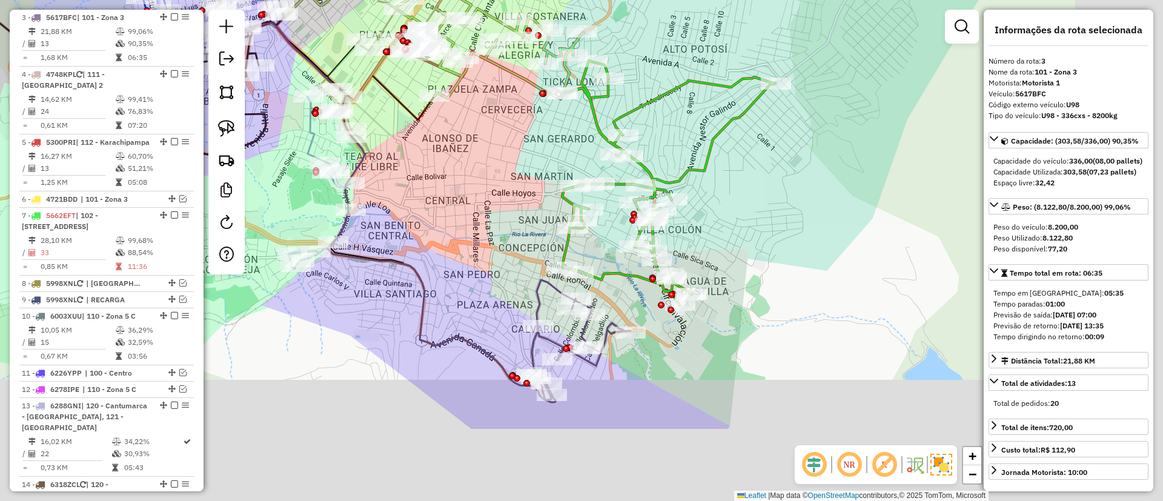
drag, startPoint x: 728, startPoint y: 282, endPoint x: 492, endPoint y: 161, distance: 265.5
click at [492, 161] on div "Janela de atendimento Grade de atendimento Capacidade Transportadoras Veículos …" at bounding box center [581, 250] width 1163 height 501
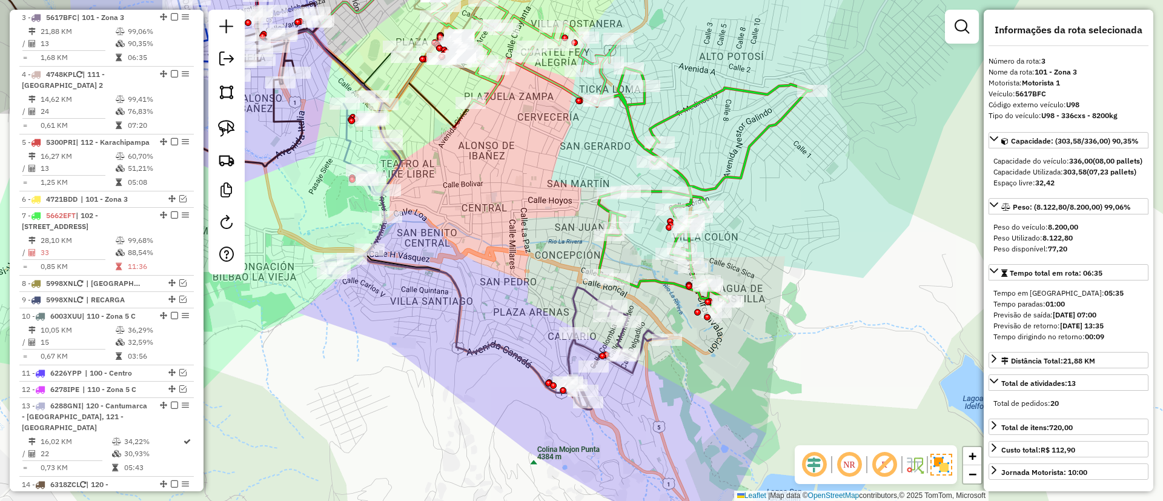
drag, startPoint x: 530, startPoint y: 207, endPoint x: 567, endPoint y: 211, distance: 37.2
click at [568, 211] on div "Janela de atendimento Grade de atendimento Capacidade Transportadoras Veículos …" at bounding box center [581, 250] width 1163 height 501
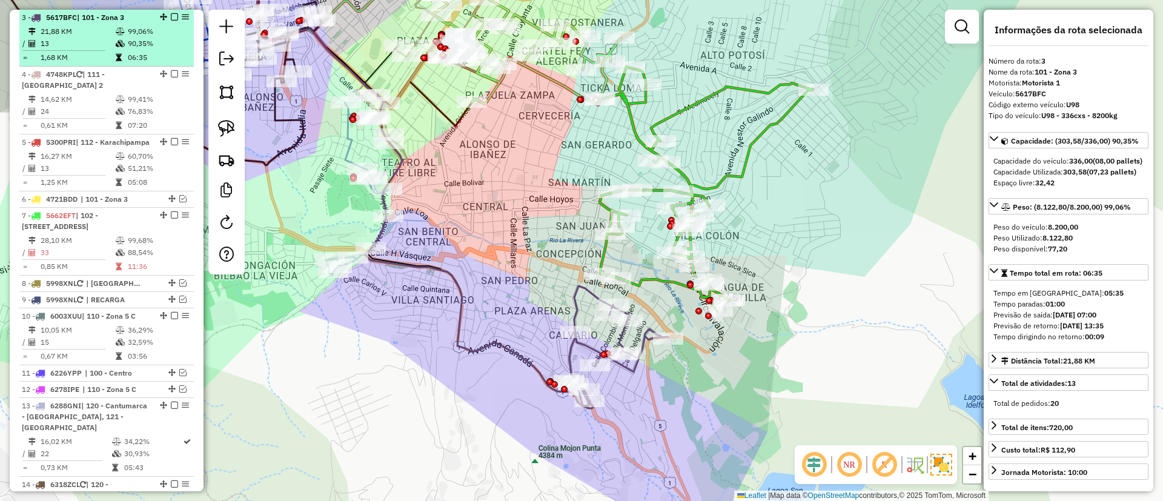
click at [171, 15] on em at bounding box center [174, 16] width 7 height 7
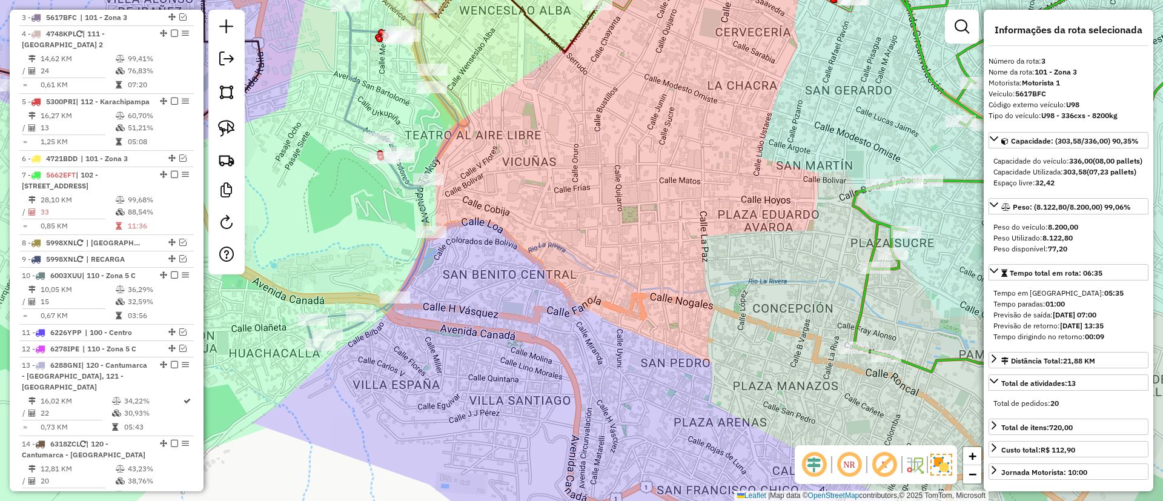
click at [421, 202] on icon at bounding box center [381, 150] width 151 height 401
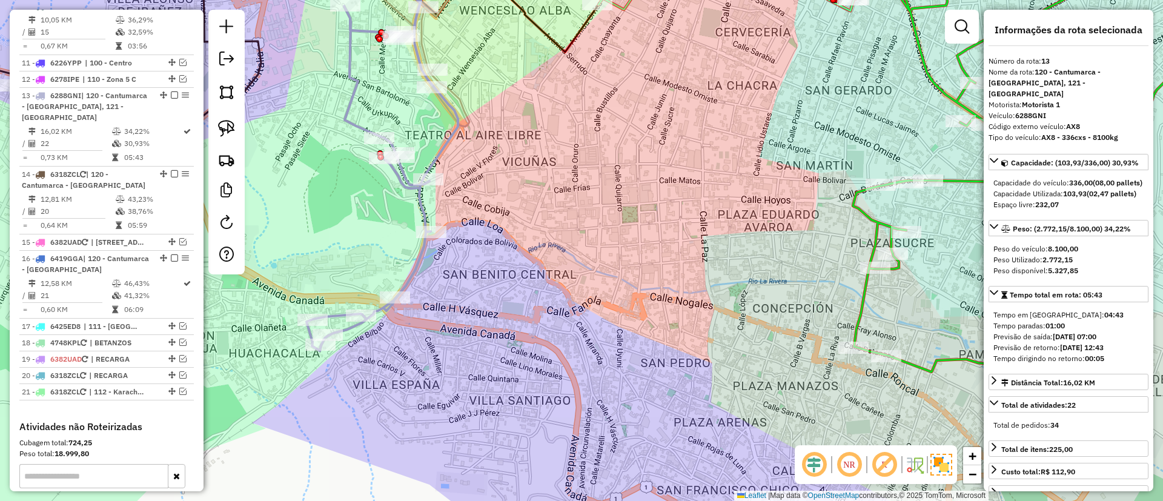
scroll to position [961, 0]
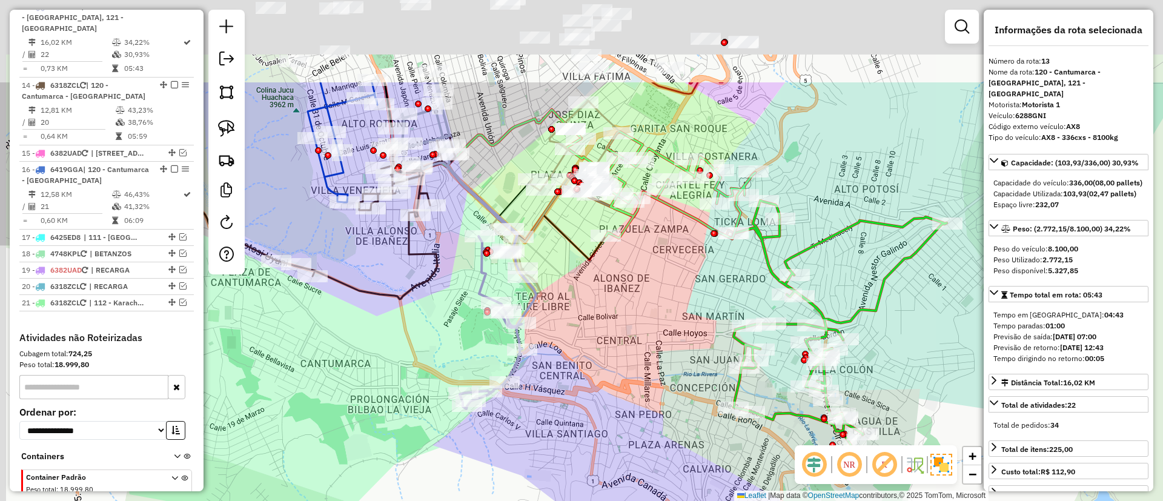
drag, startPoint x: 504, startPoint y: 218, endPoint x: 606, endPoint y: 362, distance: 176.8
click at [606, 362] on div "Janela de atendimento Grade de atendimento Capacidade Transportadoras Veículos …" at bounding box center [581, 250] width 1163 height 501
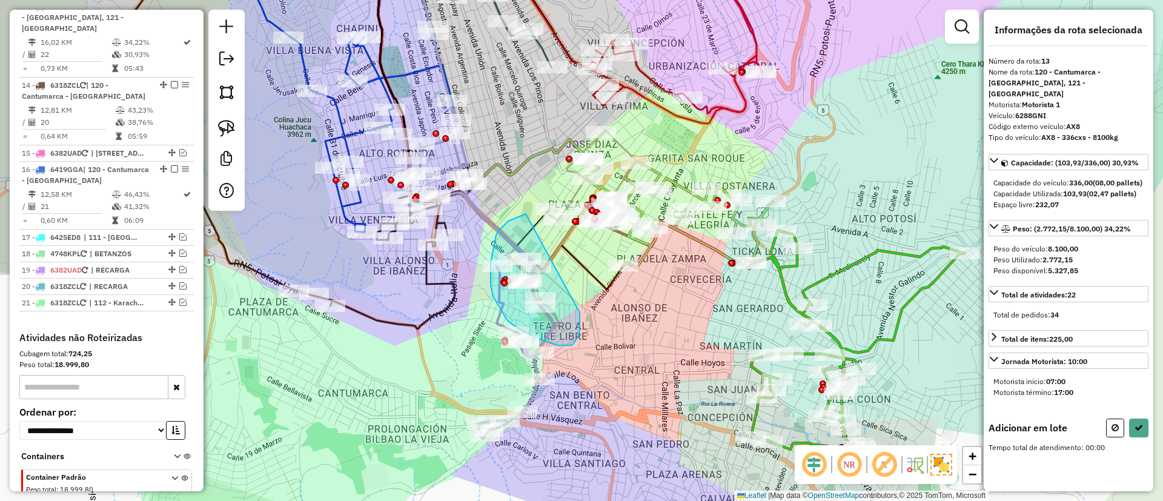
drag, startPoint x: 526, startPoint y: 214, endPoint x: 580, endPoint y: 313, distance: 112.5
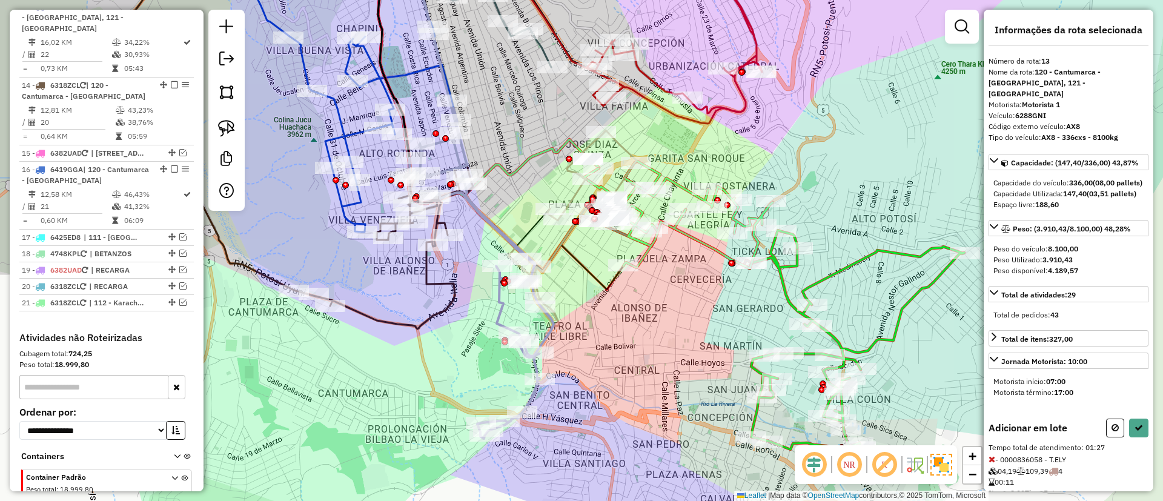
select select "*********"
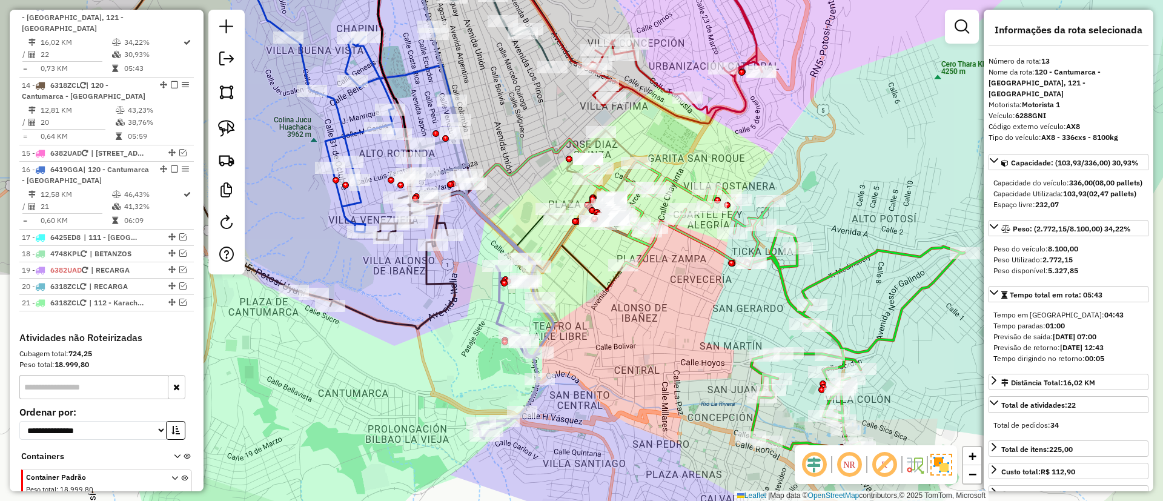
click at [443, 283] on icon at bounding box center [383, 247] width 179 height 164
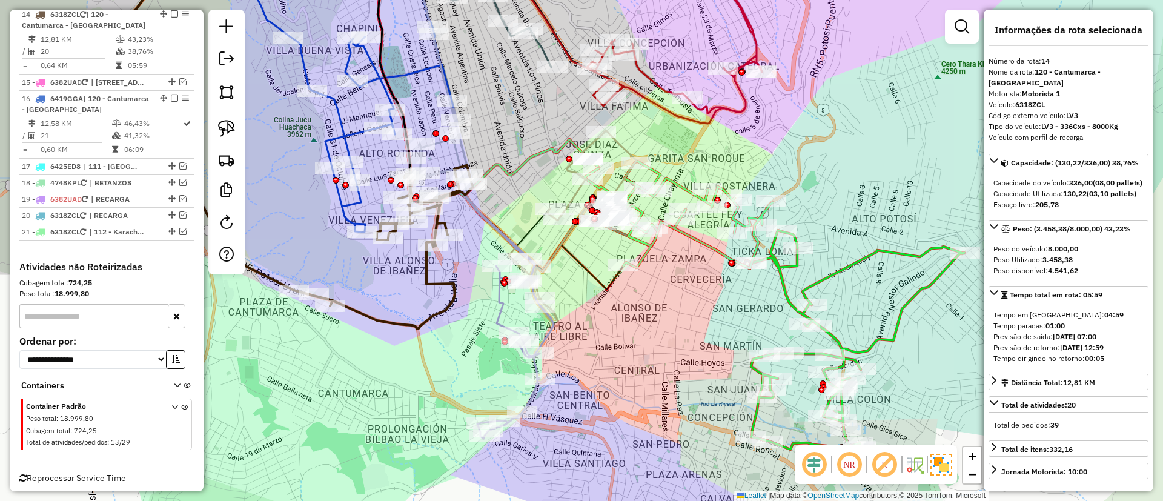
scroll to position [1039, 0]
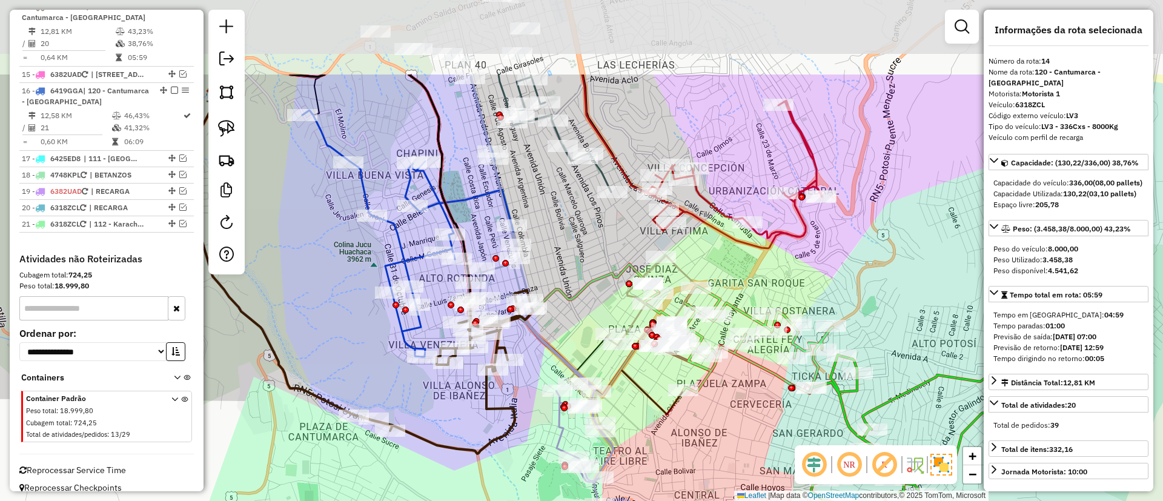
drag, startPoint x: 411, startPoint y: 284, endPoint x: 462, endPoint y: 299, distance: 52.9
click at [475, 412] on div "Janela de atendimento Grade de atendimento Capacidade Transportadoras Veículos …" at bounding box center [581, 250] width 1163 height 501
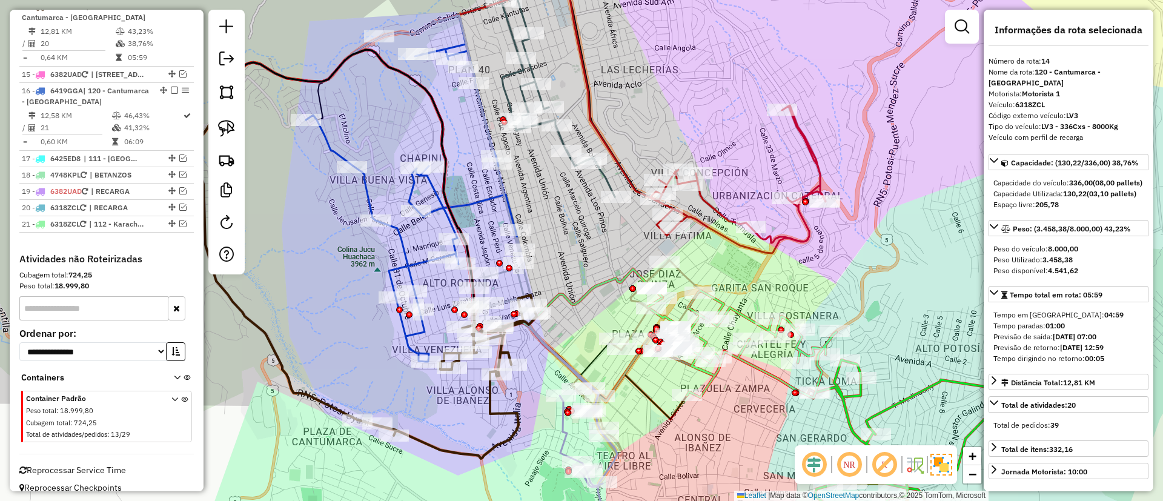
click at [465, 194] on div "Janela de atendimento Grade de atendimento Capacidade Transportadoras Veículos …" at bounding box center [581, 250] width 1163 height 501
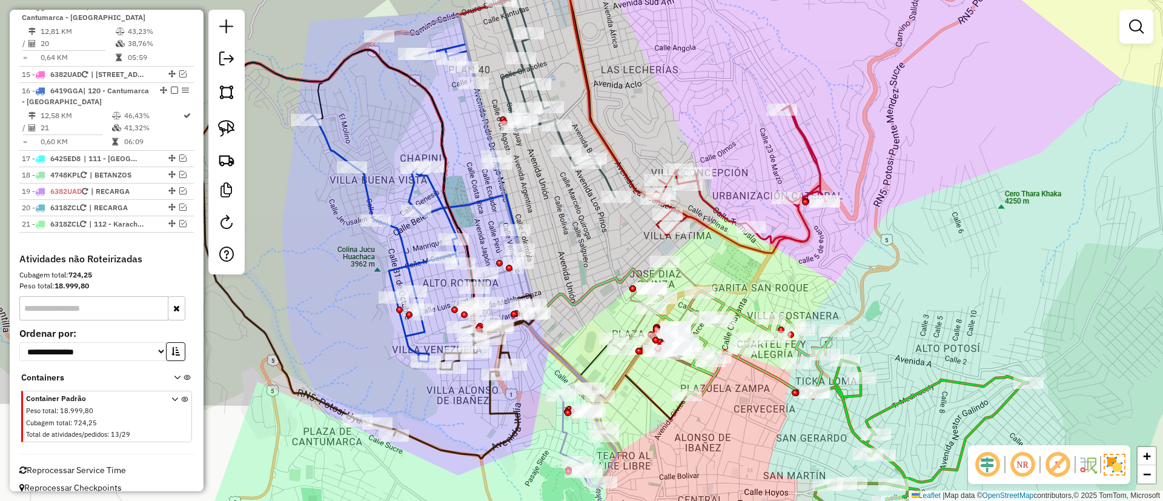
click at [467, 204] on icon at bounding box center [411, 188] width 211 height 346
select select "*********"
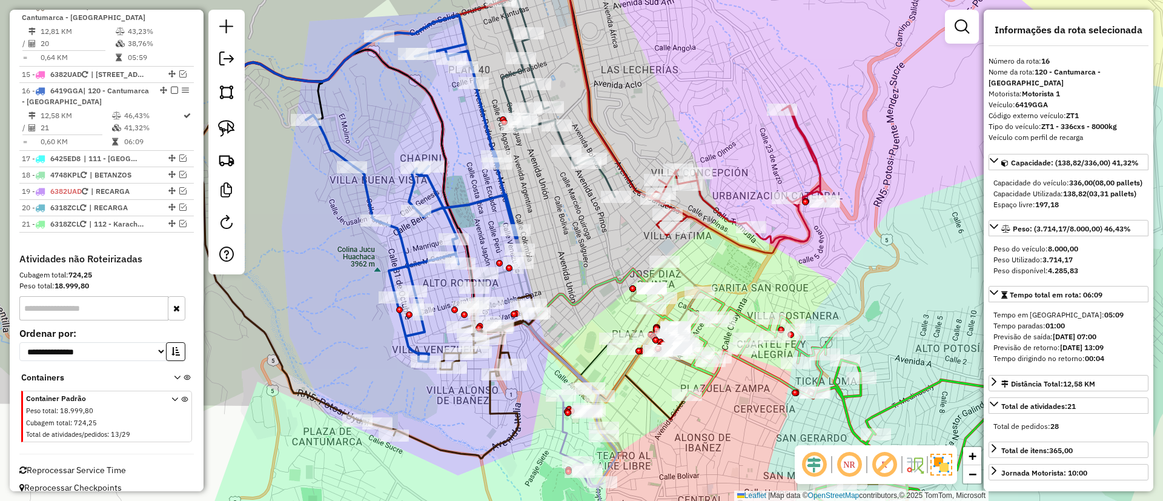
scroll to position [1063, 0]
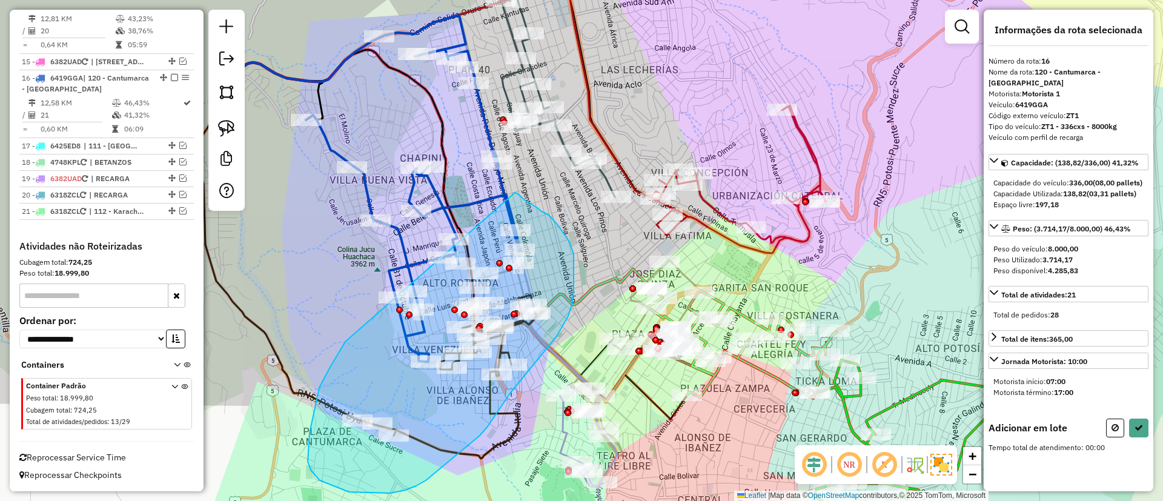
drag, startPoint x: 340, startPoint y: 349, endPoint x: 511, endPoint y: 190, distance: 233.1
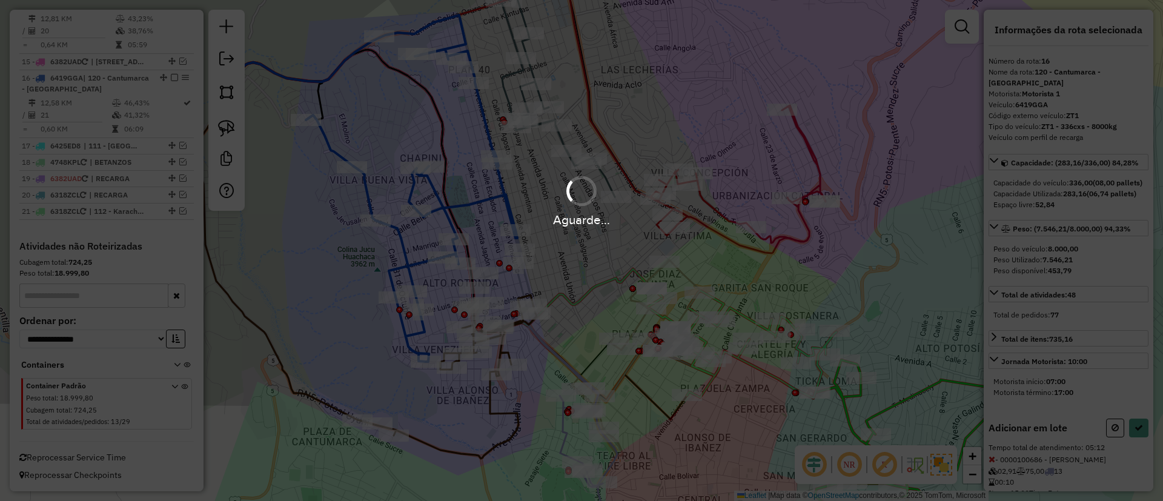
select select "*********"
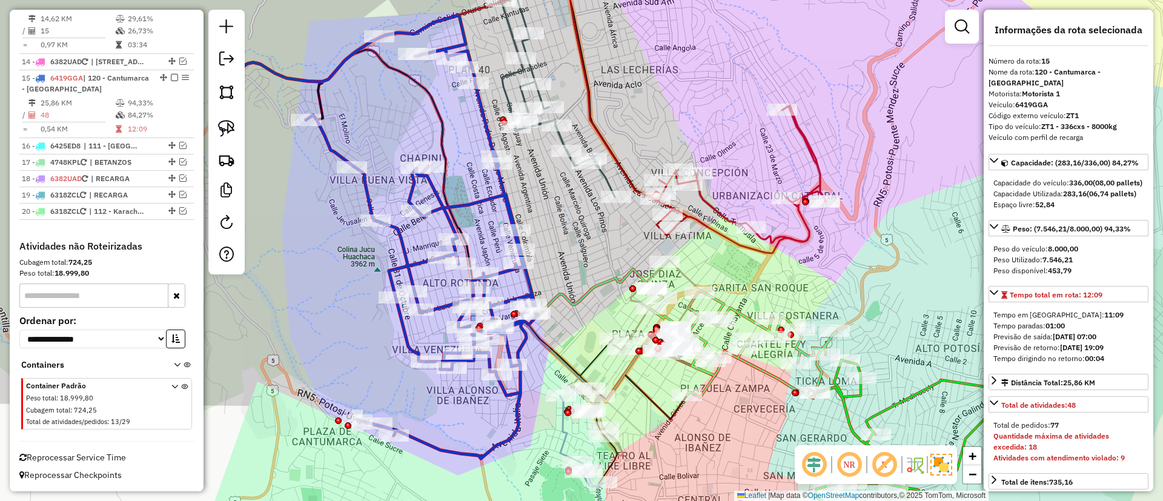
scroll to position [995, 0]
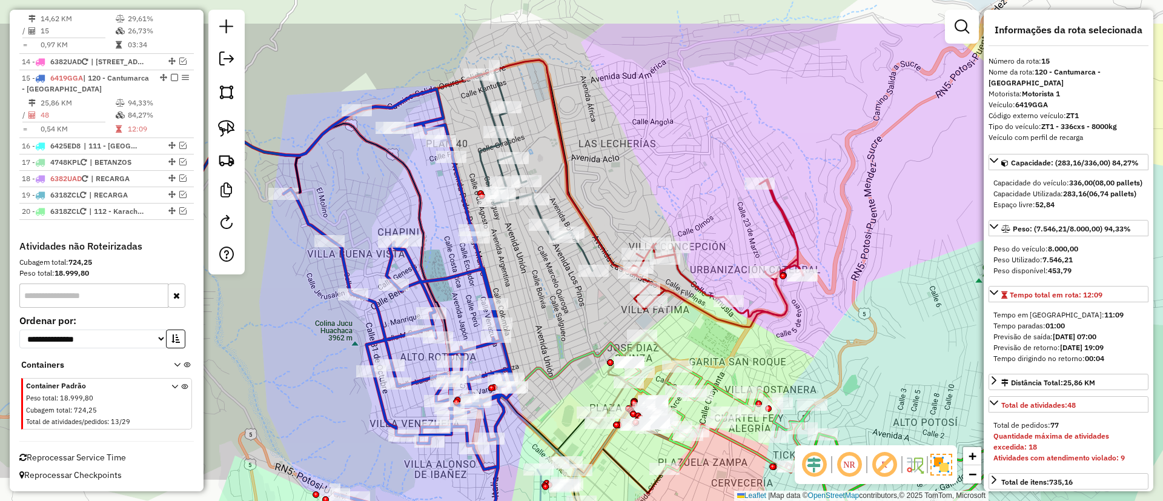
drag, startPoint x: 466, startPoint y: 185, endPoint x: 448, endPoint y: 241, distance: 59.2
click at [448, 241] on div "Janela de atendimento Grade de atendimento Capacidade Transportadoras Veículos …" at bounding box center [581, 250] width 1163 height 501
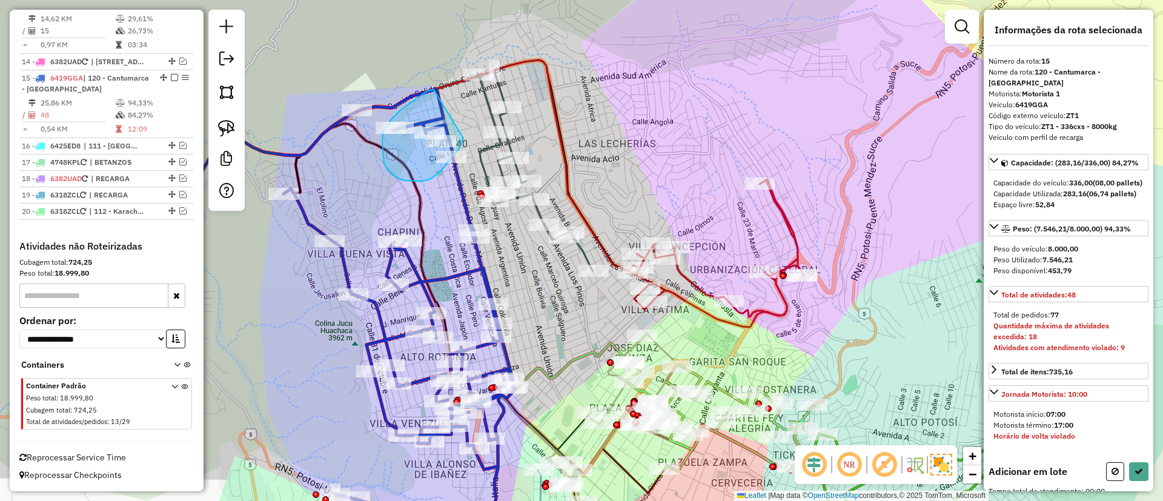
drag, startPoint x: 390, startPoint y: 121, endPoint x: 463, endPoint y: 137, distance: 75.2
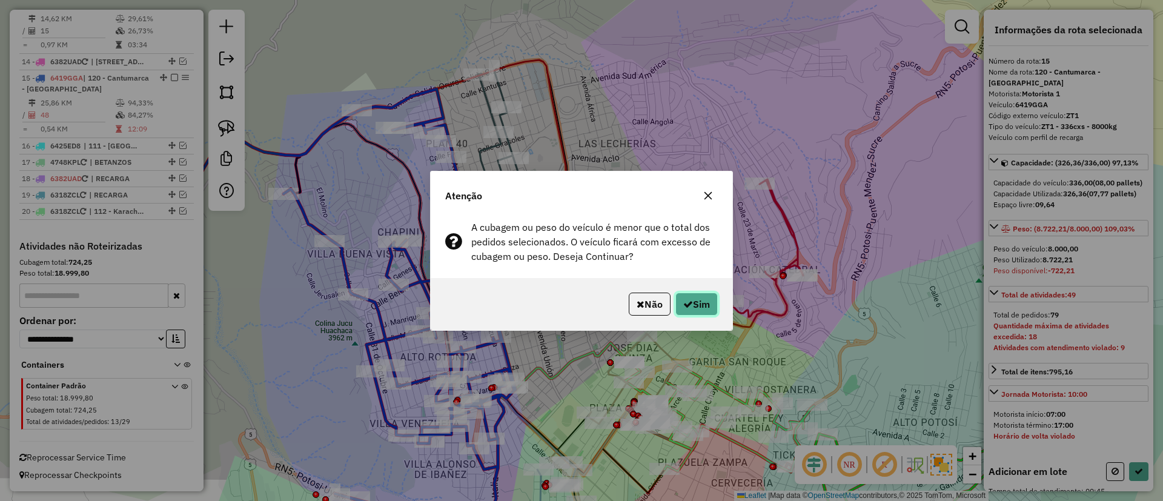
click at [710, 311] on button "Sim" at bounding box center [696, 304] width 42 height 23
select select "*********"
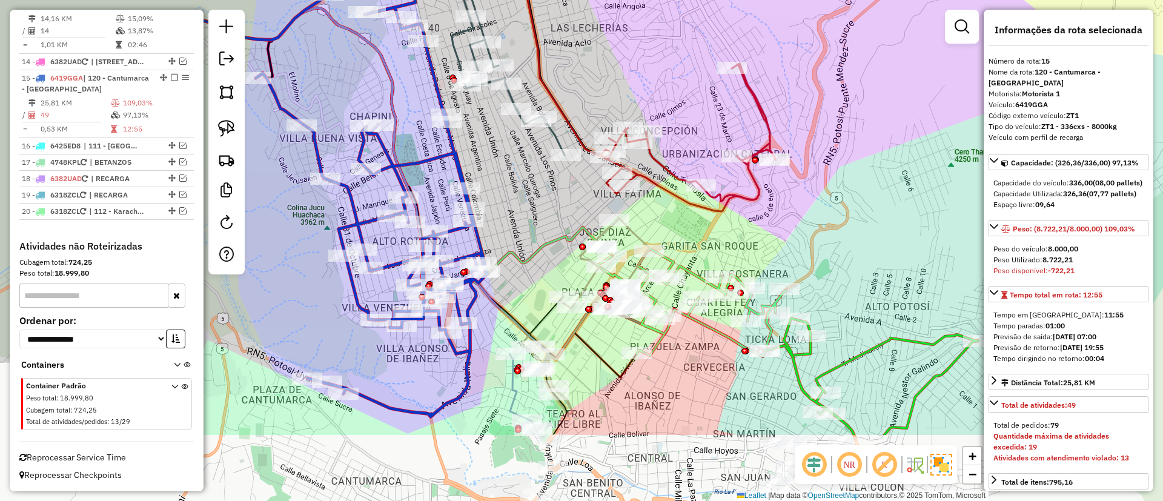
drag, startPoint x: 544, startPoint y: 324, endPoint x: 484, endPoint y: 128, distance: 204.6
click at [486, 131] on div "Janela de atendimento Grade de atendimento Capacidade Transportadoras Veículos …" at bounding box center [581, 250] width 1163 height 501
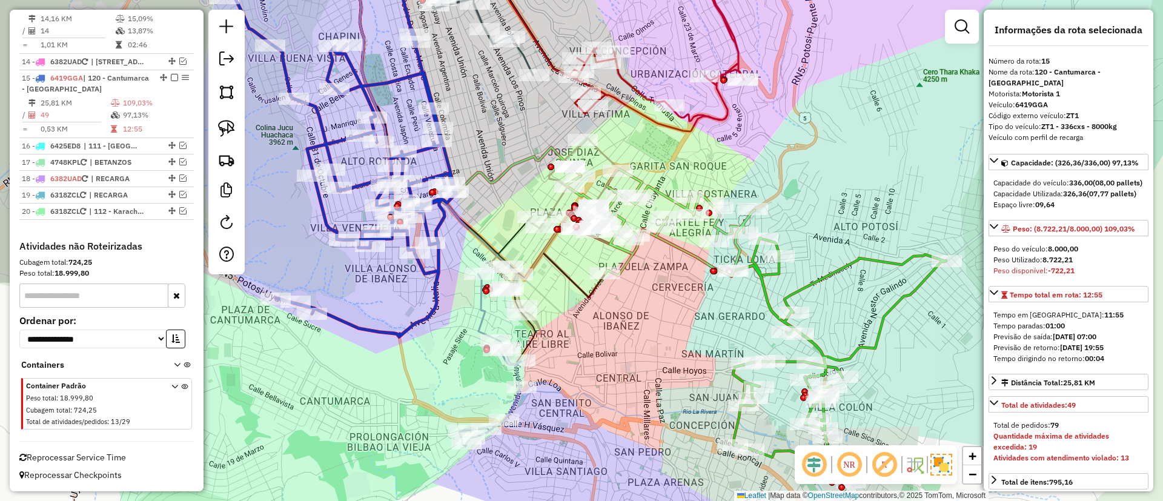
click at [512, 403] on icon at bounding box center [490, 360] width 62 height 173
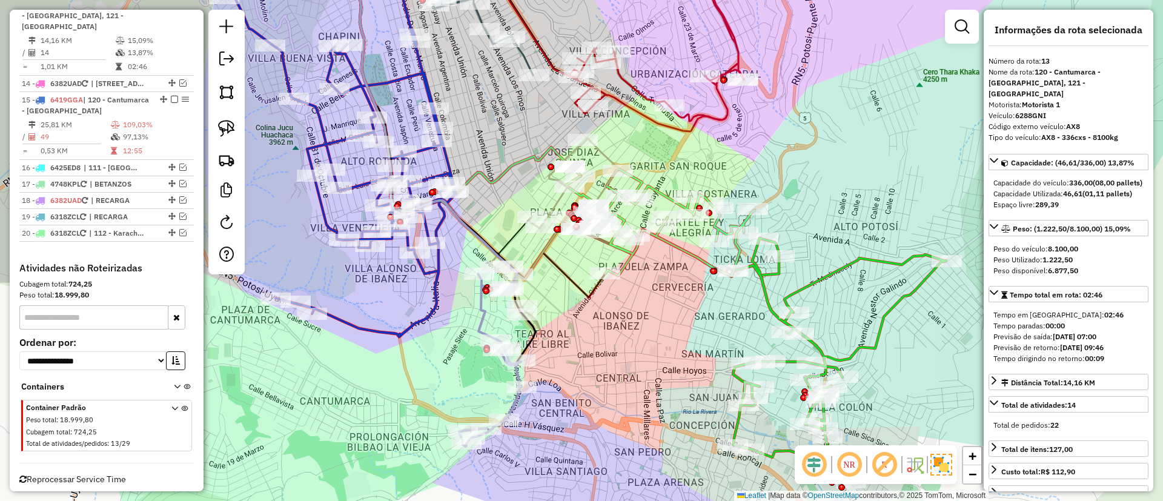
scroll to position [961, 0]
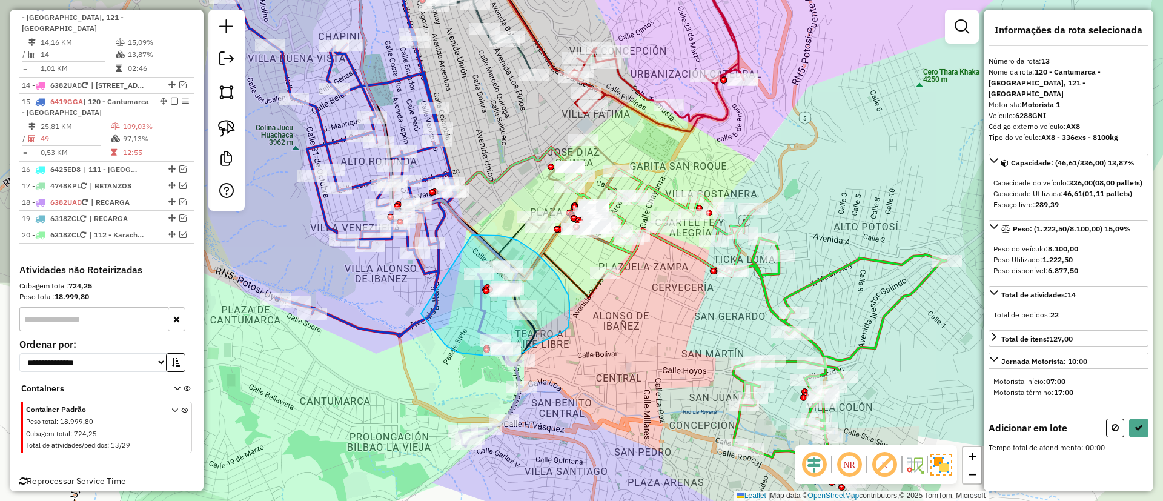
drag, startPoint x: 421, startPoint y: 314, endPoint x: 472, endPoint y: 235, distance: 93.7
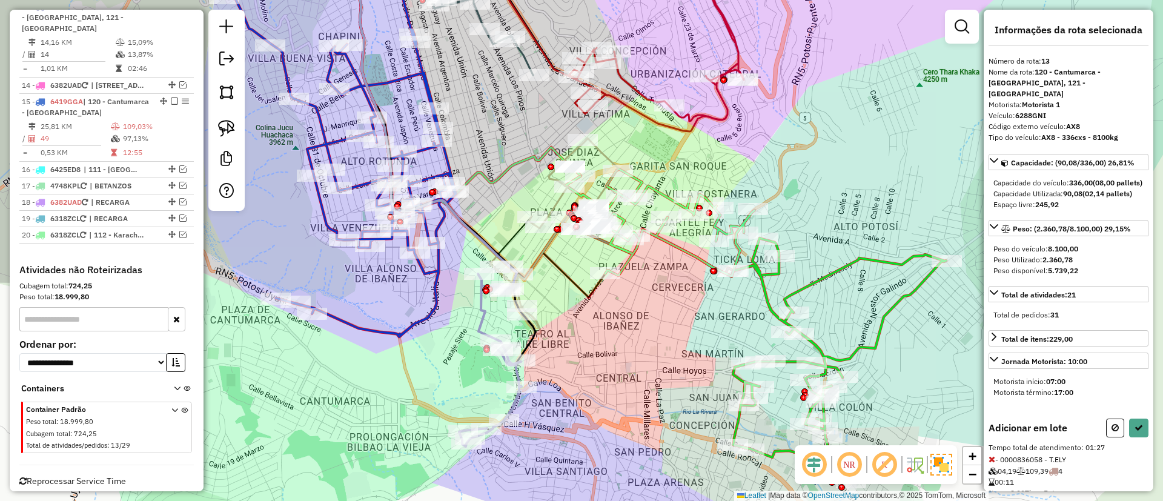
select select "*********"
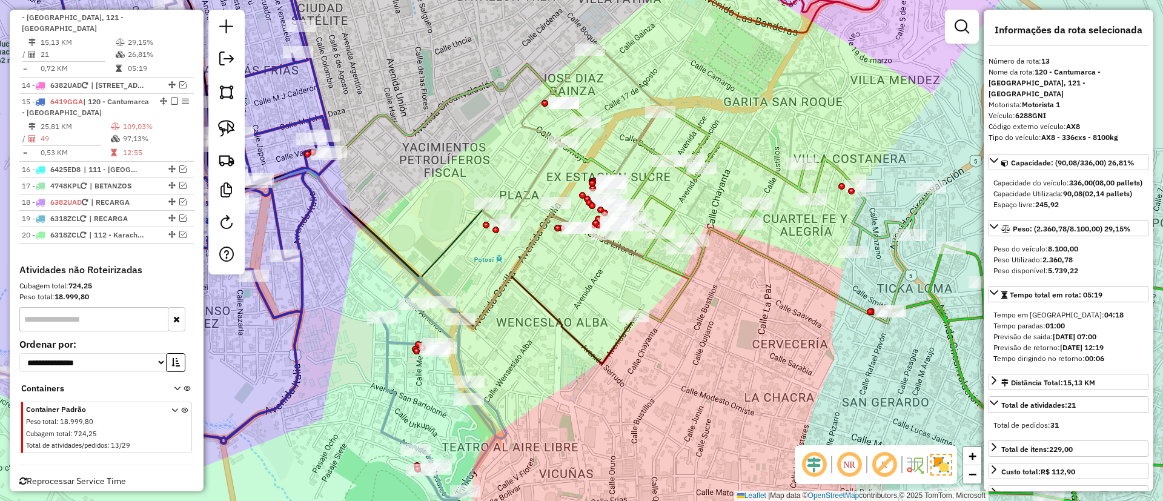
drag, startPoint x: 634, startPoint y: 256, endPoint x: 617, endPoint y: 276, distance: 27.1
click at [618, 275] on icon at bounding box center [528, 143] width 724 height 370
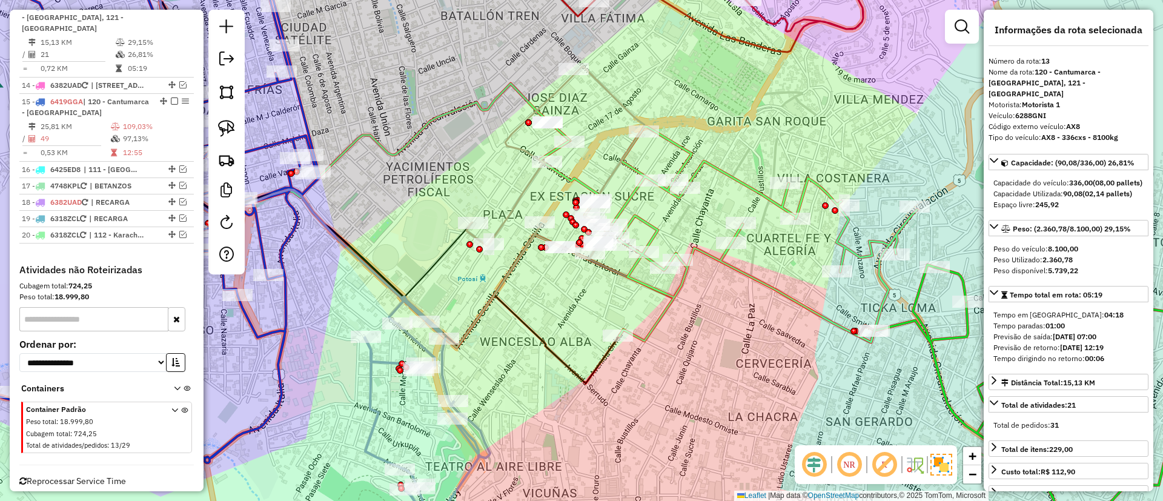
click at [515, 211] on icon at bounding box center [555, 162] width 178 height 193
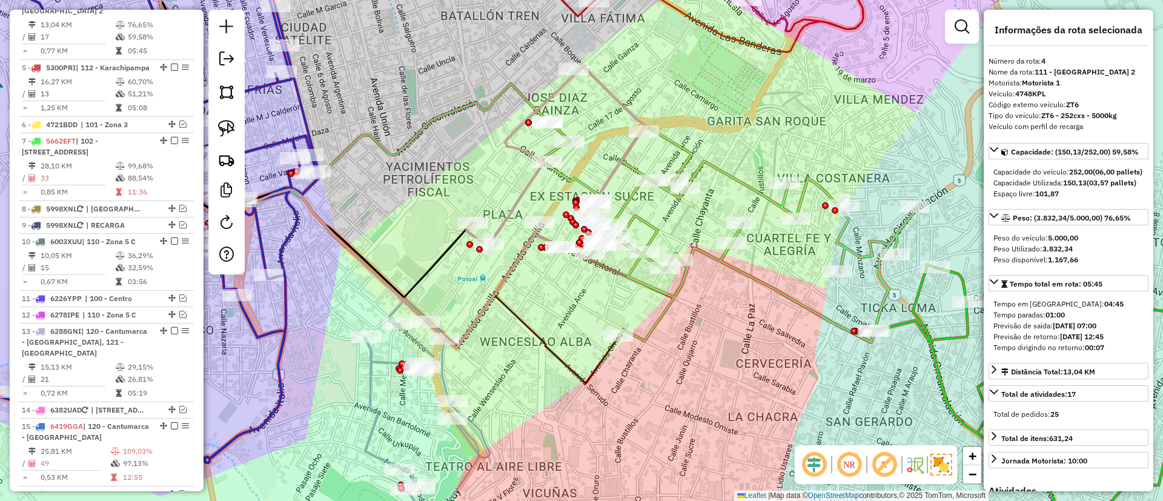
scroll to position [618, 0]
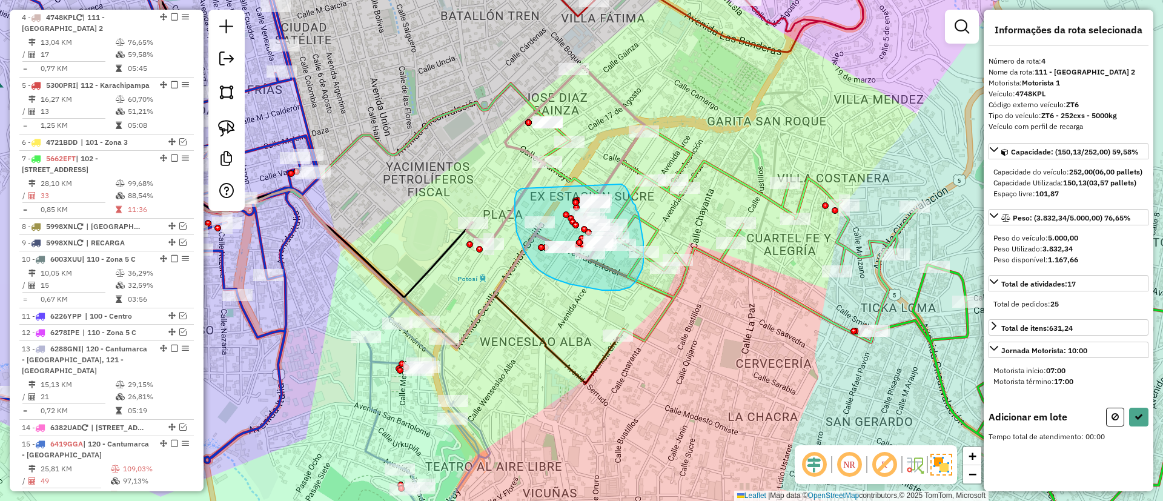
drag, startPoint x: 518, startPoint y: 191, endPoint x: 621, endPoint y: 184, distance: 103.3
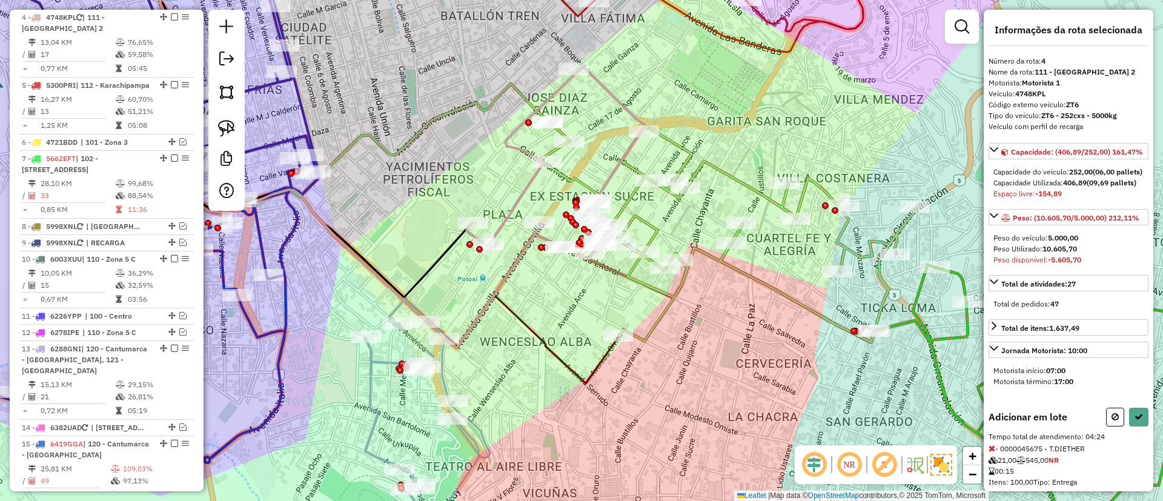
select select "*********"
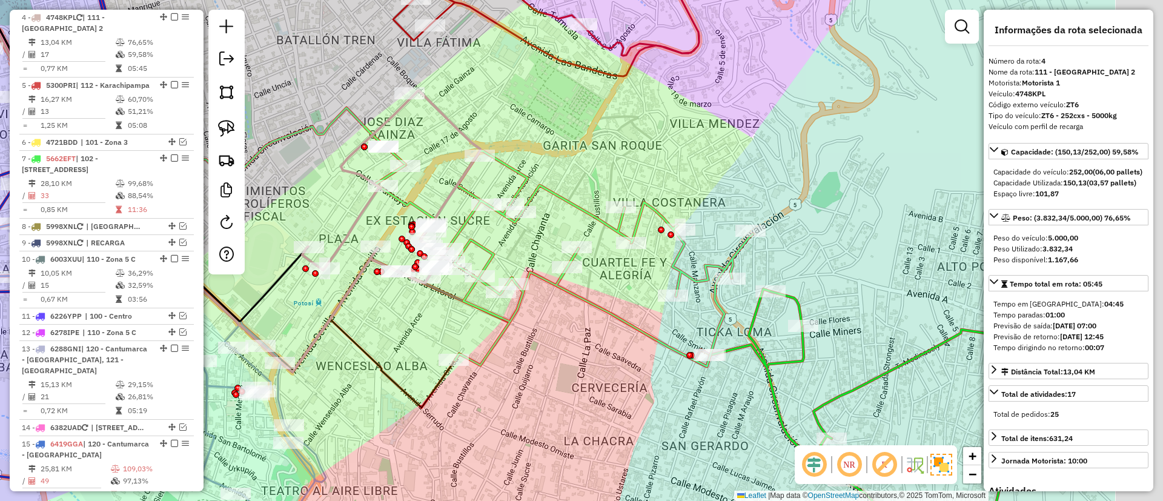
drag, startPoint x: 649, startPoint y: 295, endPoint x: 556, endPoint y: 274, distance: 95.7
click at [556, 275] on div "Janela de atendimento Grade de atendimento Capacidade Transportadoras Veículos …" at bounding box center [581, 250] width 1163 height 501
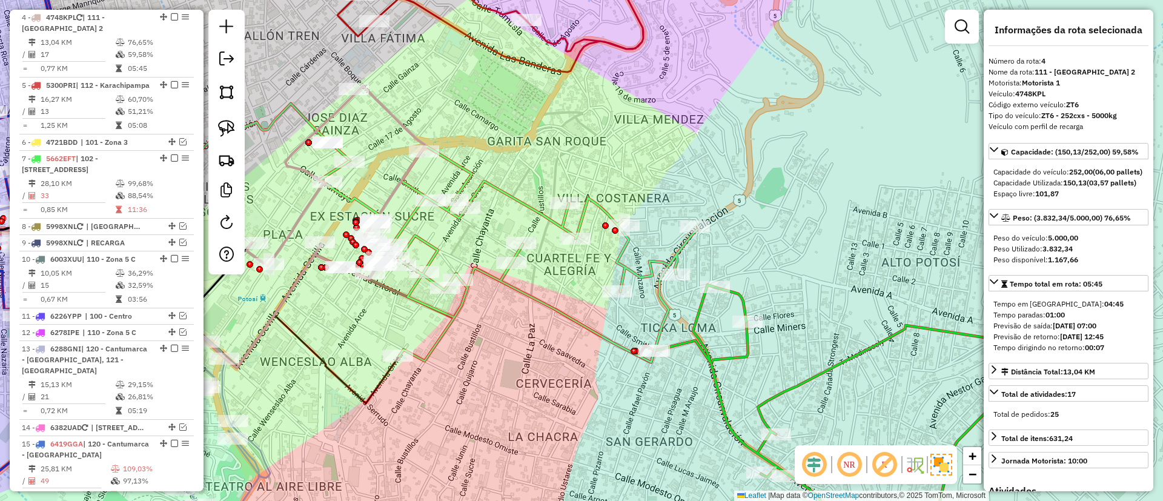
drag, startPoint x: 645, startPoint y: 310, endPoint x: 654, endPoint y: 310, distance: 9.1
click at [654, 310] on div "Janela de atendimento Grade de atendimento Capacidade Transportadoras Veículos …" at bounding box center [581, 250] width 1163 height 501
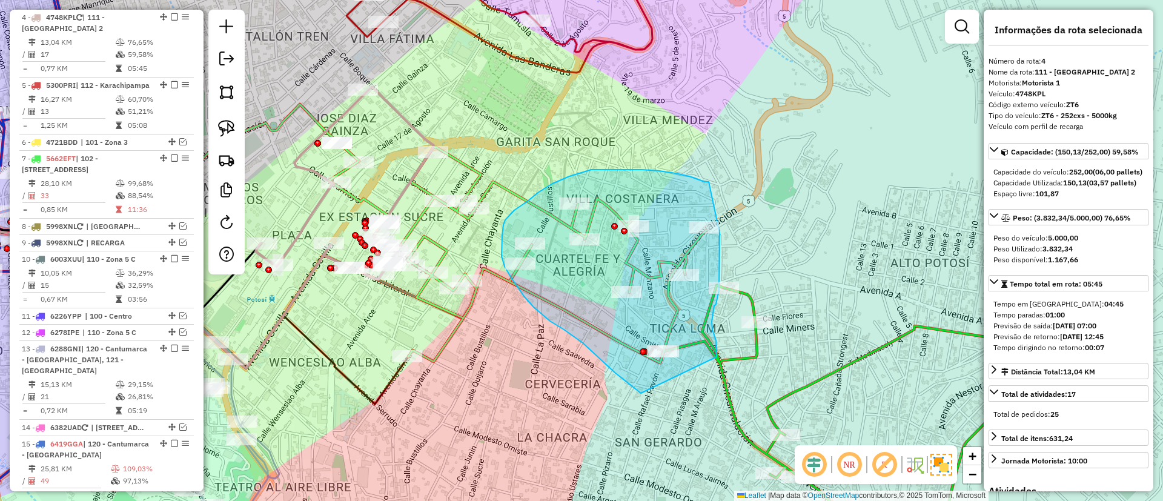
drag, startPoint x: 689, startPoint y: 176, endPoint x: 720, endPoint y: 231, distance: 62.4
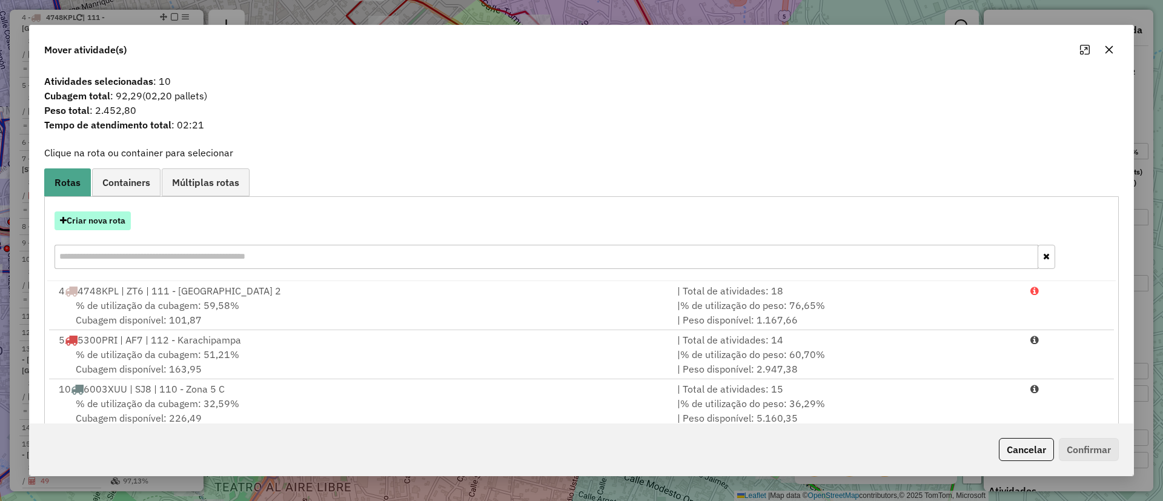
click at [128, 216] on button "Criar nova rota" at bounding box center [93, 220] width 76 height 19
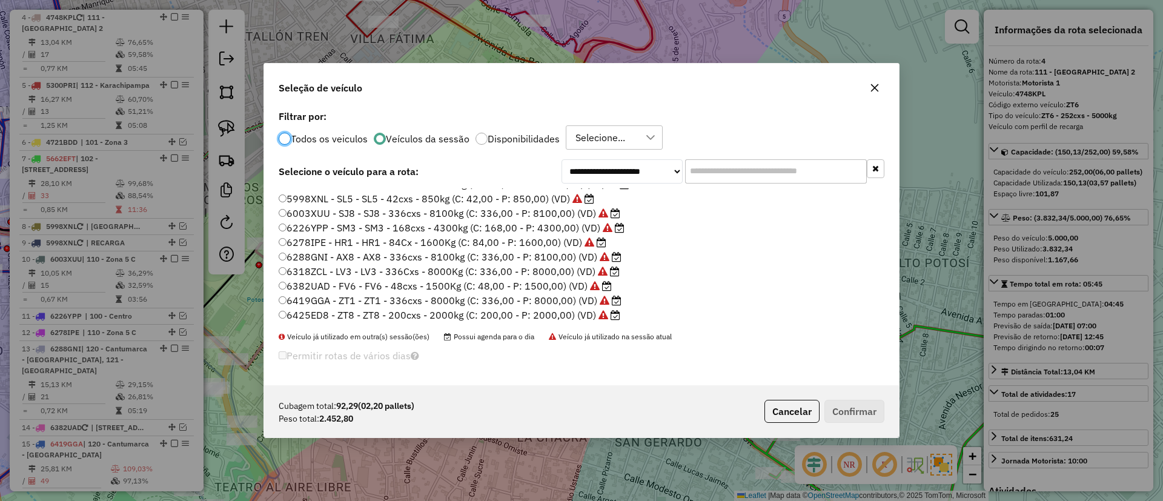
scroll to position [99, 0]
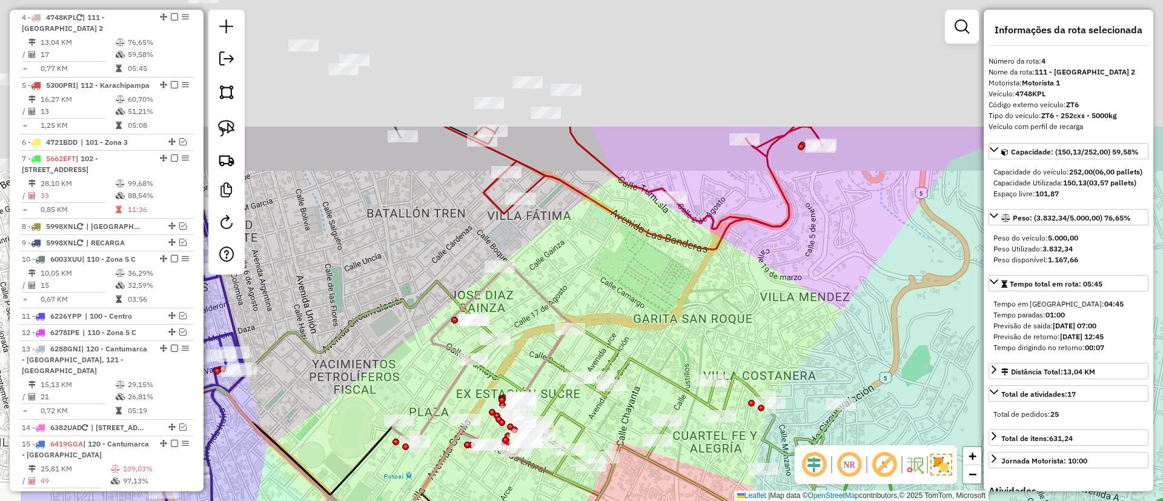
drag, startPoint x: 542, startPoint y: 197, endPoint x: 664, endPoint y: 326, distance: 177.4
click at [658, 347] on div "Janela de atendimento Grade de atendimento Capacidade Transportadoras Veículos …" at bounding box center [581, 250] width 1163 height 501
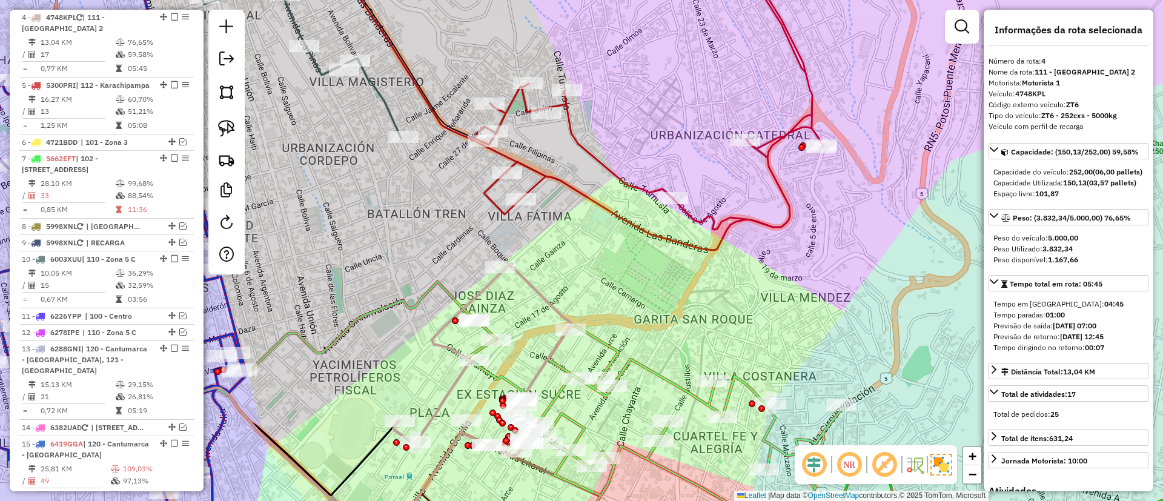
click at [745, 213] on icon at bounding box center [647, 103] width 349 height 296
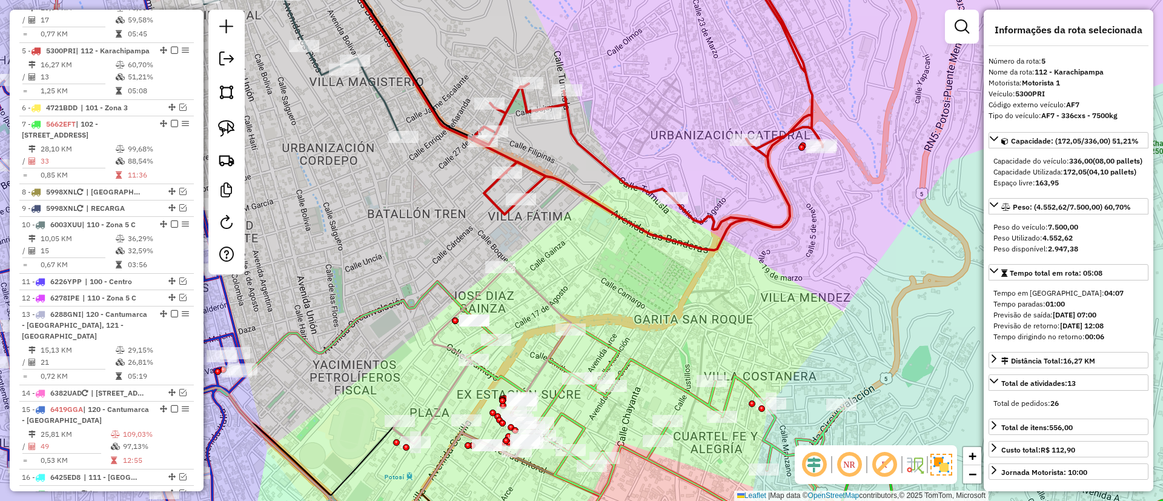
scroll to position [686, 0]
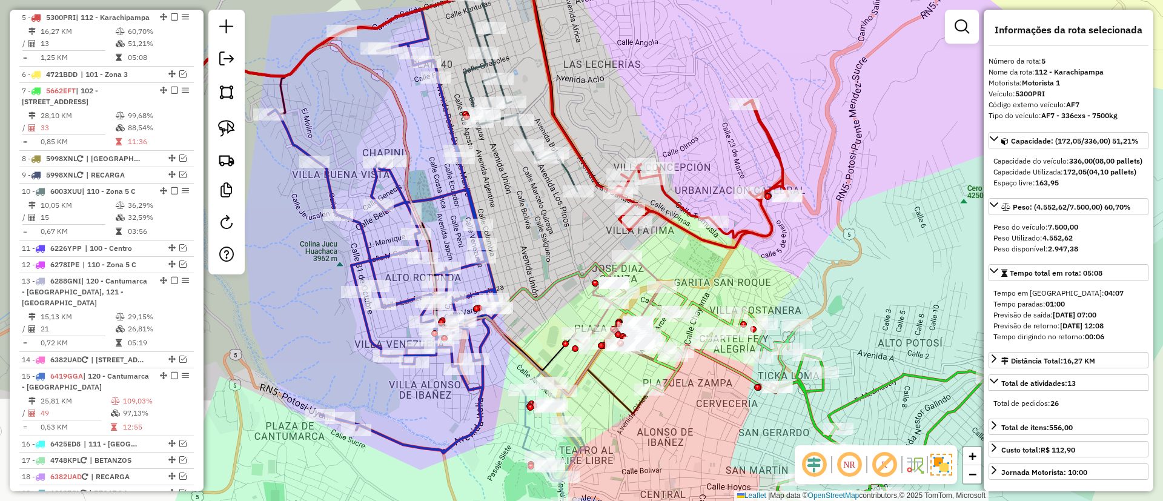
drag, startPoint x: 501, startPoint y: 205, endPoint x: 541, endPoint y: 303, distance: 105.6
click at [541, 303] on div "Rota 10 - Placa 6003XUU 0000071955 - [PERSON_NAME] de atendimento Grade de aten…" at bounding box center [581, 250] width 1163 height 501
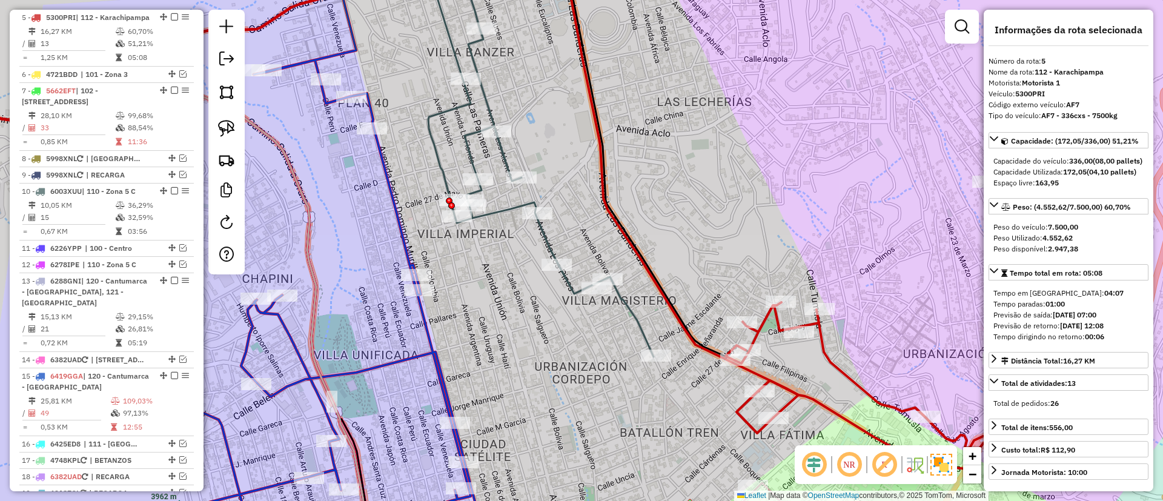
click at [541, 227] on icon at bounding box center [539, 156] width 227 height 400
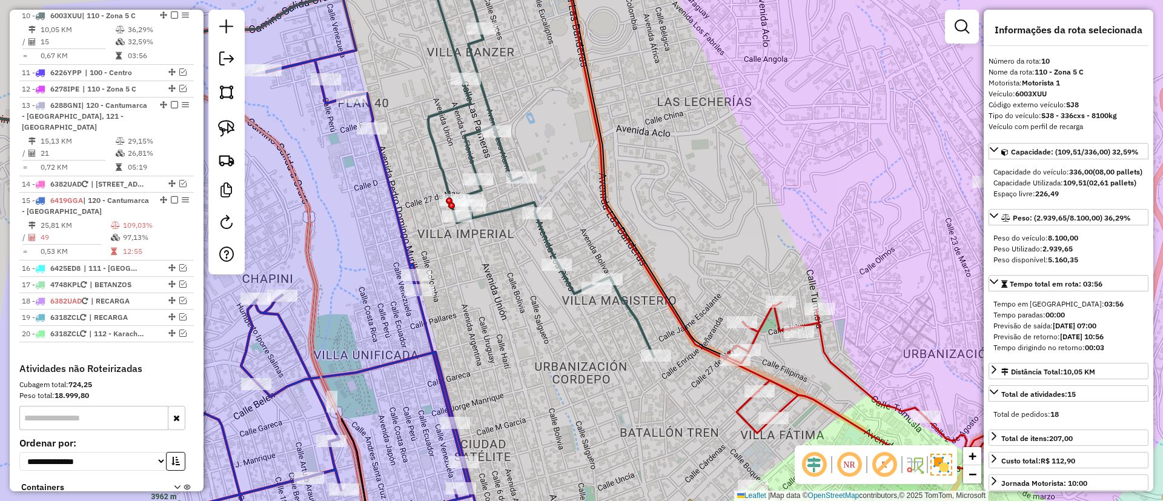
scroll to position [871, 0]
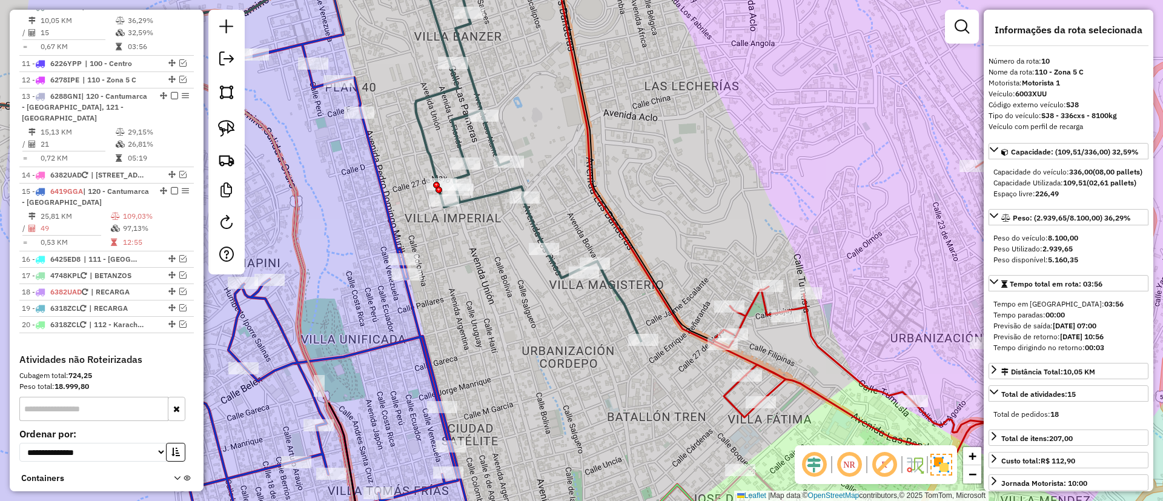
drag, startPoint x: 508, startPoint y: 355, endPoint x: 446, endPoint y: 268, distance: 106.7
click at [446, 271] on div "Janela de atendimento Grade de atendimento Capacidade Transportadoras Veículos …" at bounding box center [581, 250] width 1163 height 501
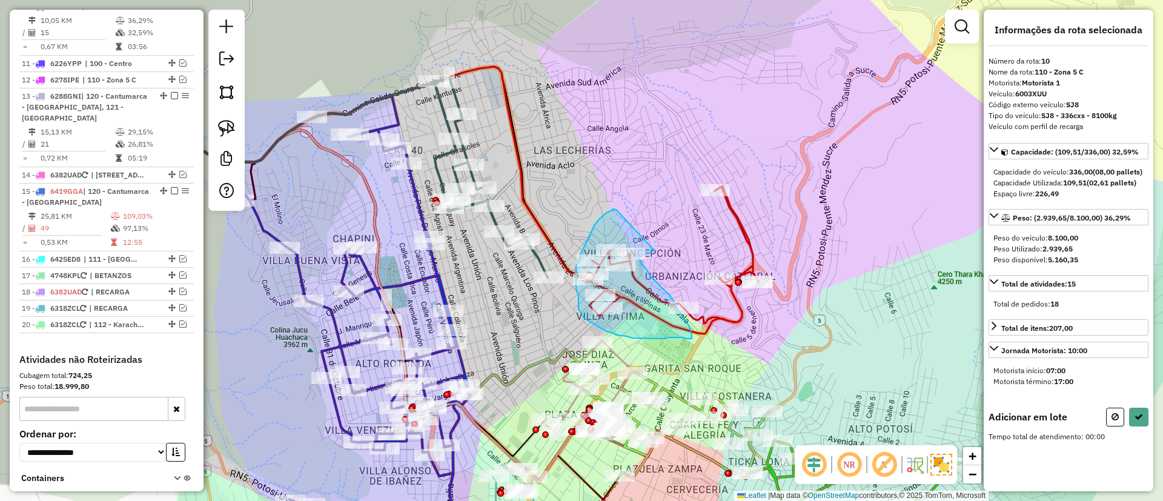
drag, startPoint x: 616, startPoint y: 210, endPoint x: 654, endPoint y: 250, distance: 55.3
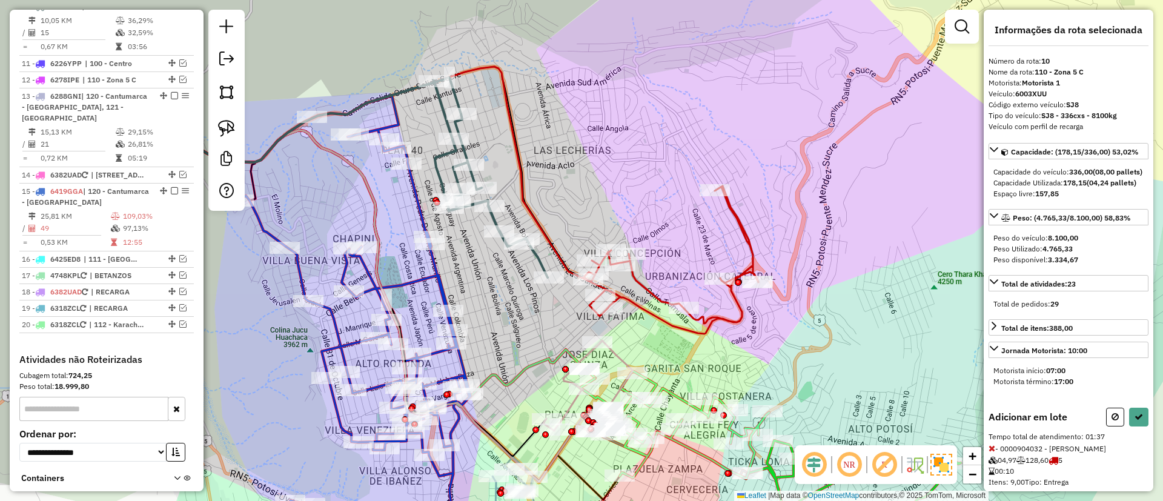
select select "*********"
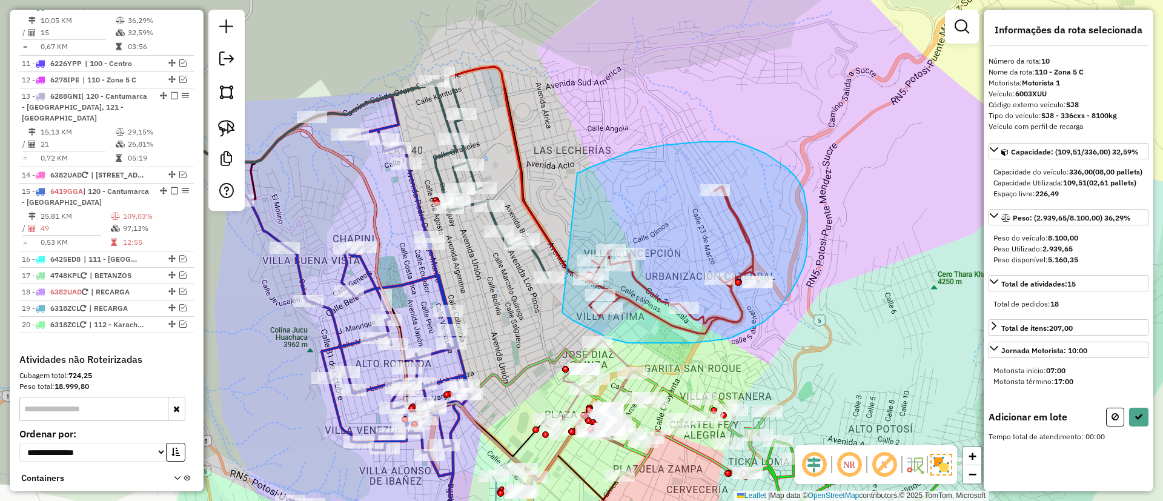
drag, startPoint x: 646, startPoint y: 148, endPoint x: 553, endPoint y: 297, distance: 175.8
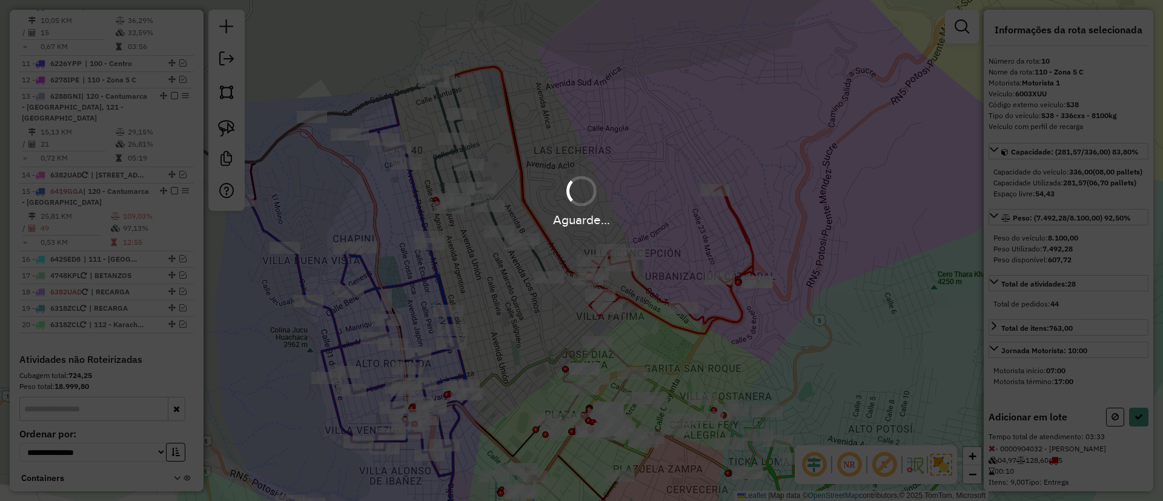
select select "*********"
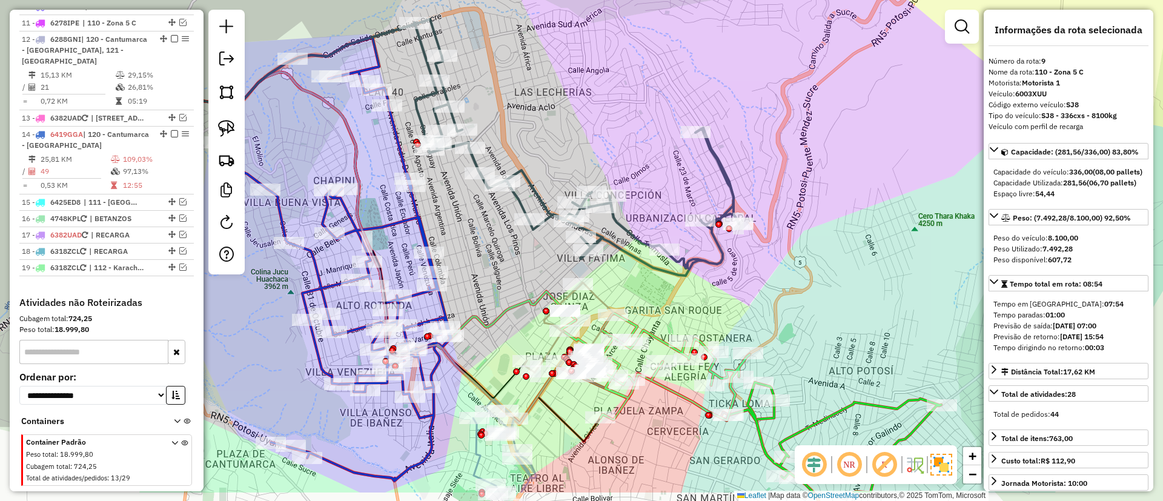
drag, startPoint x: 691, startPoint y: 351, endPoint x: 660, endPoint y: 253, distance: 103.4
click at [661, 254] on div "Janela de atendimento Grade de atendimento Capacidade Transportadoras Veículos …" at bounding box center [581, 250] width 1163 height 501
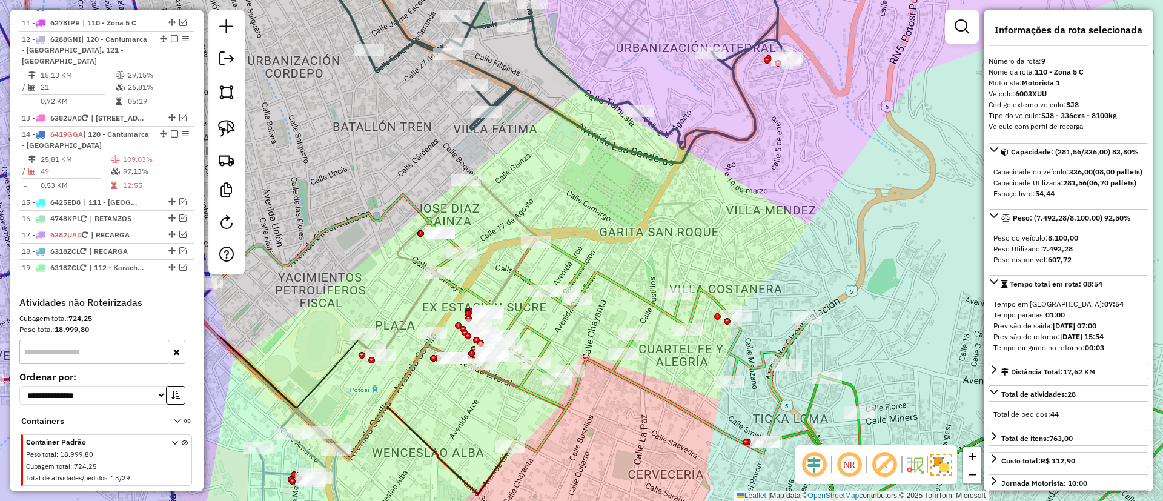
click at [636, 297] on icon at bounding box center [620, 345] width 377 height 216
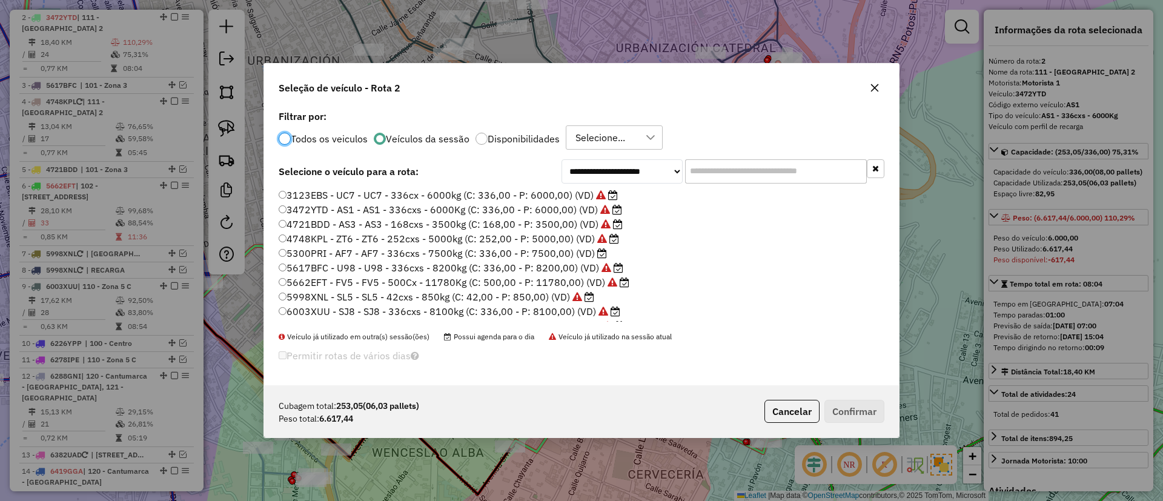
scroll to position [7, 4]
click at [595, 255] on label "5300PRI - AF7 - AF7 - 336cxs - 7500kg (C: 336,00 - P: 7500,00) (VD)" at bounding box center [443, 253] width 328 height 15
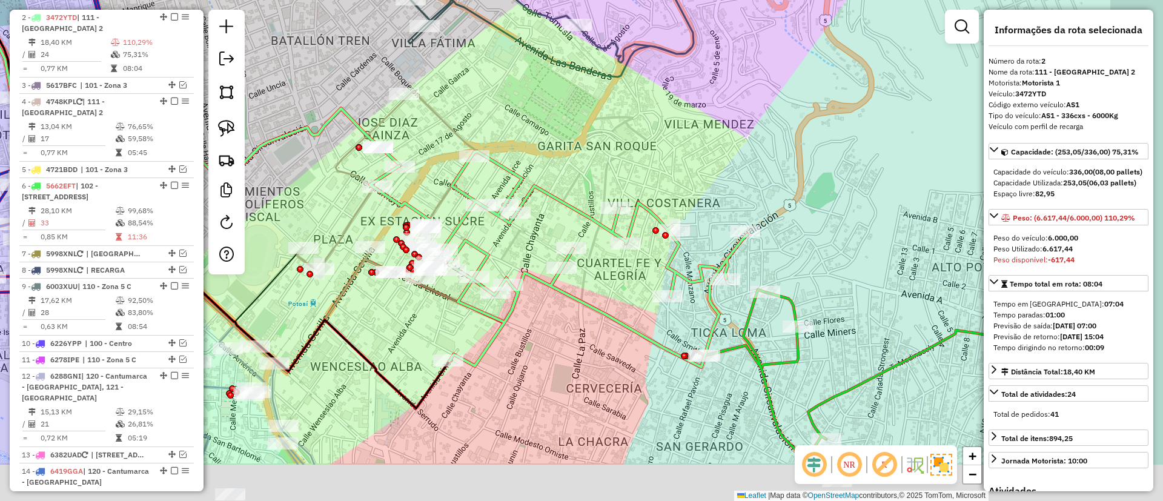
drag, startPoint x: 686, startPoint y: 385, endPoint x: 617, endPoint y: 293, distance: 114.7
click at [617, 293] on div "Janela de atendimento Grade de atendimento Capacidade Transportadoras Veículos …" at bounding box center [581, 250] width 1163 height 501
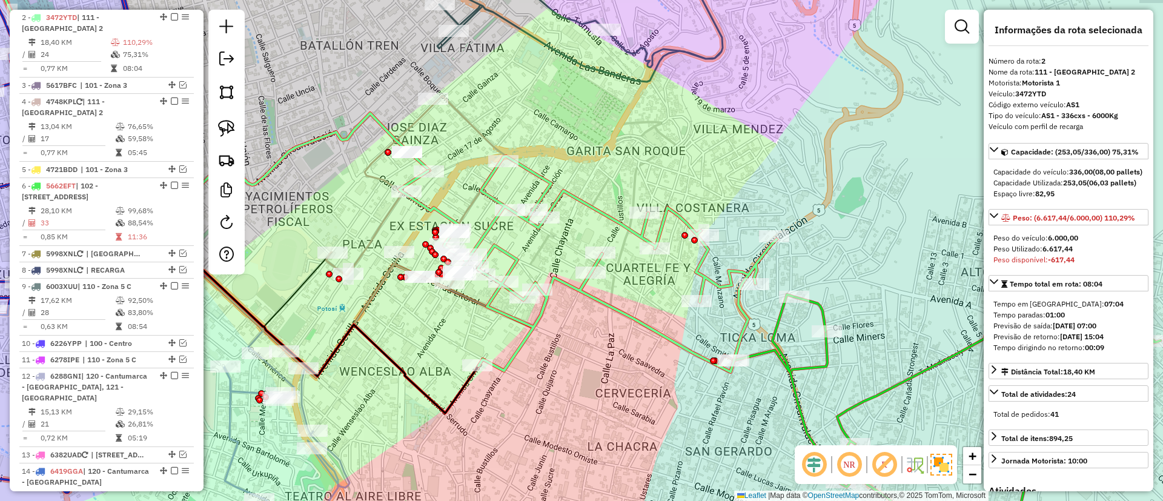
drag, startPoint x: 637, startPoint y: 311, endPoint x: 756, endPoint y: 332, distance: 120.6
click at [756, 332] on div "Janela de atendimento Grade de atendimento Capacidade Transportadoras Veículos …" at bounding box center [581, 250] width 1163 height 501
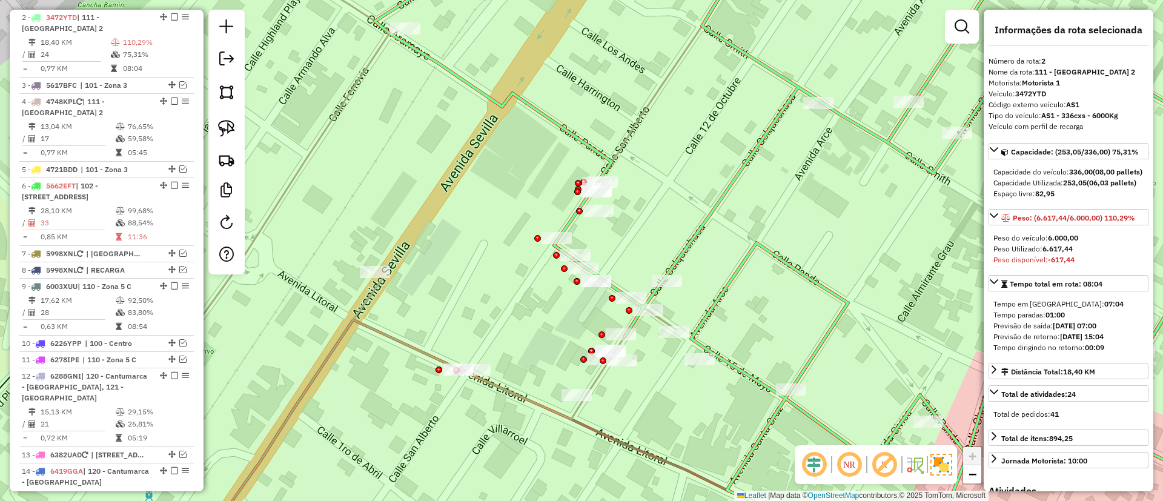
drag, startPoint x: 485, startPoint y: 259, endPoint x: 540, endPoint y: 266, distance: 55.6
click at [560, 253] on div "Janela de atendimento Grade de atendimento Capacidade Transportadoras Veículos …" at bounding box center [581, 250] width 1163 height 501
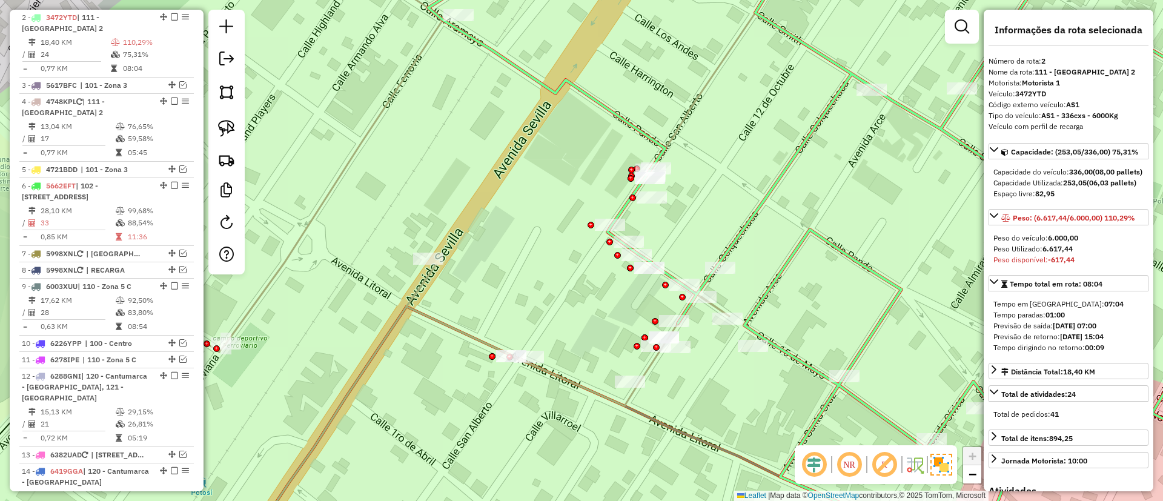
click at [462, 330] on icon at bounding box center [466, 178] width 661 height 456
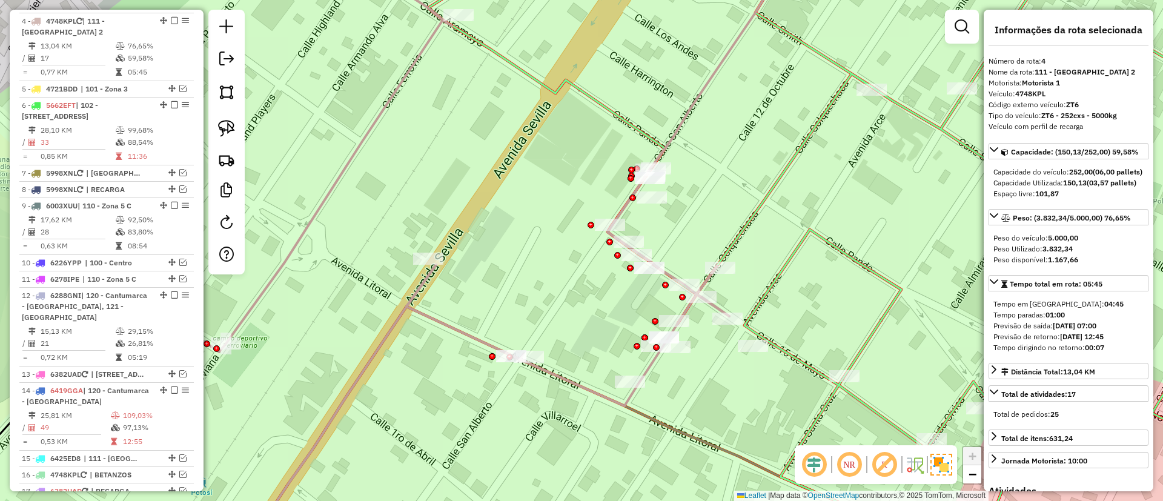
scroll to position [618, 0]
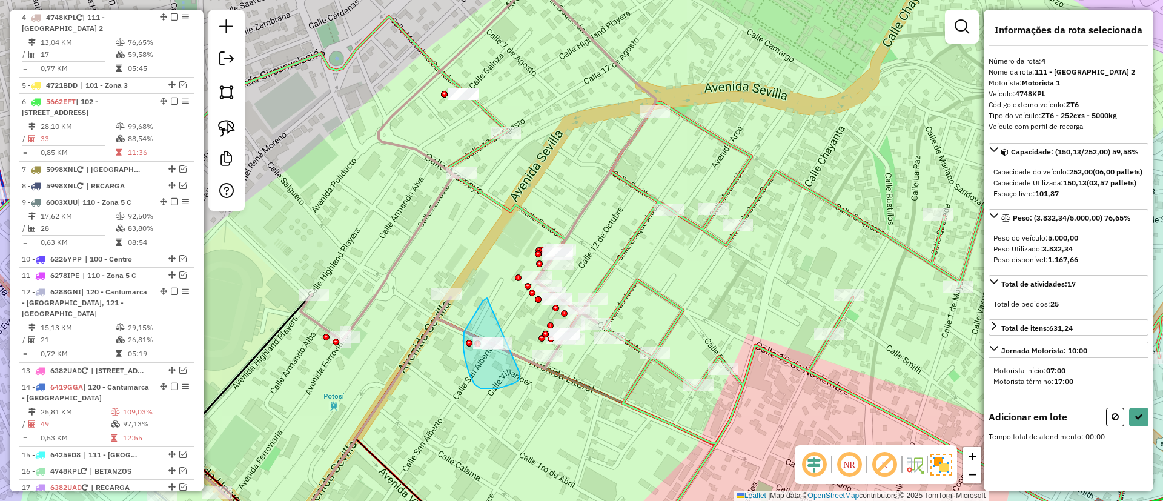
drag, startPoint x: 487, startPoint y: 298, endPoint x: 520, endPoint y: 371, distance: 80.3
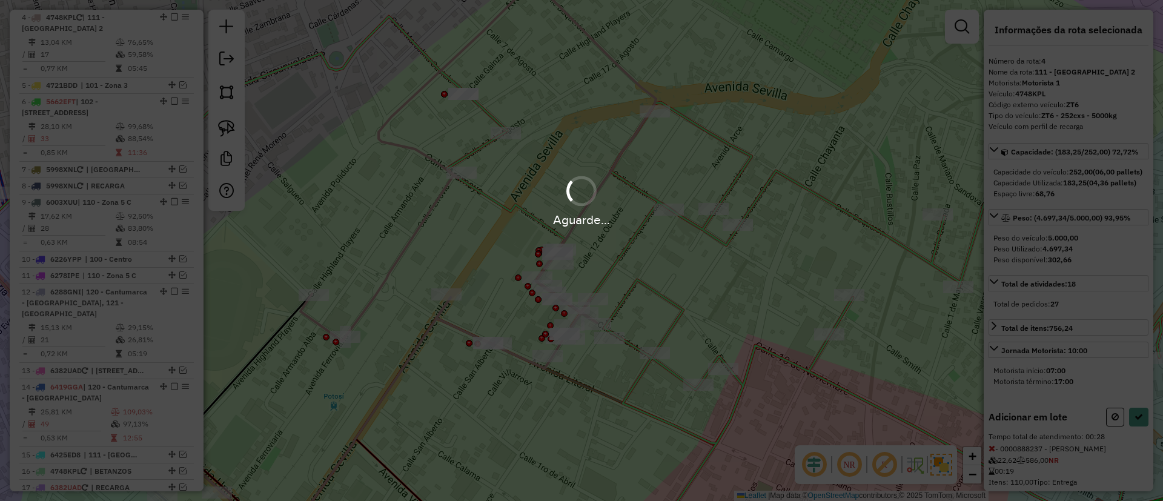
select select "*********"
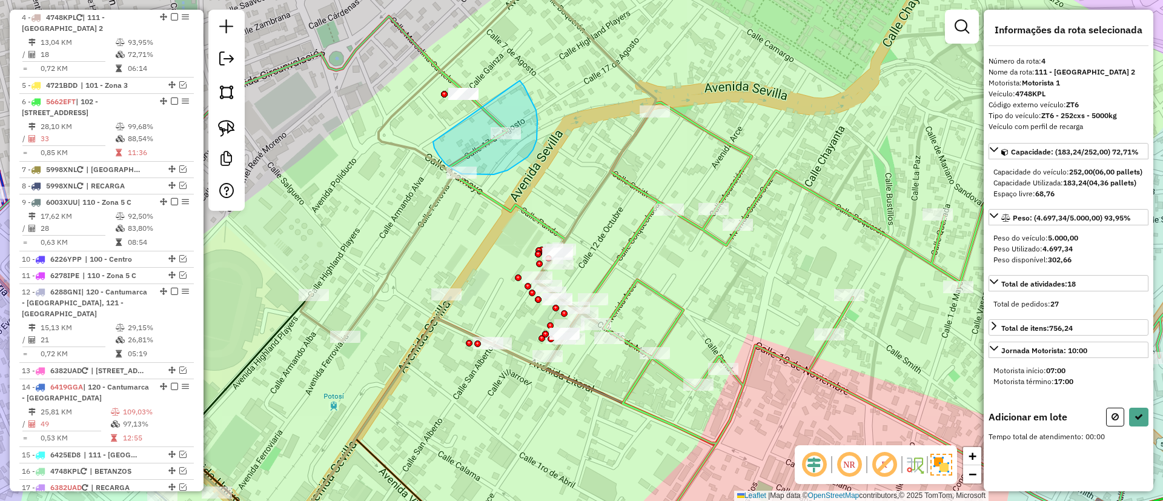
drag, startPoint x: 439, startPoint y: 155, endPoint x: 519, endPoint y: 79, distance: 110.6
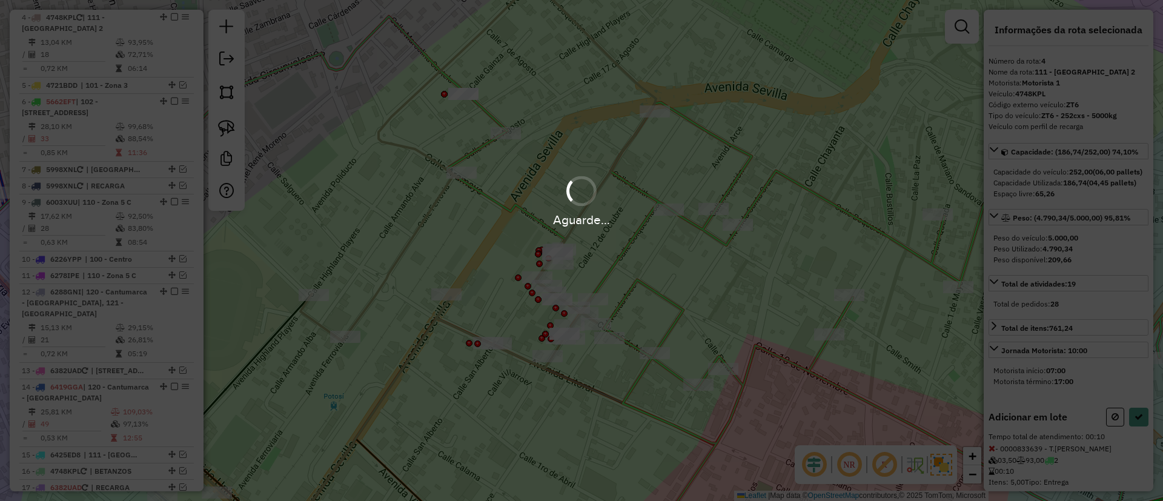
select select "*********"
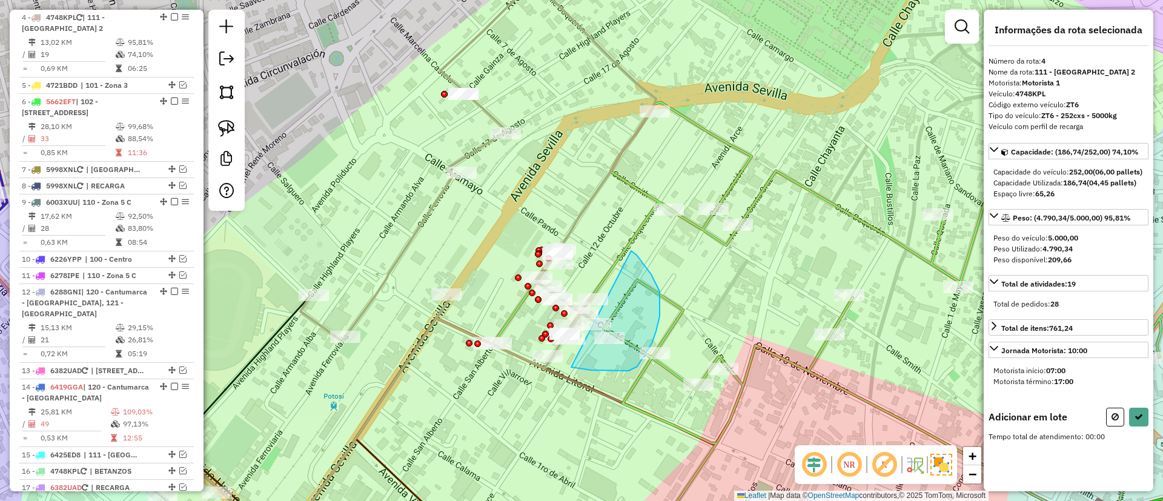
drag, startPoint x: 571, startPoint y: 367, endPoint x: 631, endPoint y: 251, distance: 130.8
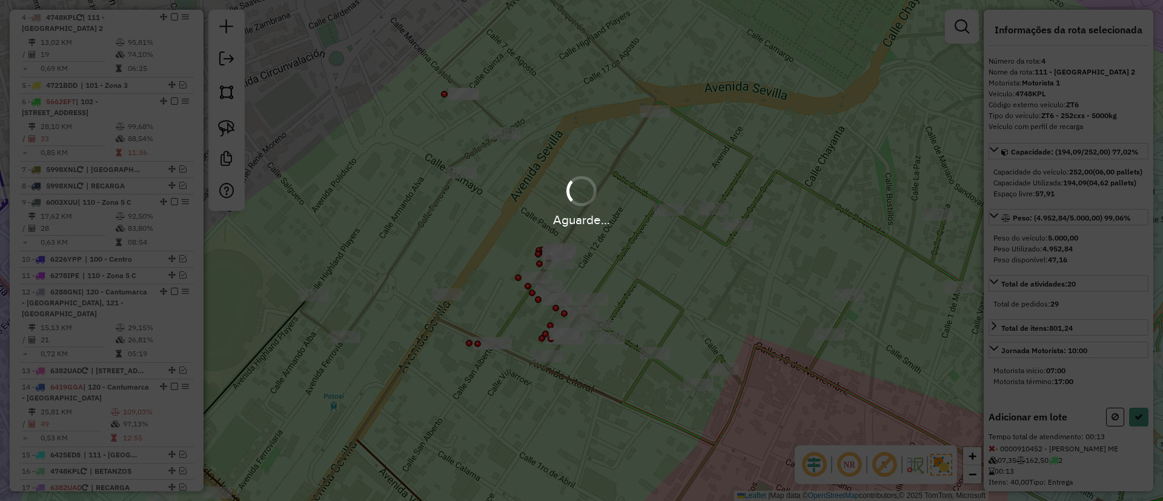
select select "*********"
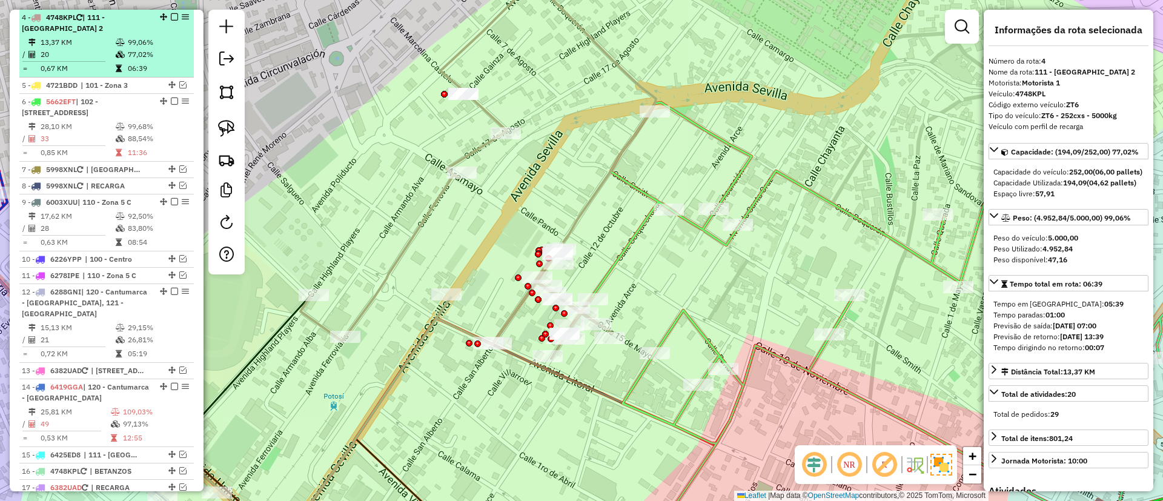
click at [172, 18] on em at bounding box center [174, 16] width 7 height 7
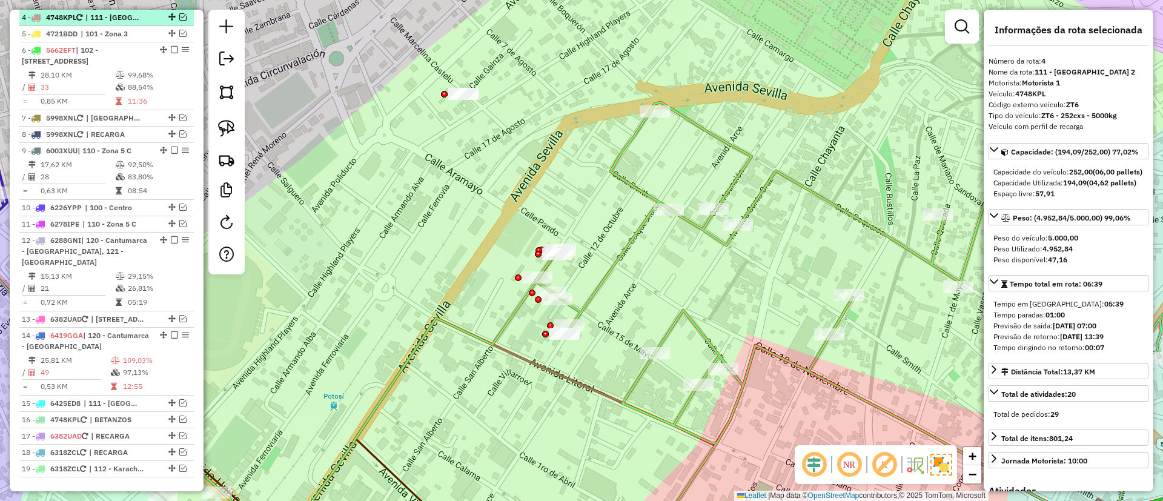
scroll to position [567, 0]
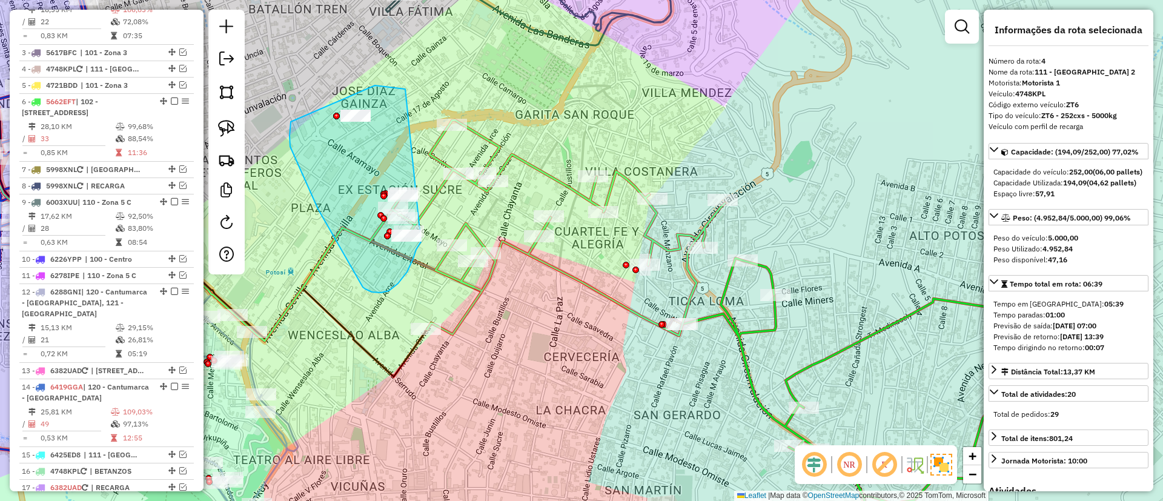
drag, startPoint x: 391, startPoint y: 88, endPoint x: 433, endPoint y: 220, distance: 139.3
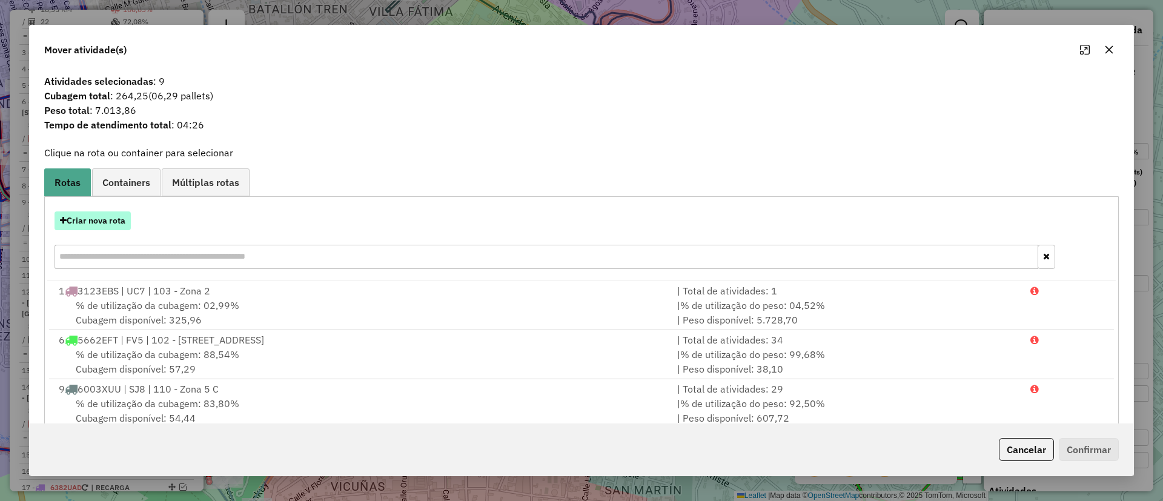
click at [110, 220] on button "Criar nova rota" at bounding box center [93, 220] width 76 height 19
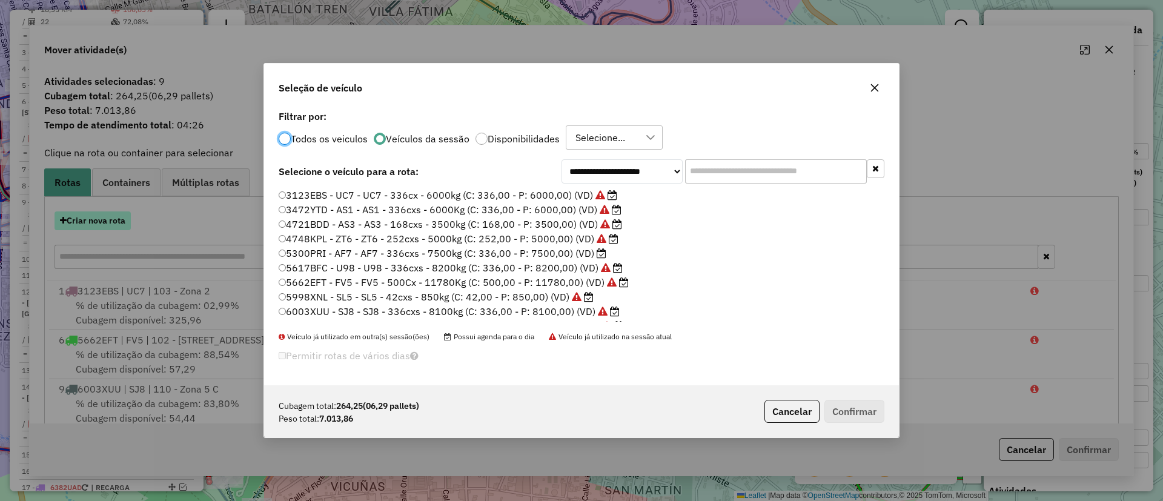
scroll to position [7, 4]
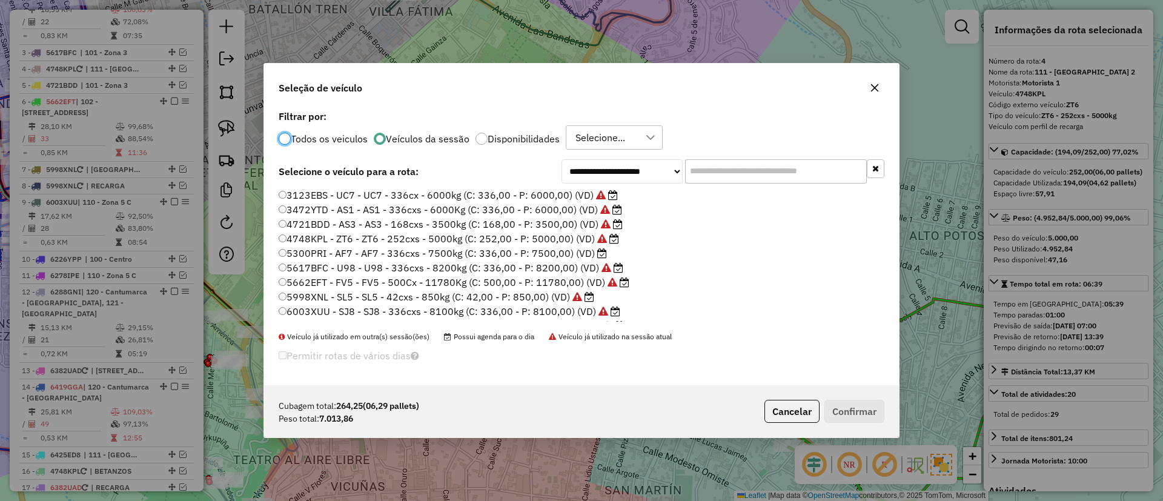
click at [573, 250] on label "5300PRI - AF7 - AF7 - 336cxs - 7500kg (C: 336,00 - P: 7500,00) (VD)" at bounding box center [443, 253] width 328 height 15
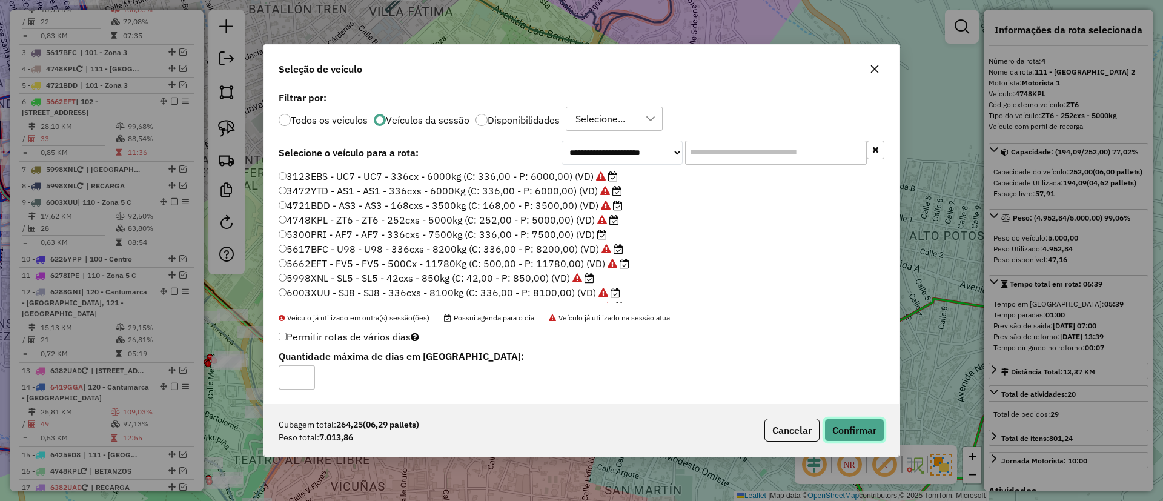
click at [861, 434] on button "Confirmar" at bounding box center [854, 430] width 60 height 23
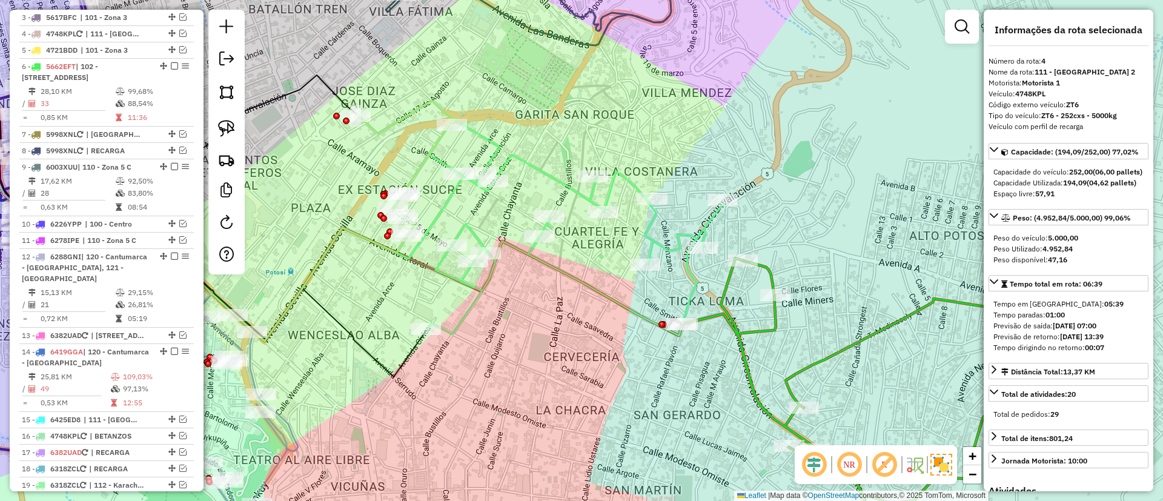
scroll to position [618, 0]
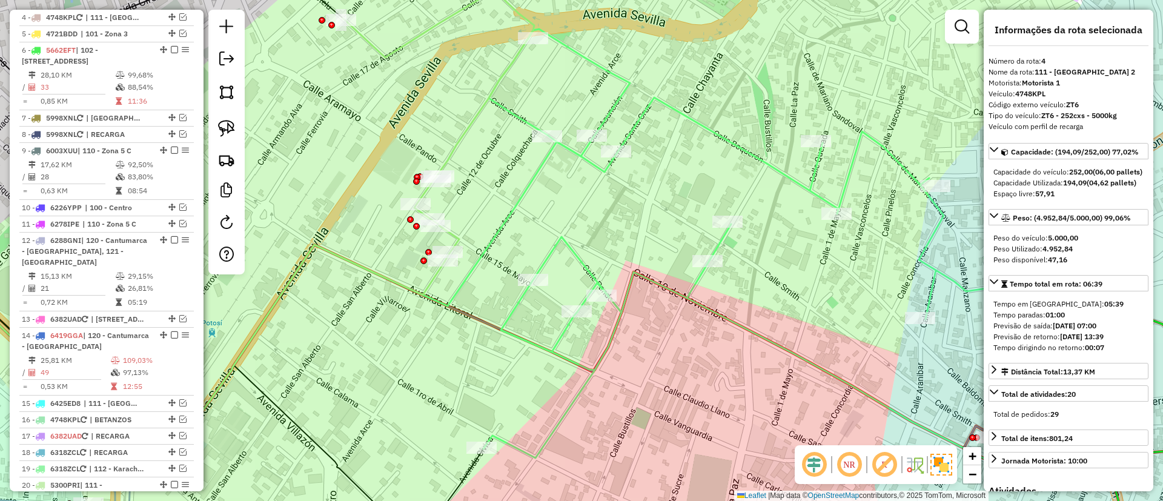
click at [456, 236] on icon at bounding box center [438, 125] width 191 height 271
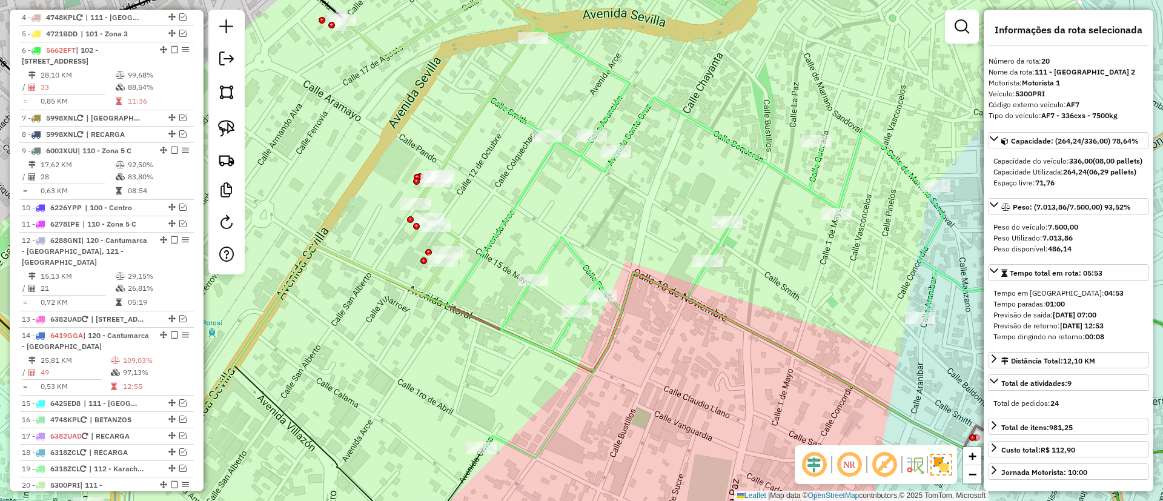
scroll to position [944, 0]
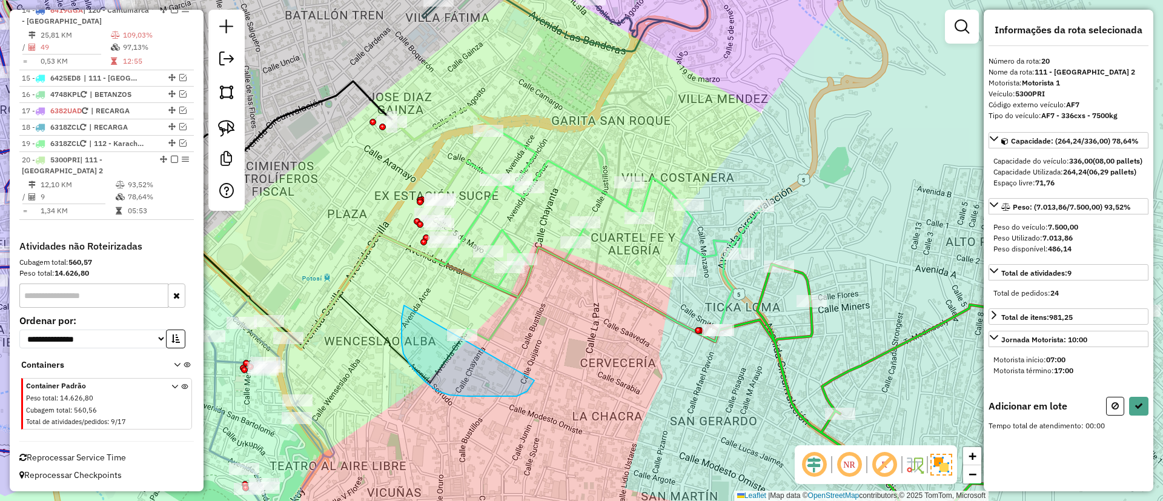
drag, startPoint x: 402, startPoint y: 318, endPoint x: 543, endPoint y: 313, distance: 141.8
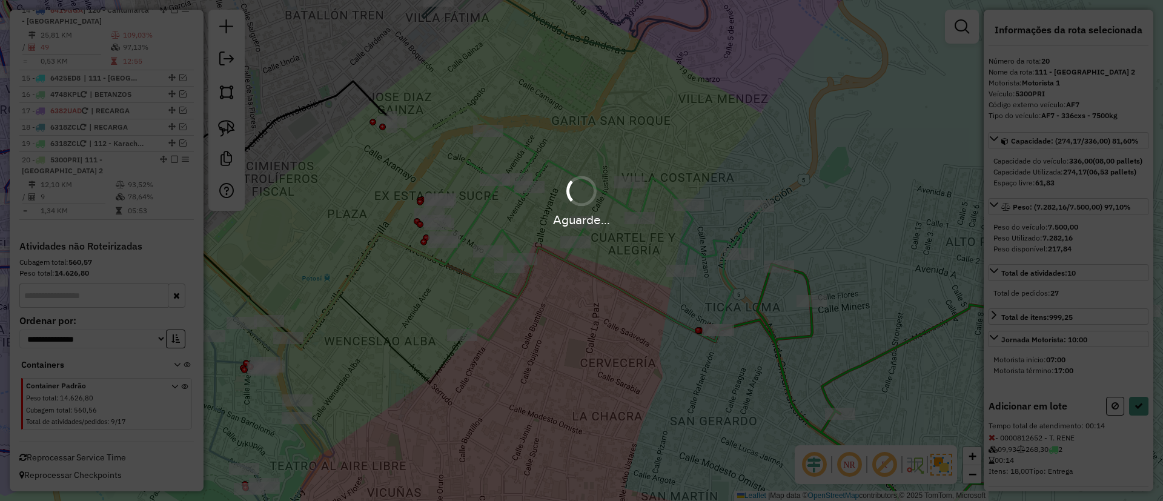
select select "*********"
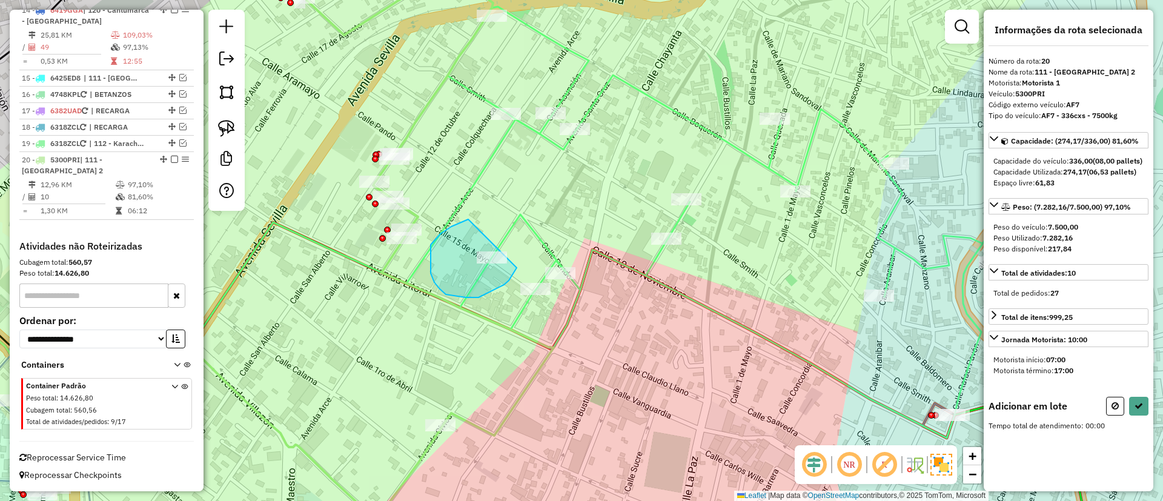
drag, startPoint x: 440, startPoint y: 234, endPoint x: 525, endPoint y: 231, distance: 84.8
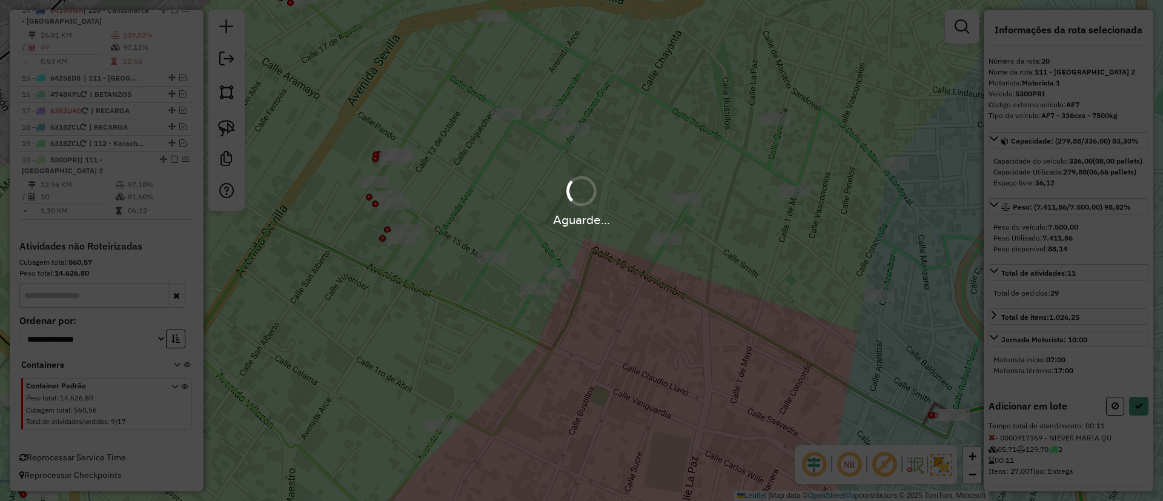
select select "*********"
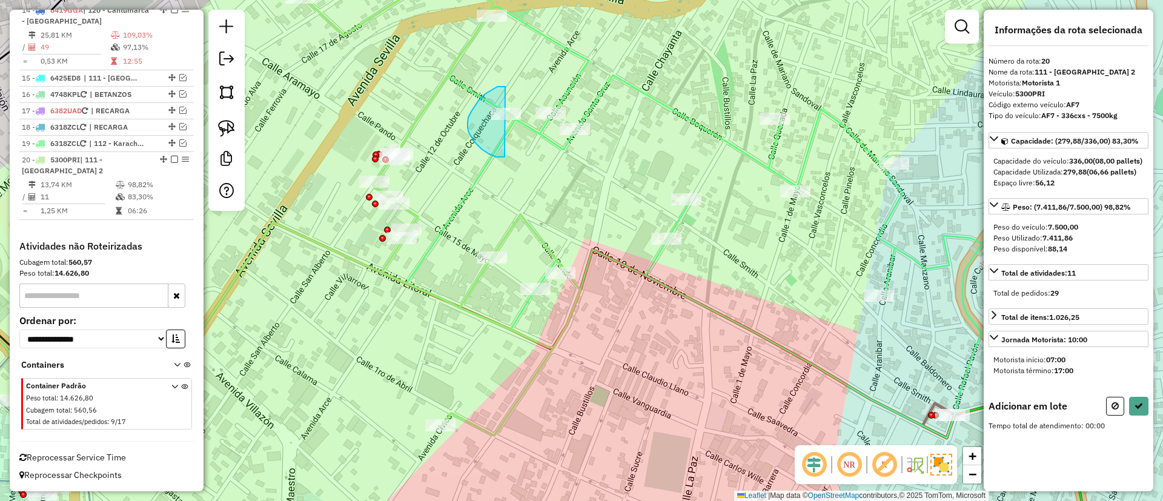
drag, startPoint x: 502, startPoint y: 87, endPoint x: 529, endPoint y: 130, distance: 50.6
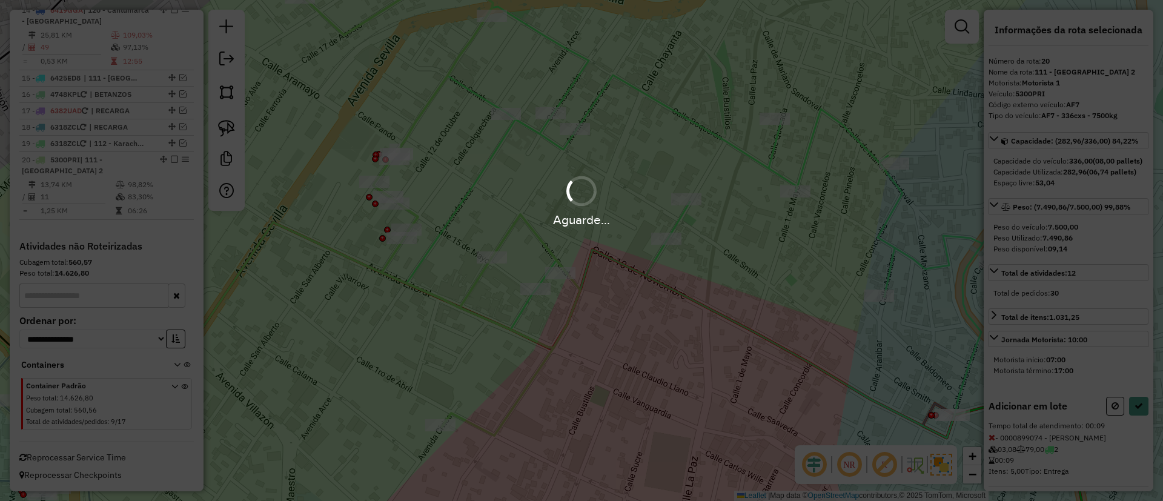
select select "*********"
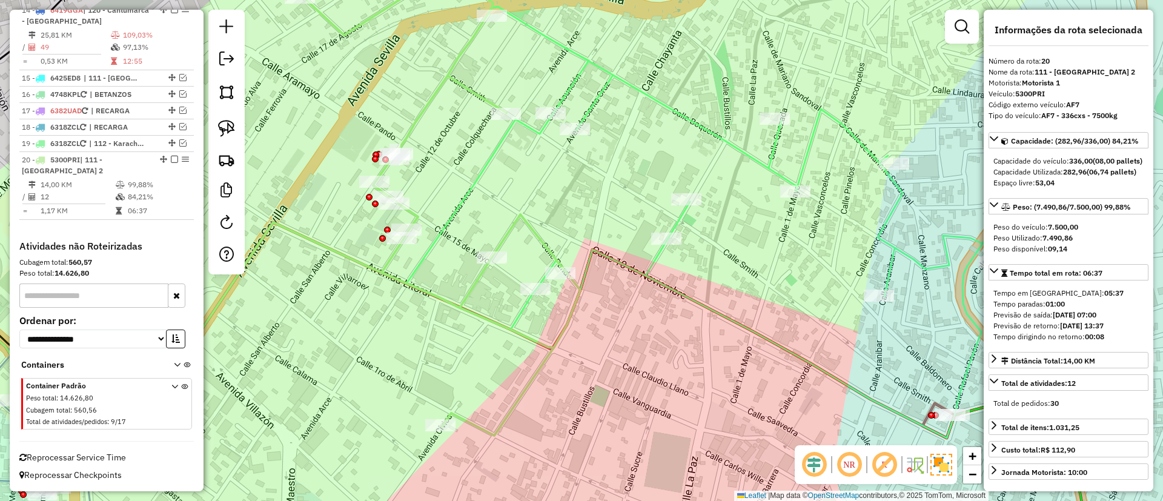
click at [171, 160] on em at bounding box center [174, 159] width 7 height 7
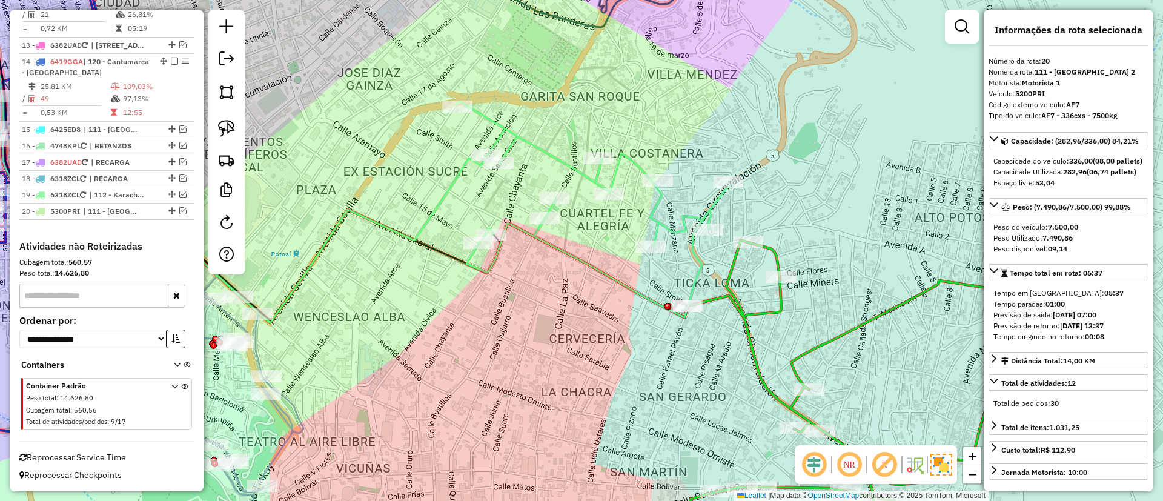
click at [655, 210] on icon at bounding box center [592, 210] width 275 height 216
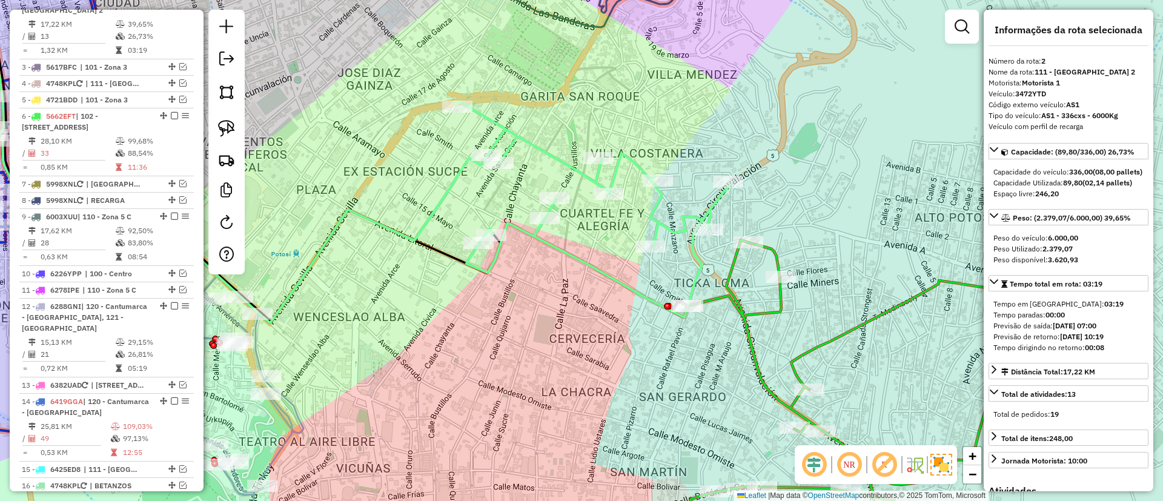
scroll to position [534, 0]
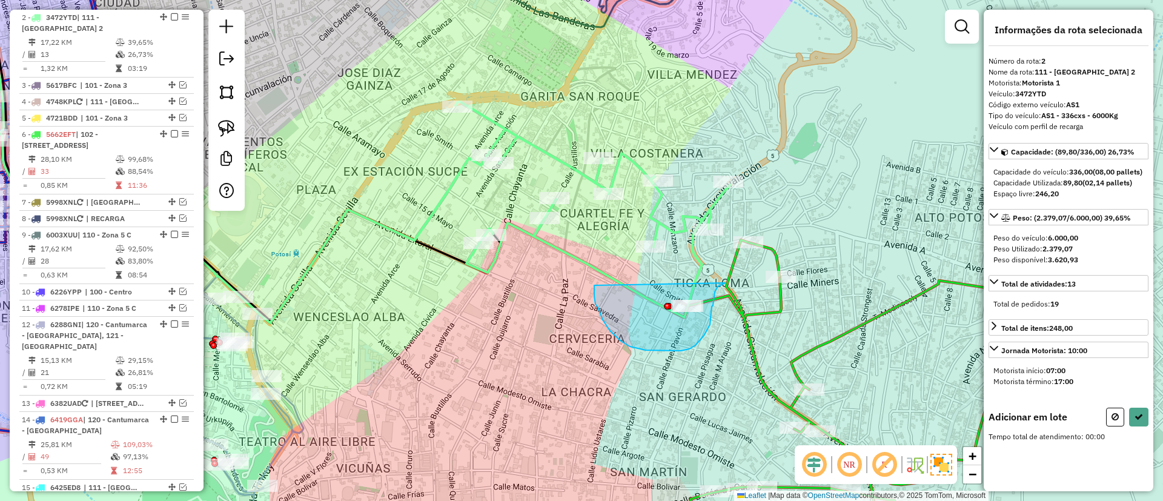
drag, startPoint x: 595, startPoint y: 304, endPoint x: 725, endPoint y: 283, distance: 131.3
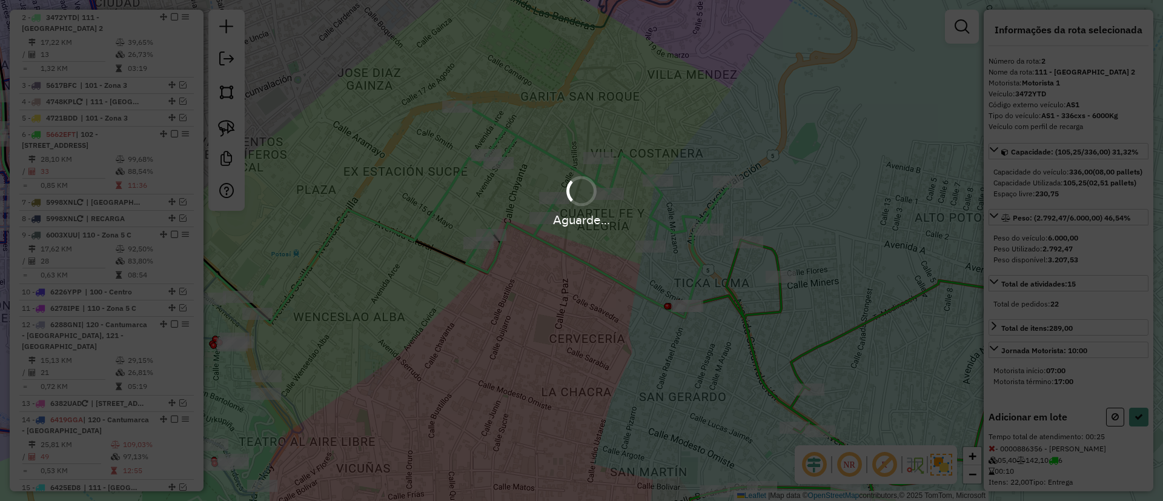
select select "*********"
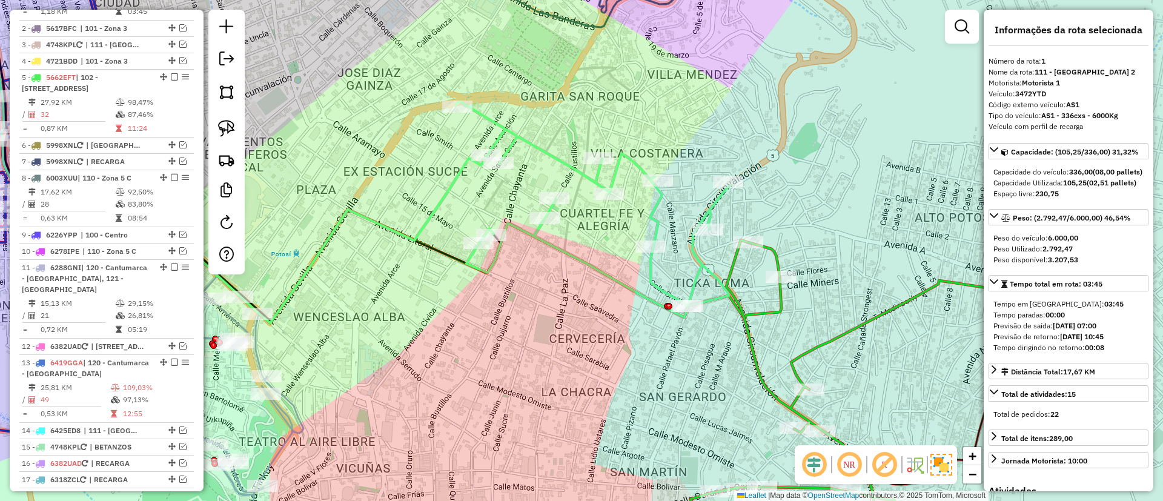
click at [821, 343] on icon at bounding box center [901, 395] width 428 height 311
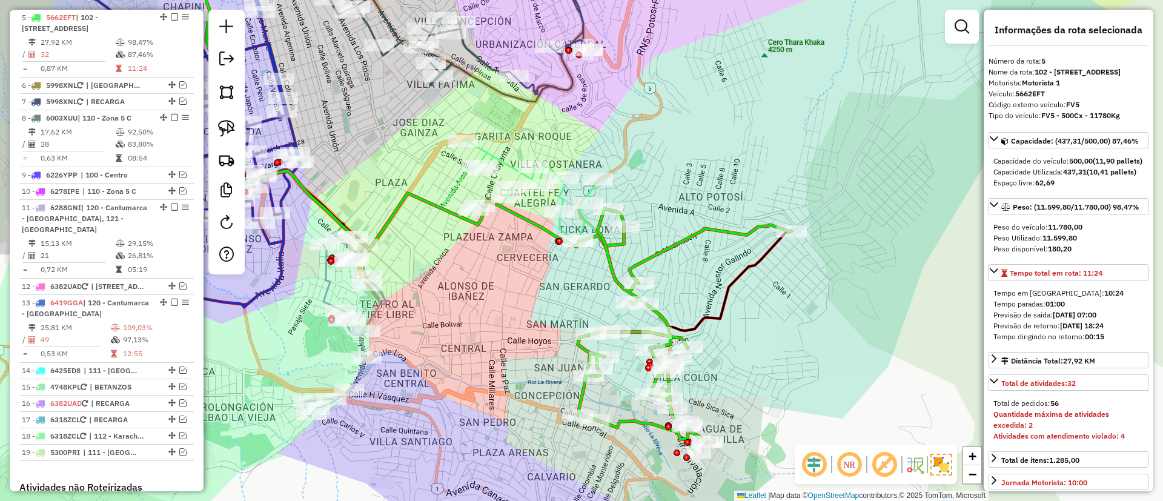
scroll to position [835, 0]
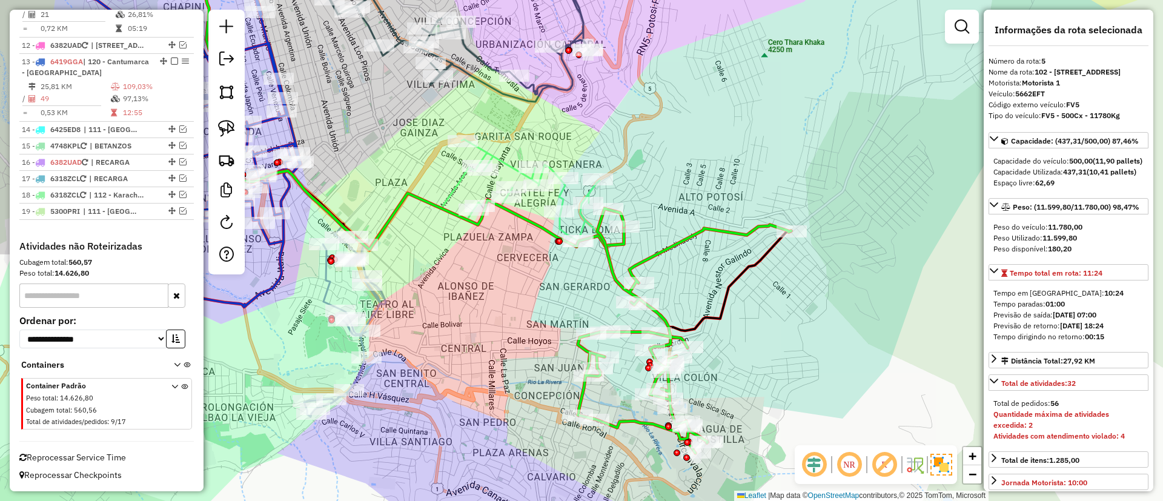
click at [105, 455] on span "Reprocessar Service Time" at bounding box center [72, 457] width 107 height 11
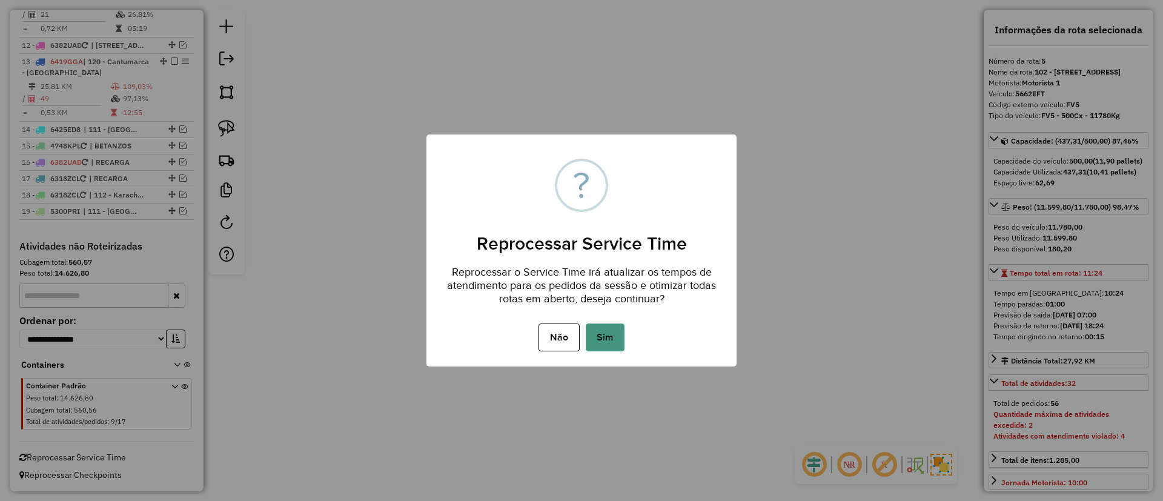
click at [604, 337] on button "Sim" at bounding box center [605, 337] width 39 height 28
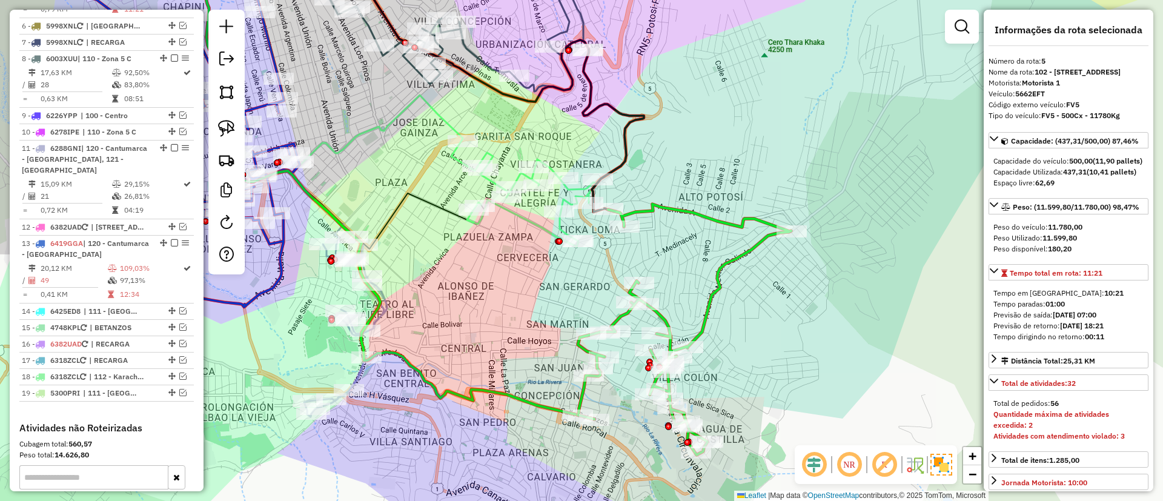
scroll to position [594, 0]
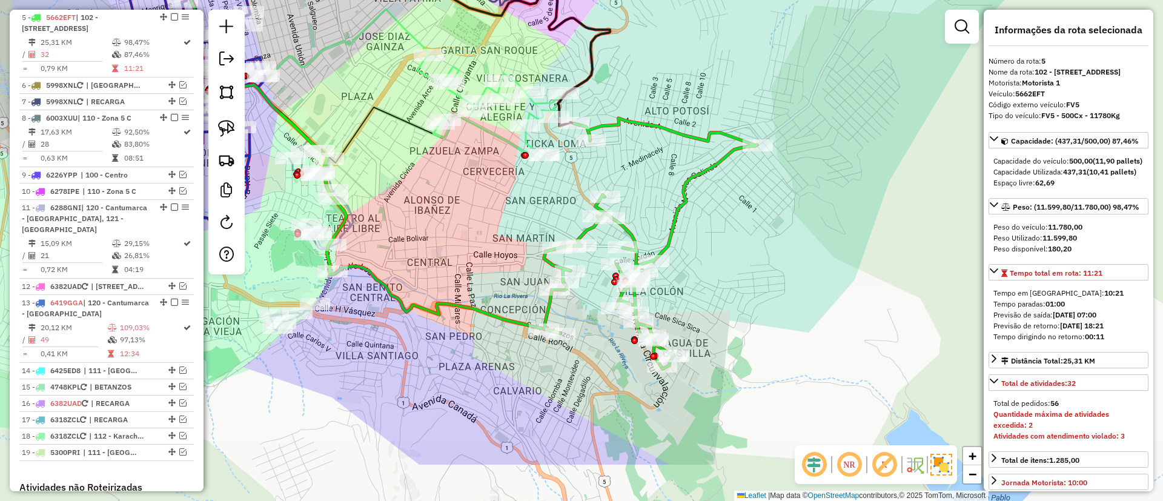
drag, startPoint x: 478, startPoint y: 357, endPoint x: 439, endPoint y: 298, distance: 71.2
click at [437, 303] on div "Janela de atendimento Grade de atendimento Capacidade Transportadoras Veículos …" at bounding box center [581, 250] width 1163 height 501
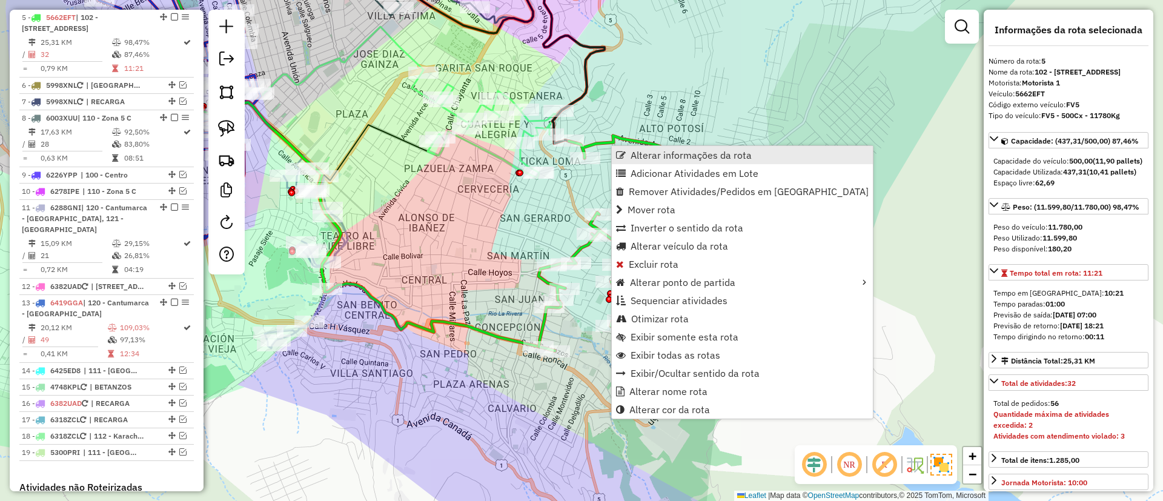
click at [676, 160] on span "Alterar informações da rota" at bounding box center [691, 155] width 121 height 10
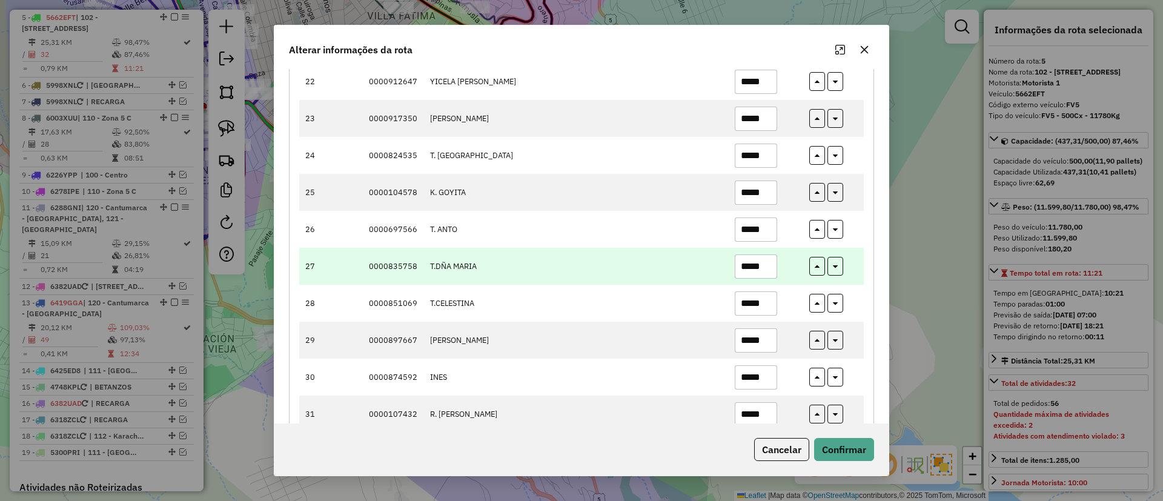
scroll to position [999, 0]
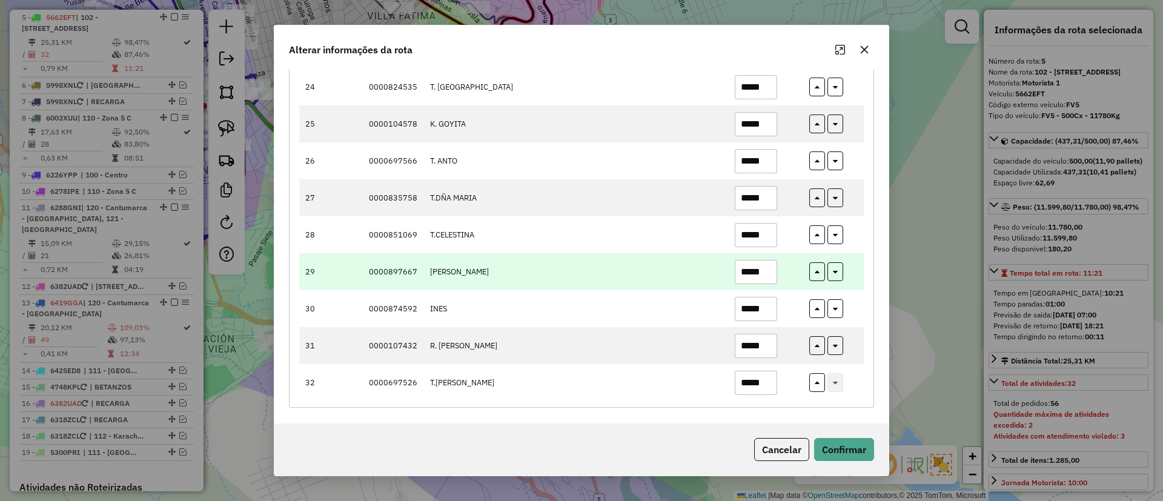
click at [757, 273] on input "*****" at bounding box center [756, 272] width 42 height 24
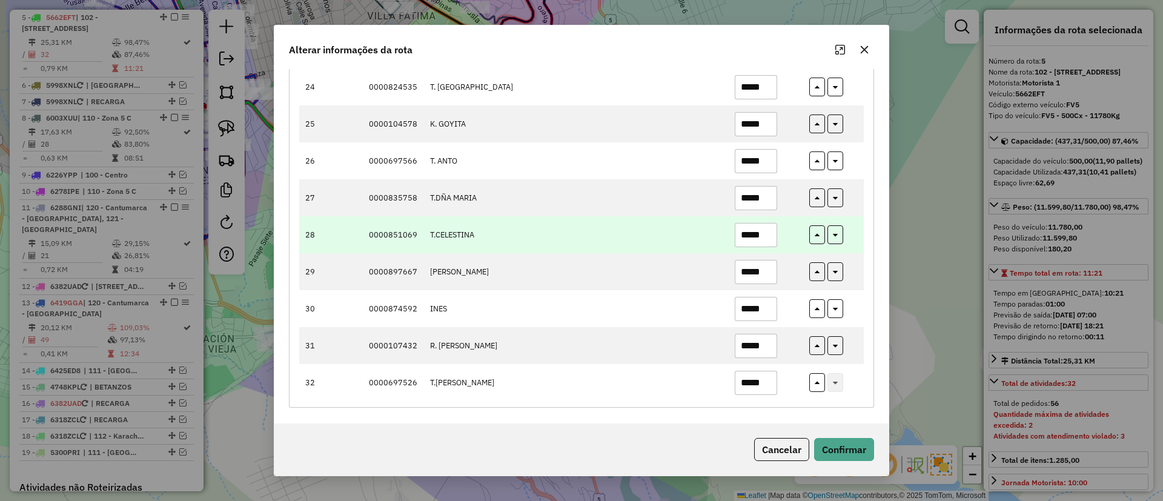
type input "*****"
click at [755, 234] on input "*****" at bounding box center [756, 235] width 42 height 24
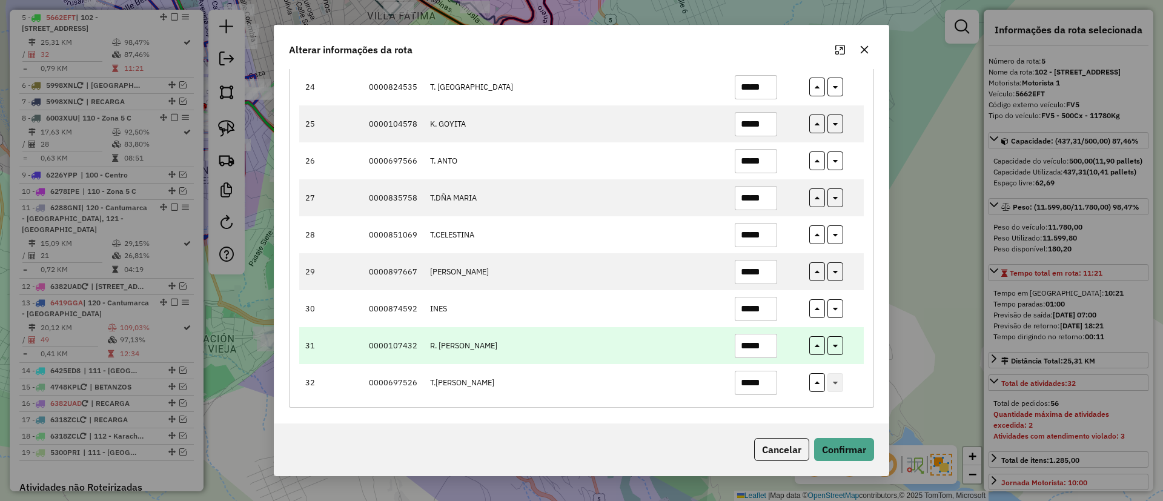
type input "*****"
click at [758, 341] on input "*****" at bounding box center [756, 346] width 42 height 24
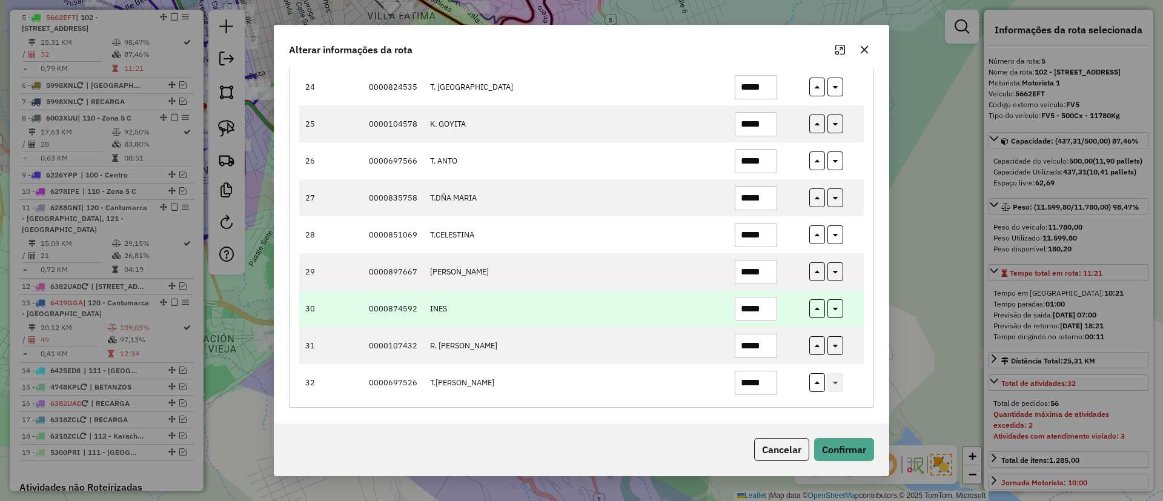
type input "*****"
click at [760, 304] on input "*****" at bounding box center [756, 309] width 42 height 24
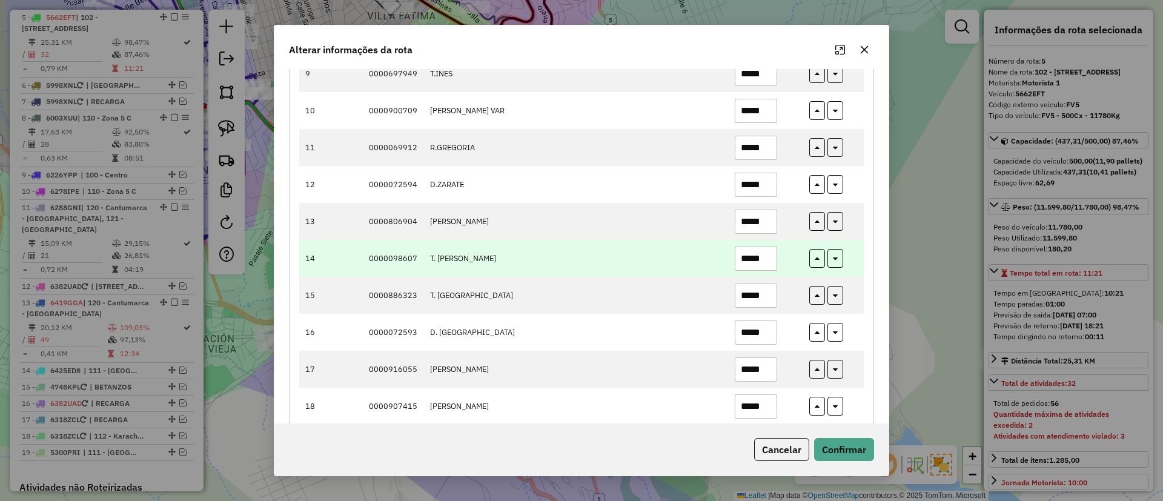
scroll to position [454, 0]
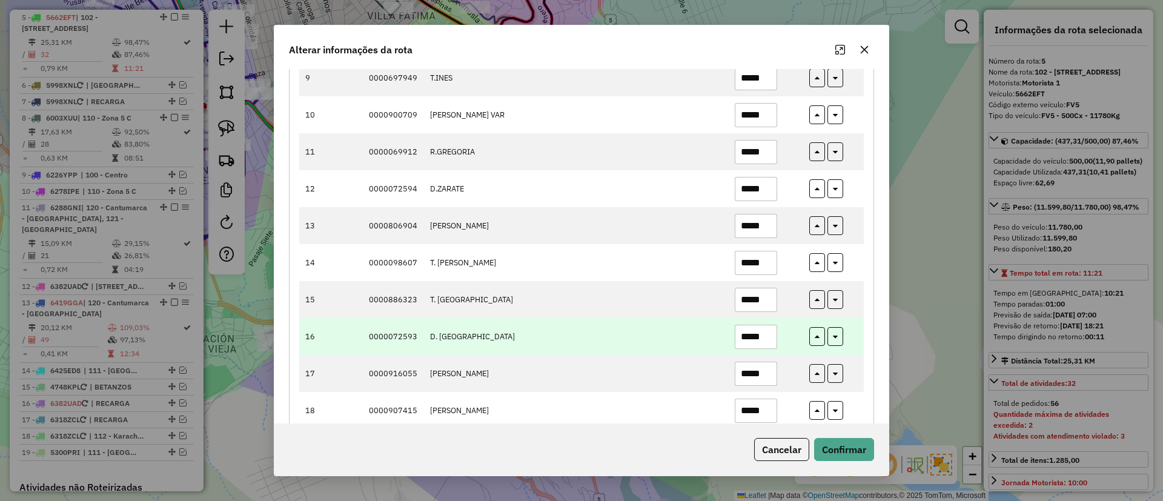
type input "*****"
click at [760, 333] on input "*****" at bounding box center [756, 337] width 42 height 24
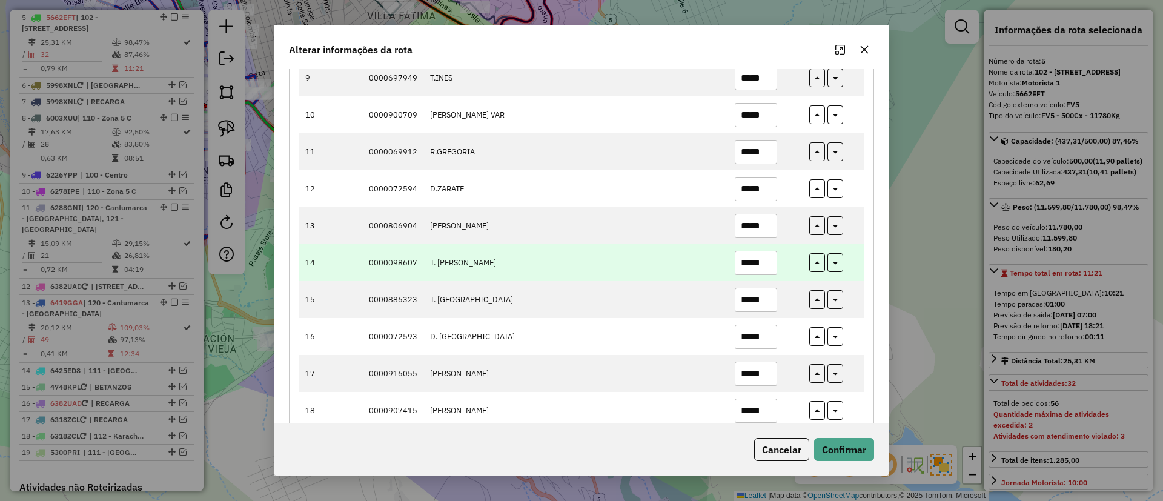
type input "*****"
click at [755, 264] on input "*****" at bounding box center [756, 263] width 42 height 24
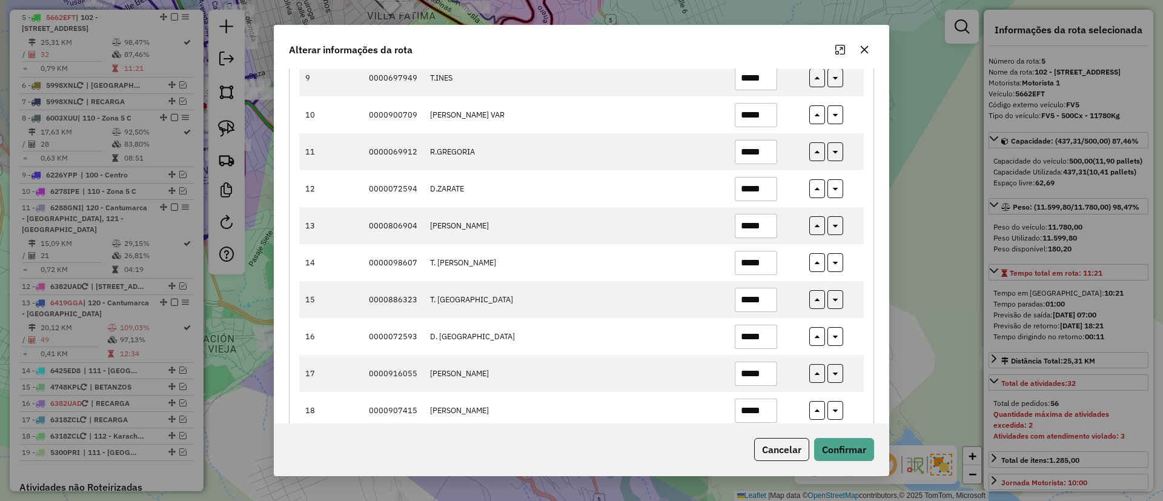
type input "*****"
click at [850, 432] on div "Cancelar Confirmar" at bounding box center [581, 449] width 614 height 52
click at [850, 439] on button "Confirmar" at bounding box center [844, 449] width 60 height 23
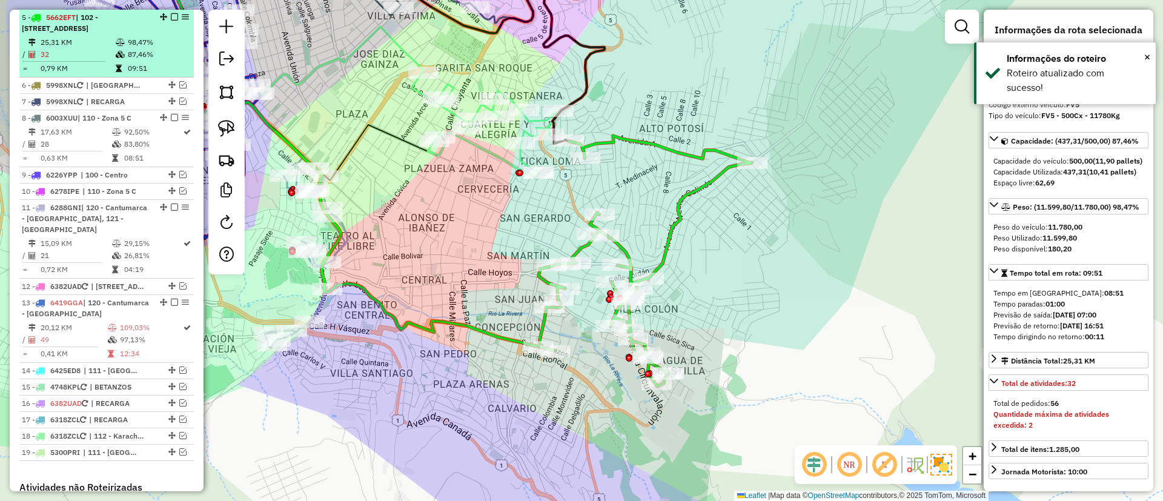
click at [171, 15] on em at bounding box center [174, 16] width 7 height 7
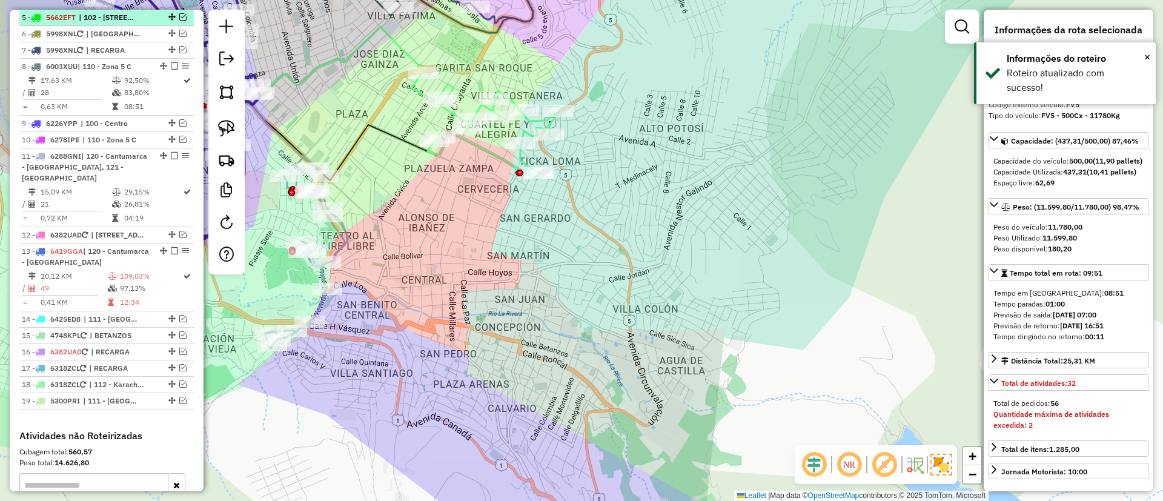
scroll to position [543, 0]
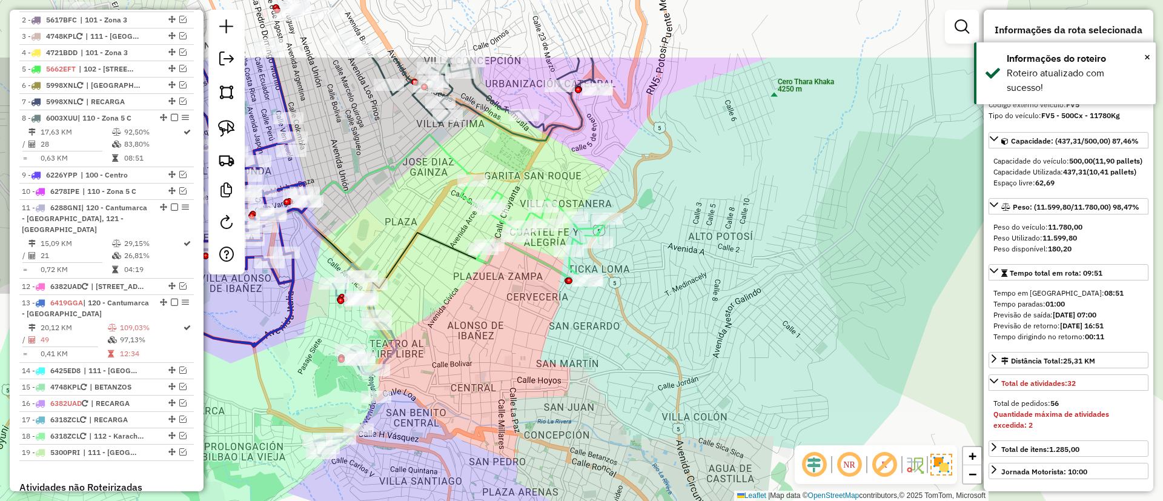
drag, startPoint x: 414, startPoint y: 156, endPoint x: 518, endPoint y: 256, distance: 143.9
click at [460, 256] on icon at bounding box center [355, 173] width 278 height 231
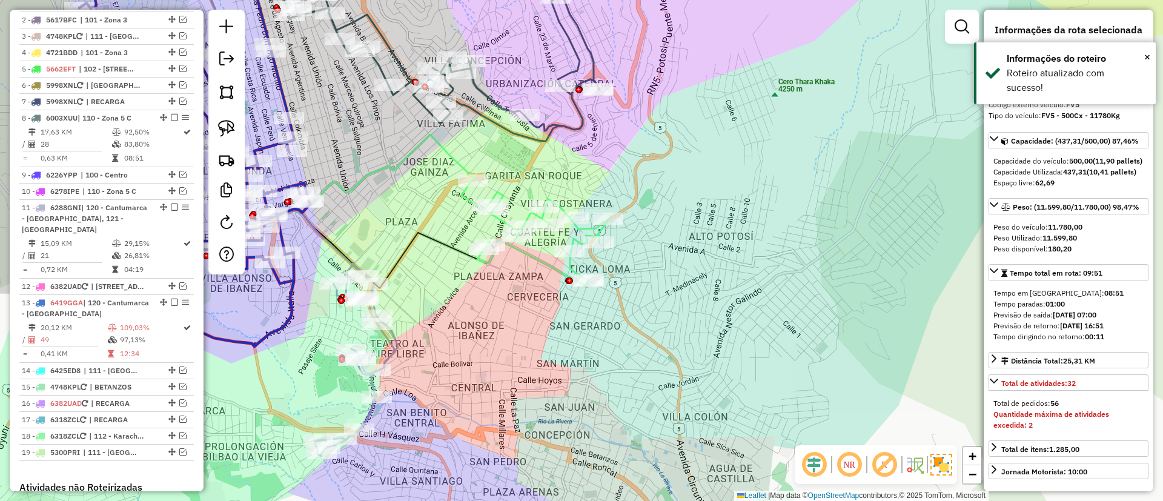
click at [537, 250] on div "Janela de atendimento Grade de atendimento Capacidade Transportadoras Veículos …" at bounding box center [581, 250] width 1163 height 501
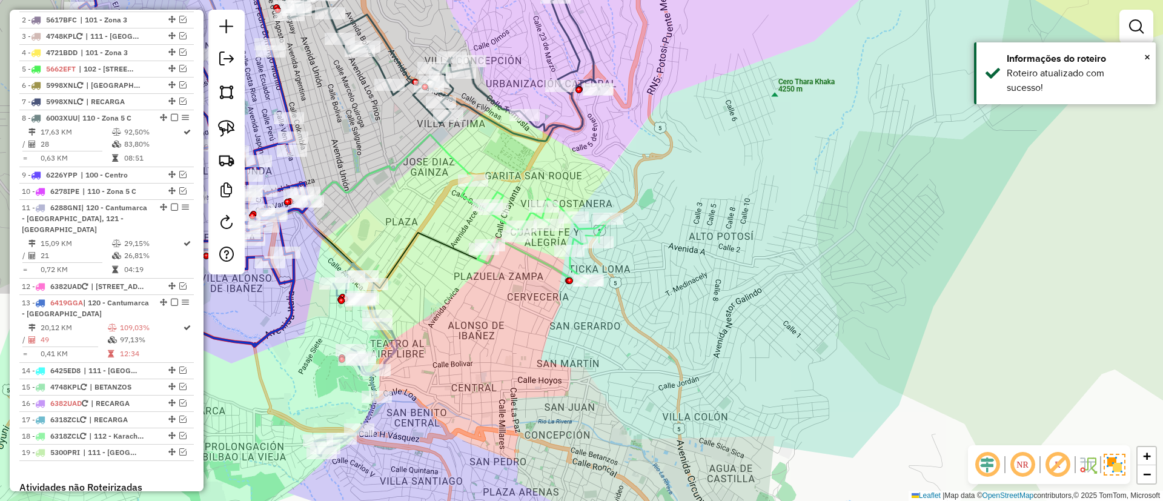
click at [528, 256] on icon at bounding box center [536, 233] width 148 height 106
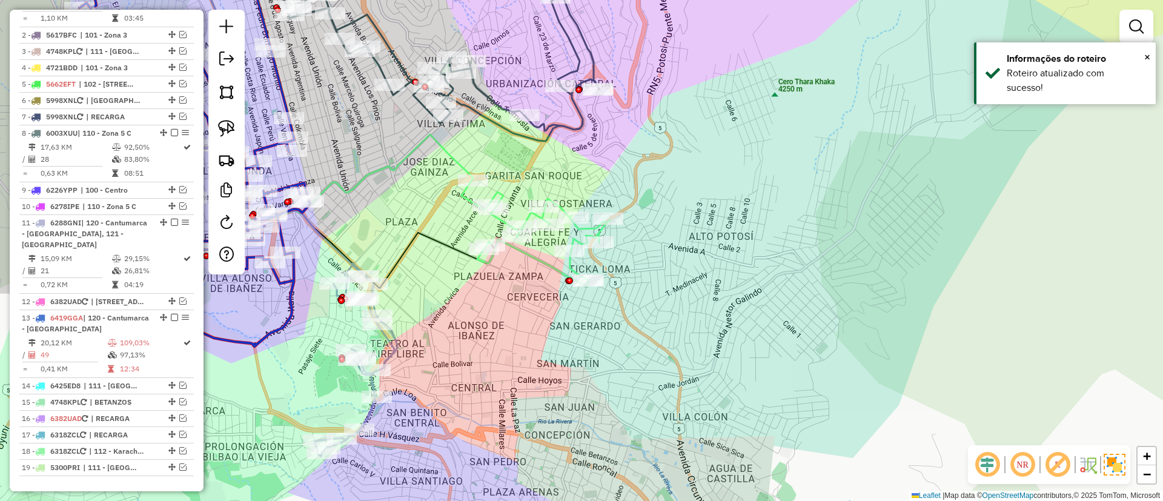
select select "*********"
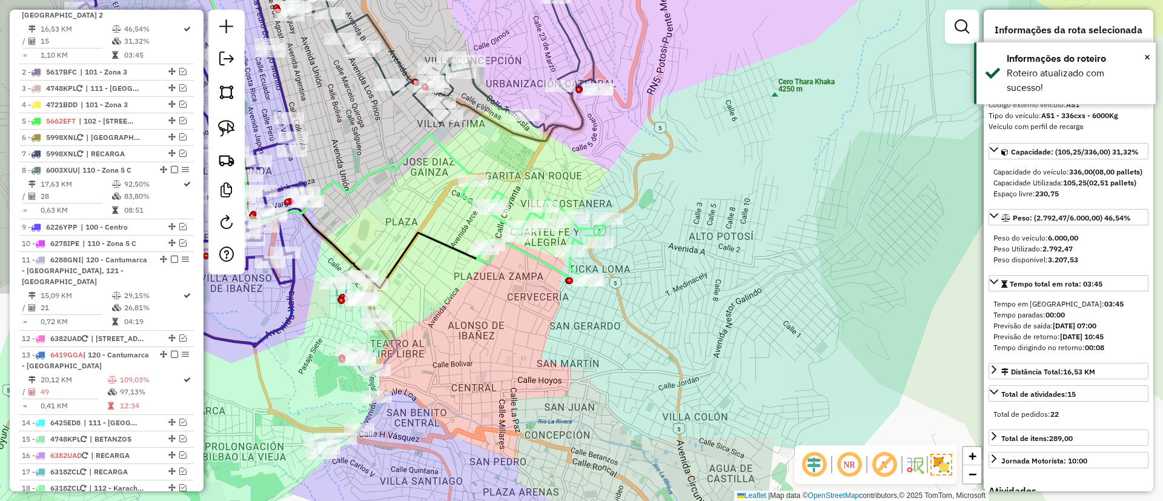
scroll to position [477, 0]
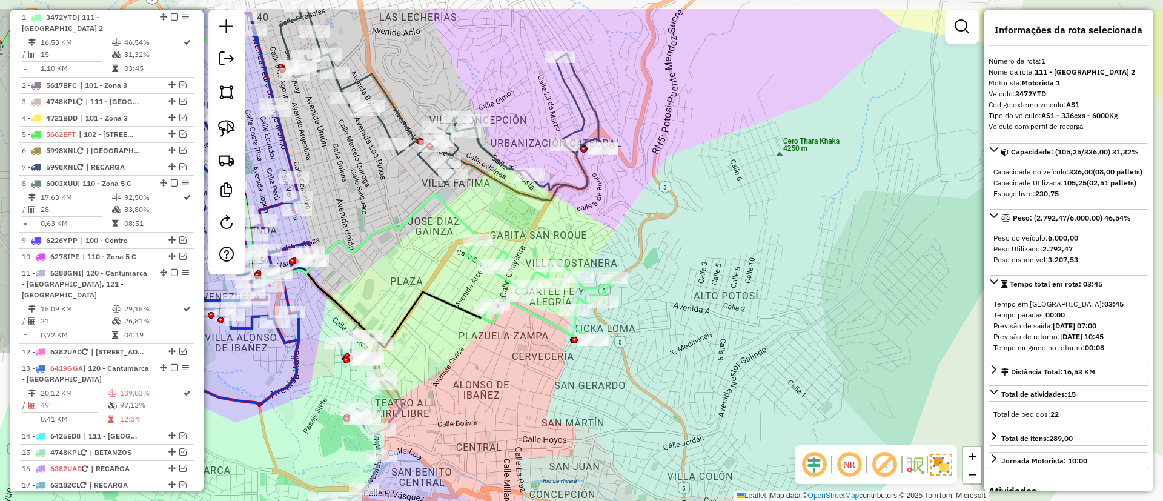
drag, startPoint x: 508, startPoint y: 127, endPoint x: 512, endPoint y: 187, distance: 59.6
click at [512, 187] on icon at bounding box center [441, 104] width 323 height 191
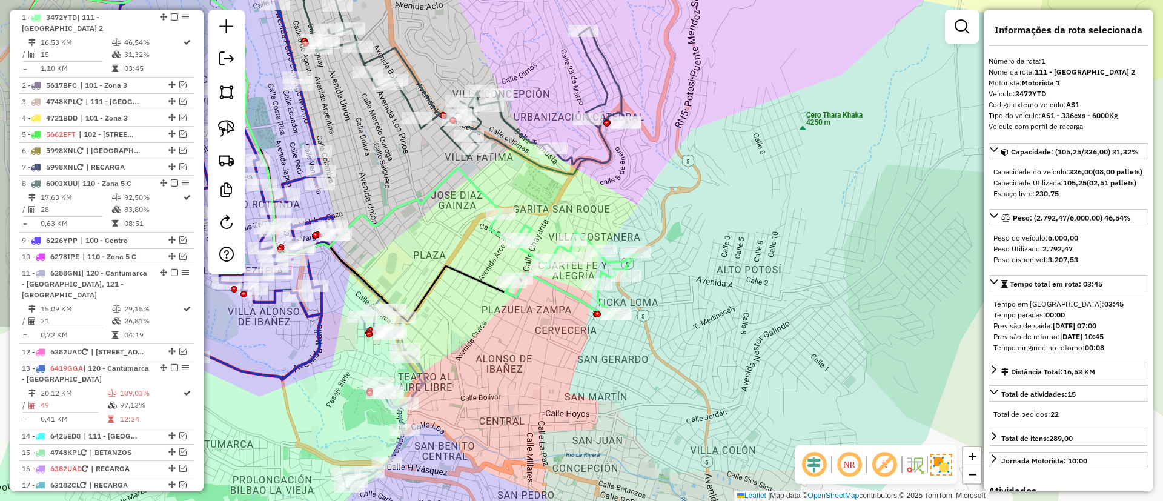
drag, startPoint x: 502, startPoint y: 202, endPoint x: 525, endPoint y: 176, distance: 34.8
click at [525, 176] on div "Janela de atendimento Grade de atendimento Capacidade Transportadoras Veículos …" at bounding box center [581, 250] width 1163 height 501
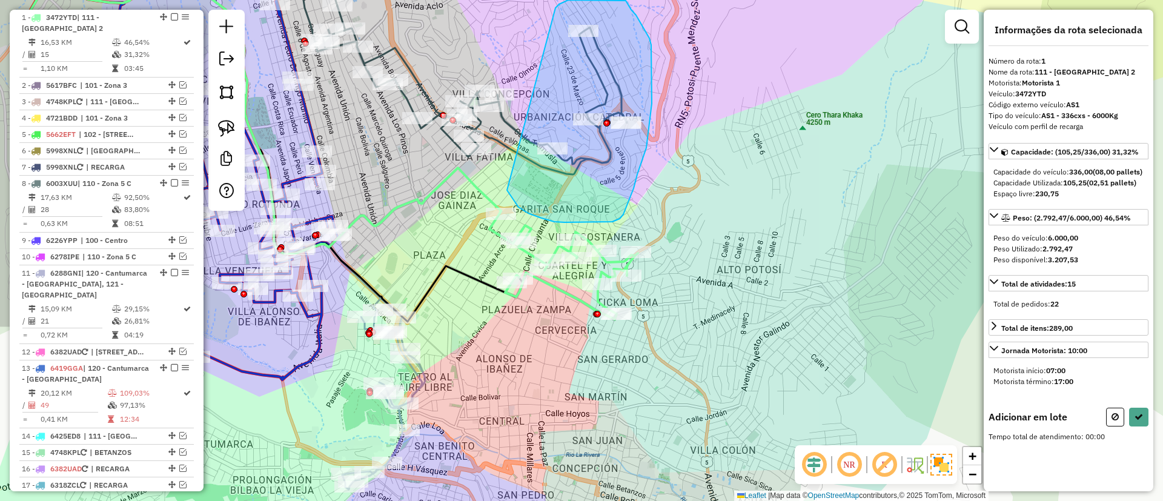
drag, startPoint x: 508, startPoint y: 191, endPoint x: 555, endPoint y: 8, distance: 189.5
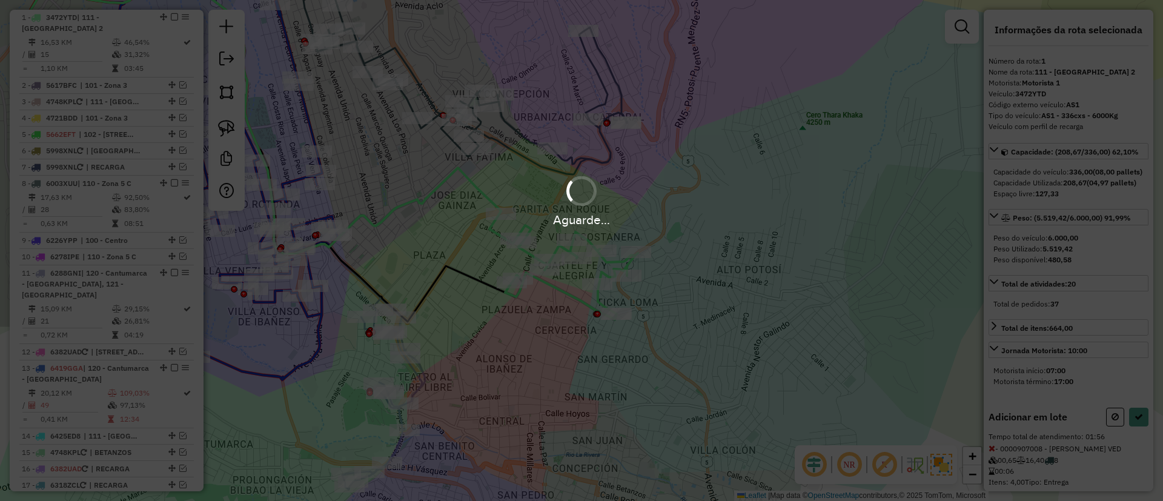
select select "*********"
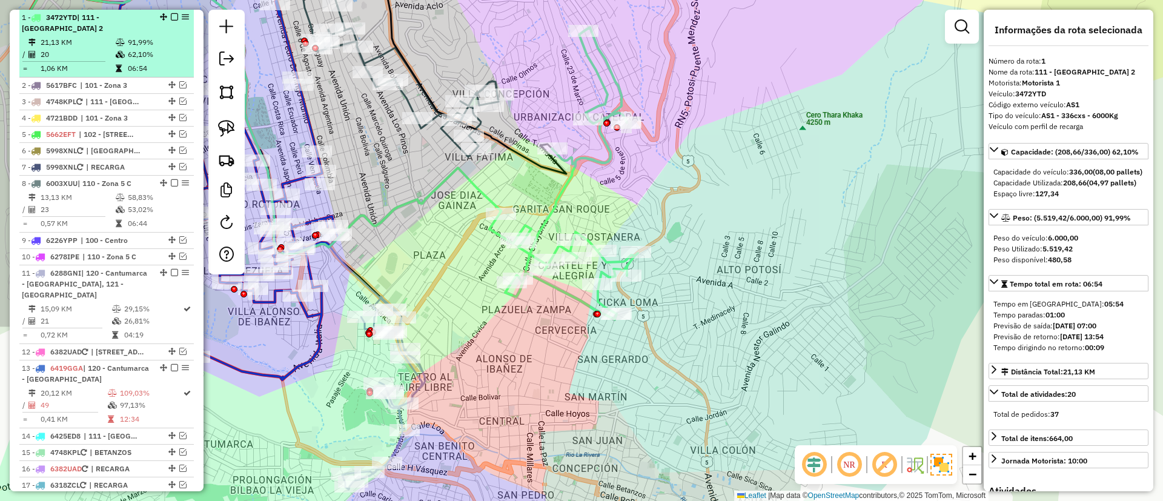
click at [173, 13] on em at bounding box center [174, 16] width 7 height 7
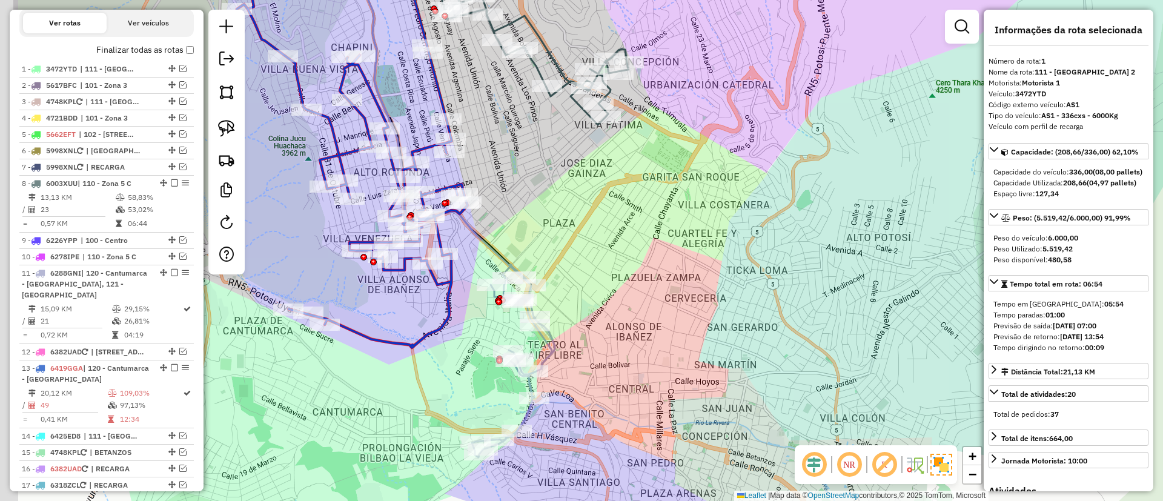
drag, startPoint x: 512, startPoint y: 205, endPoint x: 578, endPoint y: 221, distance: 68.0
click at [577, 221] on div "Janela de atendimento Grade de atendimento Capacidade Transportadoras Veículos …" at bounding box center [581, 250] width 1163 height 501
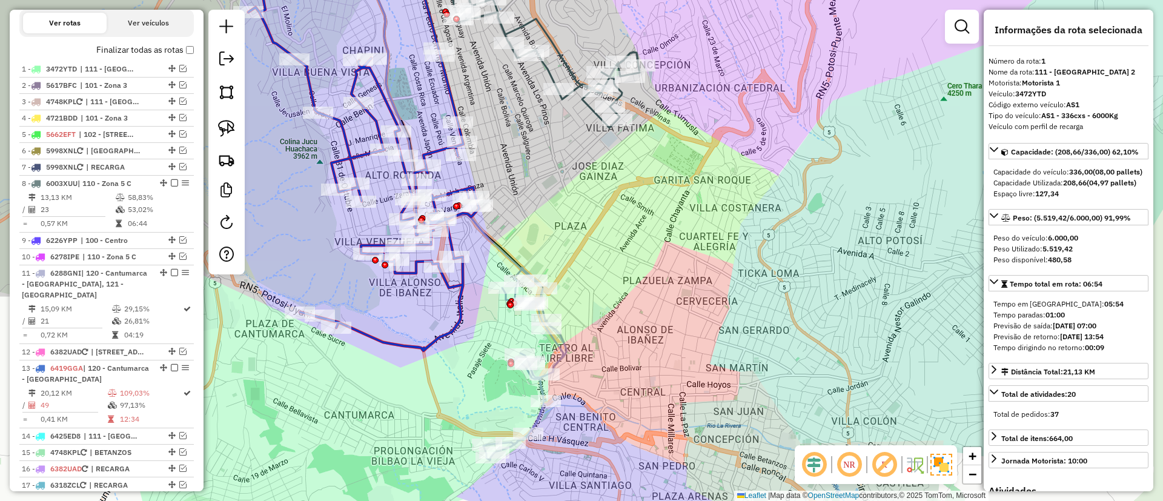
click at [566, 345] on icon at bounding box center [524, 364] width 83 height 193
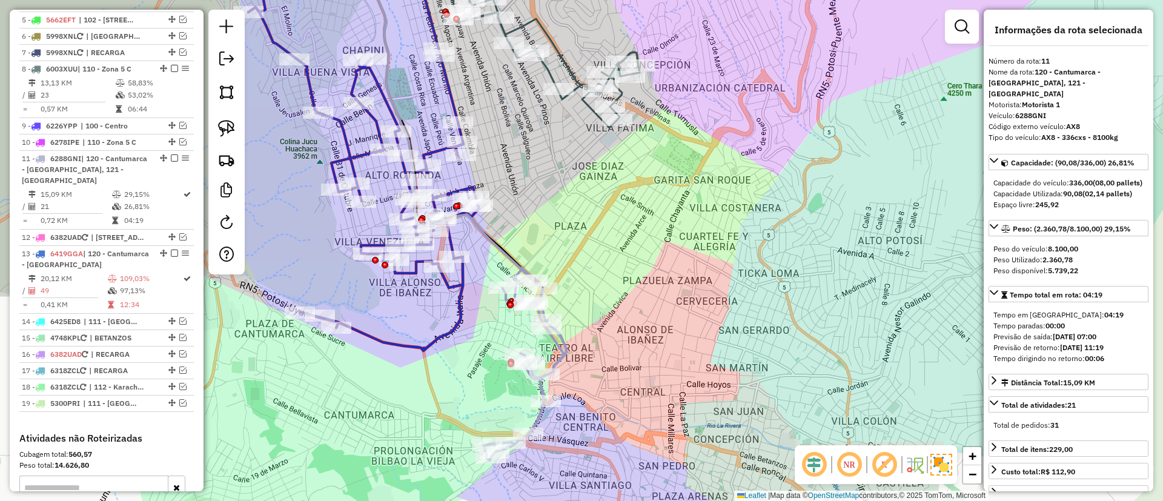
scroll to position [681, 0]
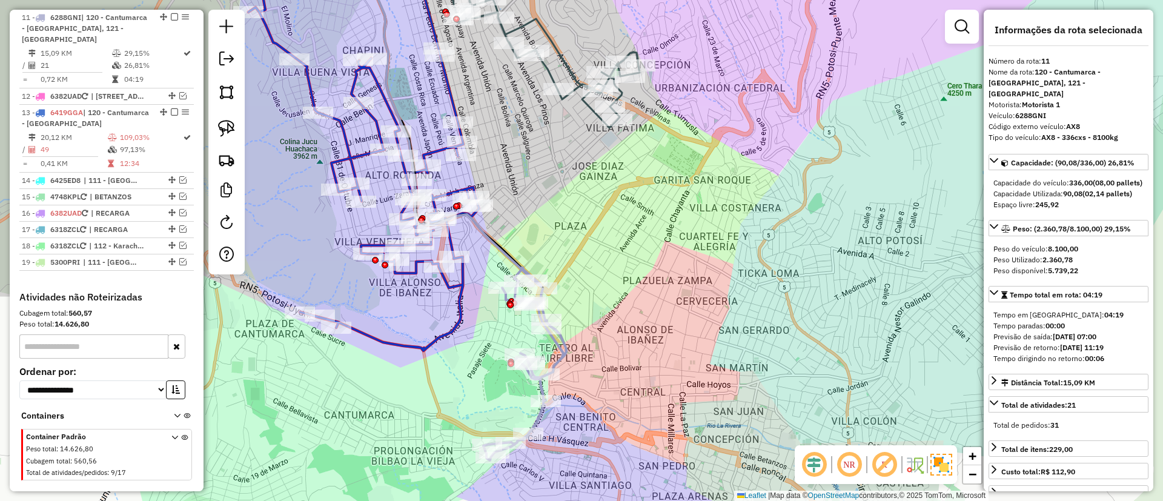
drag, startPoint x: 437, startPoint y: 305, endPoint x: 497, endPoint y: 313, distance: 60.6
click at [497, 313] on div "Janela de atendimento Grade de atendimento Capacidade Transportadoras Veículos …" at bounding box center [581, 250] width 1163 height 501
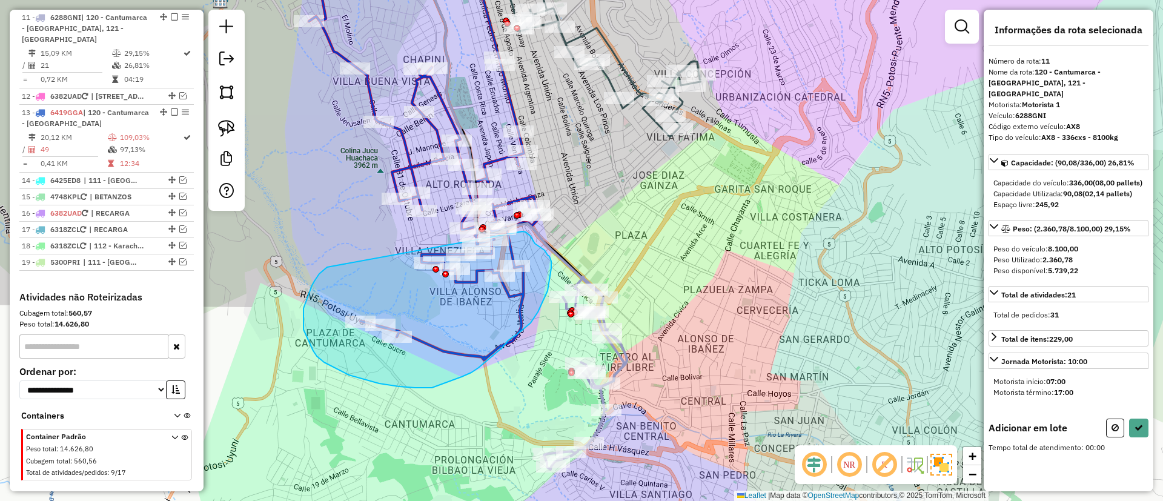
drag, startPoint x: 314, startPoint y: 281, endPoint x: 522, endPoint y: 231, distance: 213.6
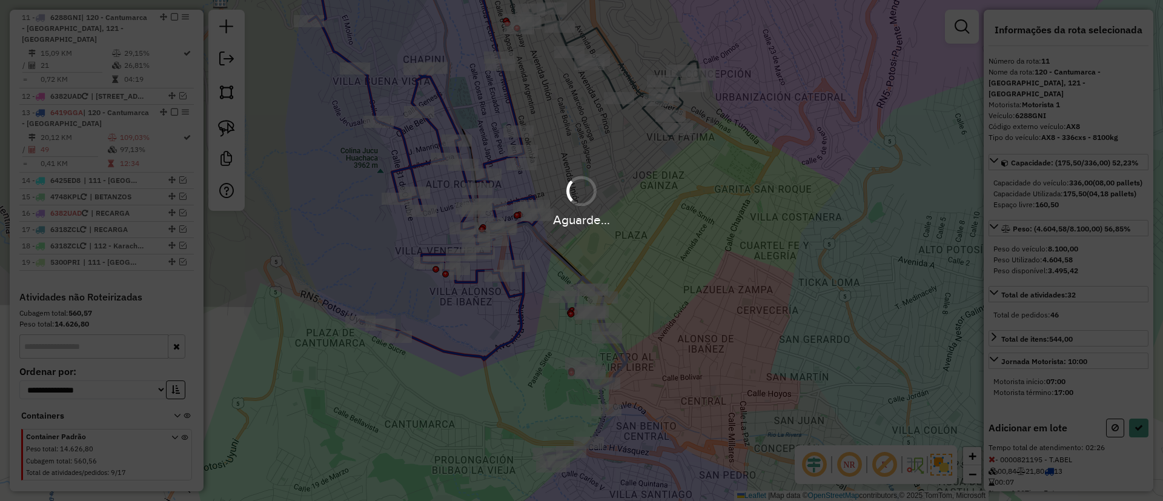
select select "*********"
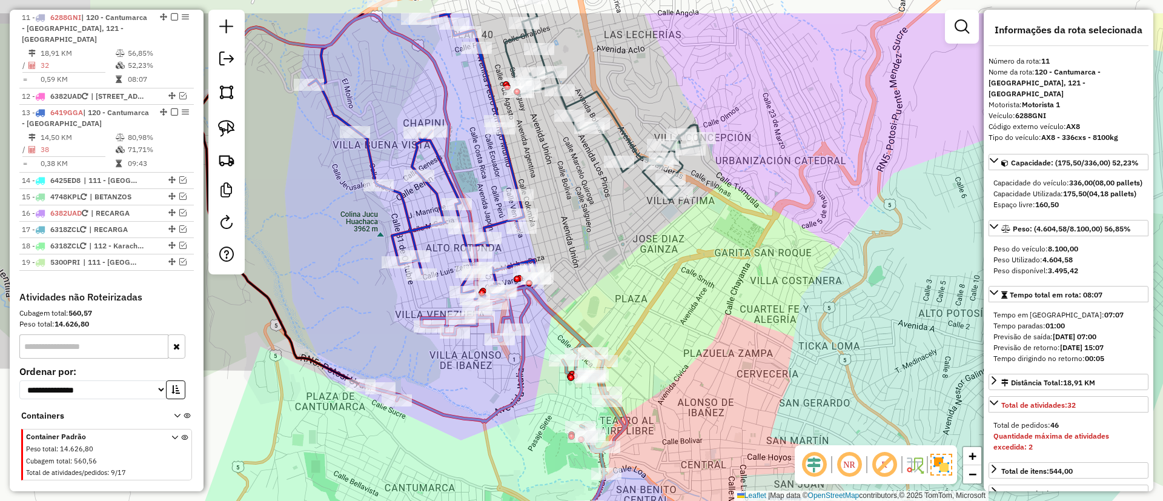
drag, startPoint x: 563, startPoint y: 239, endPoint x: 574, endPoint y: 255, distance: 19.2
click at [563, 281] on div "Janela de atendimento Grade de atendimento Capacidade Transportadoras Veículos …" at bounding box center [581, 250] width 1163 height 501
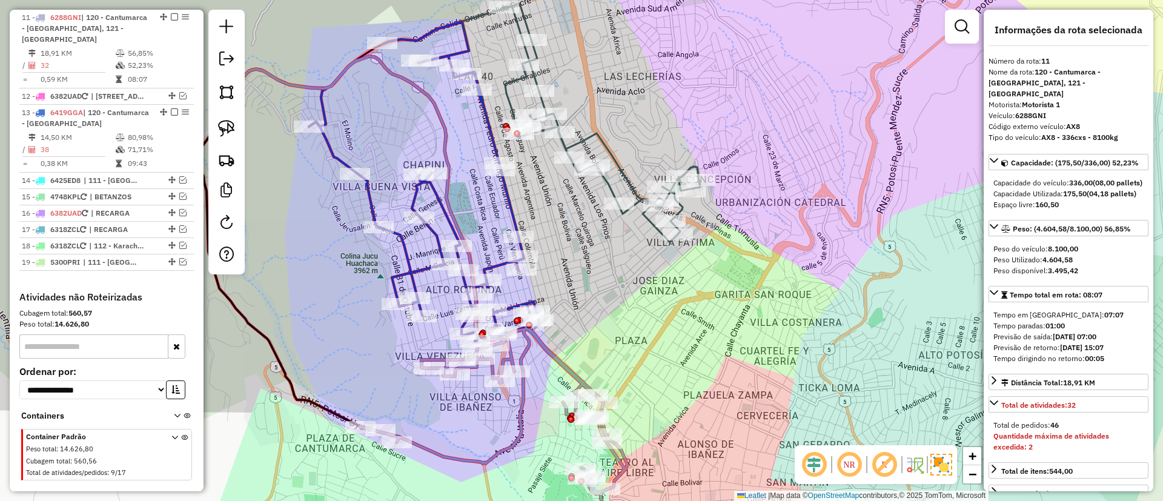
click at [622, 170] on icon at bounding box center [602, 123] width 196 height 239
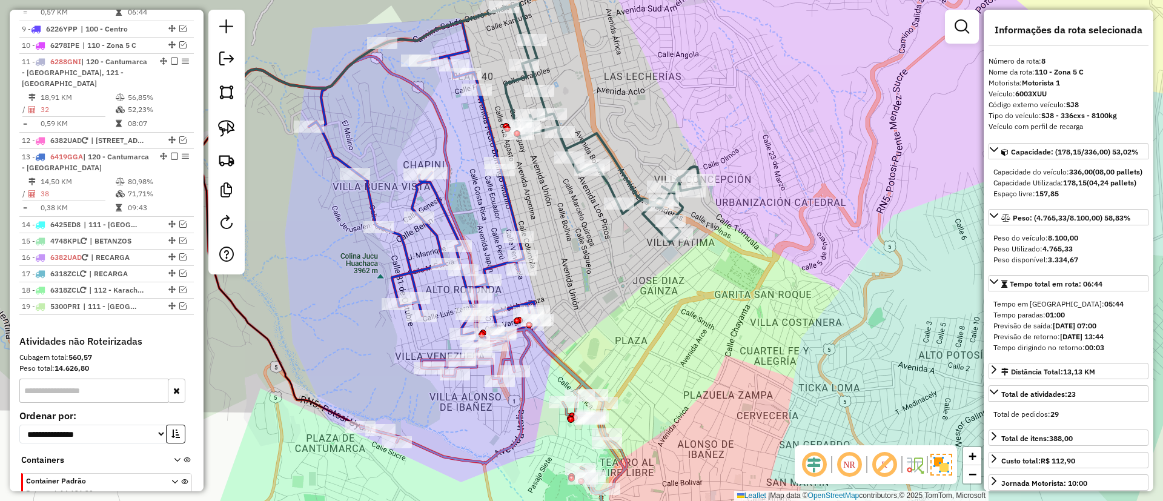
scroll to position [592, 0]
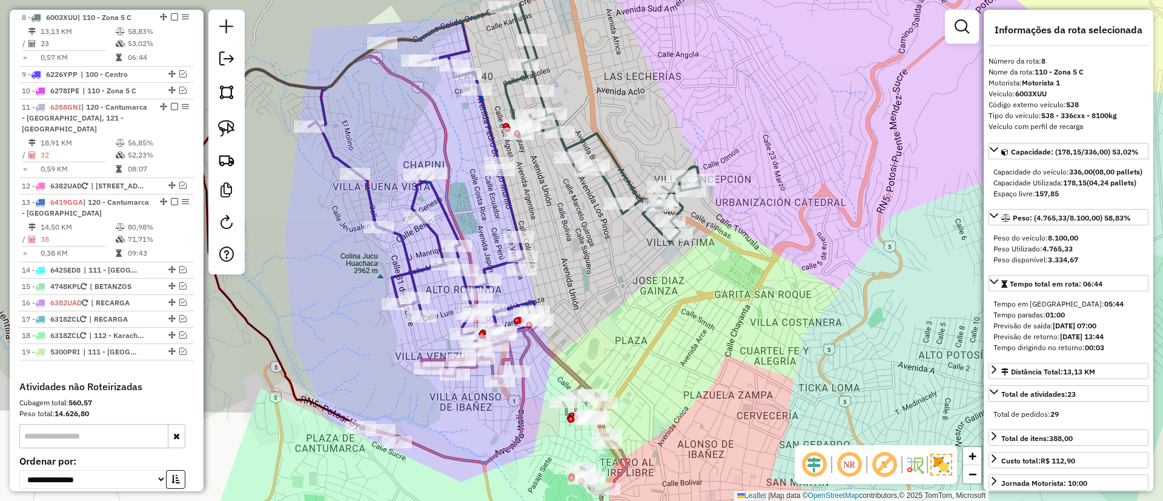
click at [445, 202] on icon at bounding box center [364, 200] width 279 height 288
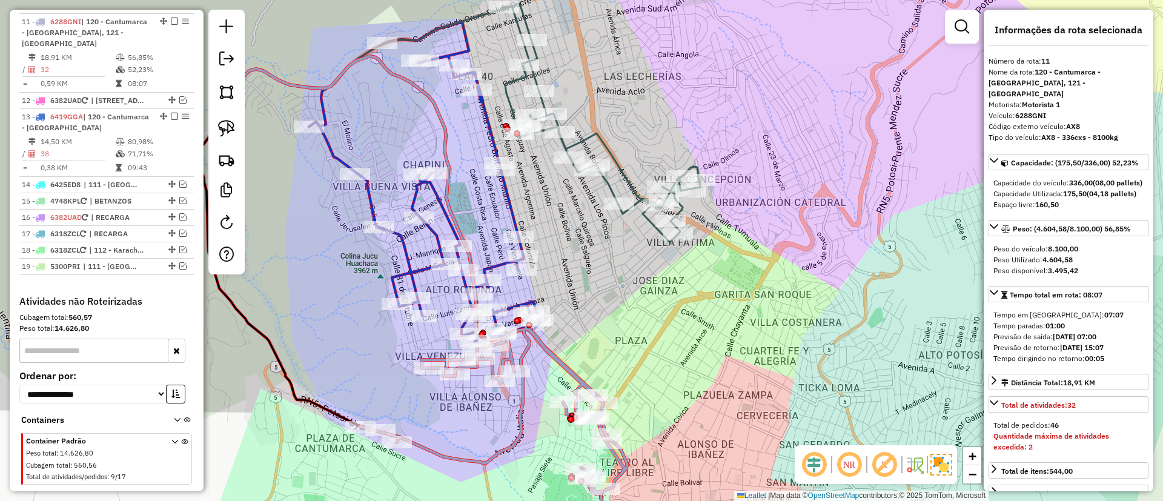
scroll to position [681, 0]
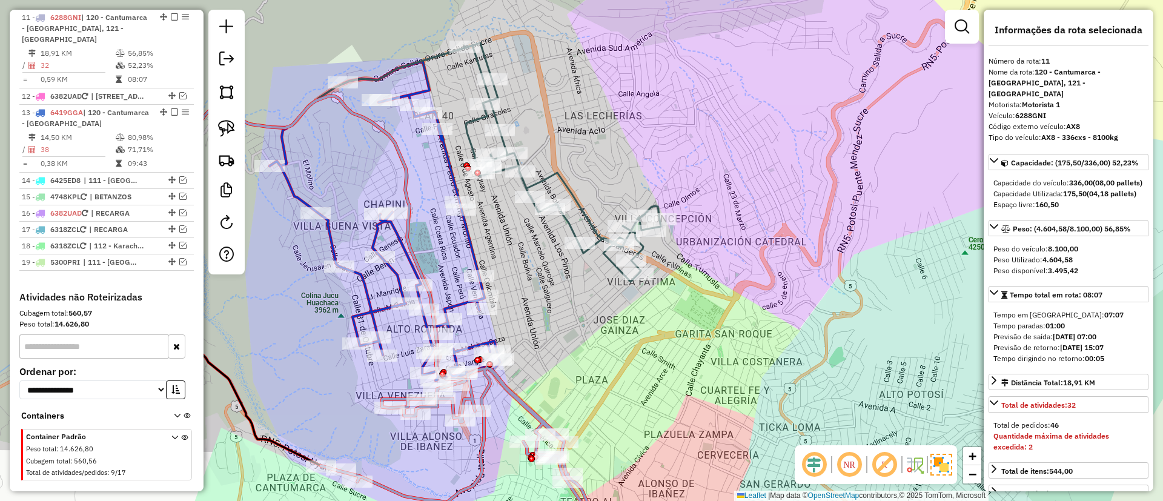
drag, startPoint x: 532, startPoint y: 192, endPoint x: 482, endPoint y: 237, distance: 67.8
click at [482, 237] on div "Janela de atendimento Grade de atendimento Capacidade Transportadoras Veículos …" at bounding box center [581, 250] width 1163 height 501
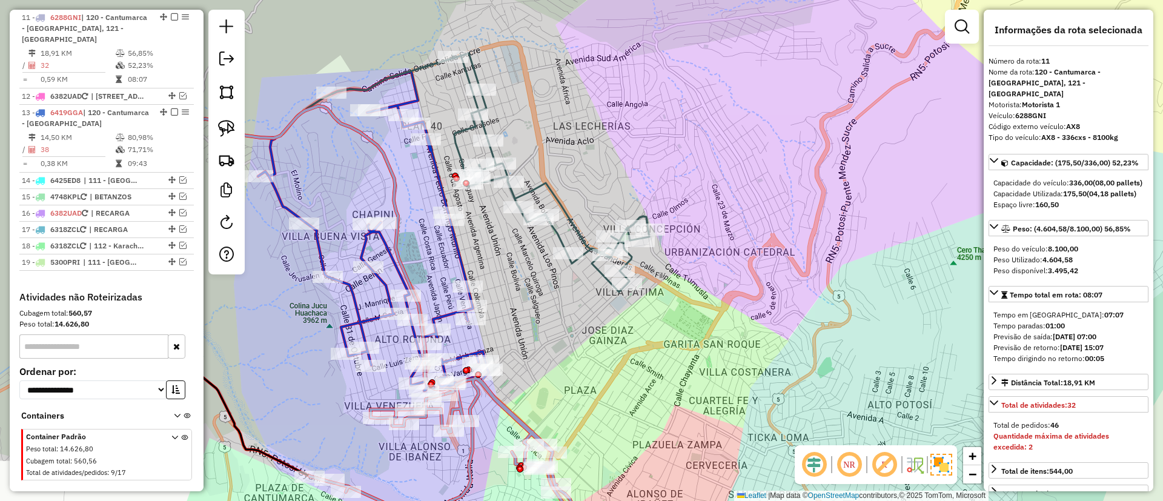
click at [548, 188] on icon at bounding box center [551, 172] width 196 height 239
click at [547, 189] on icon at bounding box center [551, 172] width 196 height 239
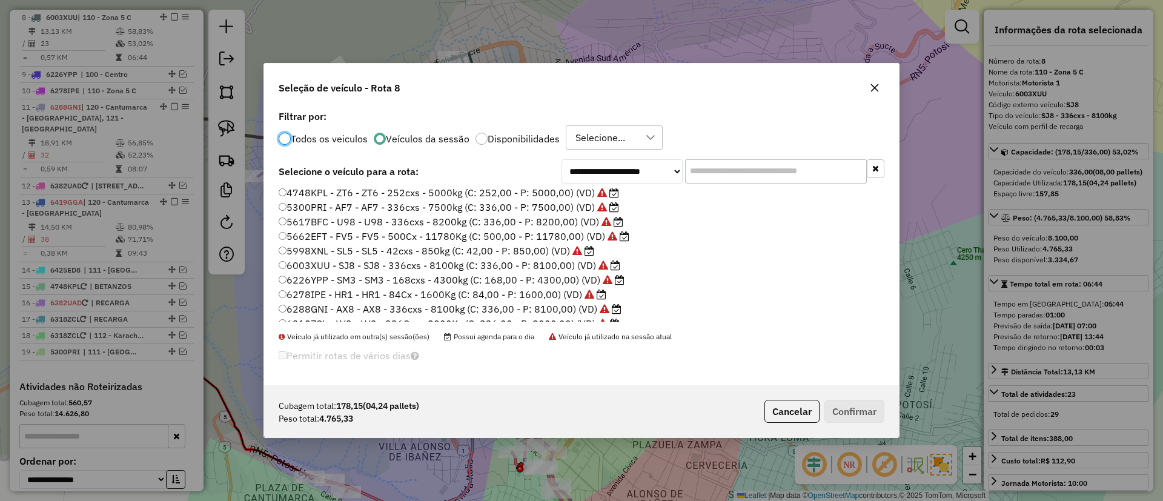
scroll to position [0, 0]
click at [557, 191] on label "3123EBS - UC7 - UC7 - 336cx - 6000kg (C: 336,00 - P: 6000,00) (VD)" at bounding box center [442, 195] width 327 height 15
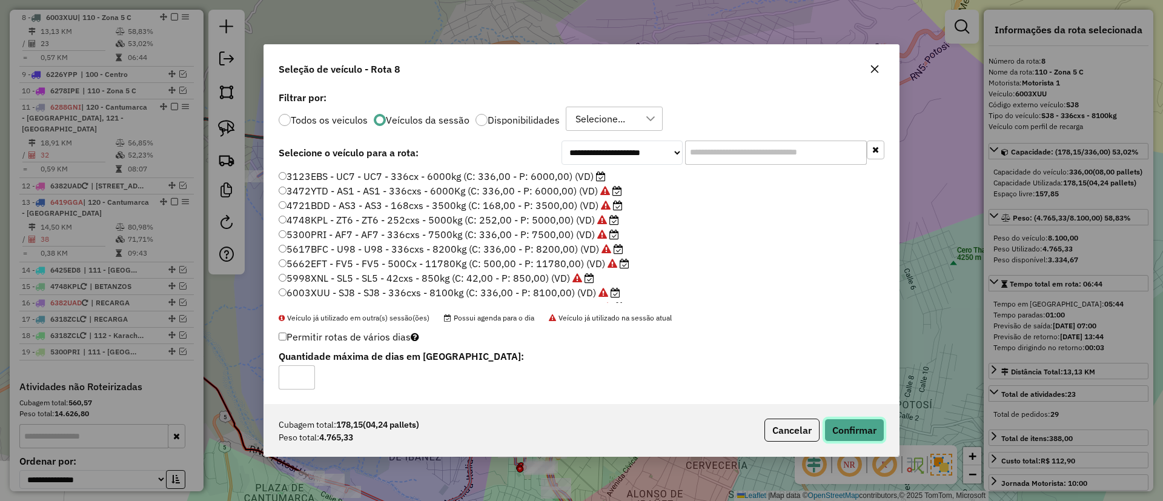
click at [852, 419] on button "Confirmar" at bounding box center [854, 430] width 60 height 23
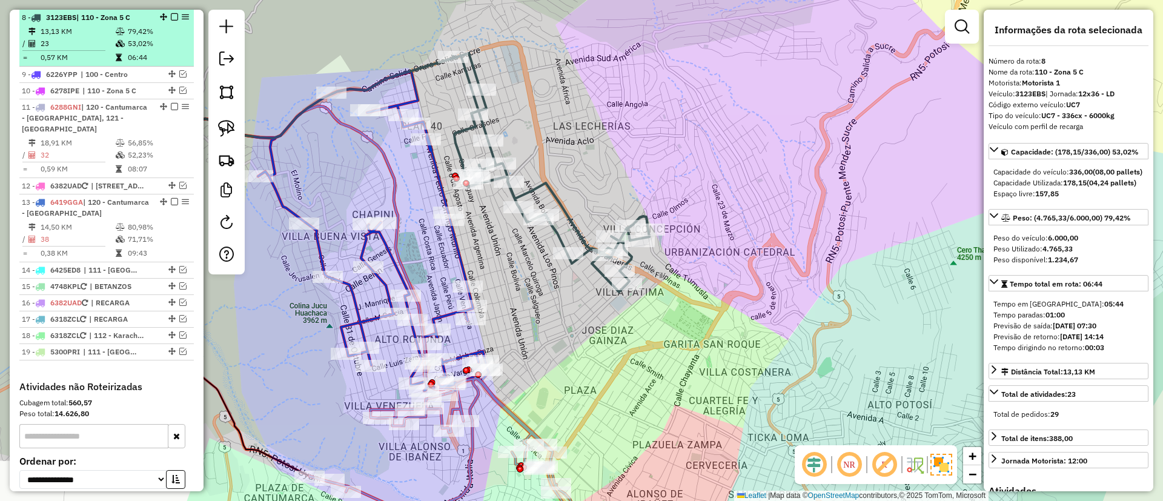
click at [173, 13] on em at bounding box center [174, 16] width 7 height 7
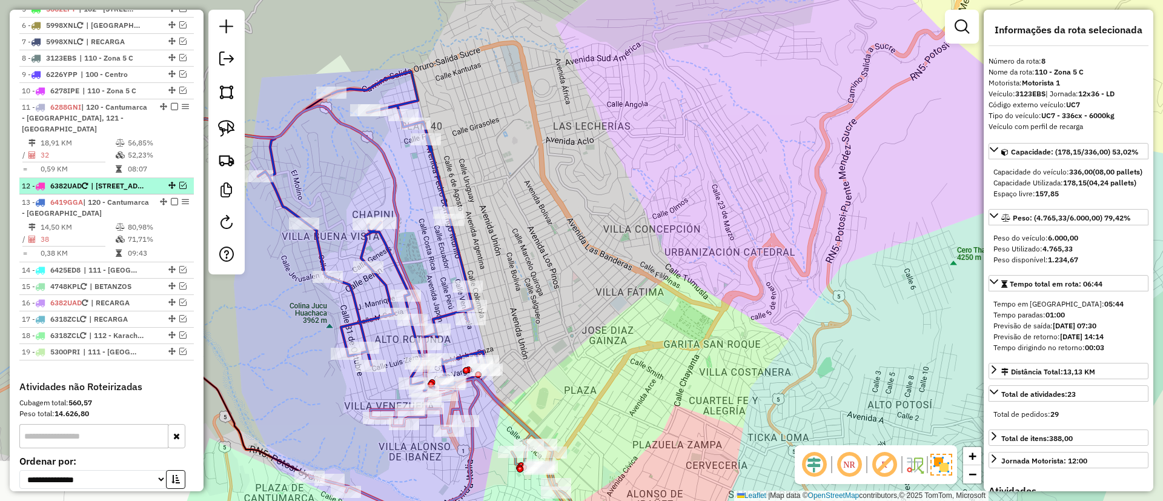
scroll to position [642, 0]
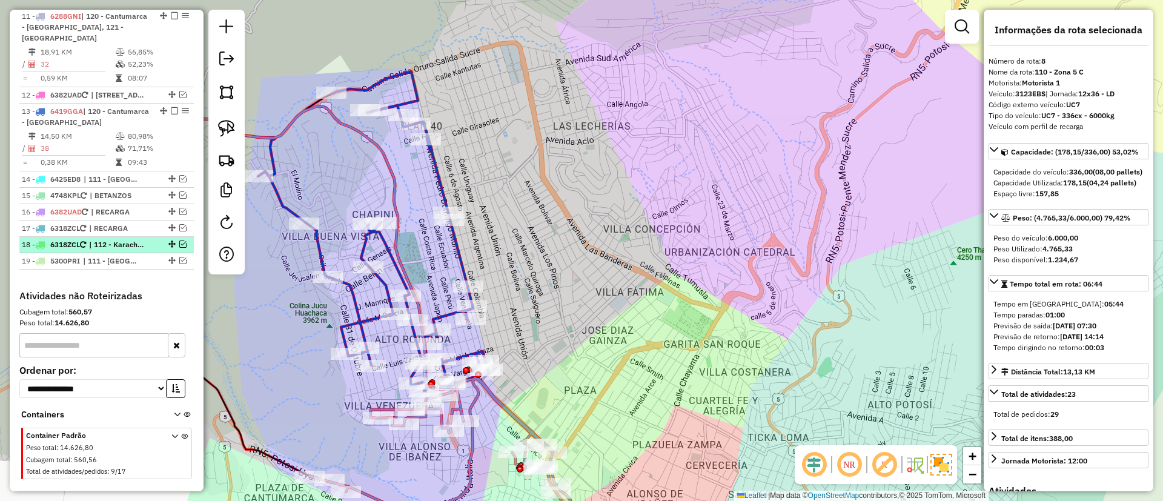
click at [180, 243] on em at bounding box center [182, 243] width 7 height 7
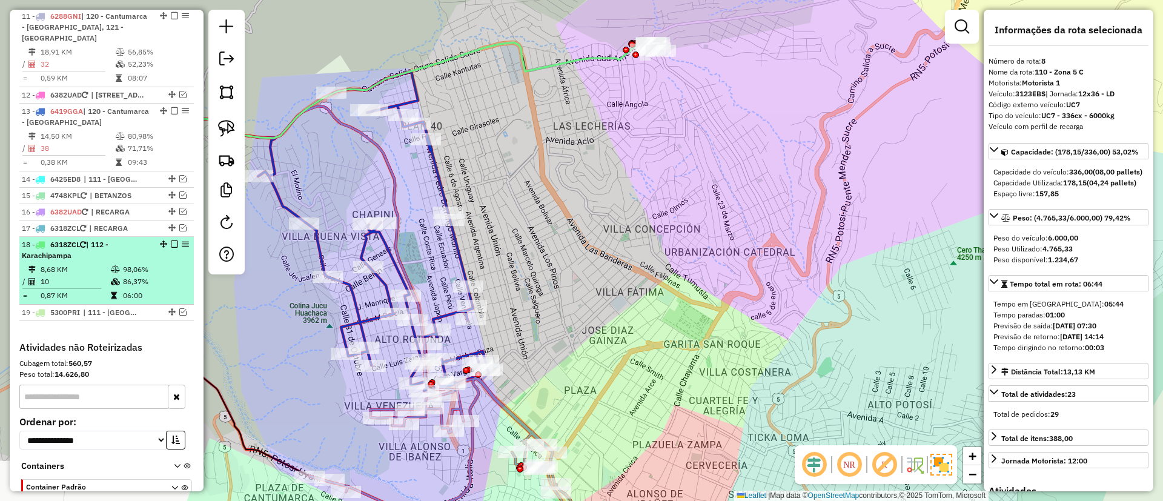
click at [173, 246] on em at bounding box center [174, 243] width 7 height 7
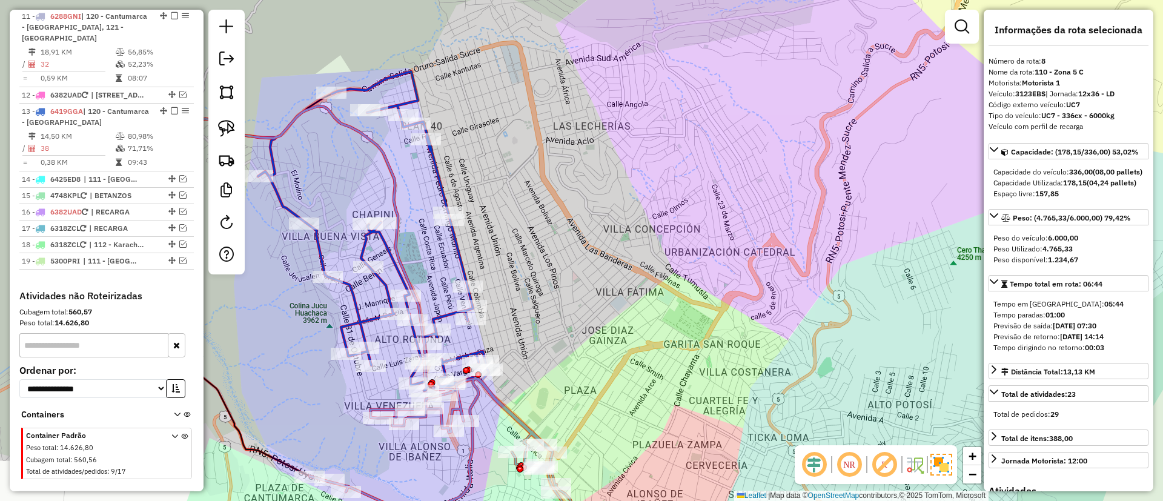
click at [280, 200] on icon at bounding box center [373, 230] width 231 height 319
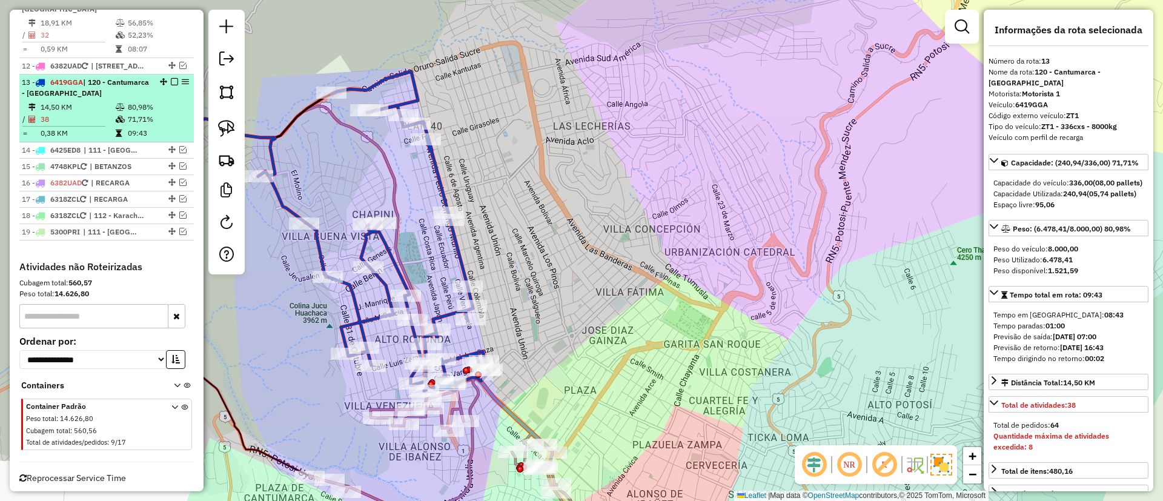
scroll to position [692, 0]
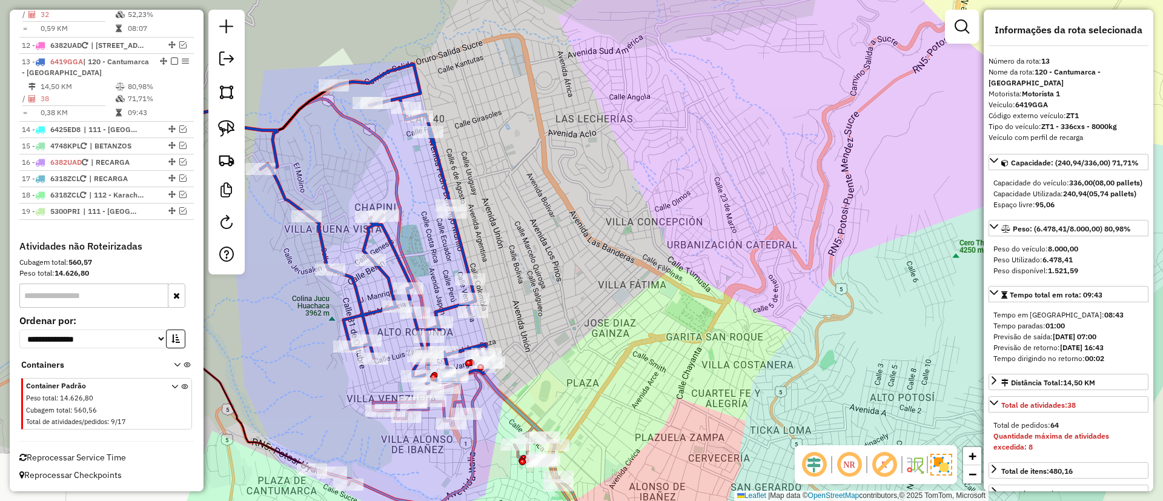
drag, startPoint x: 369, startPoint y: 179, endPoint x: 374, endPoint y: 105, distance: 73.4
click at [374, 105] on div "Janela de atendimento Grade de atendimento Capacidade Transportadoras Veículos …" at bounding box center [581, 250] width 1163 height 501
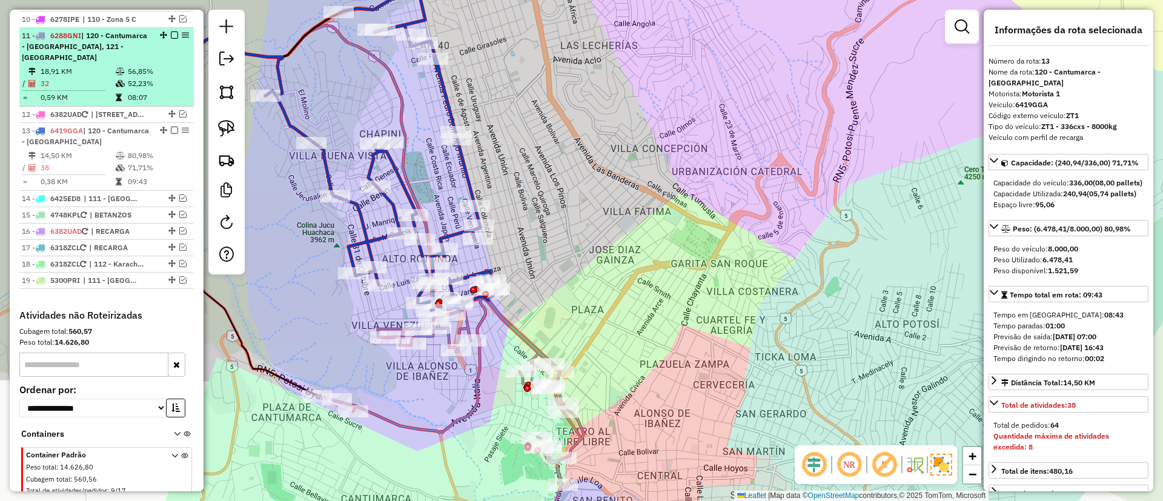
scroll to position [601, 0]
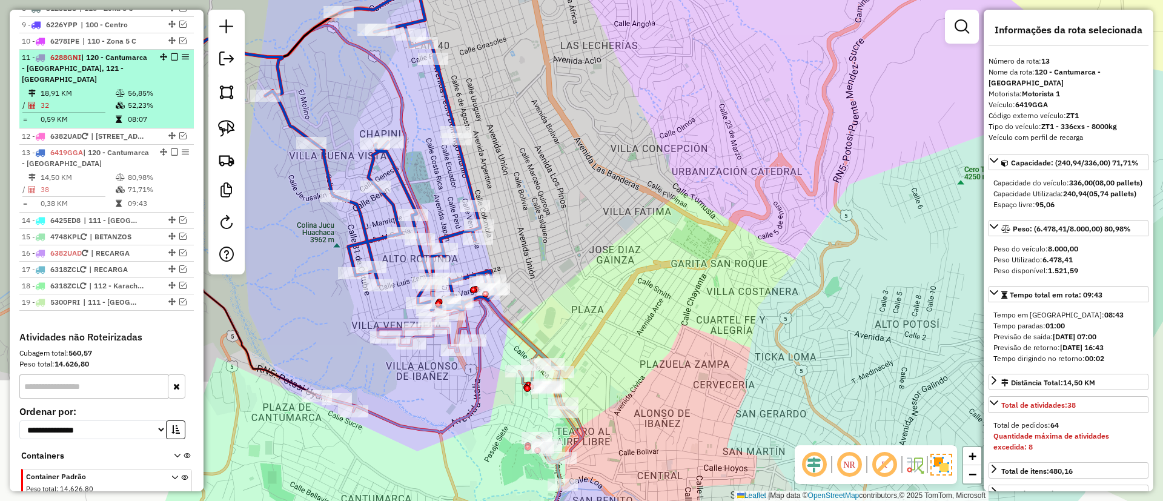
click at [171, 56] on em at bounding box center [174, 56] width 7 height 7
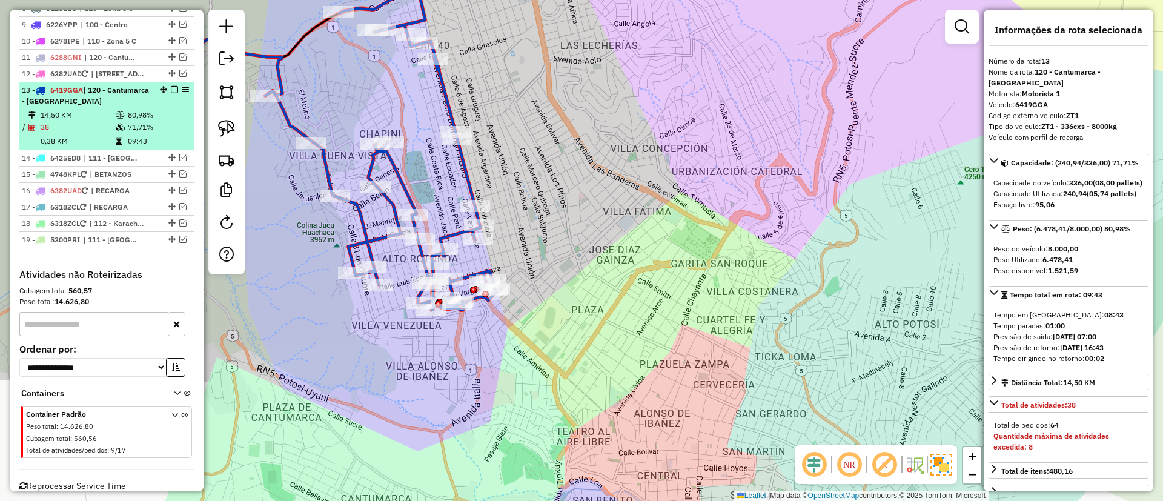
click at [173, 91] on em at bounding box center [174, 89] width 7 height 7
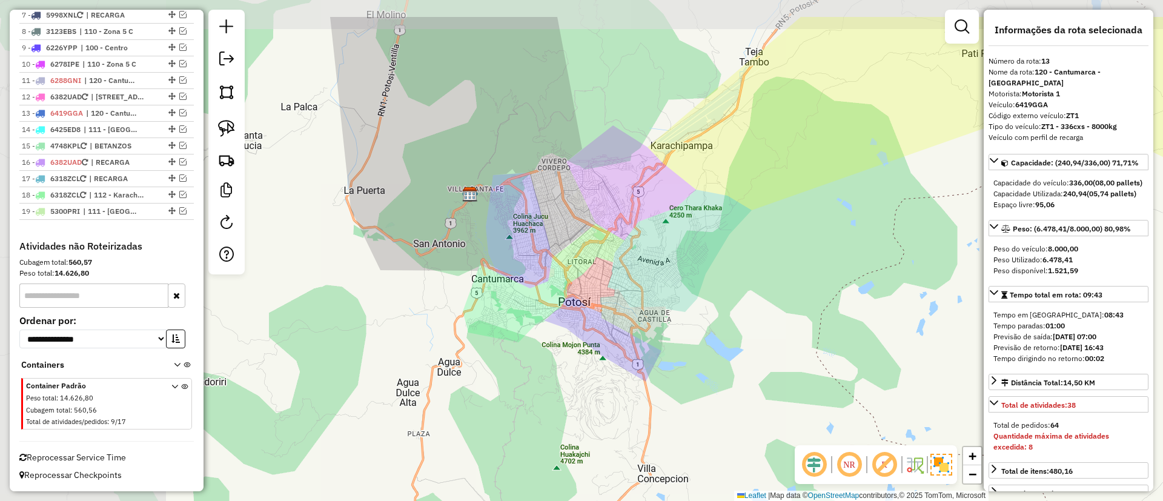
drag, startPoint x: 429, startPoint y: 182, endPoint x: 548, endPoint y: 219, distance: 124.9
click at [548, 219] on div "Janela de atendimento Grade de atendimento Capacidade Transportadoras Veículos …" at bounding box center [581, 250] width 1163 height 501
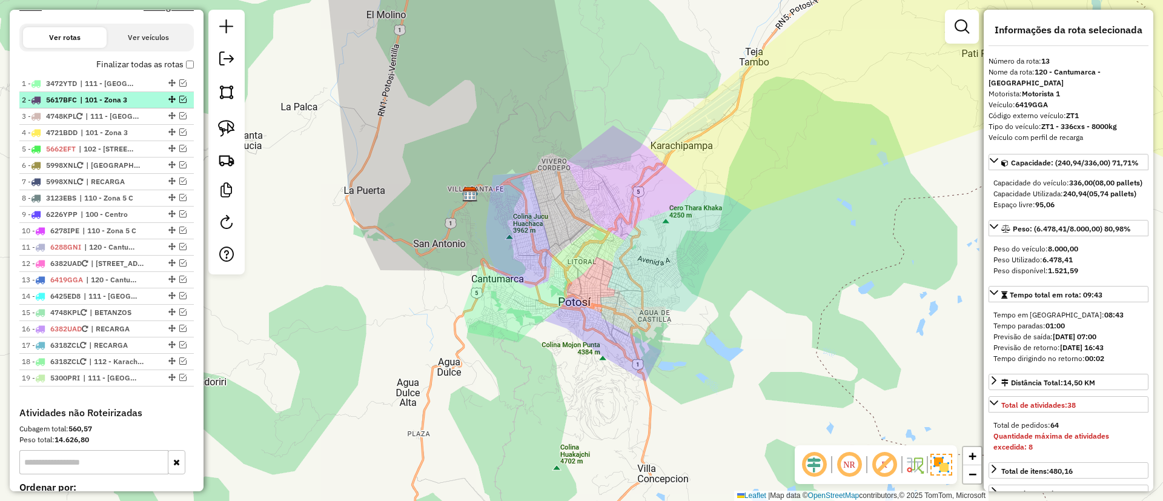
scroll to position [396, 0]
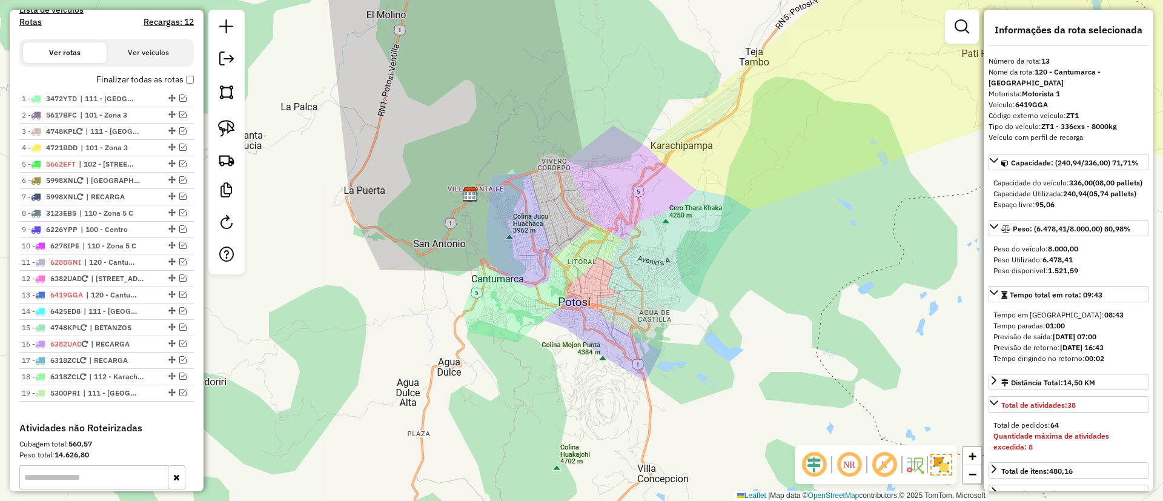
click at [151, 21] on h4 "Recargas: 12" at bounding box center [169, 22] width 50 height 10
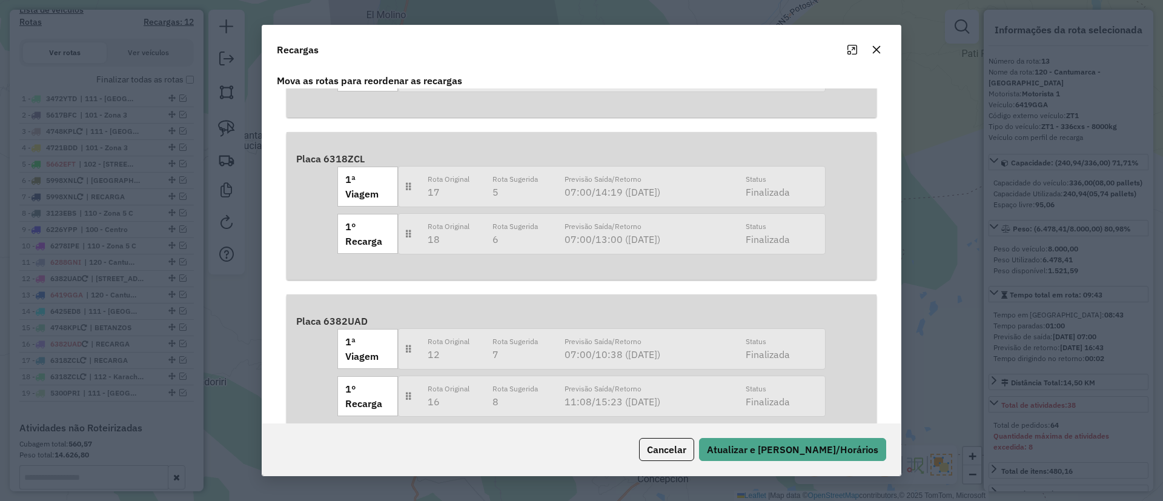
scroll to position [286, 0]
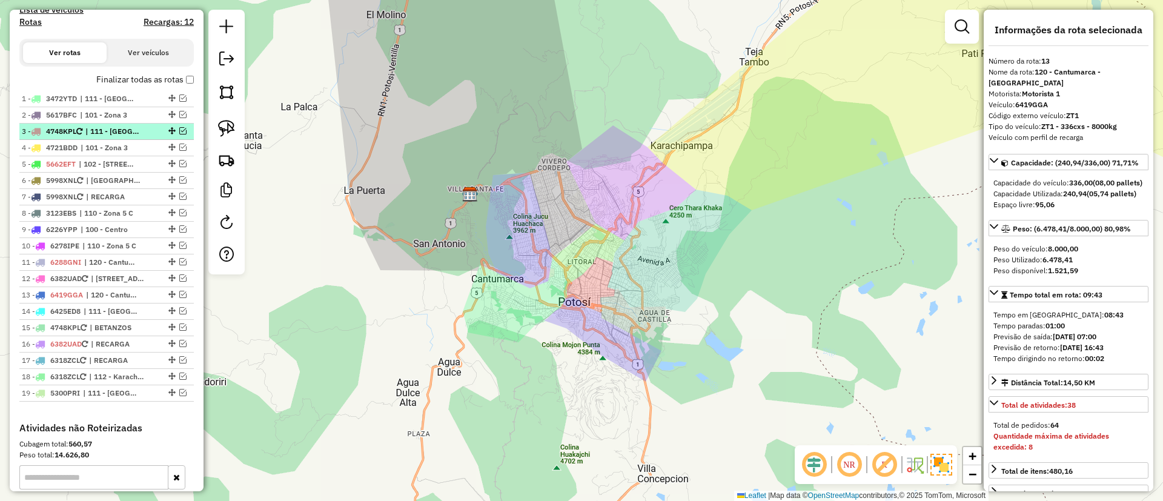
click at [180, 131] on em at bounding box center [182, 130] width 7 height 7
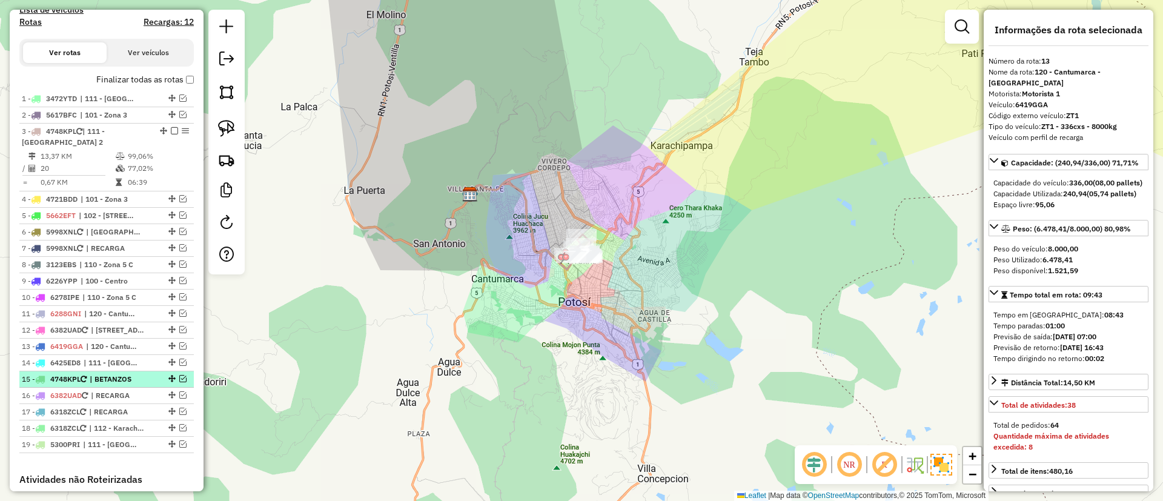
click at [175, 376] on div at bounding box center [171, 378] width 36 height 7
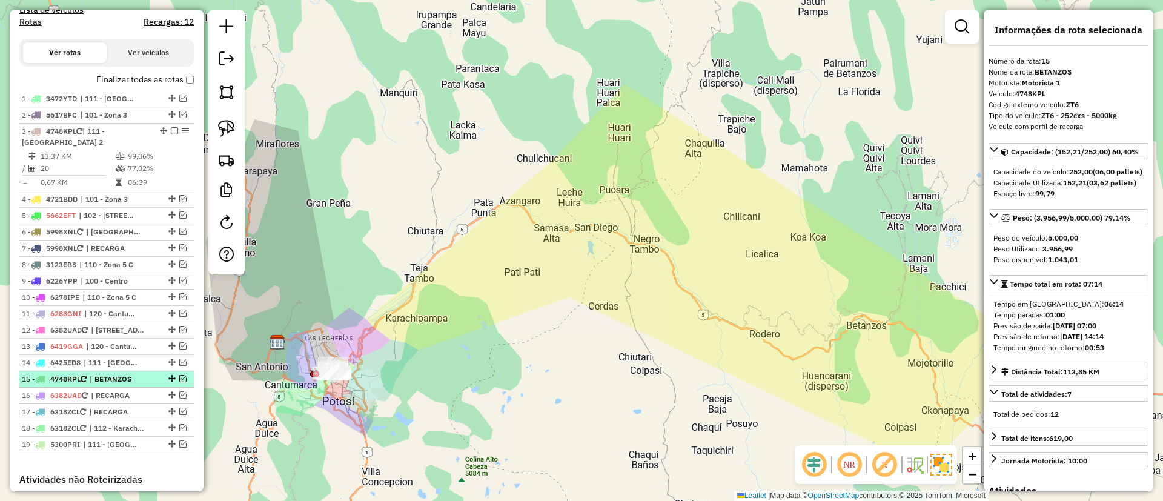
click at [179, 379] on em at bounding box center [182, 378] width 7 height 7
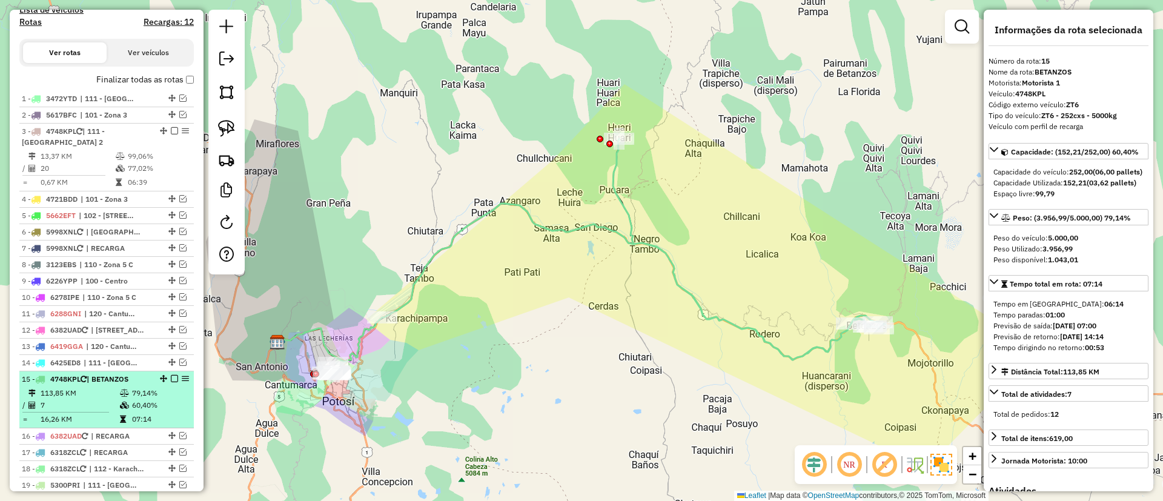
click at [173, 380] on em at bounding box center [174, 378] width 7 height 7
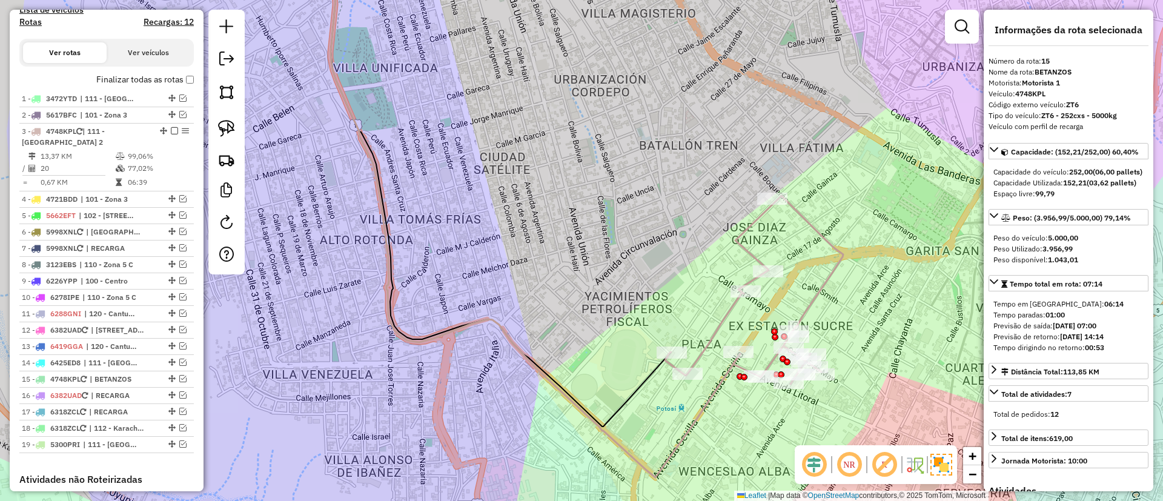
drag, startPoint x: 562, startPoint y: 353, endPoint x: 423, endPoint y: 299, distance: 148.6
click at [405, 314] on icon at bounding box center [533, 205] width 414 height 543
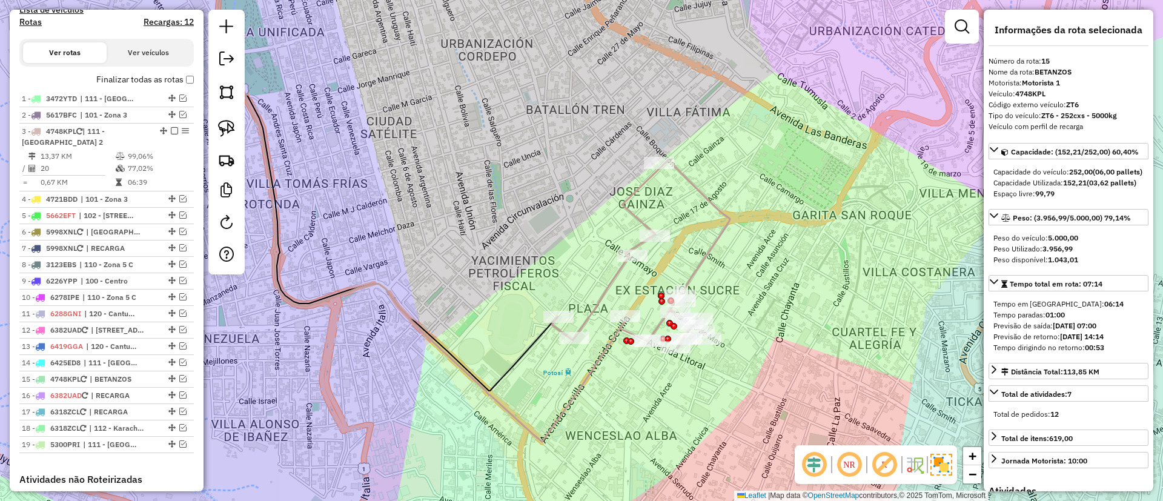
click at [616, 290] on div "Janela de atendimento Grade de atendimento Capacidade Transportadoras Veículos …" at bounding box center [581, 250] width 1163 height 501
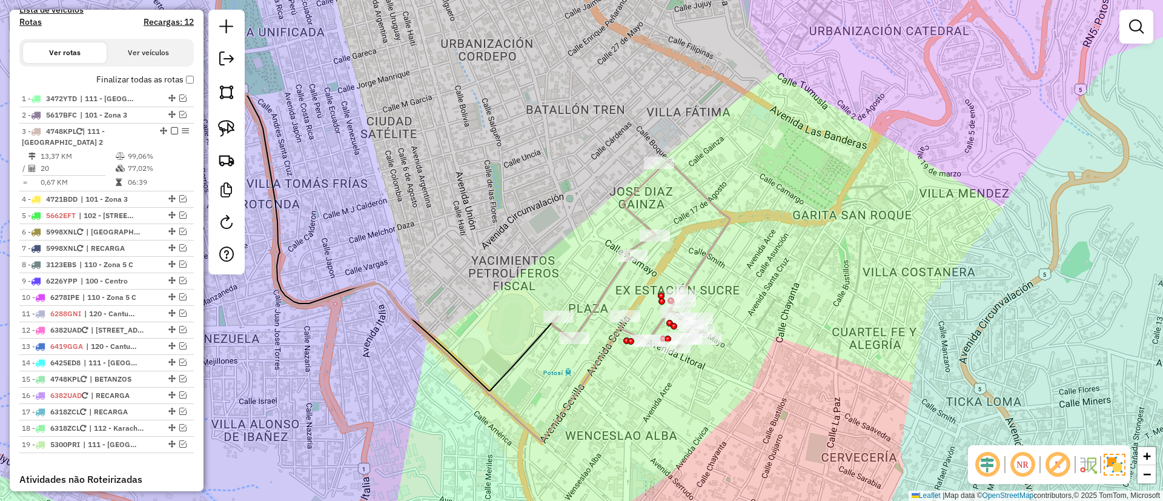
click at [615, 288] on icon at bounding box center [641, 254] width 178 height 188
select select "*********"
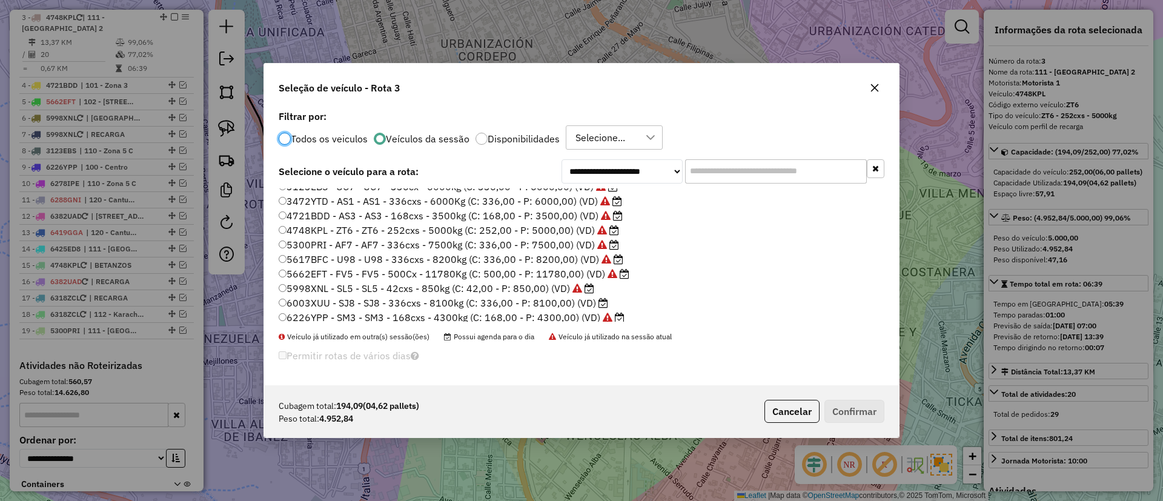
scroll to position [99, 0]
click at [564, 212] on label "6003XUU - SJ8 - SJ8 - 336cxs - 8100kg (C: 336,00 - P: 8100,00) (VD)" at bounding box center [443, 212] width 329 height 15
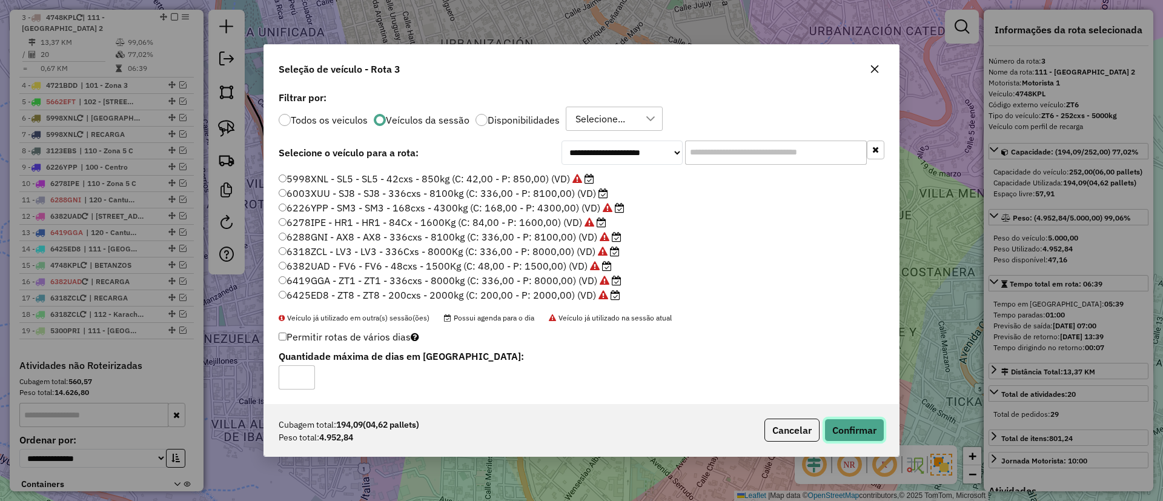
drag, startPoint x: 836, startPoint y: 425, endPoint x: 835, endPoint y: 418, distance: 6.8
click at [836, 425] on button "Confirmar" at bounding box center [854, 430] width 60 height 23
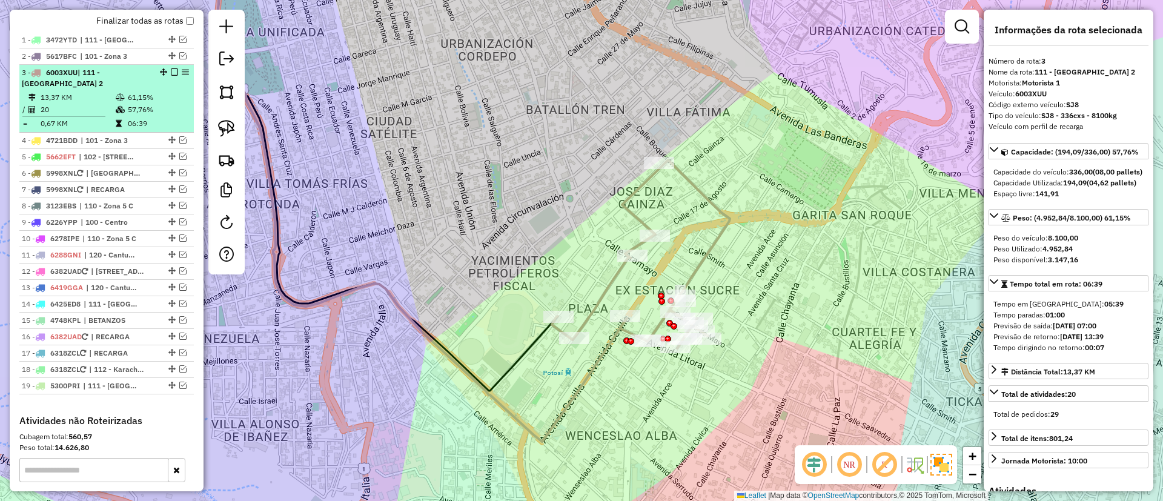
scroll to position [419, 0]
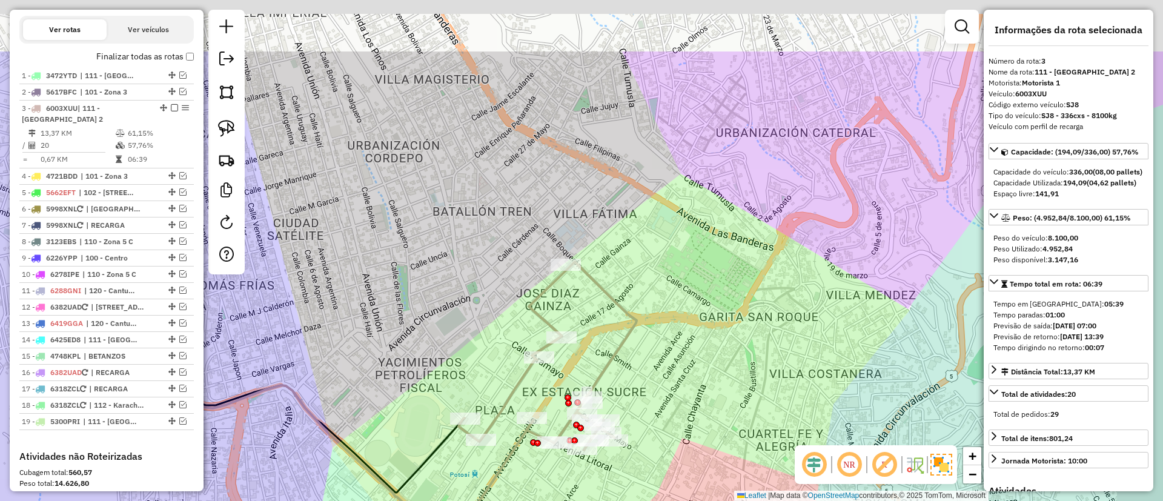
drag, startPoint x: 352, startPoint y: 233, endPoint x: 300, endPoint y: 268, distance: 62.8
click at [296, 271] on div "Janela de atendimento Grade de atendimento Capacidade Transportadoras Veículos …" at bounding box center [581, 250] width 1163 height 501
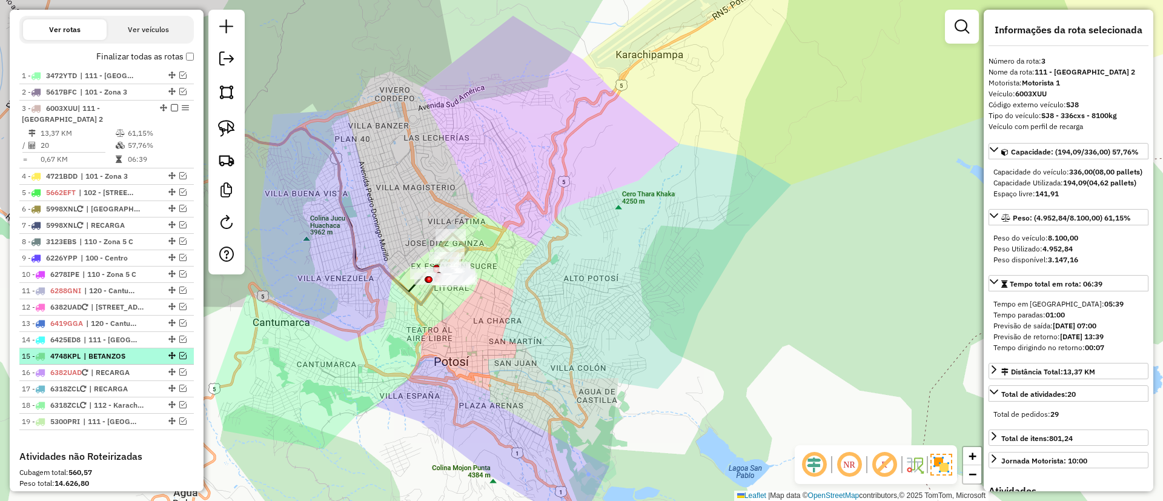
click at [179, 359] on em at bounding box center [182, 355] width 7 height 7
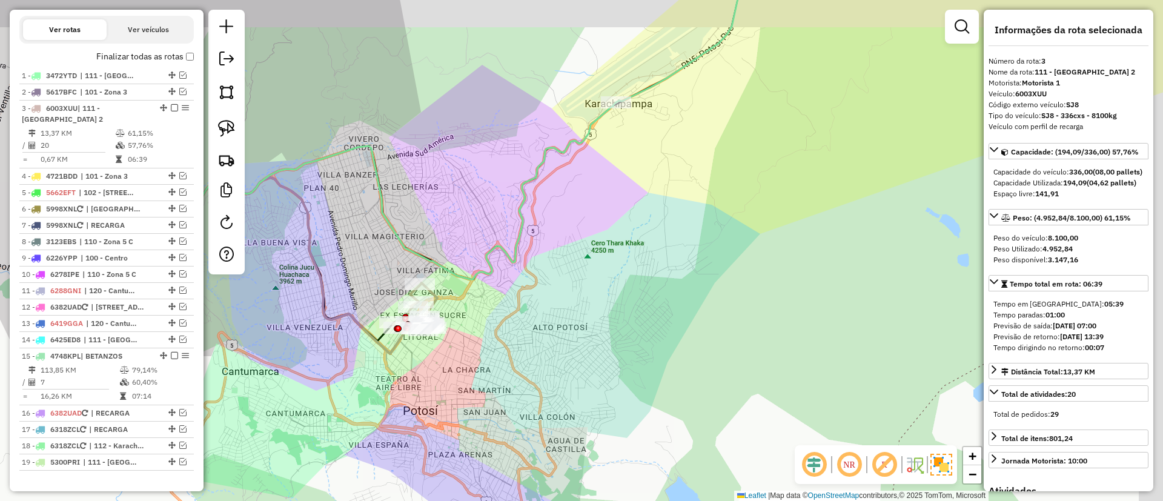
drag, startPoint x: 305, startPoint y: 336, endPoint x: 263, endPoint y: 374, distance: 56.6
click at [263, 374] on div "Janela de atendimento Grade de atendimento Capacidade Transportadoras Veículos …" at bounding box center [581, 250] width 1163 height 501
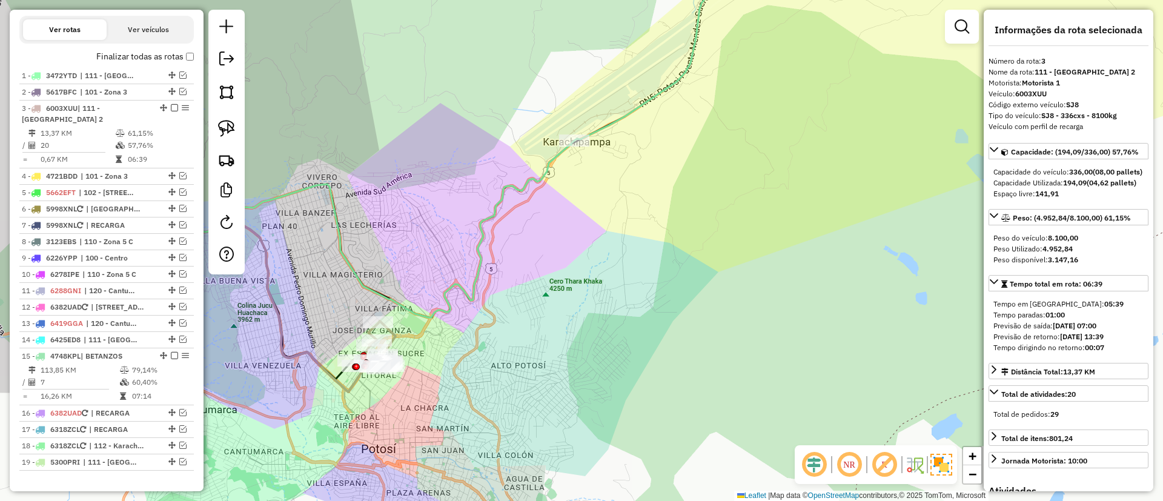
click at [296, 354] on icon at bounding box center [262, 304] width 213 height 176
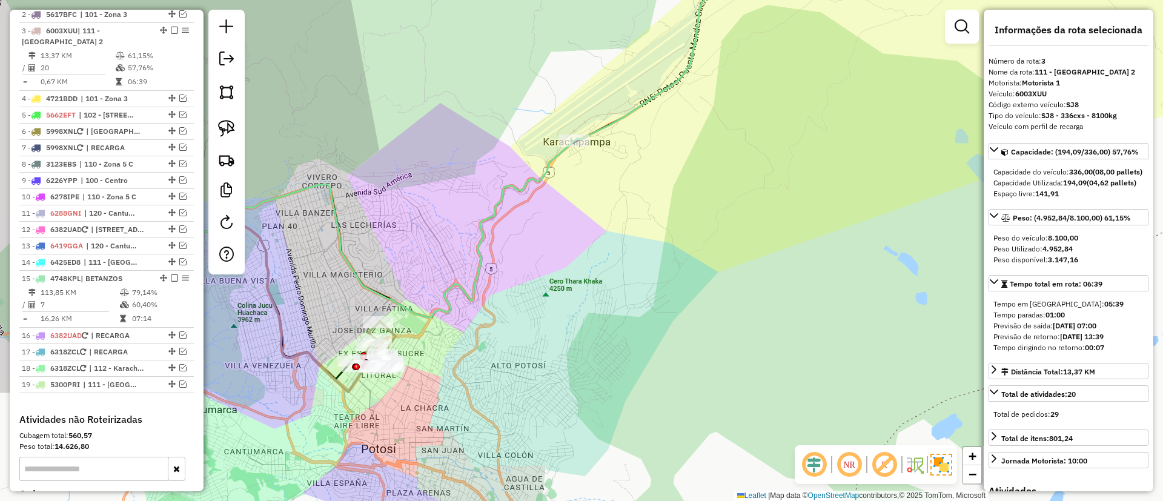
scroll to position [510, 0]
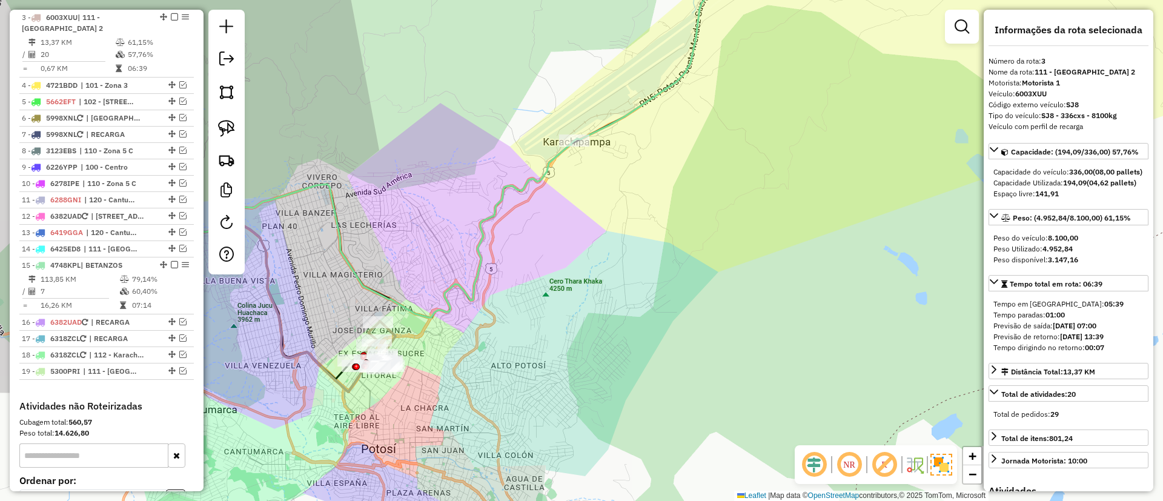
click at [491, 220] on icon at bounding box center [365, 229] width 418 height 177
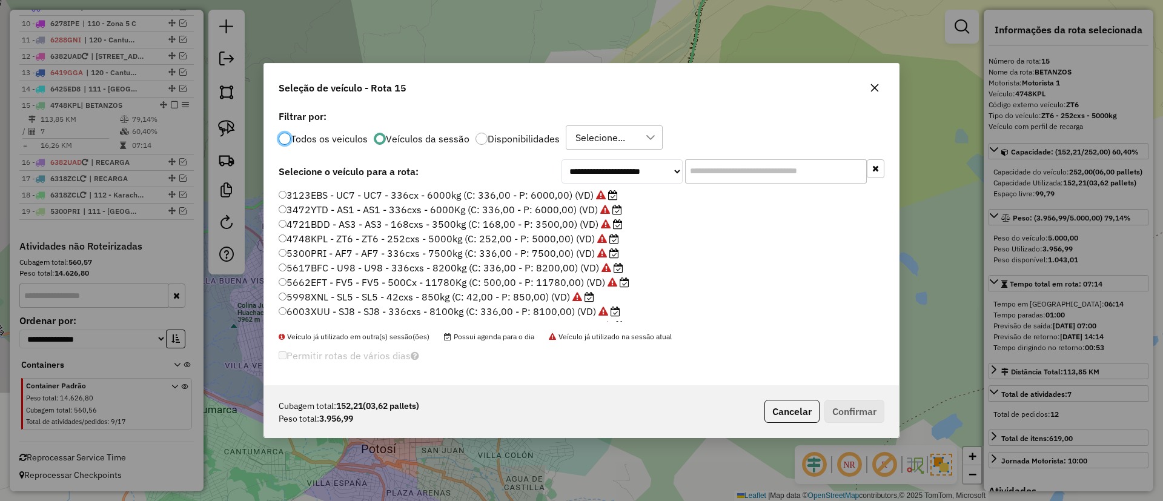
scroll to position [7, 4]
click at [720, 168] on input "text" at bounding box center [776, 171] width 182 height 24
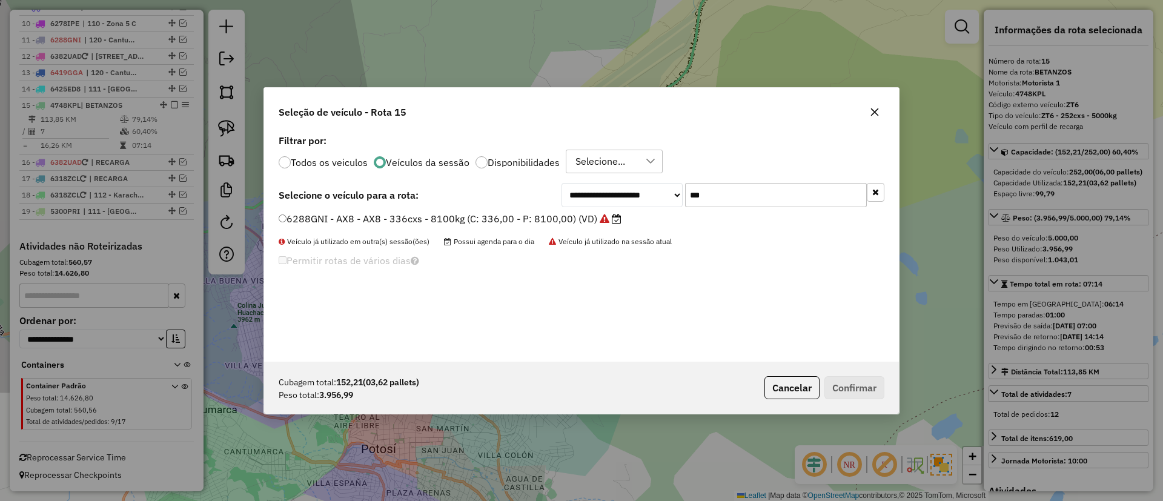
type input "***"
click at [580, 219] on label "6288GNI - AX8 - AX8 - 336cxs - 8100kg (C: 336,00 - P: 8100,00) (VD)" at bounding box center [450, 218] width 343 height 15
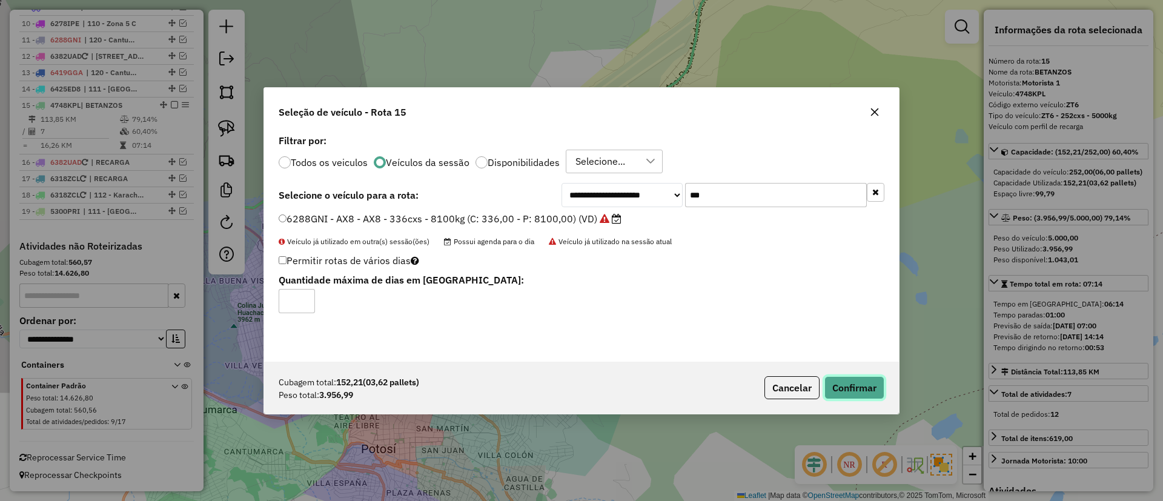
click at [870, 384] on button "Confirmar" at bounding box center [854, 387] width 60 height 23
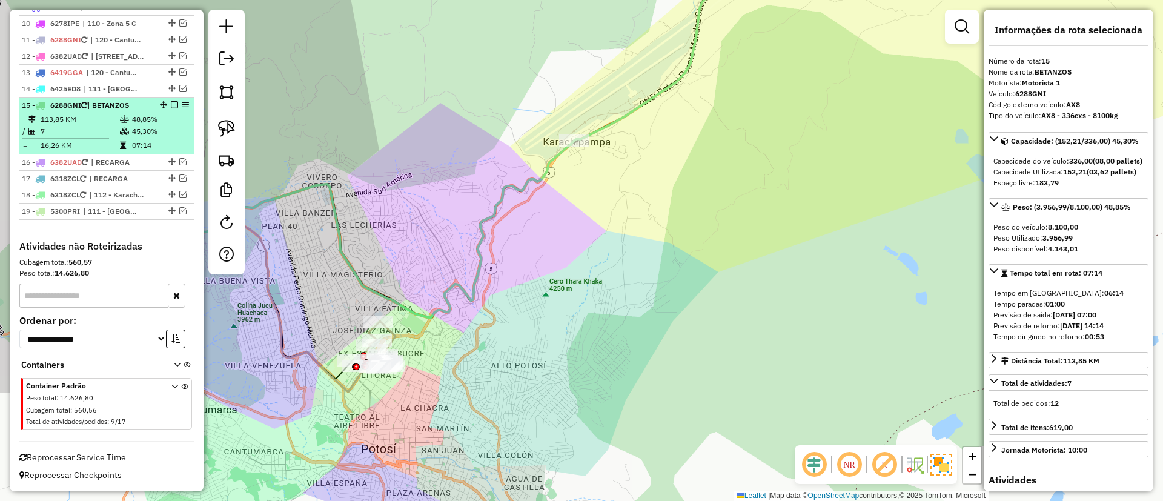
click at [171, 102] on em at bounding box center [174, 104] width 7 height 7
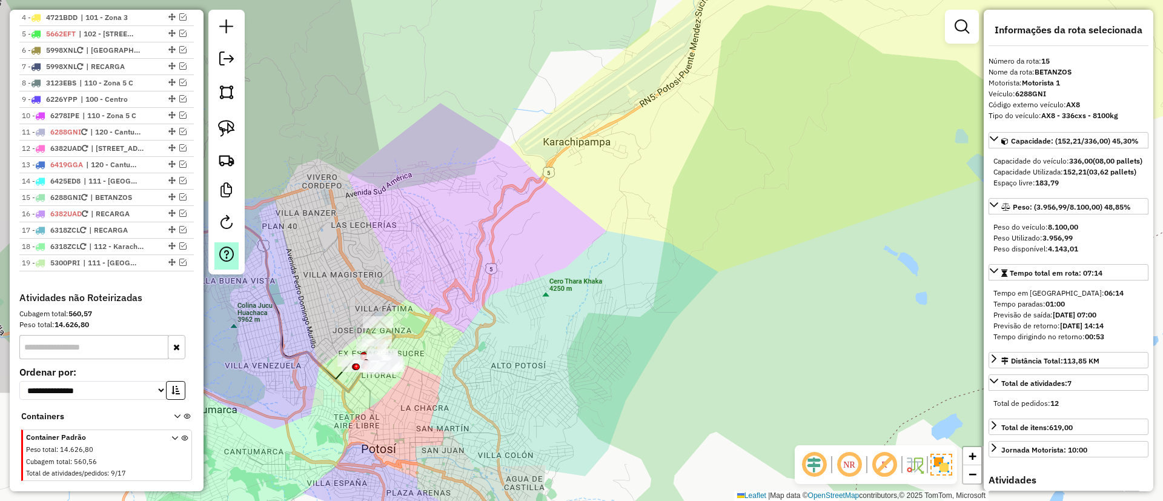
scroll to position [538, 0]
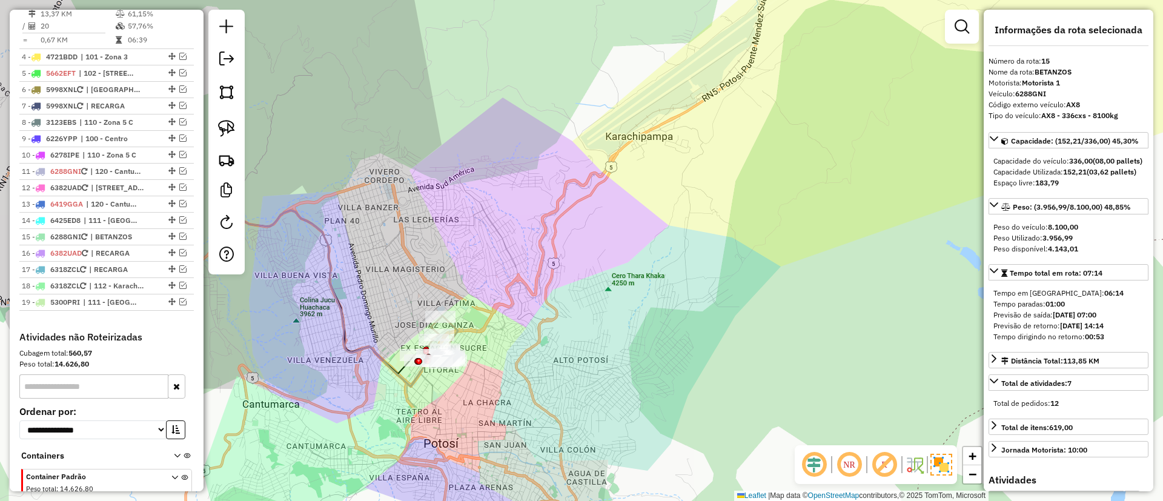
click at [437, 283] on div "Janela de atendimento Grade de atendimento Capacidade Transportadoras Veículos …" at bounding box center [581, 250] width 1163 height 501
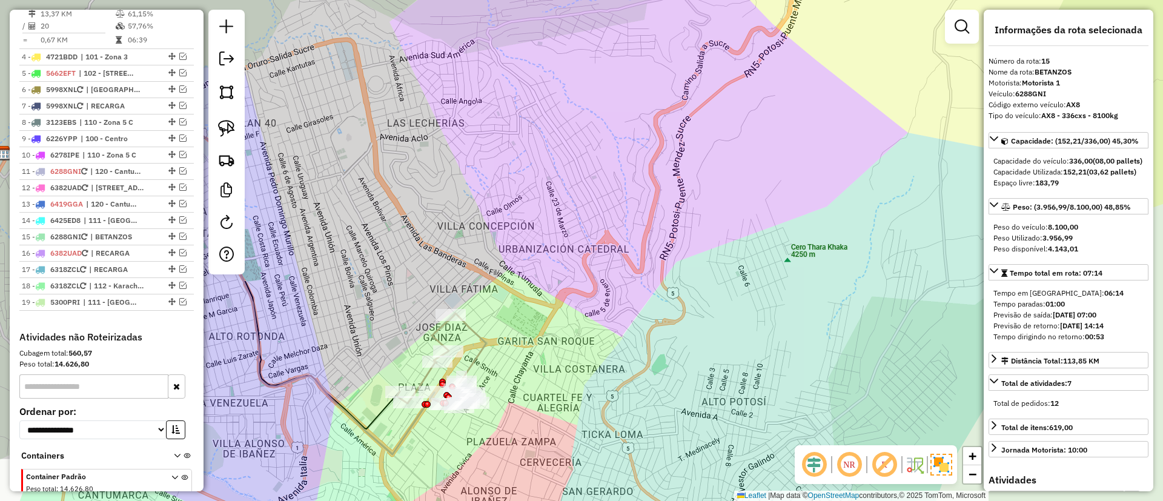
click at [482, 345] on icon at bounding box center [441, 360] width 89 height 94
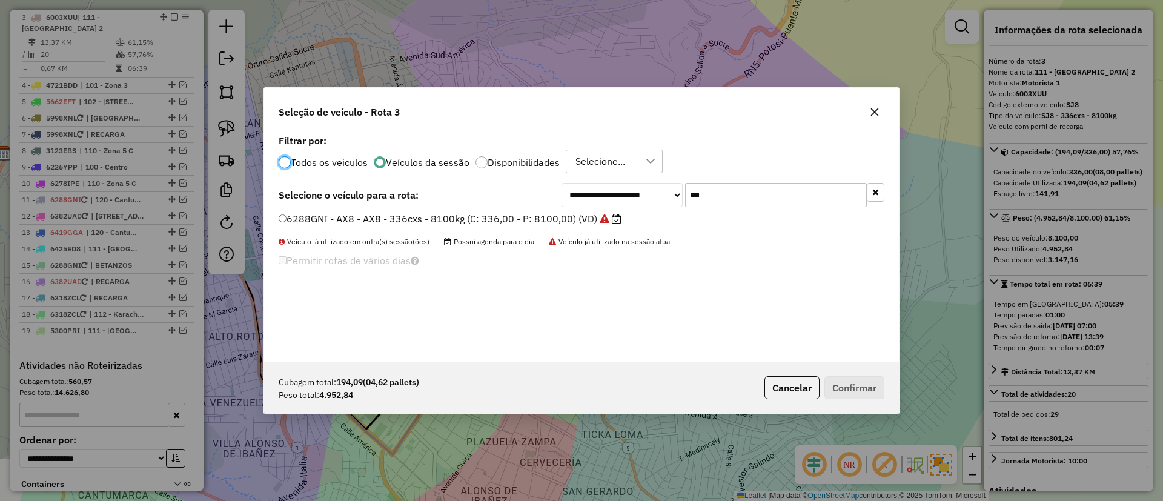
scroll to position [7, 4]
click at [875, 187] on button "button" at bounding box center [876, 192] width 18 height 19
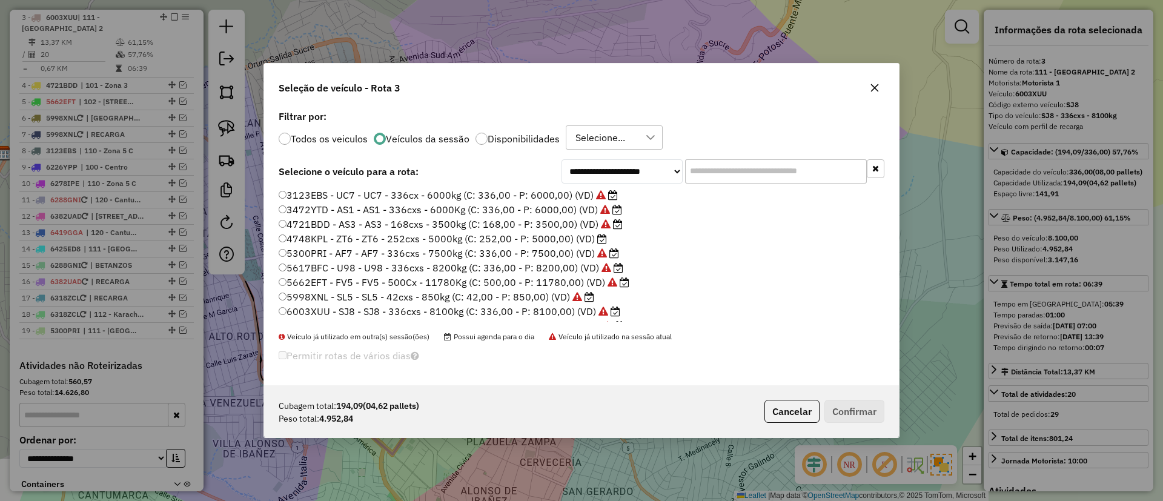
click at [595, 241] on label "4748KPL - ZT6 - ZT6 - 252cxs - 5000kg (C: 252,00 - P: 5000,00) (VD)" at bounding box center [443, 238] width 328 height 15
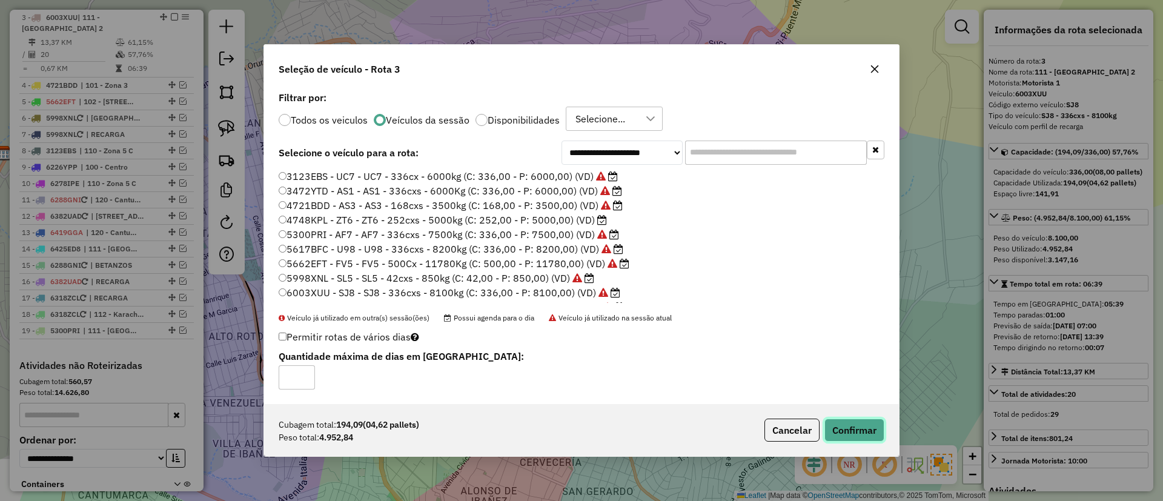
click at [852, 431] on button "Confirmar" at bounding box center [854, 430] width 60 height 23
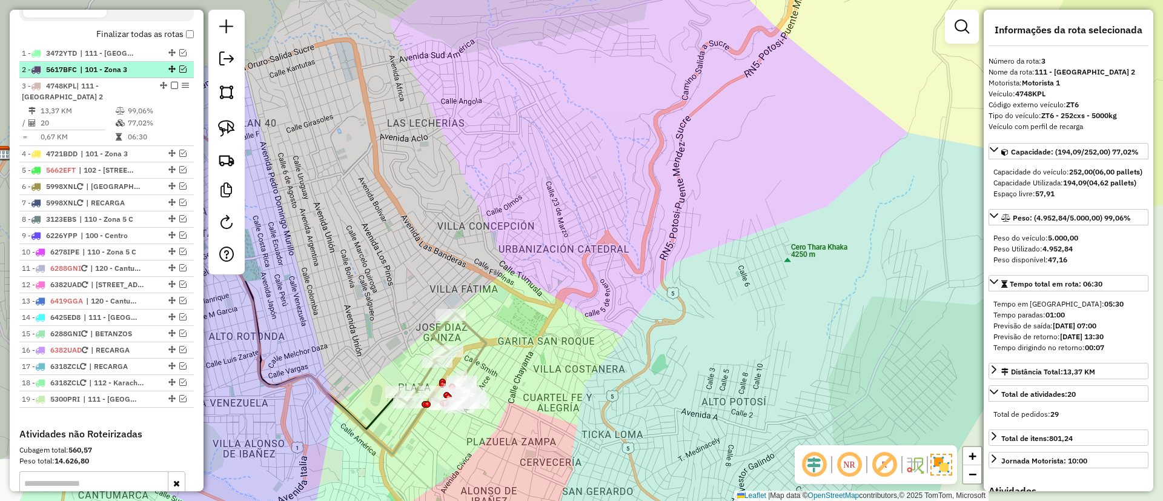
scroll to position [419, 0]
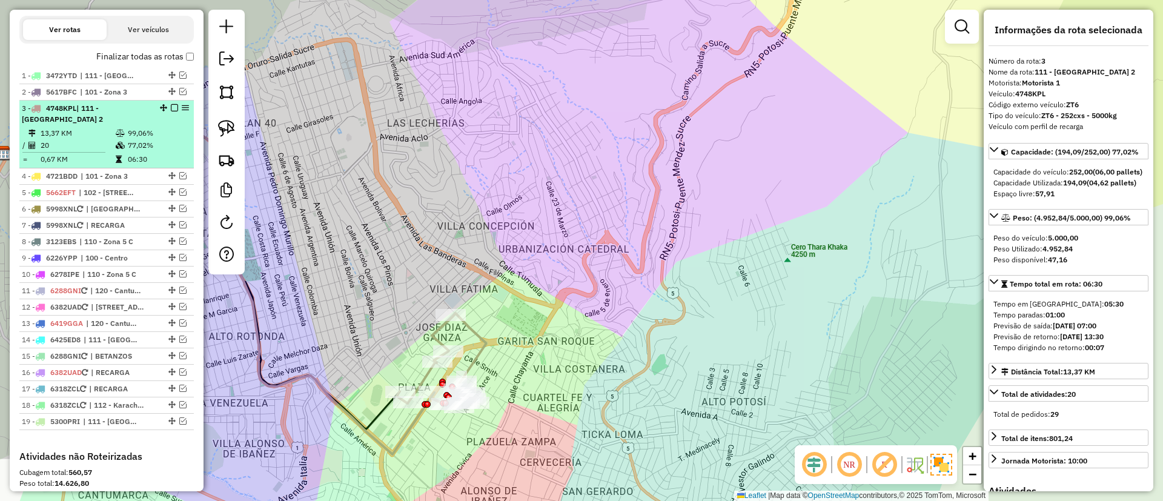
click at [171, 106] on em at bounding box center [174, 107] width 7 height 7
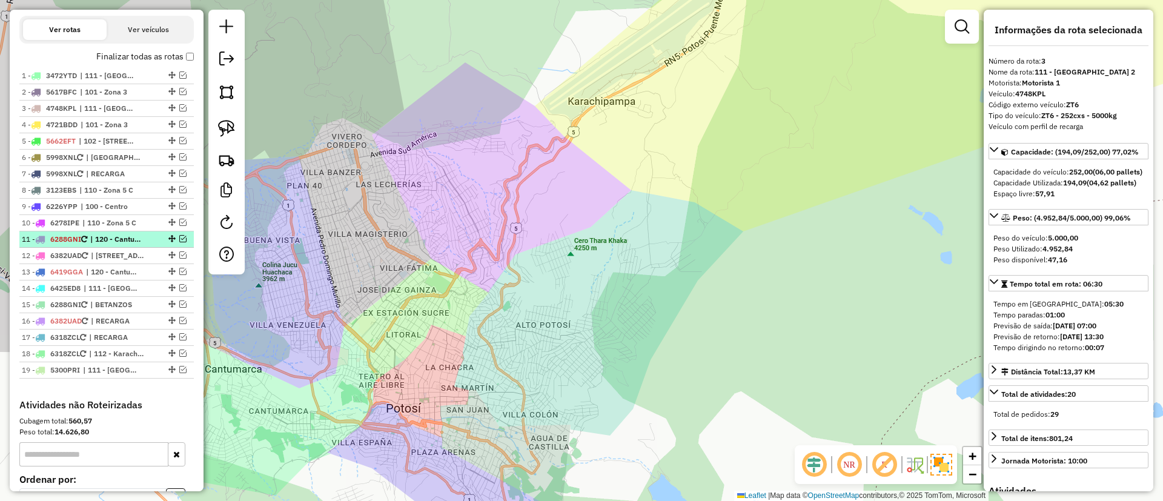
click at [179, 237] on em at bounding box center [182, 238] width 7 height 7
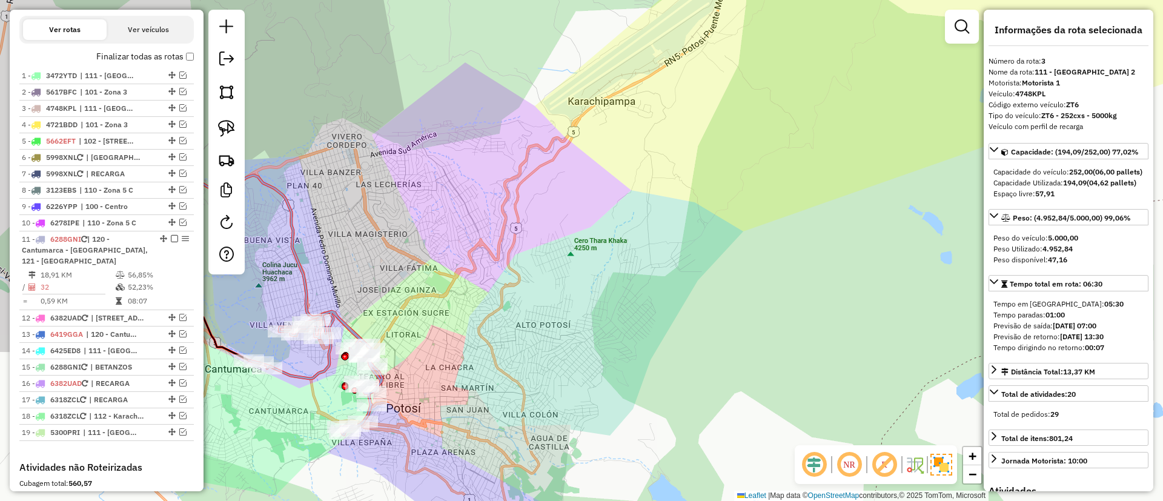
drag, startPoint x: 308, startPoint y: 246, endPoint x: 392, endPoint y: 238, distance: 84.6
click at [386, 236] on div "Janela de atendimento Grade de atendimento Capacidade Transportadoras Veículos …" at bounding box center [581, 250] width 1163 height 501
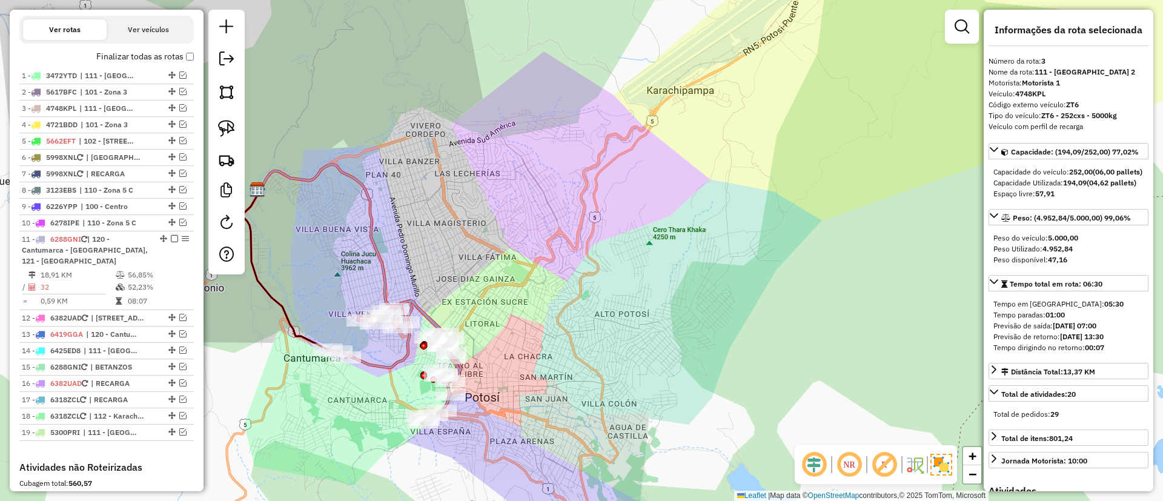
click at [406, 351] on icon at bounding box center [394, 362] width 133 height 124
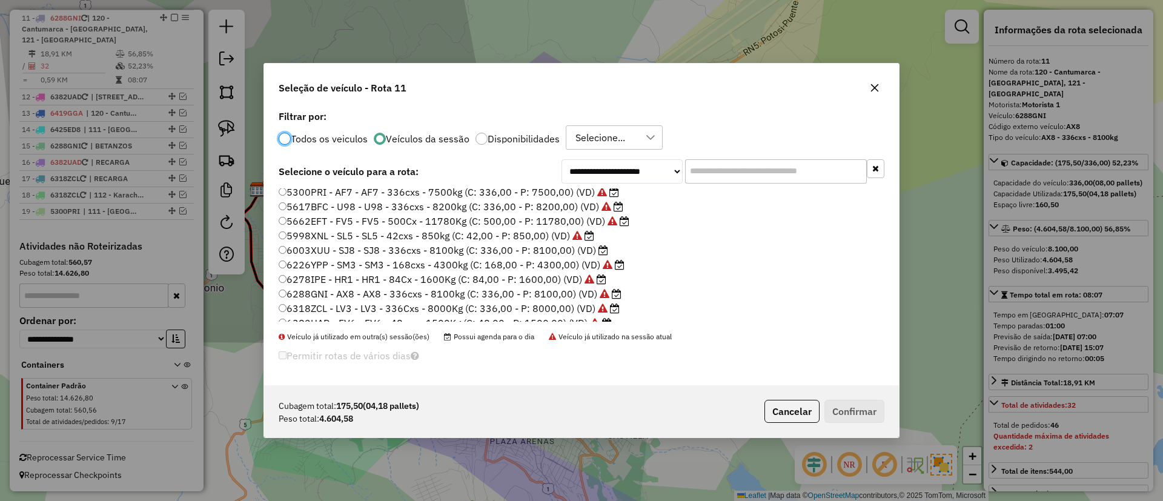
scroll to position [99, 0]
click at [540, 216] on label "6003XUU - SJ8 - SJ8 - 336cxs - 8100kg (C: 336,00 - P: 8100,00) (VD)" at bounding box center [443, 212] width 329 height 15
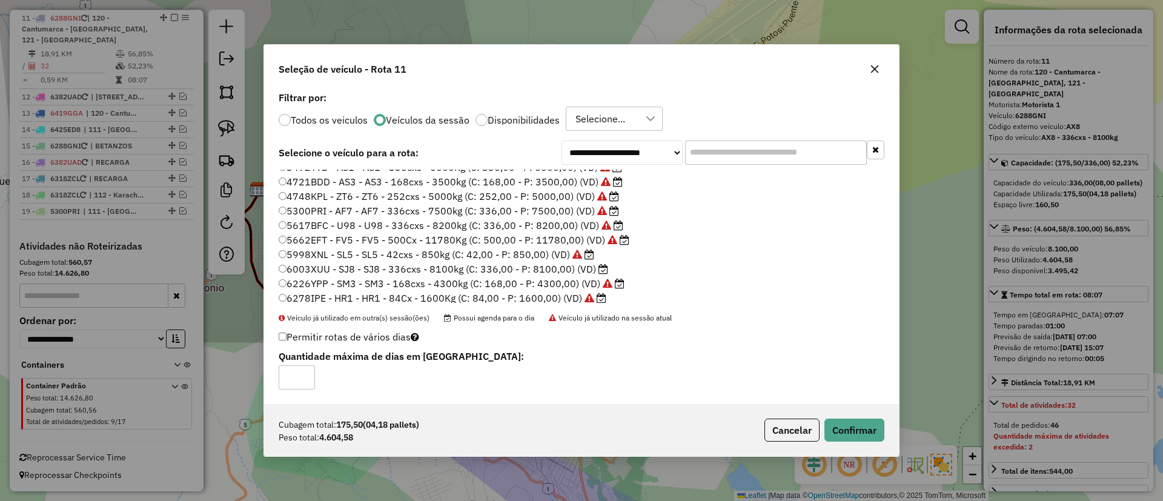
scroll to position [0, 0]
click at [833, 425] on button "Confirmar" at bounding box center [854, 430] width 60 height 23
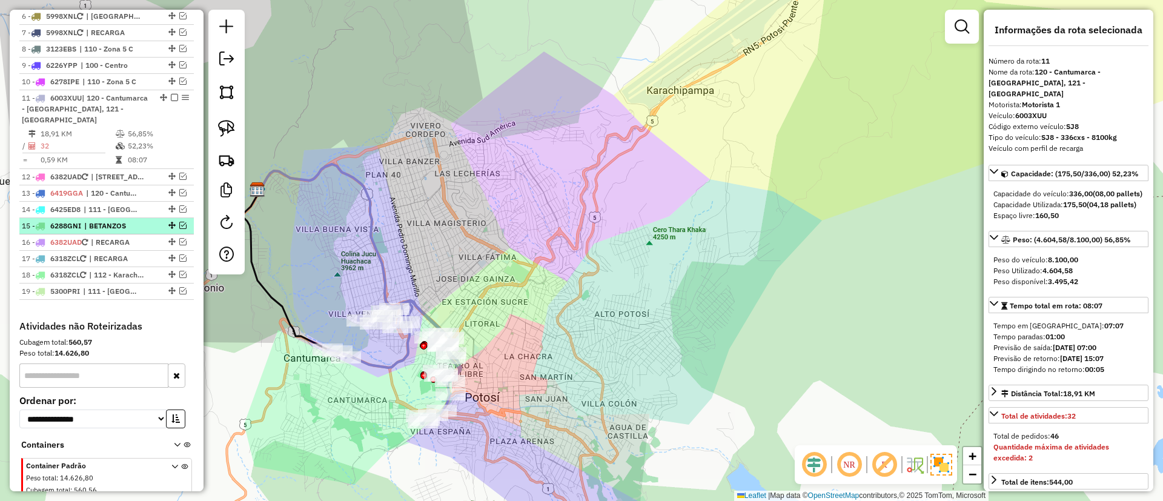
scroll to position [549, 0]
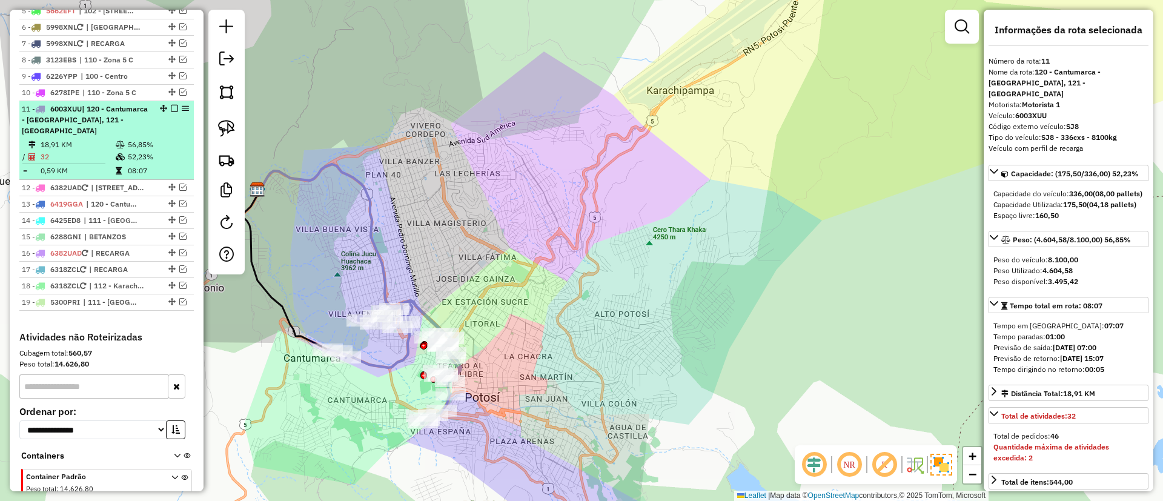
click at [170, 104] on div "11 - 6003XUU | 120 - Cantumarca - Villa Copacabana, 121 - La Chaca" at bounding box center [107, 120] width 170 height 33
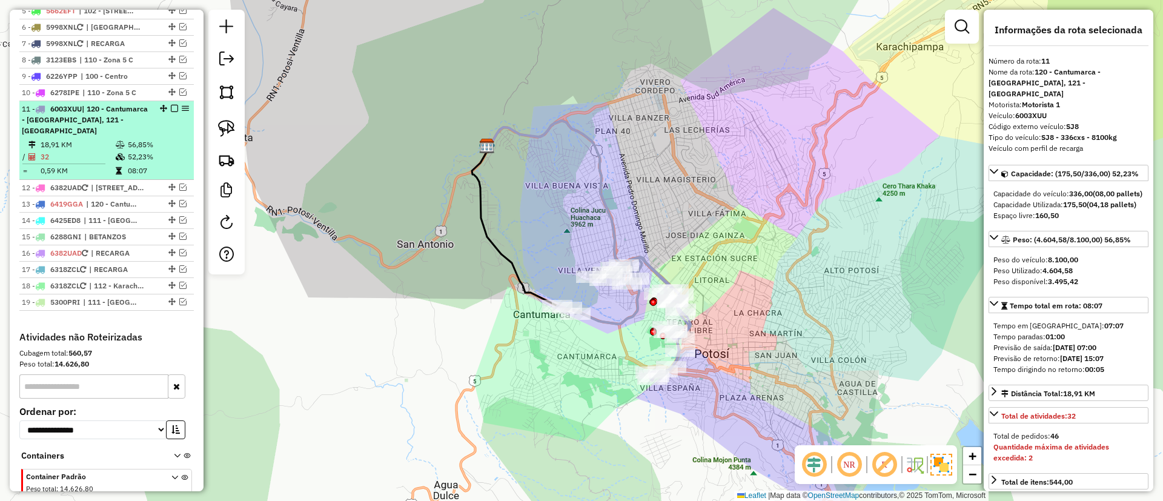
click at [171, 111] on em at bounding box center [174, 108] width 7 height 7
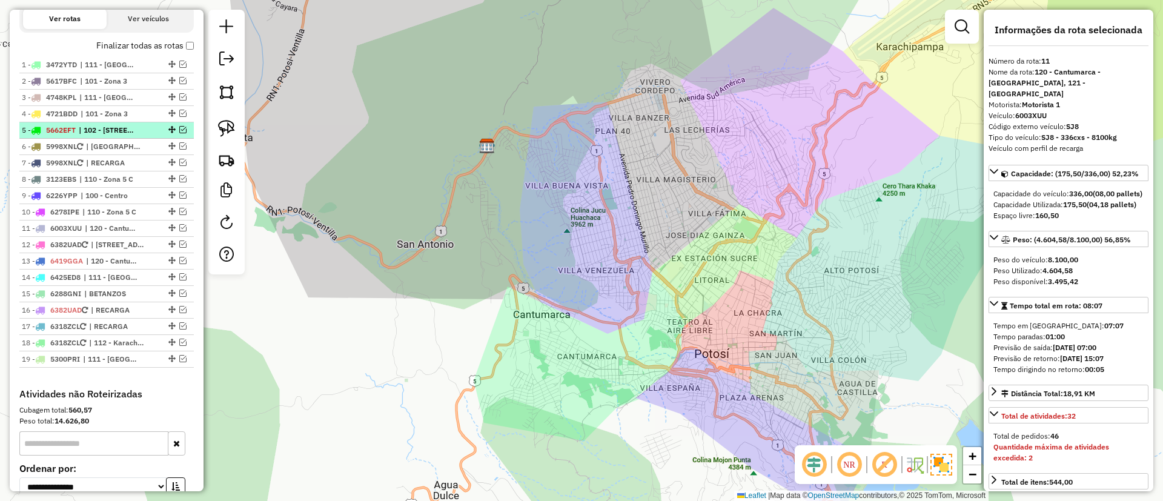
scroll to position [368, 0]
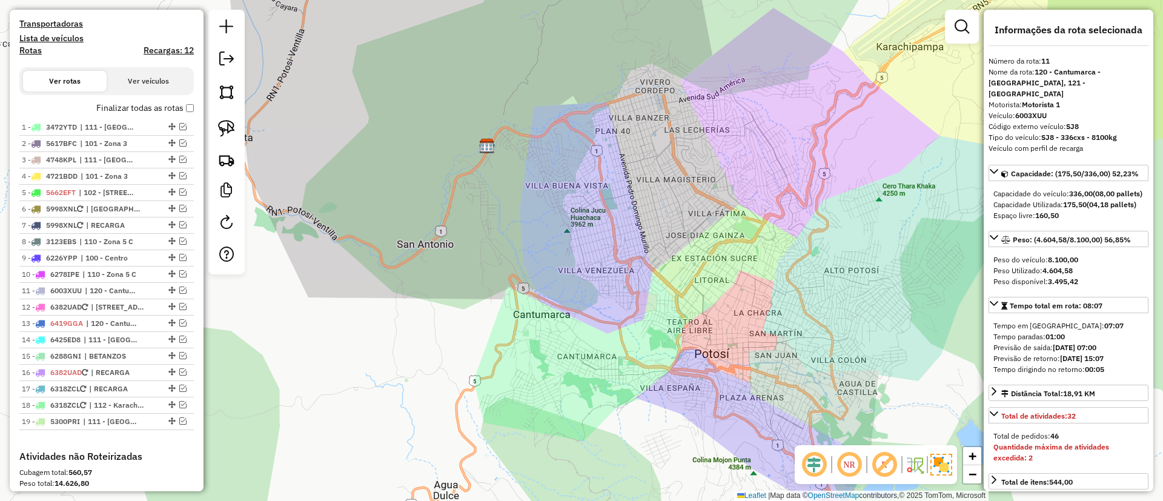
click at [173, 50] on h4 "Recargas: 12" at bounding box center [169, 50] width 50 height 10
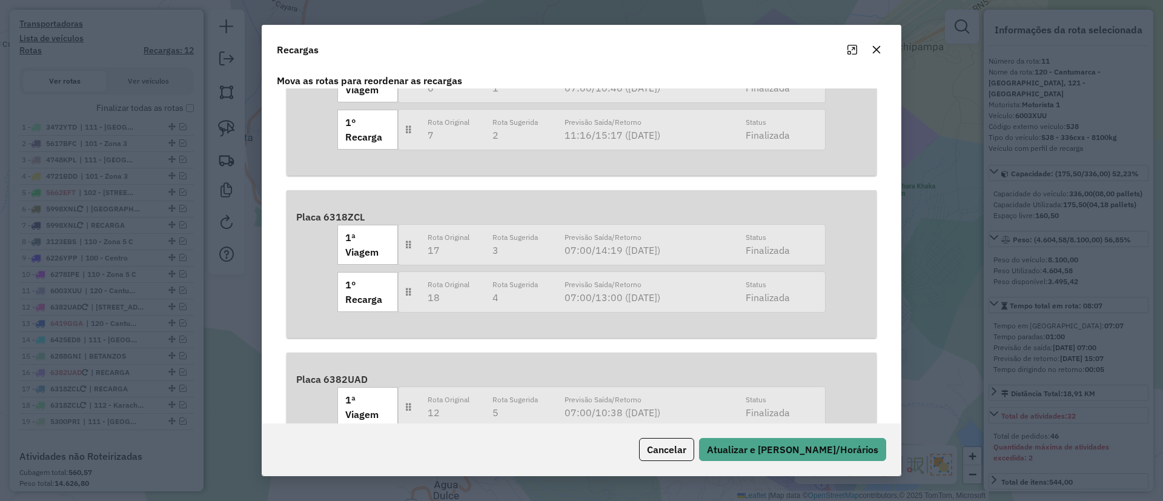
scroll to position [125, 0]
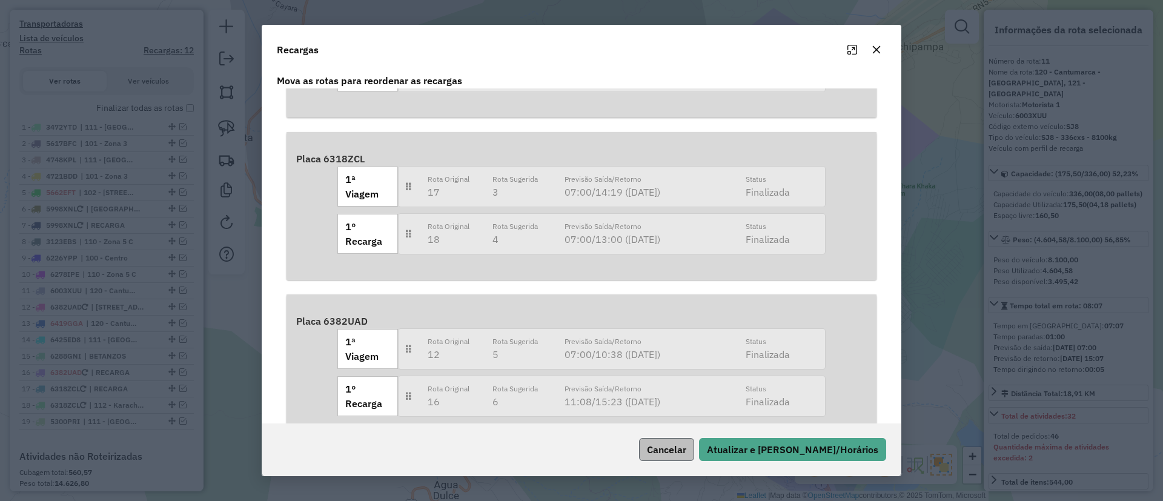
click at [683, 449] on button "Cancelar" at bounding box center [666, 449] width 55 height 23
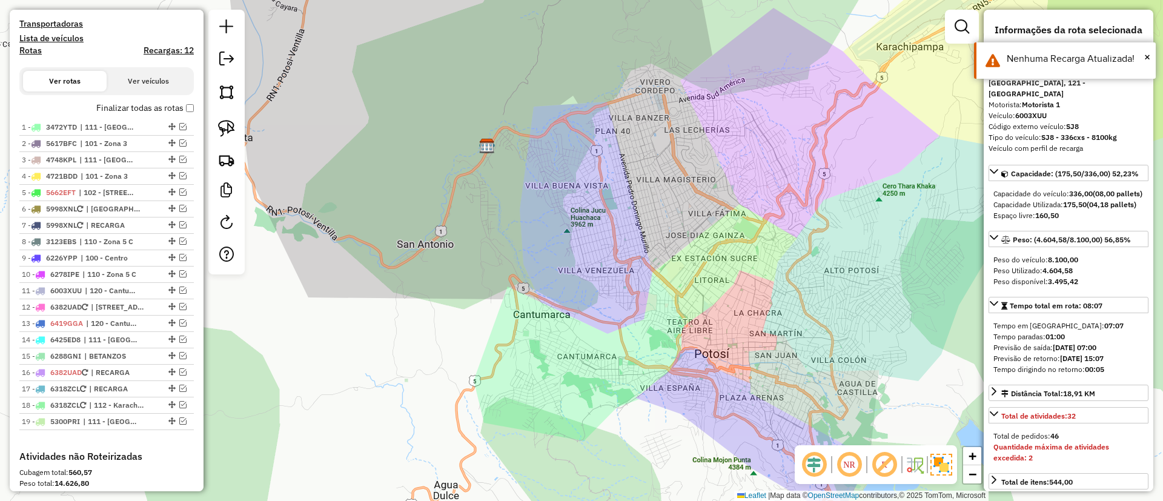
click at [162, 114] on label "Finalizar todas as rotas" at bounding box center [145, 108] width 98 height 13
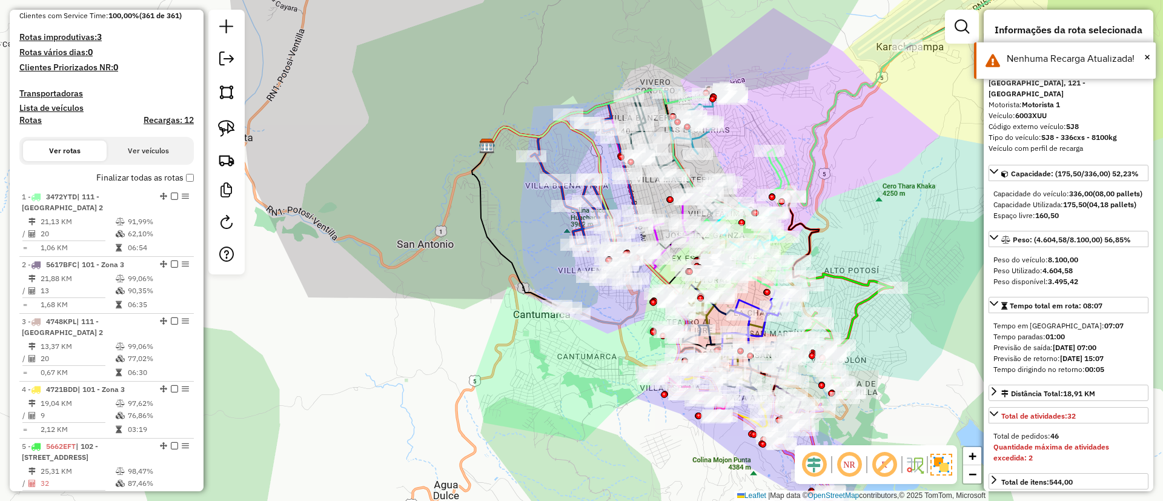
scroll to position [186, 0]
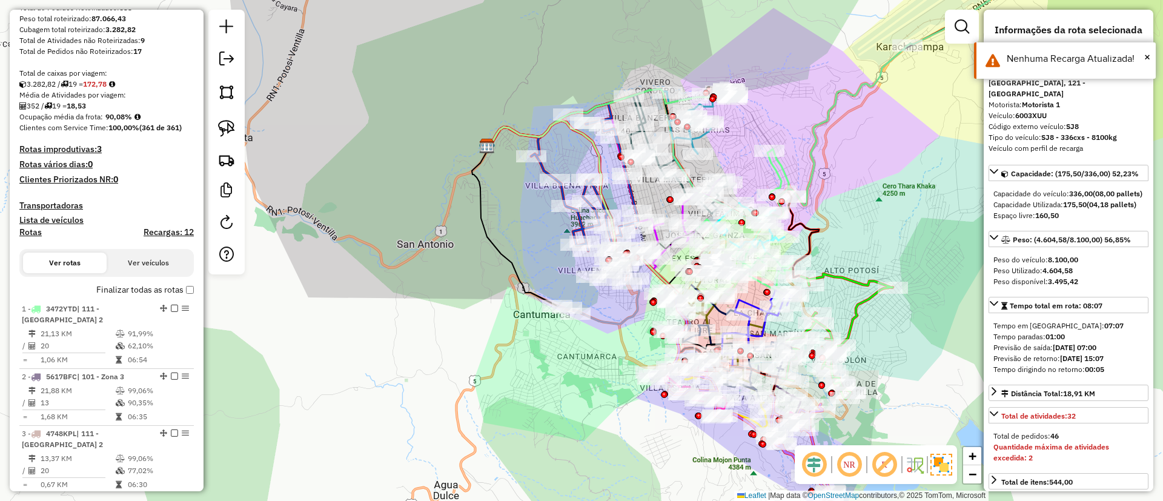
click at [38, 236] on h4 "Rotas" at bounding box center [30, 232] width 22 height 10
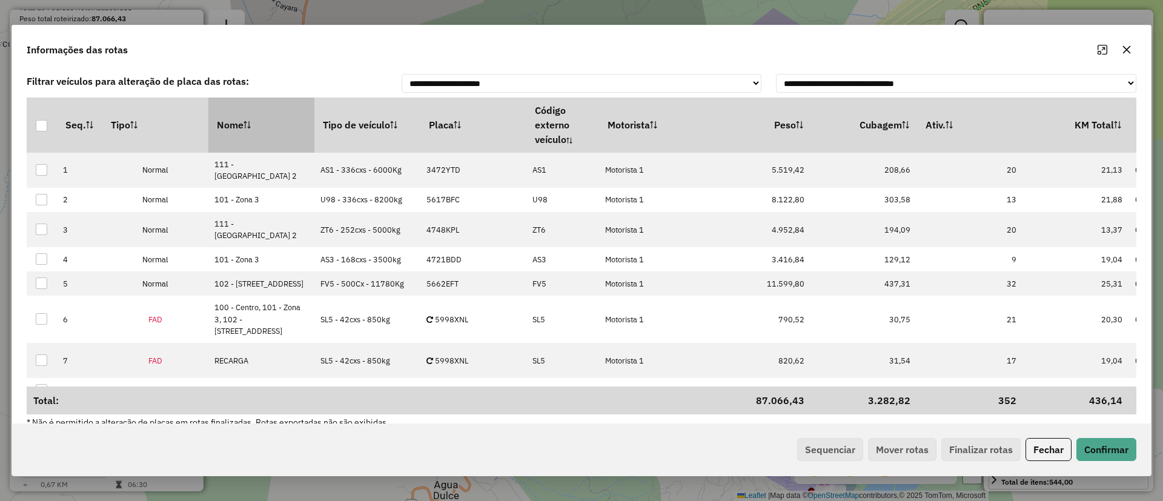
click at [311, 139] on th "Nome" at bounding box center [261, 125] width 106 height 55
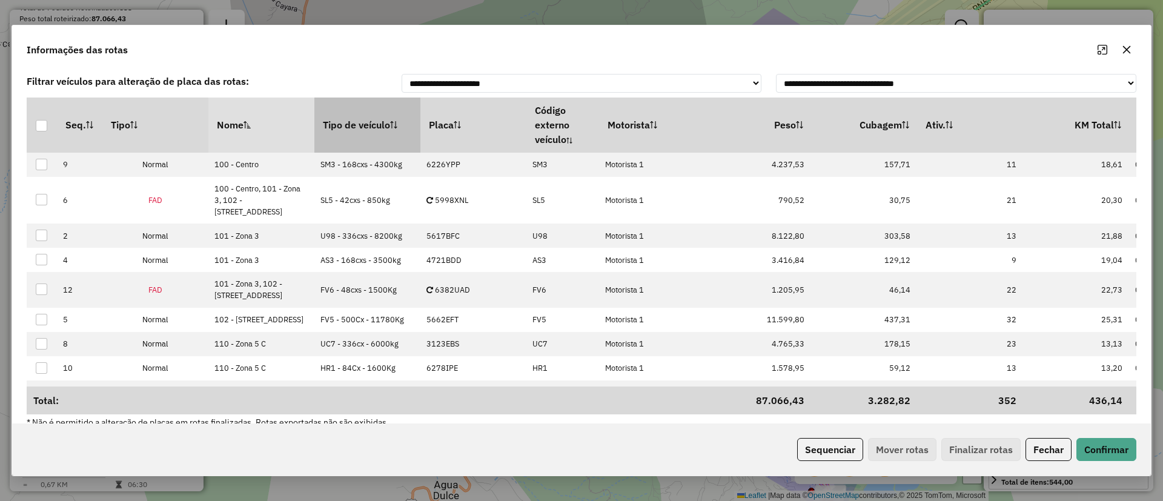
click at [341, 130] on th "Tipo de veículo" at bounding box center [367, 125] width 106 height 55
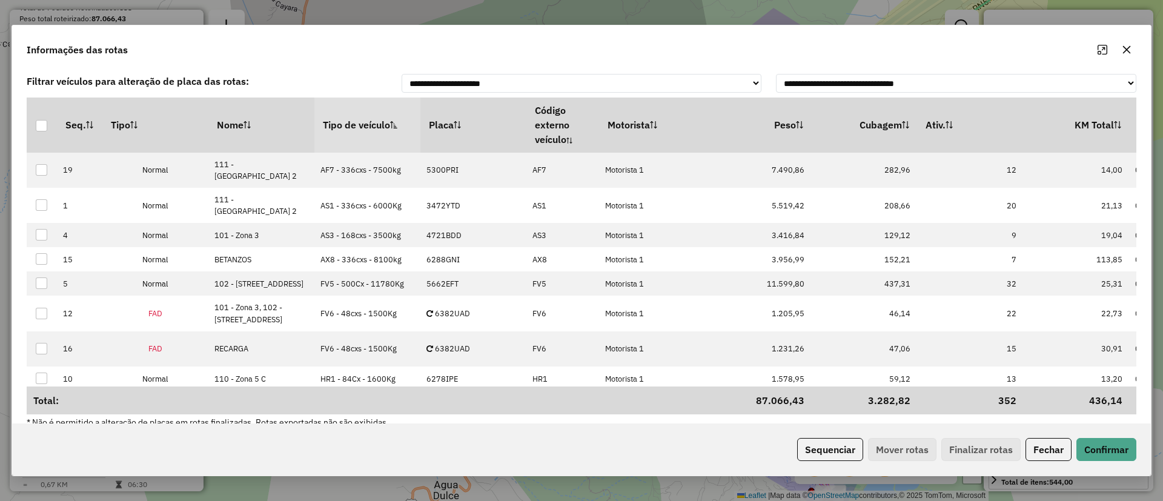
click at [388, 132] on th "Tipo de veículo" at bounding box center [367, 125] width 106 height 55
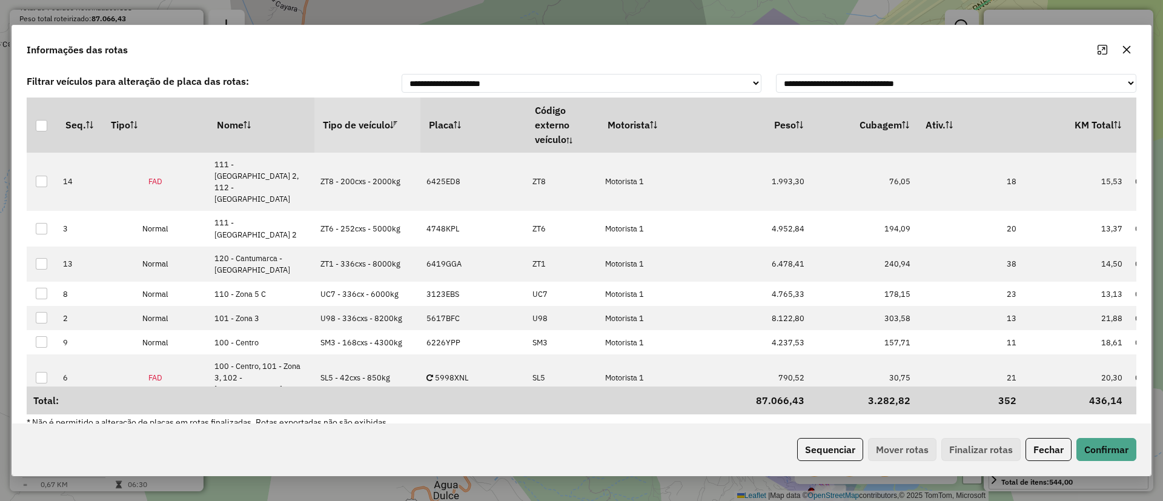
click at [388, 132] on th "Tipo de veículo" at bounding box center [367, 125] width 106 height 55
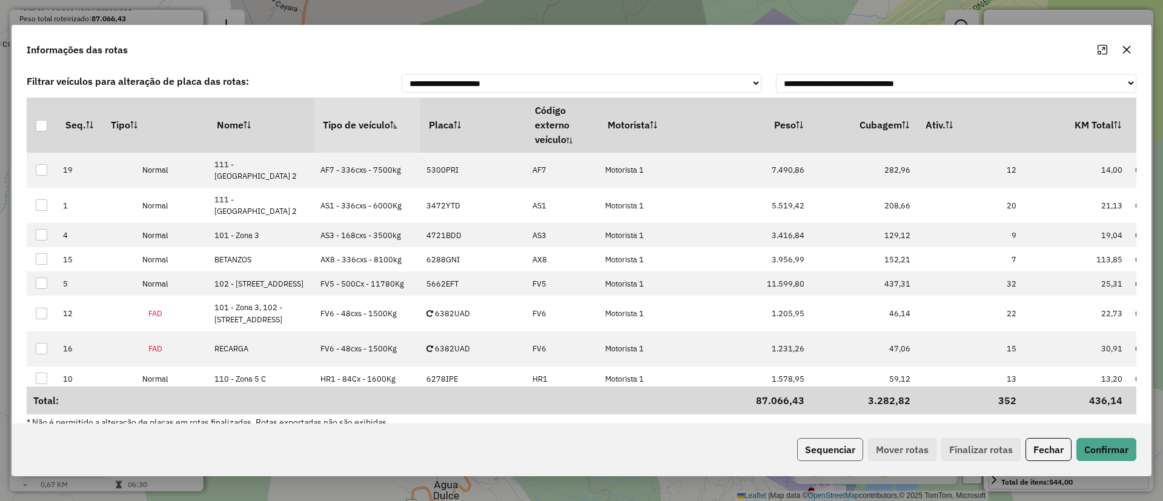
click at [847, 443] on button "Sequenciar" at bounding box center [830, 449] width 66 height 23
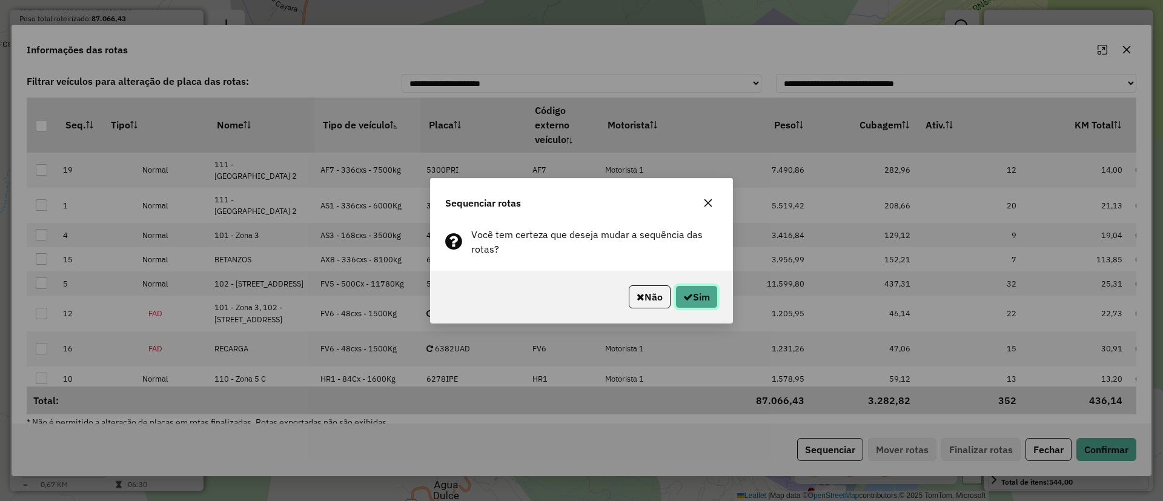
click at [697, 301] on button "Sim" at bounding box center [696, 296] width 42 height 23
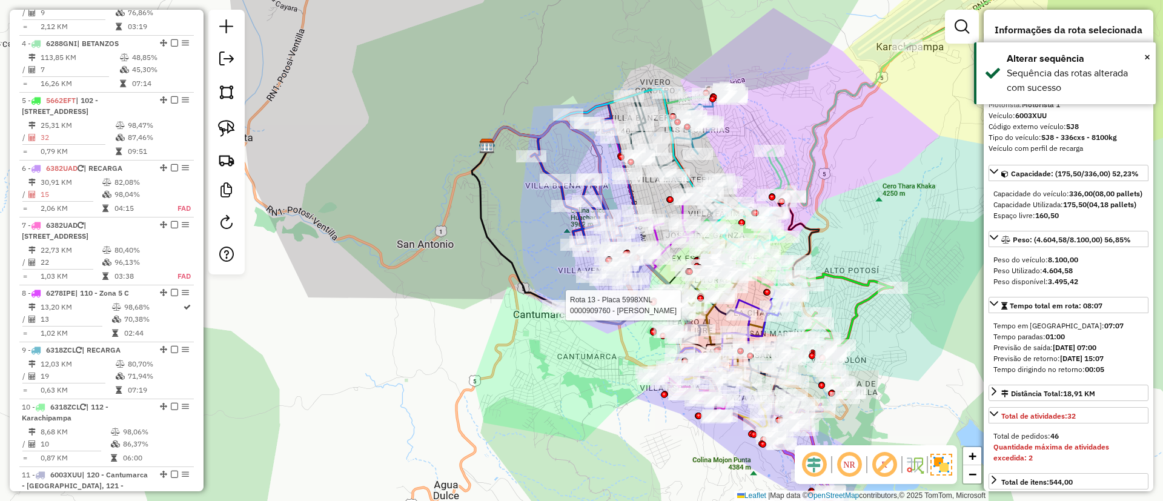
scroll to position [1101, 0]
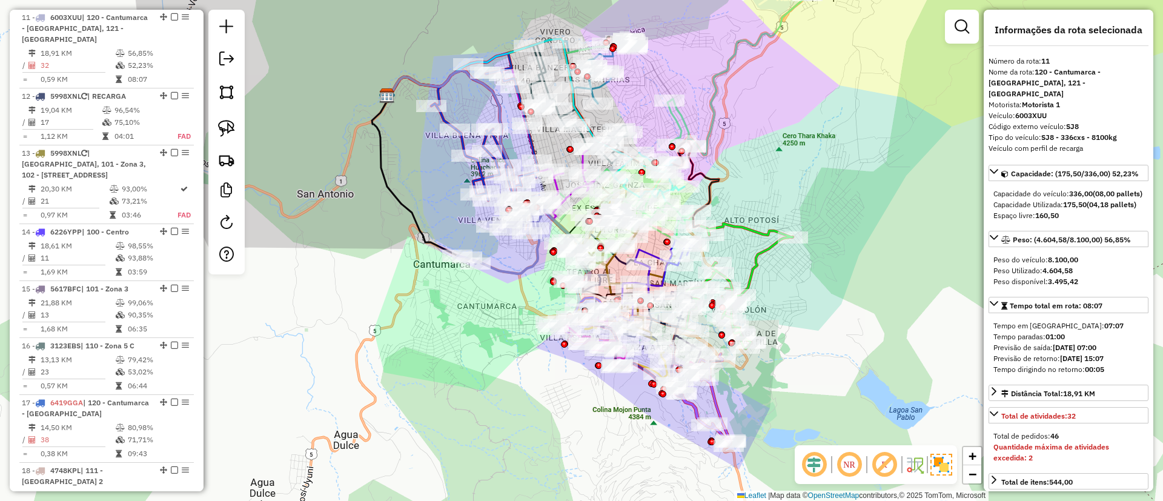
click at [502, 308] on div "Janela de atendimento Grade de atendimento Capacidade Transportadoras Veículos …" at bounding box center [581, 250] width 1163 height 501
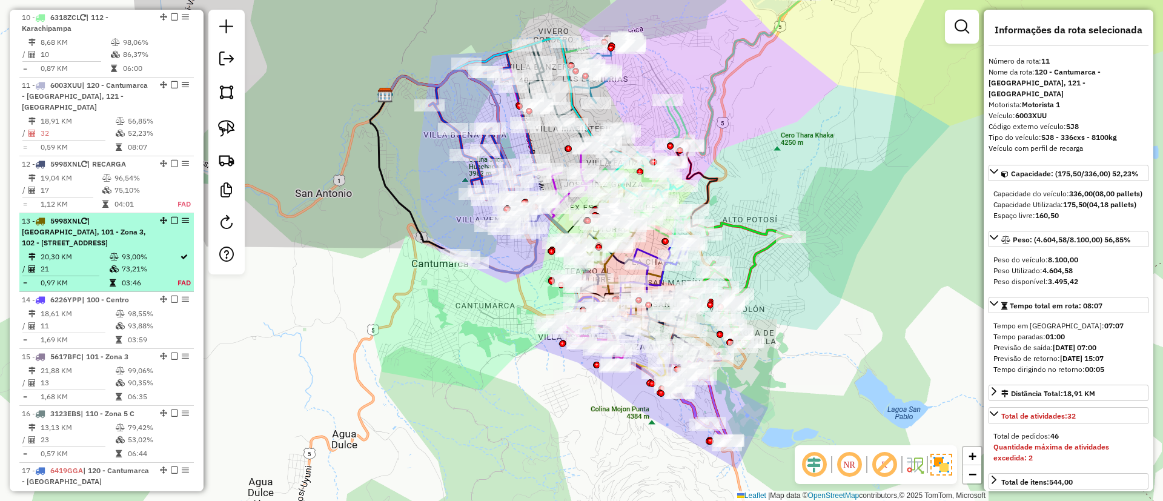
scroll to position [1010, 0]
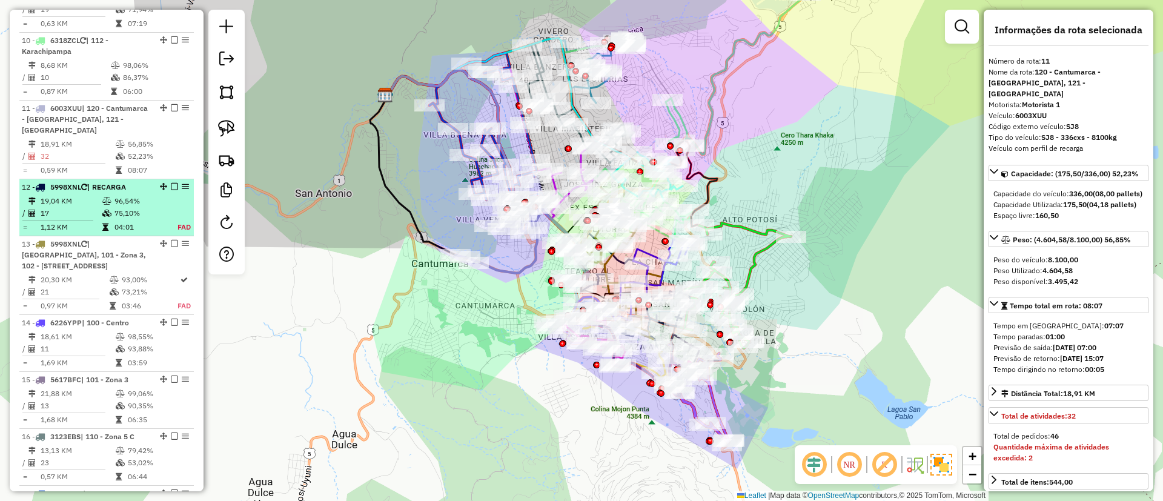
click at [173, 187] on em at bounding box center [174, 186] width 7 height 7
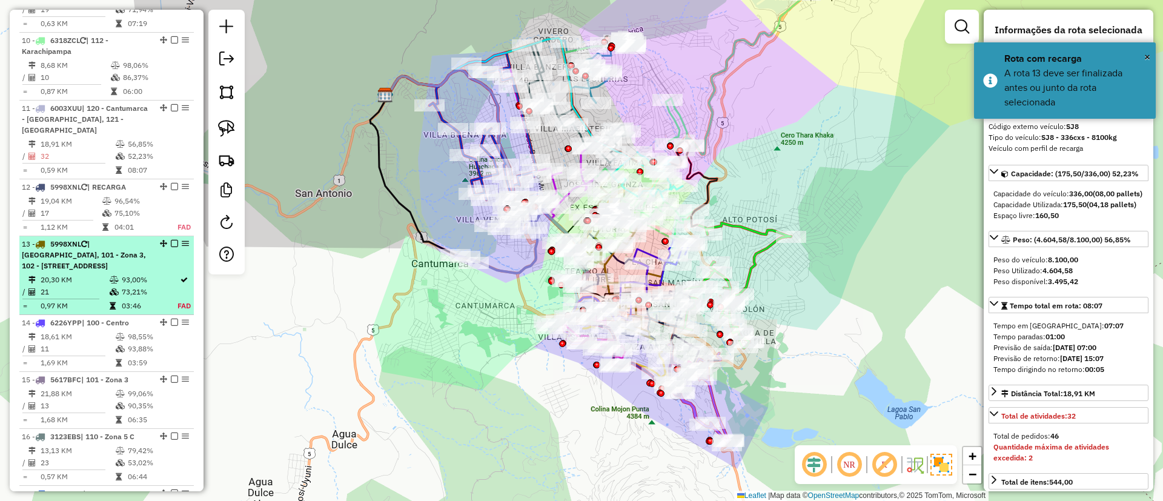
click at [171, 243] on em at bounding box center [174, 243] width 7 height 7
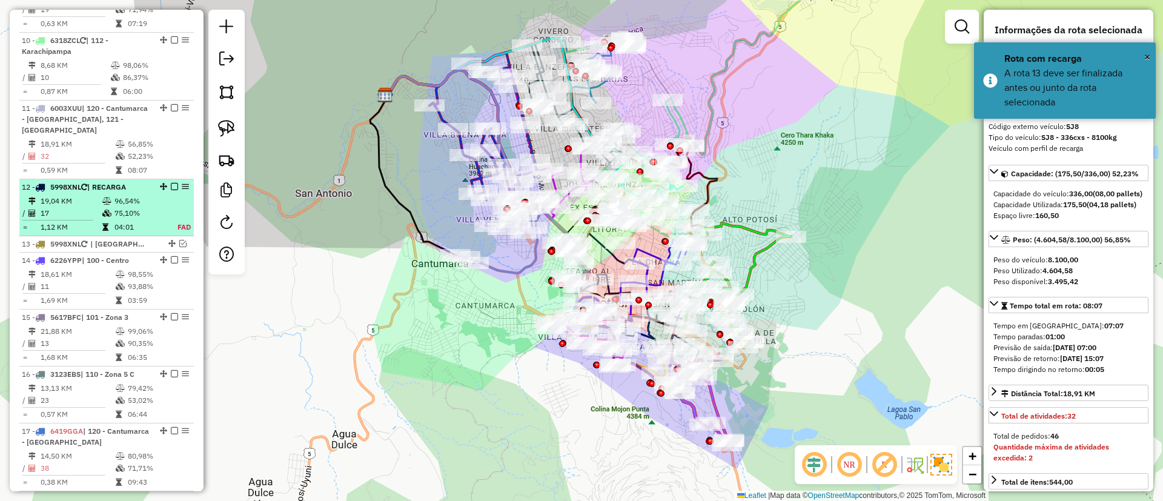
click at [171, 183] on em at bounding box center [174, 186] width 7 height 7
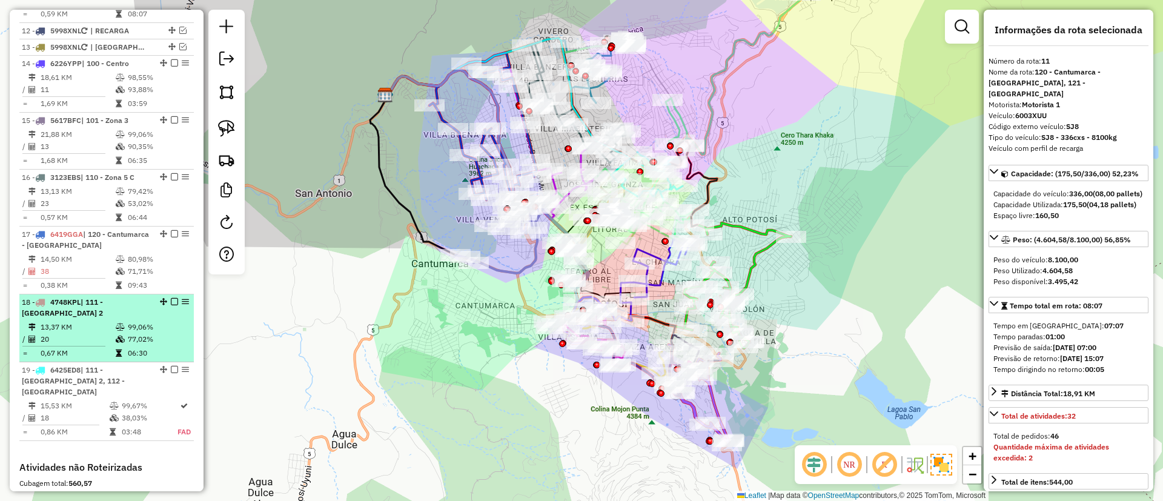
scroll to position [1192, 0]
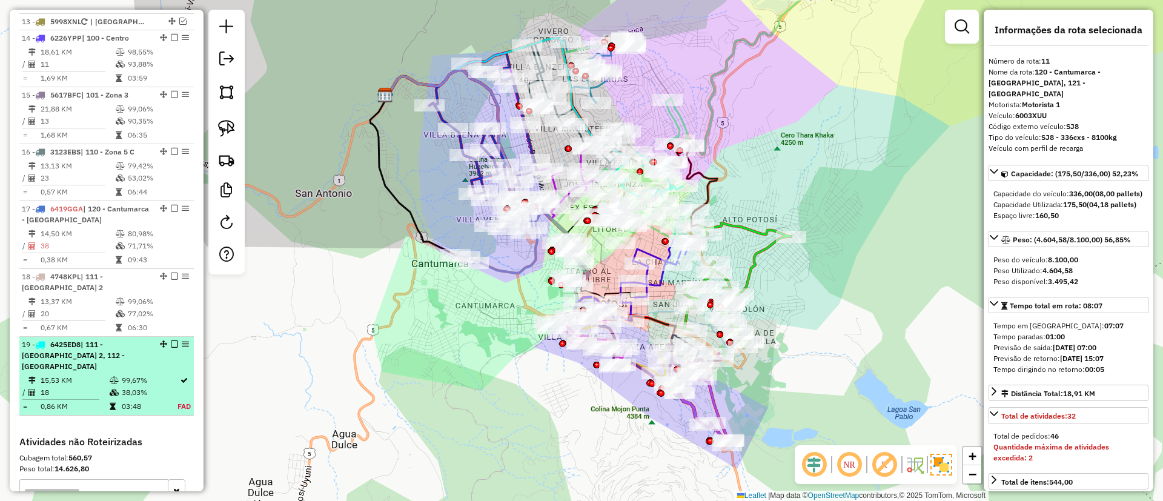
click at [162, 358] on div "19 - 6425ED8 | 111 - Casco Viejo 2, 112 - Karachipampa" at bounding box center [107, 355] width 170 height 33
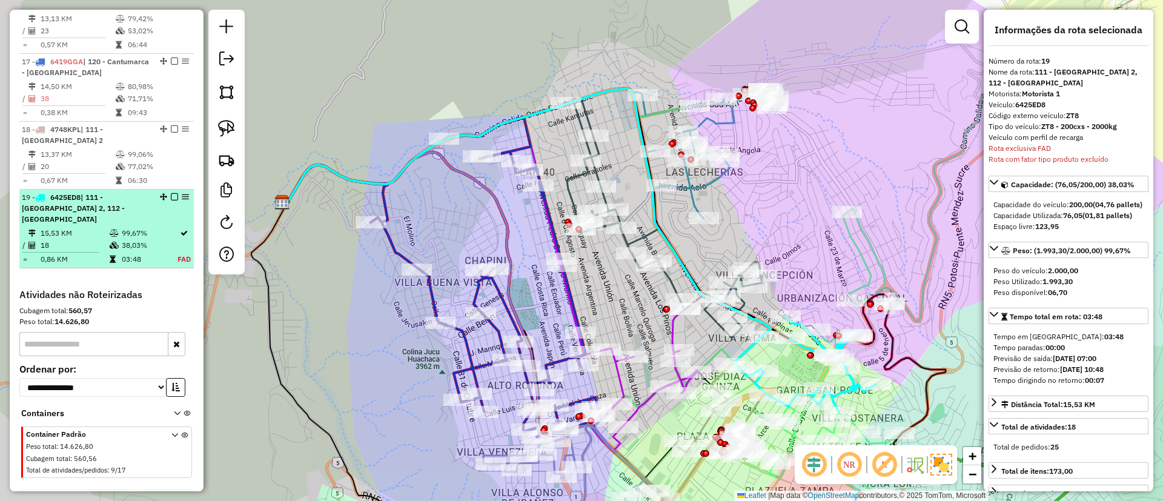
scroll to position [1377, 0]
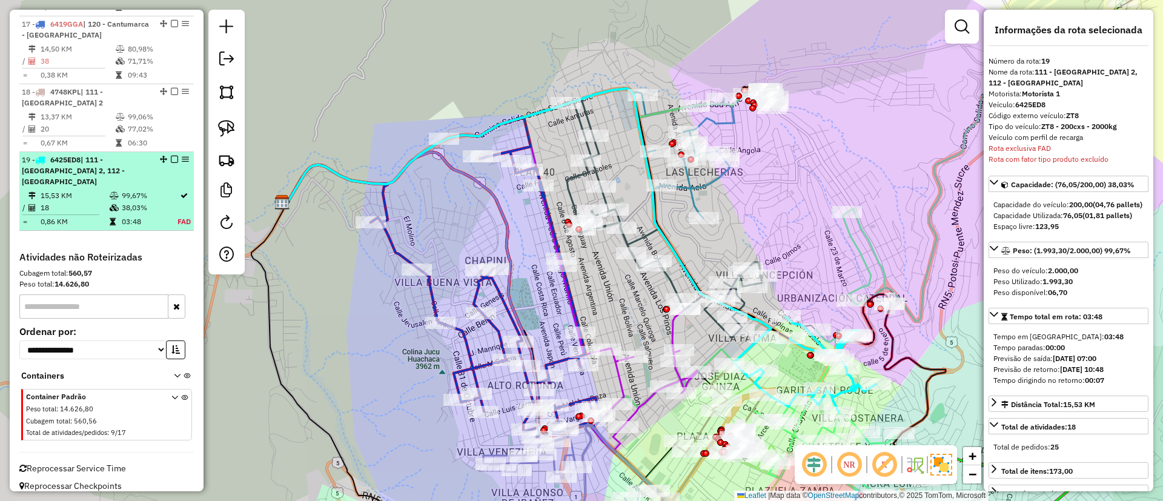
click at [171, 162] on em at bounding box center [174, 159] width 7 height 7
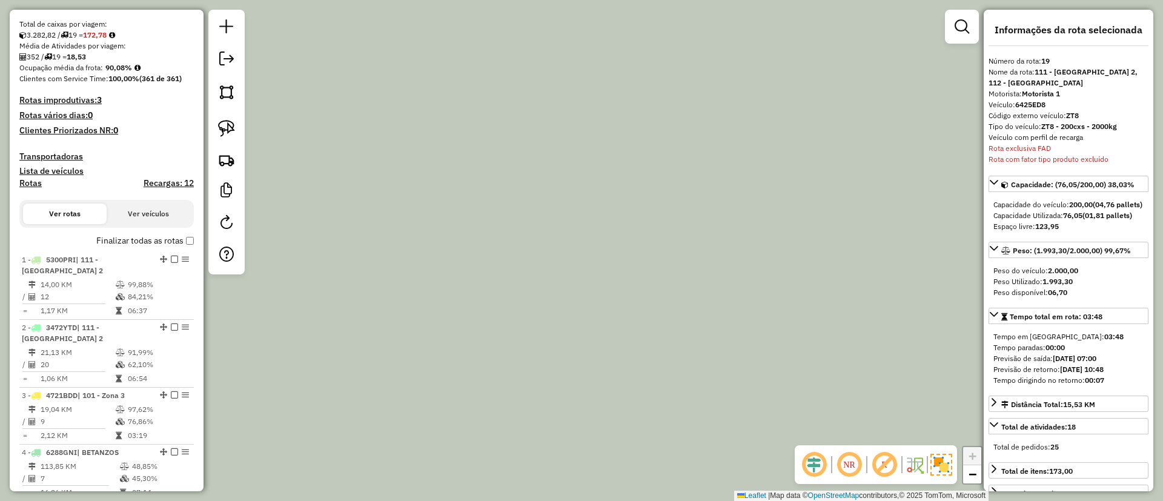
scroll to position [144, 0]
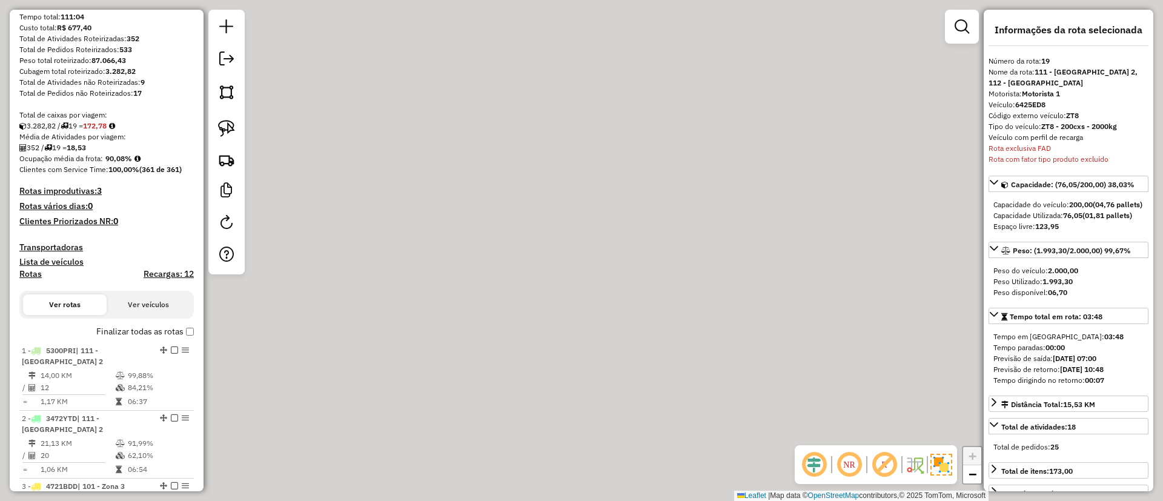
click at [129, 333] on label "Finalizar todas as rotas" at bounding box center [145, 331] width 98 height 13
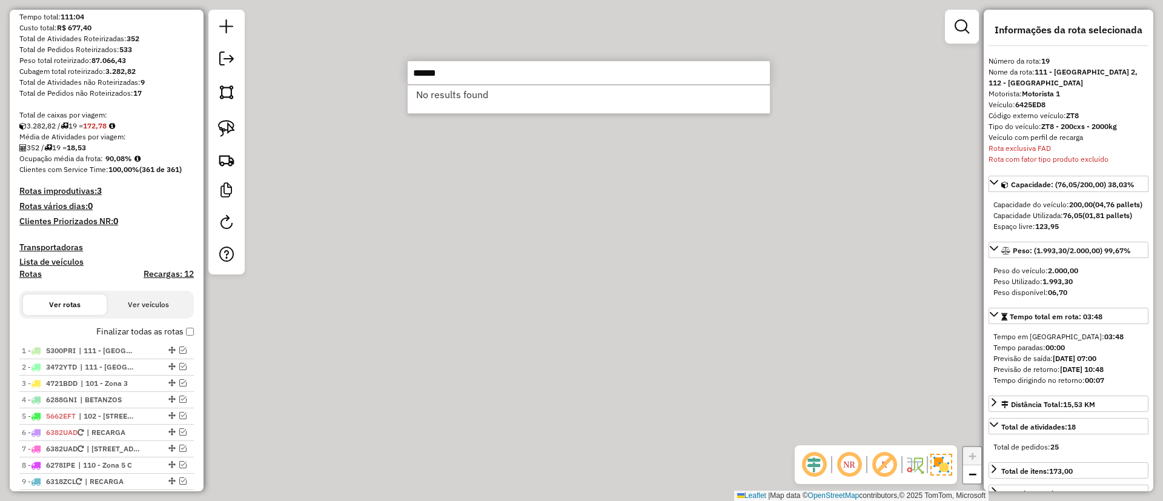
type input "******"
drag, startPoint x: 464, startPoint y: 67, endPoint x: 400, endPoint y: 70, distance: 63.7
click at [400, 70] on hb-router-mapa "Informações da Sessão 1231195 - 19/08/2025 Criação: 18/08/2025 19:00 Depósito: …" at bounding box center [581, 250] width 1163 height 501
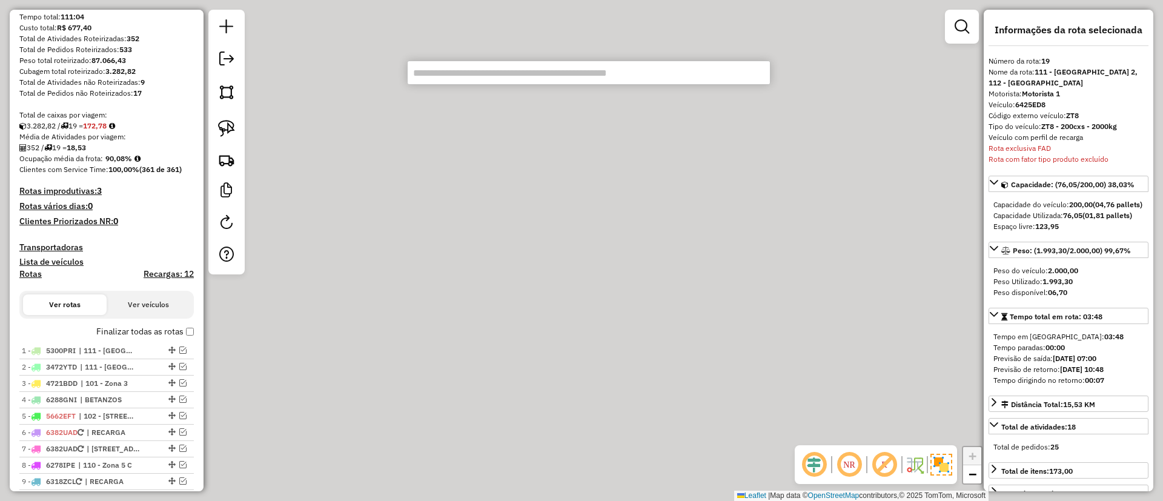
paste input "*****"
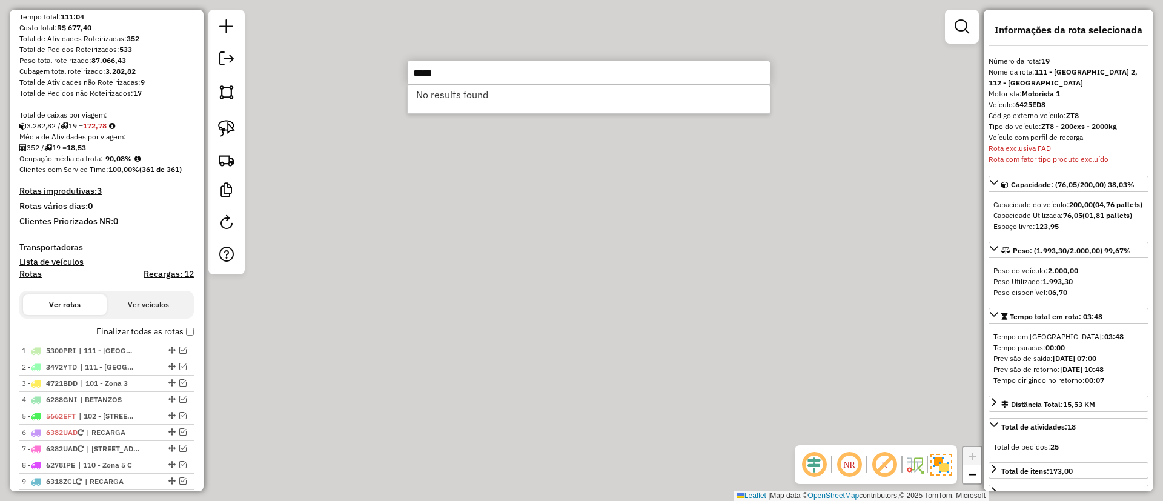
drag, startPoint x: 482, startPoint y: 71, endPoint x: 373, endPoint y: 71, distance: 108.4
click at [365, 69] on hb-router-mapa "Informações da Sessão 1231195 - 19/08/2025 Criação: 18/08/2025 19:00 Depósito: …" at bounding box center [581, 250] width 1163 height 501
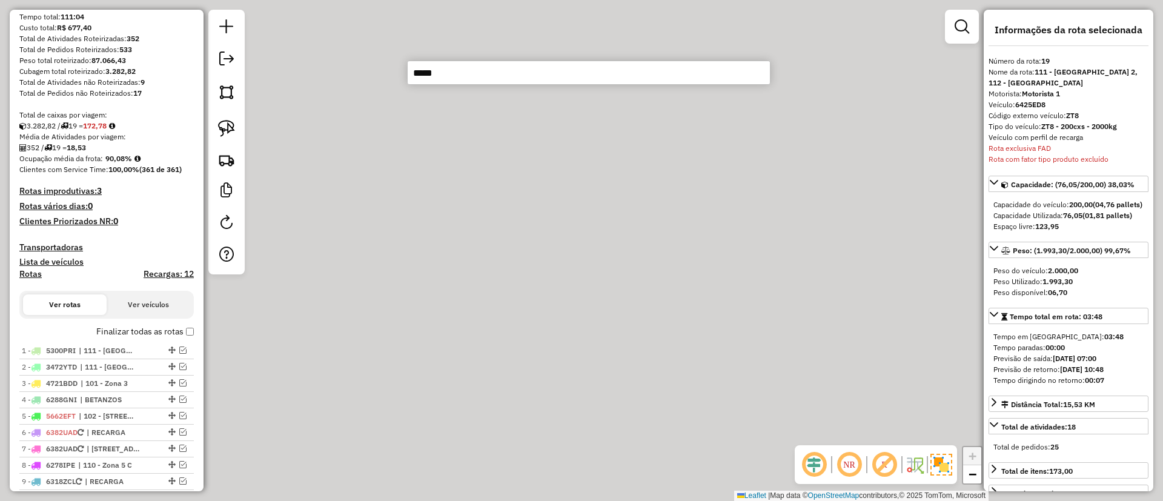
paste input "*"
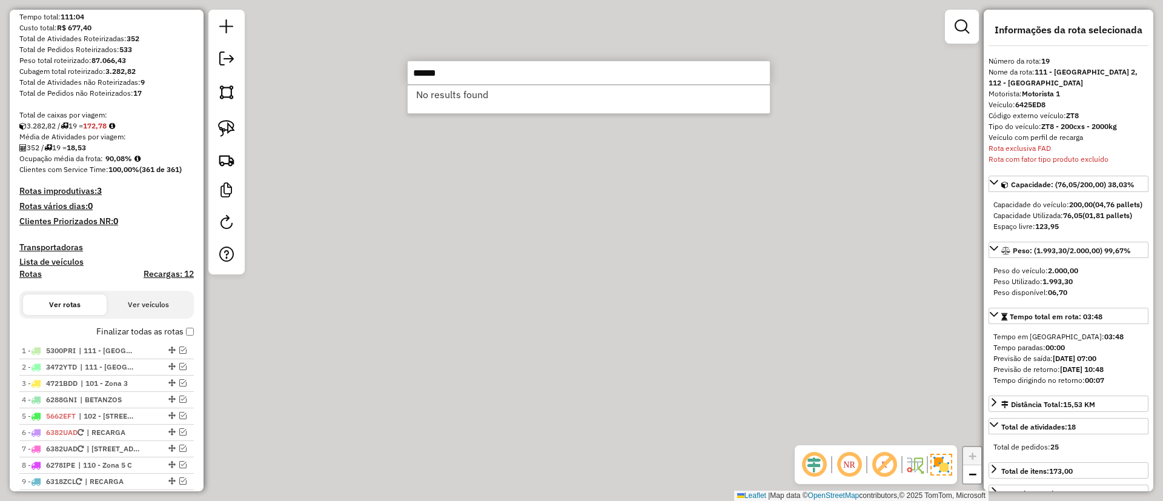
drag, startPoint x: 447, startPoint y: 74, endPoint x: 414, endPoint y: 71, distance: 32.8
click at [414, 71] on input "******" at bounding box center [588, 73] width 363 height 24
paste input "text"
type input "******"
drag, startPoint x: 480, startPoint y: 72, endPoint x: 375, endPoint y: 67, distance: 105.5
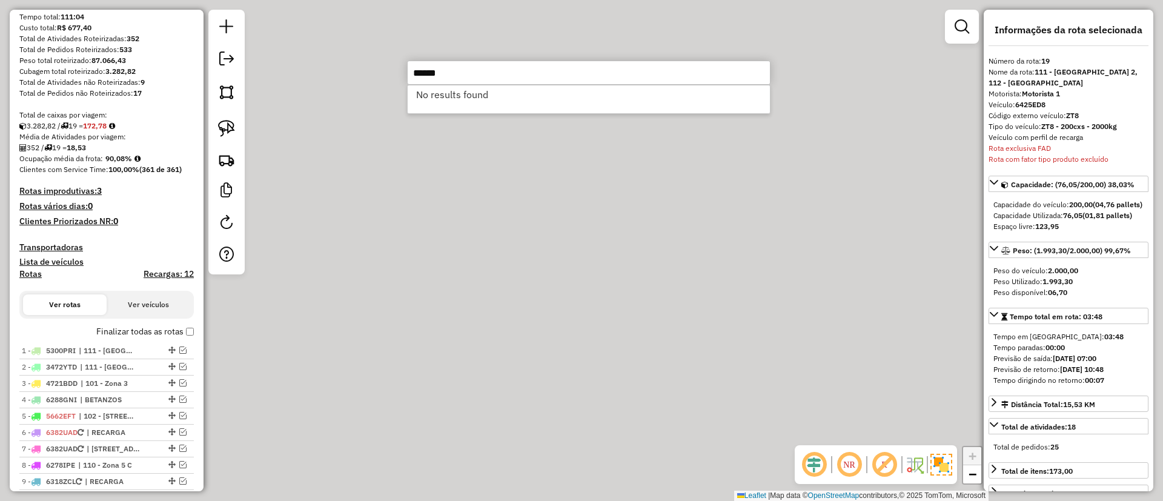
click at [370, 67] on hb-router-mapa "Informações da Sessão 1231195 - 19/08/2025 Criação: 18/08/2025 19:00 Depósito: …" at bounding box center [581, 250] width 1163 height 501
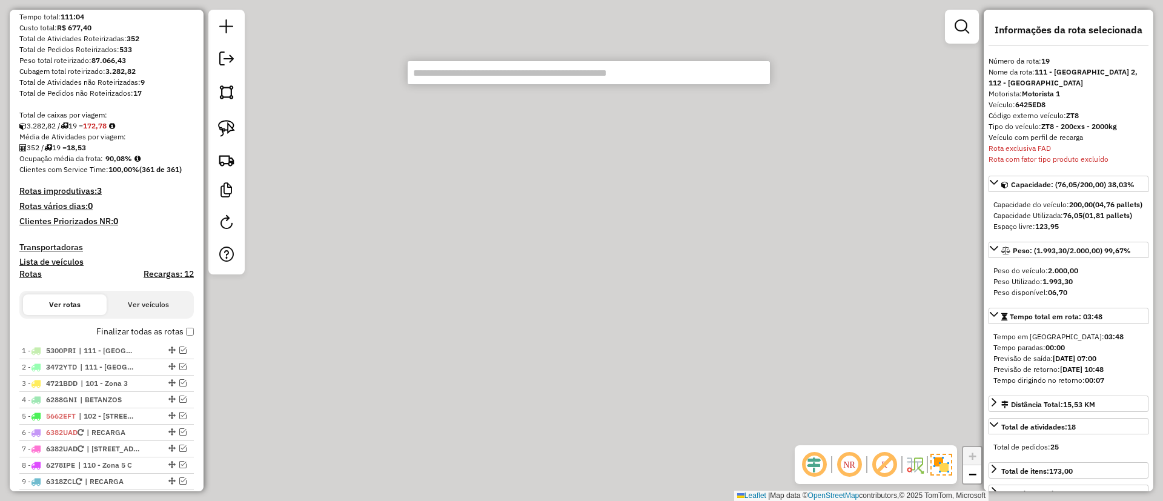
paste input "******"
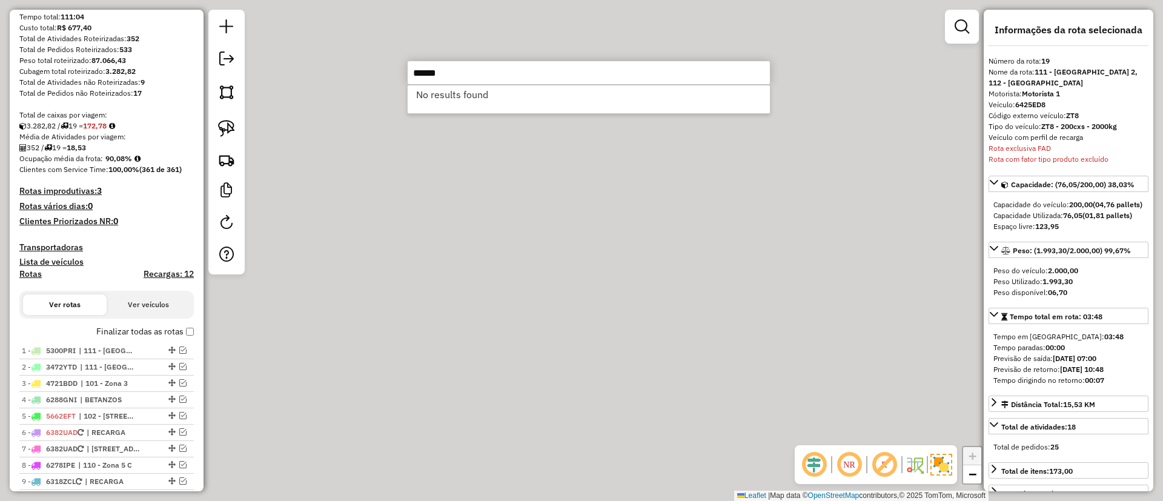
drag, startPoint x: 460, startPoint y: 88, endPoint x: 459, endPoint y: 76, distance: 11.6
click at [459, 78] on div "****** No results found 1 items selected" at bounding box center [588, 73] width 363 height 24
drag, startPoint x: 459, startPoint y: 76, endPoint x: 408, endPoint y: 70, distance: 51.3
click at [408, 70] on input "******" at bounding box center [588, 73] width 363 height 24
paste input "text"
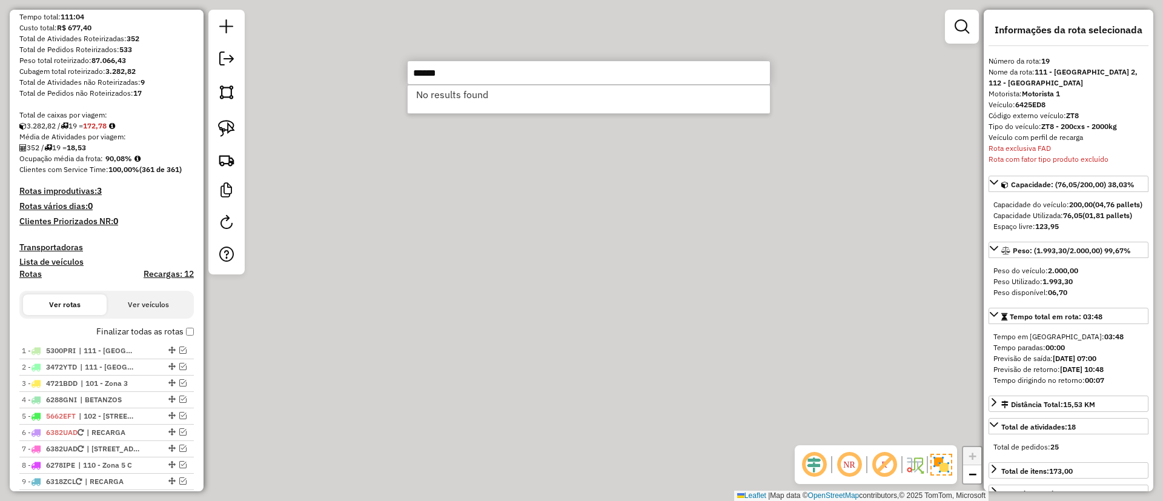
drag, startPoint x: 485, startPoint y: 75, endPoint x: 403, endPoint y: 71, distance: 81.2
click at [403, 71] on hb-router-mapa "Informações da Sessão 1231195 - 19/08/2025 Criação: 18/08/2025 19:00 Depósito: …" at bounding box center [581, 250] width 1163 height 501
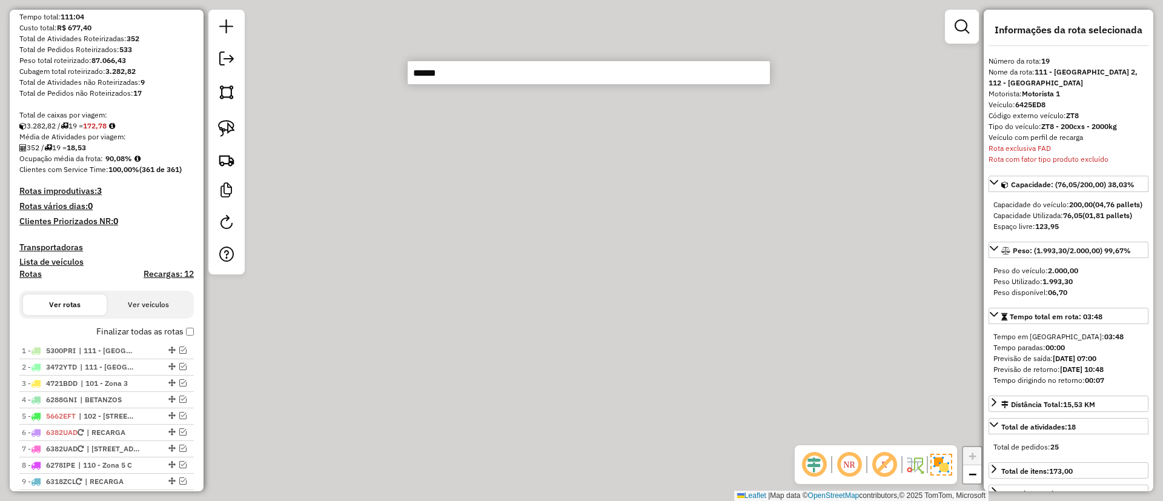
paste input "text"
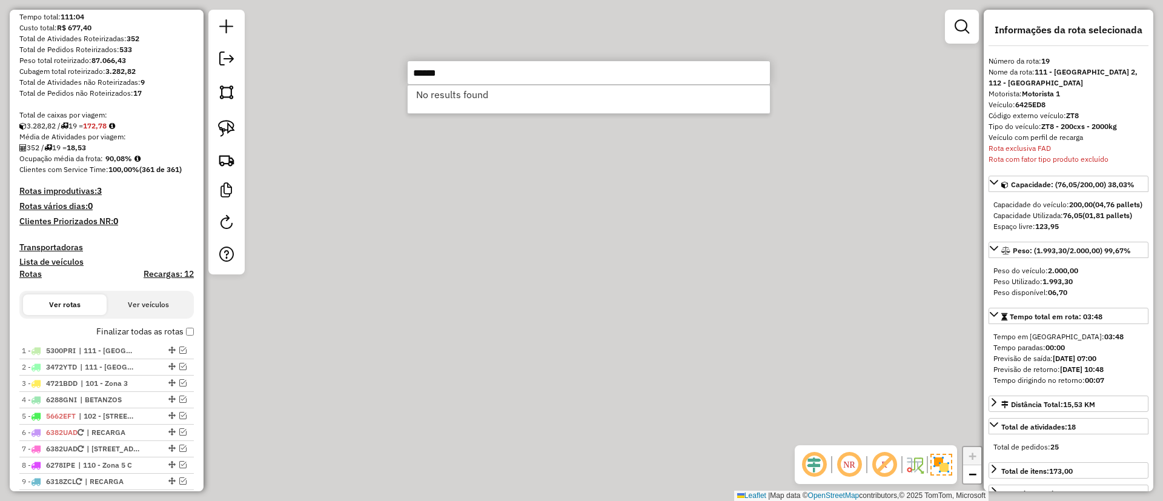
type input "******"
click at [534, 151] on div "Janela de atendimento Grade de atendimento Capacidade Transportadoras Veículos …" at bounding box center [581, 250] width 1163 height 501
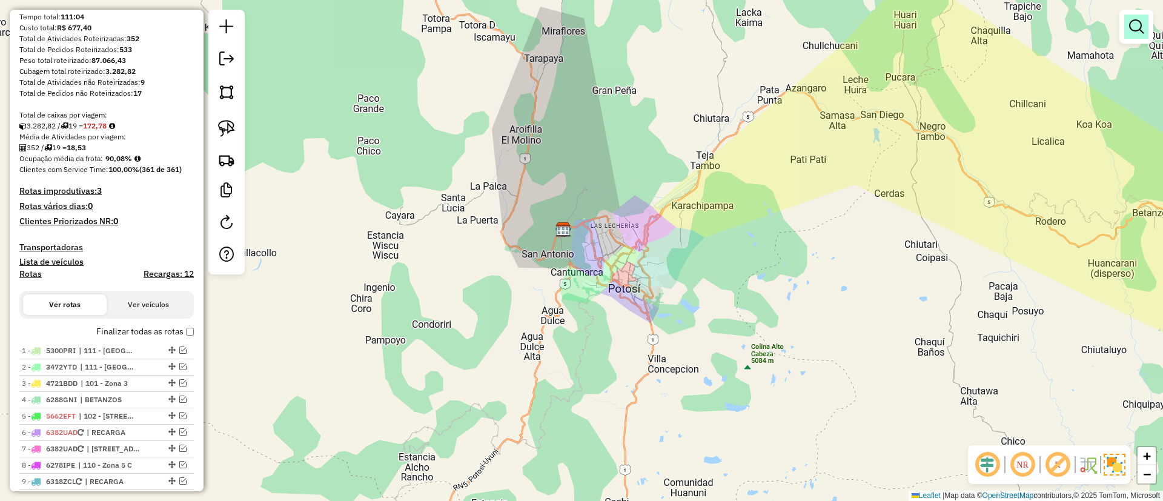
click at [1130, 25] on em at bounding box center [1136, 26] width 15 height 15
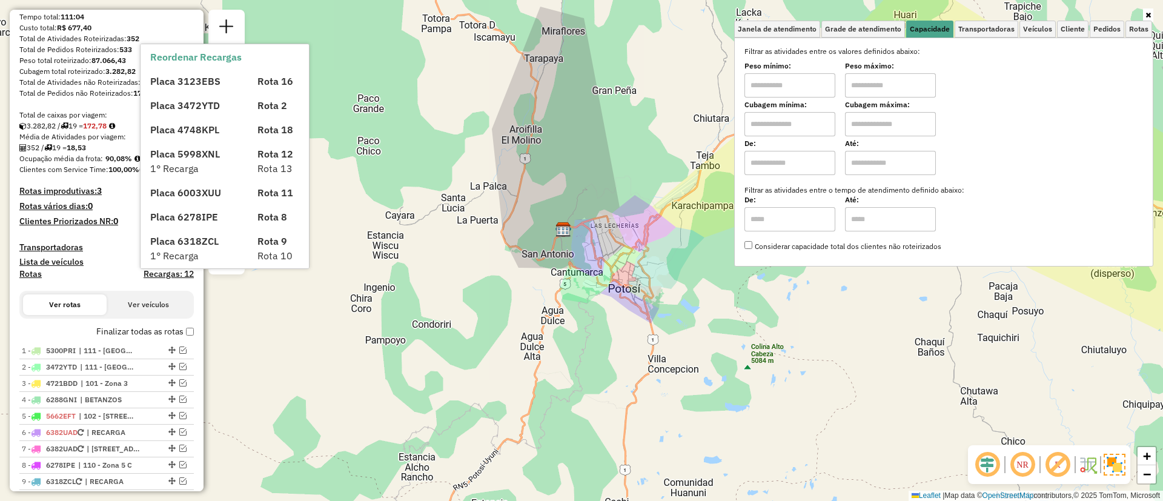
click at [167, 328] on label "Finalizar todas as rotas" at bounding box center [145, 331] width 98 height 13
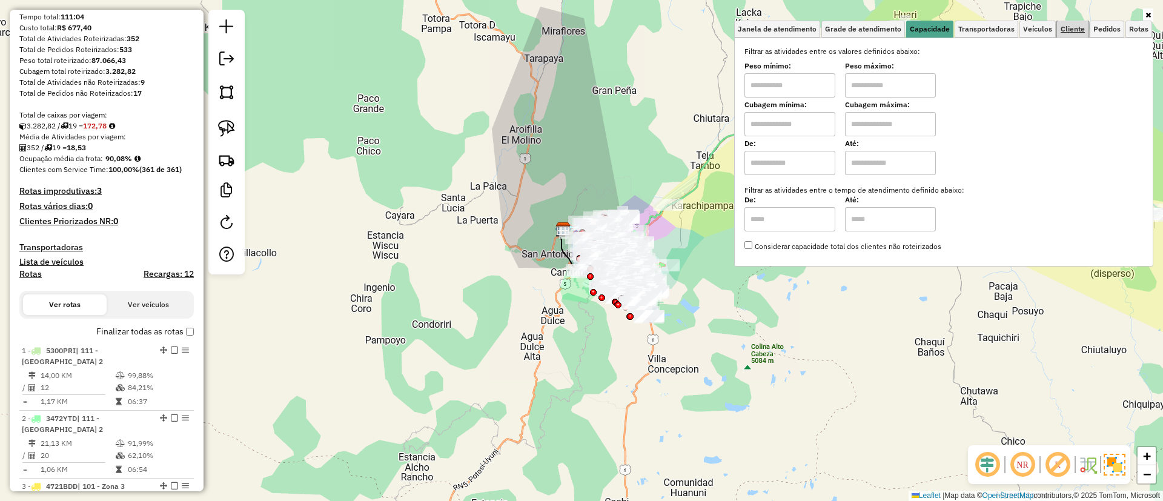
click at [1067, 25] on span "Cliente" at bounding box center [1073, 28] width 24 height 7
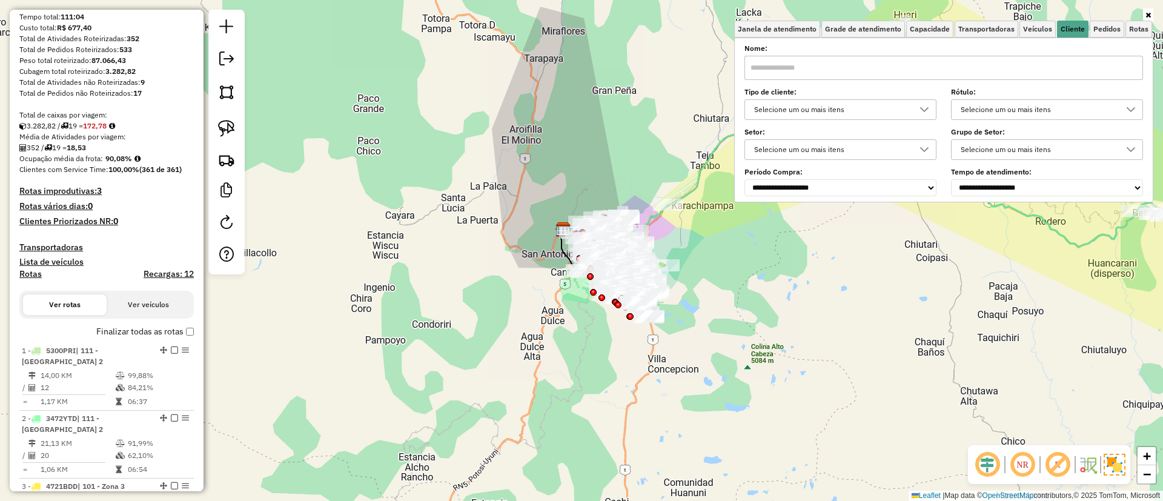
click at [829, 114] on div "Selecione um ou mais itens" at bounding box center [831, 109] width 163 height 19
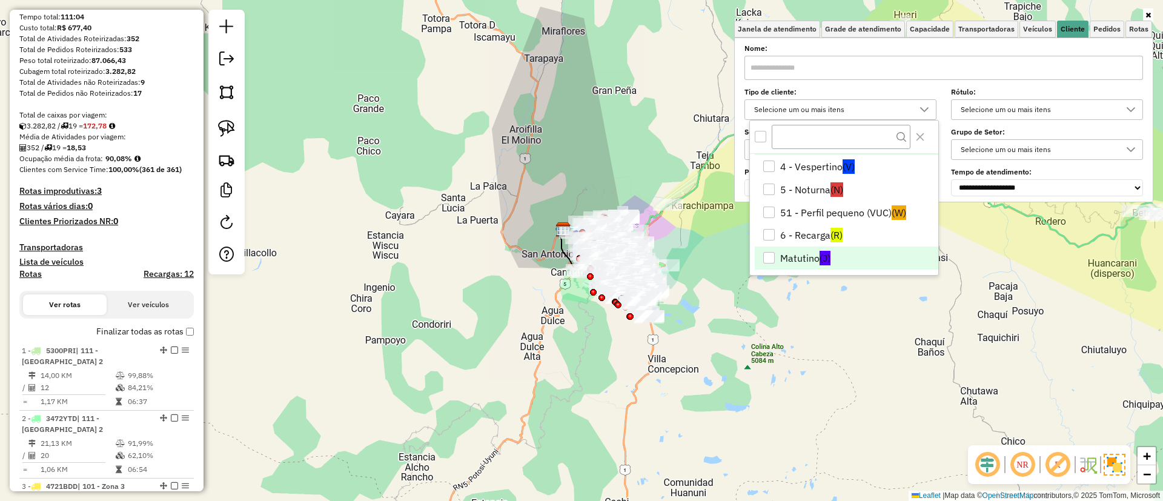
scroll to position [25, 0]
click at [836, 262] on li "Matutino (J)" at bounding box center [847, 253] width 184 height 23
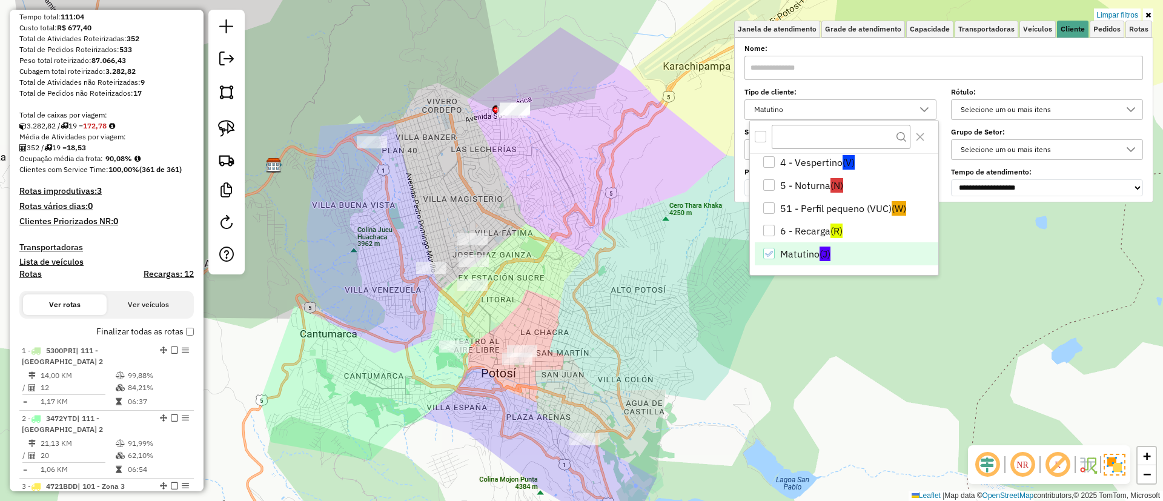
drag, startPoint x: 626, startPoint y: 271, endPoint x: 660, endPoint y: 266, distance: 34.9
click at [660, 266] on div "Limpar filtros Janela de atendimento Grade de atendimento Capacidade Transporta…" at bounding box center [581, 250] width 1163 height 501
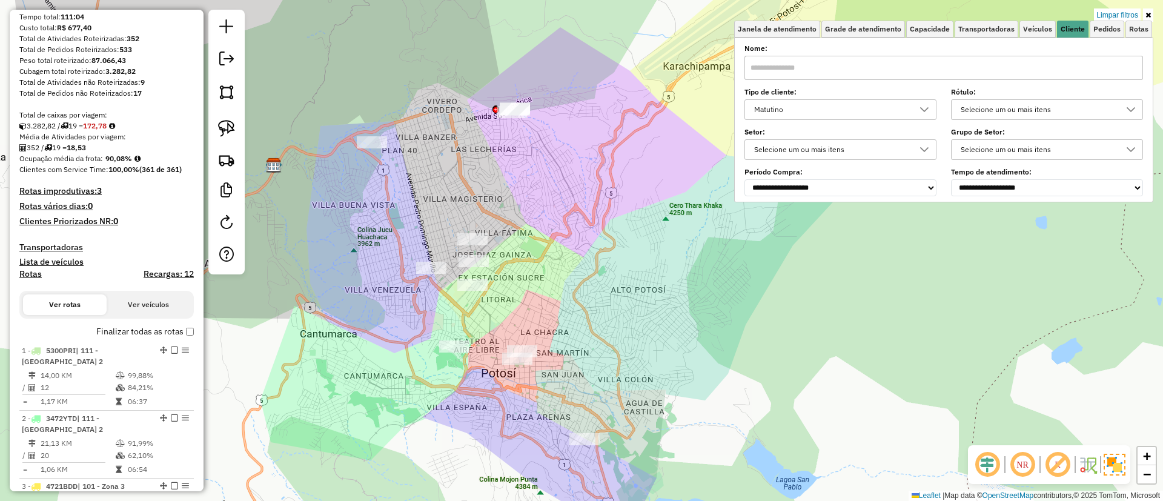
drag, startPoint x: 623, startPoint y: 305, endPoint x: 657, endPoint y: 297, distance: 34.7
click at [657, 297] on div "Limpar filtros Janela de atendimento Grade de atendimento Capacidade Transporta…" at bounding box center [581, 250] width 1163 height 501
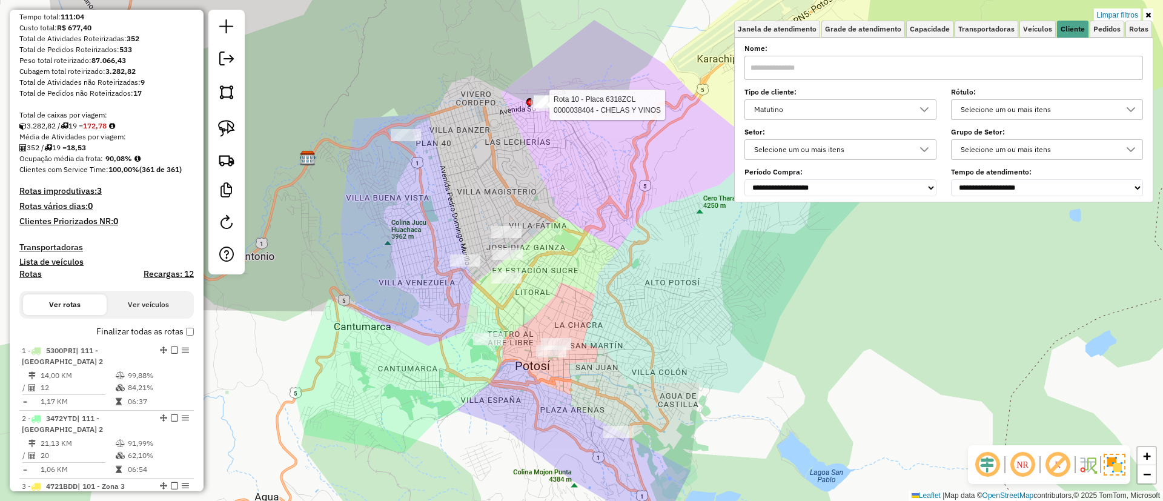
select select "*********"
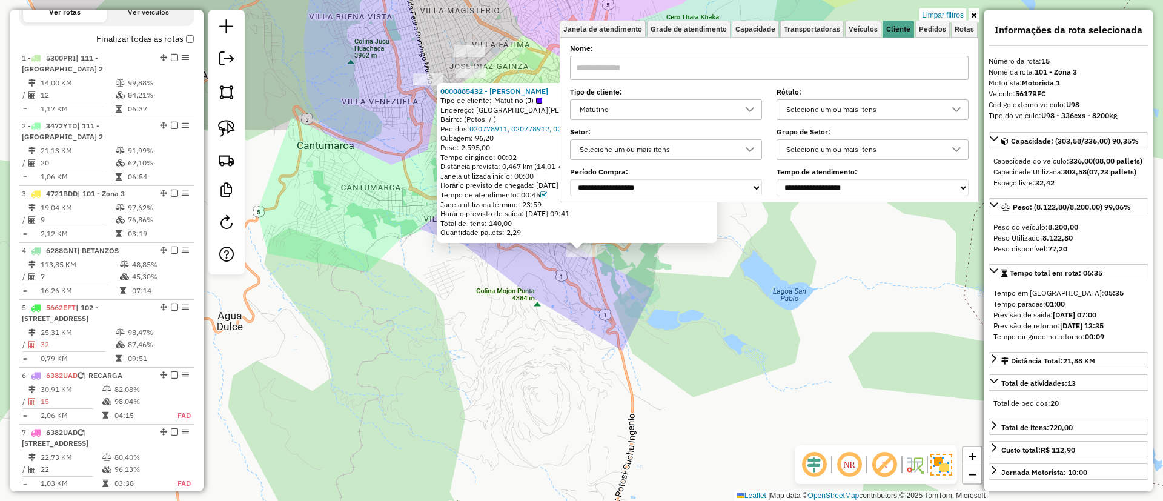
scroll to position [191, 0]
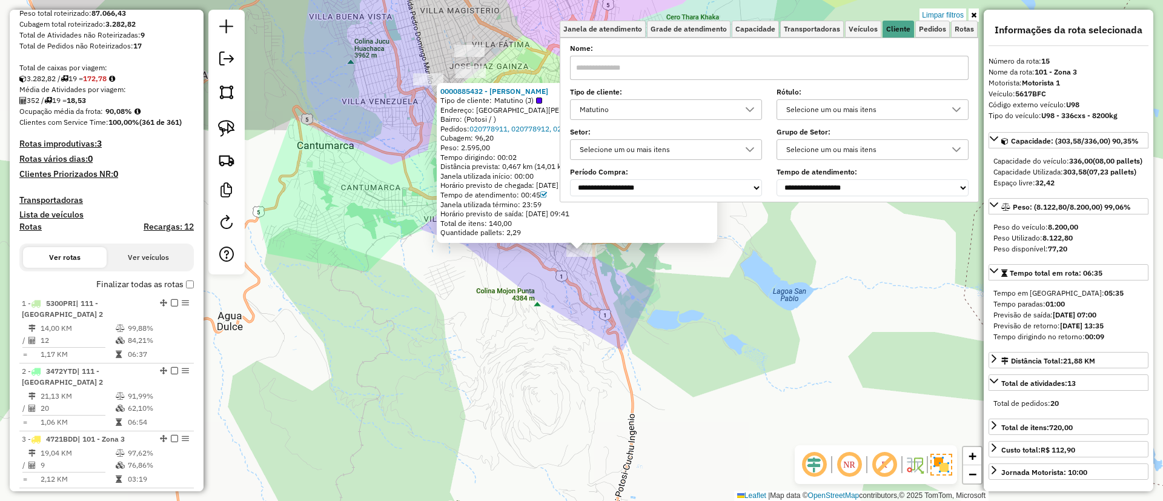
click at [119, 280] on label "Finalizar todas as rotas" at bounding box center [145, 284] width 98 height 13
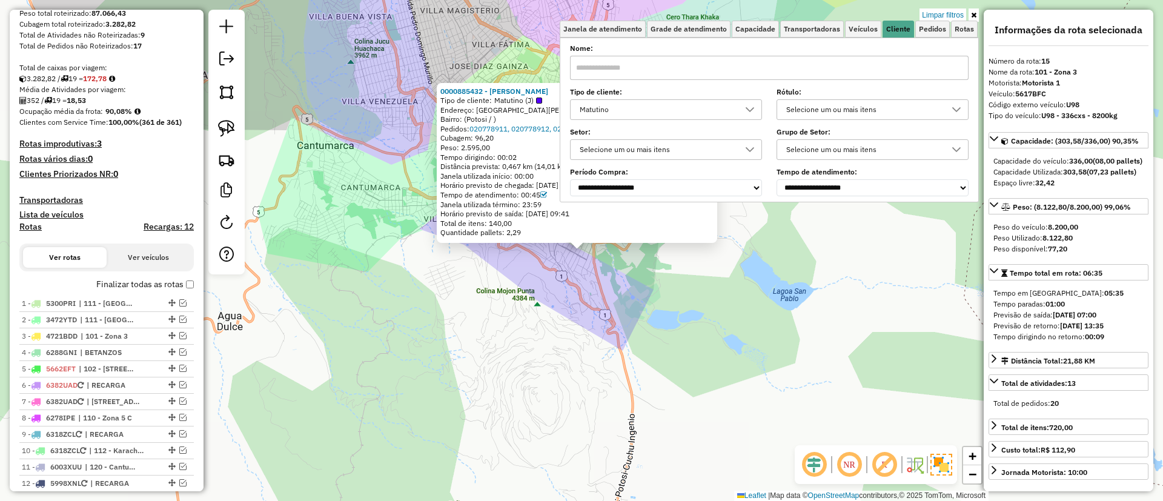
click at [973, 10] on link at bounding box center [973, 14] width 10 height 13
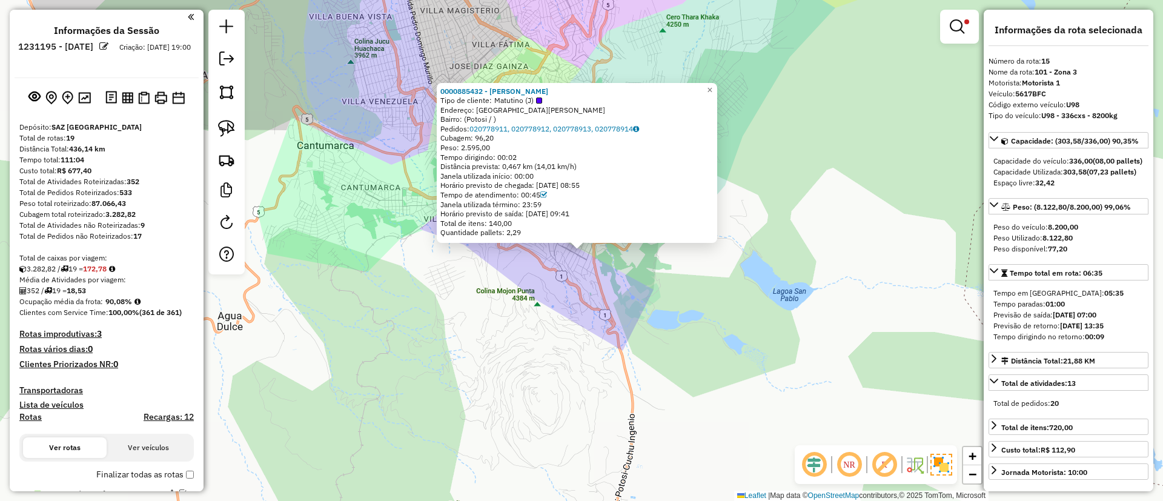
scroll to position [0, 0]
click at [225, 60] on em at bounding box center [226, 58] width 15 height 15
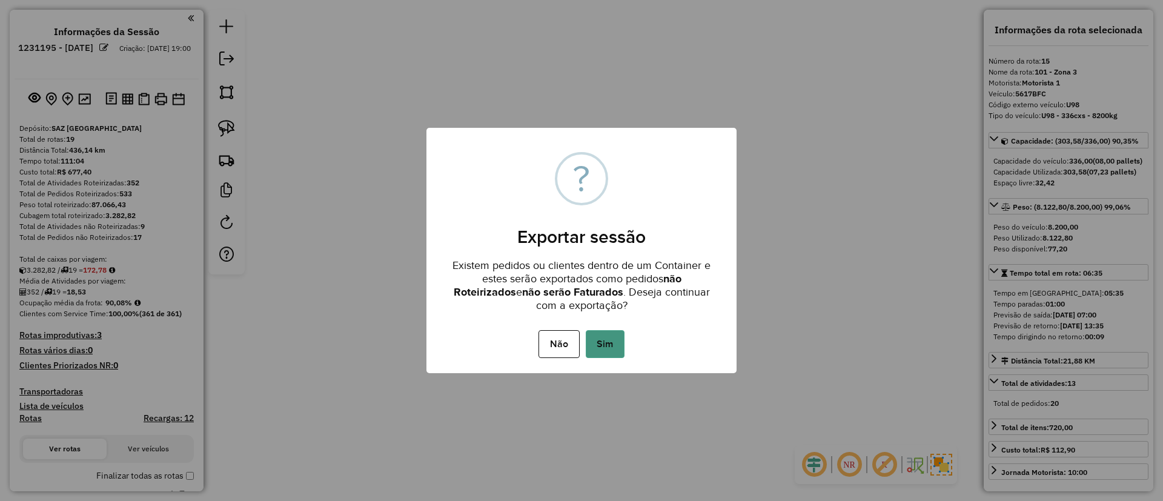
click at [607, 340] on button "Sim" at bounding box center [605, 344] width 39 height 28
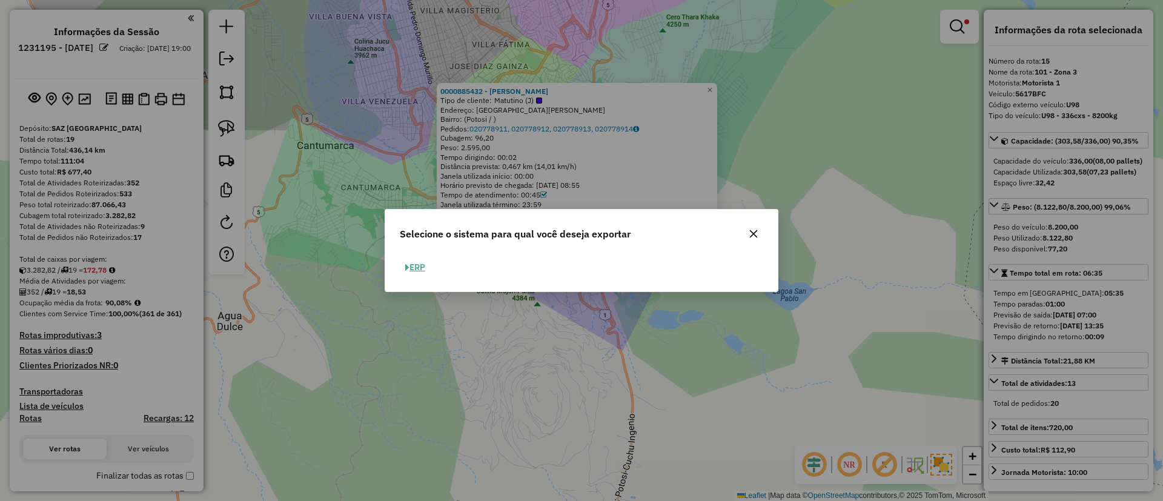
click at [403, 266] on button "ERP" at bounding box center [415, 267] width 31 height 19
select select "**"
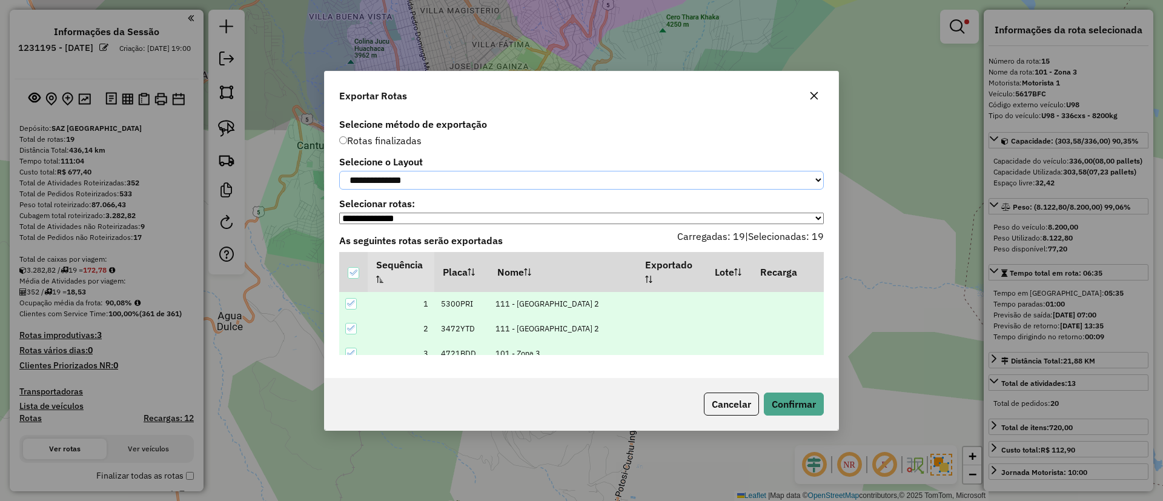
click at [412, 184] on select "**********" at bounding box center [581, 180] width 485 height 19
select select "*********"
click at [339, 171] on select "**********" at bounding box center [581, 180] width 485 height 19
click at [790, 404] on button "Confirmar" at bounding box center [794, 403] width 60 height 23
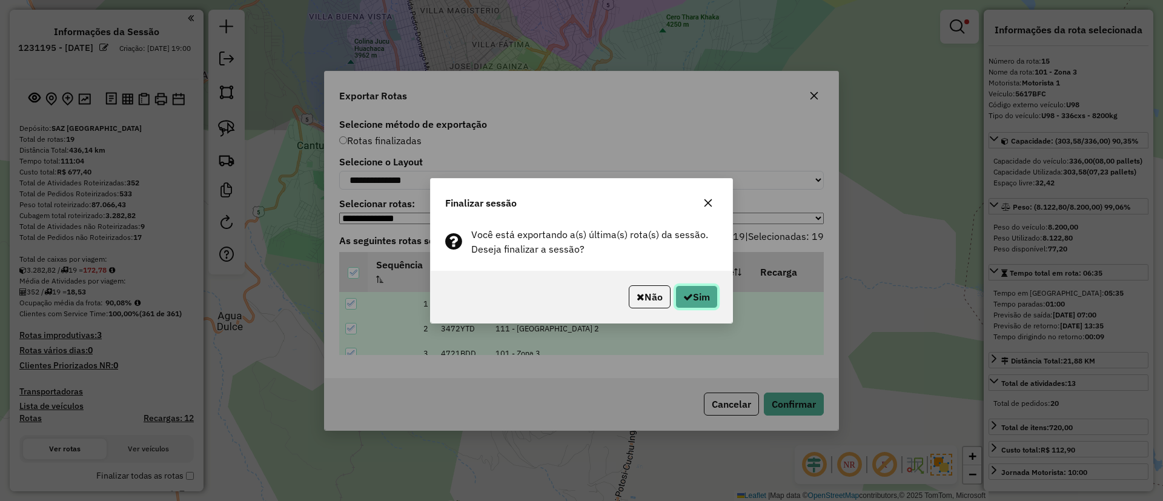
click at [683, 306] on button "Sim" at bounding box center [696, 296] width 42 height 23
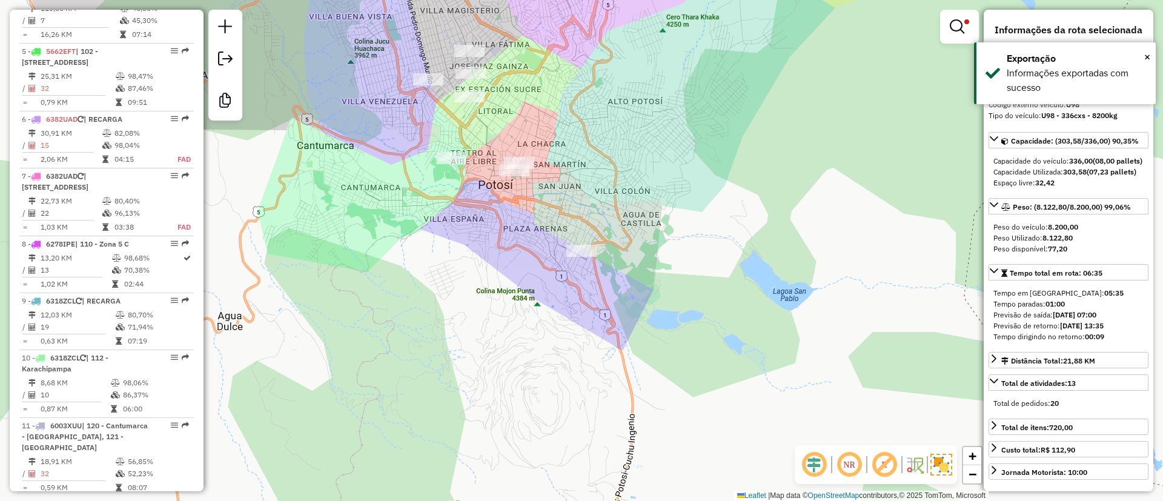
scroll to position [1381, 0]
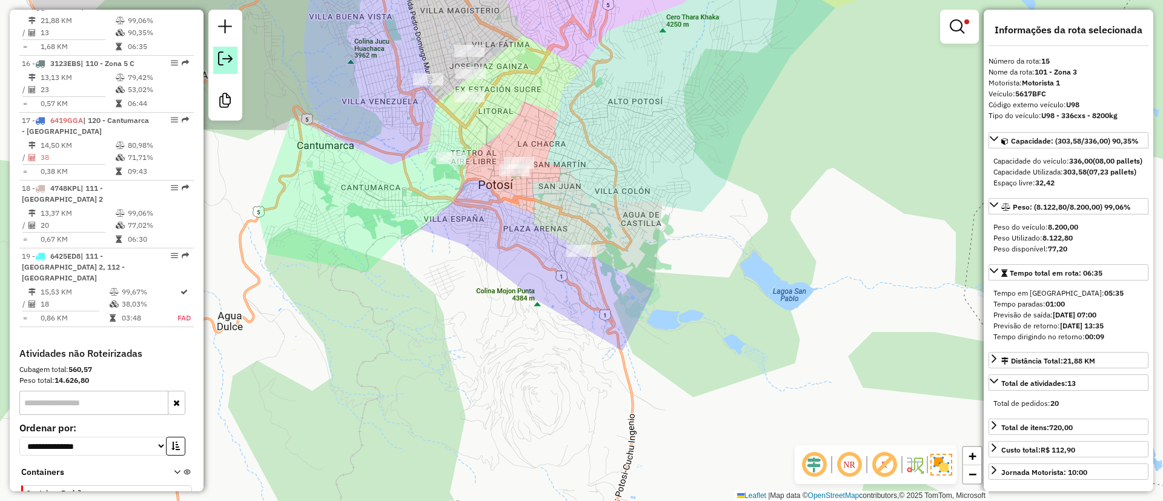
click at [223, 65] on em at bounding box center [225, 58] width 15 height 15
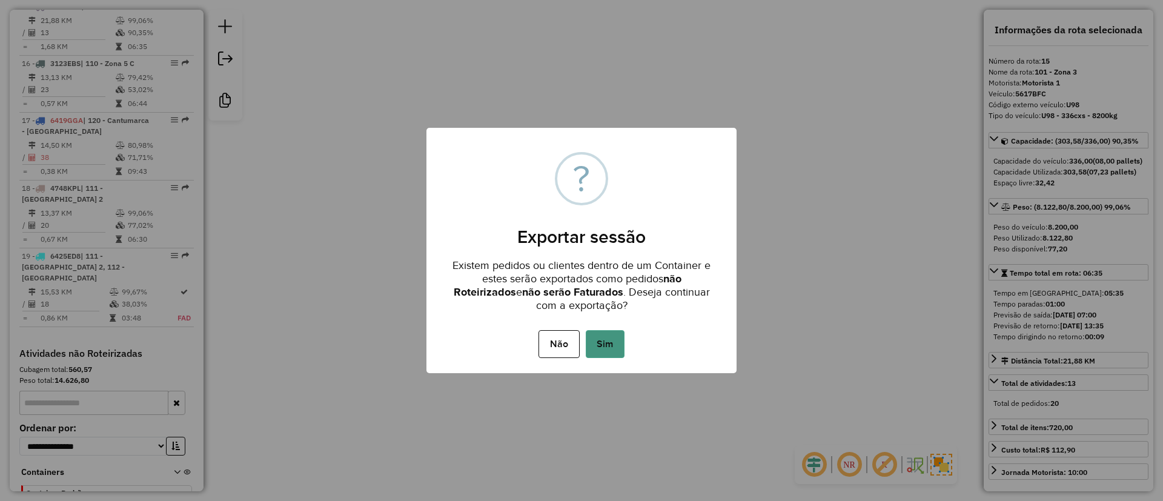
click at [618, 349] on button "Sim" at bounding box center [605, 344] width 39 height 28
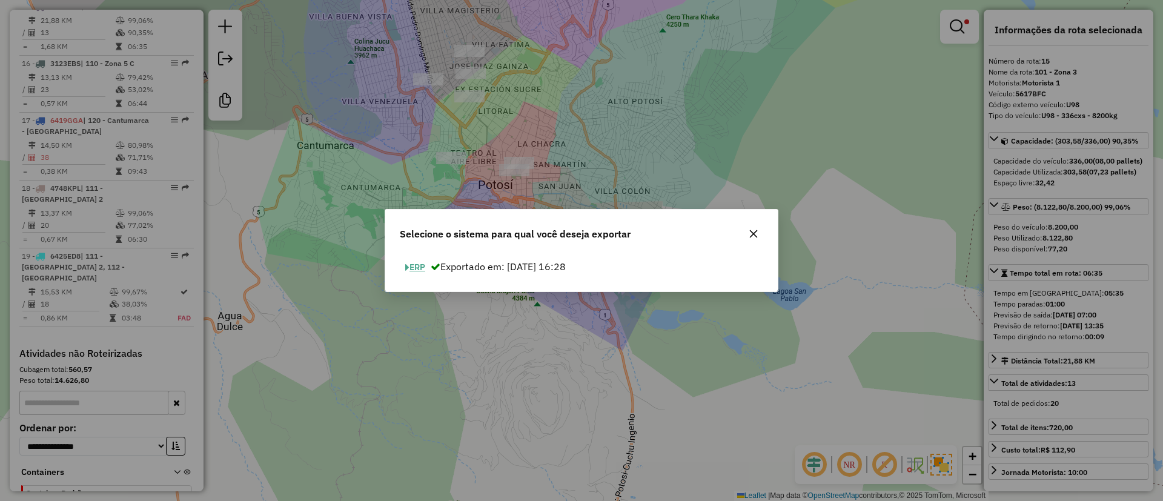
click at [420, 262] on button "ERP" at bounding box center [415, 267] width 31 height 19
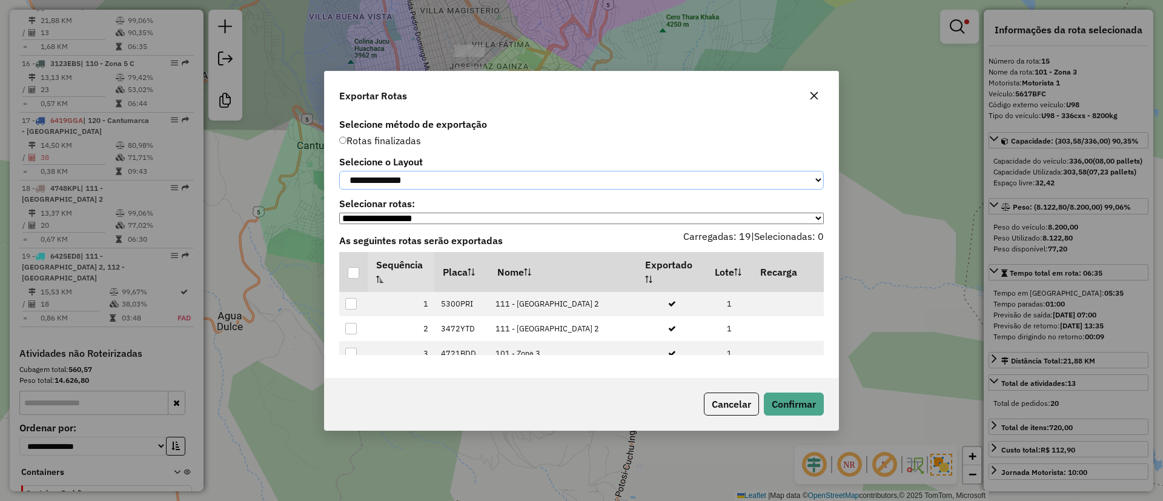
click at [425, 179] on select "**********" at bounding box center [581, 180] width 485 height 19
select select "*********"
click at [339, 171] on select "**********" at bounding box center [581, 180] width 485 height 19
click at [357, 272] on div at bounding box center [354, 273] width 12 height 12
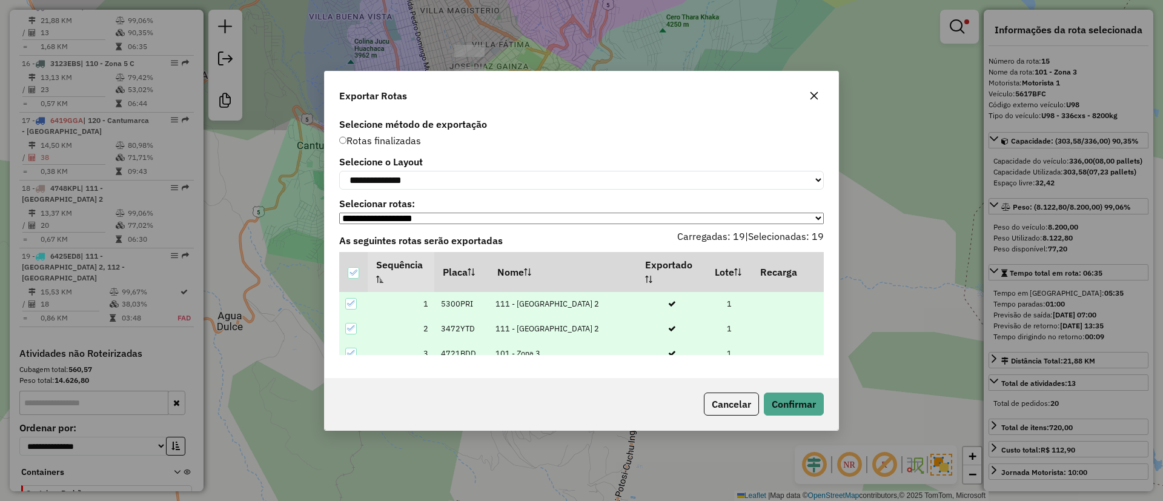
click at [794, 419] on div "Cancelar Confirmar" at bounding box center [582, 404] width 514 height 52
click at [793, 402] on button "Confirmar" at bounding box center [794, 403] width 60 height 23
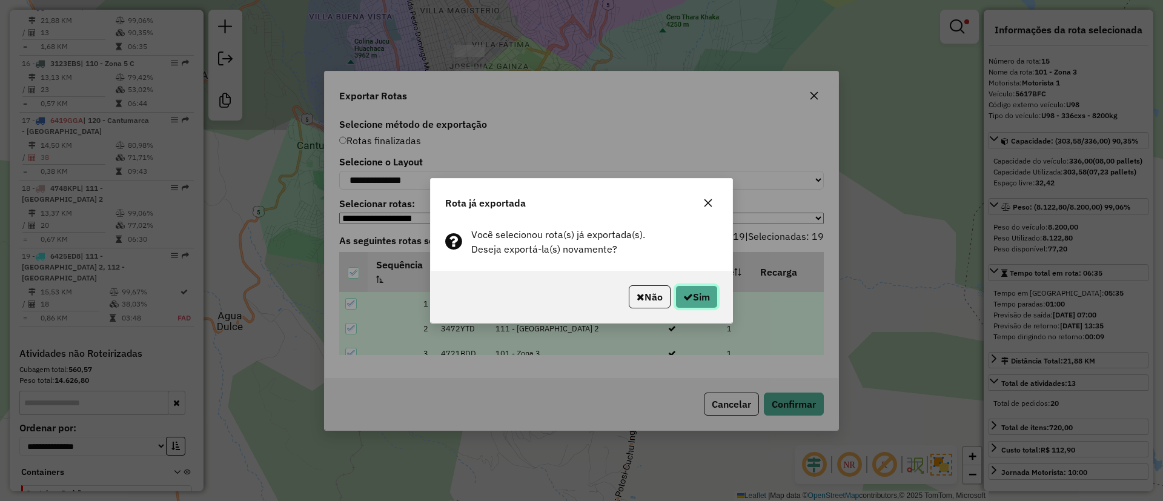
click at [698, 305] on button "Sim" at bounding box center [696, 296] width 42 height 23
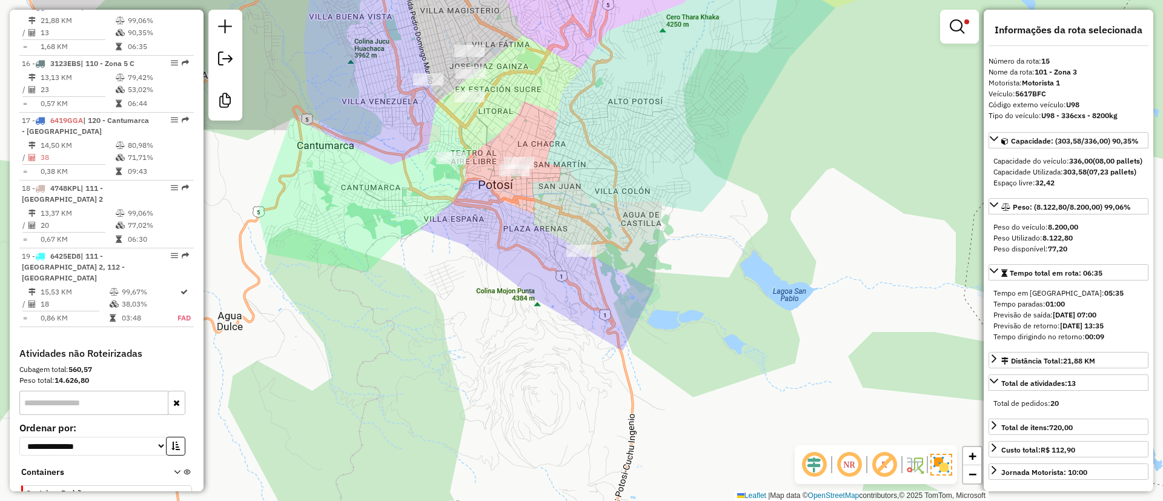
click at [240, 58] on div at bounding box center [225, 65] width 34 height 111
click at [227, 62] on em at bounding box center [225, 58] width 15 height 15
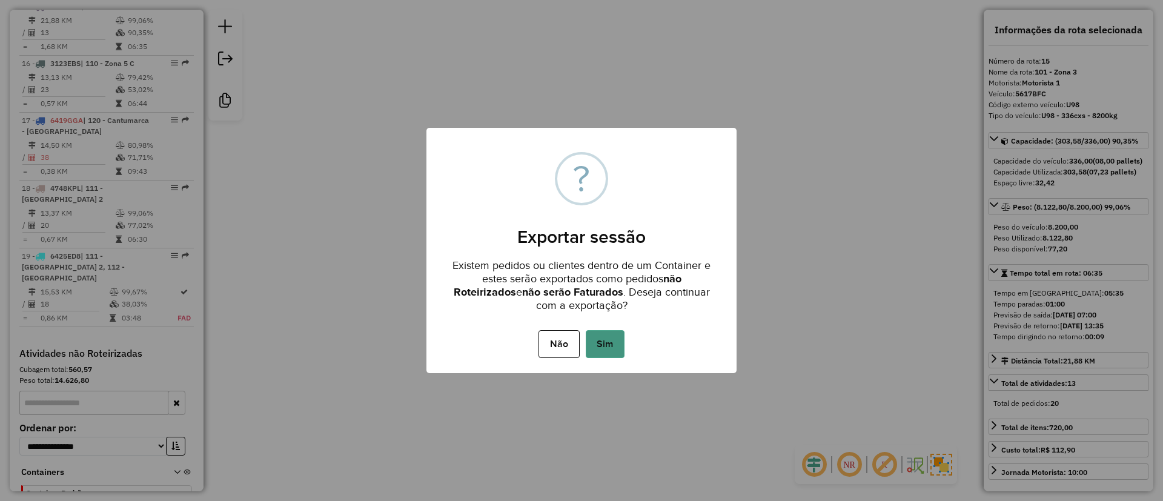
click at [604, 341] on button "Sim" at bounding box center [605, 344] width 39 height 28
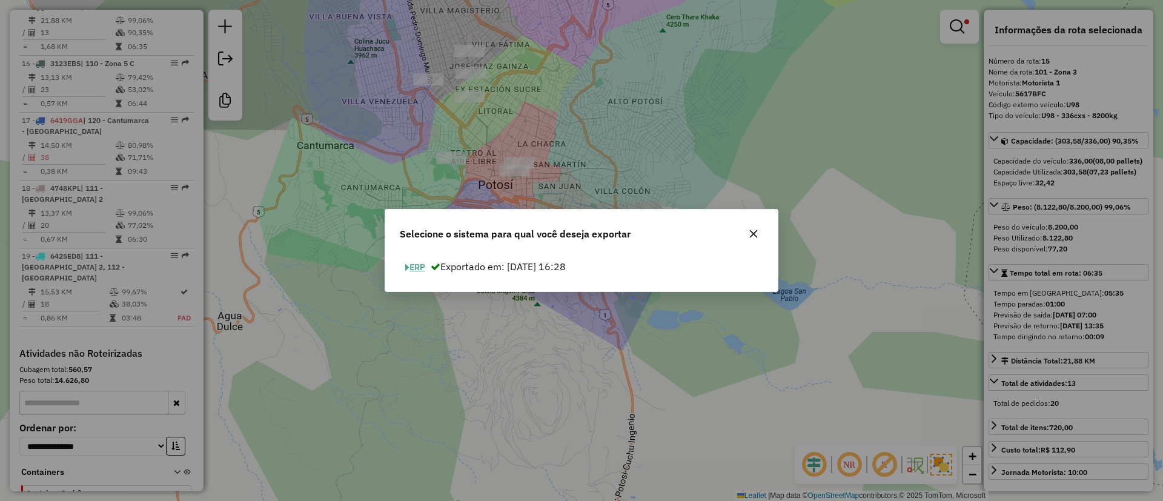
click at [421, 252] on div "Selecione o sistema para qual você deseja exportar" at bounding box center [581, 232] width 392 height 44
click at [420, 256] on div "ERP Exportado em: 18/08/2025 16:28" at bounding box center [581, 272] width 392 height 38
click at [417, 270] on button "ERP" at bounding box center [414, 267] width 31 height 19
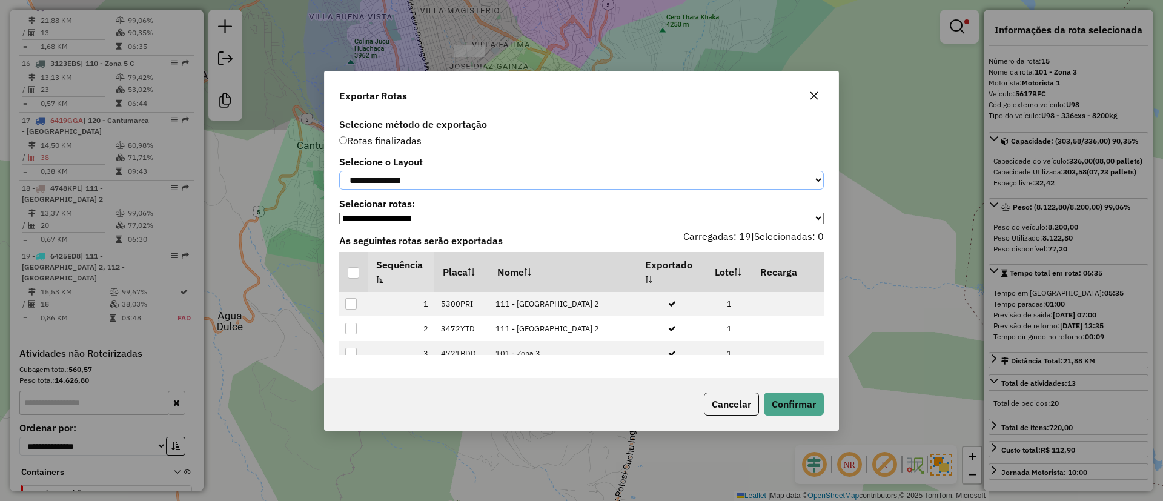
click at [449, 171] on select "**********" at bounding box center [581, 180] width 485 height 19
select select "*********"
click at [339, 171] on select "**********" at bounding box center [581, 180] width 485 height 19
click at [356, 279] on div at bounding box center [354, 273] width 12 height 12
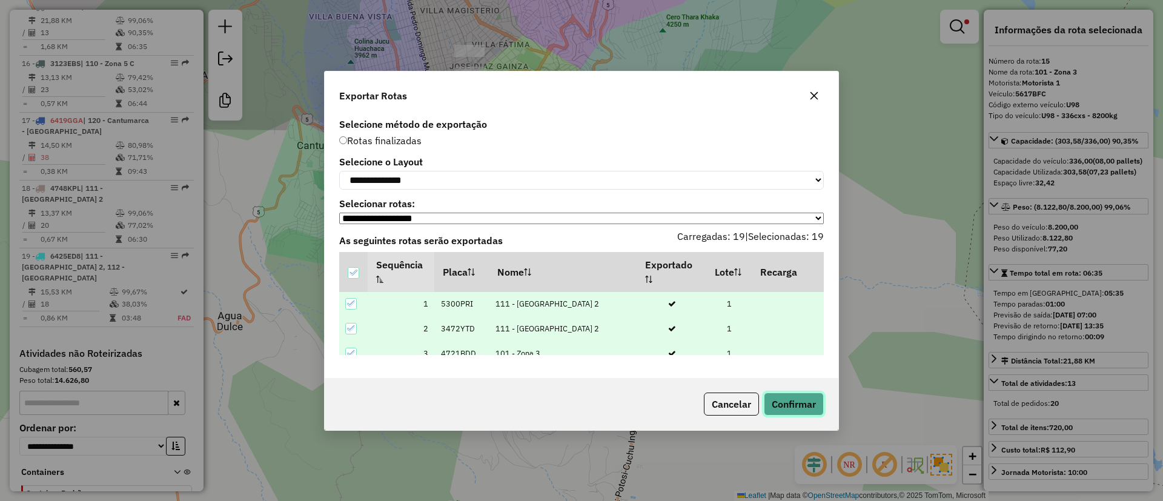
click at [803, 400] on button "Confirmar" at bounding box center [794, 403] width 60 height 23
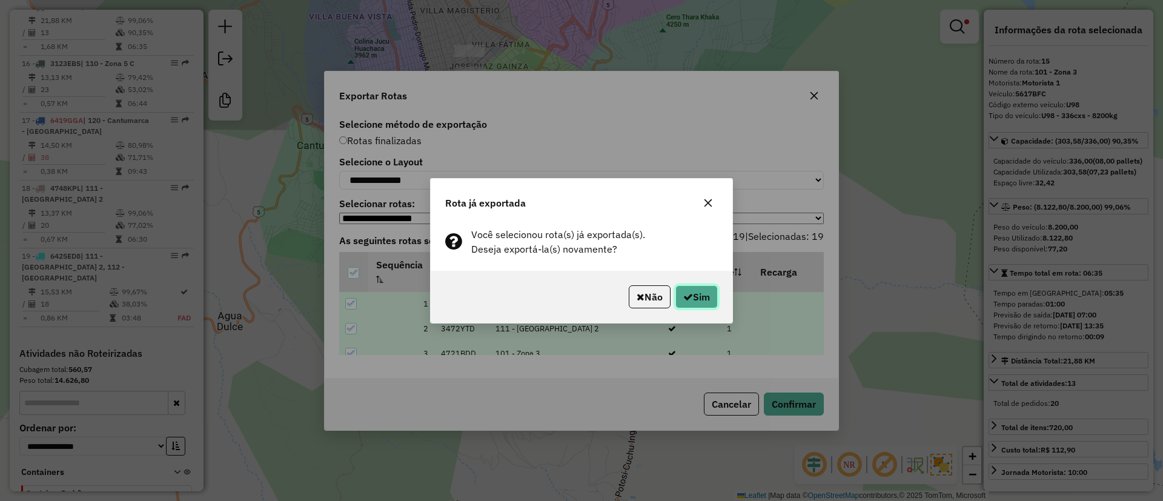
click at [702, 303] on button "Sim" at bounding box center [696, 296] width 42 height 23
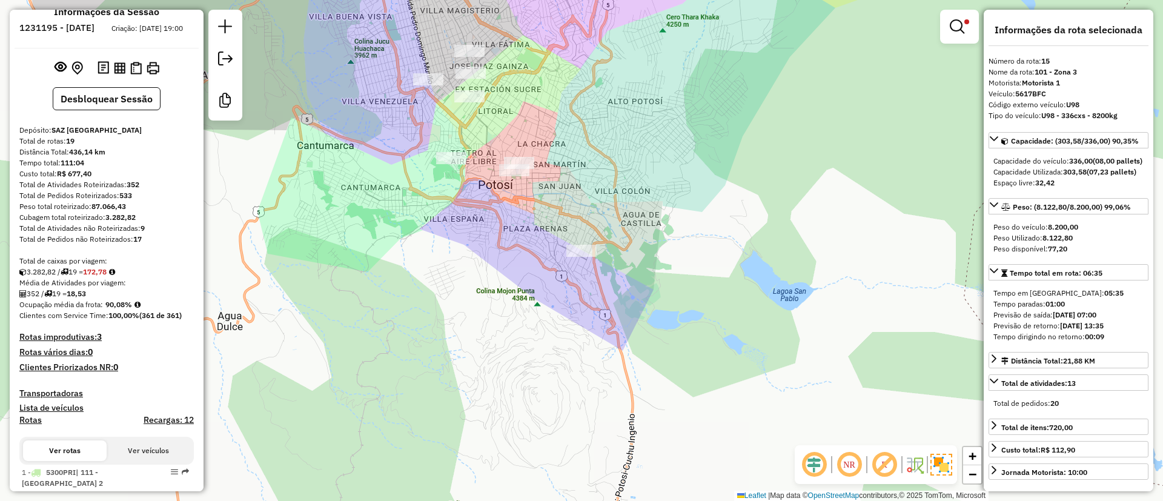
scroll to position [18, 0]
drag, startPoint x: 104, startPoint y: 313, endPoint x: 136, endPoint y: 316, distance: 32.2
click at [136, 312] on div "Ocupação média da frota: 90,08%" at bounding box center [106, 306] width 174 height 11
copy strong "90,08%"
drag, startPoint x: 74, startPoint y: 304, endPoint x: 96, endPoint y: 303, distance: 21.8
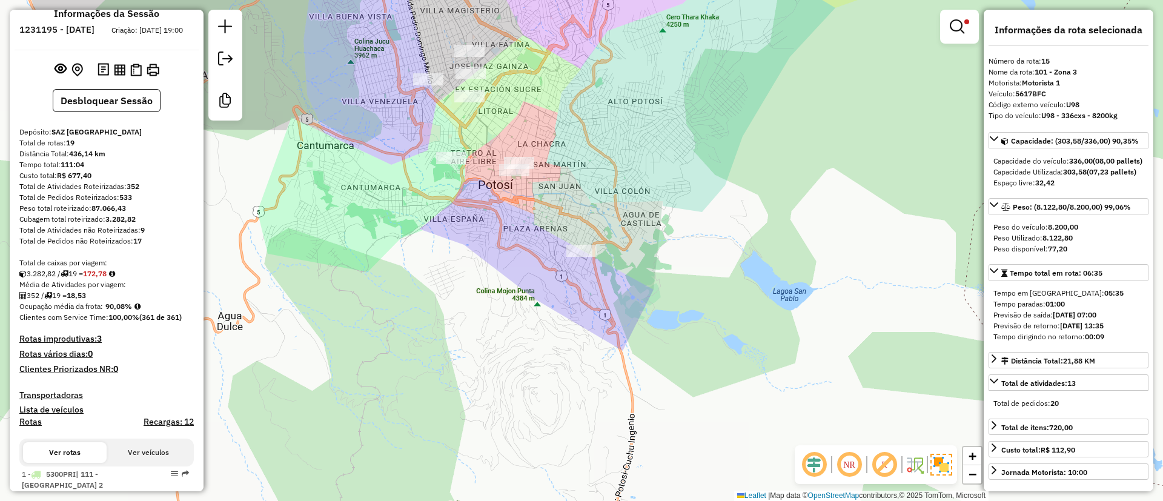
click at [96, 301] on div "352 / 19 = 18,53" at bounding box center [106, 295] width 174 height 11
copy strong "18,53"
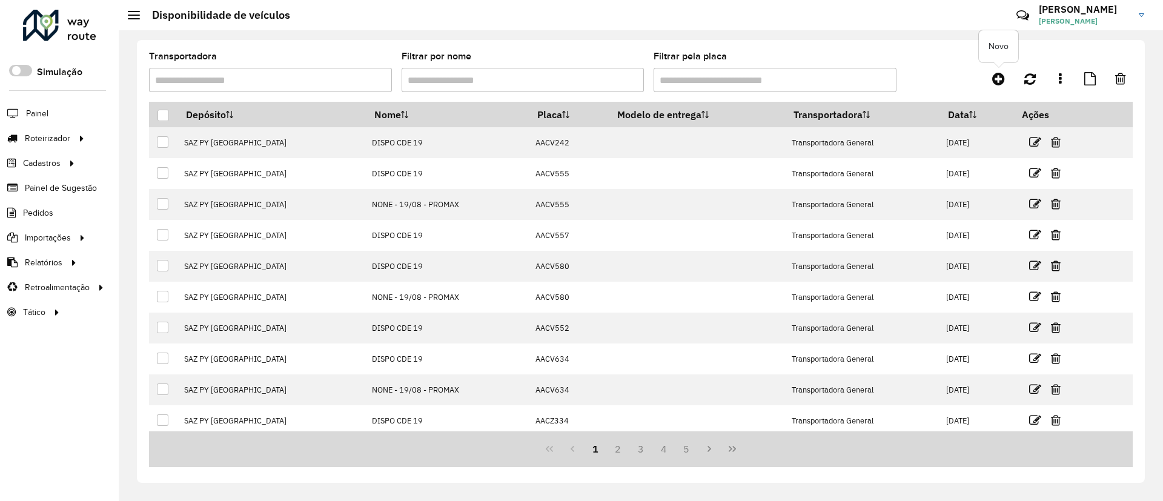
click at [998, 88] on link at bounding box center [998, 79] width 27 height 22
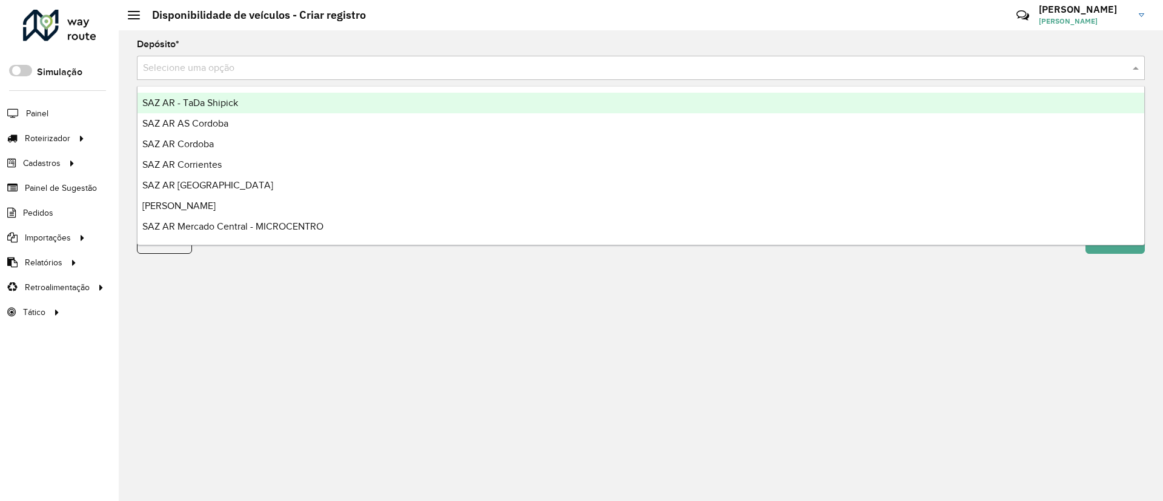
click at [440, 71] on input "text" at bounding box center [629, 68] width 972 height 15
type input "****"
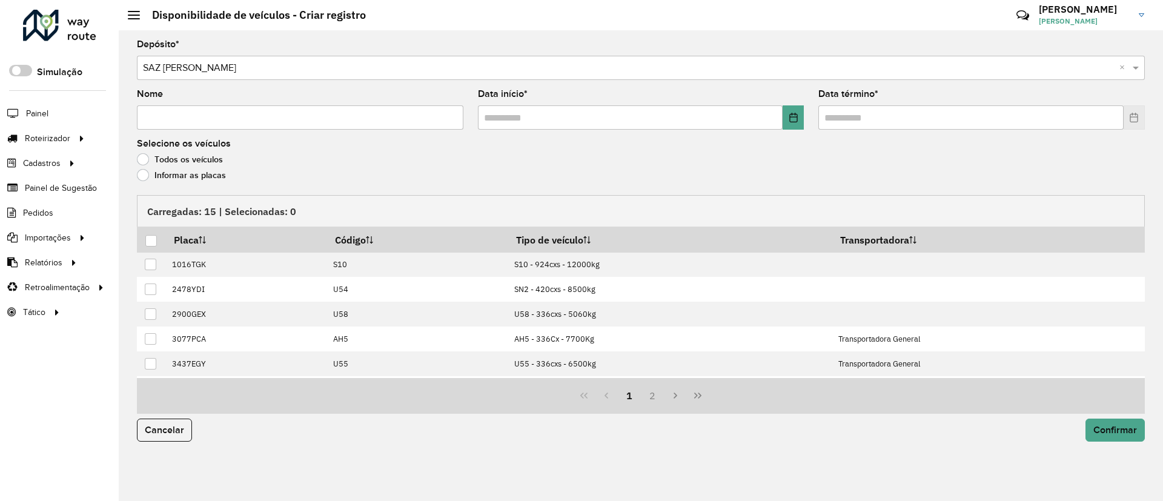
click at [374, 121] on input "Nome" at bounding box center [300, 117] width 326 height 24
type input "**********"
click at [796, 103] on div "Data início *" at bounding box center [641, 110] width 326 height 40
click at [796, 104] on div "Data início *" at bounding box center [641, 110] width 326 height 40
click at [793, 113] on icon "Choose Date" at bounding box center [794, 118] width 10 height 10
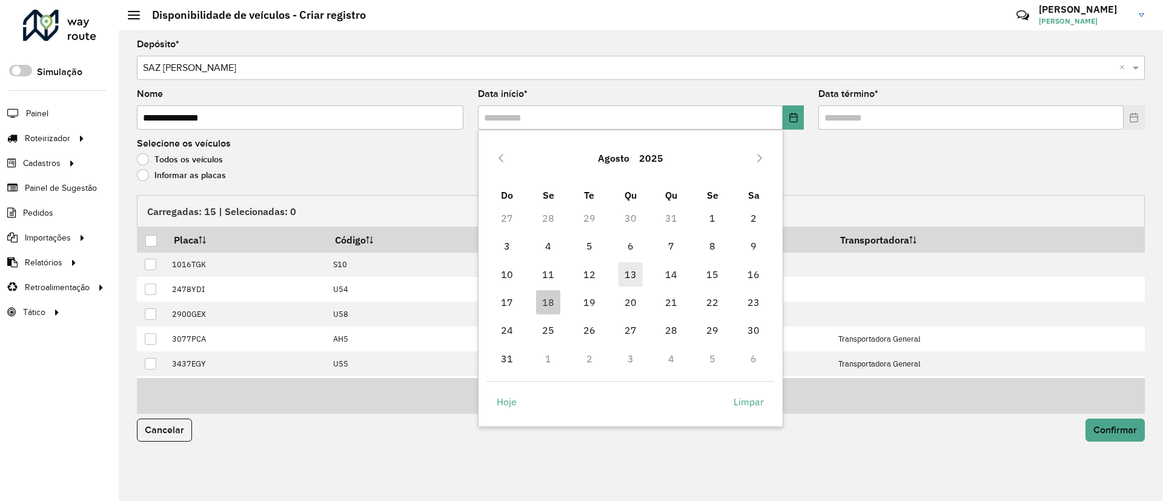
drag, startPoint x: 587, startPoint y: 305, endPoint x: 629, endPoint y: 274, distance: 52.3
click at [588, 303] on span "19" at bounding box center [589, 302] width 24 height 24
type input "**********"
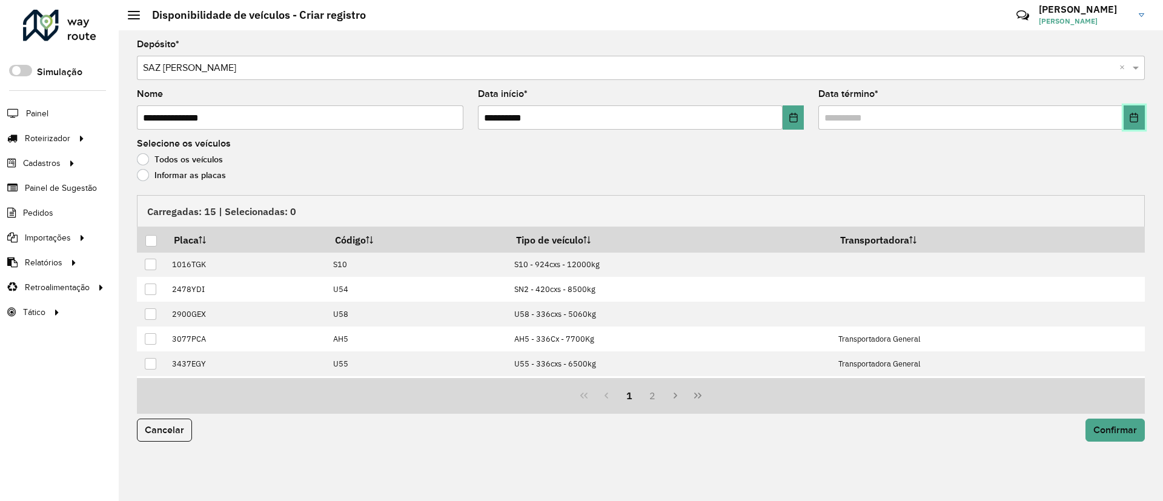
click at [1133, 121] on icon "Choose Date" at bounding box center [1134, 118] width 10 height 10
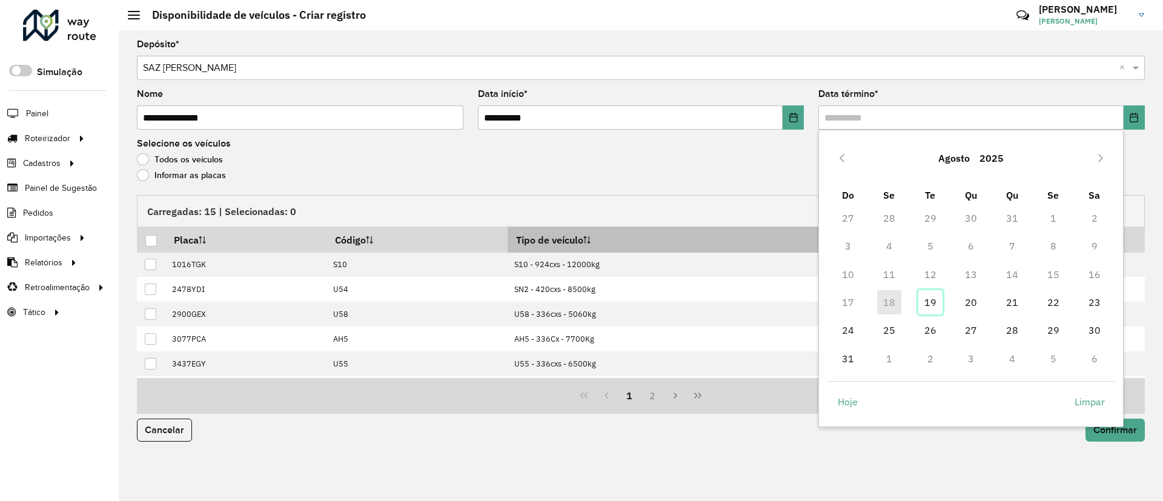
drag, startPoint x: 932, startPoint y: 300, endPoint x: 658, endPoint y: 241, distance: 280.0
click at [931, 300] on span "19" at bounding box center [930, 302] width 24 height 24
type input "**********"
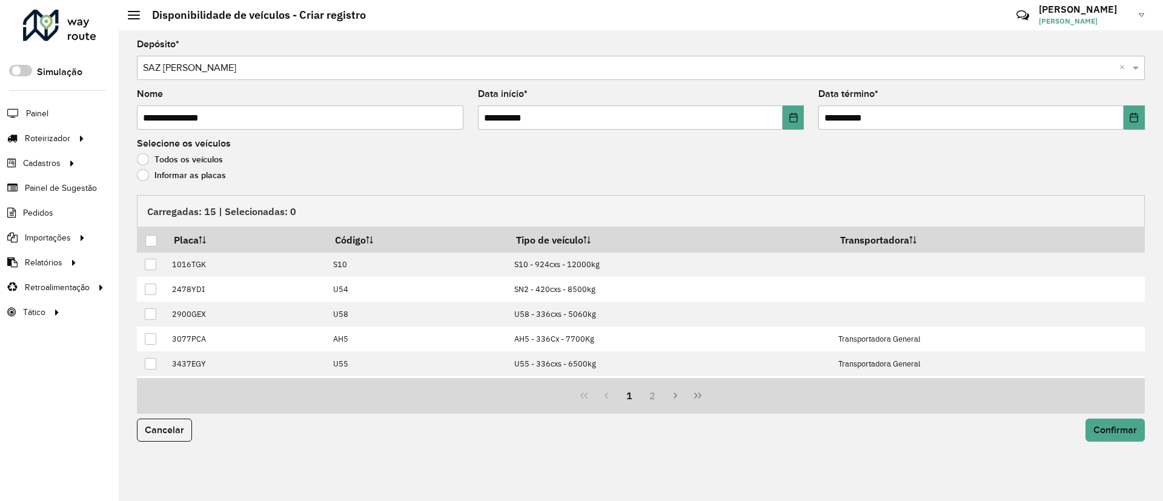
click at [155, 169] on label "Informar as placas" at bounding box center [181, 175] width 89 height 12
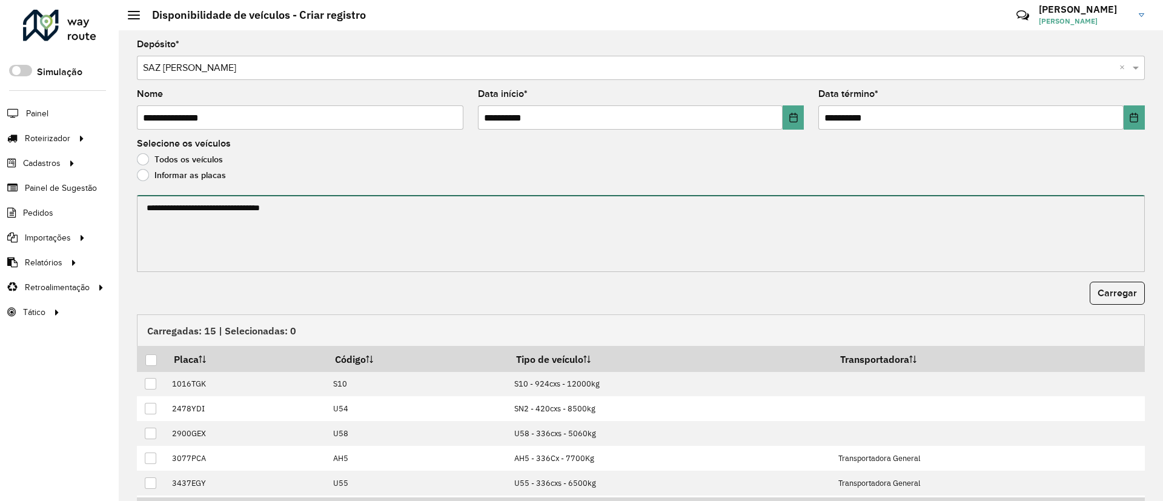
click at [181, 203] on textarea at bounding box center [641, 233] width 1008 height 77
paste textarea "******* ******* ******* ******* ******* *******"
type textarea "******* ******* ******* ******* ******* *******"
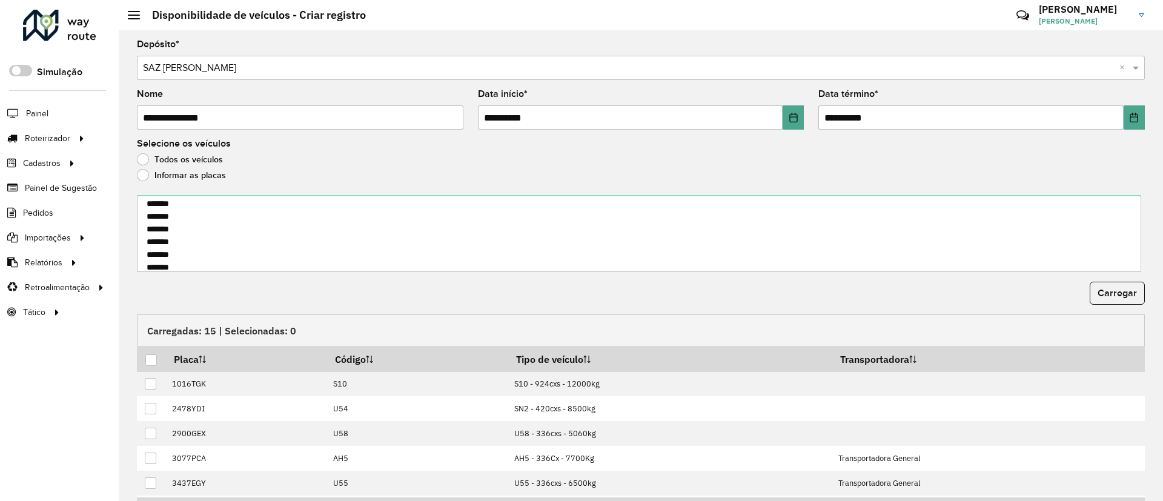
click at [1101, 291] on span "Carregar" at bounding box center [1117, 293] width 39 height 10
click at [150, 357] on div at bounding box center [151, 360] width 12 height 12
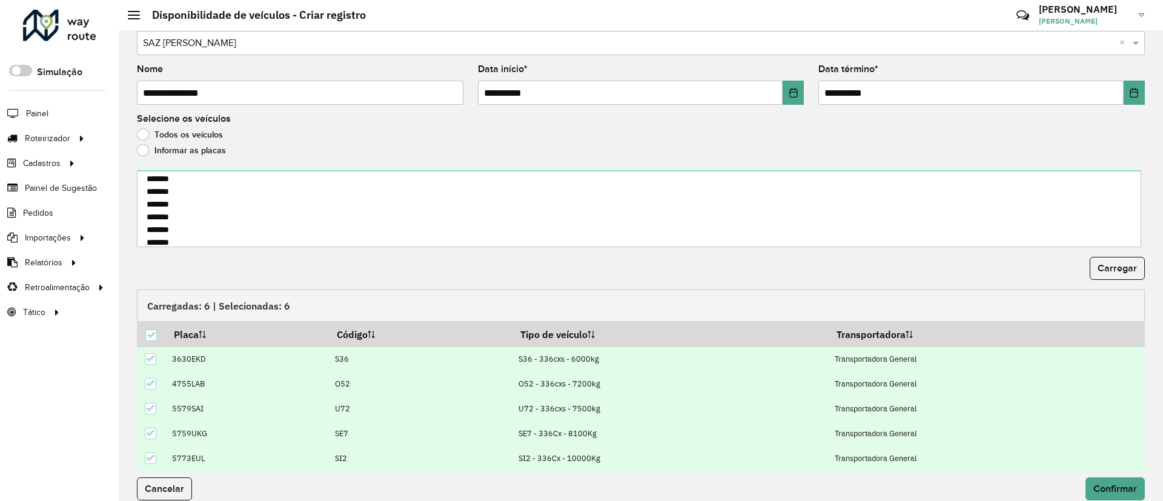
scroll to position [39, 0]
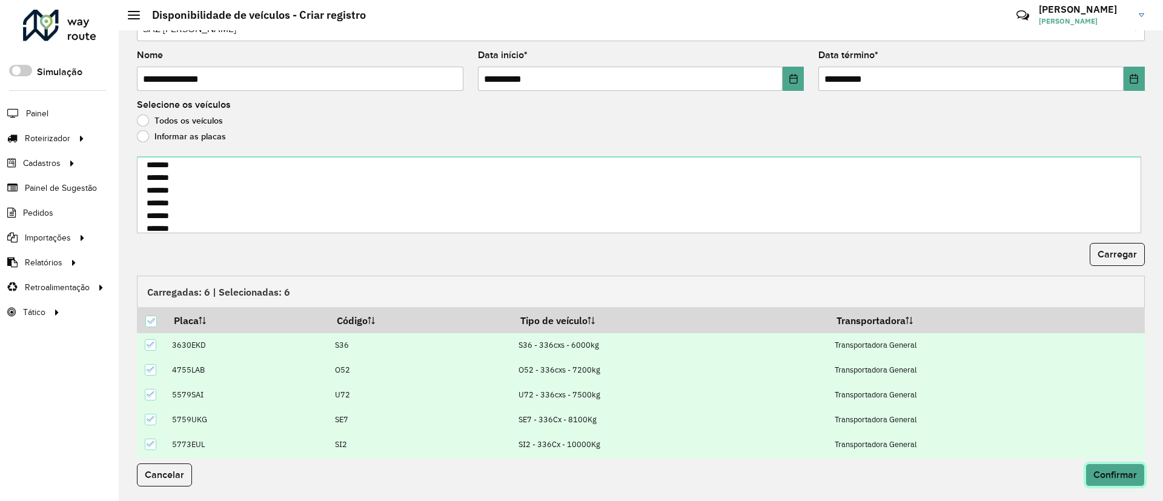
drag, startPoint x: 1125, startPoint y: 485, endPoint x: 1091, endPoint y: 464, distance: 39.7
click at [1125, 484] on button "Confirmar" at bounding box center [1114, 474] width 59 height 23
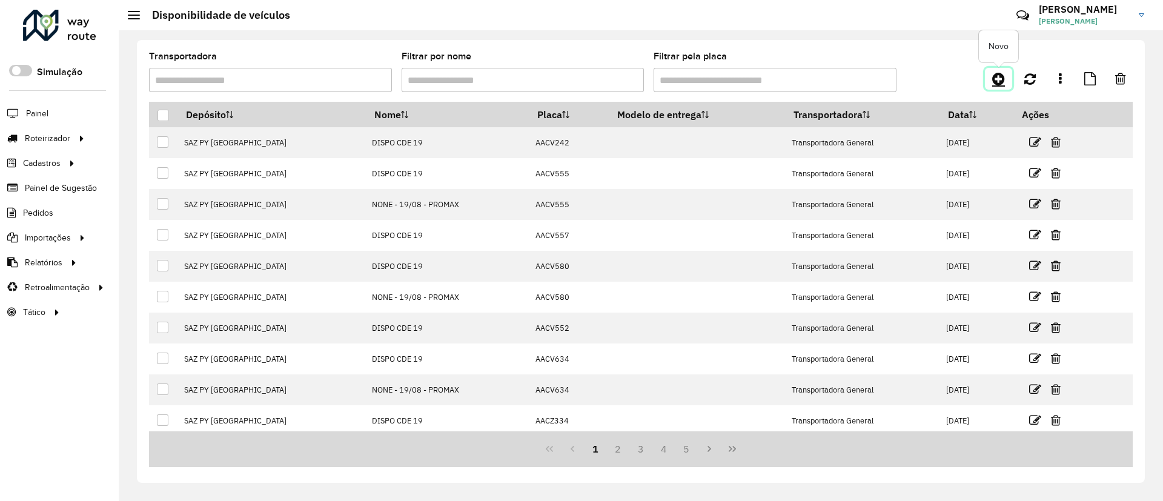
click at [995, 83] on icon at bounding box center [998, 78] width 13 height 15
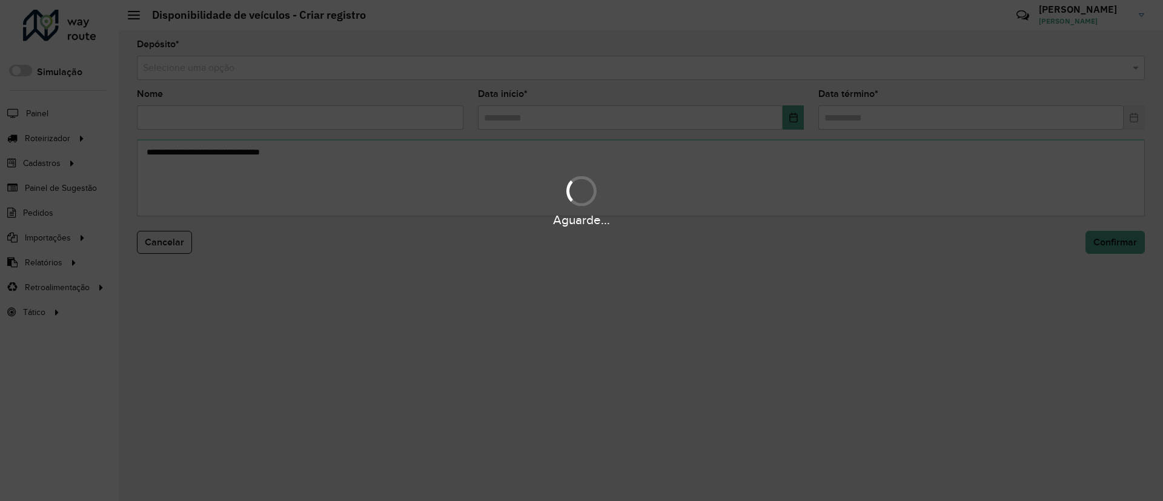
click at [482, 70] on input "text" at bounding box center [629, 68] width 972 height 15
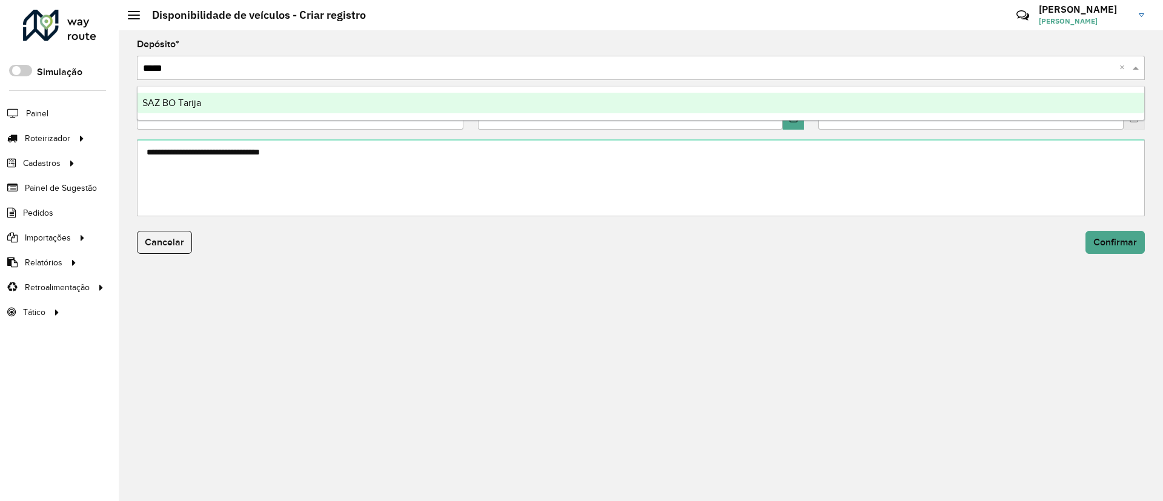
type input "******"
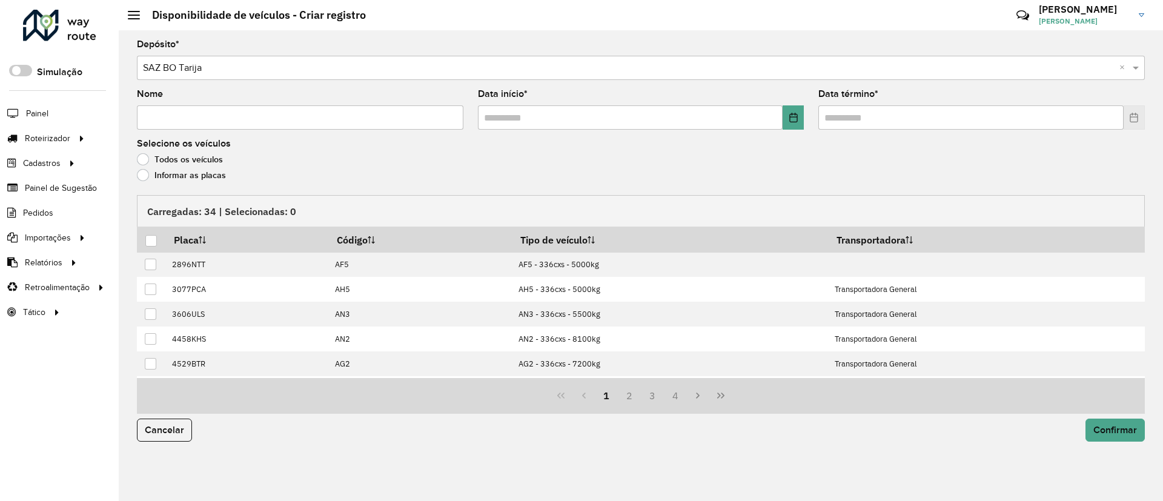
click at [315, 112] on input "Nome" at bounding box center [300, 117] width 326 height 24
type input "**********"
click at [793, 113] on icon "Choose Date" at bounding box center [794, 118] width 10 height 10
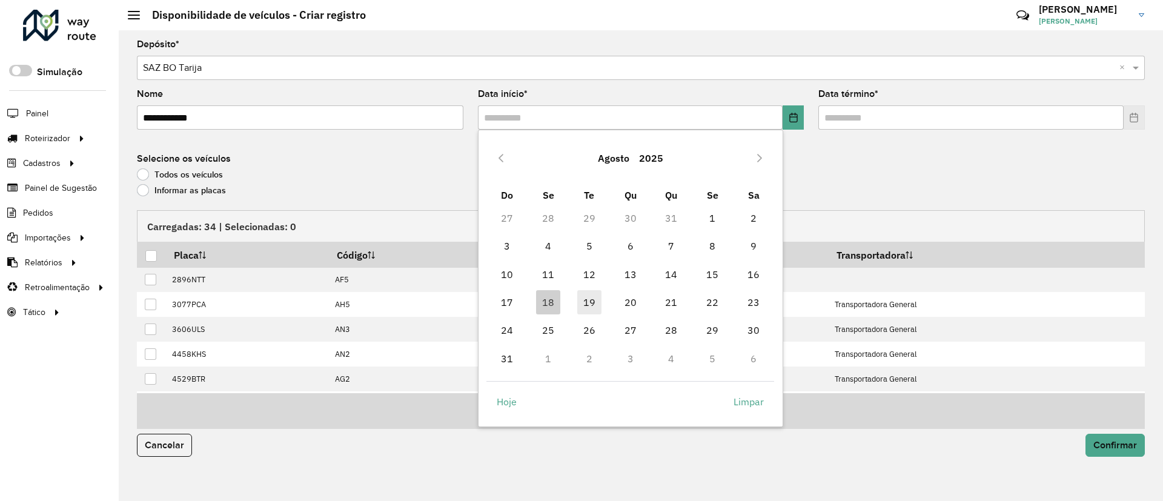
click at [587, 297] on span "19" at bounding box center [589, 302] width 24 height 24
type input "**********"
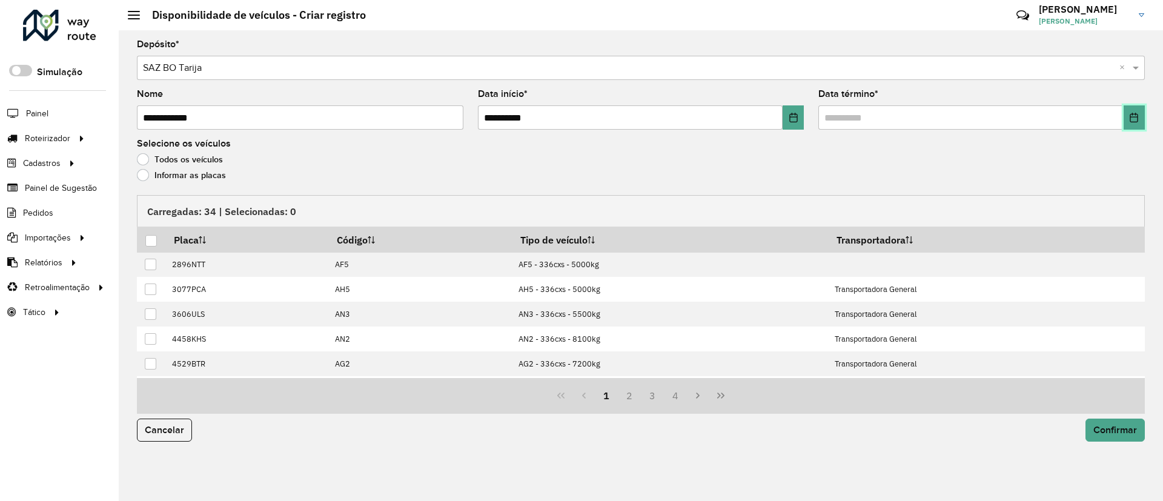
click at [1133, 107] on button "Choose Date" at bounding box center [1134, 117] width 21 height 24
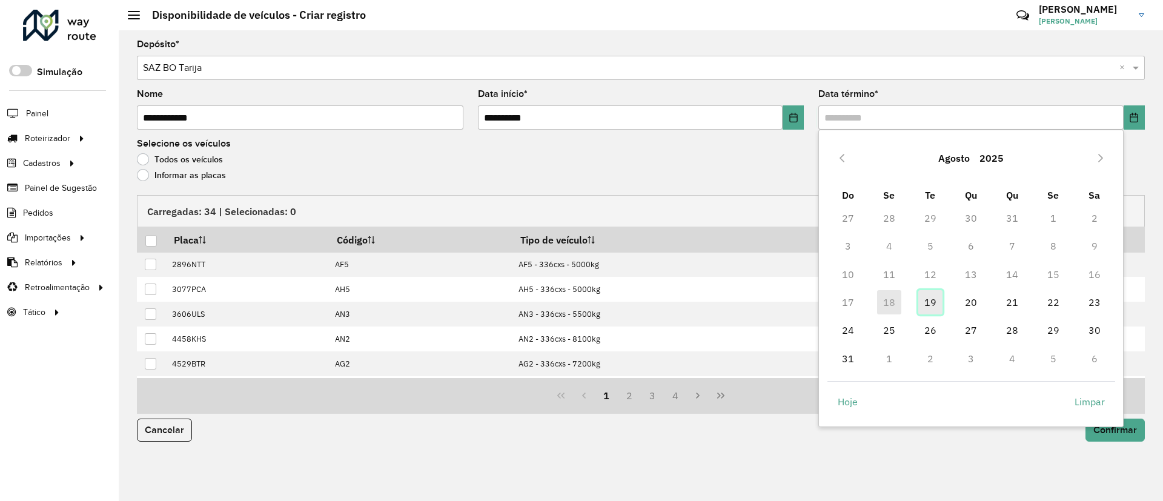
click at [933, 306] on span "19" at bounding box center [930, 302] width 24 height 24
type input "**********"
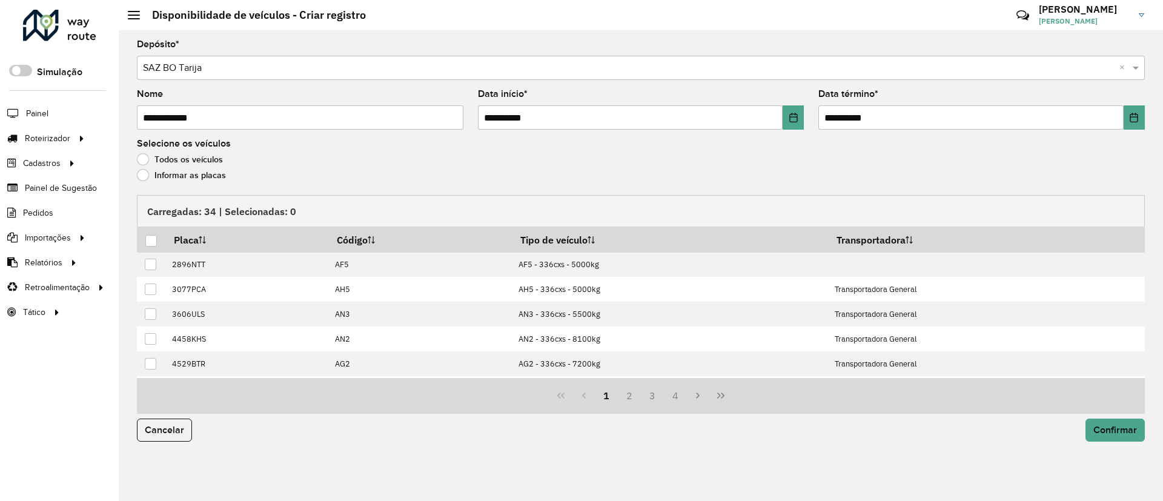
click at [172, 170] on label "Informar as placas" at bounding box center [181, 175] width 89 height 12
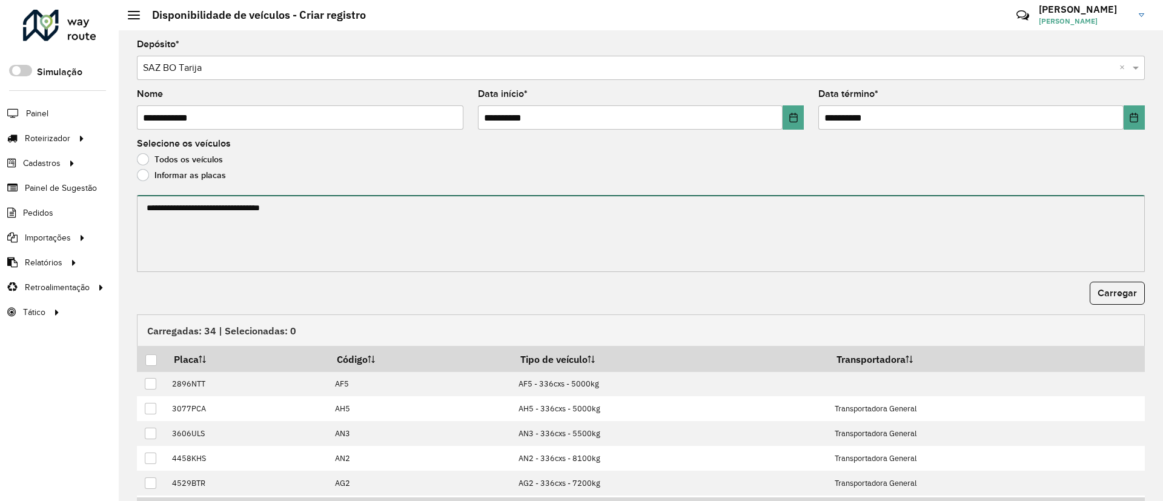
click at [182, 209] on textarea at bounding box center [641, 233] width 1008 height 77
paste textarea "******* ******* ******* ******* ******* ******* ******* ******* ******* *******…"
type textarea "******* ******* ******* ******* ******* ******* ******* ******* ******* *******…"
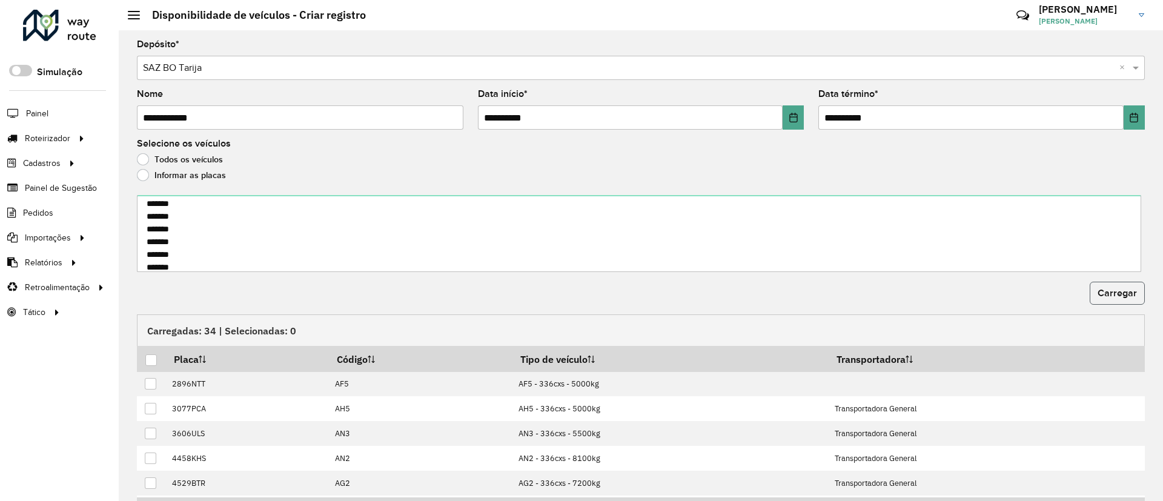
drag, startPoint x: 1113, startPoint y: 298, endPoint x: 1007, endPoint y: 296, distance: 106.6
click at [1113, 297] on button "Carregar" at bounding box center [1117, 293] width 55 height 23
click at [153, 360] on div at bounding box center [151, 360] width 12 height 12
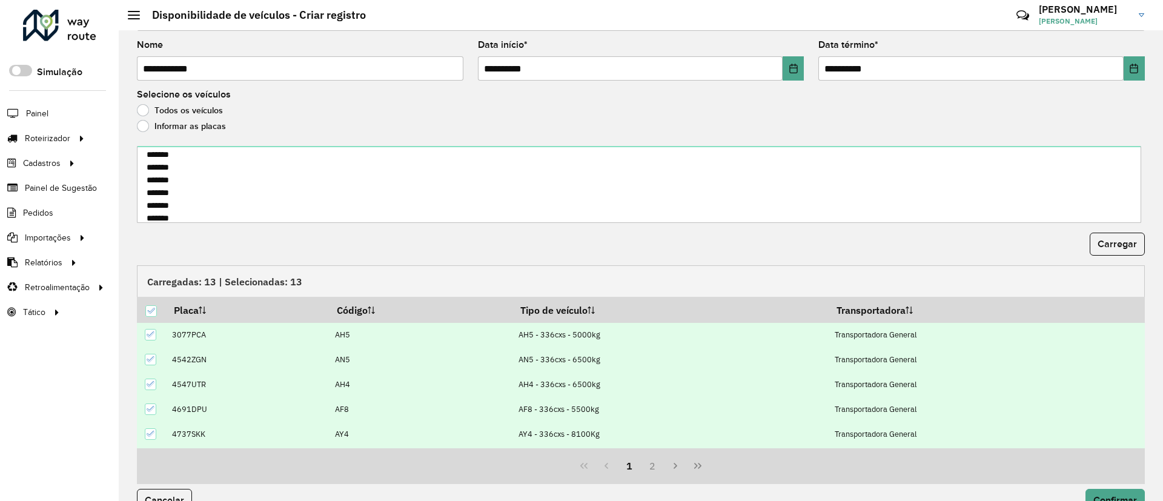
scroll to position [74, 0]
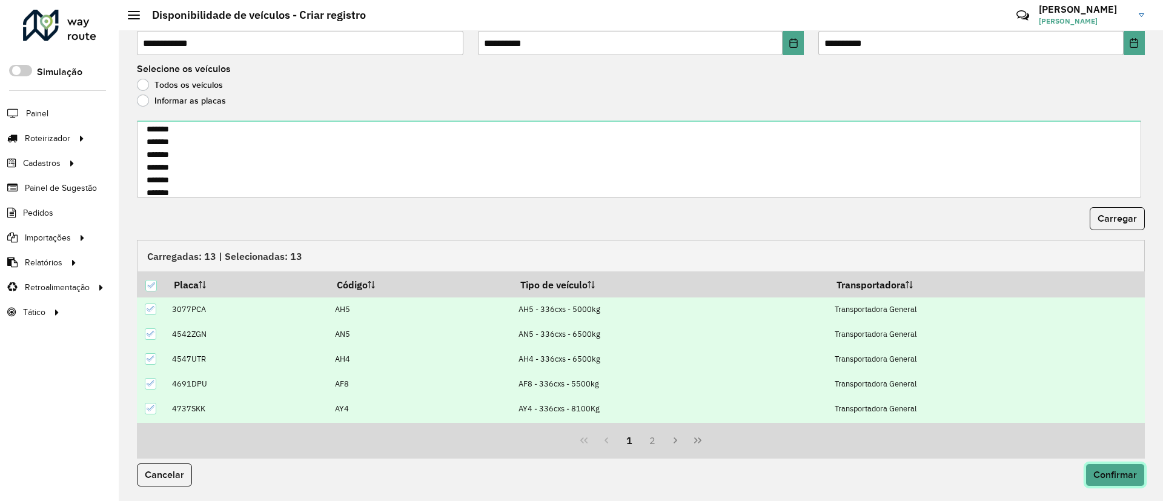
click at [1124, 473] on span "Confirmar" at bounding box center [1115, 474] width 44 height 10
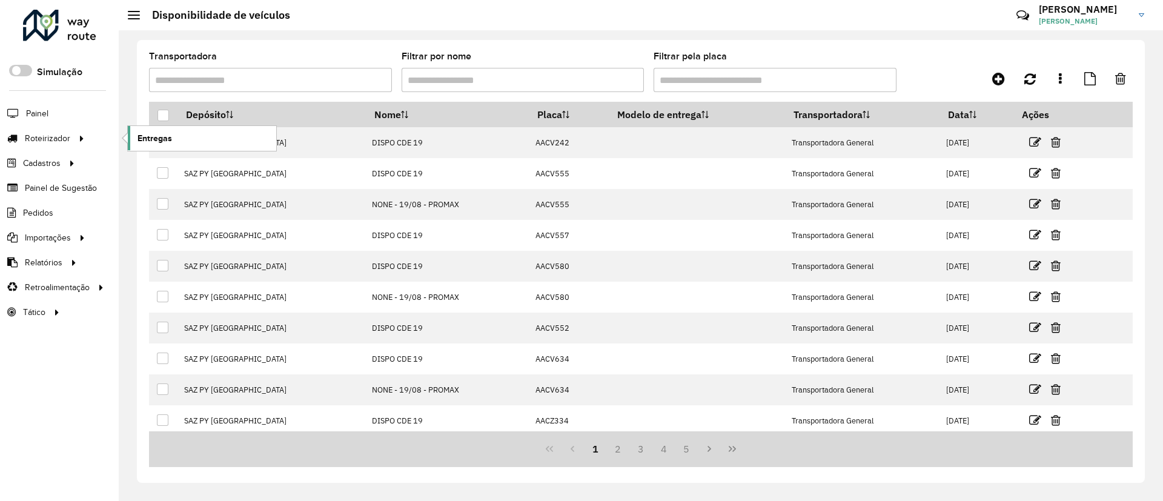
click at [188, 133] on link "Entregas" at bounding box center [202, 138] width 148 height 24
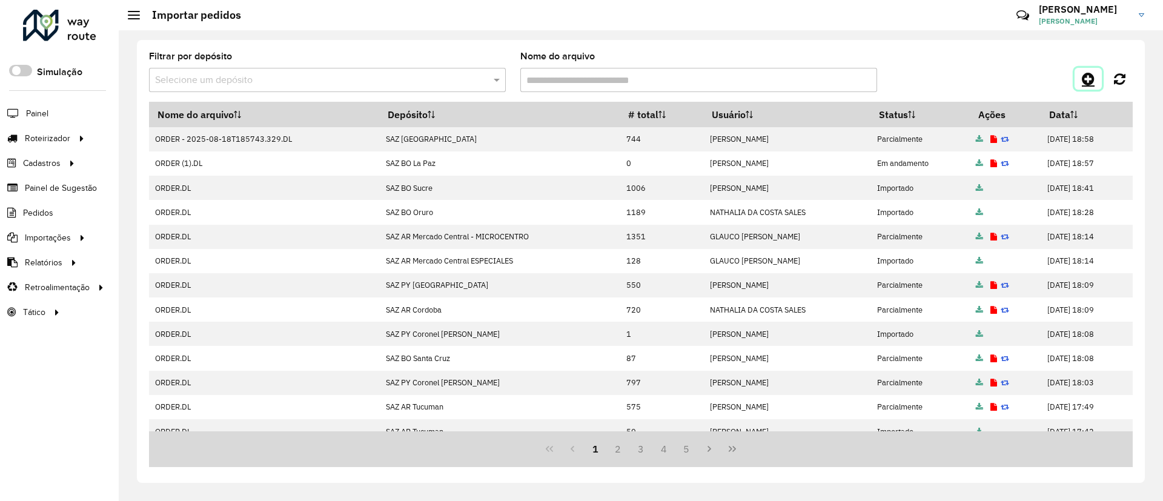
click at [1083, 79] on icon at bounding box center [1088, 78] width 13 height 15
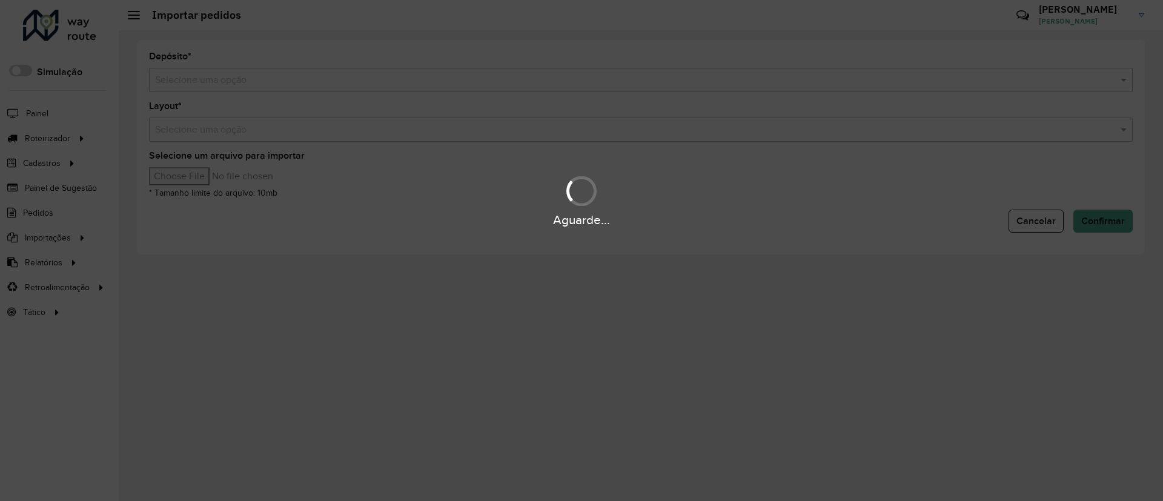
click at [548, 82] on input "text" at bounding box center [628, 80] width 947 height 15
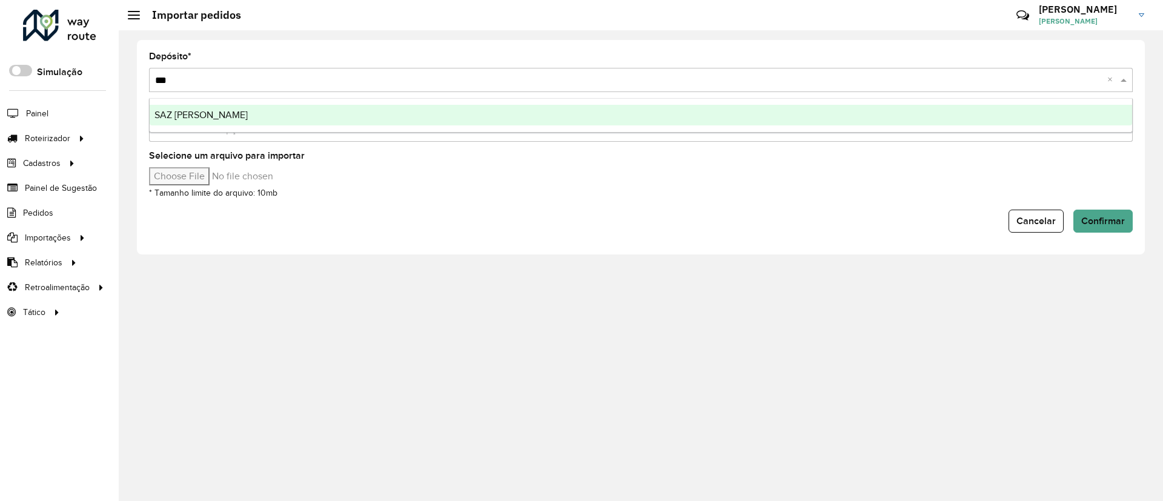
type input "****"
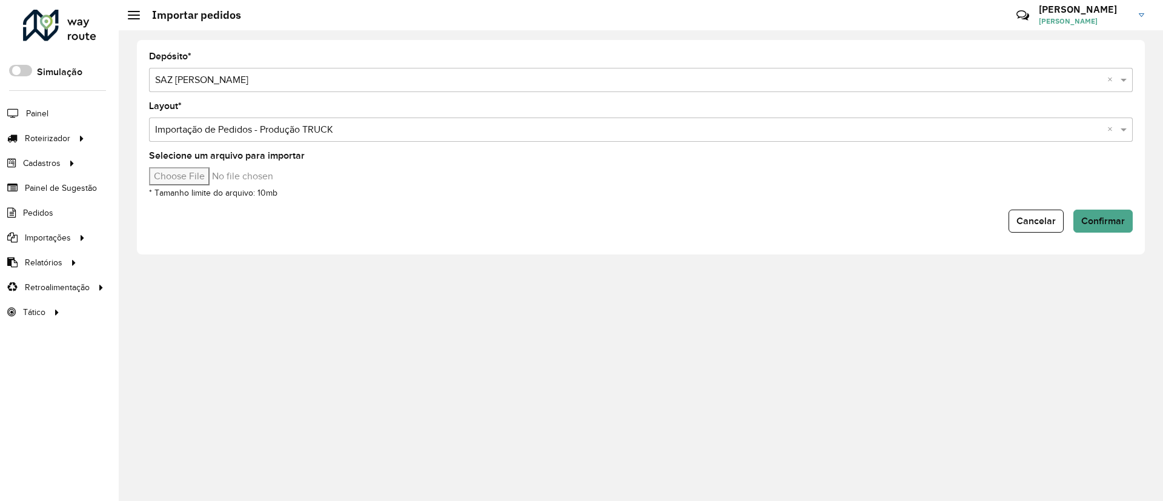
click at [181, 176] on input "Selecione um arquivo para importar" at bounding box center [252, 176] width 206 height 18
type input "**********"
drag, startPoint x: 1102, startPoint y: 215, endPoint x: 1097, endPoint y: 221, distance: 8.1
click at [1102, 217] on span "Confirmar" at bounding box center [1103, 221] width 44 height 10
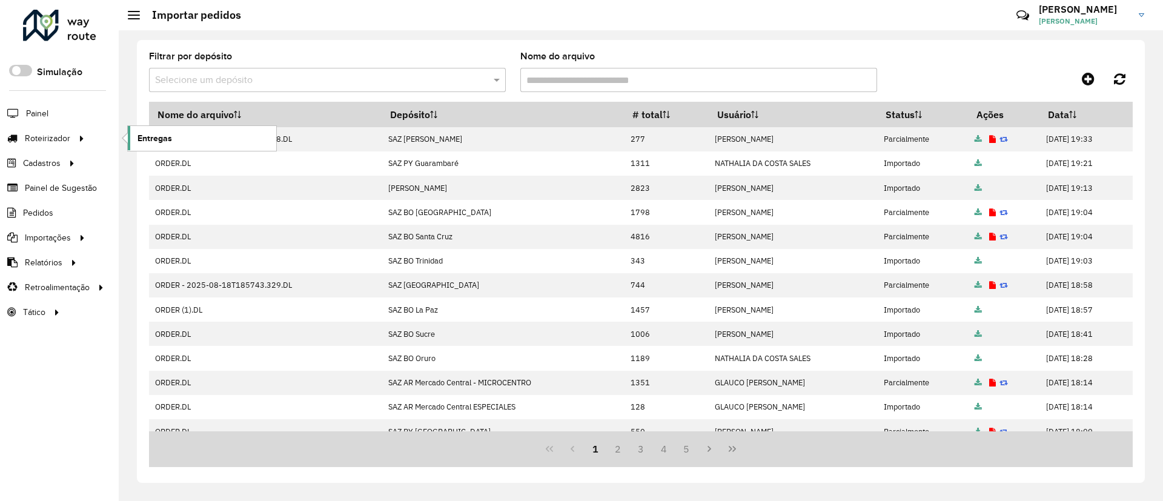
click at [179, 134] on link "Entregas" at bounding box center [202, 138] width 148 height 24
click at [1084, 80] on icon at bounding box center [1088, 78] width 13 height 15
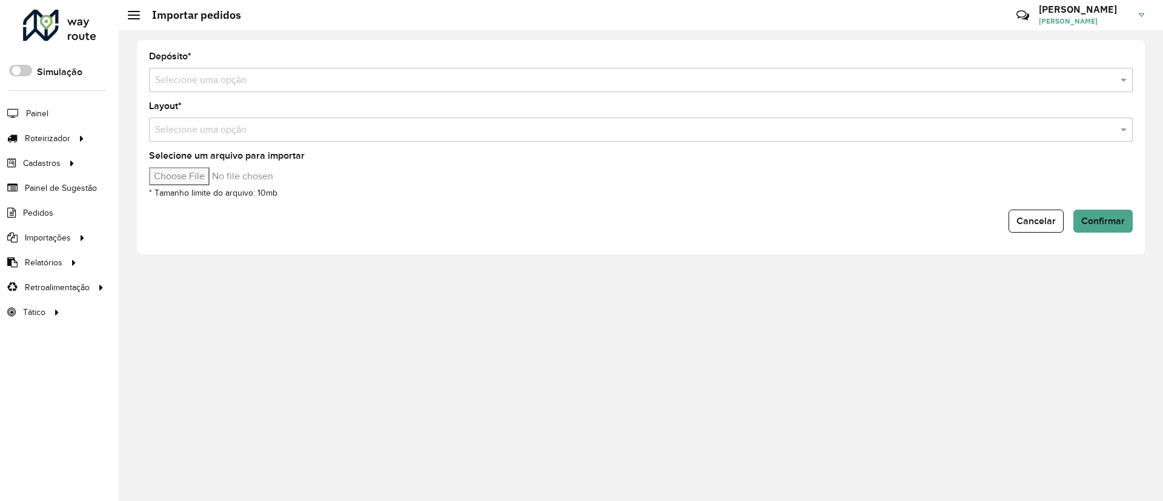
click at [674, 78] on input "text" at bounding box center [628, 80] width 947 height 15
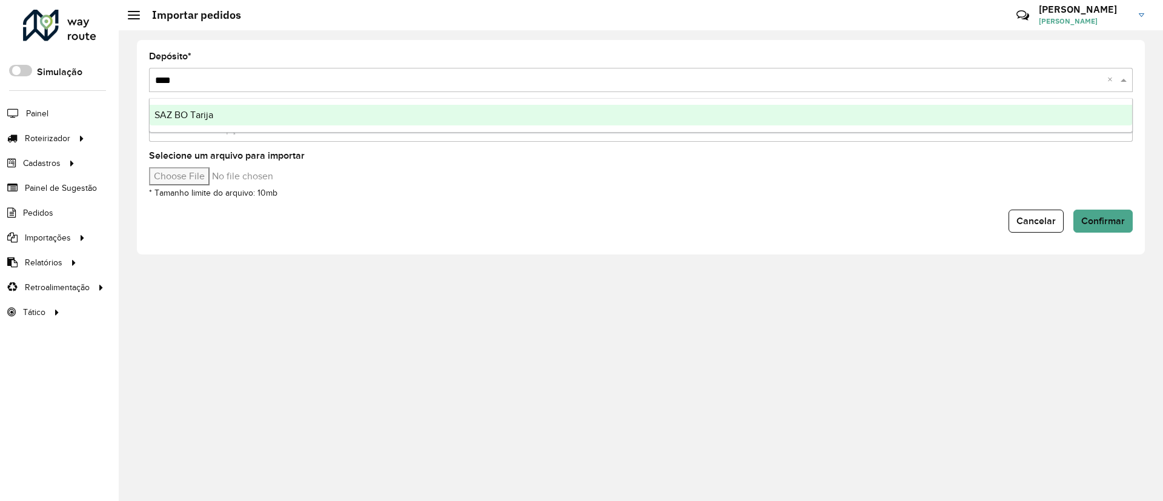
type input "*****"
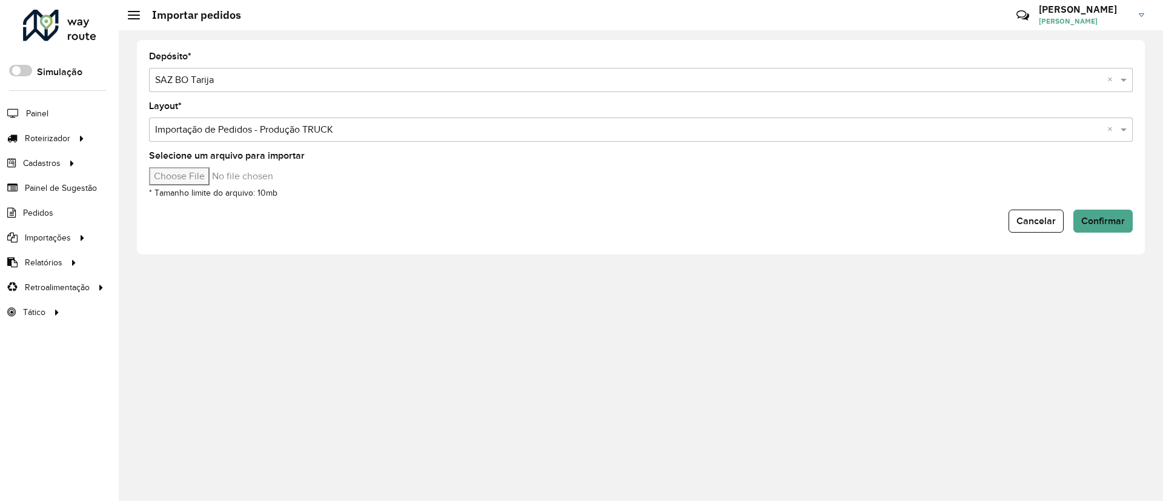
click at [196, 176] on input "Selecione um arquivo para importar" at bounding box center [252, 176] width 206 height 18
type input "**********"
click at [1113, 218] on span "Confirmar" at bounding box center [1103, 221] width 44 height 10
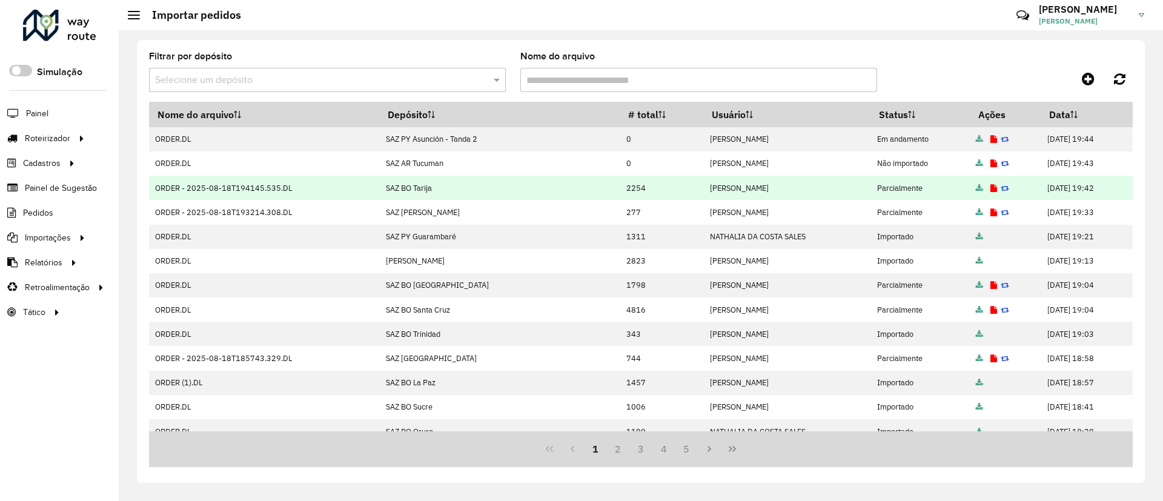
click at [990, 185] on icon at bounding box center [993, 189] width 7 height 8
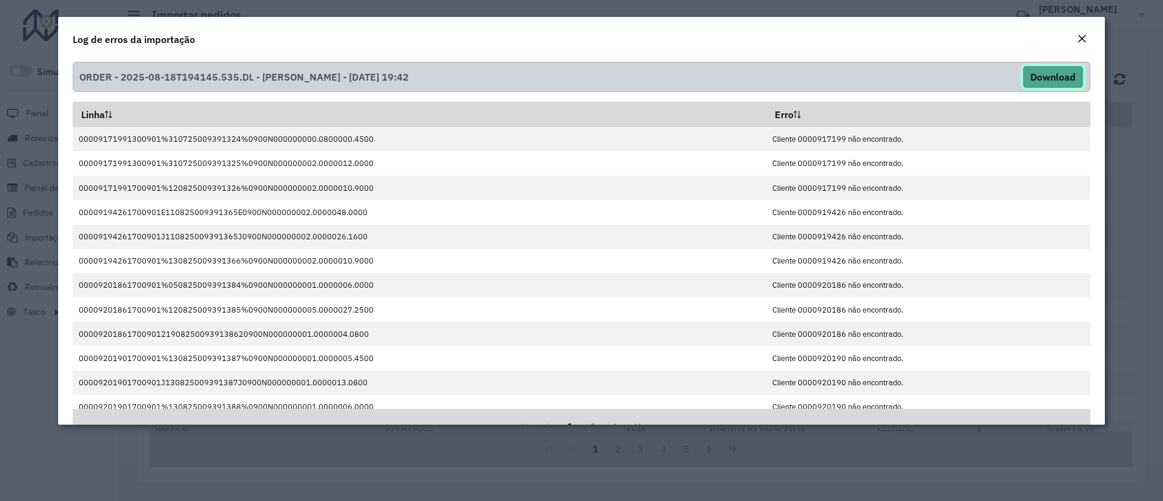
click at [1057, 69] on button "Download" at bounding box center [1052, 76] width 61 height 23
drag, startPoint x: 242, startPoint y: 30, endPoint x: 249, endPoint y: 18, distance: 13.6
click at [242, 29] on div "Log de erros da importação" at bounding box center [581, 37] width 1047 height 40
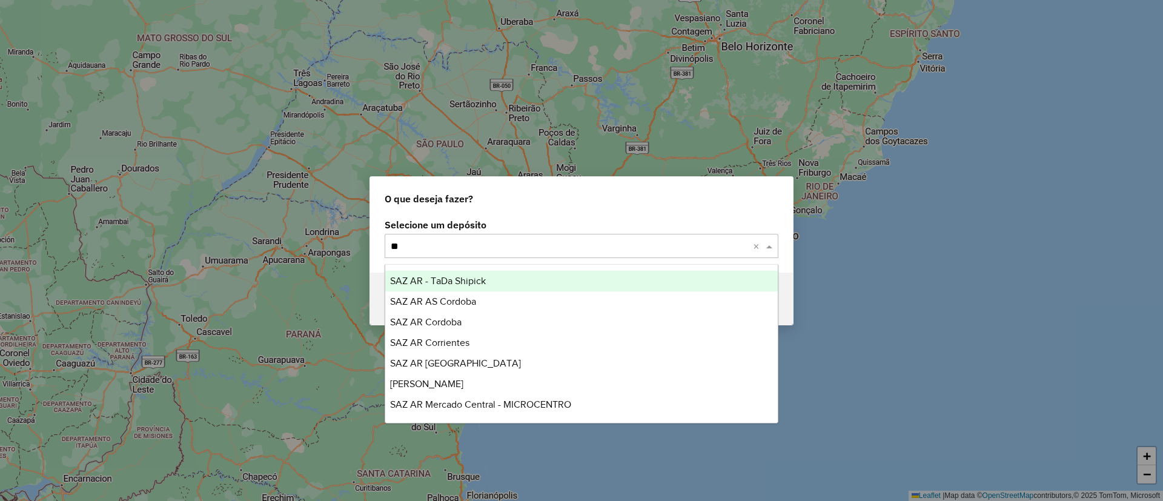
type input "***"
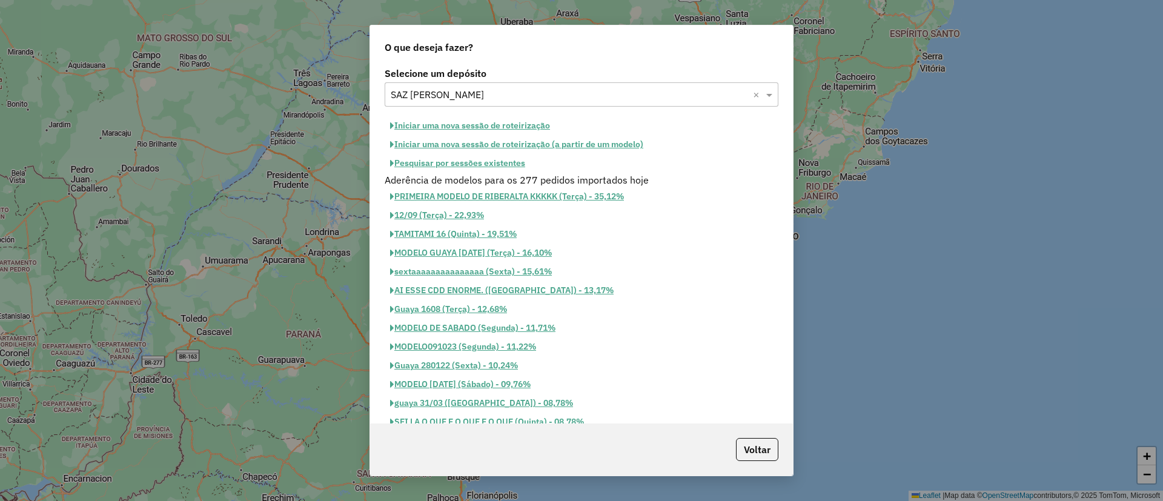
click at [448, 130] on button "Iniciar uma nova sessão de roteirização" at bounding box center [470, 125] width 171 height 19
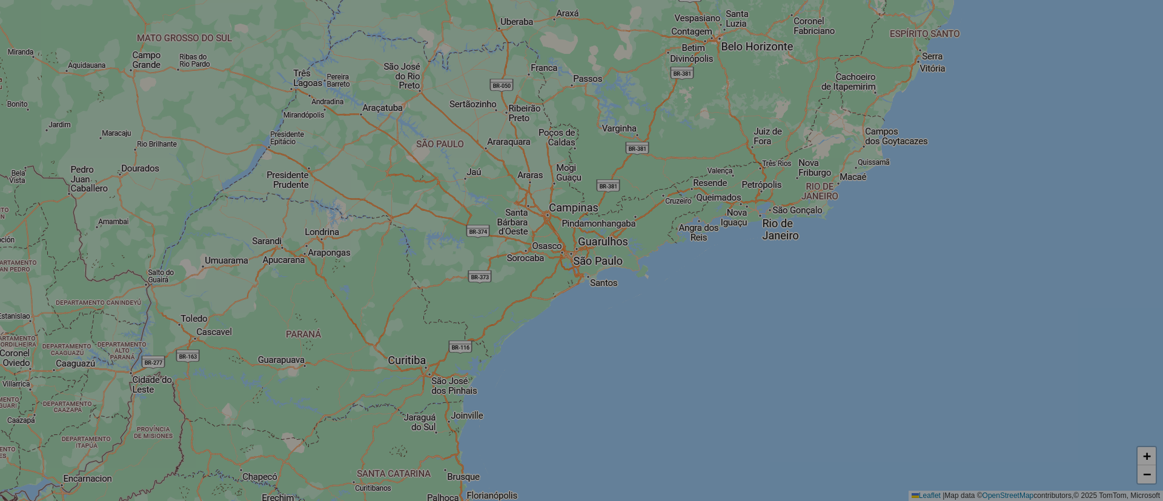
select select "*"
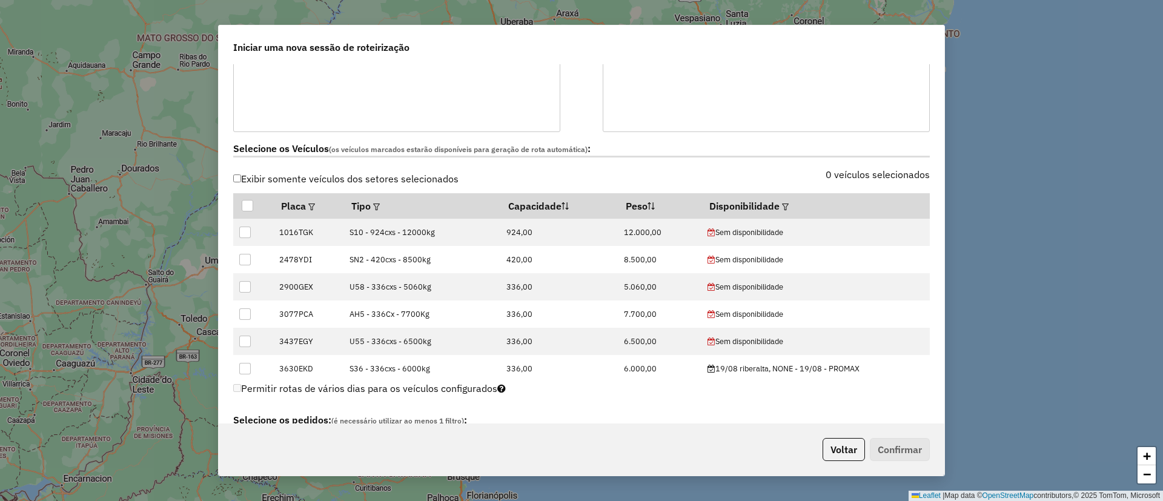
scroll to position [273, 0]
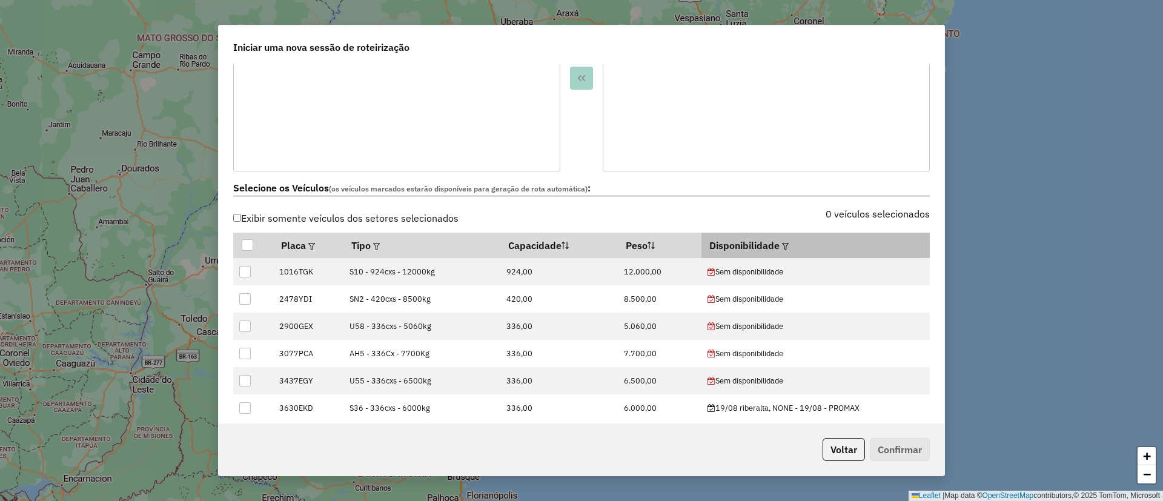
click at [782, 243] on em at bounding box center [785, 246] width 7 height 7
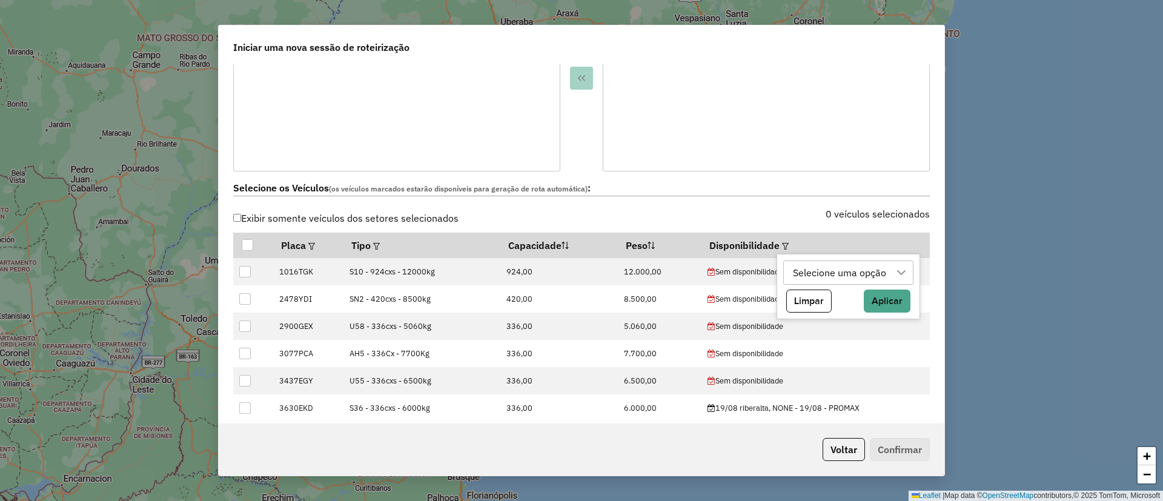
click at [805, 264] on div "Selecione uma opção" at bounding box center [840, 272] width 102 height 23
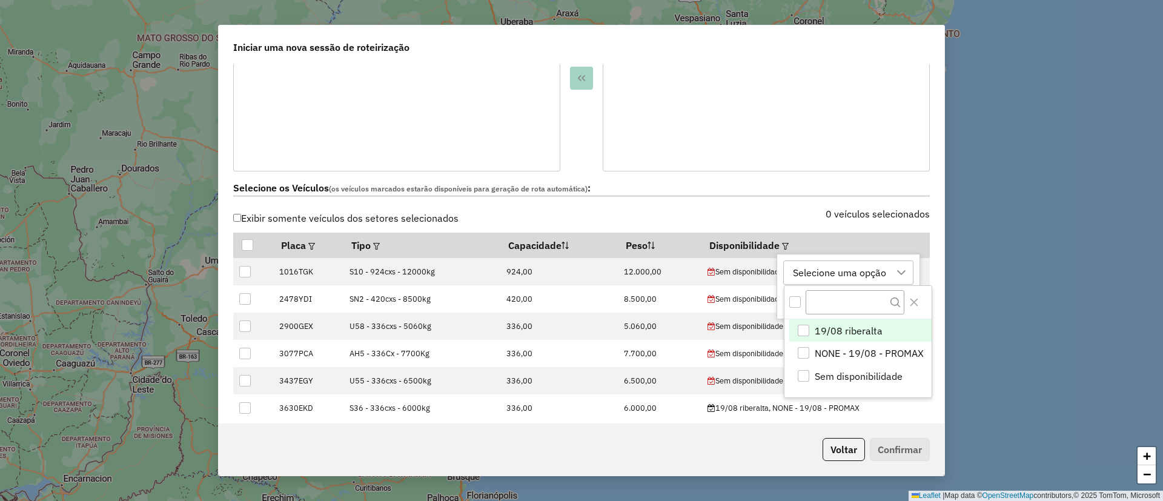
click at [832, 324] on span "19/08 riberalta" at bounding box center [849, 330] width 68 height 15
drag, startPoint x: 922, startPoint y: 302, endPoint x: 898, endPoint y: 307, distance: 24.7
click at [921, 303] on button "Close" at bounding box center [913, 302] width 19 height 19
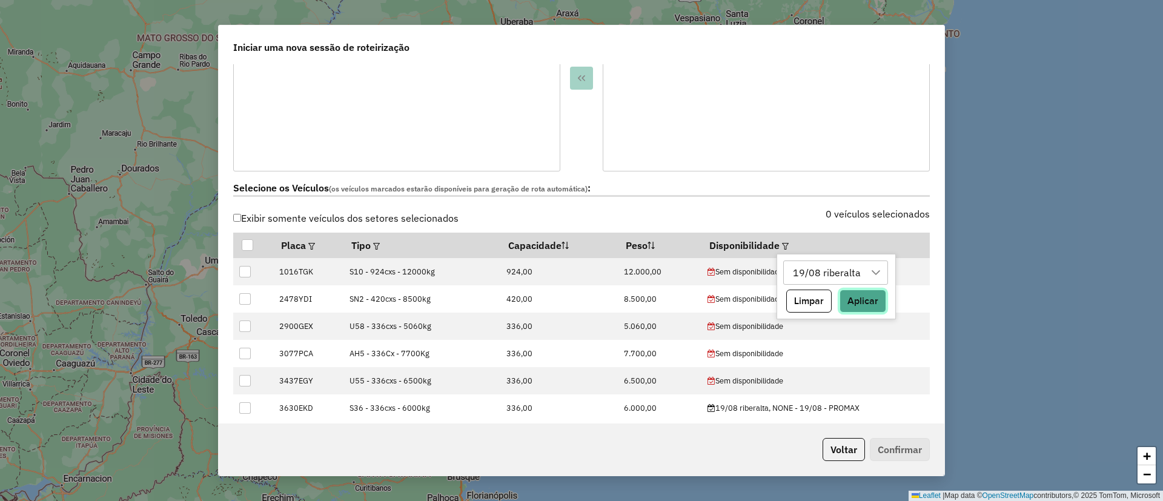
click at [870, 303] on button "Aplicar" at bounding box center [862, 301] width 47 height 23
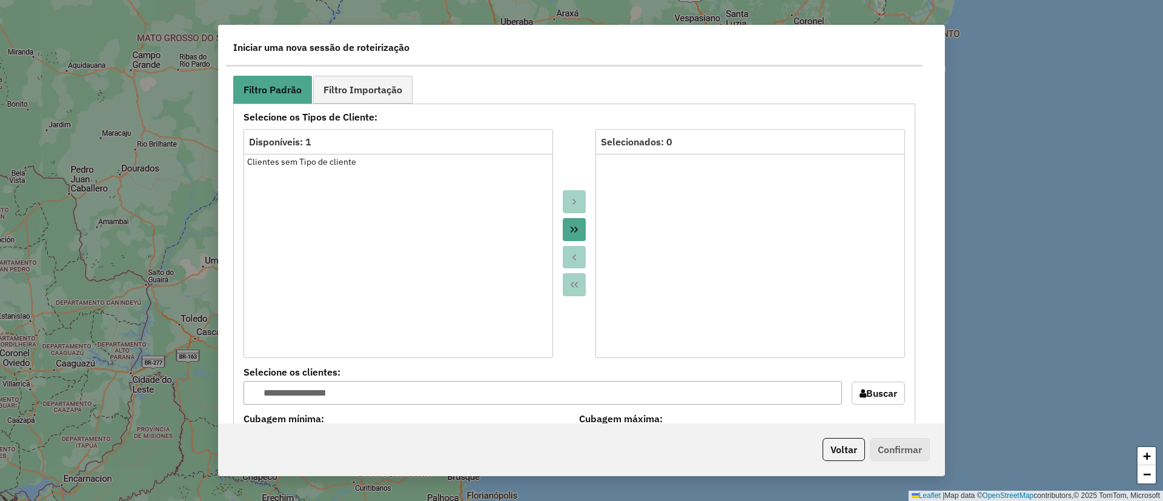
scroll to position [636, 0]
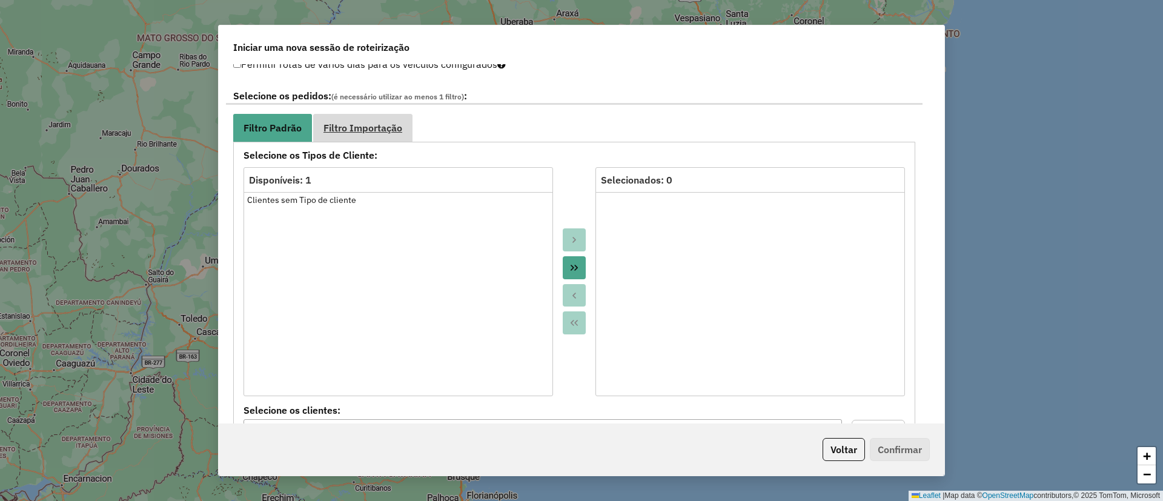
click at [371, 124] on span "Filtro Importação" at bounding box center [362, 128] width 79 height 10
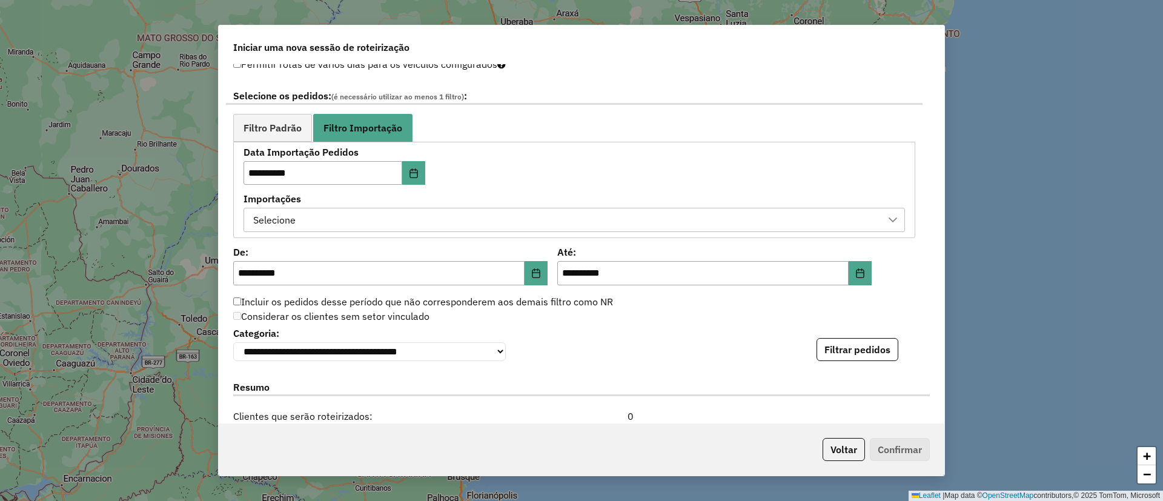
click at [369, 211] on div "Selecione" at bounding box center [565, 219] width 632 height 23
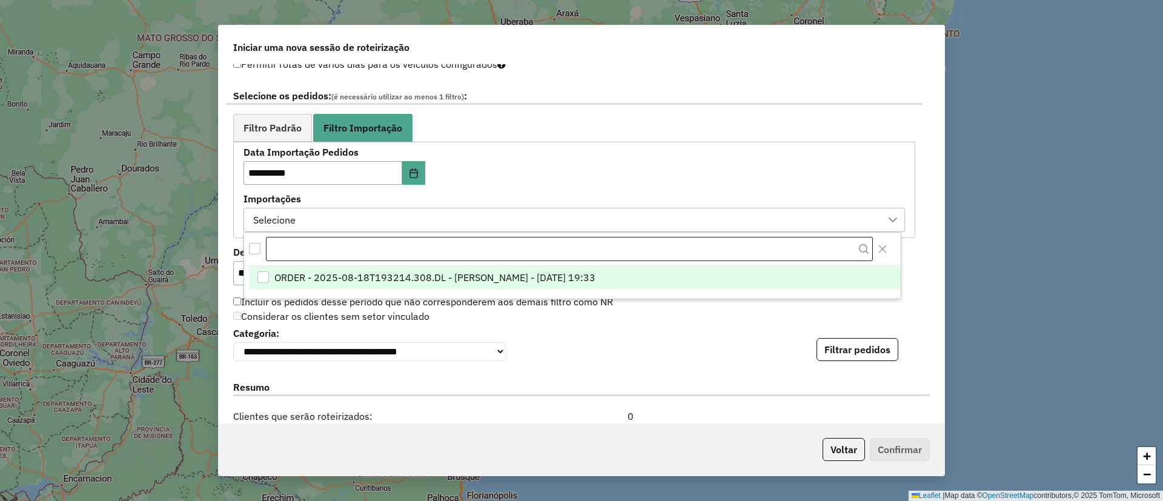
scroll to position [9, 55]
click at [384, 283] on span "ORDER - 2025-08-18T193214.308.DL - [PERSON_NAME] - [DATE] 19:33" at bounding box center [434, 277] width 321 height 15
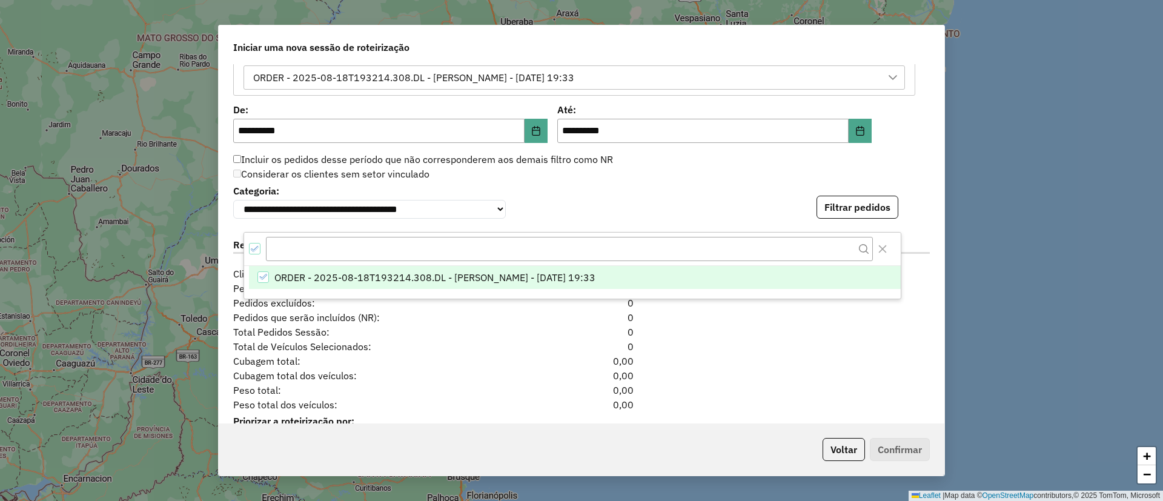
scroll to position [818, 0]
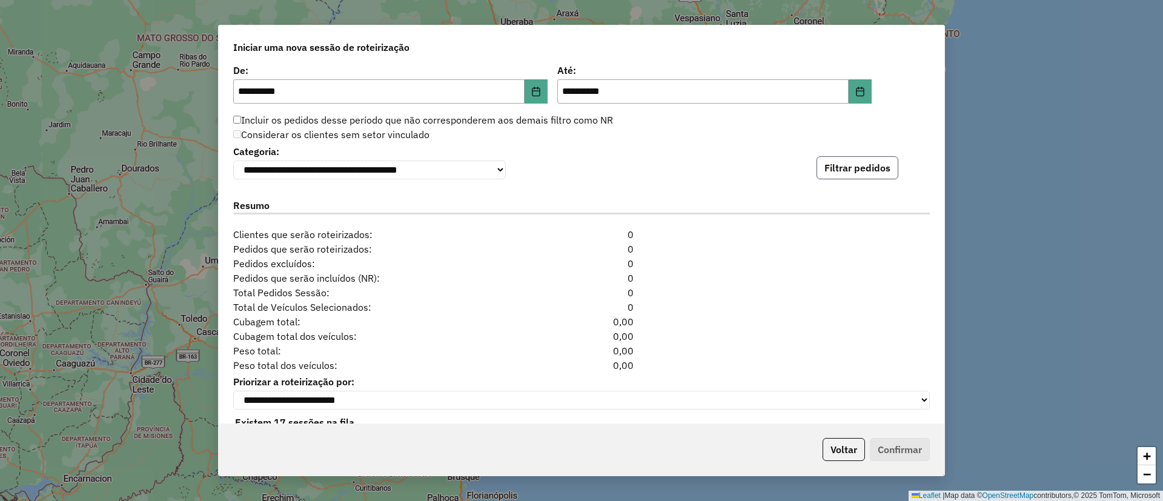
click at [851, 176] on button "Filtrar pedidos" at bounding box center [857, 167] width 82 height 23
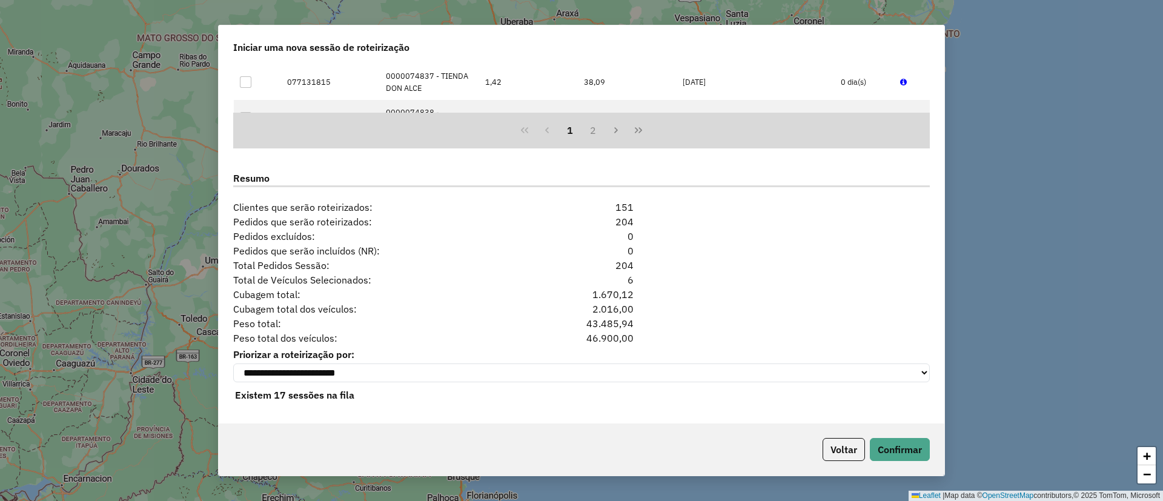
scroll to position [1101, 0]
click at [894, 445] on button "Confirmar" at bounding box center [900, 449] width 60 height 23
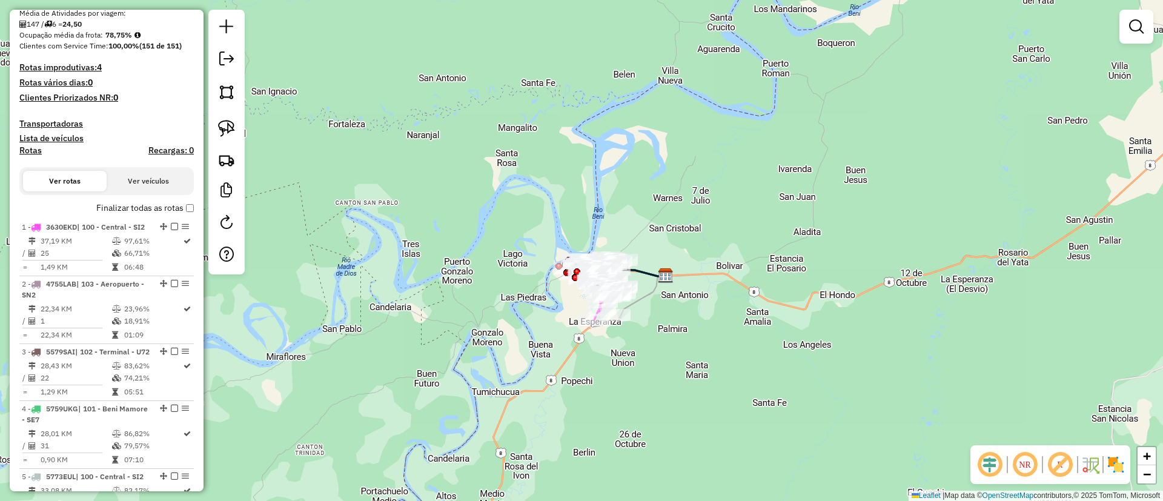
scroll to position [273, 0]
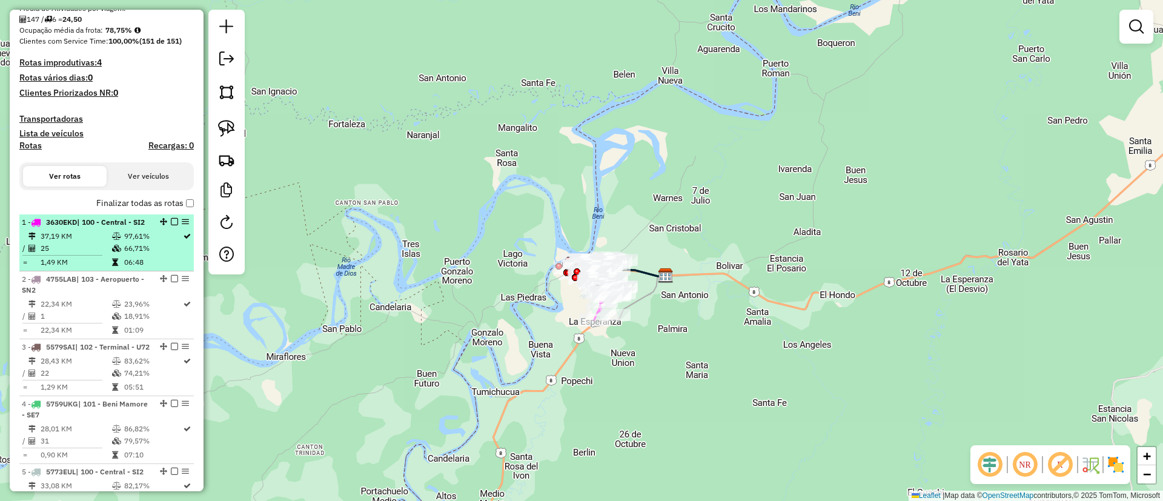
click at [171, 222] on em at bounding box center [174, 221] width 7 height 7
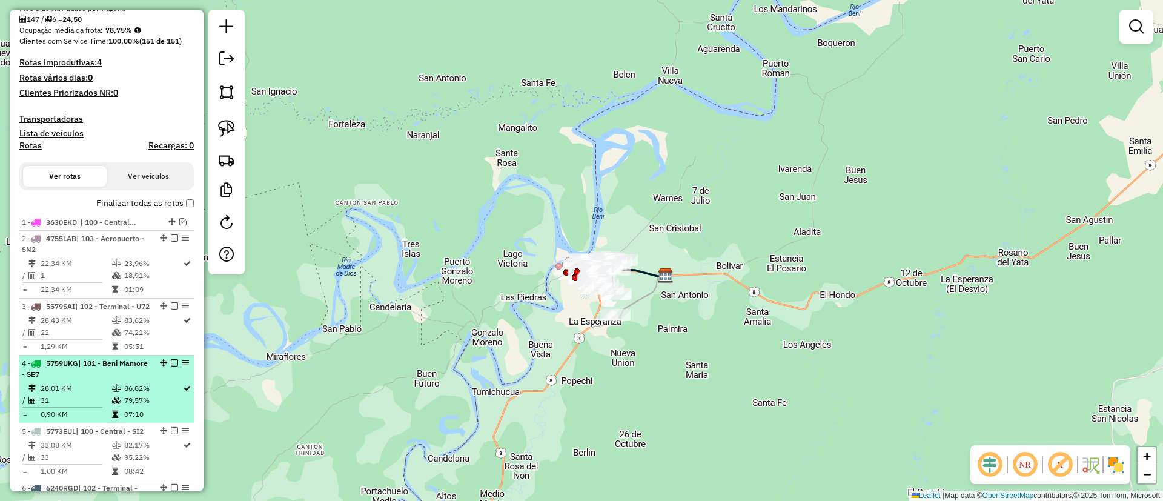
scroll to position [363, 0]
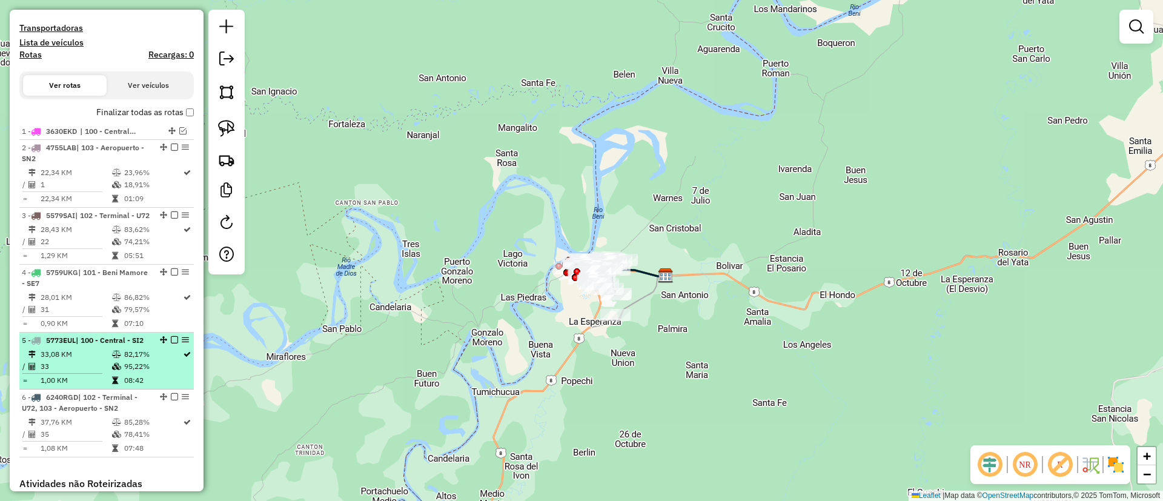
click at [174, 343] on em at bounding box center [174, 339] width 7 height 7
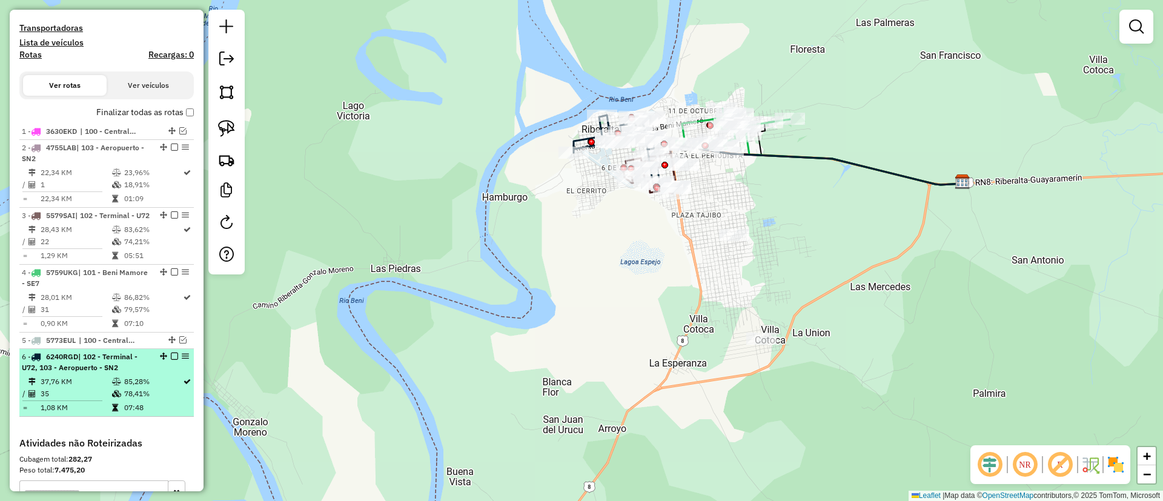
click at [153, 400] on td "78,41%" at bounding box center [153, 394] width 59 height 12
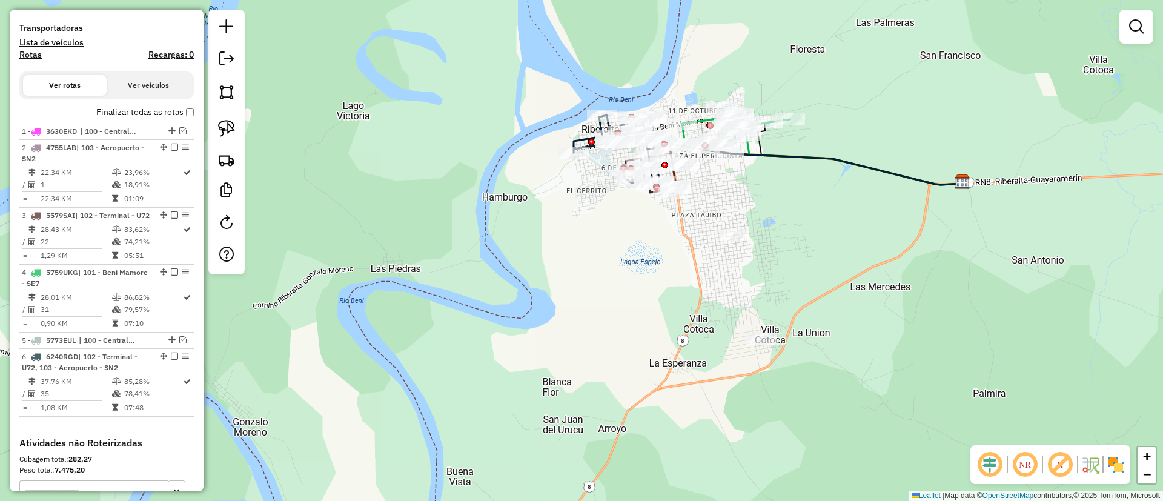
select select "**********"
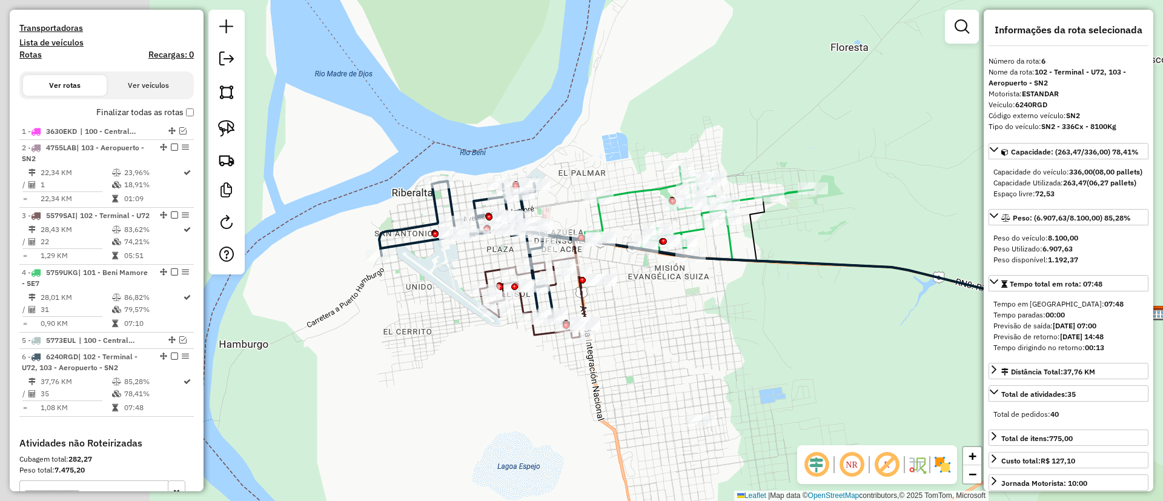
drag, startPoint x: 548, startPoint y: 311, endPoint x: 714, endPoint y: 316, distance: 166.6
click at [714, 316] on div "Janela de atendimento Grade de atendimento Capacidade Transportadoras Veículos …" at bounding box center [581, 250] width 1163 height 501
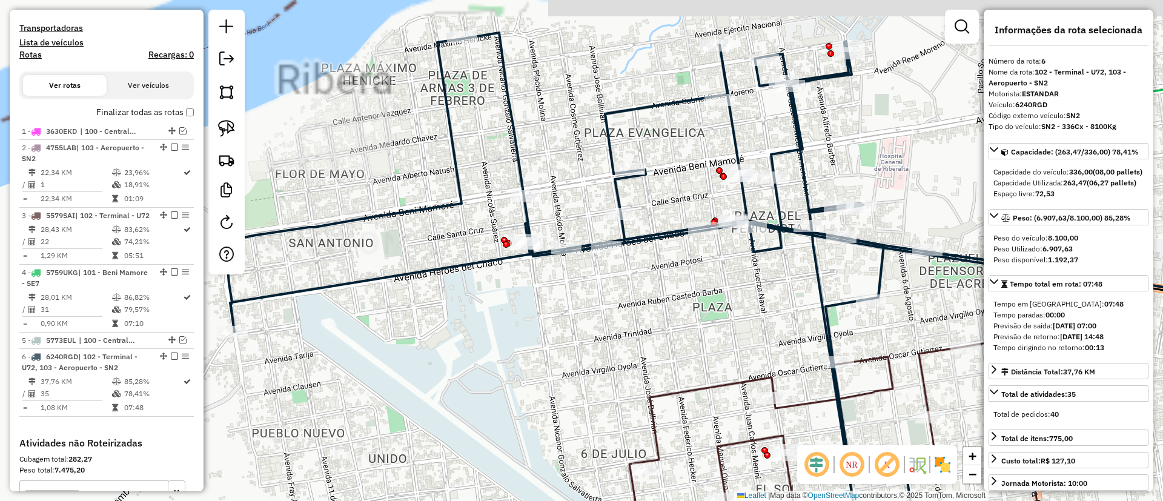
drag, startPoint x: 440, startPoint y: 324, endPoint x: 400, endPoint y: 333, distance: 40.4
click at [401, 333] on div "Janela de atendimento Grade de atendimento Capacidade Transportadoras Veículos …" at bounding box center [581, 250] width 1163 height 501
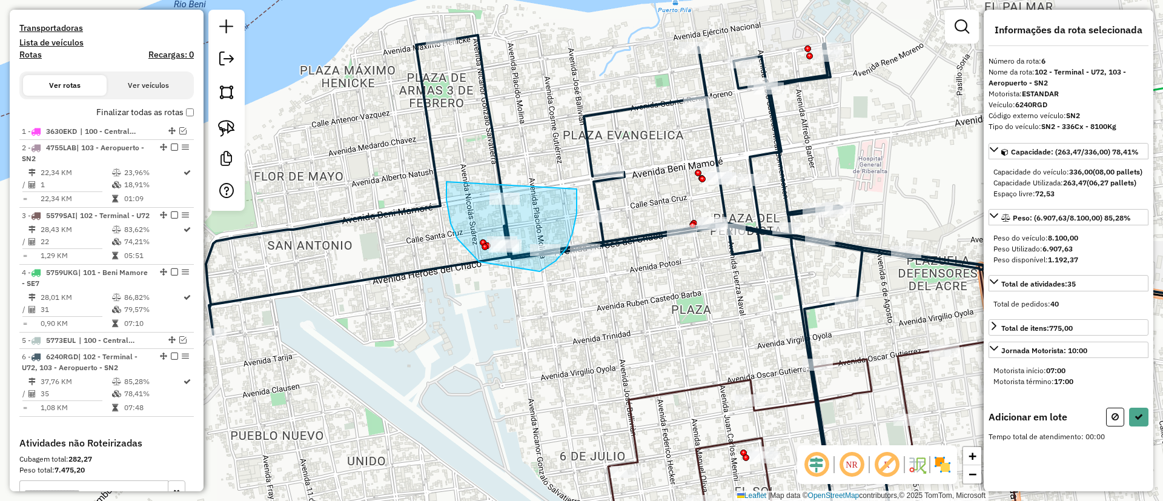
drag, startPoint x: 446, startPoint y: 200, endPoint x: 577, endPoint y: 186, distance: 131.0
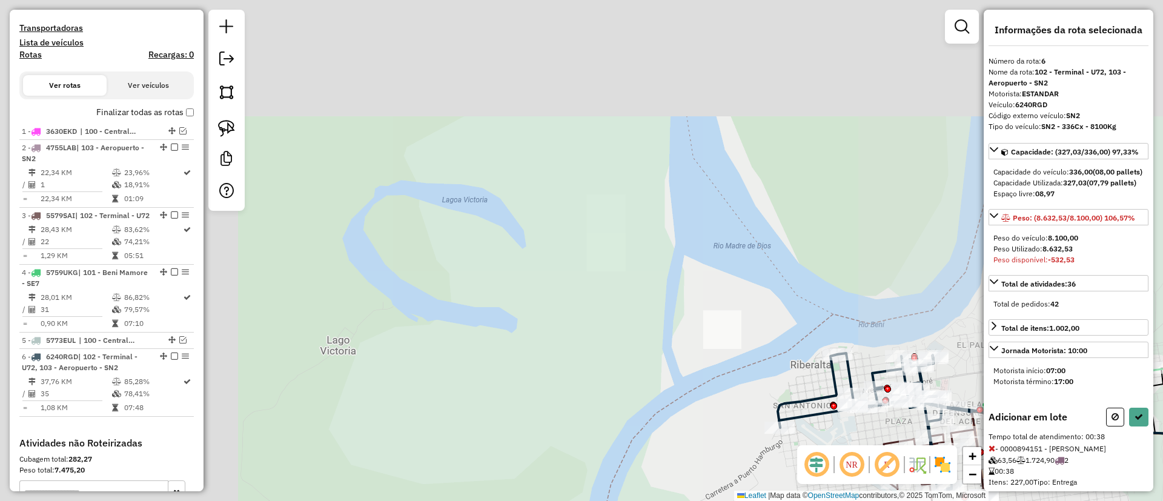
select select "**********"
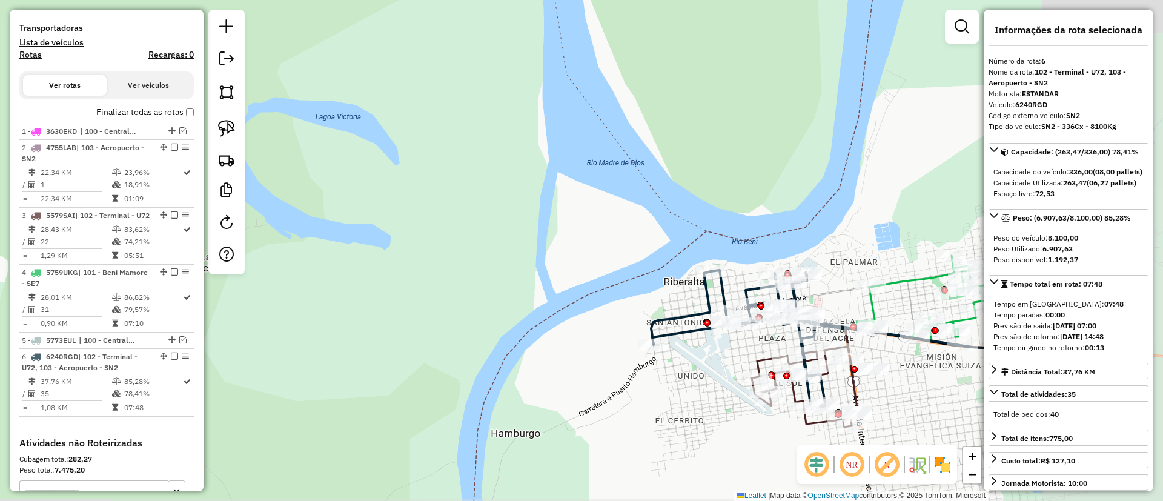
drag, startPoint x: 746, startPoint y: 439, endPoint x: 680, endPoint y: 354, distance: 107.5
click at [569, 329] on div "Janela de atendimento Grade de atendimento Capacidade Transportadoras Veículos …" at bounding box center [581, 250] width 1163 height 501
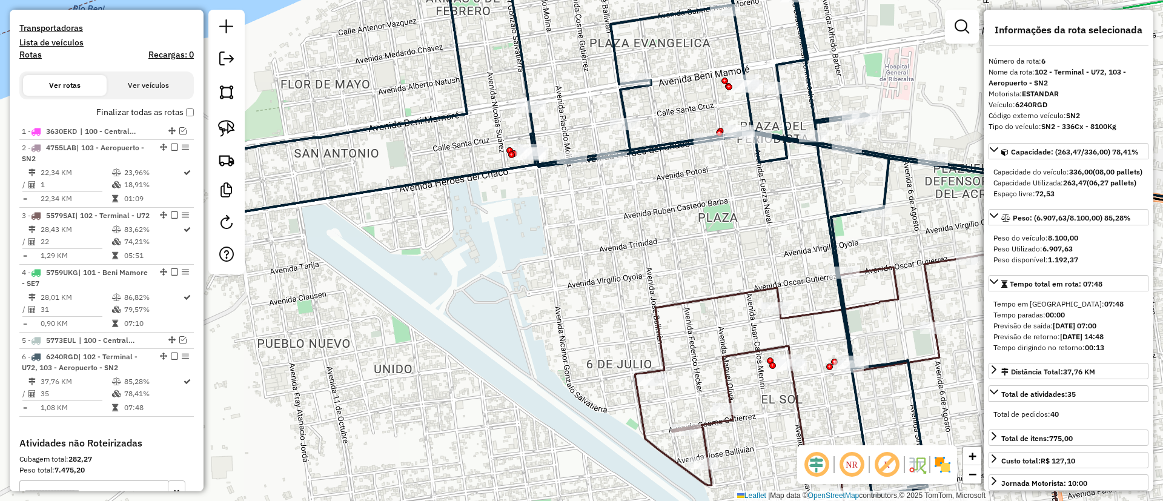
drag, startPoint x: 703, startPoint y: 325, endPoint x: 602, endPoint y: 301, distance: 103.3
click at [603, 302] on div "Janela de atendimento Grade de atendimento Capacidade Transportadoras Veículos …" at bounding box center [581, 250] width 1163 height 501
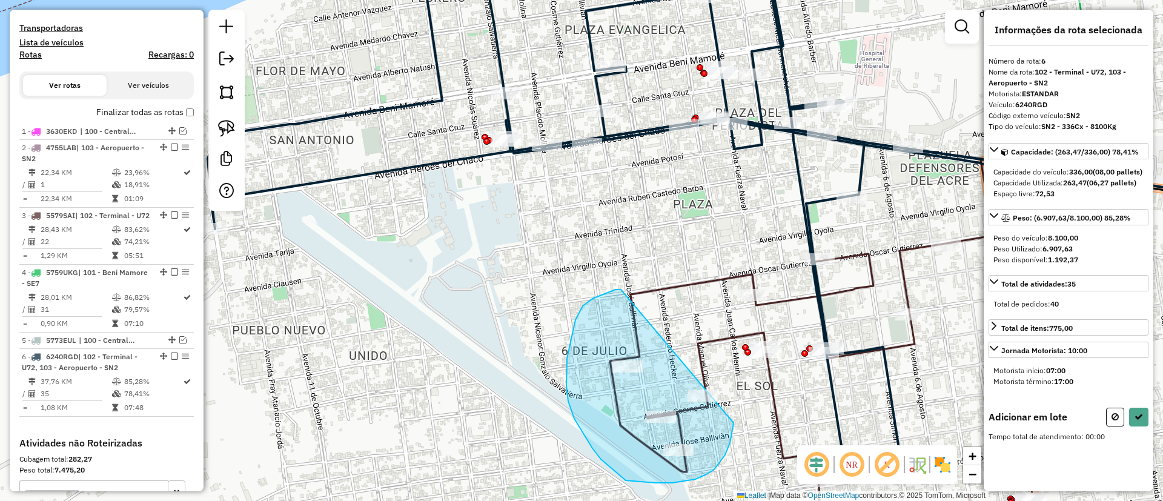
drag, startPoint x: 575, startPoint y: 320, endPoint x: 735, endPoint y: 414, distance: 185.4
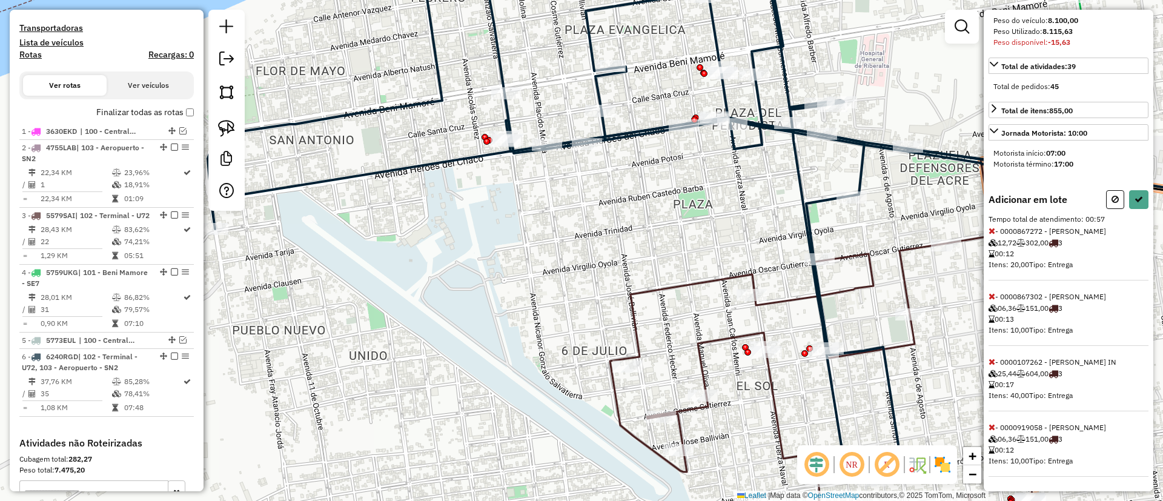
scroll to position [239, 0]
click at [990, 419] on div "Adicionar em lote Tempo total de atendimento: 00:57 - 0000867272 - [PERSON_NAME…" at bounding box center [1068, 333] width 160 height 286
click at [993, 424] on icon at bounding box center [991, 427] width 7 height 8
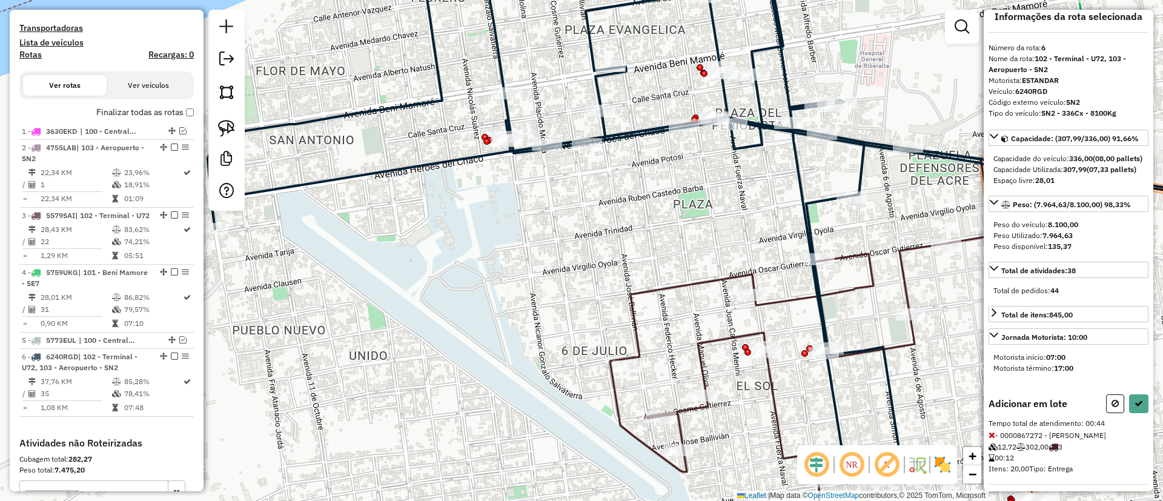
scroll to position [0, 0]
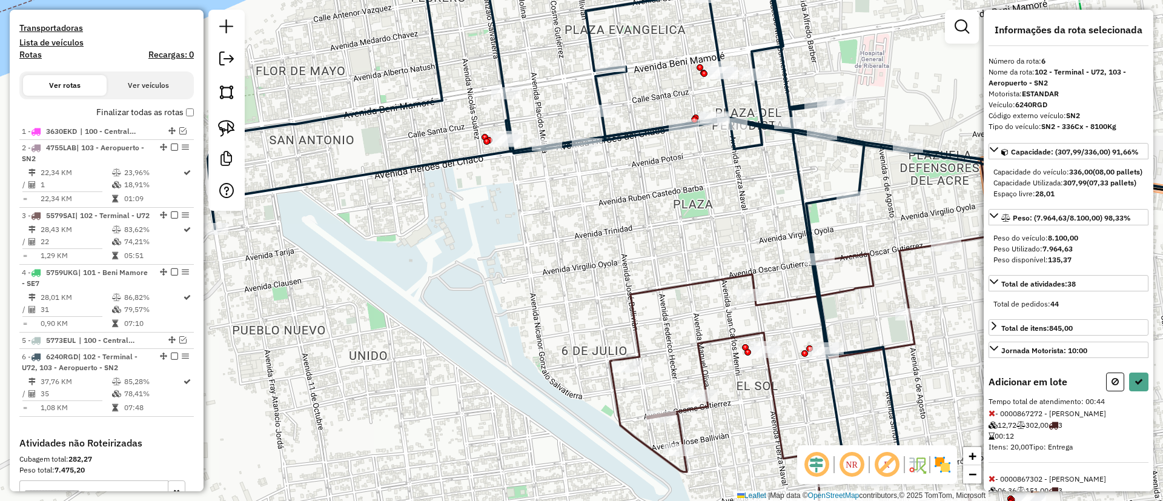
select select "**********"
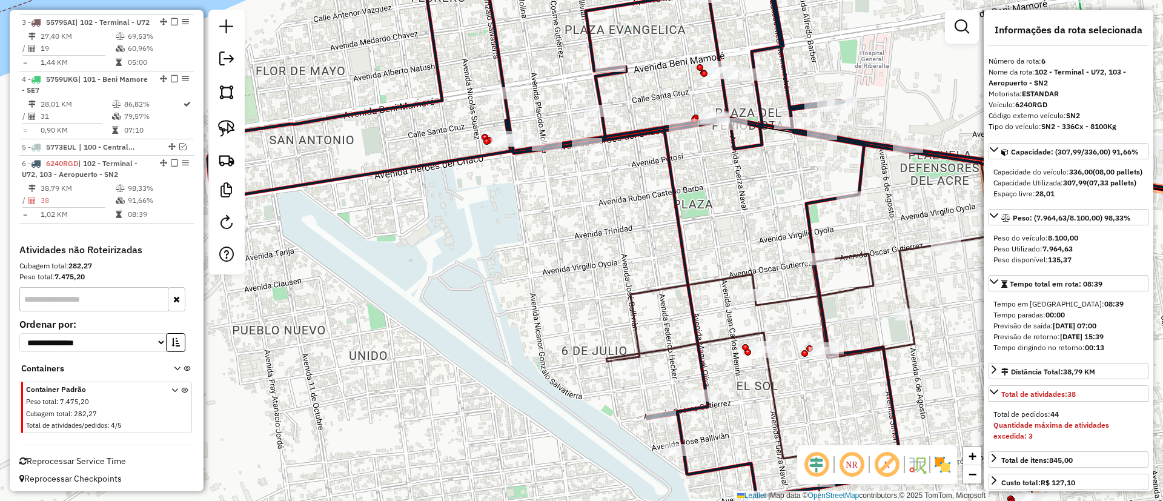
scroll to position [571, 0]
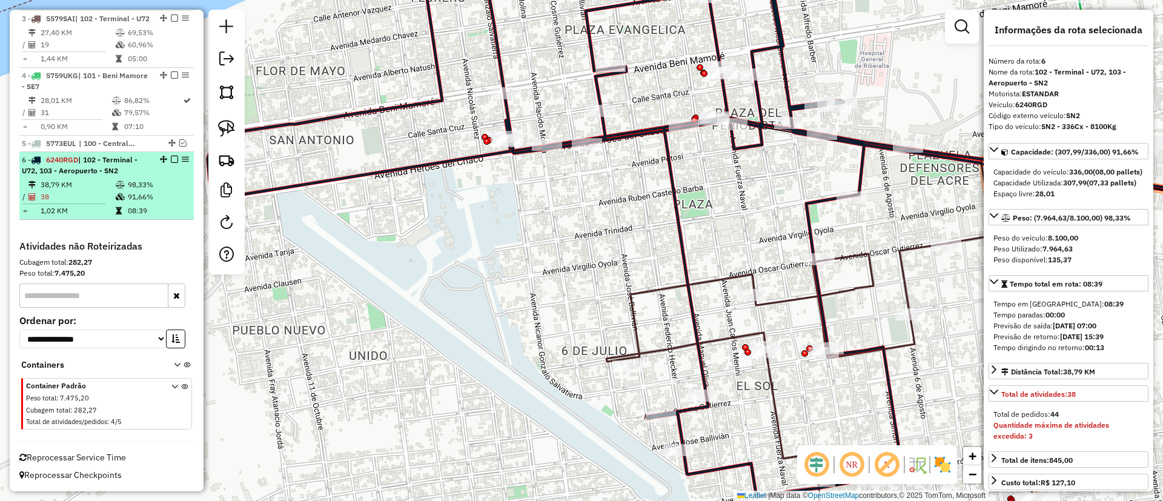
click at [173, 156] on em at bounding box center [174, 159] width 7 height 7
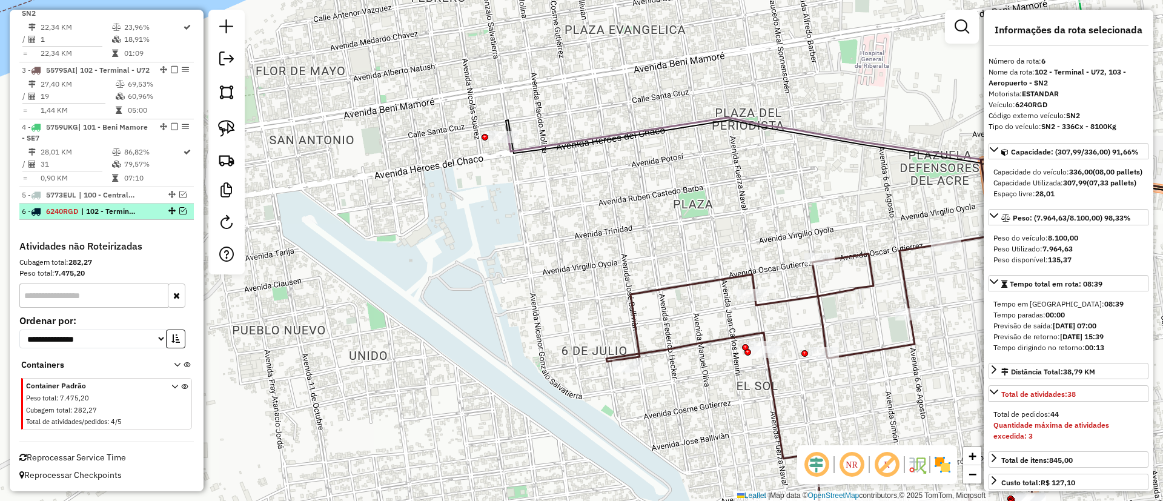
scroll to position [520, 0]
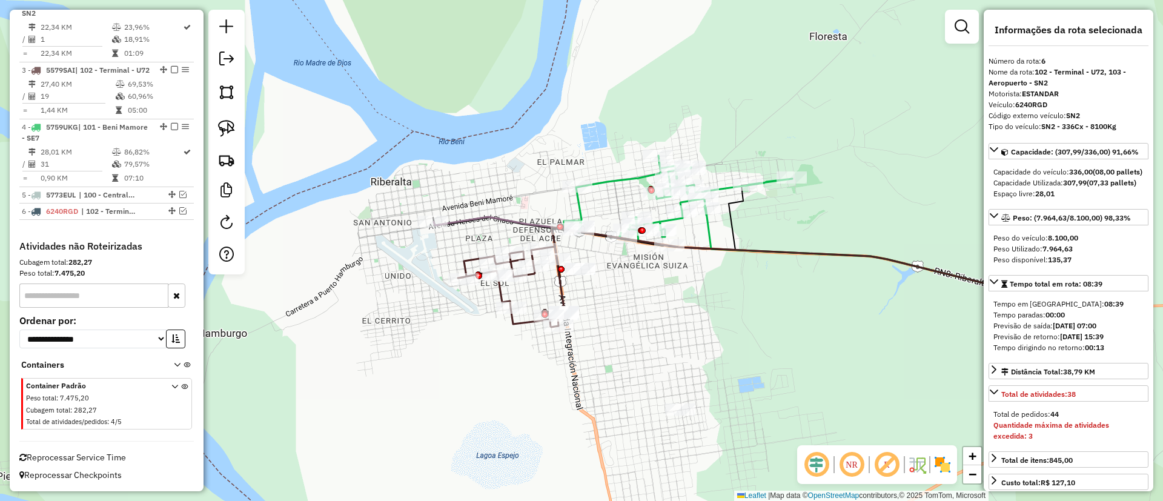
click at [525, 325] on icon at bounding box center [511, 287] width 107 height 81
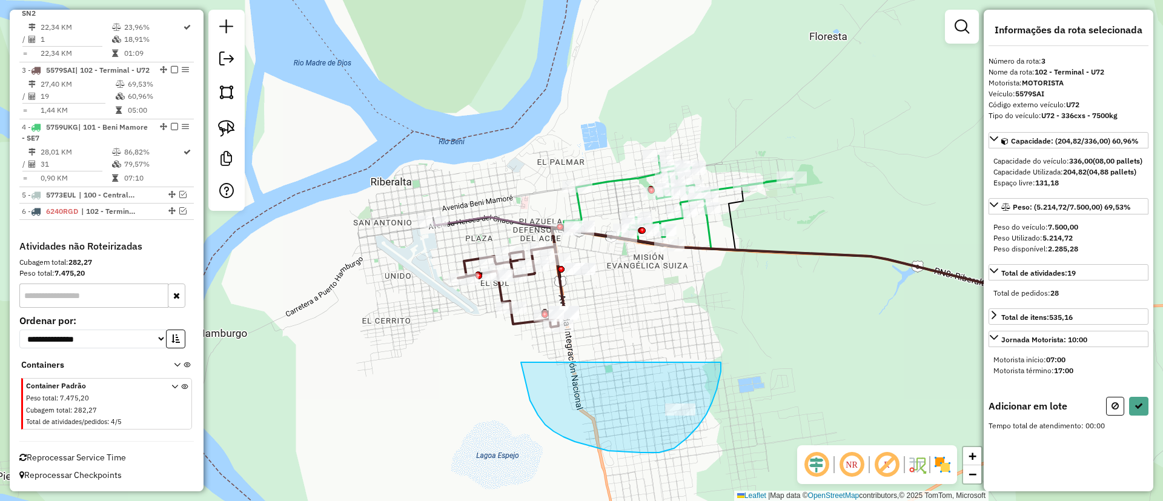
drag, startPoint x: 563, startPoint y: 437, endPoint x: 718, endPoint y: 351, distance: 176.8
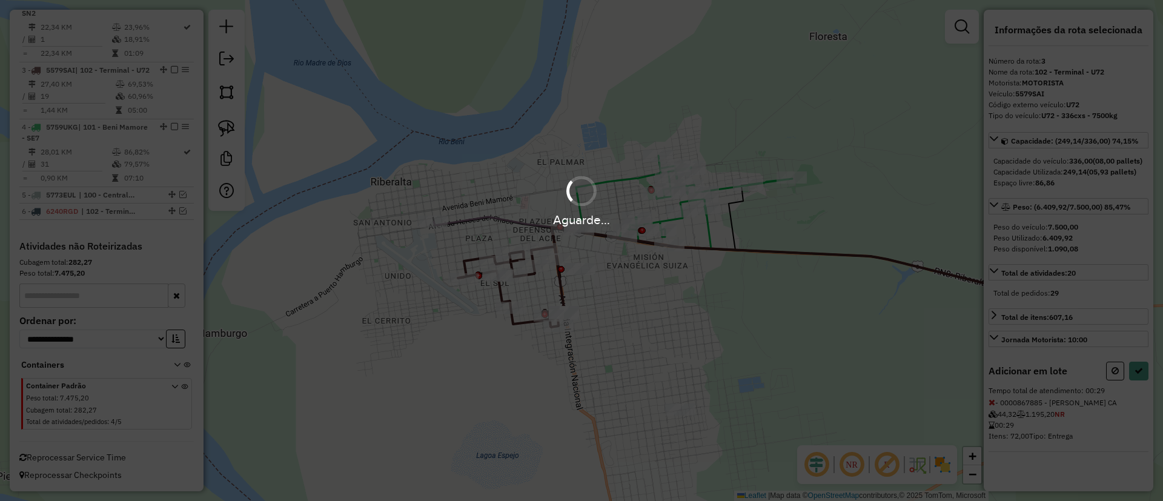
select select "**********"
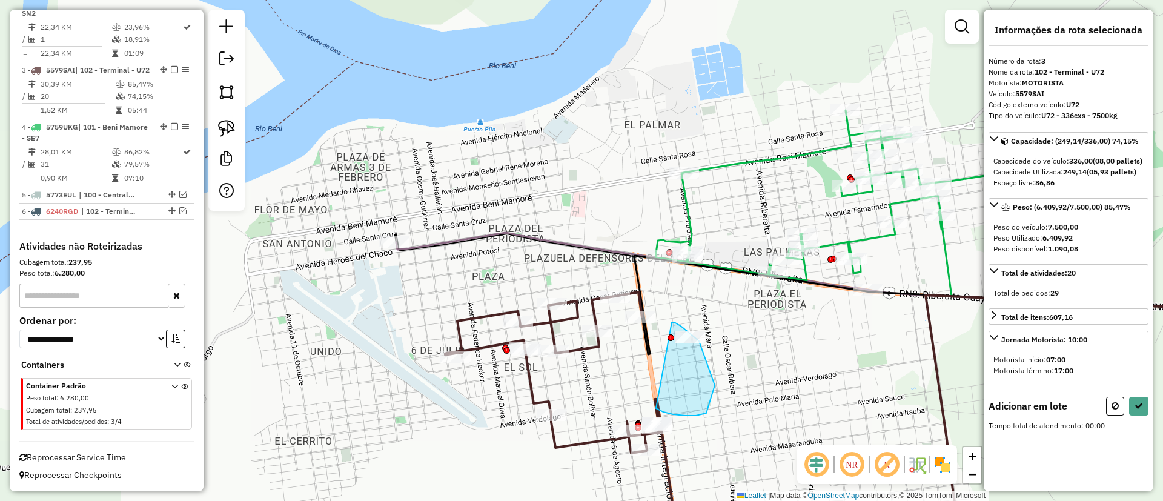
drag, startPoint x: 673, startPoint y: 414, endPoint x: 656, endPoint y: 322, distance: 93.6
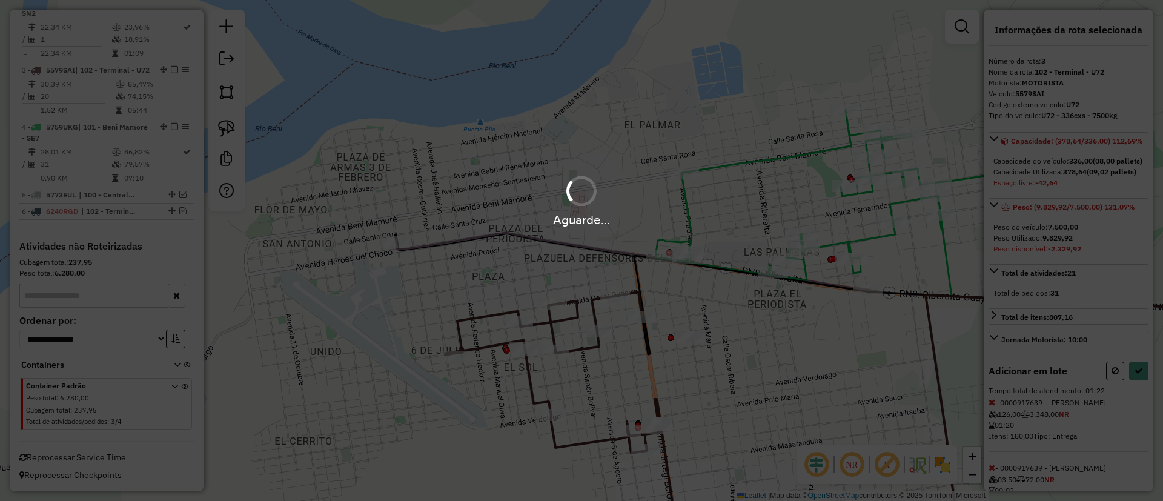
select select "**********"
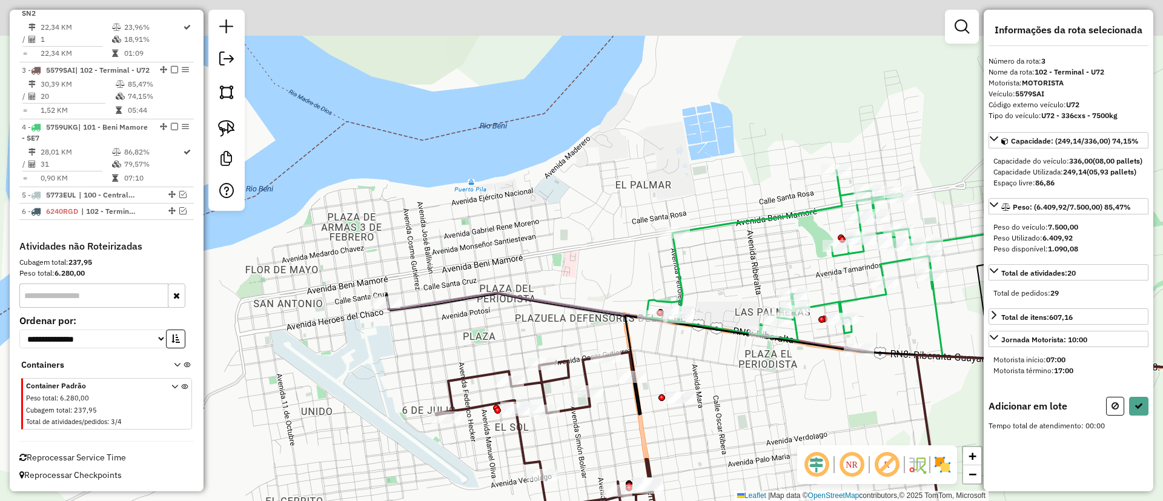
drag, startPoint x: 419, startPoint y: 194, endPoint x: 402, endPoint y: 240, distance: 48.3
click at [405, 244] on div "Janela de atendimento Grade de atendimento Capacidade Transportadoras Veículos …" at bounding box center [581, 250] width 1163 height 501
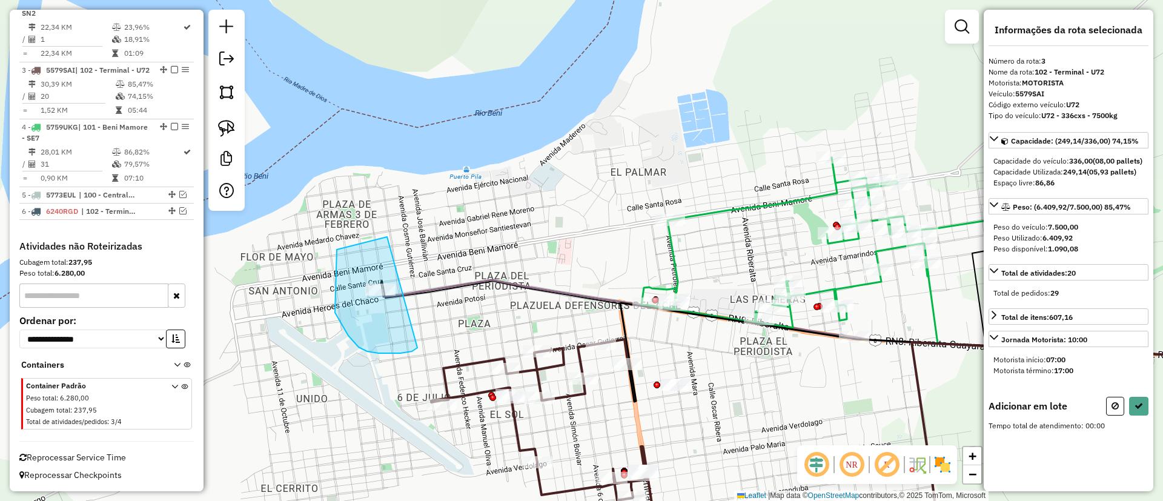
drag, startPoint x: 337, startPoint y: 250, endPoint x: 432, endPoint y: 314, distance: 114.7
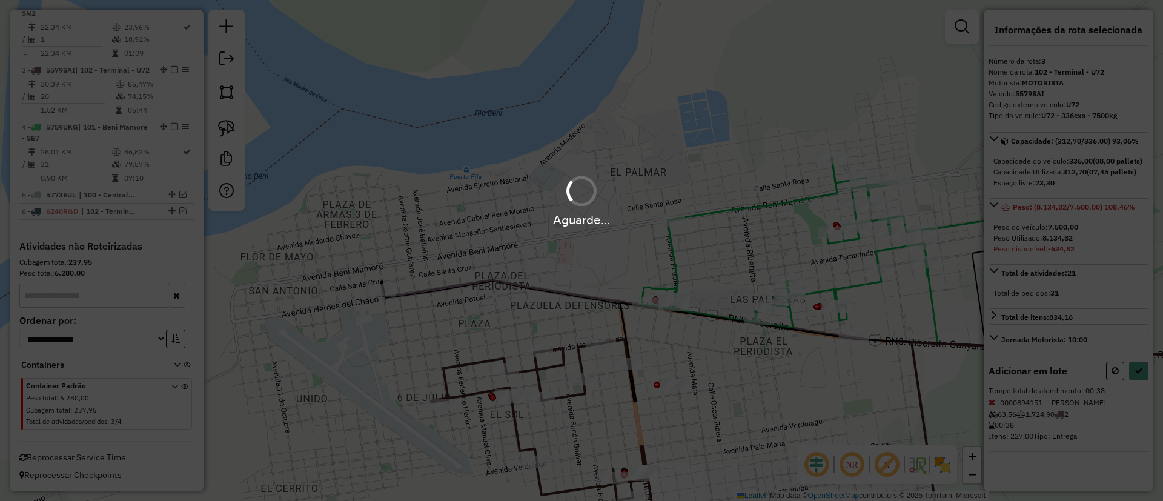
select select "**********"
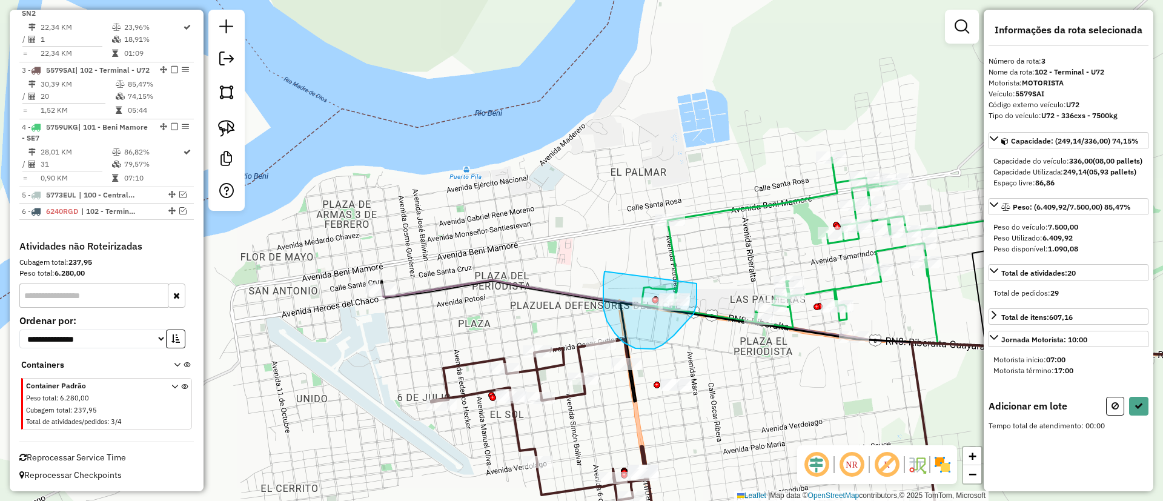
drag, startPoint x: 604, startPoint y: 275, endPoint x: 693, endPoint y: 280, distance: 89.2
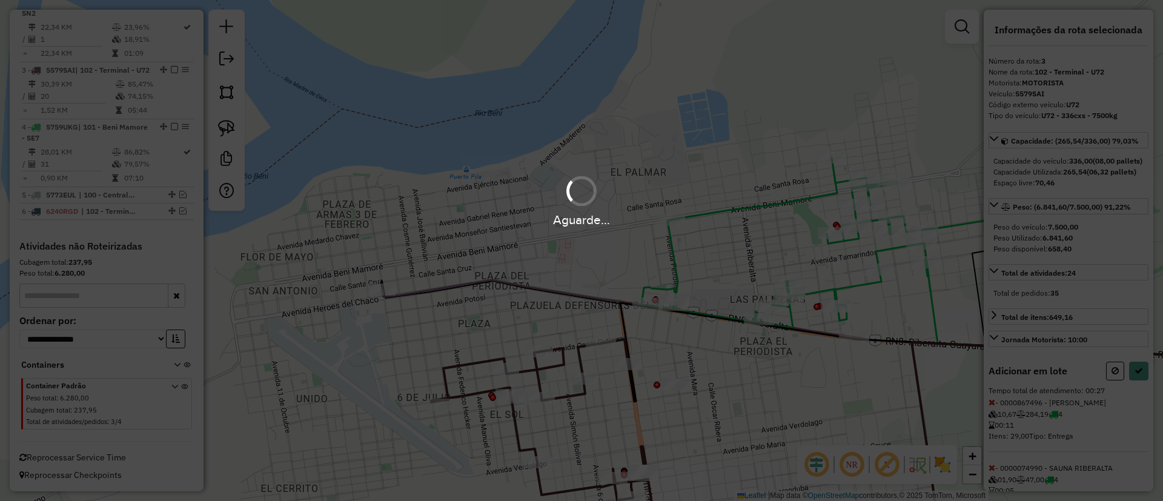
select select "**********"
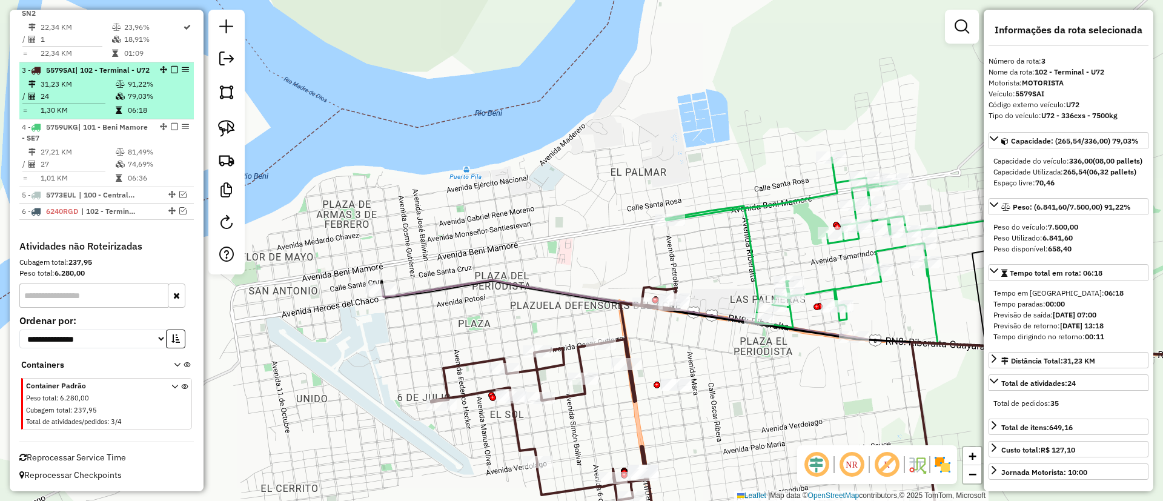
click at [171, 66] on em at bounding box center [174, 69] width 7 height 7
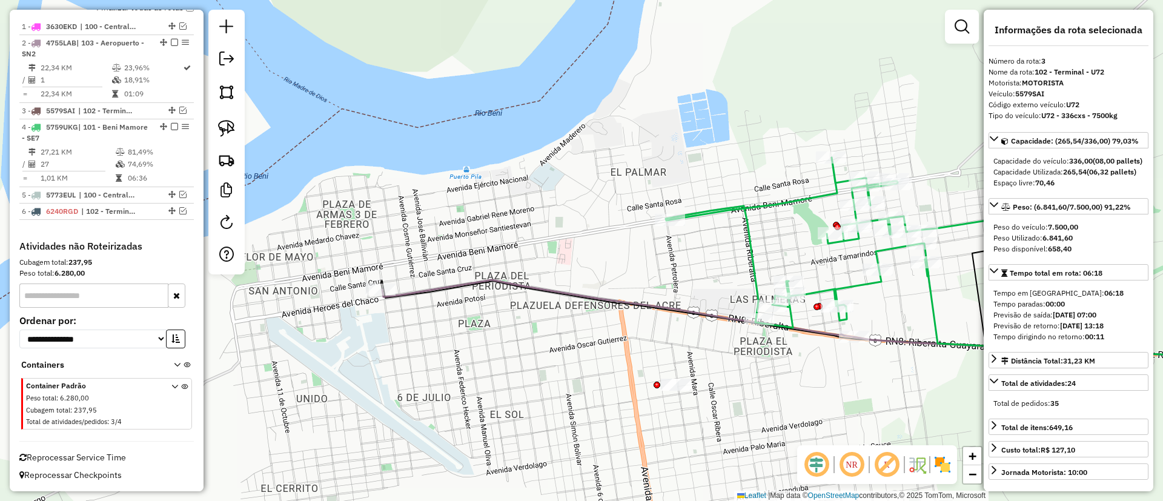
click at [758, 259] on icon at bounding box center [883, 242] width 434 height 170
click at [751, 257] on icon at bounding box center [883, 242] width 434 height 170
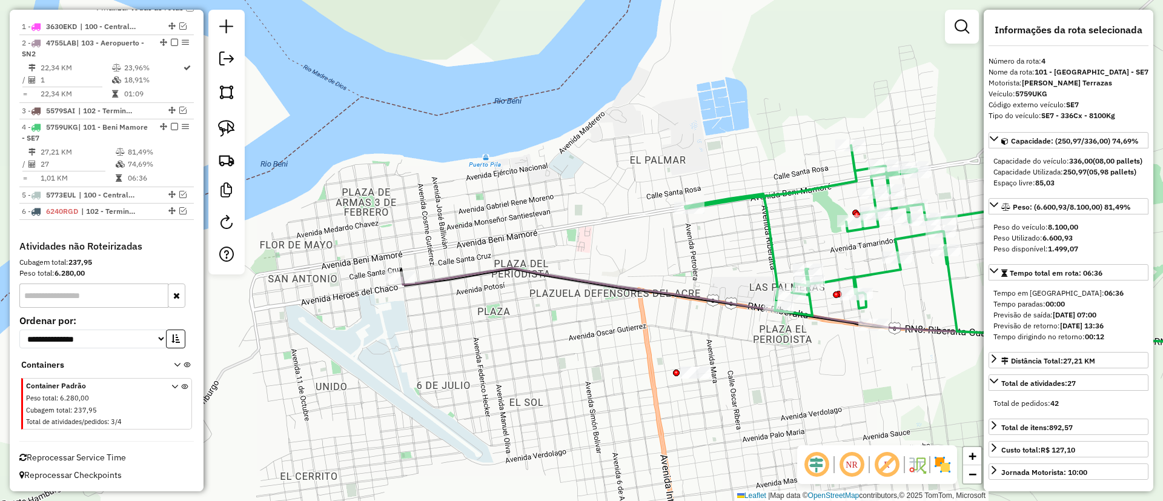
drag, startPoint x: 649, startPoint y: 278, endPoint x: 681, endPoint y: 239, distance: 50.7
click at [681, 239] on div "Janela de atendimento Grade de atendimento Capacidade Transportadoras Veículos …" at bounding box center [581, 250] width 1163 height 501
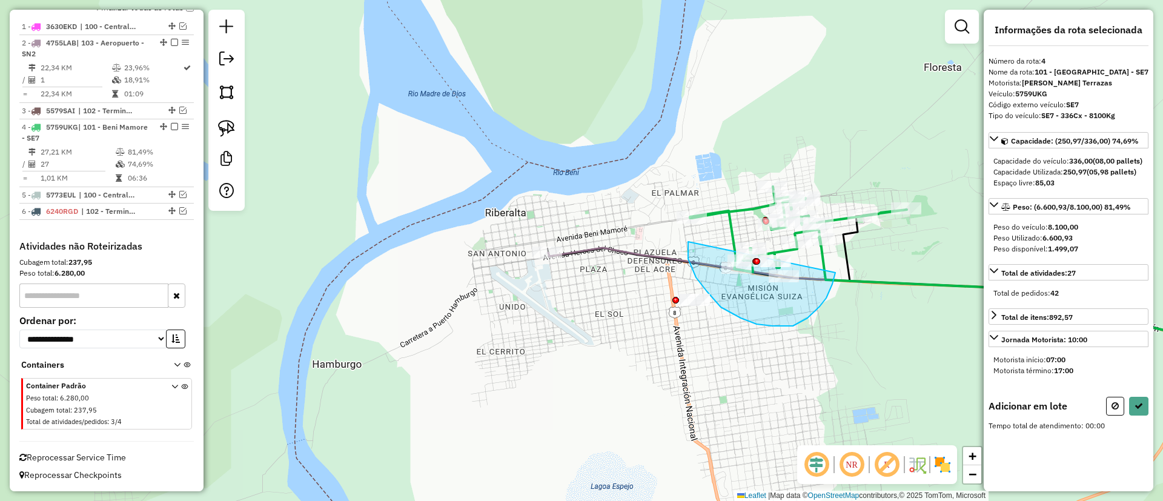
click at [832, 225] on div "Janela de atendimento Grade de atendimento Capacidade Transportadoras Veículos …" at bounding box center [581, 250] width 1163 height 501
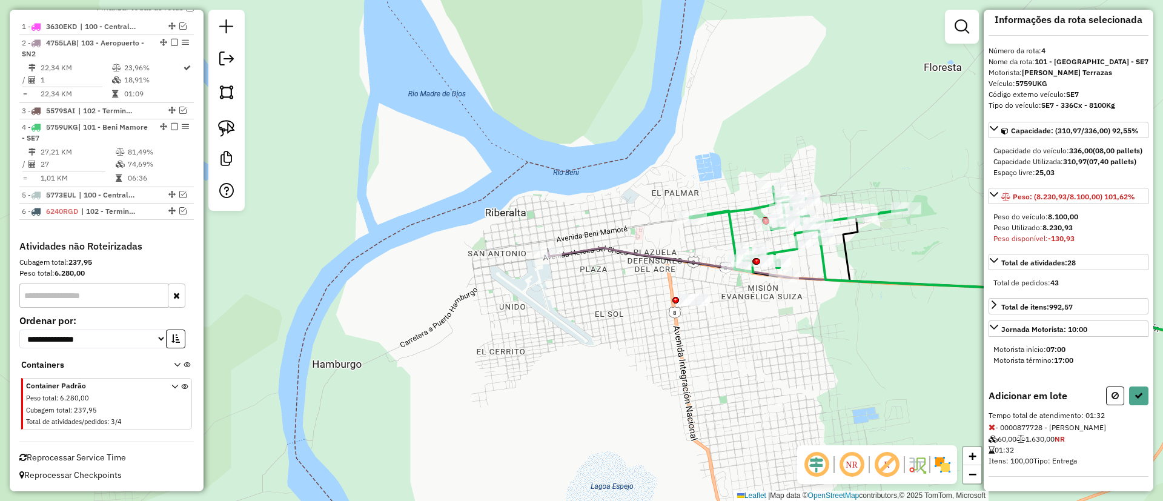
scroll to position [32, 0]
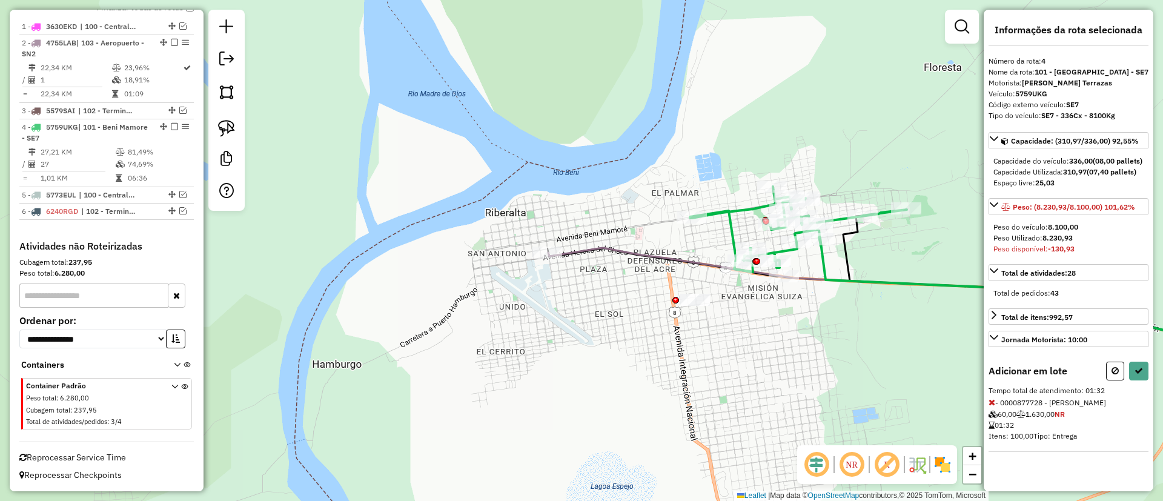
select select "**********"
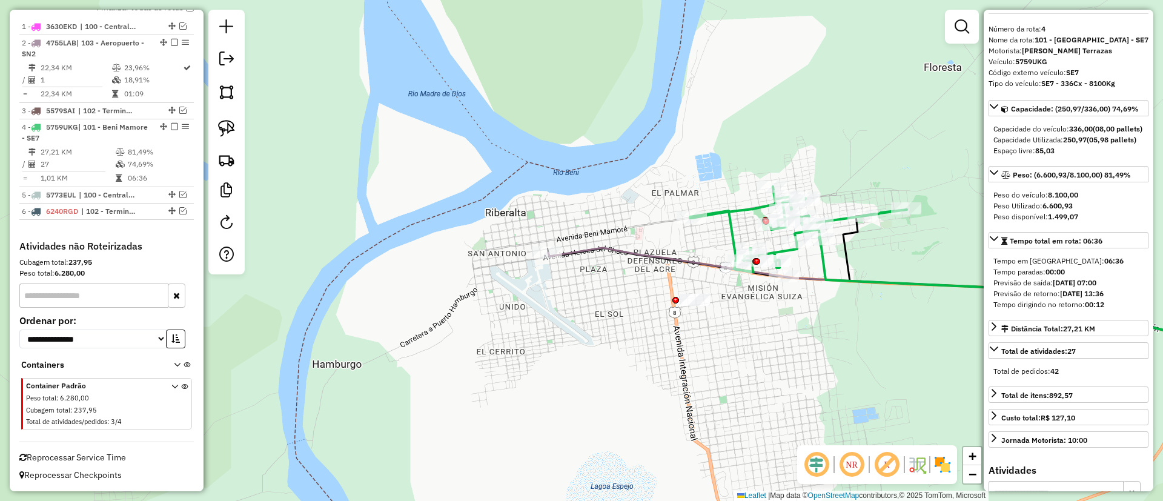
click at [587, 257] on icon at bounding box center [900, 293] width 704 height 91
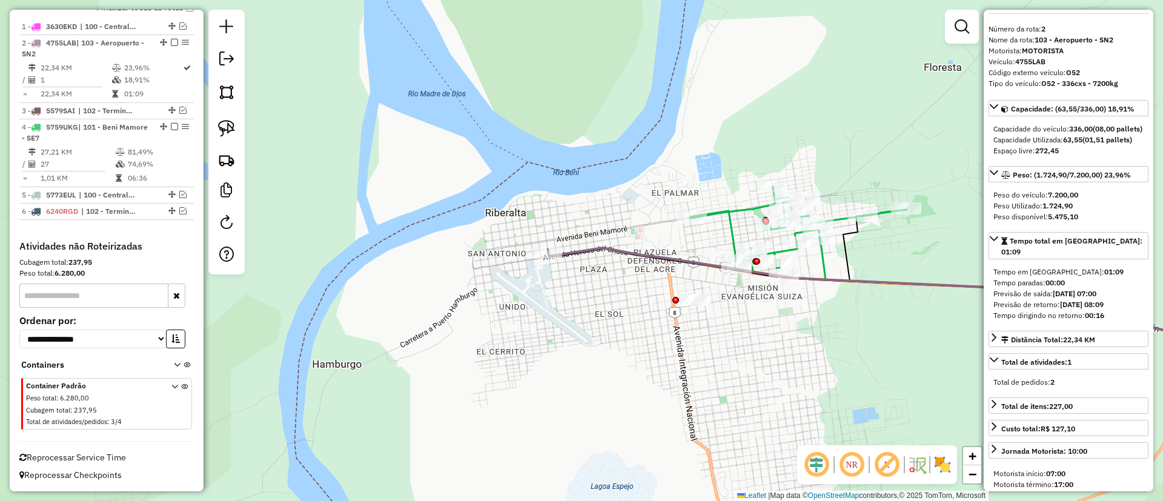
scroll to position [0, 0]
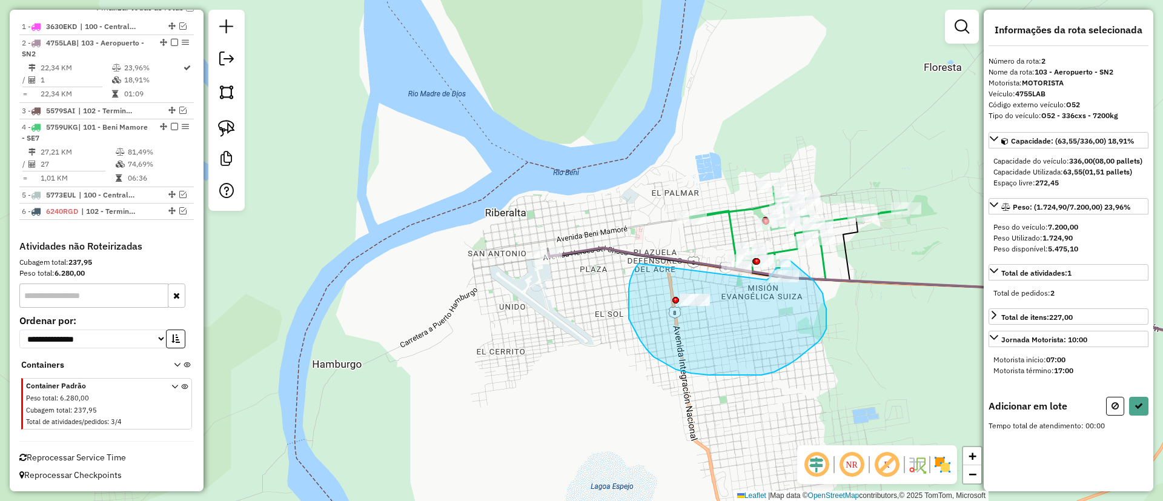
drag, startPoint x: 646, startPoint y: 349, endPoint x: 767, endPoint y: 280, distance: 138.9
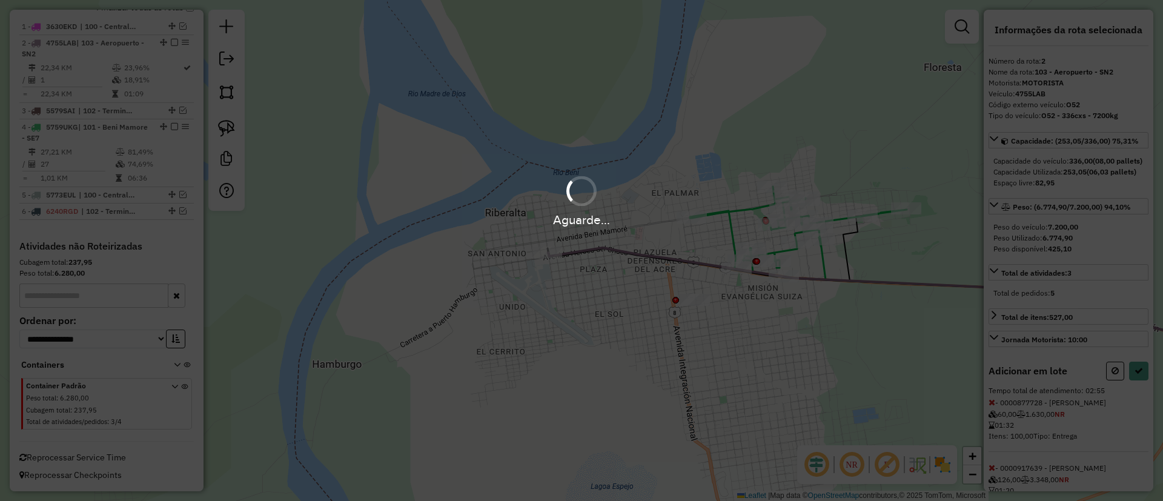
select select "**********"
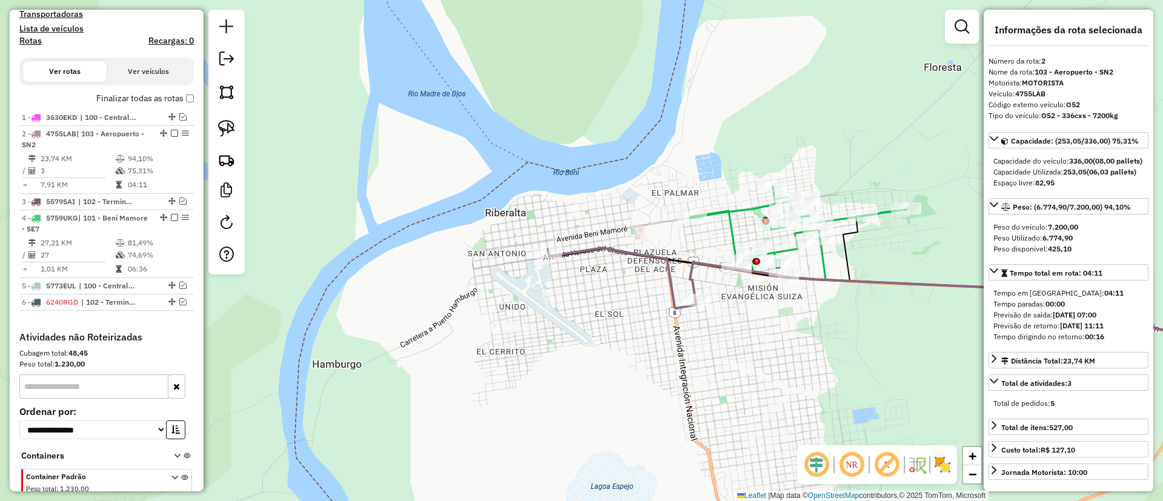
click at [118, 99] on label "Finalizar todas as rotas" at bounding box center [145, 98] width 98 height 13
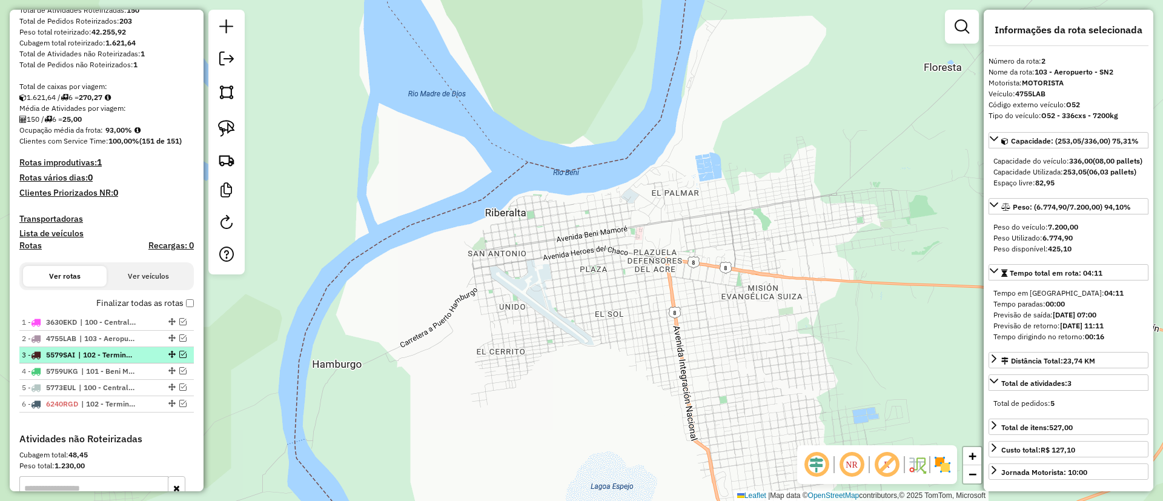
scroll to position [93, 0]
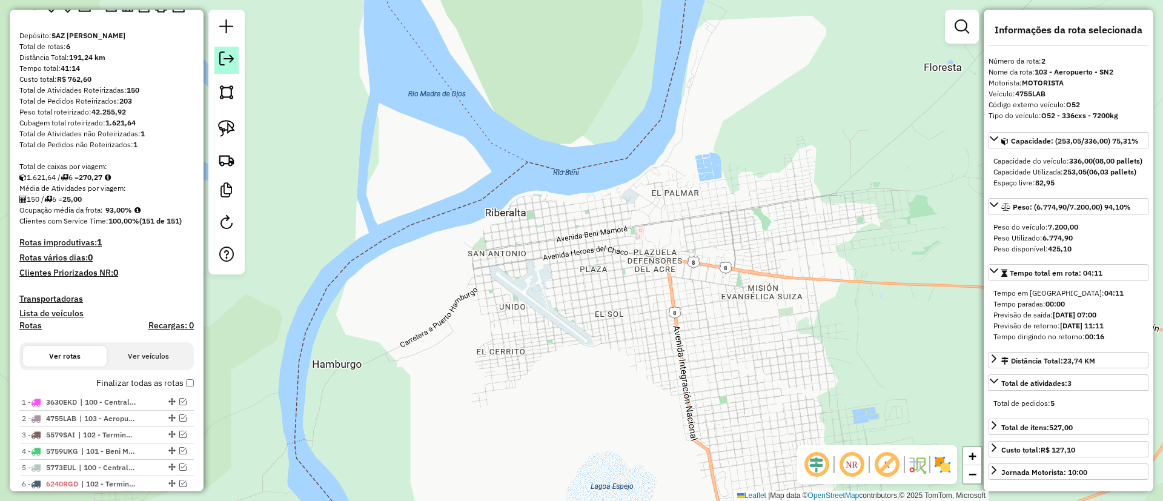
click at [234, 61] on link at bounding box center [226, 60] width 24 height 27
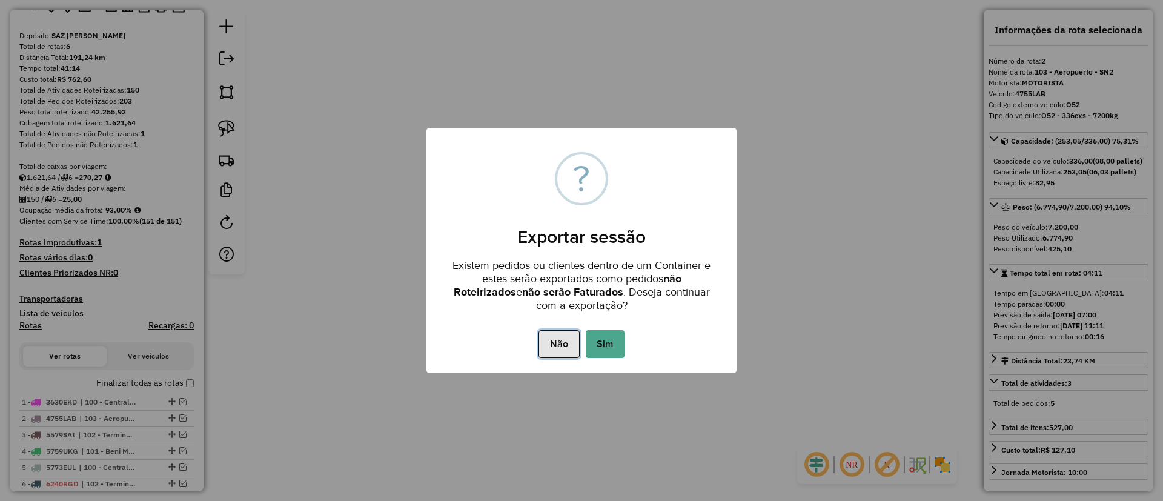
click at [572, 342] on button "Não" at bounding box center [558, 344] width 41 height 28
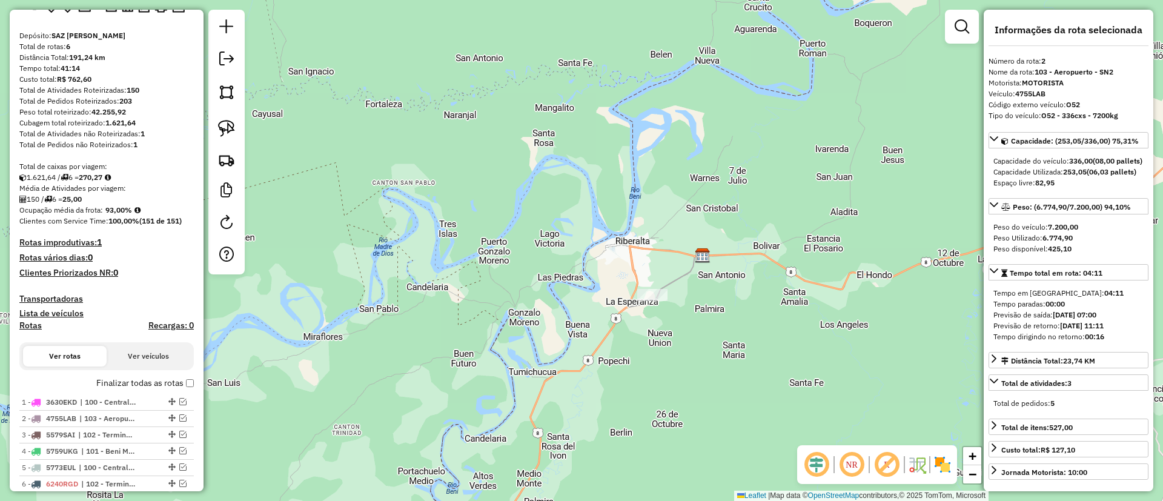
click at [132, 380] on label "Finalizar todas as rotas" at bounding box center [145, 383] width 98 height 13
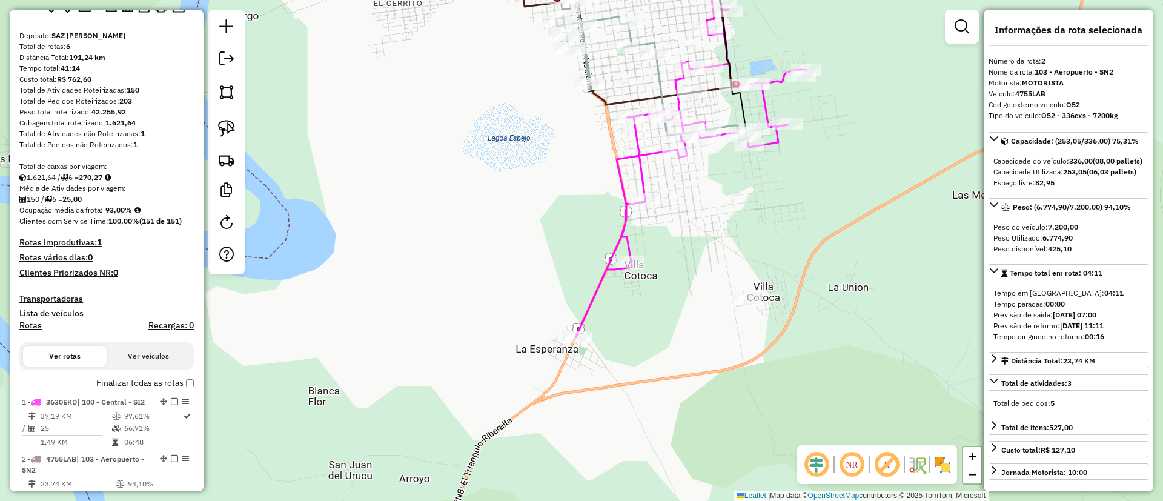
click at [609, 271] on icon at bounding box center [691, 170] width 230 height 334
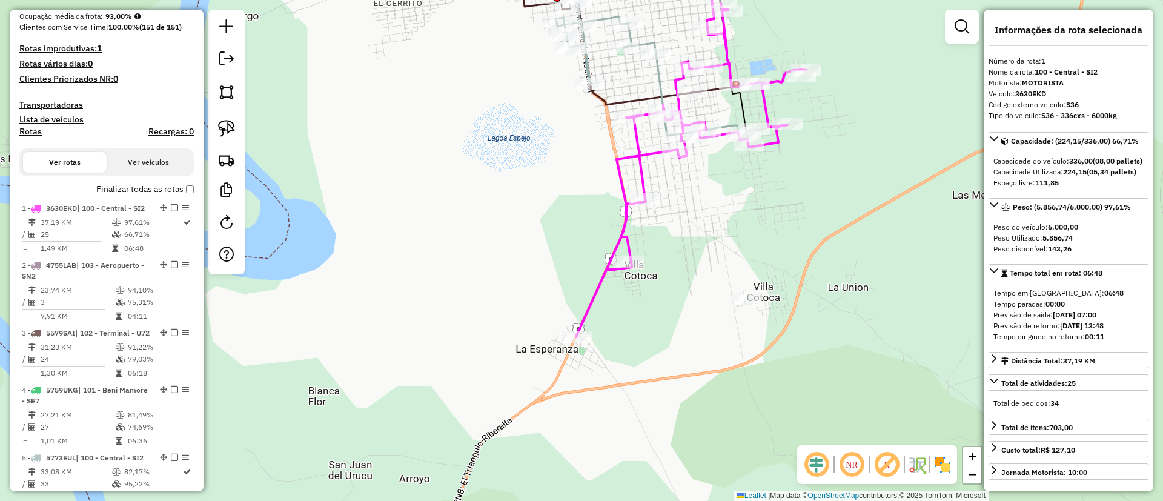
scroll to position [477, 0]
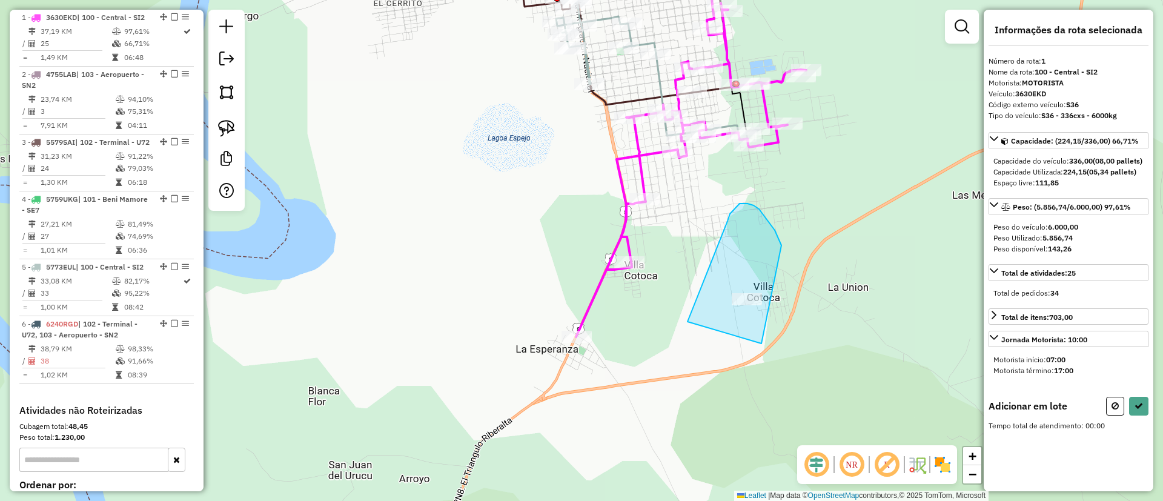
drag, startPoint x: 687, startPoint y: 322, endPoint x: 727, endPoint y: 221, distance: 108.2
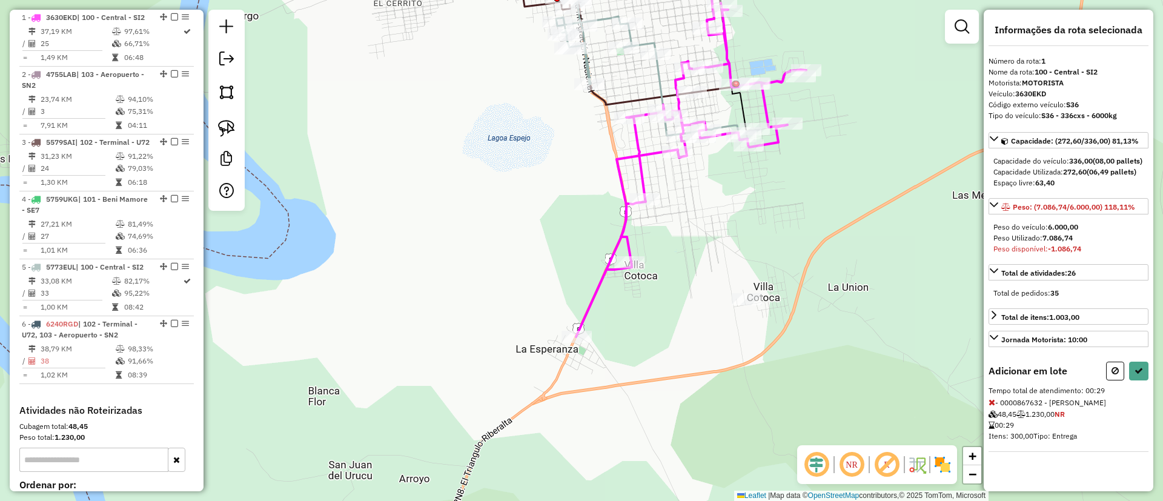
select select "**********"
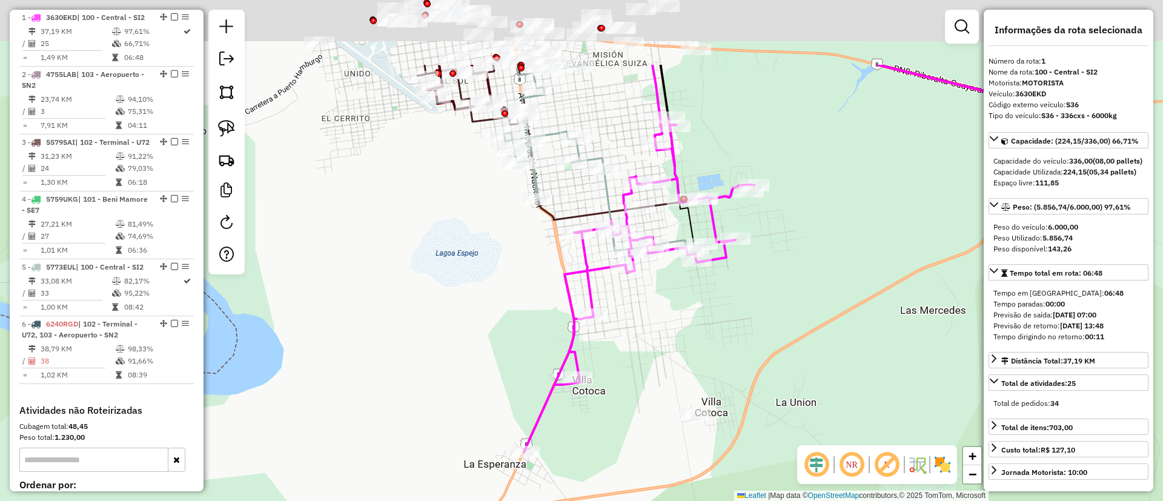
drag, startPoint x: 731, startPoint y: 238, endPoint x: 674, endPoint y: 349, distance: 125.1
click at [677, 355] on div "Janela de atendimento Grade de atendimento Capacidade Transportadoras Veículos …" at bounding box center [581, 250] width 1163 height 501
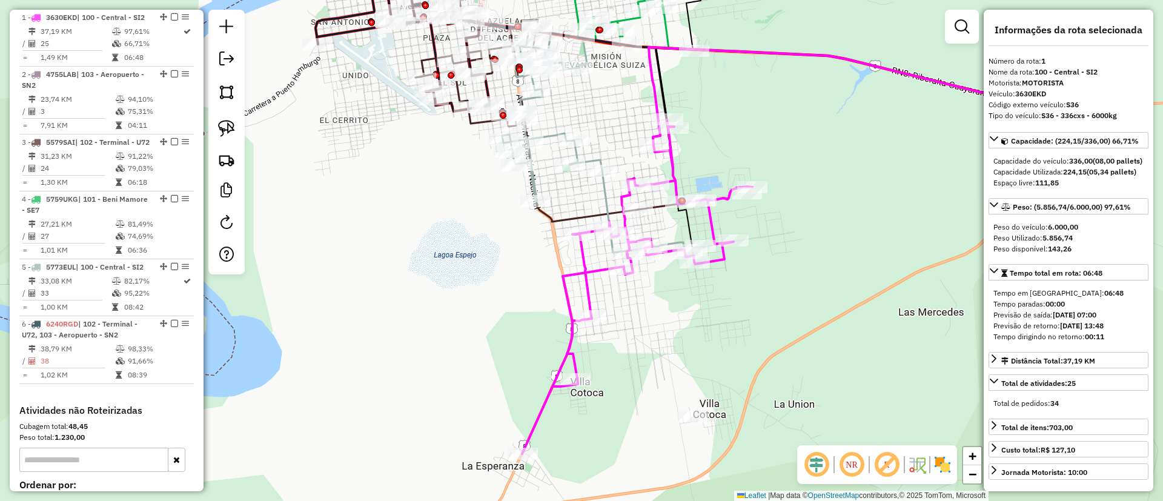
click at [582, 276] on icon at bounding box center [637, 287] width 230 height 334
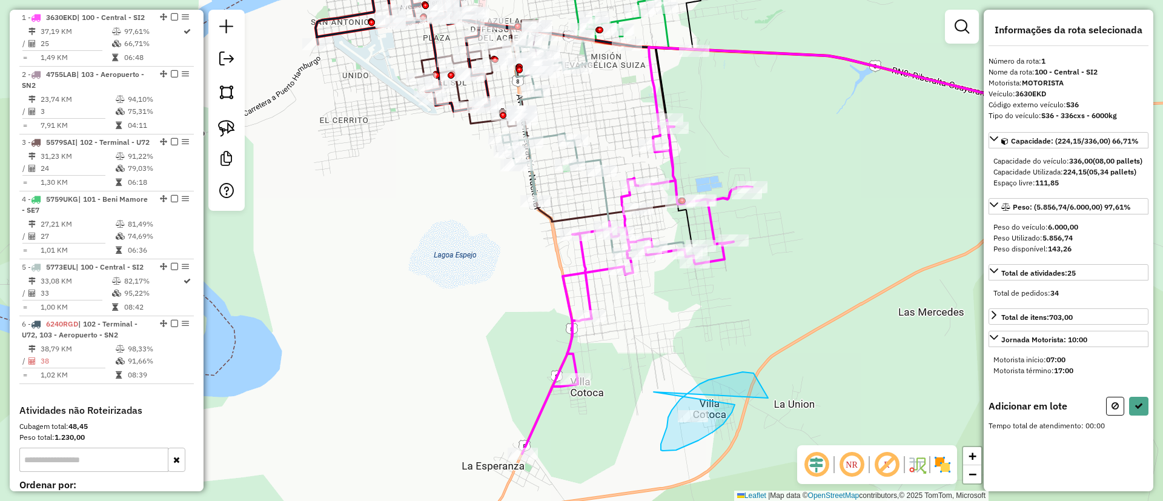
drag, startPoint x: 654, startPoint y: 392, endPoint x: 735, endPoint y: 405, distance: 82.2
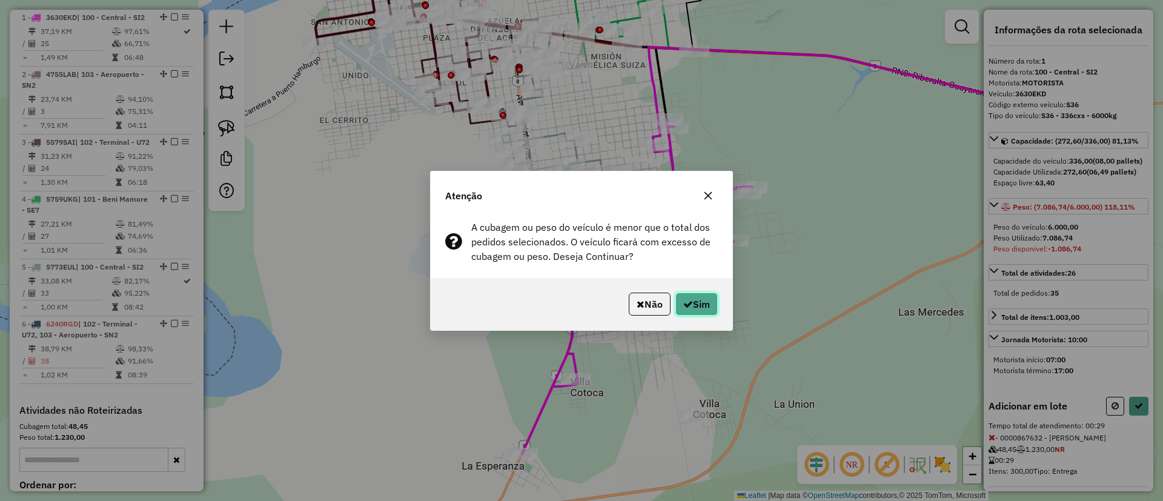
click at [707, 310] on button "Sim" at bounding box center [696, 304] width 42 height 23
select select "**********"
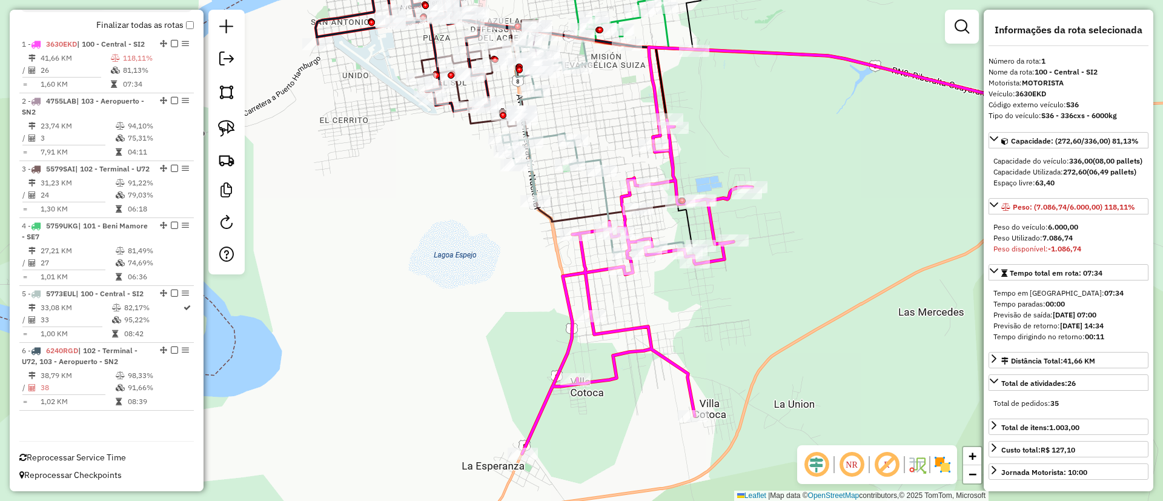
scroll to position [472, 0]
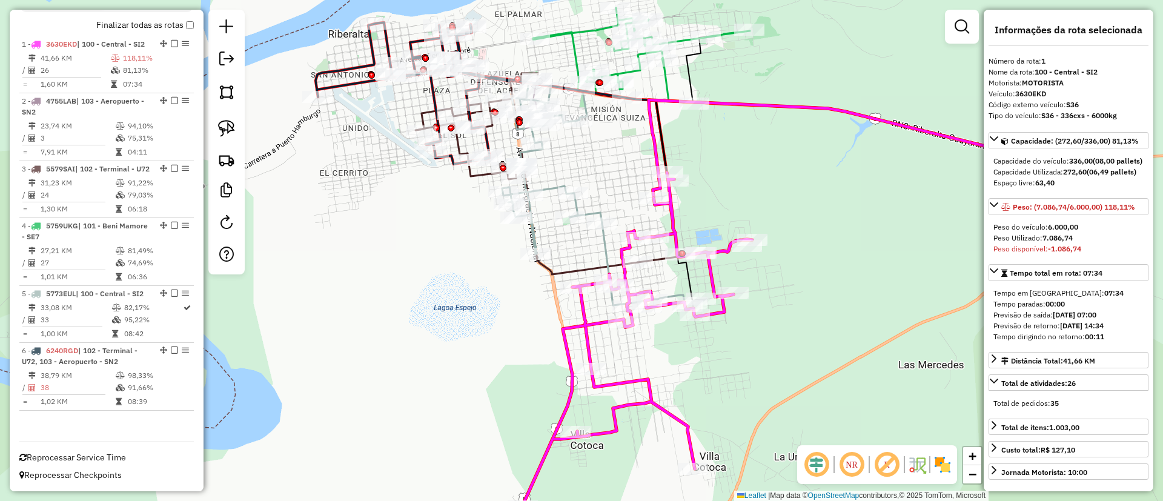
drag, startPoint x: 419, startPoint y: 127, endPoint x: 411, endPoint y: 228, distance: 102.1
click at [418, 228] on div "Janela de atendimento Grade de atendimento Capacidade Transportadoras Veículos …" at bounding box center [581, 250] width 1163 height 501
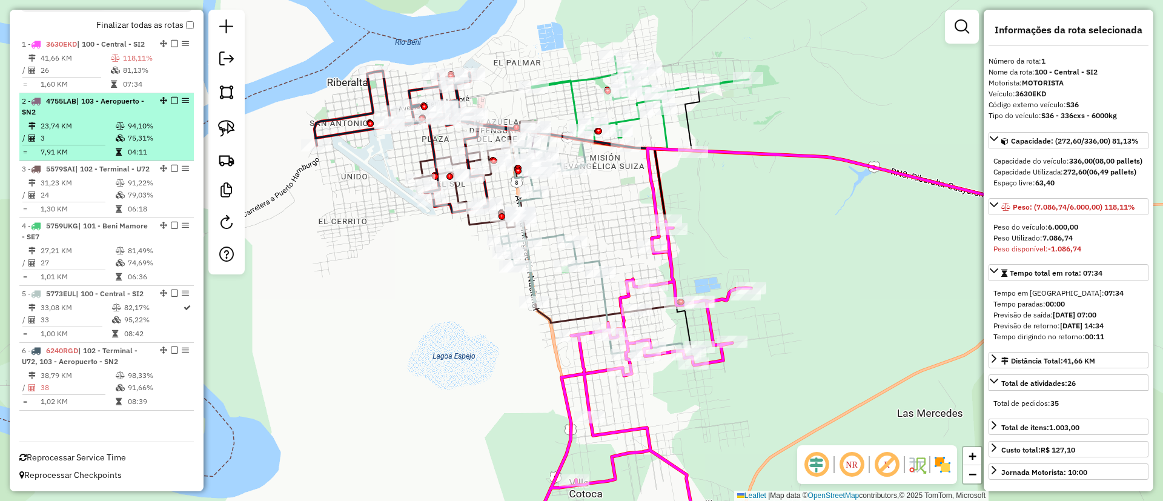
click at [174, 97] on div at bounding box center [171, 100] width 36 height 7
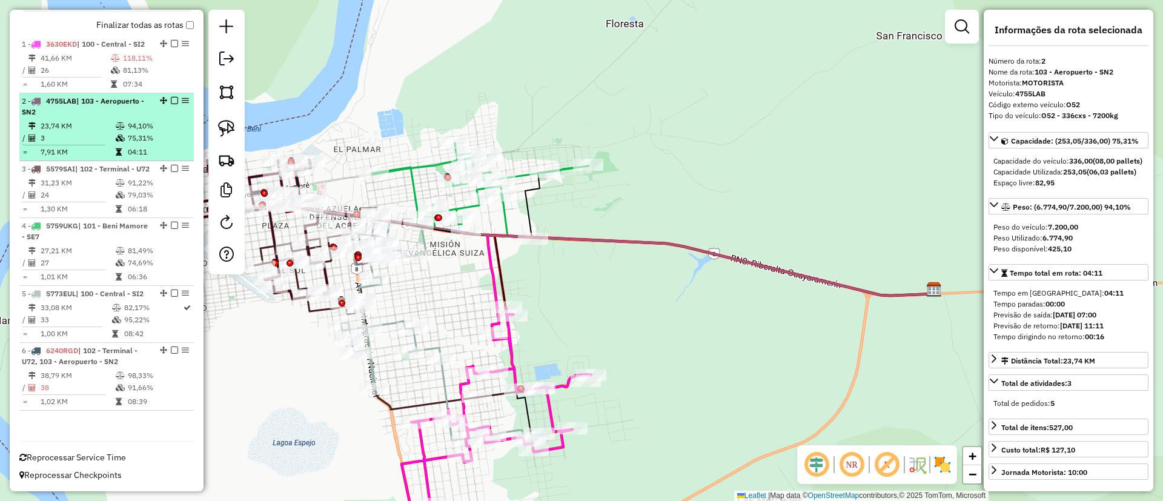
click at [172, 97] on em at bounding box center [174, 100] width 7 height 7
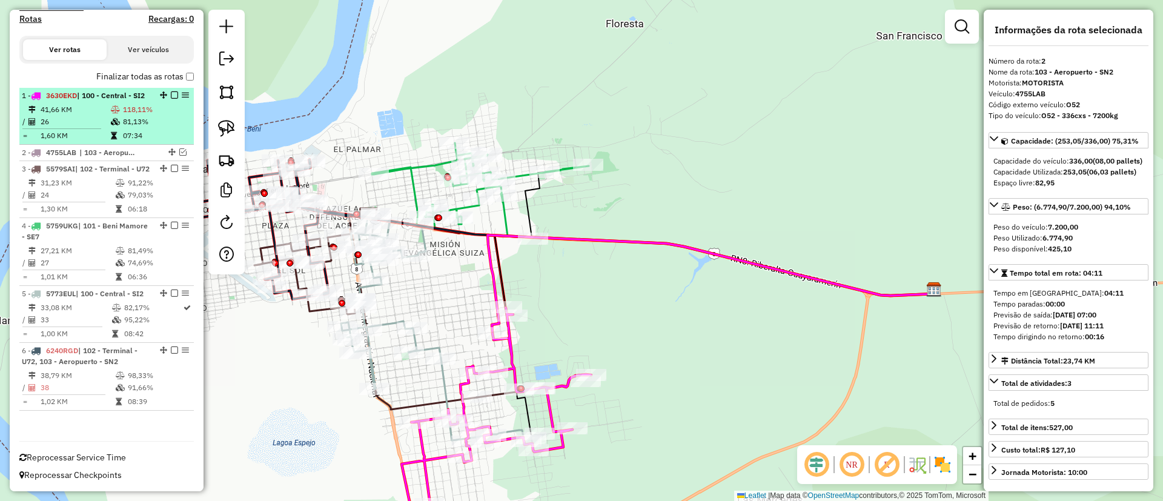
scroll to position [421, 0]
click at [171, 165] on em at bounding box center [174, 168] width 7 height 7
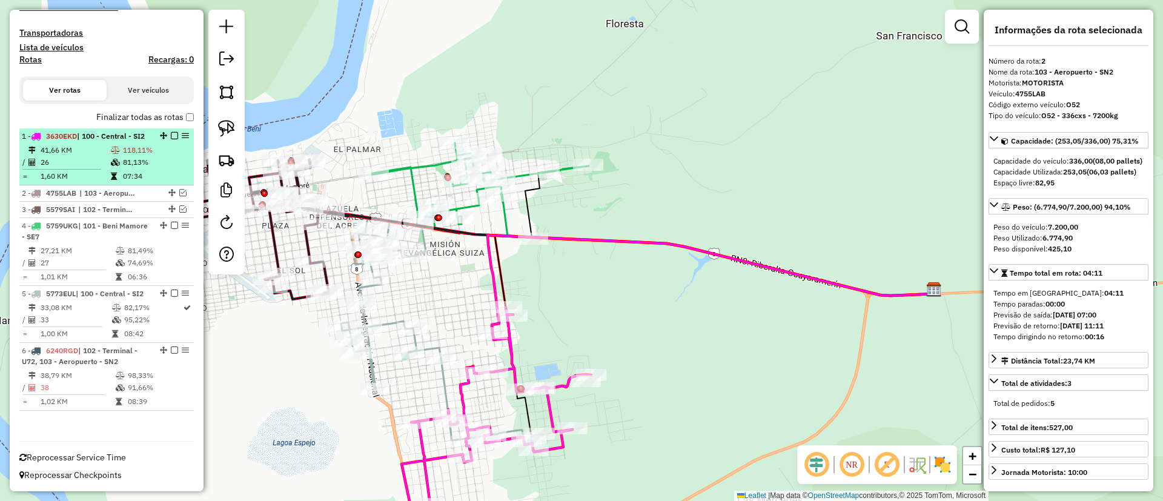
scroll to position [369, 0]
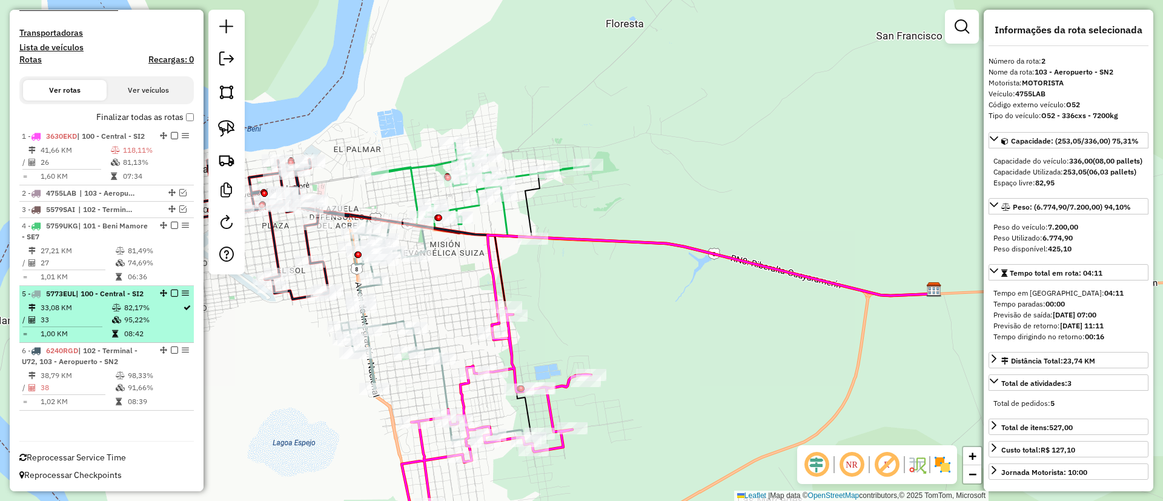
click at [176, 291] on div at bounding box center [171, 293] width 36 height 7
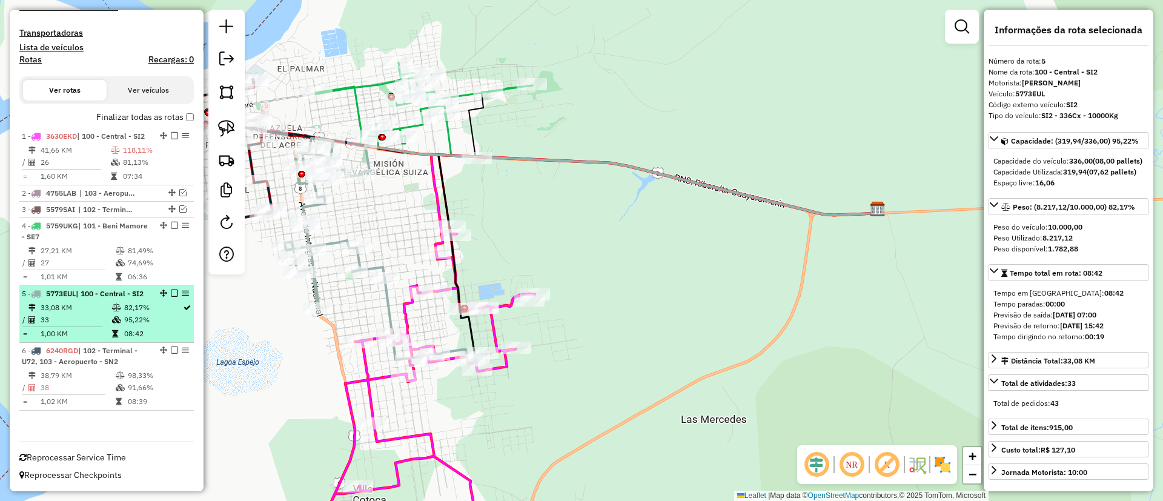
click at [173, 291] on em at bounding box center [174, 293] width 7 height 7
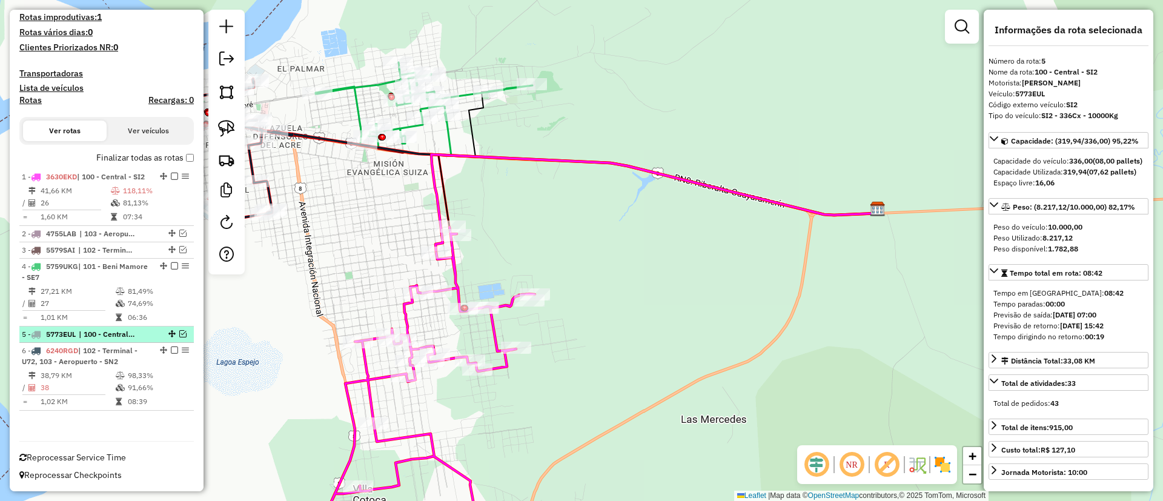
scroll to position [329, 0]
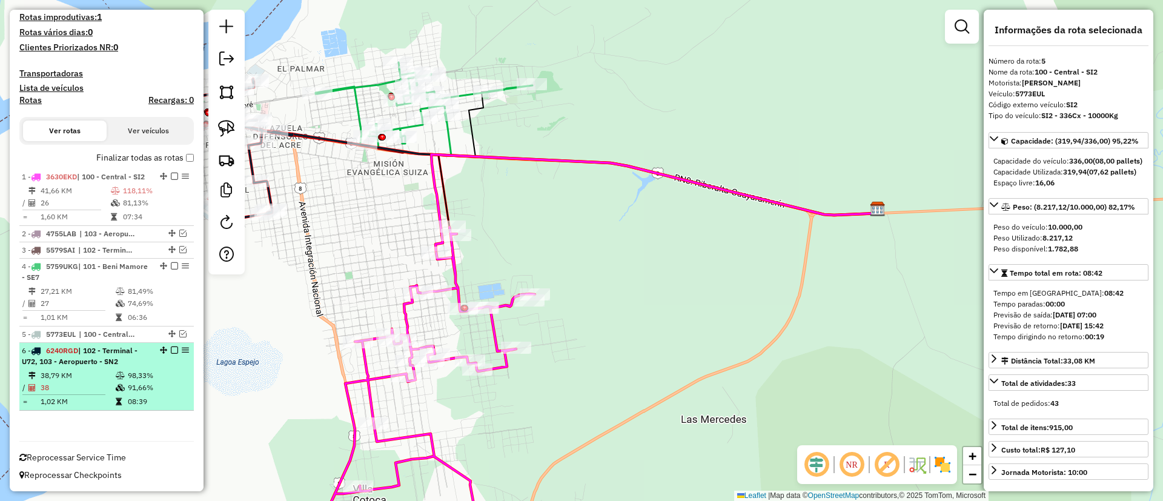
click at [174, 350] on div at bounding box center [171, 349] width 36 height 7
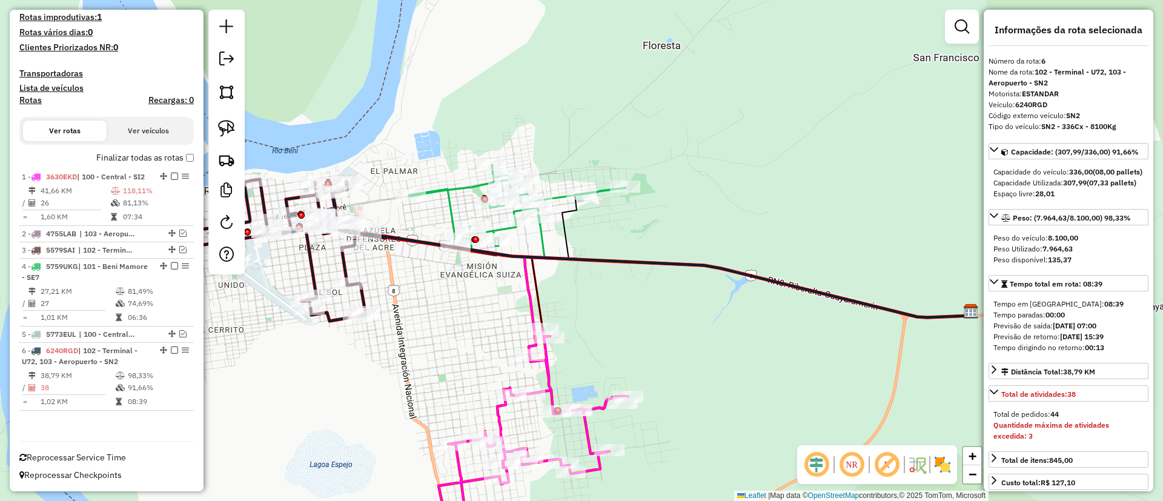
click at [540, 236] on icon at bounding box center [754, 267] width 433 height 102
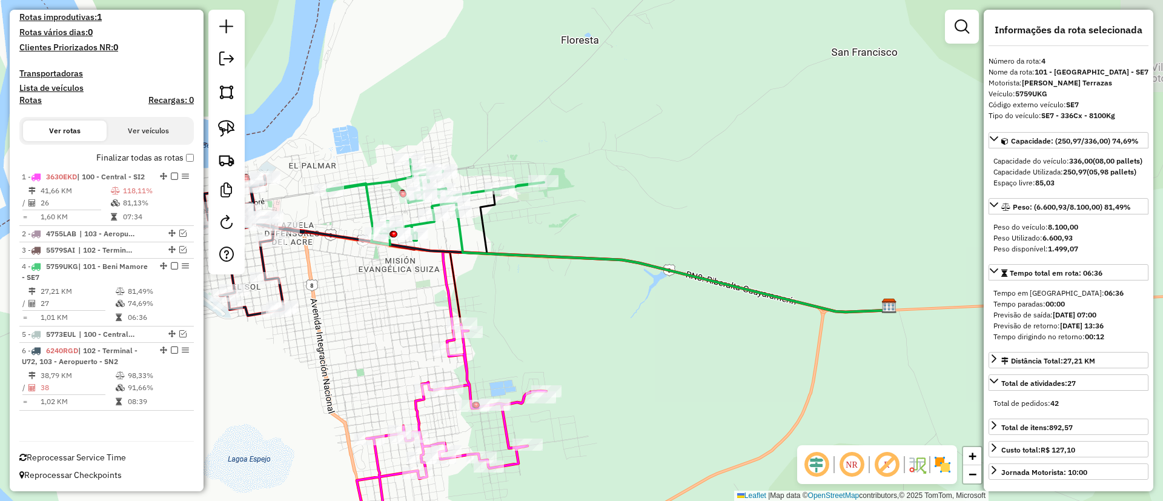
drag, startPoint x: 447, startPoint y: 290, endPoint x: 392, endPoint y: 285, distance: 55.4
click at [392, 285] on div "Janela de atendimento Grade de atendimento Capacidade Transportadoras Veículos …" at bounding box center [581, 250] width 1163 height 501
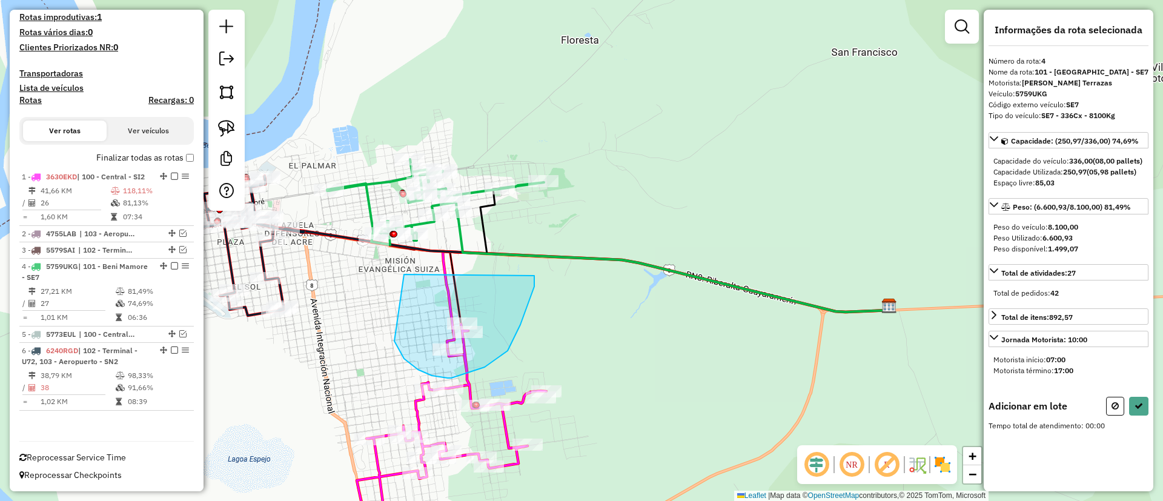
drag, startPoint x: 404, startPoint y: 274, endPoint x: 533, endPoint y: 271, distance: 129.1
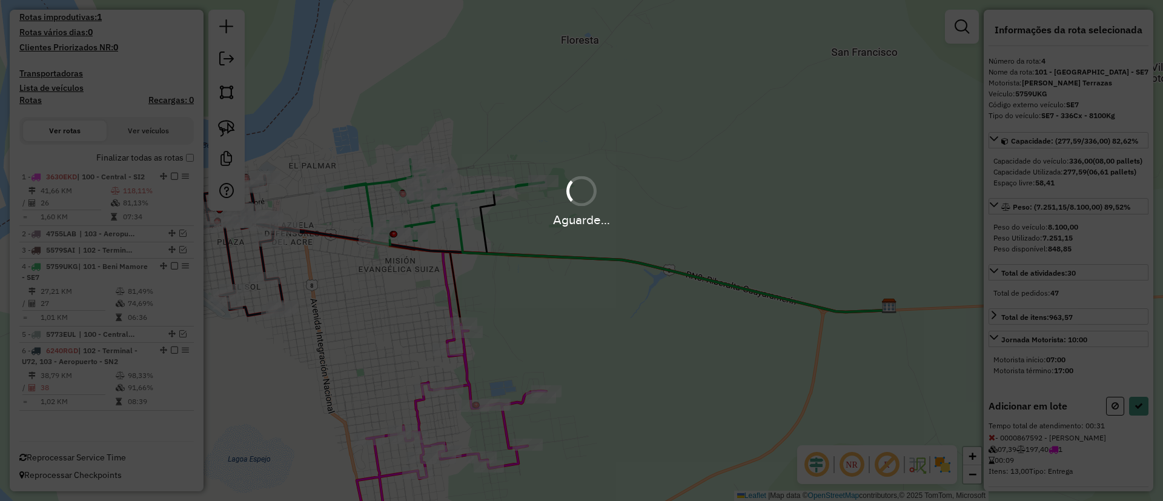
select select "**********"
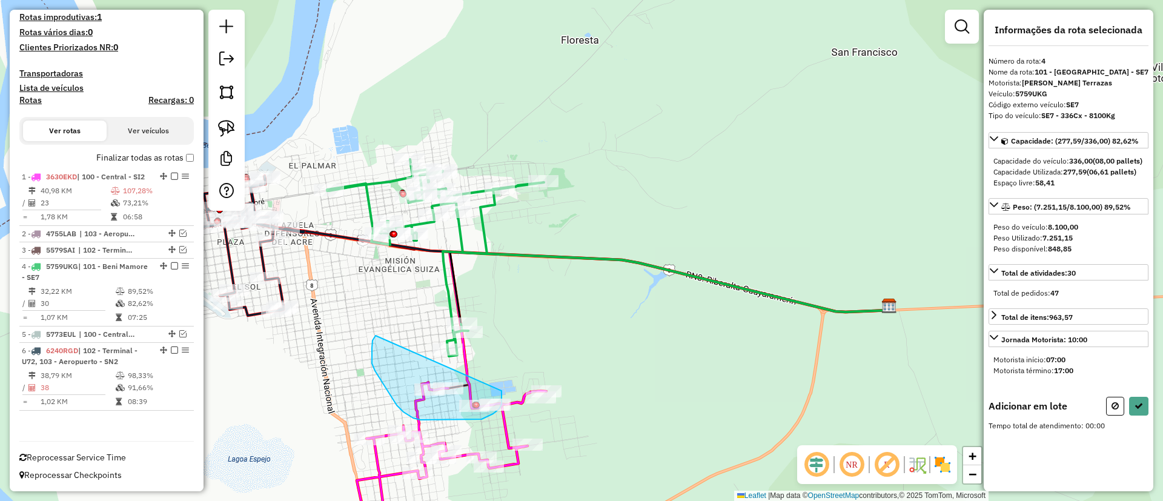
drag, startPoint x: 375, startPoint y: 371, endPoint x: 501, endPoint y: 390, distance: 127.5
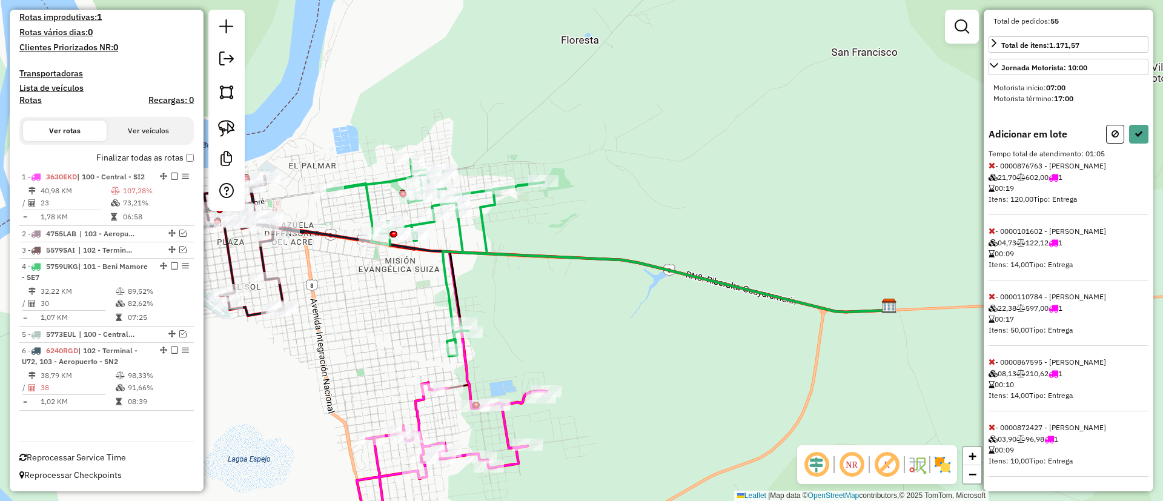
scroll to position [305, 0]
click at [989, 162] on icon at bounding box center [991, 165] width 7 height 8
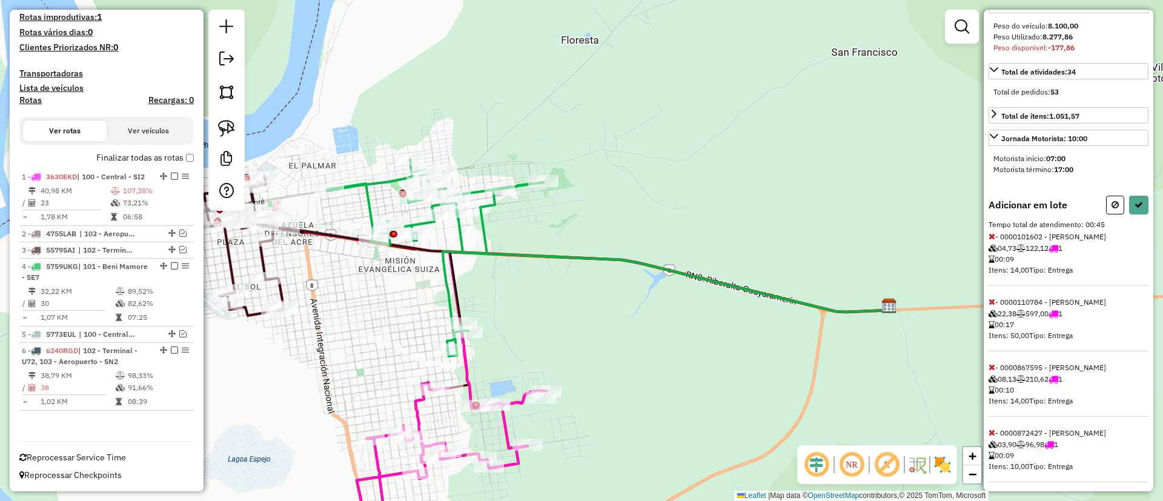
scroll to position [228, 0]
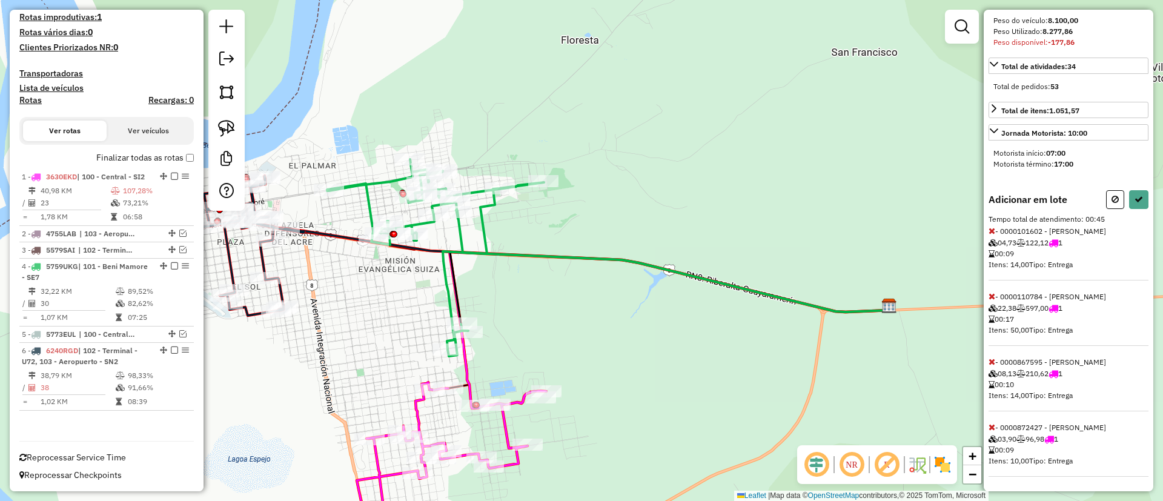
click at [992, 361] on icon at bounding box center [991, 361] width 7 height 8
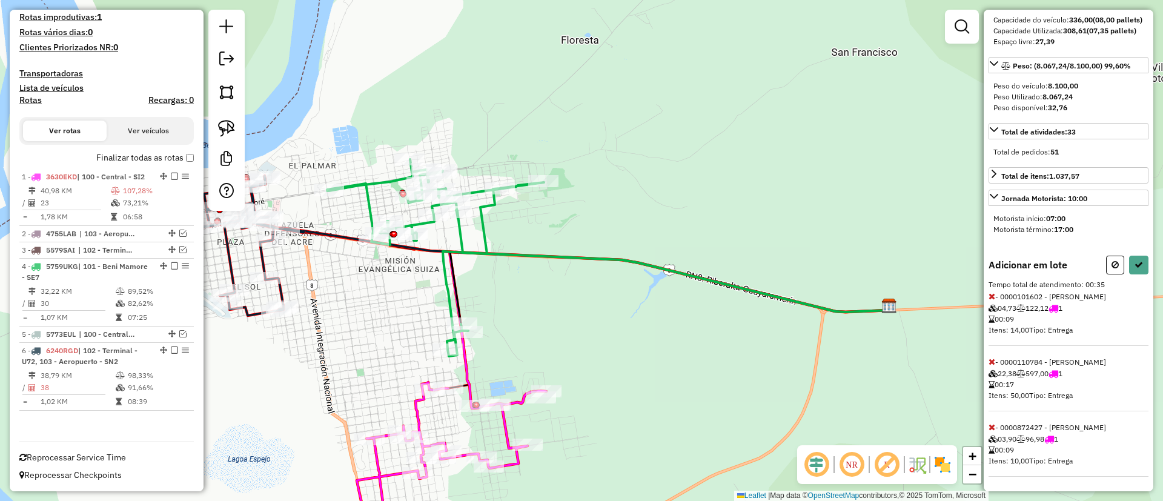
scroll to position [0, 0]
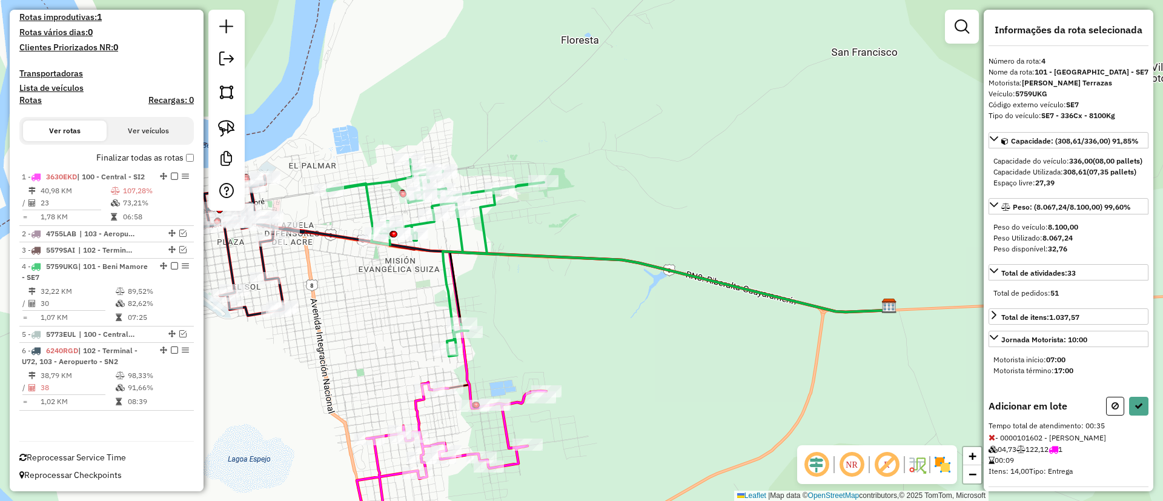
select select "**********"
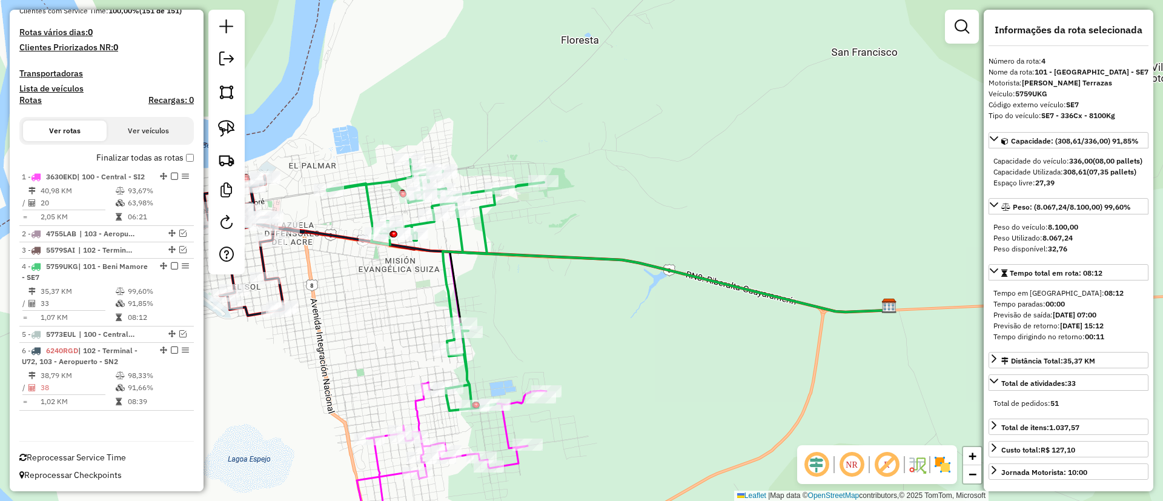
scroll to position [314, 0]
click at [125, 151] on label "Finalizar todas as rotas" at bounding box center [145, 157] width 98 height 13
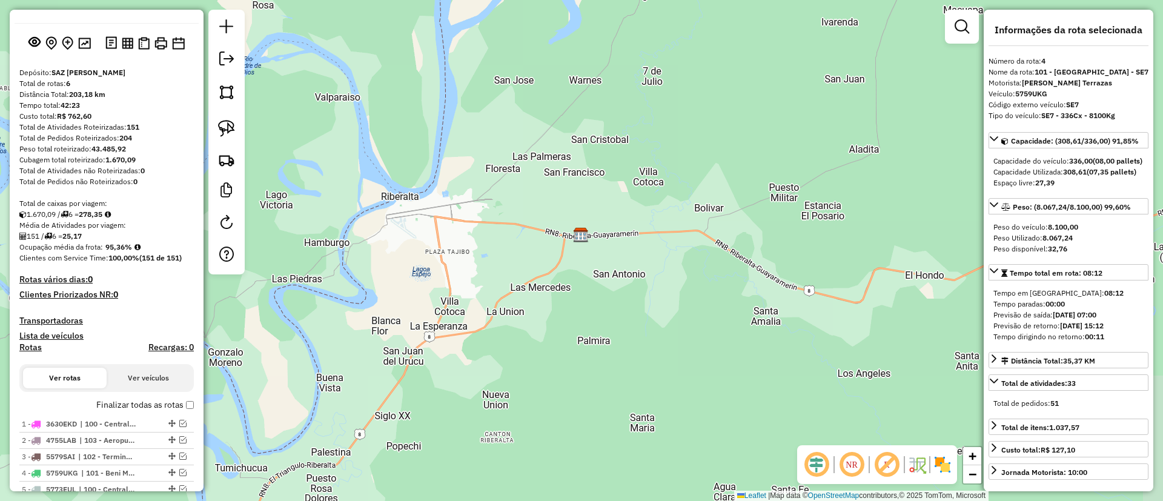
scroll to position [0, 0]
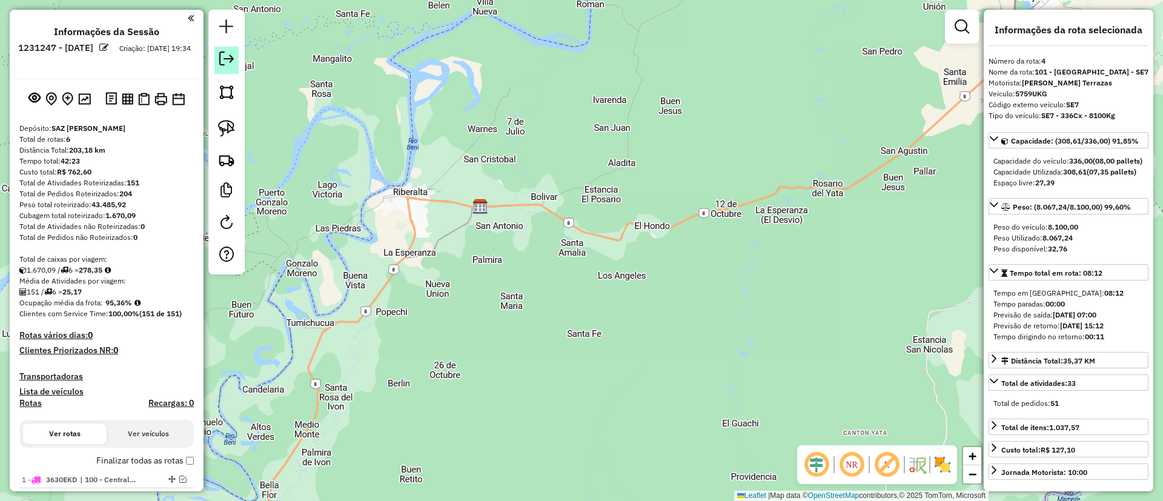
click at [234, 61] on link at bounding box center [226, 60] width 24 height 27
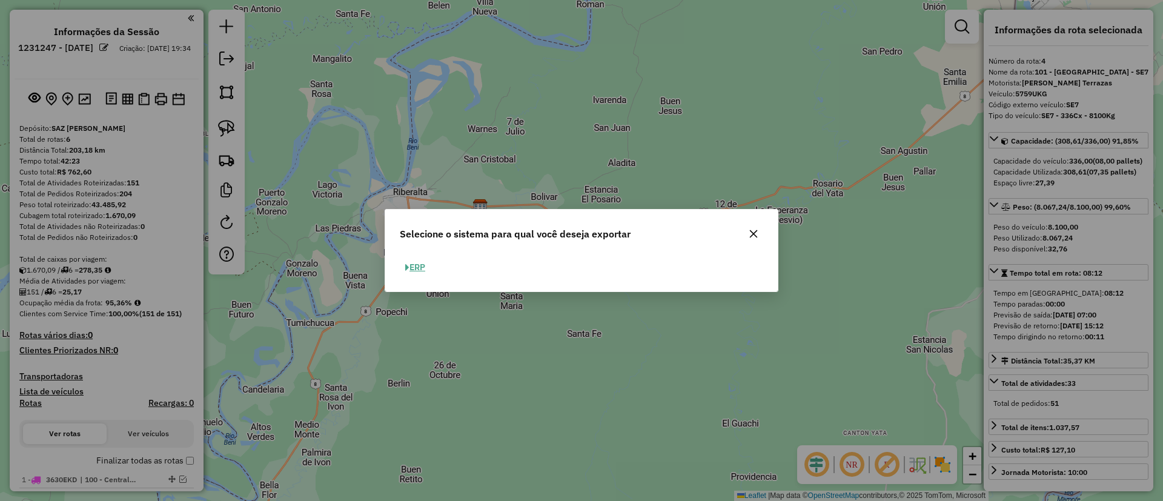
click at [402, 265] on button "ERP" at bounding box center [415, 267] width 31 height 19
select select "**"
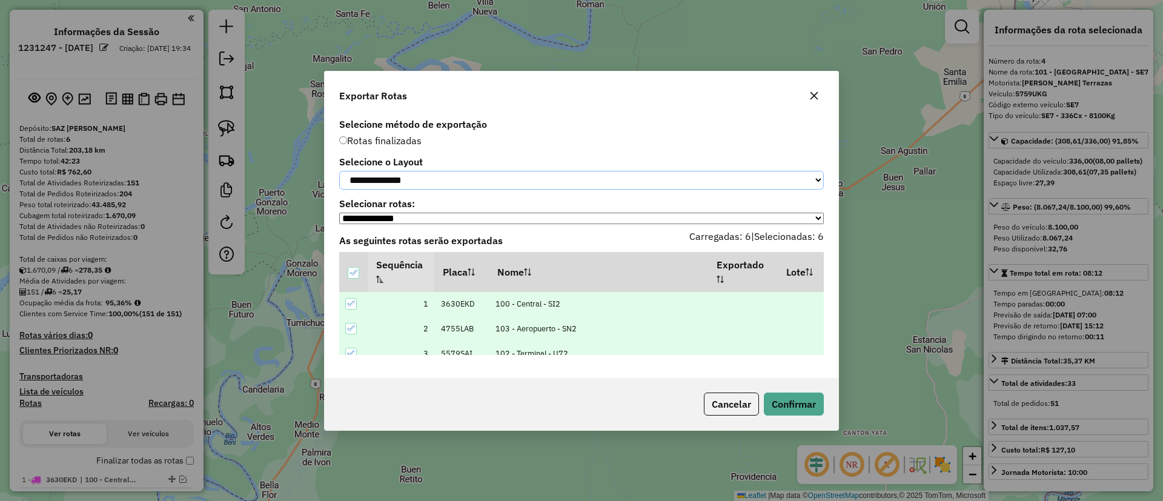
click at [448, 176] on select "**********" at bounding box center [581, 180] width 485 height 19
select select "*********"
click at [339, 171] on select "**********" at bounding box center [581, 180] width 485 height 19
click at [800, 399] on button "Confirmar" at bounding box center [794, 403] width 60 height 23
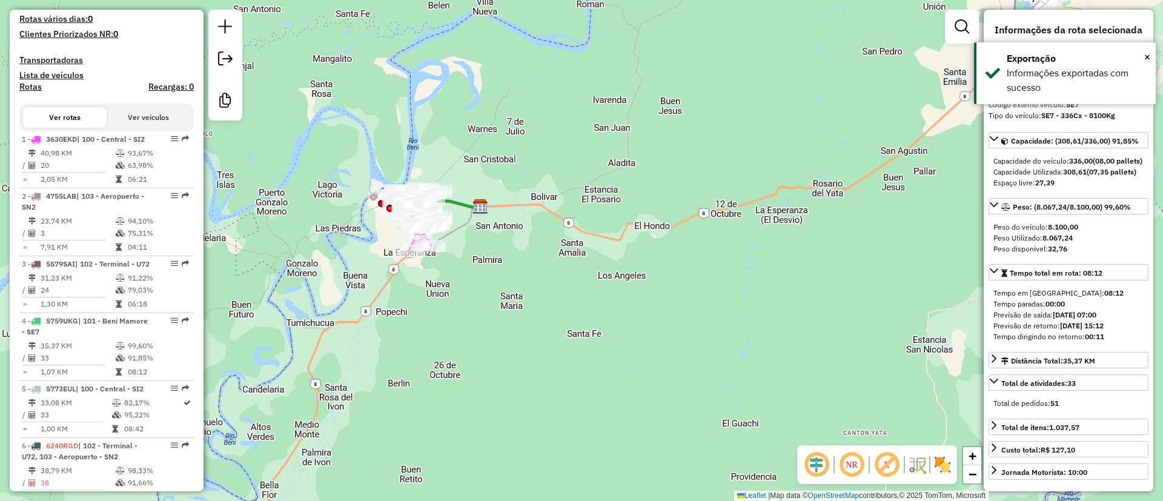
scroll to position [406, 0]
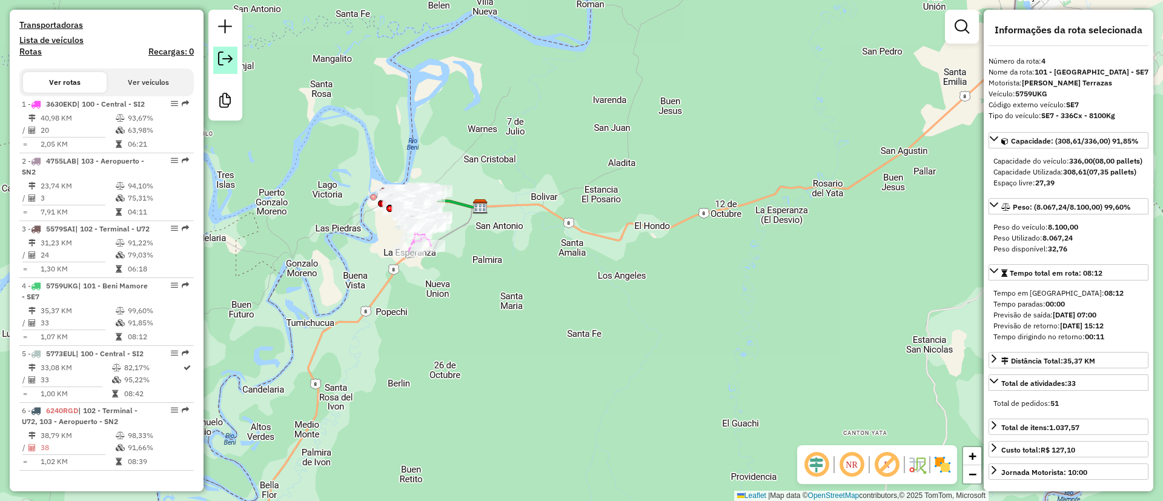
click at [223, 62] on em at bounding box center [225, 58] width 15 height 15
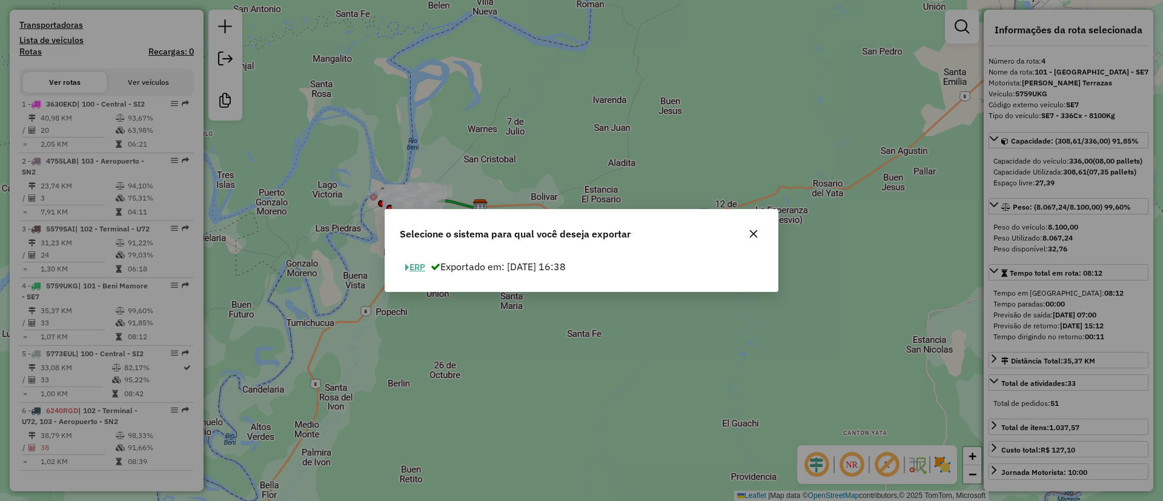
drag, startPoint x: 406, startPoint y: 270, endPoint x: 413, endPoint y: 230, distance: 40.6
click at [406, 270] on span "button" at bounding box center [407, 267] width 4 height 8
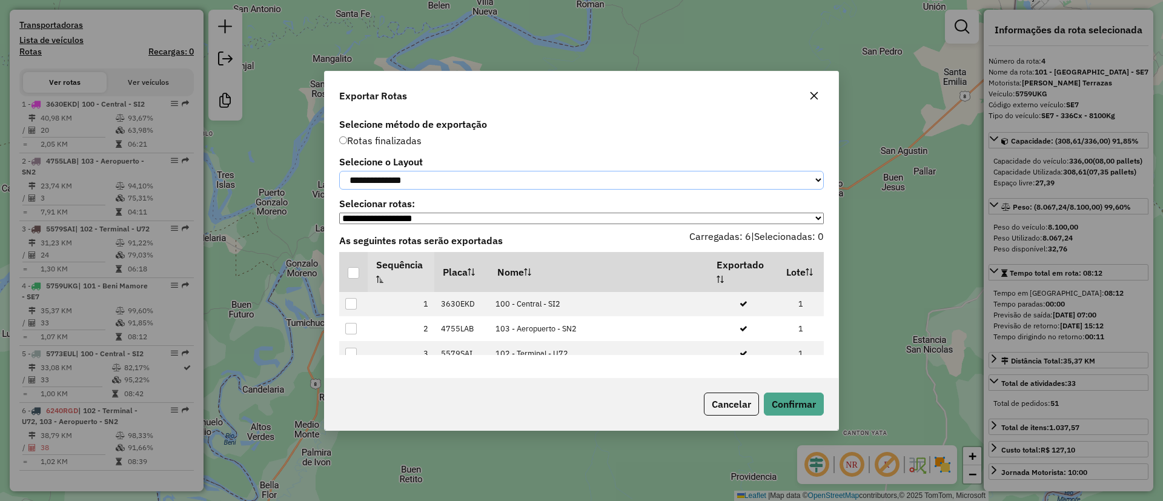
click at [421, 175] on select "**********" at bounding box center [581, 180] width 485 height 19
select select "*********"
click at [339, 171] on select "**********" at bounding box center [581, 180] width 485 height 19
click at [356, 273] on div at bounding box center [354, 273] width 12 height 12
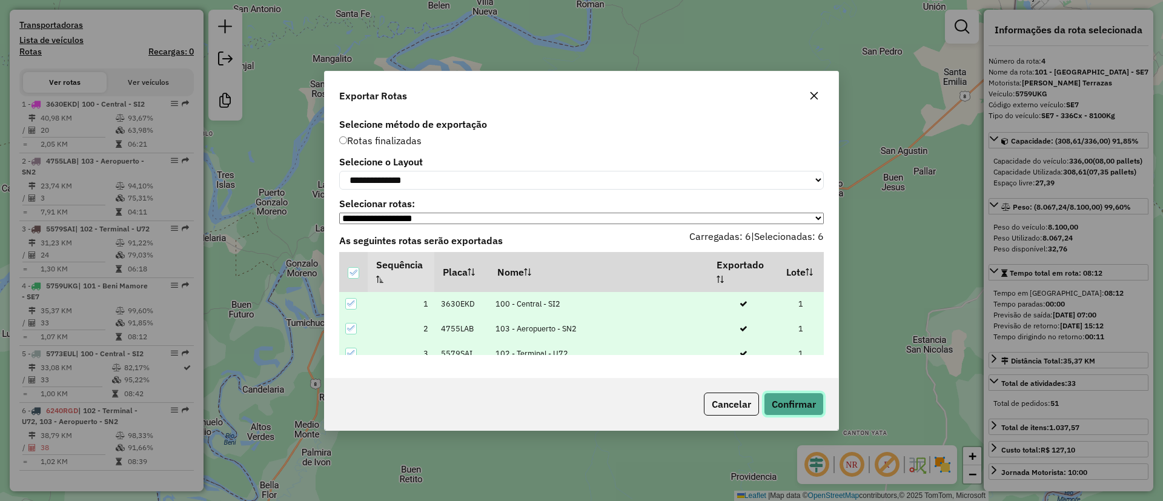
click at [778, 409] on button "Confirmar" at bounding box center [794, 403] width 60 height 23
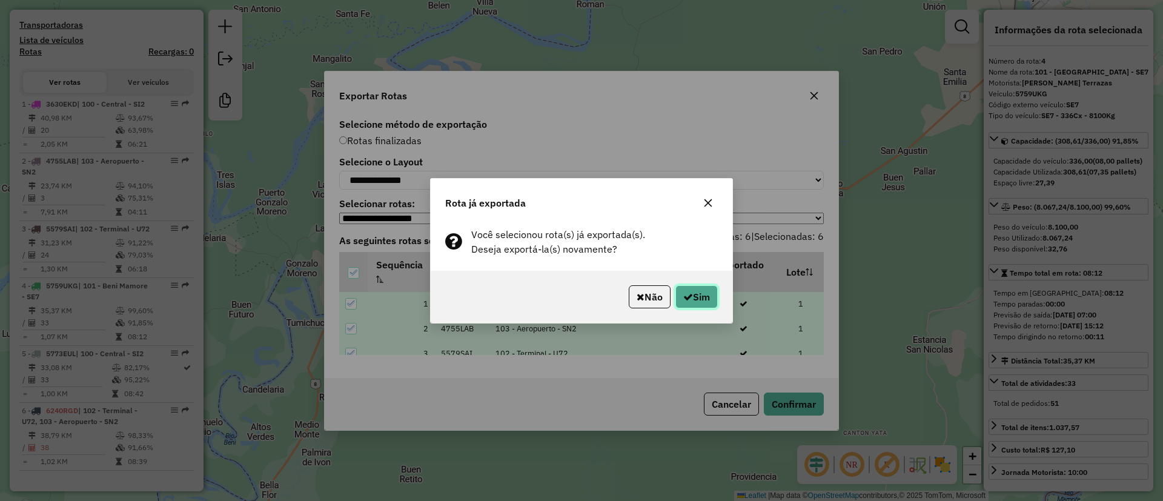
click at [676, 293] on button "Sim" at bounding box center [696, 296] width 42 height 23
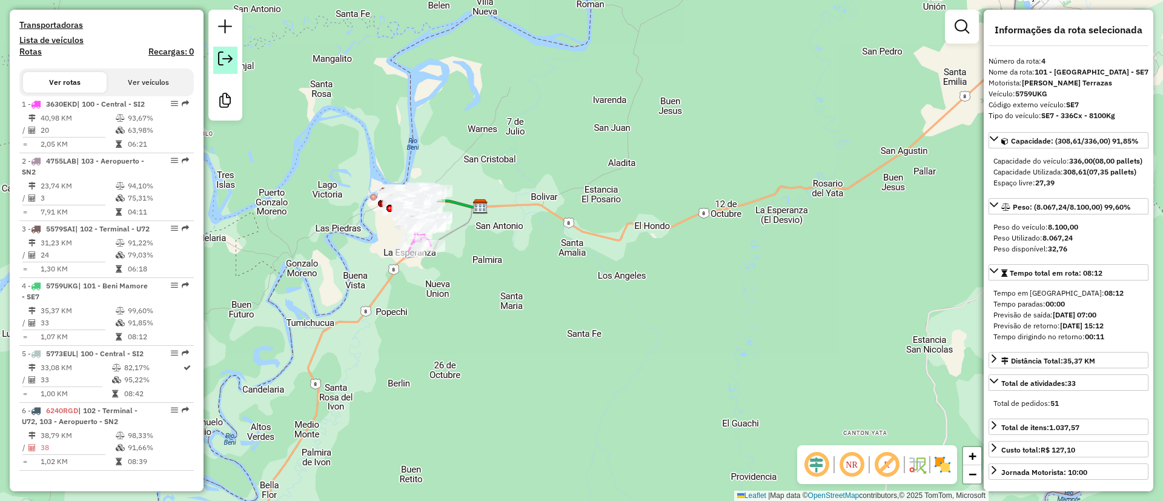
click at [217, 61] on link at bounding box center [225, 60] width 24 height 27
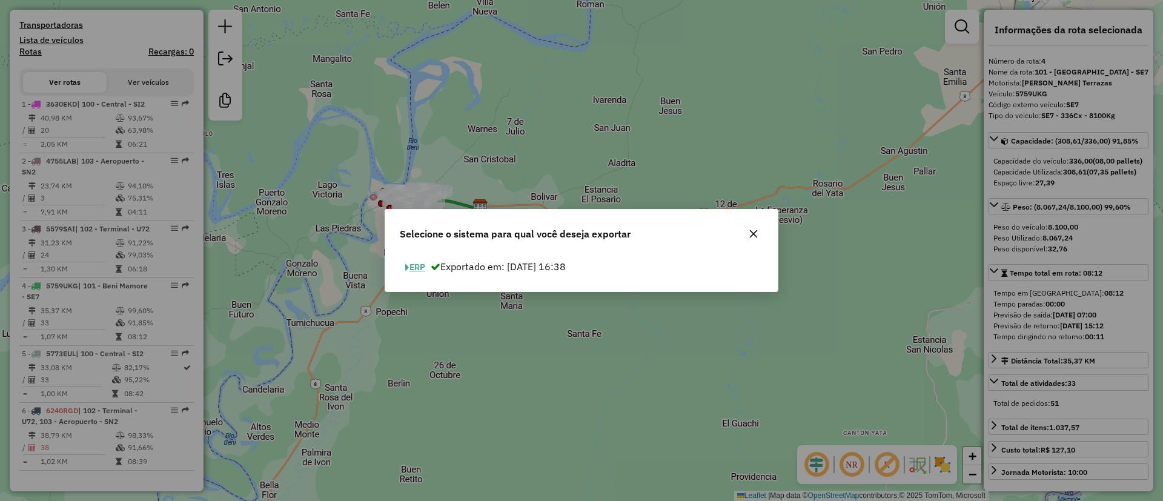
click at [416, 266] on button "ERP" at bounding box center [415, 267] width 31 height 19
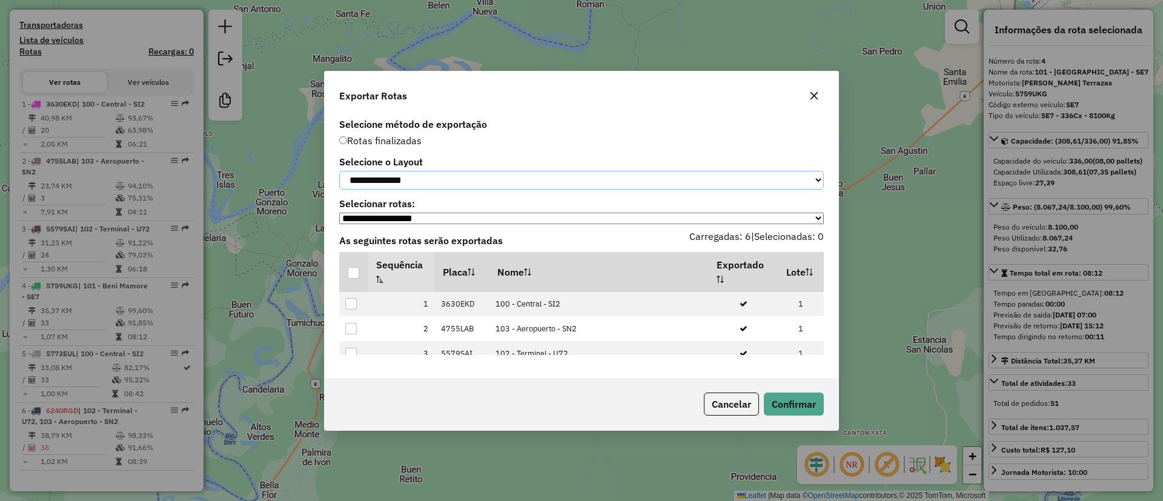
click at [420, 179] on select "**********" at bounding box center [581, 180] width 485 height 19
select select "*********"
click at [339, 171] on select "**********" at bounding box center [581, 180] width 485 height 19
drag, startPoint x: 357, startPoint y: 273, endPoint x: 433, endPoint y: 293, distance: 78.9
click at [356, 273] on div at bounding box center [354, 273] width 12 height 12
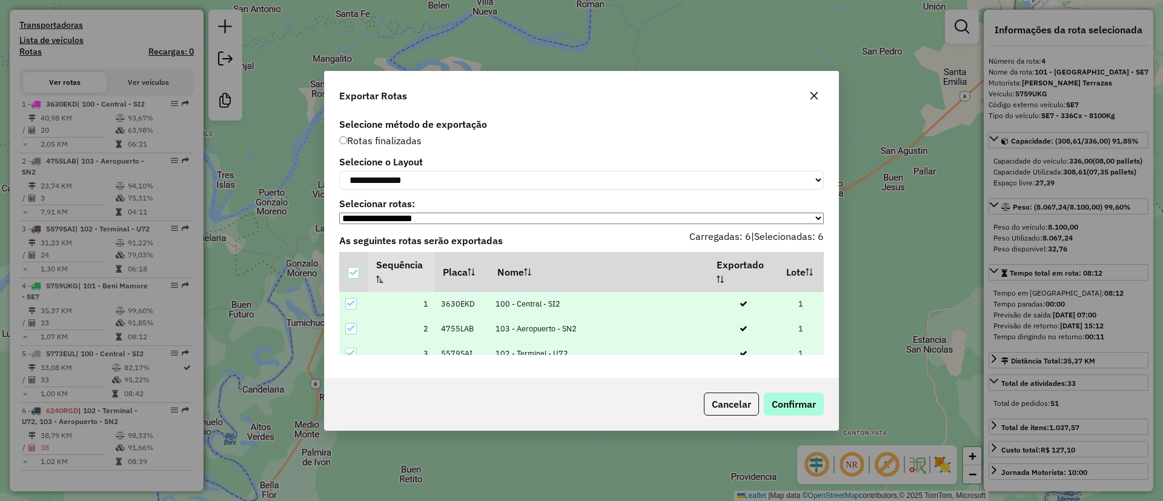
click at [807, 412] on div "Cancelar Confirmar" at bounding box center [582, 404] width 514 height 52
click at [796, 404] on button "Confirmar" at bounding box center [794, 403] width 60 height 23
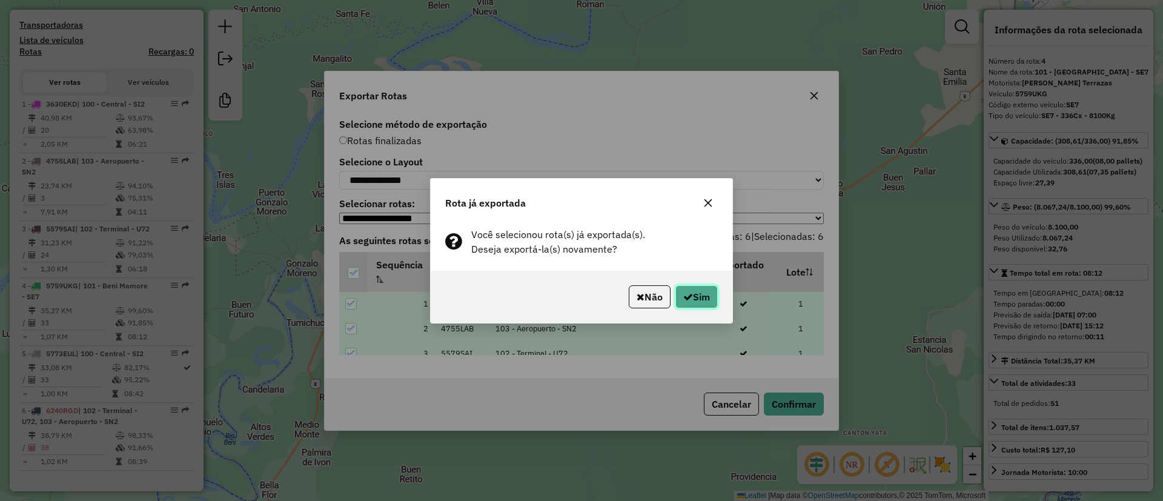
click at [696, 285] on button "Sim" at bounding box center [696, 296] width 42 height 23
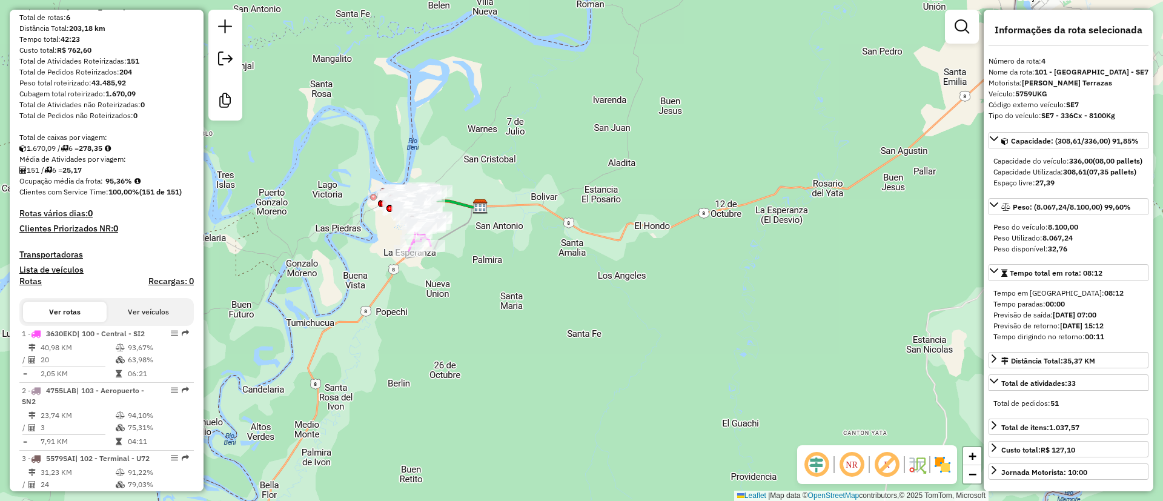
scroll to position [0, 0]
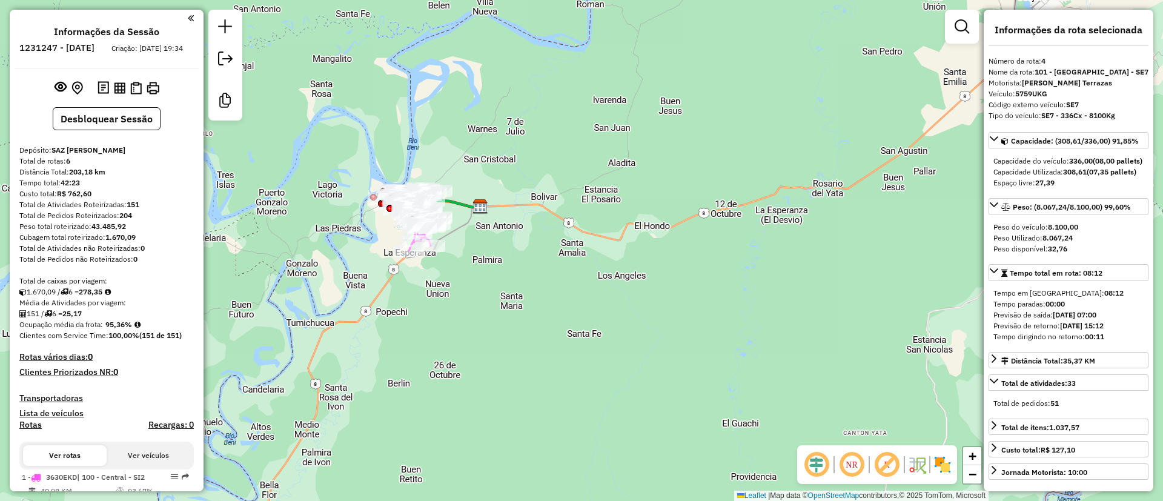
drag, startPoint x: 105, startPoint y: 336, endPoint x: 131, endPoint y: 336, distance: 26.0
click at [131, 329] on strong "95,36%" at bounding box center [118, 324] width 27 height 9
copy strong "95,36%"
drag, startPoint x: 67, startPoint y: 322, endPoint x: 104, endPoint y: 325, distance: 37.6
click at [104, 319] on div "151 / 6 = 25,17" at bounding box center [106, 313] width 174 height 11
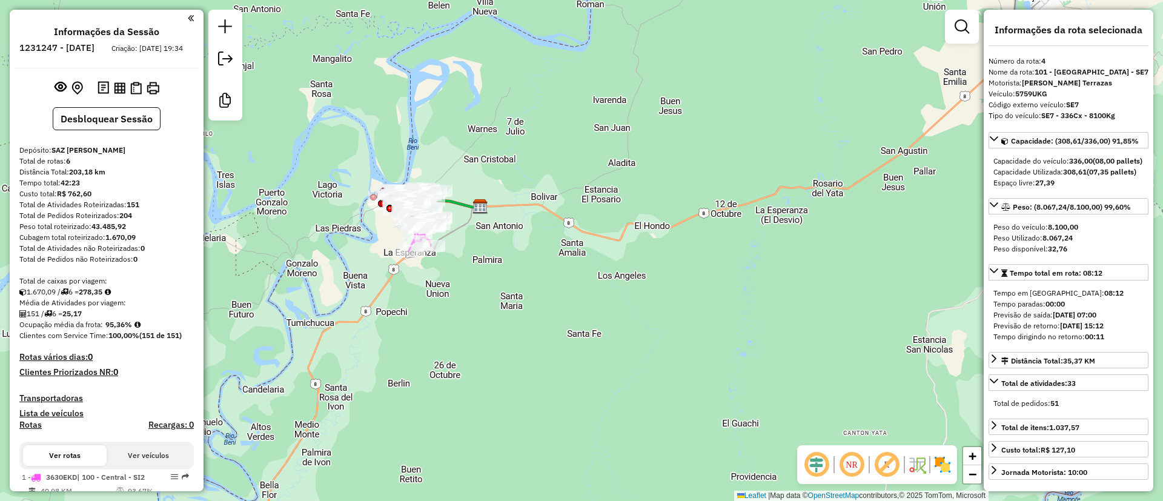
copy div "25,17"
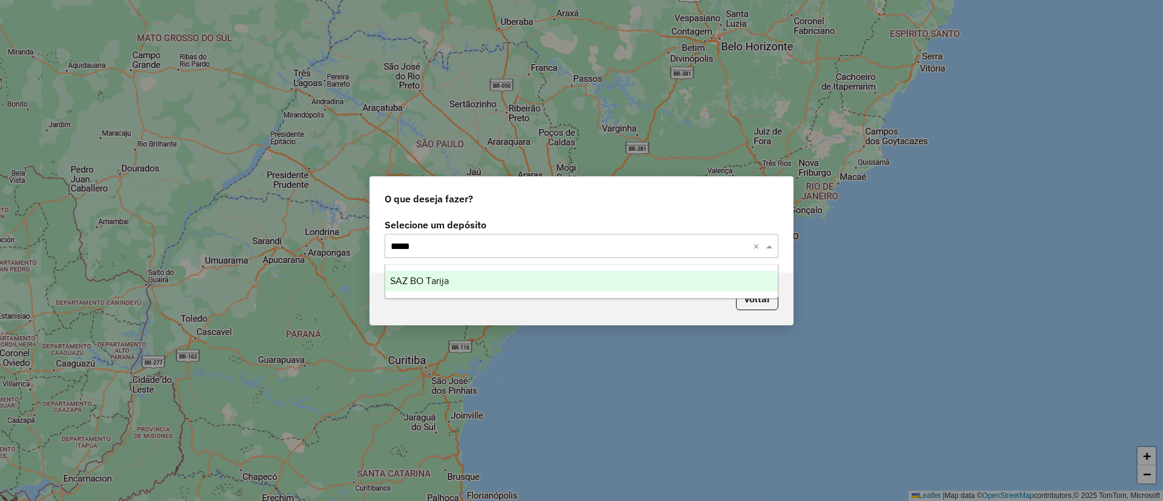
type input "******"
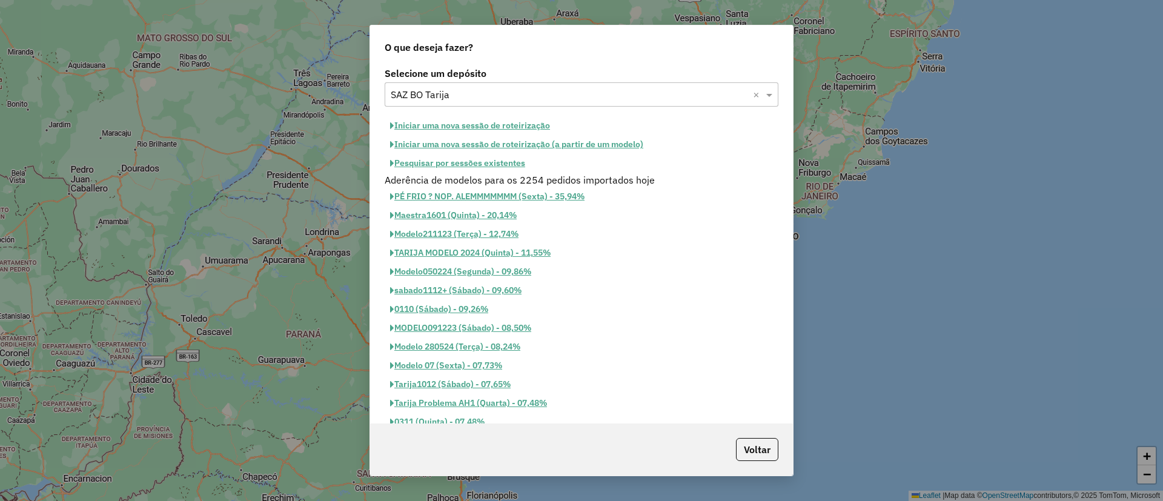
click at [474, 129] on button "Iniciar uma nova sessão de roteirização" at bounding box center [470, 125] width 171 height 19
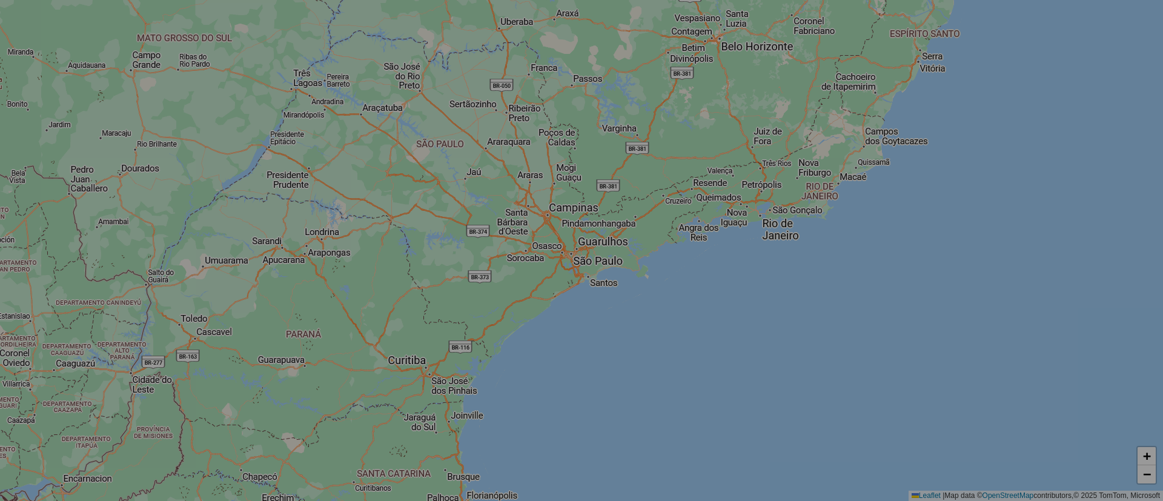
select select "*"
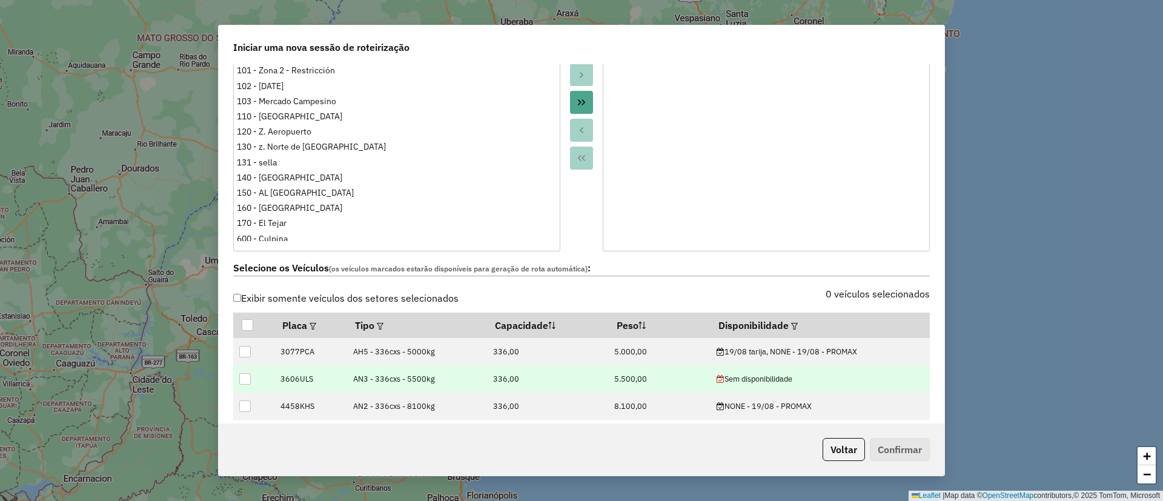
scroll to position [363, 0]
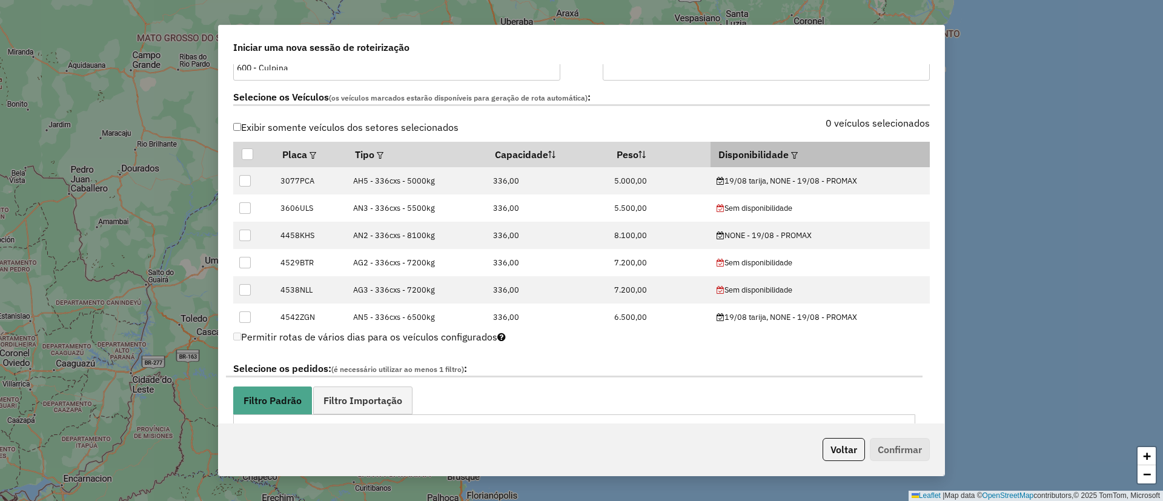
click at [791, 156] on em at bounding box center [794, 155] width 7 height 7
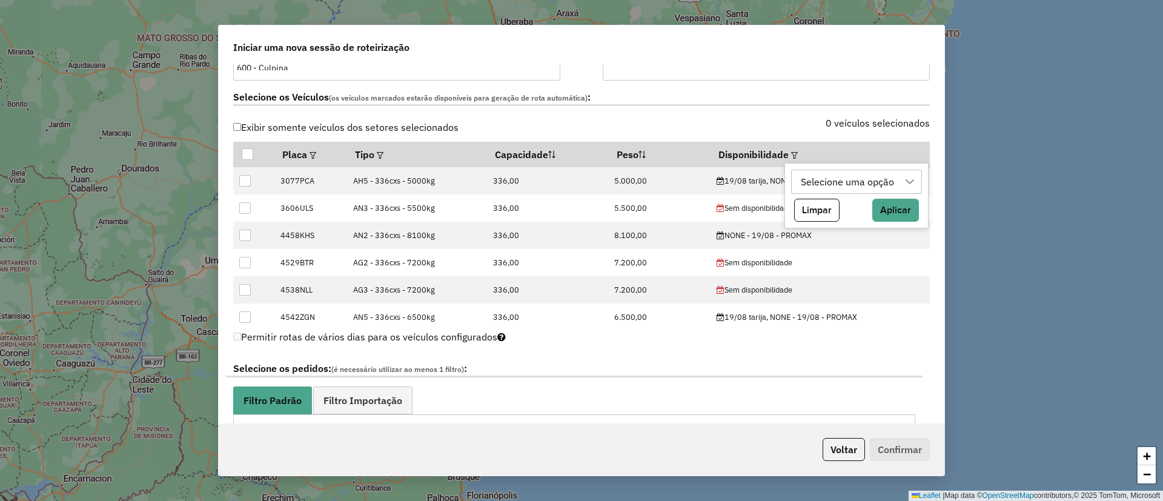
click at [807, 182] on div "Selecione uma opção" at bounding box center [847, 181] width 102 height 23
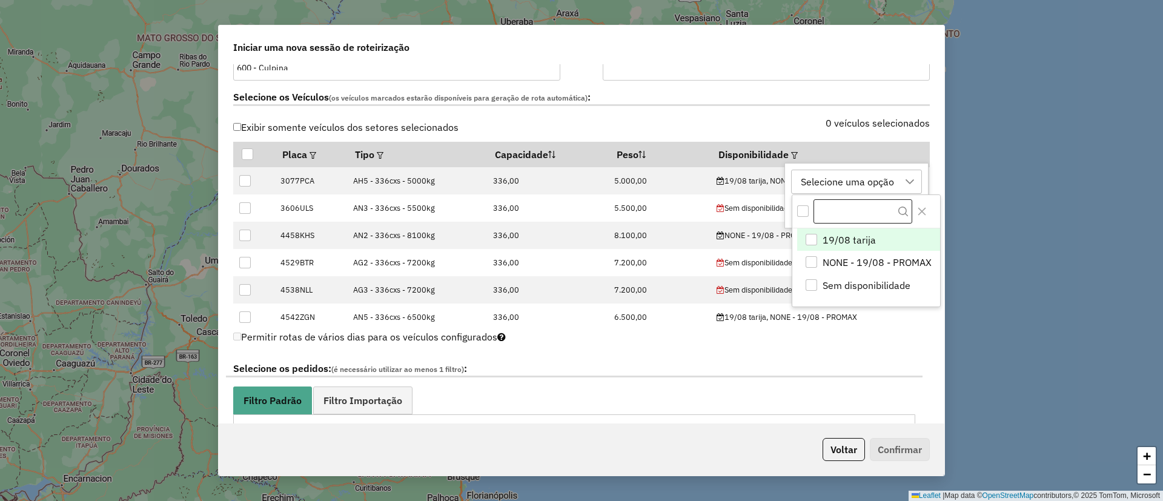
scroll to position [9, 55]
click at [845, 231] on li "19/08 tarija" at bounding box center [868, 239] width 142 height 23
click at [924, 209] on icon "Close" at bounding box center [922, 212] width 8 height 8
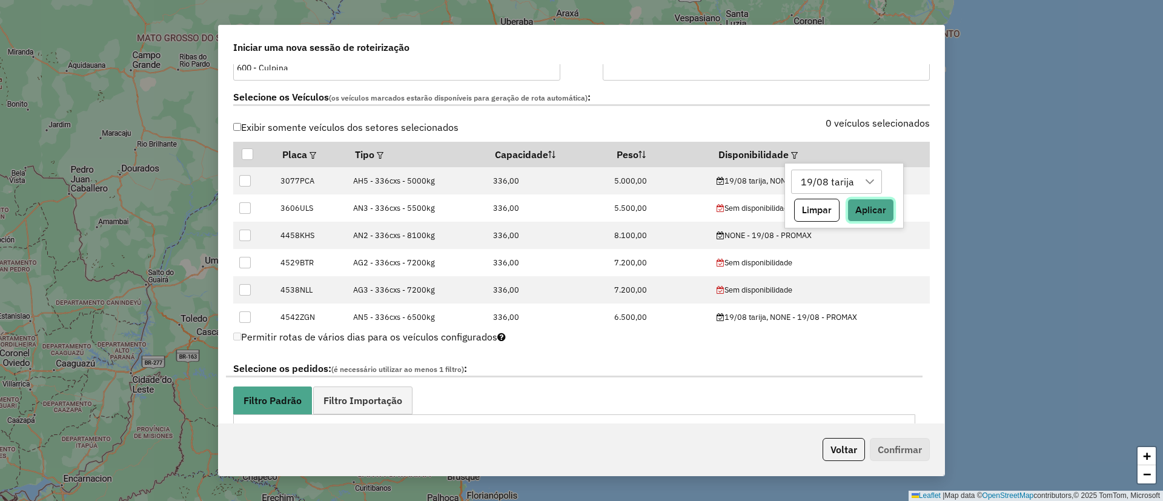
click at [871, 210] on button "Aplicar" at bounding box center [870, 210] width 47 height 23
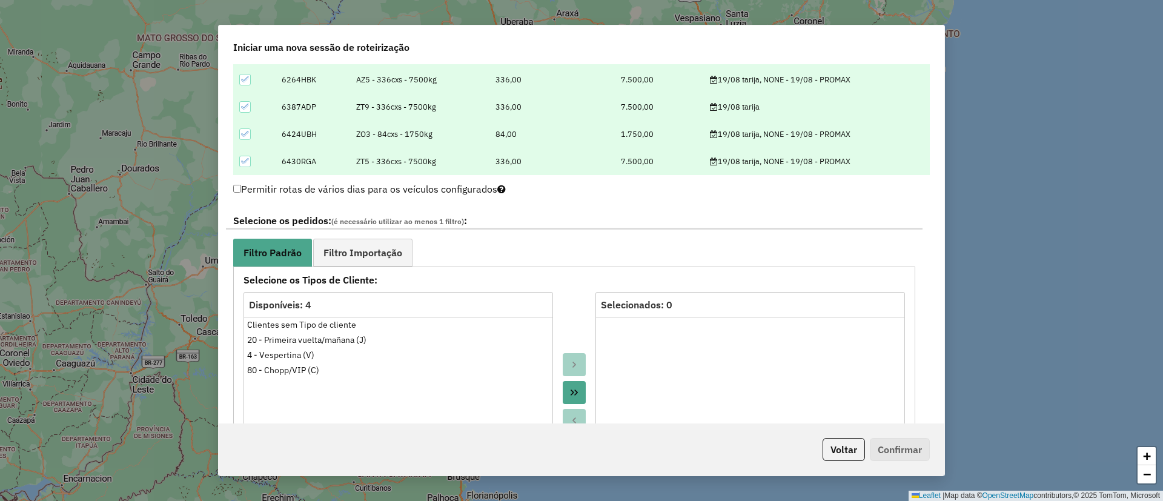
scroll to position [545, 0]
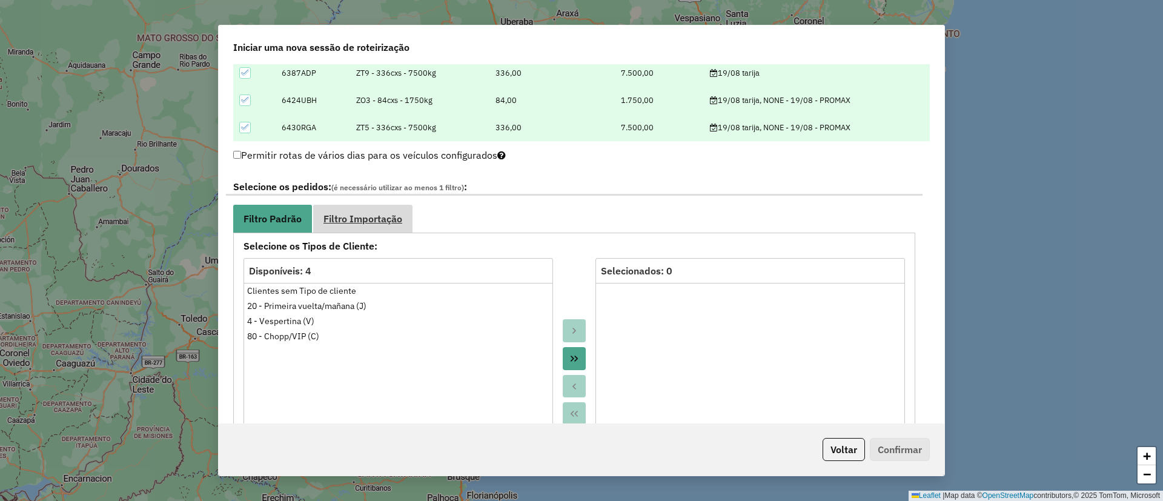
click at [359, 221] on span "Filtro Importação" at bounding box center [362, 219] width 79 height 10
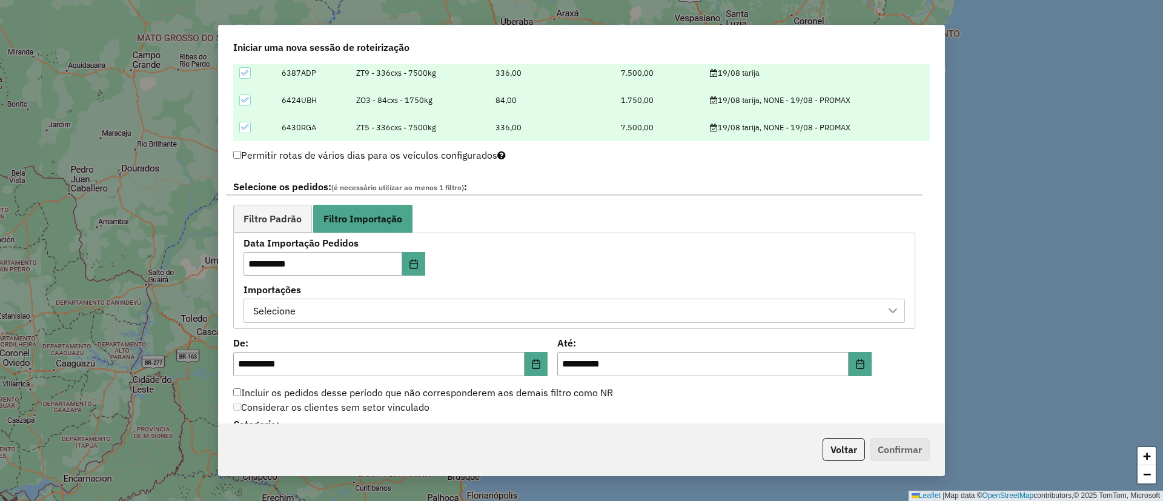
click at [312, 323] on div "**********" at bounding box center [574, 281] width 682 height 97
click at [345, 315] on div "Selecione" at bounding box center [565, 310] width 632 height 23
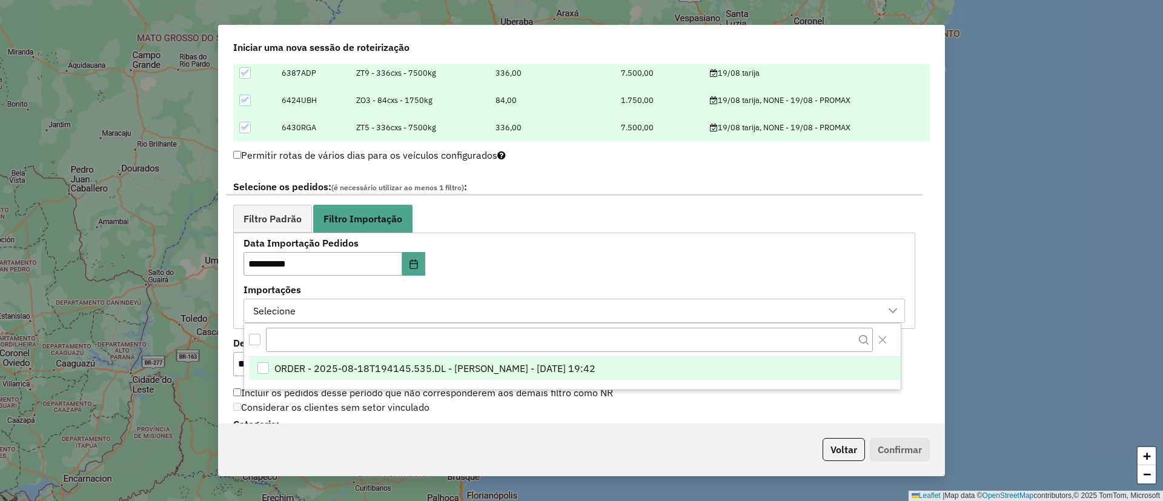
click at [363, 372] on span "ORDER - 2025-08-18T194145.535.DL - [PERSON_NAME] - [DATE] 19:42" at bounding box center [434, 368] width 321 height 15
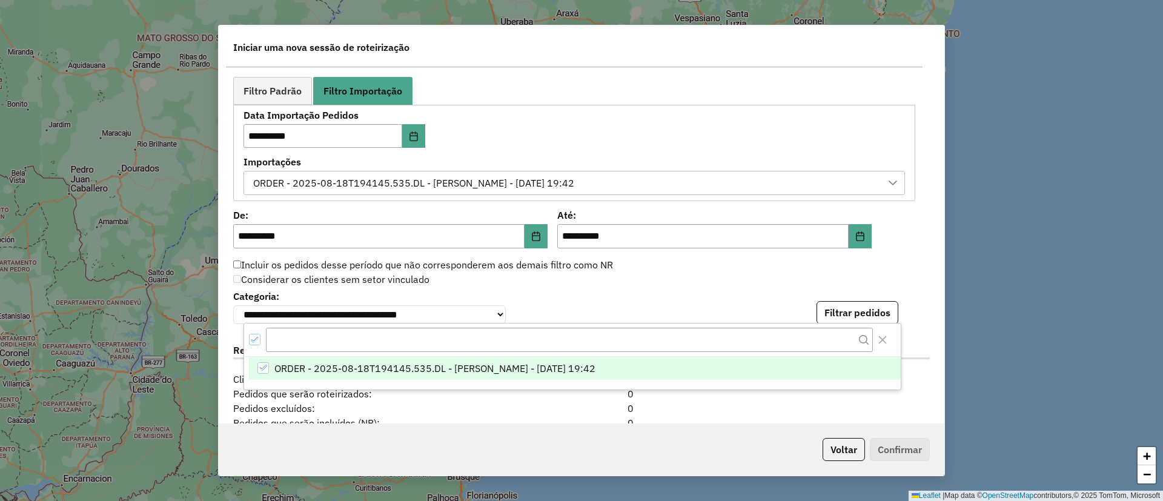
scroll to position [727, 0]
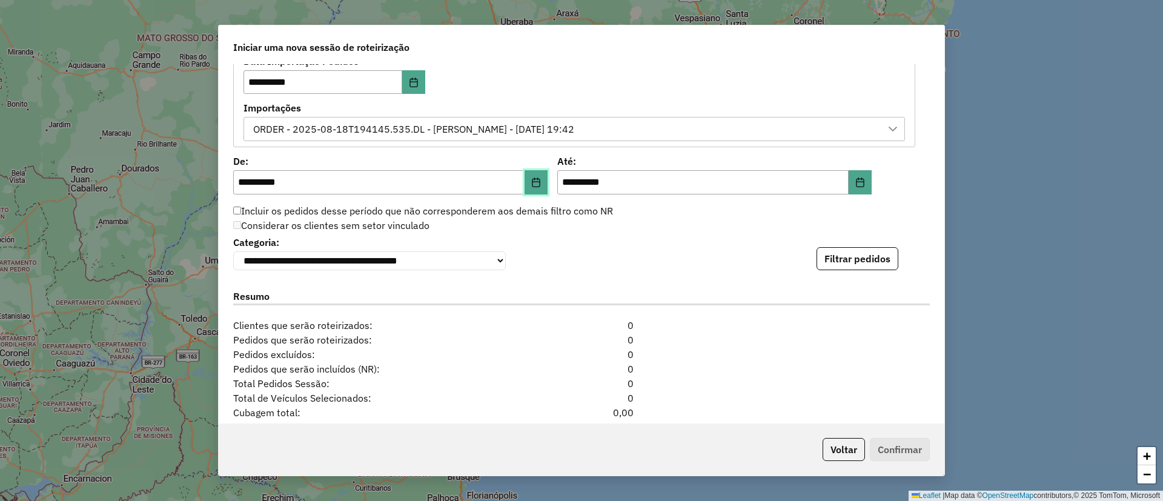
click at [525, 183] on button "Choose Date" at bounding box center [536, 182] width 23 height 24
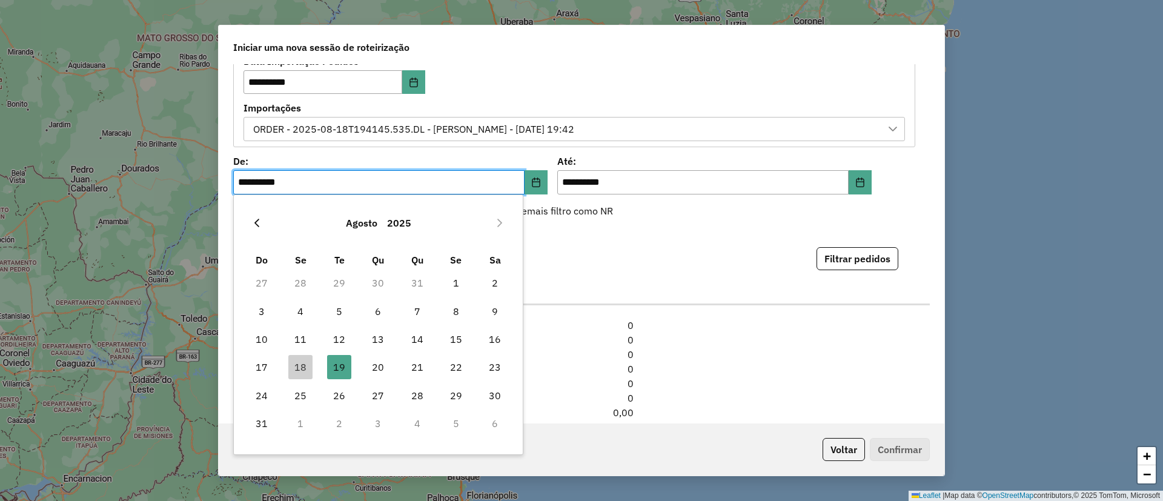
click at [256, 220] on icon "Previous Month" at bounding box center [256, 223] width 5 height 8
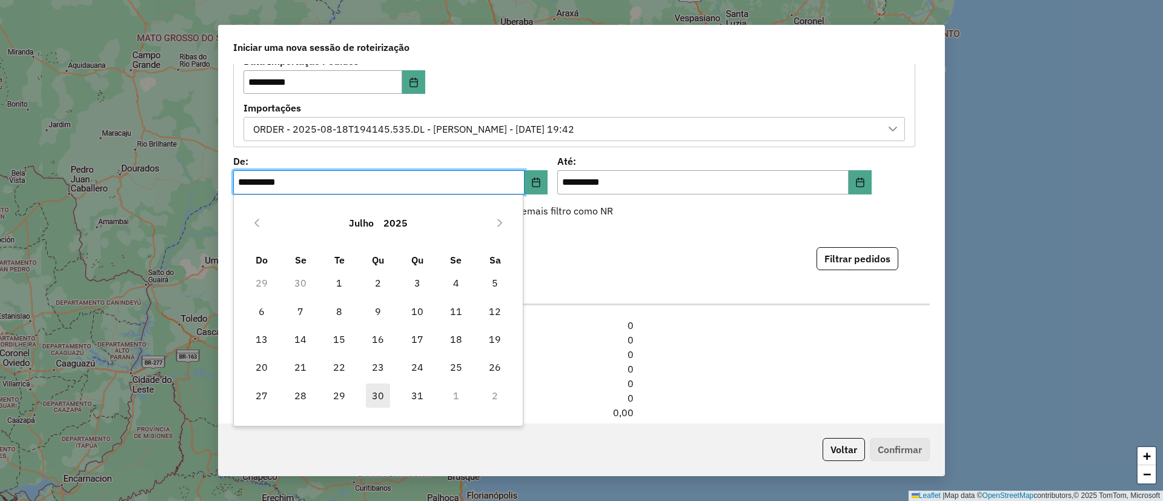
click at [381, 391] on span "30" at bounding box center [378, 395] width 24 height 24
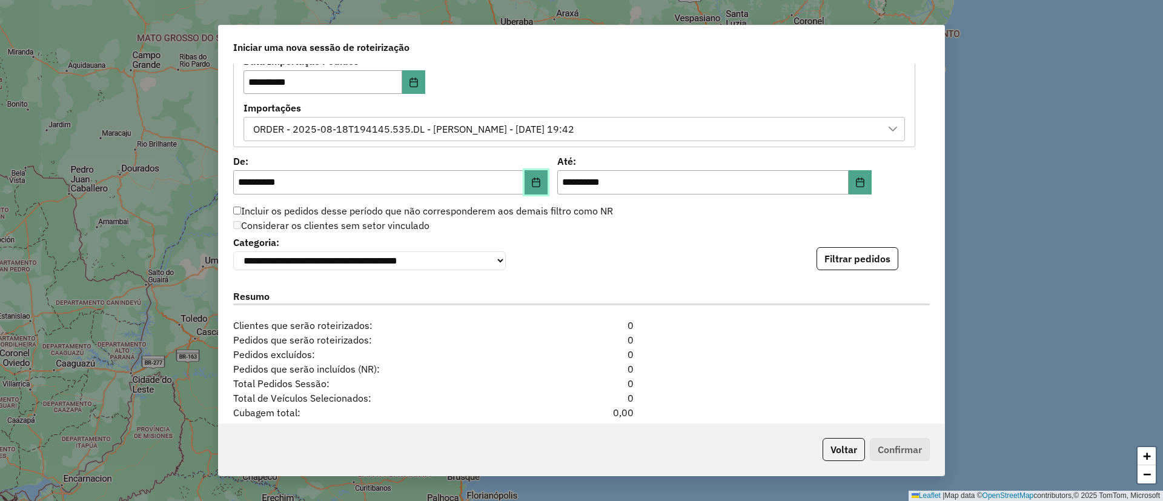
click at [540, 180] on button "Choose Date" at bounding box center [536, 182] width 23 height 24
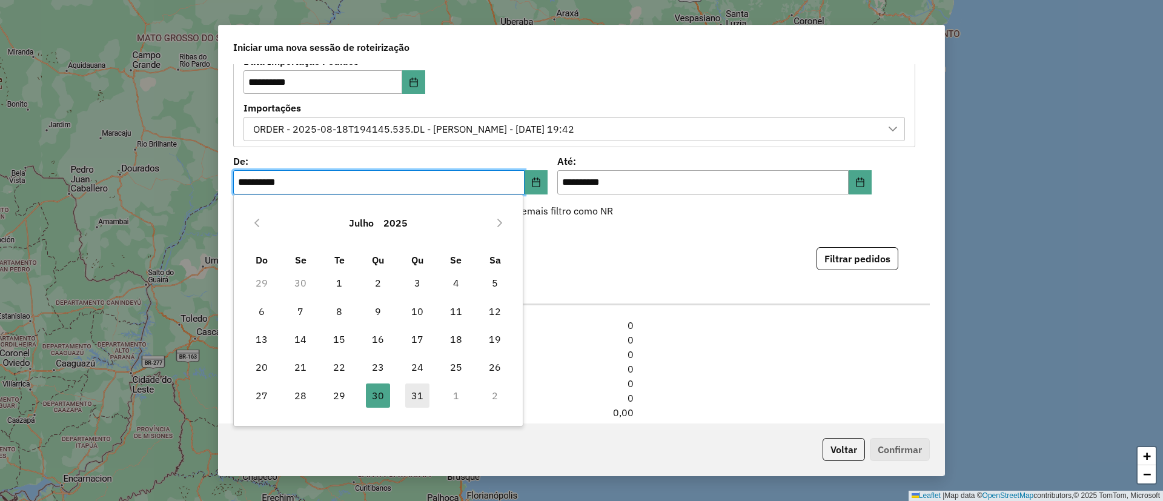
click at [414, 390] on span "31" at bounding box center [417, 395] width 24 height 24
type input "**********"
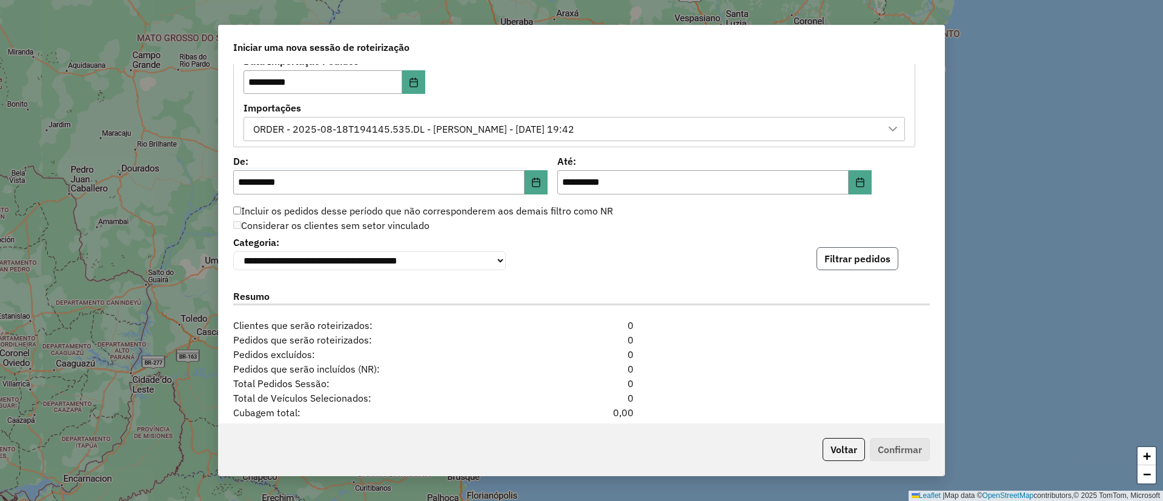
click at [833, 255] on button "Filtrar pedidos" at bounding box center [857, 258] width 82 height 23
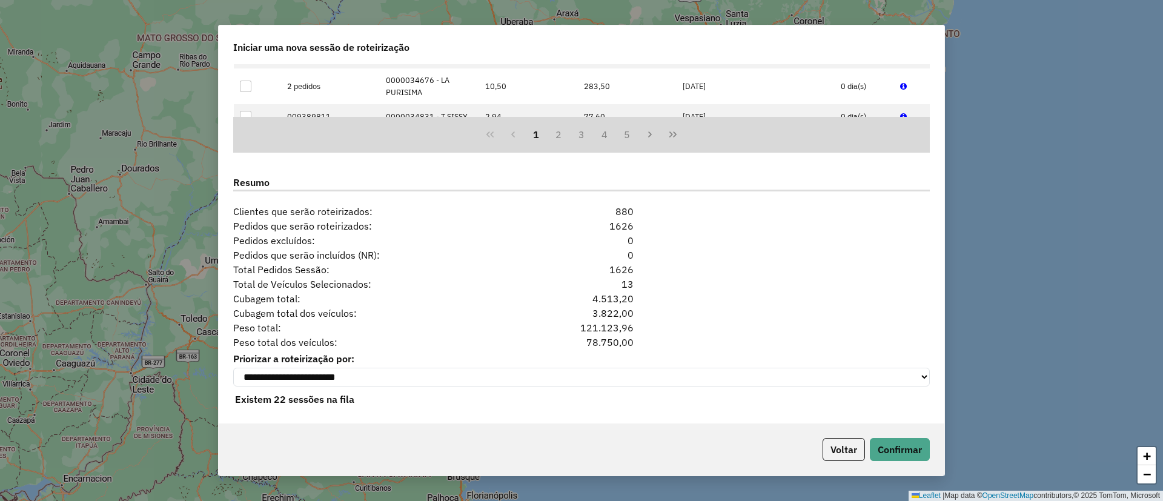
scroll to position [1101, 0]
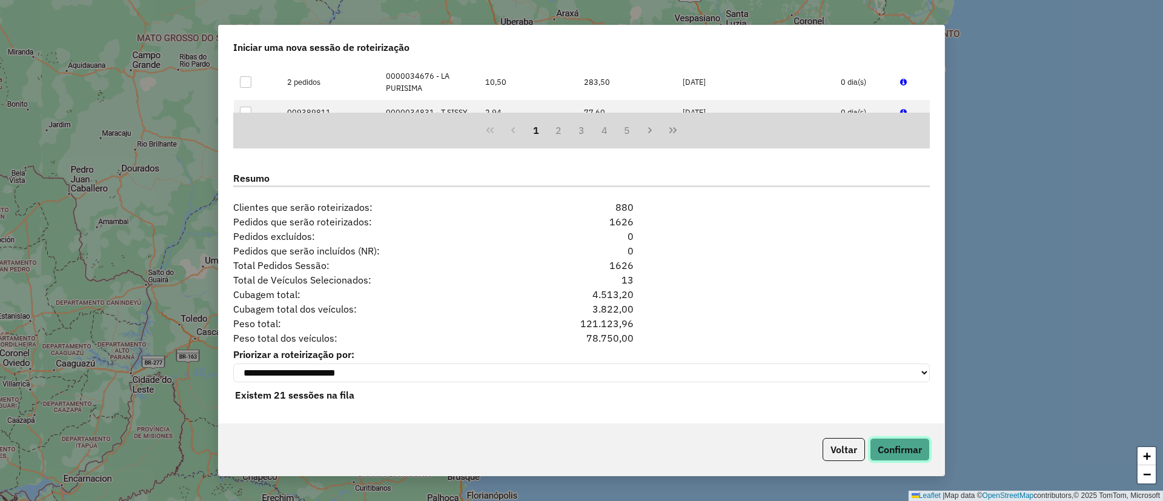
click at [902, 448] on button "Confirmar" at bounding box center [900, 449] width 60 height 23
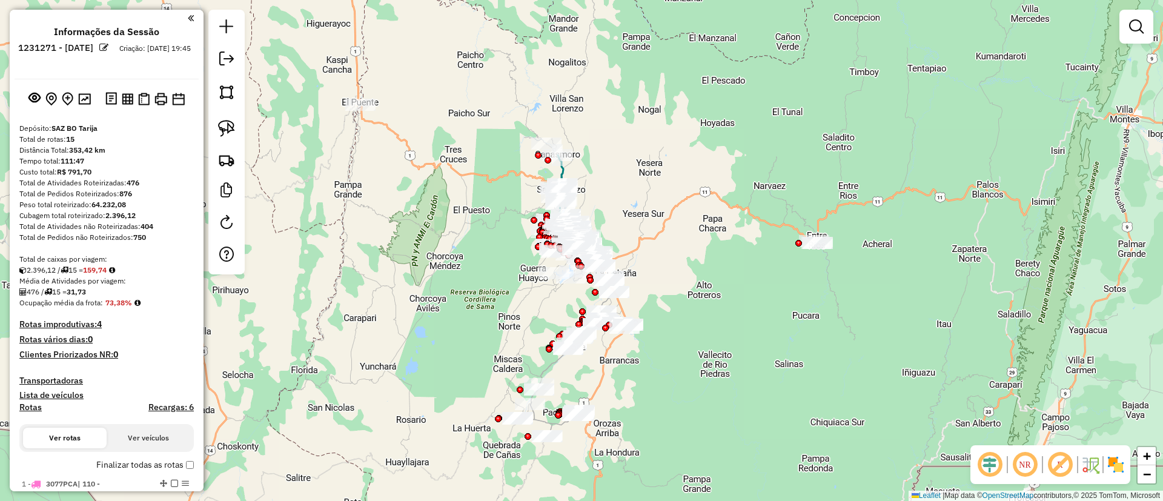
click at [1120, 462] on img at bounding box center [1115, 464] width 19 height 19
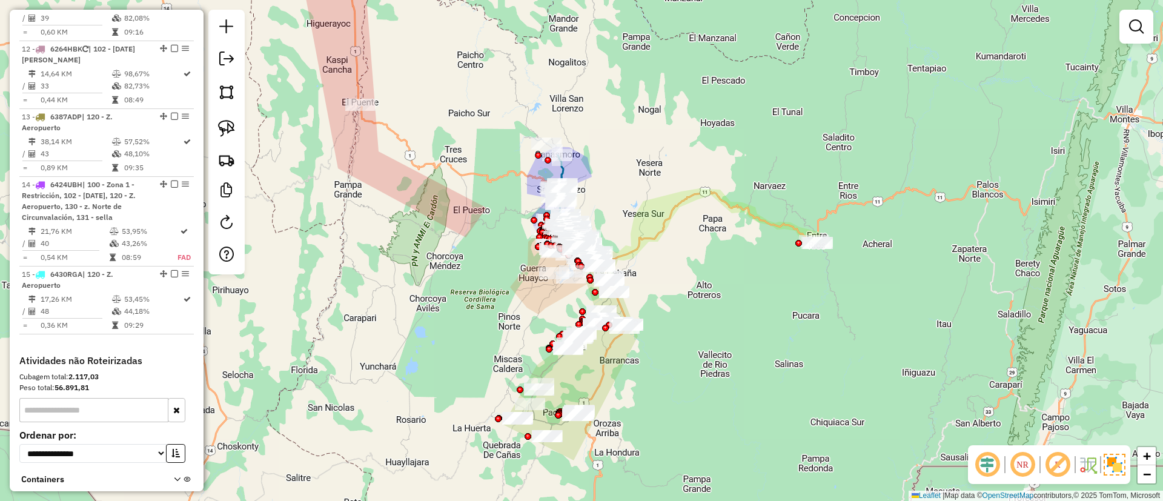
scroll to position [1285, 0]
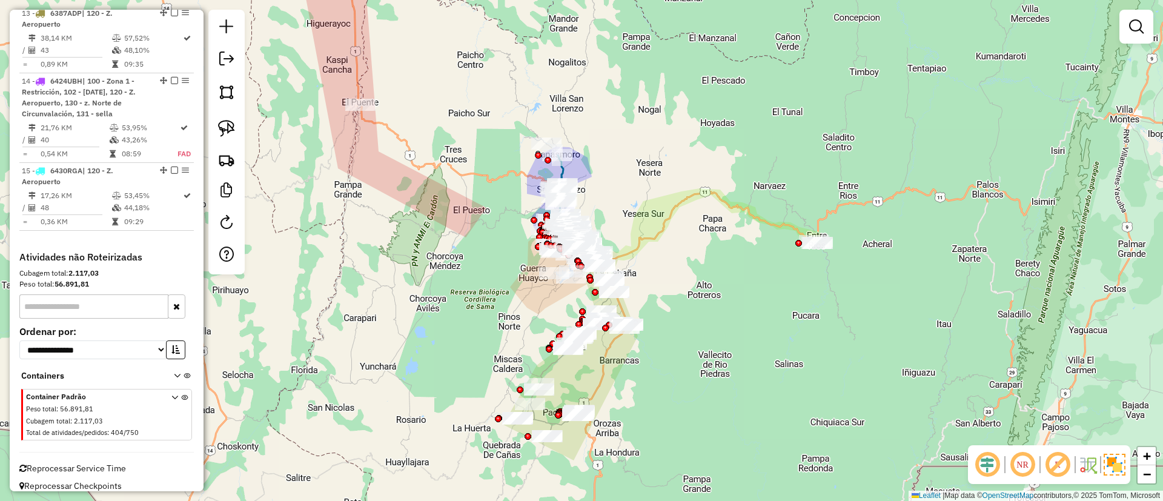
click at [100, 463] on span "Reprocessar Service Time" at bounding box center [72, 468] width 107 height 11
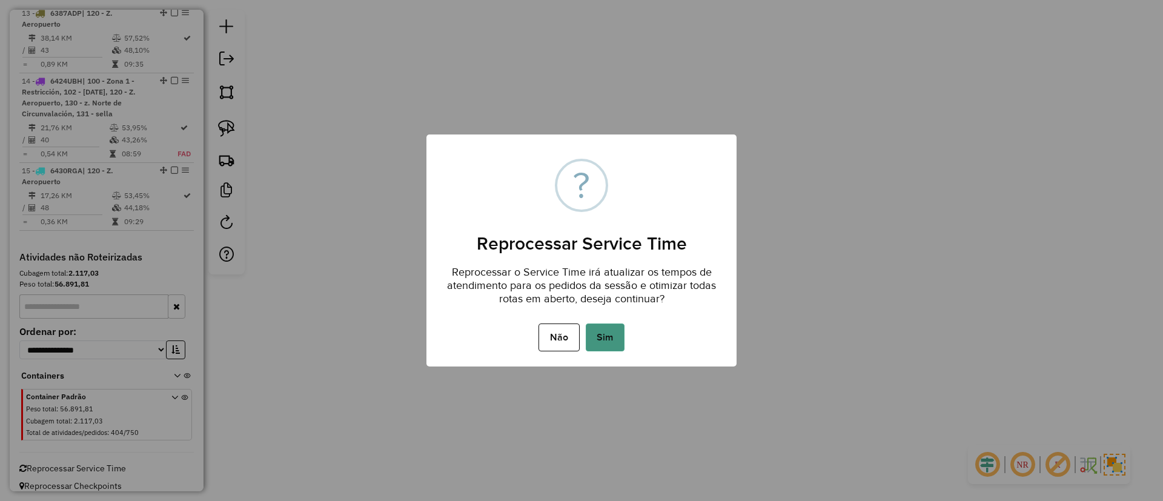
click at [589, 338] on button "Sim" at bounding box center [605, 337] width 39 height 28
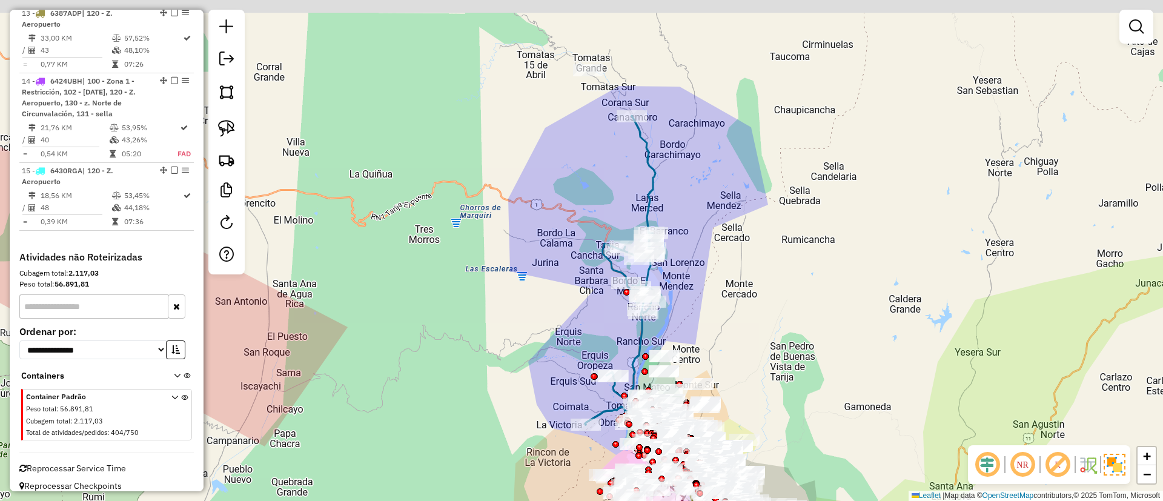
drag, startPoint x: 584, startPoint y: 122, endPoint x: 520, endPoint y: 251, distance: 143.8
click at [520, 251] on div "Janela de atendimento Grade de atendimento Capacidade Transportadoras Veículos …" at bounding box center [581, 250] width 1163 height 501
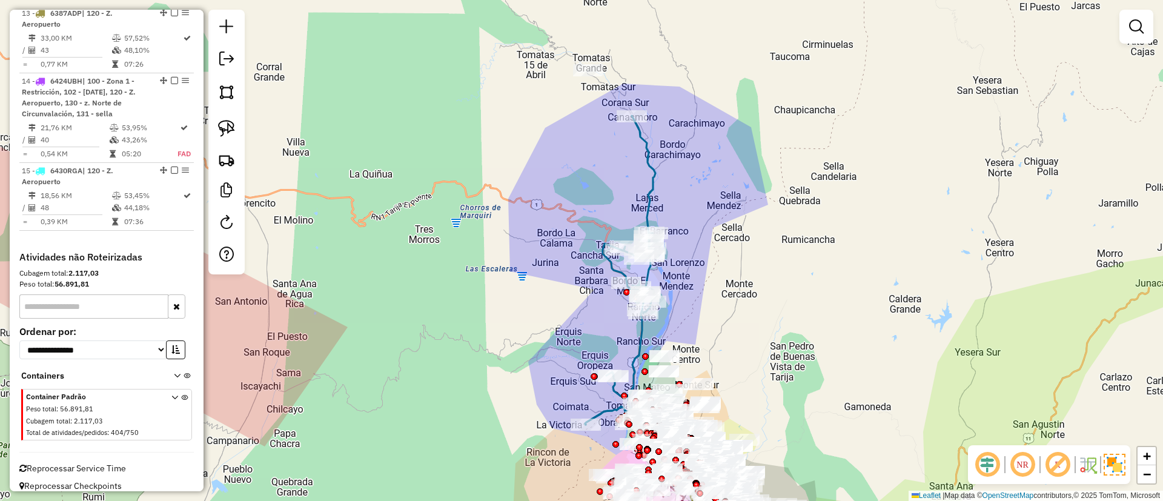
click at [649, 159] on icon at bounding box center [620, 270] width 70 height 309
select select "**********"
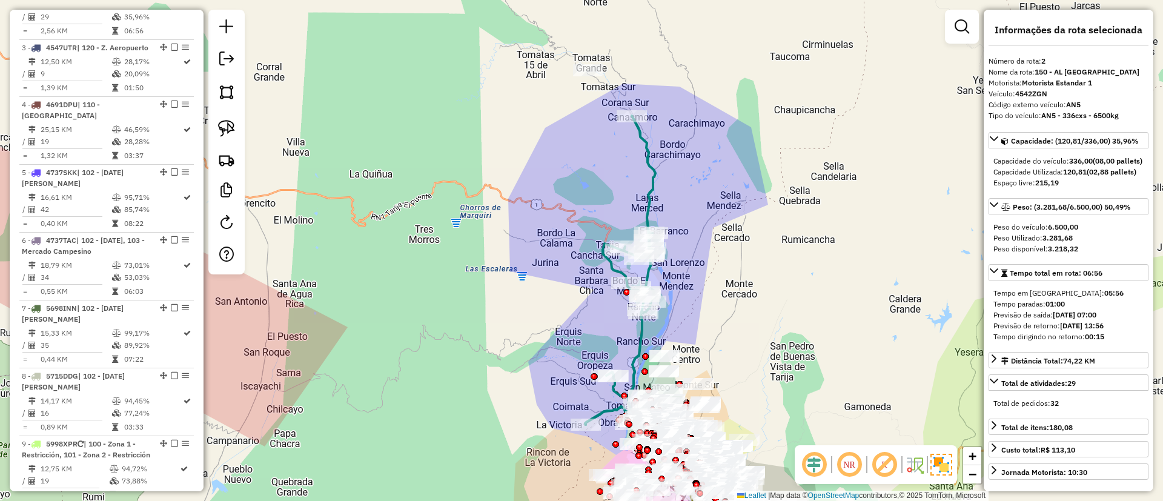
scroll to position [534, 0]
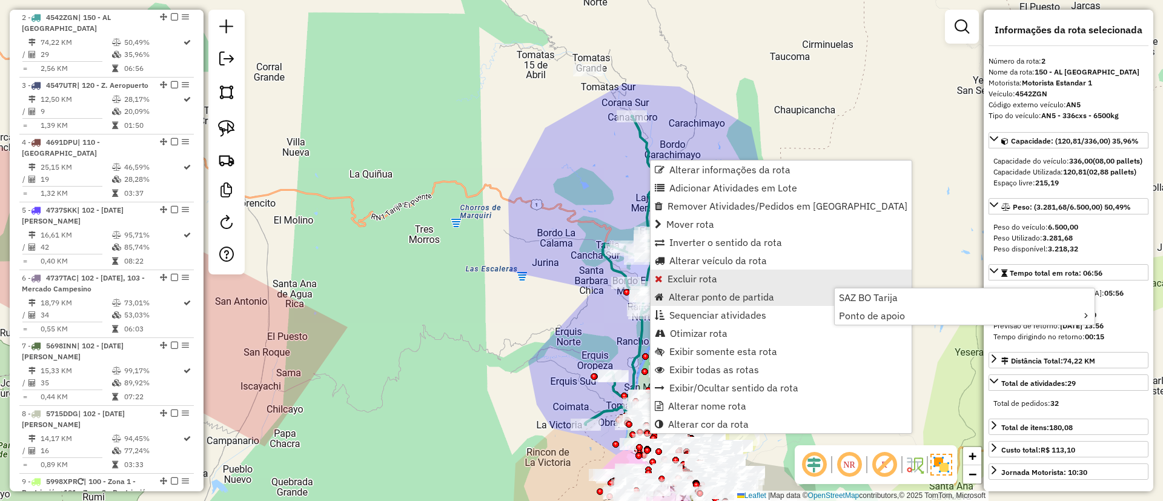
click at [711, 280] on span "Excluir rota" at bounding box center [692, 279] width 50 height 10
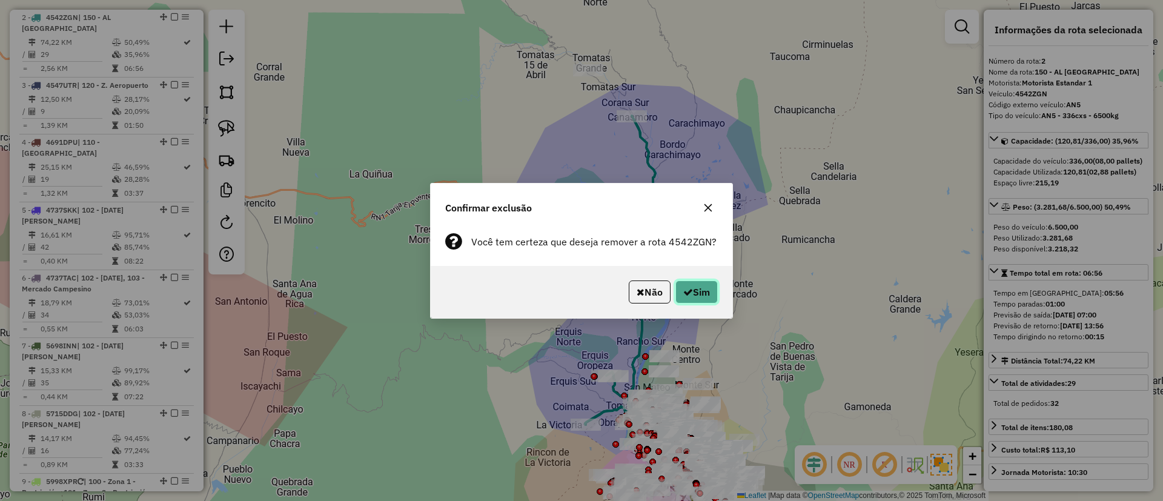
click at [687, 282] on button "Sim" at bounding box center [696, 291] width 42 height 23
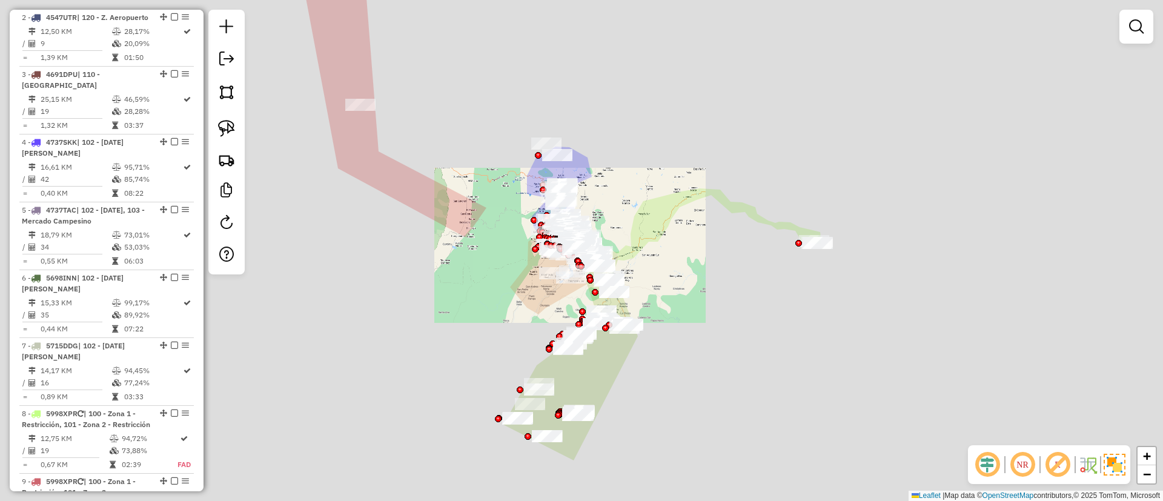
scroll to position [466, 0]
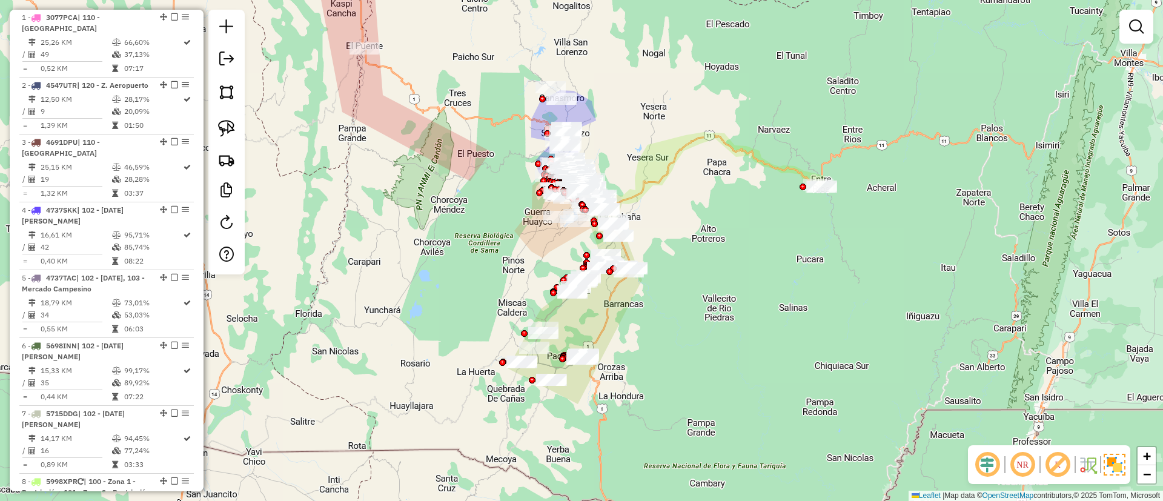
drag, startPoint x: 608, startPoint y: 374, endPoint x: 521, endPoint y: 290, distance: 120.8
click at [612, 308] on div "Janela de atendimento Grade de atendimento Capacidade Transportadoras Veículos …" at bounding box center [581, 250] width 1163 height 501
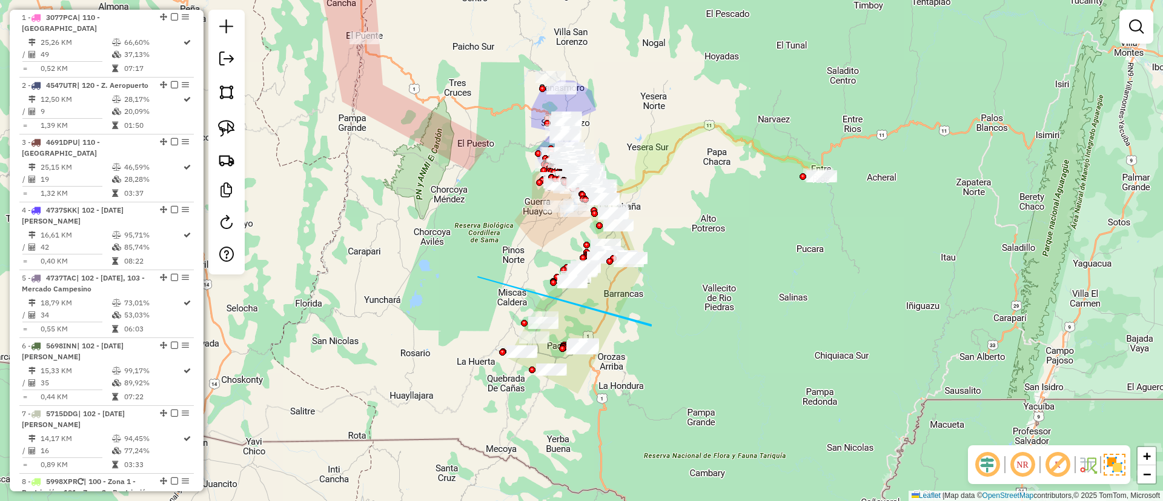
drag, startPoint x: 651, startPoint y: 325, endPoint x: 622, endPoint y: 313, distance: 31.5
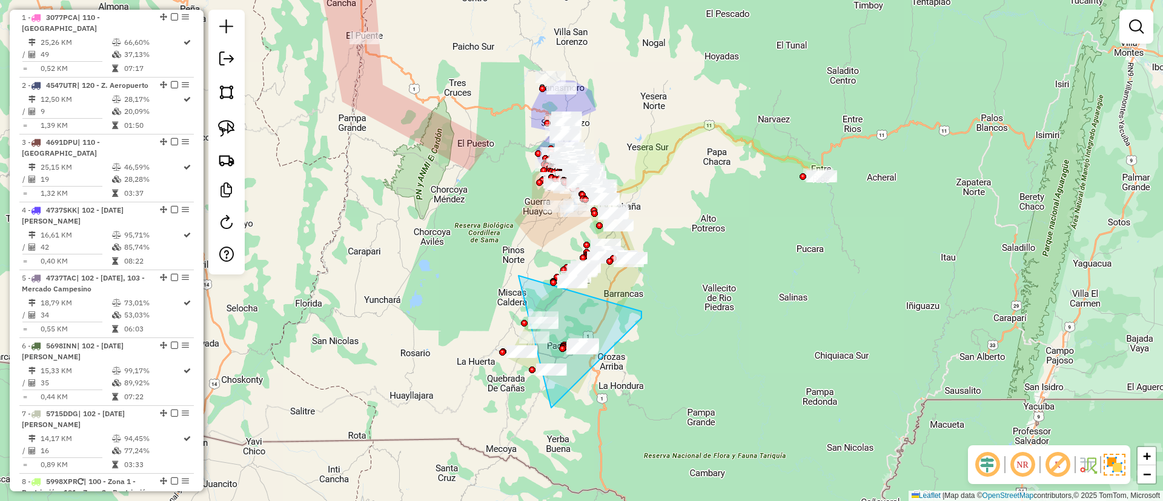
drag, startPoint x: 551, startPoint y: 408, endPoint x: 641, endPoint y: 311, distance: 132.0
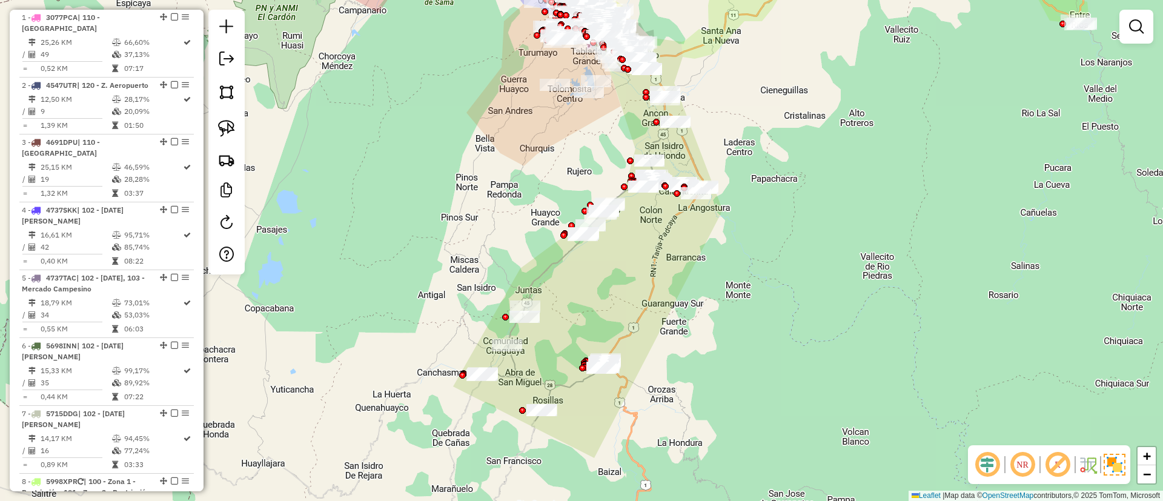
drag, startPoint x: 636, startPoint y: 280, endPoint x: 599, endPoint y: 255, distance: 44.9
click at [635, 262] on div "Janela de atendimento Grade de atendimento Capacidade Transportadoras Veículos …" at bounding box center [581, 250] width 1163 height 501
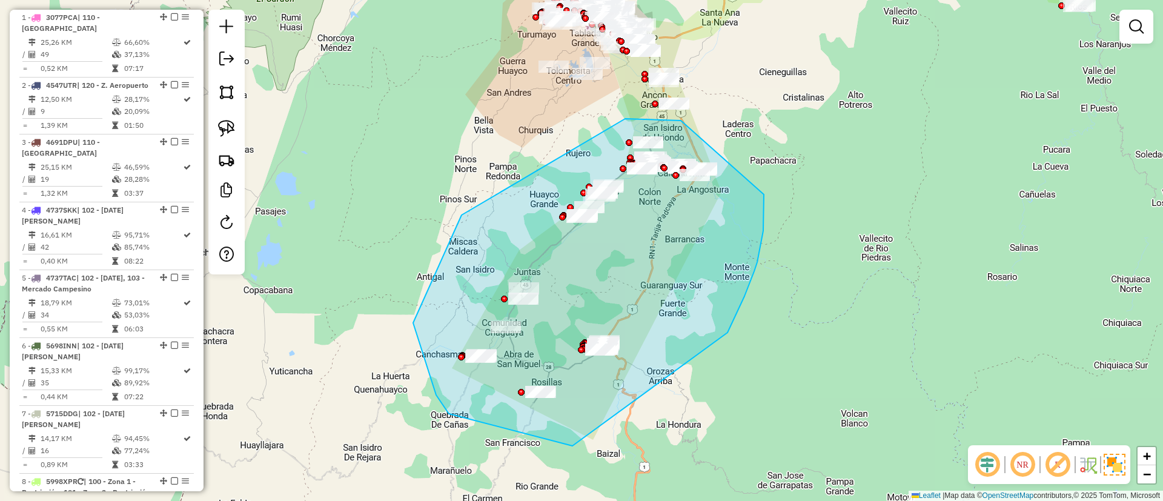
drag, startPoint x: 413, startPoint y: 323, endPoint x: 625, endPoint y: 119, distance: 294.3
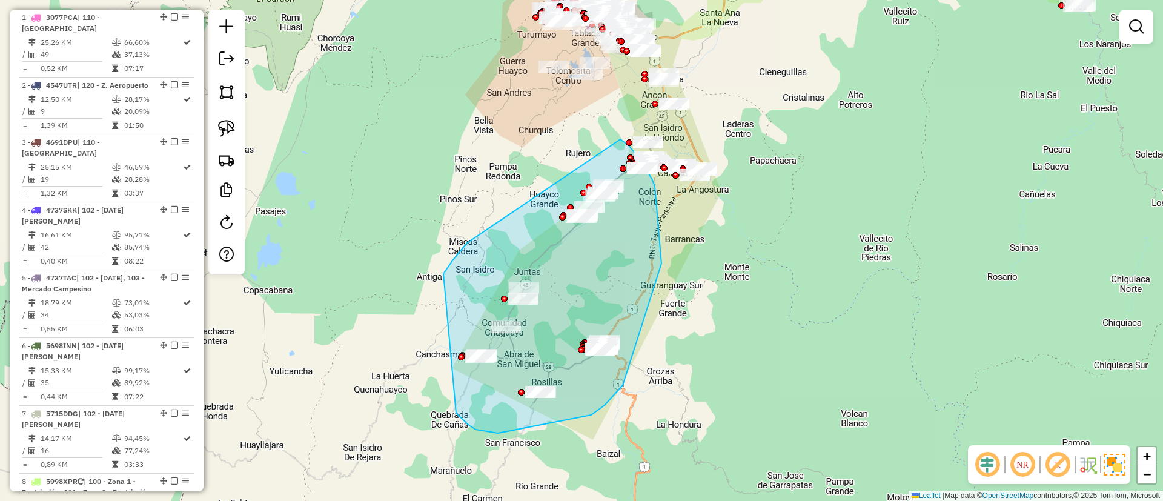
drag, startPoint x: 443, startPoint y: 274, endPoint x: 605, endPoint y: 131, distance: 215.4
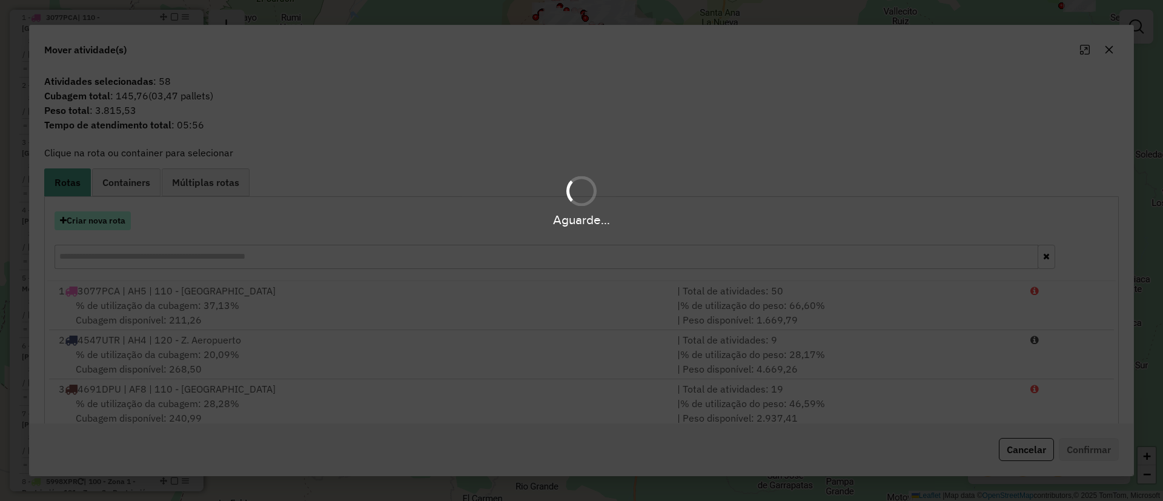
click at [114, 222] on div "Aguarde..." at bounding box center [581, 219] width 1163 height 19
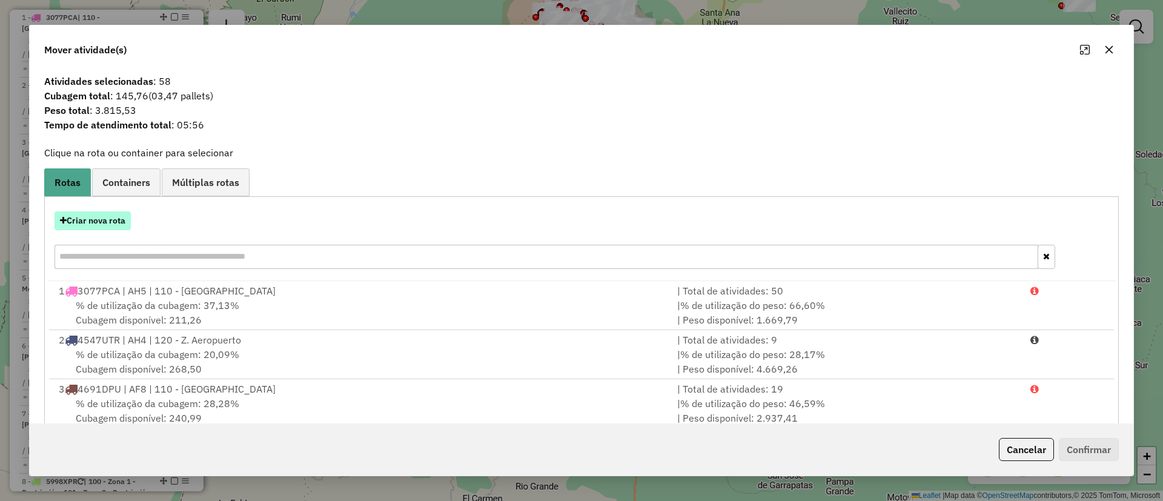
click at [114, 215] on button "Criar nova rota" at bounding box center [93, 220] width 76 height 19
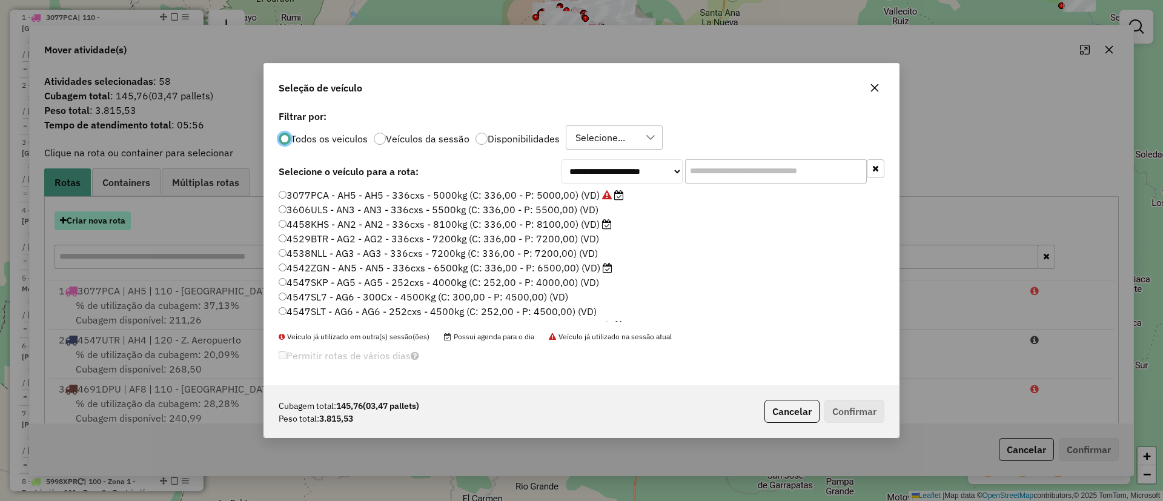
scroll to position [7, 4]
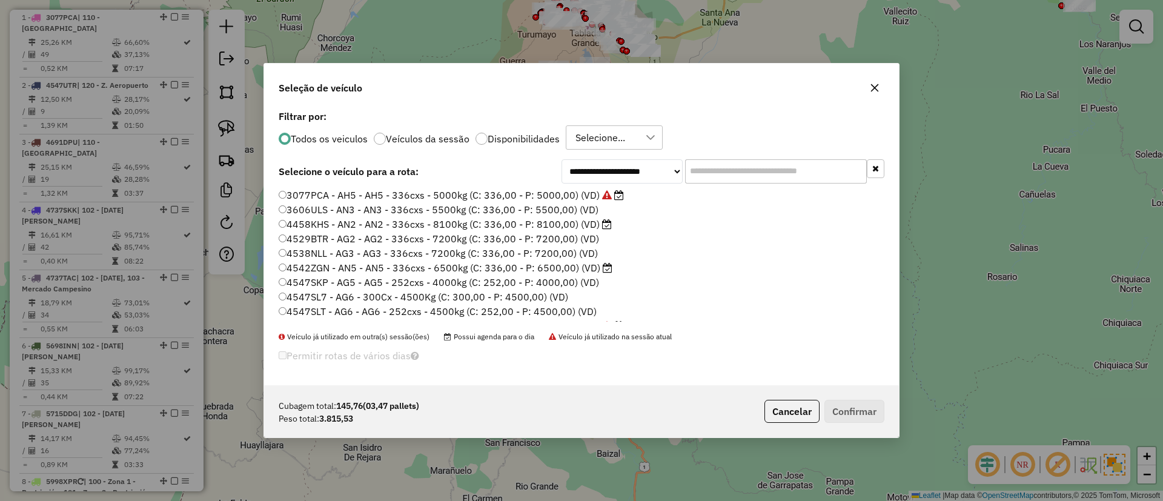
click at [715, 170] on input "text" at bounding box center [776, 171] width 182 height 24
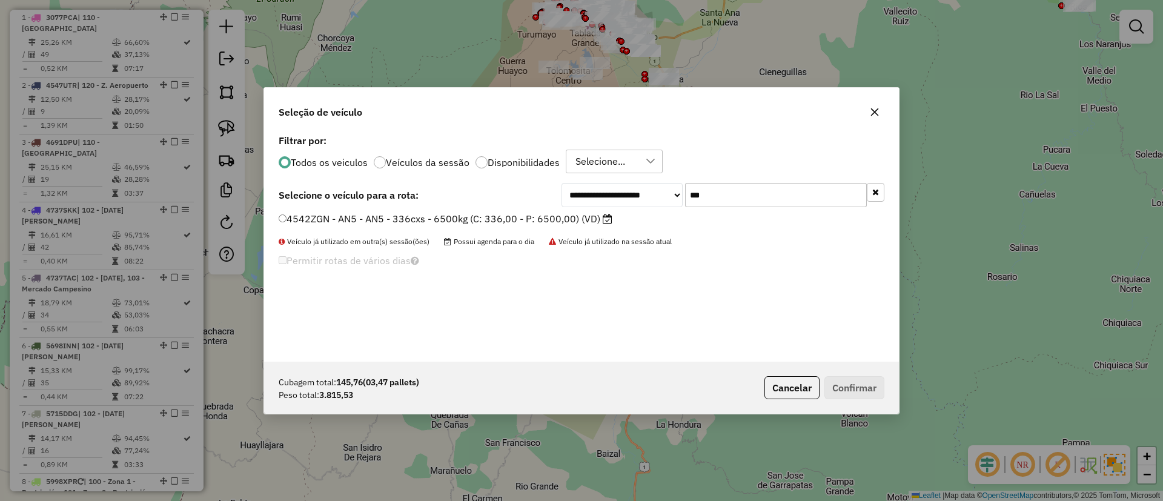
type input "***"
click at [575, 220] on label "4542ZGN - AN5 - AN5 - 336cxs - 6500kg (C: 336,00 - P: 6500,00) (VD)" at bounding box center [446, 218] width 334 height 15
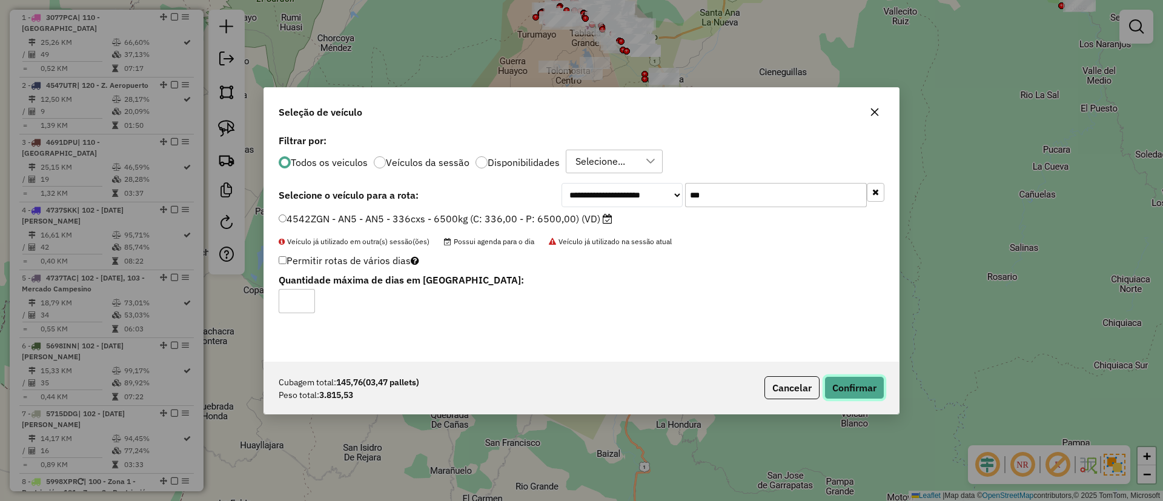
click at [831, 388] on button "Confirmar" at bounding box center [854, 387] width 60 height 23
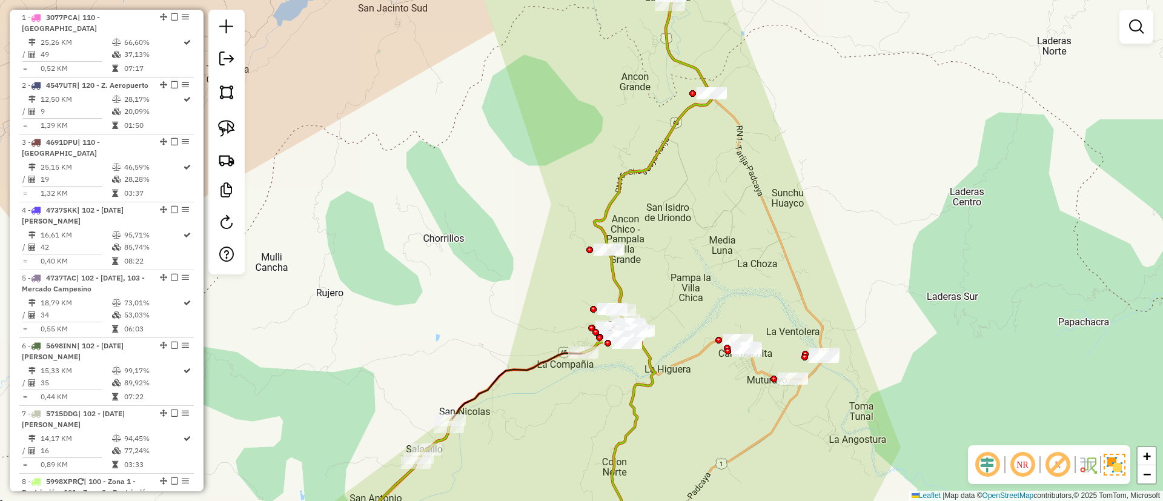
drag, startPoint x: 683, startPoint y: 192, endPoint x: 701, endPoint y: 107, distance: 87.4
click at [652, 228] on div "Janela de atendimento Grade de atendimento Capacidade Transportadoras Veículos …" at bounding box center [581, 250] width 1163 height 501
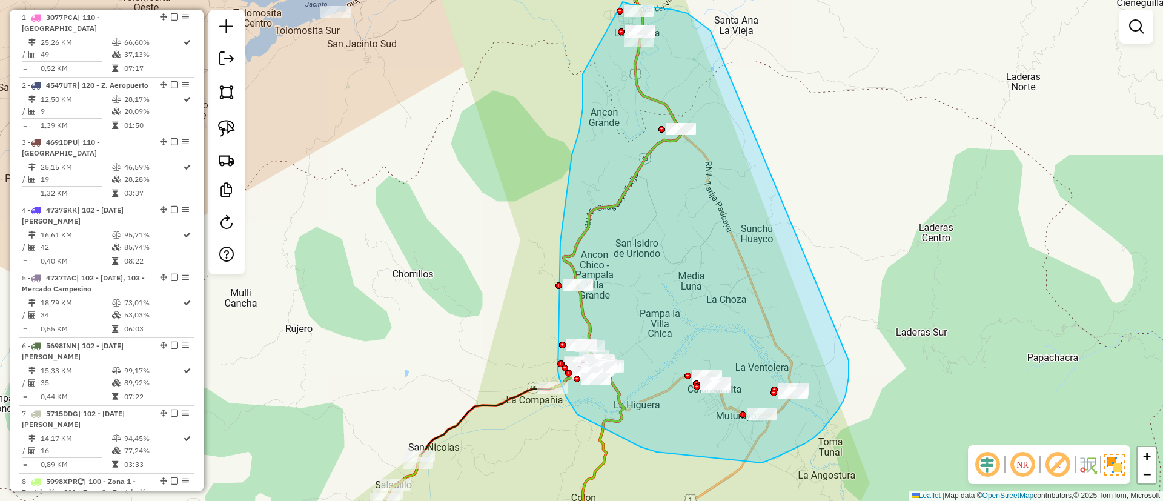
drag, startPoint x: 678, startPoint y: 11, endPoint x: 848, endPoint y: 360, distance: 388.2
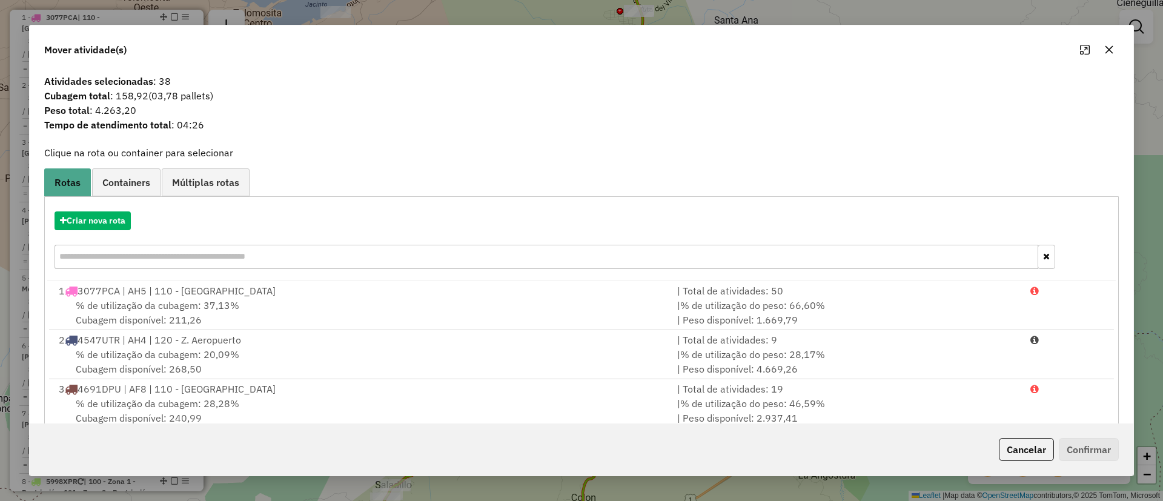
click at [107, 219] on hb-app "Aguarde... Pop-up bloqueado! Seu navegador bloqueou automáticamente a abertura …" at bounding box center [581, 250] width 1163 height 501
click at [107, 219] on button "Criar nova rota" at bounding box center [93, 220] width 76 height 19
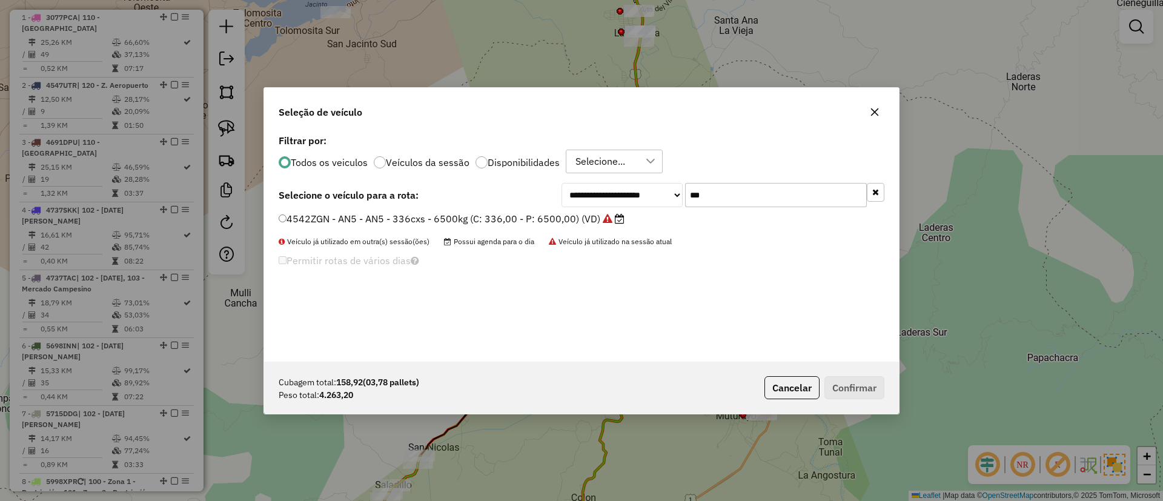
drag, startPoint x: 423, startPoint y: 162, endPoint x: 672, endPoint y: 188, distance: 250.3
click at [423, 163] on label "Veículos da sessão" at bounding box center [428, 162] width 84 height 10
click at [881, 196] on button "button" at bounding box center [876, 192] width 18 height 19
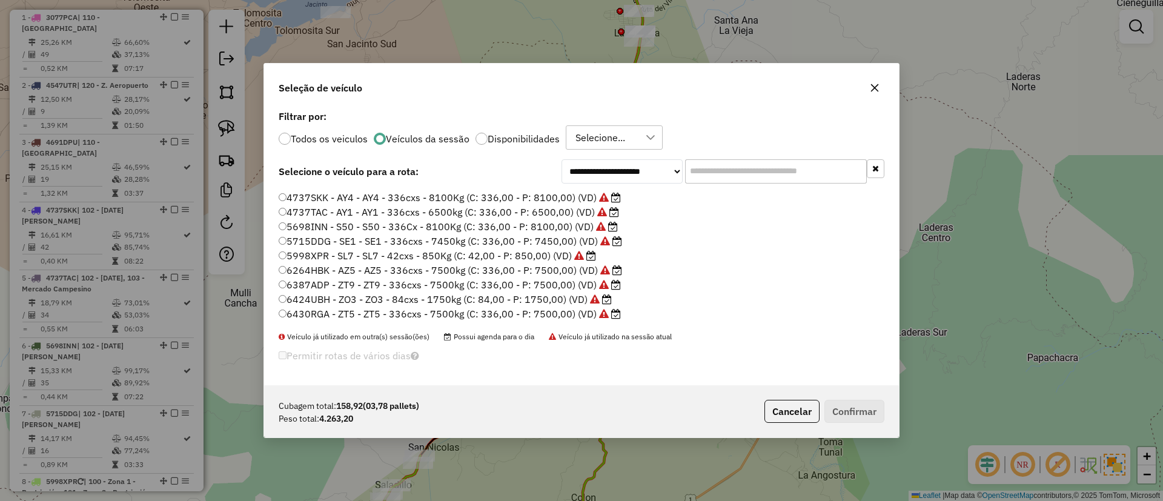
scroll to position [0, 0]
click at [538, 227] on label "4547UTR - AH4 - AH4 - 336cxs - 6500kg (C: 336,00 - P: 6500,00) (VD)" at bounding box center [451, 224] width 345 height 15
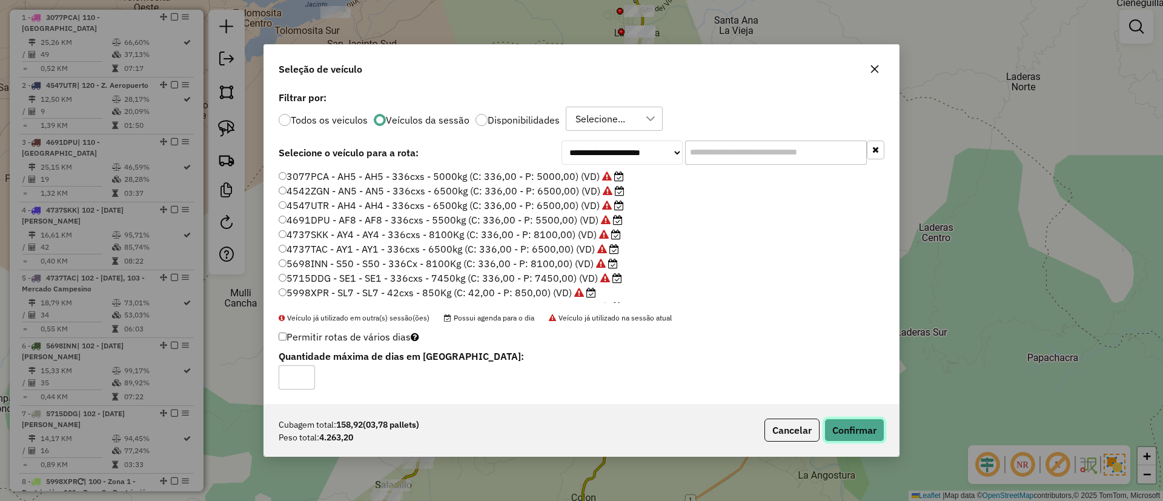
click at [830, 425] on button "Confirmar" at bounding box center [854, 430] width 60 height 23
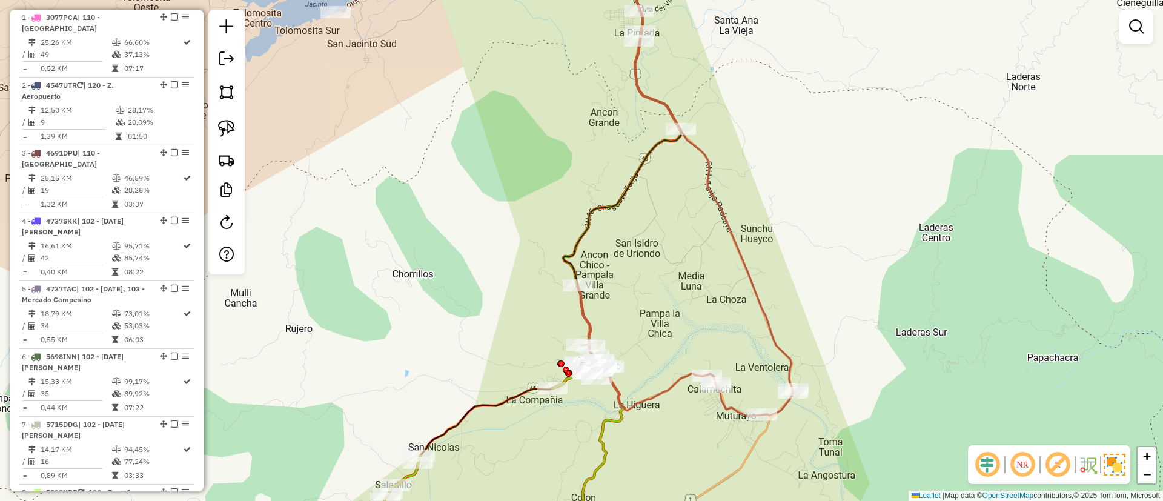
click at [609, 202] on icon at bounding box center [622, 118] width 118 height 336
select select "**********"
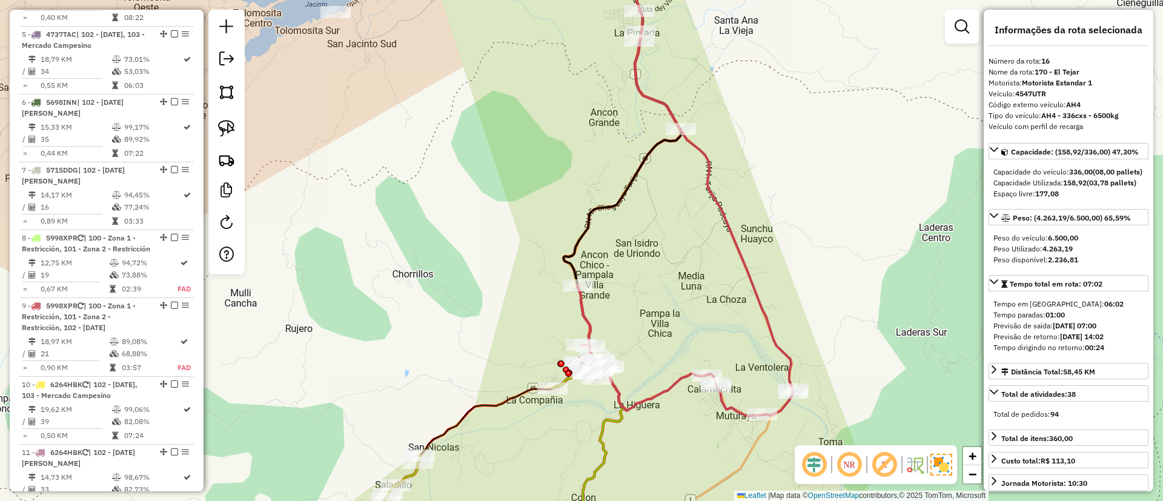
scroll to position [1331, 0]
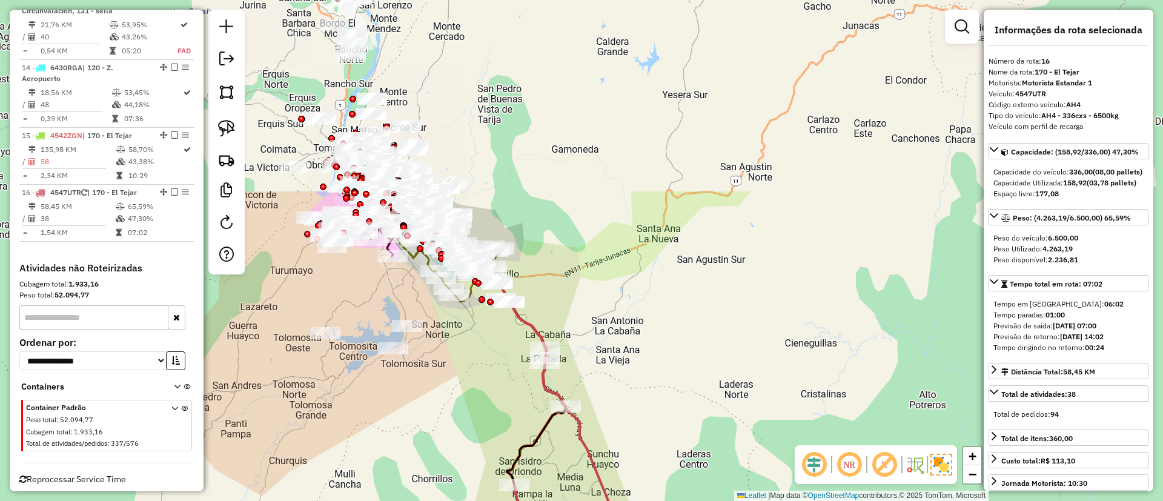
drag, startPoint x: 655, startPoint y: 96, endPoint x: 569, endPoint y: 277, distance: 200.2
click at [571, 339] on div "Janela de atendimento Grade de atendimento Capacidade Transportadoras Veículos …" at bounding box center [581, 250] width 1163 height 501
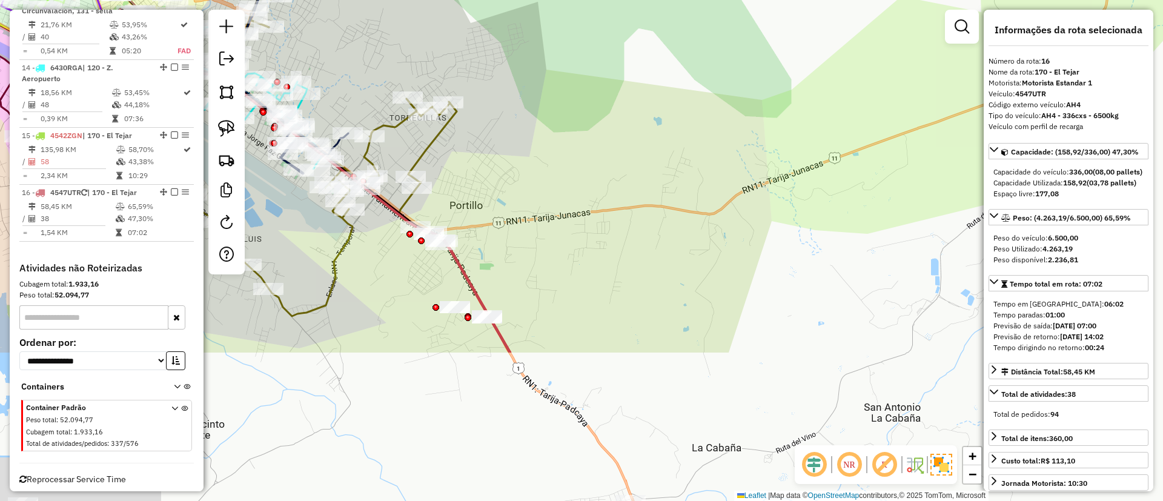
drag, startPoint x: 451, startPoint y: 345, endPoint x: 447, endPoint y: 254, distance: 91.5
click at [554, 149] on div "Janela de atendimento Grade de atendimento Capacidade Transportadoras Veículos …" at bounding box center [581, 250] width 1163 height 501
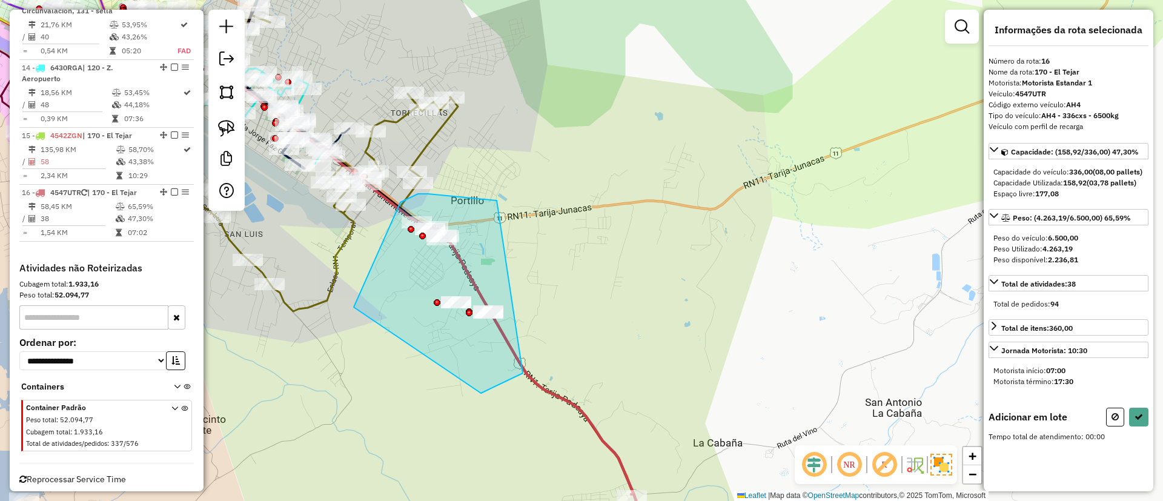
drag, startPoint x: 523, startPoint y: 373, endPoint x: 400, endPoint y: 202, distance: 210.1
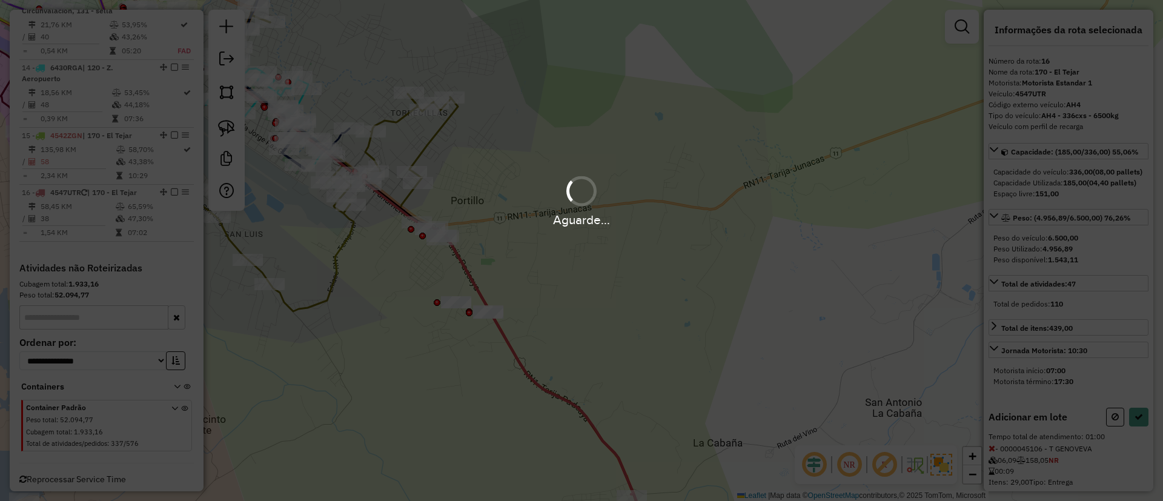
select select "**********"
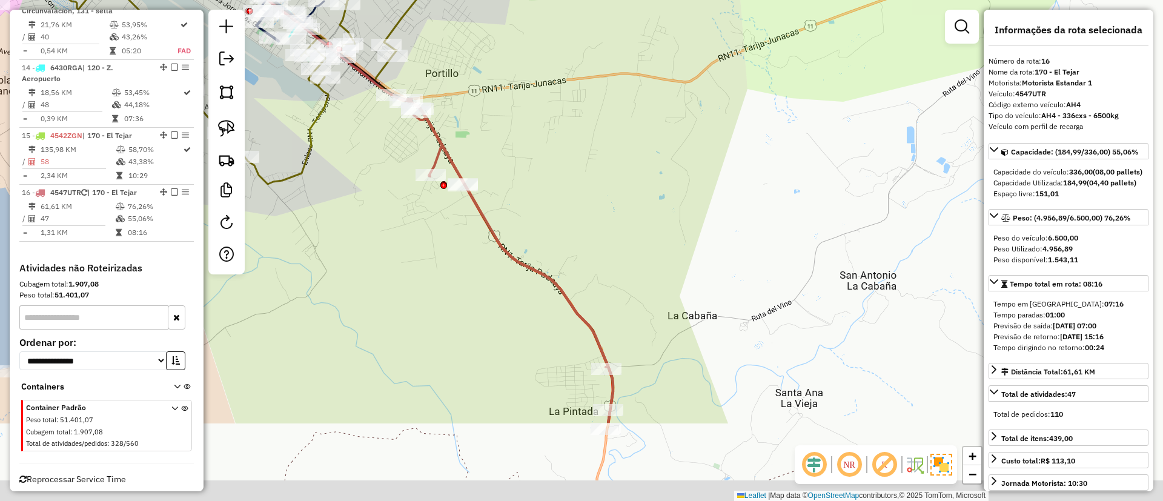
drag, startPoint x: 356, startPoint y: 222, endPoint x: 440, endPoint y: 326, distance: 133.9
click at [340, 118] on div "Janela de atendimento Grade de atendimento Capacidade Transportadoras Veículos …" at bounding box center [581, 250] width 1163 height 501
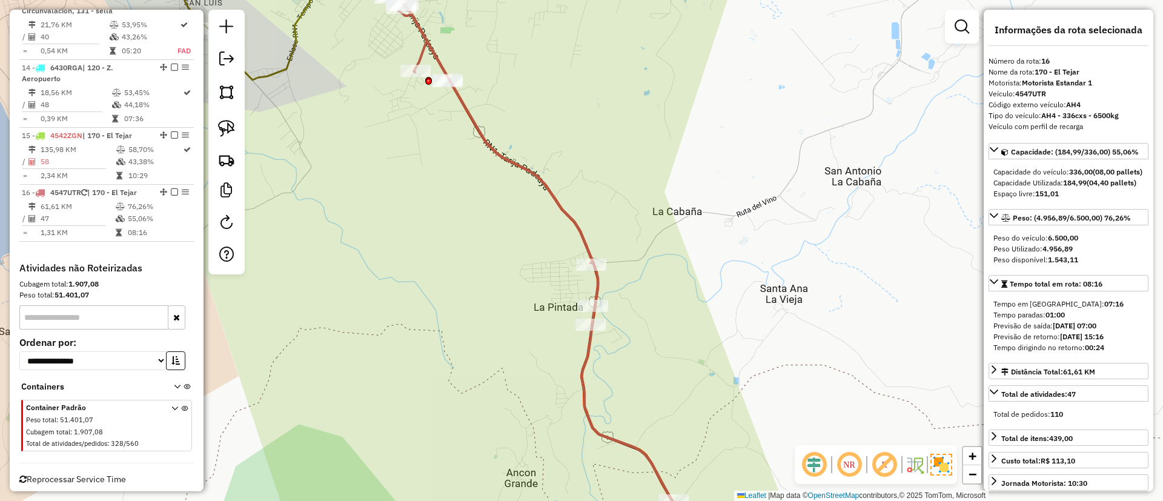
drag, startPoint x: 440, startPoint y: 326, endPoint x: 500, endPoint y: 257, distance: 90.6
click at [449, 90] on div "Janela de atendimento Grade de atendimento Capacidade Transportadoras Veículos …" at bounding box center [581, 250] width 1163 height 501
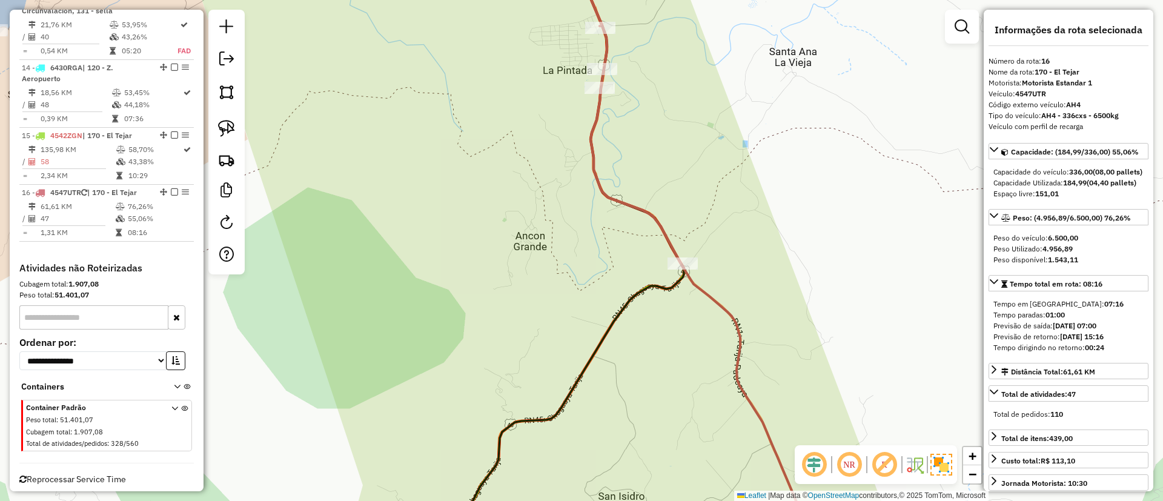
click at [645, 208] on icon at bounding box center [685, 250] width 261 height 601
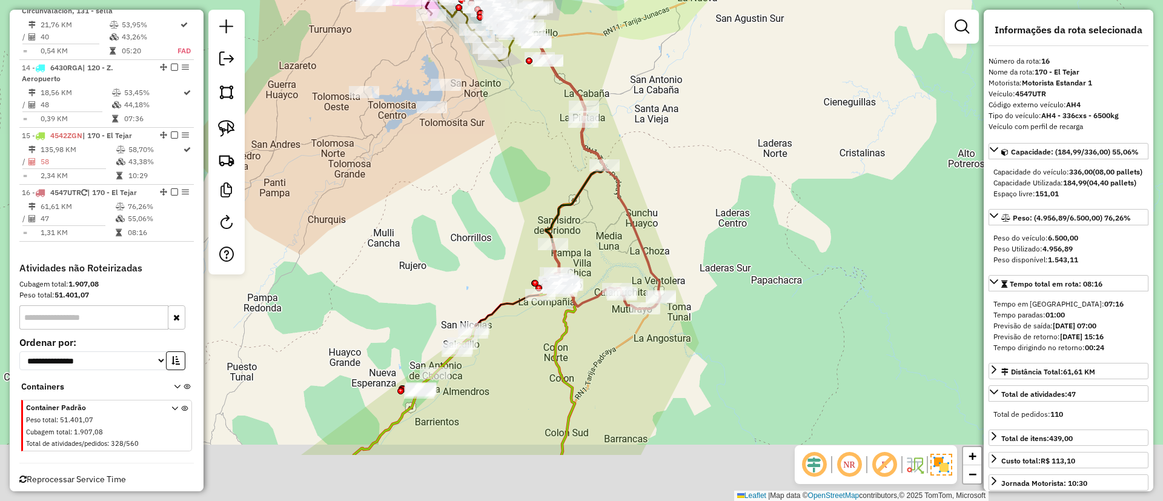
drag, startPoint x: 590, startPoint y: 287, endPoint x: 585, endPoint y: 326, distance: 39.7
click at [590, 282] on div "Janela de atendimento Grade de atendimento Capacidade Transportadoras Veículos …" at bounding box center [581, 250] width 1163 height 501
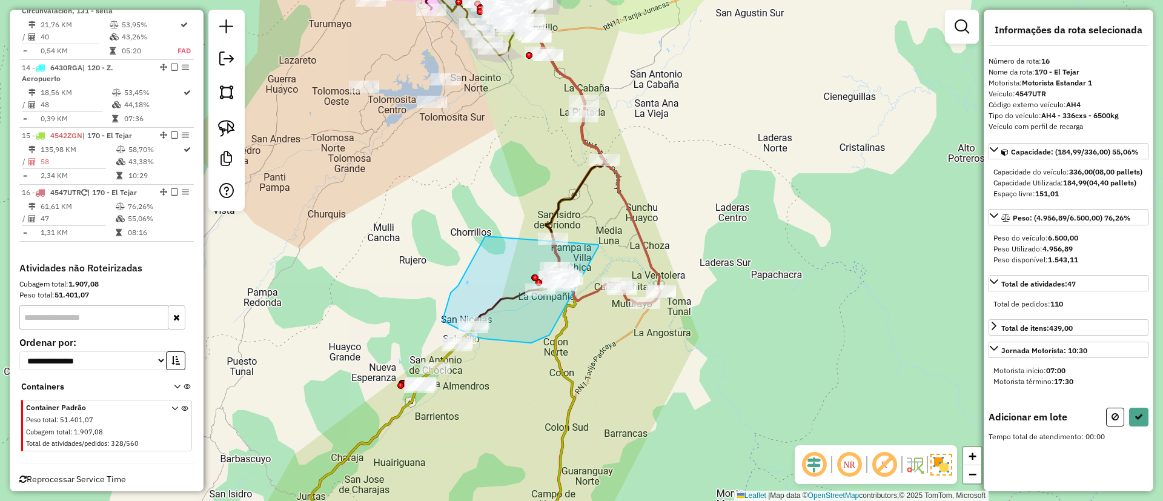
drag, startPoint x: 454, startPoint y: 289, endPoint x: 598, endPoint y: 244, distance: 151.0
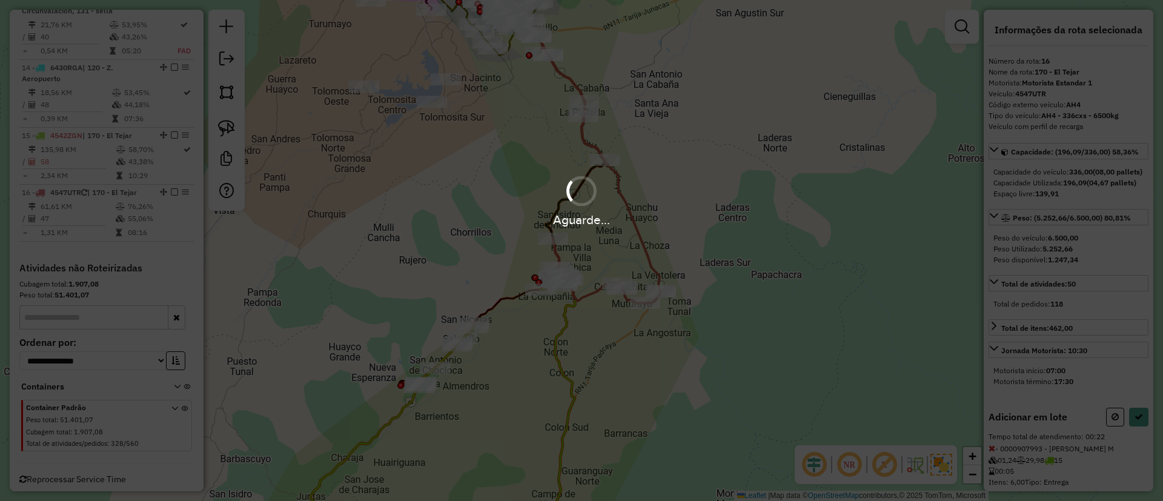
select select "**********"
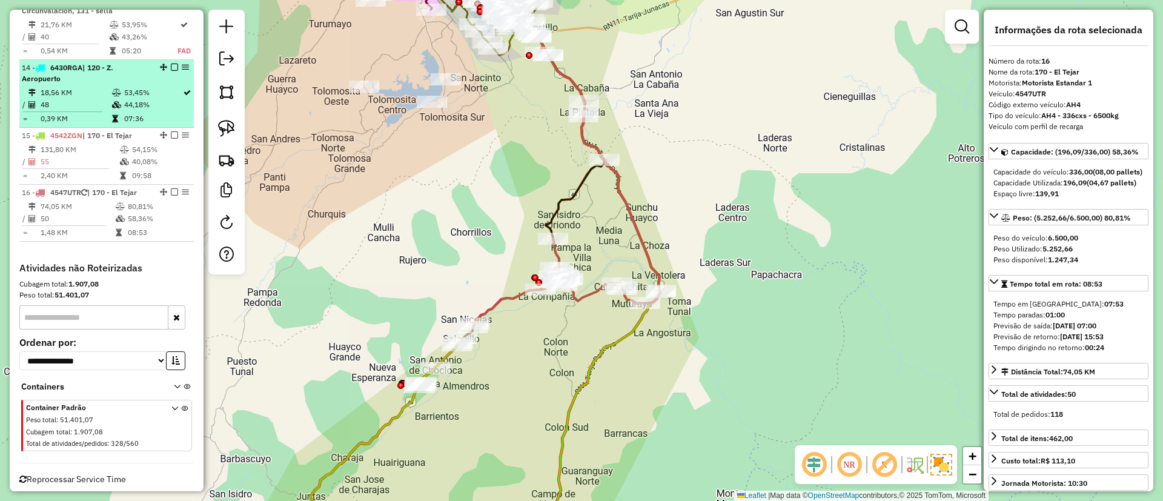
click at [171, 131] on em at bounding box center [174, 134] width 7 height 7
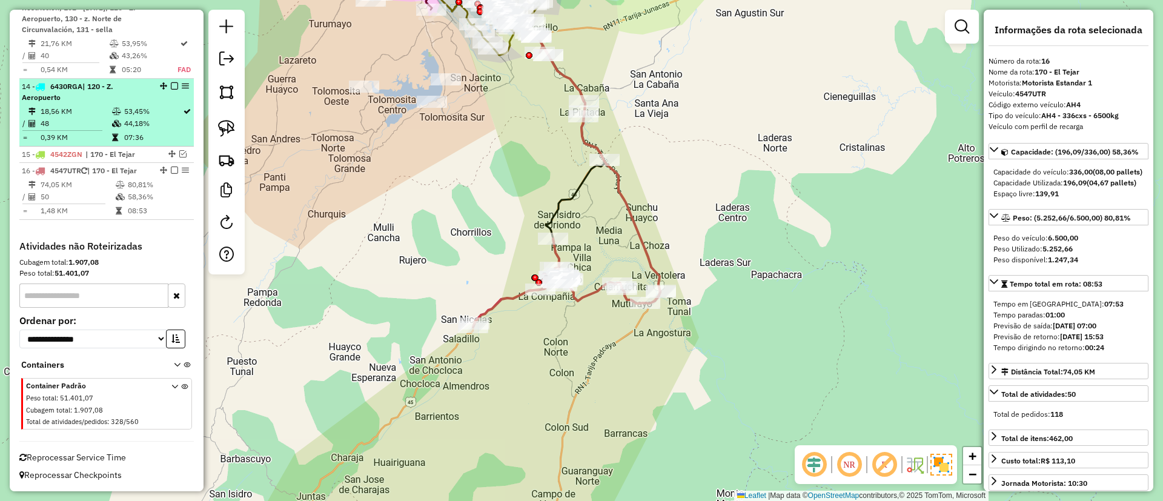
scroll to position [1290, 0]
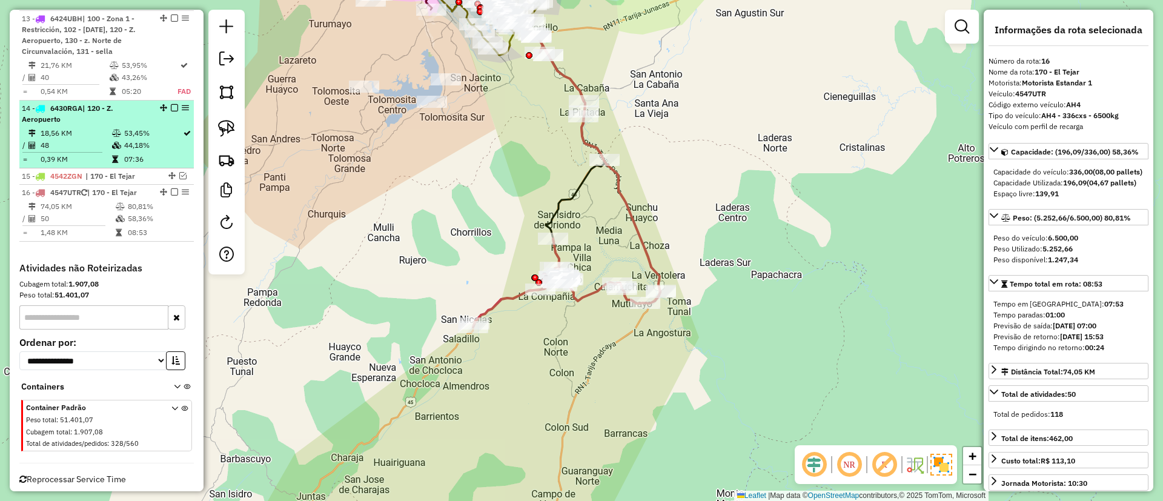
click at [173, 188] on em at bounding box center [174, 191] width 7 height 7
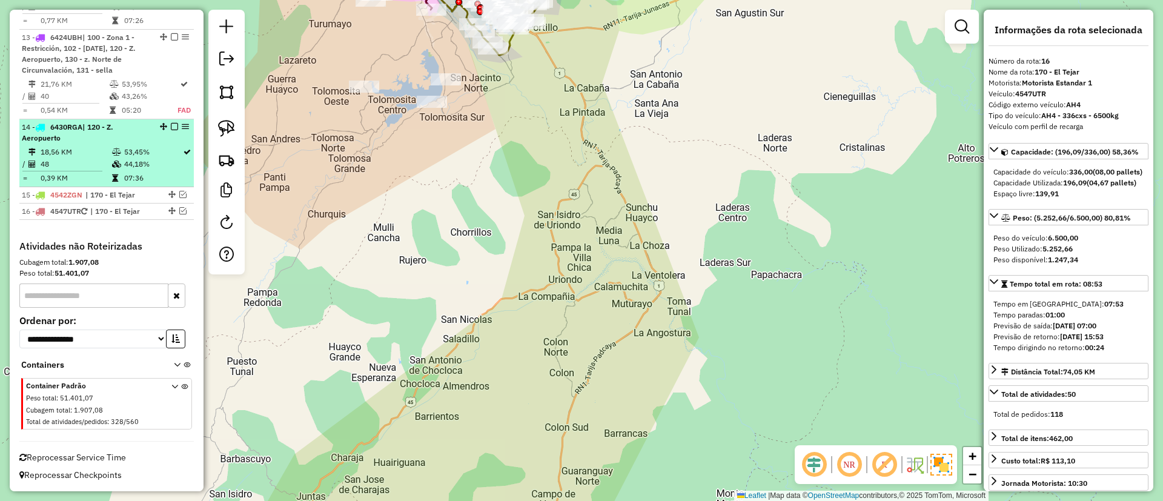
scroll to position [1250, 0]
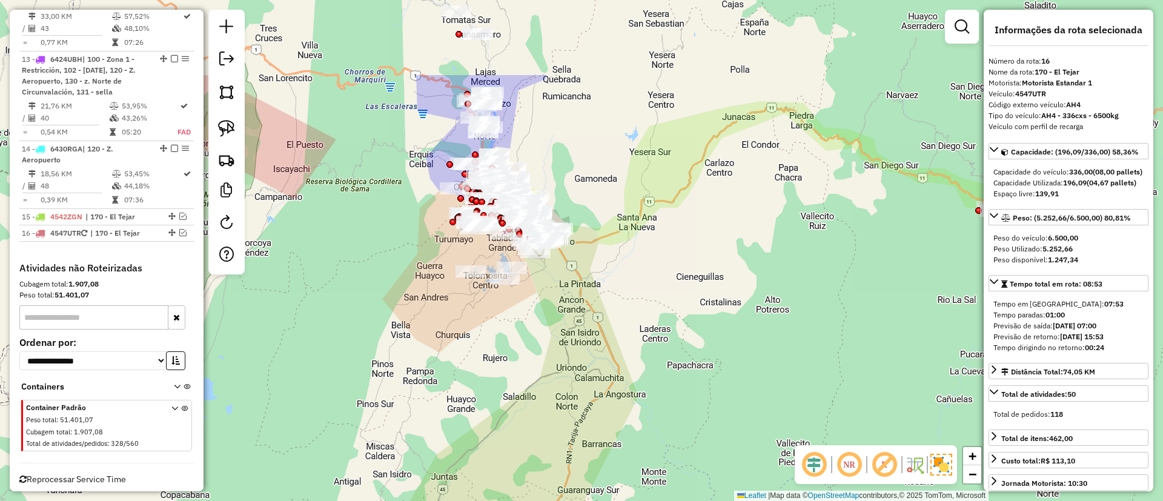
drag, startPoint x: 523, startPoint y: 191, endPoint x: 427, endPoint y: 168, distance: 98.9
click at [583, 403] on div "Janela de atendimento Grade de atendimento Capacidade Transportadoras Veículos …" at bounding box center [581, 250] width 1163 height 501
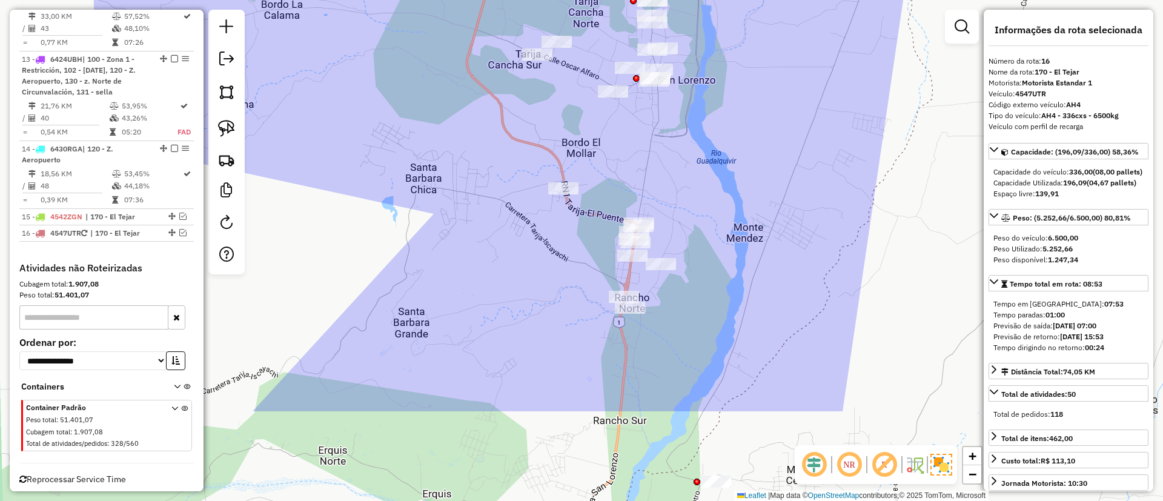
drag, startPoint x: 537, startPoint y: 293, endPoint x: 570, endPoint y: 253, distance: 52.0
click at [405, 56] on div "Janela de atendimento Grade de atendimento Capacidade Transportadoras Veículos …" at bounding box center [581, 250] width 1163 height 501
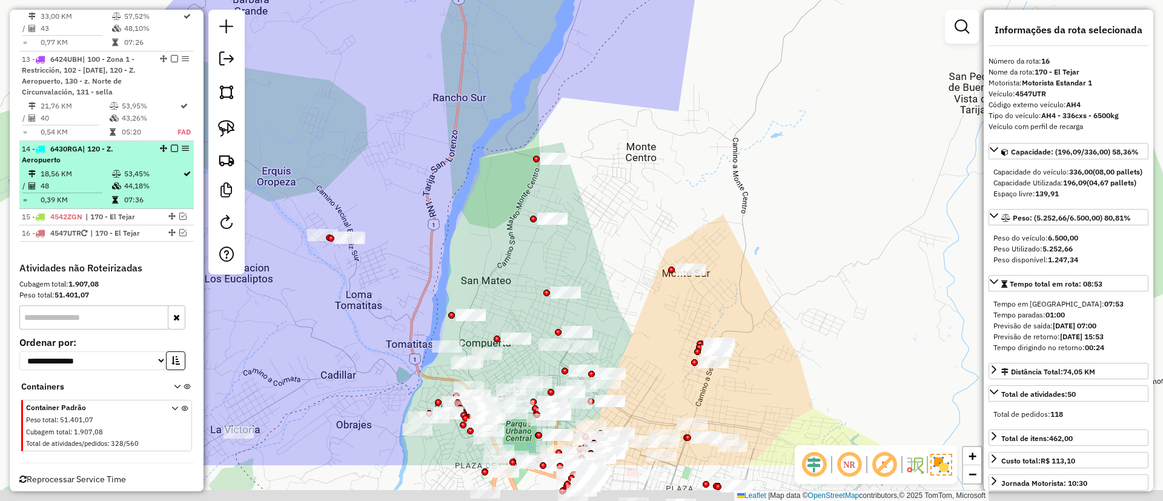
drag, startPoint x: 558, startPoint y: 258, endPoint x: 131, endPoint y: 161, distance: 438.0
click at [551, 242] on div "Janela de atendimento Grade de atendimento Capacidade Transportadoras Veículos …" at bounding box center [581, 250] width 1163 height 501
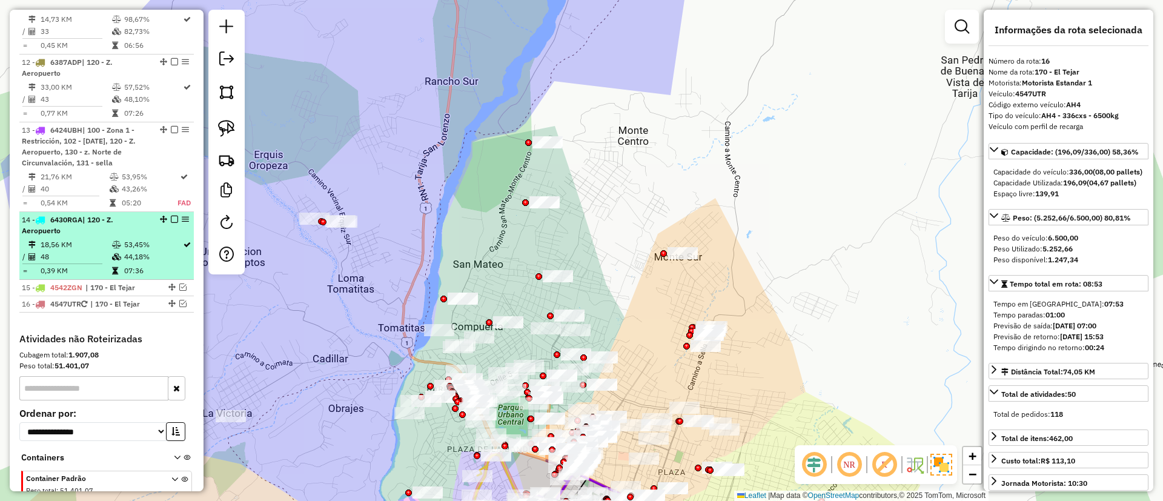
scroll to position [1159, 0]
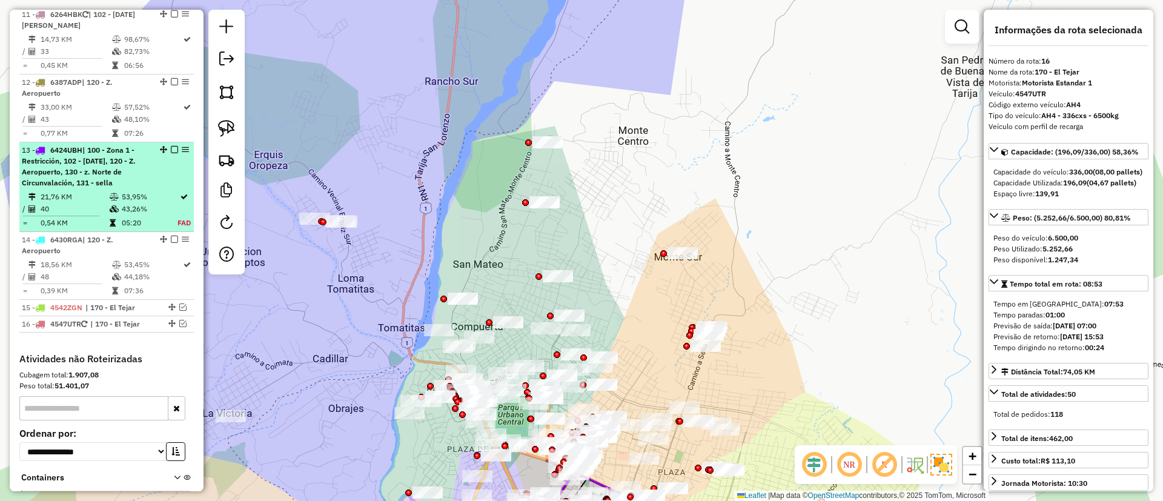
click at [150, 168] on li "13 - 6424UBH | 100 - Zona 1 - Restricción, 102 - 4 de Julio, 120 - Z. Aeropuert…" at bounding box center [106, 187] width 174 height 90
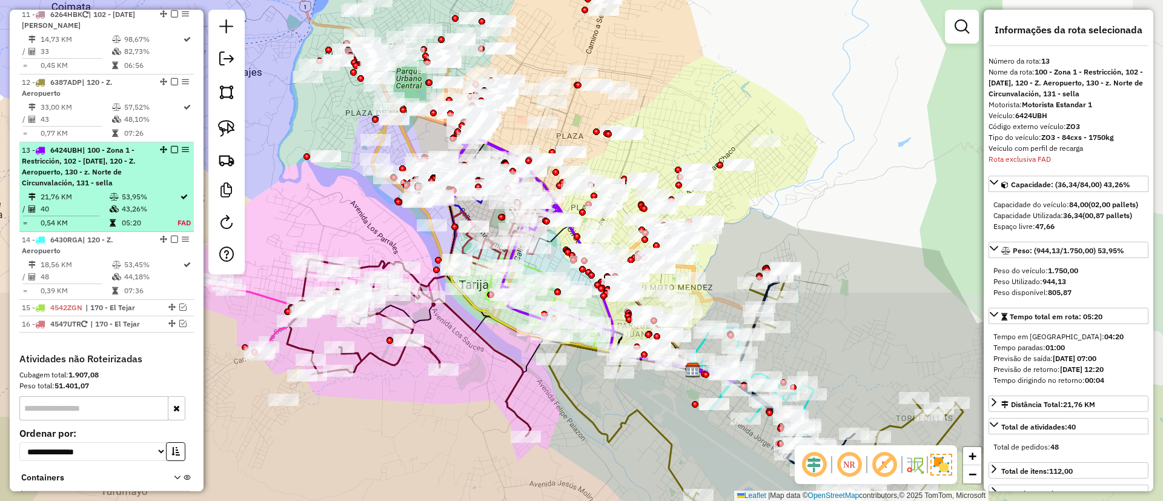
scroll to position [1250, 0]
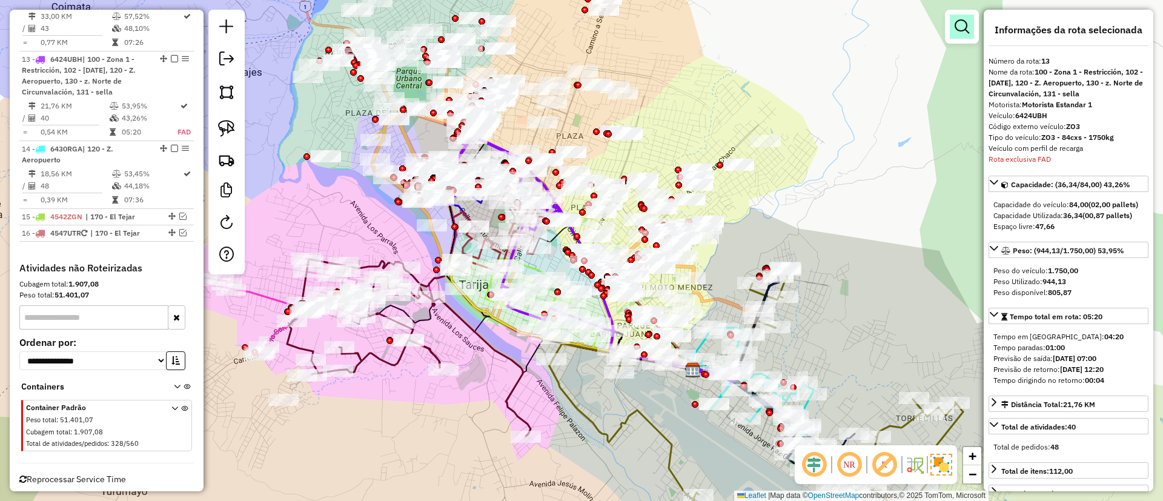
click at [955, 21] on em at bounding box center [962, 26] width 15 height 15
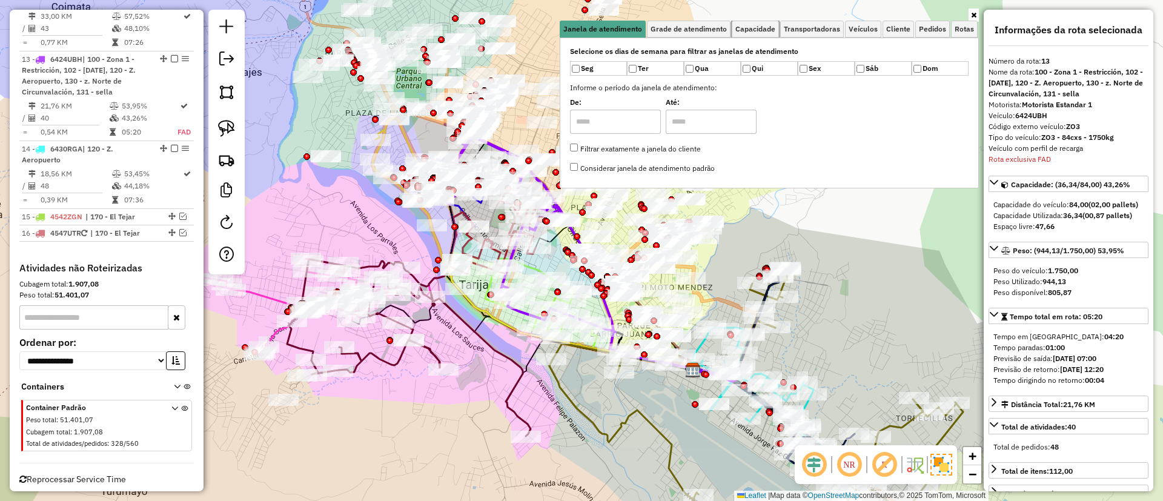
click at [767, 27] on span "Capacidade" at bounding box center [755, 28] width 40 height 7
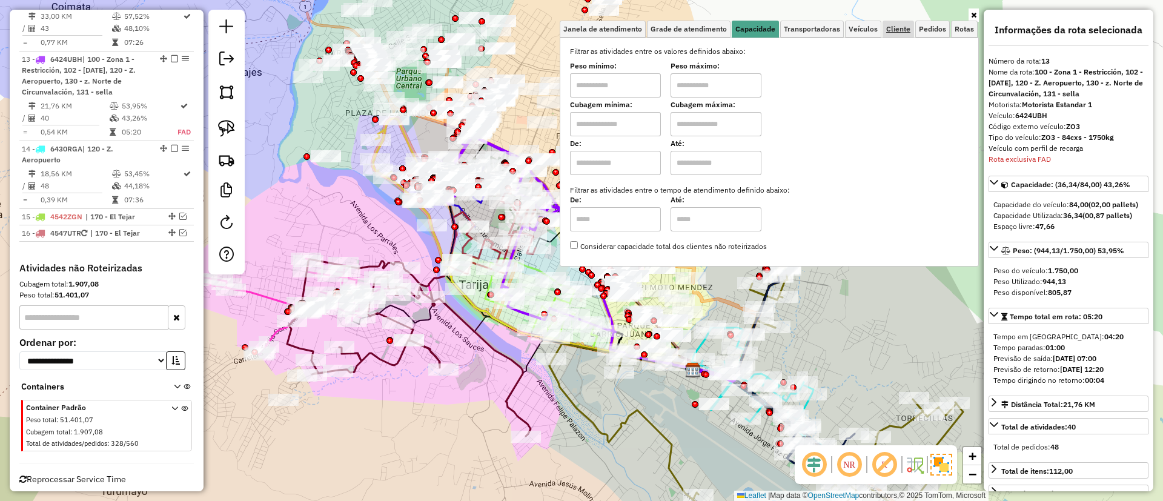
click at [899, 22] on div "Janela de atendimento Grade de atendimento Capacidade Transportadoras Veículos …" at bounding box center [769, 138] width 419 height 257
click at [899, 28] on span "Cliente" at bounding box center [898, 28] width 24 height 7
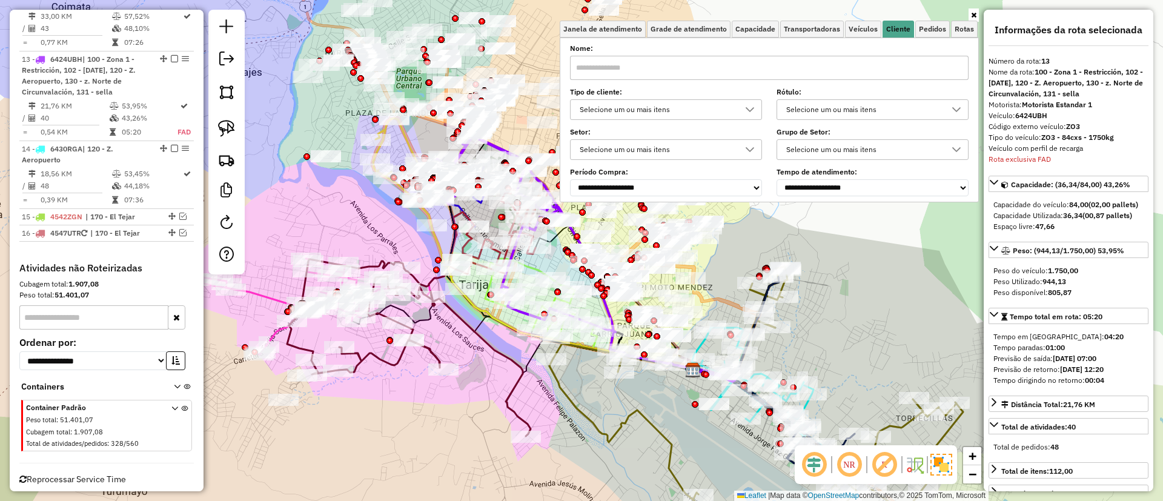
click at [622, 113] on div "Selecione um ou mais itens" at bounding box center [656, 109] width 163 height 19
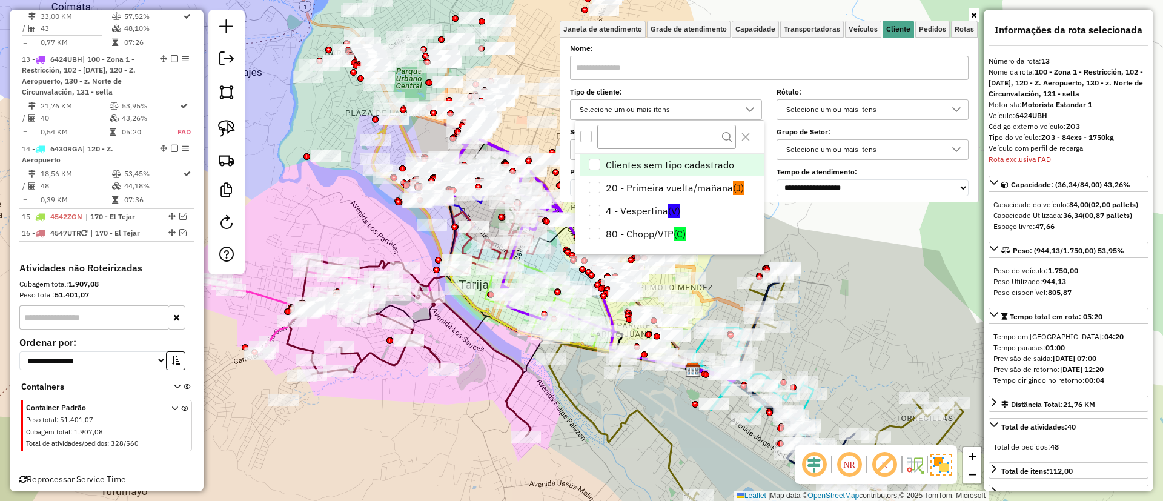
scroll to position [7, 42]
click at [645, 207] on li "4 - Vespertina (V)" at bounding box center [672, 210] width 184 height 23
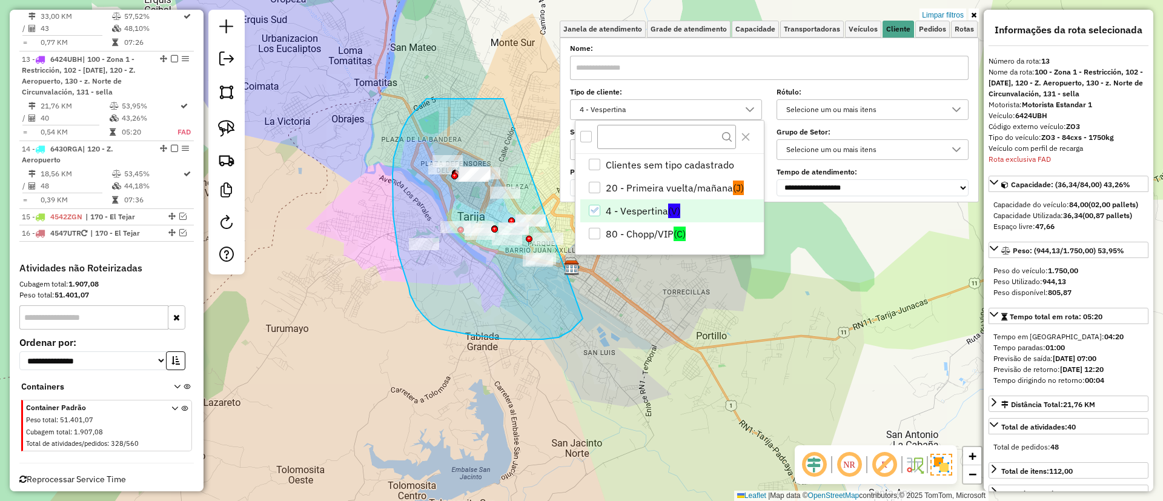
drag, startPoint x: 503, startPoint y: 99, endPoint x: 594, endPoint y: 280, distance: 201.8
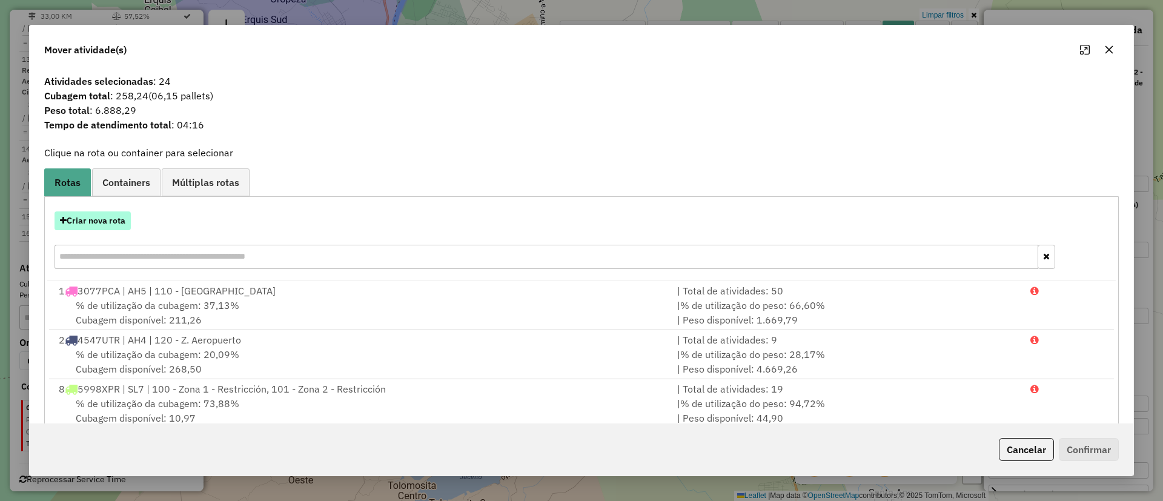
click at [114, 228] on button "Criar nova rota" at bounding box center [93, 220] width 76 height 19
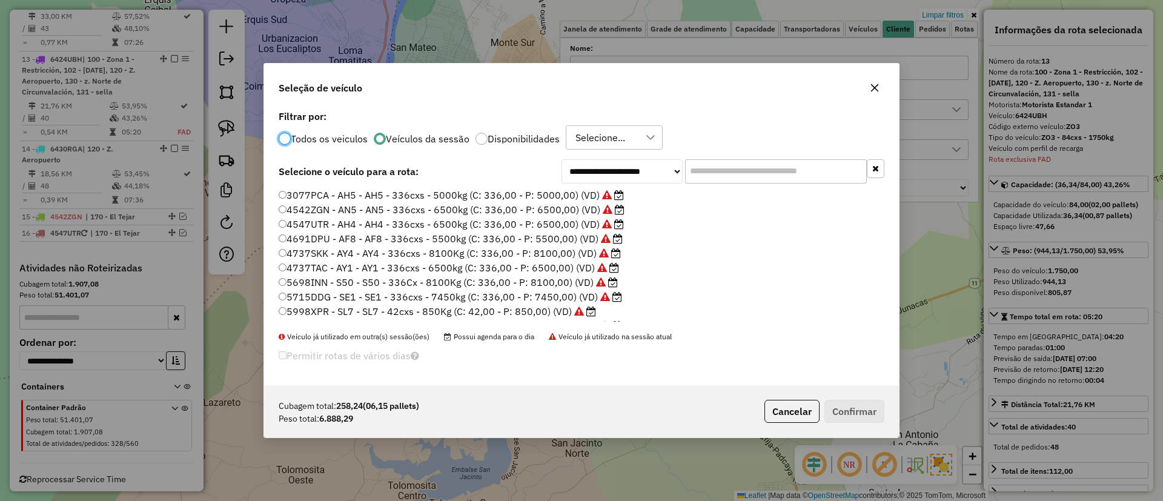
scroll to position [56, 0]
click at [516, 272] on label "6264HBK - AZ5 - AZ5 - 336cxs - 7500kg (C: 336,00 - P: 7500,00) (VD)" at bounding box center [450, 270] width 343 height 15
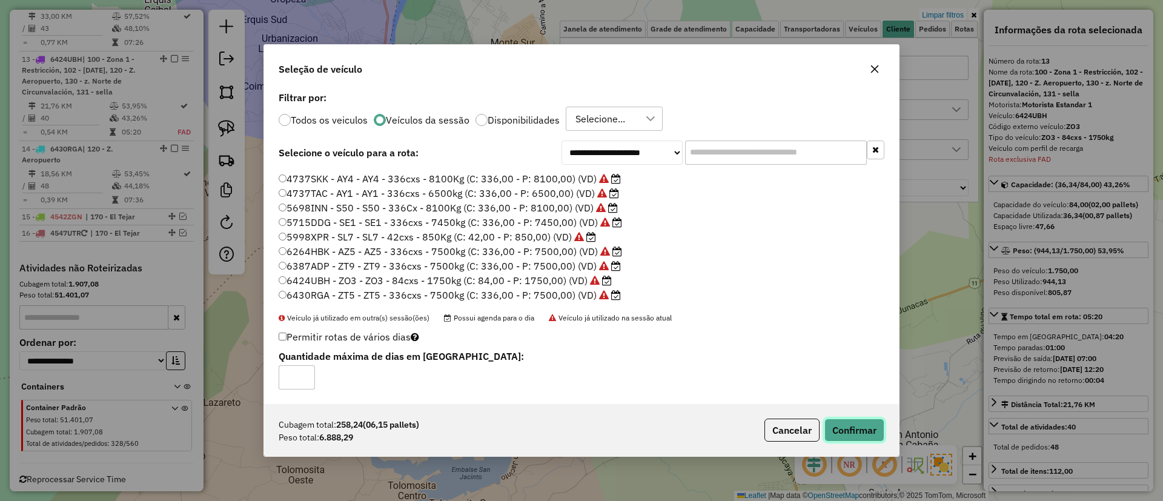
click at [826, 428] on button "Confirmar" at bounding box center [854, 430] width 60 height 23
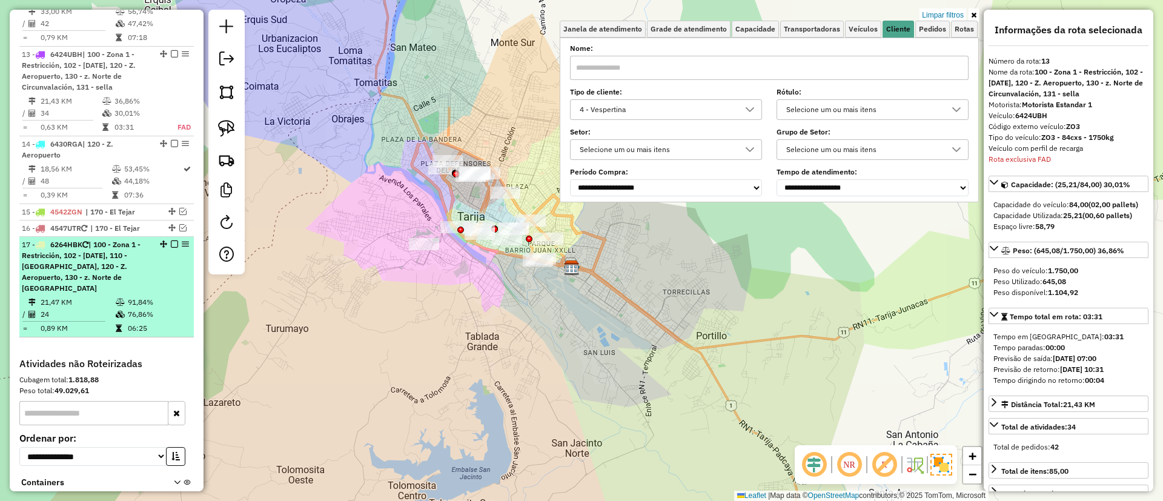
scroll to position [1269, 0]
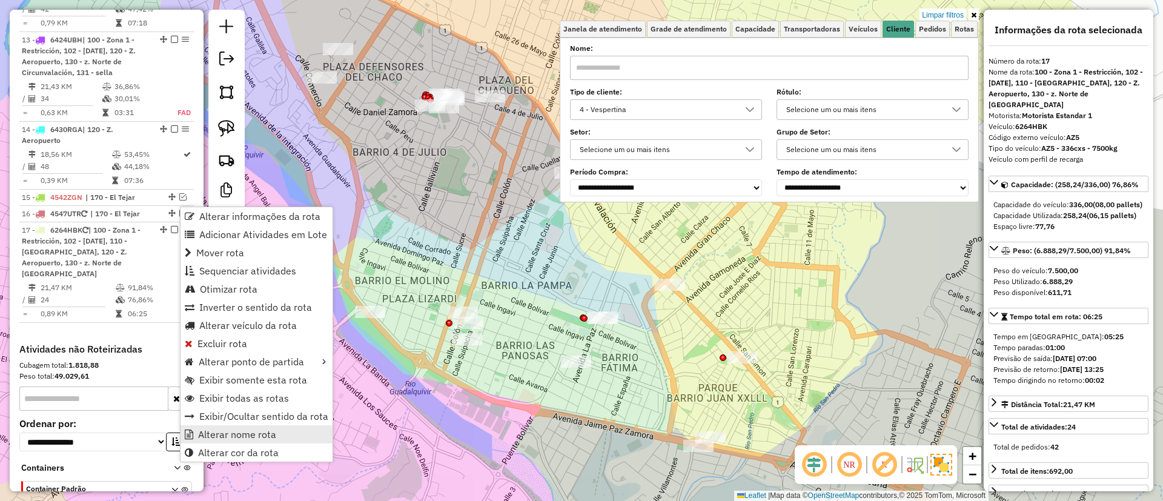
click at [251, 434] on span "Alterar nome rota" at bounding box center [237, 434] width 78 height 10
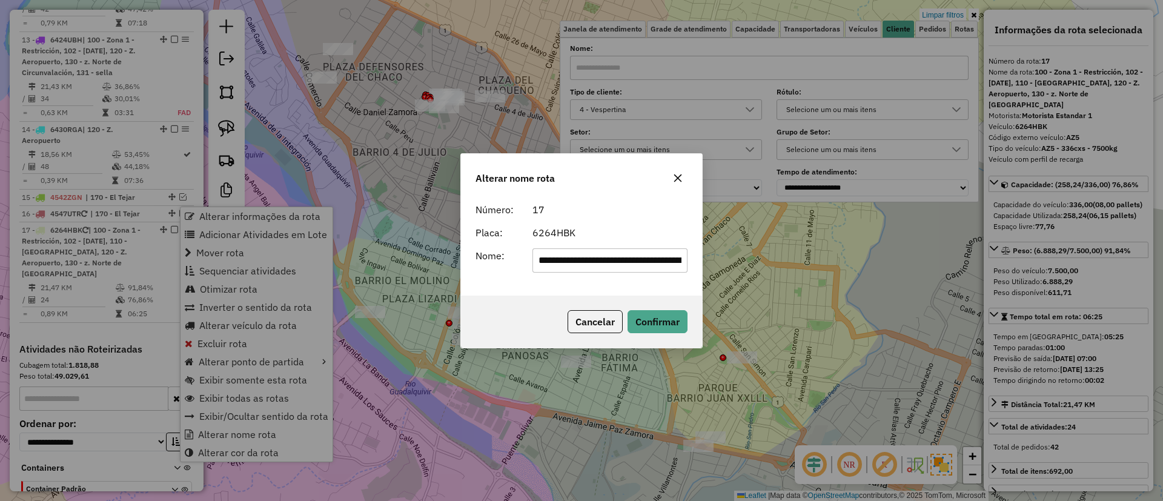
scroll to position [0, 387]
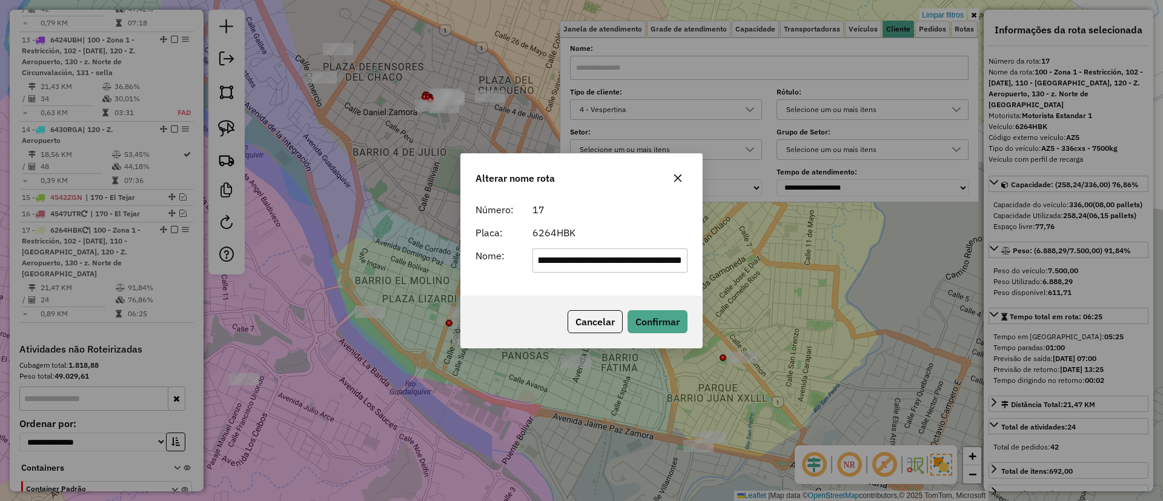
click at [583, 258] on input "**********" at bounding box center [610, 260] width 156 height 24
type input "*"
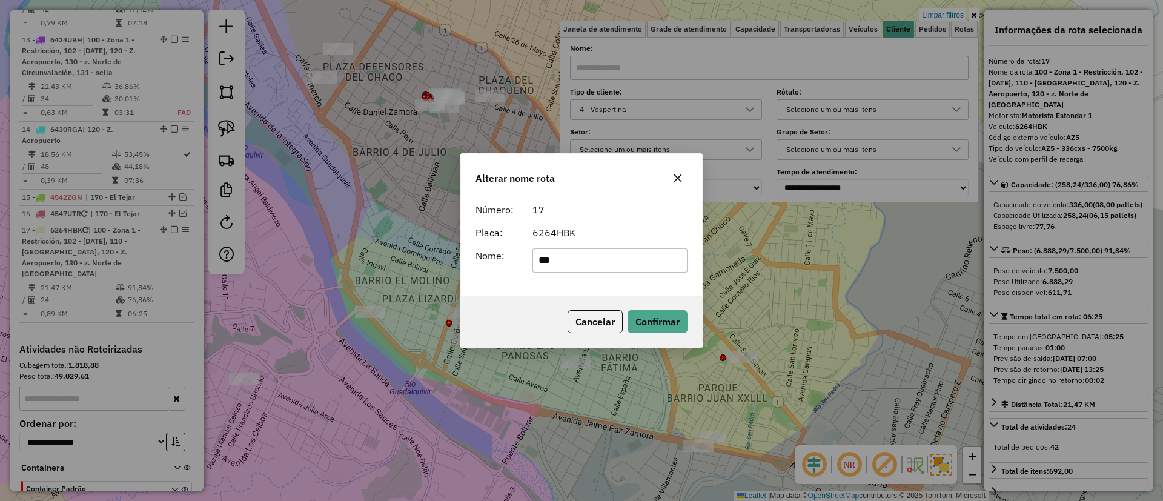
type input "**********"
click at [643, 317] on button "Confirmar" at bounding box center [657, 321] width 60 height 23
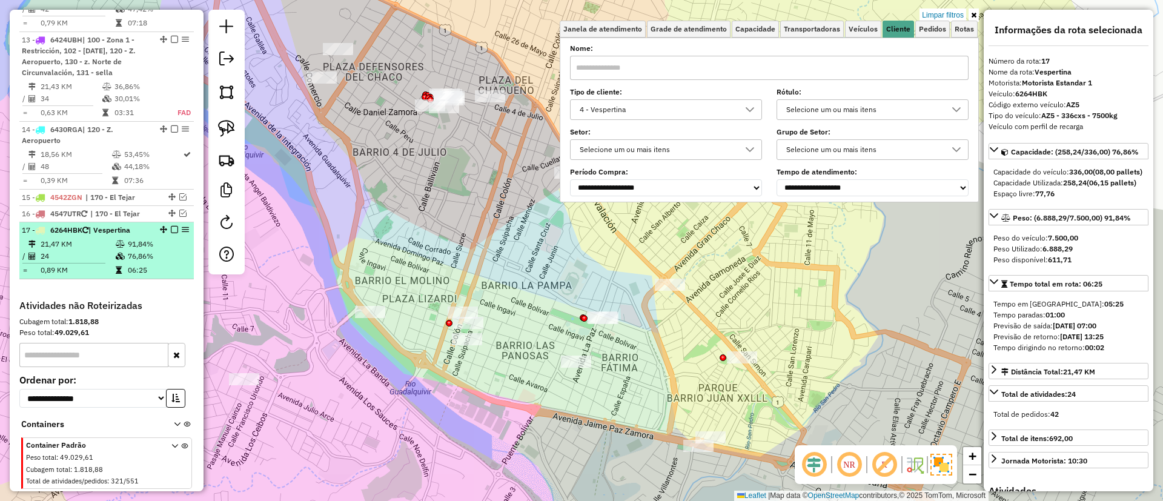
click at [171, 226] on em at bounding box center [174, 229] width 7 height 7
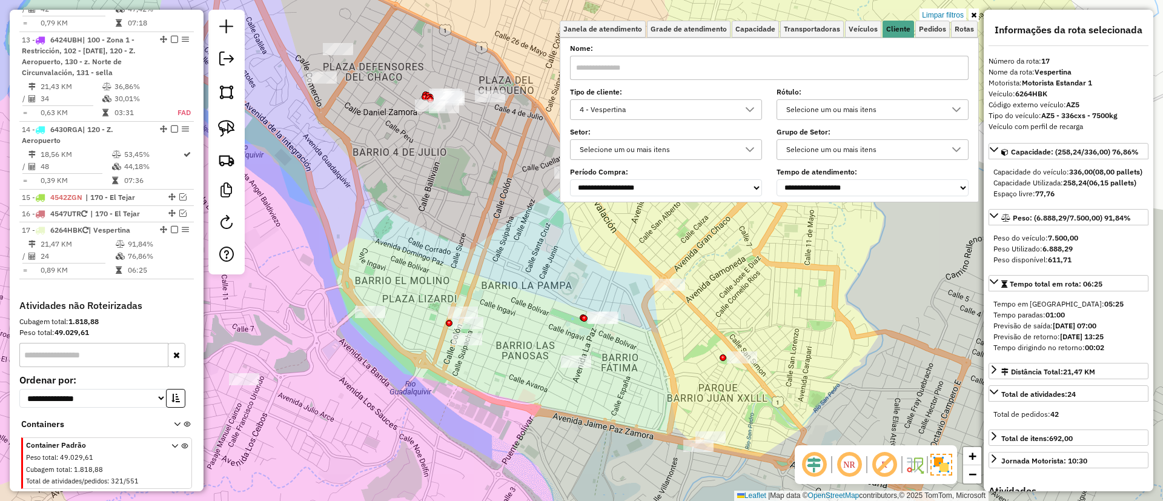
scroll to position [1266, 0]
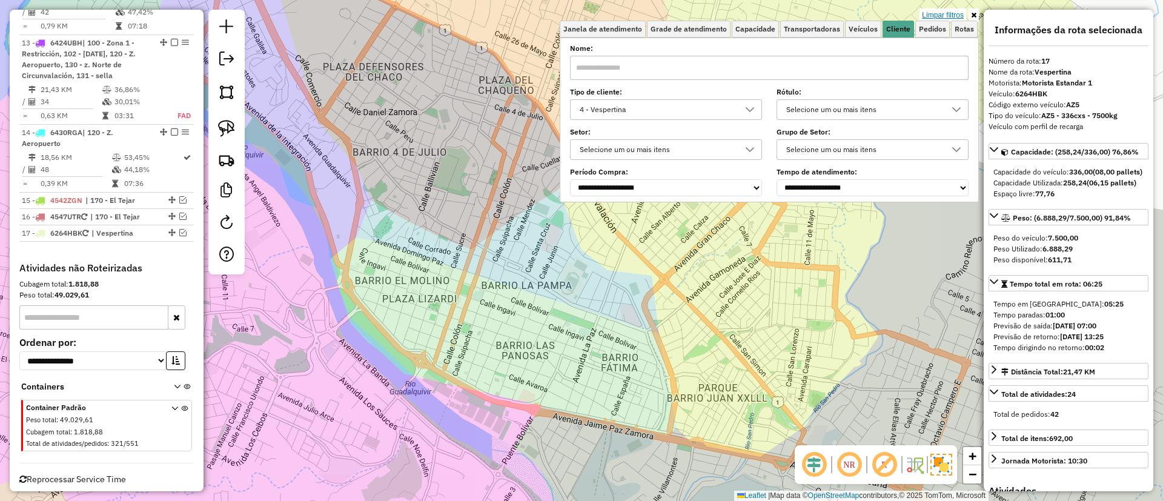
click at [944, 11] on link "Limpar filtros" at bounding box center [942, 14] width 47 height 13
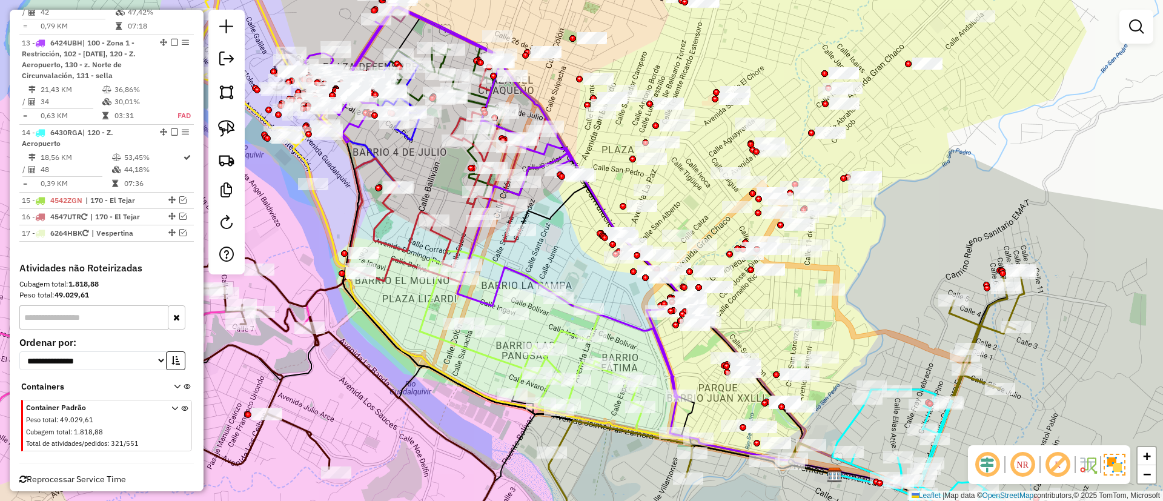
click at [1132, 25] on em at bounding box center [1136, 26] width 15 height 15
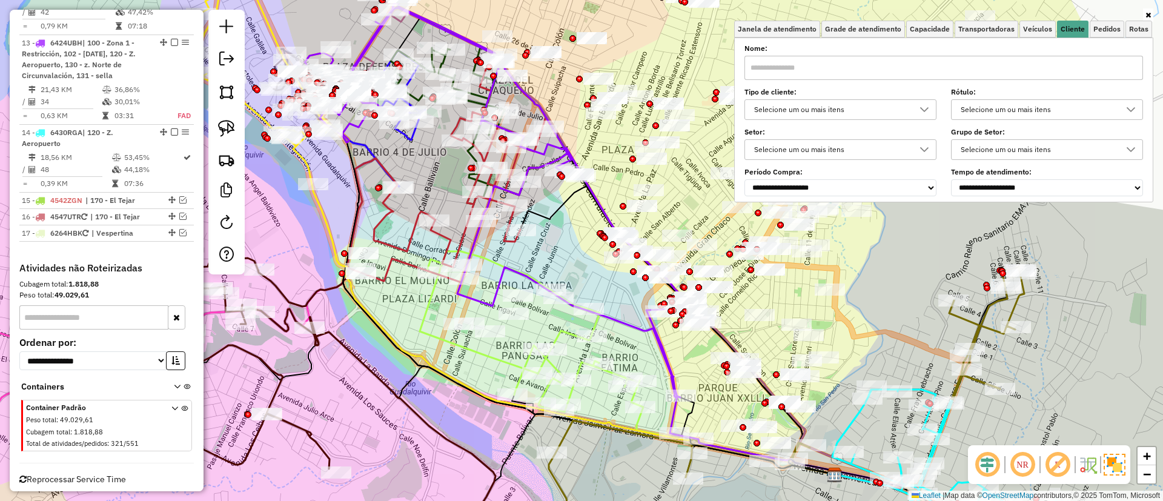
click at [925, 38] on div "Selecione os dias de semana para filtrar as janelas de atendimento Seg Ter Qua …" at bounding box center [943, 120] width 419 height 165
click at [929, 30] on span "Capacidade" at bounding box center [930, 28] width 40 height 7
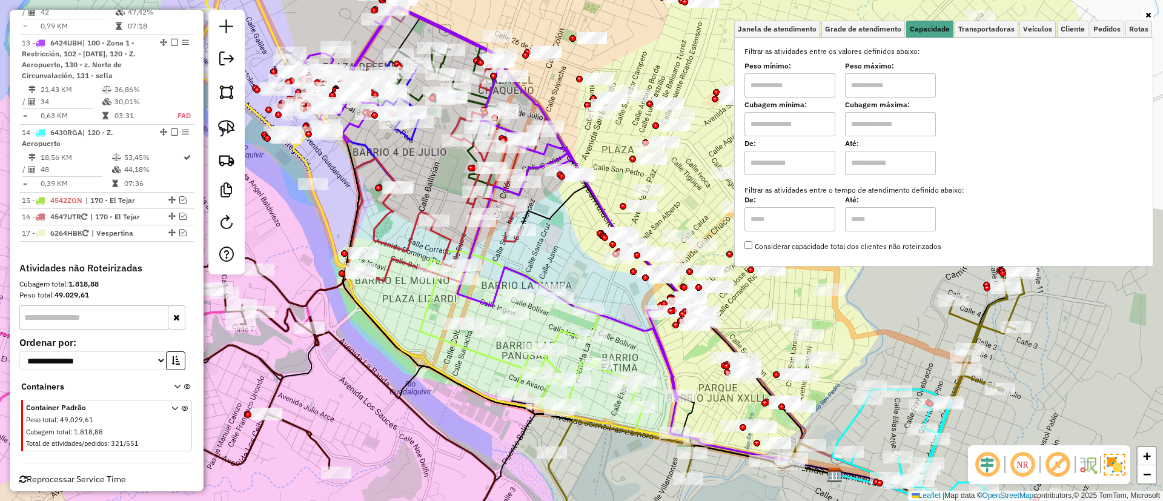
click at [776, 156] on input "text" at bounding box center [789, 163] width 91 height 24
type input "****"
click at [884, 149] on div "Até:" at bounding box center [890, 158] width 91 height 34
click at [884, 162] on input "text" at bounding box center [890, 163] width 91 height 24
type input "****"
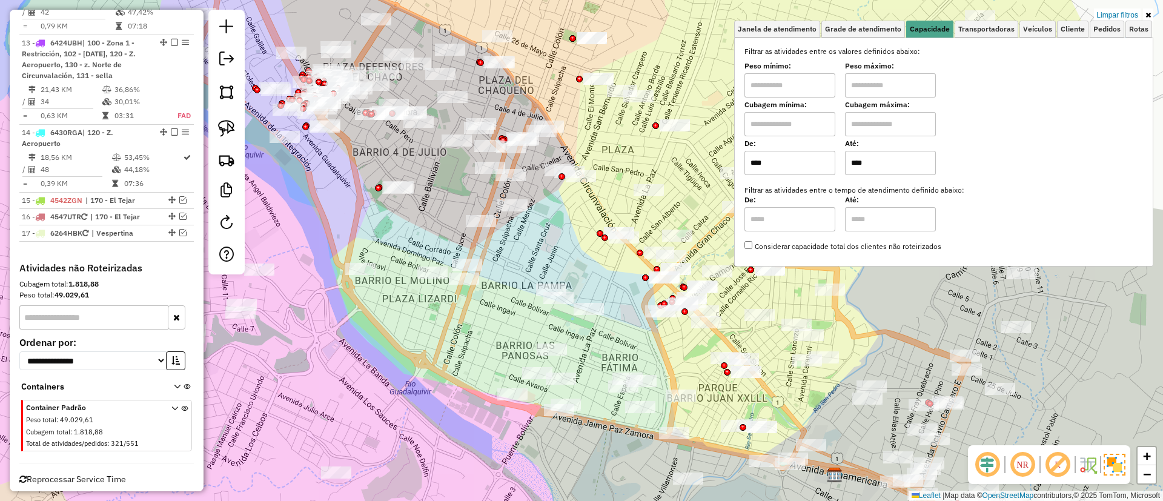
click at [1149, 13] on icon at bounding box center [1147, 15] width 5 height 7
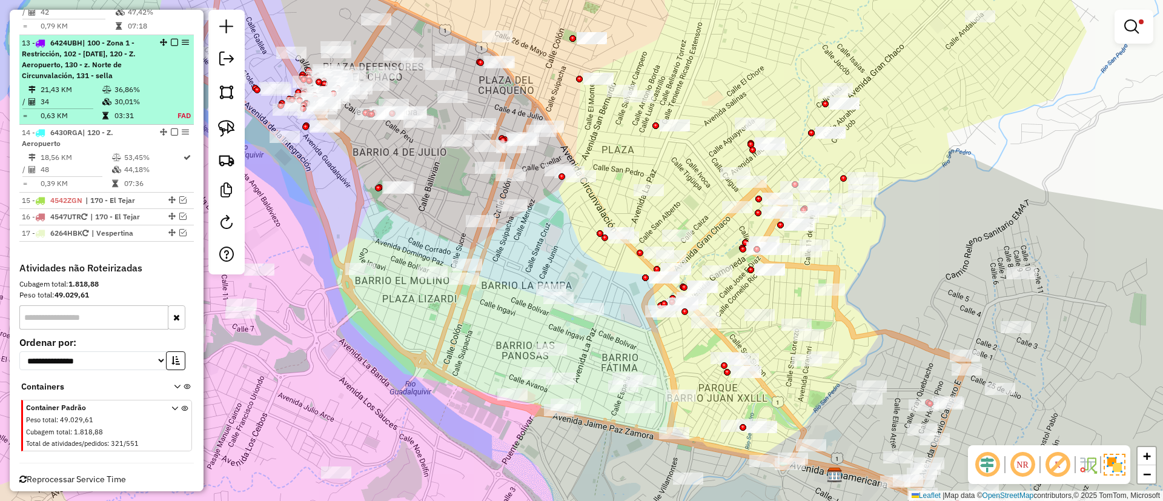
click at [105, 98] on icon at bounding box center [106, 101] width 9 height 7
select select "**********"
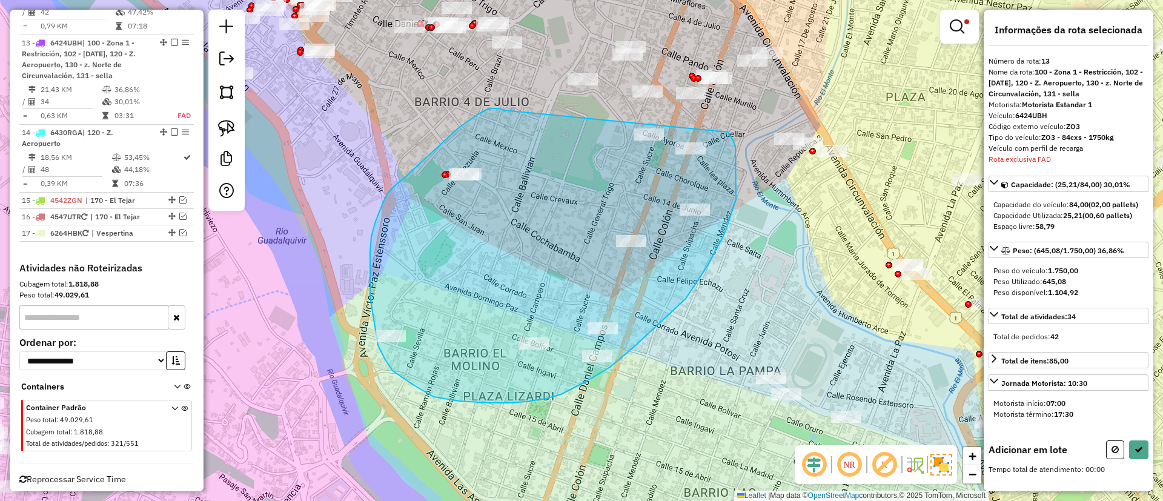
drag, startPoint x: 478, startPoint y: 114, endPoint x: 721, endPoint y: 124, distance: 243.1
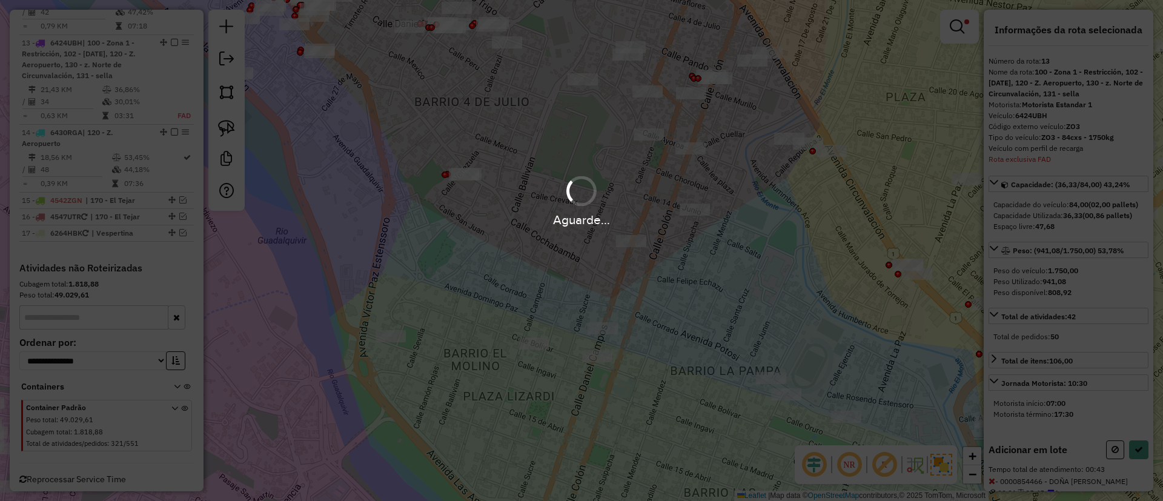
select select "**********"
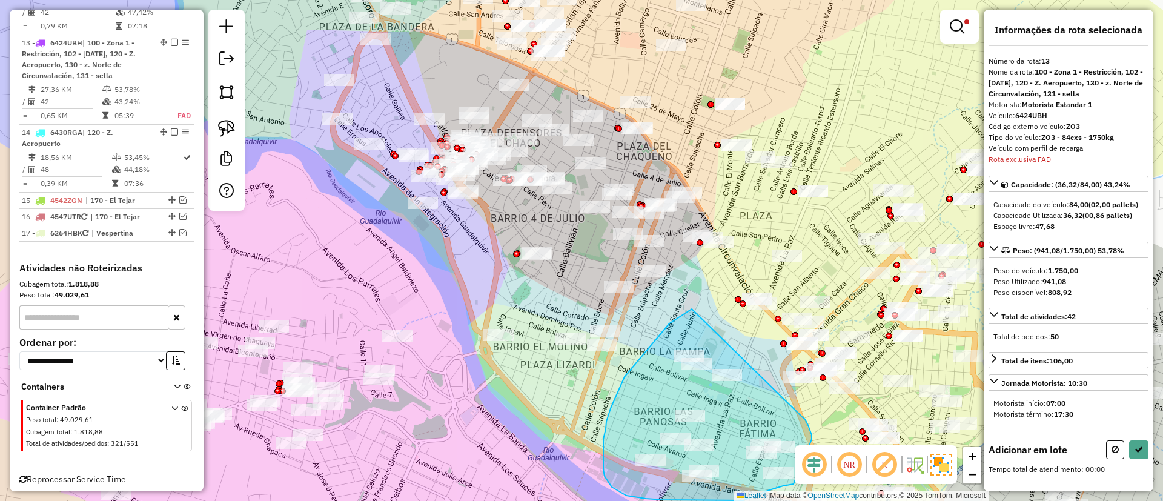
drag, startPoint x: 688, startPoint y: 312, endPoint x: 795, endPoint y: 410, distance: 144.9
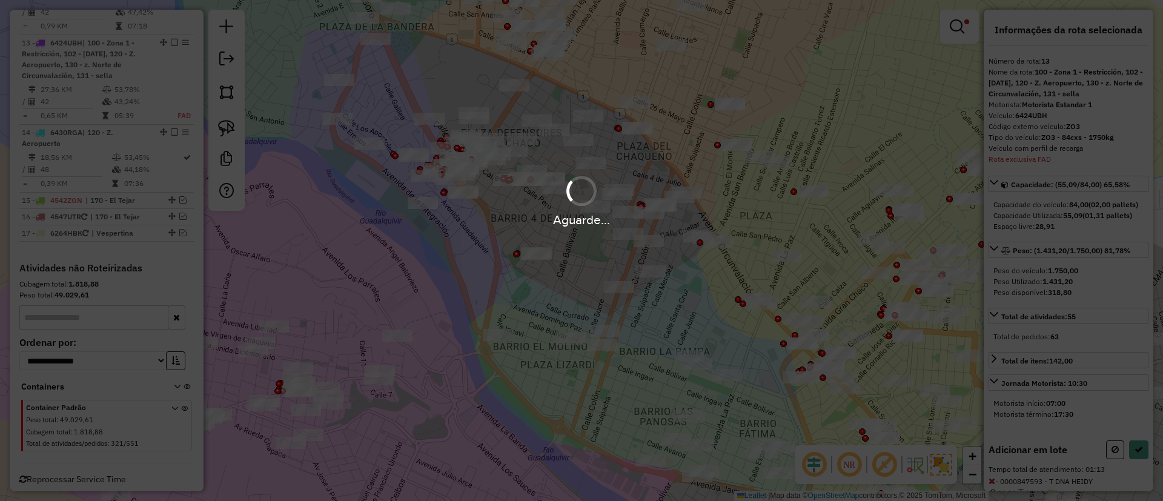
select select "**********"
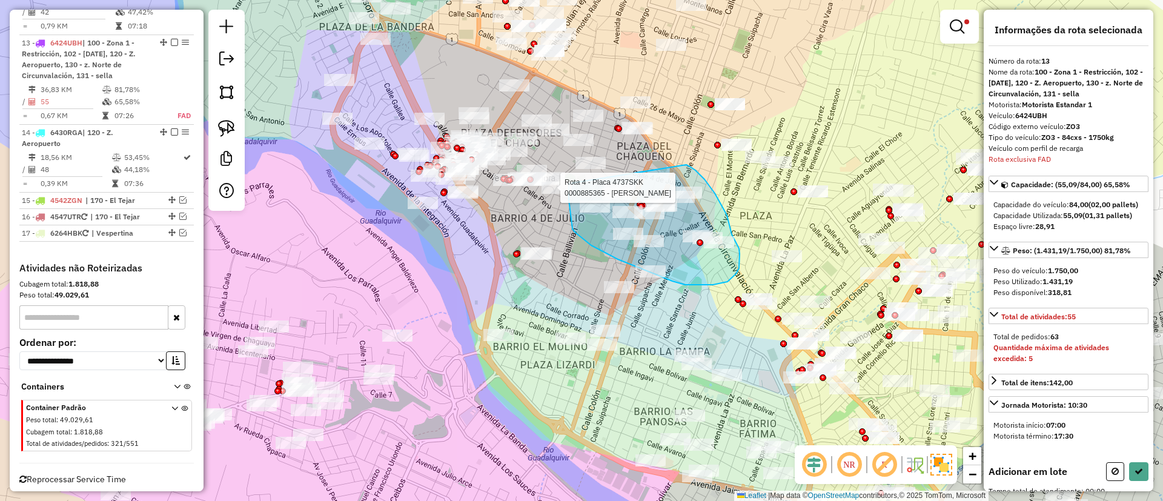
click at [569, 184] on div "Rota 4 - Placa 4737SKK 0000885365 - INES TRUJILLO Limpar filtros Janela de aten…" at bounding box center [581, 250] width 1163 height 501
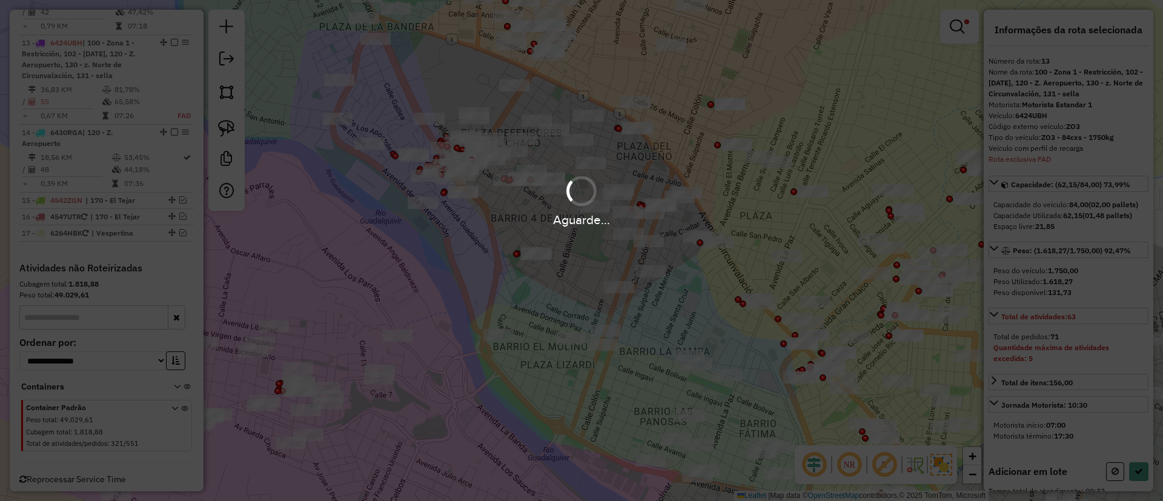
select select "**********"
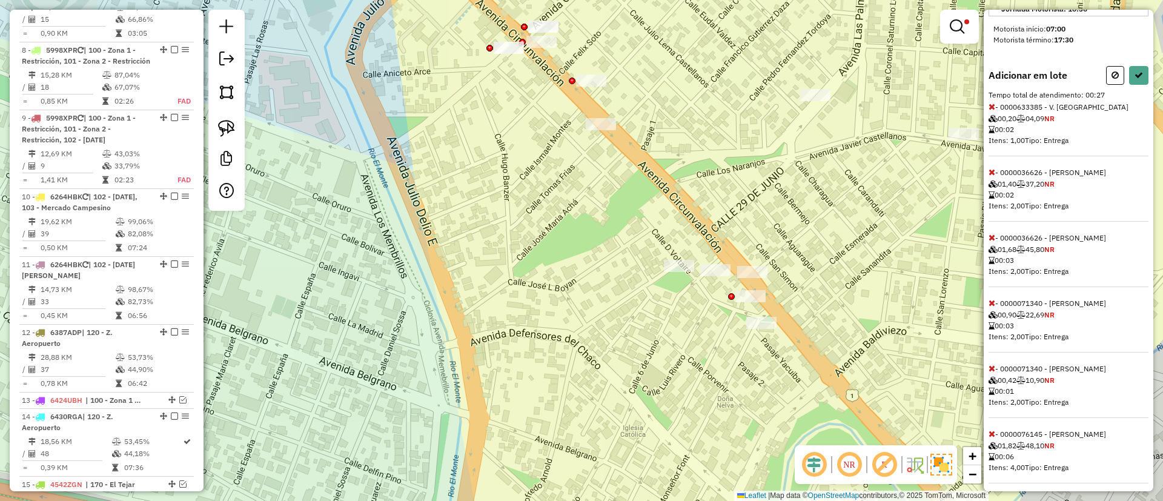
scroll to position [446, 0]
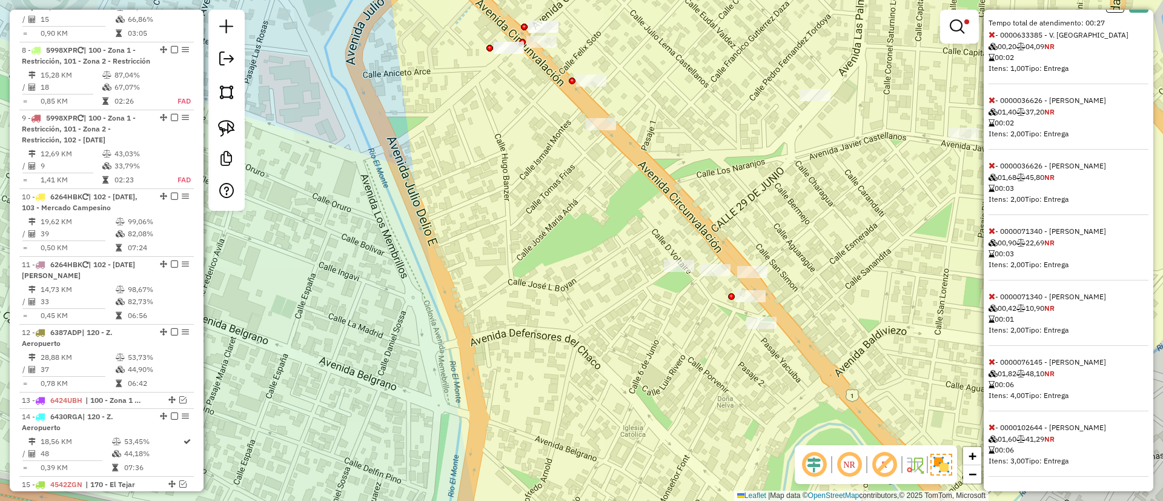
click at [993, 366] on span at bounding box center [991, 361] width 7 height 11
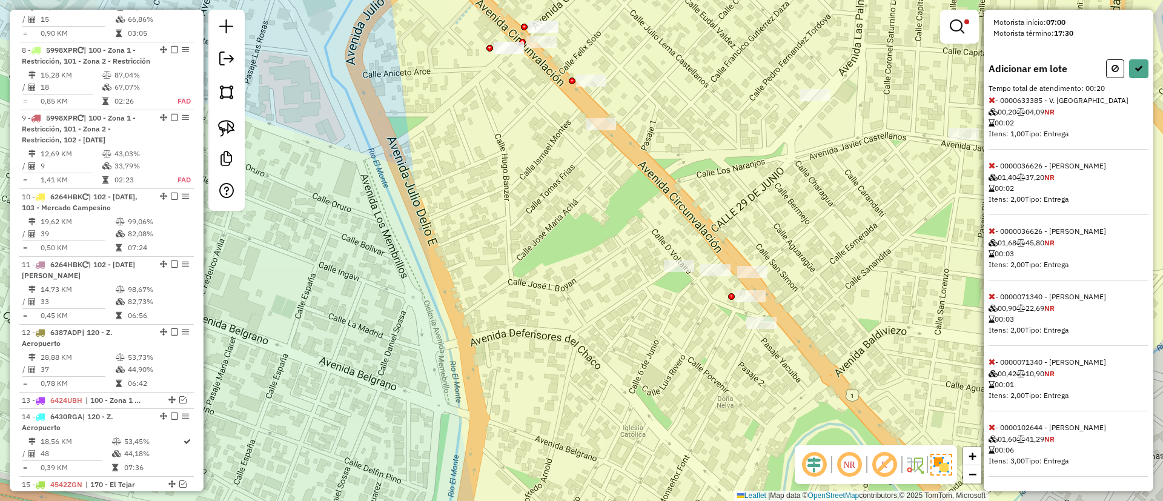
scroll to position [381, 0]
click at [989, 424] on icon at bounding box center [991, 427] width 7 height 8
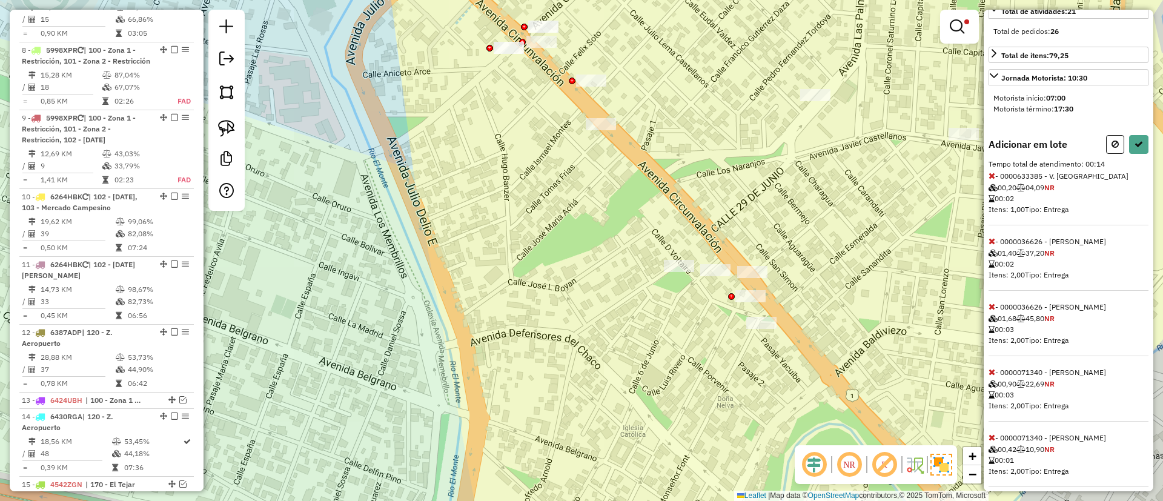
scroll to position [316, 0]
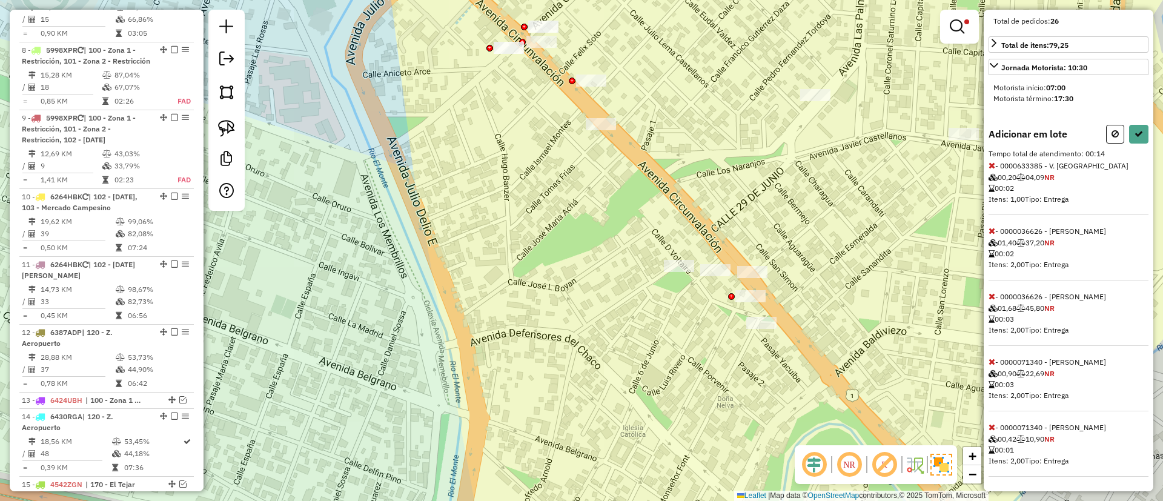
click at [997, 423] on span "- 0000071340 - [PERSON_NAME] 00,42 10,90 NR 00:01 Itens: 2,00 Tipo: Entrega" at bounding box center [1068, 450] width 160 height 54
select select "**********"
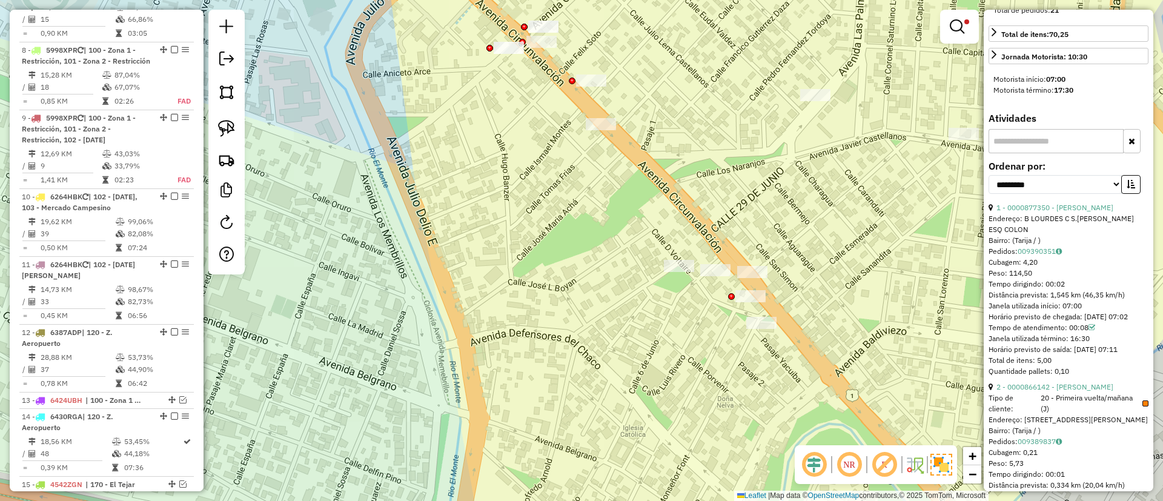
scroll to position [0, 0]
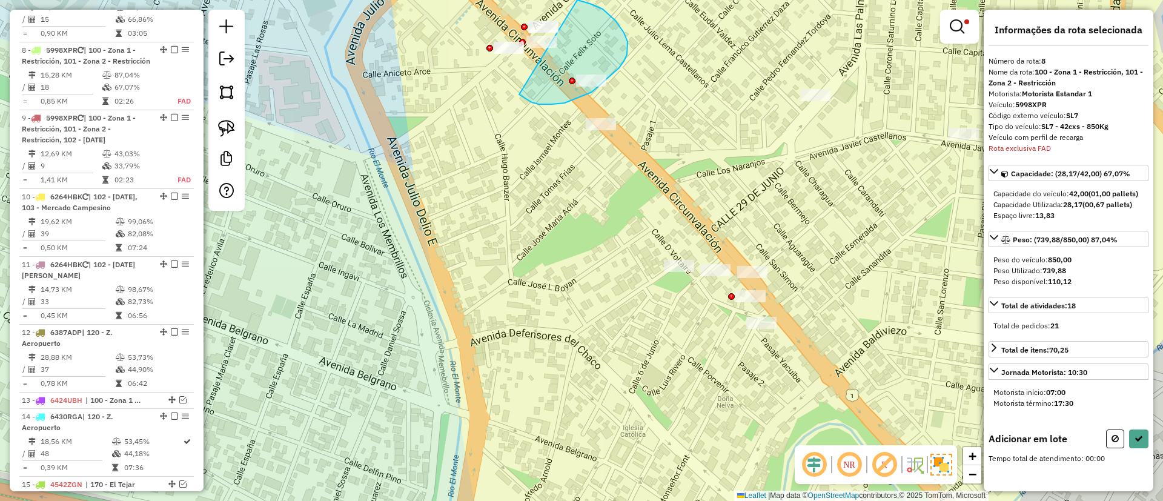
drag, startPoint x: 529, startPoint y: 101, endPoint x: 505, endPoint y: -2, distance: 105.1
click at [505, 0] on html "Aguarde... Pop-up bloqueado! Seu navegador bloqueou automáticamente a abertura …" at bounding box center [581, 250] width 1163 height 501
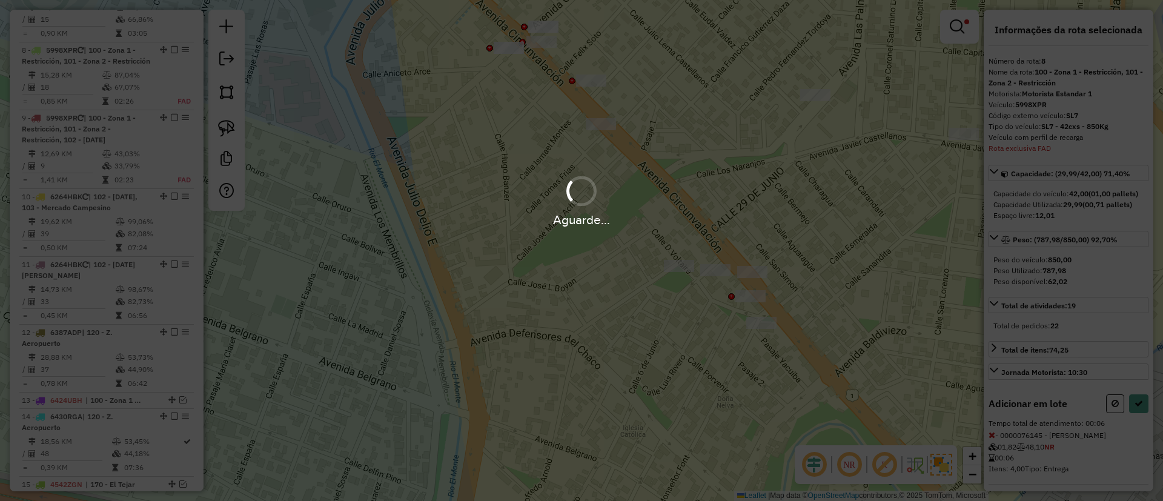
select select "**********"
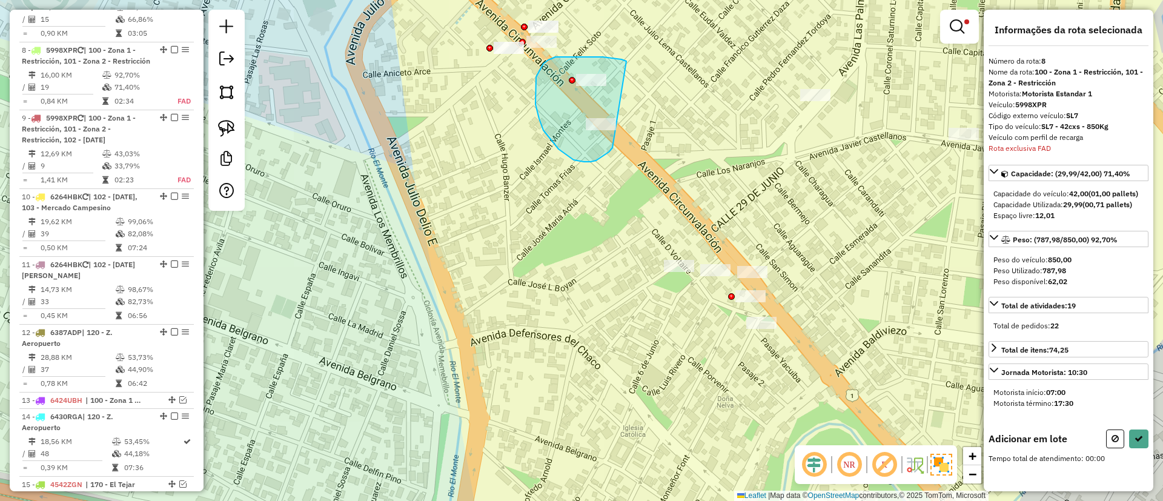
drag, startPoint x: 608, startPoint y: 58, endPoint x: 615, endPoint y: 140, distance: 82.7
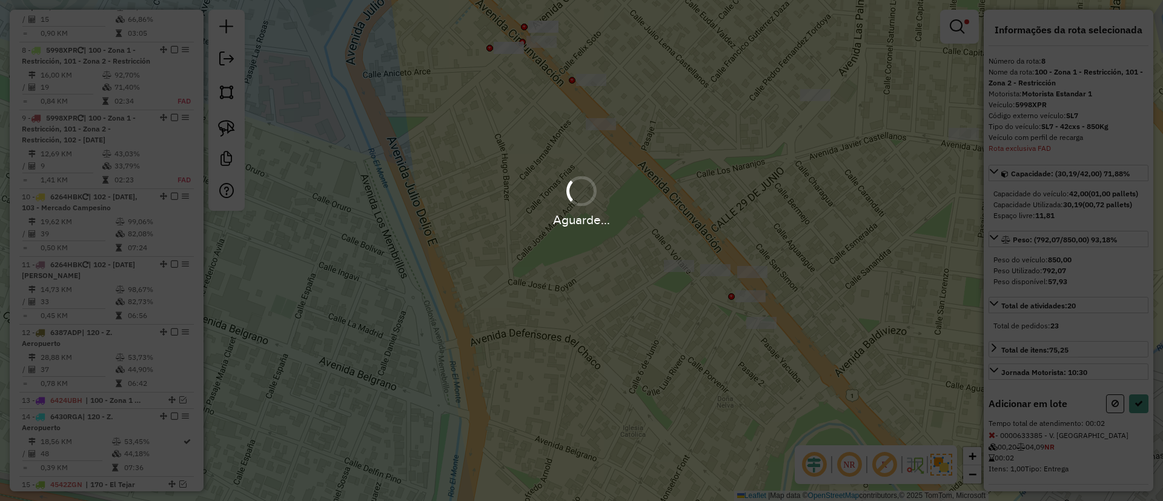
select select "**********"
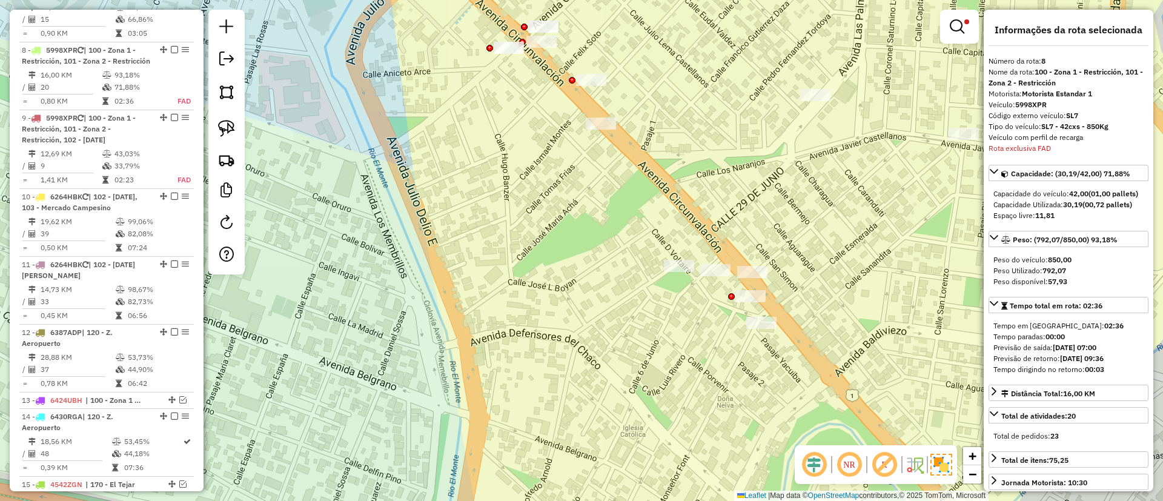
click at [171, 46] on em at bounding box center [174, 49] width 7 height 7
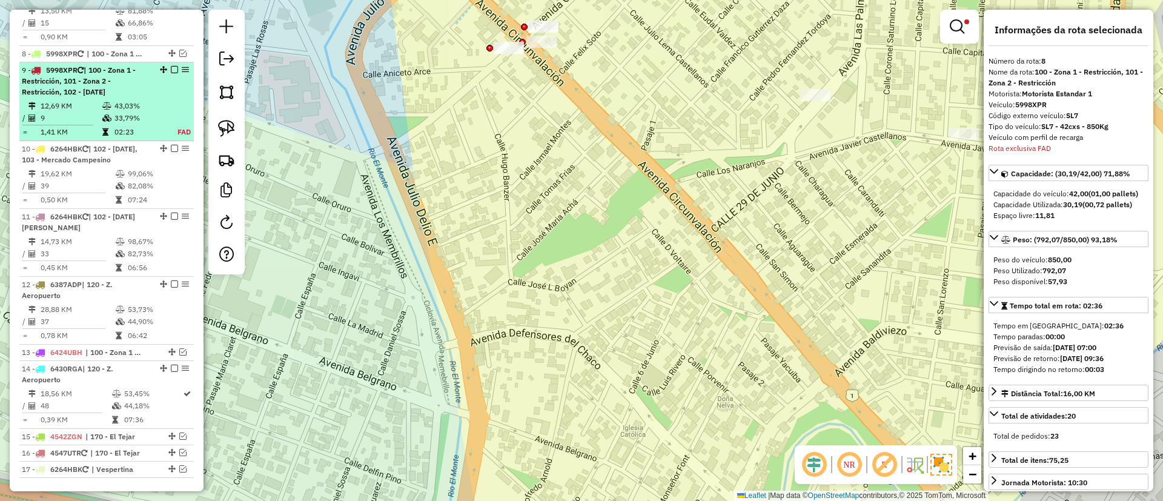
scroll to position [909, 0]
click at [161, 105] on ul "1 - 3077PCA | 110 - [GEOGRAPHIC_DATA] 25,26 KM 66,60% / 49 37,13% = 0,52 KM 07:…" at bounding box center [106, 21] width 174 height 907
click at [161, 96] on td "43,03%" at bounding box center [139, 102] width 50 height 12
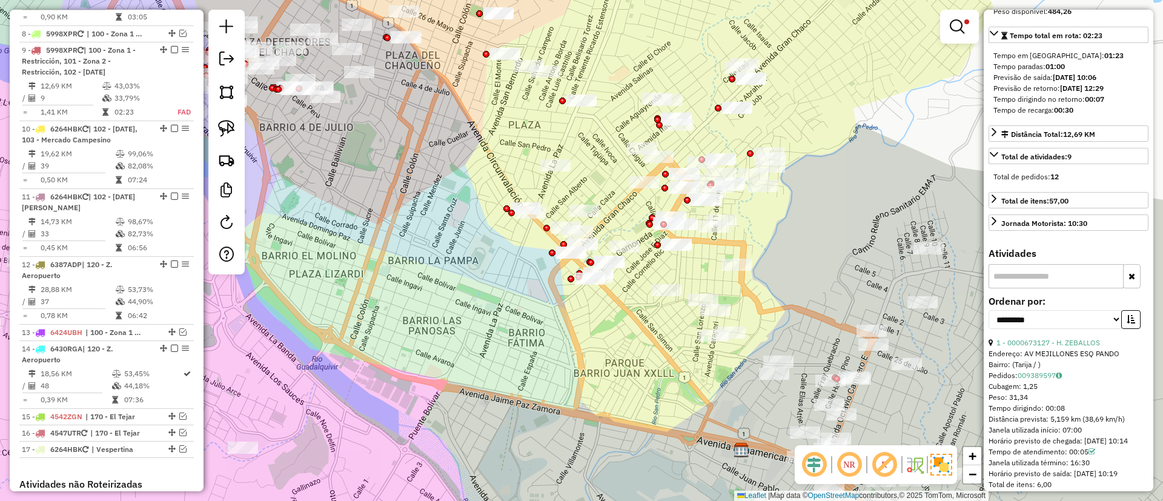
scroll to position [273, 0]
click at [1060, 345] on link "1 - 0000673127 - H. ZEBALLOS" at bounding box center [1048, 340] width 104 height 9
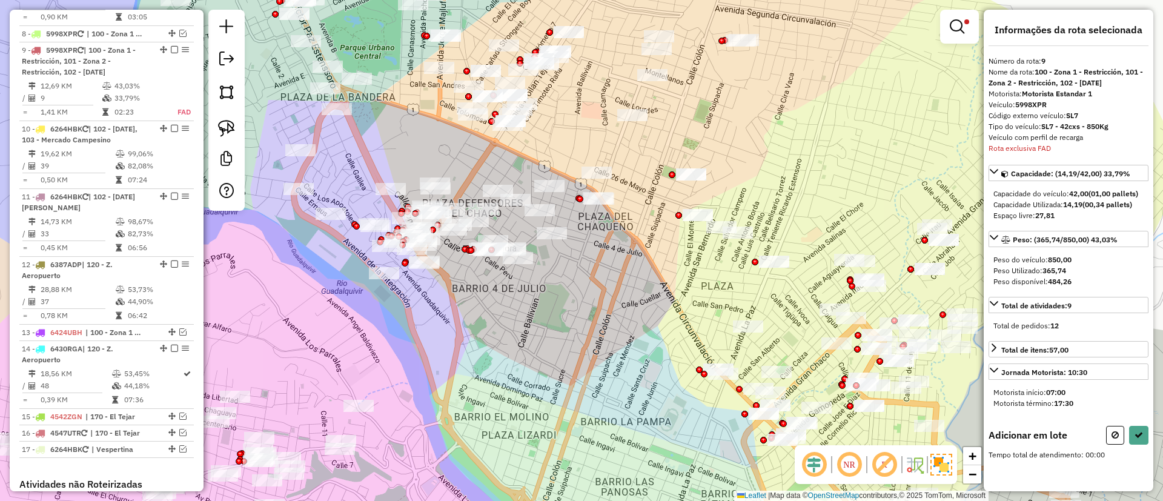
scroll to position [0, 0]
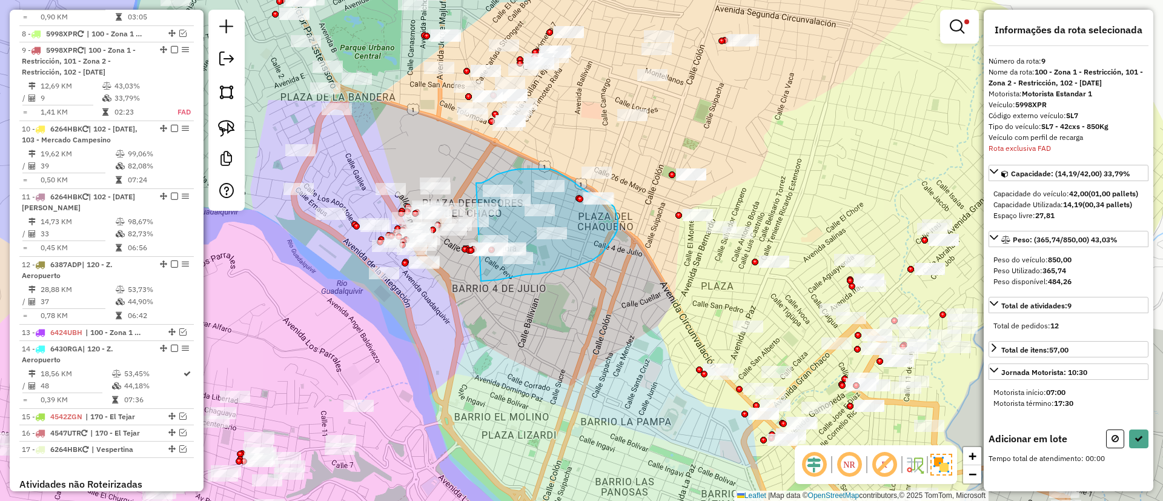
drag, startPoint x: 480, startPoint y: 183, endPoint x: 477, endPoint y: 281, distance: 98.2
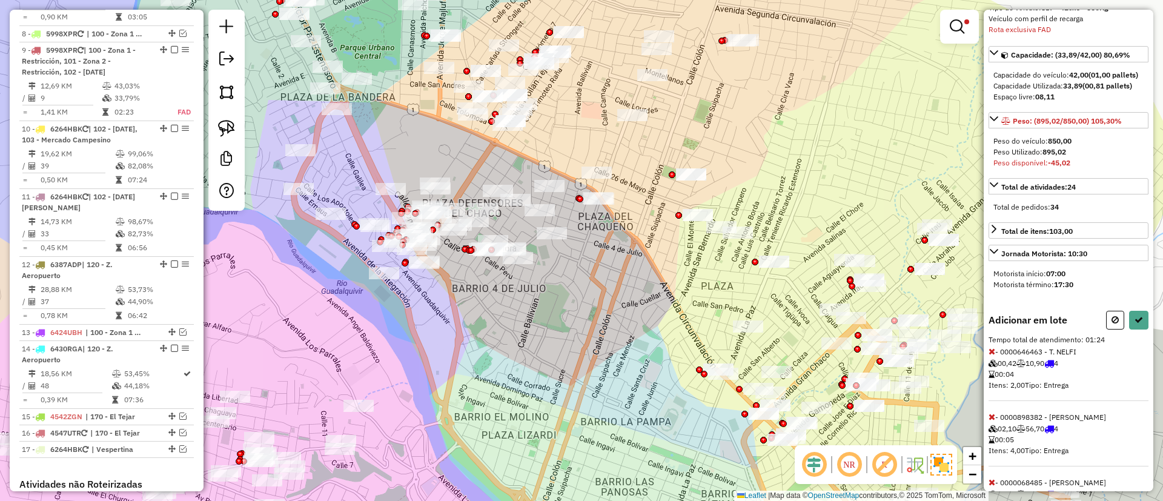
scroll to position [273, 0]
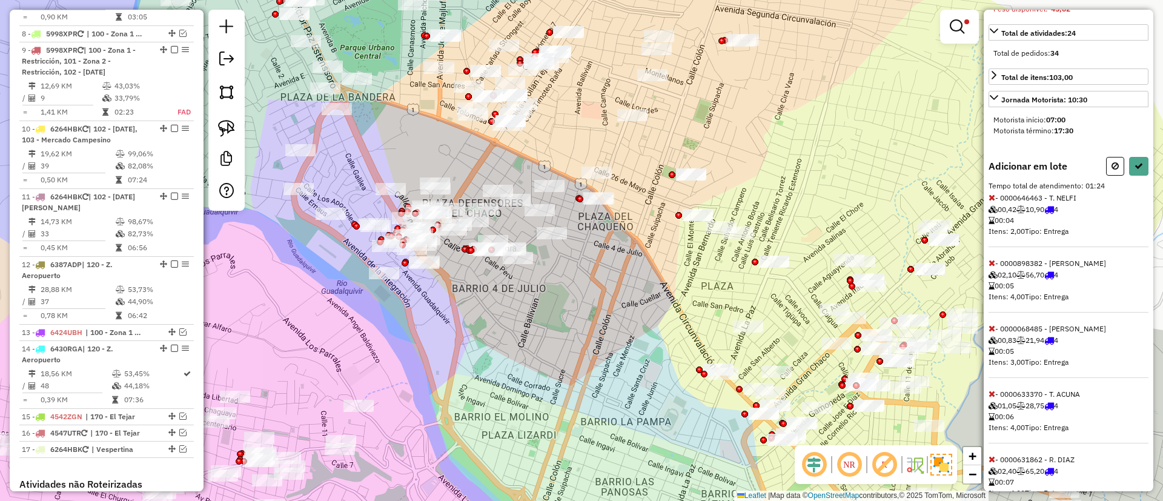
click at [990, 267] on icon at bounding box center [991, 263] width 7 height 8
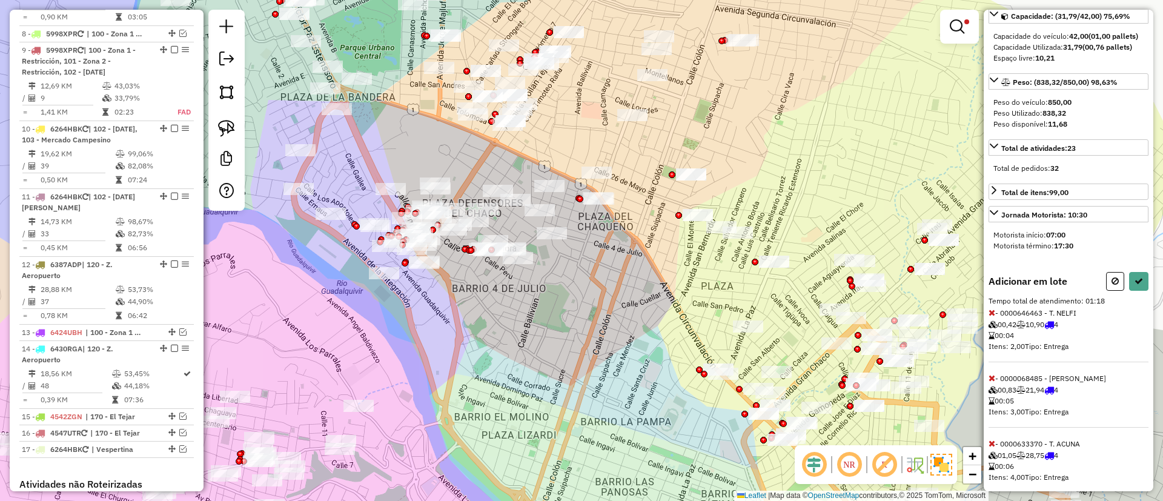
scroll to position [91, 0]
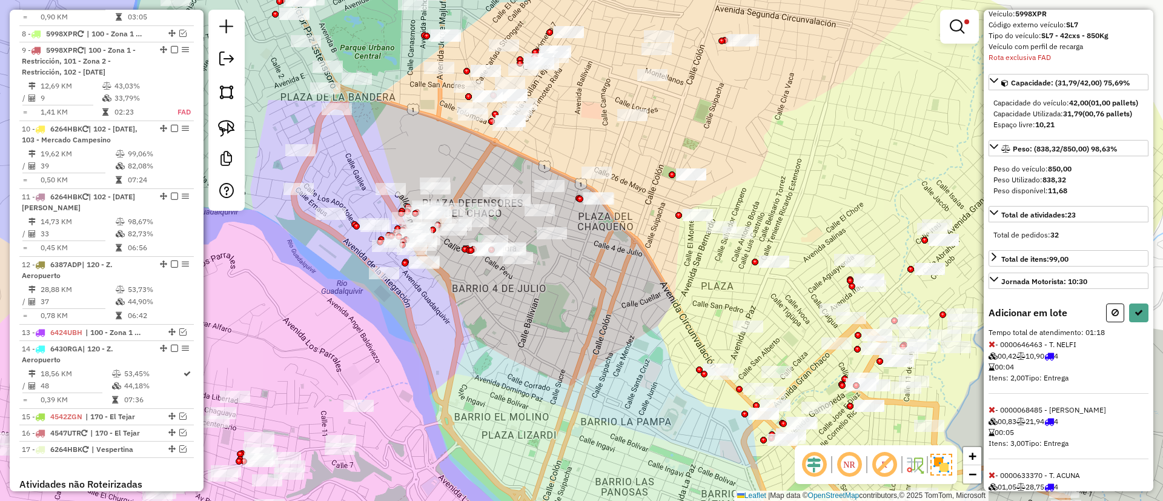
select select "**********"
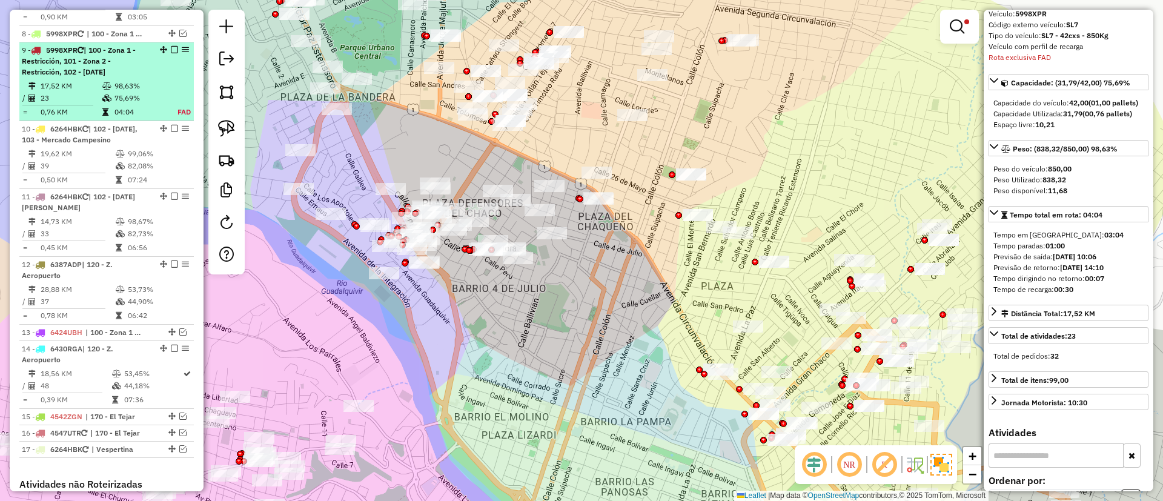
click at [170, 45] on div "9 - 5998XPR | 100 - Zona 1 - Restricción, 101 - Zona 2 - Restricción, 102 - [DA…" at bounding box center [107, 61] width 170 height 33
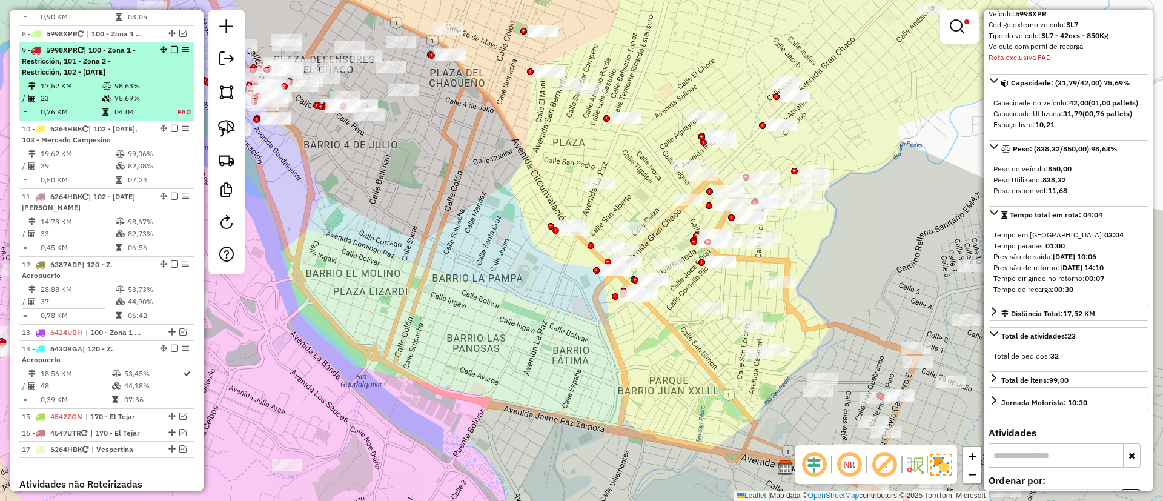
click at [171, 46] on em at bounding box center [174, 49] width 7 height 7
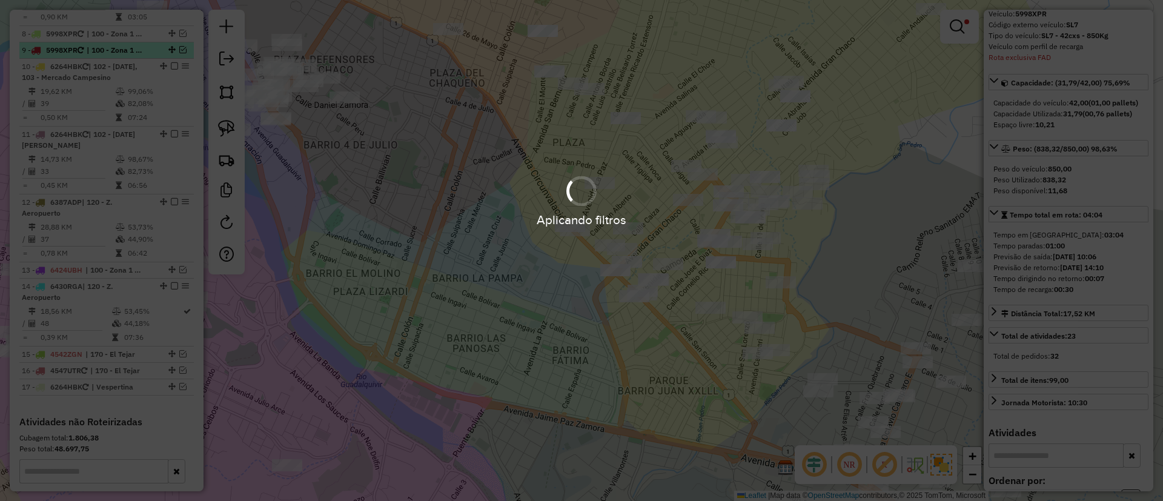
scroll to position [862, 0]
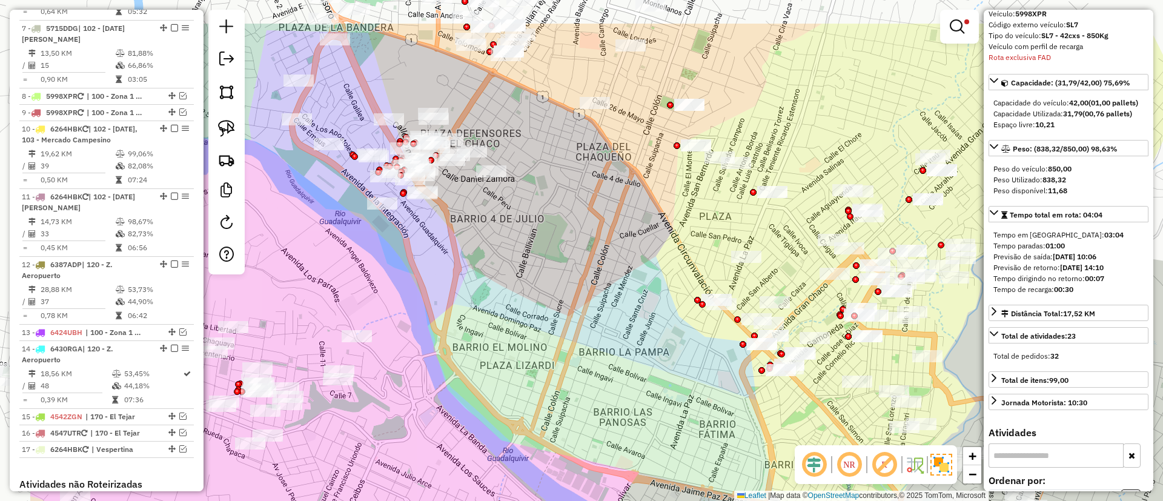
drag, startPoint x: 353, startPoint y: 171, endPoint x: 576, endPoint y: 293, distance: 254.5
click at [575, 293] on div "Limpar filtros Janela de atendimento Grade de atendimento Capacidade Transporta…" at bounding box center [581, 250] width 1163 height 501
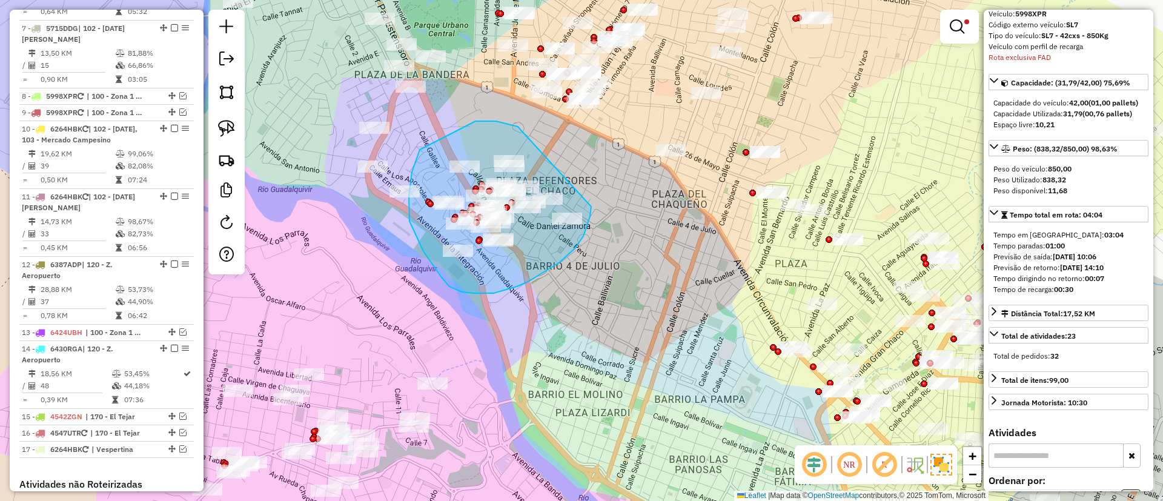
drag, startPoint x: 475, startPoint y: 121, endPoint x: 591, endPoint y: 206, distance: 143.4
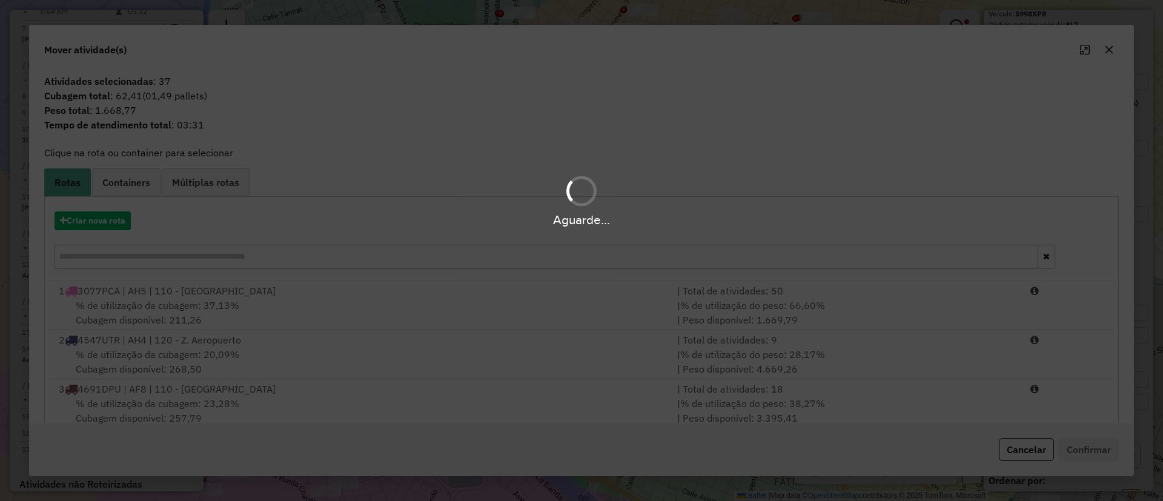
click at [99, 213] on div "Aguarde..." at bounding box center [581, 219] width 1163 height 19
click at [104, 212] on div "Aguarde..." at bounding box center [581, 219] width 1163 height 19
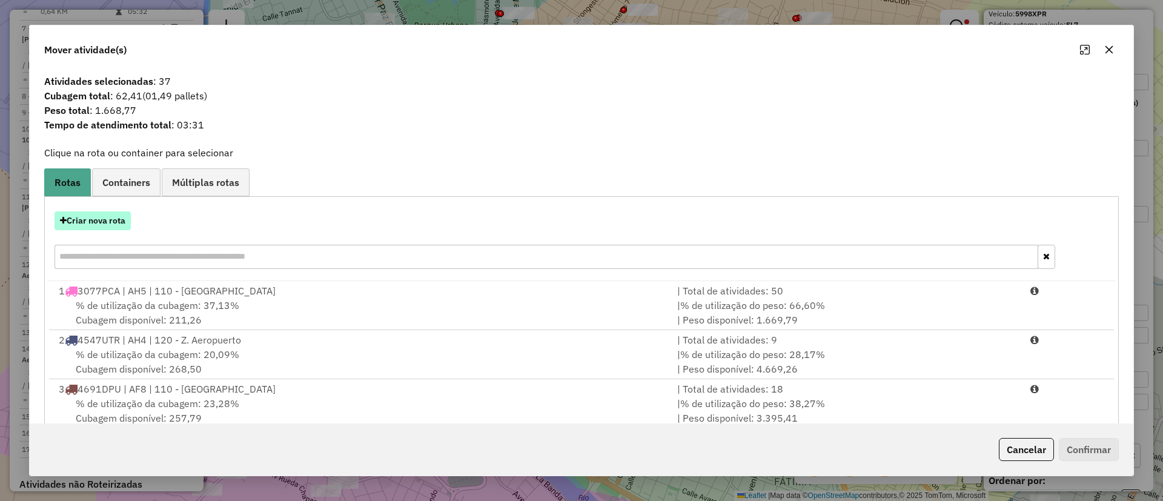
click at [104, 219] on button "Criar nova rota" at bounding box center [93, 220] width 76 height 19
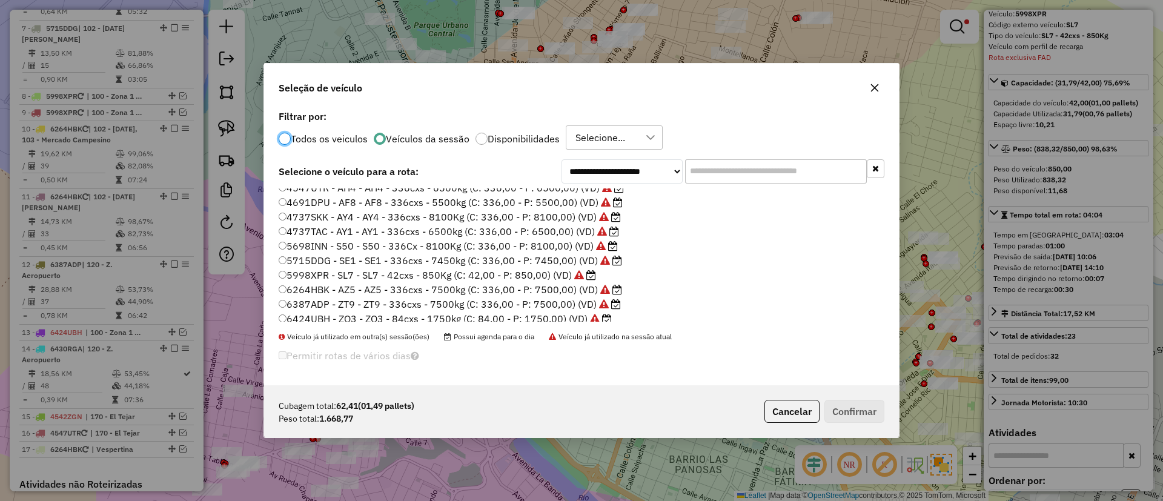
scroll to position [56, 0]
click at [517, 302] on label "6424UBH - ZO3 - ZO3 - 84cxs - 1750kg (C: 84,00 - P: 1750,00) (VD)" at bounding box center [445, 299] width 333 height 15
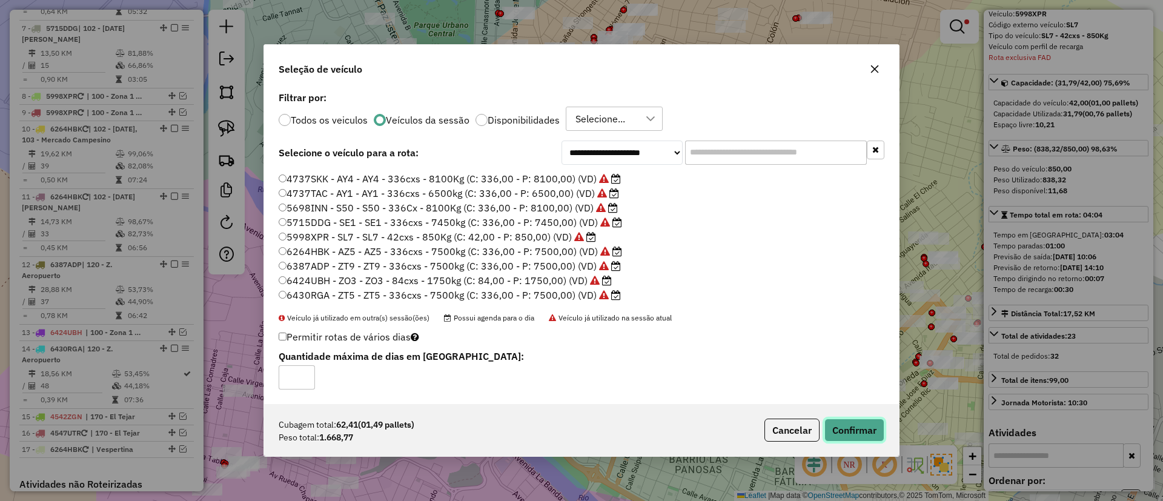
click at [857, 434] on button "Confirmar" at bounding box center [854, 430] width 60 height 23
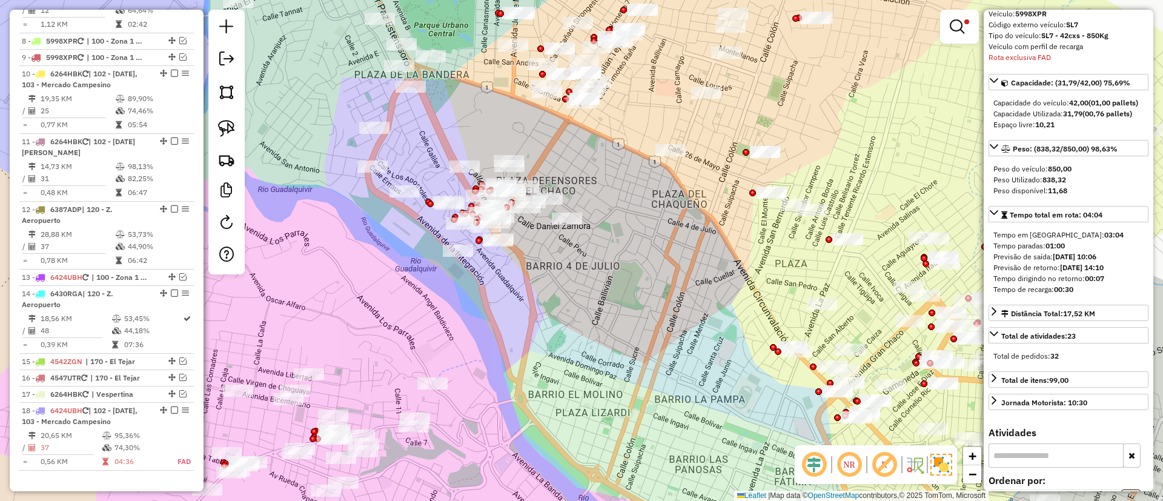
scroll to position [925, 0]
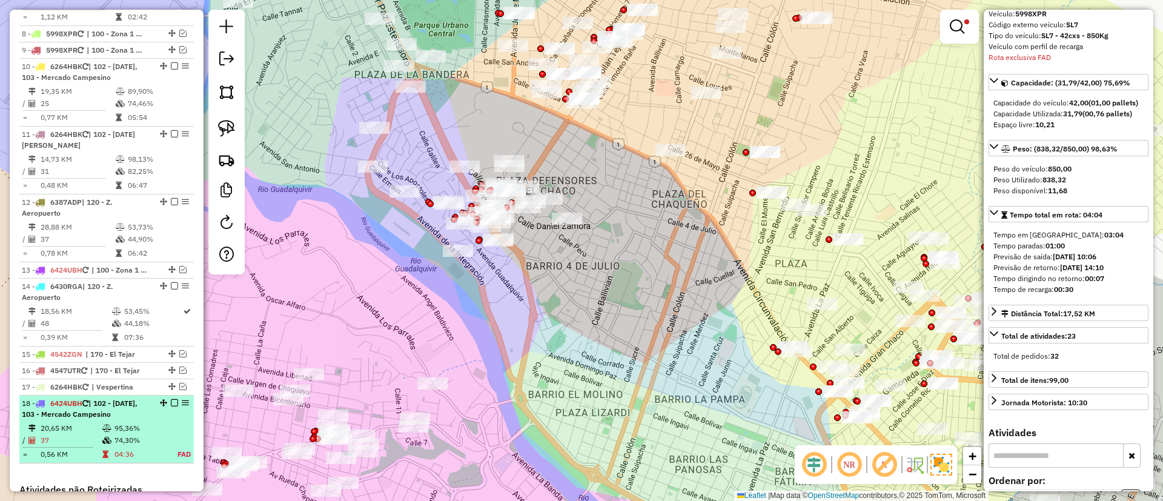
click at [174, 399] on em at bounding box center [174, 402] width 7 height 7
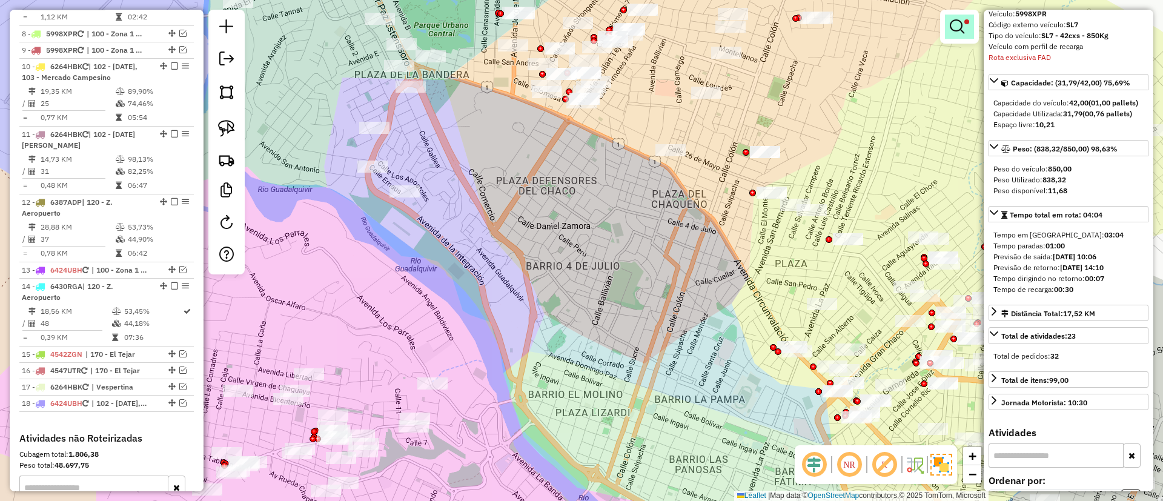
click at [959, 36] on link at bounding box center [959, 27] width 29 height 24
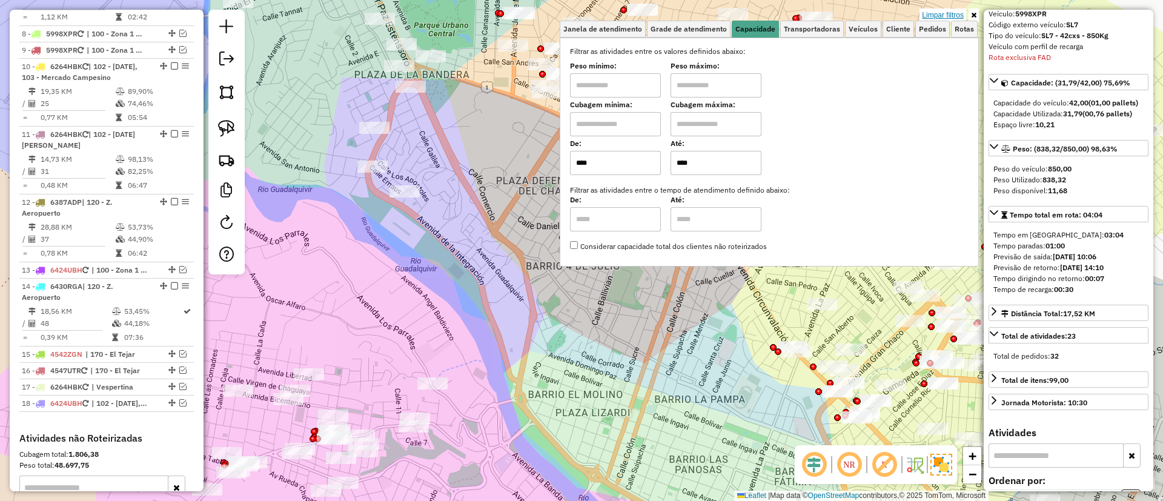
click at [932, 15] on link "Limpar filtros" at bounding box center [942, 14] width 47 height 13
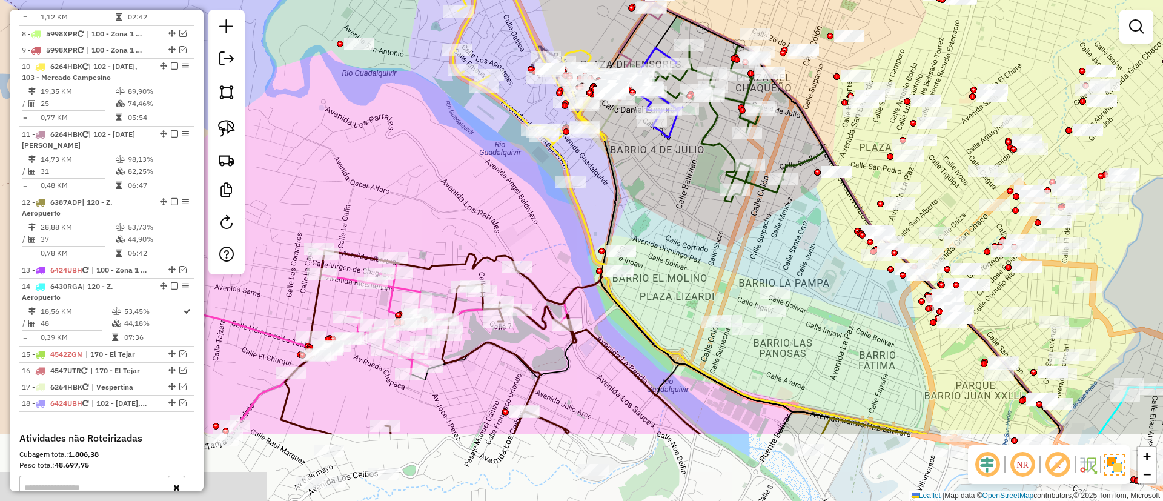
drag, startPoint x: 626, startPoint y: 329, endPoint x: 727, endPoint y: 170, distance: 188.4
click at [723, 182] on div "Janela de atendimento Grade de atendimento Capacidade Transportadoras Veículos …" at bounding box center [581, 250] width 1163 height 501
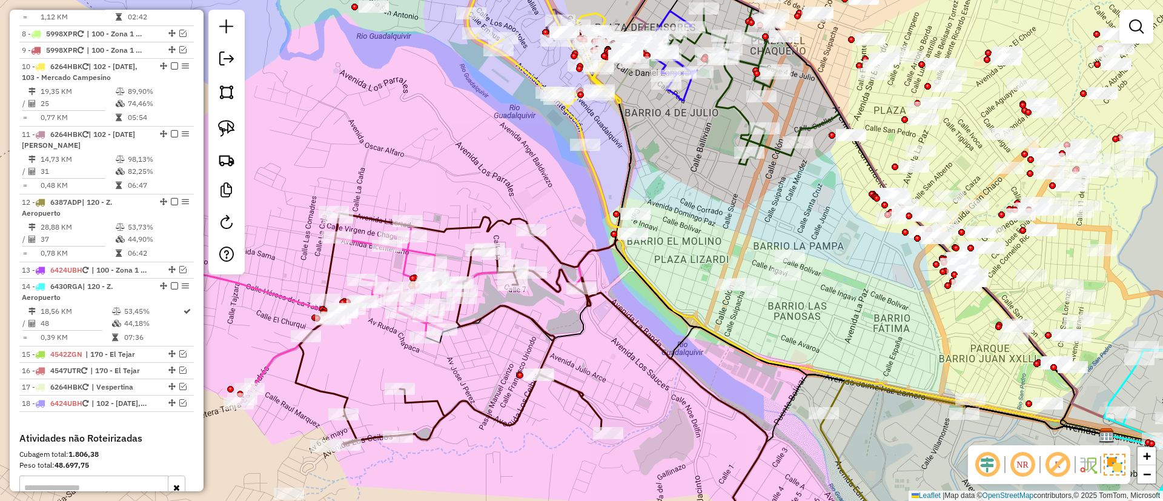
click at [279, 358] on icon at bounding box center [295, 308] width 336 height 192
select select "**********"
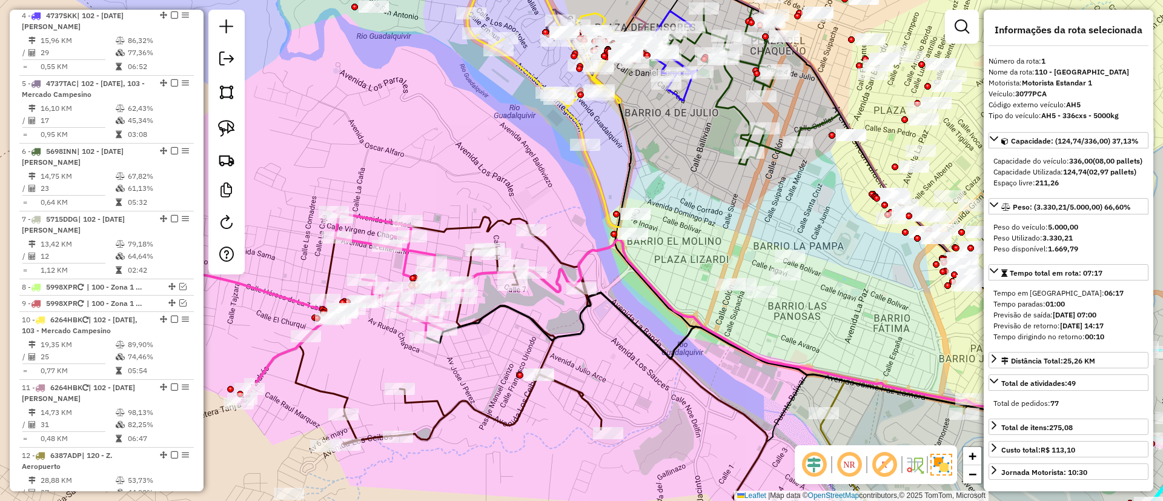
scroll to position [466, 0]
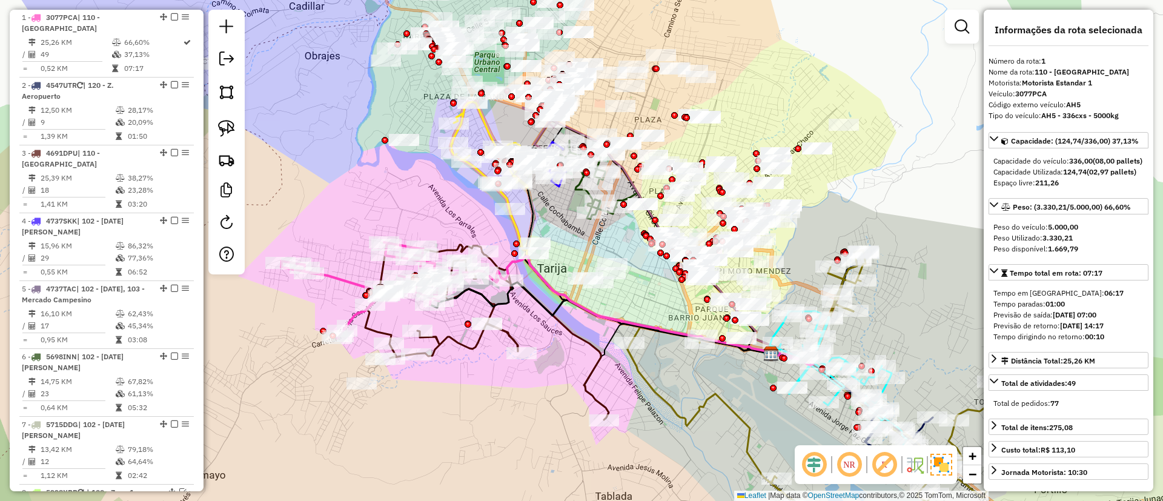
drag, startPoint x: 391, startPoint y: 225, endPoint x: 399, endPoint y: 224, distance: 7.3
click at [399, 224] on div "Janela de atendimento Grade de atendimento Capacidade Transportadoras Veículos …" at bounding box center [581, 250] width 1163 height 501
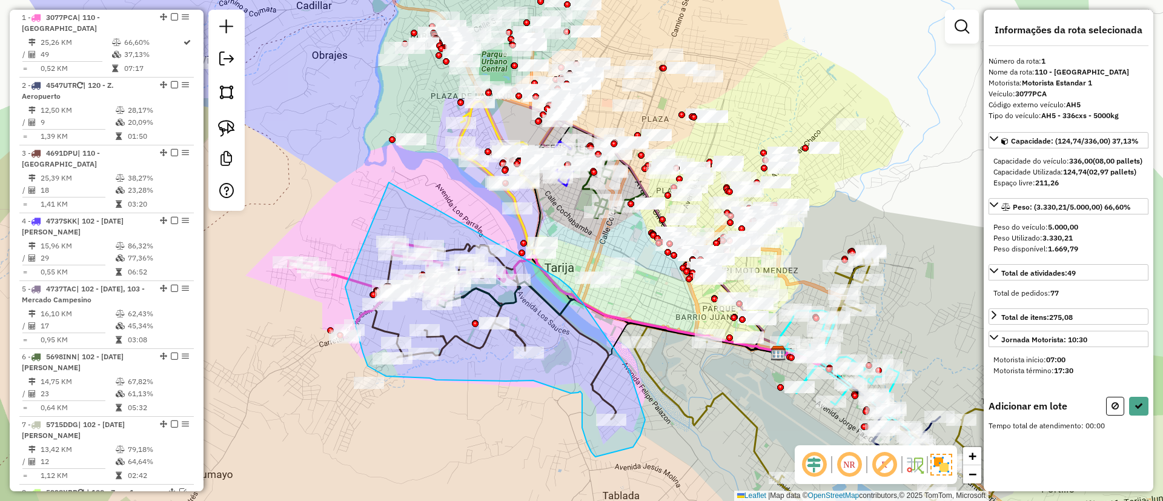
drag, startPoint x: 351, startPoint y: 310, endPoint x: 559, endPoint y: 279, distance: 210.0
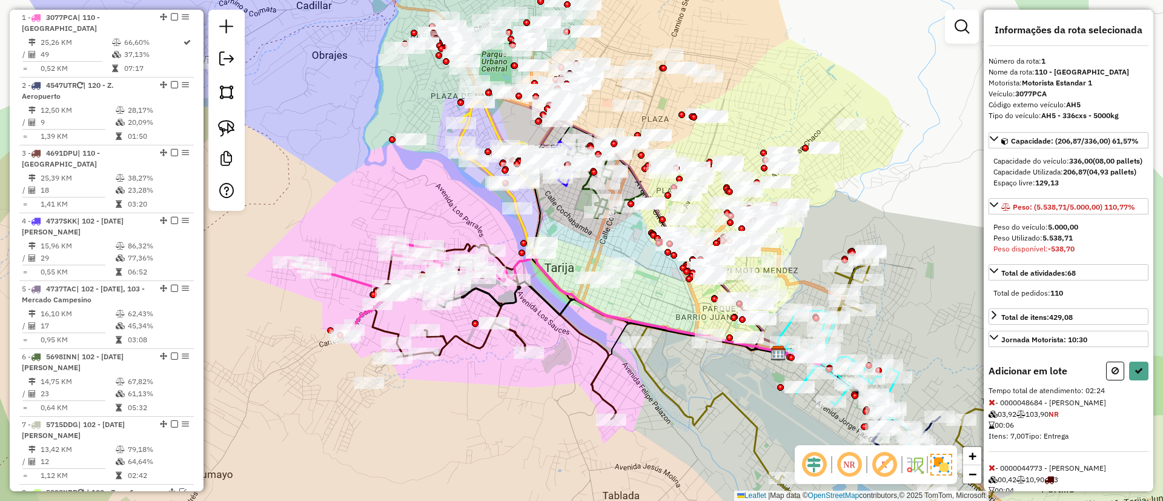
select select "**********"
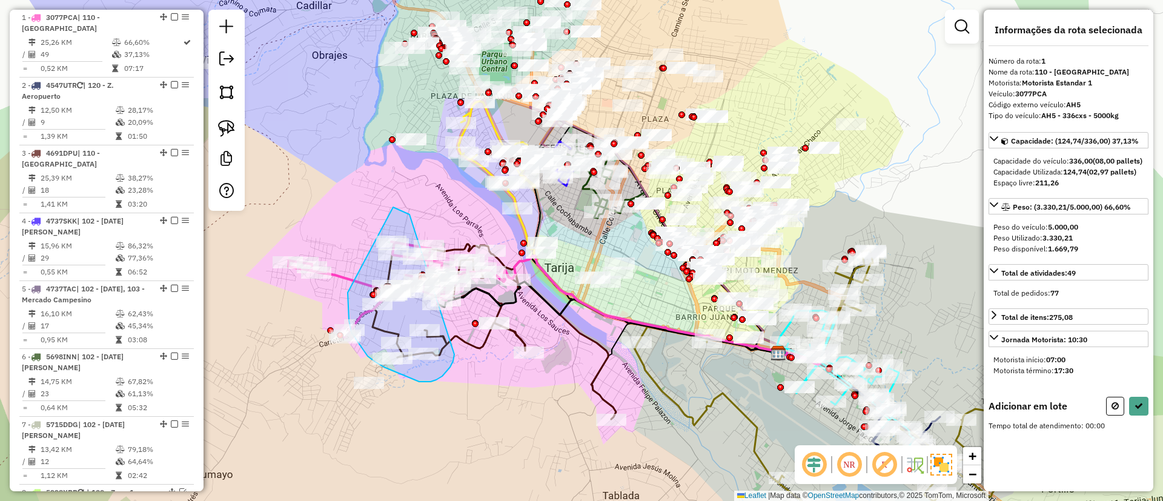
drag, startPoint x: 393, startPoint y: 207, endPoint x: 454, endPoint y: 354, distance: 159.4
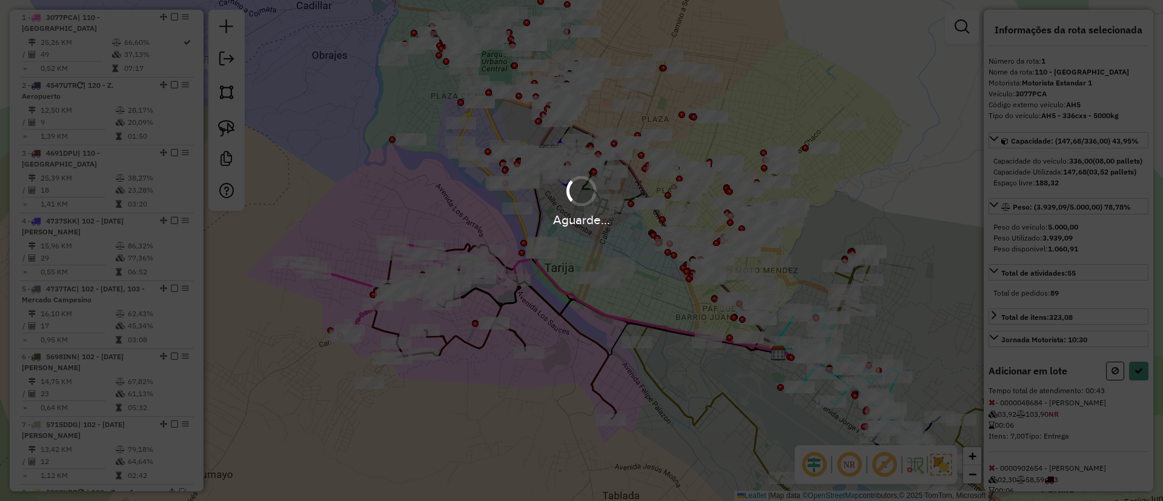
select select "**********"
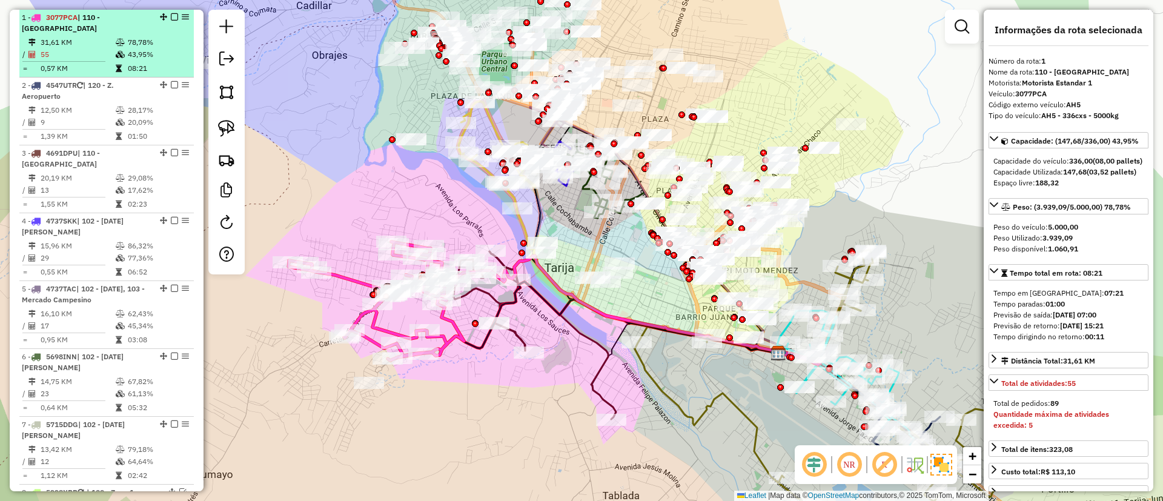
click at [172, 12] on div "1 - 3077PCA | 110 - Puente San Martin" at bounding box center [107, 23] width 170 height 22
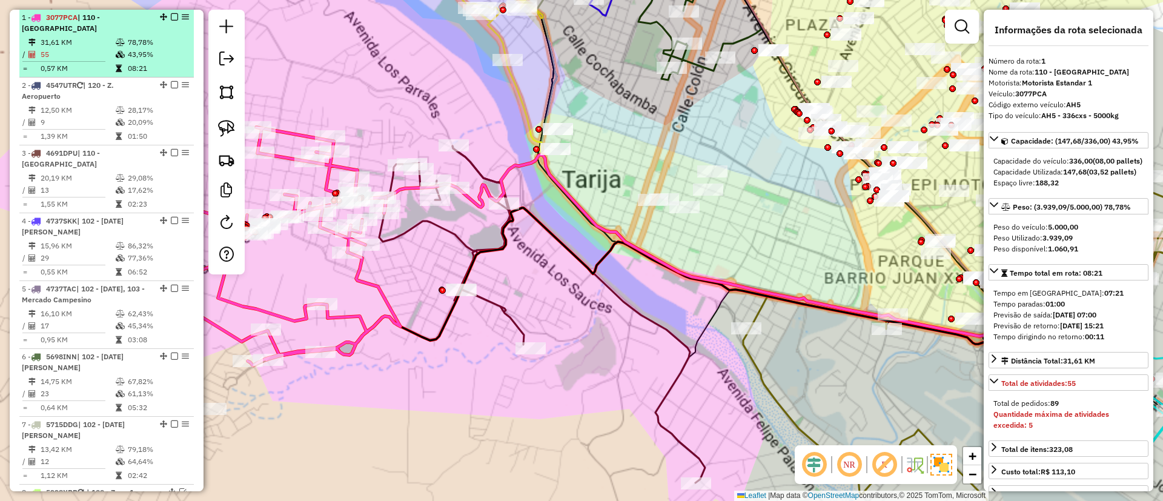
click at [171, 13] on em at bounding box center [174, 16] width 7 height 7
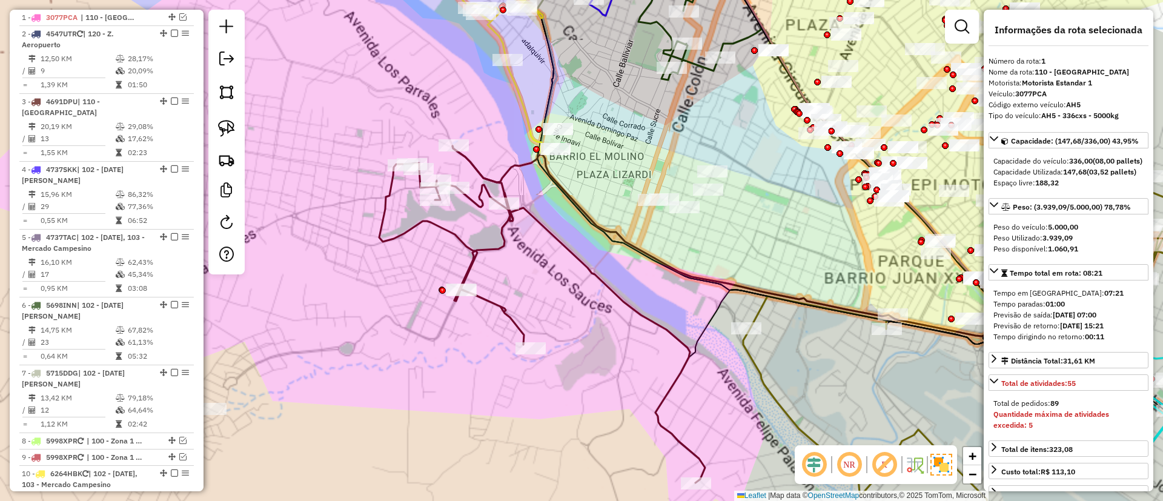
scroll to position [415, 0]
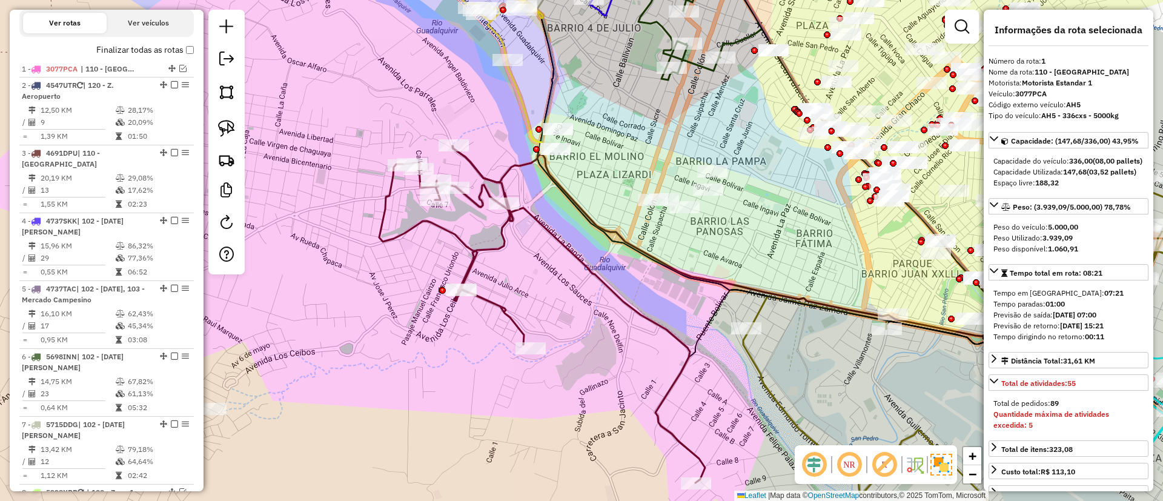
click at [483, 253] on icon at bounding box center [542, 314] width 326 height 337
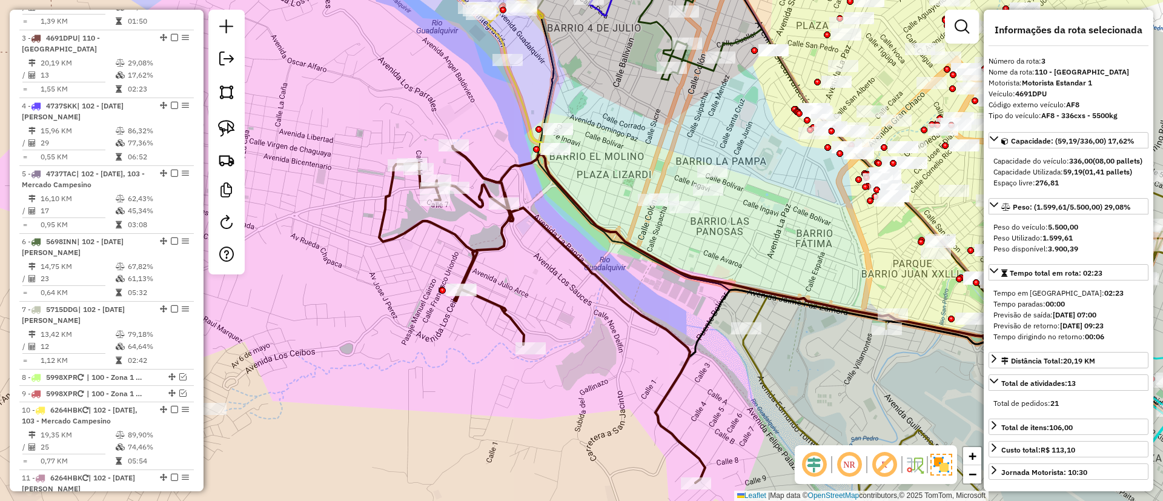
scroll to position [551, 0]
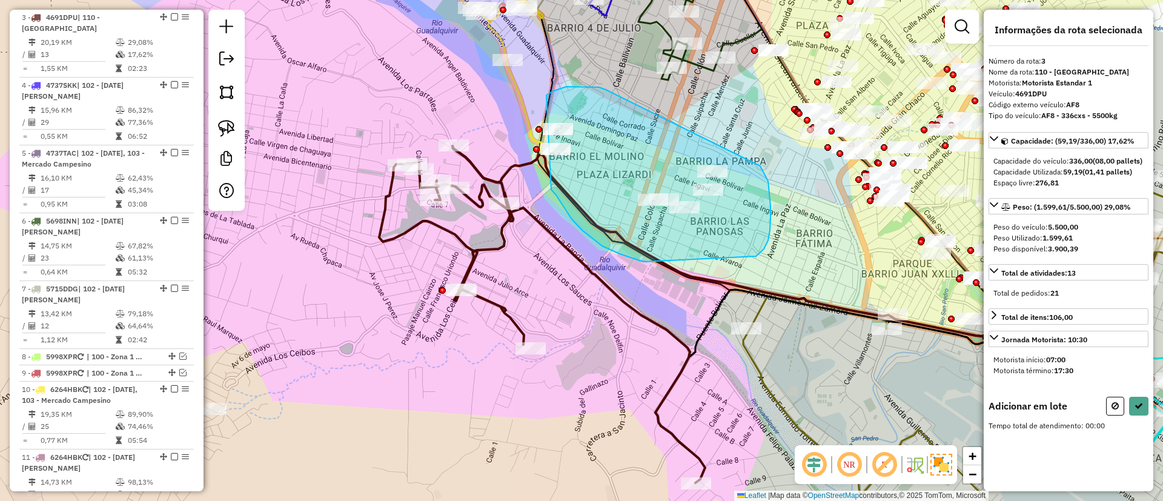
drag, startPoint x: 568, startPoint y: 87, endPoint x: 756, endPoint y: 160, distance: 201.6
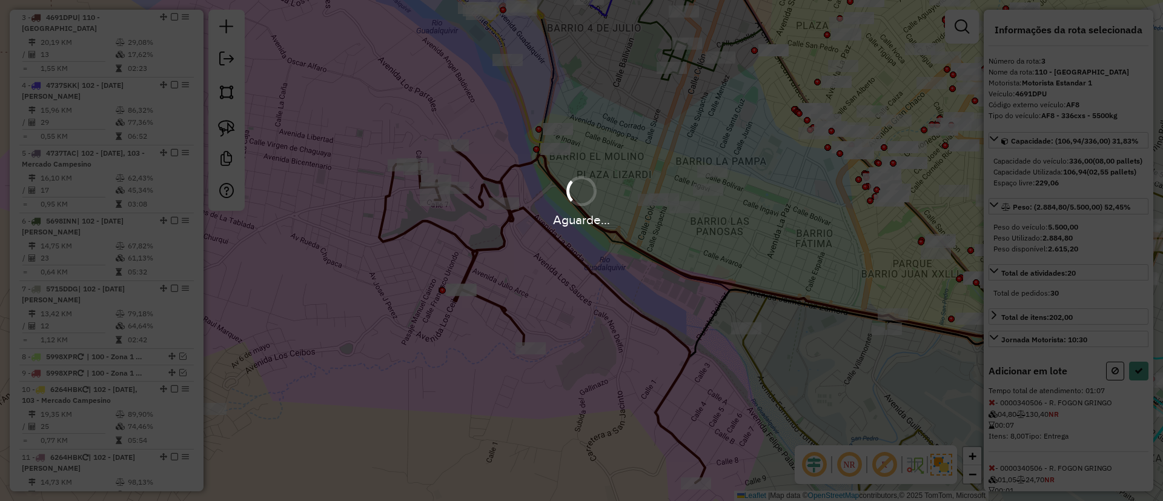
select select "**********"
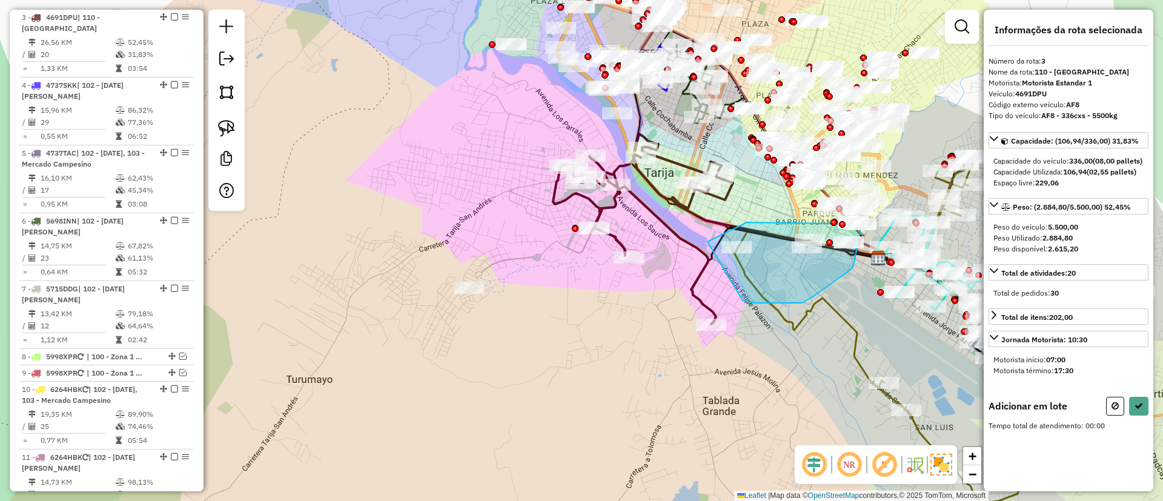
drag, startPoint x: 793, startPoint y: 303, endPoint x: 746, endPoint y: 222, distance: 94.2
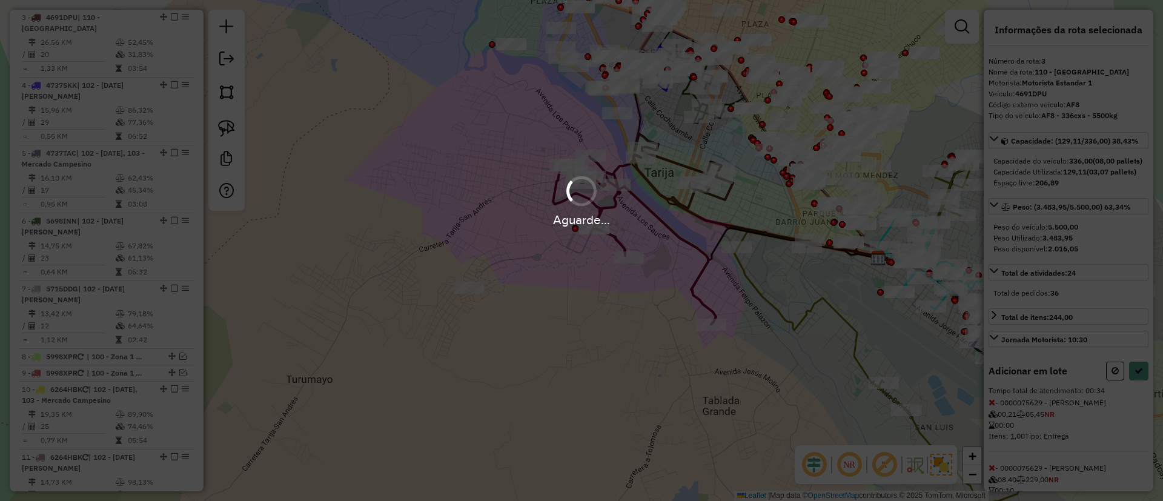
select select "**********"
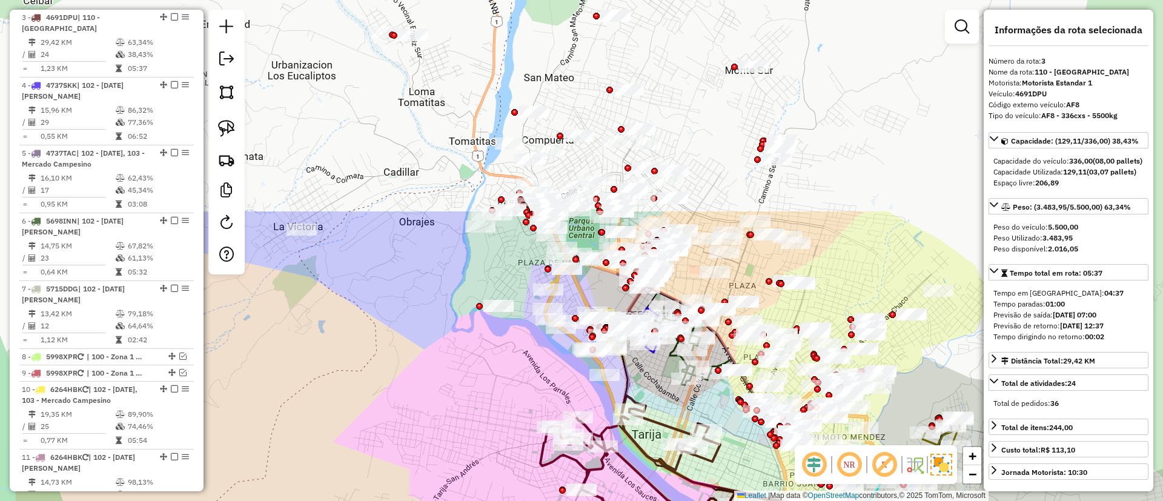
drag, startPoint x: 666, startPoint y: 137, endPoint x: 592, endPoint y: 321, distance: 197.8
click at [652, 399] on div "Janela de atendimento Grade de atendimento Capacidade Transportadoras Veículos …" at bounding box center [581, 250] width 1163 height 501
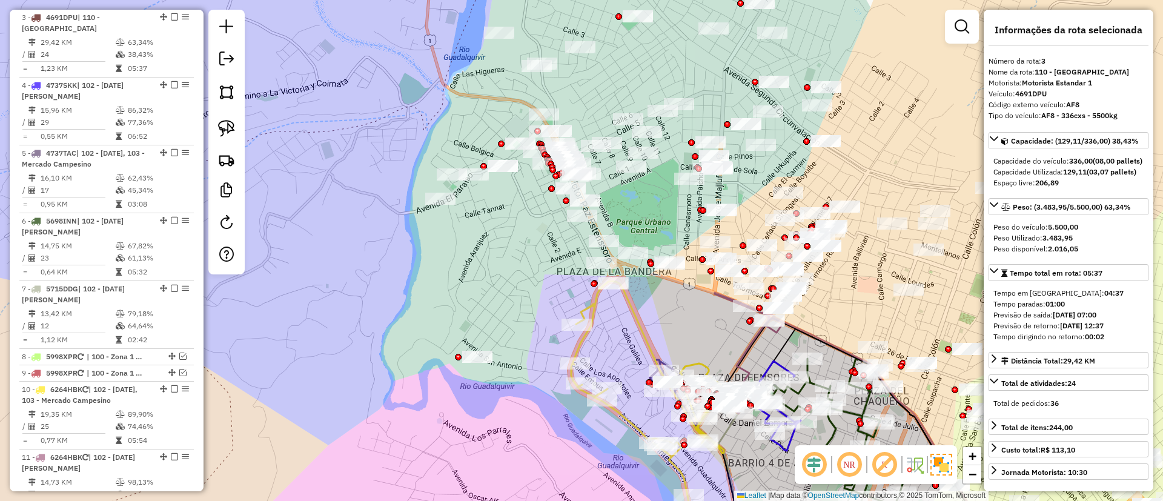
click at [594, 326] on icon at bounding box center [658, 388] width 174 height 214
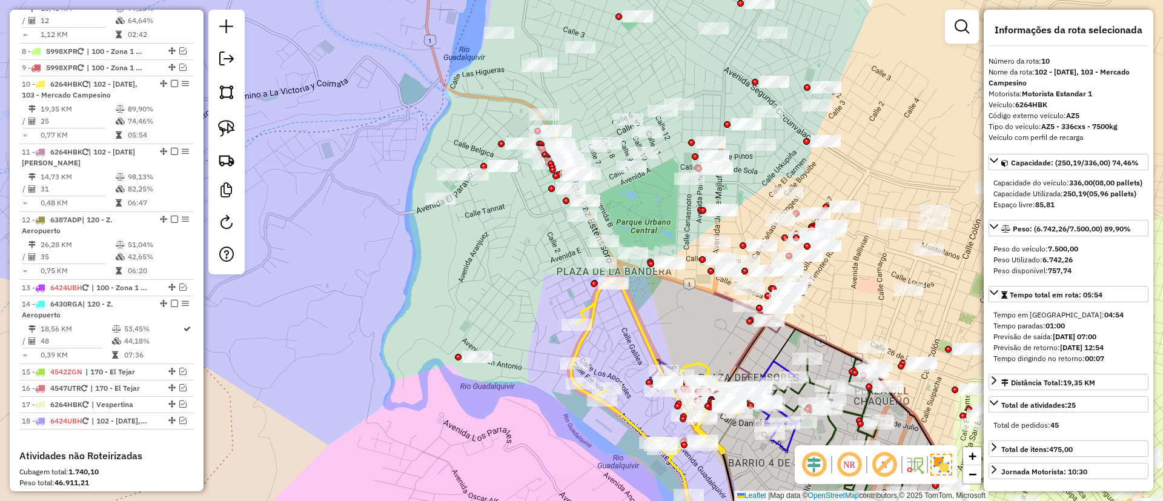
scroll to position [890, 0]
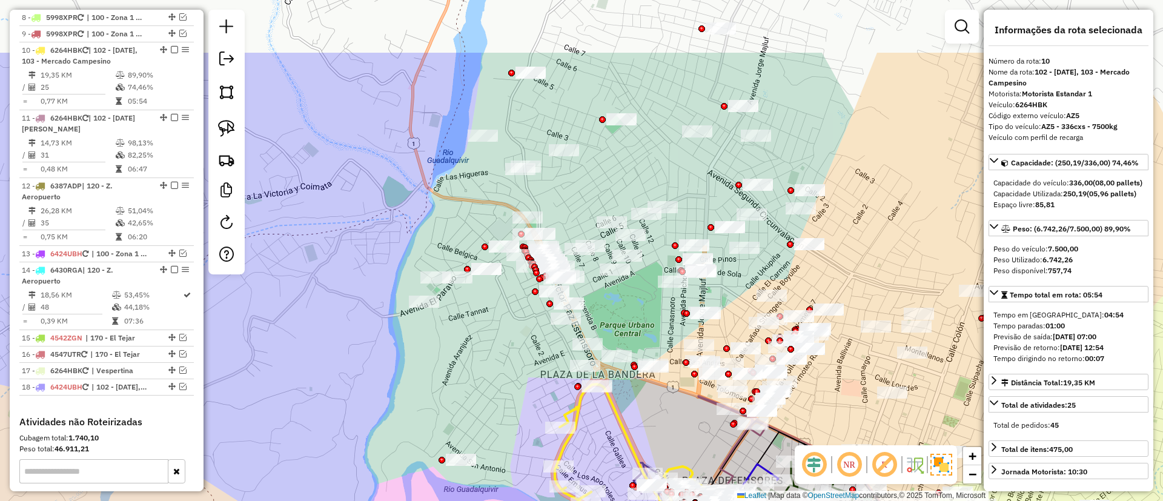
drag, startPoint x: 609, startPoint y: 321, endPoint x: 593, endPoint y: 424, distance: 104.2
click at [593, 424] on div "Janela de atendimento Grade de atendimento Capacidade Transportadoras Veículos …" at bounding box center [581, 250] width 1163 height 501
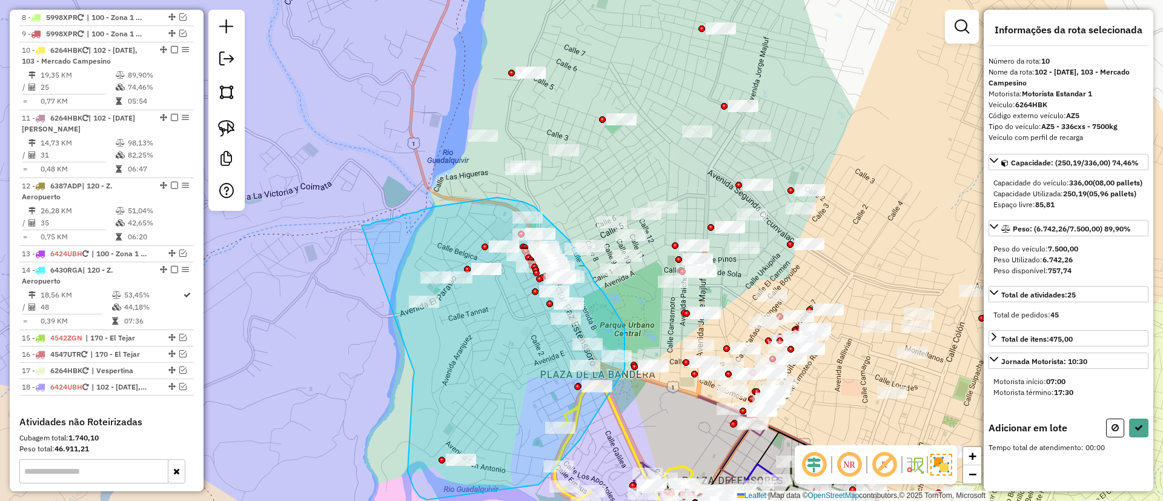
drag, startPoint x: 413, startPoint y: 382, endPoint x: 361, endPoint y: 225, distance: 165.3
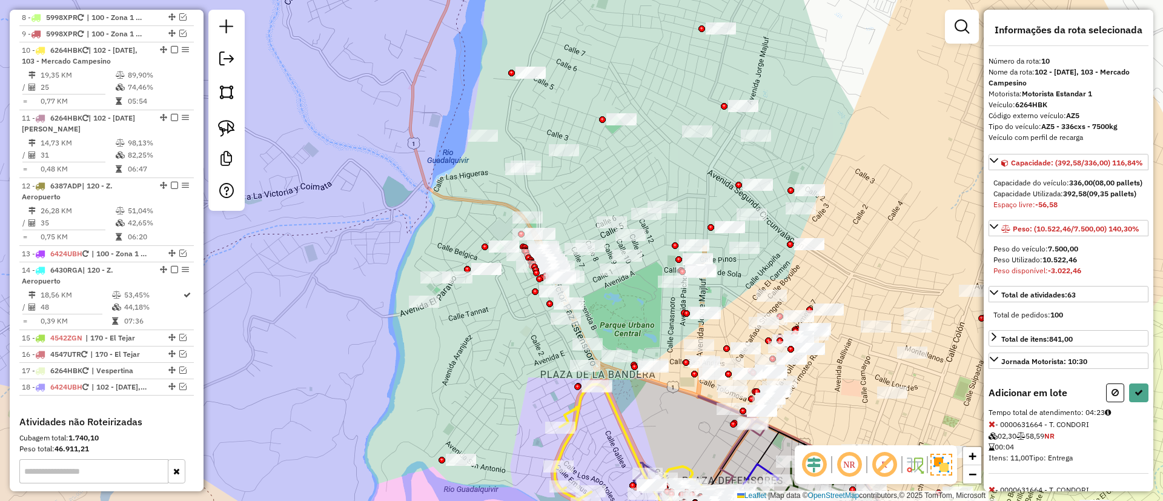
select select "**********"
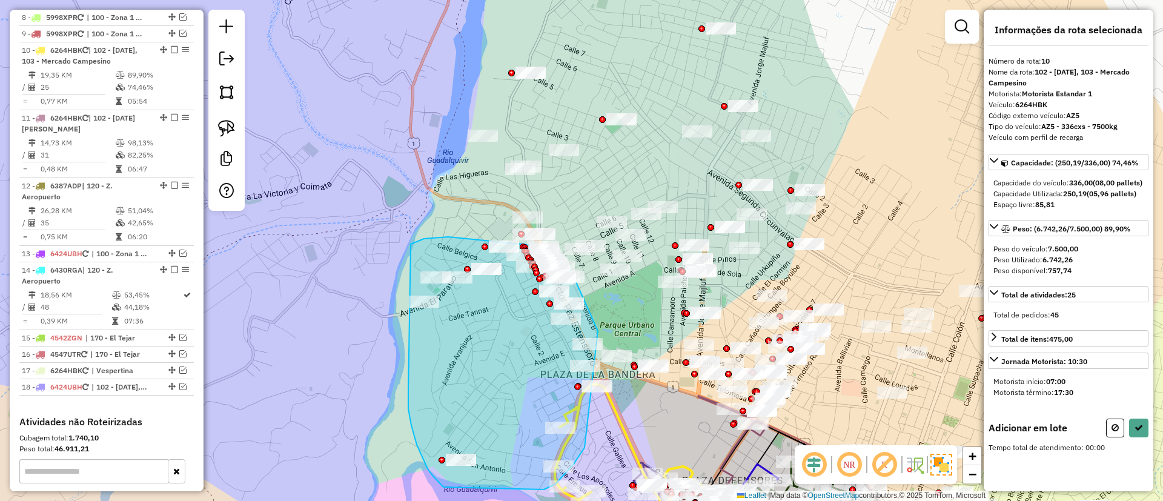
drag, startPoint x: 408, startPoint y: 409, endPoint x: 400, endPoint y: 247, distance: 161.9
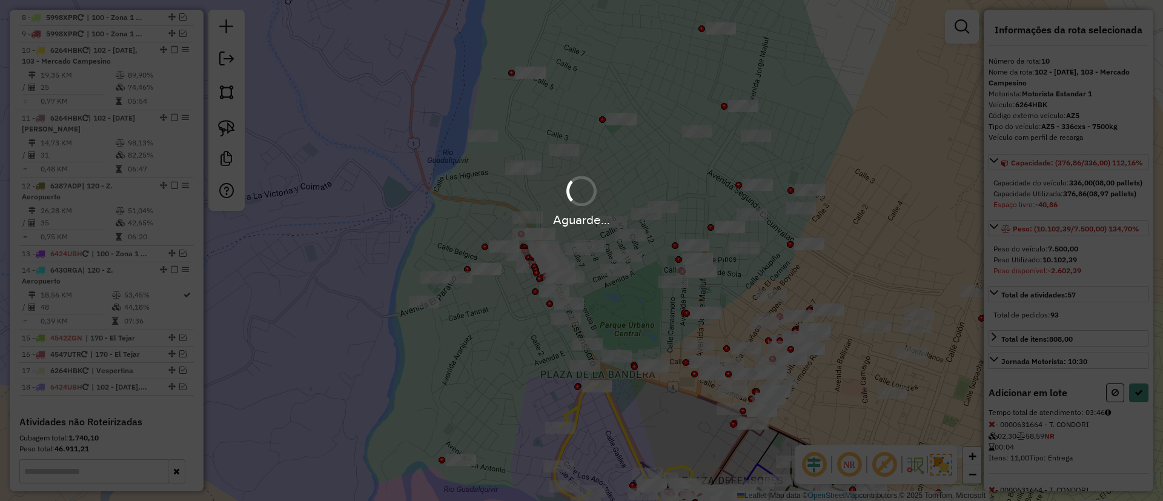
select select "**********"
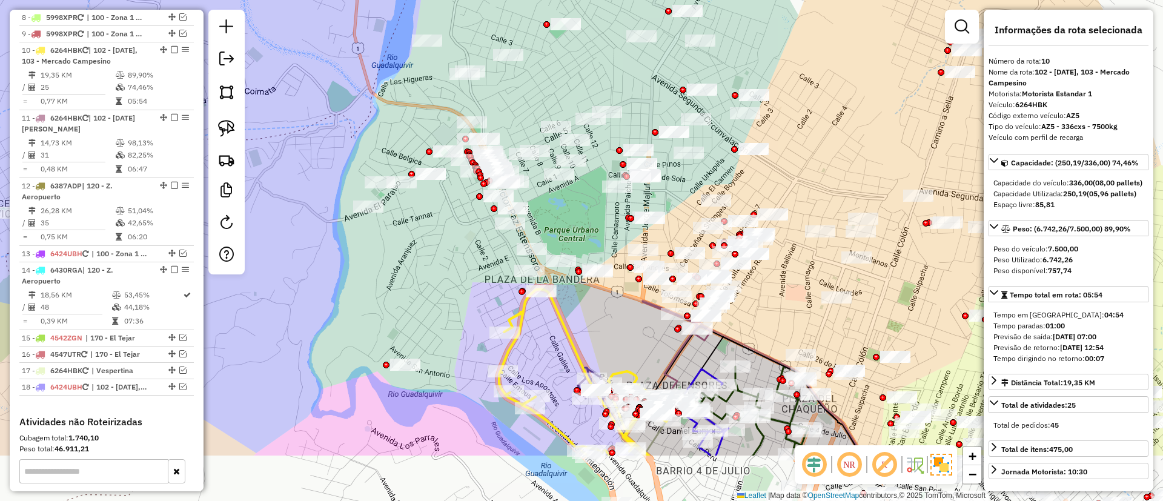
click at [540, 289] on icon at bounding box center [586, 372] width 174 height 167
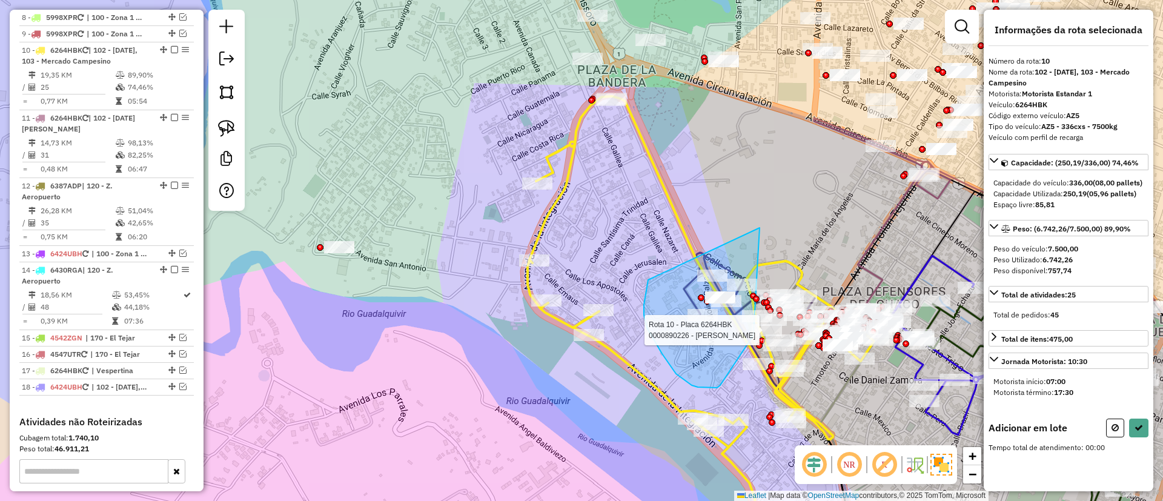
click at [753, 330] on div "Rota 10 - Placa 6264HBK 0000890226 - ESTHER DAZA MA Janela de atendimento Grade…" at bounding box center [581, 250] width 1163 height 501
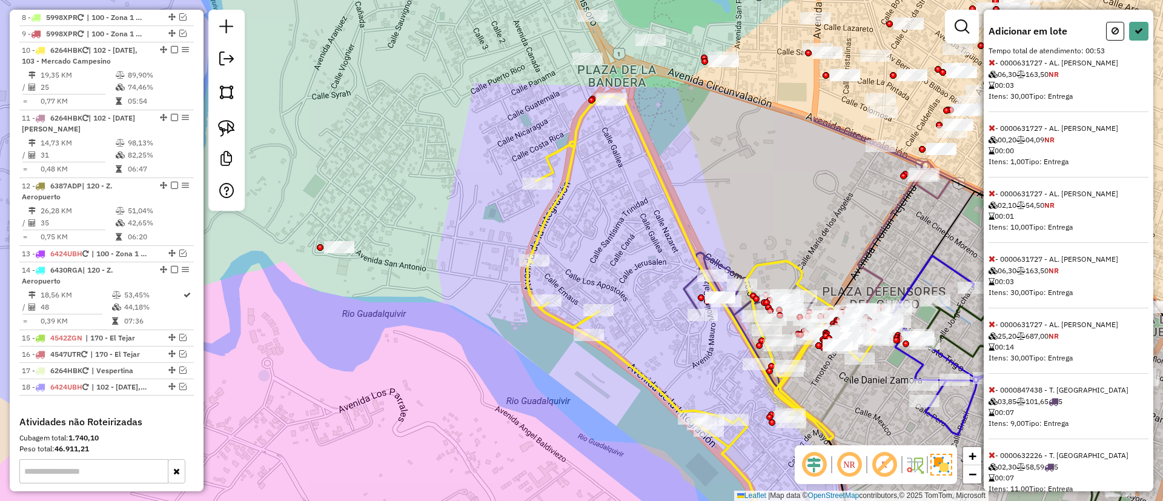
scroll to position [396, 0]
click at [992, 329] on icon at bounding box center [991, 325] width 7 height 8
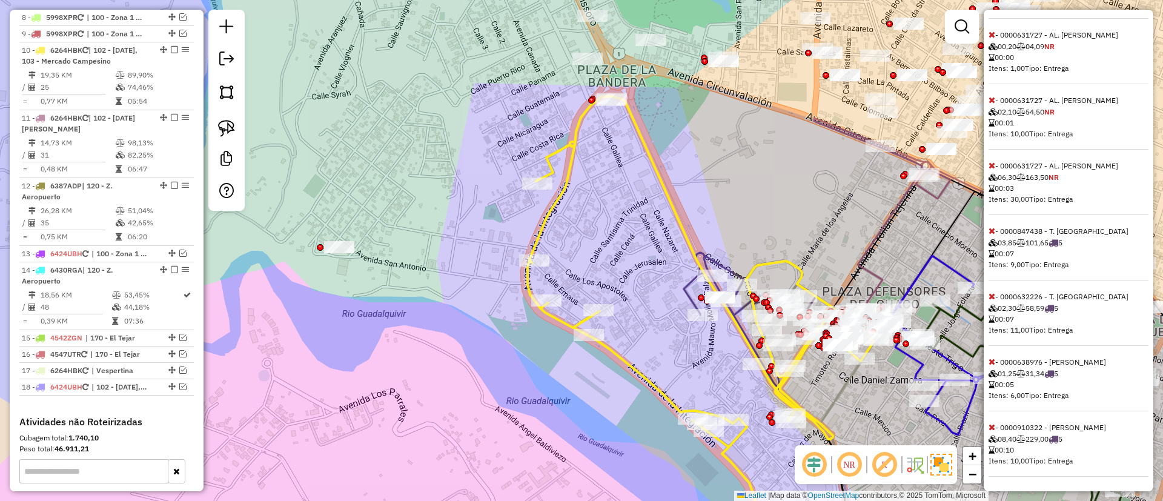
scroll to position [512, 0]
click at [991, 295] on icon at bounding box center [991, 296] width 7 height 8
select select "**********"
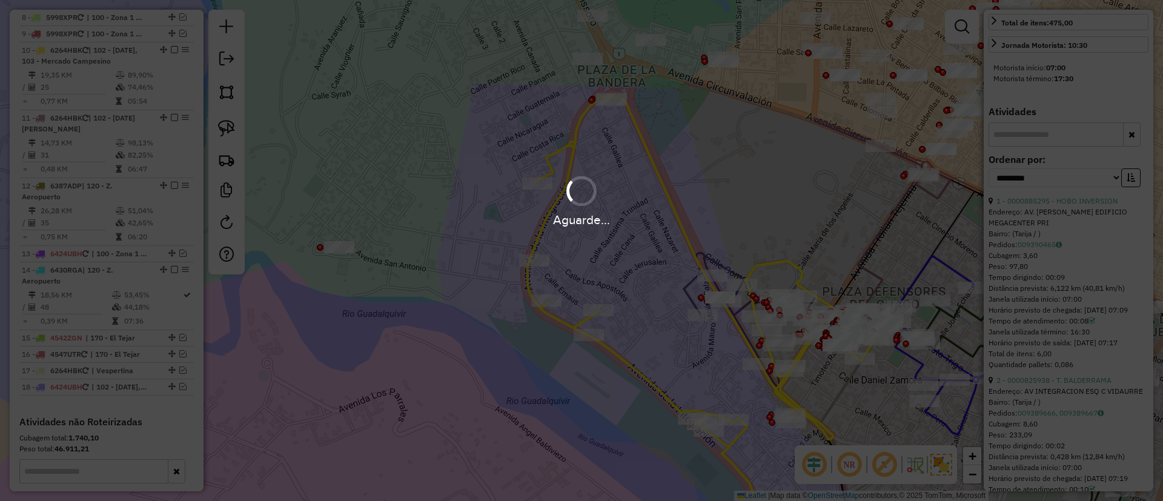
scroll to position [432, 0]
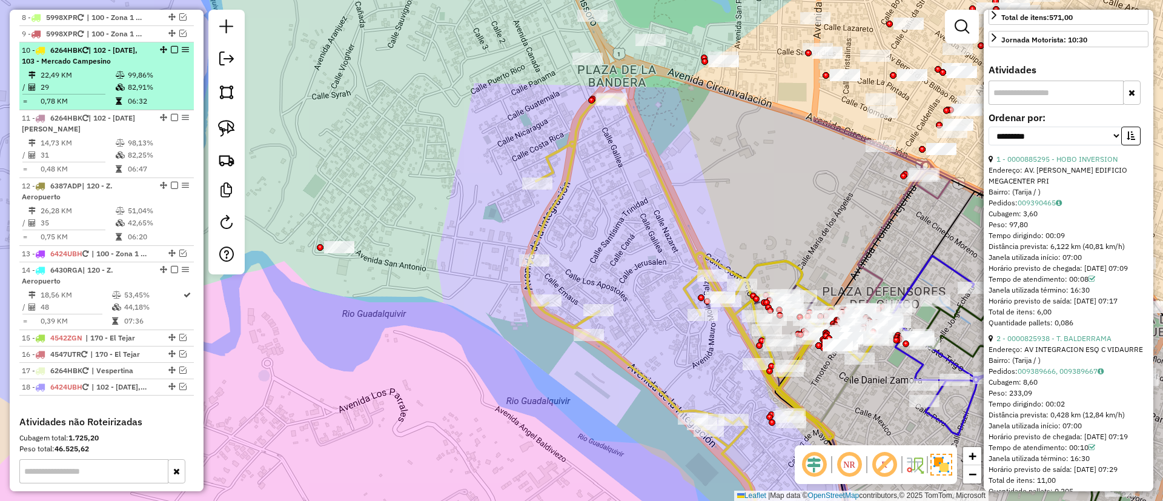
click at [171, 46] on em at bounding box center [174, 49] width 7 height 7
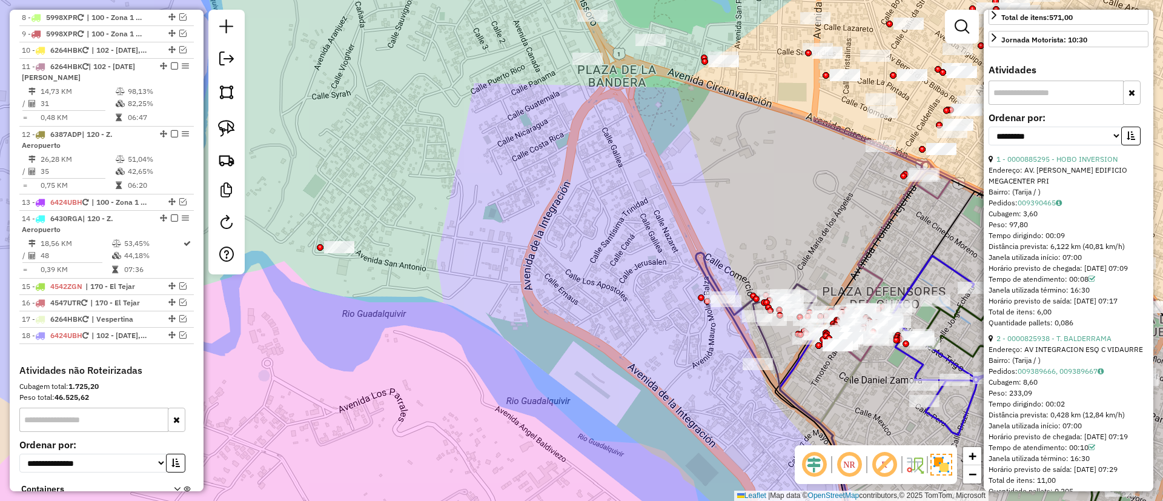
scroll to position [838, 0]
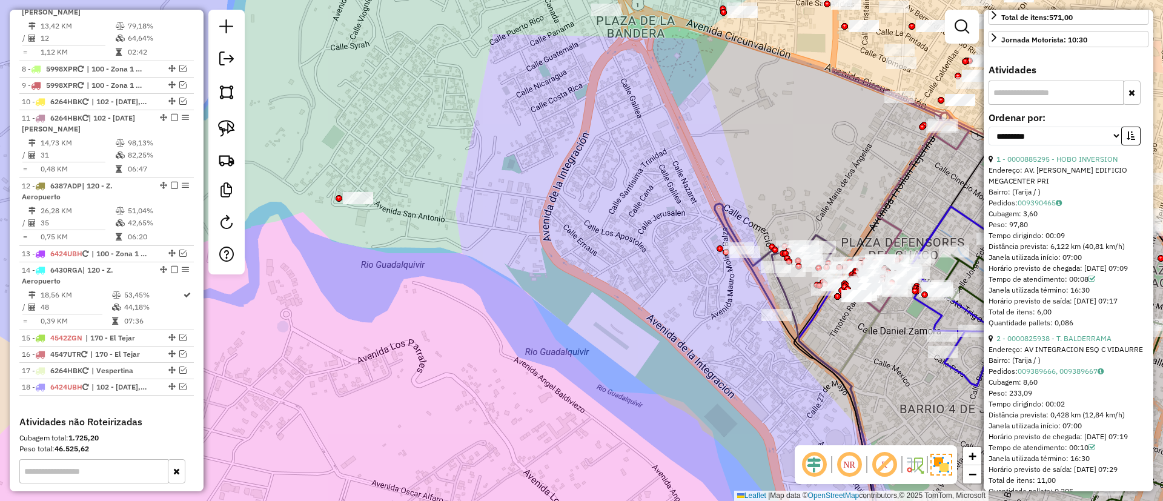
click at [795, 311] on icon at bounding box center [828, 414] width 102 height 274
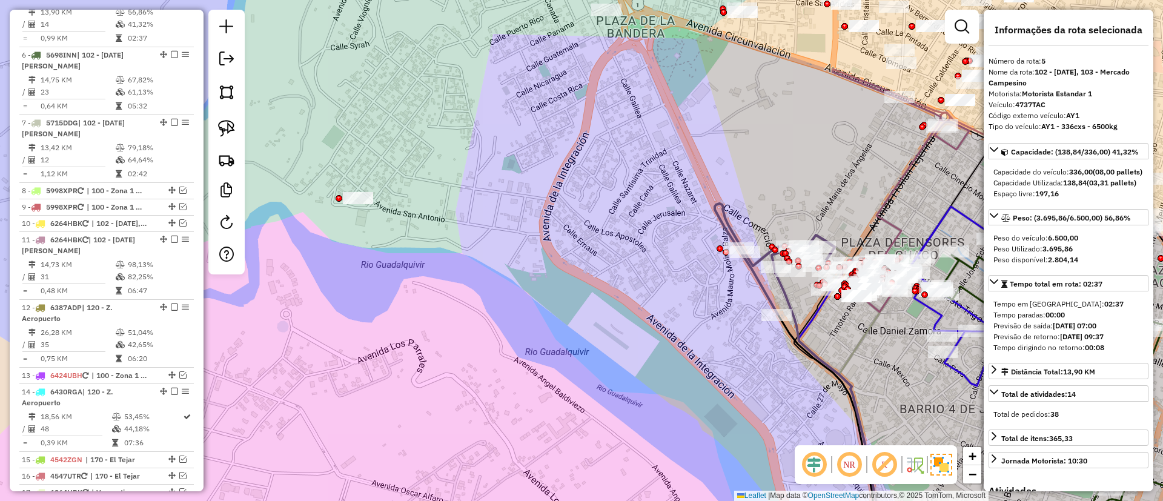
scroll to position [675, 0]
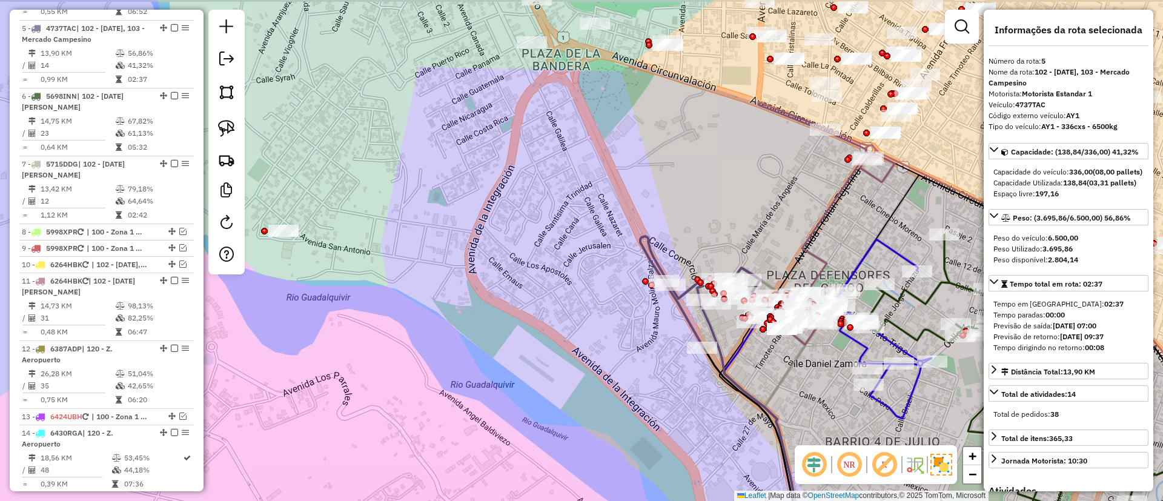
drag, startPoint x: 526, startPoint y: 172, endPoint x: 609, endPoint y: 329, distance: 178.0
click at [411, 176] on div "Janela de atendimento Grade de atendimento Capacidade Transportadoras Veículos …" at bounding box center [581, 250] width 1163 height 501
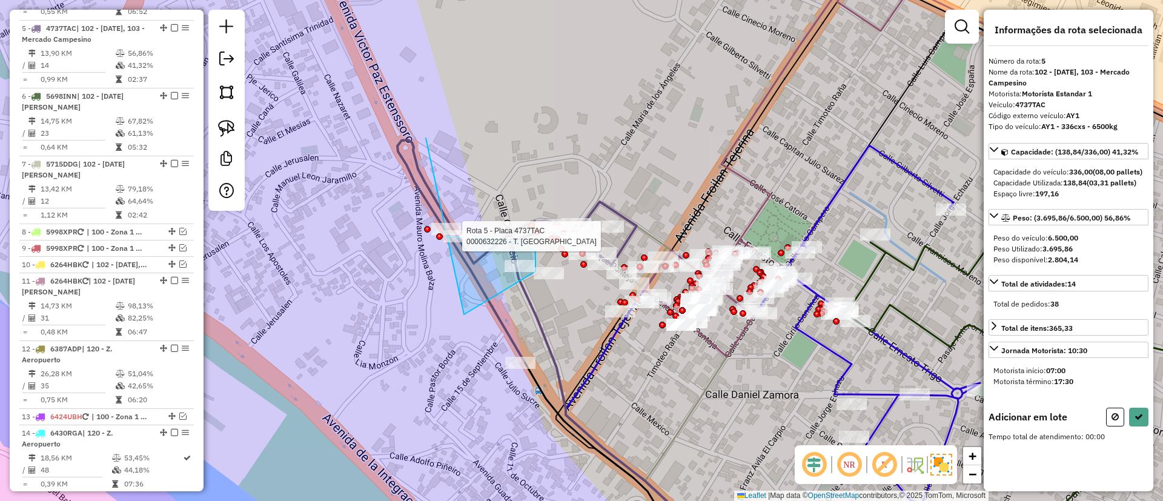
click at [447, 236] on div "Rota 5 - Placa 4737TAC 0000632226 - T. CHOQUE Janela de atendimento Grade de at…" at bounding box center [581, 250] width 1163 height 501
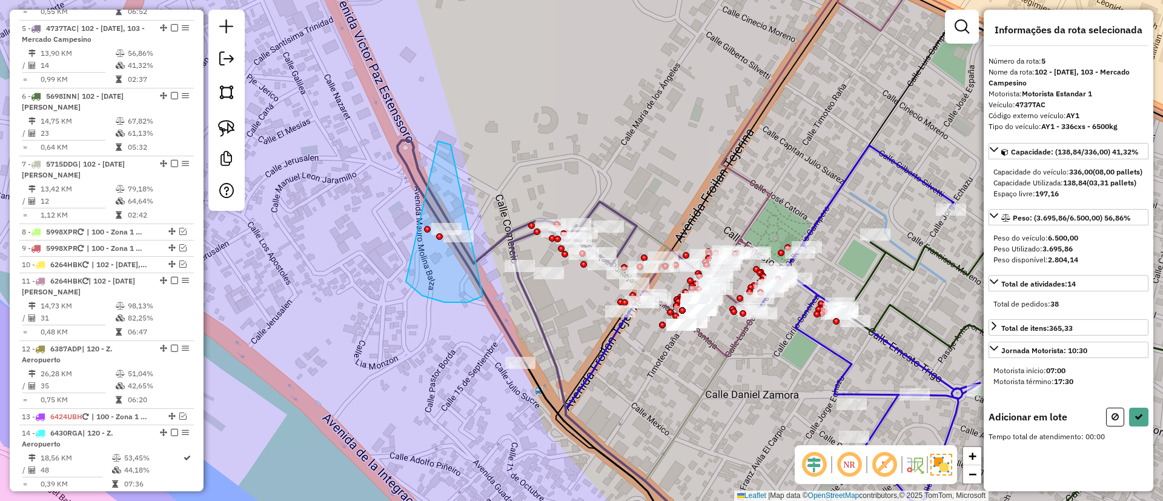
drag, startPoint x: 438, startPoint y: 141, endPoint x: 511, endPoint y: 219, distance: 107.1
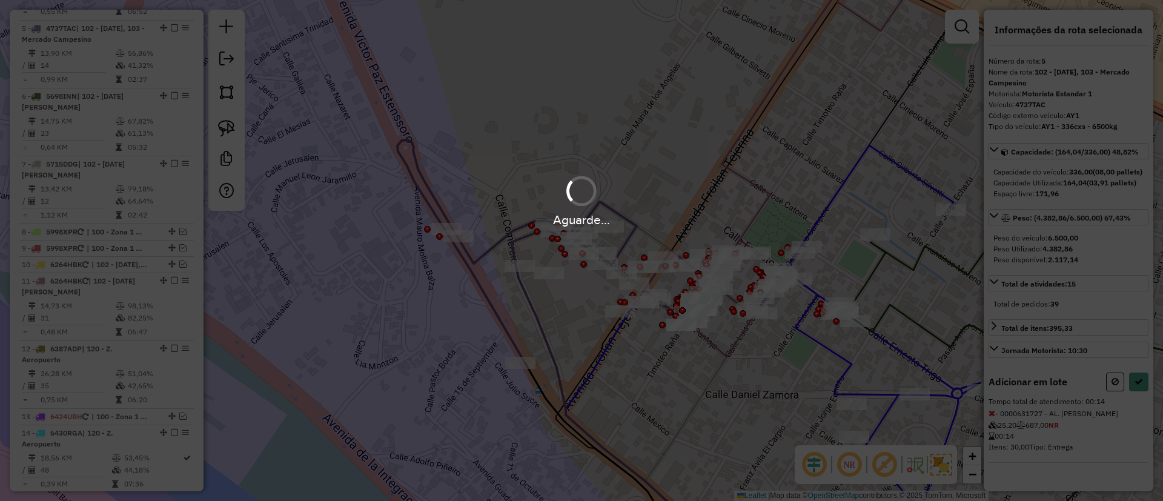
select select "**********"
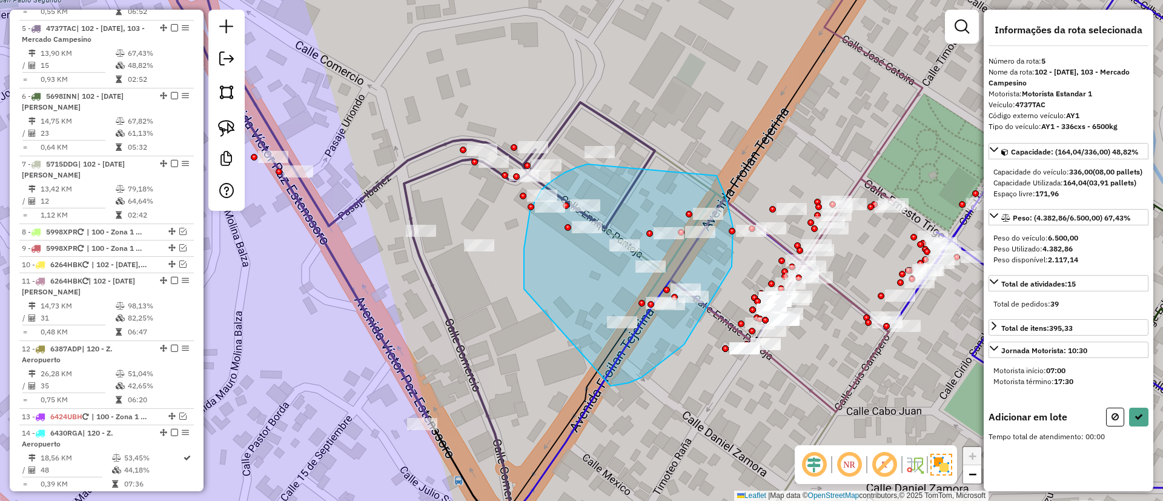
drag, startPoint x: 524, startPoint y: 249, endPoint x: 717, endPoint y: 176, distance: 206.1
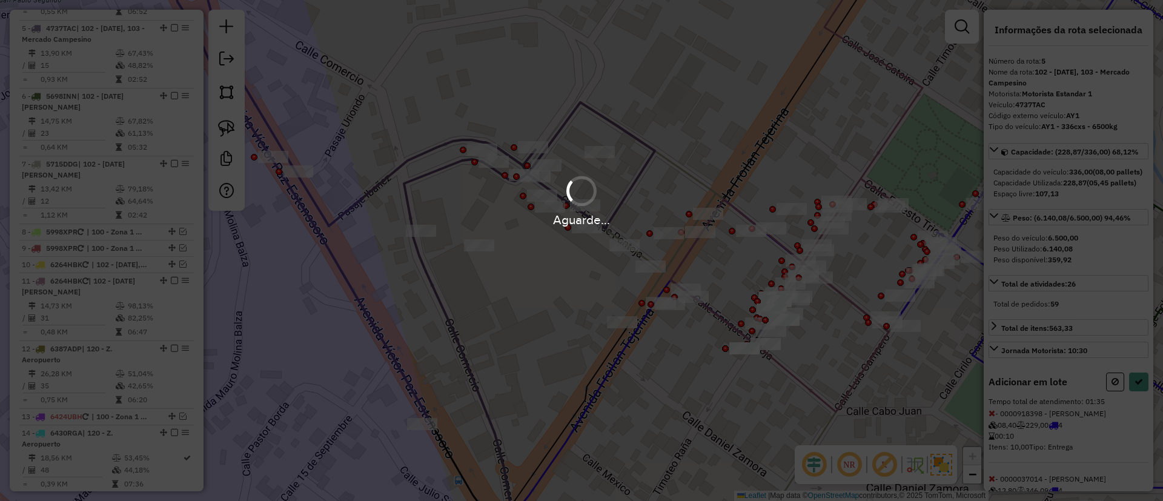
select select "**********"
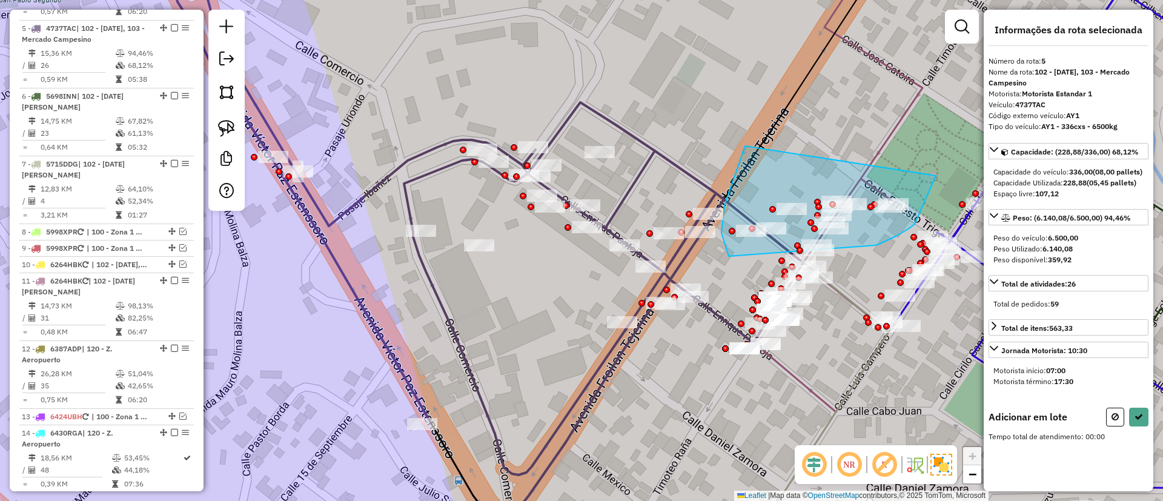
drag, startPoint x: 721, startPoint y: 227, endPoint x: 933, endPoint y: 163, distance: 220.9
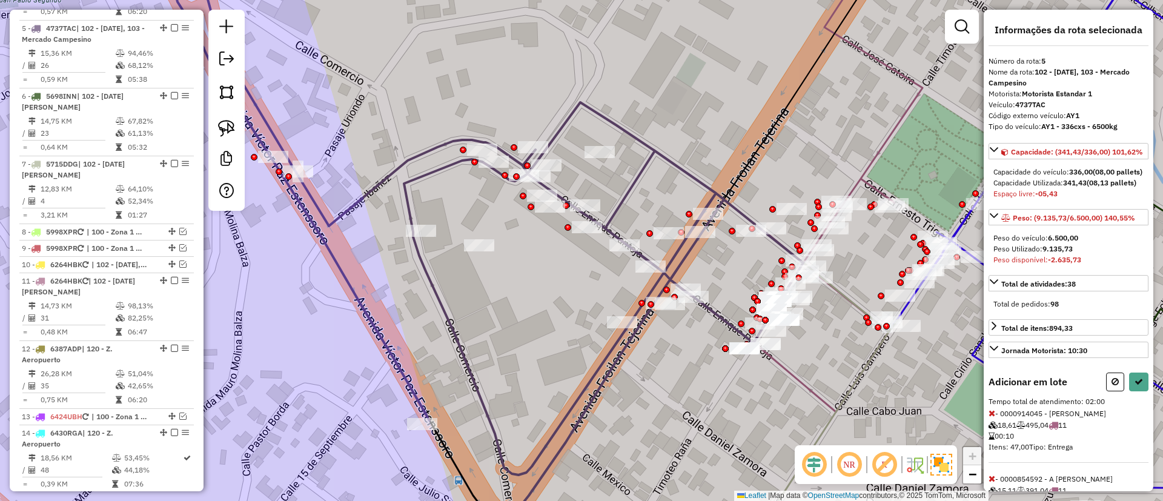
select select "**********"
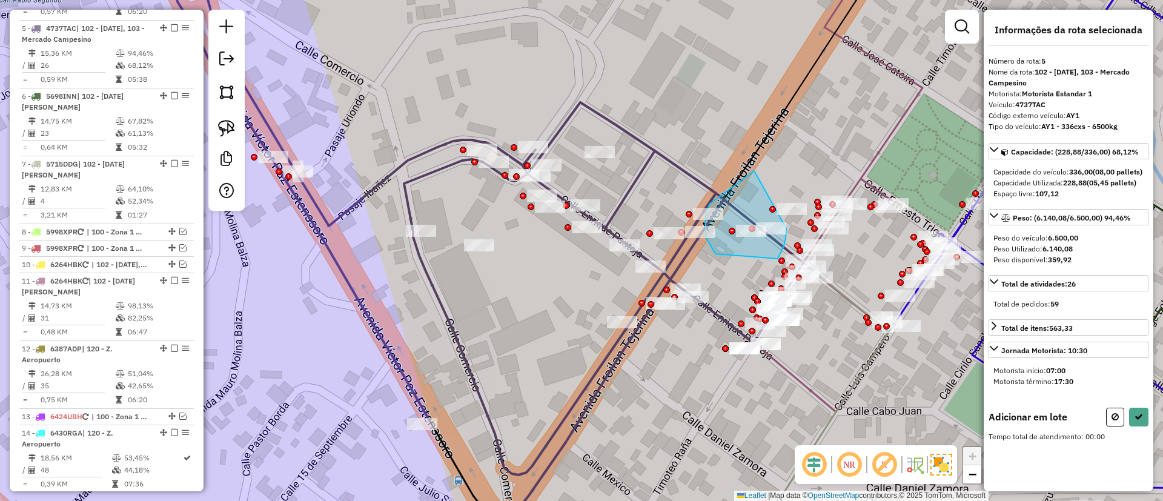
drag, startPoint x: 715, startPoint y: 254, endPoint x: 786, endPoint y: 228, distance: 75.3
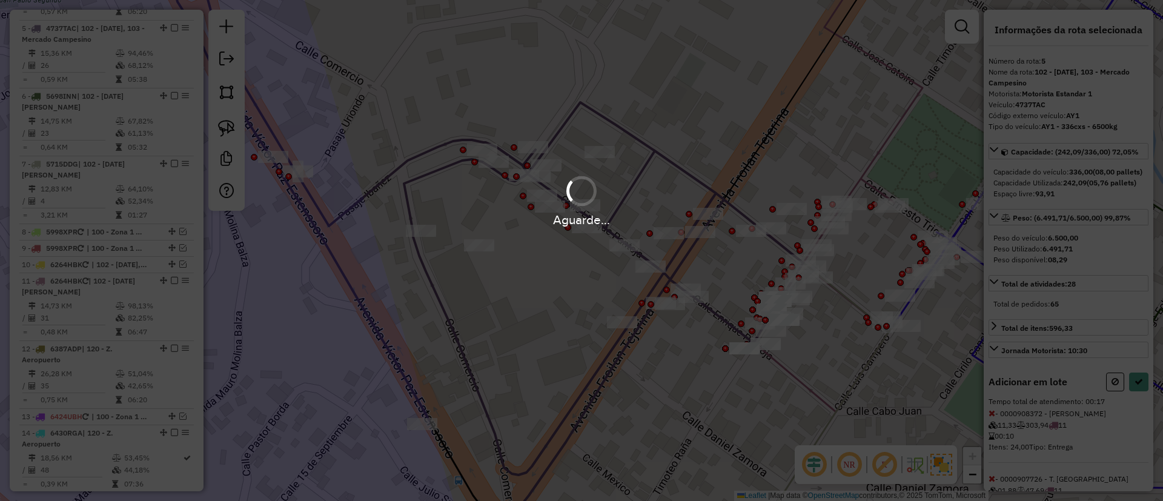
select select "**********"
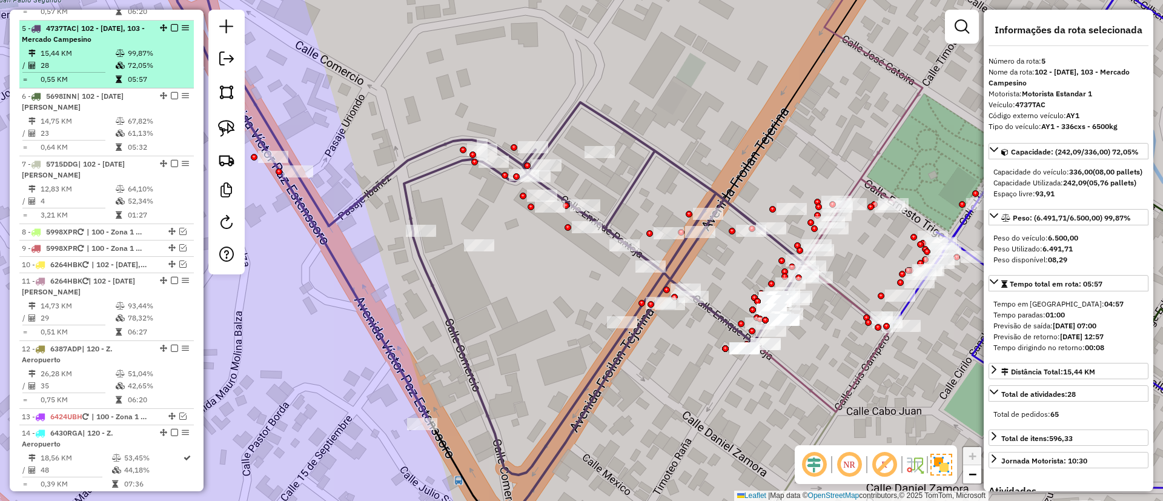
click at [170, 23] on div "5 - 4737TAC | 102 - 4 de Julio, 103 - Mercado Campesino" at bounding box center [107, 34] width 170 height 22
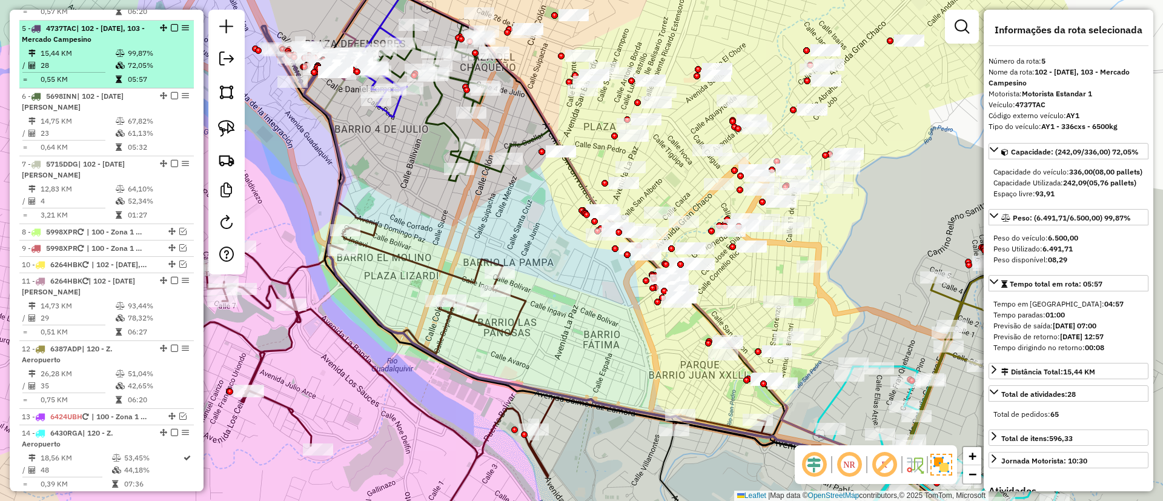
click at [174, 24] on em at bounding box center [174, 27] width 7 height 7
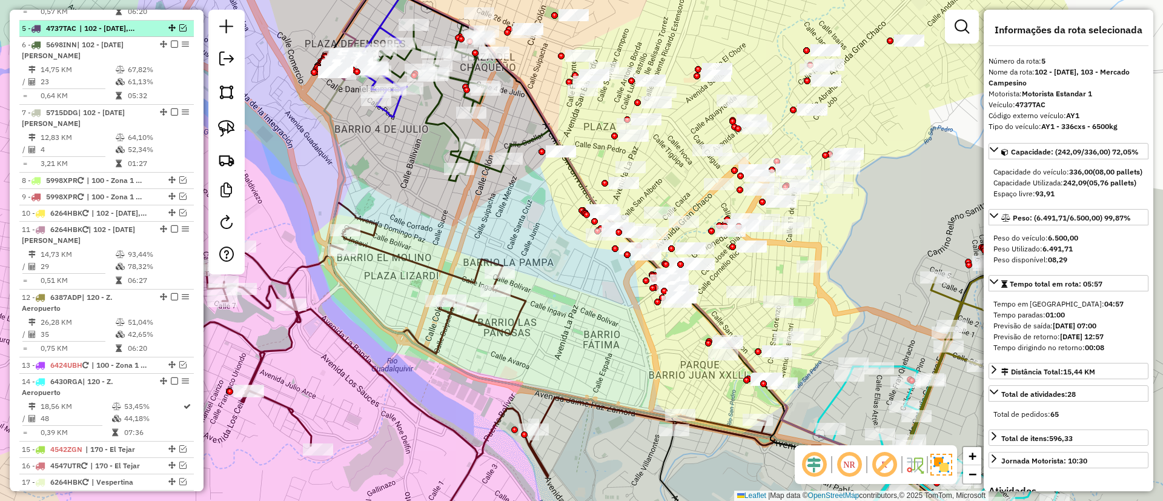
scroll to position [624, 0]
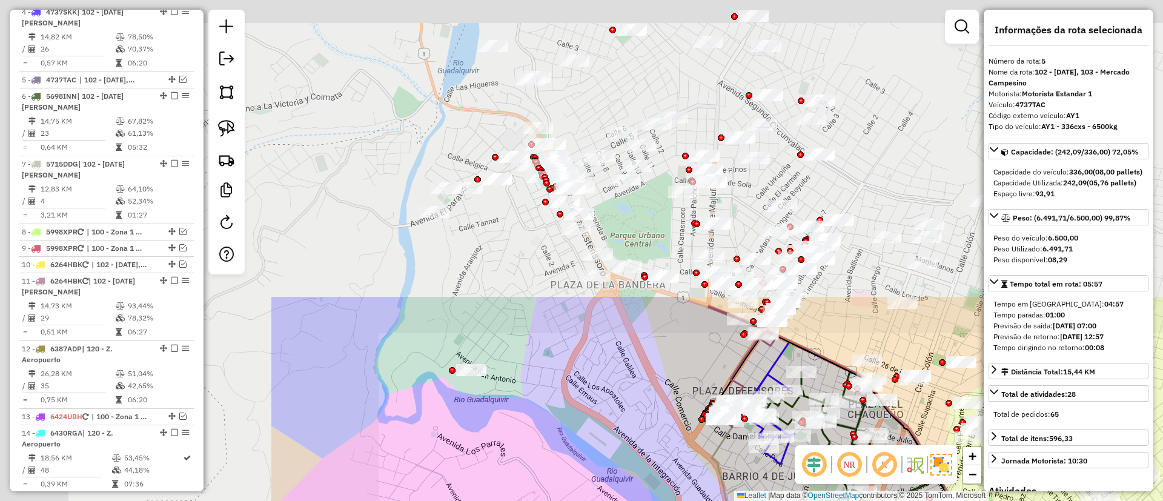
drag, startPoint x: 560, startPoint y: 290, endPoint x: 664, endPoint y: 429, distance: 174.1
click at [700, 480] on div "Janela de atendimento Grade de atendimento Capacidade Transportadoras Veículos …" at bounding box center [581, 250] width 1163 height 501
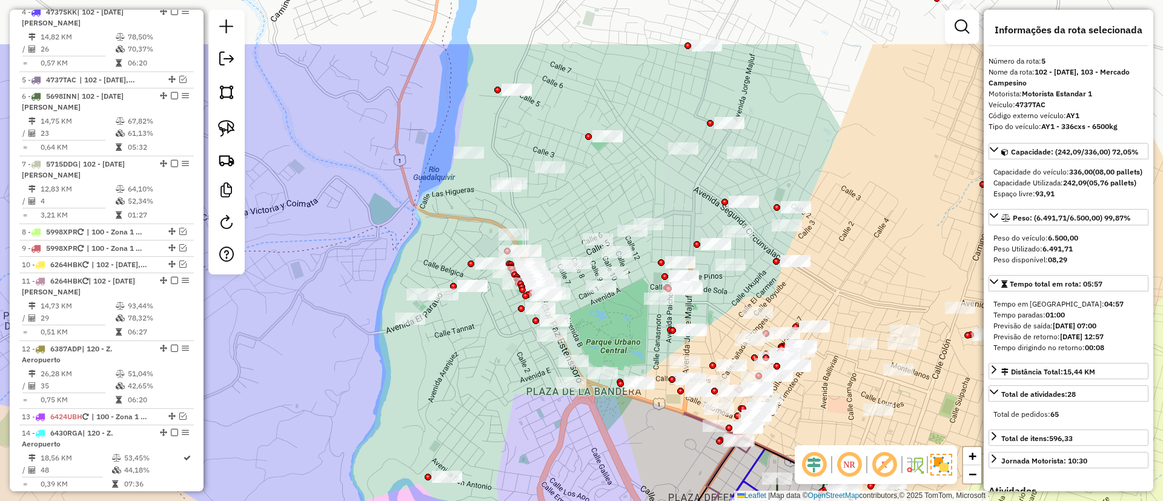
click at [495, 409] on div "Rota 3 - Placa 4691DPU 0000901086 - SERGIO PACHECO Janela de atendimento Grade …" at bounding box center [581, 250] width 1163 height 501
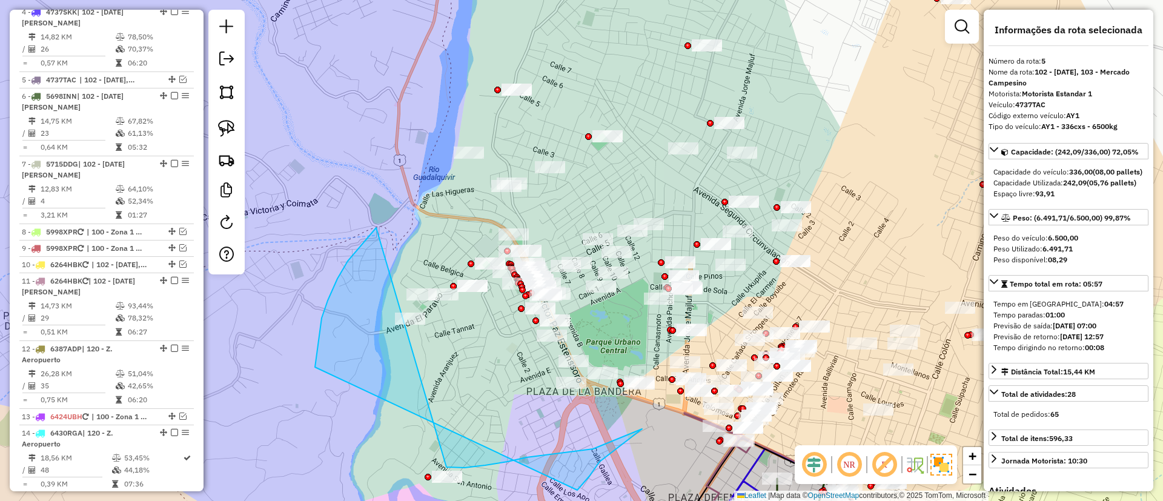
drag, startPoint x: 337, startPoint y: 279, endPoint x: 434, endPoint y: 446, distance: 193.8
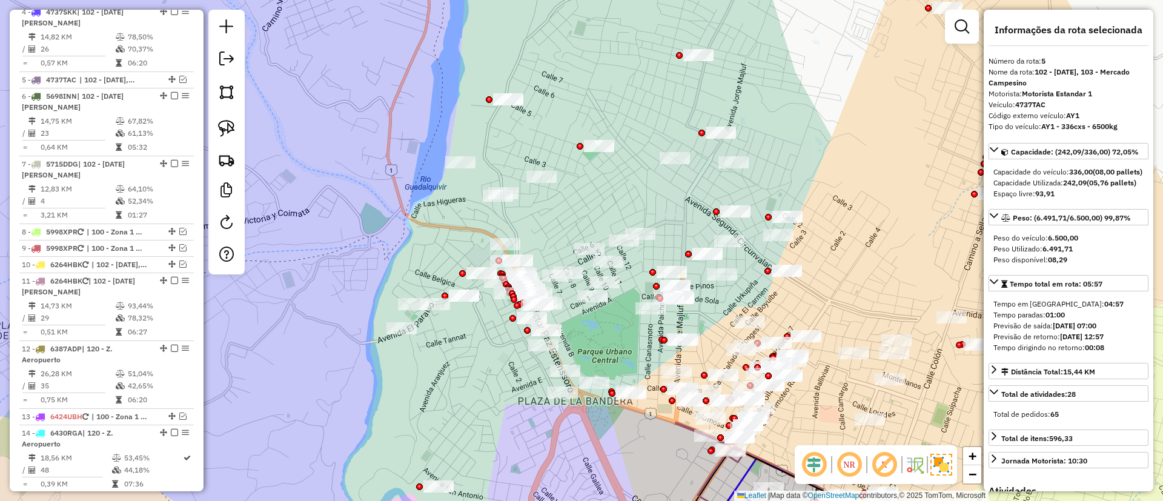
drag, startPoint x: 358, startPoint y: 241, endPoint x: 358, endPoint y: 197, distance: 43.6
click at [358, 197] on div "Rota 3 - Placa 4691DPU 0000901086 - SERGIO PACHECO Janela de atendimento Grade …" at bounding box center [581, 250] width 1163 height 501
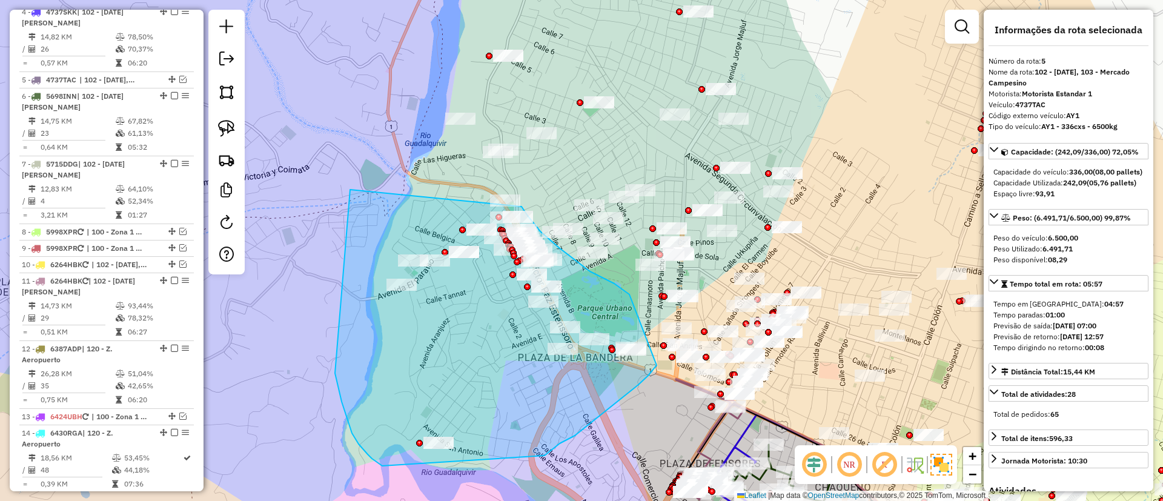
drag, startPoint x: 337, startPoint y: 380, endPoint x: 511, endPoint y: 191, distance: 257.2
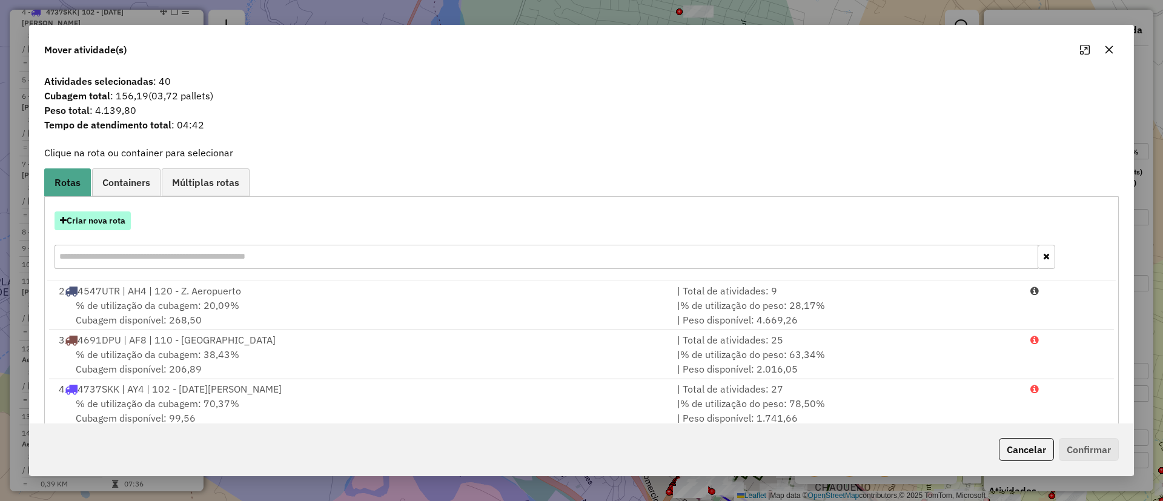
click at [79, 227] on button "Criar nova rota" at bounding box center [93, 220] width 76 height 19
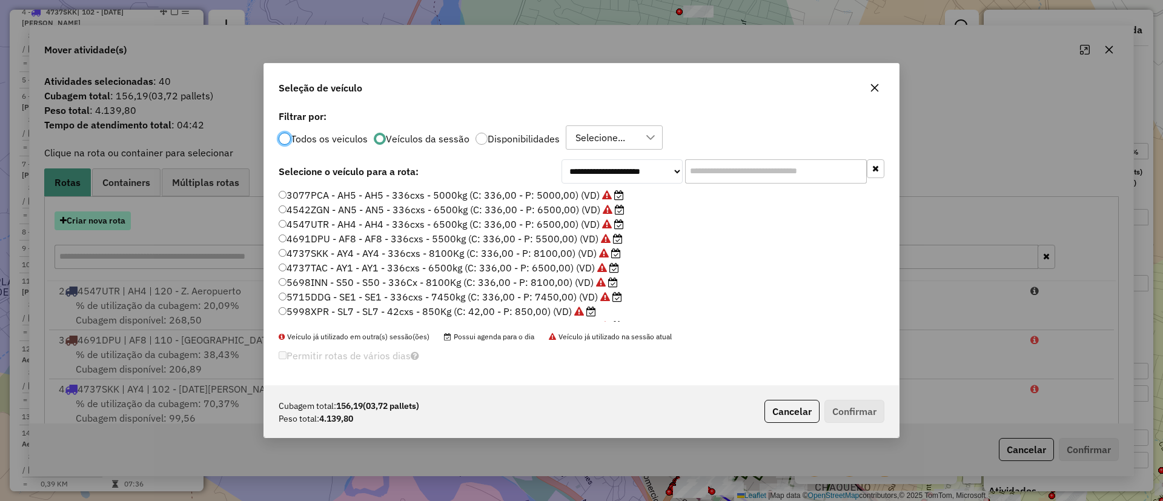
scroll to position [7, 4]
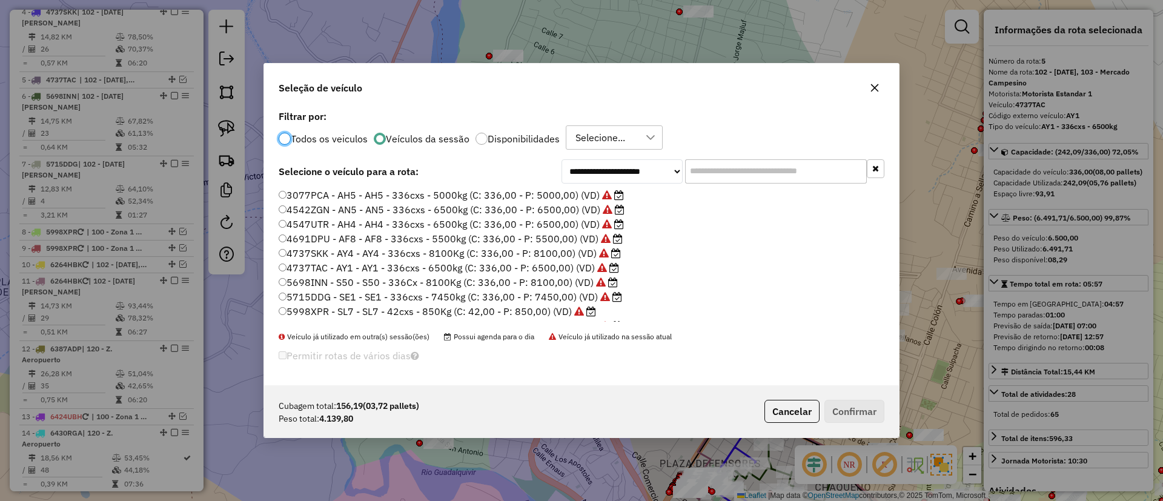
click at [731, 172] on input "text" at bounding box center [776, 171] width 182 height 24
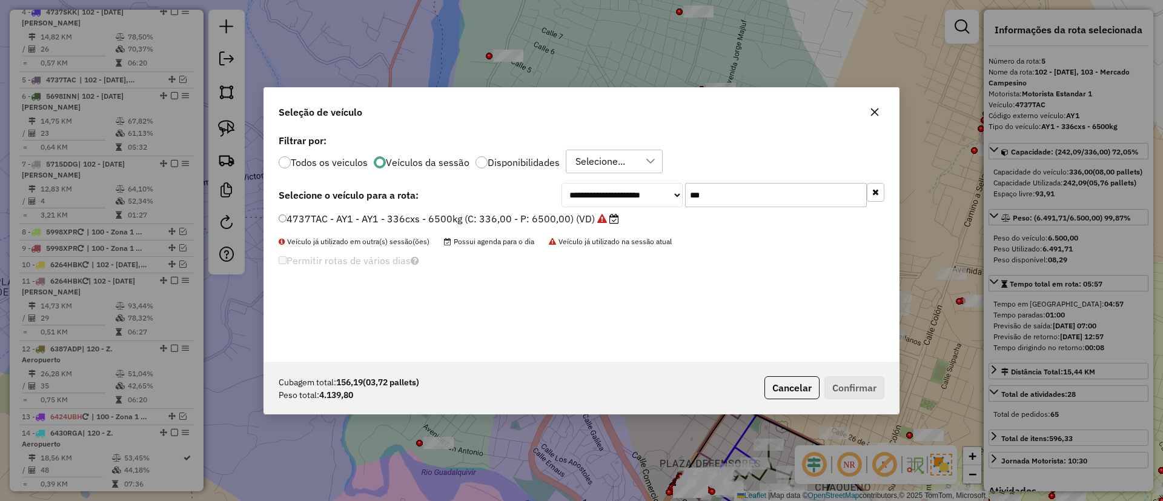
type input "***"
click at [585, 214] on label "4737TAC - AY1 - AY1 - 336cxs - 6500kg (C: 336,00 - P: 6500,00) (VD)" at bounding box center [449, 218] width 340 height 15
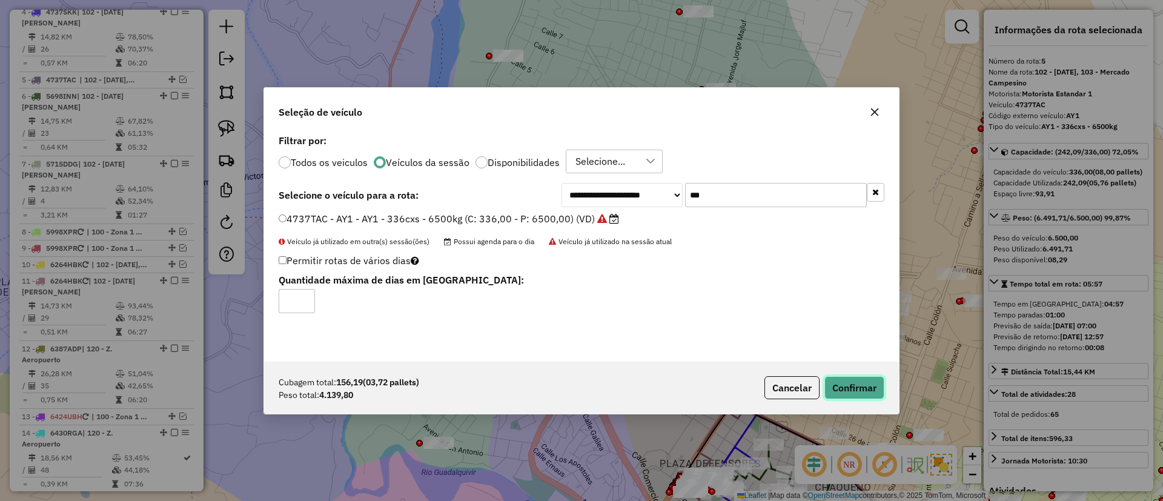
click at [852, 396] on button "Confirmar" at bounding box center [854, 387] width 60 height 23
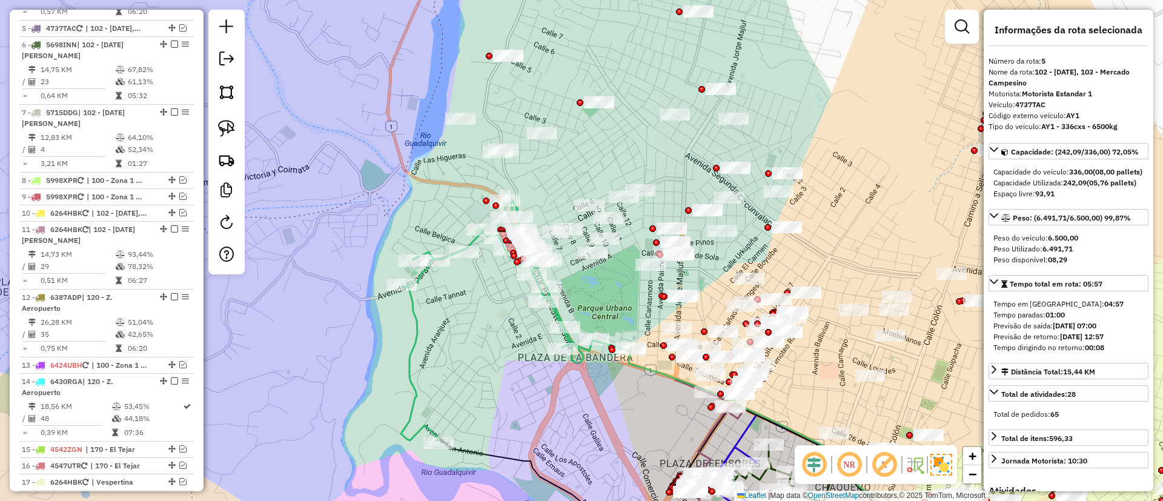
click at [411, 320] on icon at bounding box center [516, 321] width 230 height 240
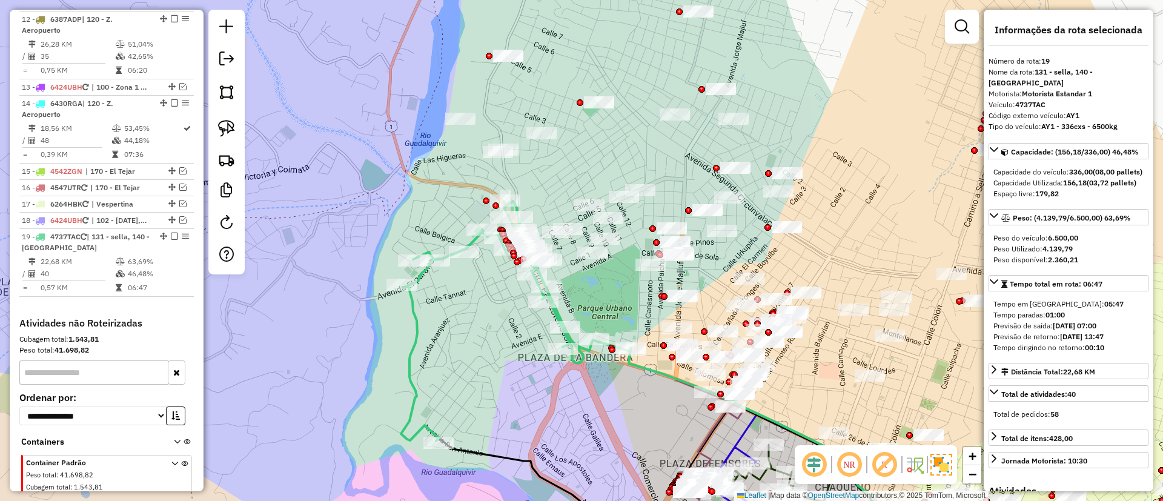
scroll to position [998, 0]
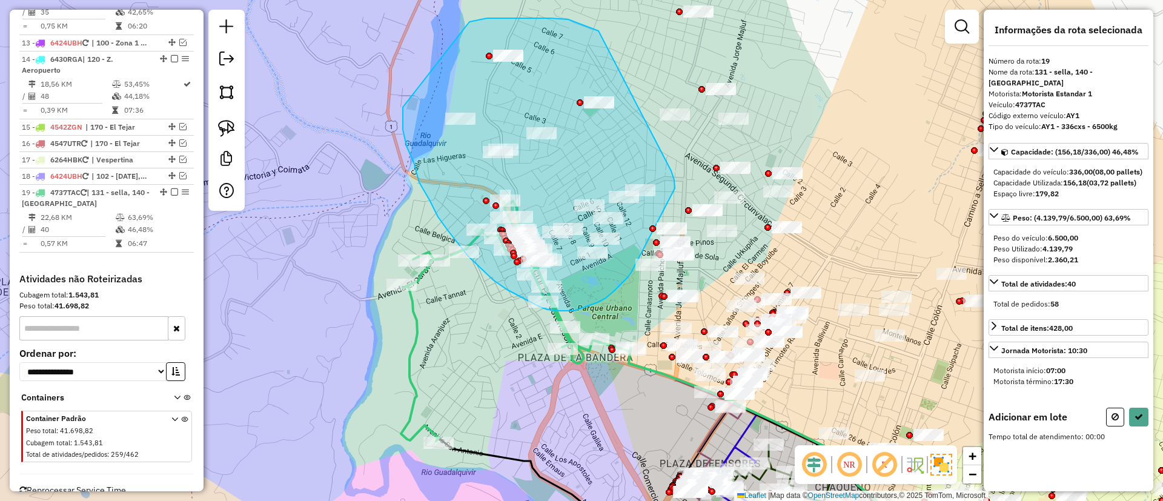
drag, startPoint x: 568, startPoint y: 19, endPoint x: 670, endPoint y: 168, distance: 180.4
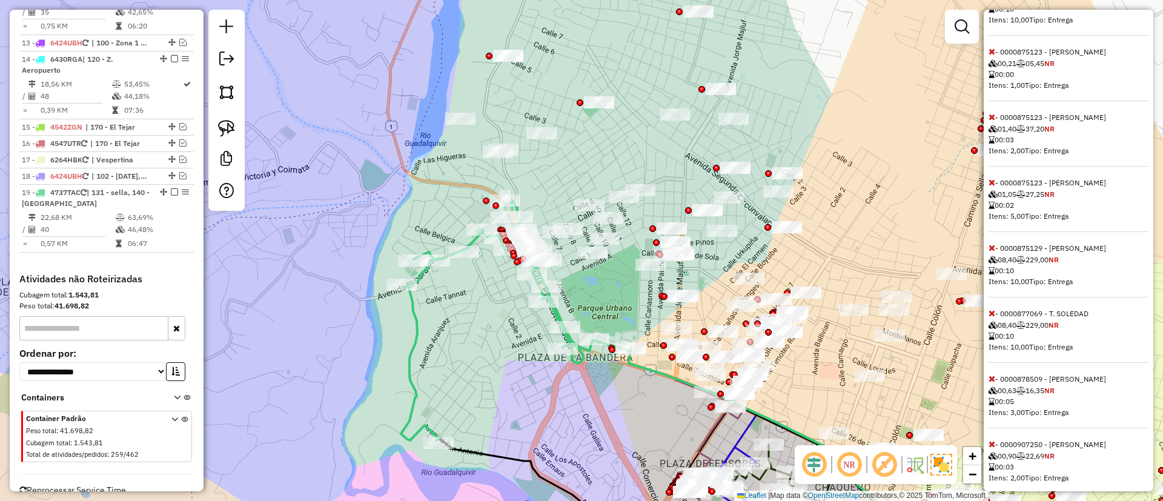
scroll to position [636, 0]
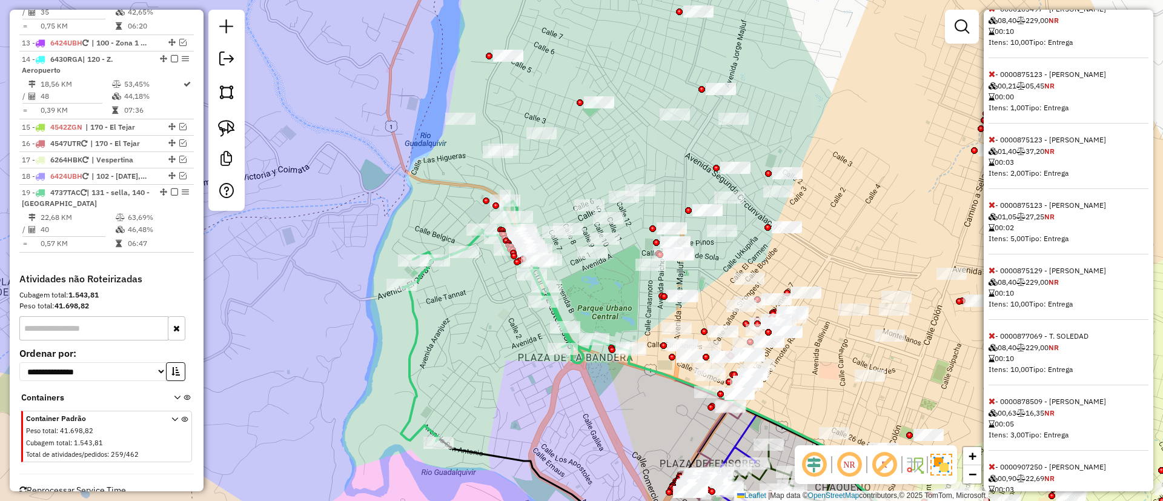
click at [991, 274] on icon at bounding box center [991, 270] width 7 height 8
click at [993, 274] on icon at bounding box center [991, 270] width 7 height 8
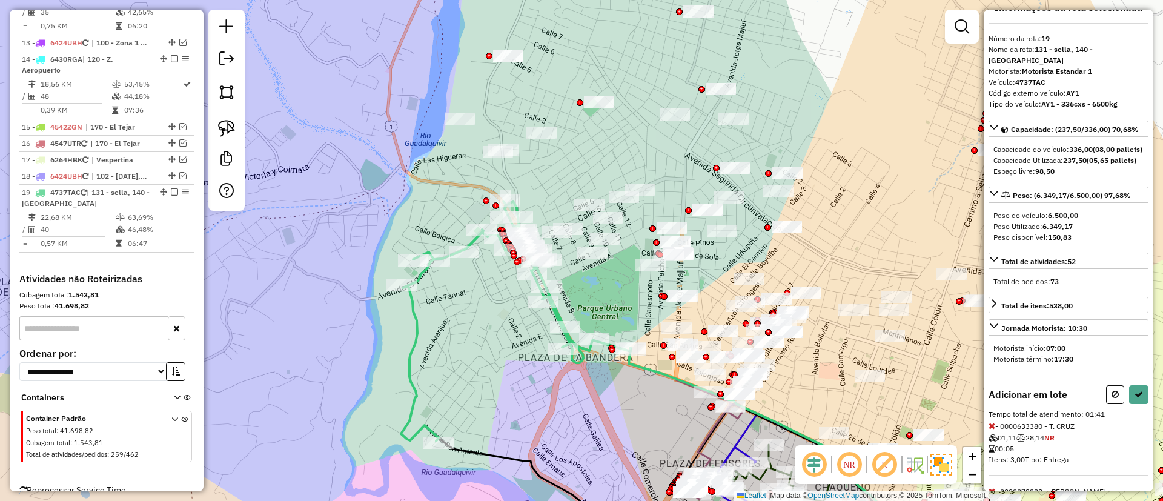
scroll to position [0, 0]
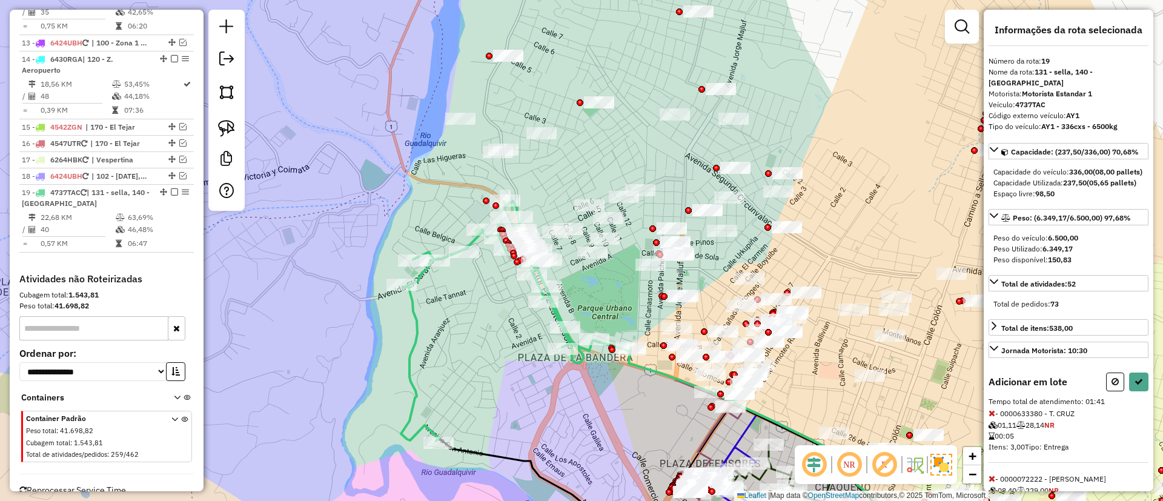
select select "**********"
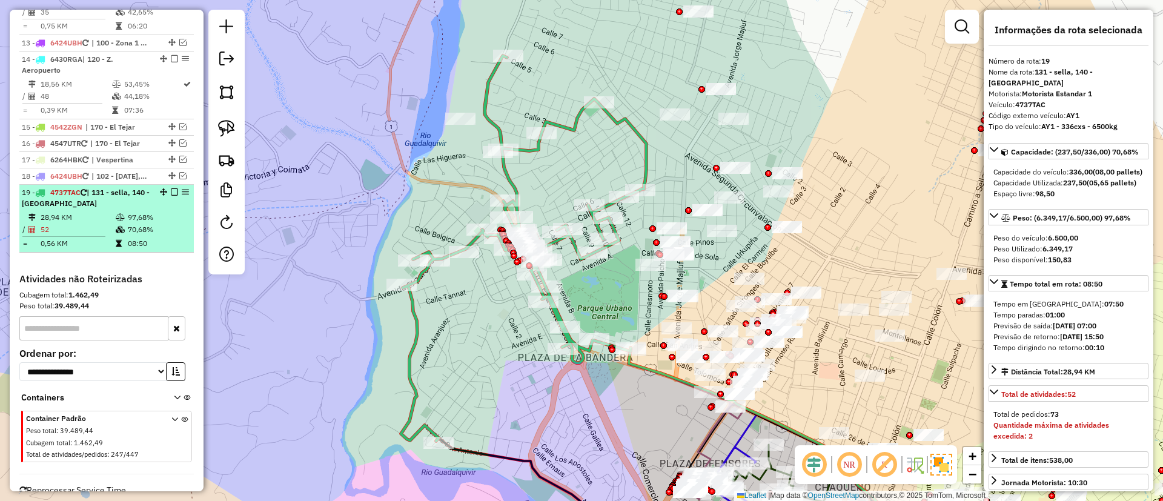
click at [172, 188] on em at bounding box center [174, 191] width 7 height 7
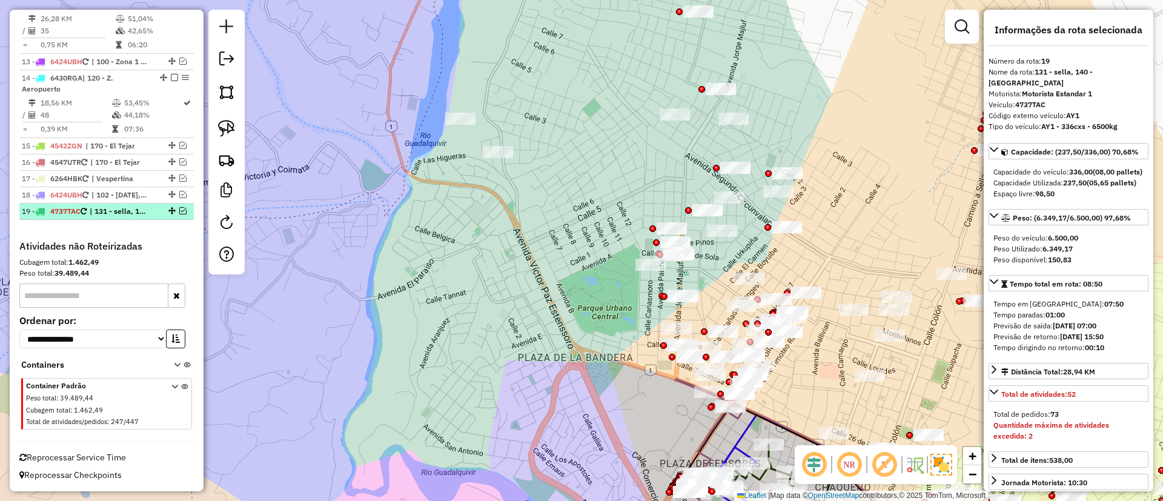
scroll to position [946, 0]
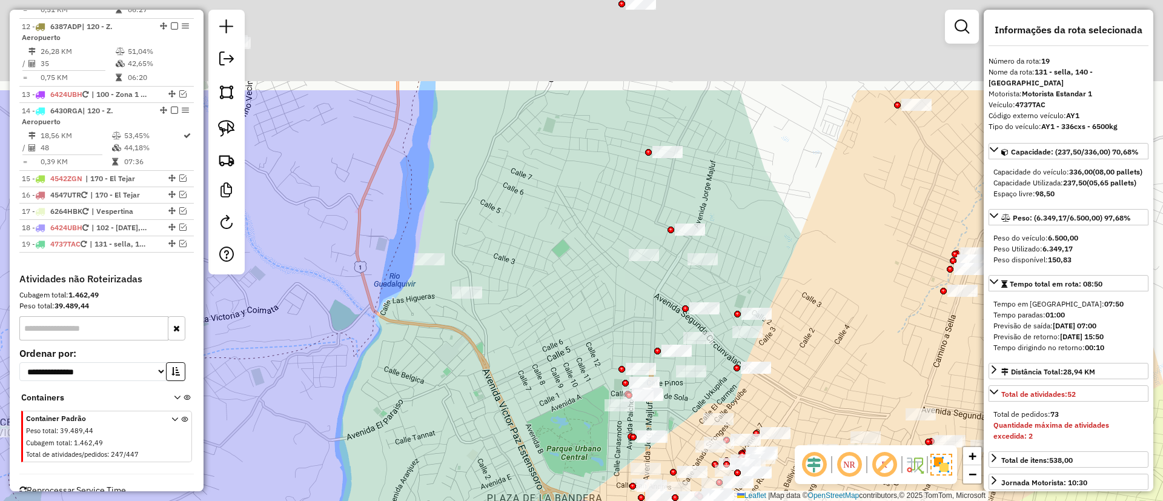
drag, startPoint x: 555, startPoint y: 372, endPoint x: 555, endPoint y: 305, distance: 67.2
click at [545, 396] on div "Janela de atendimento Grade de atendimento Capacidade Transportadoras Veículos …" at bounding box center [581, 250] width 1163 height 501
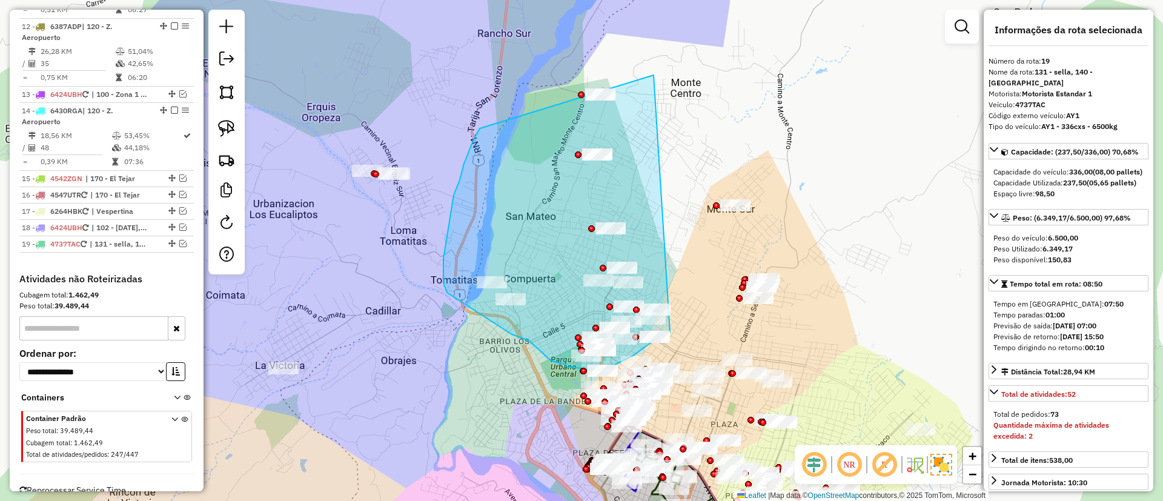
drag, startPoint x: 480, startPoint y: 128, endPoint x: 680, endPoint y: 333, distance: 285.7
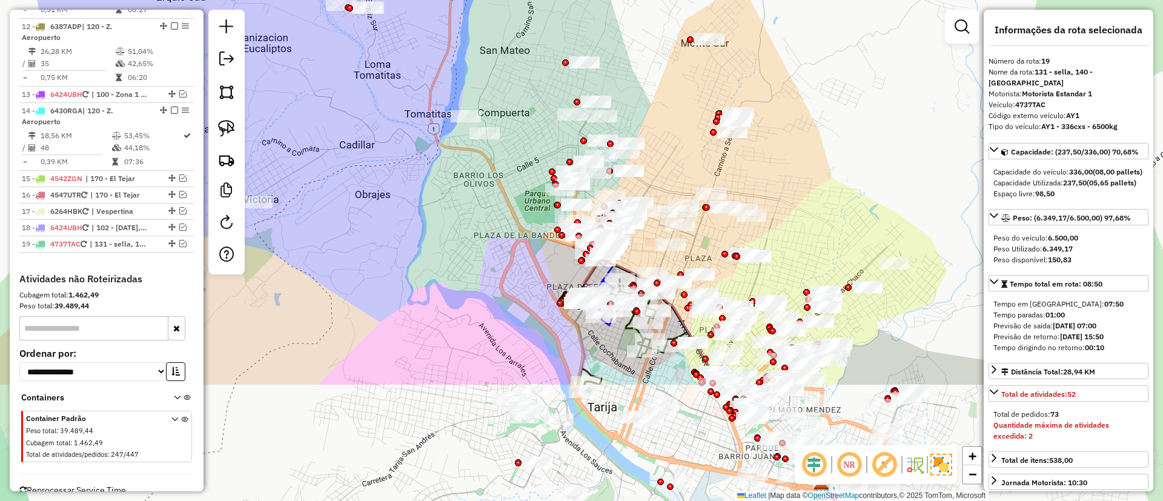
drag, startPoint x: 504, startPoint y: 302, endPoint x: 507, endPoint y: 265, distance: 37.7
click at [504, 302] on div "Janela de atendimento Grade de atendimento Capacidade Transportadoras Veículos …" at bounding box center [581, 250] width 1163 height 501
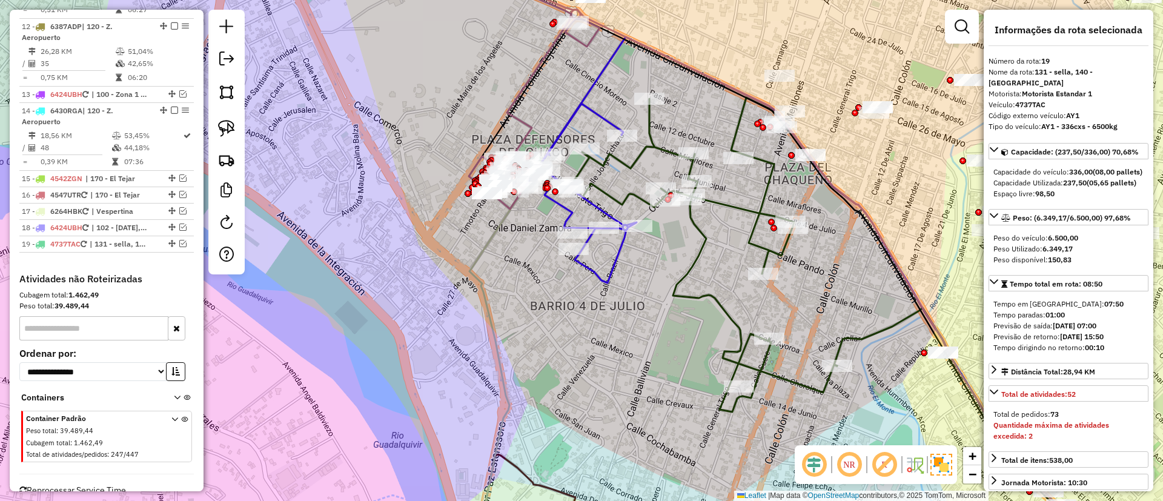
click at [529, 117] on icon at bounding box center [531, 87] width 136 height 243
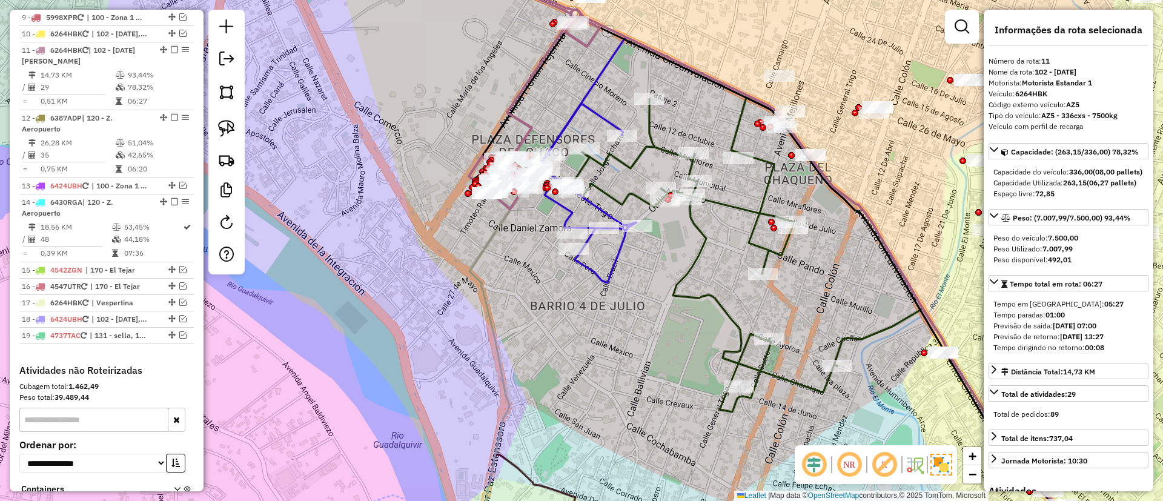
scroll to position [855, 0]
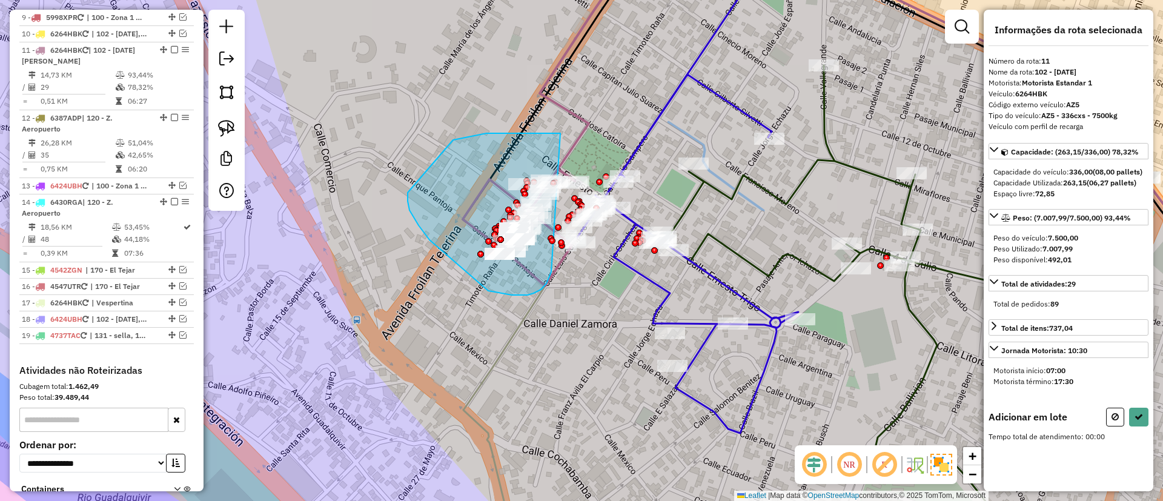
drag, startPoint x: 550, startPoint y: 133, endPoint x: 552, endPoint y: 270, distance: 136.9
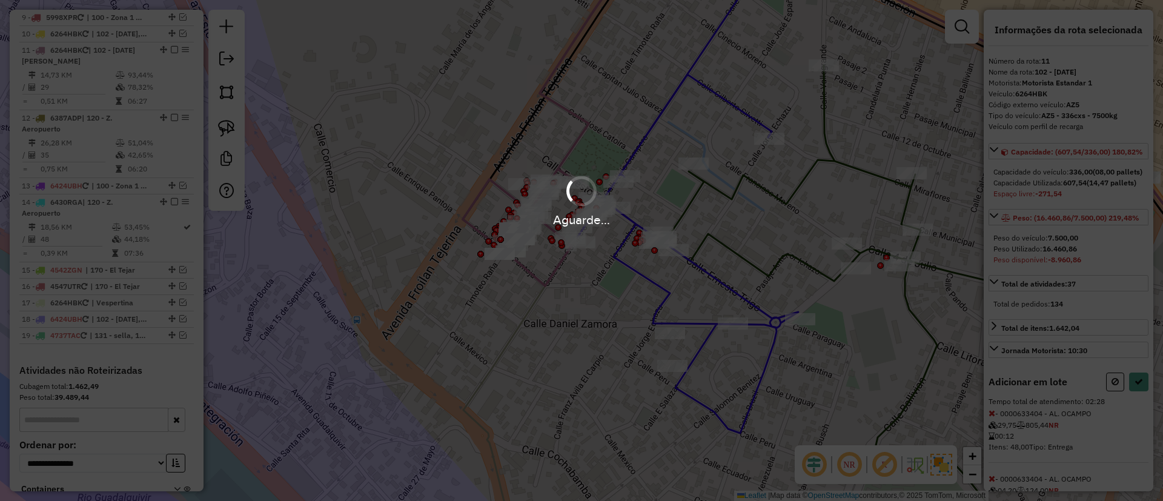
select select "**********"
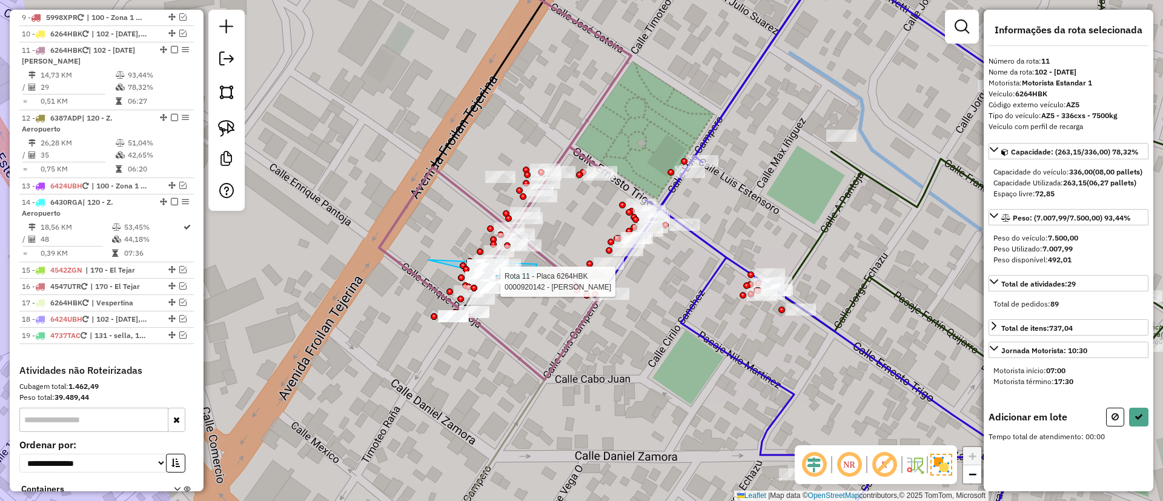
click at [511, 280] on div "Rota 11 - Placa 6264HBK 0000920142 - RUTH NOELIA SOR Janela de atendimento Grad…" at bounding box center [581, 250] width 1163 height 501
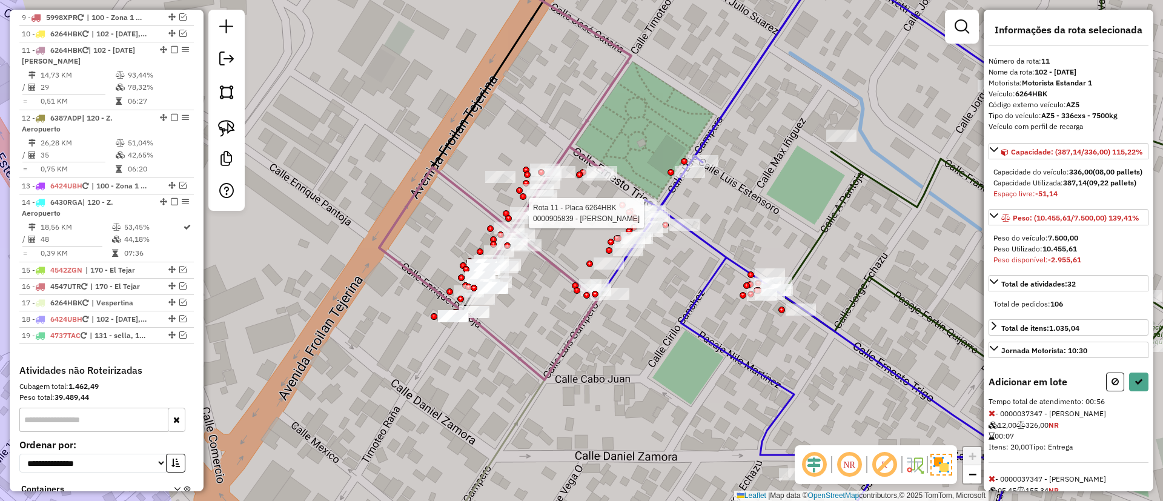
select select "**********"
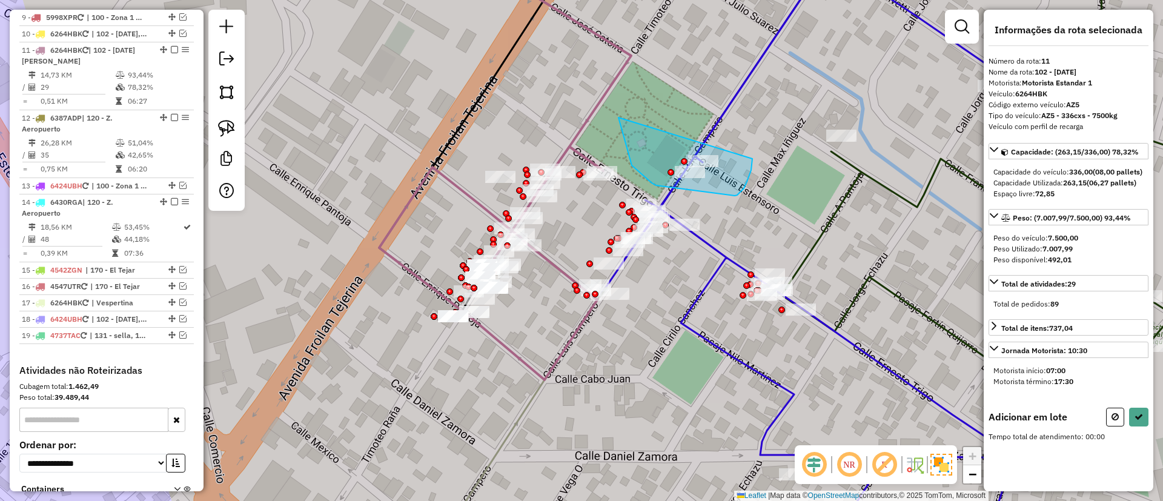
drag, startPoint x: 656, startPoint y: 185, endPoint x: 752, endPoint y: 136, distance: 107.8
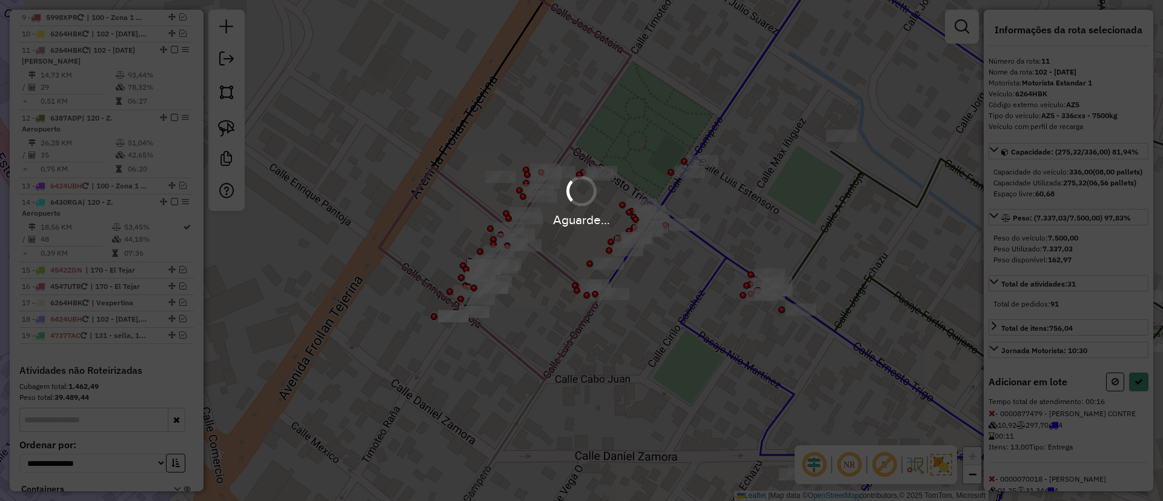
select select "**********"
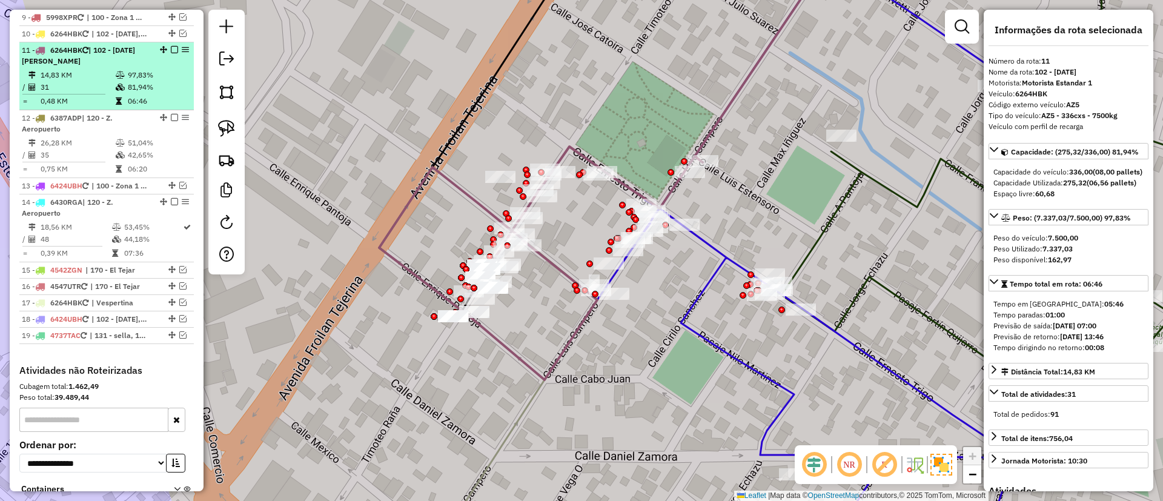
click at [171, 46] on em at bounding box center [174, 49] width 7 height 7
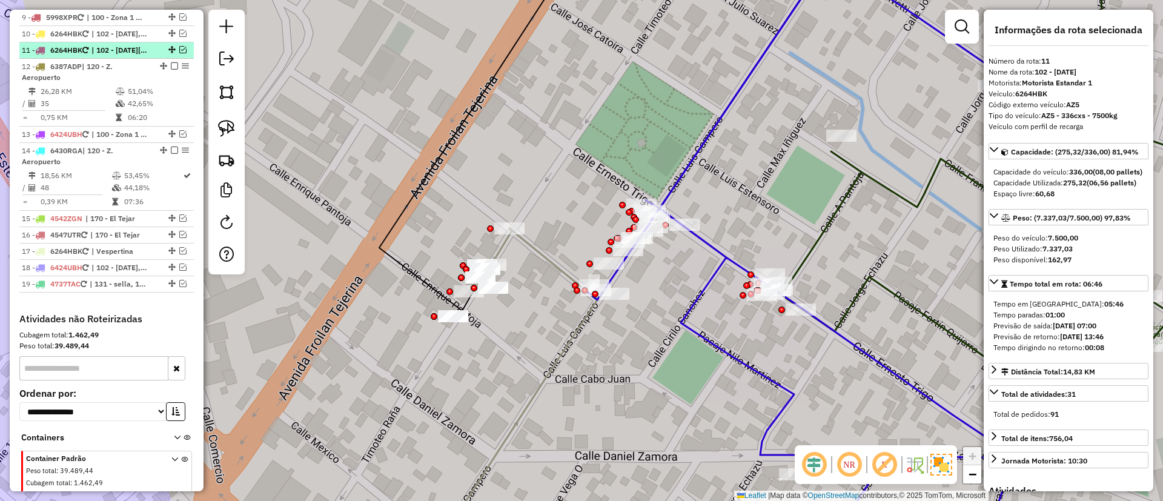
scroll to position [803, 0]
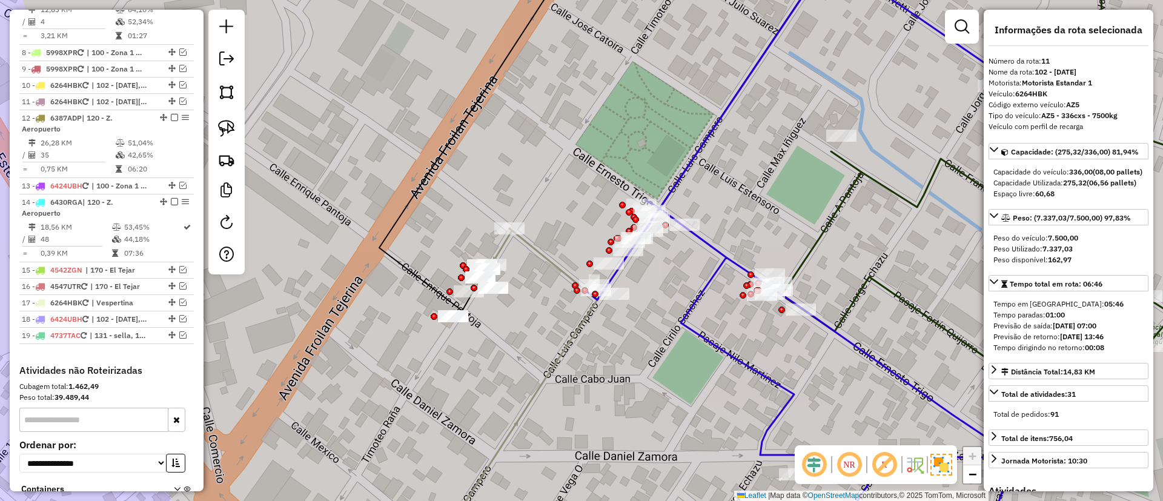
click at [555, 259] on icon at bounding box center [539, 263] width 134 height 71
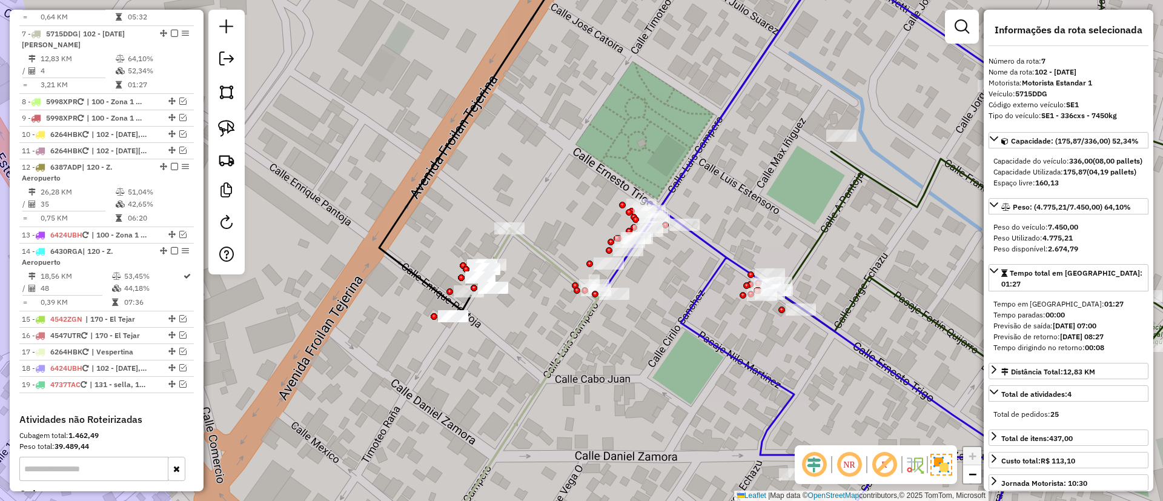
scroll to position [749, 0]
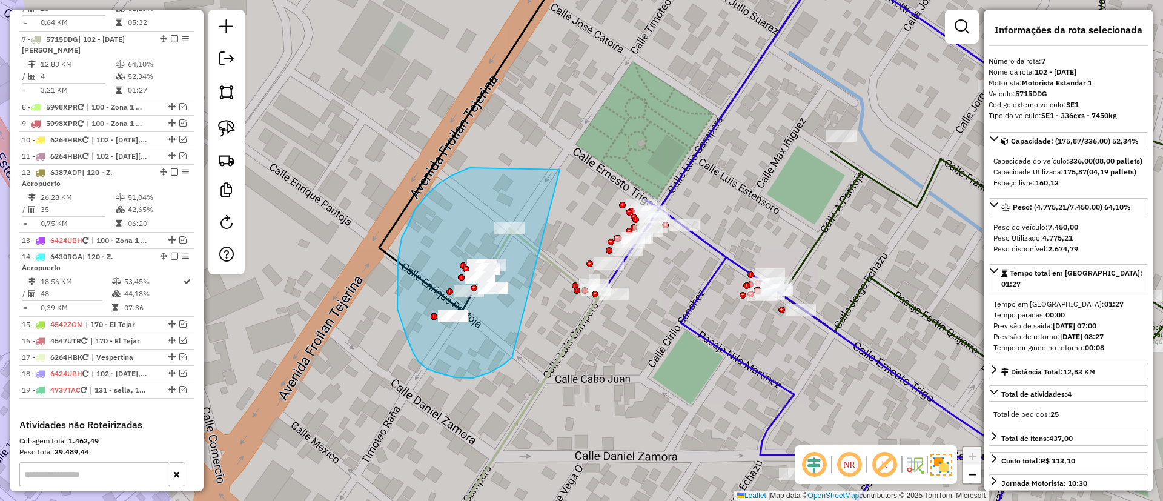
drag, startPoint x: 560, startPoint y: 170, endPoint x: 515, endPoint y: 345, distance: 180.0
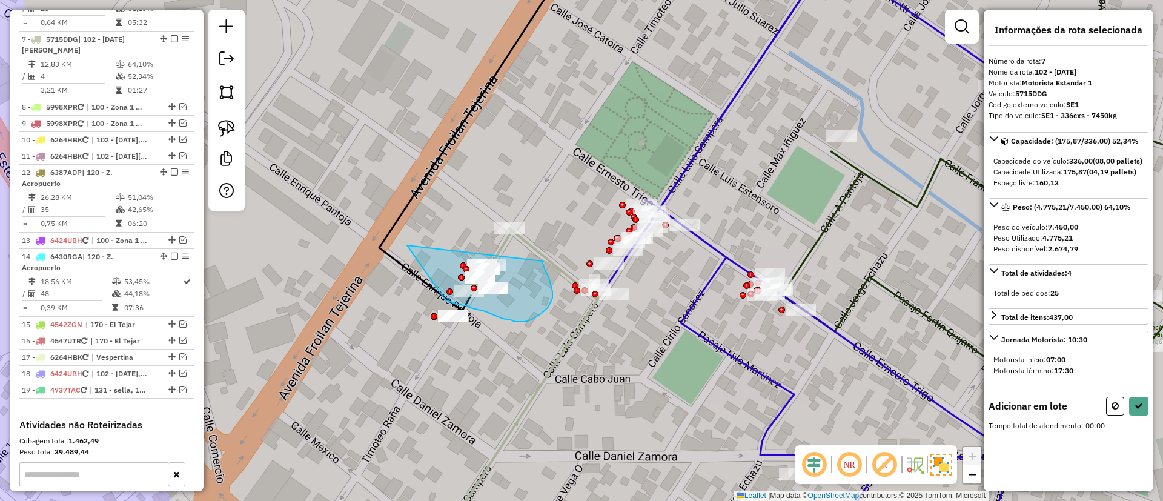
drag, startPoint x: 468, startPoint y: 306, endPoint x: 520, endPoint y: 236, distance: 87.8
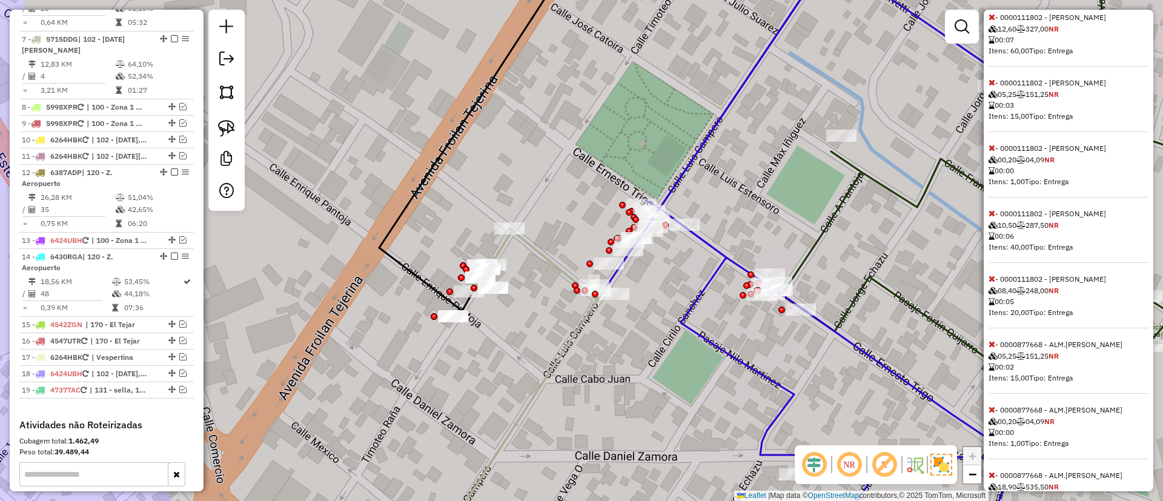
scroll to position [1210, 0]
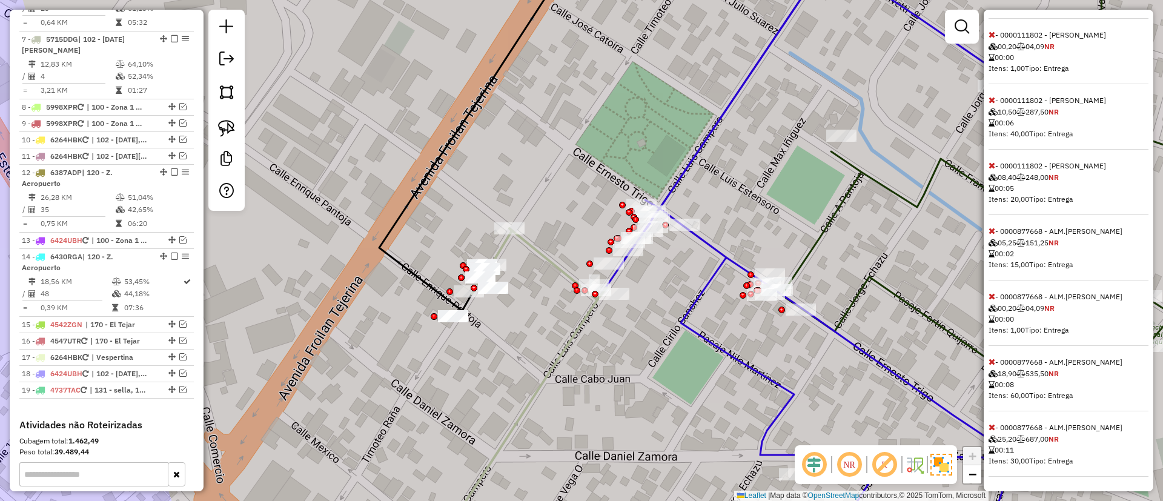
click at [992, 357] on icon at bounding box center [991, 361] width 7 height 8
click at [998, 372] on span "00,20" at bounding box center [1002, 373] width 28 height 9
click at [995, 362] on icon at bounding box center [991, 361] width 7 height 8
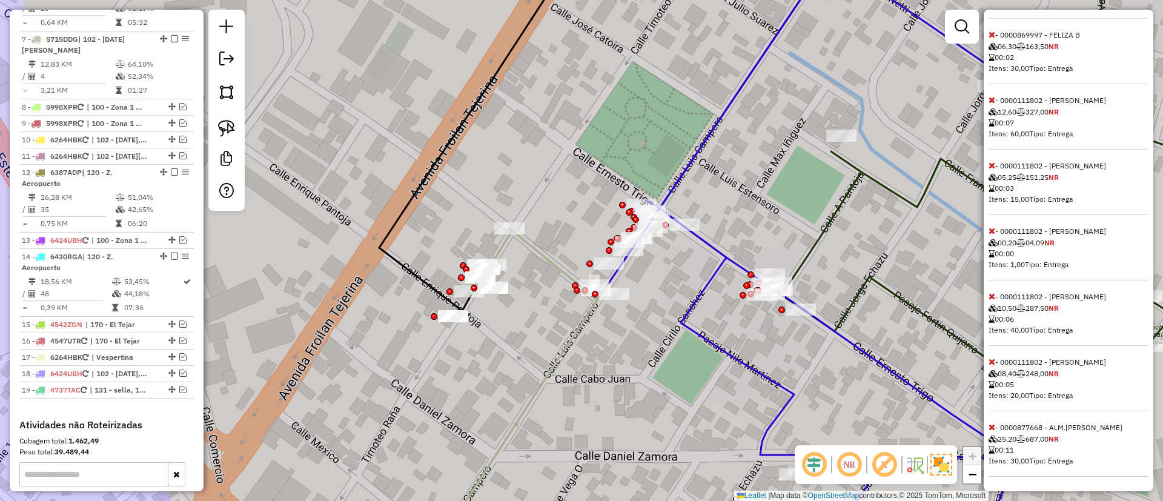
click at [989, 423] on icon at bounding box center [991, 427] width 7 height 8
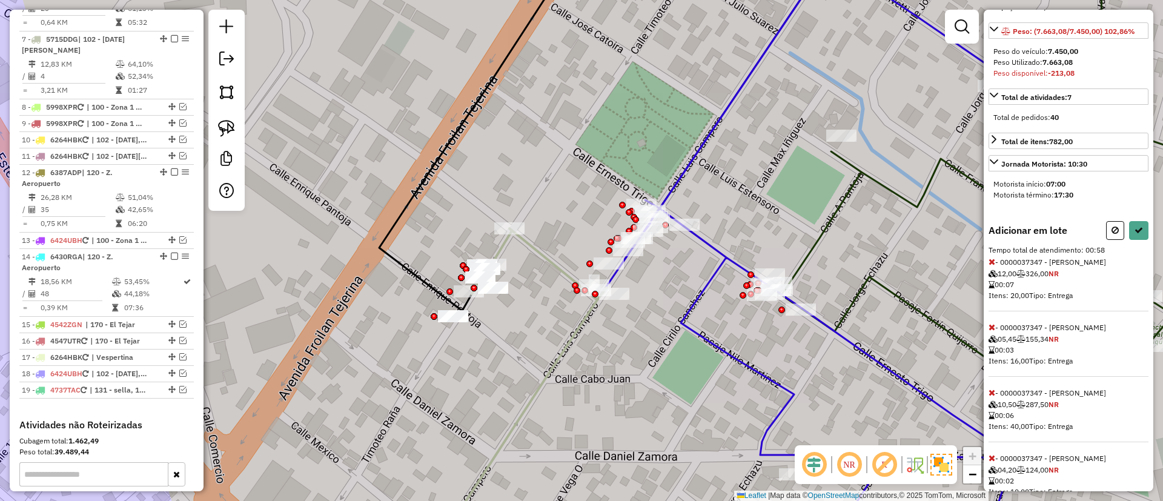
scroll to position [182, 0]
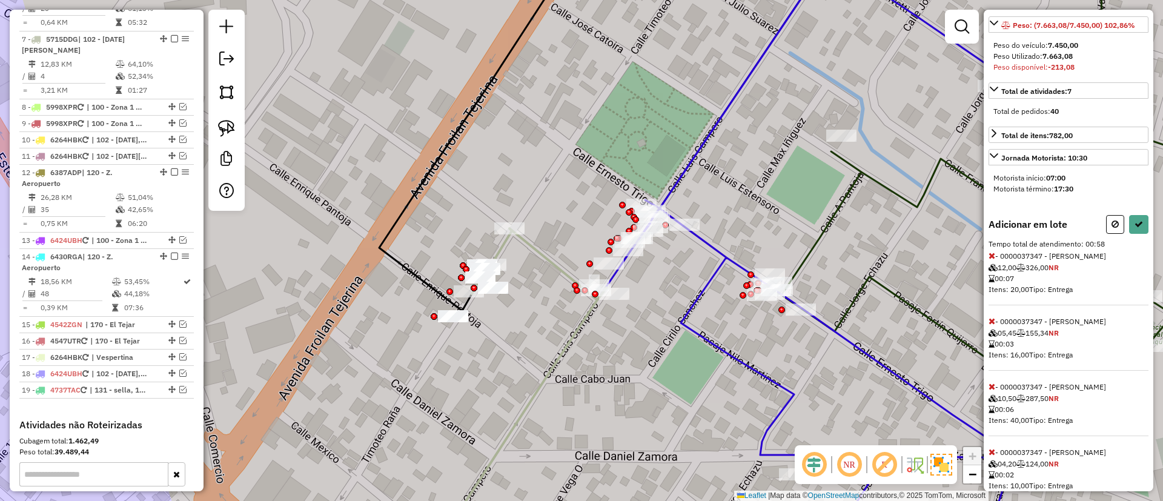
click at [996, 276] on span "- 0000037347 - LOURDES OCAMPO 12,00 326,00 NR 00:07 Itens: 20,00 Tipo: Entrega" at bounding box center [1068, 278] width 160 height 54
click at [993, 272] on span "12,00" at bounding box center [1002, 267] width 28 height 9
click at [993, 260] on icon at bounding box center [991, 255] width 7 height 8
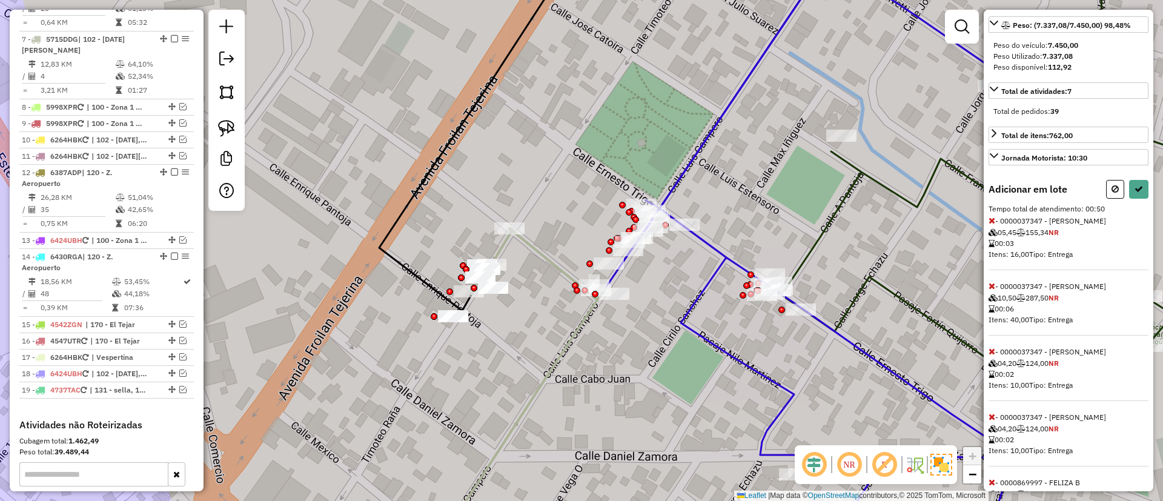
select select "**********"
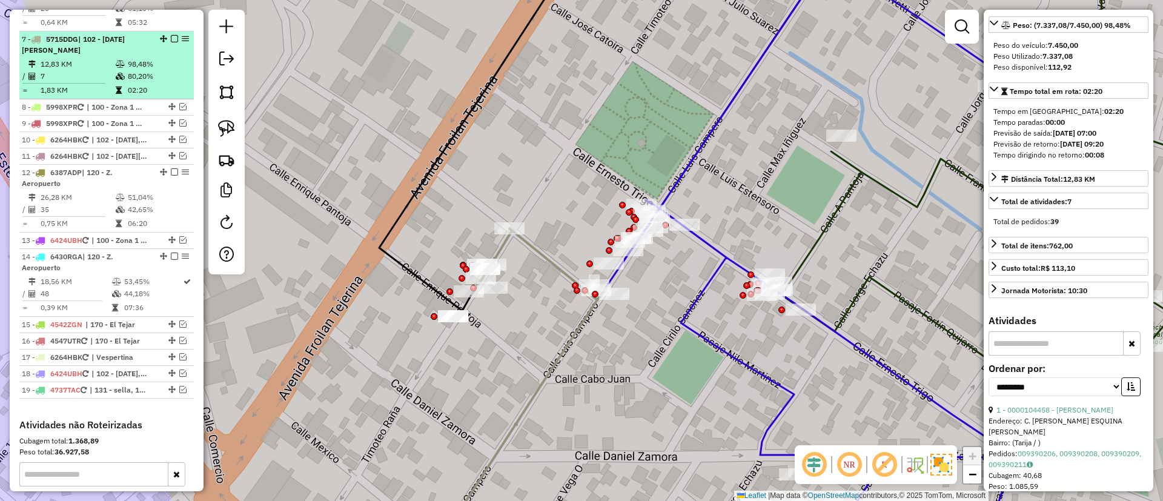
click at [172, 35] on em at bounding box center [174, 38] width 7 height 7
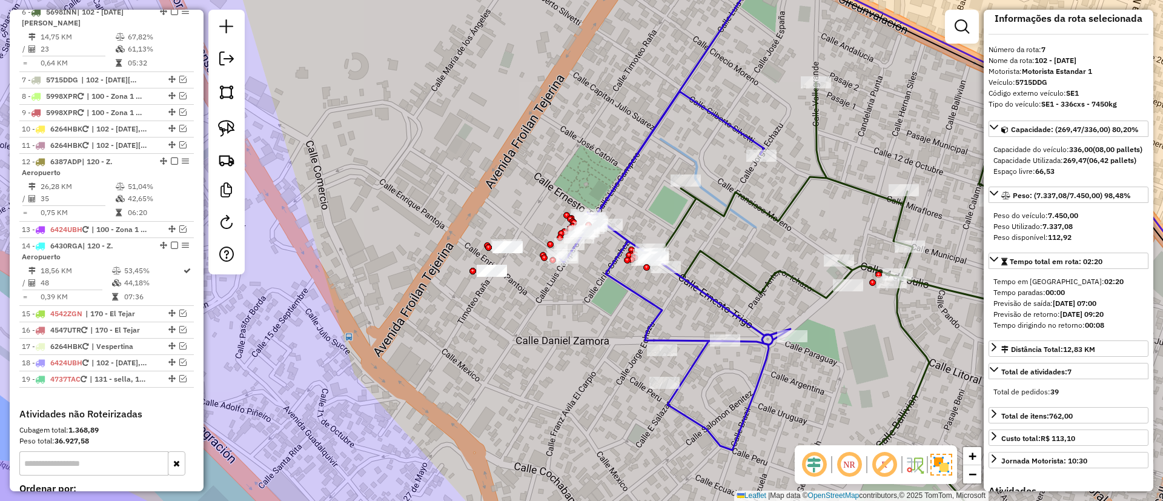
scroll to position [0, 0]
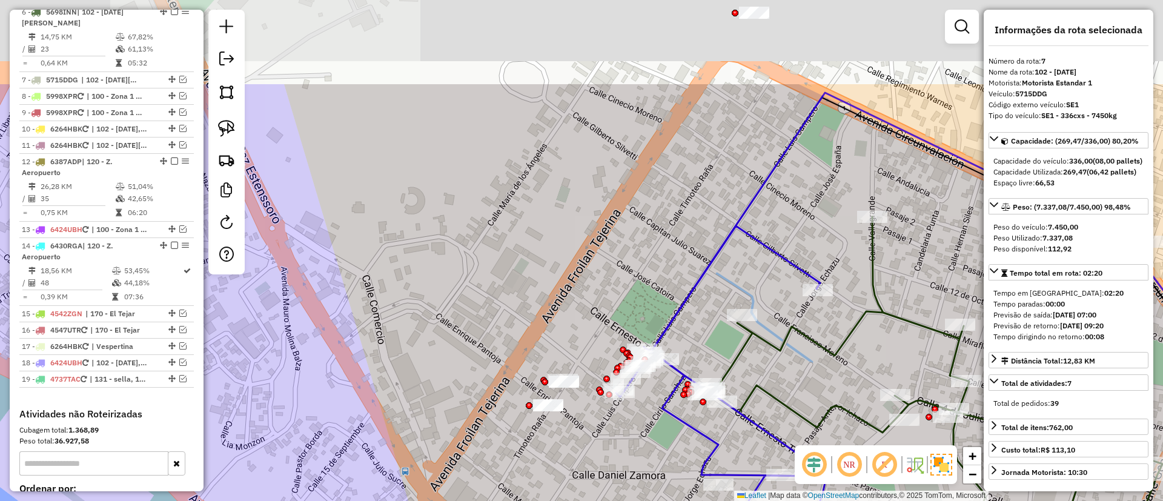
drag, startPoint x: 414, startPoint y: 108, endPoint x: 439, endPoint y: 216, distance: 110.6
click at [439, 216] on div "Janela de atendimento Grade de atendimento Capacidade Transportadoras Veículos …" at bounding box center [581, 250] width 1163 height 501
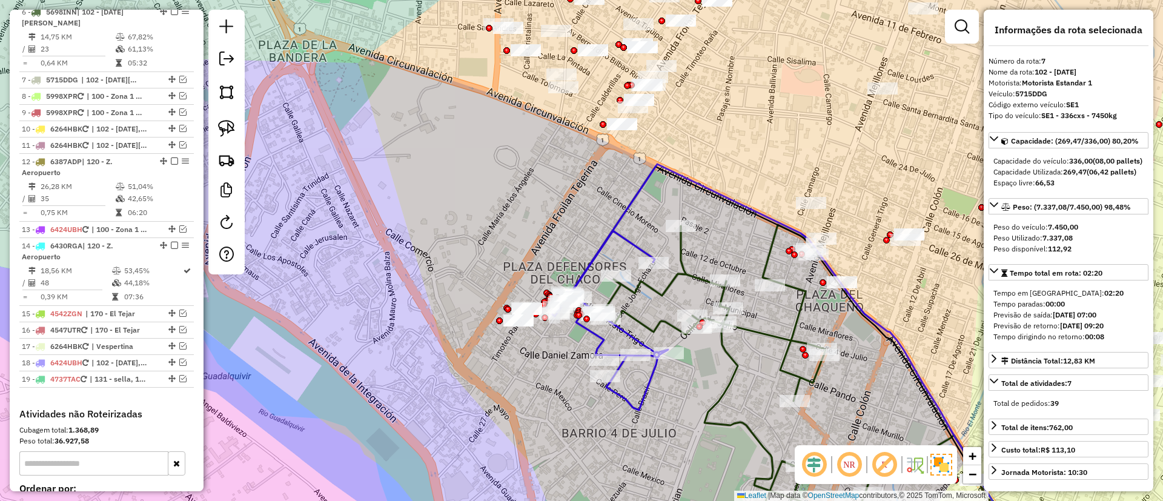
click at [606, 241] on icon at bounding box center [610, 320] width 116 height 179
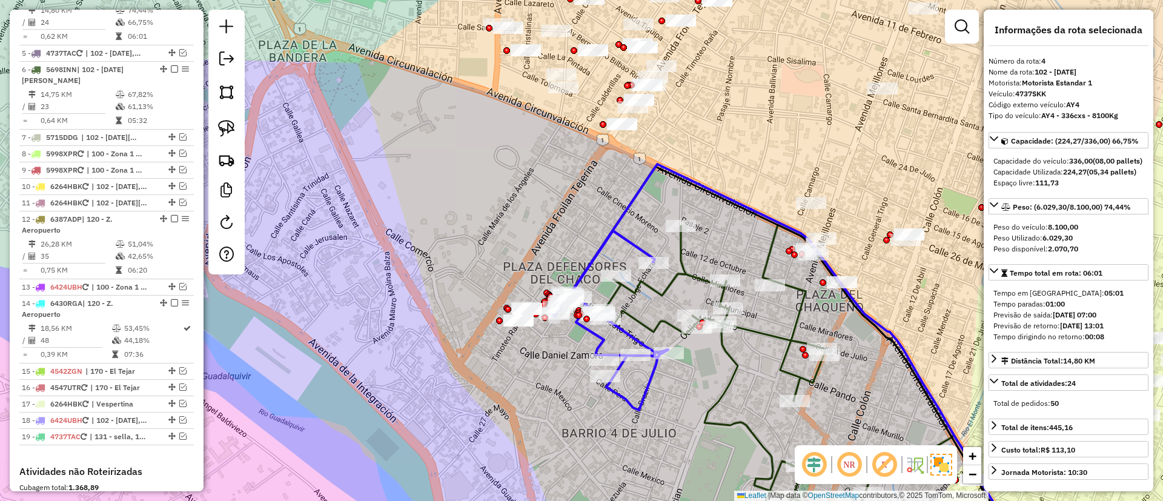
scroll to position [618, 0]
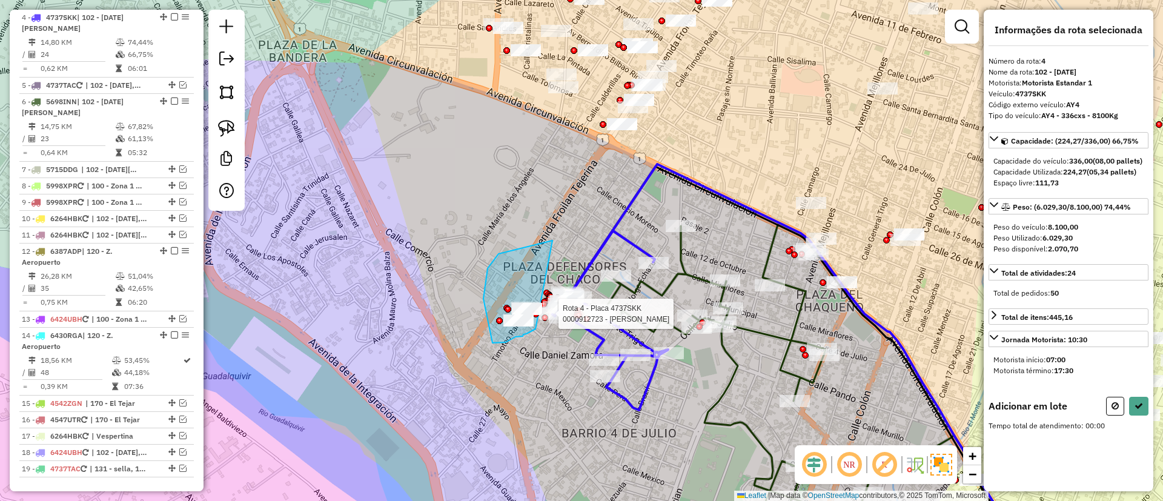
drag, startPoint x: 483, startPoint y: 299, endPoint x: 534, endPoint y: 325, distance: 56.9
click at [536, 328] on div "Rota 4 - Placa 4737SKK 0000912723 - MIGUEL ANGEL BA Janela de atendimento Grade…" at bounding box center [581, 250] width 1163 height 501
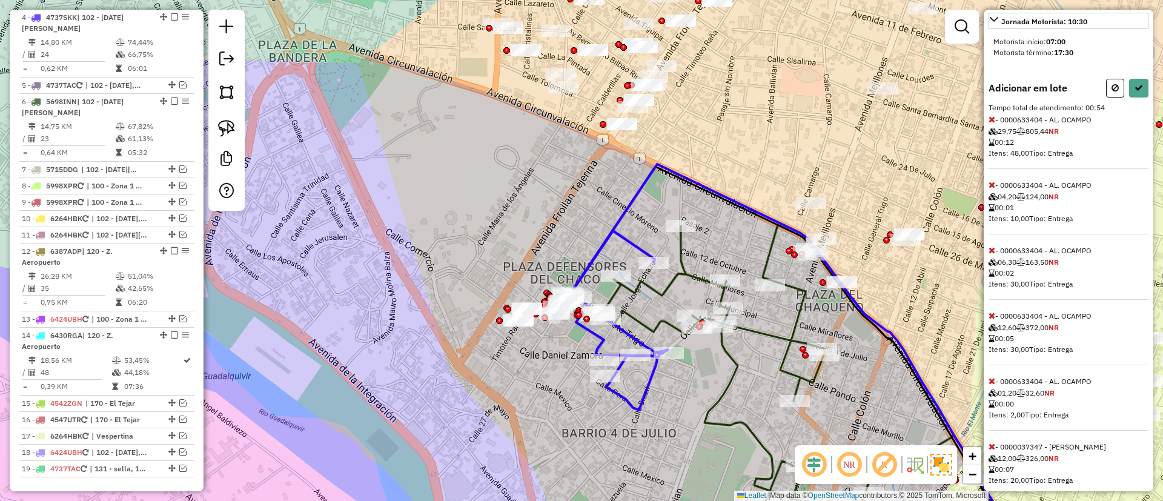
scroll to position [363, 0]
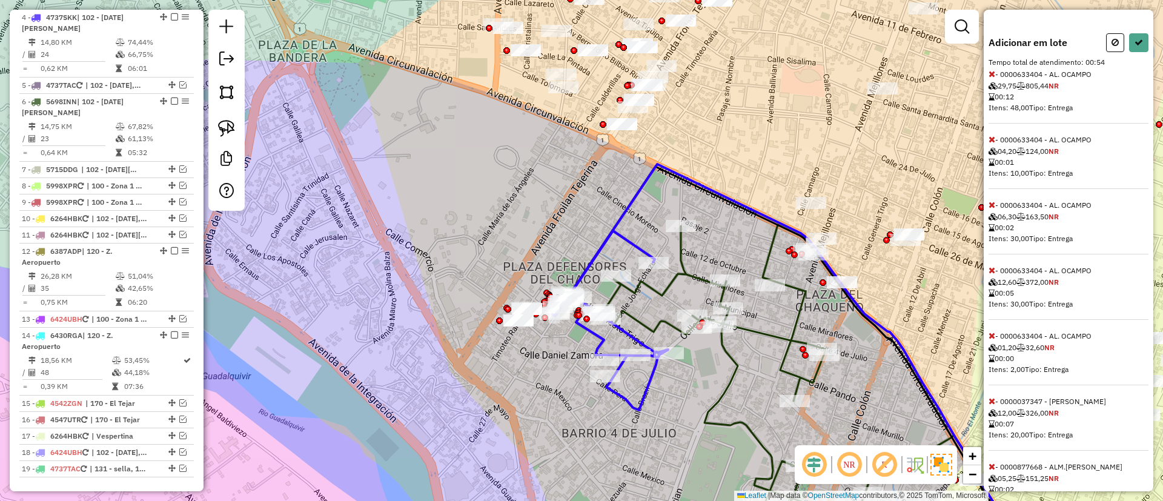
click at [991, 78] on icon at bounding box center [991, 74] width 7 height 8
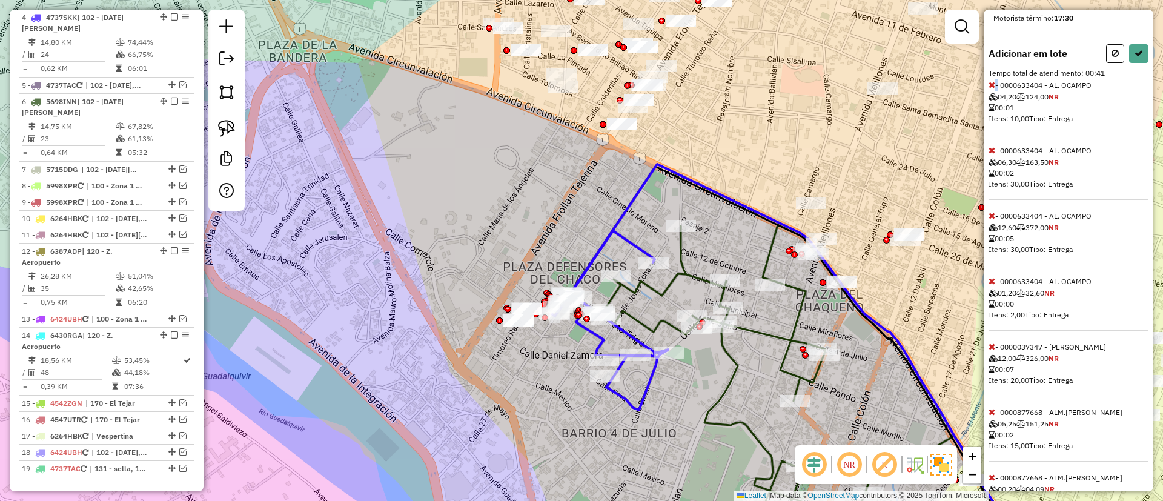
click at [991, 89] on icon at bounding box center [991, 85] width 7 height 8
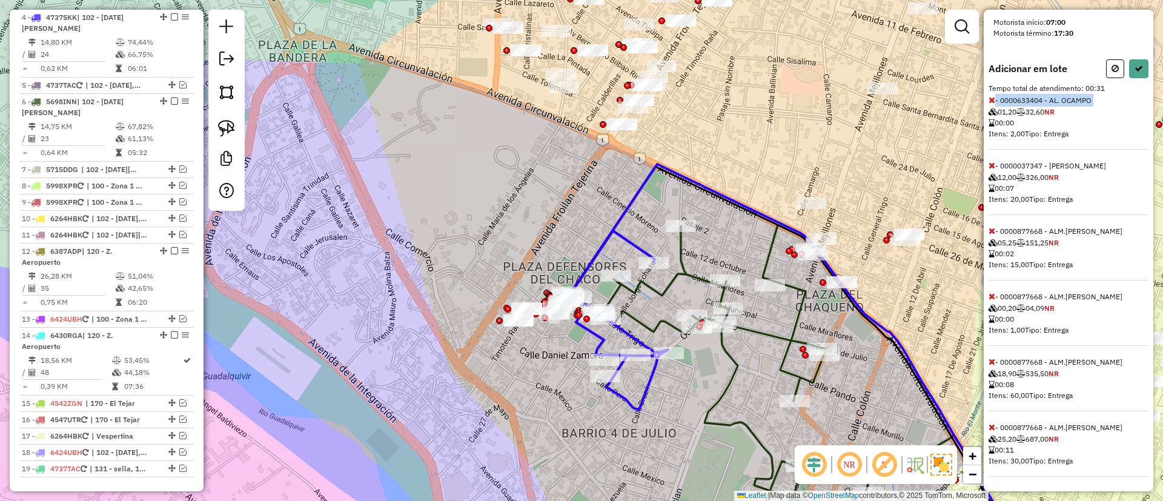
click at [991, 104] on icon at bounding box center [991, 100] width 7 height 8
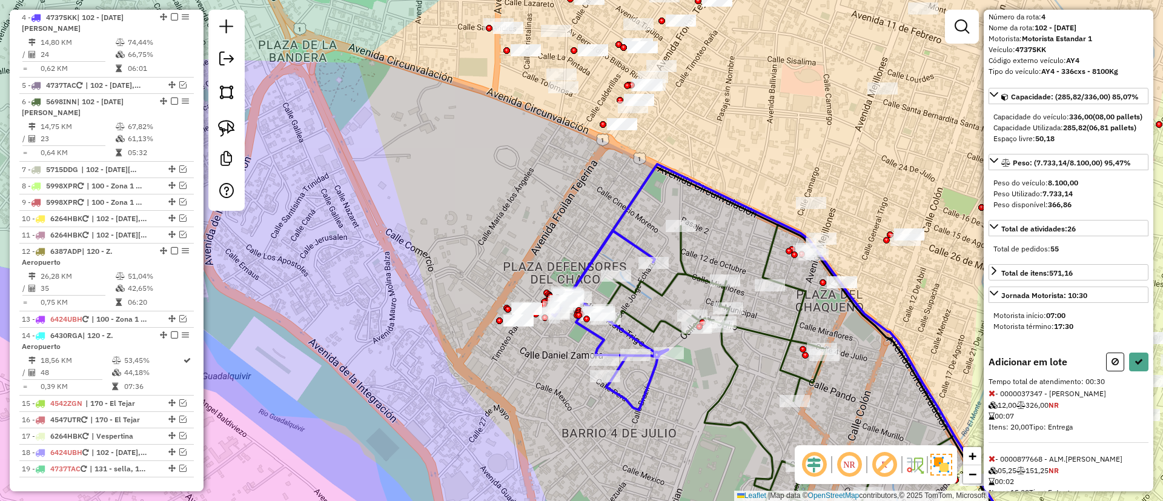
scroll to position [0, 0]
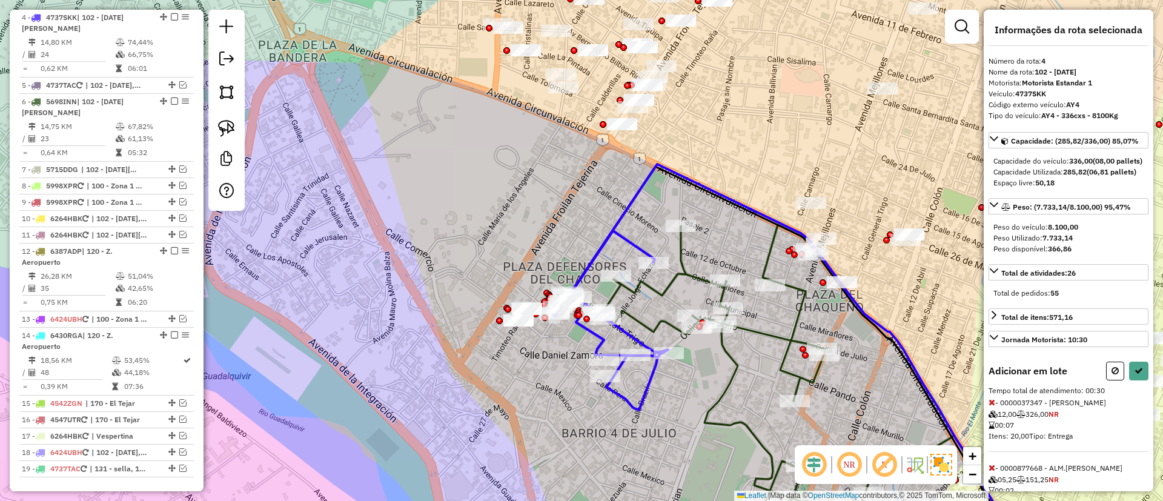
select select "**********"
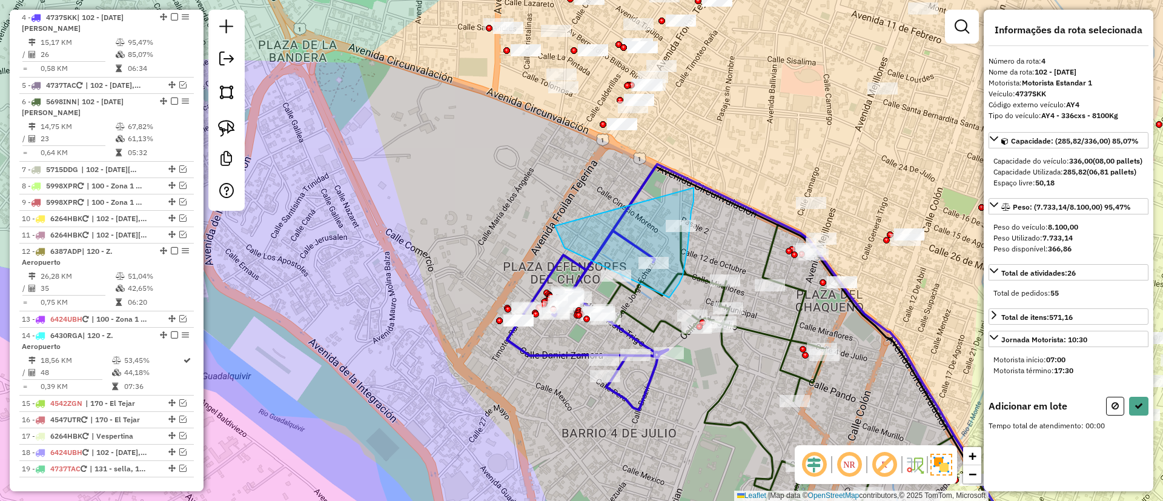
drag, startPoint x: 564, startPoint y: 248, endPoint x: 694, endPoint y: 187, distance: 142.8
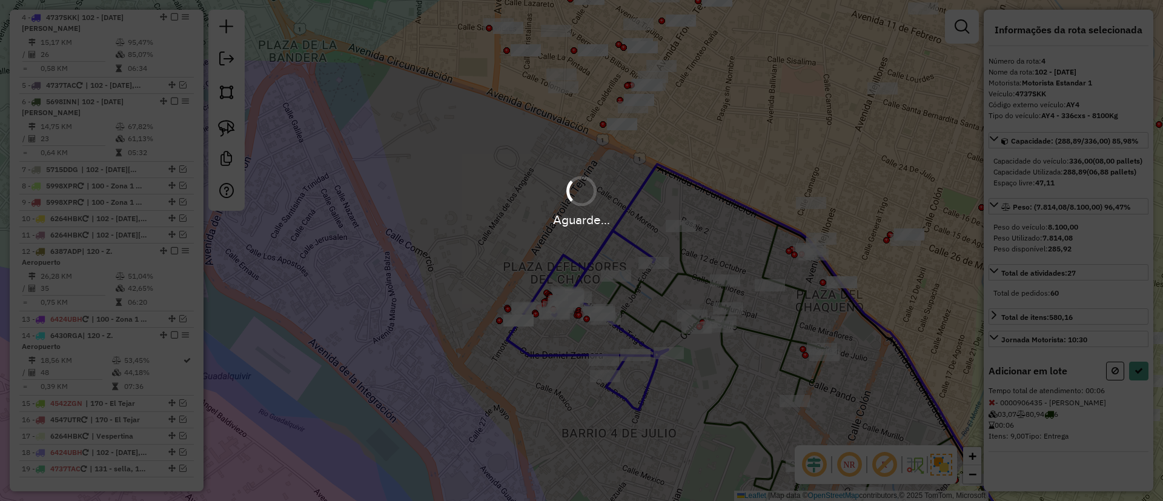
select select "**********"
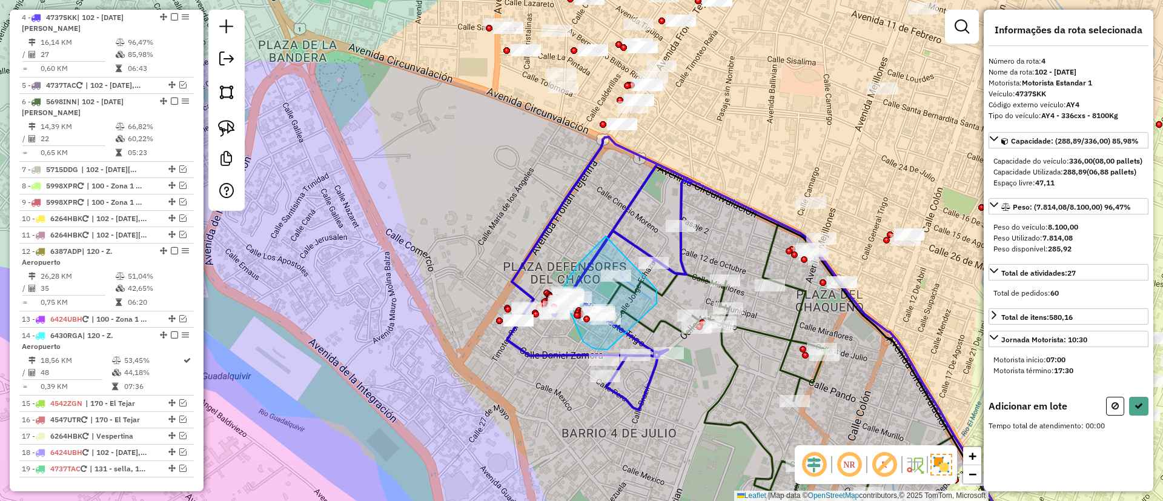
drag, startPoint x: 577, startPoint y: 265, endPoint x: 657, endPoint y: 287, distance: 82.3
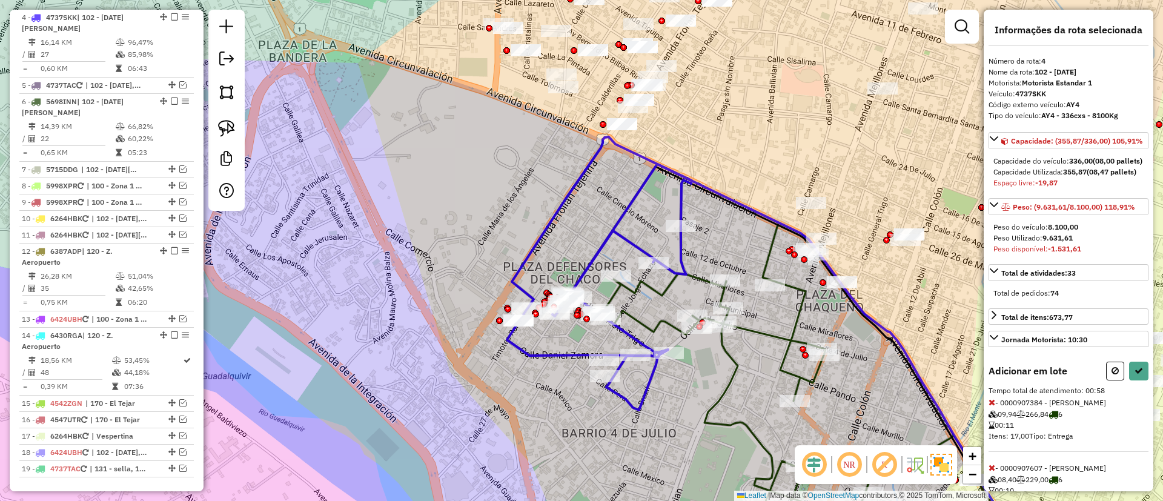
select select "**********"
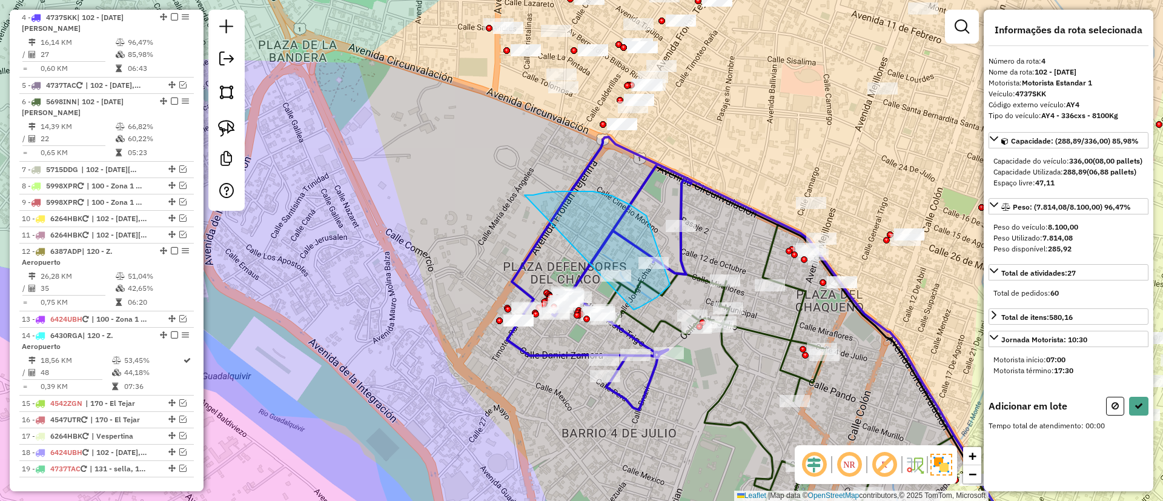
drag, startPoint x: 525, startPoint y: 195, endPoint x: 623, endPoint y: 306, distance: 148.9
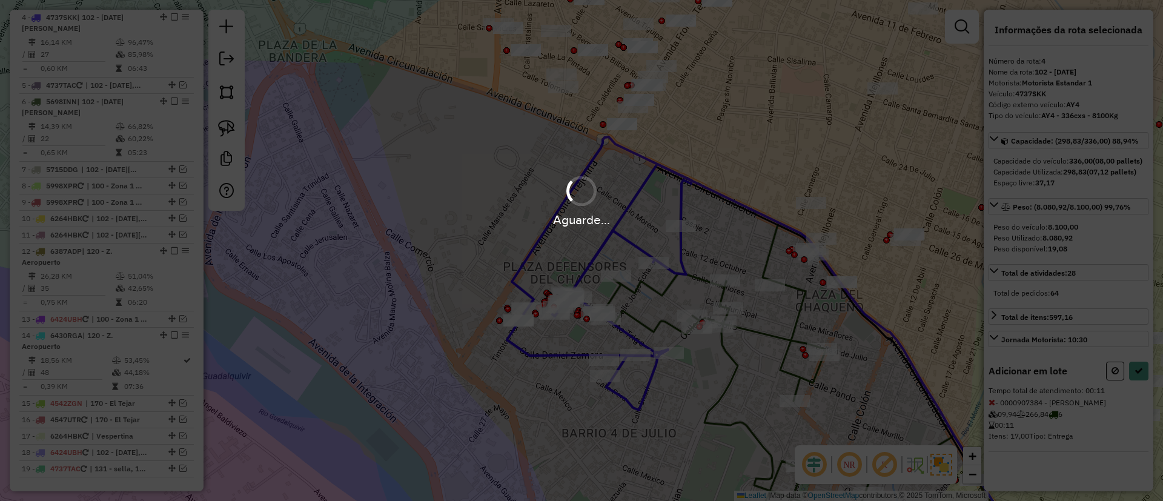
select select "**********"
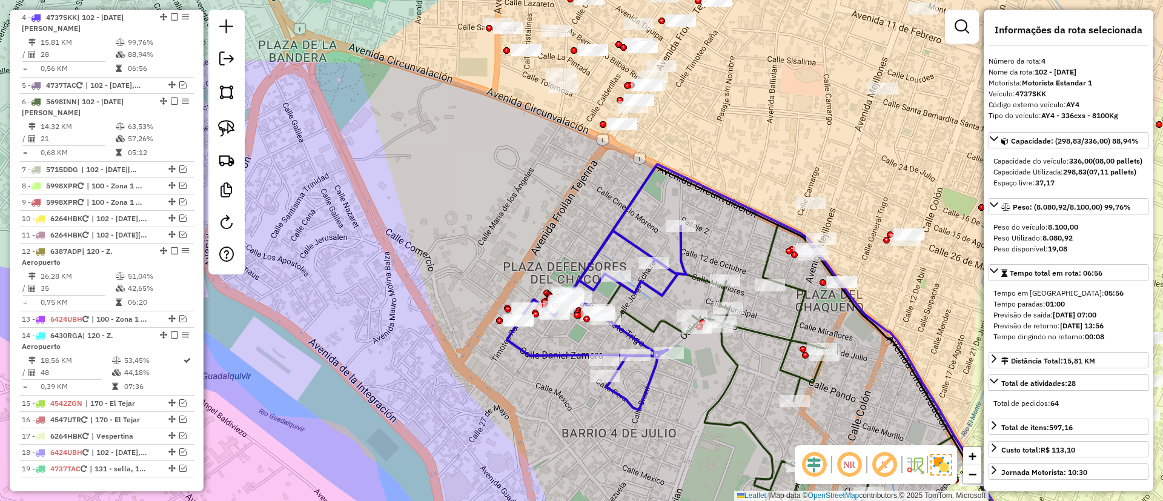
drag, startPoint x: 154, startPoint y: 12, endPoint x: 312, endPoint y: 73, distance: 168.9
click at [171, 16] on em at bounding box center [174, 16] width 7 height 7
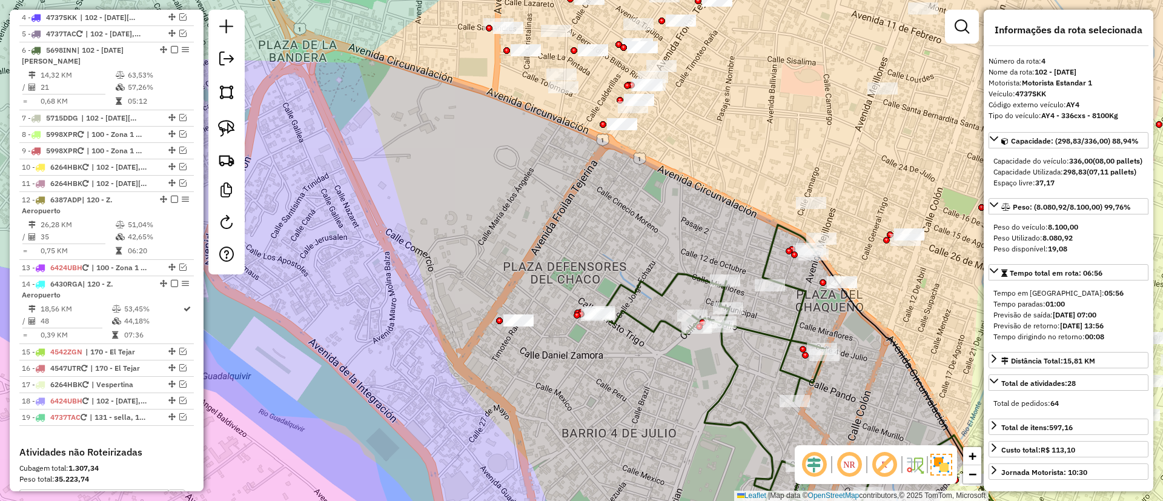
scroll to position [578, 0]
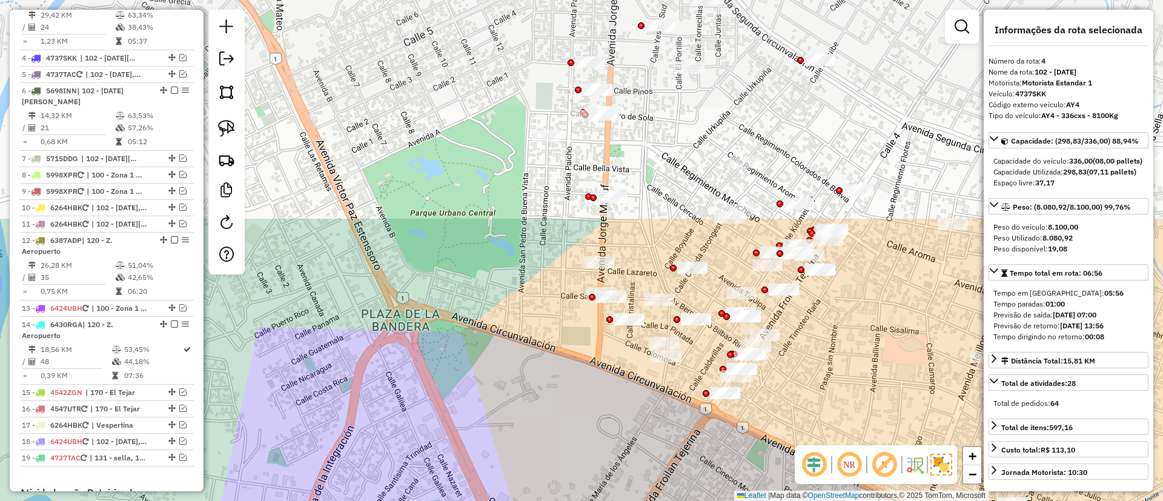
drag, startPoint x: 389, startPoint y: 151, endPoint x: 470, endPoint y: 354, distance: 218.5
click at [477, 377] on div "Janela de atendimento Grade de atendimento Capacidade Transportadoras Veículos …" at bounding box center [581, 250] width 1163 height 501
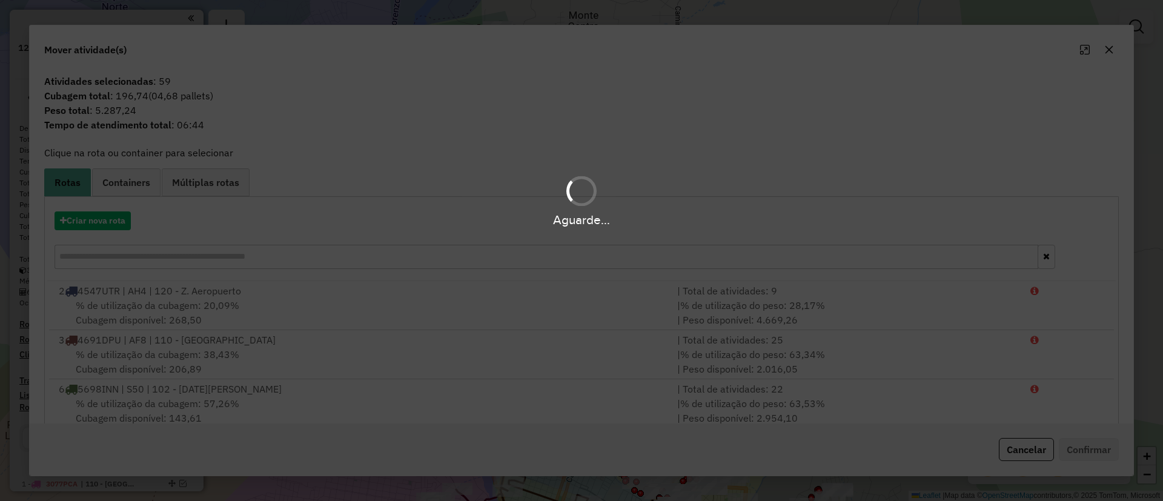
scroll to position [578, 0]
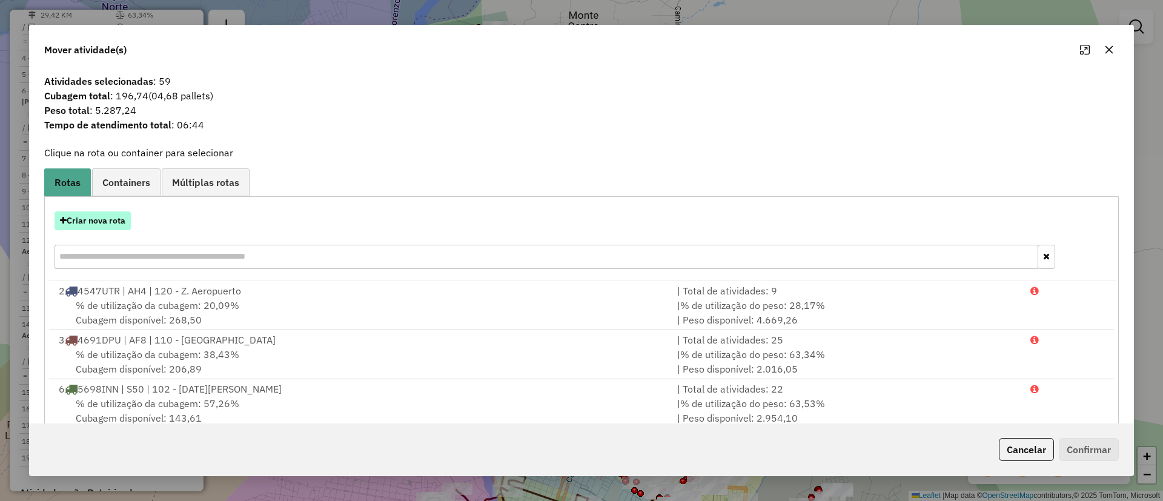
click at [86, 222] on button "Criar nova rota" at bounding box center [93, 220] width 76 height 19
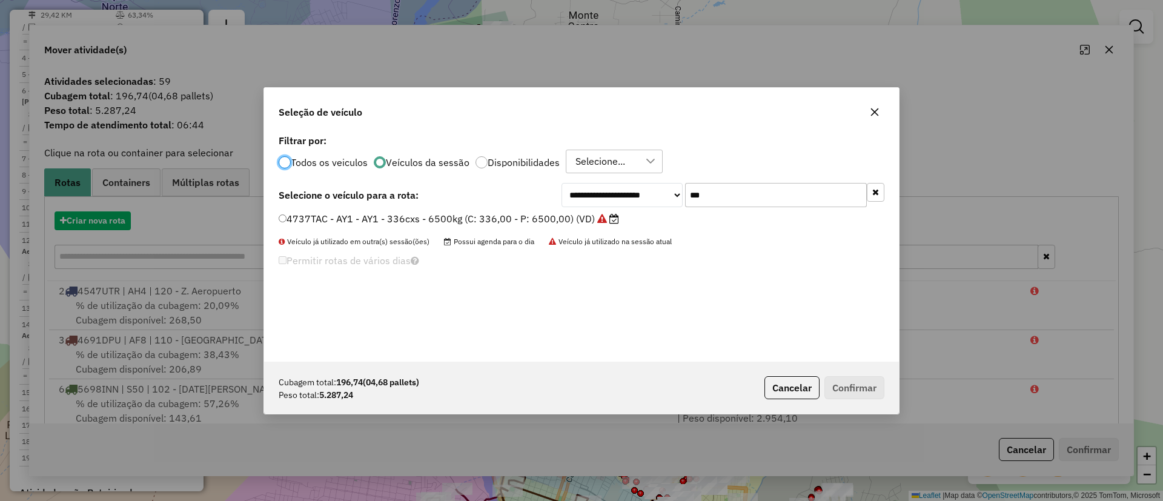
scroll to position [7, 4]
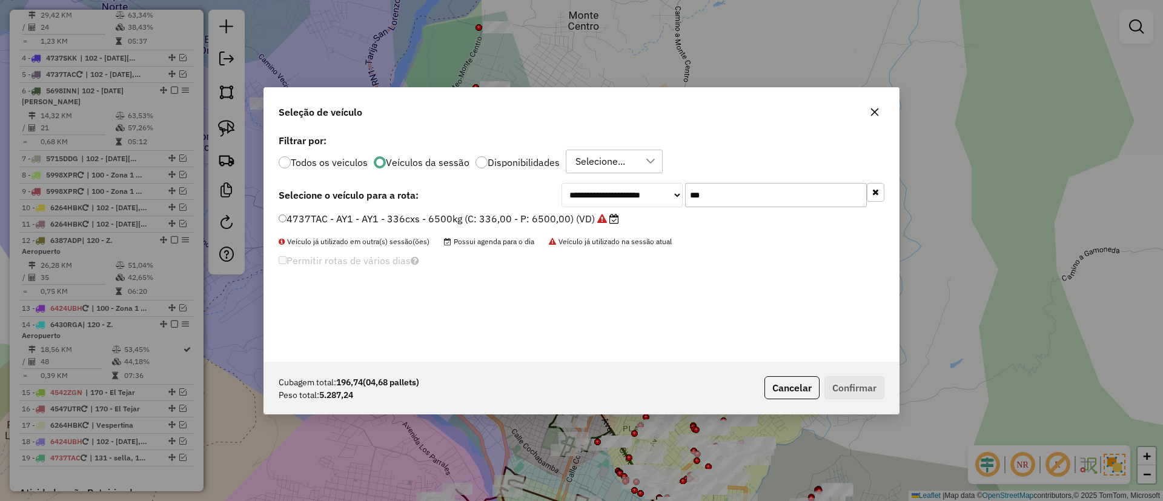
drag, startPoint x: 717, startPoint y: 193, endPoint x: 672, endPoint y: 192, distance: 44.2
click at [672, 192] on div "**********" at bounding box center [722, 195] width 323 height 24
type input "**"
click at [549, 214] on label "5715DDG - SE1 - SE1 - 336cxs - 7450kg (C: 336,00 - P: 7450,00) (VD)" at bounding box center [450, 218] width 343 height 15
click at [597, 214] on label "5715DDG - SE1 - SE1 - 336cxs - 7450kg (C: 336,00 - P: 7450,00) (VD)" at bounding box center [450, 218] width 343 height 15
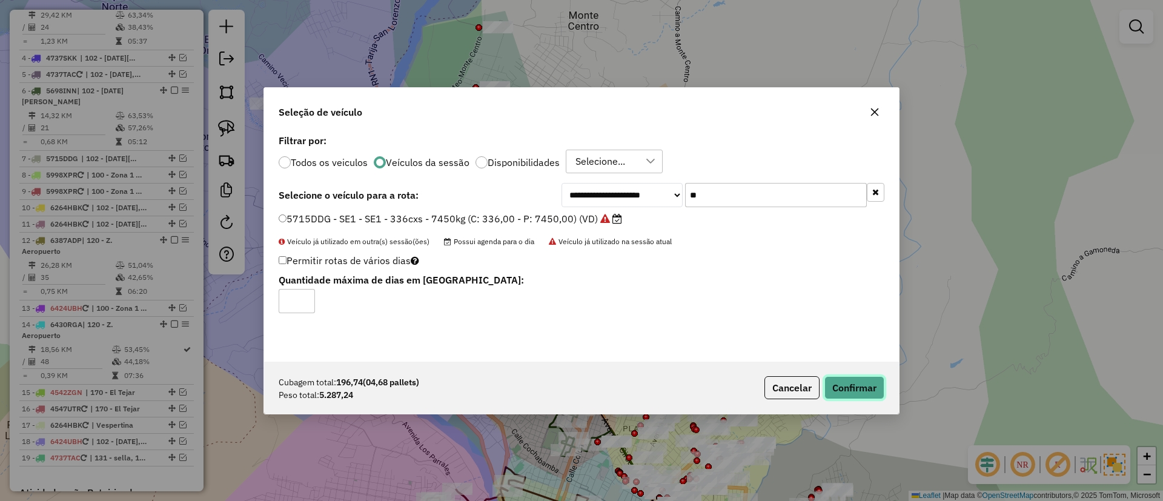
drag, startPoint x: 859, startPoint y: 379, endPoint x: 836, endPoint y: 400, distance: 32.1
click at [861, 380] on button "Confirmar" at bounding box center [854, 387] width 60 height 23
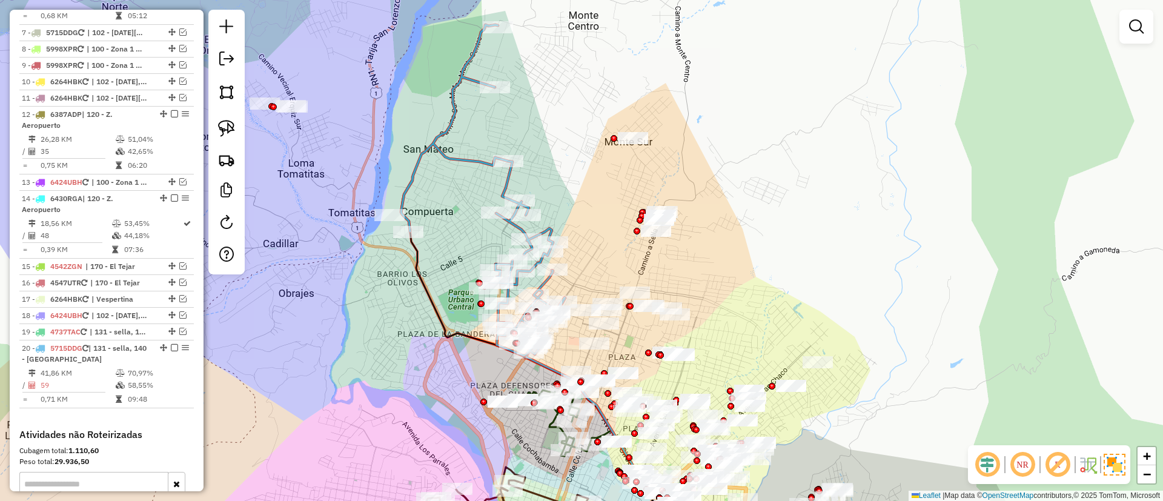
scroll to position [850, 0]
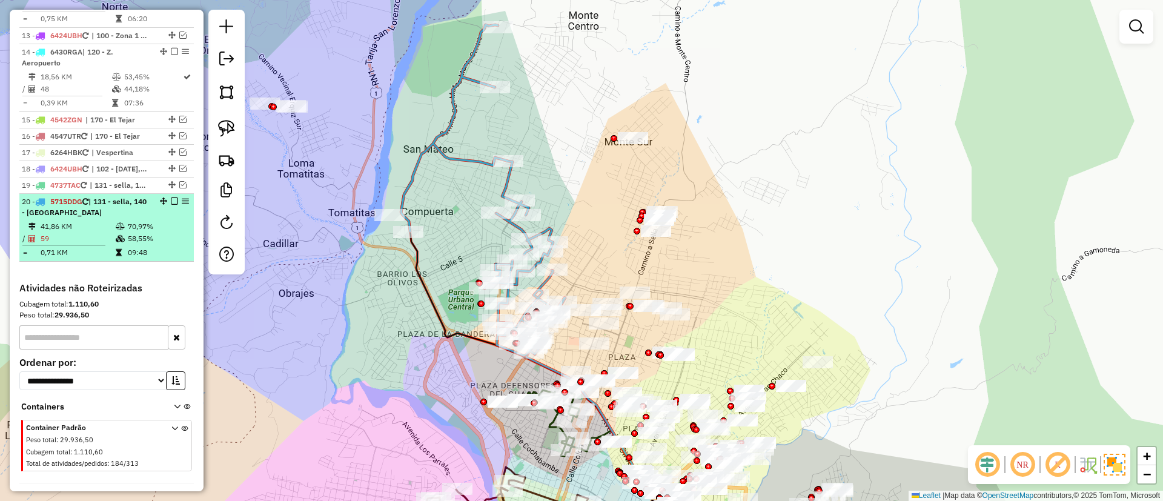
click at [171, 197] on em at bounding box center [174, 200] width 7 height 7
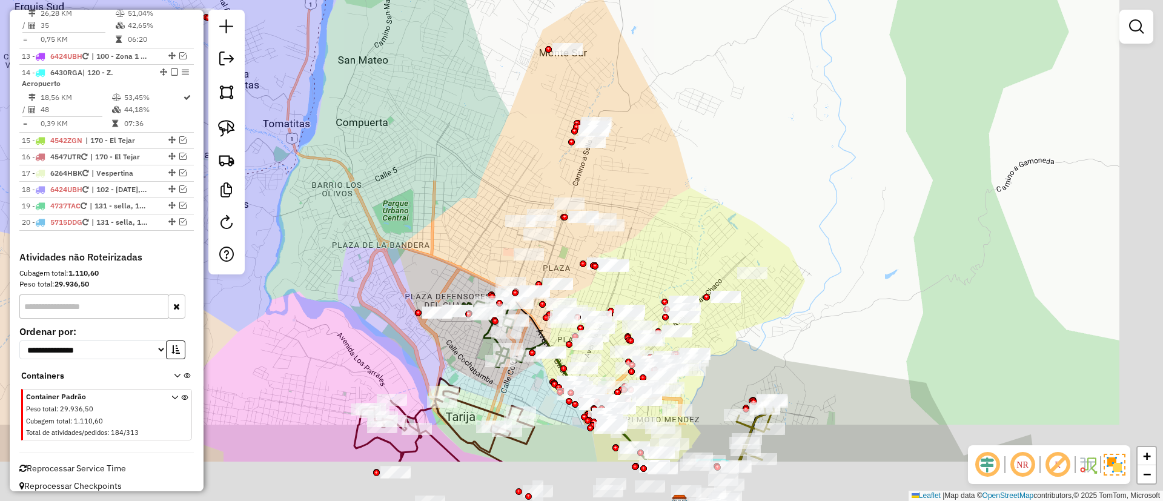
drag, startPoint x: 427, startPoint y: 221, endPoint x: 382, endPoint y: 170, distance: 68.3
click at [378, 163] on div "Janela de atendimento Grade de atendimento Capacidade Transportadoras Veículos …" at bounding box center [581, 250] width 1163 height 501
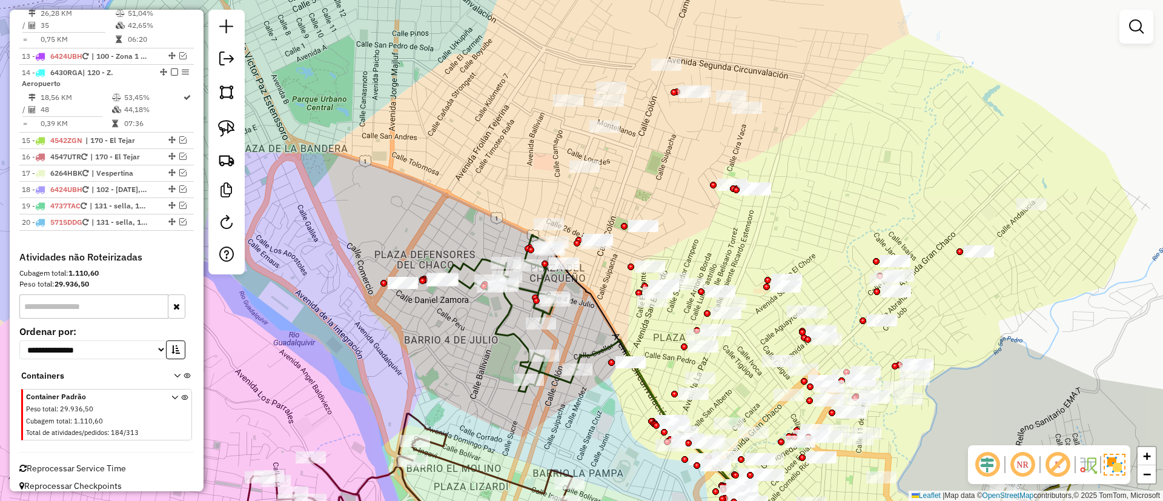
click at [507, 322] on icon at bounding box center [510, 313] width 136 height 157
select select "**********"
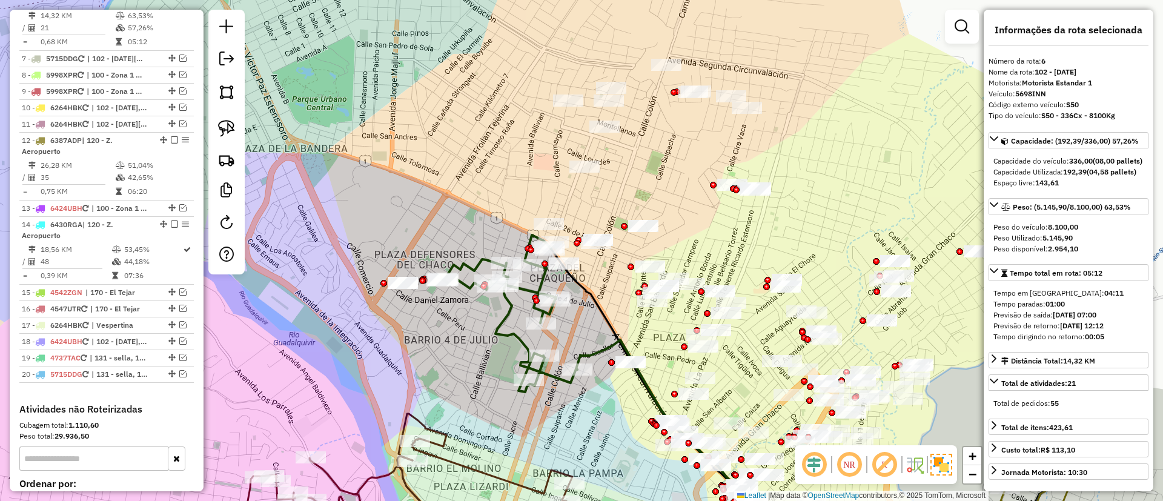
scroll to position [651, 0]
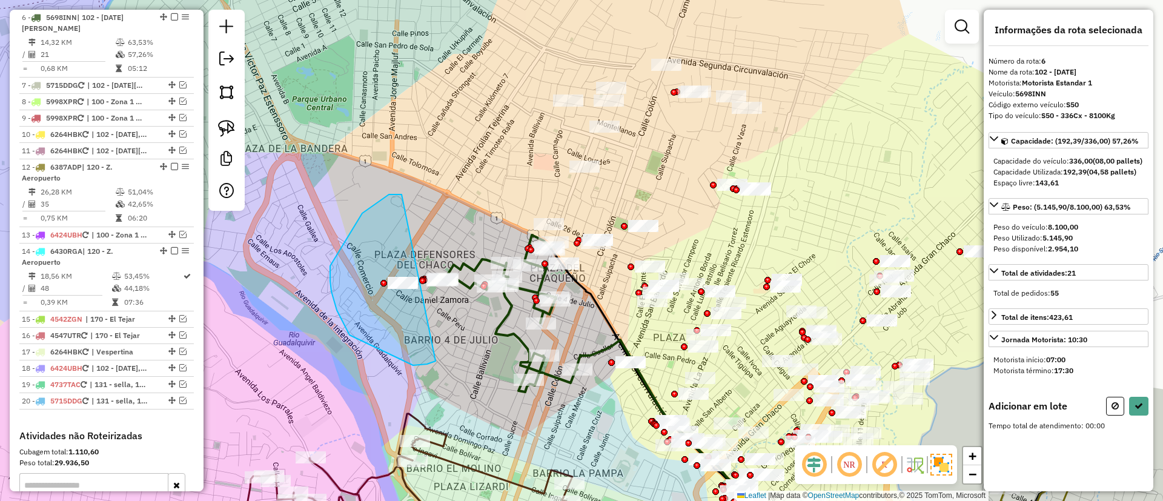
drag, startPoint x: 396, startPoint y: 194, endPoint x: 445, endPoint y: 326, distance: 140.6
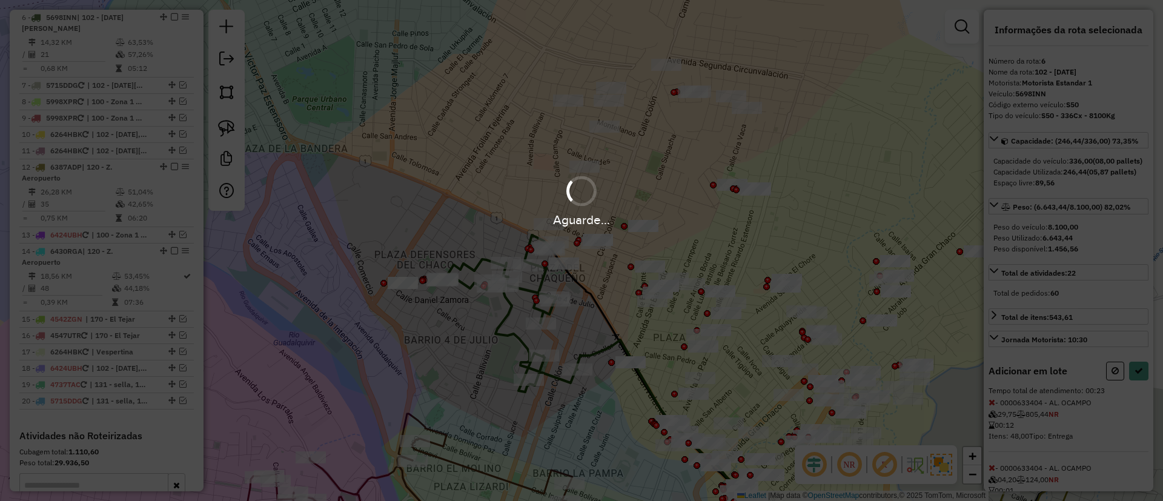
select select "**********"
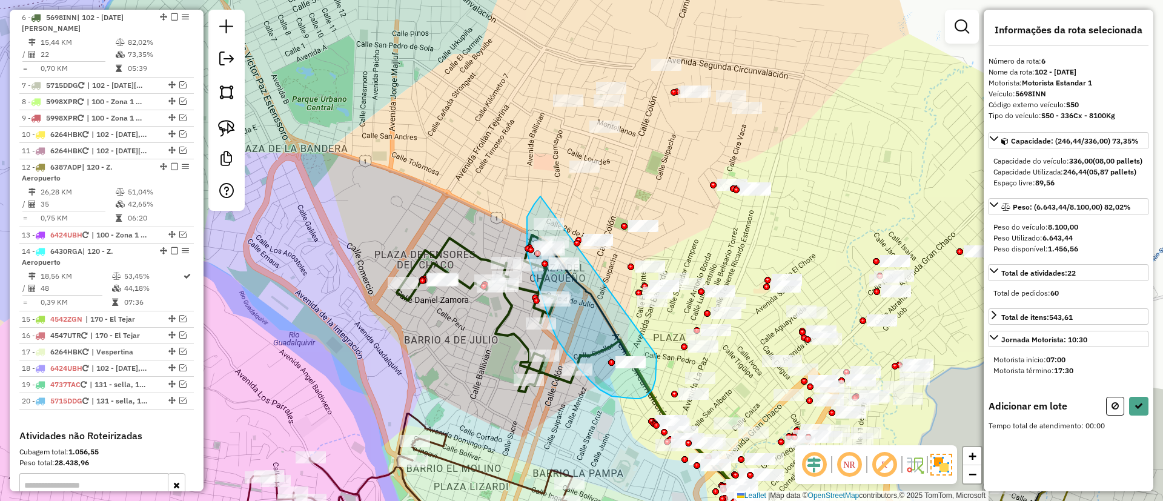
drag, startPoint x: 527, startPoint y: 226, endPoint x: 655, endPoint y: 353, distance: 179.9
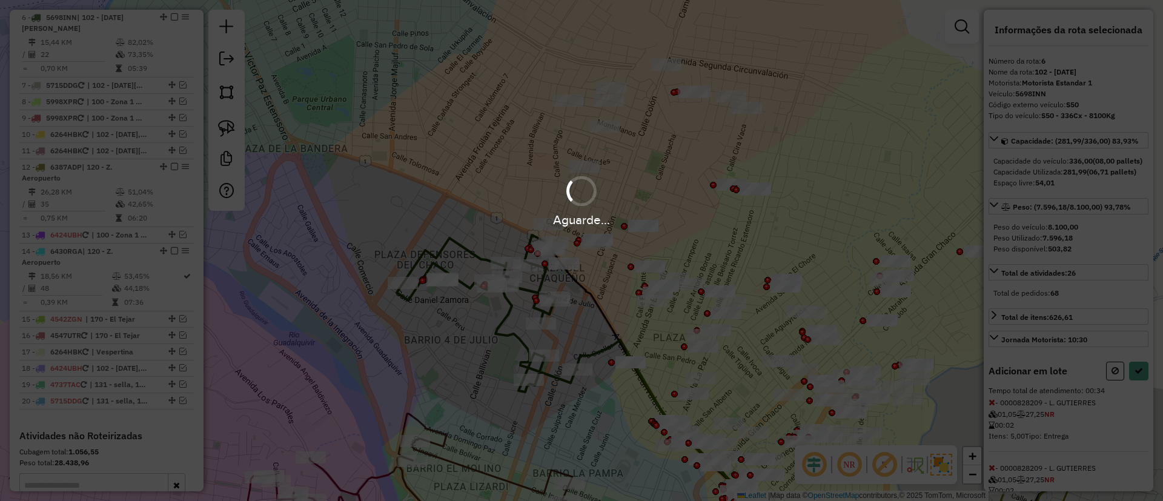
select select "**********"
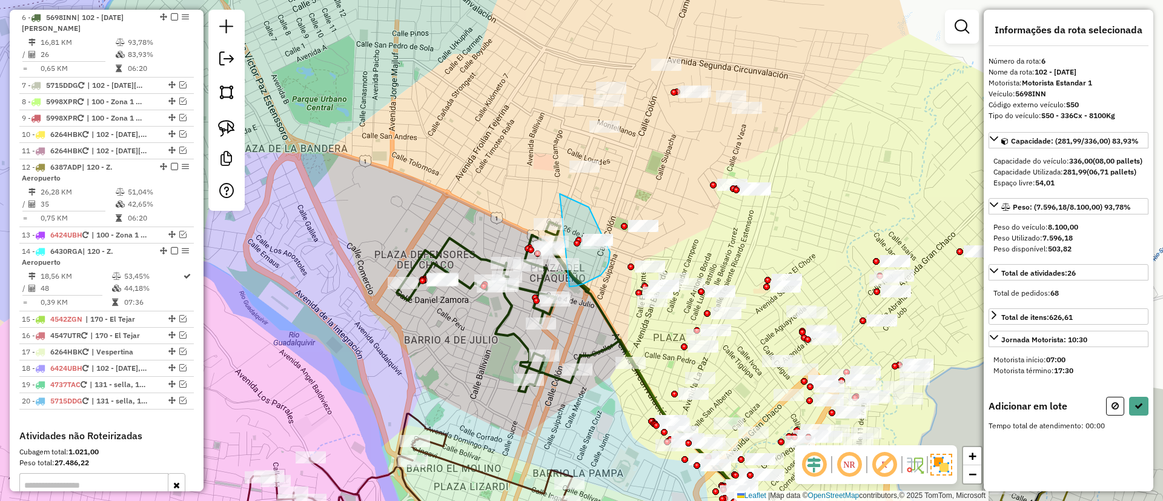
drag, startPoint x: 589, startPoint y: 207, endPoint x: 568, endPoint y: 286, distance: 82.0
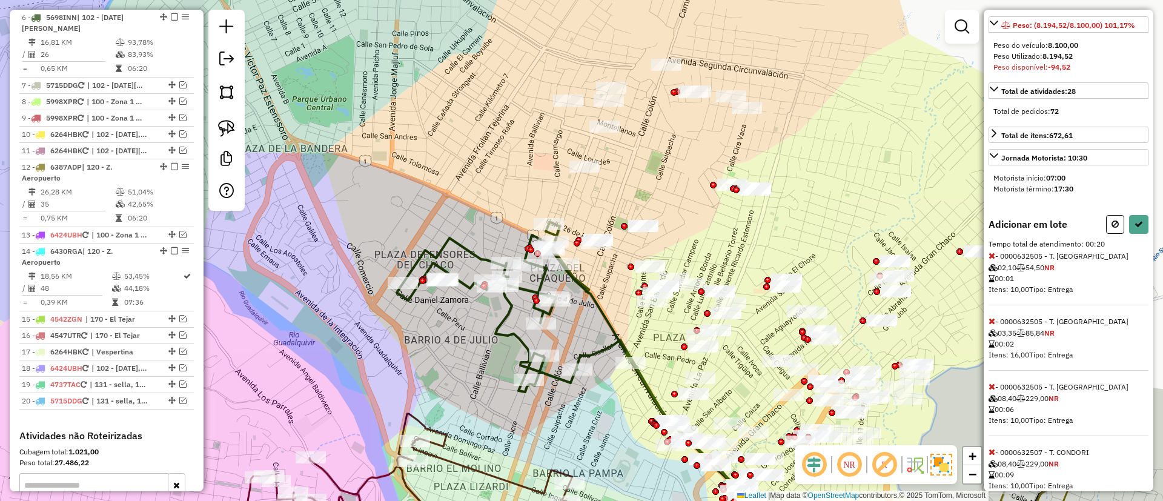
scroll to position [228, 0]
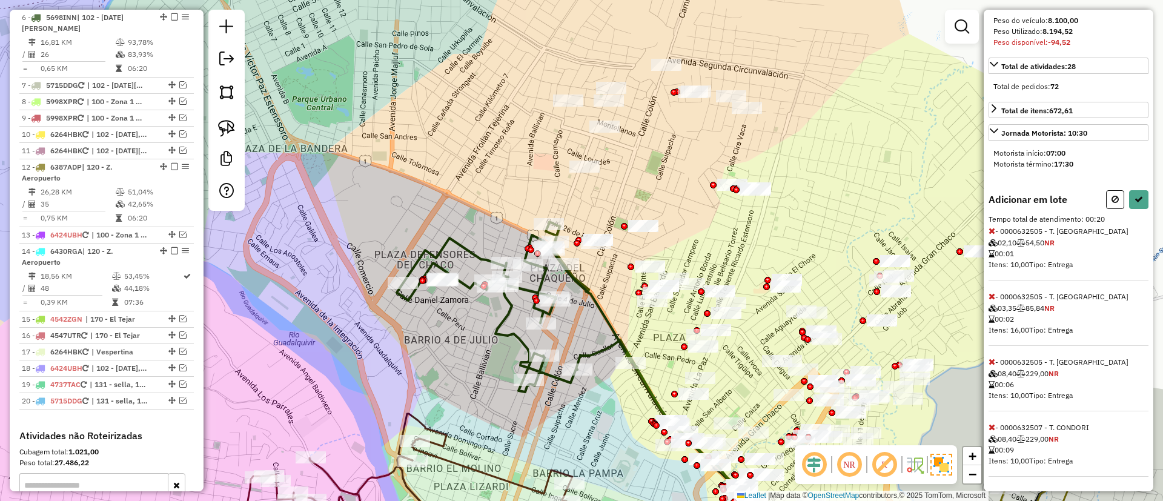
click at [990, 293] on icon at bounding box center [991, 296] width 7 height 8
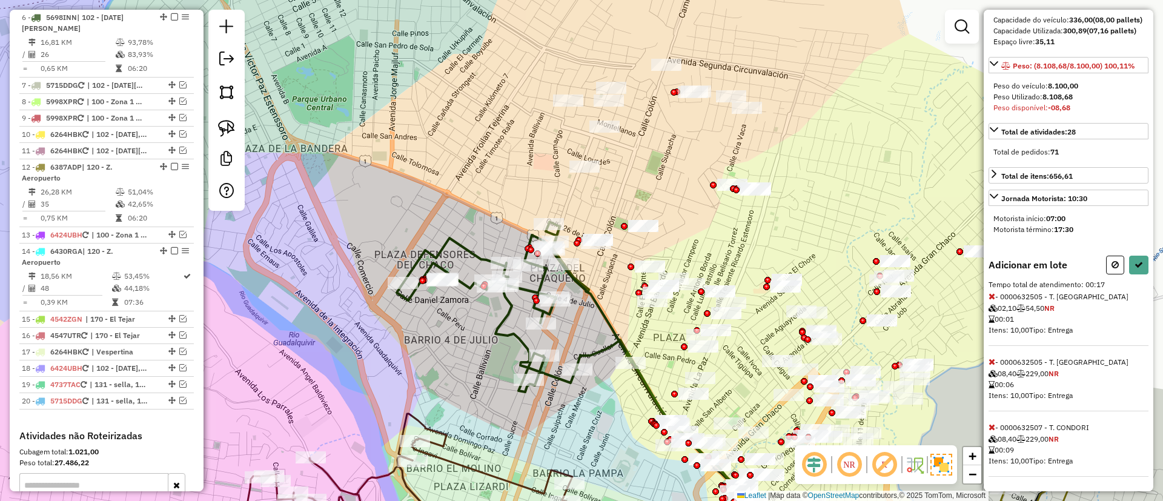
scroll to position [163, 0]
click at [998, 298] on span "- 0000632505 - T. FLORES 02,10 54,50 NR 00:01 Itens: 10,00 Tipo: Entrega" at bounding box center [1068, 319] width 160 height 54
click at [992, 294] on icon at bounding box center [991, 296] width 7 height 8
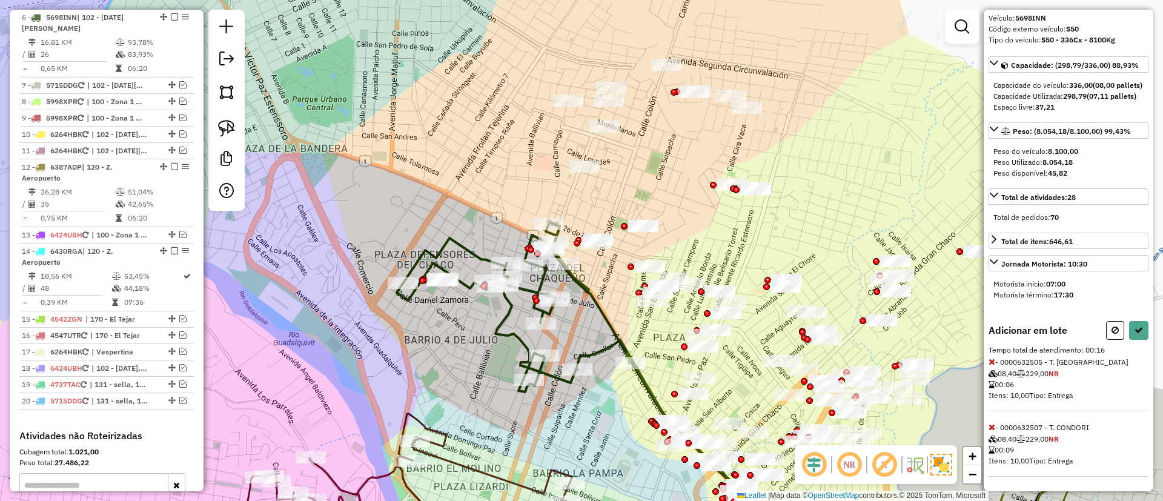
click at [994, 362] on icon at bounding box center [991, 361] width 7 height 8
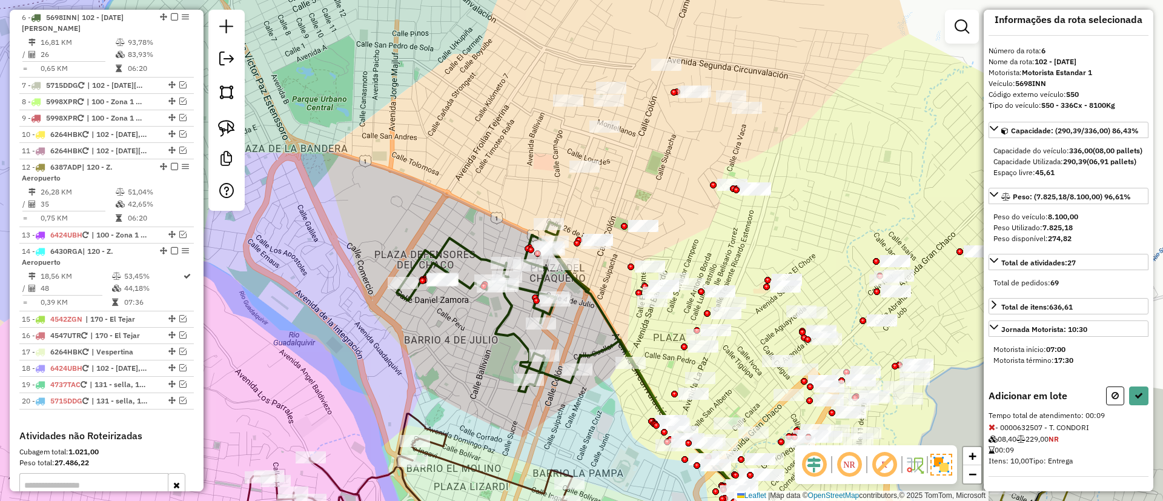
scroll to position [32, 0]
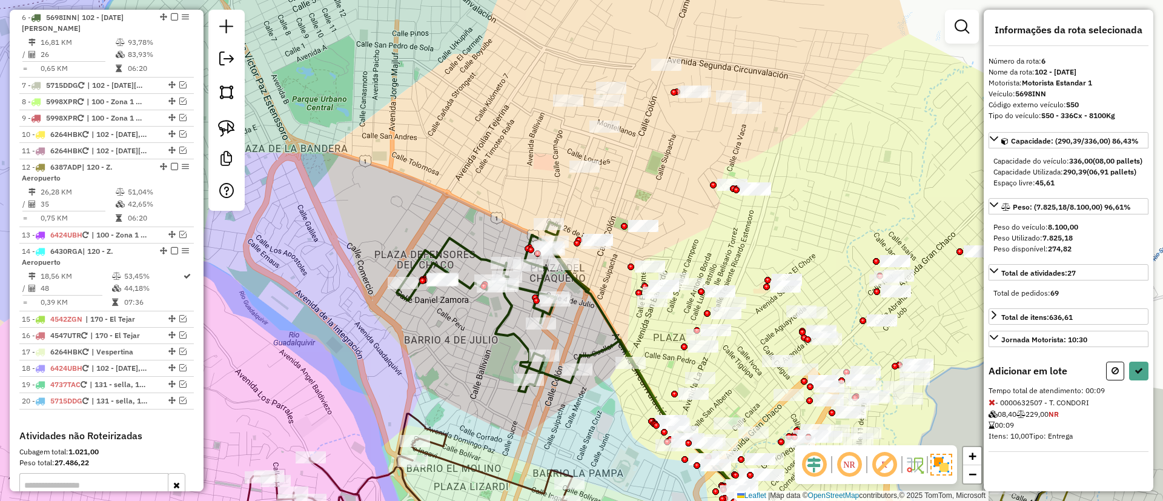
select select "**********"
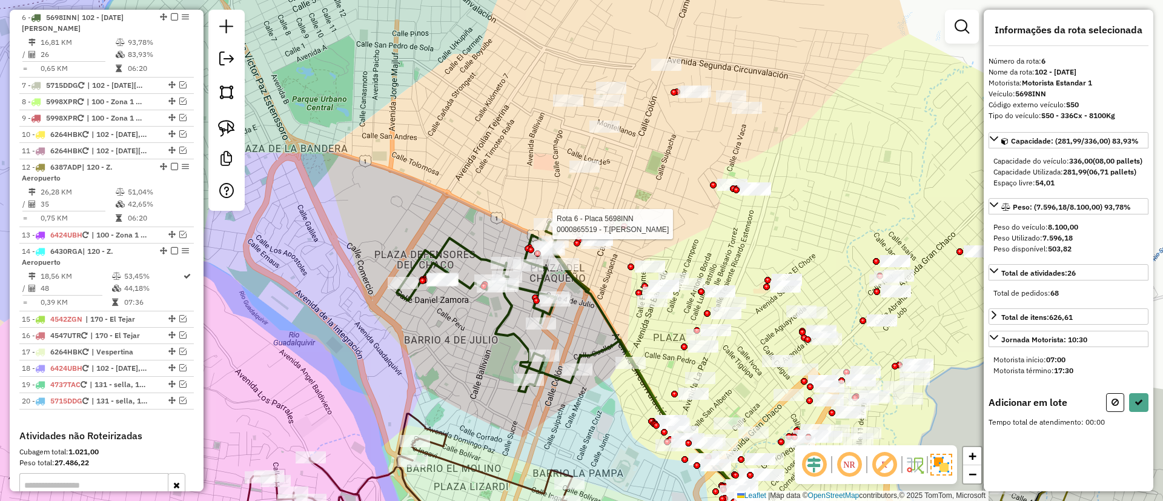
scroll to position [0, 0]
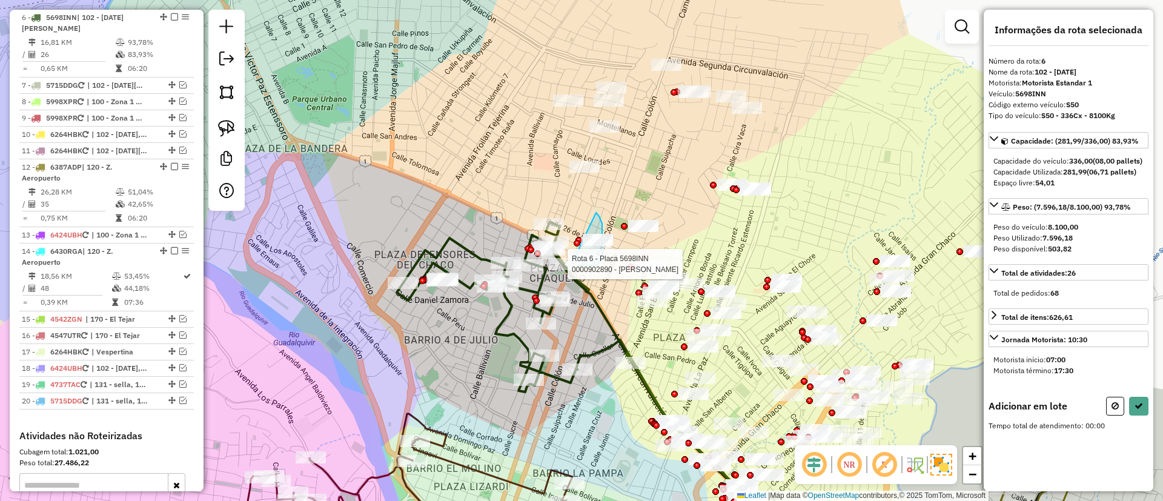
click at [569, 261] on div "Rota 6 - Placa 5698INN 0000902890 - CARLOS CRUZ MAM Janela de atendimento Grade…" at bounding box center [581, 250] width 1163 height 501
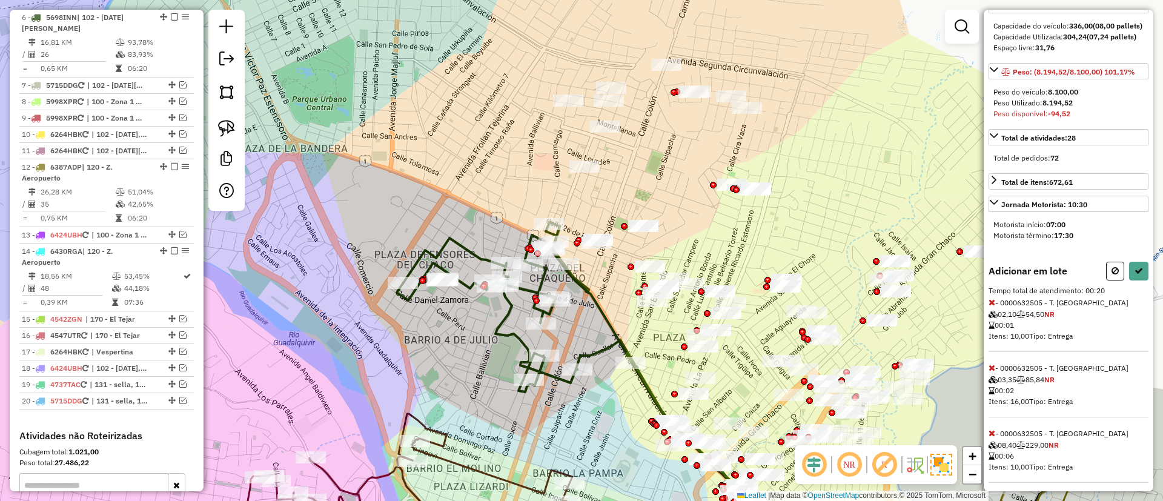
scroll to position [228, 0]
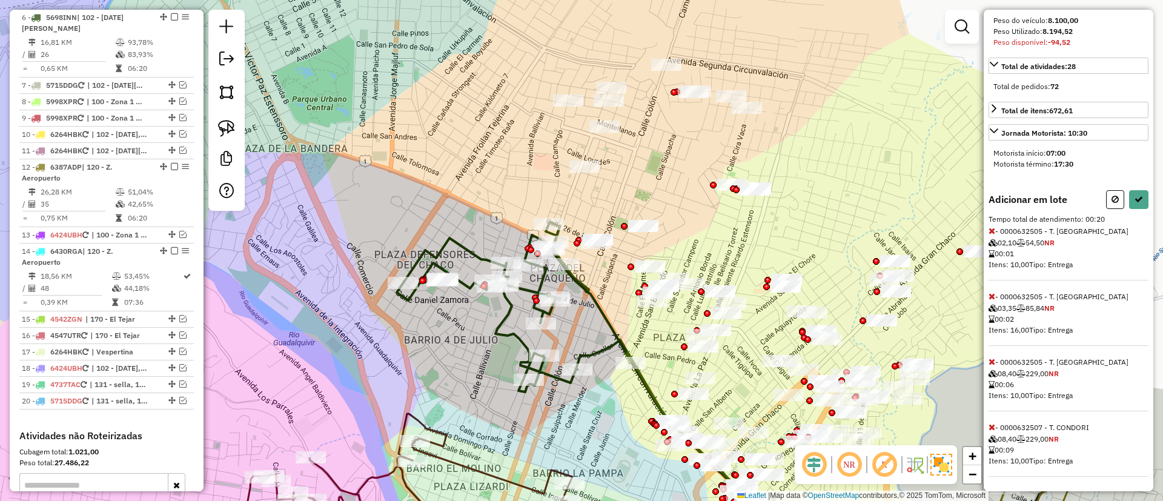
click at [990, 425] on icon at bounding box center [991, 427] width 7 height 8
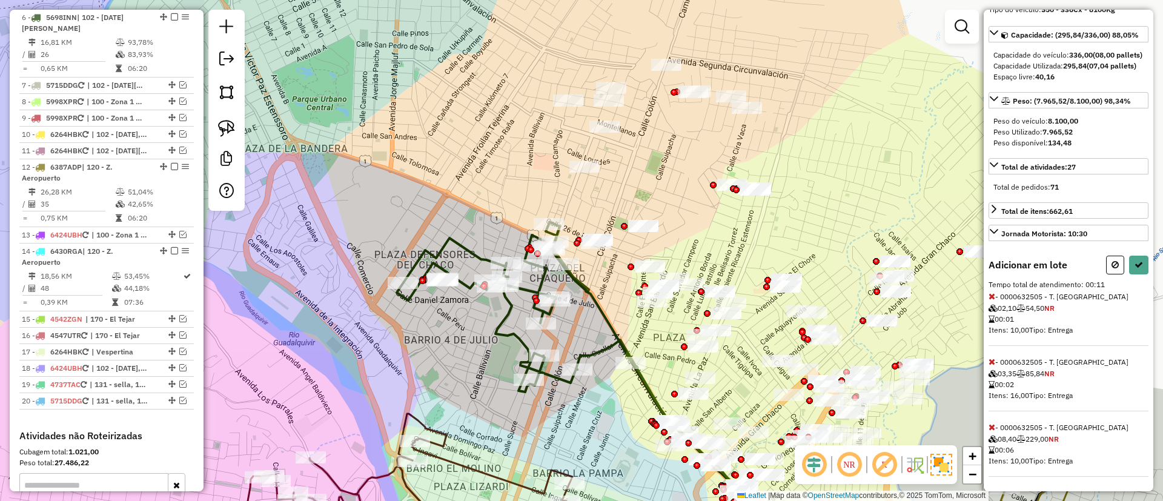
select select "**********"
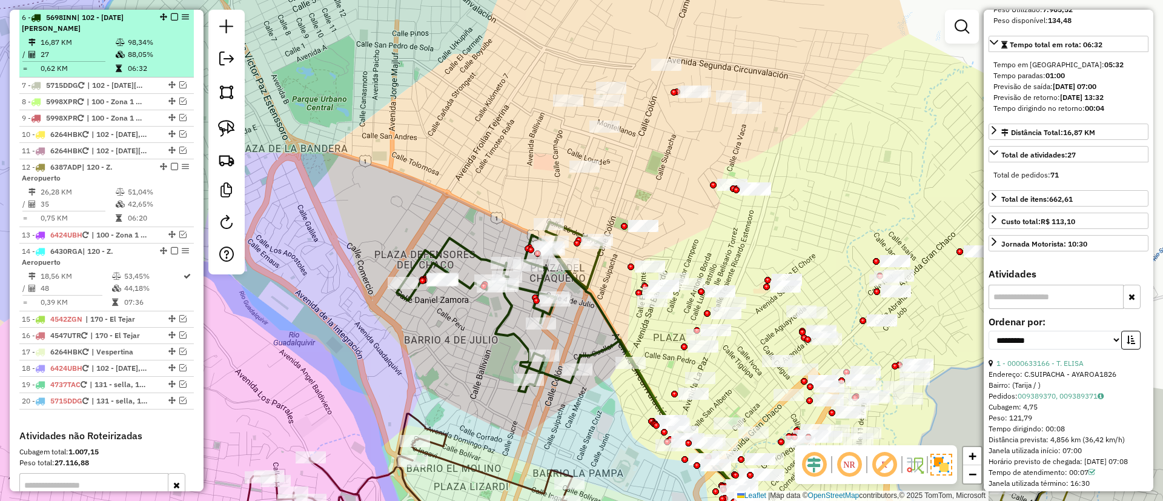
click at [157, 36] on td "98,34%" at bounding box center [157, 42] width 61 height 12
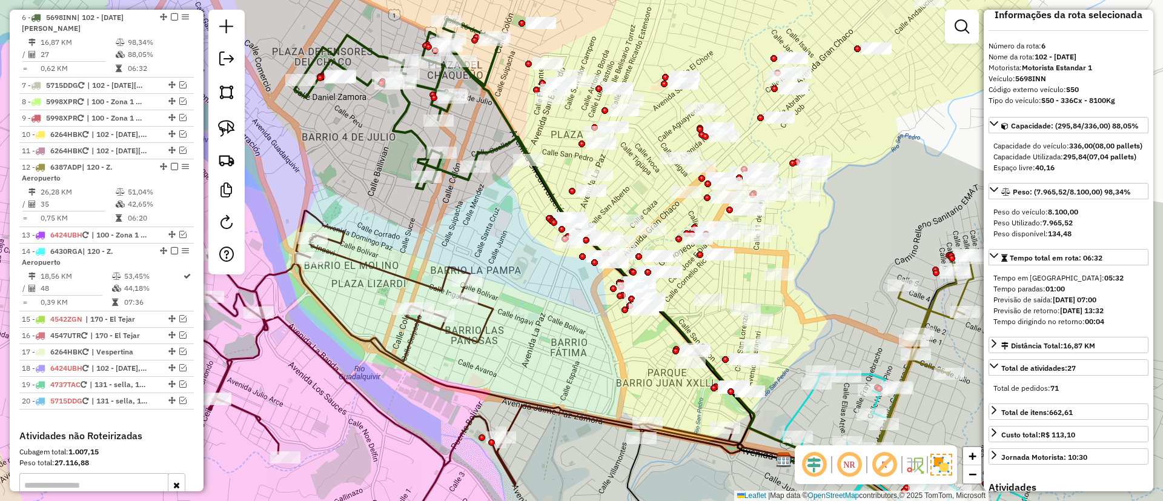
scroll to position [0, 0]
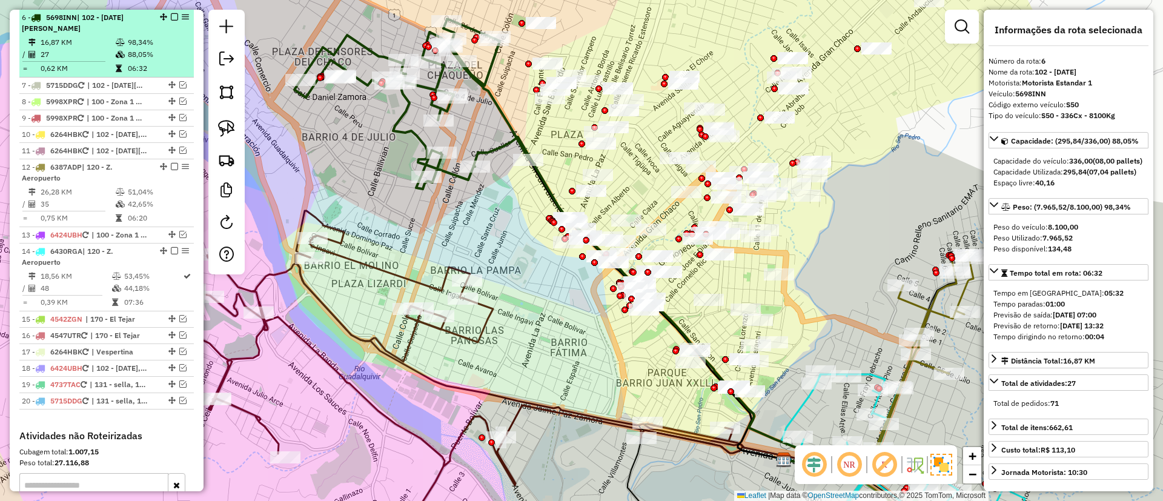
click at [171, 19] on em at bounding box center [174, 16] width 7 height 7
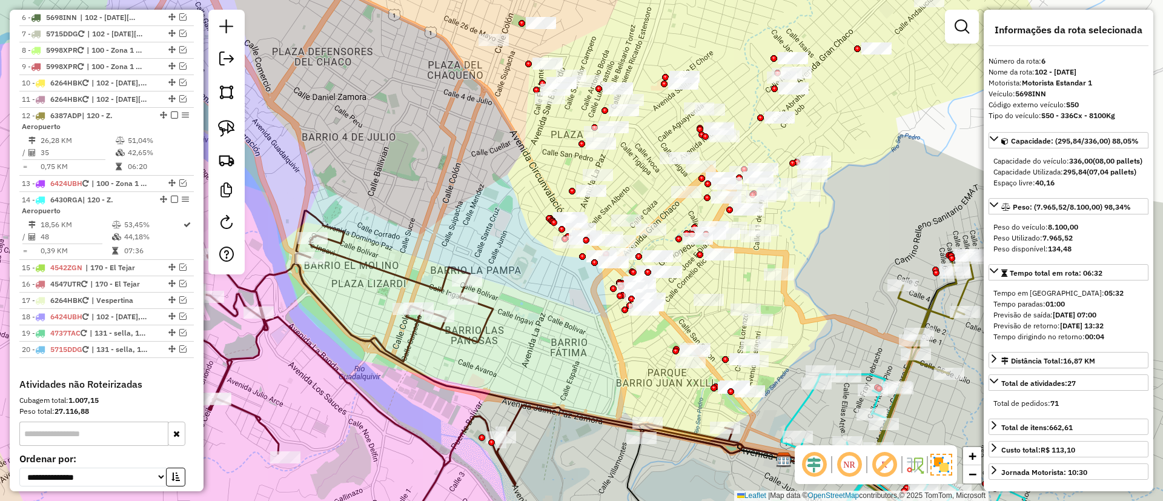
scroll to position [611, 0]
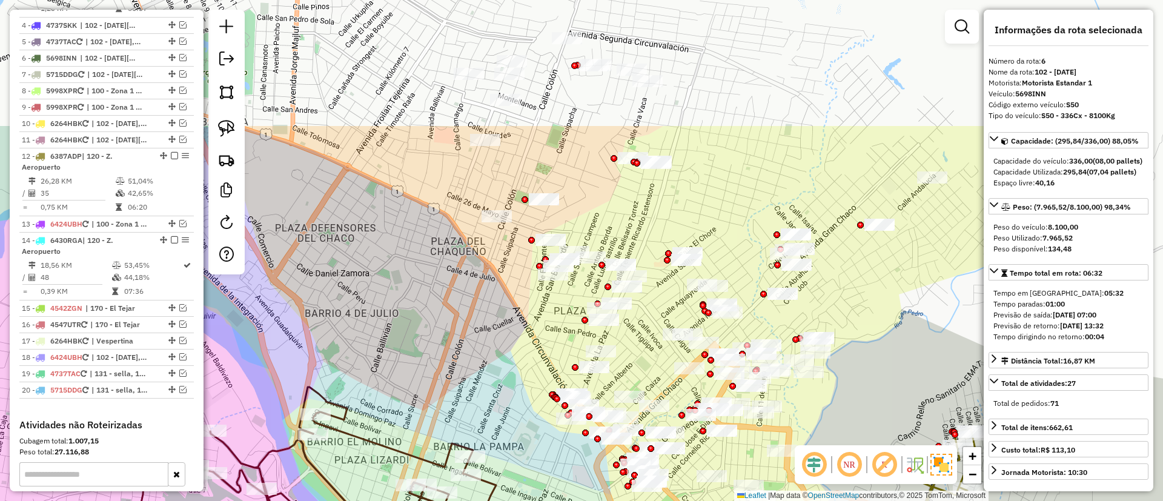
click at [464, 371] on div "Janela de atendimento Grade de atendimento Capacidade Transportadoras Veículos …" at bounding box center [581, 250] width 1163 height 501
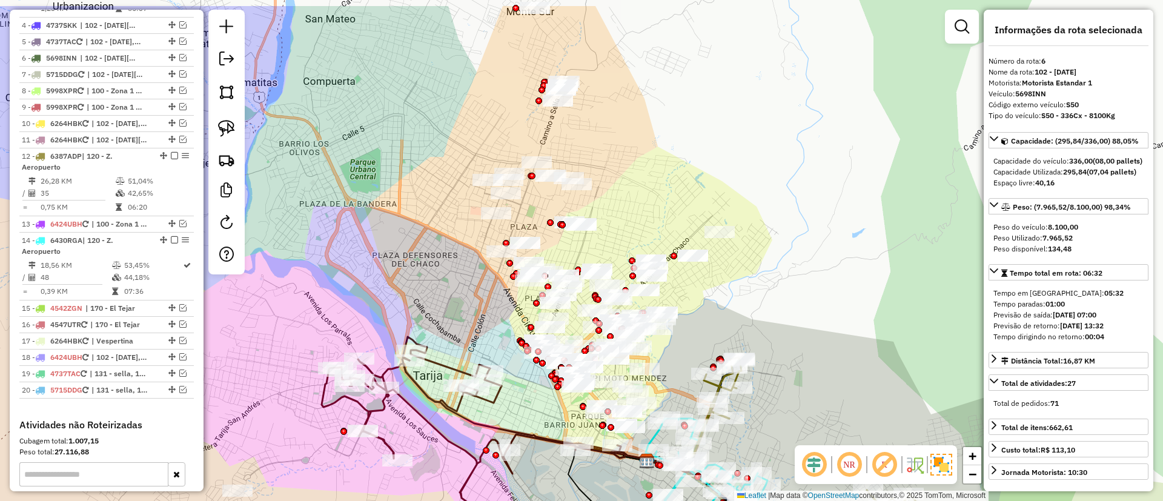
drag, startPoint x: 622, startPoint y: 152, endPoint x: 617, endPoint y: 56, distance: 95.9
click at [618, 162] on div "Janela de atendimento Grade de atendimento Capacidade Transportadoras Veículos …" at bounding box center [581, 250] width 1163 height 501
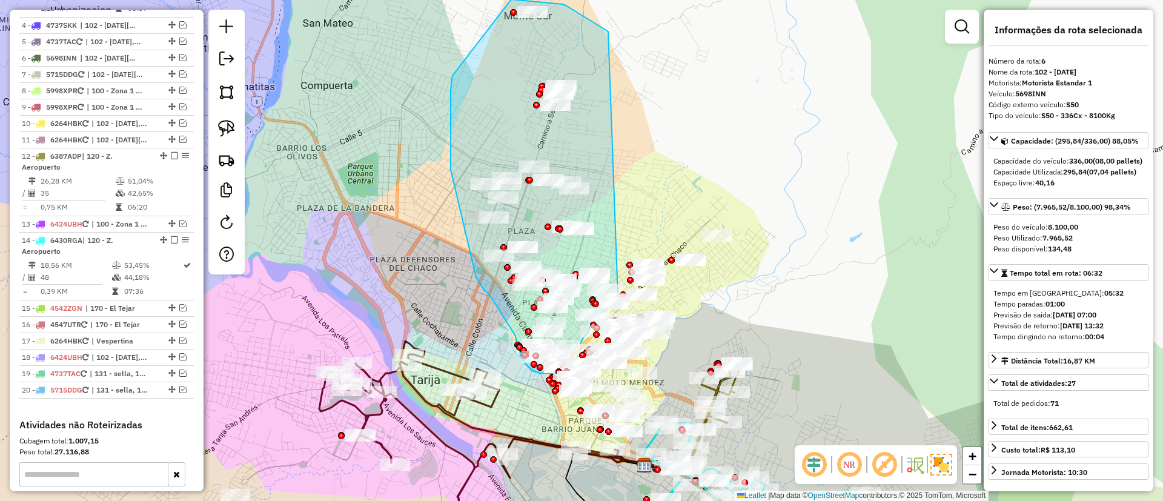
drag, startPoint x: 608, startPoint y: 31, endPoint x: 626, endPoint y: 278, distance: 247.1
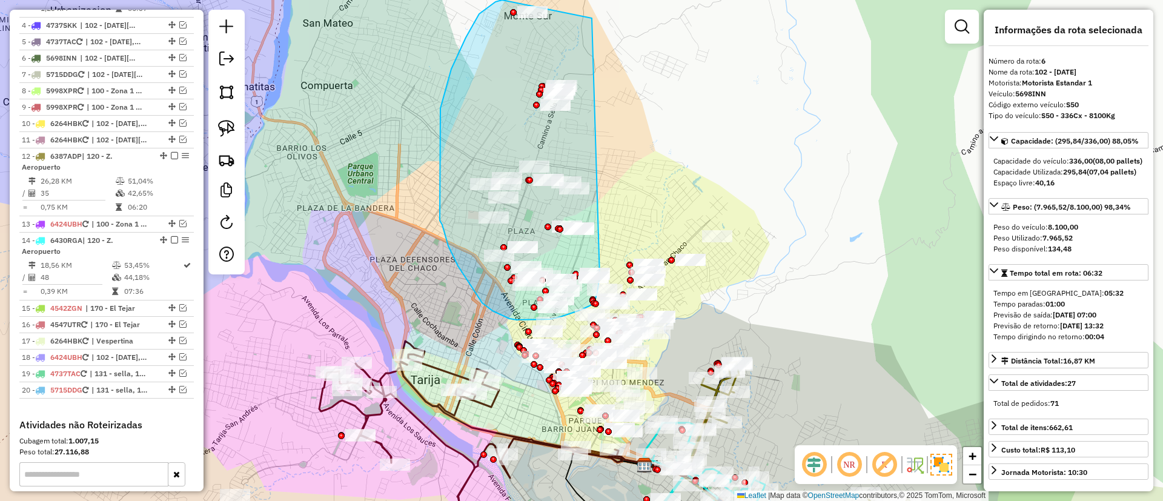
click at [600, 276] on div "Janela de atendimento Grade de atendimento Capacidade Transportadoras Veículos …" at bounding box center [581, 250] width 1163 height 501
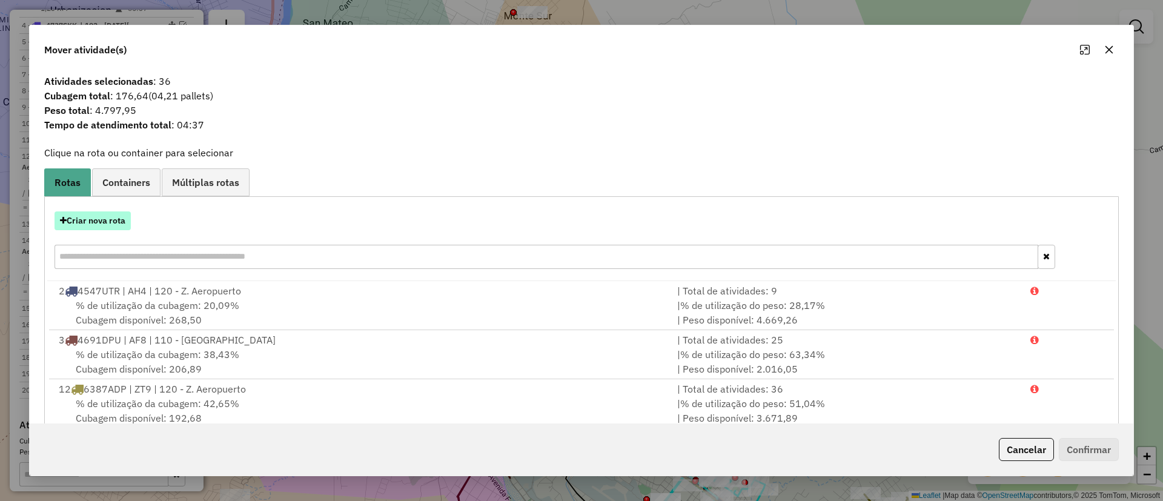
click at [107, 221] on button "Criar nova rota" at bounding box center [93, 220] width 76 height 19
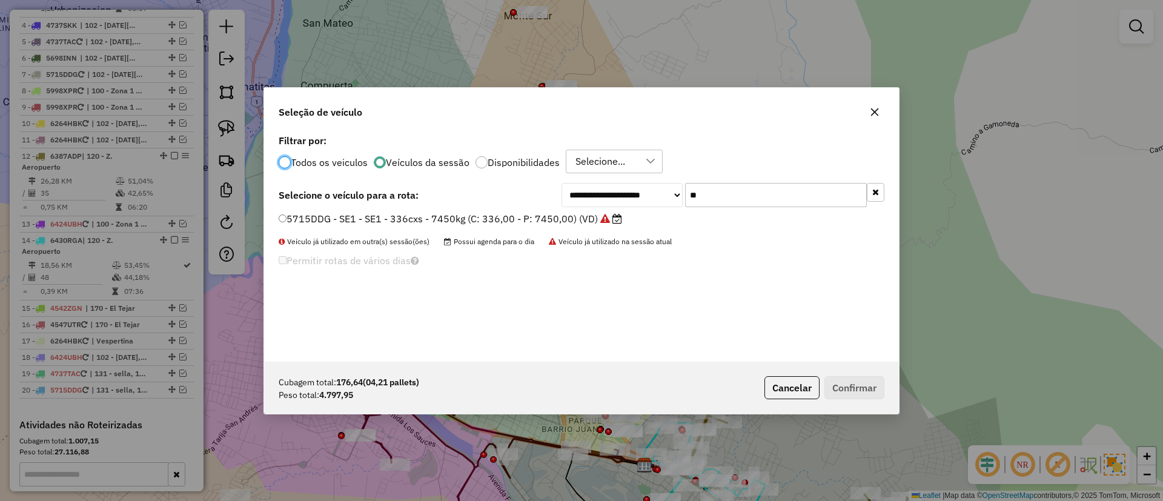
scroll to position [7, 4]
drag, startPoint x: 726, startPoint y: 199, endPoint x: 655, endPoint y: 194, distance: 71.6
click at [658, 195] on div "**********" at bounding box center [722, 195] width 323 height 24
type input "**"
click at [482, 215] on label "5698INN - S50 - S50 - 336Cx - 8100Kg (C: 336,00 - P: 8100,00) (VD)" at bounding box center [448, 218] width 339 height 15
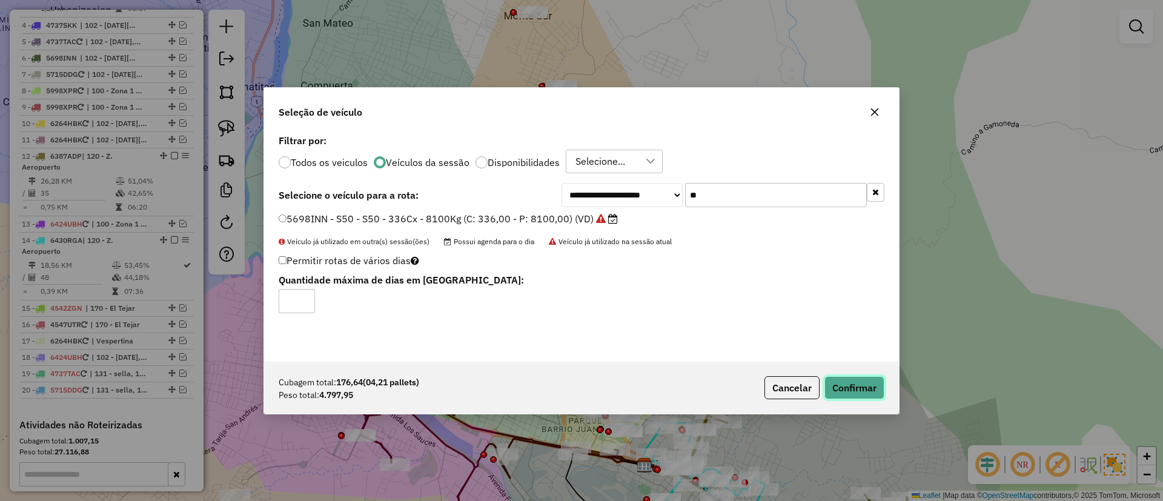
click at [882, 380] on button "Confirmar" at bounding box center [854, 387] width 60 height 23
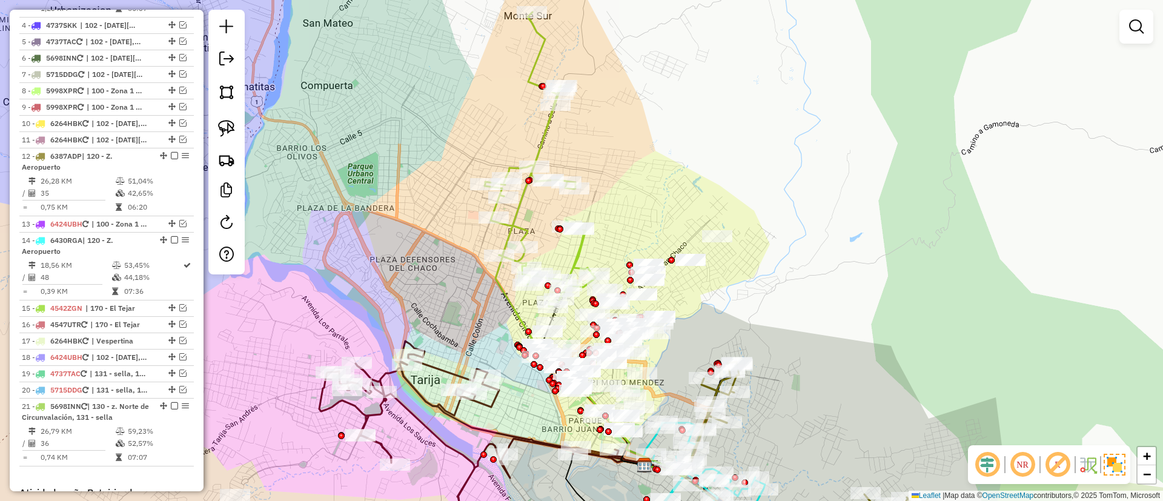
click at [578, 255] on icon at bounding box center [540, 159] width 111 height 294
select select "**********"
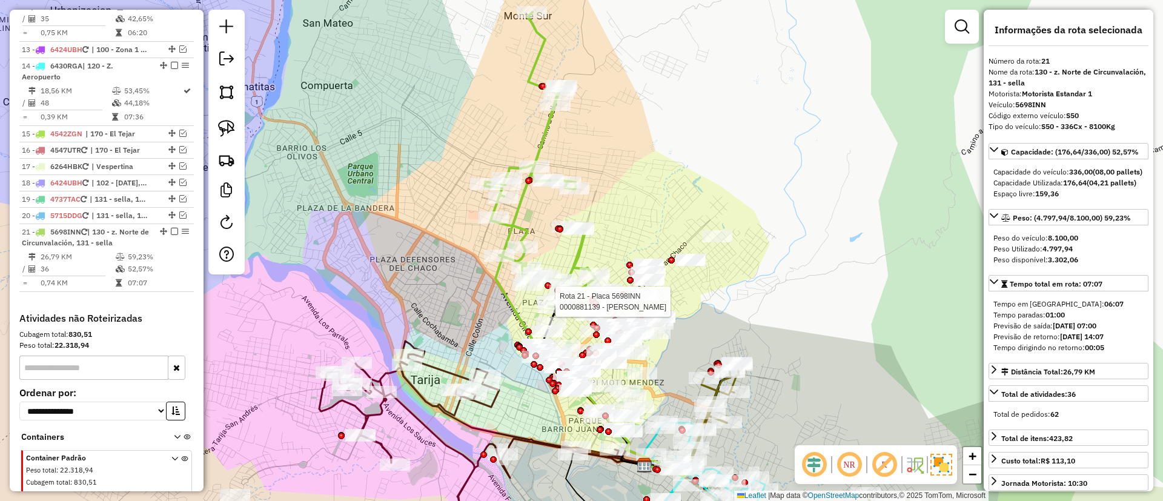
scroll to position [857, 0]
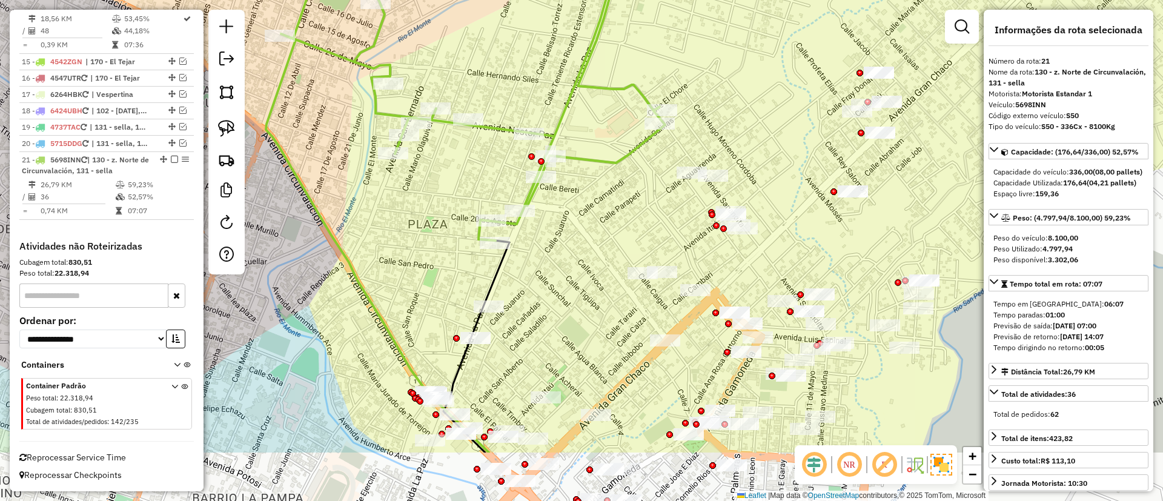
drag, startPoint x: 489, startPoint y: 299, endPoint x: 477, endPoint y: 278, distance: 24.4
click at [477, 278] on div "Janela de atendimento Grade de atendimento Capacidade Transportadoras Veículos …" at bounding box center [581, 250] width 1163 height 501
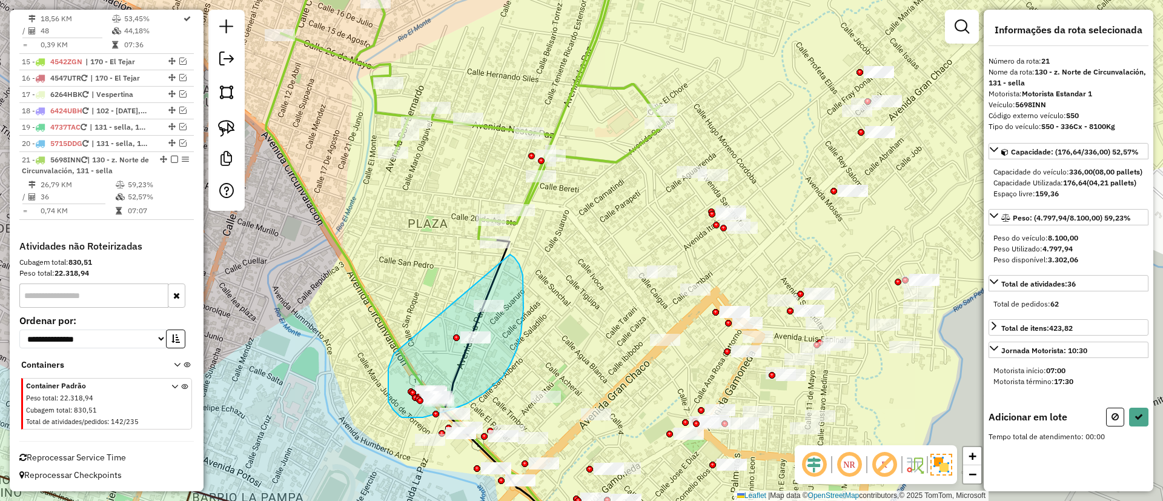
drag, startPoint x: 394, startPoint y: 354, endPoint x: 505, endPoint y: 253, distance: 150.5
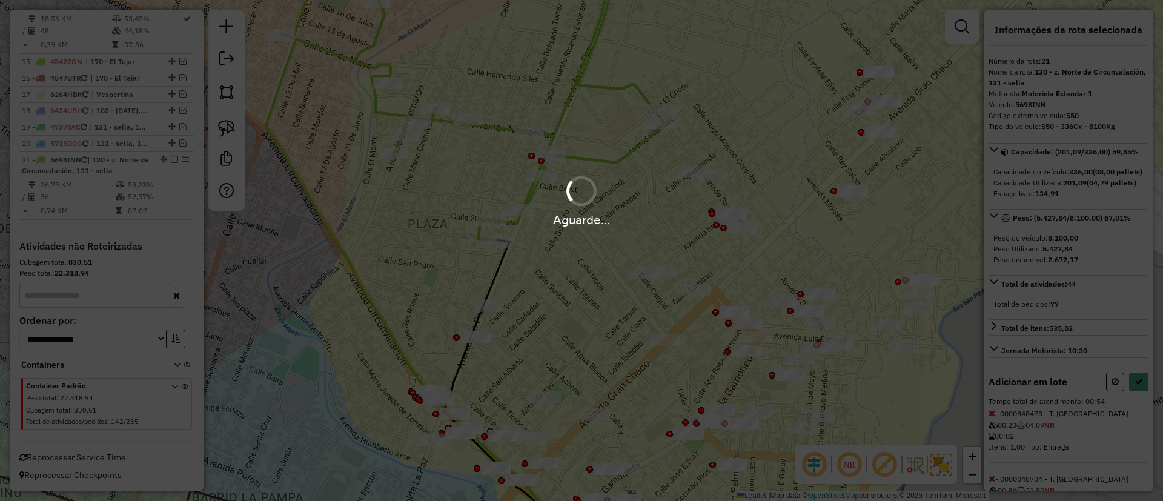
select select "**********"
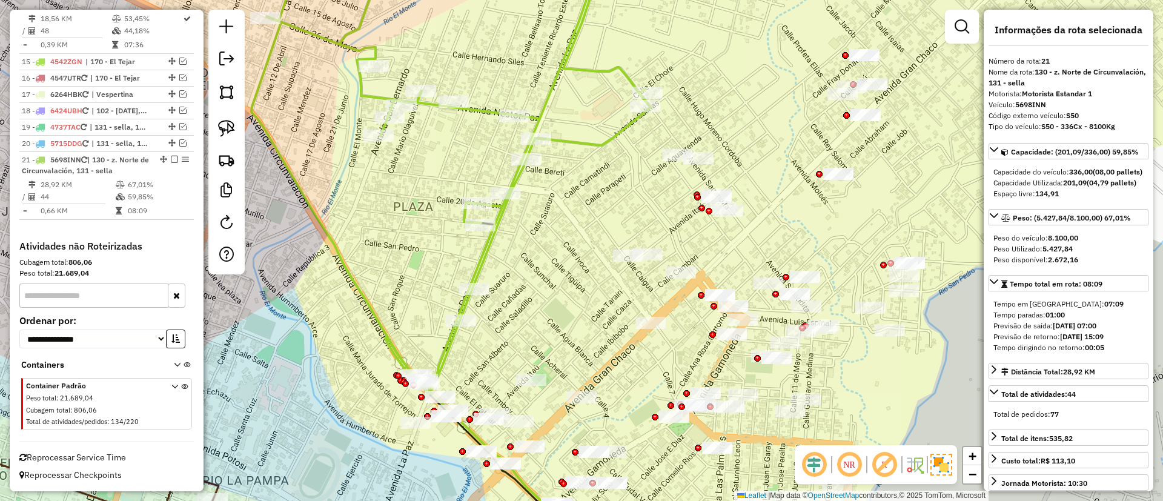
drag, startPoint x: 506, startPoint y: 317, endPoint x: 463, endPoint y: 232, distance: 95.4
click at [463, 232] on div "Janela de atendimento Grade de atendimento Capacidade Transportadoras Veículos …" at bounding box center [581, 250] width 1163 height 501
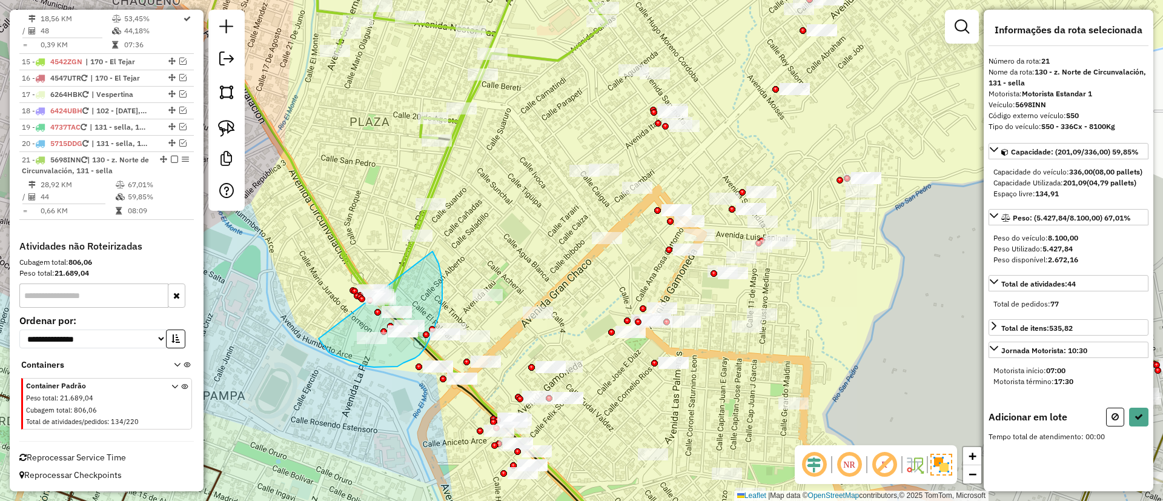
click at [426, 241] on div "Janela de atendimento Grade de atendimento Capacidade Transportadoras Veículos …" at bounding box center [581, 250] width 1163 height 501
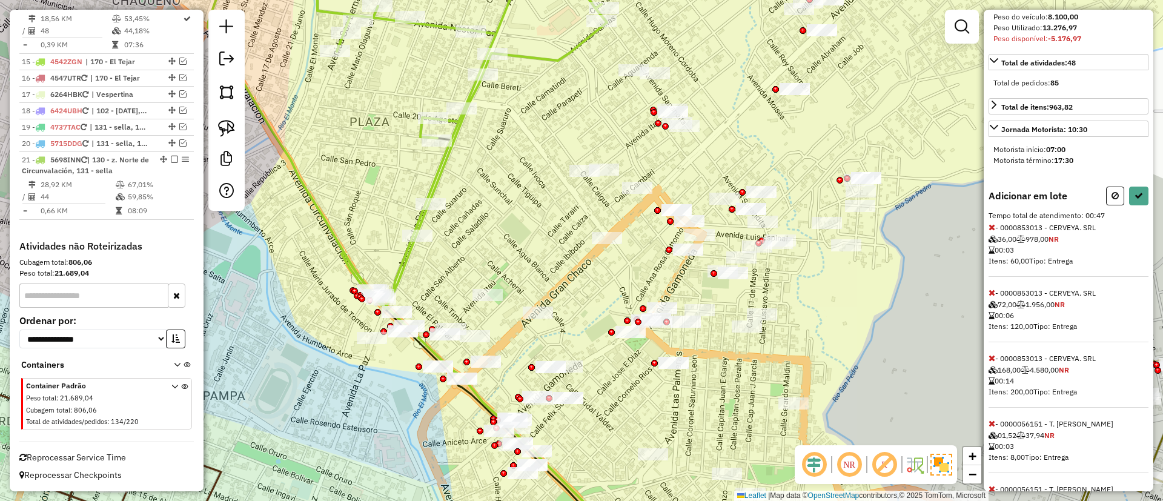
scroll to position [273, 0]
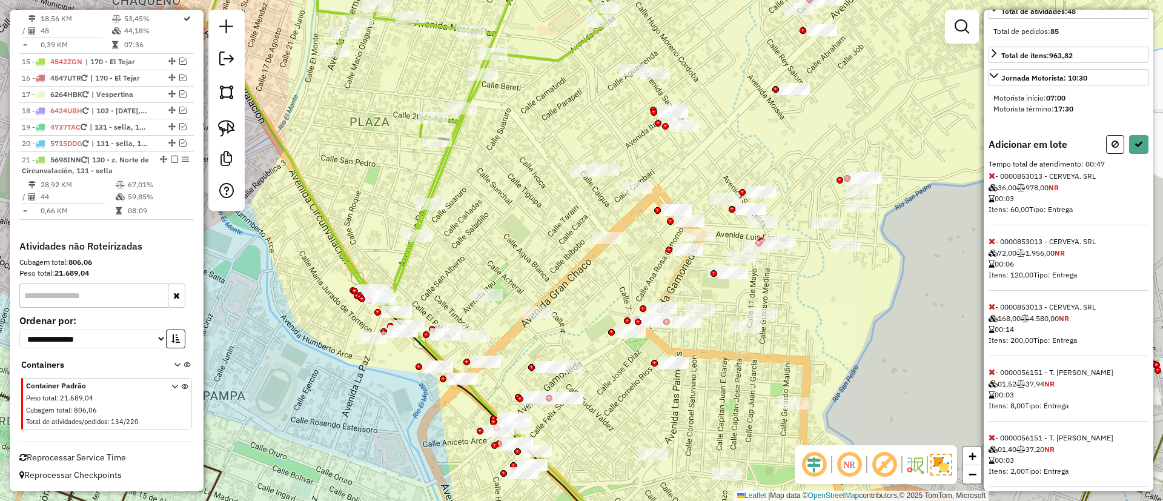
click at [992, 311] on icon at bounding box center [991, 306] width 7 height 8
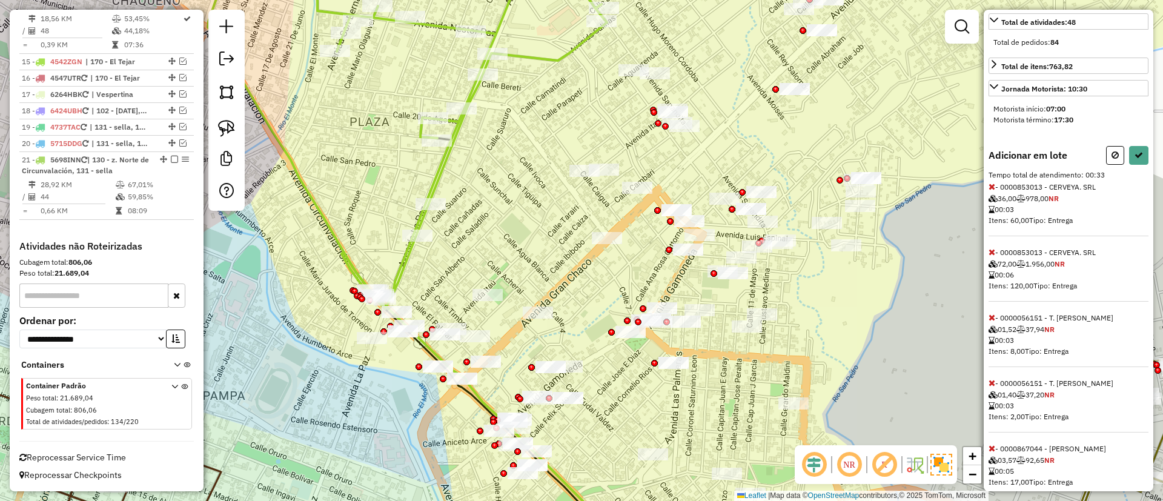
click at [994, 256] on icon at bounding box center [991, 252] width 7 height 8
click at [993, 191] on icon at bounding box center [991, 186] width 7 height 8
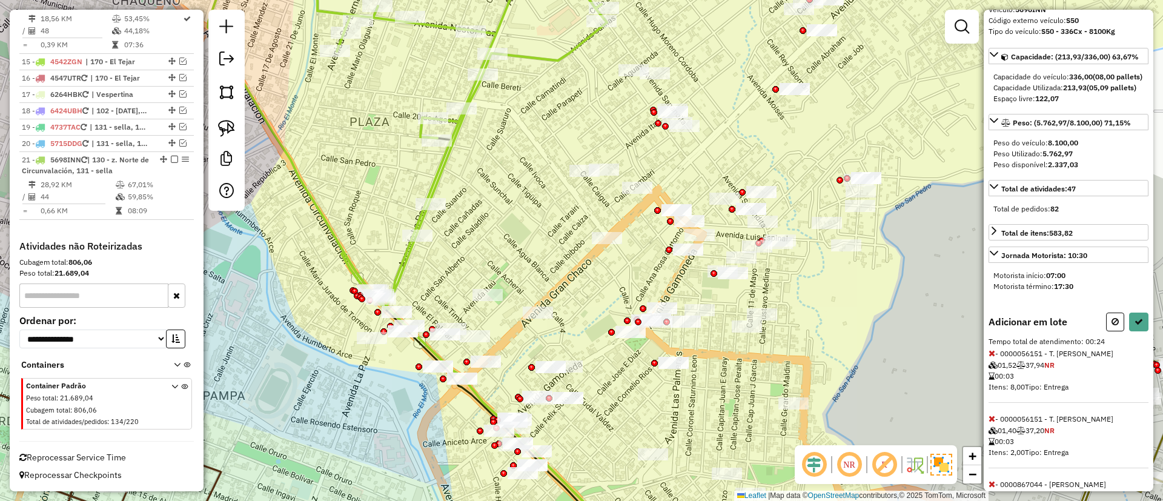
scroll to position [0, 0]
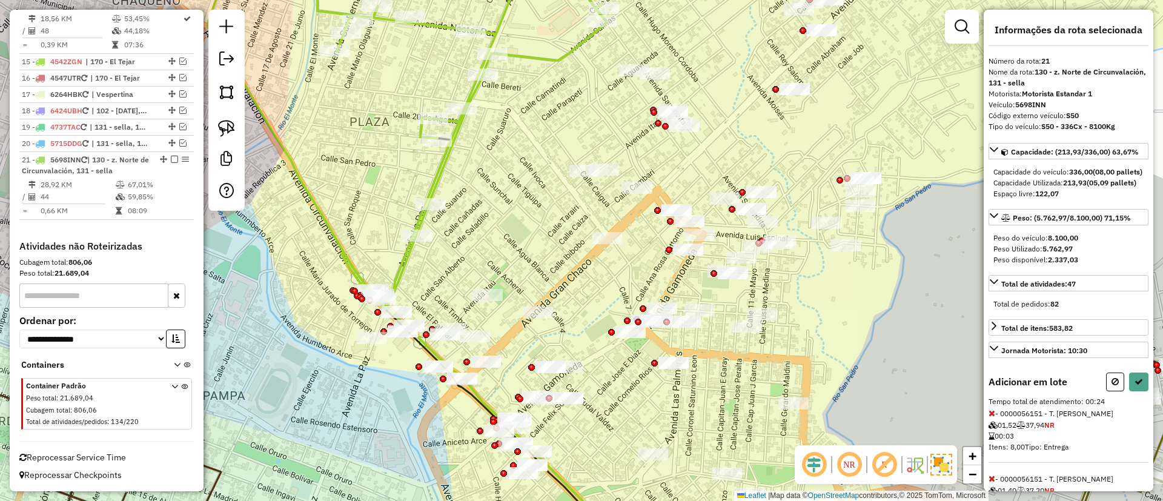
select select "**********"
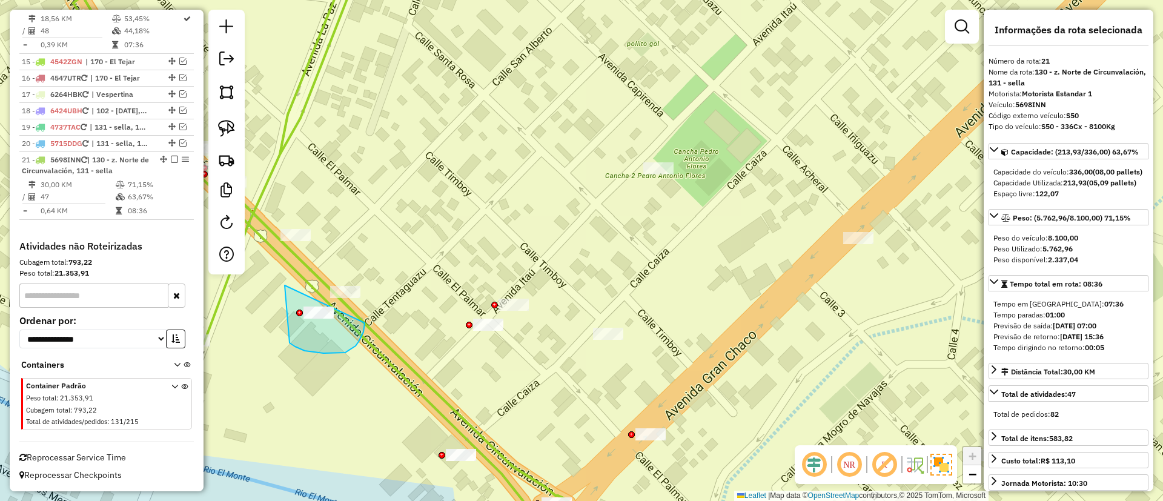
drag, startPoint x: 345, startPoint y: 353, endPoint x: 363, endPoint y: 320, distance: 37.4
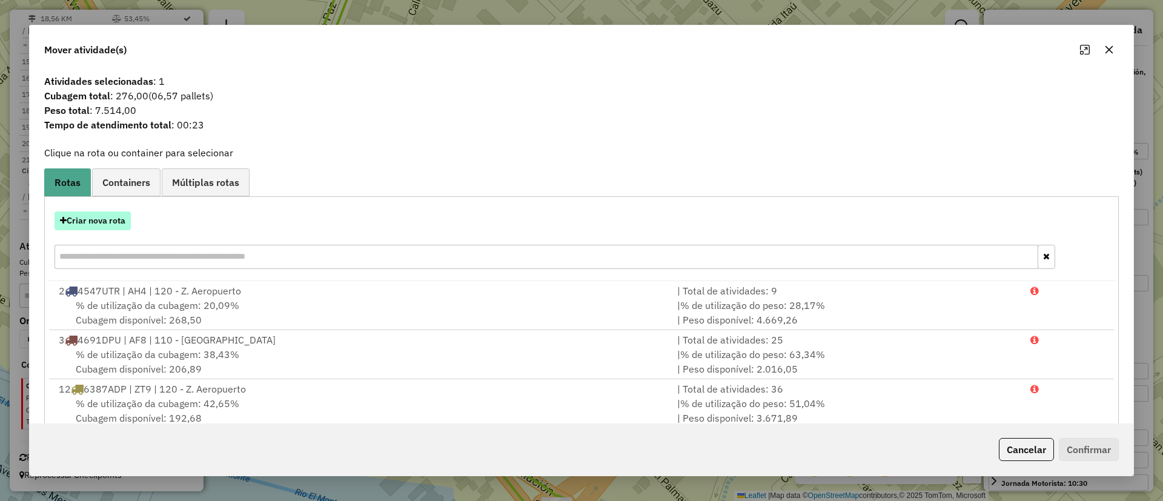
click at [113, 221] on button "Criar nova rota" at bounding box center [93, 220] width 76 height 19
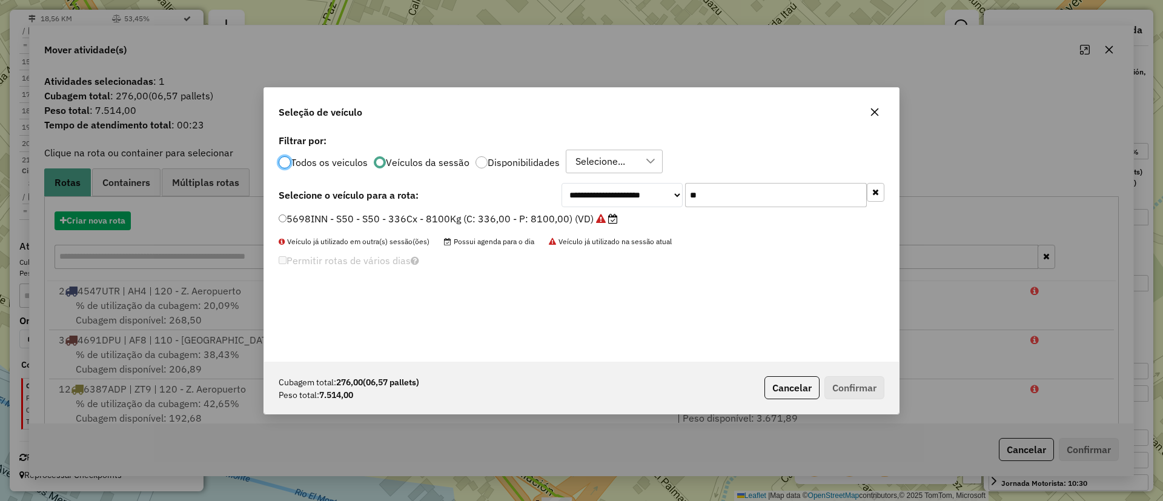
scroll to position [7, 4]
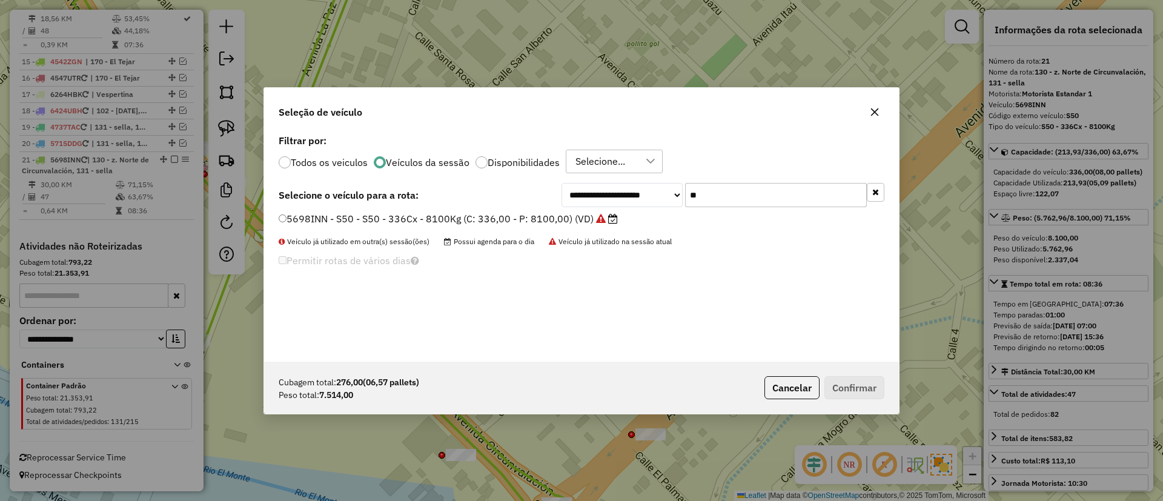
drag, startPoint x: 693, startPoint y: 196, endPoint x: 631, endPoint y: 194, distance: 62.4
click at [631, 194] on div "**********" at bounding box center [722, 195] width 323 height 24
type input "***"
click at [563, 223] on label "4737SKK - AY4 - AY4 - 336cxs - 8100Kg (C: 336,00 - P: 8100,00) (VD)" at bounding box center [450, 218] width 342 height 15
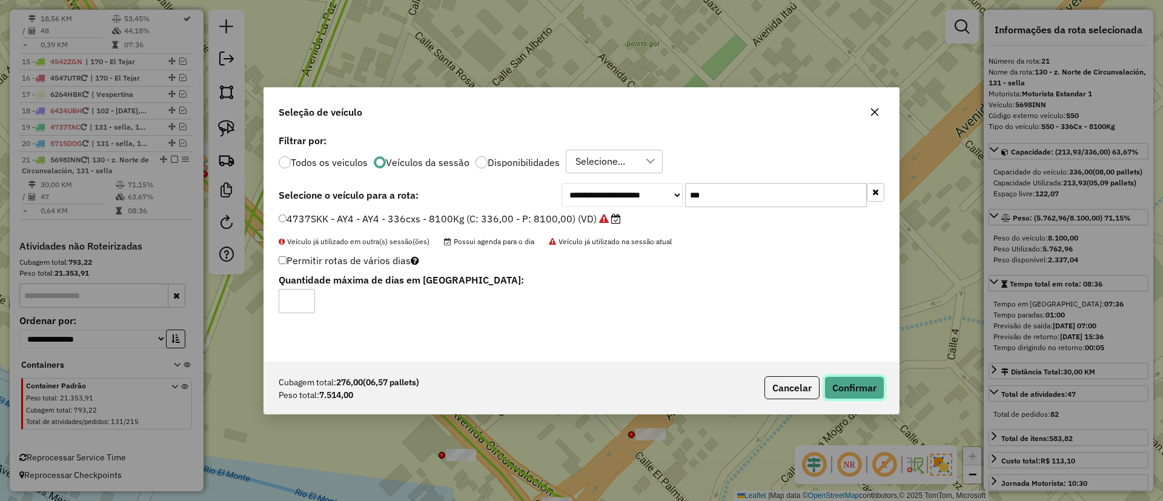
click at [863, 387] on button "Confirmar" at bounding box center [854, 387] width 60 height 23
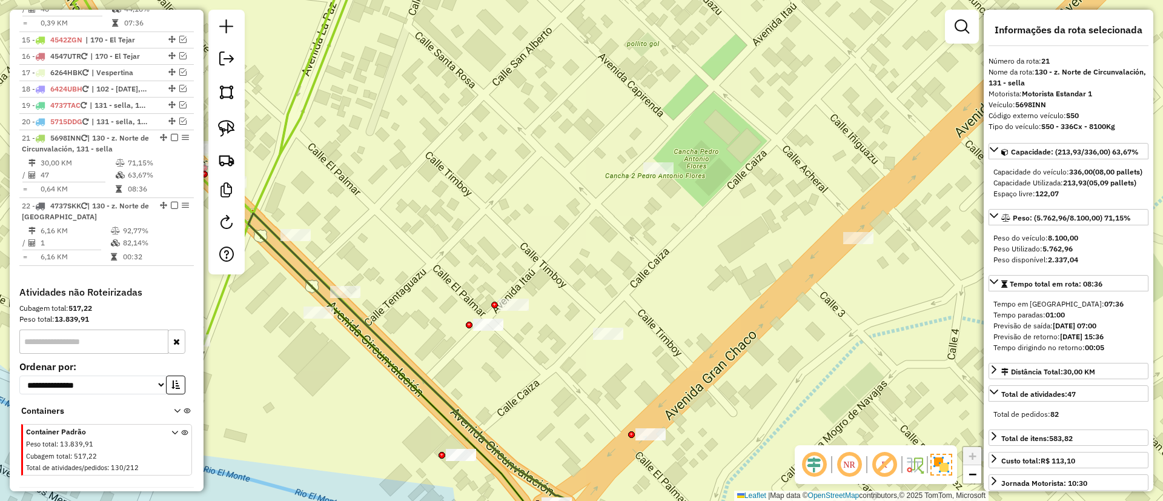
scroll to position [925, 0]
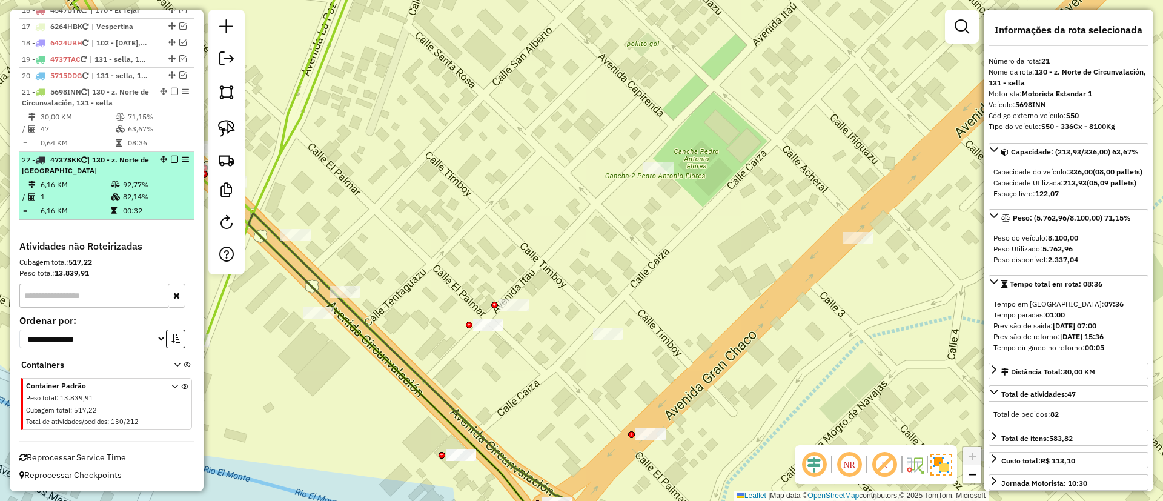
click at [151, 182] on td "92,77%" at bounding box center [155, 185] width 66 height 12
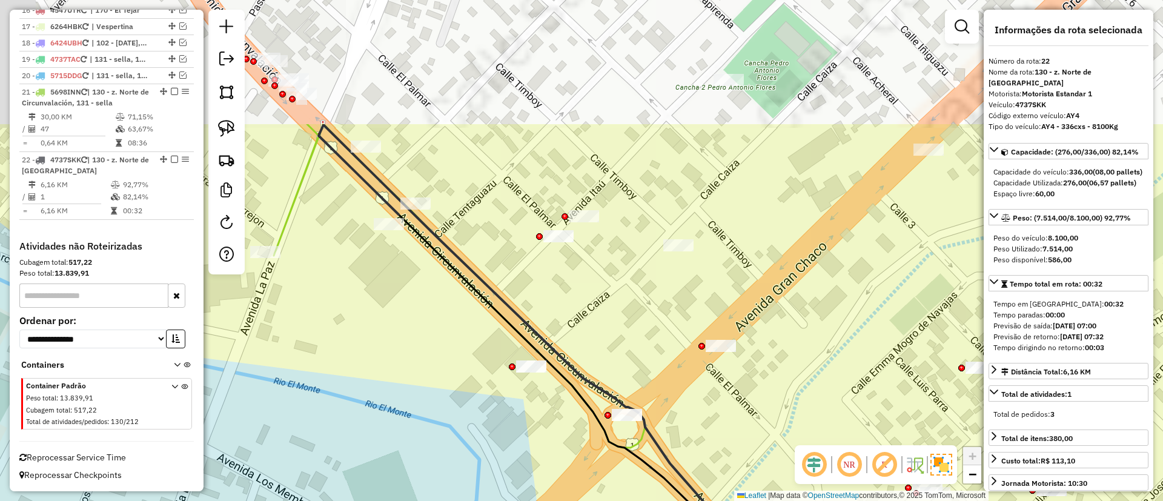
drag, startPoint x: 471, startPoint y: 265, endPoint x: 473, endPoint y: 383, distance: 118.1
click at [473, 383] on div "Janela de atendimento Grade de atendimento Capacidade Transportadoras Veículos …" at bounding box center [581, 250] width 1163 height 501
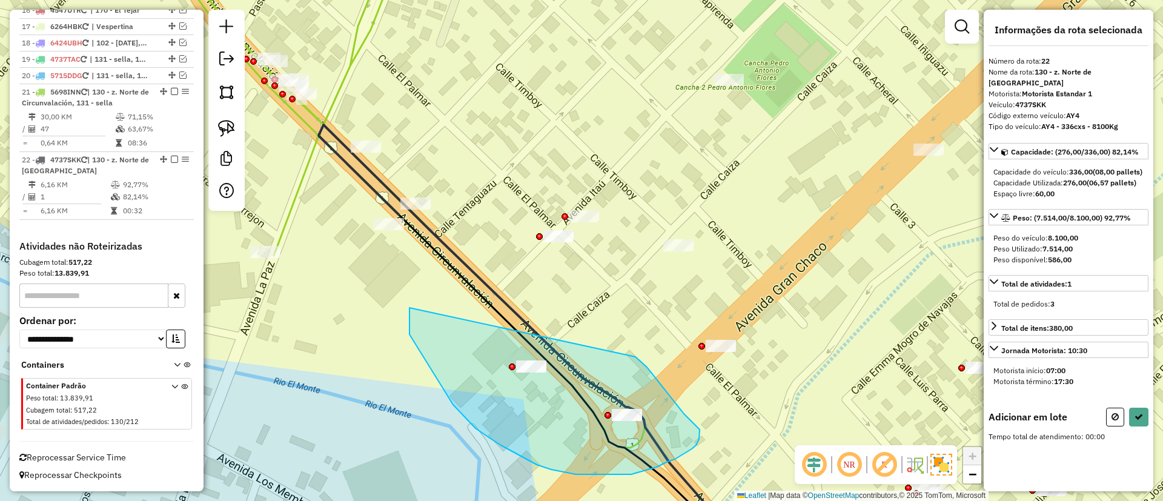
drag, startPoint x: 457, startPoint y: 409, endPoint x: 619, endPoint y: 344, distance: 174.2
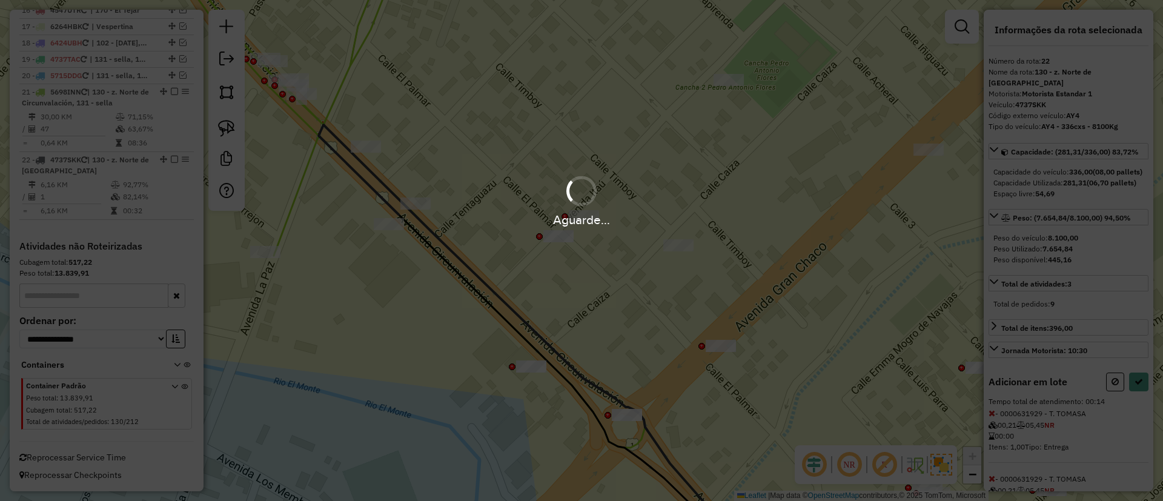
select select "**********"
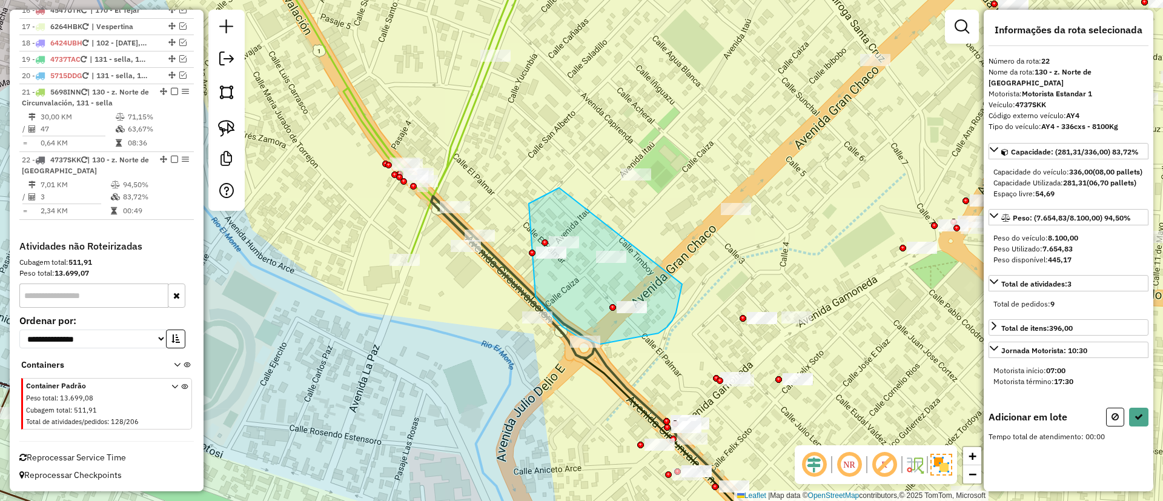
drag, startPoint x: 546, startPoint y: 308, endPoint x: 674, endPoint y: 261, distance: 136.0
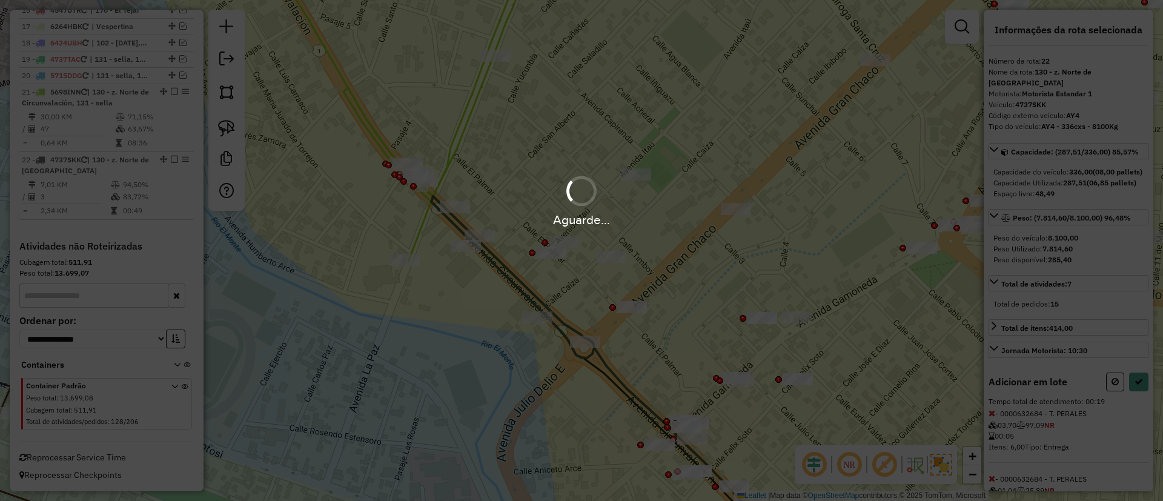
select select "**********"
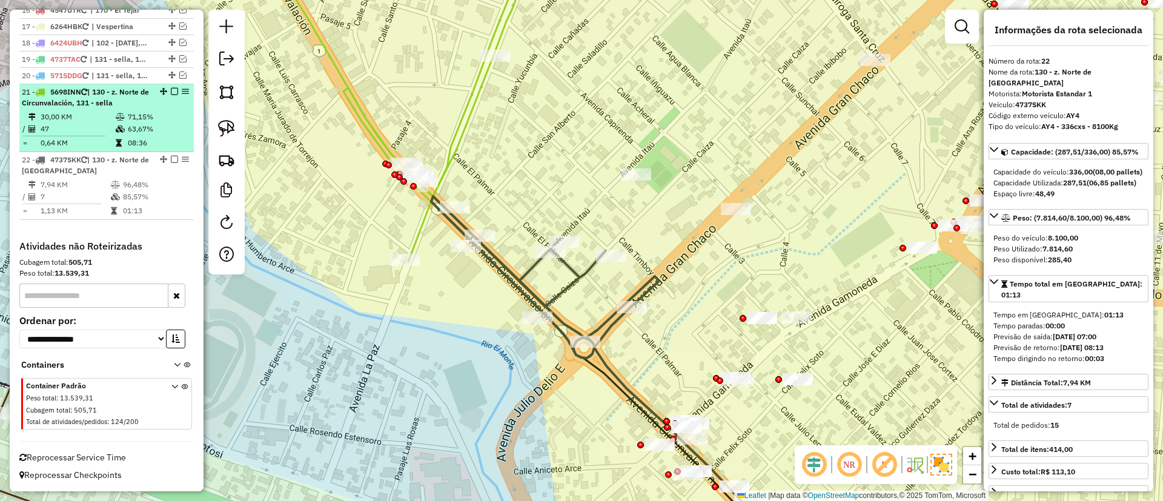
click at [172, 89] on em at bounding box center [174, 91] width 7 height 7
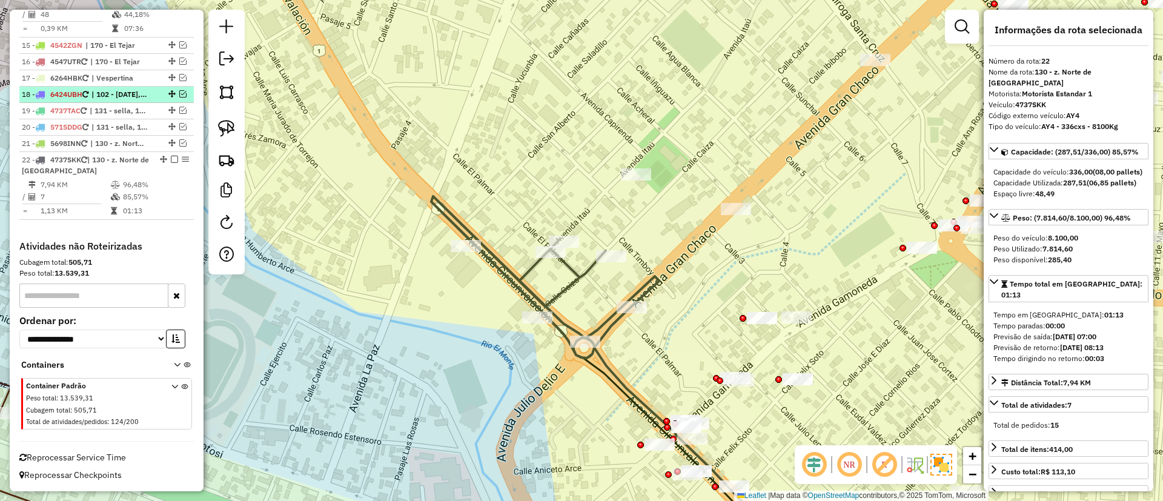
scroll to position [873, 0]
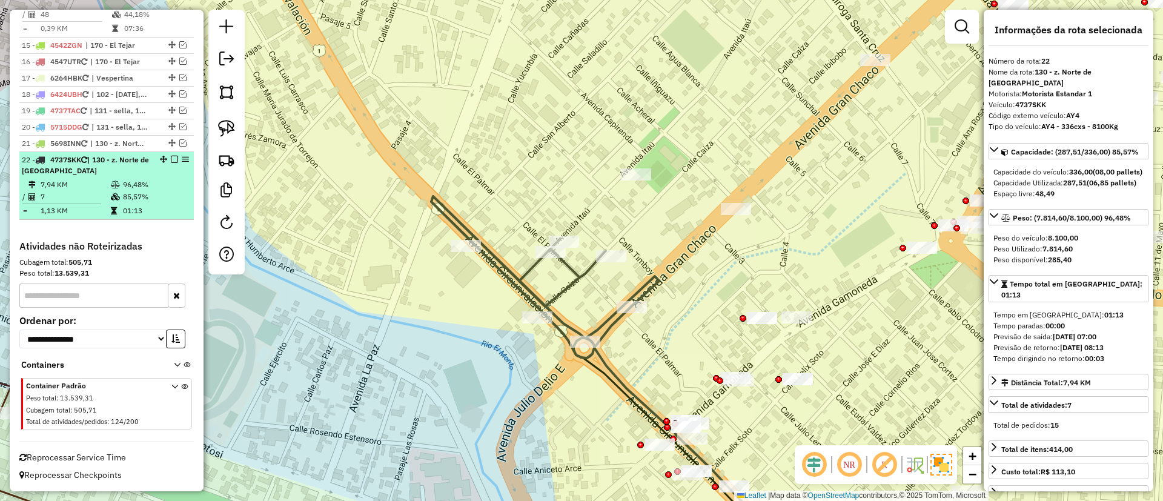
click at [171, 157] on em at bounding box center [174, 159] width 7 height 7
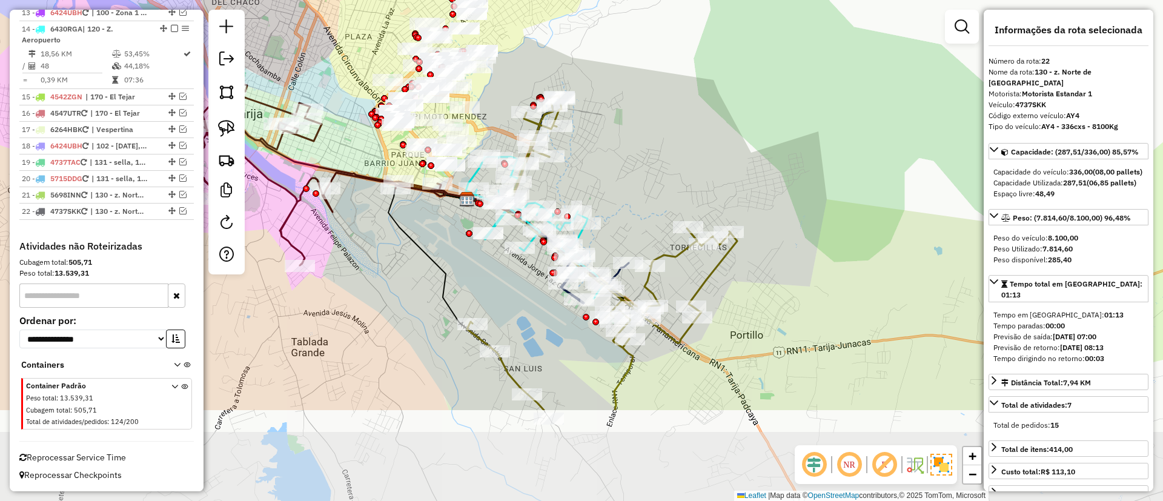
drag, startPoint x: 723, startPoint y: 328, endPoint x: 642, endPoint y: 225, distance: 130.3
click at [642, 225] on div "Janela de atendimento Grade de atendimento Capacidade Transportadoras Veículos …" at bounding box center [581, 250] width 1163 height 501
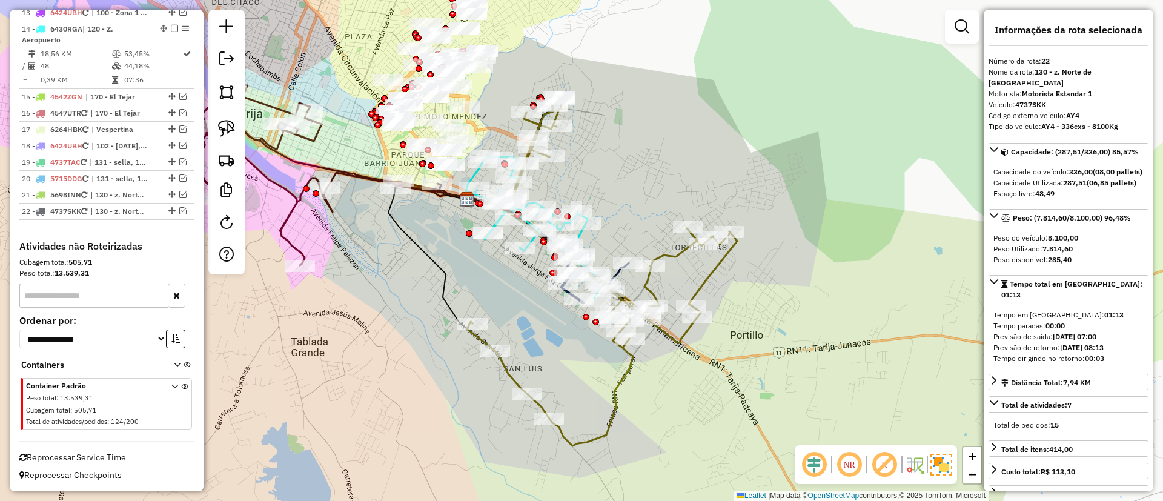
click at [676, 251] on icon at bounding box center [602, 271] width 270 height 350
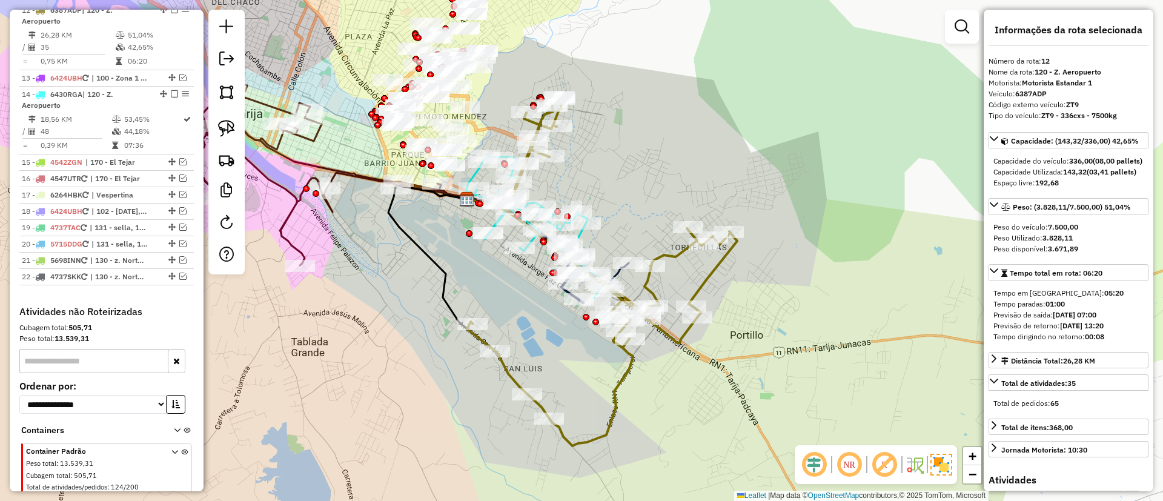
scroll to position [749, 0]
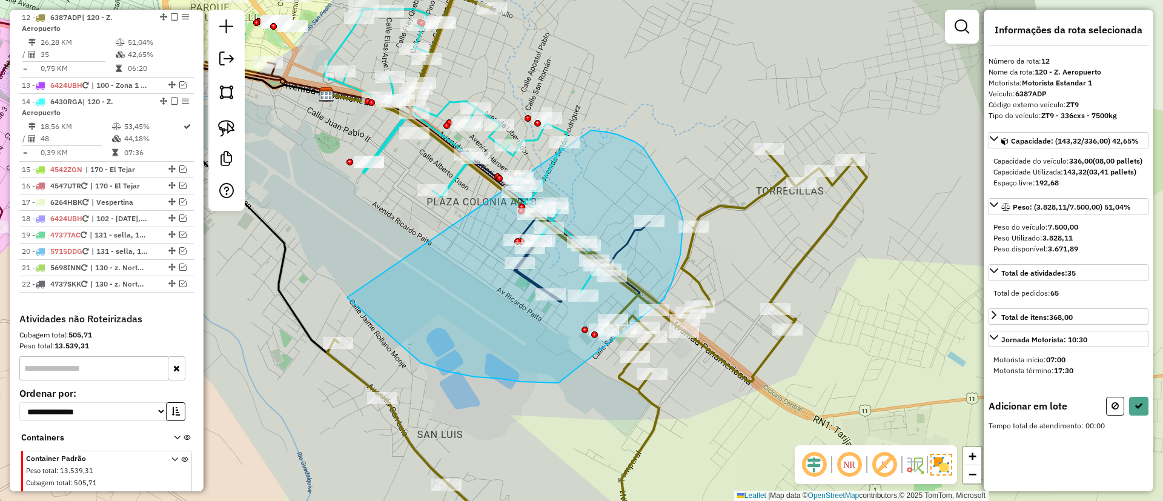
drag, startPoint x: 421, startPoint y: 363, endPoint x: 591, endPoint y: 130, distance: 288.2
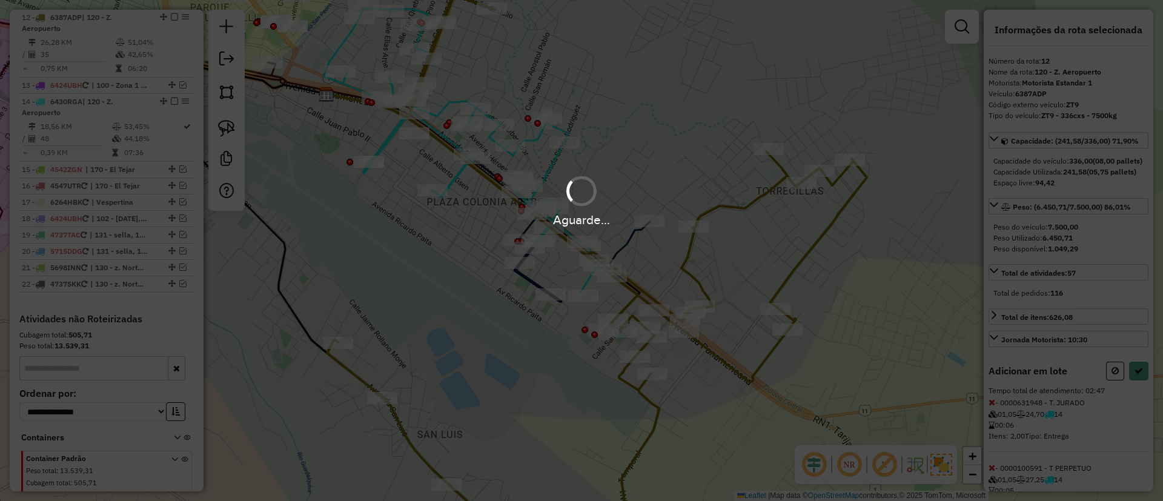
select select "**********"
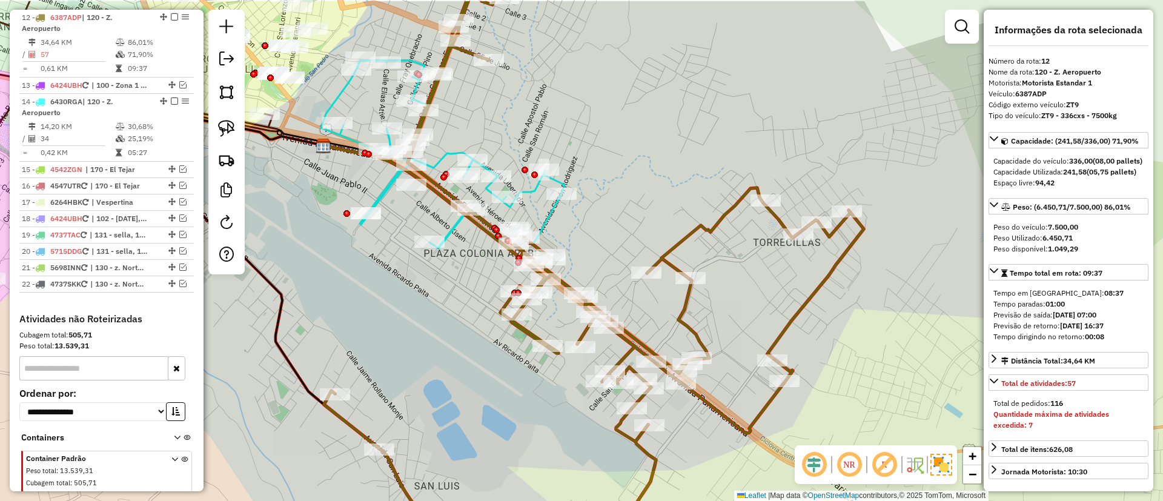
drag, startPoint x: 641, startPoint y: 155, endPoint x: 640, endPoint y: 274, distance: 118.7
click at [640, 274] on div "Janela de atendimento Grade de atendimento Capacidade Transportadoras Veículos …" at bounding box center [581, 250] width 1163 height 501
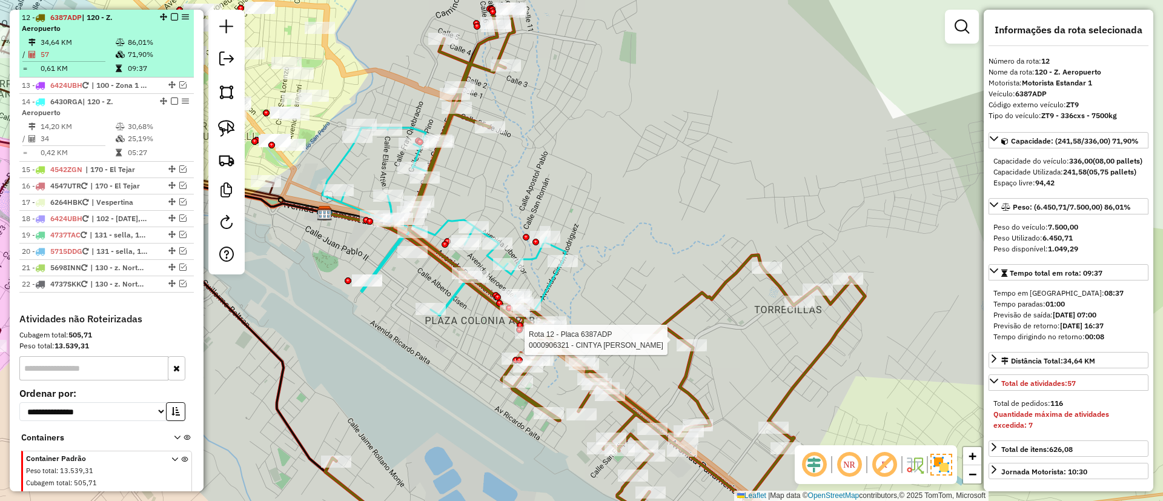
click at [171, 15] on em at bounding box center [174, 16] width 7 height 7
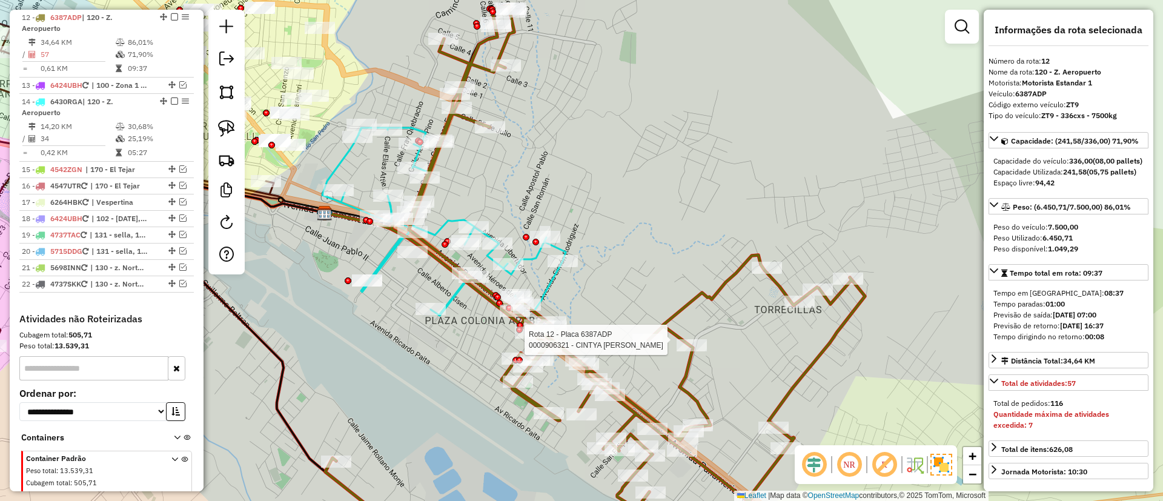
scroll to position [698, 0]
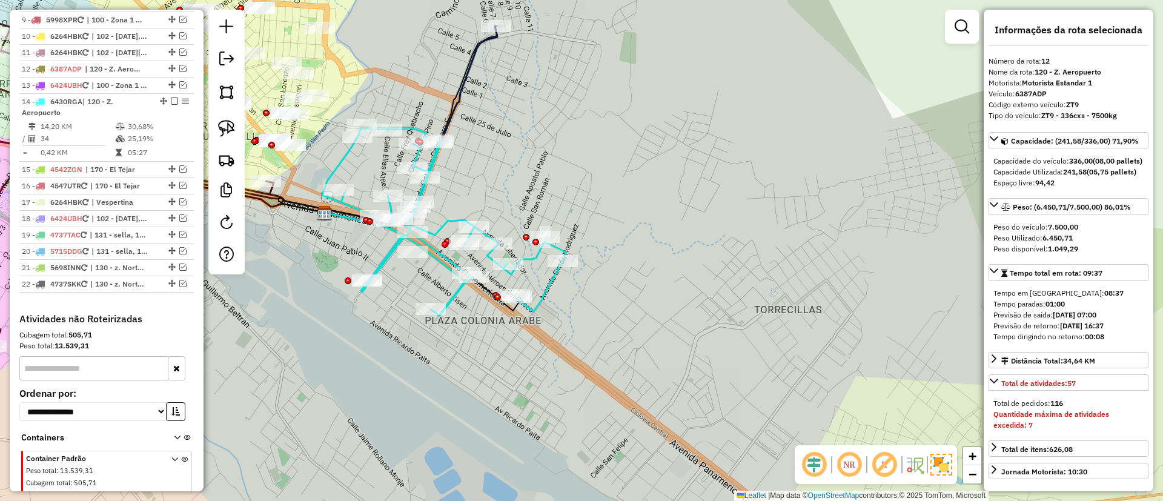
click at [432, 231] on icon at bounding box center [443, 222] width 243 height 188
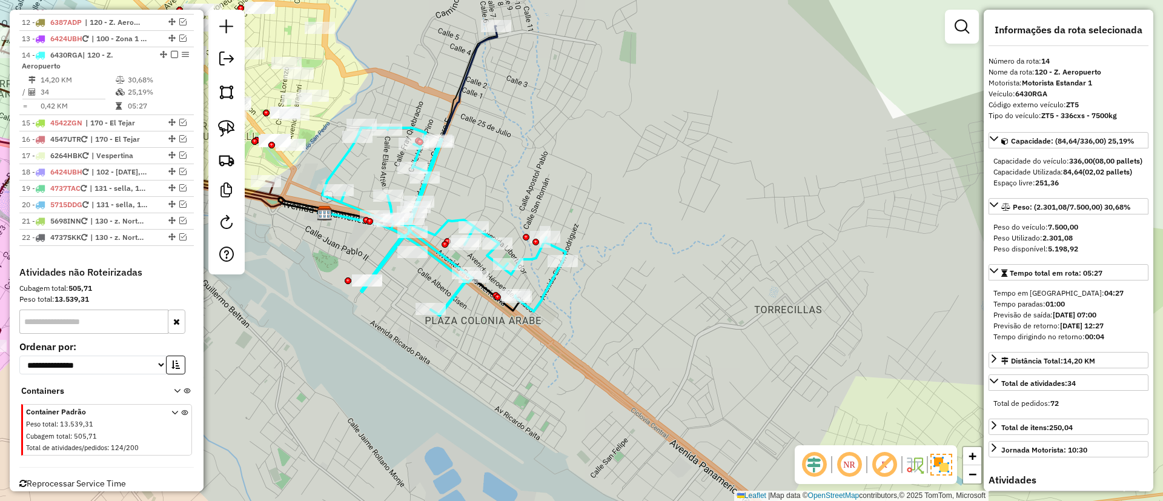
scroll to position [770, 0]
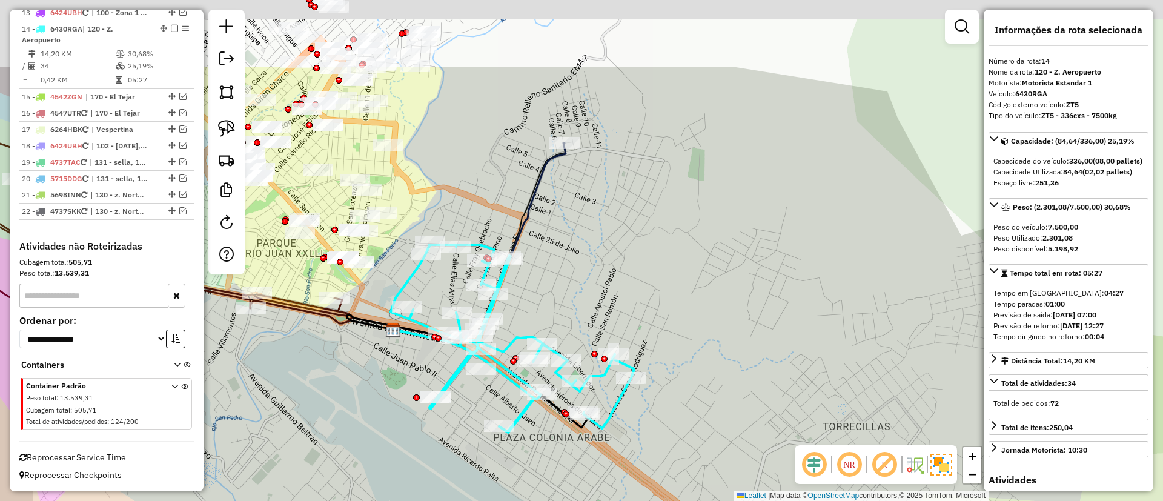
drag, startPoint x: 587, startPoint y: 250, endPoint x: 601, endPoint y: 263, distance: 19.3
click at [597, 265] on div "Janela de atendimento Grade de atendimento Capacidade Transportadoras Veículos …" at bounding box center [581, 250] width 1163 height 501
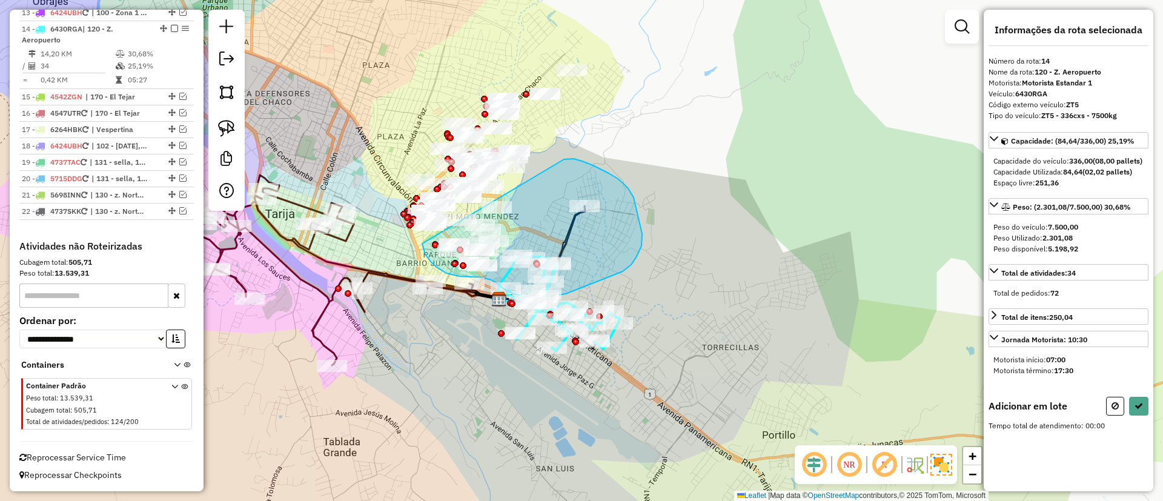
drag, startPoint x: 564, startPoint y: 159, endPoint x: 422, endPoint y: 243, distance: 164.9
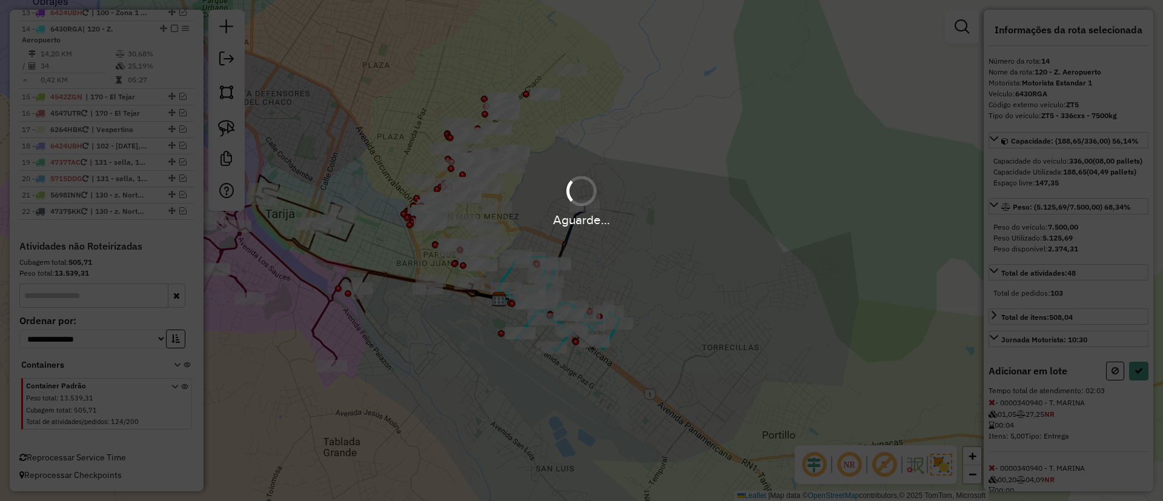
select select "**********"
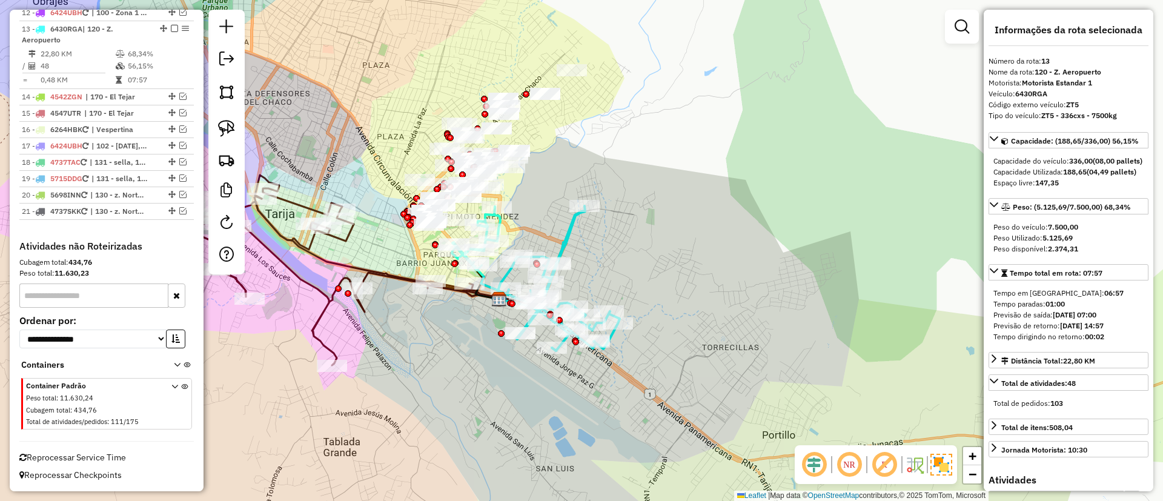
scroll to position [703, 0]
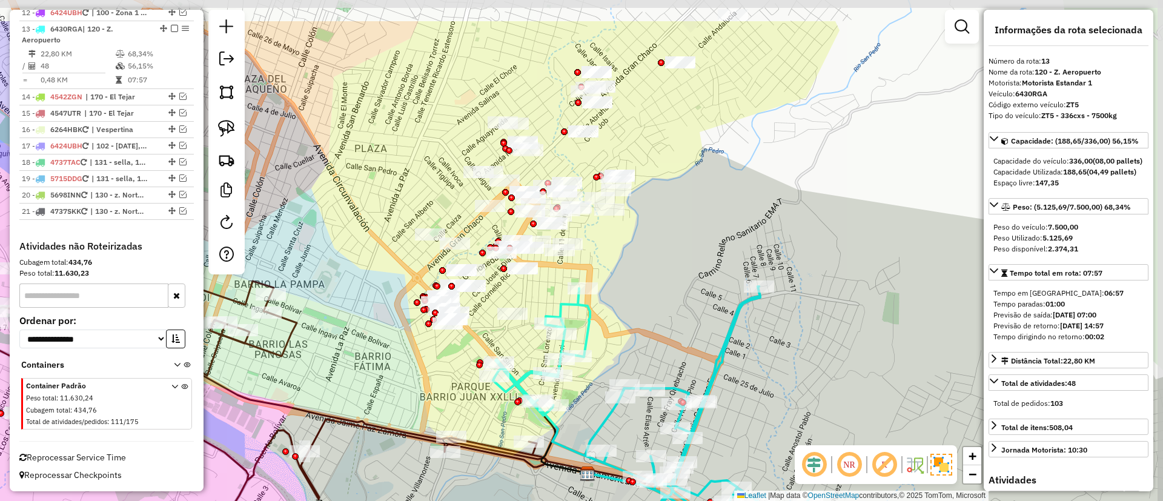
drag, startPoint x: 388, startPoint y: 128, endPoint x: 380, endPoint y: 193, distance: 65.9
click at [380, 193] on div "Janela de atendimento Grade de atendimento Capacidade Transportadoras Veículos …" at bounding box center [581, 250] width 1163 height 501
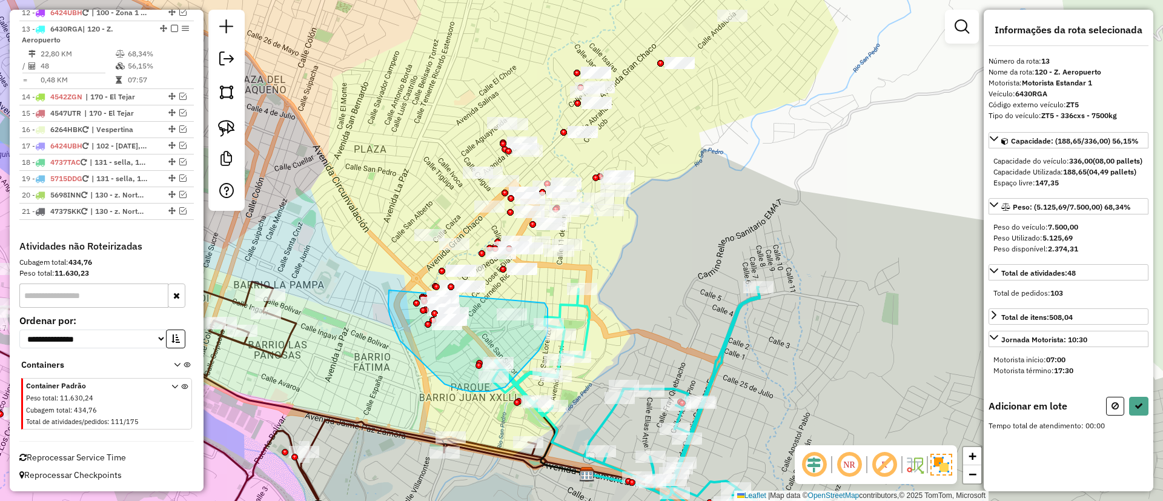
drag, startPoint x: 389, startPoint y: 290, endPoint x: 543, endPoint y: 302, distance: 154.3
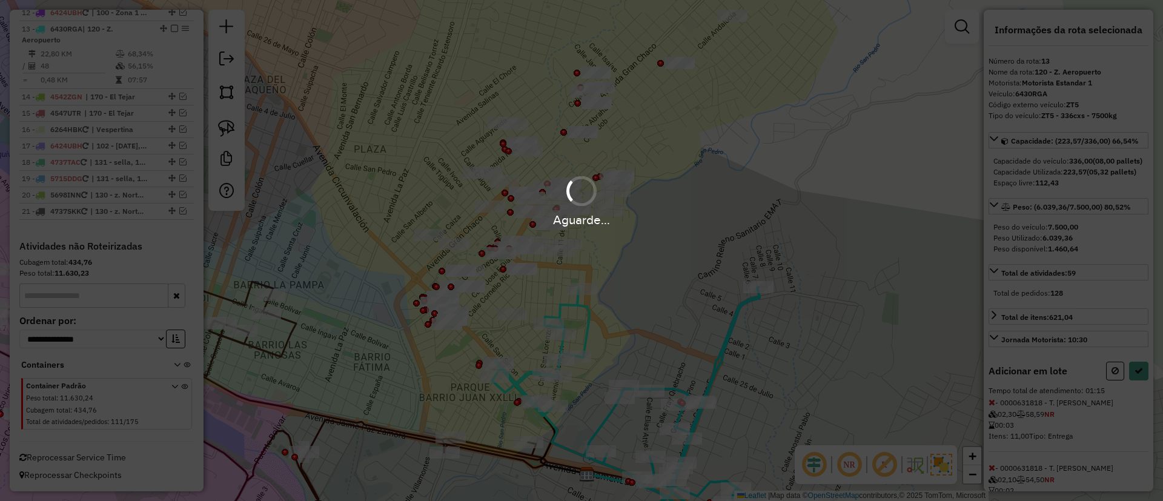
select select "**********"
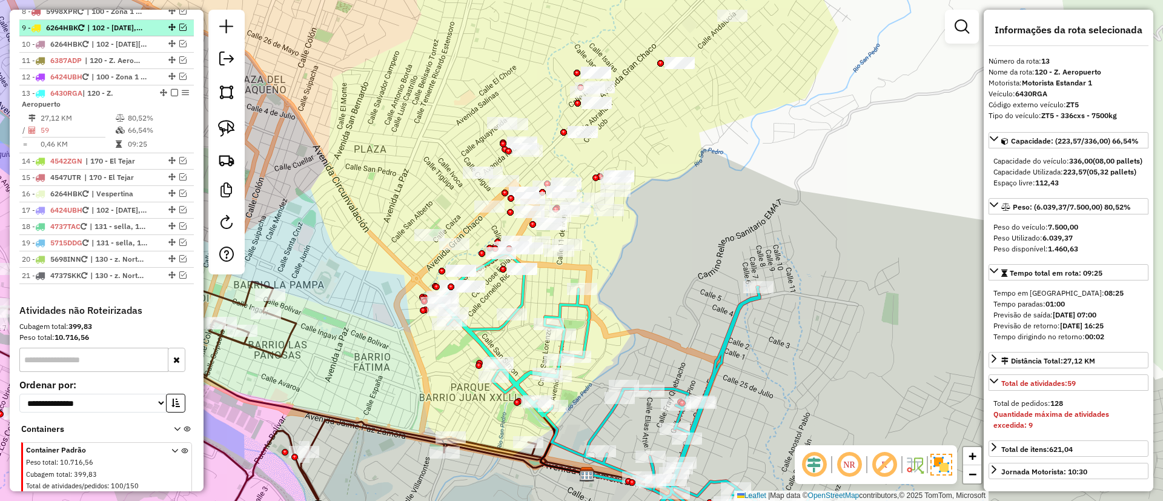
scroll to position [612, 0]
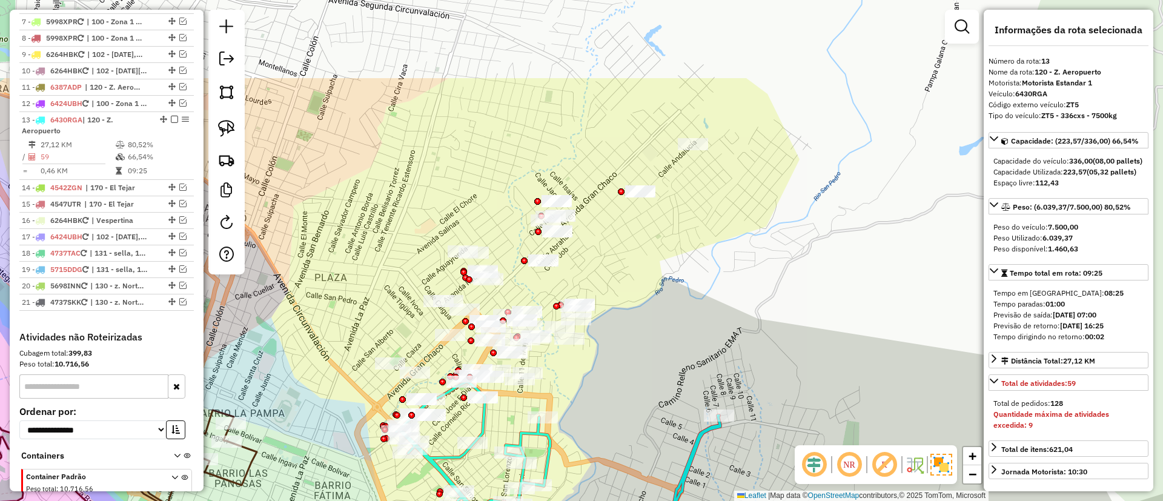
drag, startPoint x: 529, startPoint y: 85, endPoint x: 490, endPoint y: 214, distance: 134.3
click at [490, 214] on div "Janela de atendimento Grade de atendimento Capacidade Transportadoras Veículos …" at bounding box center [581, 250] width 1163 height 501
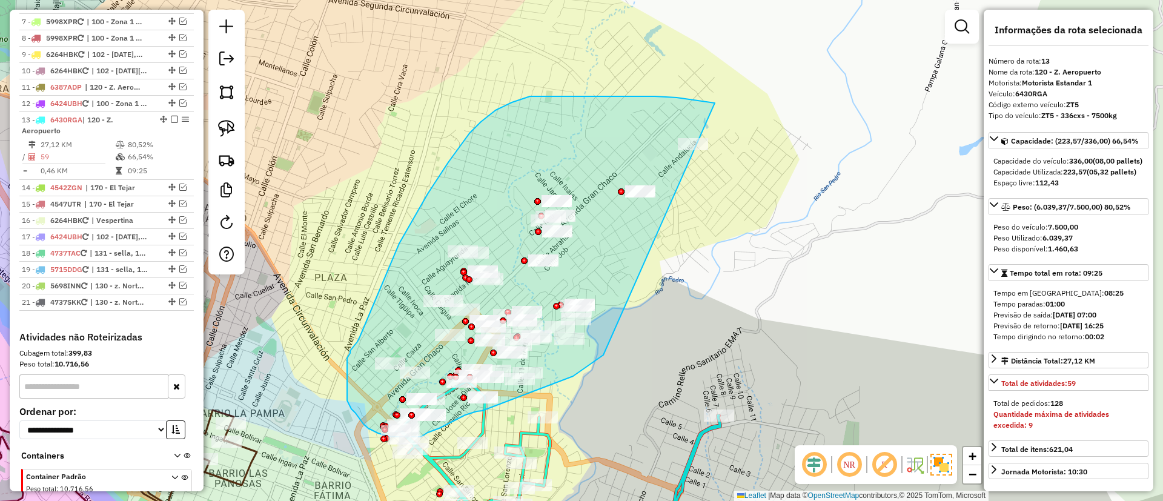
drag, startPoint x: 715, startPoint y: 103, endPoint x: 613, endPoint y: 348, distance: 265.0
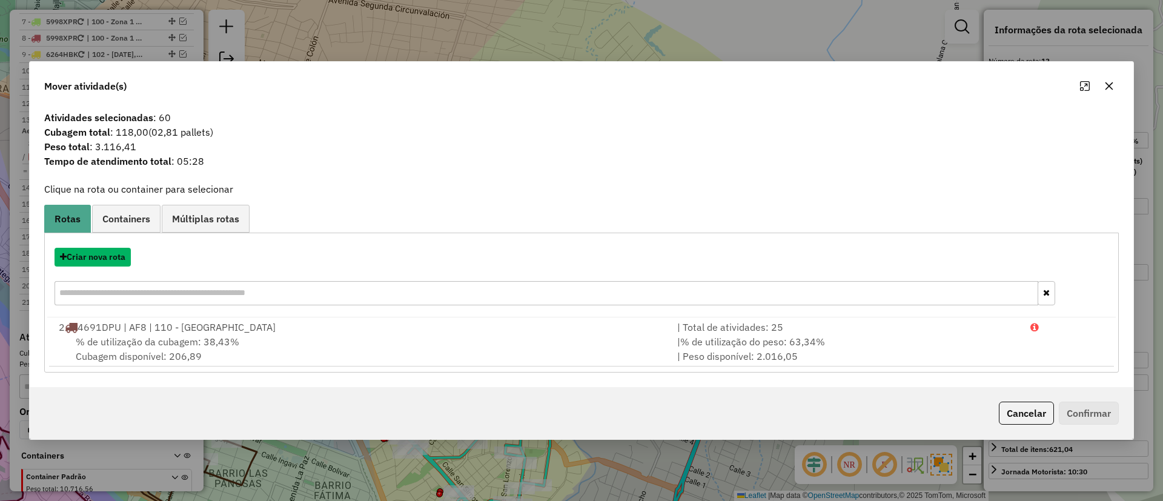
click at [99, 256] on button "Criar nova rota" at bounding box center [93, 257] width 76 height 19
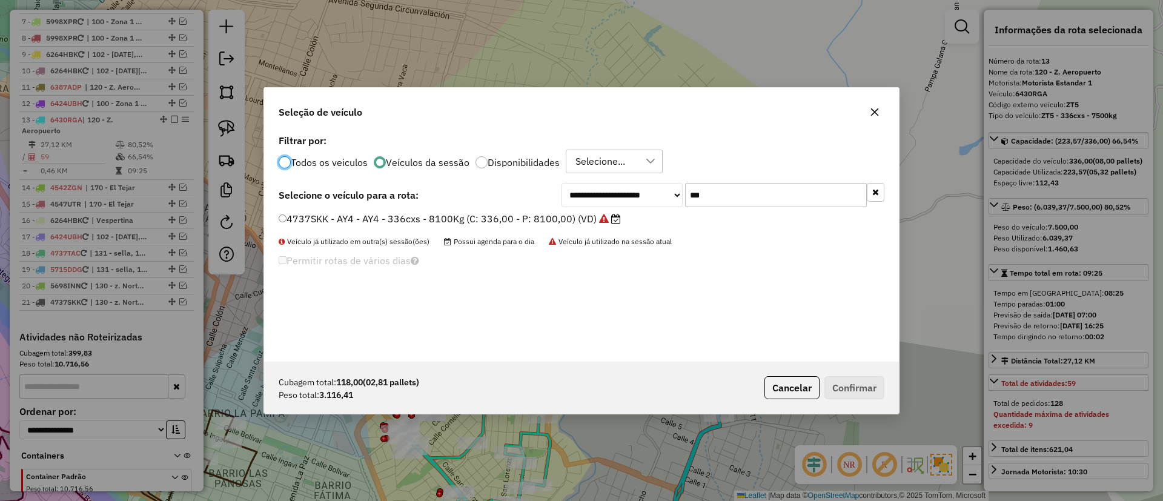
scroll to position [7, 4]
click at [450, 161] on label "Veículos da sessão" at bounding box center [428, 162] width 84 height 10
click at [876, 188] on icon "button" at bounding box center [875, 192] width 7 height 8
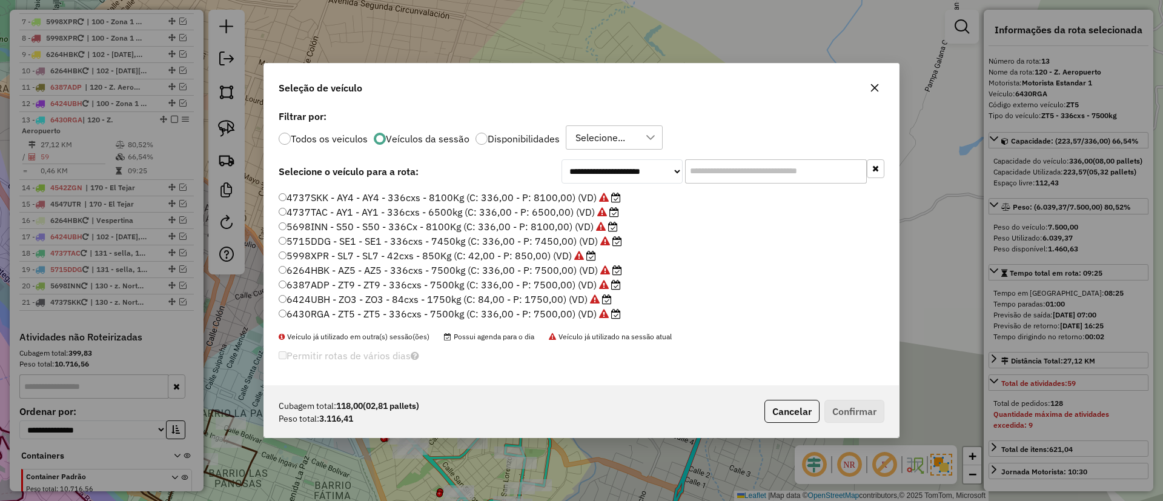
scroll to position [0, 0]
click at [468, 268] on label "4737TAC - AY1 - AY1 - 336cxs - 6500kg (C: 336,00 - P: 6500,00) (VD)" at bounding box center [449, 267] width 340 height 15
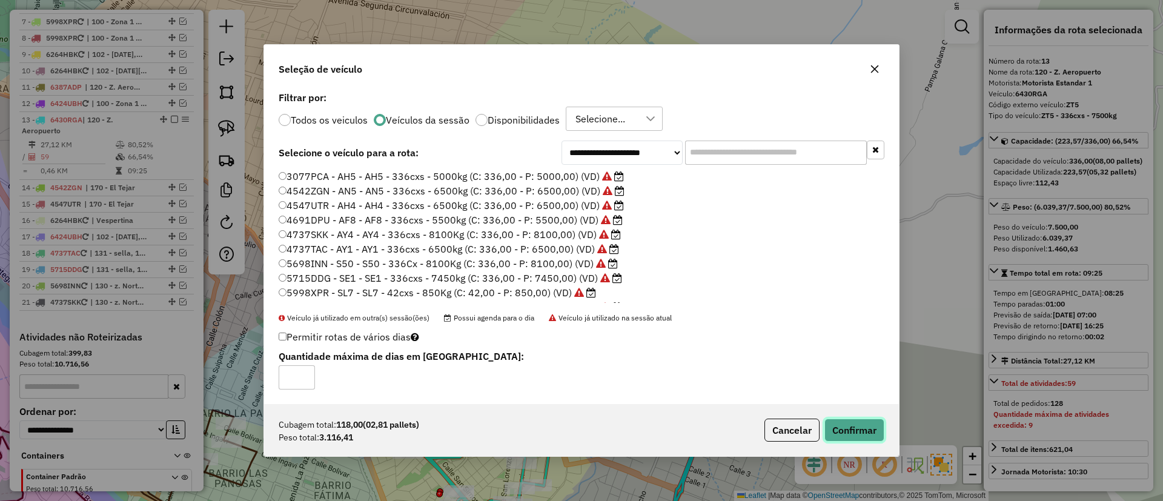
click at [852, 430] on button "Confirmar" at bounding box center [854, 430] width 60 height 23
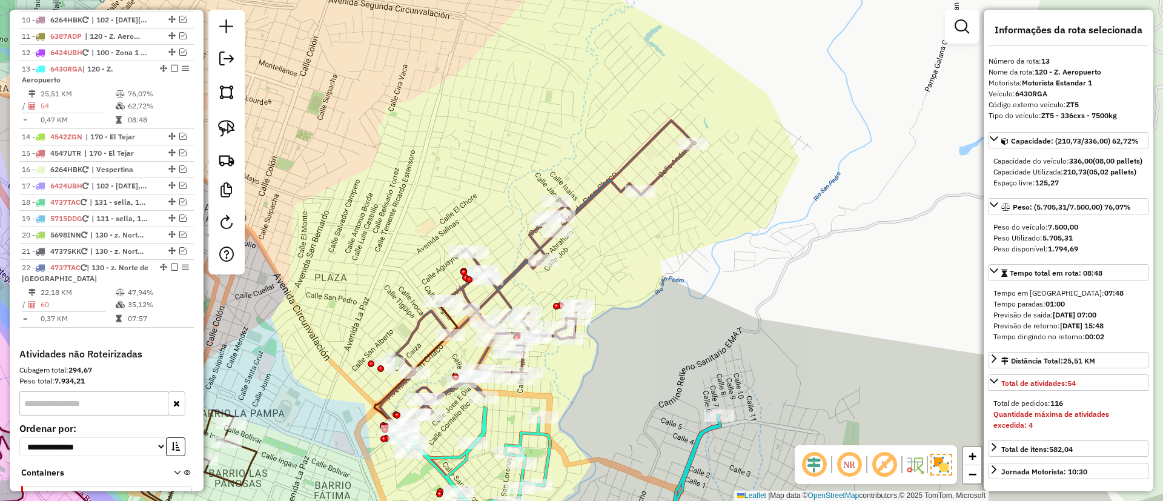
scroll to position [714, 0]
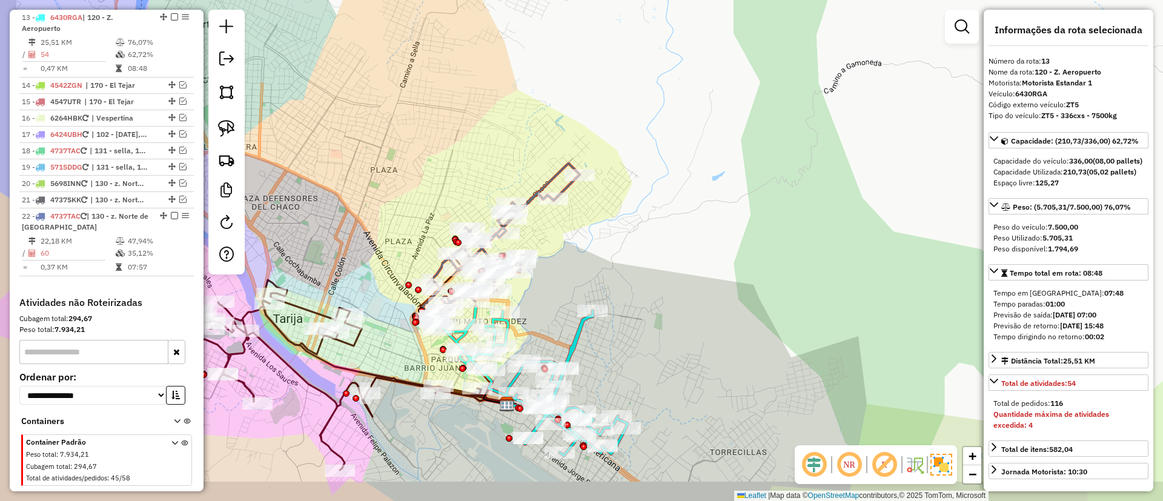
drag, startPoint x: 549, startPoint y: 281, endPoint x: 605, endPoint y: 247, distance: 65.2
click at [611, 248] on div "Janela de atendimento Grade de atendimento Capacidade Transportadoras Veículos …" at bounding box center [581, 250] width 1163 height 501
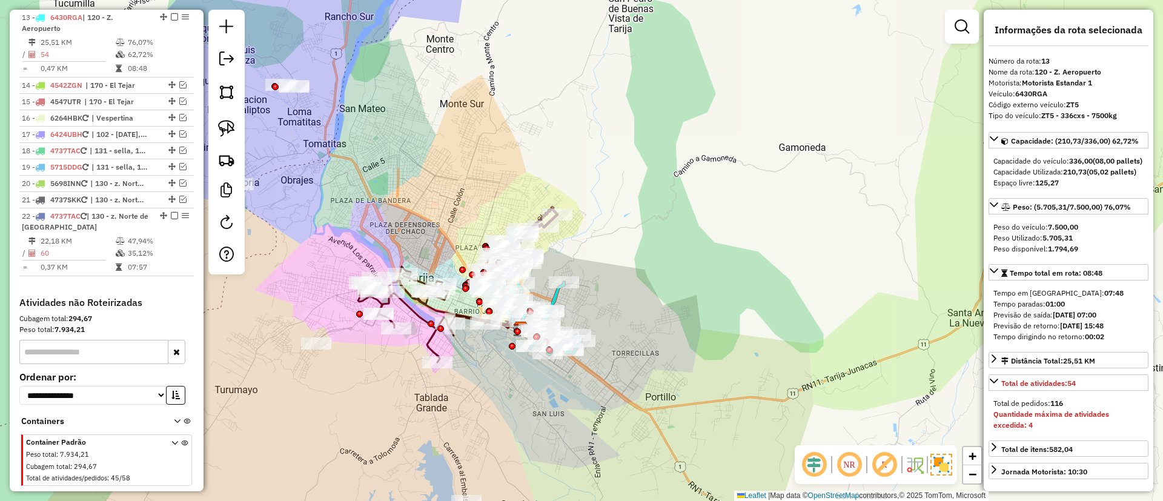
click at [425, 340] on icon at bounding box center [434, 315] width 153 height 96
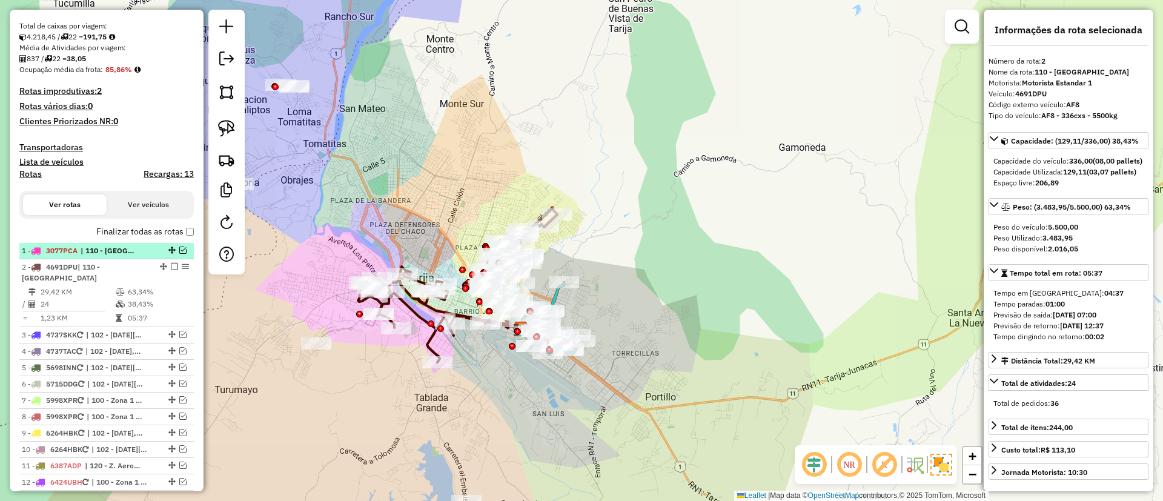
scroll to position [210, 0]
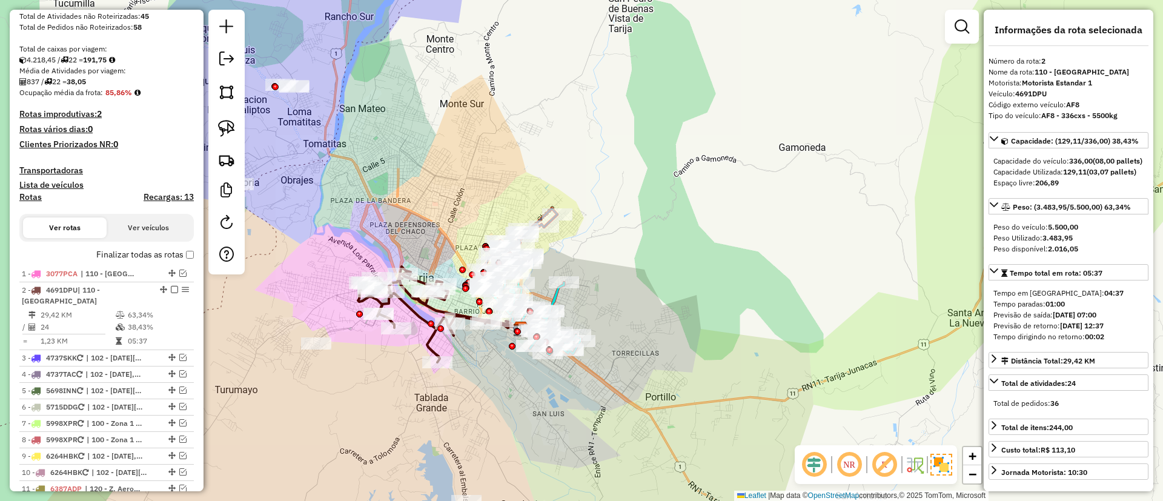
click at [150, 255] on label "Finalizar todas as rotas" at bounding box center [145, 254] width 98 height 13
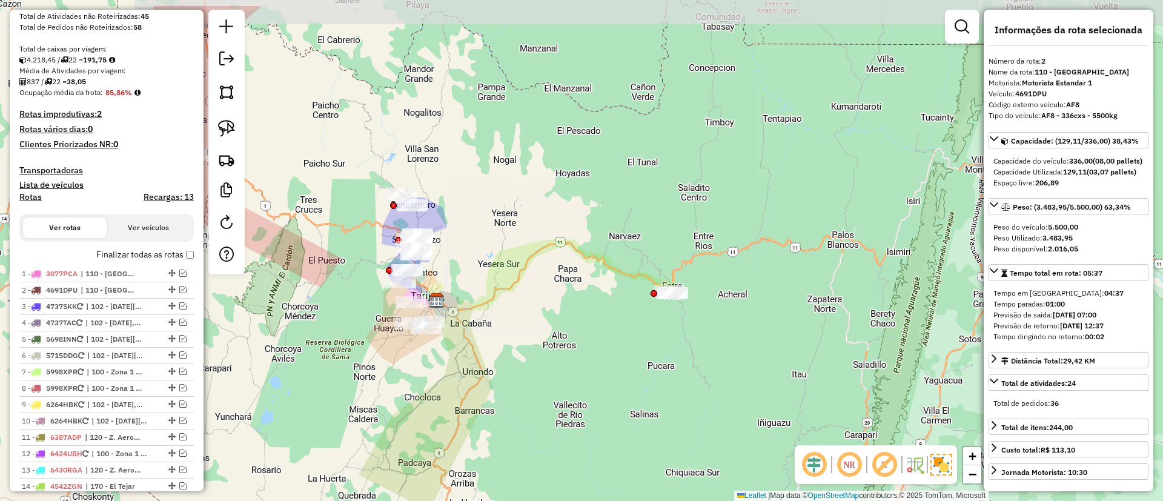
drag, startPoint x: 402, startPoint y: 257, endPoint x: 455, endPoint y: 296, distance: 65.6
click at [455, 296] on div "Janela de atendimento Grade de atendimento Capacidade Transportadoras Veículos …" at bounding box center [581, 250] width 1163 height 501
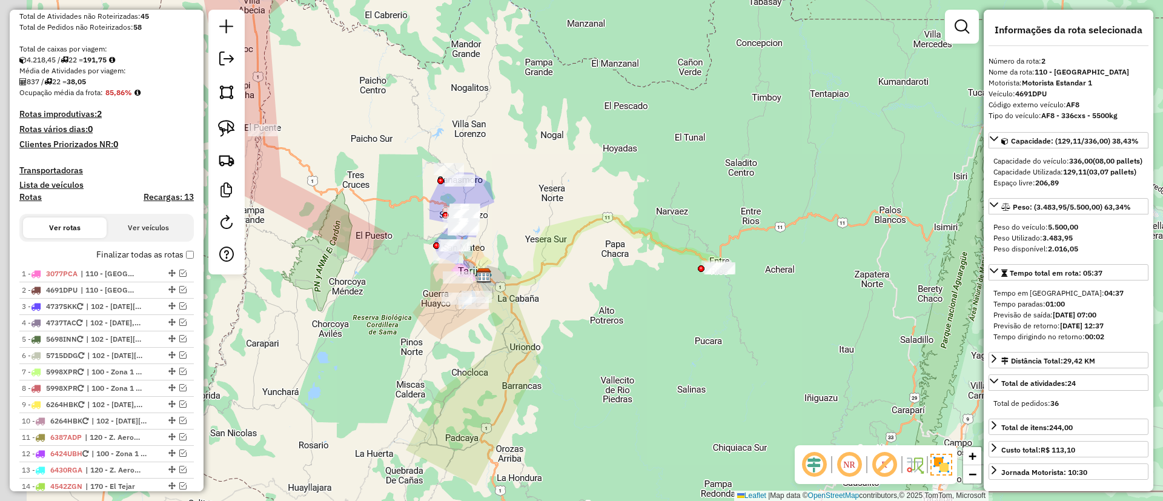
drag, startPoint x: 511, startPoint y: 248, endPoint x: 526, endPoint y: 237, distance: 19.0
click at [526, 237] on div "Janela de atendimento Grade de atendimento Capacidade Transportadoras Veículos …" at bounding box center [581, 250] width 1163 height 501
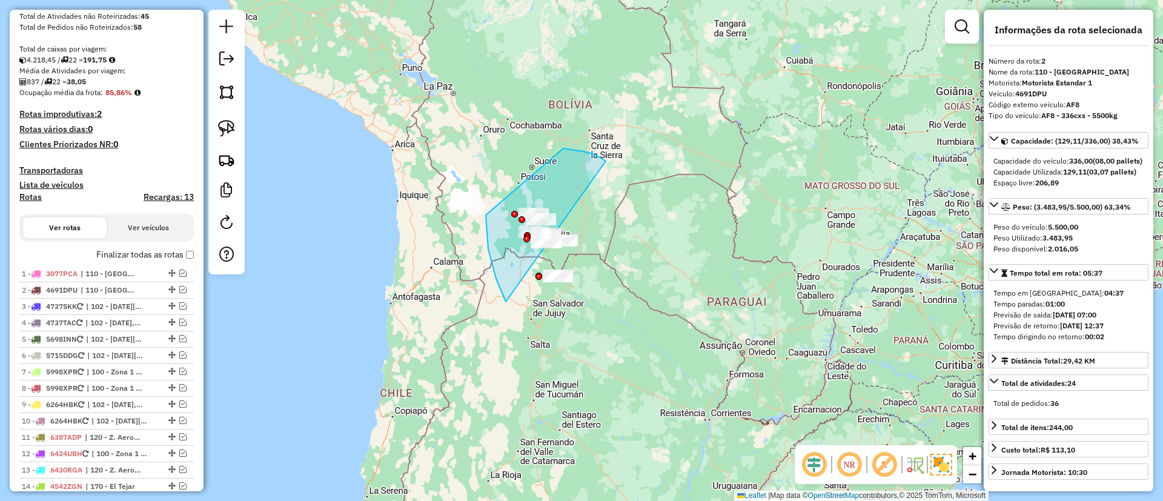
drag, startPoint x: 595, startPoint y: 154, endPoint x: 669, endPoint y: 228, distance: 104.5
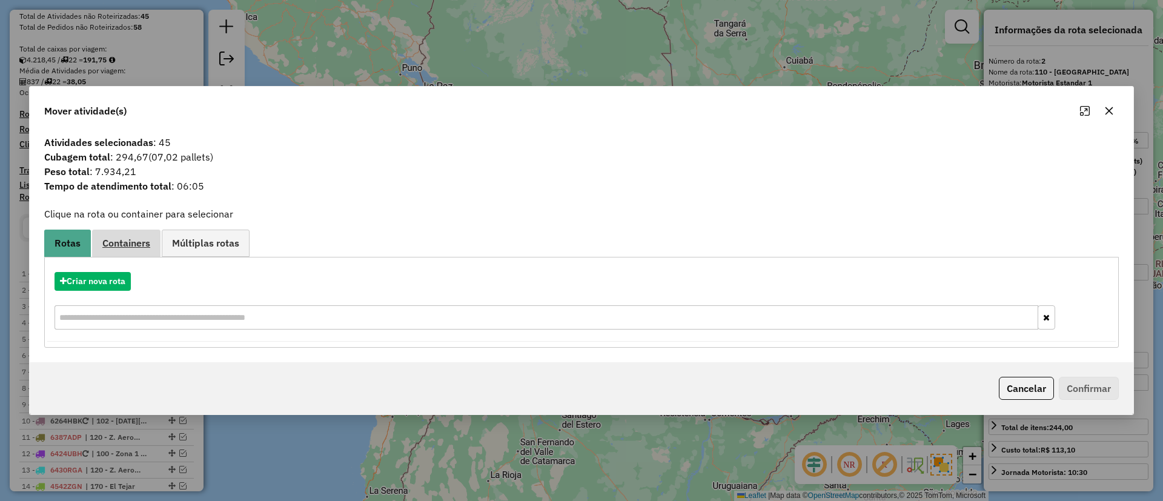
click at [117, 244] on span "Containers" at bounding box center [126, 243] width 48 height 10
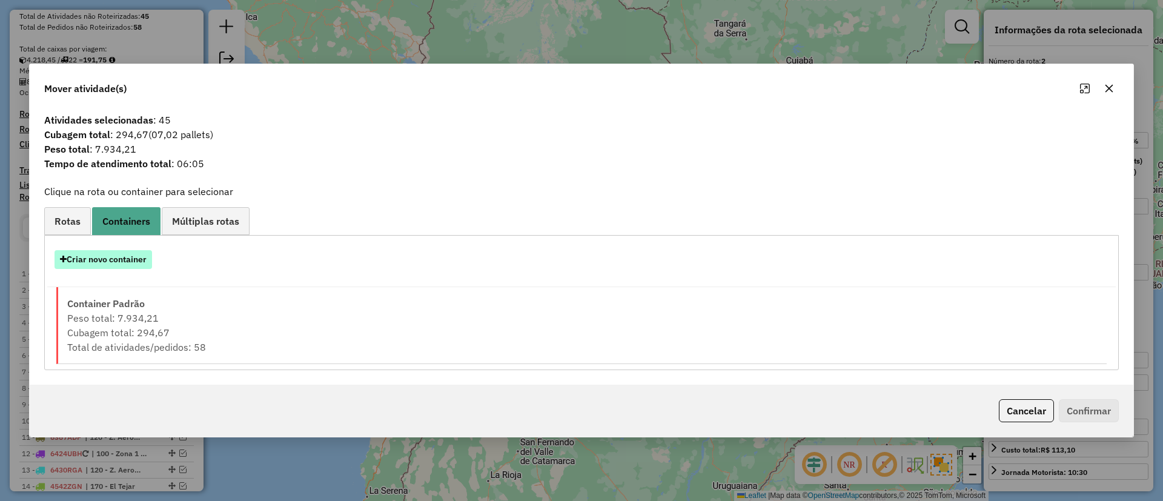
click at [109, 260] on button "Criar novo container" at bounding box center [104, 259] width 98 height 19
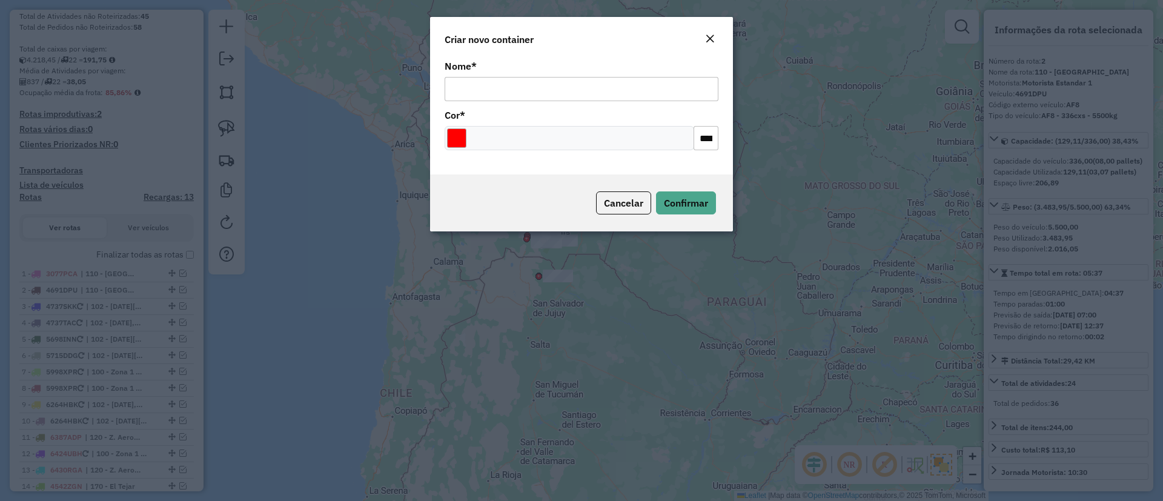
click at [525, 87] on input "Nome *" at bounding box center [582, 89] width 274 height 24
type input "******"
click at [684, 189] on div "Cancelar Confirmar" at bounding box center [581, 202] width 303 height 57
click at [686, 197] on span "Confirmar" at bounding box center [686, 203] width 44 height 12
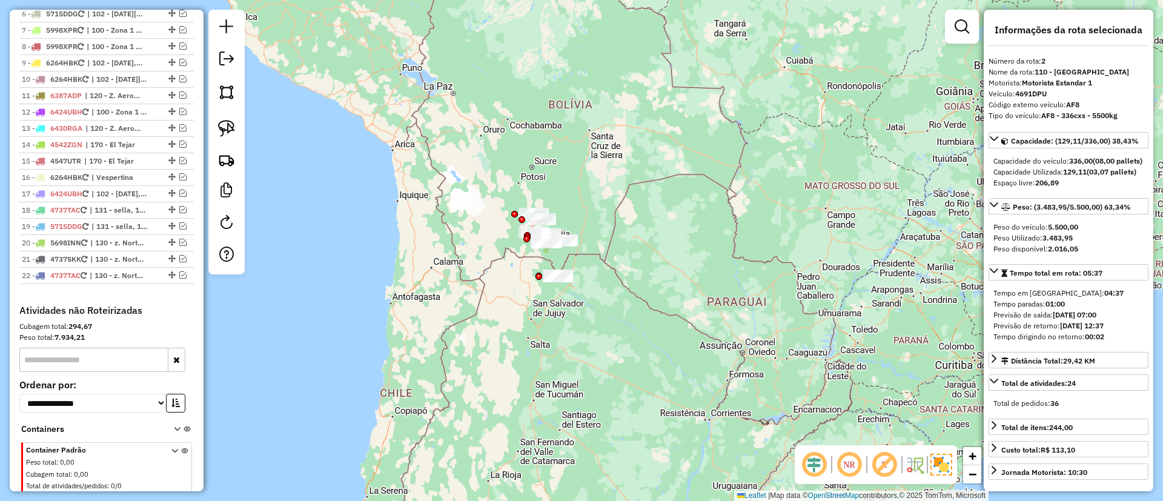
scroll to position [664, 0]
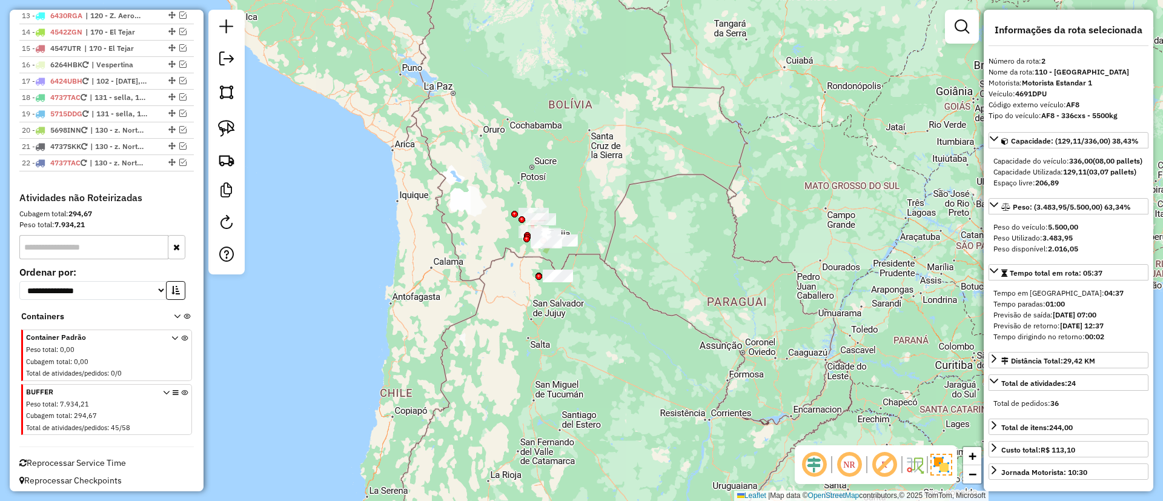
click at [181, 392] on icon at bounding box center [184, 411] width 7 height 45
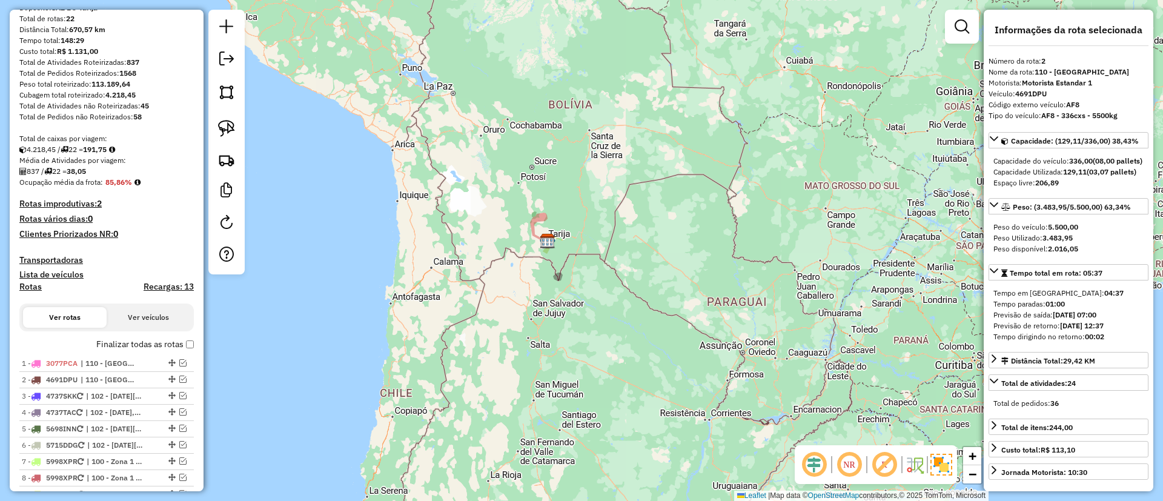
scroll to position [119, 0]
click at [154, 293] on h4 "Recargas: 13" at bounding box center [169, 288] width 50 height 10
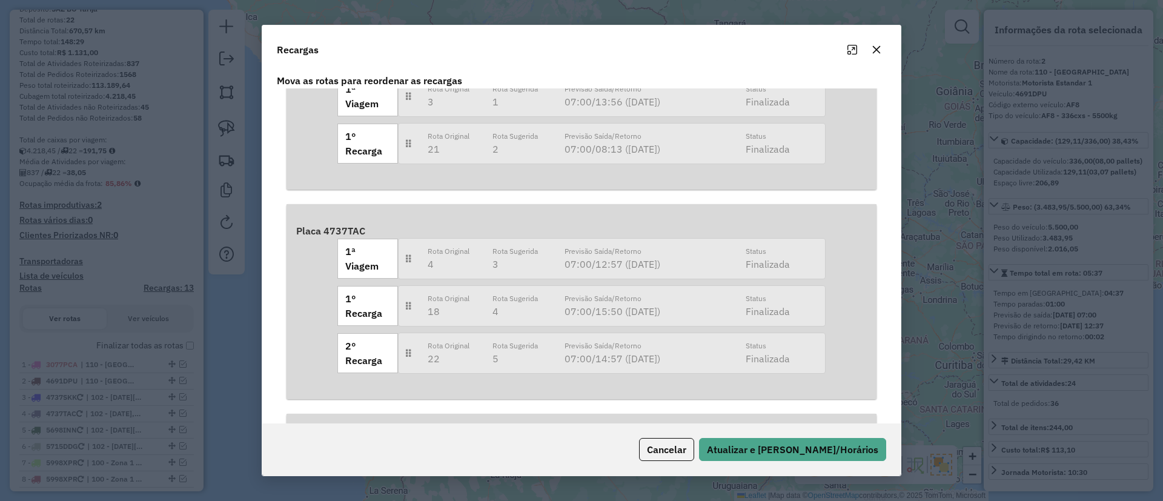
scroll to position [51, 0]
click at [877, 43] on button "button" at bounding box center [876, 49] width 19 height 19
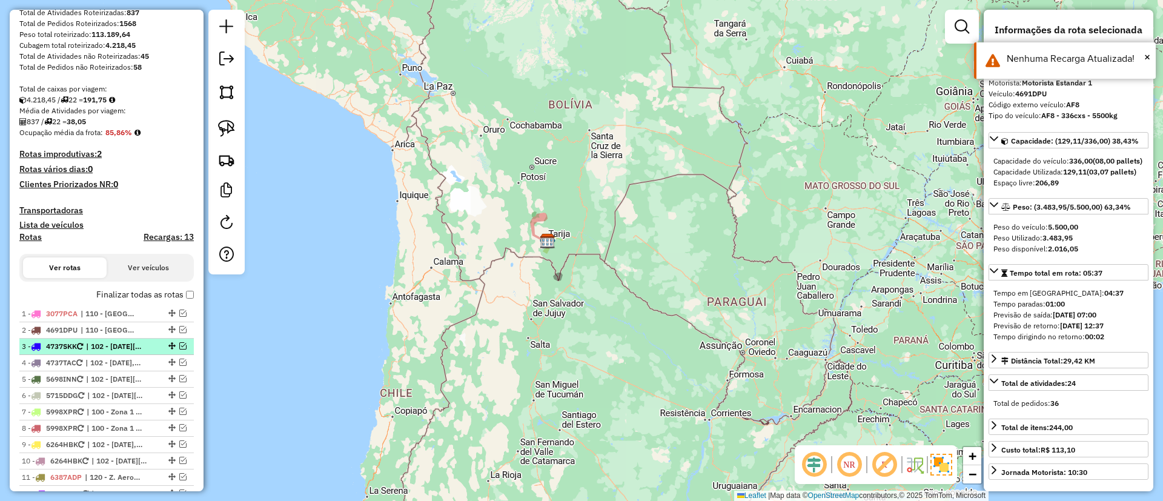
scroll to position [210, 0]
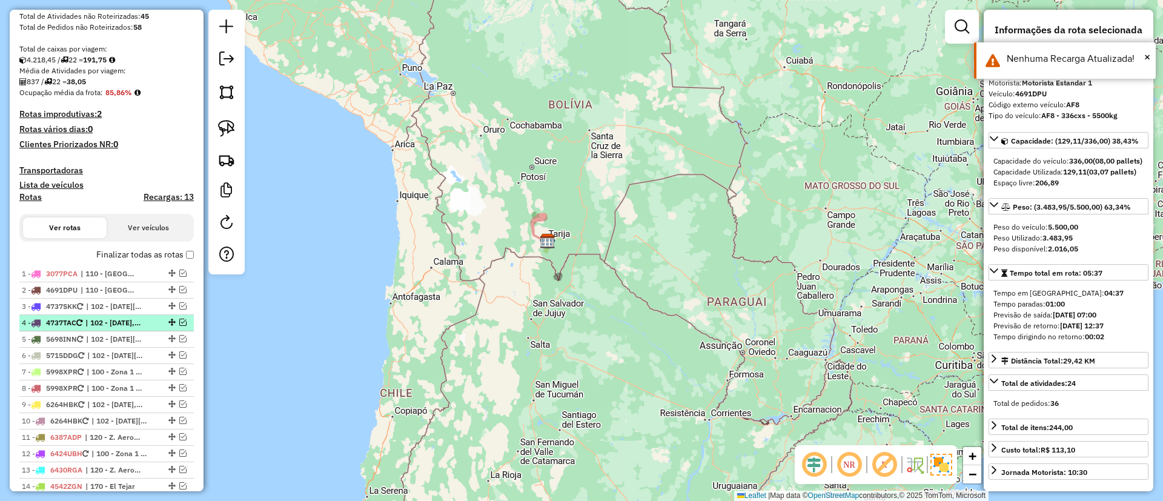
click at [179, 321] on em at bounding box center [182, 322] width 7 height 7
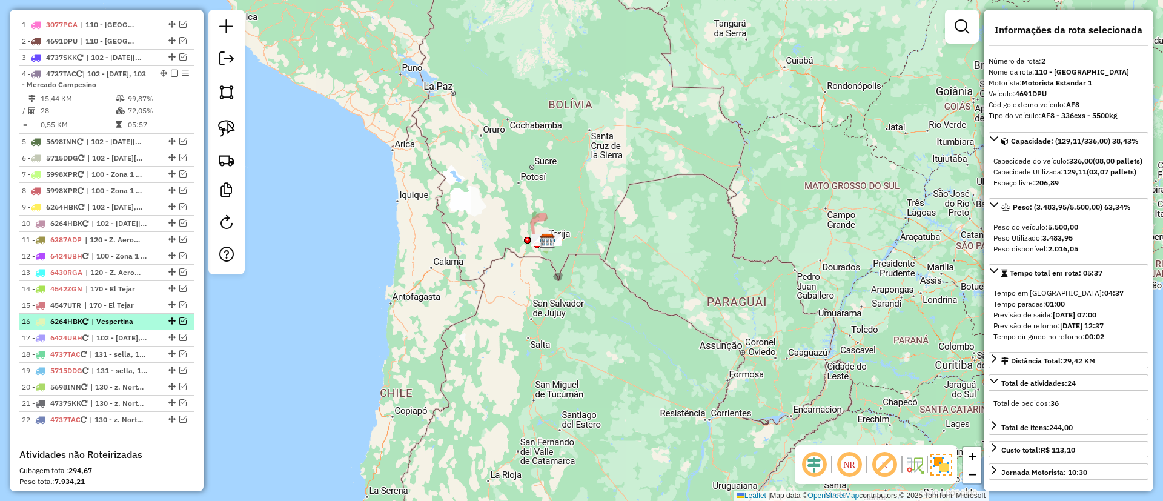
scroll to position [483, 0]
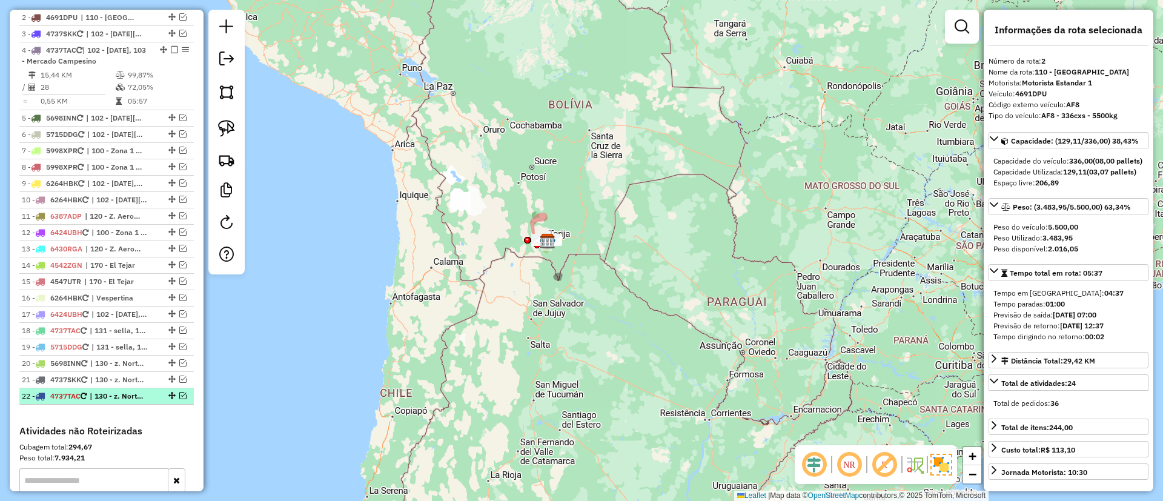
click at [180, 397] on em at bounding box center [182, 395] width 7 height 7
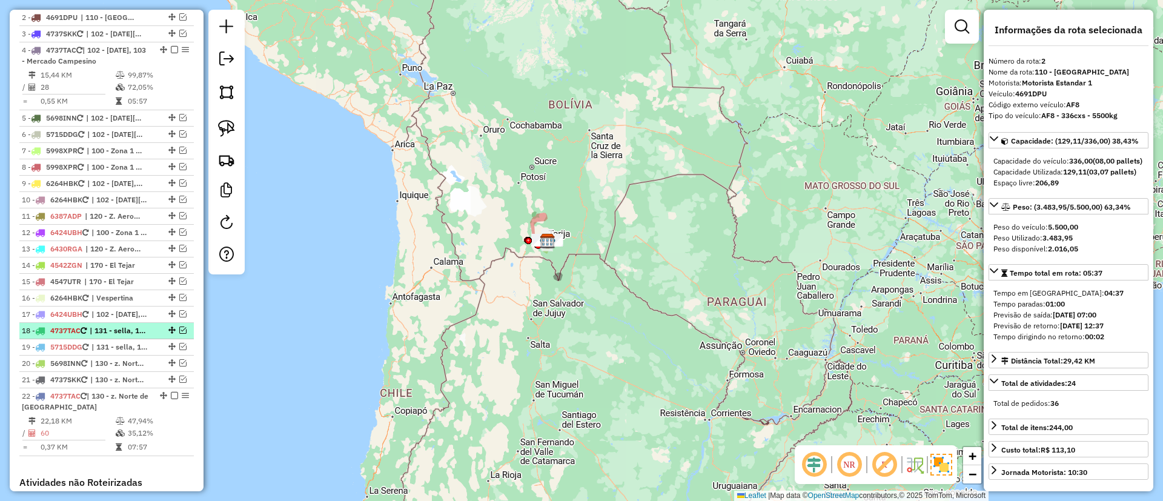
click at [179, 329] on em at bounding box center [182, 329] width 7 height 7
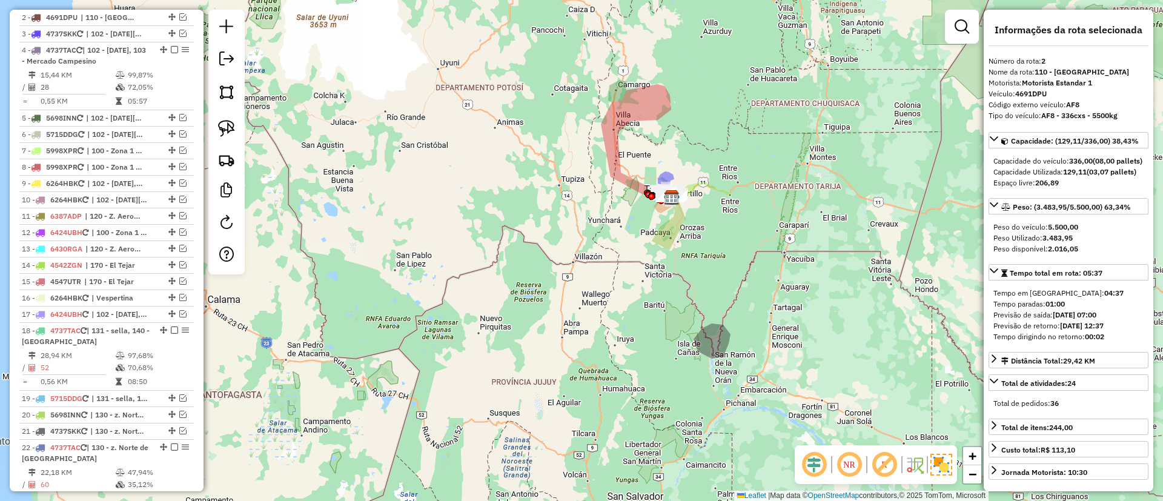
drag, startPoint x: 641, startPoint y: 210, endPoint x: 593, endPoint y: 301, distance: 102.7
click at [581, 331] on div "Janela de atendimento Grade de atendimento Capacidade Transportadoras Veículos …" at bounding box center [581, 250] width 1163 height 501
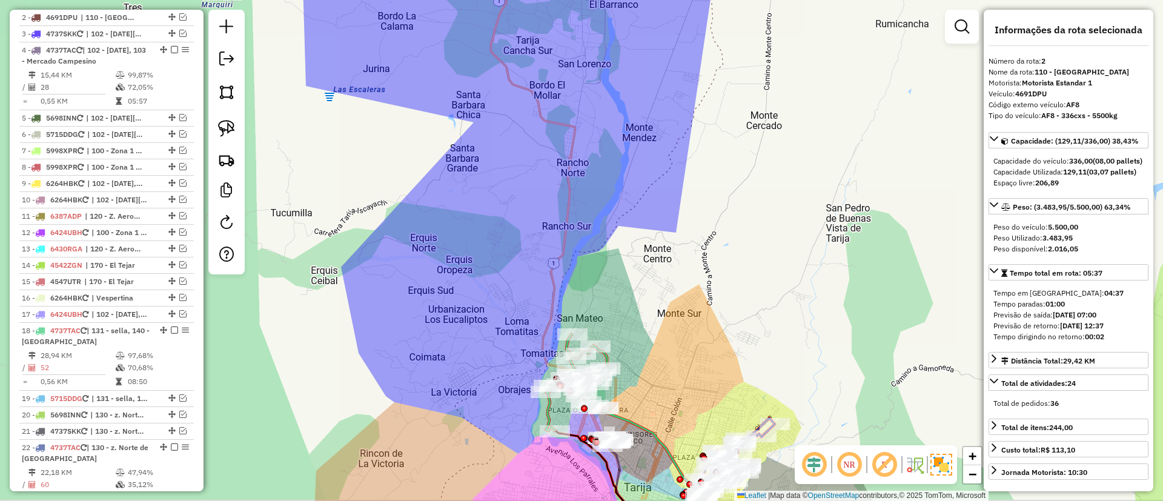
drag, startPoint x: 630, startPoint y: 340, endPoint x: 572, endPoint y: 124, distance: 223.8
click at [572, 124] on div "Janela de atendimento Grade de atendimento Capacidade Transportadoras Veículos …" at bounding box center [581, 250] width 1163 height 501
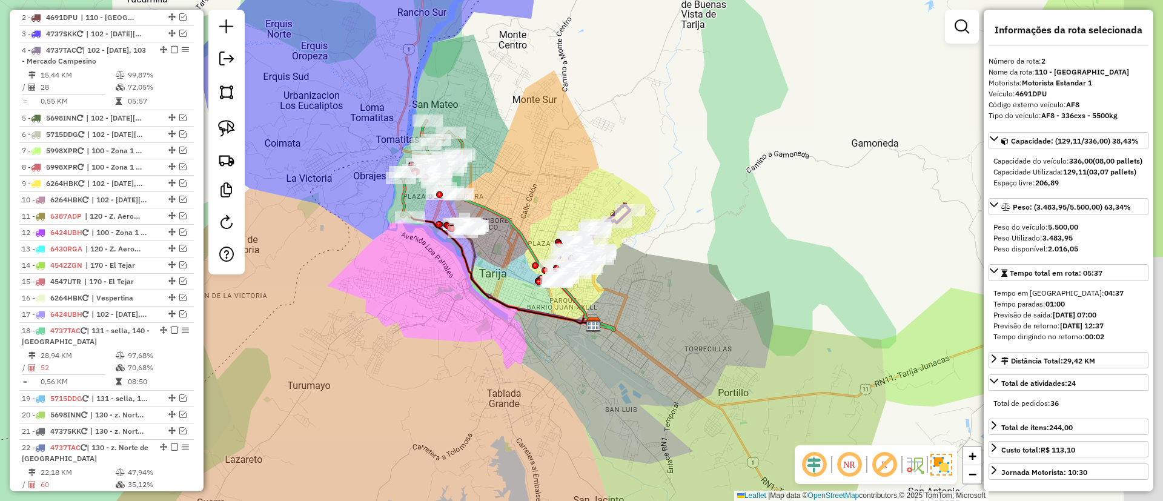
click at [475, 253] on icon at bounding box center [540, 279] width 150 height 102
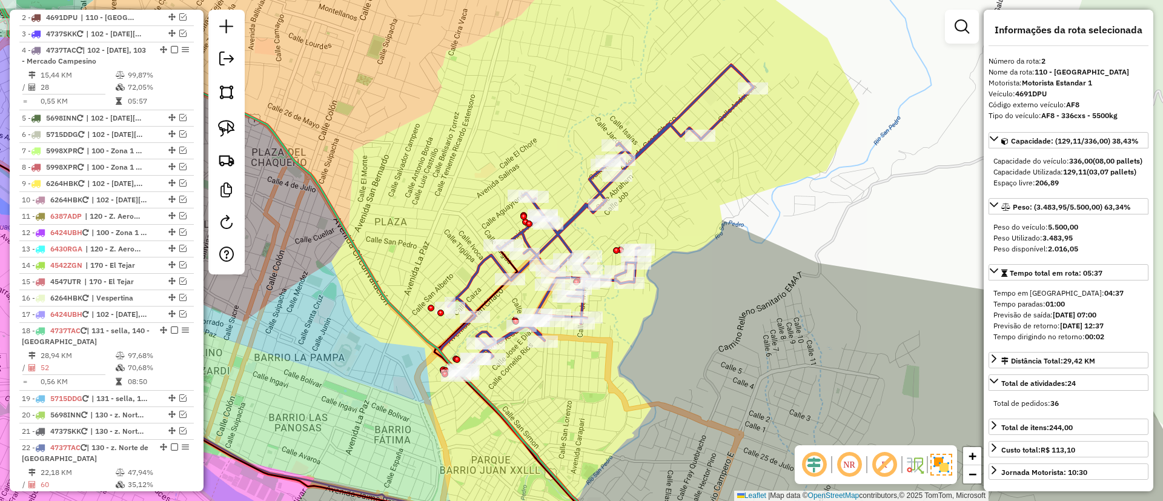
click at [661, 131] on icon at bounding box center [597, 220] width 314 height 311
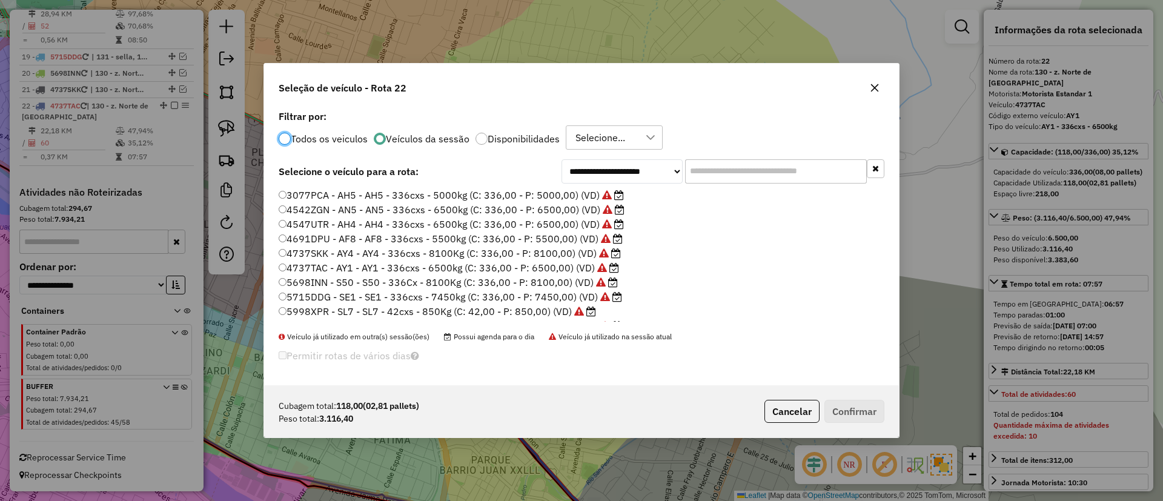
scroll to position [7, 4]
click at [533, 237] on label "4691DPU - AF8 - AF8 - 336cxs - 5500kg (C: 336,00 - P: 5500,00) (VD)" at bounding box center [451, 238] width 344 height 15
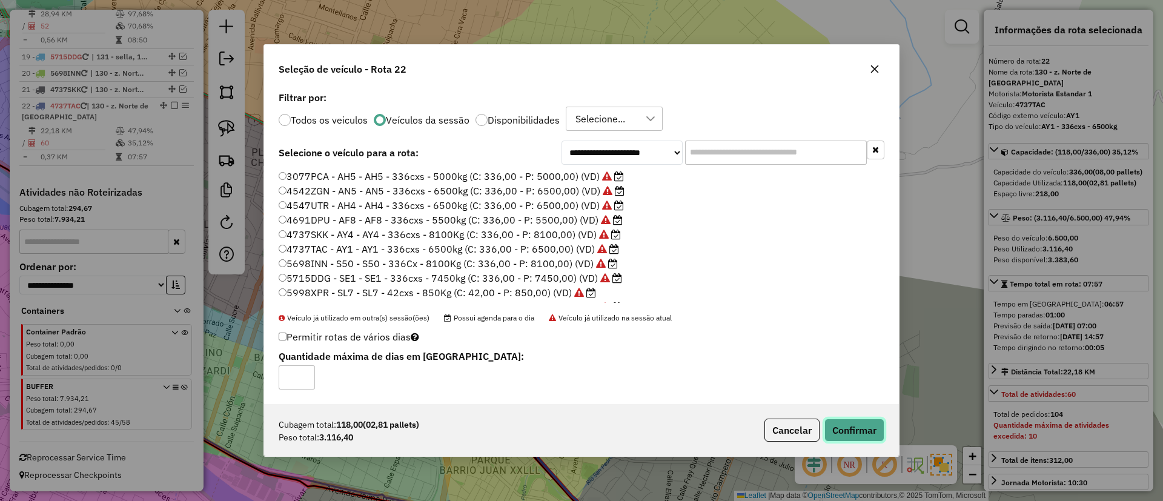
click at [847, 428] on button "Confirmar" at bounding box center [854, 430] width 60 height 23
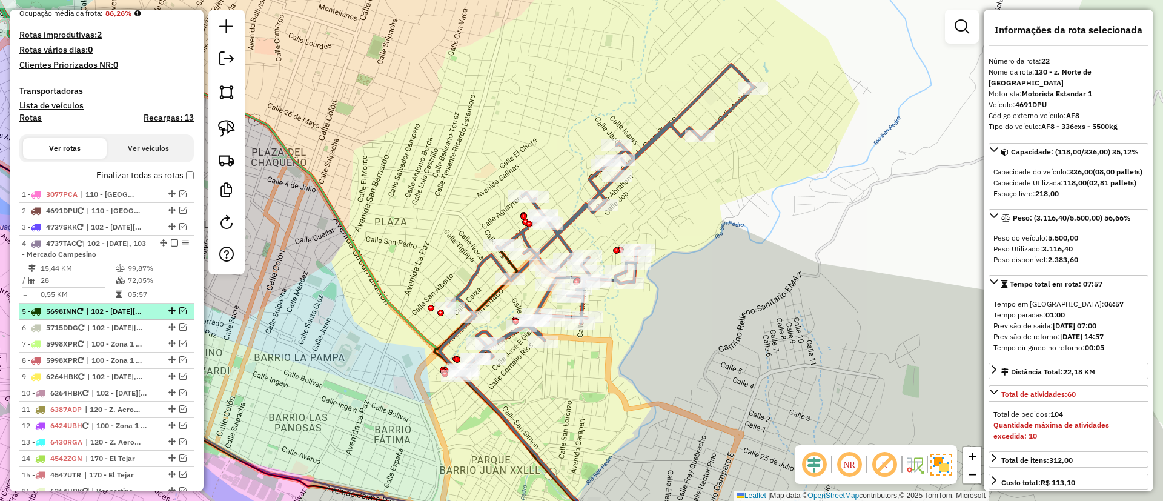
scroll to position [279, 0]
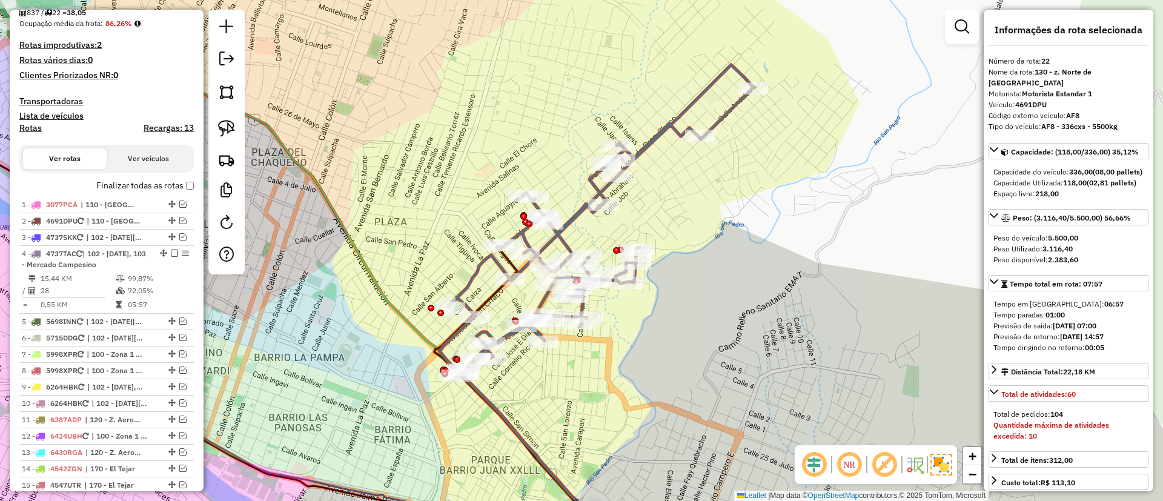
click at [149, 190] on label "Finalizar todas as rotas" at bounding box center [145, 185] width 98 height 13
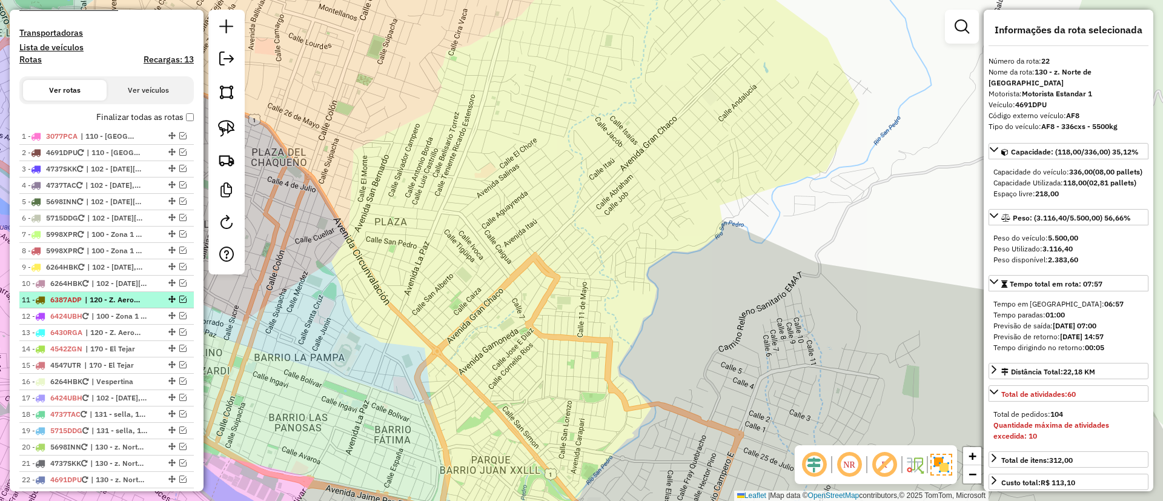
scroll to position [370, 0]
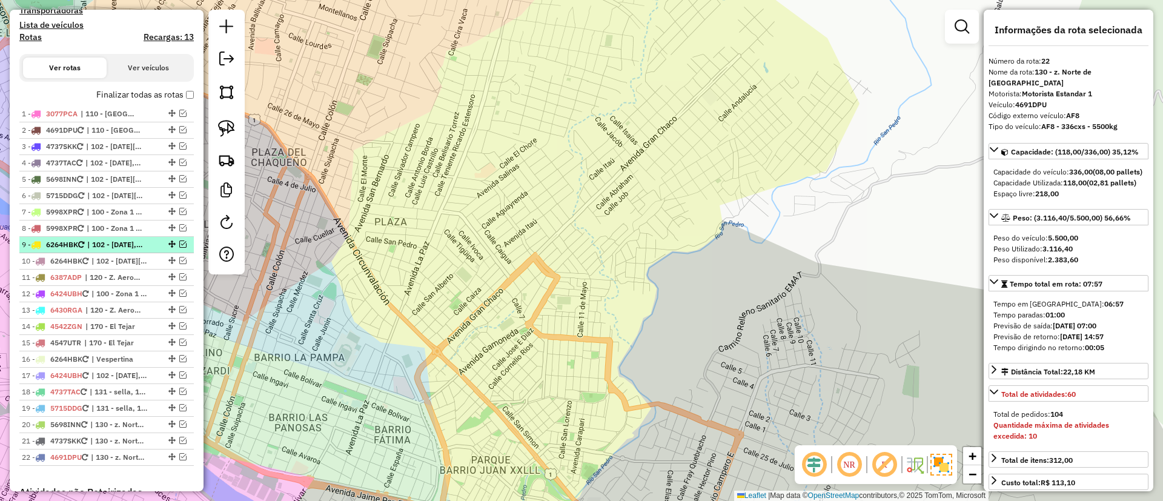
click at [179, 242] on em at bounding box center [182, 243] width 7 height 7
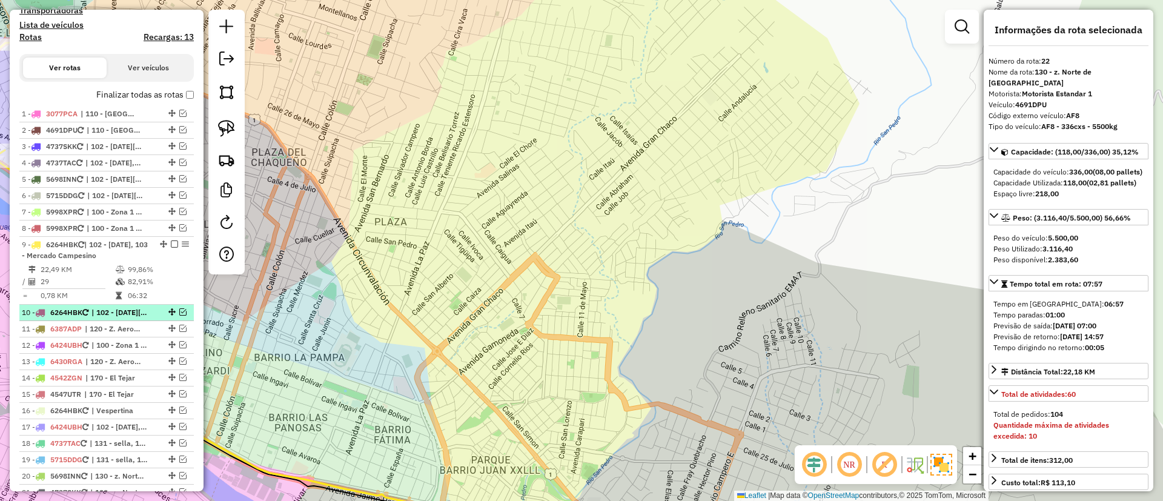
click at [179, 310] on em at bounding box center [182, 311] width 7 height 7
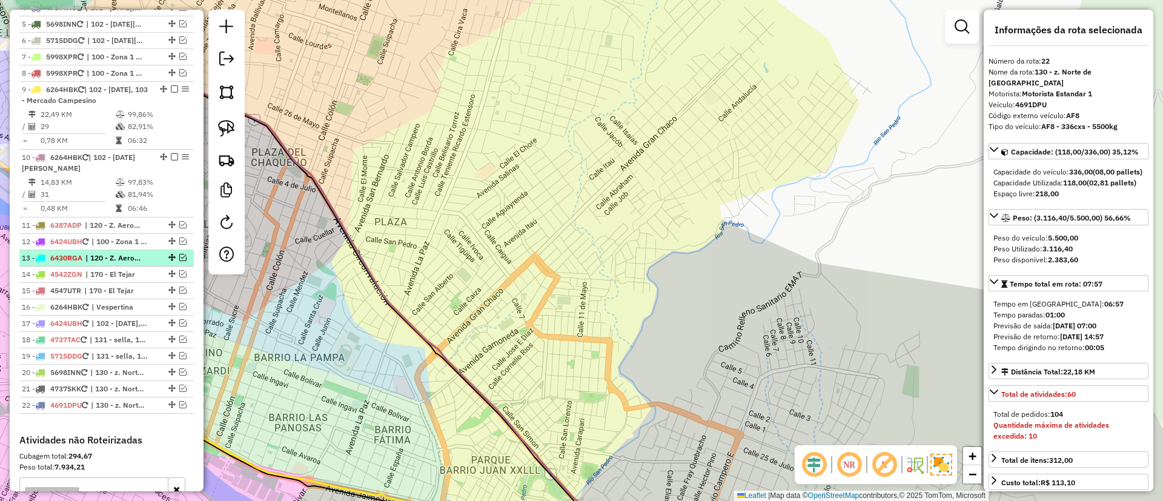
scroll to position [552, 0]
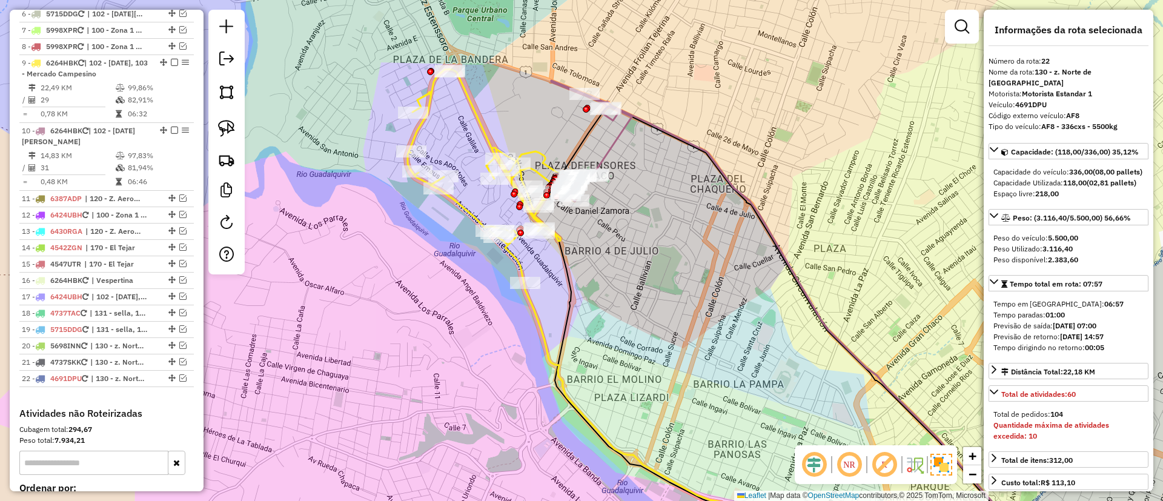
click at [484, 136] on icon at bounding box center [495, 176] width 174 height 214
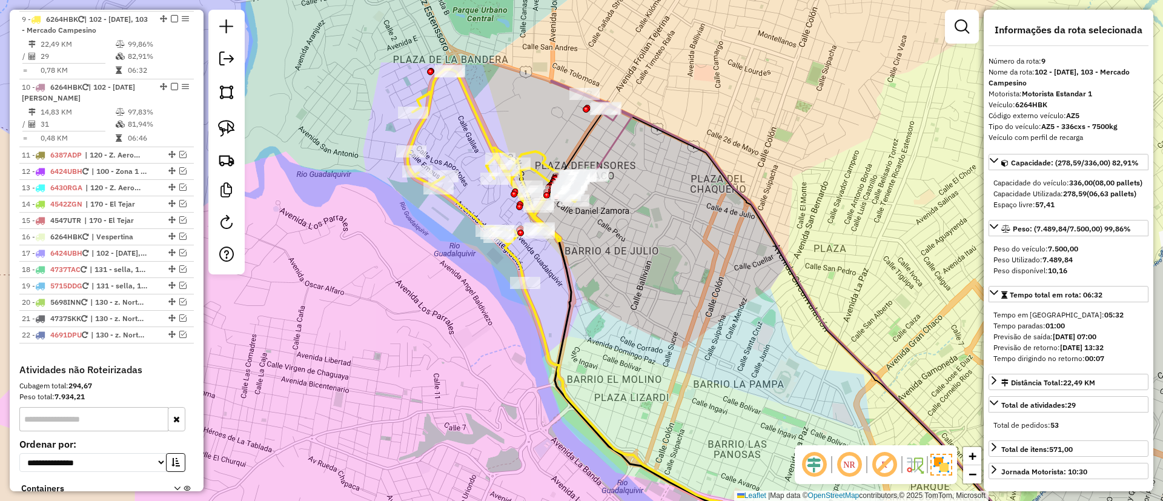
scroll to position [597, 0]
click at [612, 142] on icon at bounding box center [591, 141] width 81 height 121
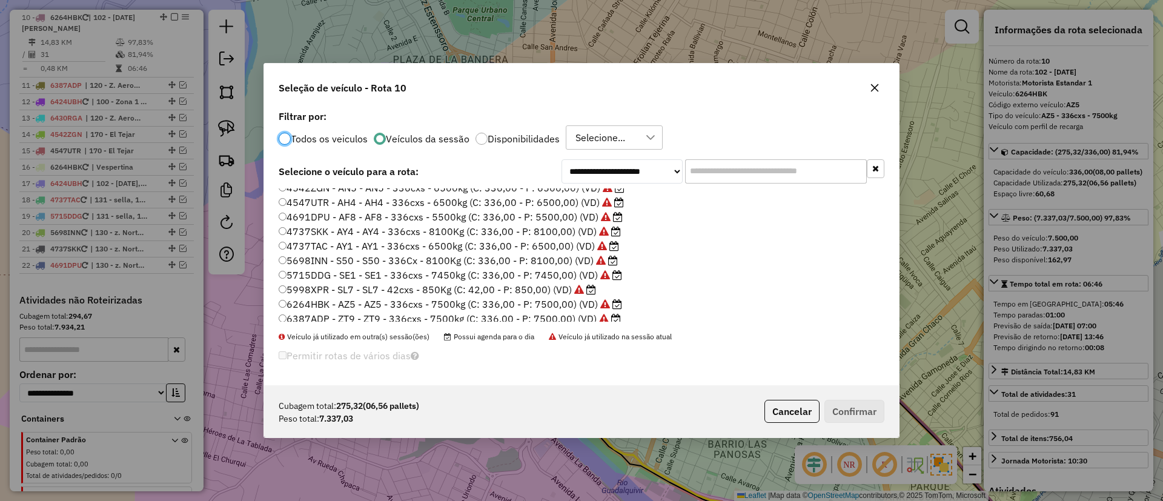
scroll to position [56, 0]
click at [543, 288] on label "6387ADP - ZT9 - ZT9 - 336cxs - 7500kg (C: 336,00 - P: 7500,00) (VD)" at bounding box center [450, 284] width 342 height 15
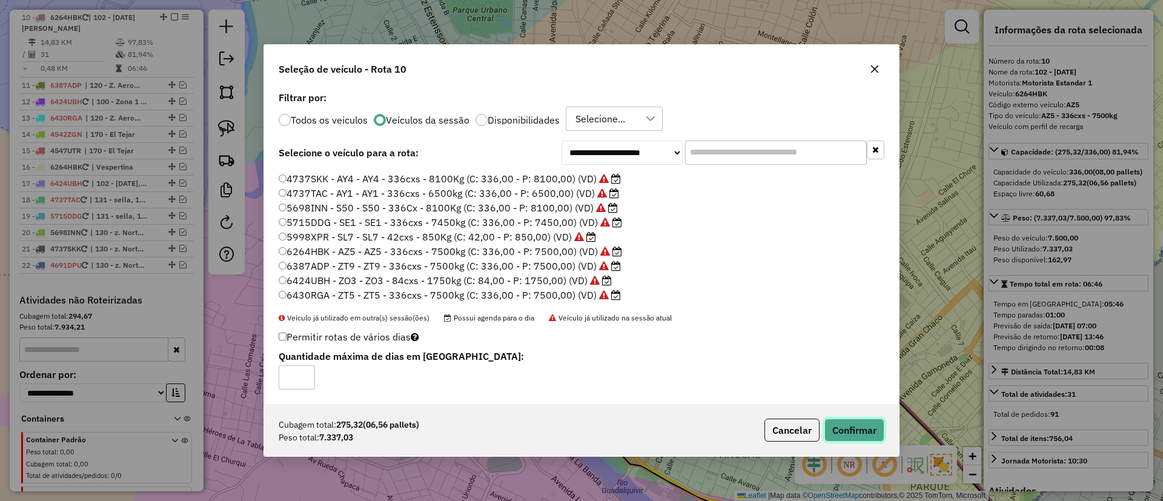
click at [866, 435] on button "Confirmar" at bounding box center [854, 430] width 60 height 23
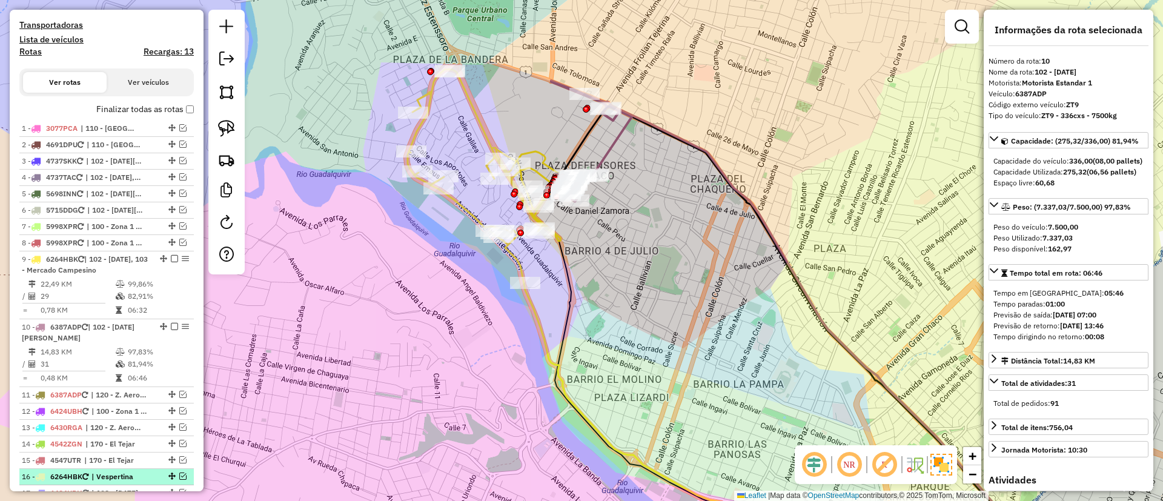
scroll to position [302, 0]
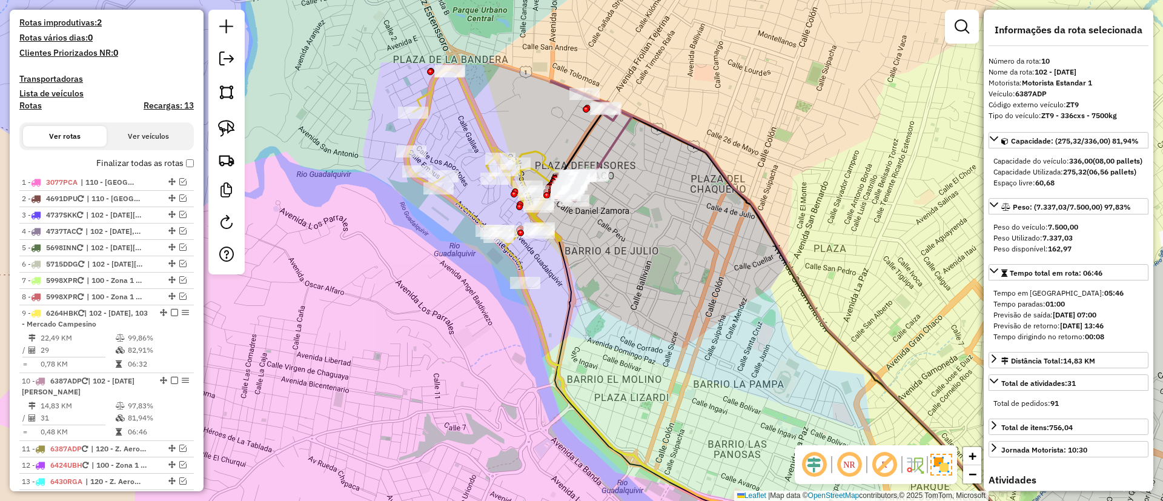
click at [131, 164] on label "Finalizar todas as rotas" at bounding box center [145, 163] width 98 height 13
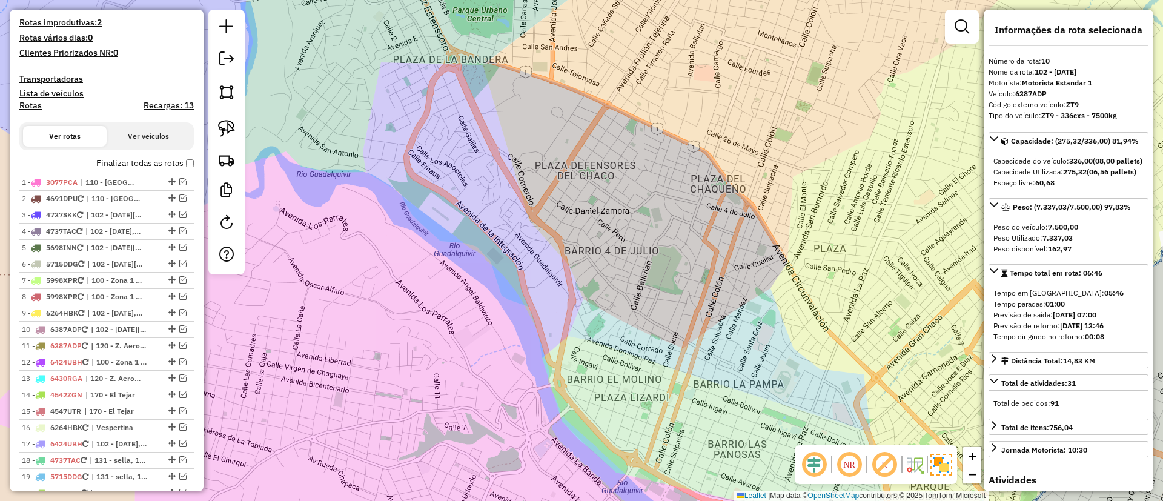
click at [159, 101] on h4 "Recargas: 13" at bounding box center [169, 106] width 50 height 10
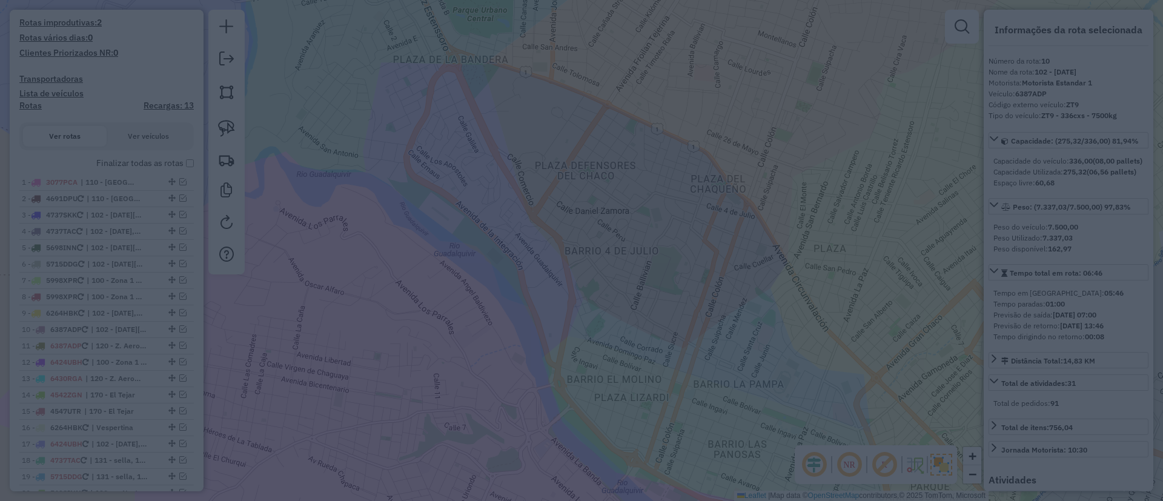
scroll to position [1098, 0]
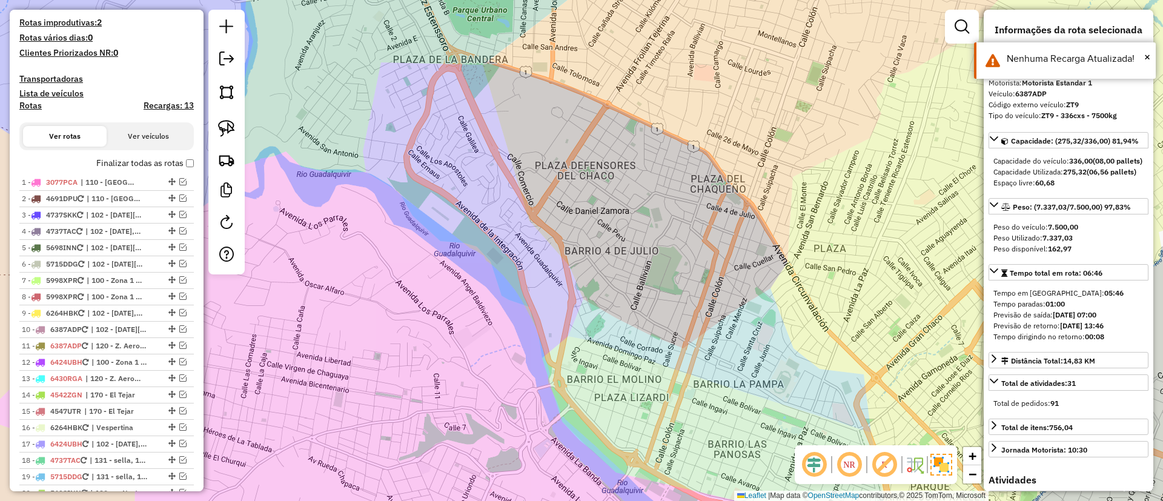
click at [142, 163] on label "Finalizar todas as rotas" at bounding box center [145, 163] width 98 height 13
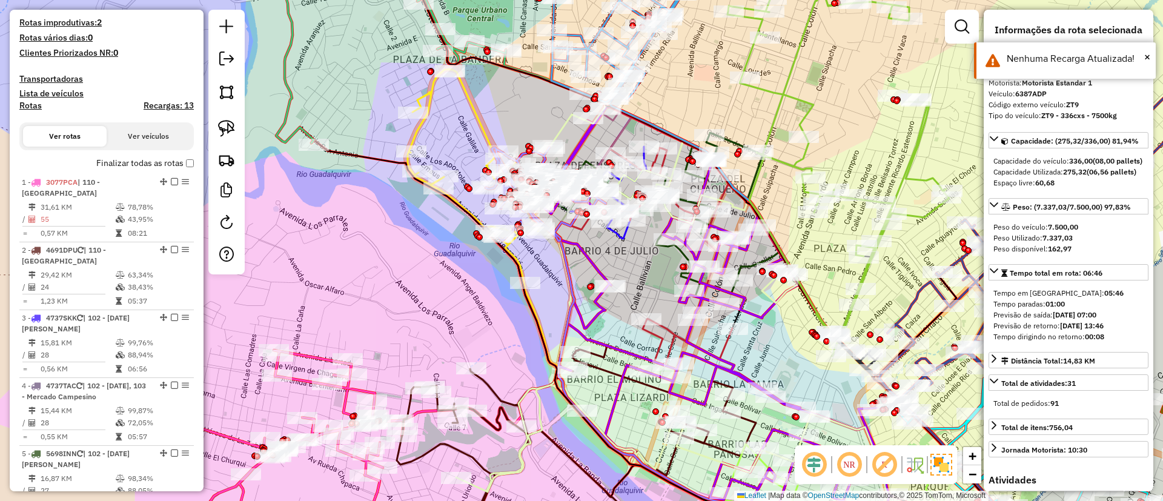
click at [35, 107] on h4 "Rotas" at bounding box center [30, 106] width 22 height 10
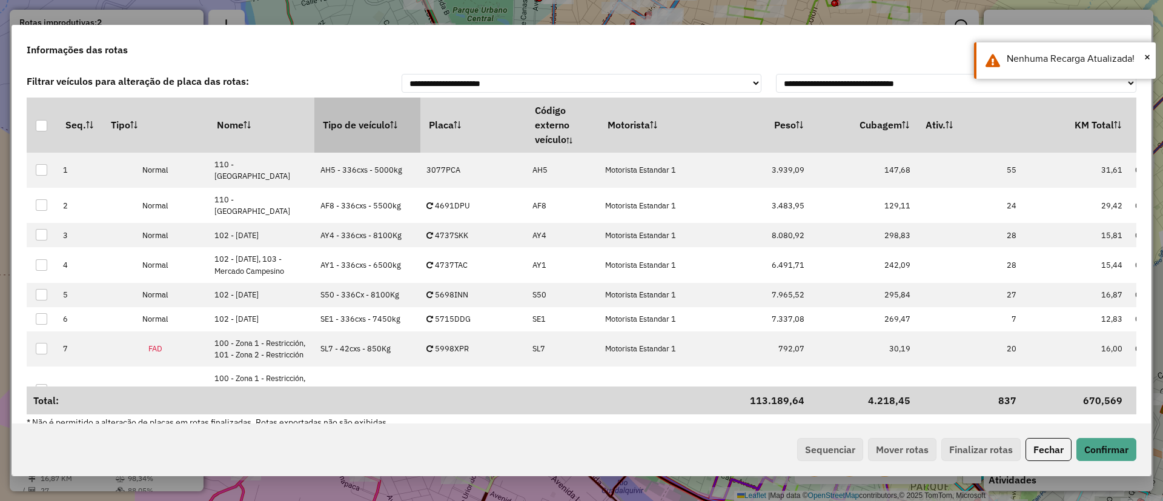
click at [341, 134] on th "Tipo de veículo" at bounding box center [367, 125] width 106 height 55
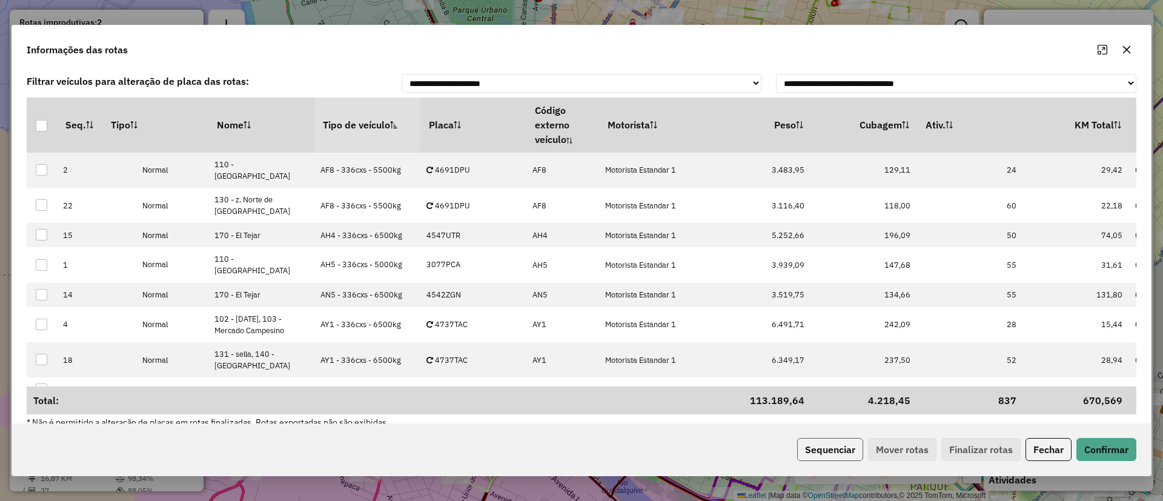
click at [840, 448] on button "Sequenciar" at bounding box center [830, 449] width 66 height 23
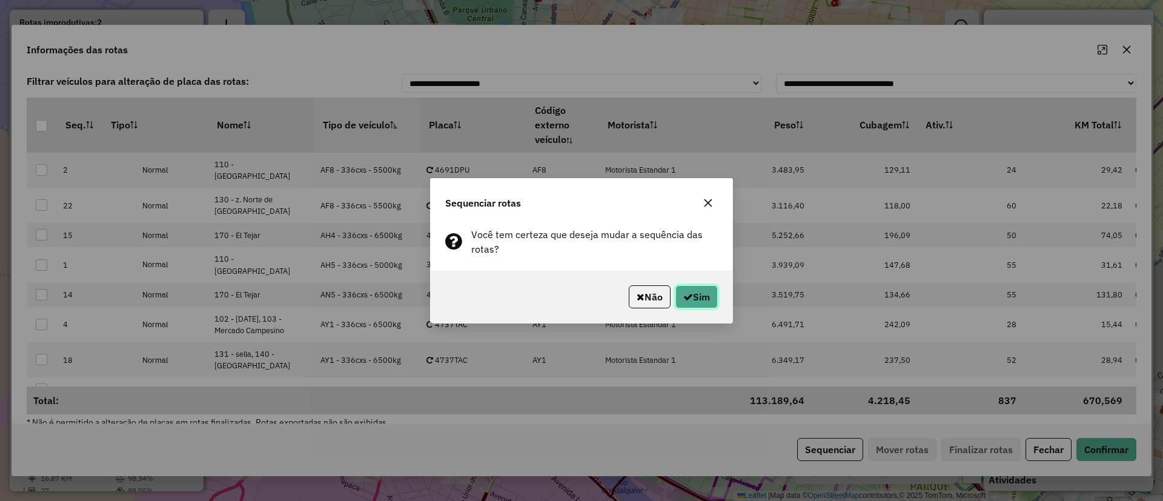
click at [700, 300] on button "Sim" at bounding box center [696, 296] width 42 height 23
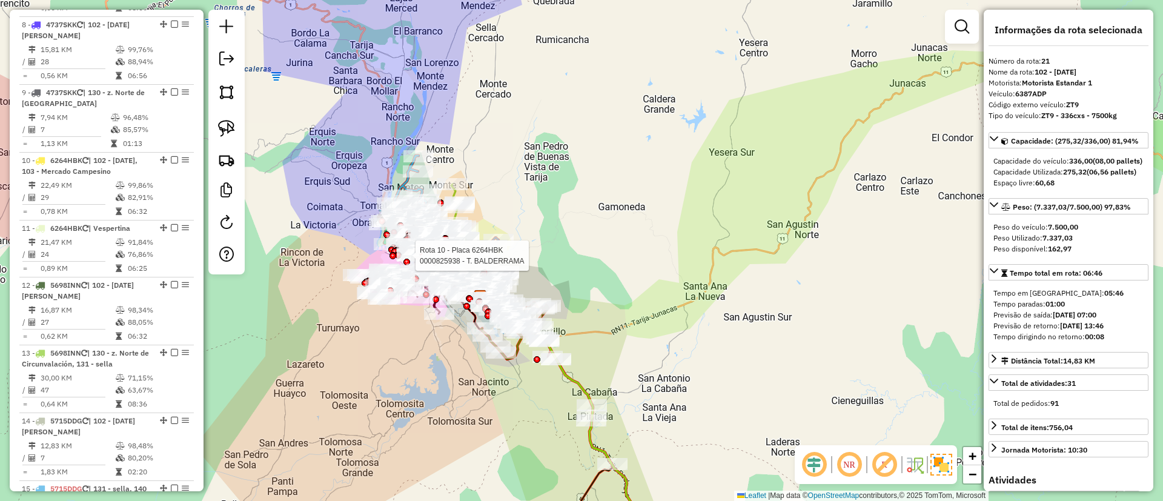
scroll to position [1066, 0]
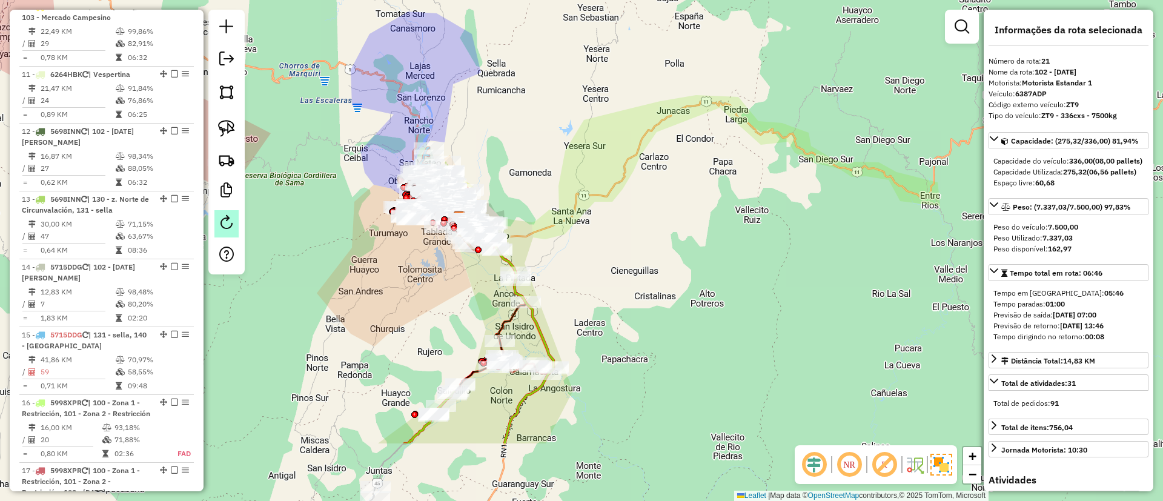
drag, startPoint x: 376, startPoint y: 248, endPoint x: 232, endPoint y: 227, distance: 145.0
click at [375, 247] on div "Janela de atendimento Grade de atendimento Capacidade Transportadoras Veículos …" at bounding box center [581, 250] width 1163 height 501
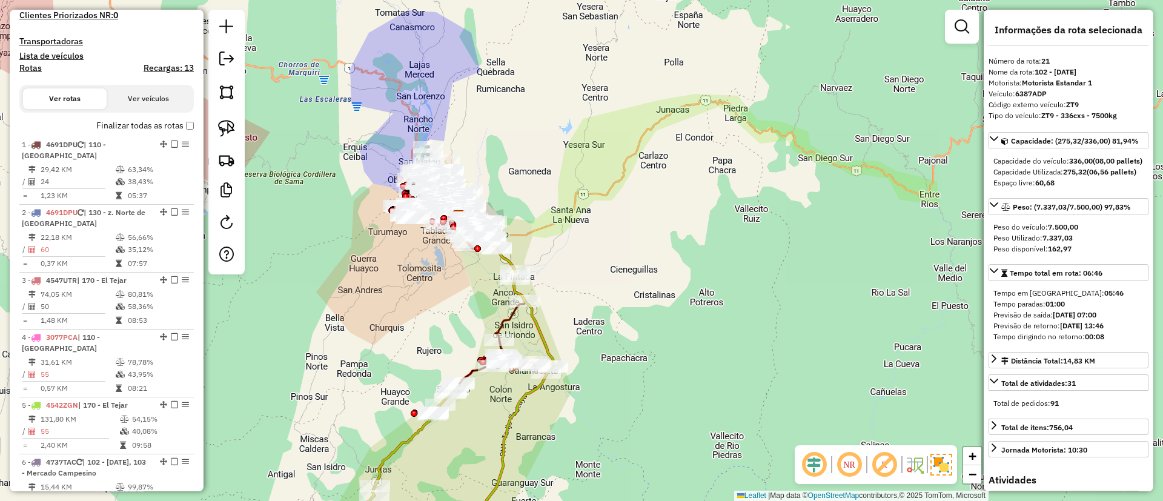
scroll to position [0, 0]
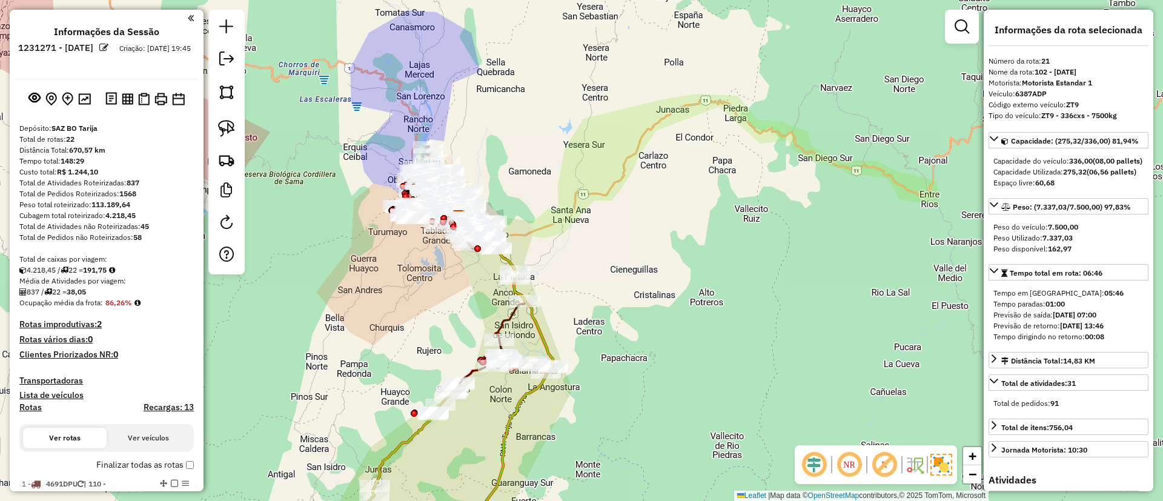
click at [114, 460] on label "Finalizar todas as rotas" at bounding box center [145, 465] width 98 height 13
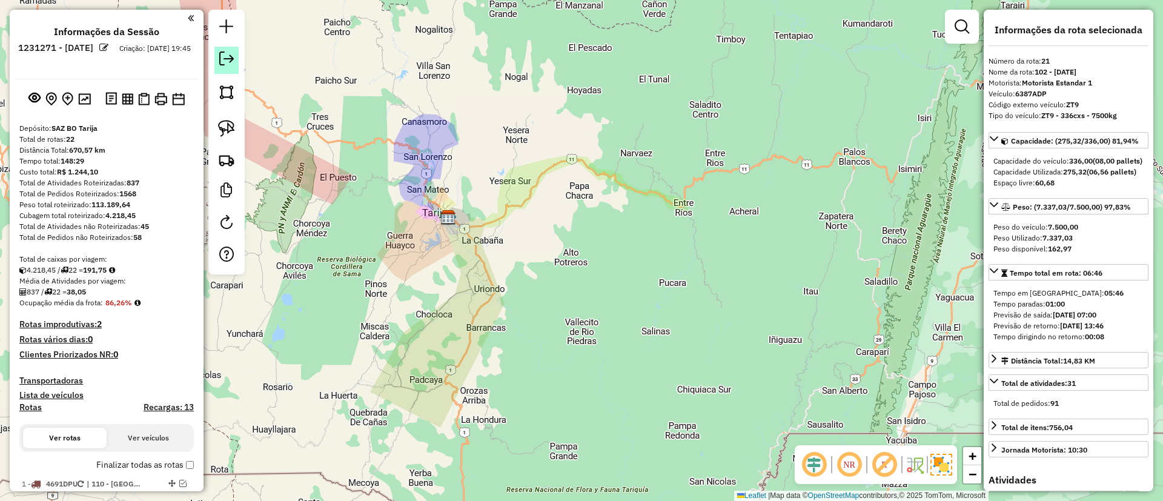
click at [230, 55] on em at bounding box center [226, 58] width 15 height 15
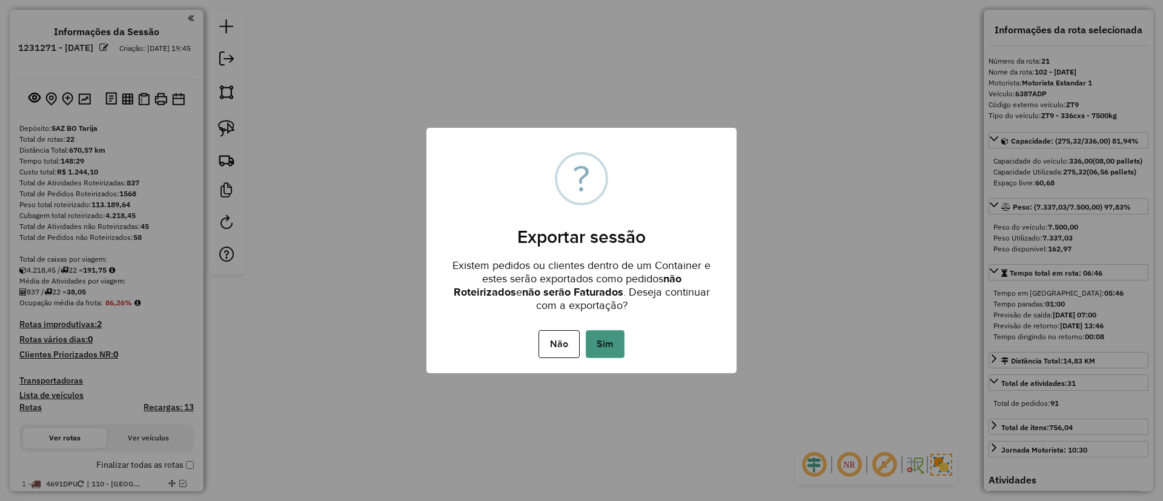
drag, startPoint x: 601, startPoint y: 317, endPoint x: 601, endPoint y: 335, distance: 18.2
click at [601, 321] on div "× ? Exportar sessão Existem pedidos ou clientes dentro de um Container e estes …" at bounding box center [581, 250] width 310 height 245
click at [600, 342] on button "Sim" at bounding box center [605, 344] width 39 height 28
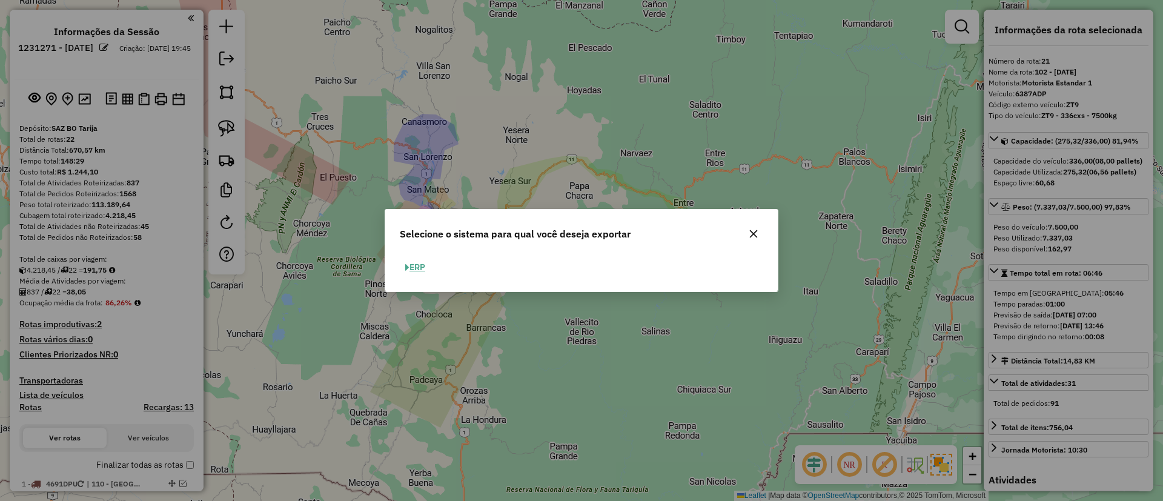
click at [411, 266] on button "ERP" at bounding box center [415, 267] width 31 height 19
select select "**"
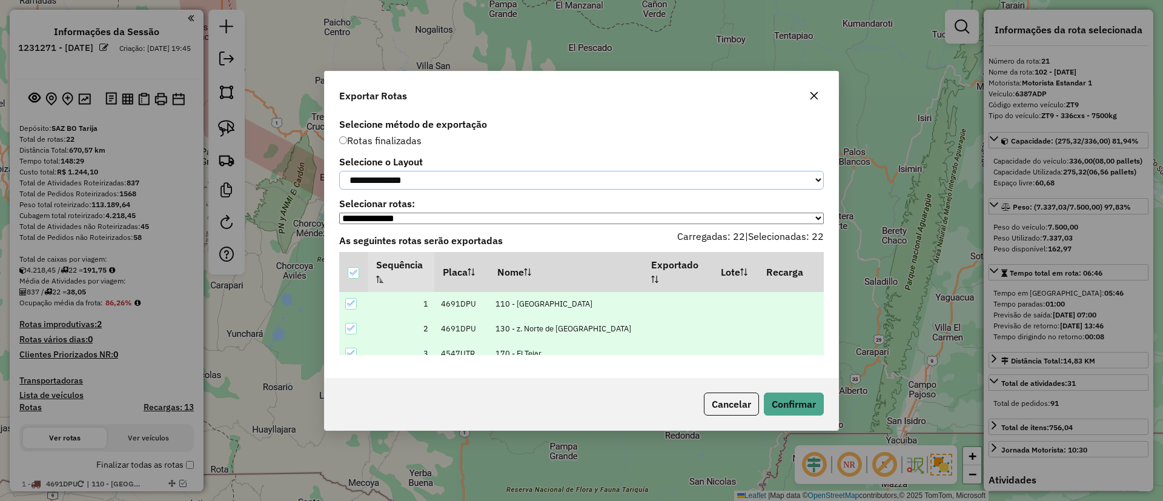
click at [426, 175] on select "**********" at bounding box center [581, 180] width 485 height 19
select select "*********"
click at [339, 171] on select "**********" at bounding box center [581, 180] width 485 height 19
click at [787, 397] on button "Confirmar" at bounding box center [794, 403] width 60 height 23
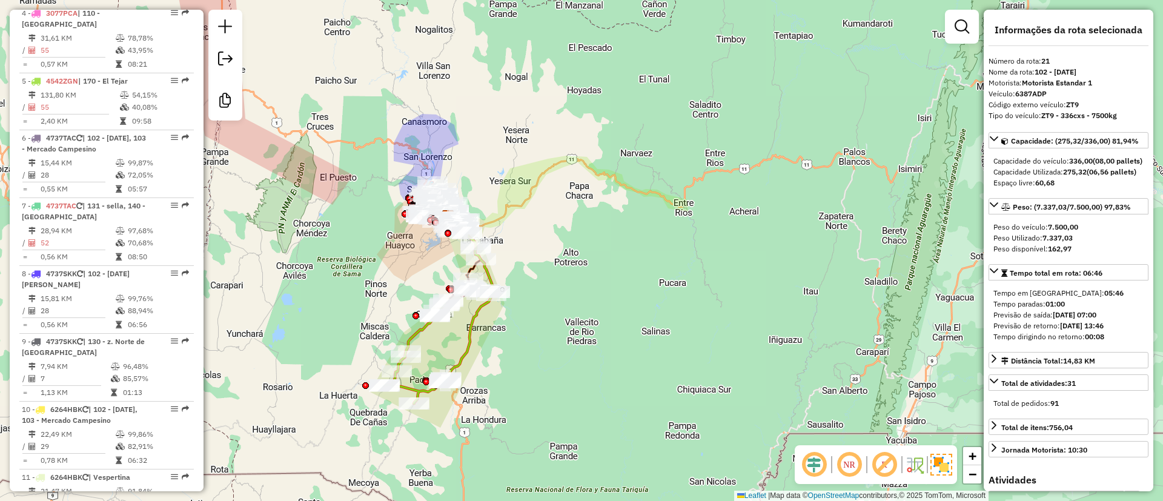
scroll to position [116, 0]
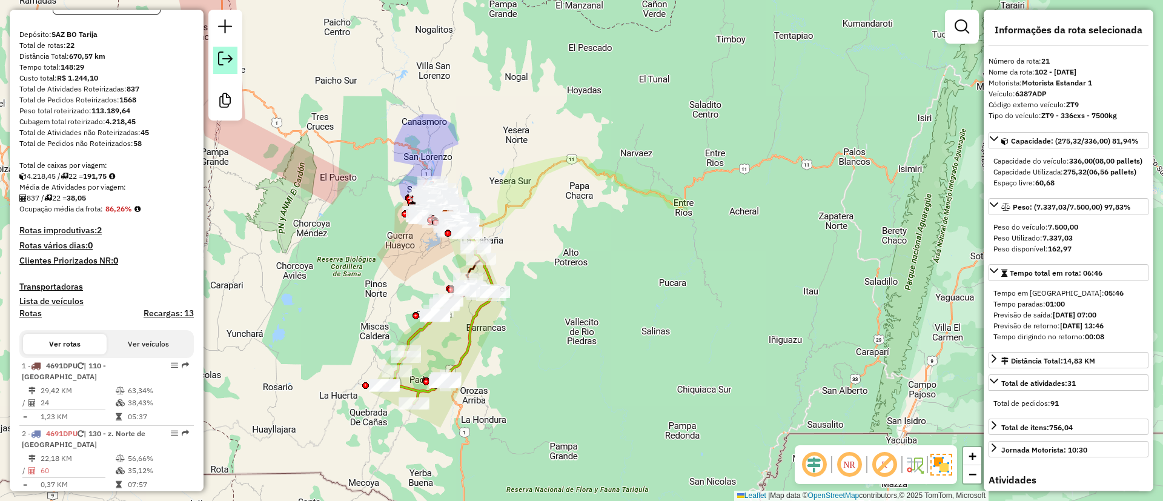
click at [234, 59] on link at bounding box center [225, 60] width 24 height 27
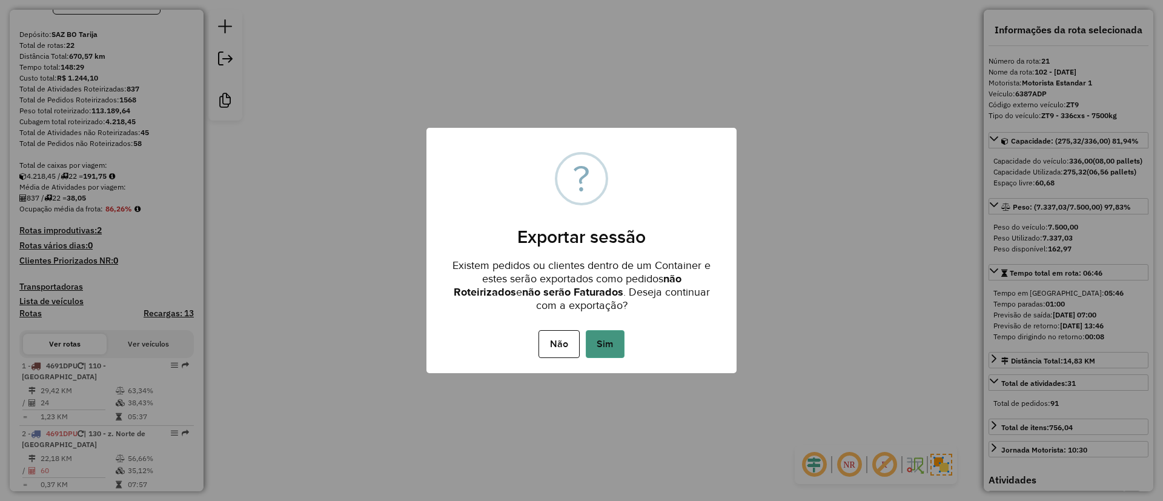
click at [602, 337] on button "Sim" at bounding box center [605, 344] width 39 height 28
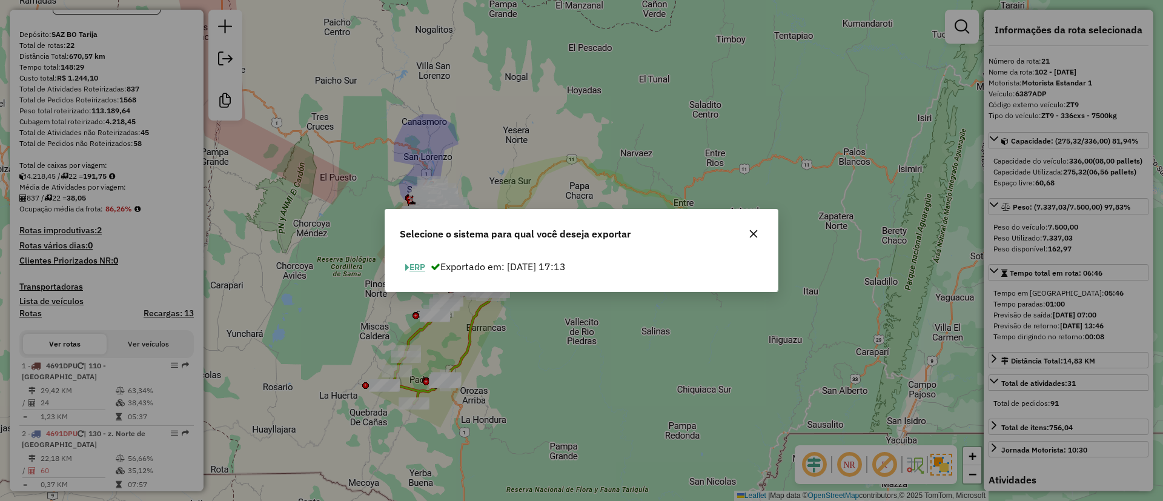
click at [403, 264] on button "ERP" at bounding box center [415, 267] width 31 height 19
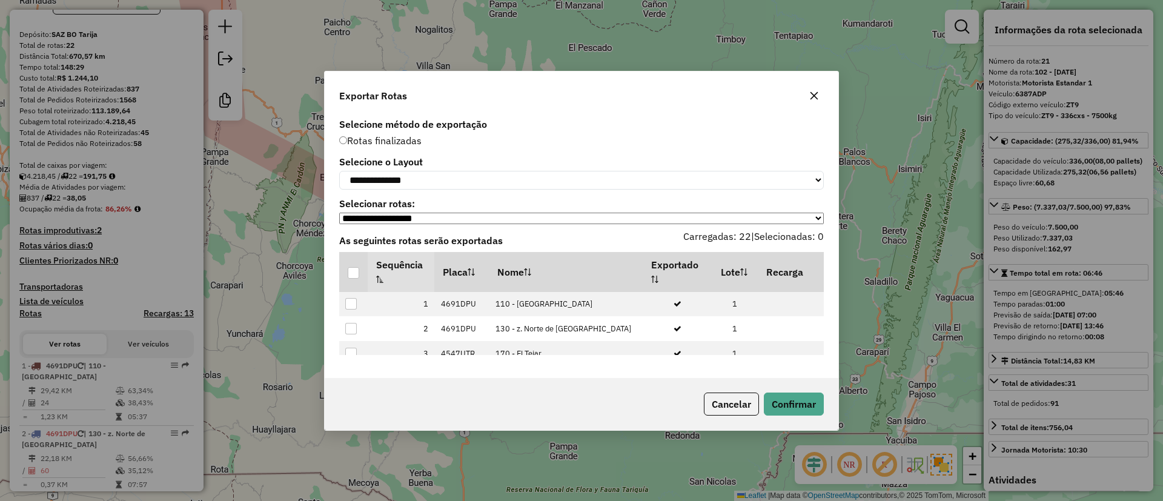
click at [409, 260] on th "Sequência" at bounding box center [401, 272] width 67 height 40
click at [389, 183] on select "**********" at bounding box center [581, 180] width 485 height 19
select select "*********"
click at [339, 171] on select "**********" at bounding box center [581, 180] width 485 height 19
click at [361, 276] on th at bounding box center [353, 272] width 28 height 40
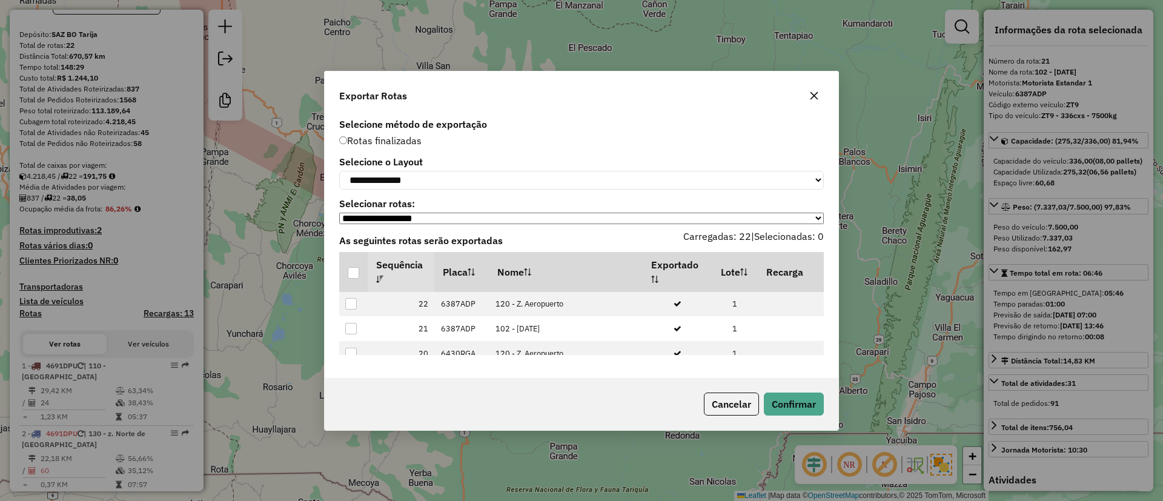
click at [355, 275] on div at bounding box center [354, 273] width 12 height 12
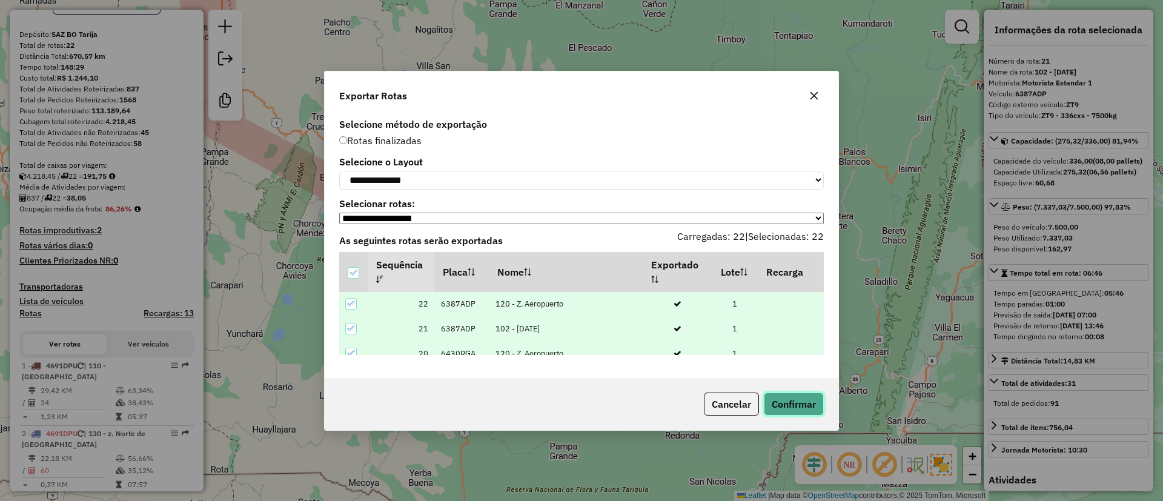
click at [781, 410] on button "Confirmar" at bounding box center [794, 403] width 60 height 23
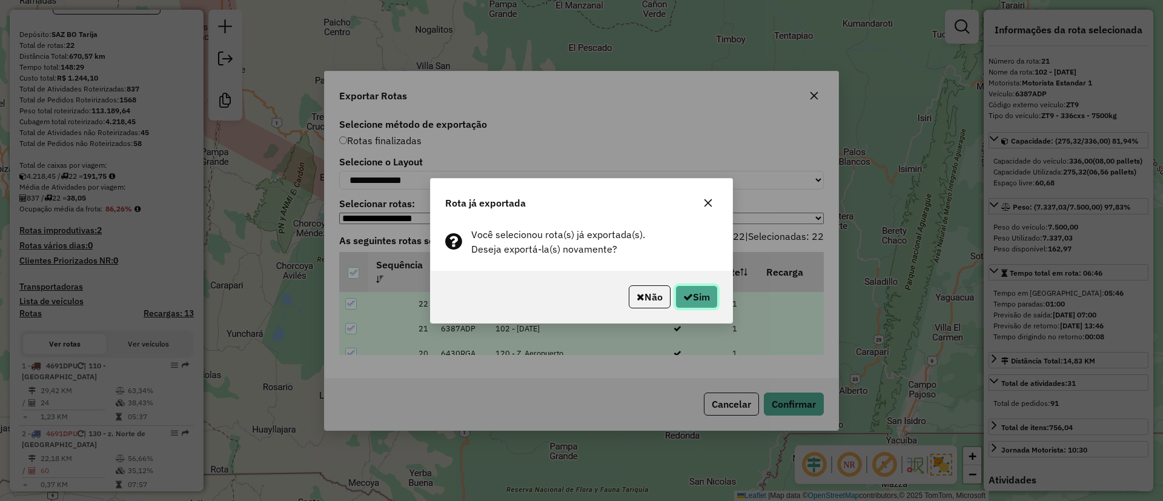
click at [694, 296] on button "Sim" at bounding box center [696, 296] width 42 height 23
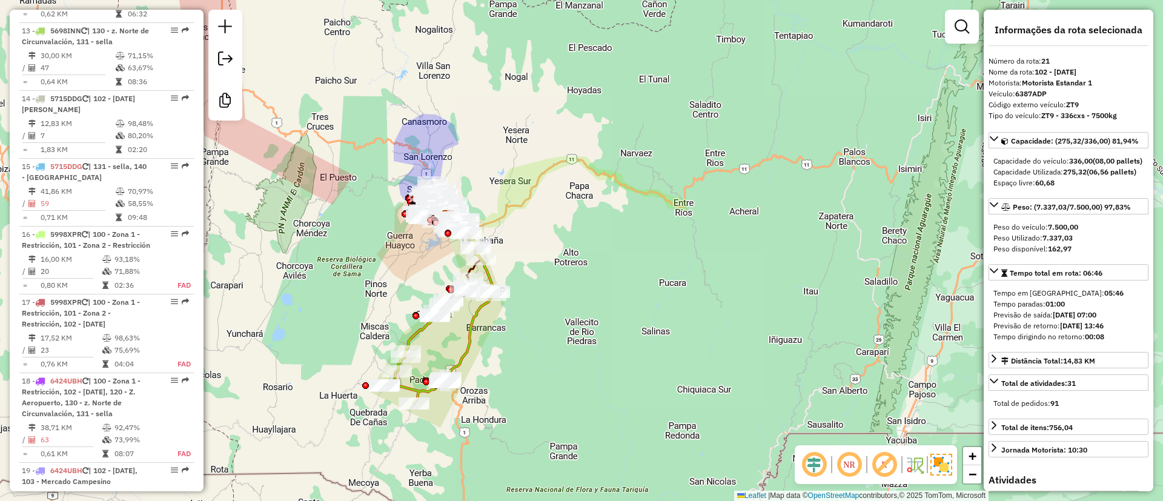
scroll to position [1751, 0]
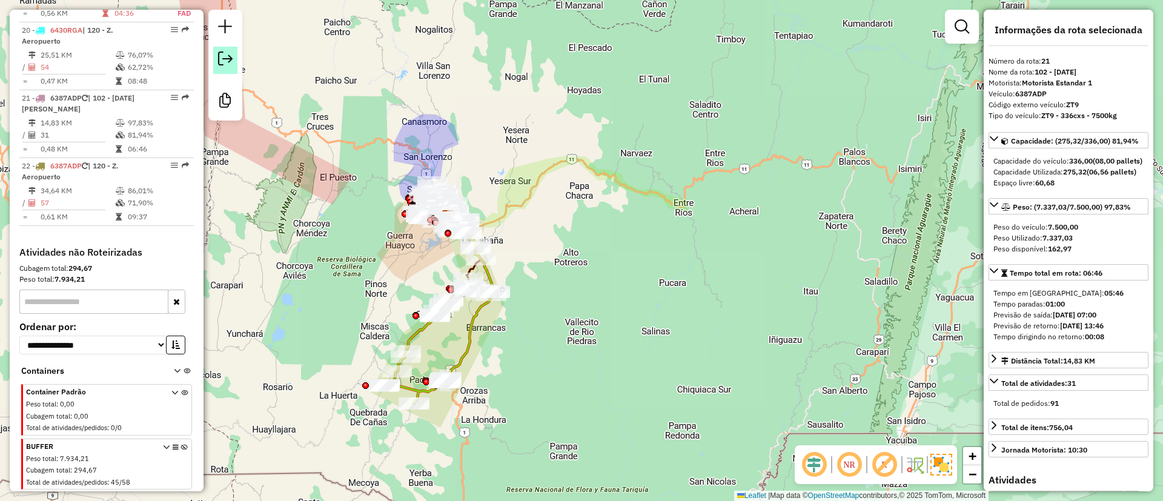
click at [228, 57] on em at bounding box center [225, 58] width 15 height 15
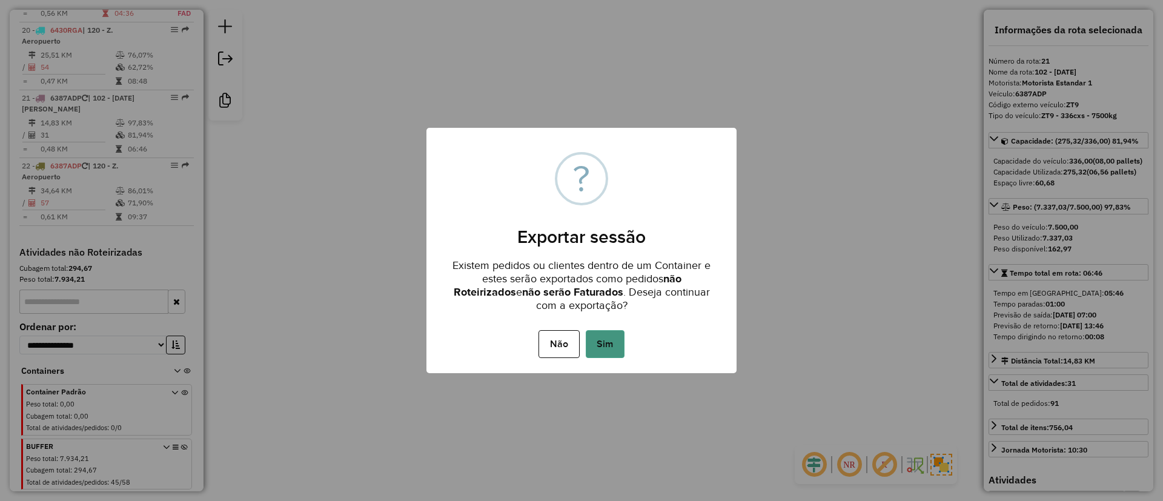
click at [586, 341] on button "Sim" at bounding box center [605, 344] width 39 height 28
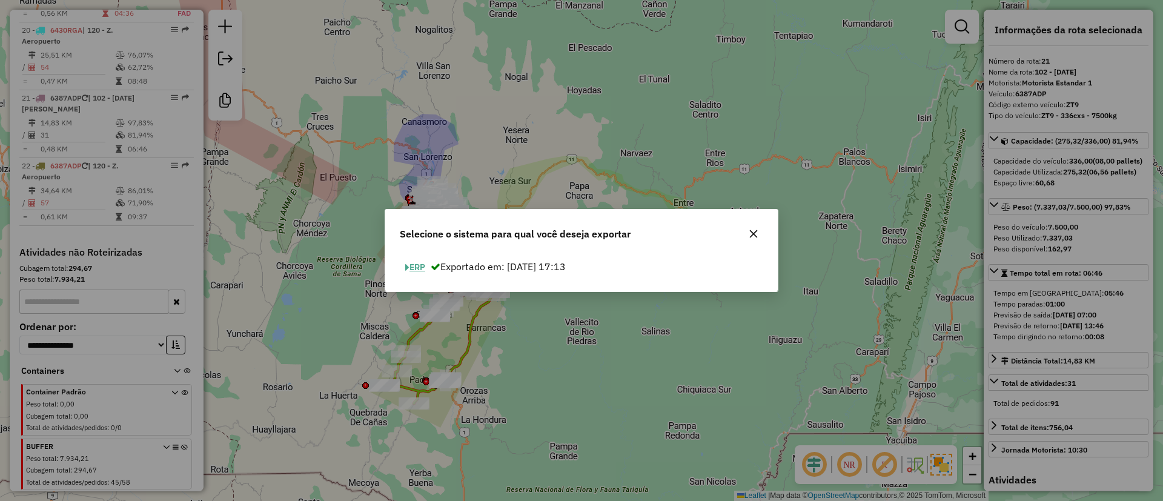
click at [431, 269] on button "ERP" at bounding box center [415, 267] width 31 height 19
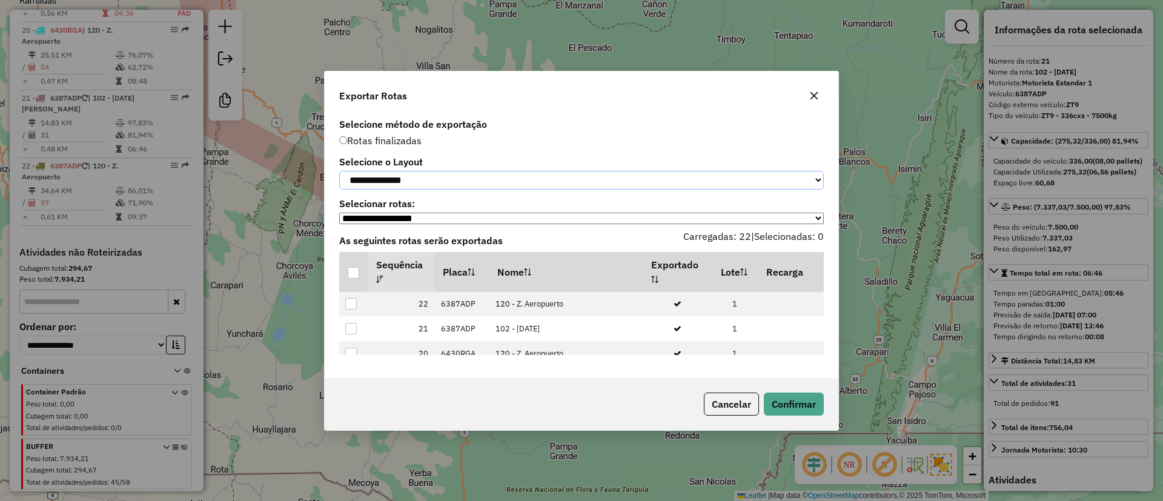
click at [445, 182] on select "**********" at bounding box center [581, 180] width 485 height 19
select select "*********"
click at [339, 171] on select "**********" at bounding box center [581, 180] width 485 height 19
click at [354, 271] on div at bounding box center [354, 273] width 12 height 12
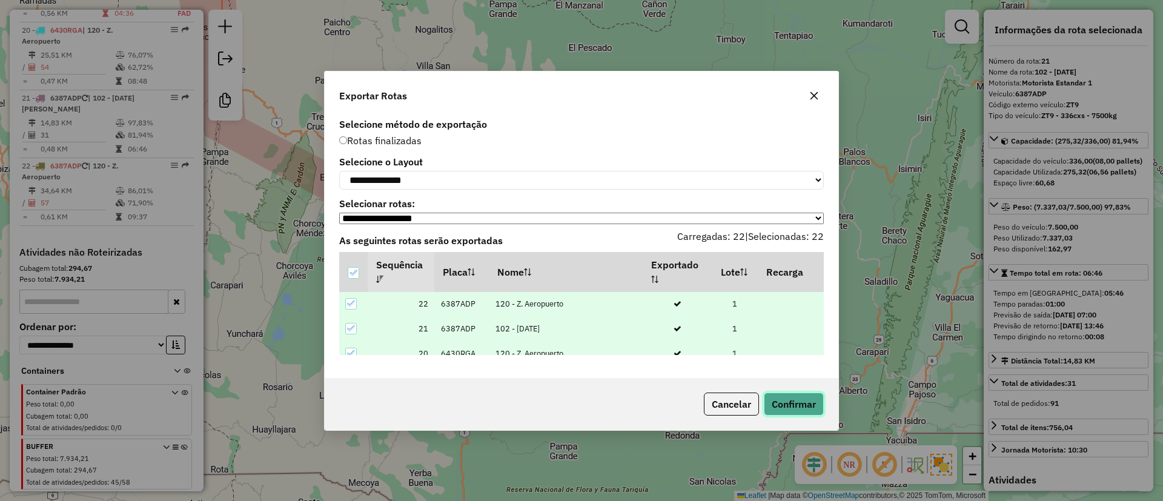
click at [790, 405] on button "Confirmar" at bounding box center [794, 403] width 60 height 23
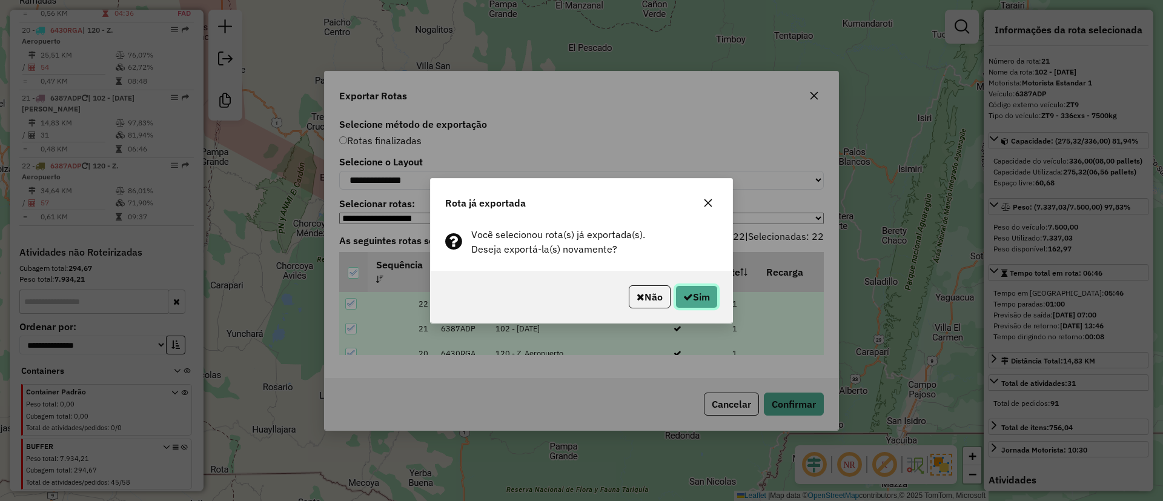
click at [695, 291] on button "Sim" at bounding box center [696, 296] width 42 height 23
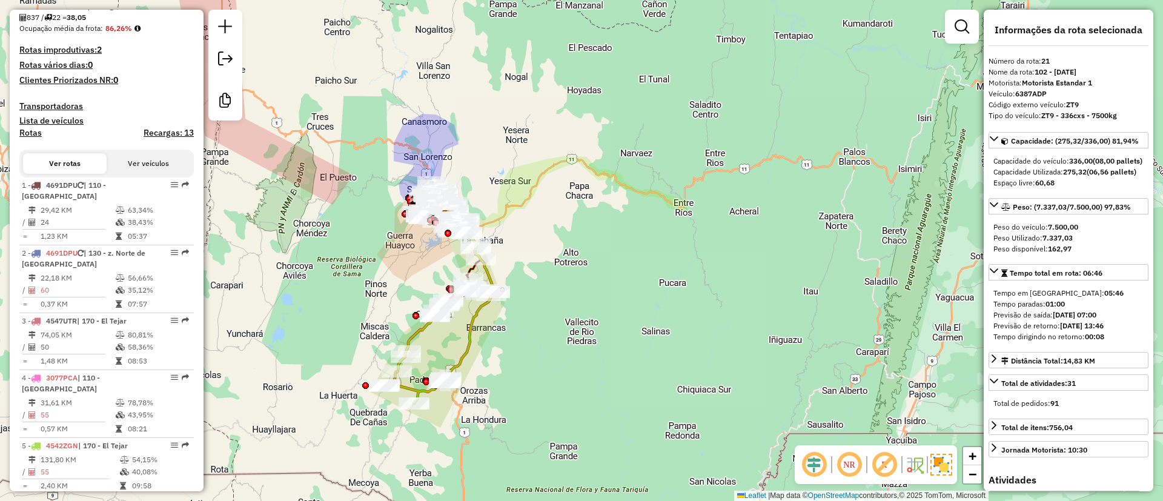
scroll to position [0, 0]
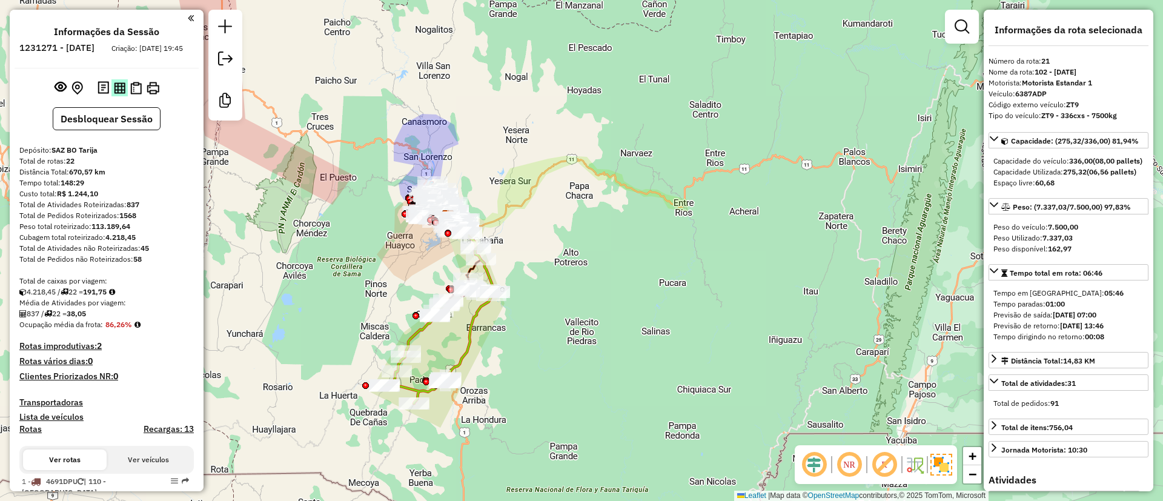
click at [122, 94] on img at bounding box center [120, 88] width 12 height 12
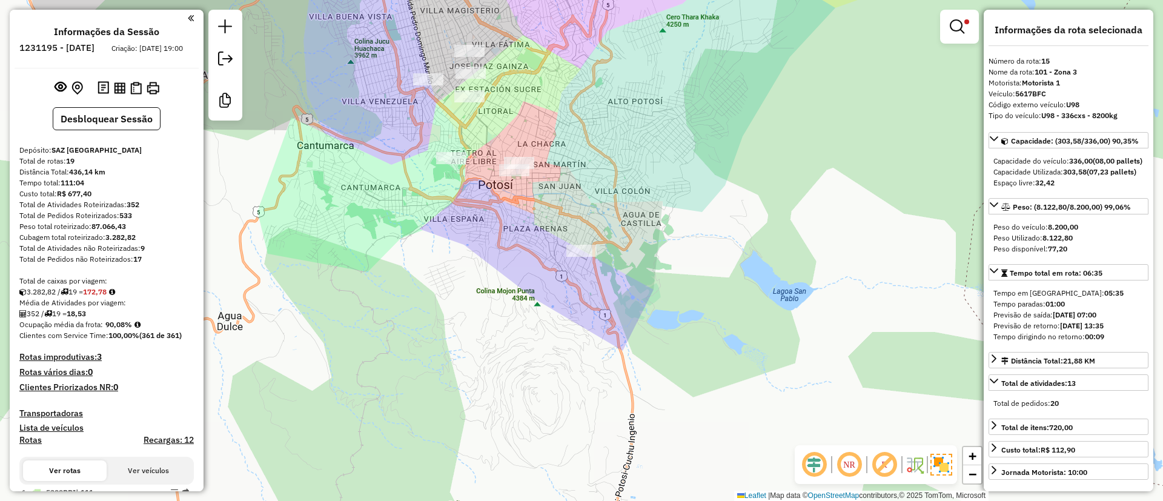
select select "*********"
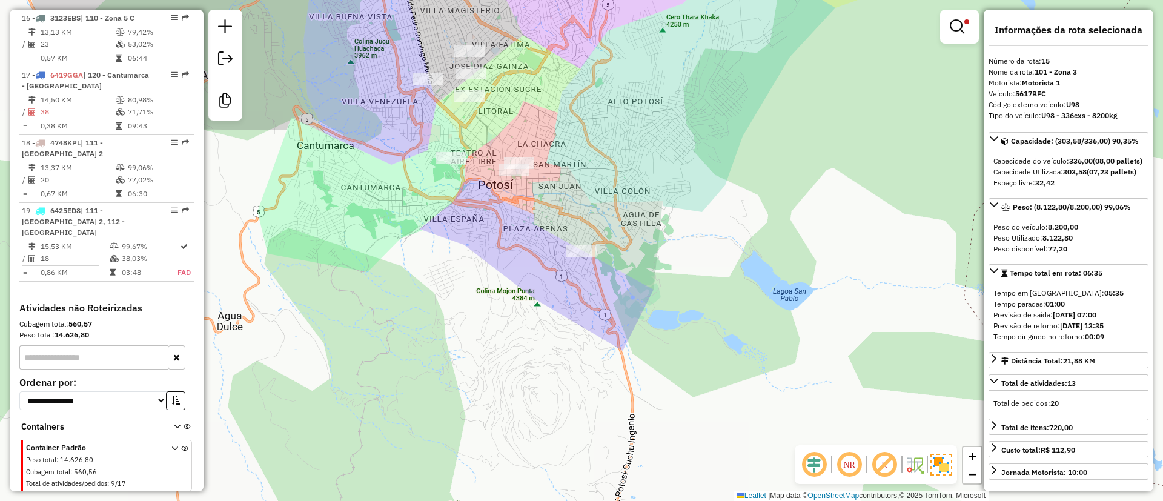
scroll to position [1428, 0]
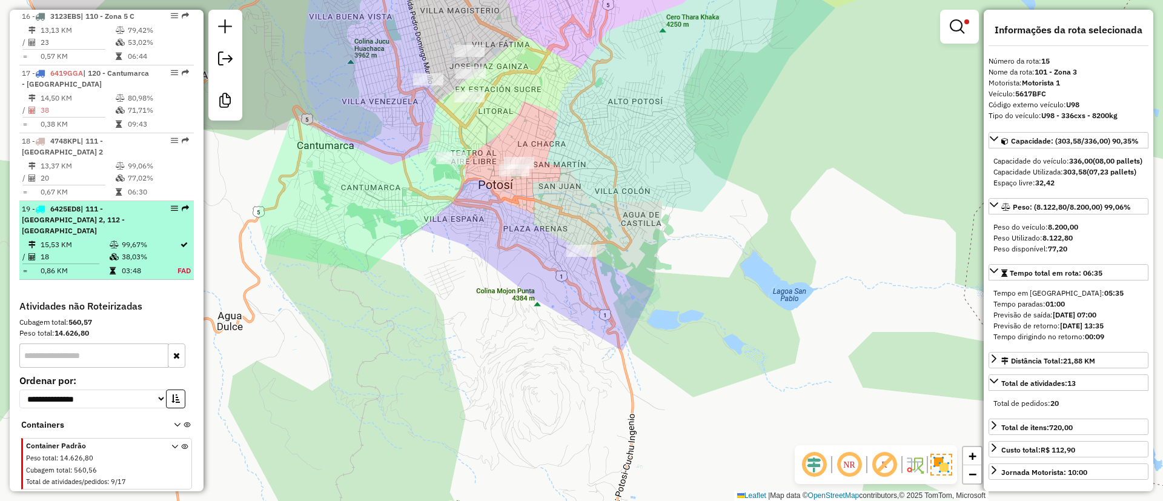
click at [113, 243] on icon at bounding box center [114, 244] width 9 height 7
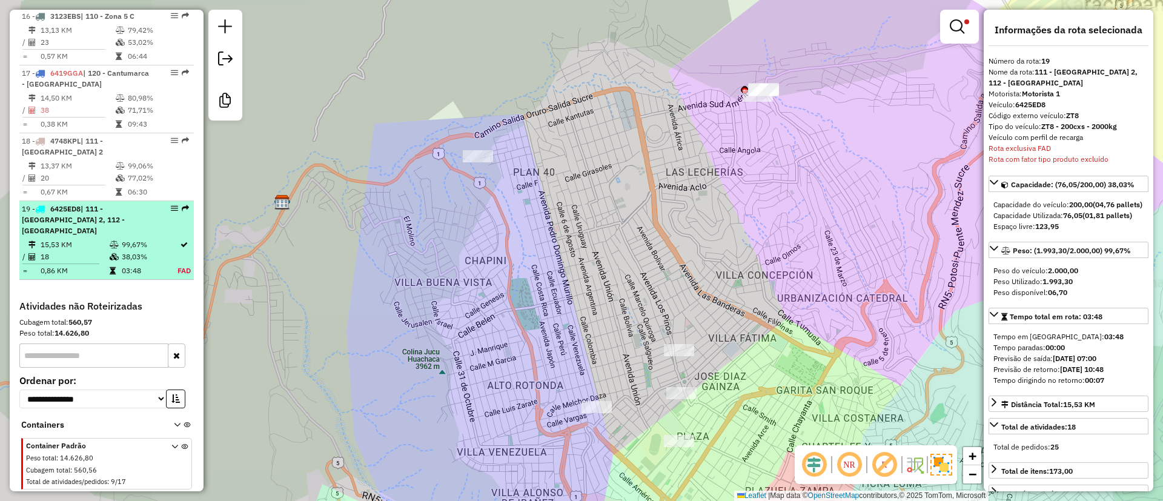
click at [110, 220] on span "| 111 - [GEOGRAPHIC_DATA] 2, 112 - [GEOGRAPHIC_DATA]" at bounding box center [73, 219] width 103 height 31
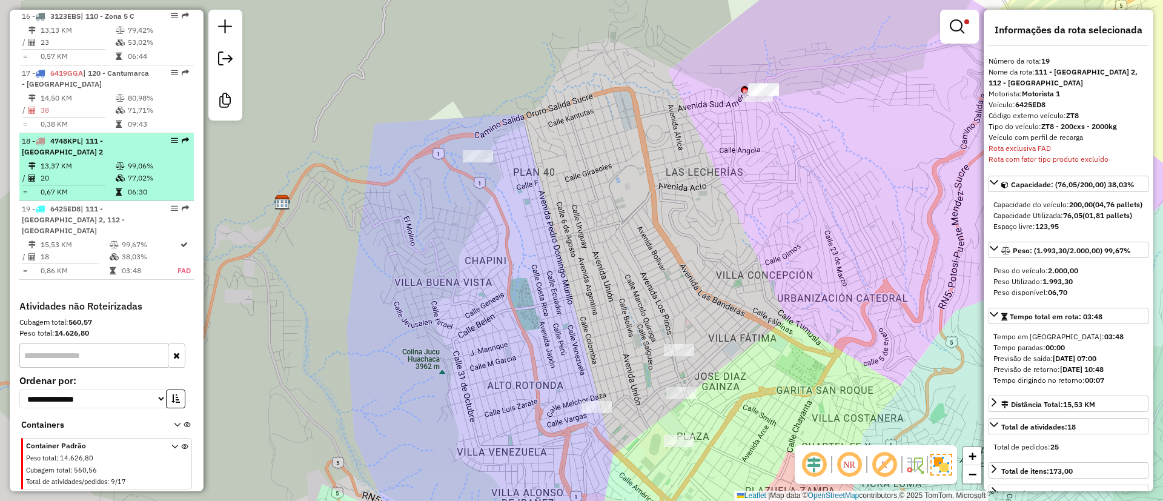
click at [105, 184] on td "20" at bounding box center [77, 178] width 75 height 12
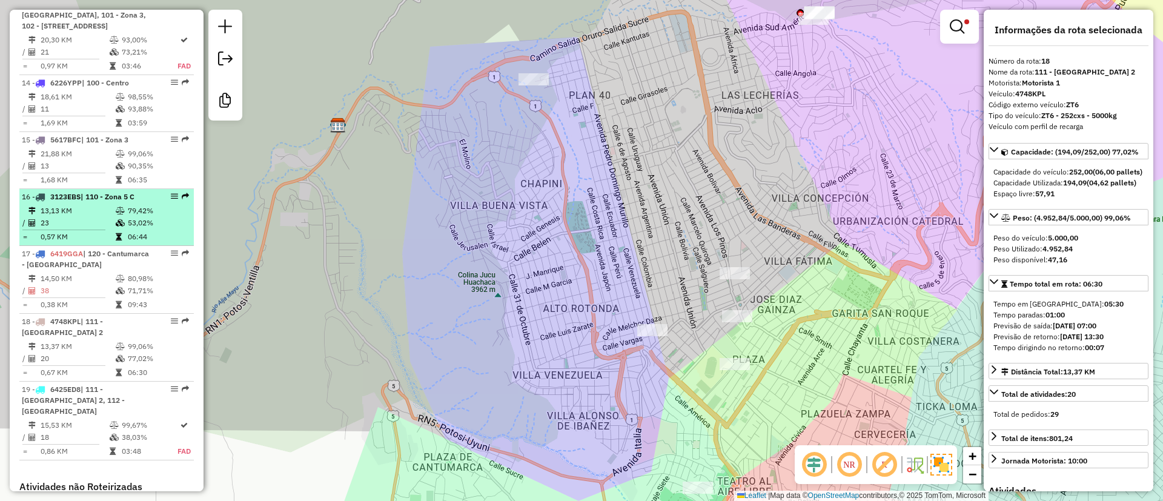
scroll to position [1247, 0]
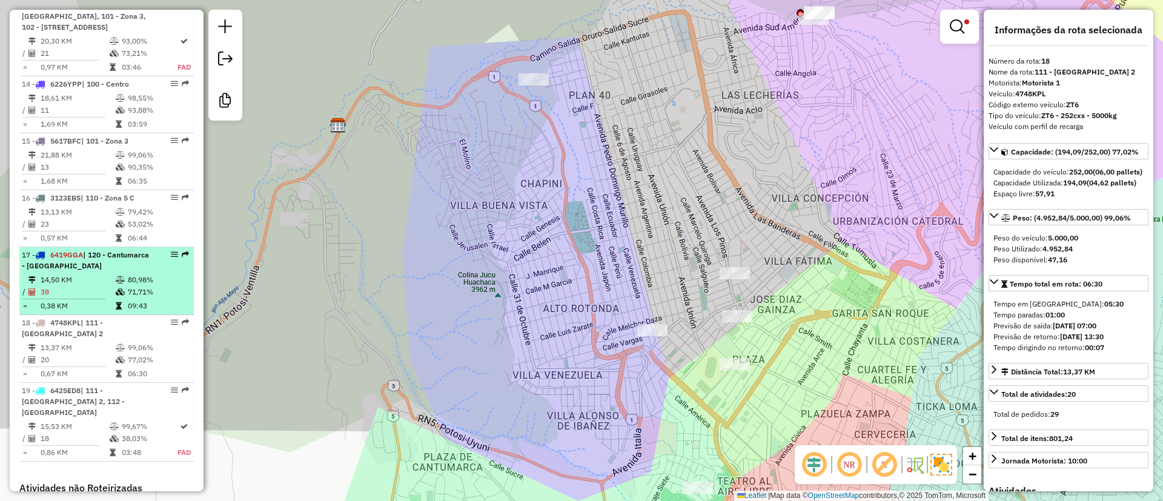
click at [86, 286] on td "14,50 KM" at bounding box center [77, 280] width 75 height 12
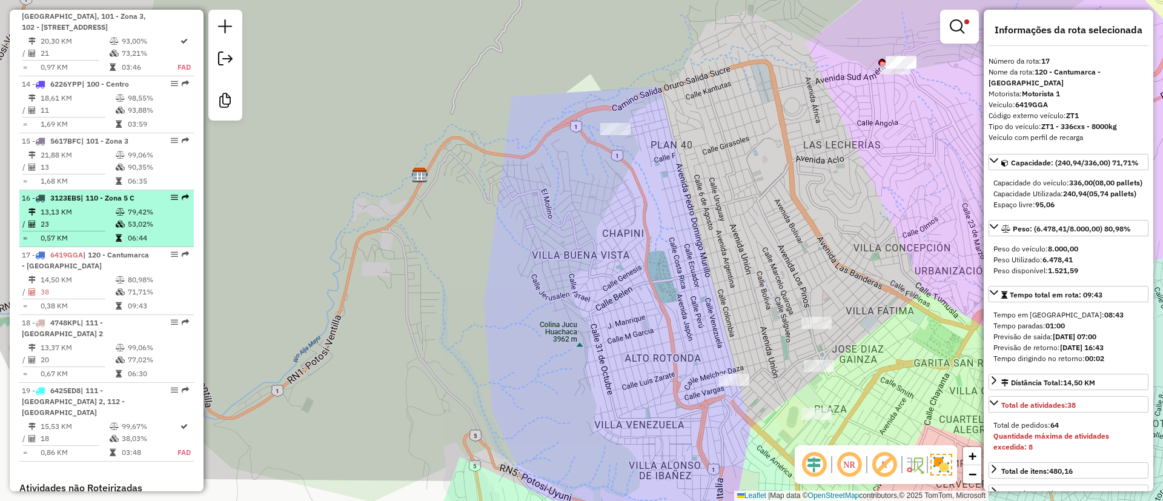
click at [100, 231] on hr at bounding box center [63, 231] width 83 height 1
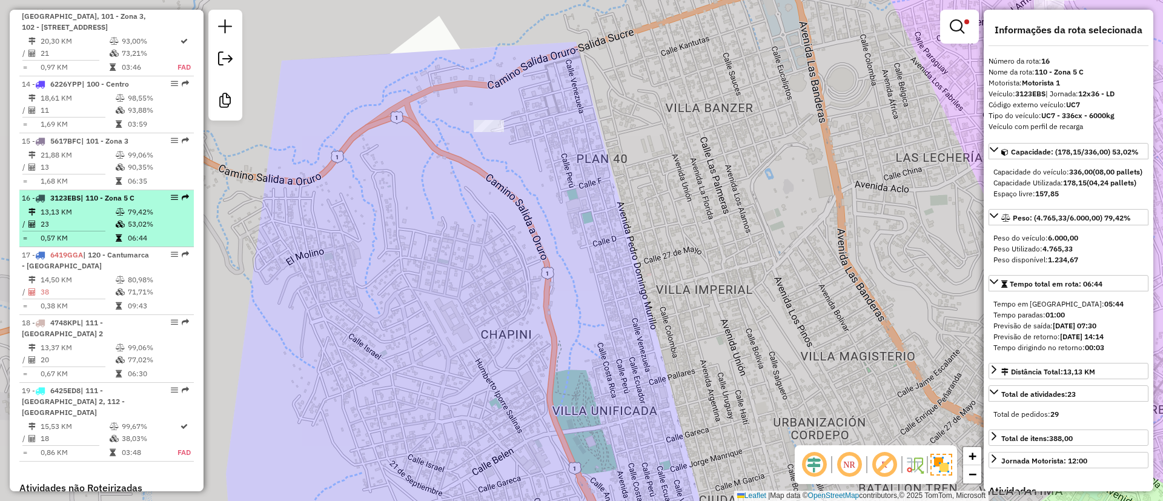
click at [108, 202] on span "| 110 - Zona 5 C" at bounding box center [108, 197] width 54 height 9
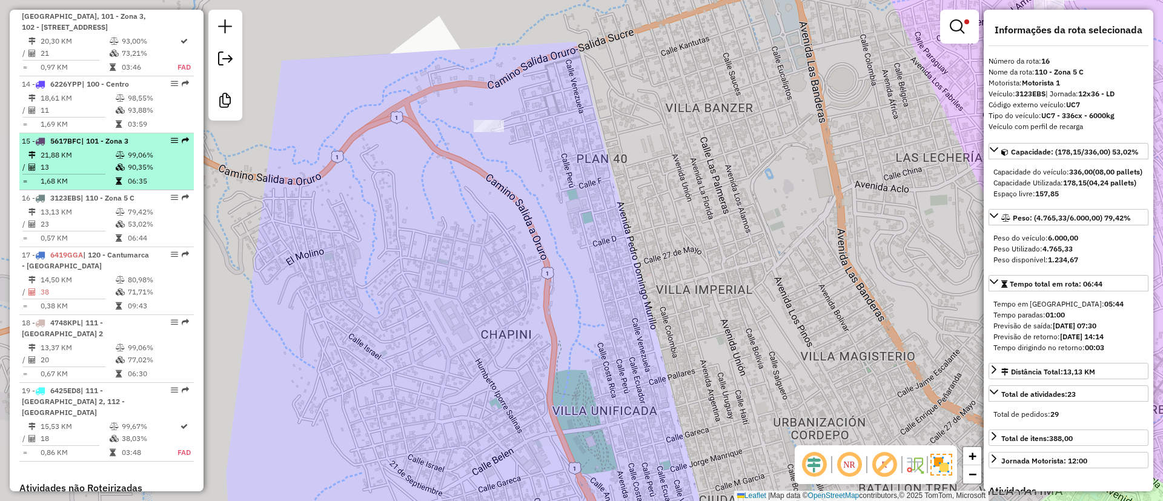
click at [116, 185] on icon at bounding box center [119, 180] width 6 height 7
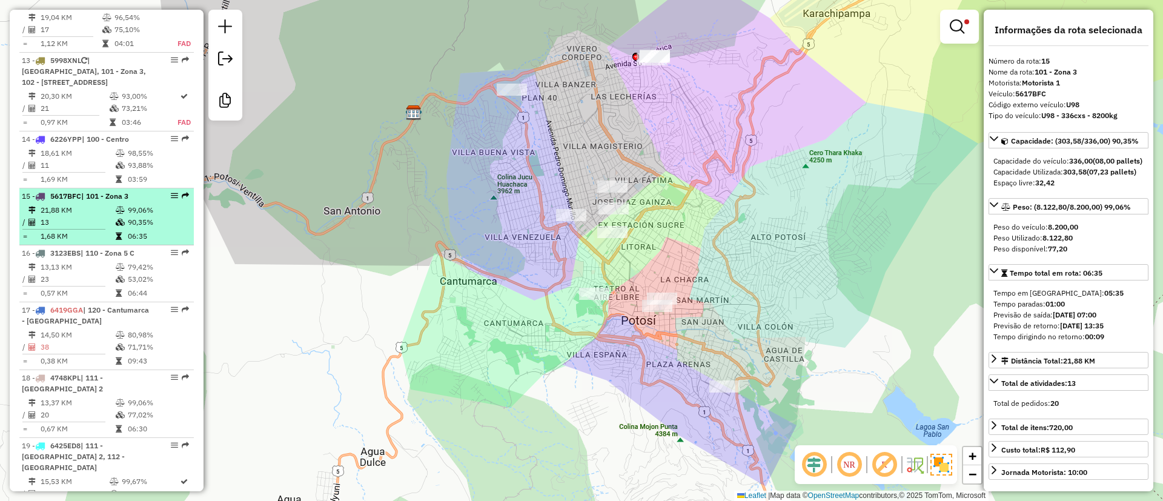
scroll to position [1156, 0]
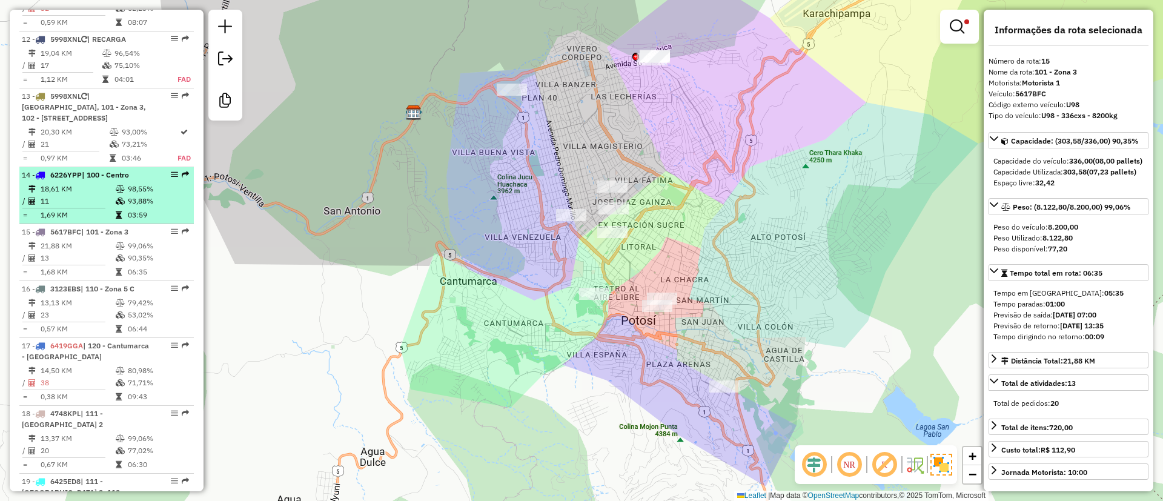
click at [110, 195] on td "18,61 KM" at bounding box center [77, 189] width 75 height 12
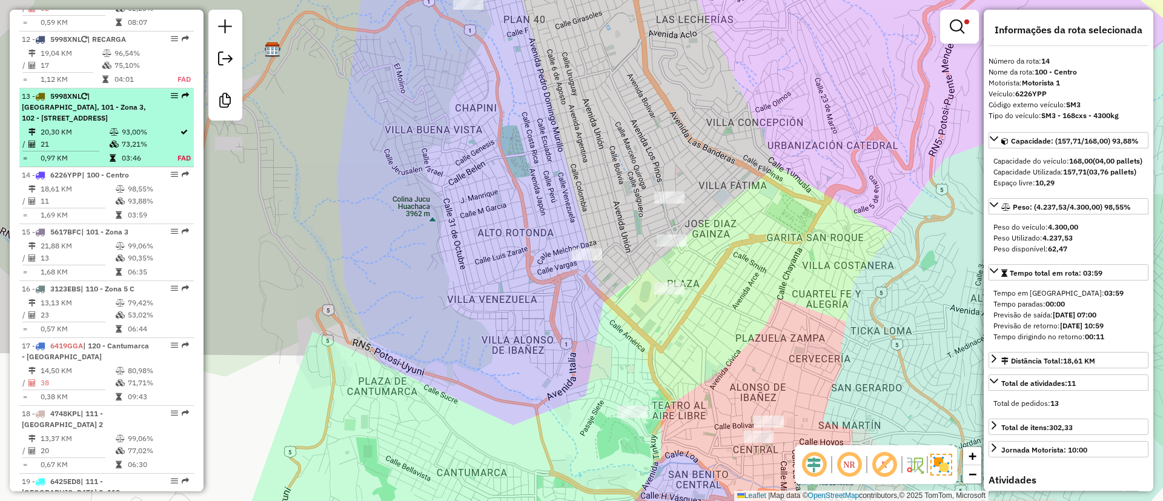
click at [109, 150] on td at bounding box center [115, 144] width 12 height 12
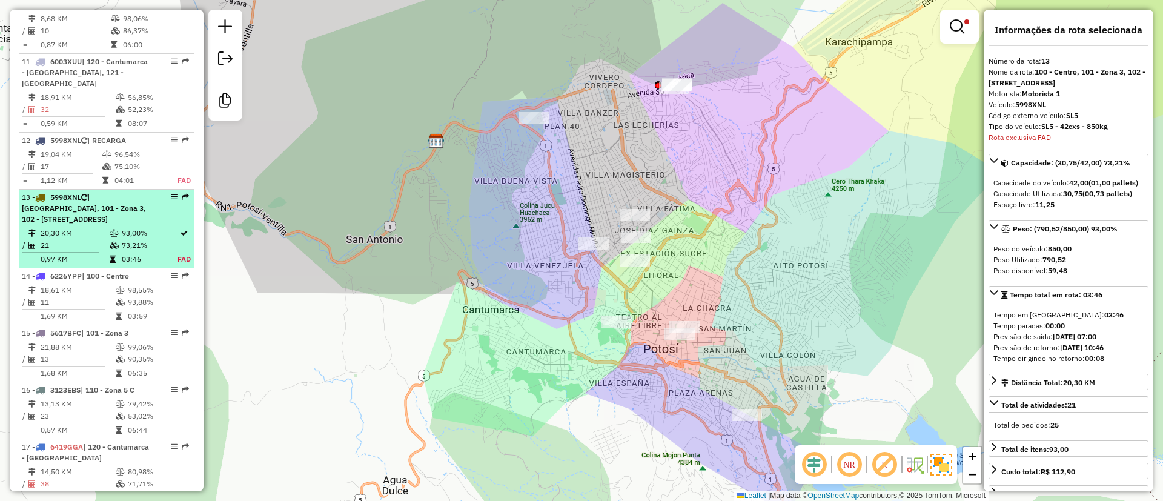
click at [104, 204] on span "| [GEOGRAPHIC_DATA], 101 - Zona 3, 102 - [STREET_ADDRESS]" at bounding box center [84, 208] width 124 height 31
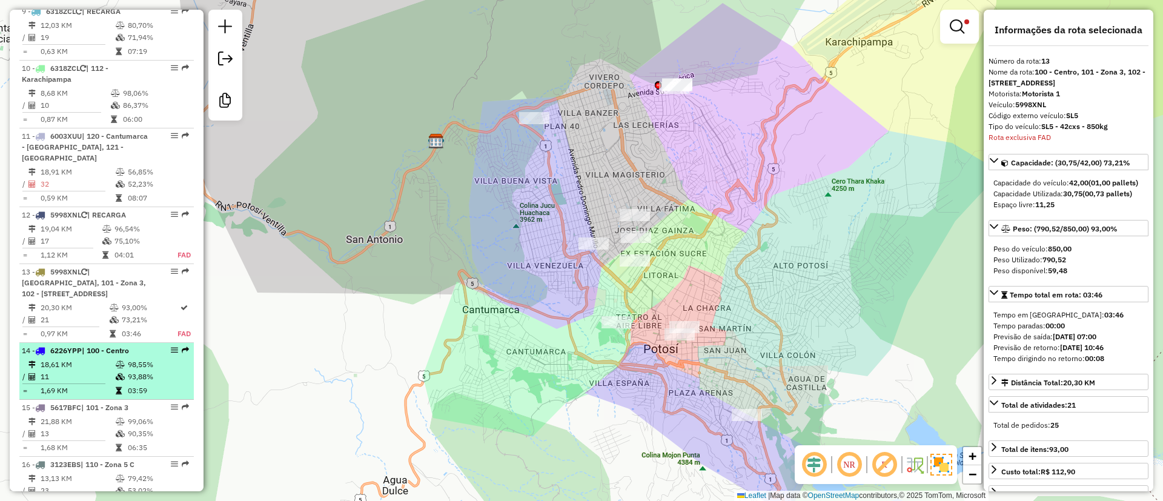
scroll to position [882, 0]
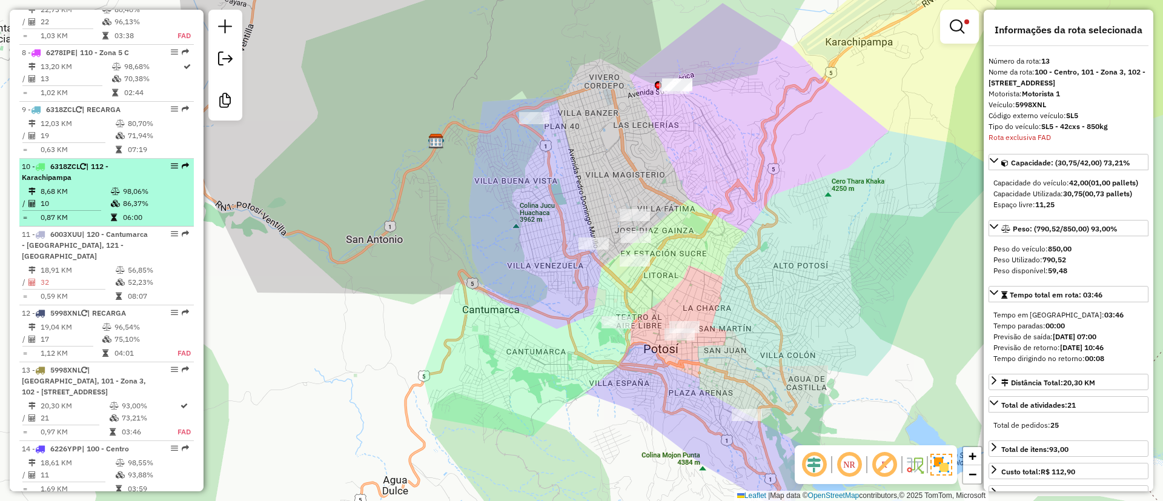
click at [122, 197] on td "98,06%" at bounding box center [155, 191] width 66 height 12
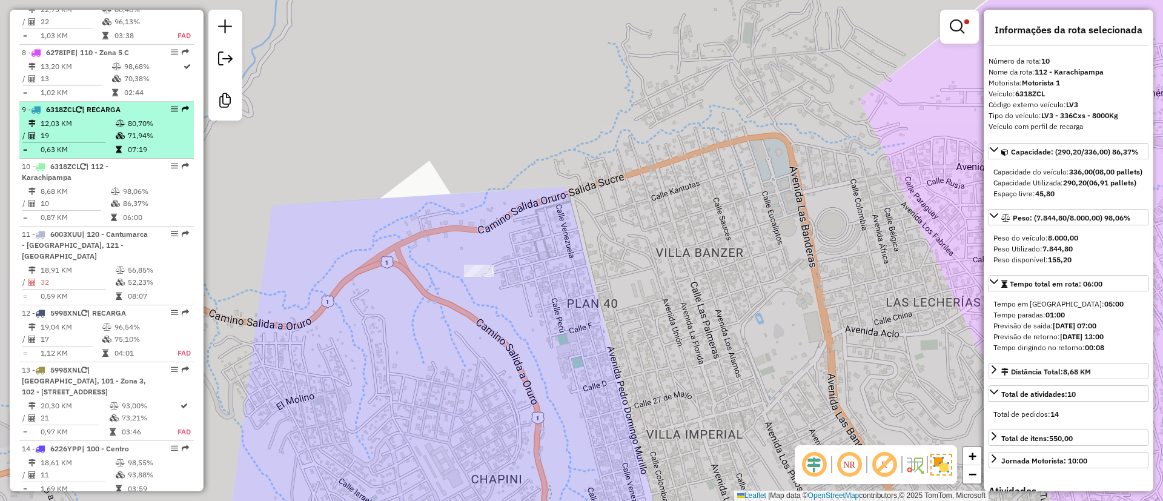
click at [111, 130] on td "12,03 KM" at bounding box center [77, 124] width 75 height 12
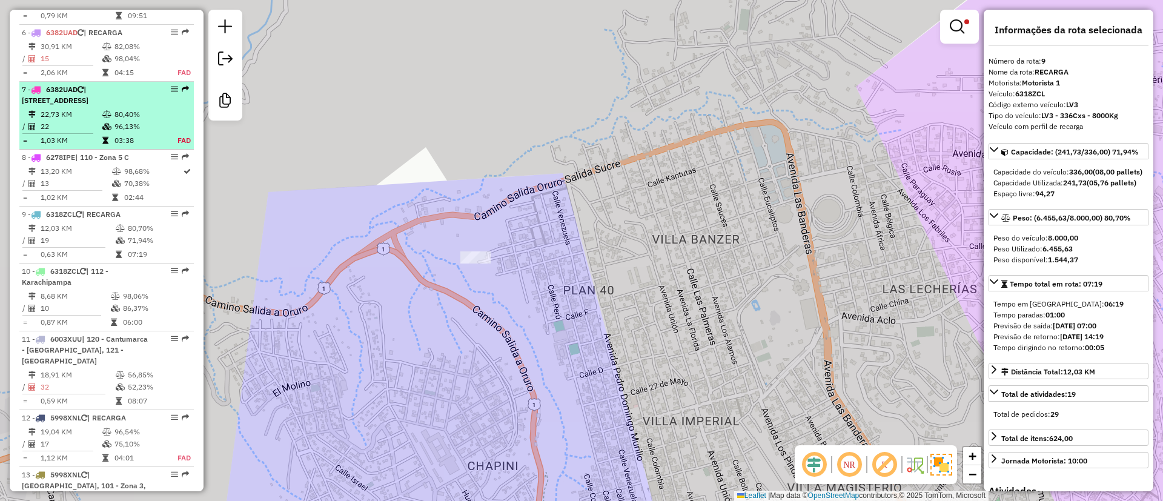
scroll to position [700, 0]
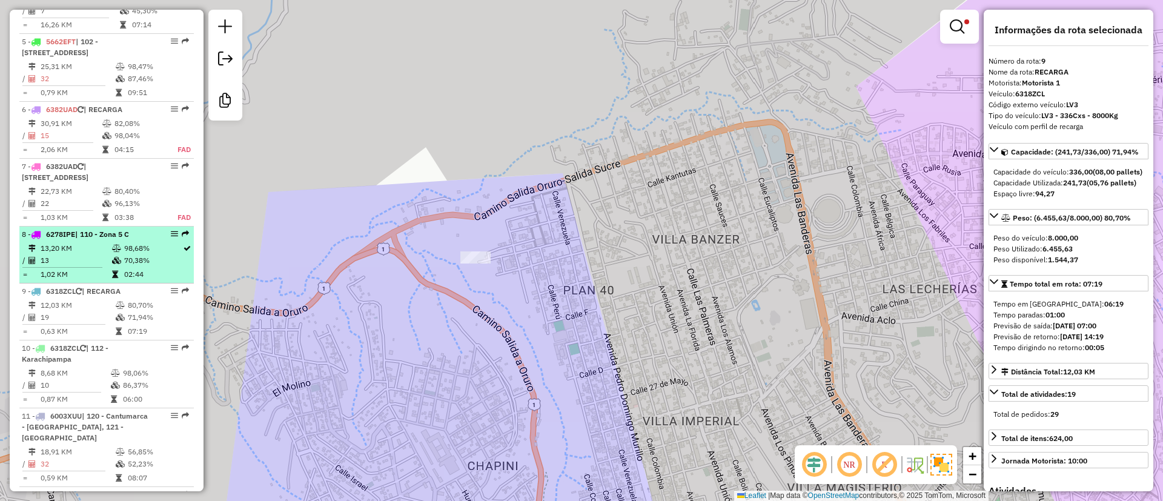
click at [116, 239] on span "| 110 - Zona 5 C" at bounding box center [102, 234] width 54 height 9
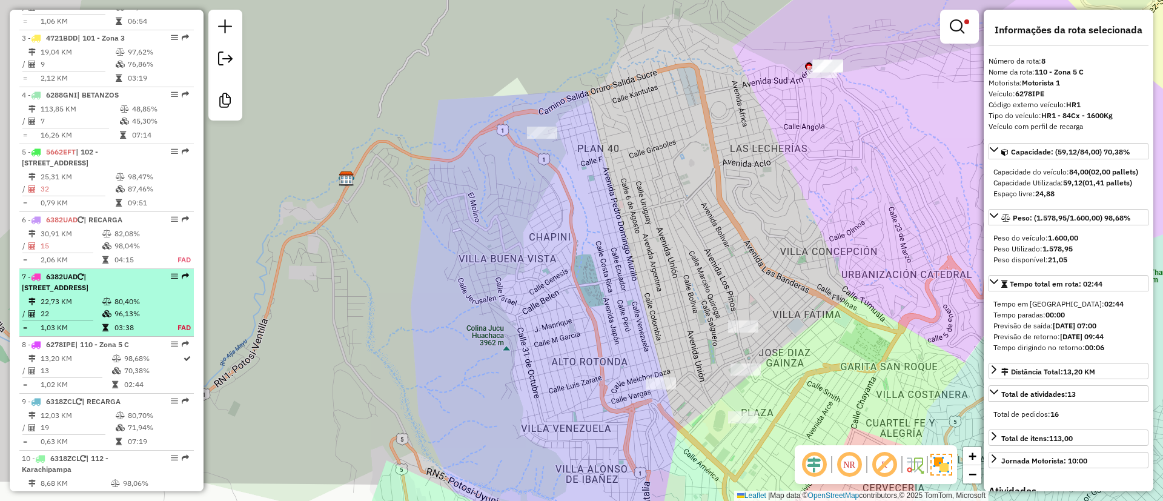
scroll to position [518, 0]
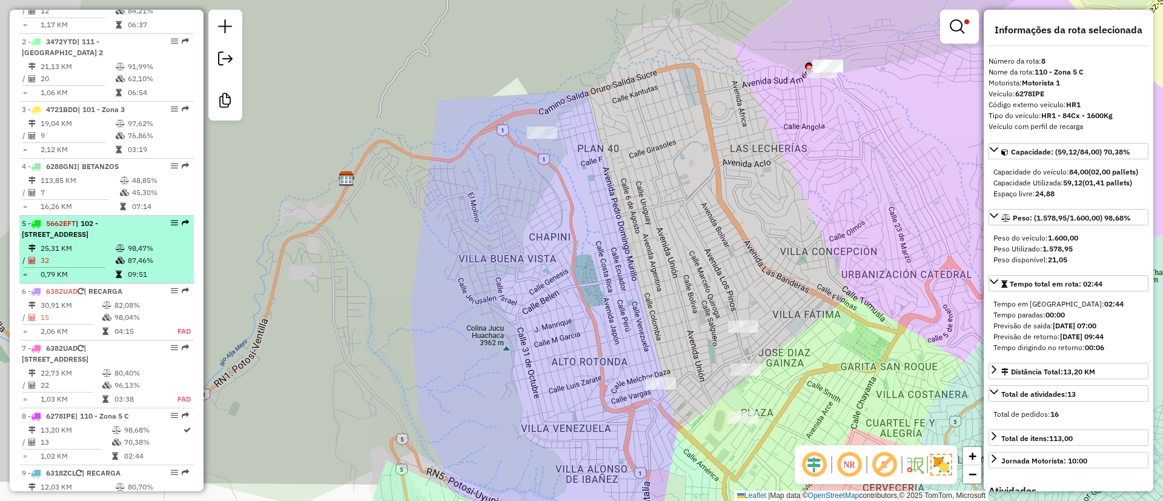
click at [105, 240] on div "5 - 5662EFT | 102 - [STREET_ADDRESS]" at bounding box center [86, 229] width 128 height 22
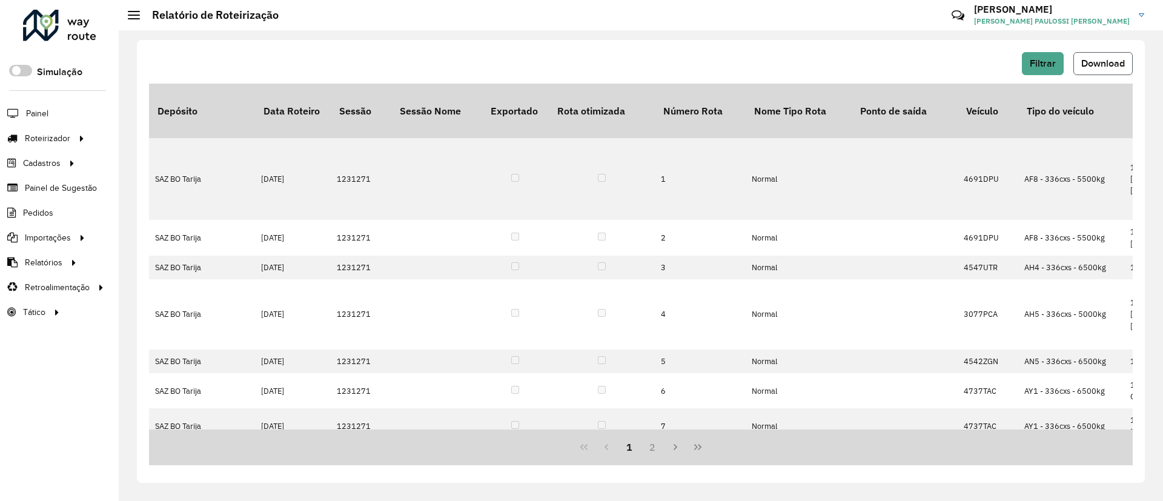
click at [1104, 63] on span "Download" at bounding box center [1103, 63] width 44 height 10
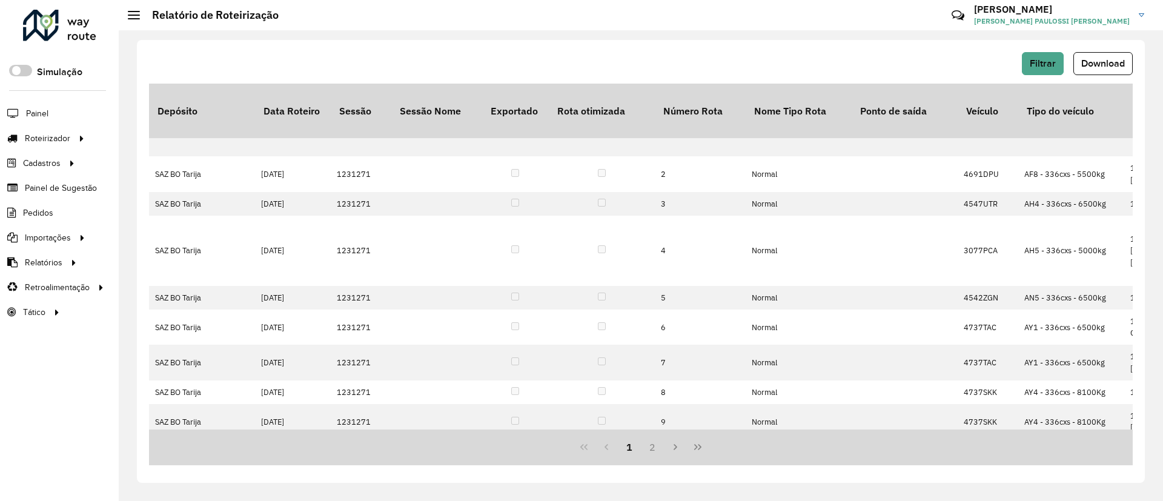
scroll to position [91, 0]
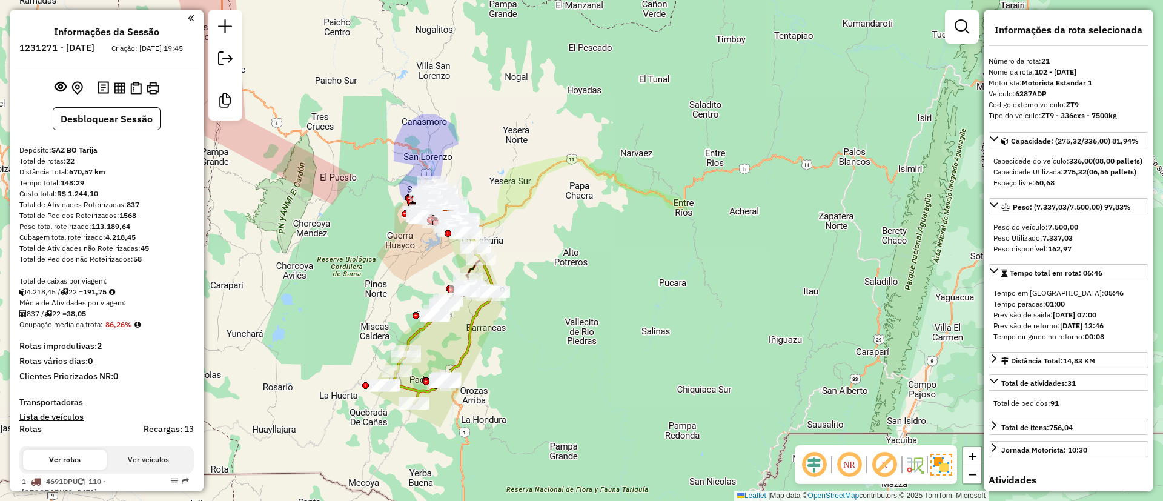
select select "**********"
drag, startPoint x: 108, startPoint y: 340, endPoint x: 144, endPoint y: 346, distance: 36.2
drag, startPoint x: 128, startPoint y: 215, endPoint x: 145, endPoint y: 213, distance: 17.7
click at [145, 210] on div "Total de Atividades Roteirizadas: 837" at bounding box center [106, 204] width 174 height 11
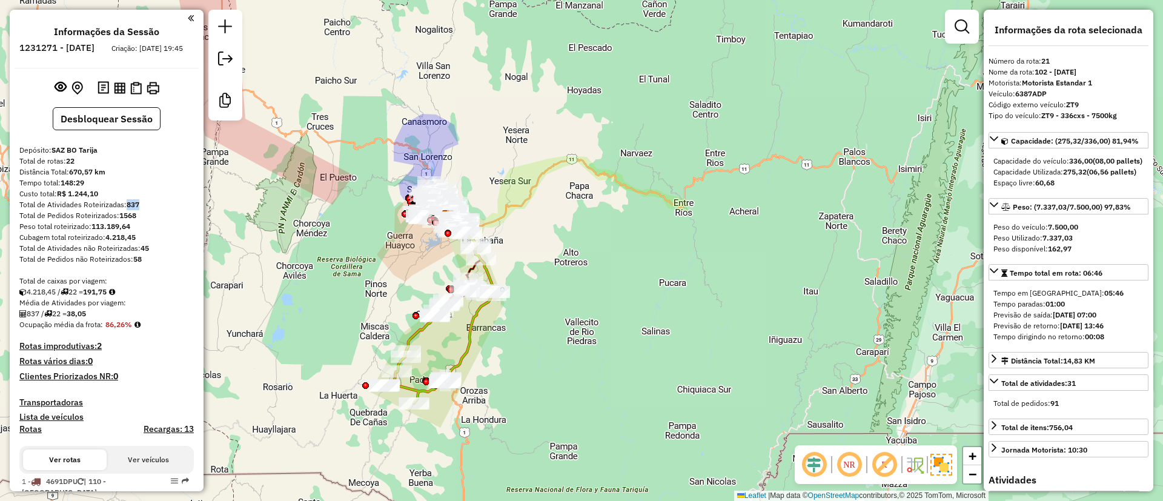
drag, startPoint x: 72, startPoint y: 324, endPoint x: 102, endPoint y: 321, distance: 30.4
click at [102, 319] on div "837 / 22 = 38,05" at bounding box center [106, 313] width 174 height 11
click at [156, 439] on label "Recargas: 13" at bounding box center [169, 431] width 50 height 15
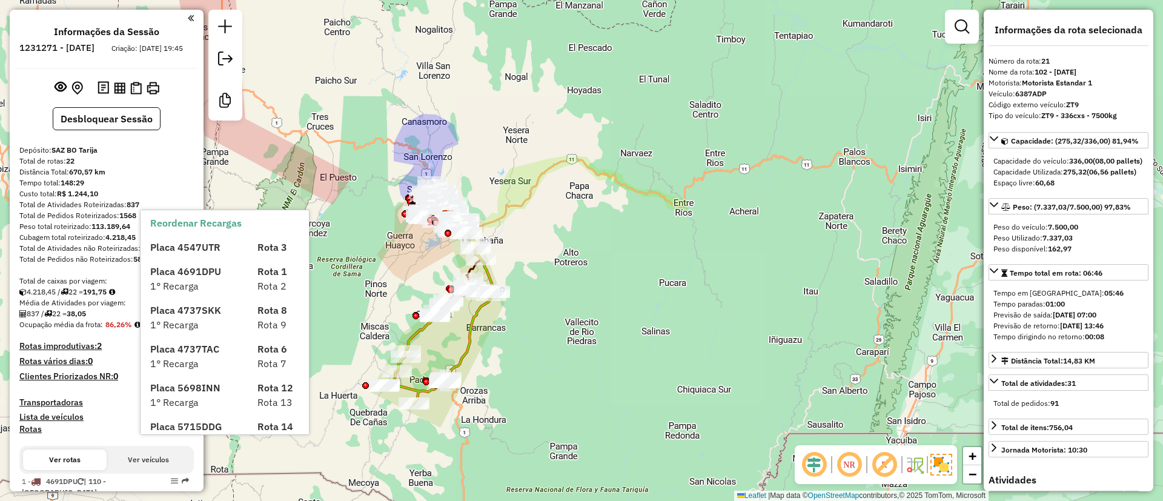
click at [159, 434] on h4 "Recargas: 13" at bounding box center [169, 429] width 50 height 10
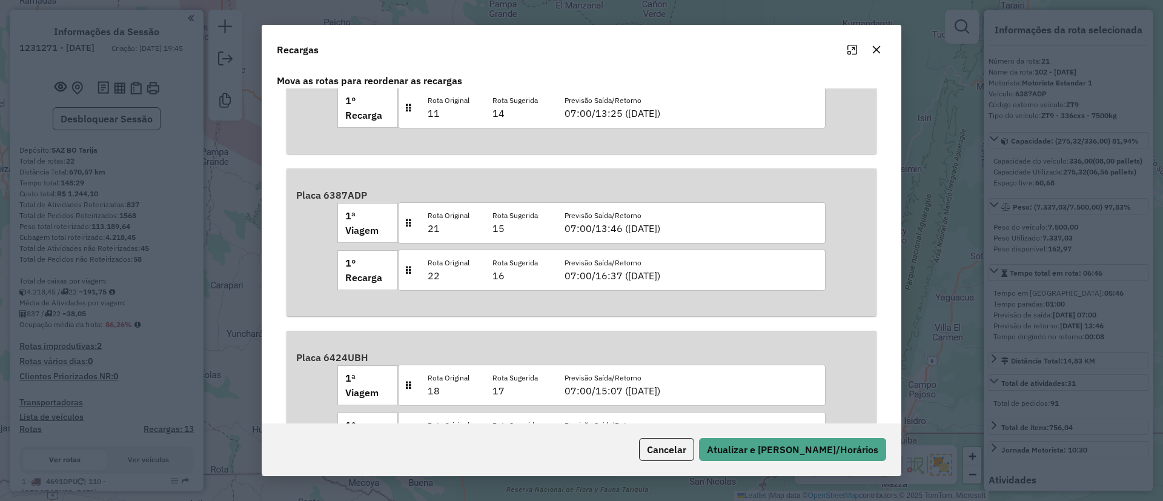
scroll to position [1099, 0]
